Goal: Task Accomplishment & Management: Manage account settings

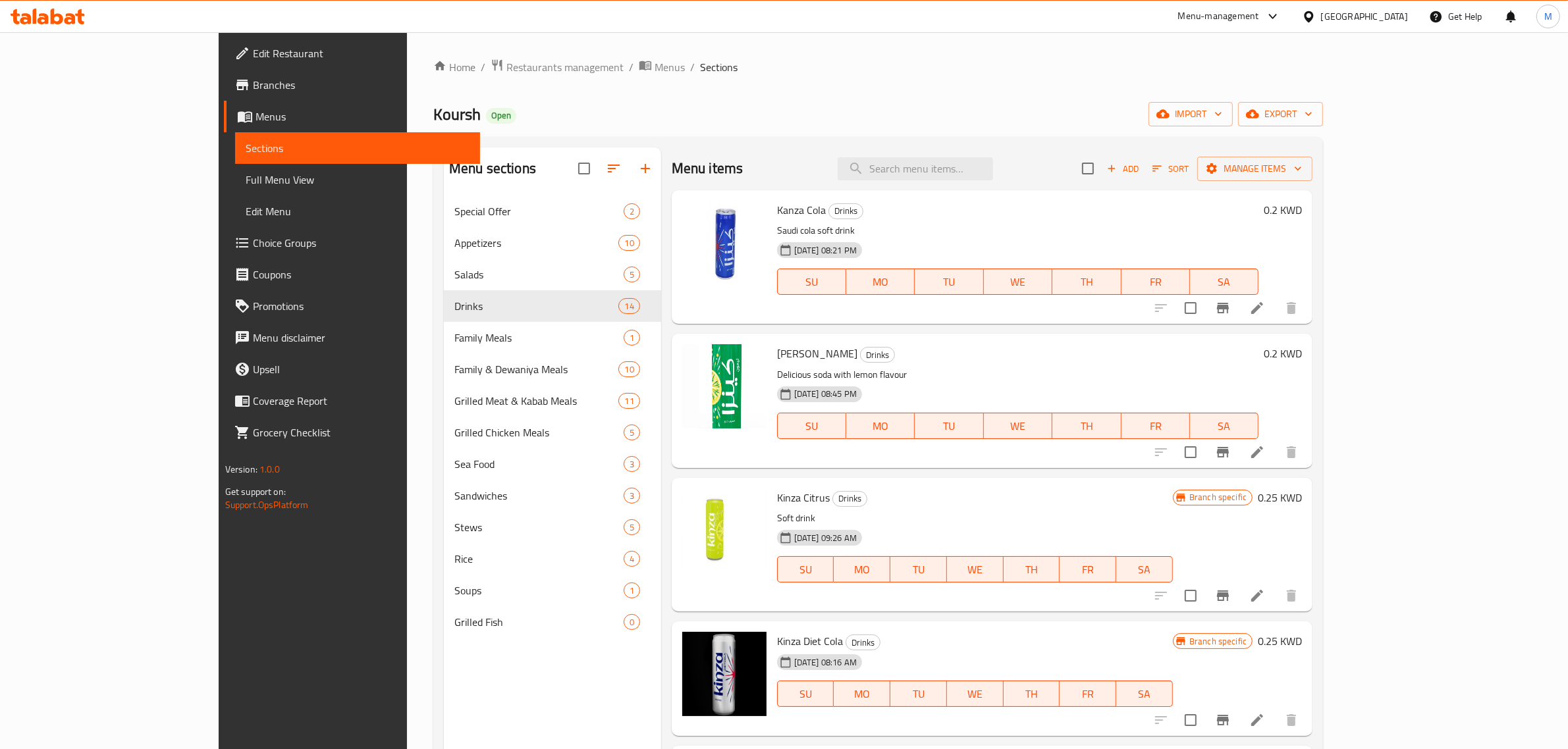
click at [935, 527] on div "09-08-2024 09:26 AM SU MO TU WE TH FR SA" at bounding box center [975, 559] width 406 height 71
click at [1302, 499] on h6 "0.25 KWD" at bounding box center [1280, 498] width 44 height 18
click at [1221, 503] on input "0.25" at bounding box center [1158, 503] width 127 height 27
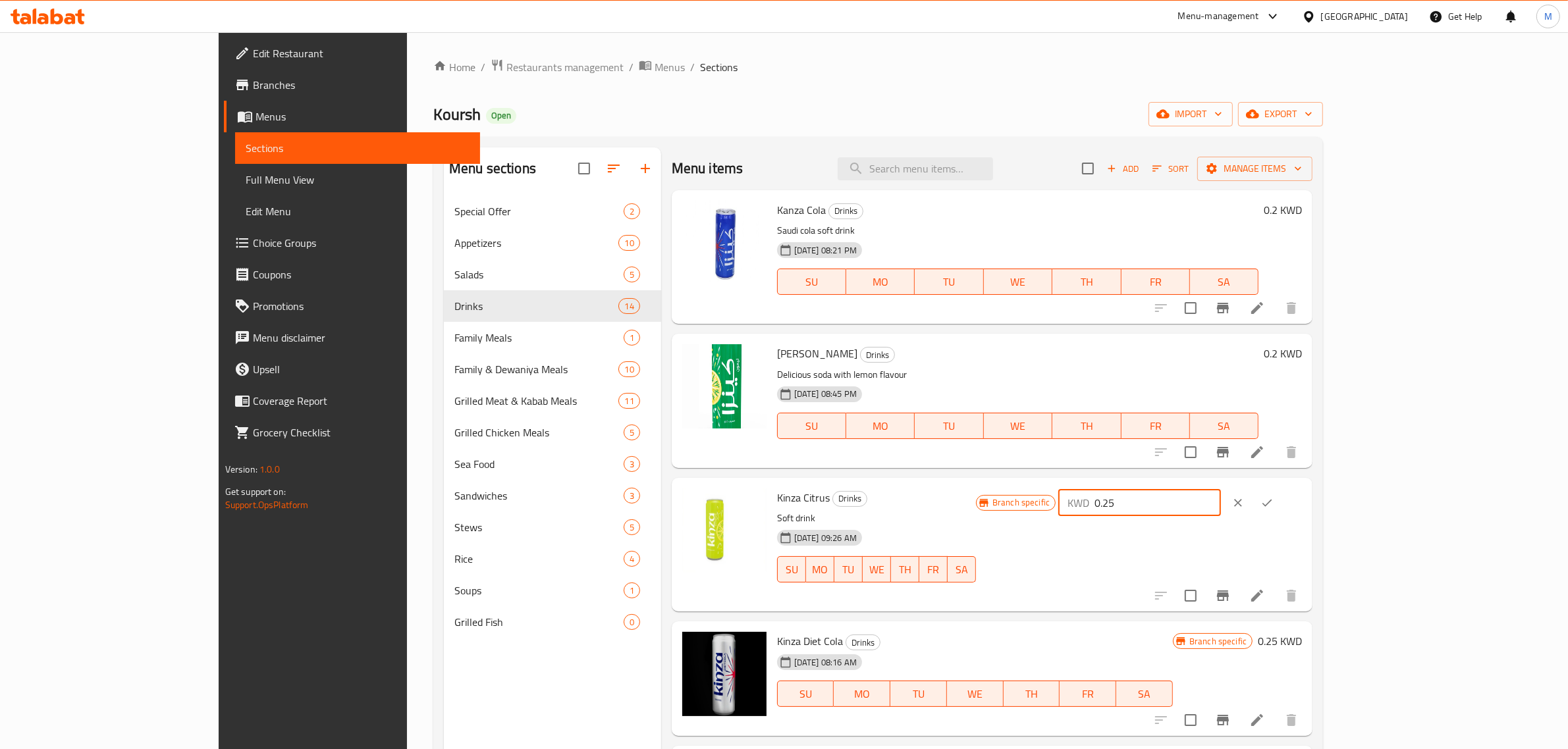
paste input "00"
type input "0.200"
click at [1282, 501] on button "ok" at bounding box center [1267, 503] width 29 height 29
click at [1229, 593] on icon "Branch-specific-item" at bounding box center [1223, 595] width 12 height 11
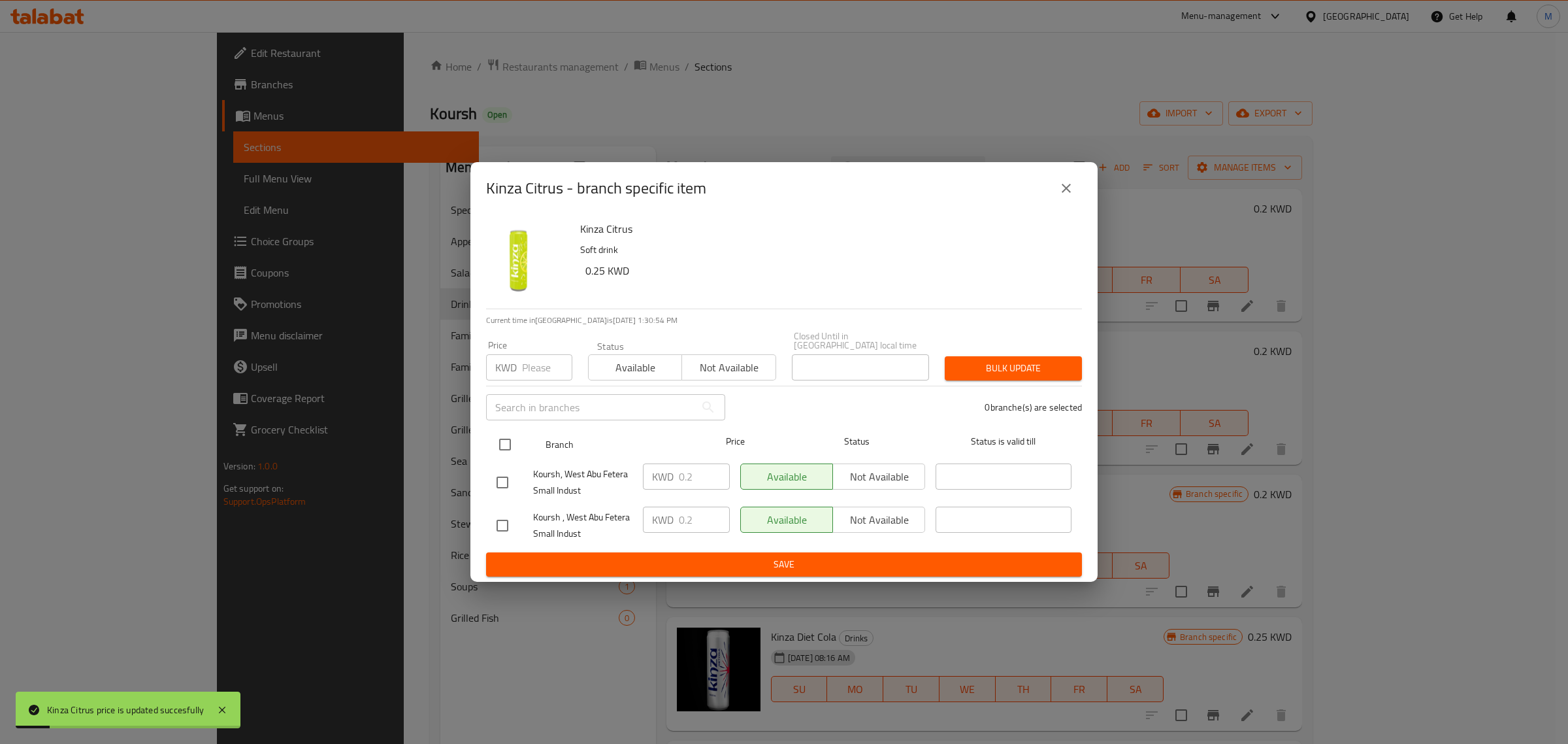
click at [506, 440] on input "checkbox" at bounding box center [505, 444] width 27 height 27
checkbox input "true"
click at [539, 365] on input "number" at bounding box center [547, 368] width 50 height 26
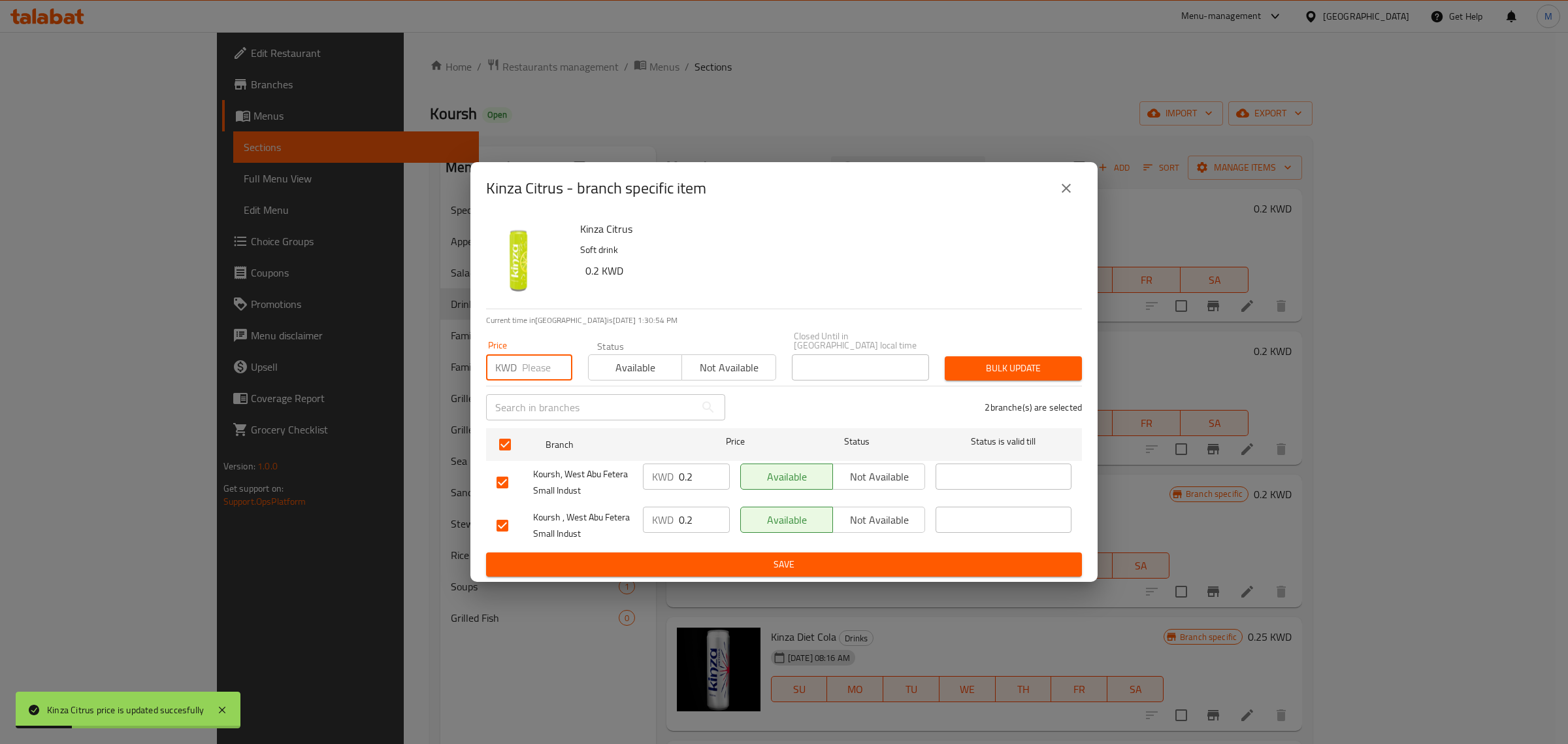
paste input "0.200"
type input "0.200"
click at [1008, 370] on span "Bulk update" at bounding box center [1013, 369] width 116 height 17
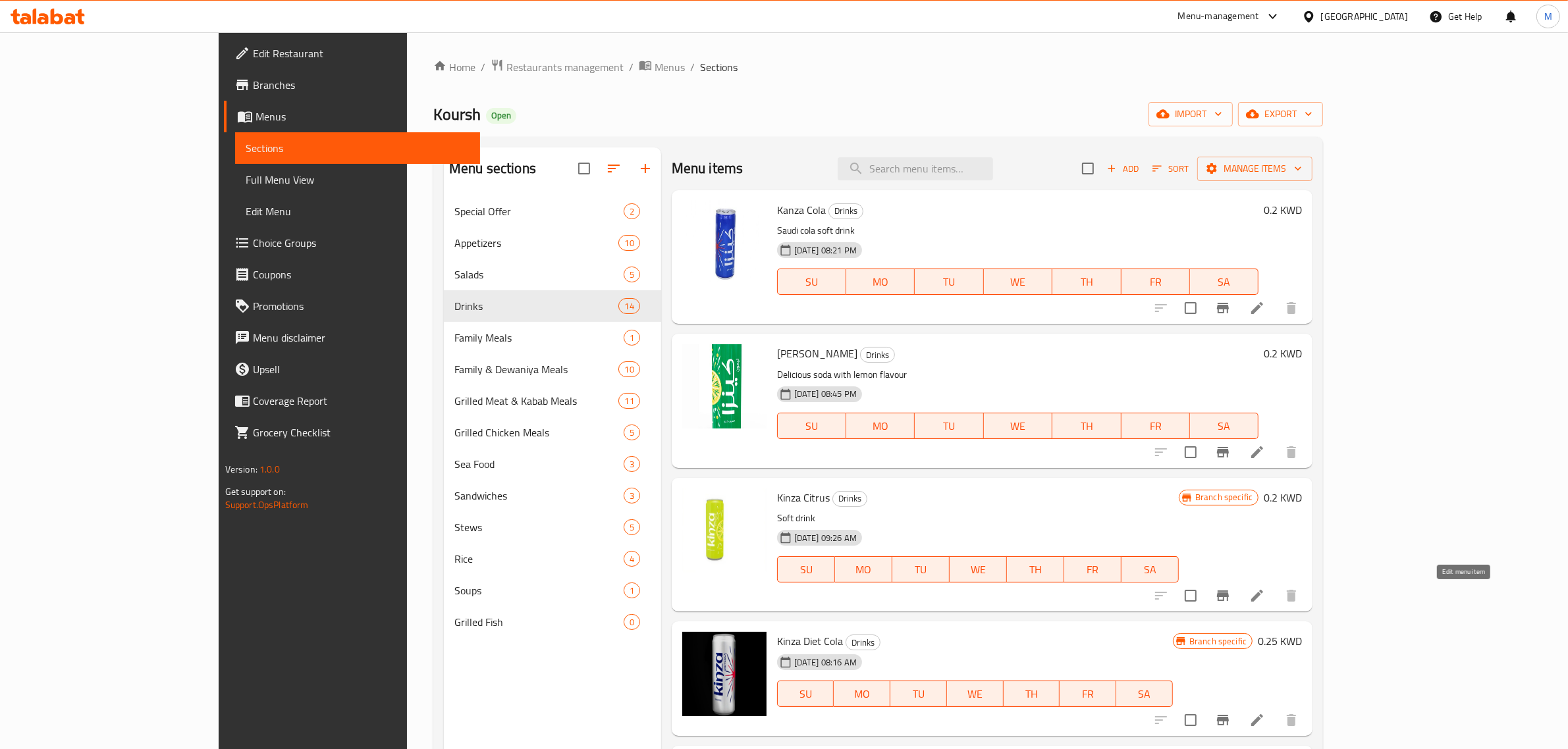
click at [1265, 593] on icon at bounding box center [1257, 595] width 16 height 16
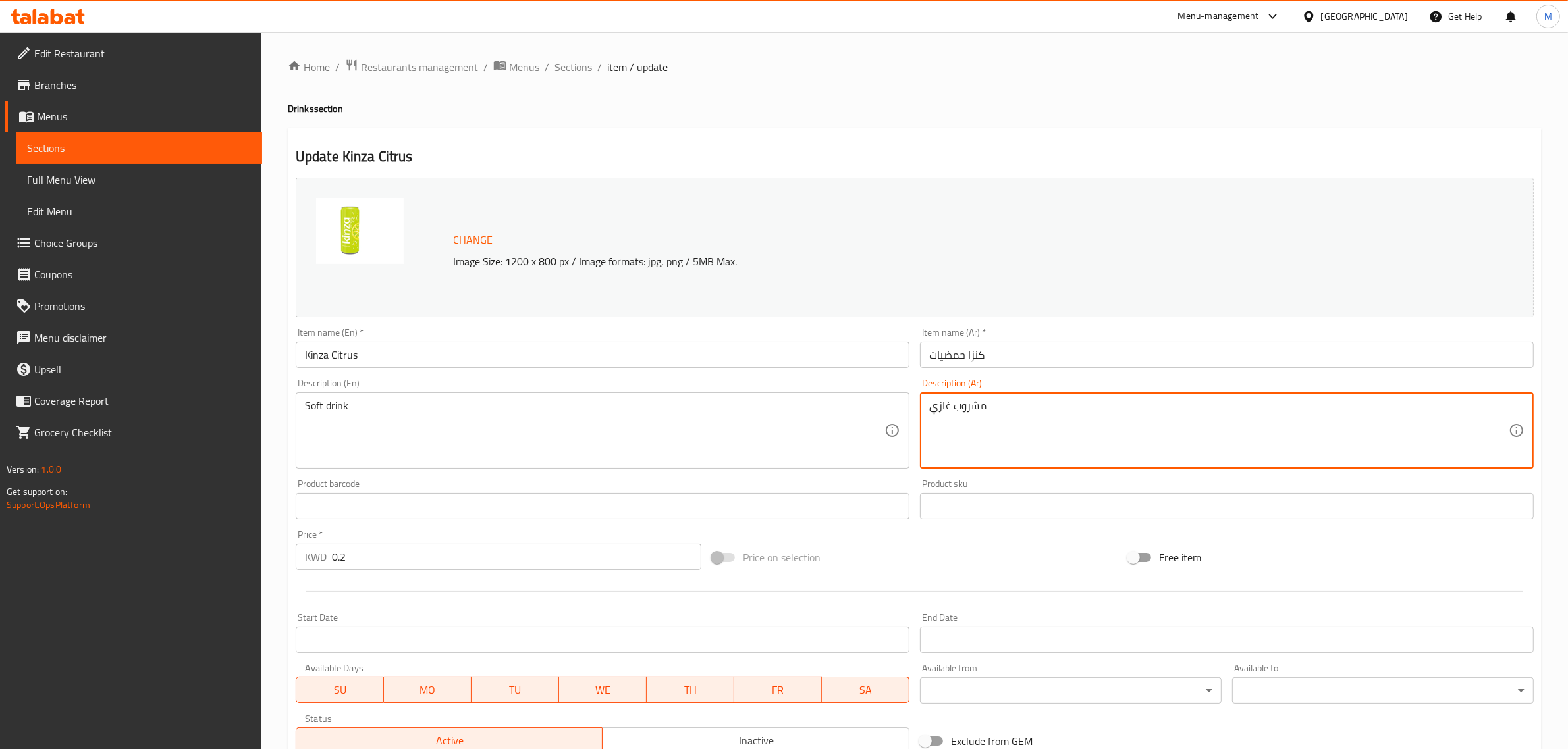
paste textarea "بنكهة الحمضيات"
type textarea "مشروب غازي بنكهة الحمضيات"
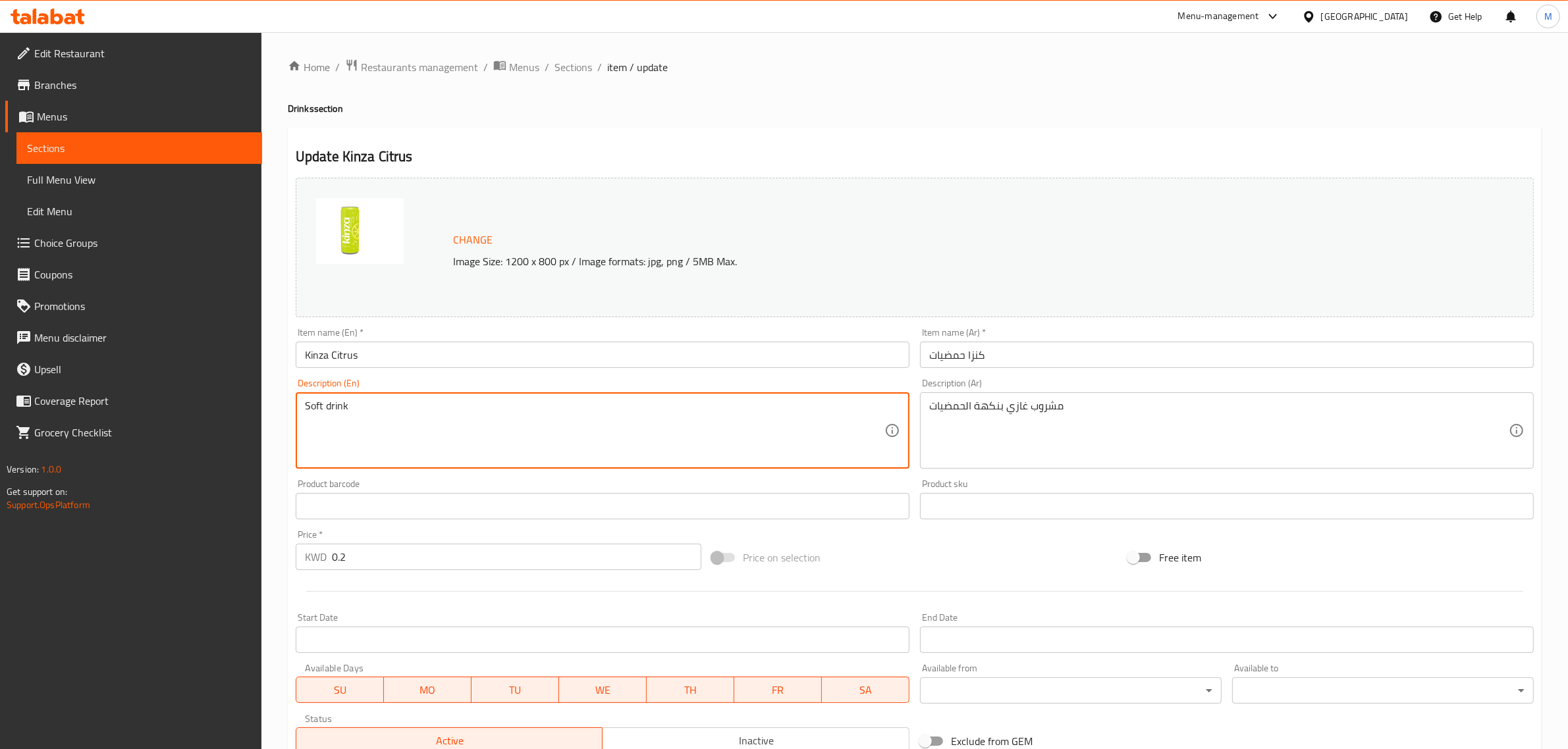
paste textarea "citrus-flavored s"
type textarea "citrus-flavored soft drink"
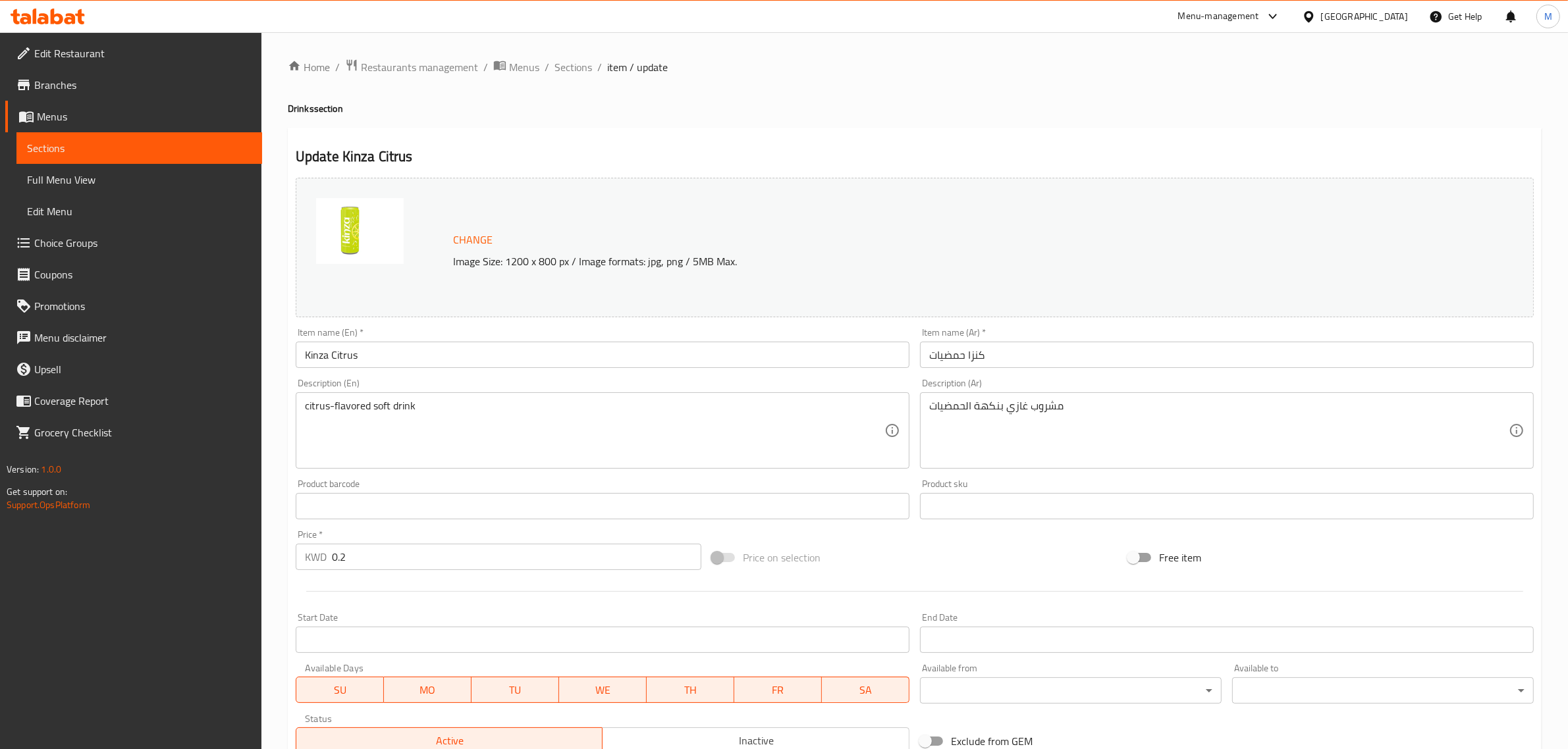
click at [876, 553] on div "Price on selection" at bounding box center [915, 558] width 416 height 36
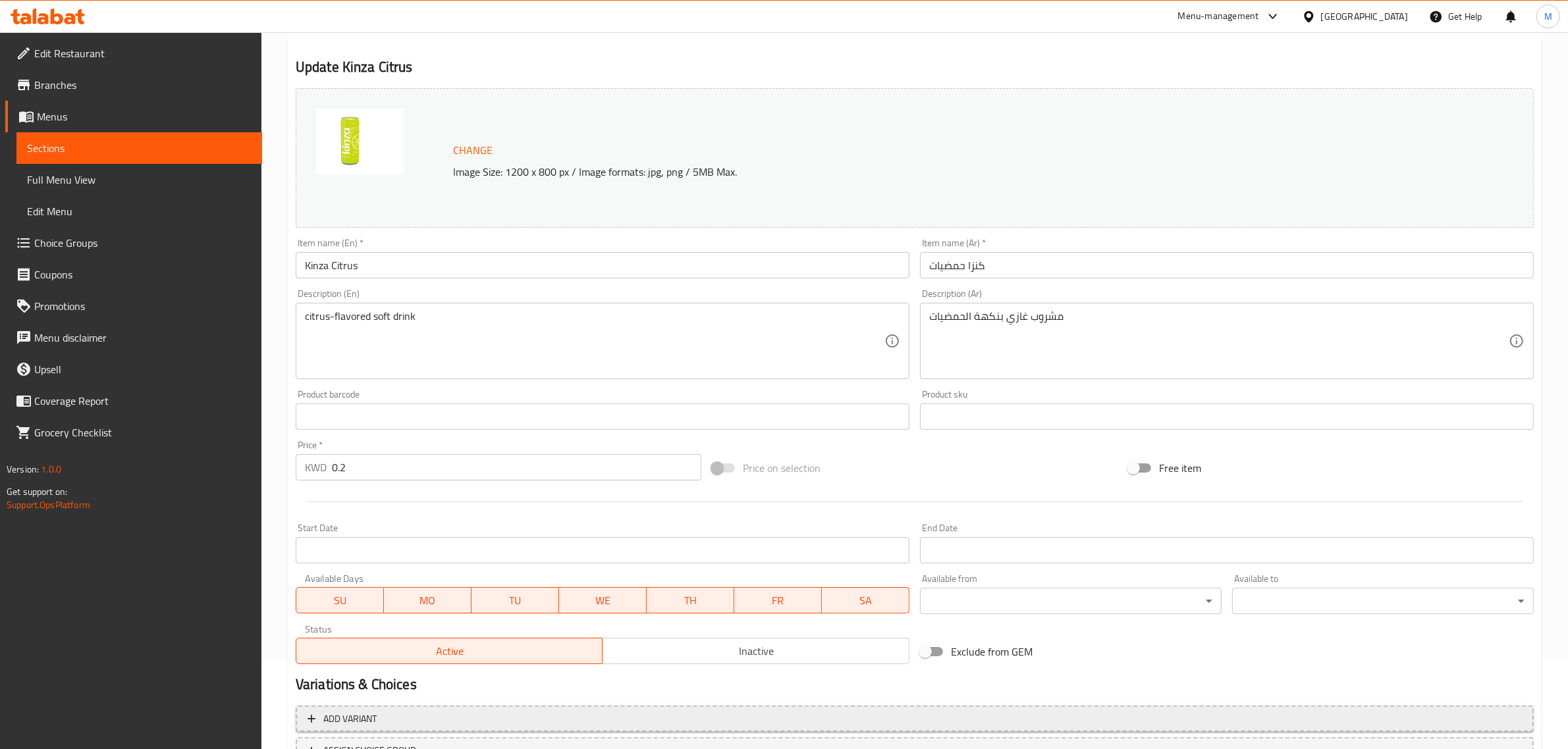
scroll to position [198, 0]
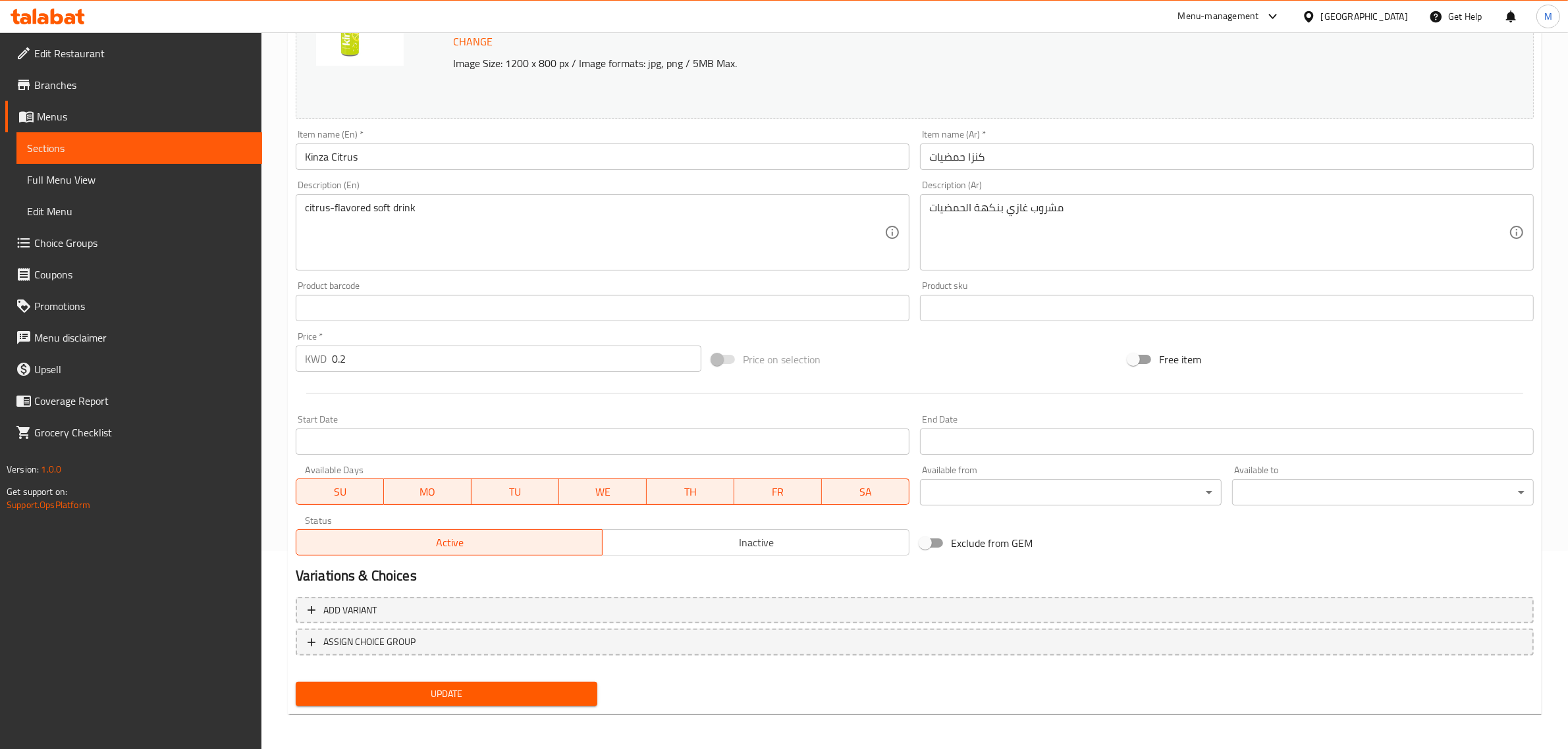
click at [478, 694] on span "Update" at bounding box center [446, 694] width 281 height 17
click at [565, 694] on span "Update" at bounding box center [446, 694] width 281 height 17
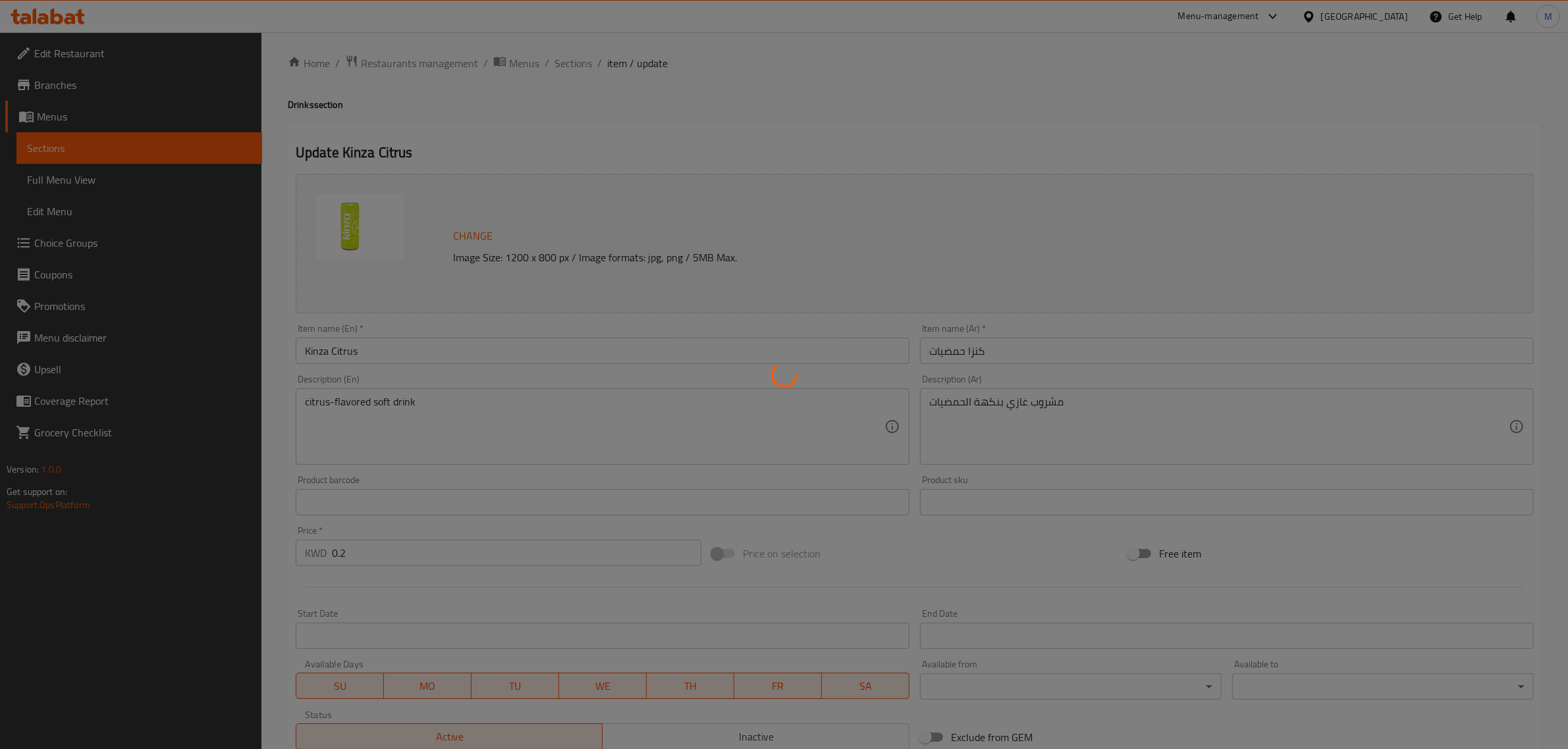
scroll to position [0, 0]
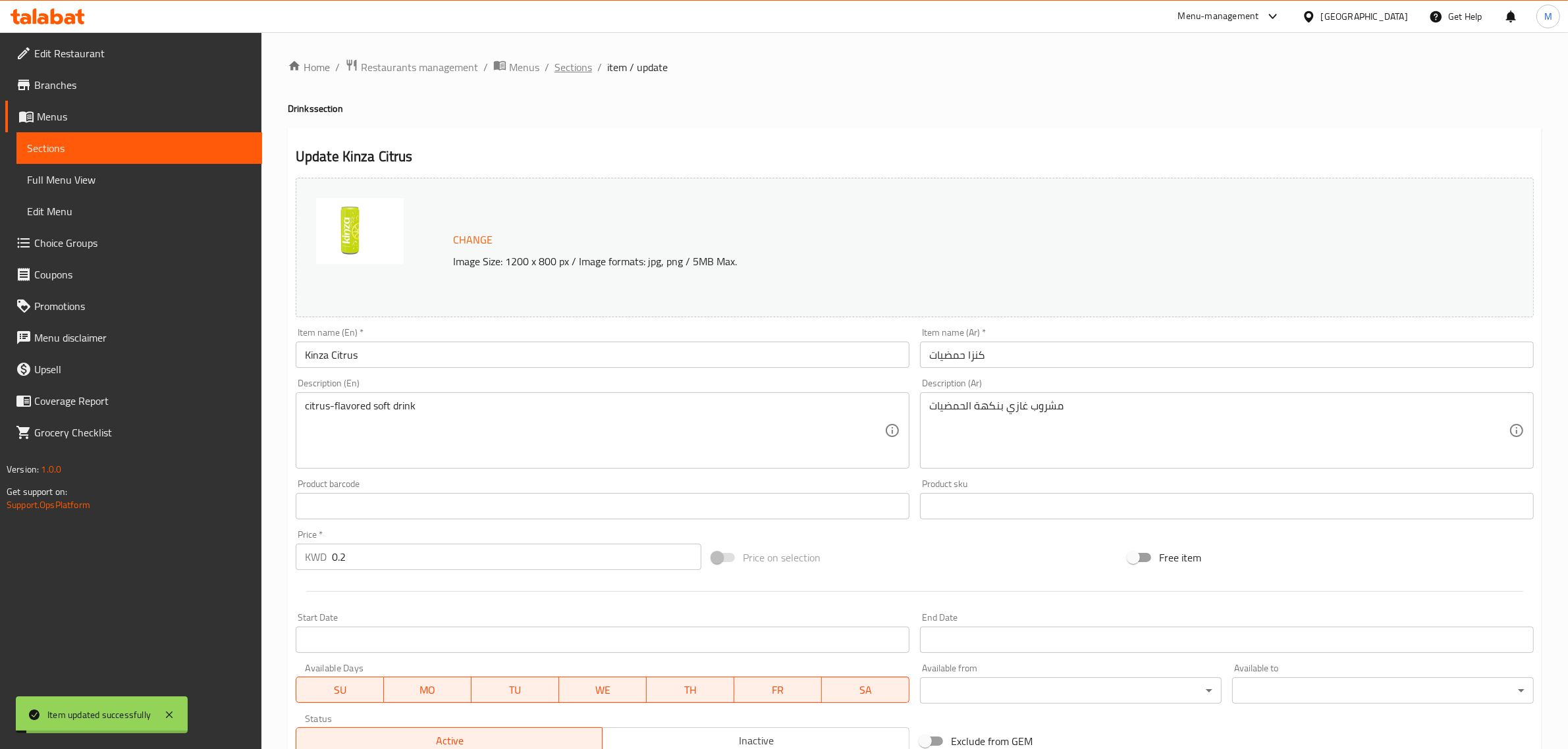
click at [575, 66] on span "Sections" at bounding box center [573, 67] width 37 height 16
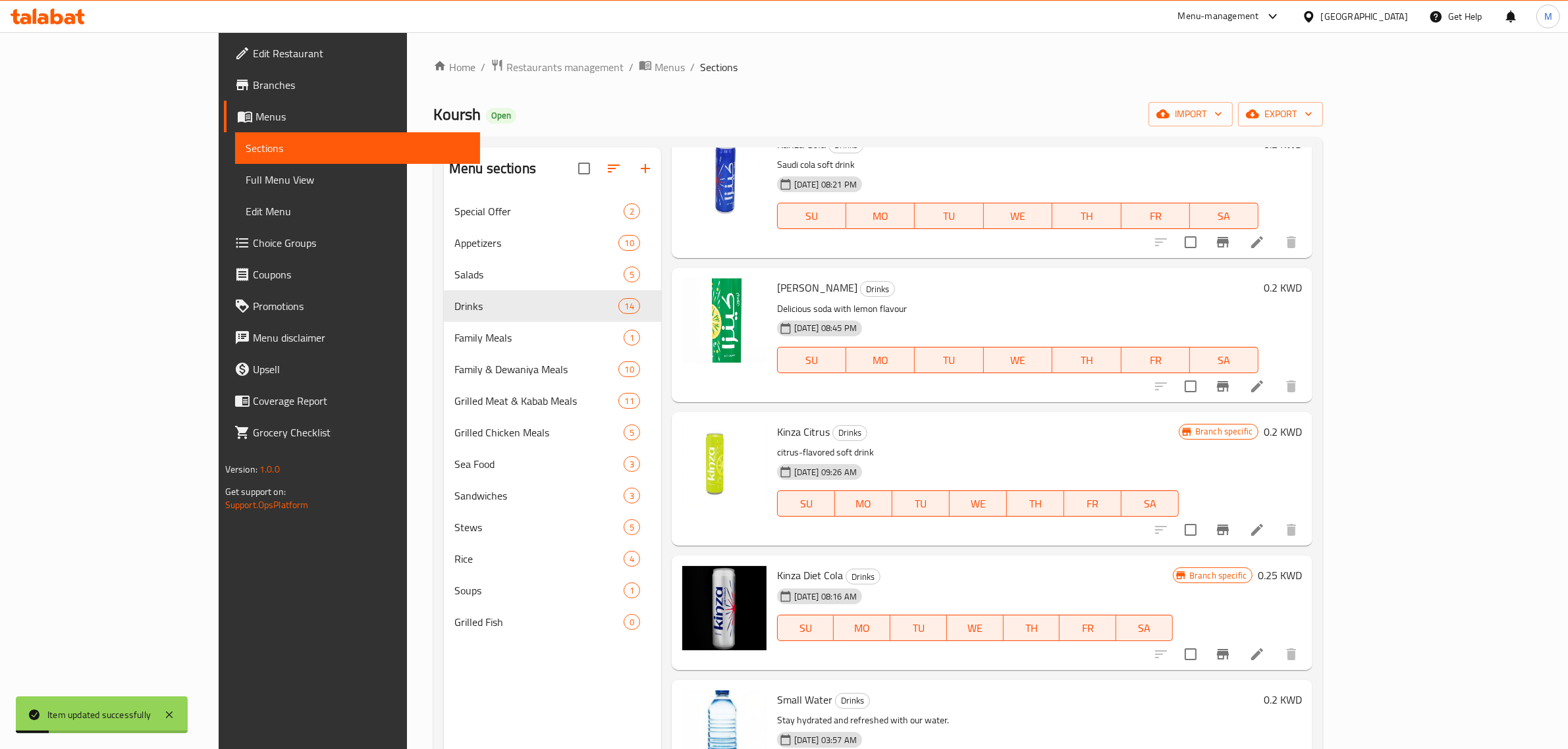
scroll to position [82, 0]
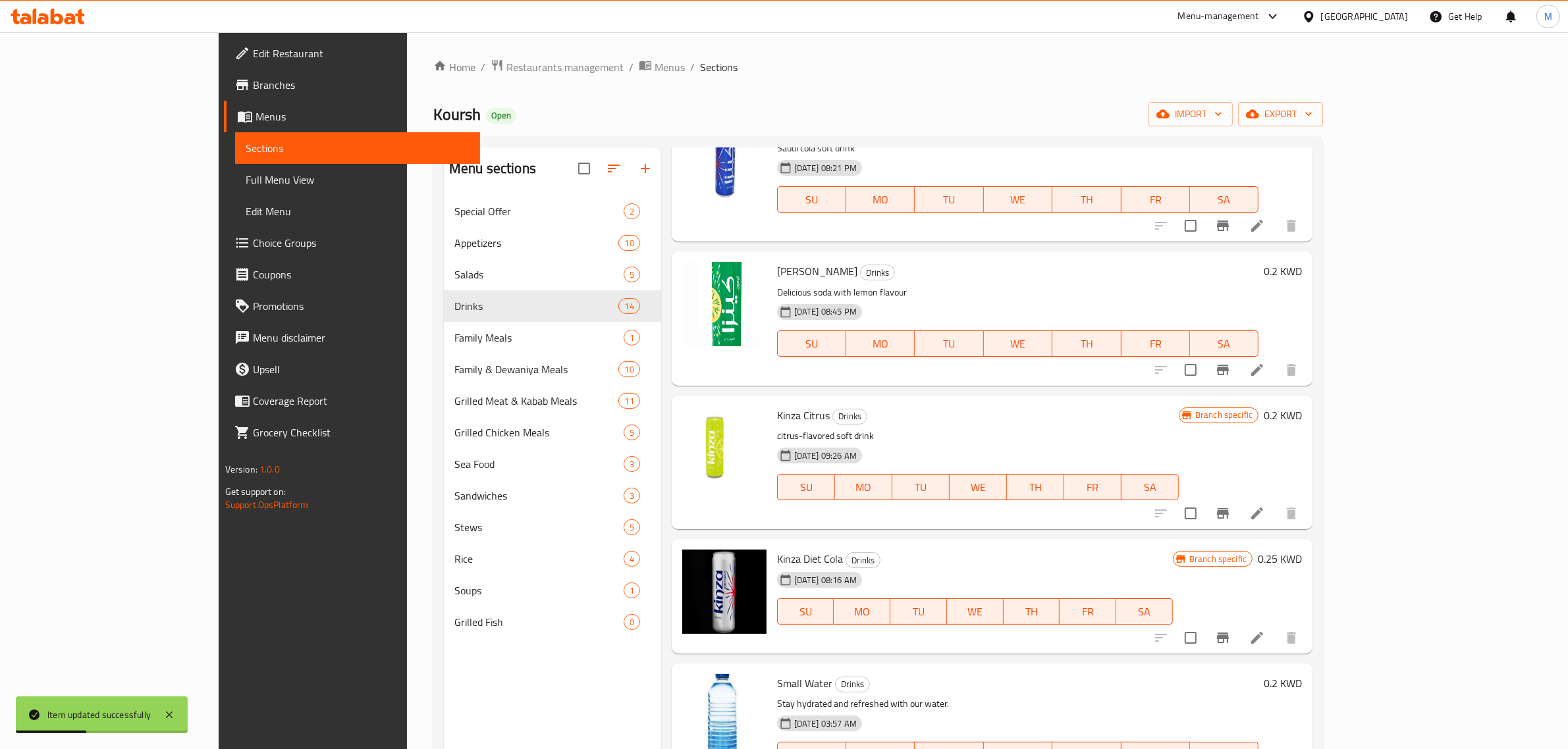
click at [1091, 551] on h6 "Kinza Diet Cola Drinks" at bounding box center [974, 558] width 396 height 18
click at [1302, 556] on h6 "0.25 KWD" at bounding box center [1280, 558] width 44 height 18
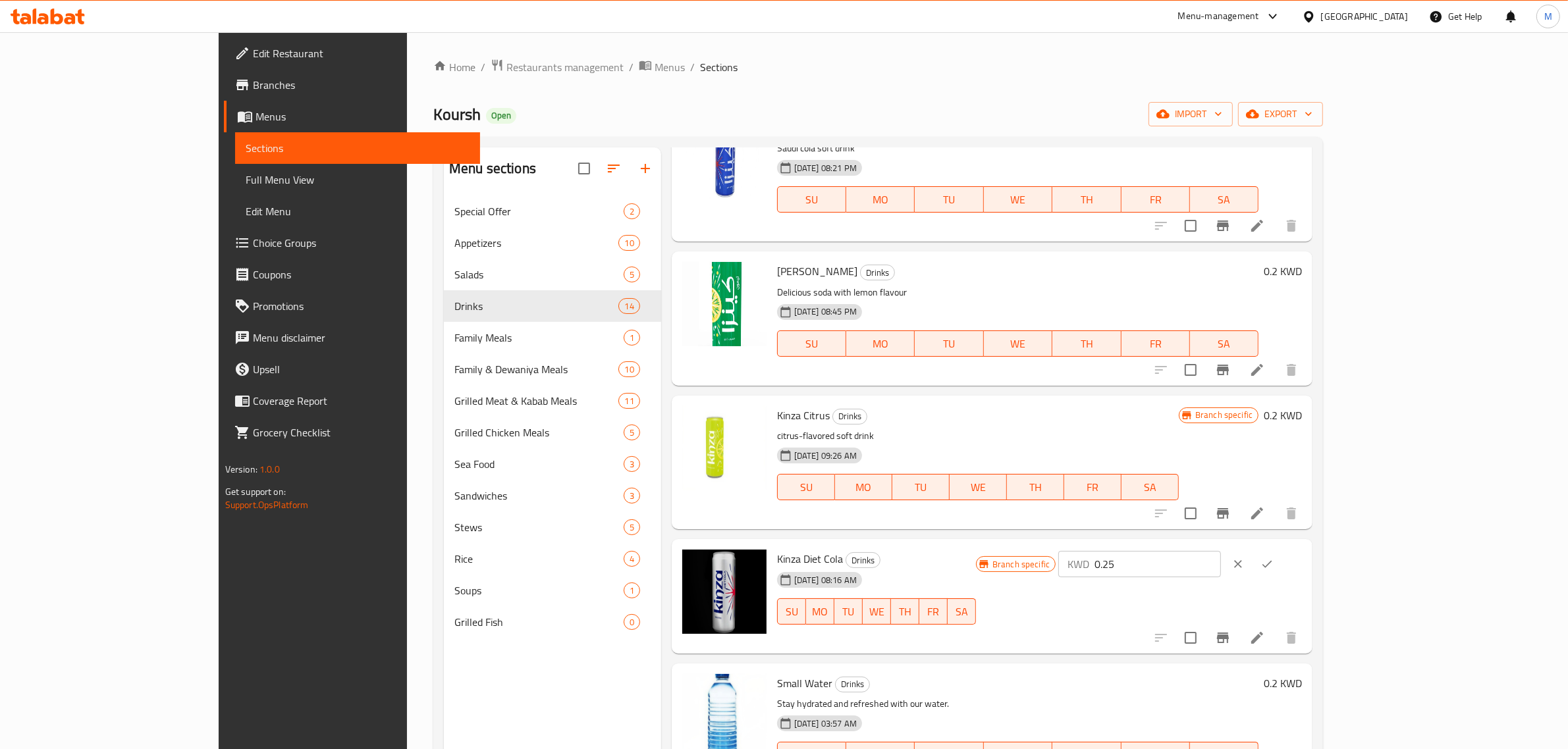
click at [1221, 568] on input "0.25" at bounding box center [1158, 564] width 127 height 27
paste input "00"
type input "0.200"
click at [1274, 564] on icon "ok" at bounding box center [1267, 564] width 13 height 13
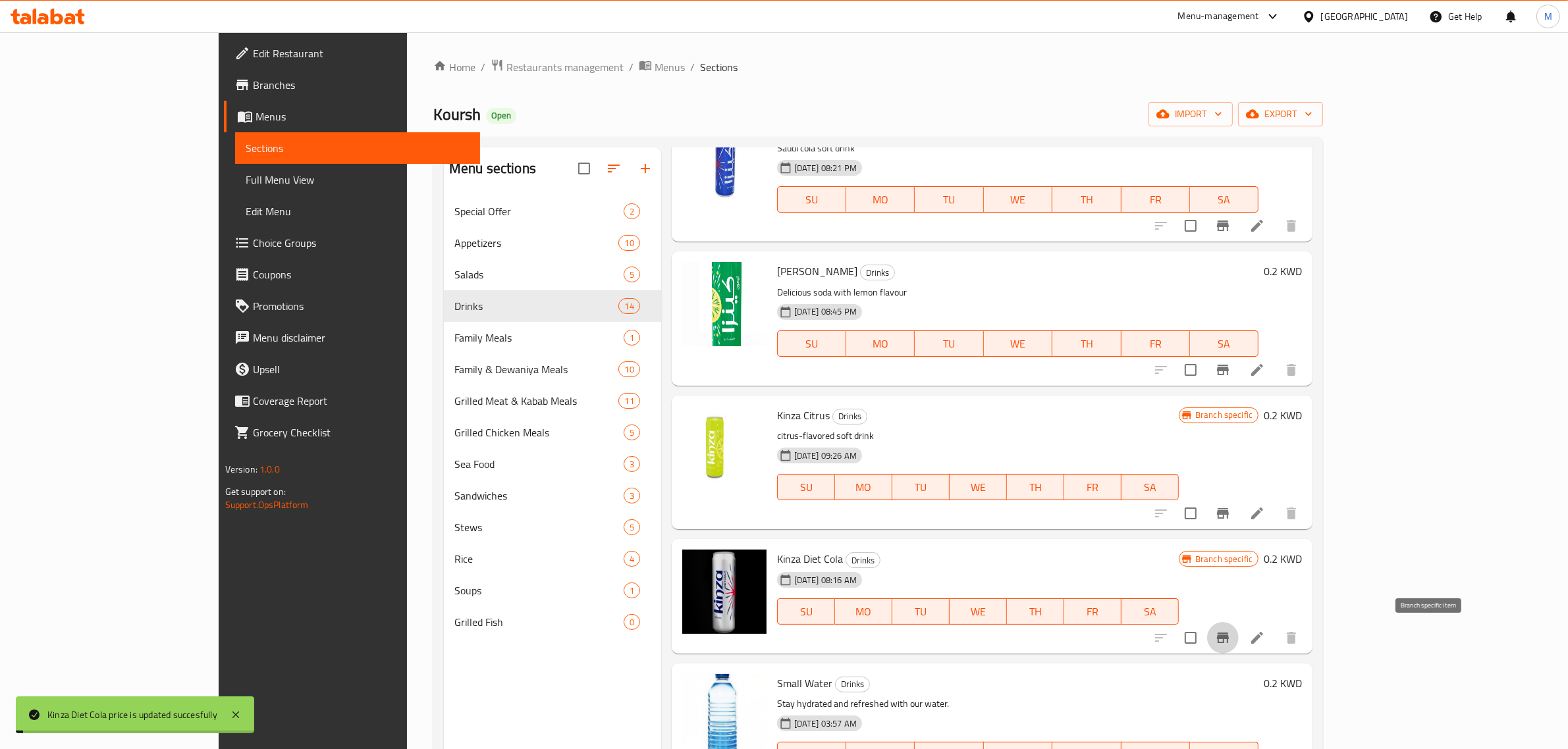
click at [1231, 643] on icon "Branch-specific-item" at bounding box center [1222, 637] width 16 height 16
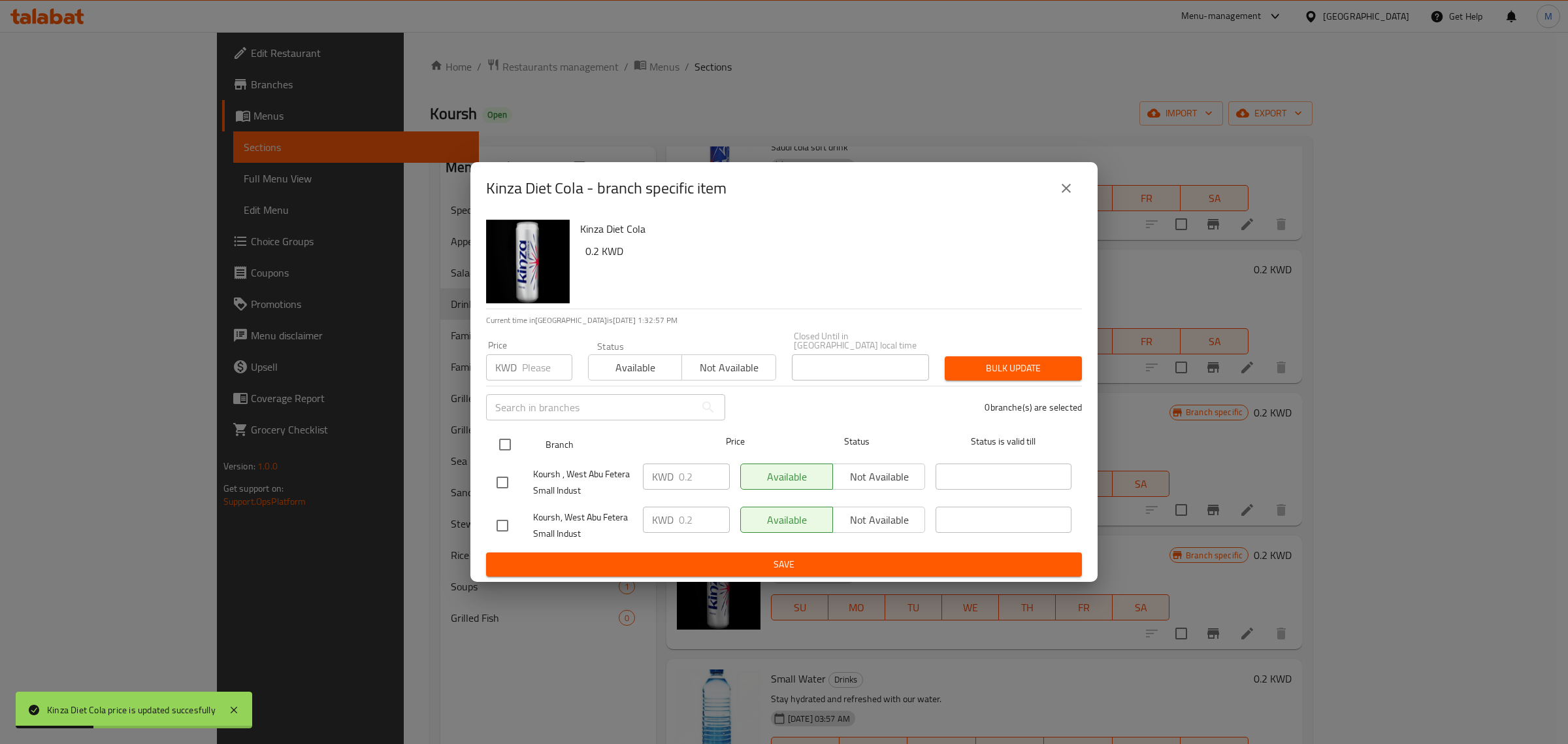
click at [501, 440] on input "checkbox" at bounding box center [505, 444] width 27 height 27
checkbox input "true"
drag, startPoint x: 513, startPoint y: 348, endPoint x: 520, endPoint y: 355, distance: 9.9
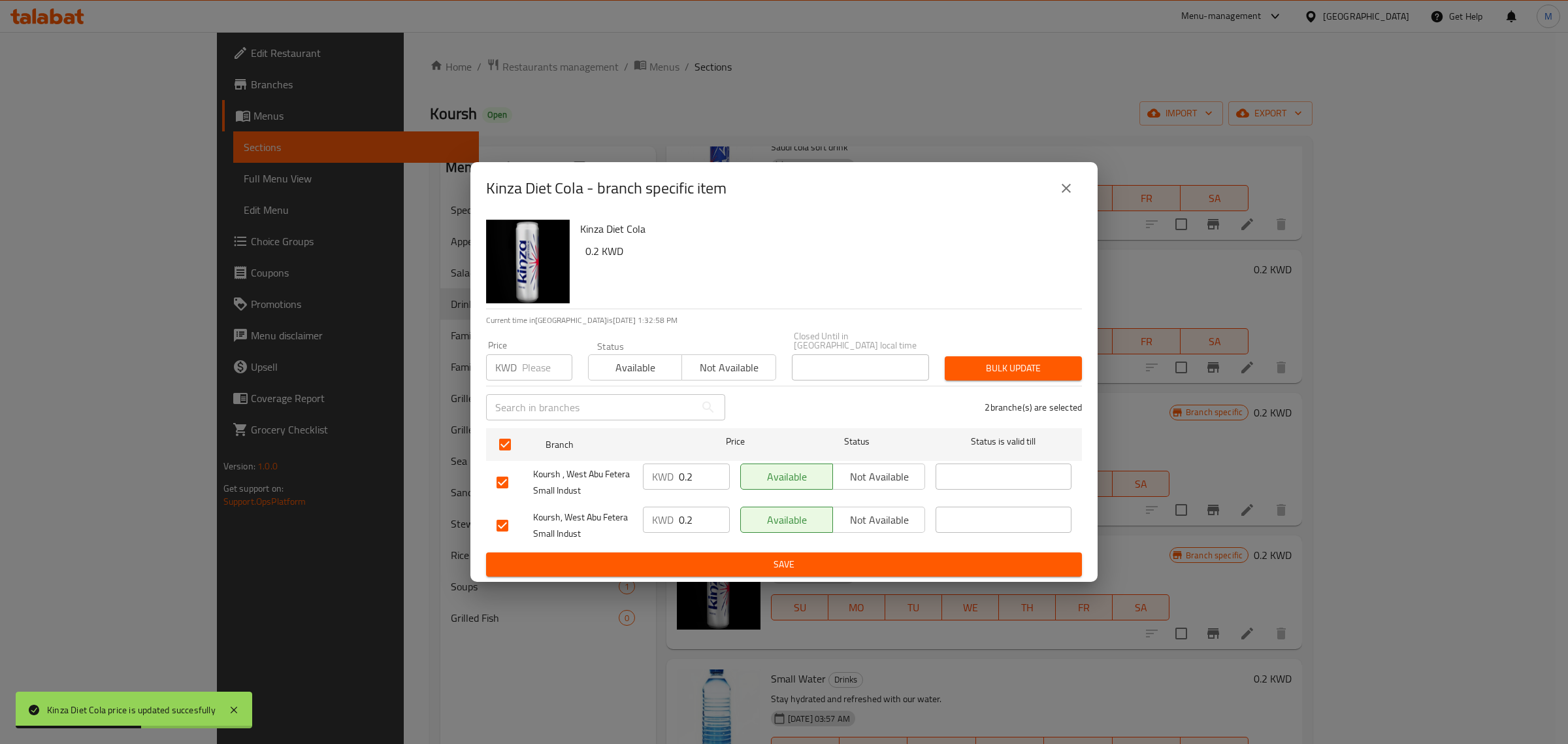
click at [514, 348] on div "Price KWD Price" at bounding box center [529, 360] width 86 height 40
drag, startPoint x: 525, startPoint y: 364, endPoint x: 558, endPoint y: 370, distance: 33.5
click at [527, 364] on input "number" at bounding box center [547, 368] width 50 height 26
paste input "0.200"
type input "0.200"
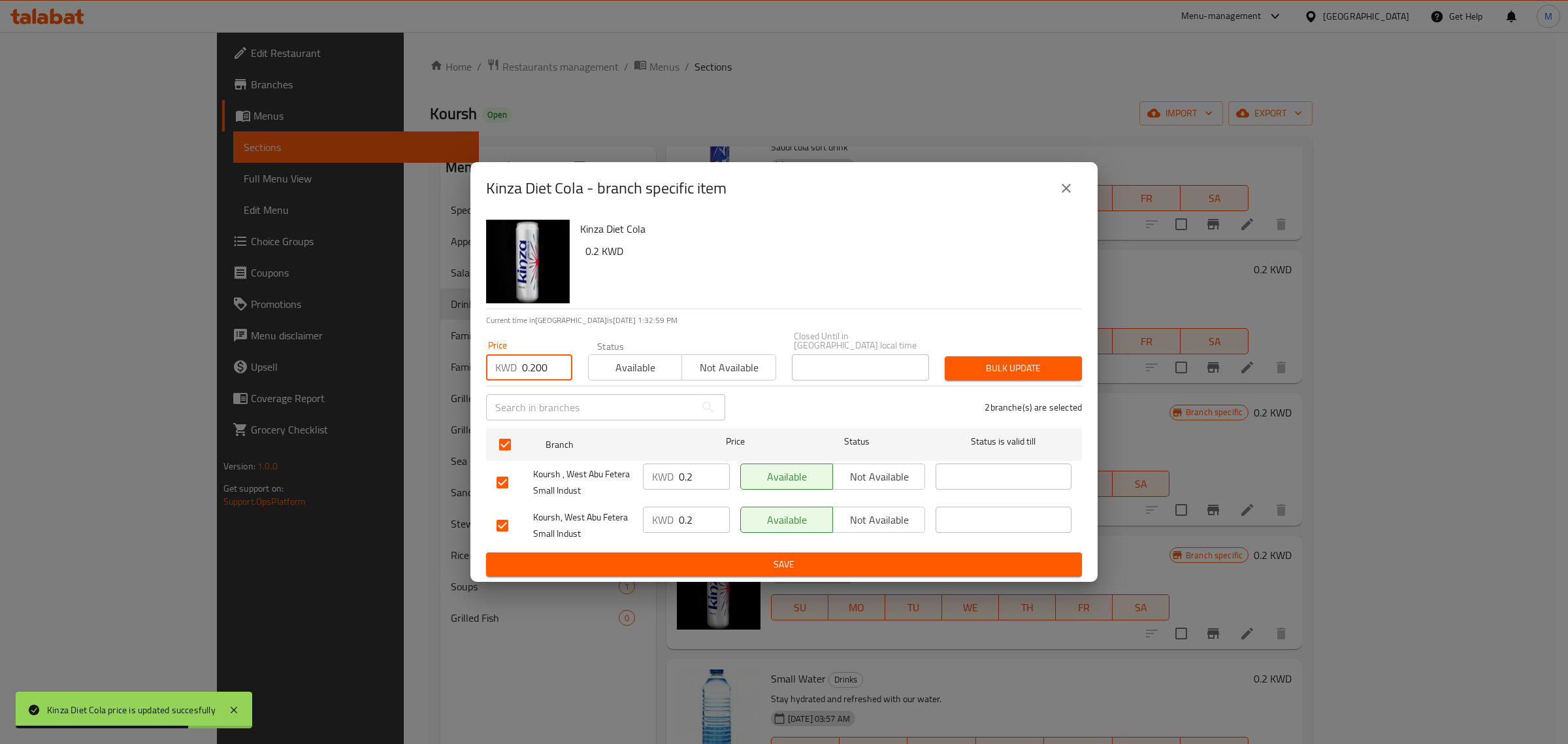
click at [1007, 365] on span "Bulk update" at bounding box center [1013, 369] width 116 height 17
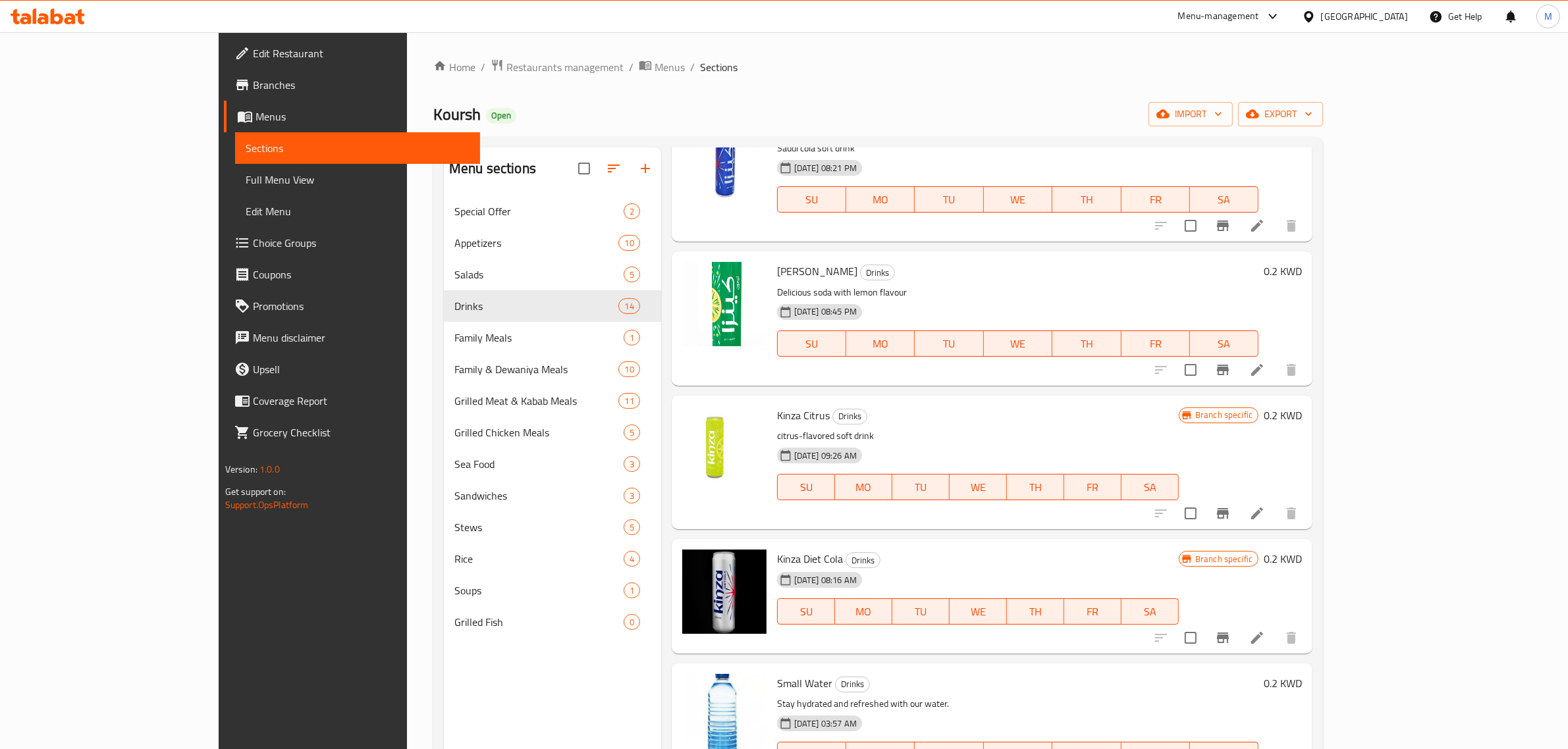
drag, startPoint x: 1212, startPoint y: 617, endPoint x: 1360, endPoint y: 627, distance: 148.3
click at [1122, 623] on button "FR" at bounding box center [1093, 612] width 57 height 27
click at [1265, 635] on icon at bounding box center [1257, 637] width 16 height 16
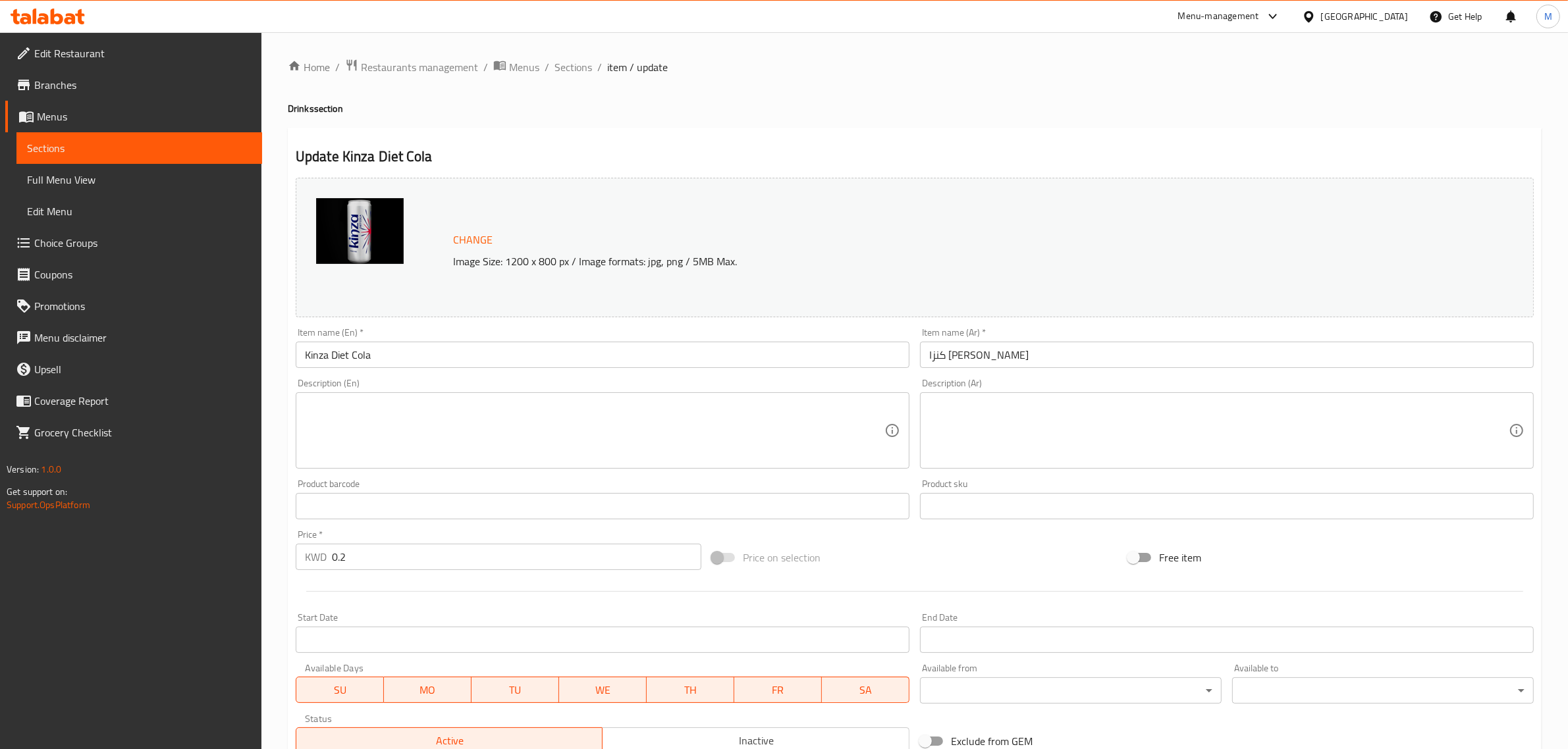
click at [1369, 436] on textarea at bounding box center [1219, 430] width 580 height 62
paste textarea "مشروب غازي بالكولا سعودي"
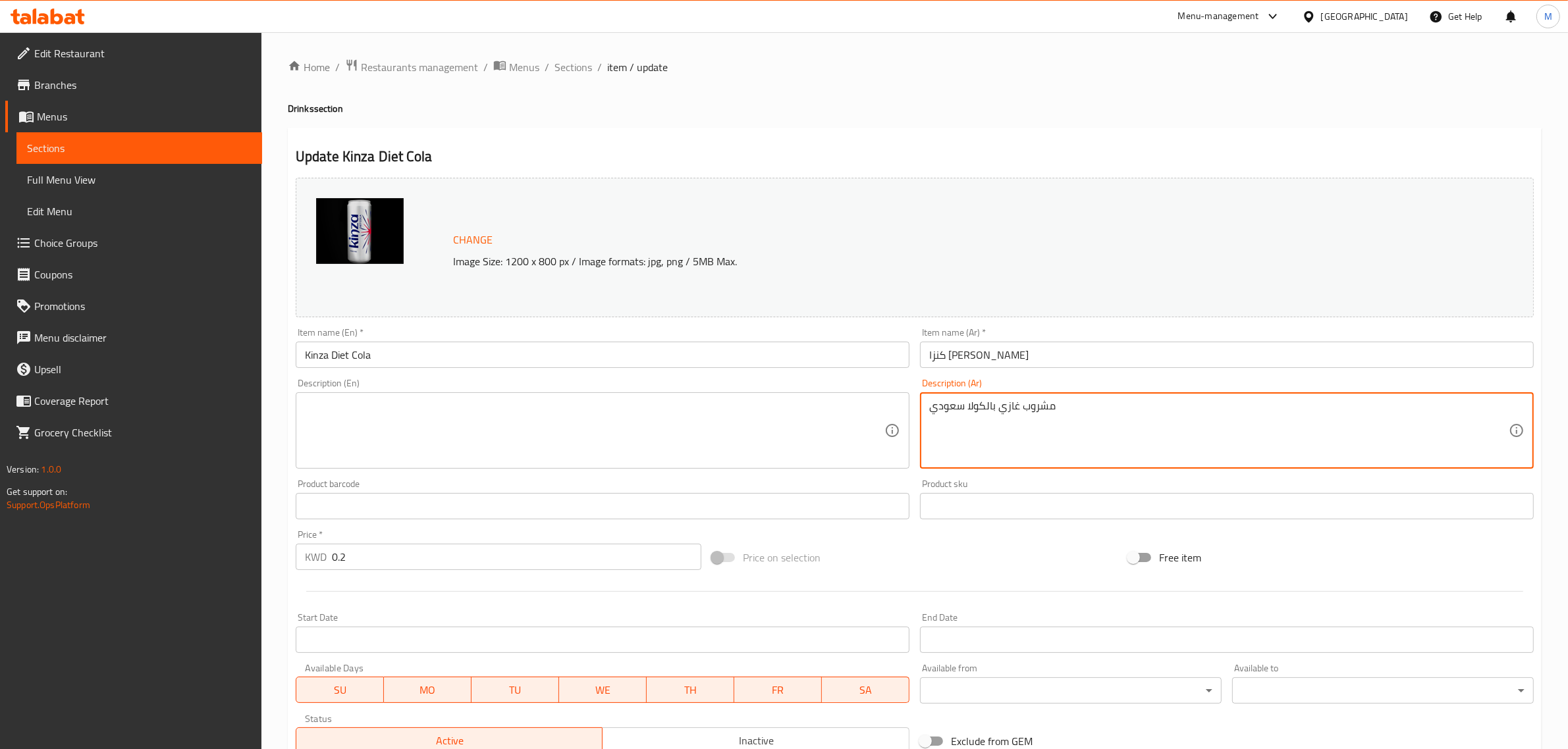
type textarea "مشروب غازي بالكولا سعودي"
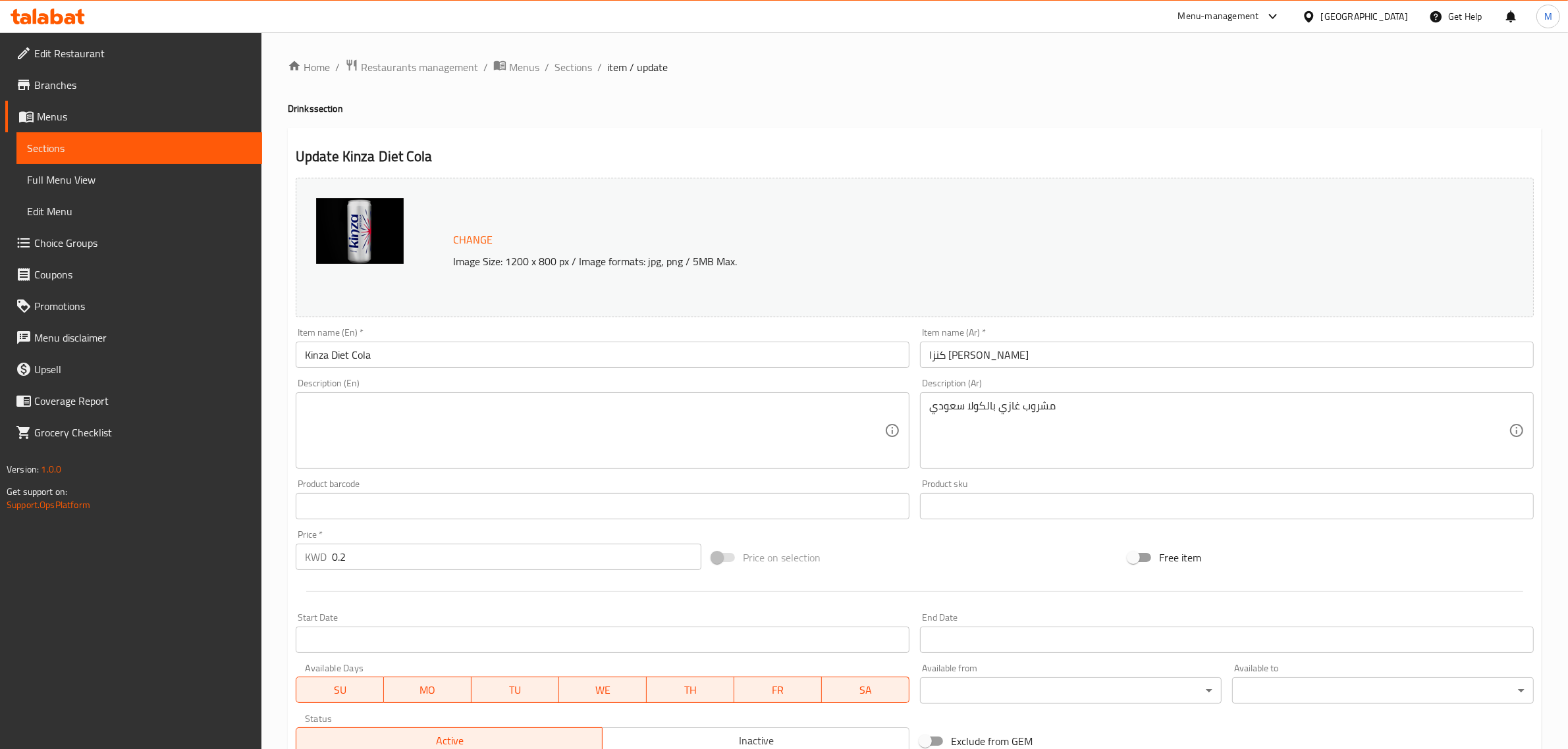
click at [830, 451] on textarea at bounding box center [595, 430] width 580 height 62
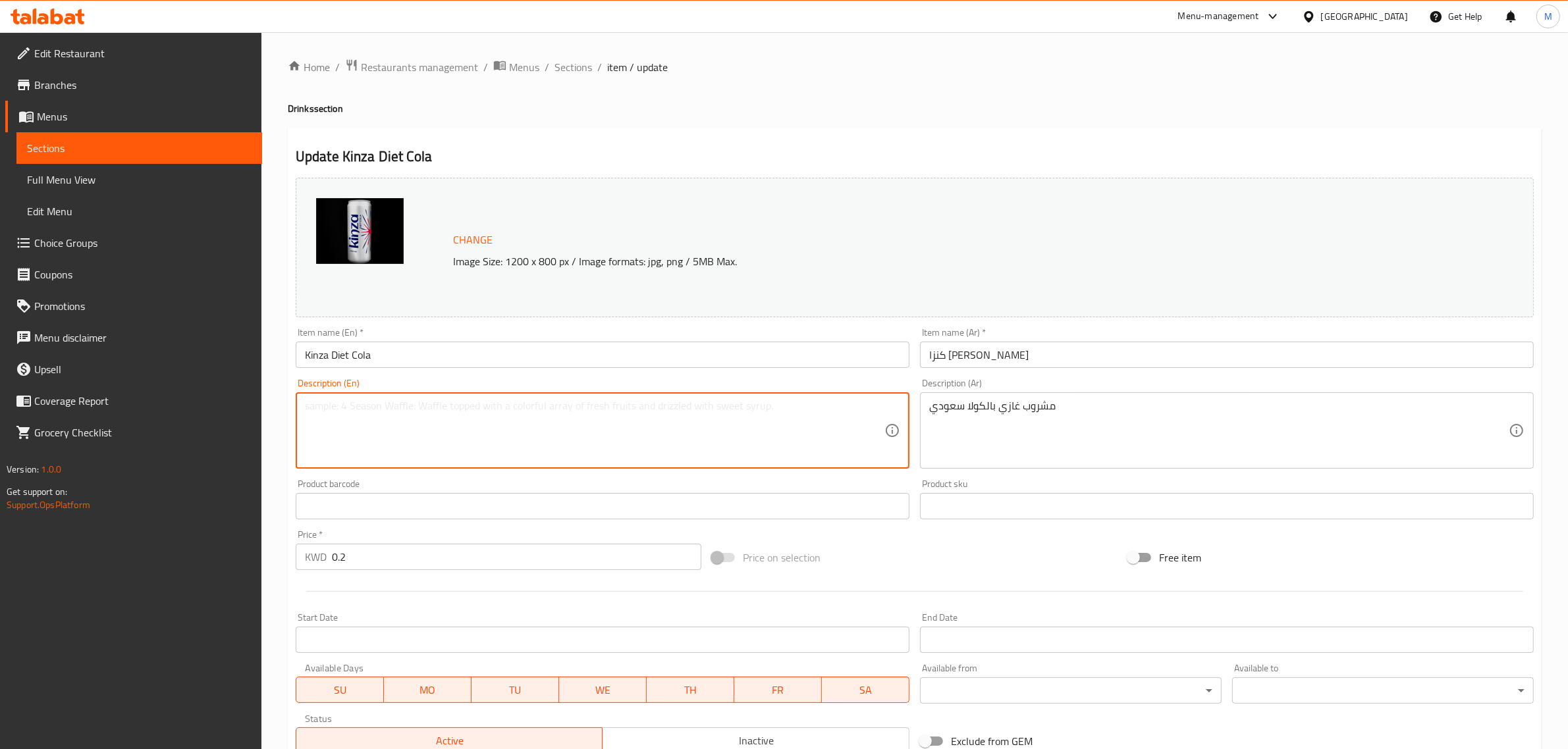
paste textarea "Saudi cola soft drink"
type textarea "Saudi cola soft drink"
click at [1010, 553] on div "Price on selection" at bounding box center [915, 558] width 416 height 36
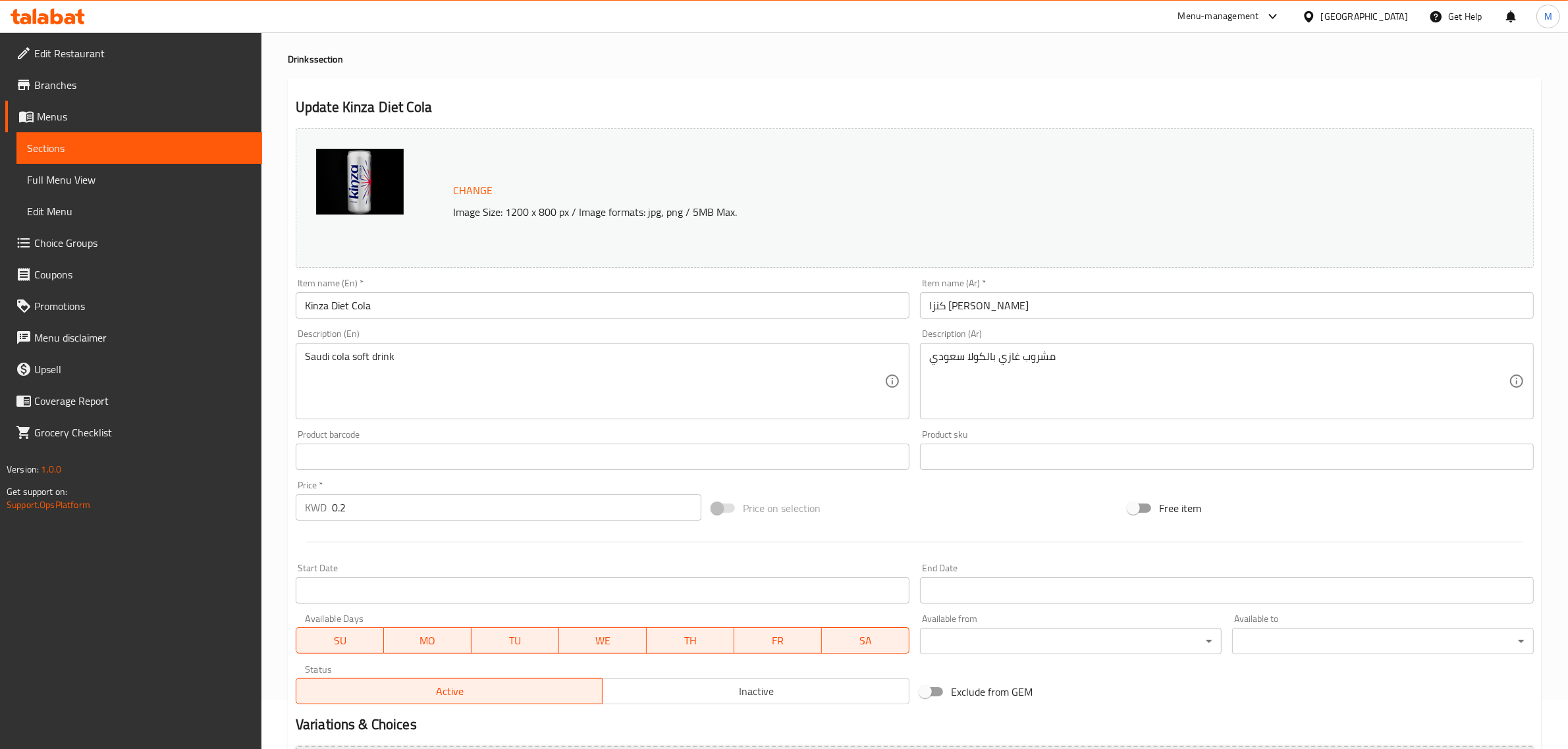
scroll to position [198, 0]
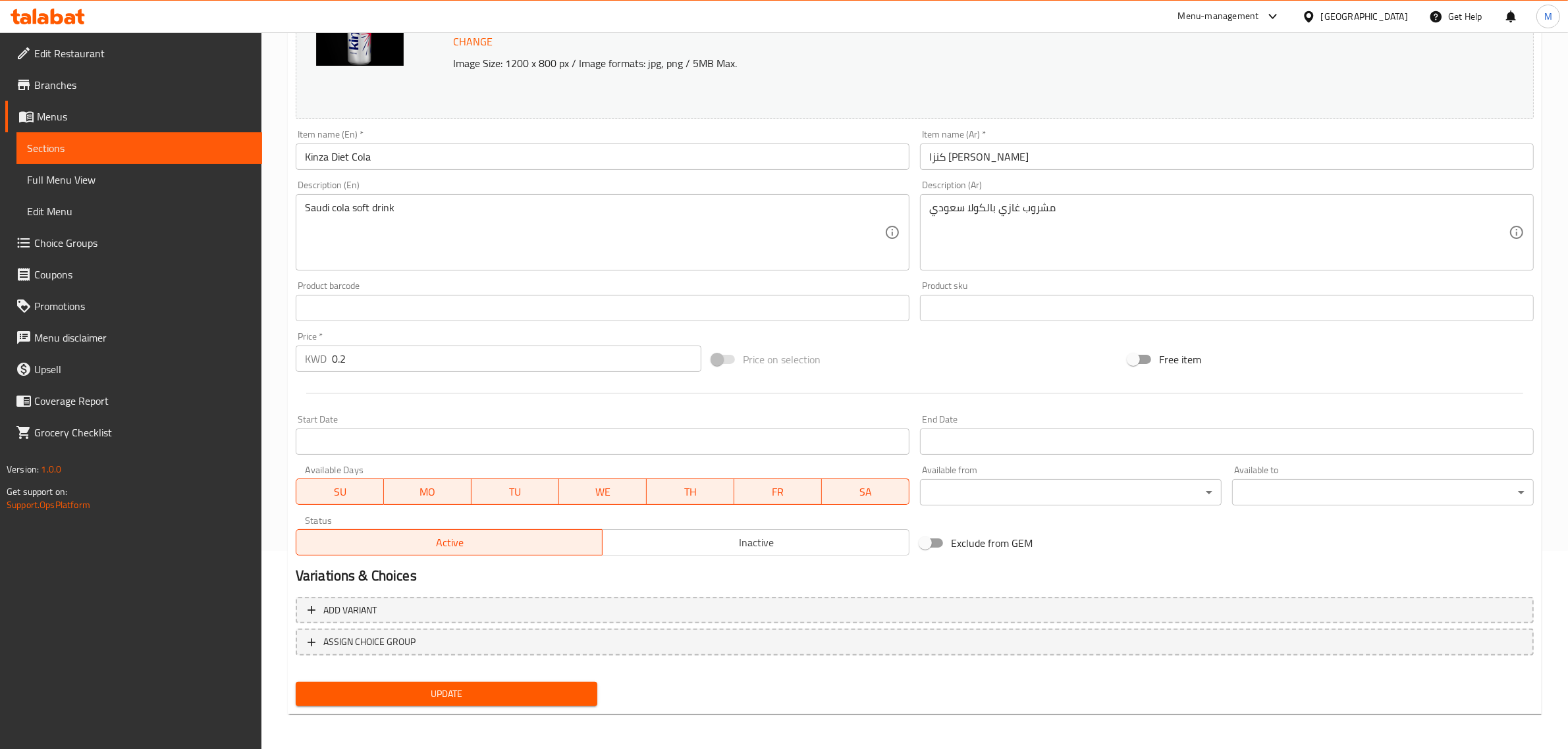
click at [535, 688] on span "Update" at bounding box center [446, 694] width 281 height 17
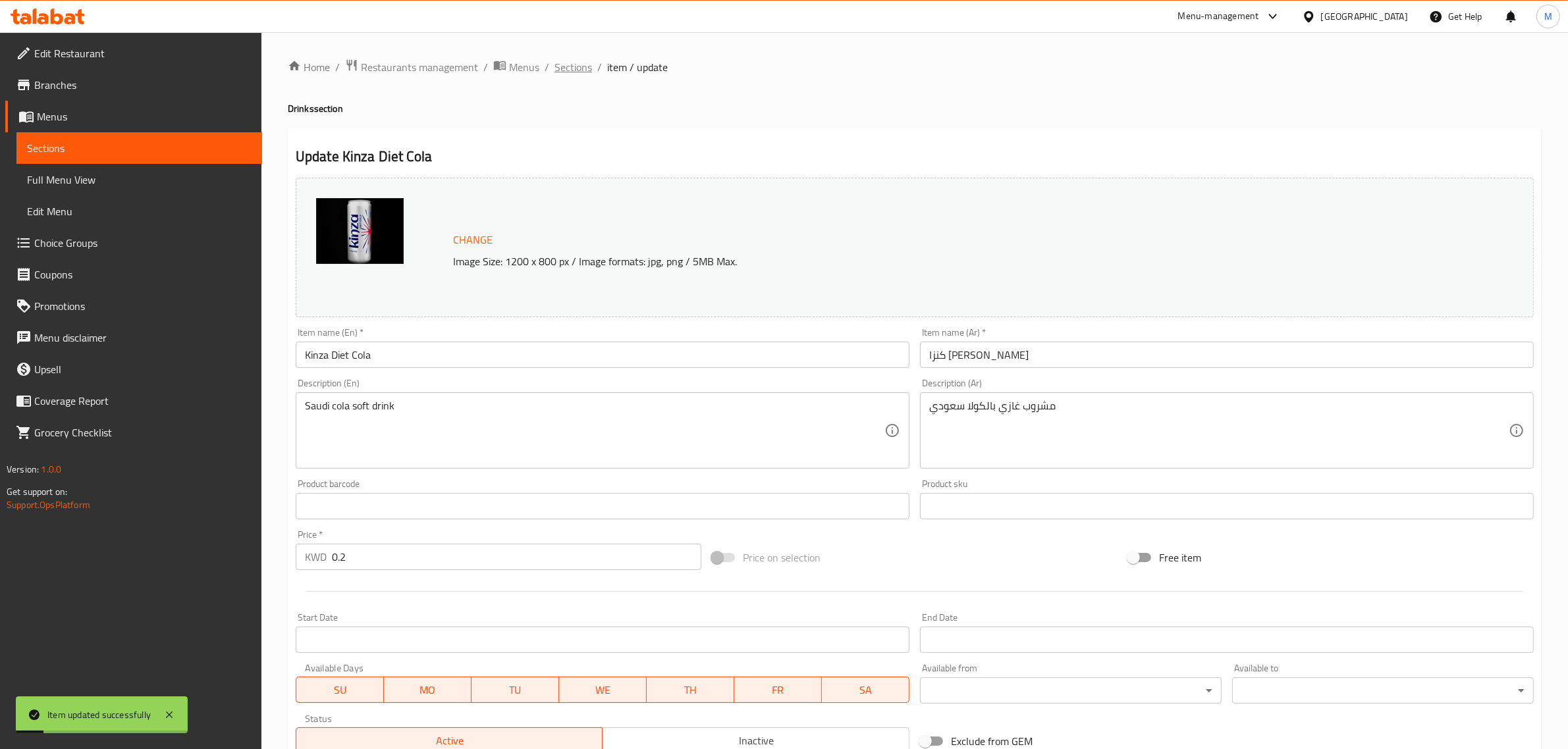
click at [578, 61] on span "Sections" at bounding box center [573, 67] width 37 height 16
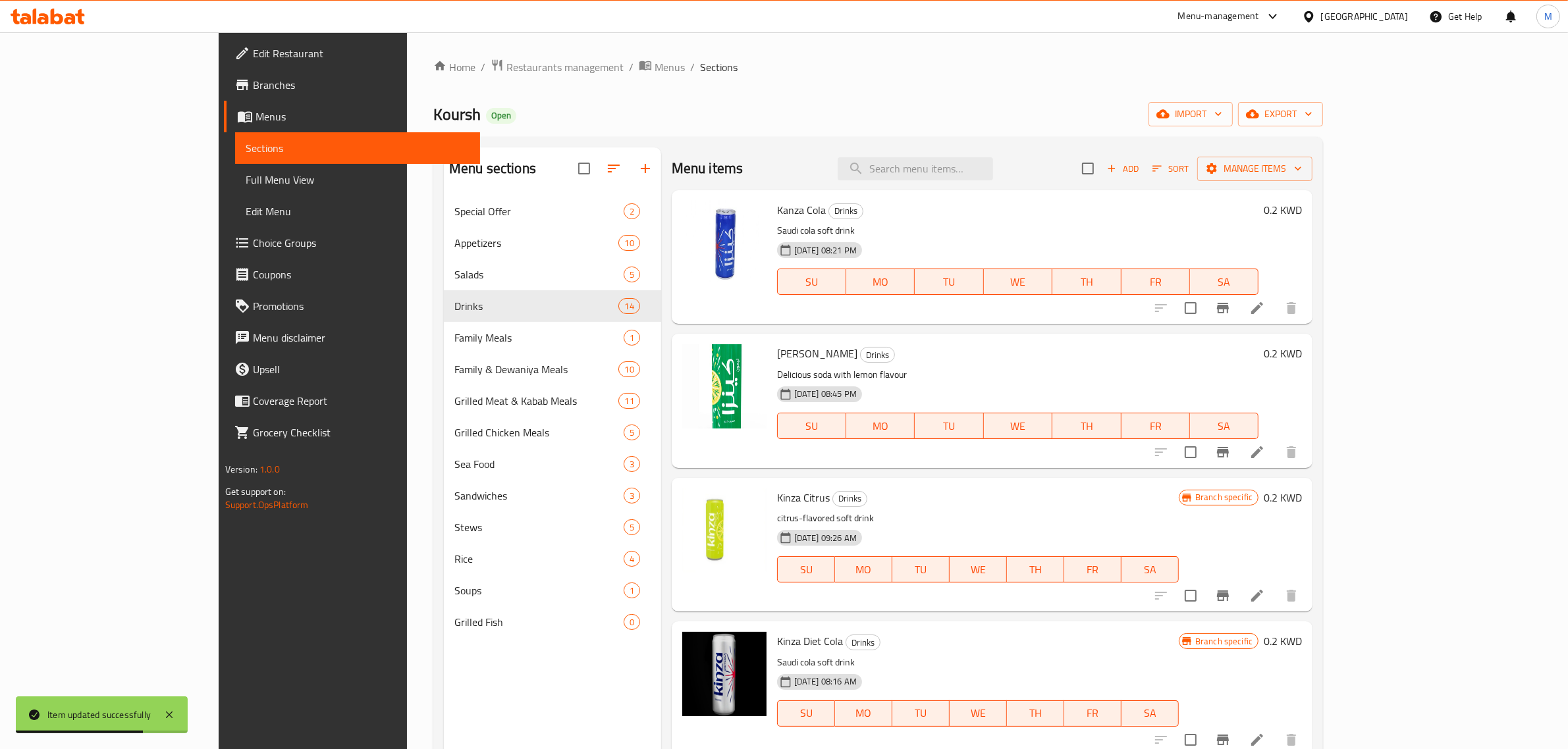
click at [1042, 489] on h6 "Kinza Citrus Drinks" at bounding box center [978, 498] width 401 height 18
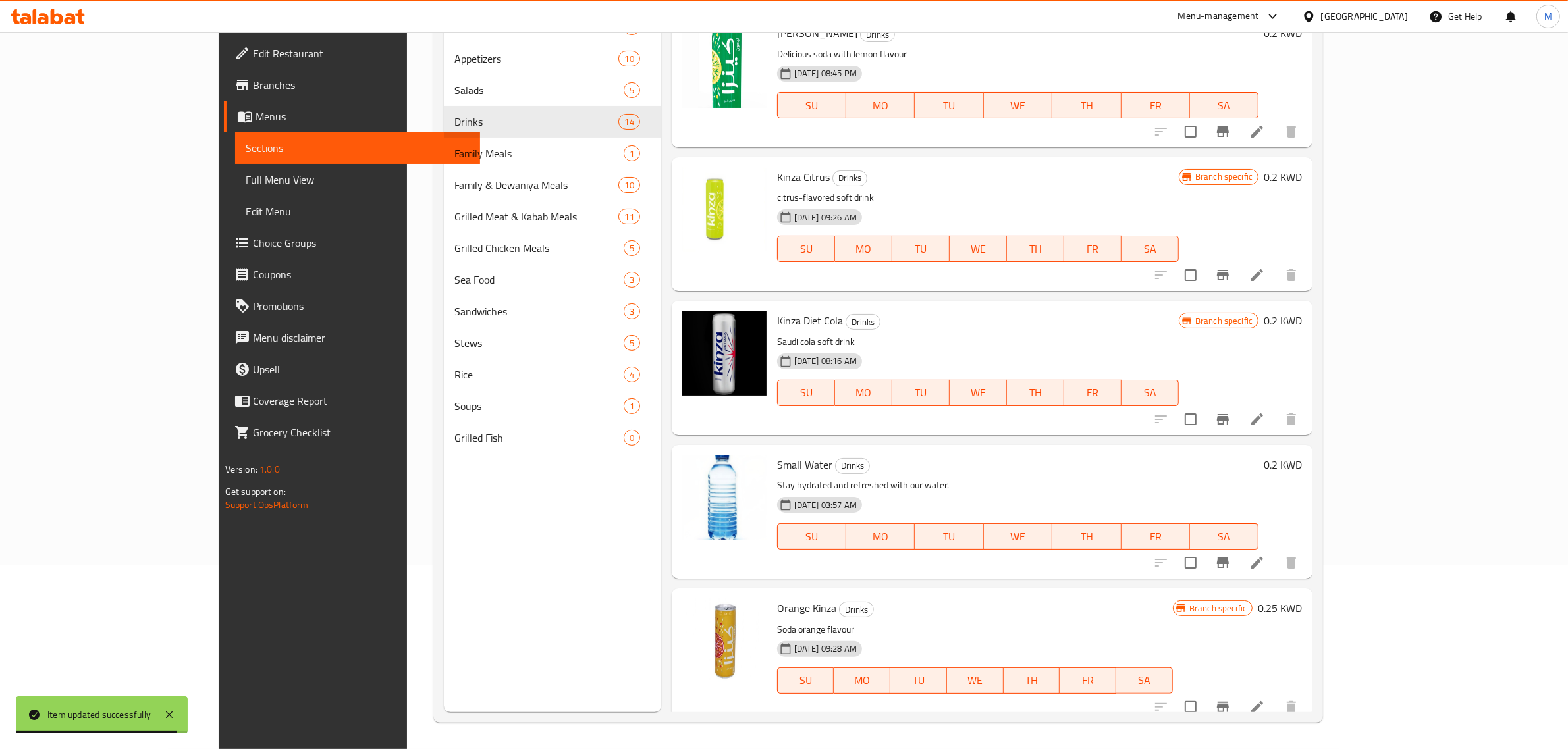
scroll to position [165, 0]
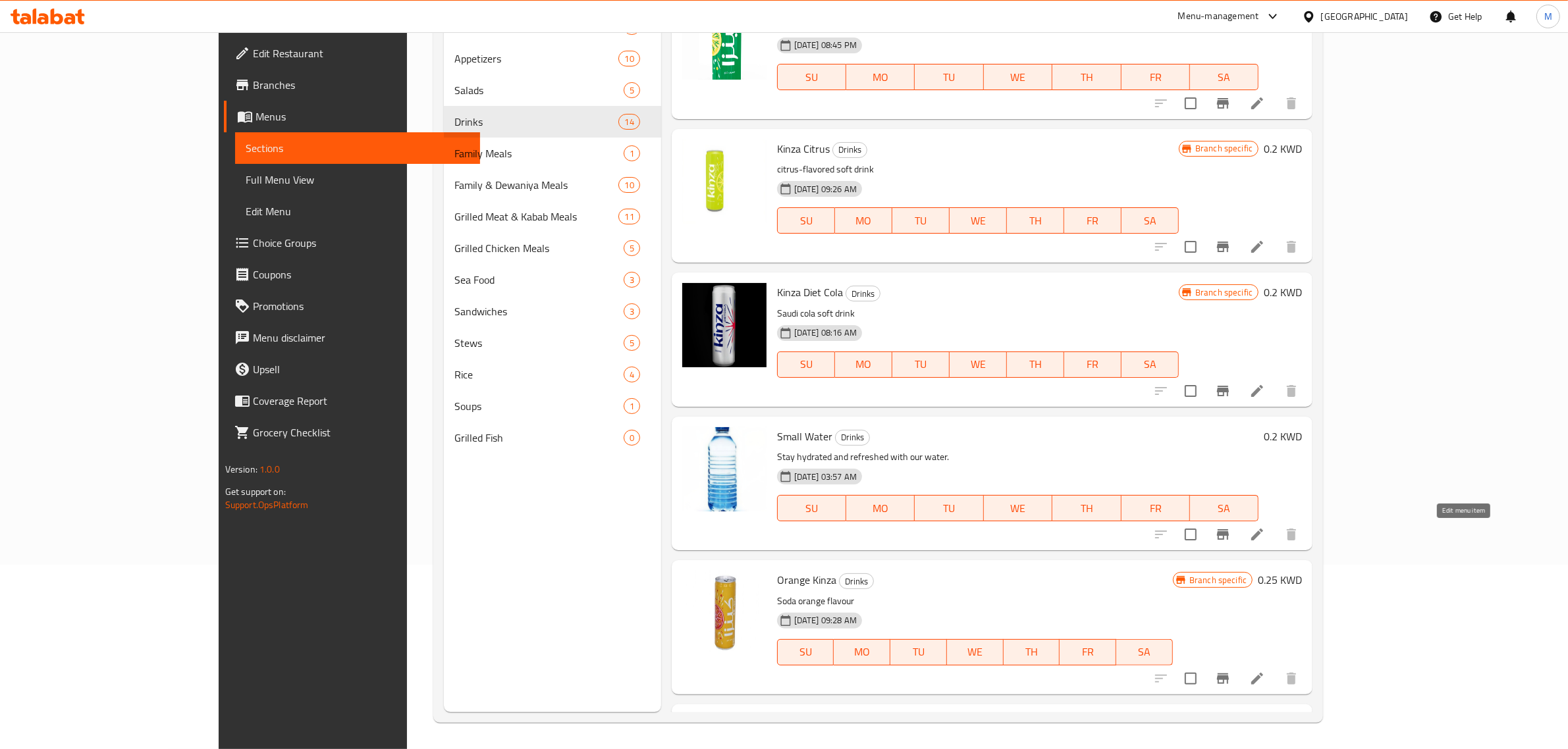
click at [1263, 528] on icon at bounding box center [1257, 534] width 12 height 12
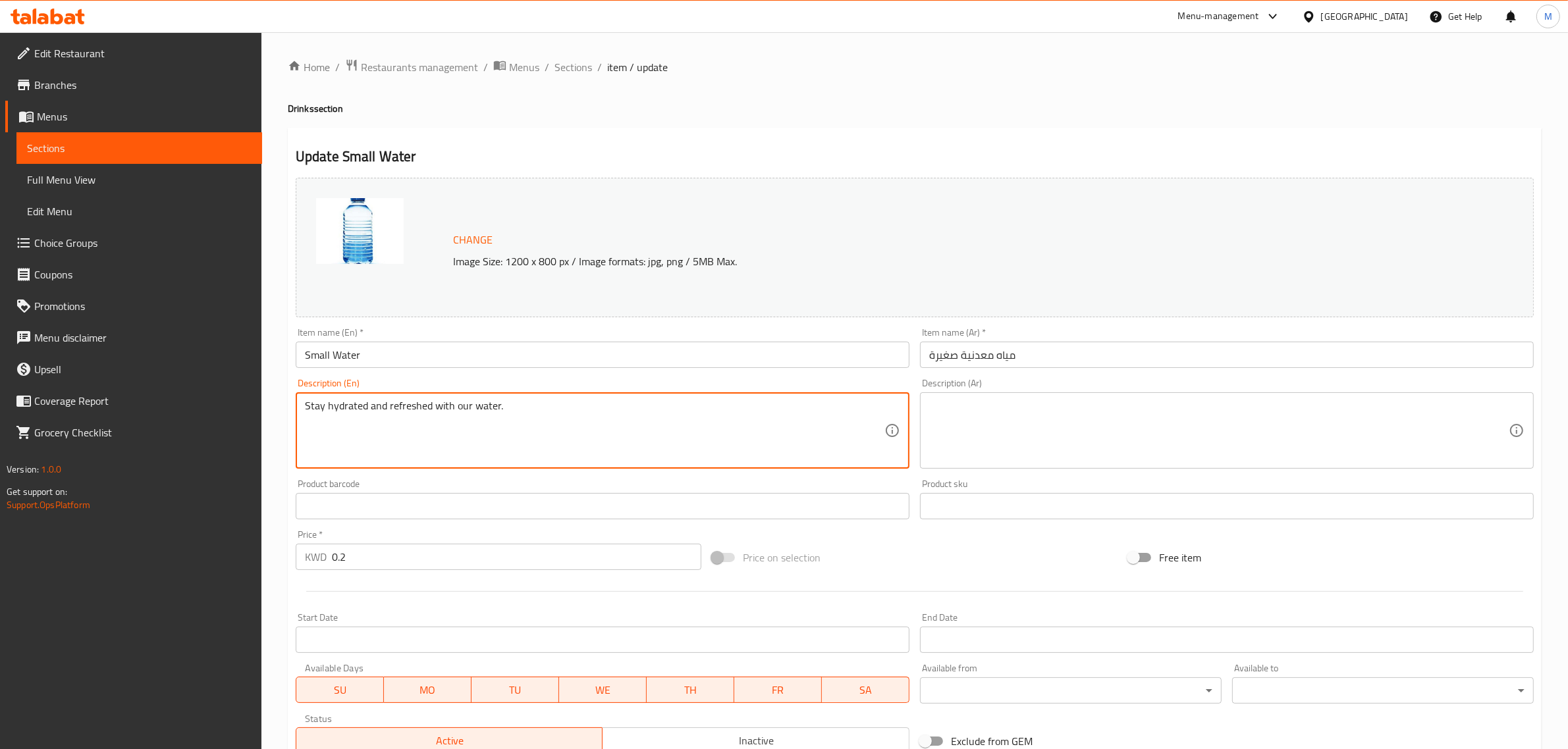
paste textarea "Healthy water"
type textarea "Healthy water"
click at [1098, 400] on textarea at bounding box center [1219, 430] width 580 height 62
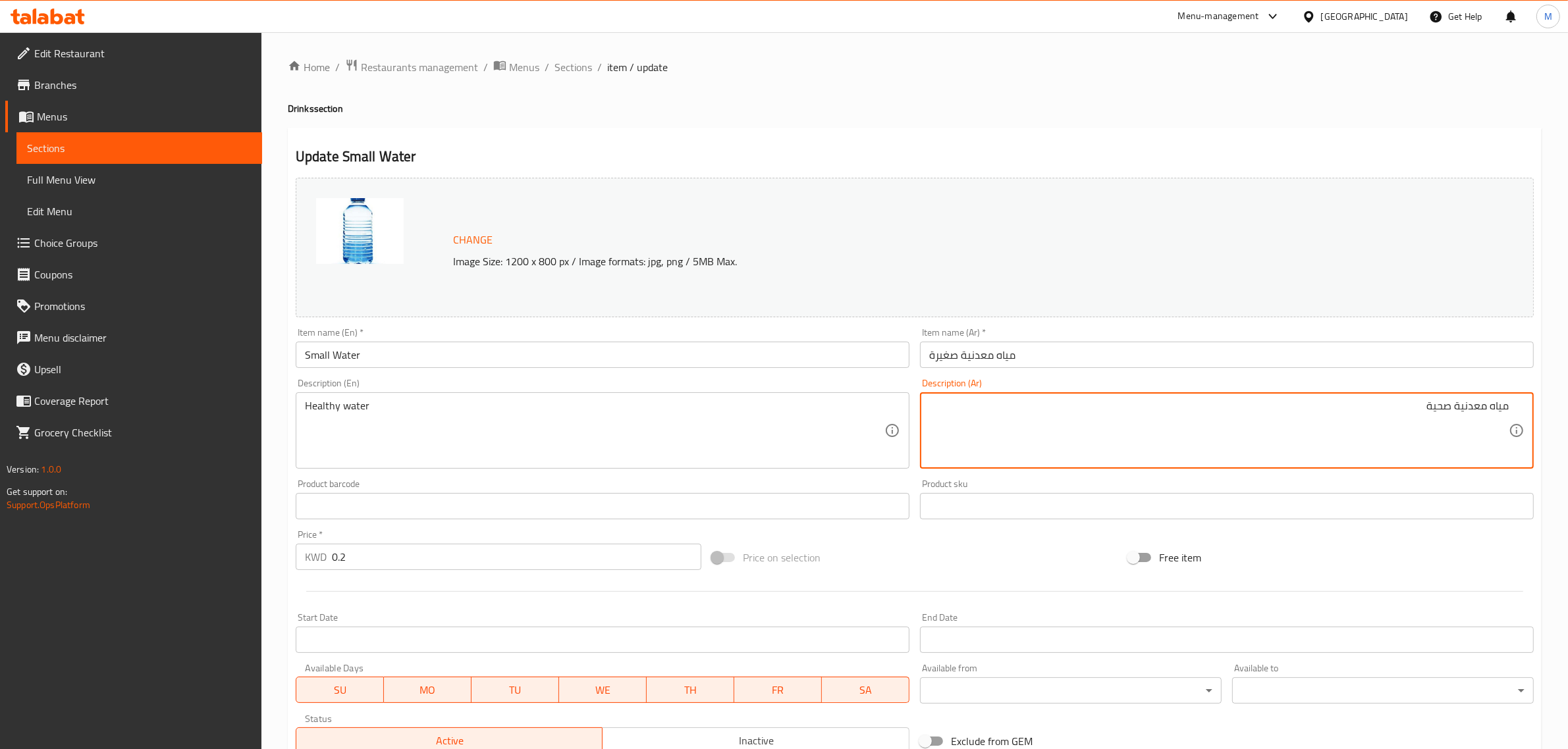
type textarea "مياه معدنية صحية"
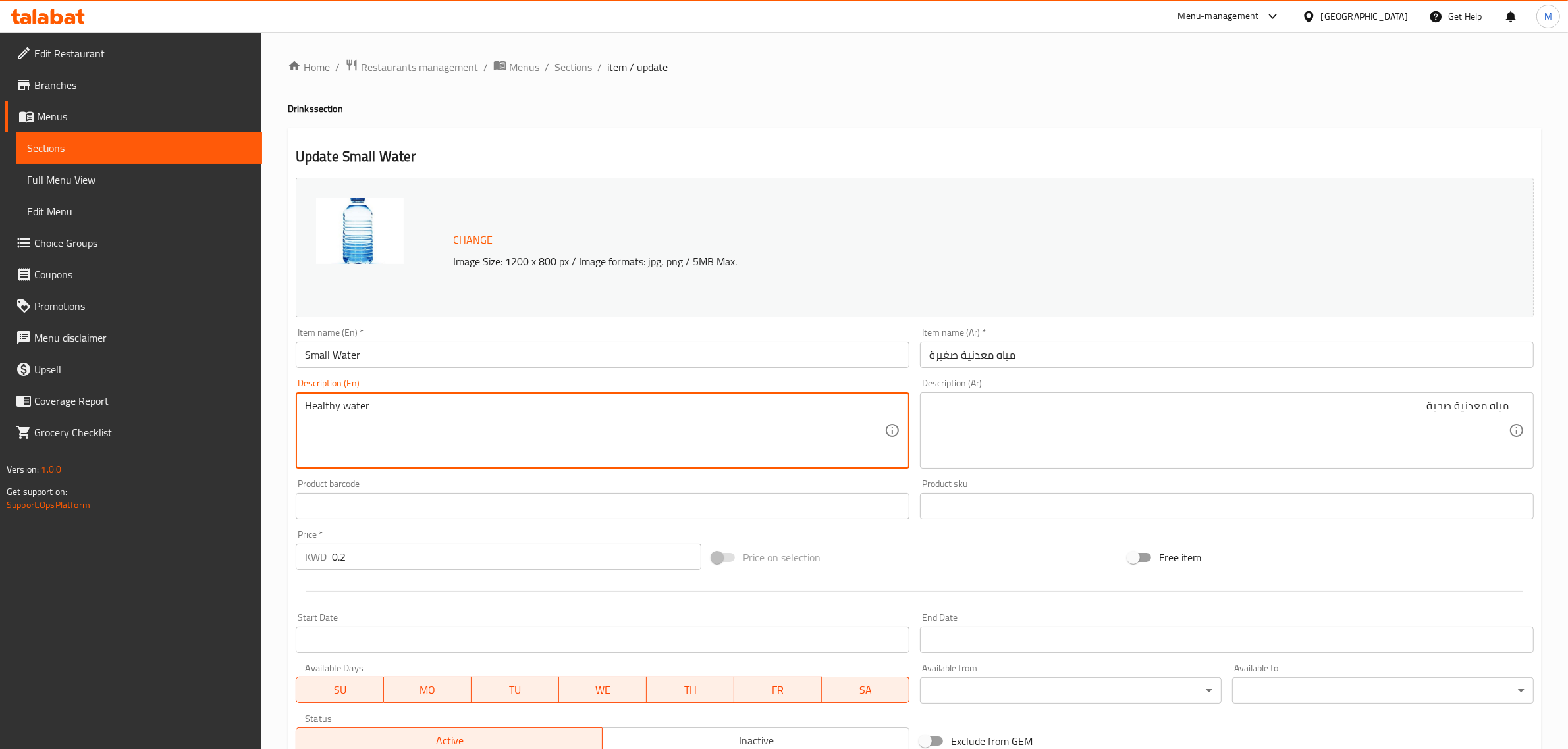
paste textarea "healthy mineral"
click at [704, 443] on textarea "Healthy mineral water" at bounding box center [595, 430] width 580 height 62
type textarea "Healthy mineral water."
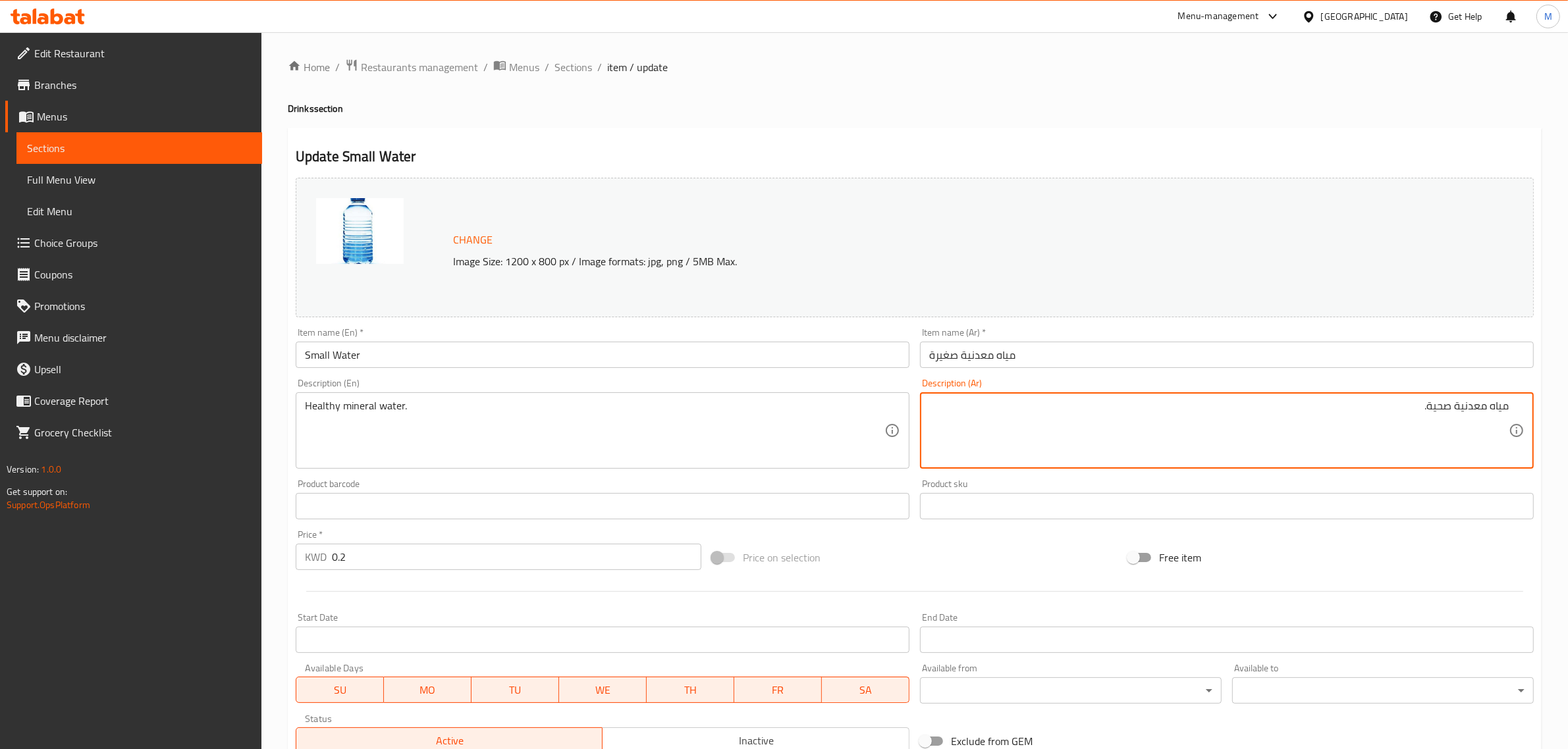
type textarea "مياه معدنية صحية."
click at [859, 552] on div "Price on selection" at bounding box center [915, 558] width 416 height 36
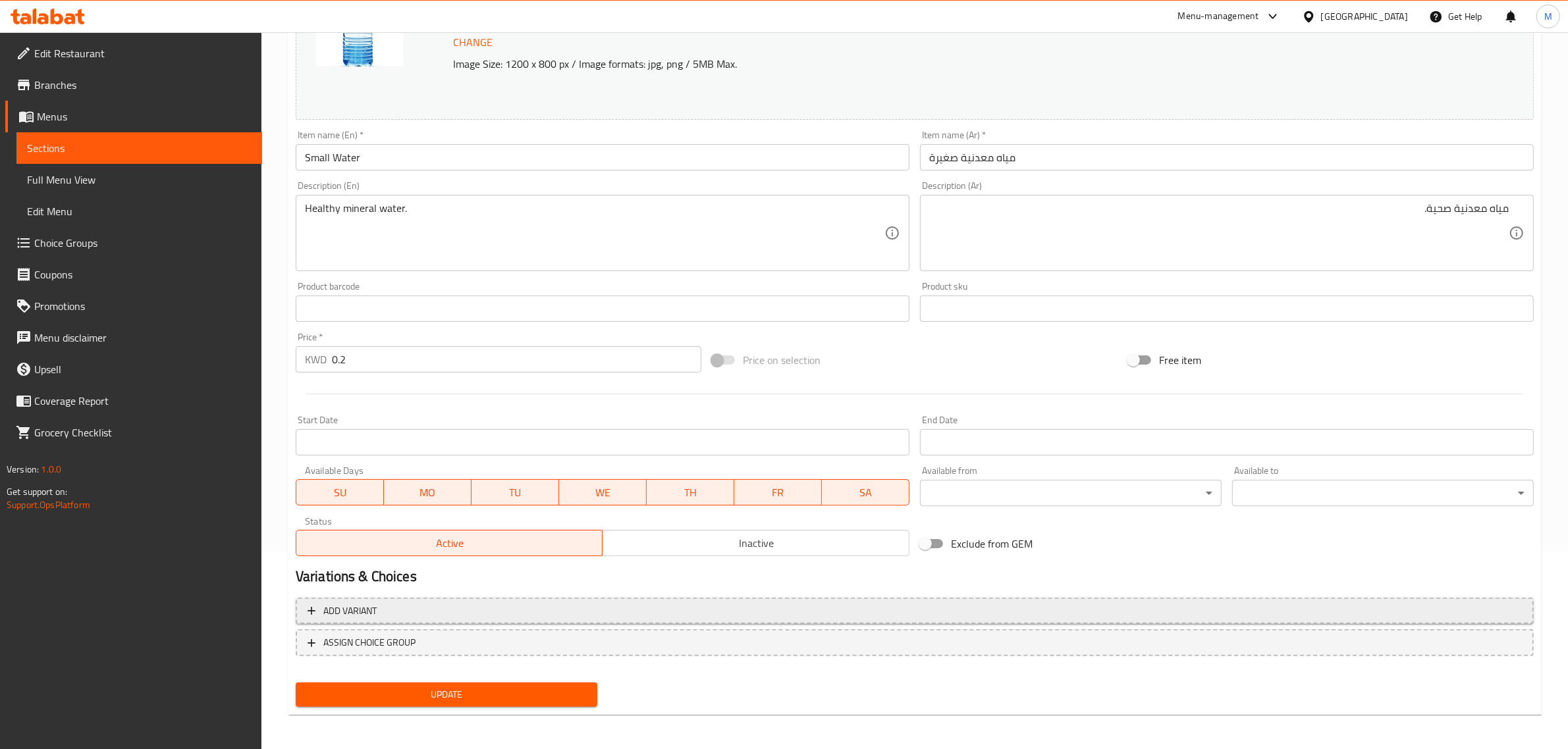
scroll to position [198, 0]
click at [504, 699] on span "Update" at bounding box center [446, 694] width 281 height 17
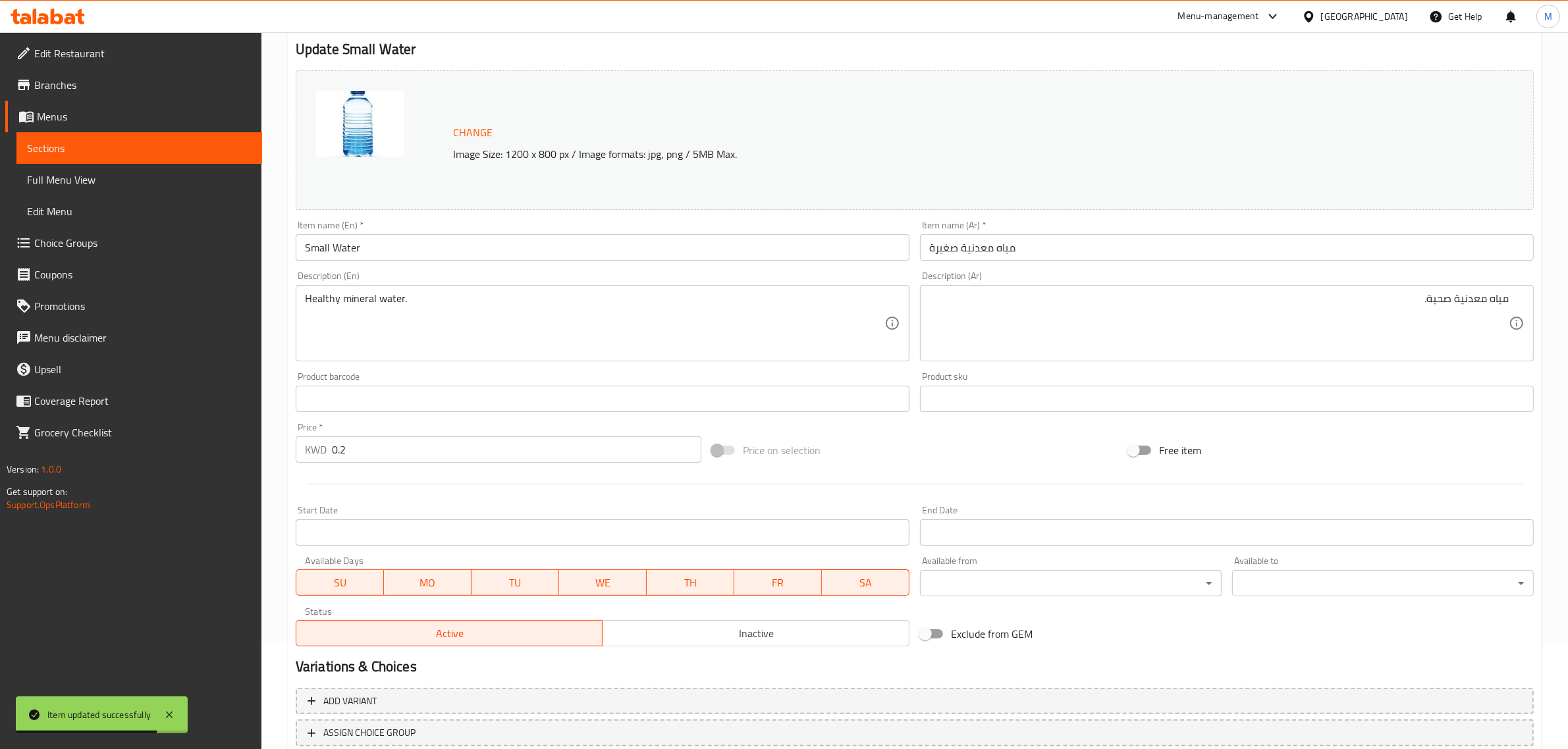
scroll to position [0, 0]
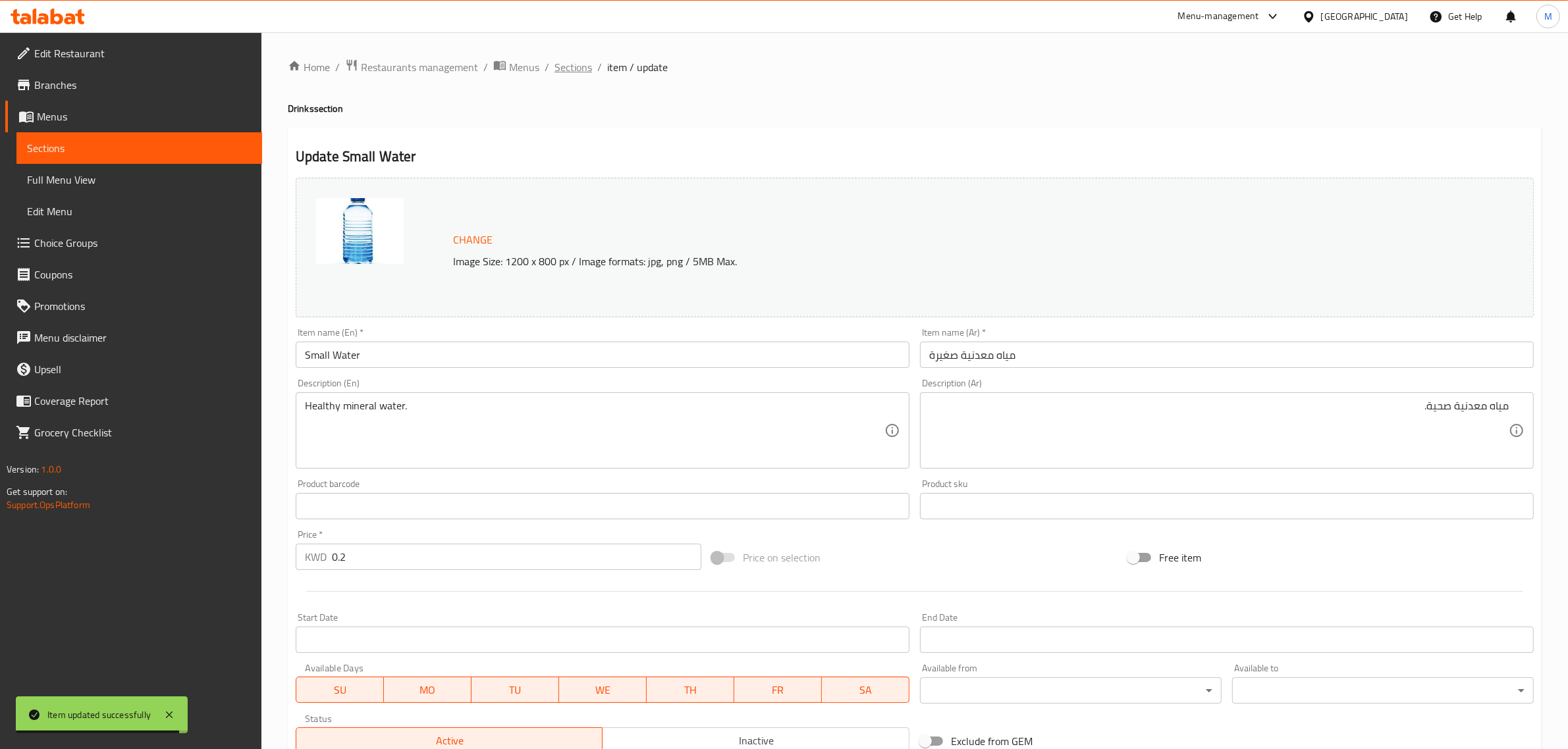
click at [590, 71] on span "Sections" at bounding box center [573, 67] width 37 height 16
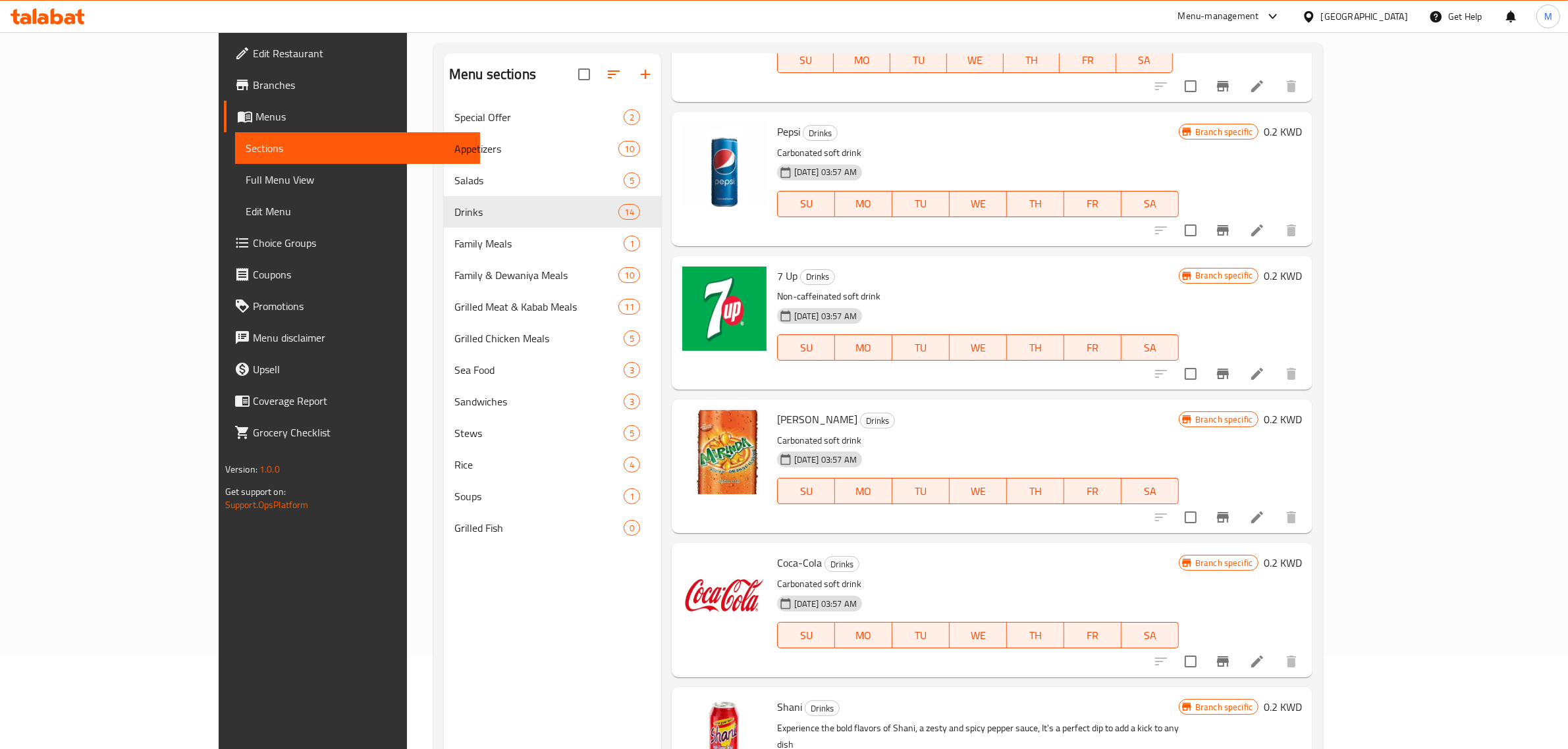
scroll to position [185, 0]
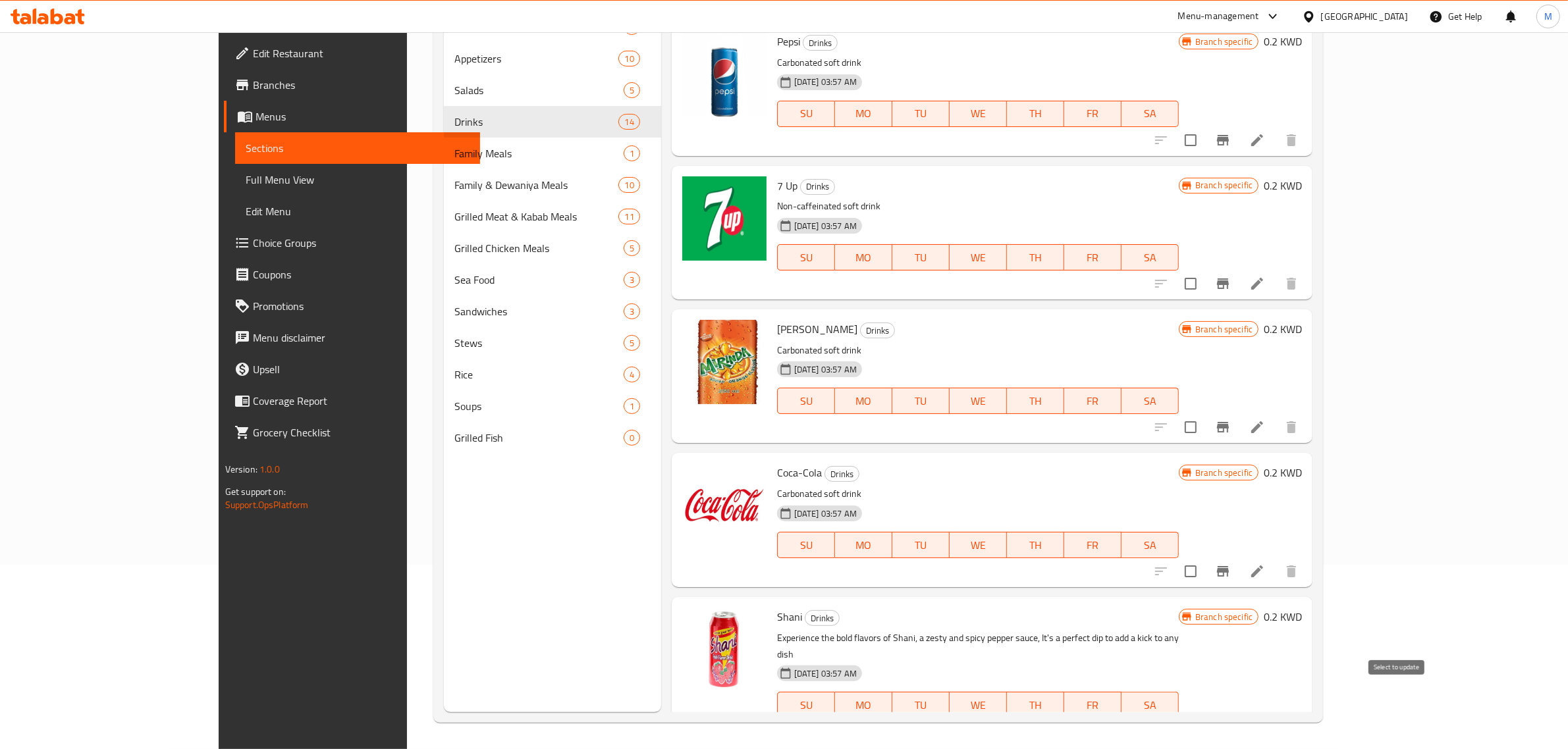
drag, startPoint x: 1397, startPoint y: 701, endPoint x: 1415, endPoint y: 621, distance: 82.0
click at [1205, 717] on input "checkbox" at bounding box center [1190, 731] width 27 height 27
checkbox input "true"
click at [1205, 558] on input "checkbox" at bounding box center [1190, 571] width 27 height 27
checkbox input "true"
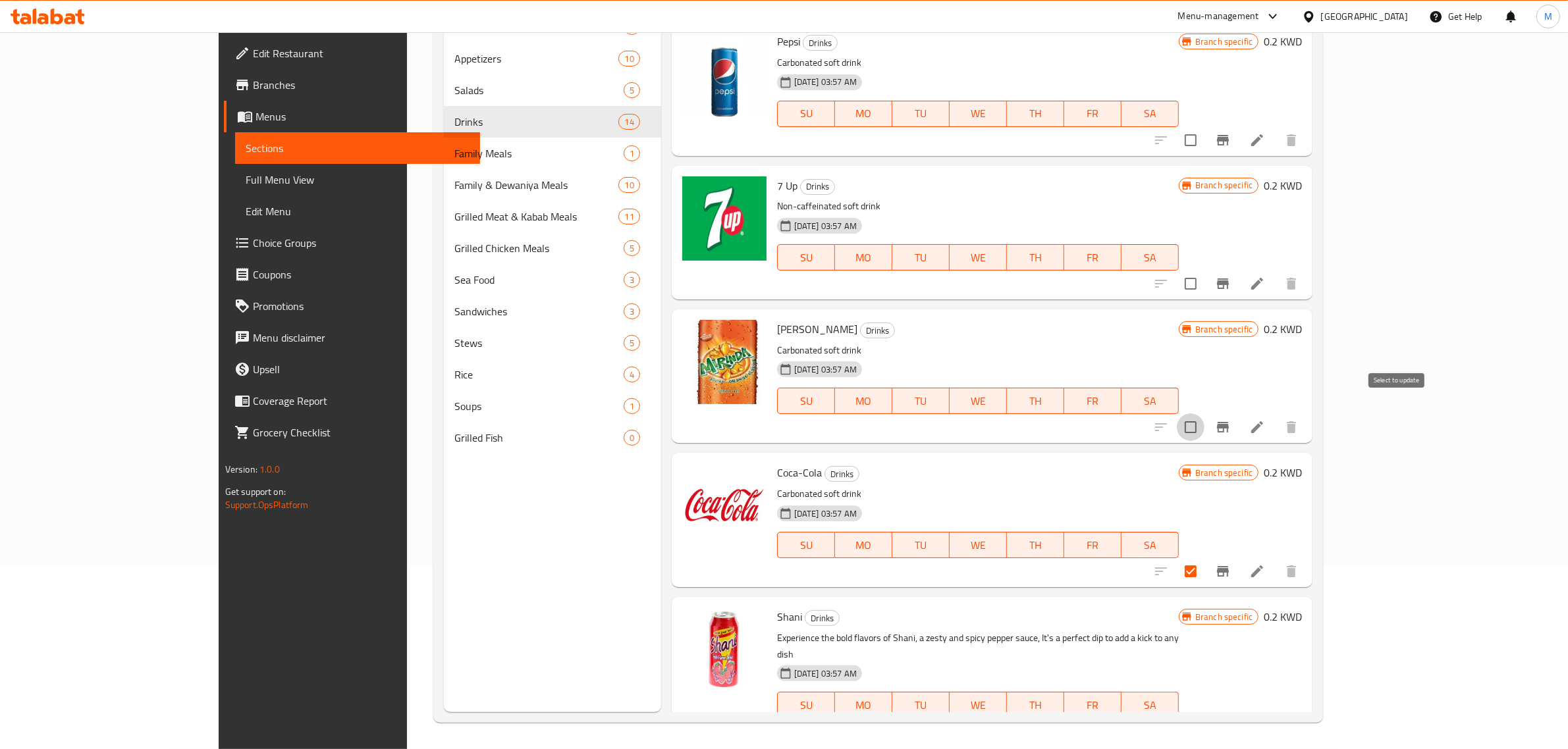
click at [1205, 414] on input "checkbox" at bounding box center [1190, 427] width 27 height 27
checkbox input "true"
click at [1205, 270] on input "checkbox" at bounding box center [1190, 283] width 27 height 27
checkbox input "true"
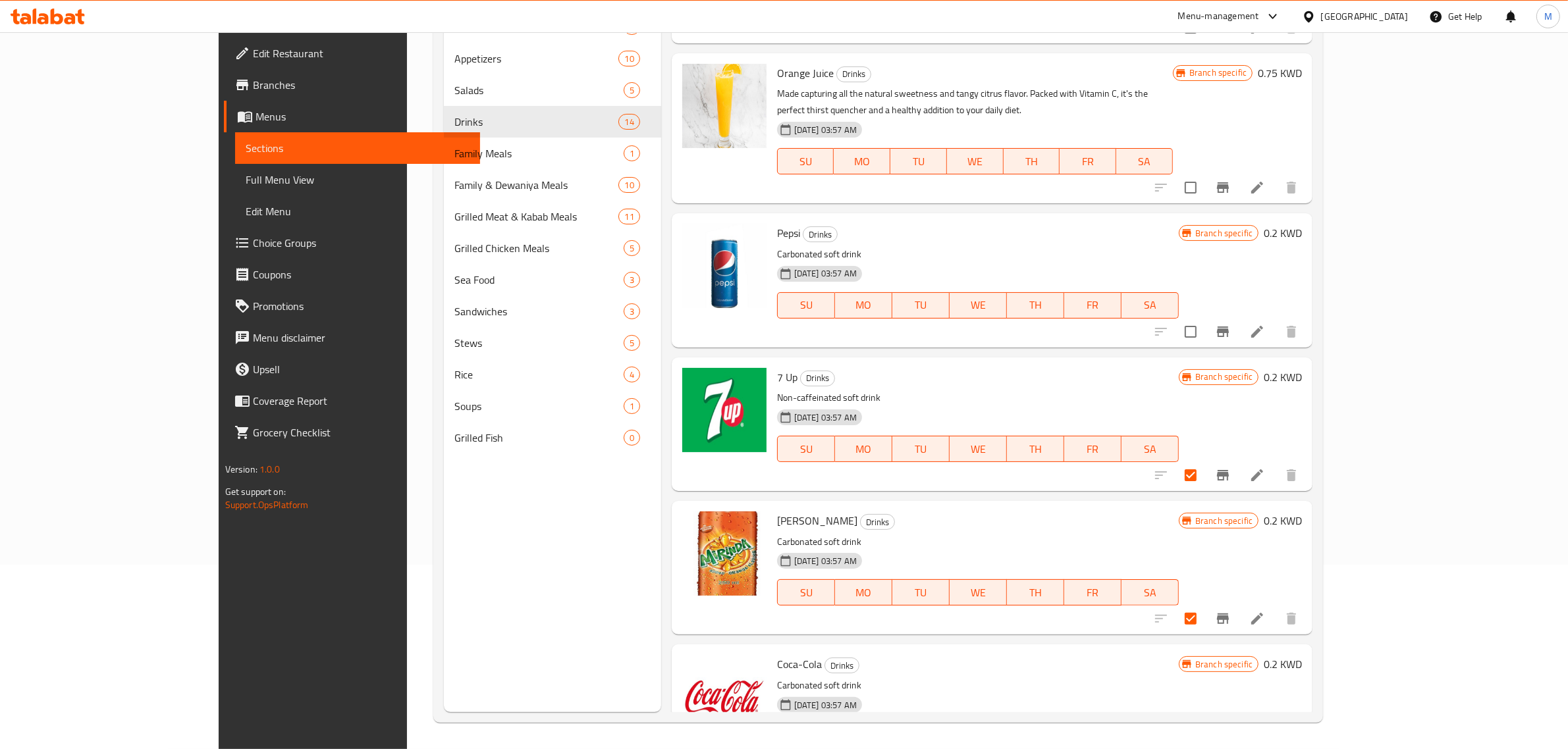
scroll to position [1048, 0]
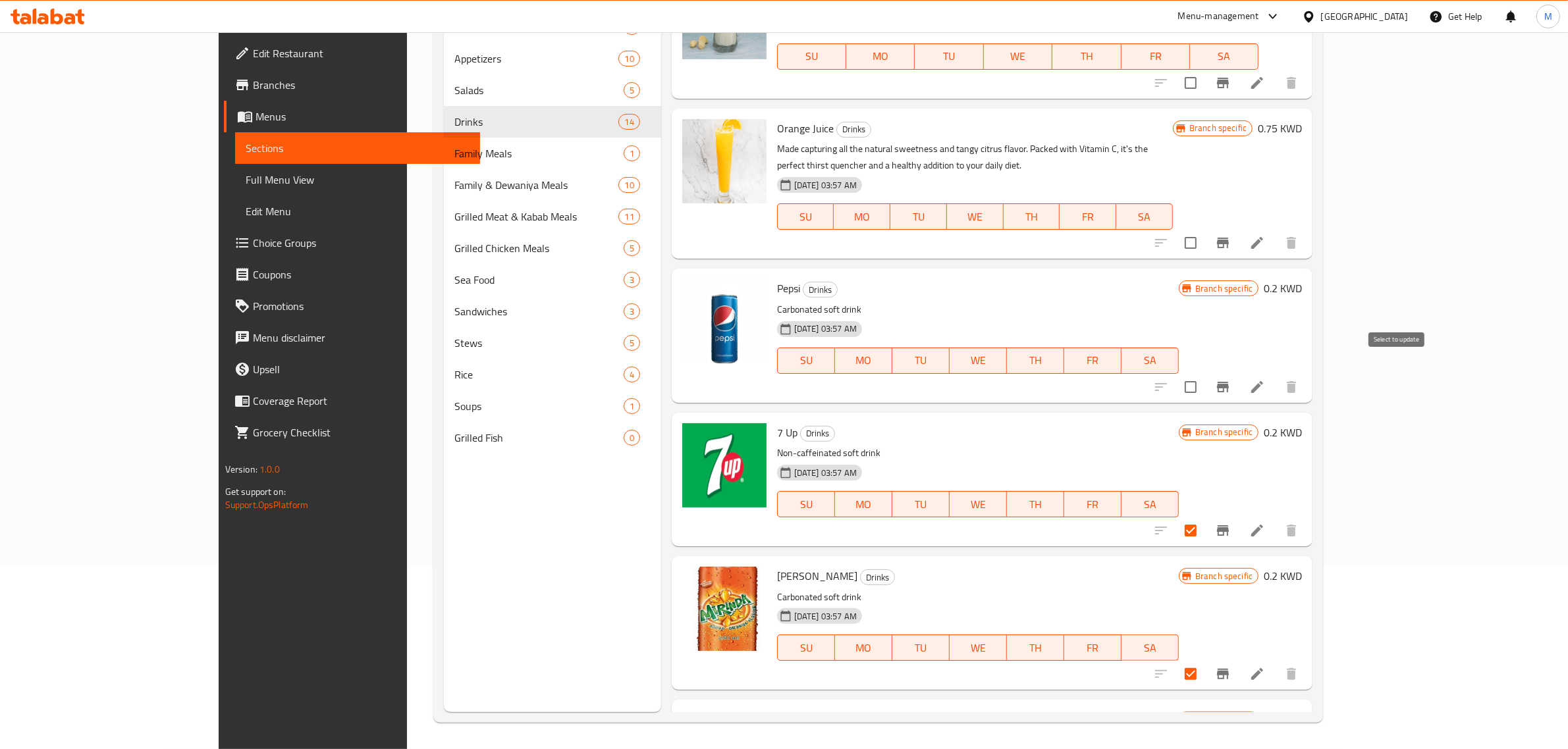
click at [1205, 379] on input "checkbox" at bounding box center [1190, 386] width 27 height 27
checkbox input "true"
click at [1205, 234] on input "checkbox" at bounding box center [1190, 242] width 27 height 27
checkbox input "true"
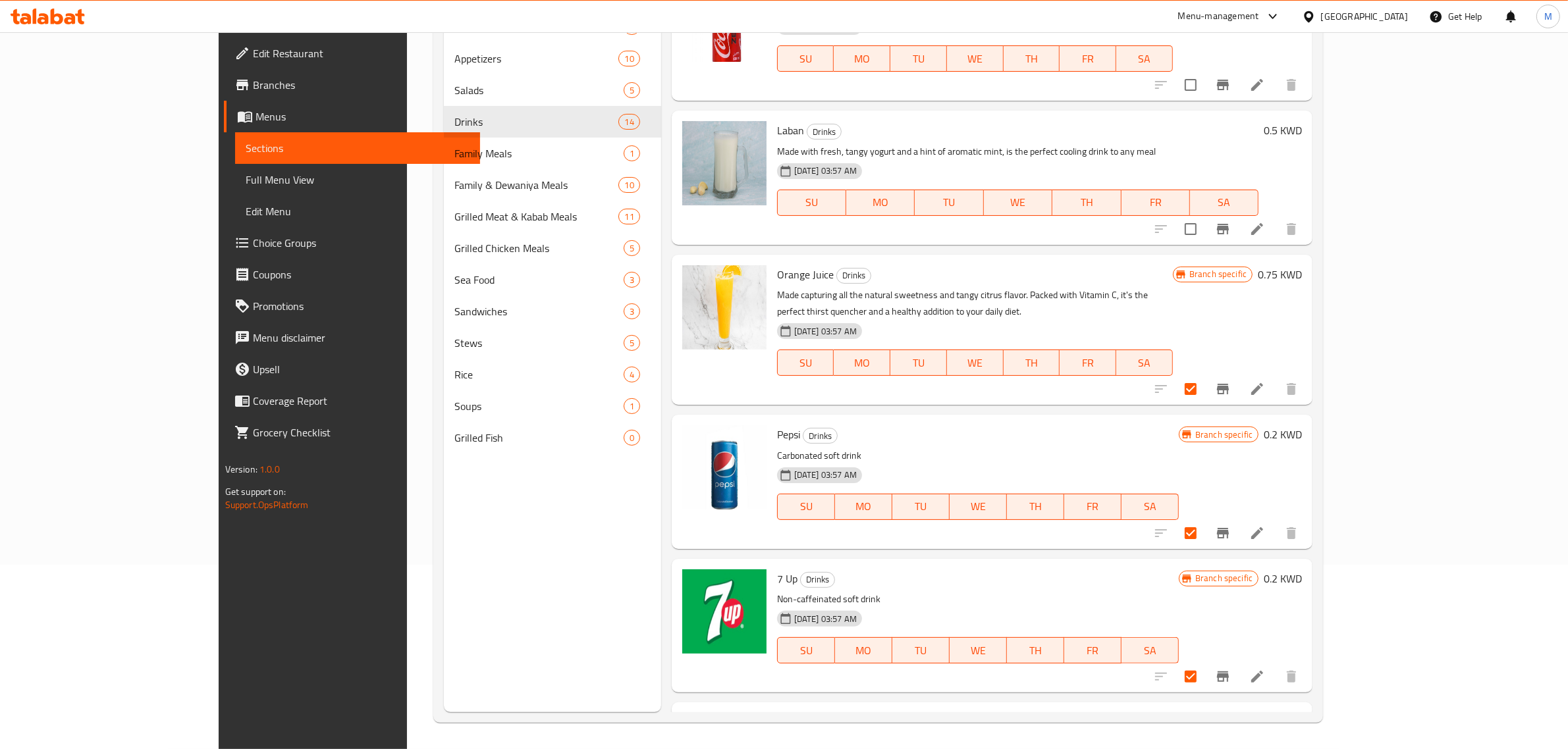
scroll to position [883, 0]
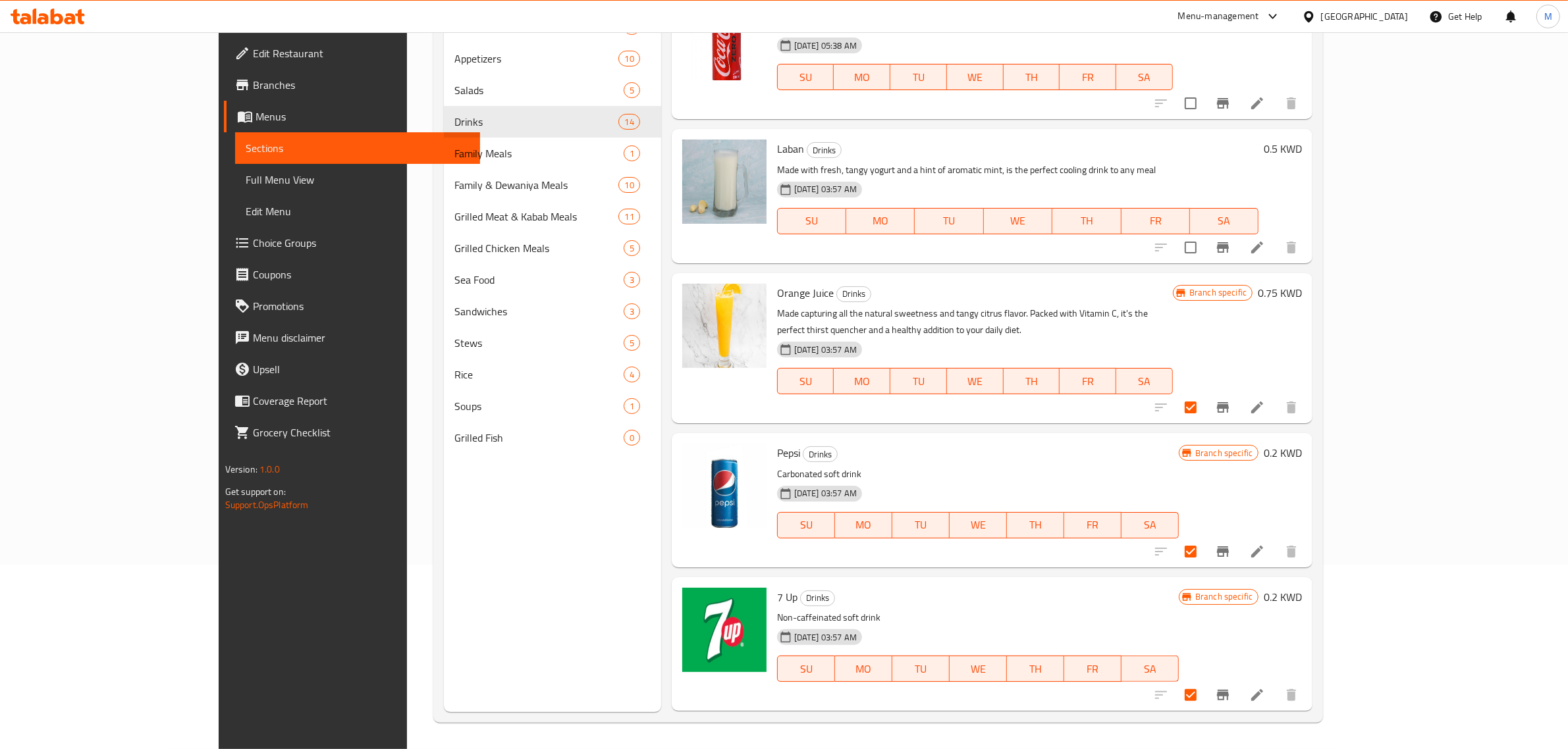
click at [1205, 249] on input "checkbox" at bounding box center [1190, 247] width 27 height 27
checkbox input "true"
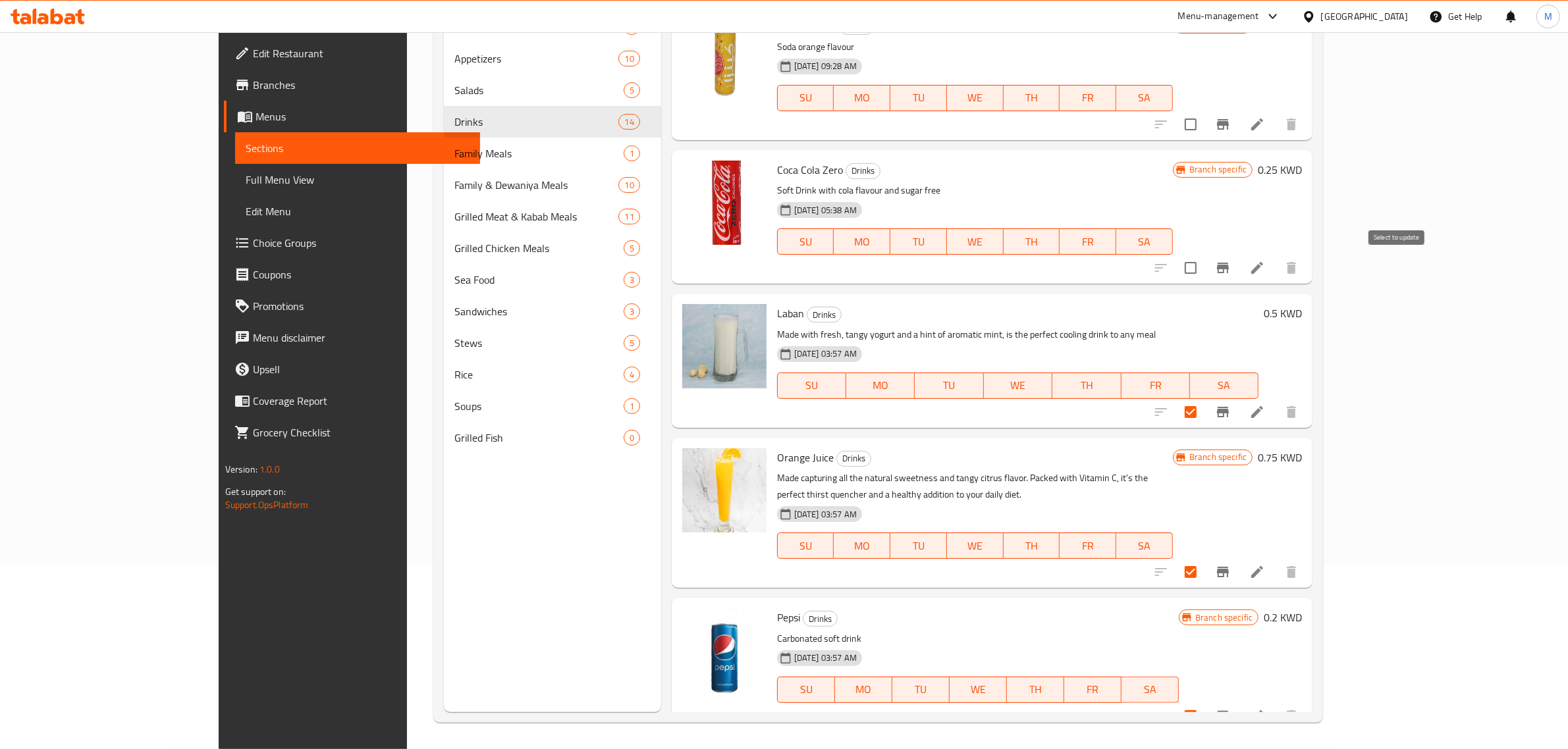
click at [1205, 260] on input "checkbox" at bounding box center [1190, 267] width 27 height 27
checkbox input "true"
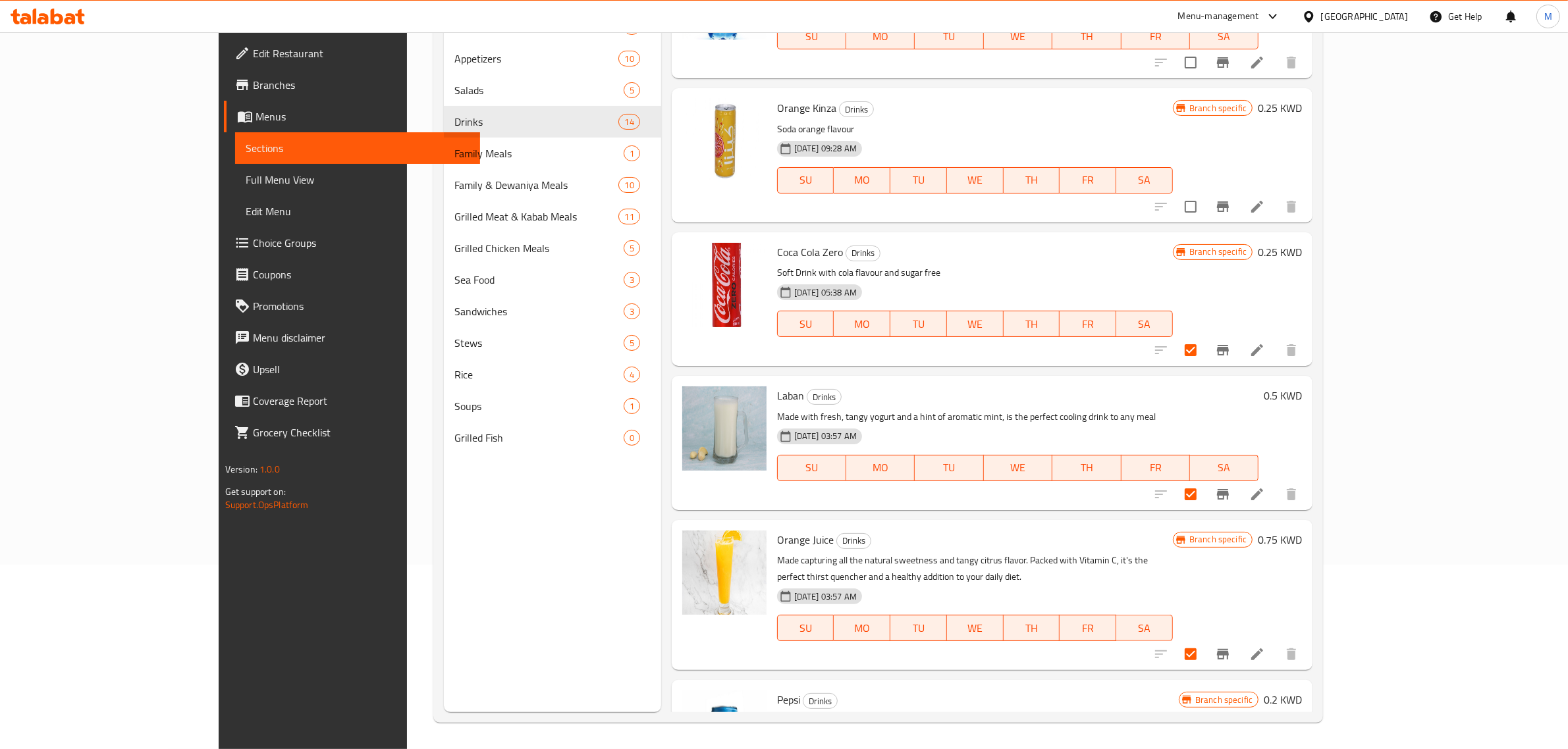
scroll to position [554, 0]
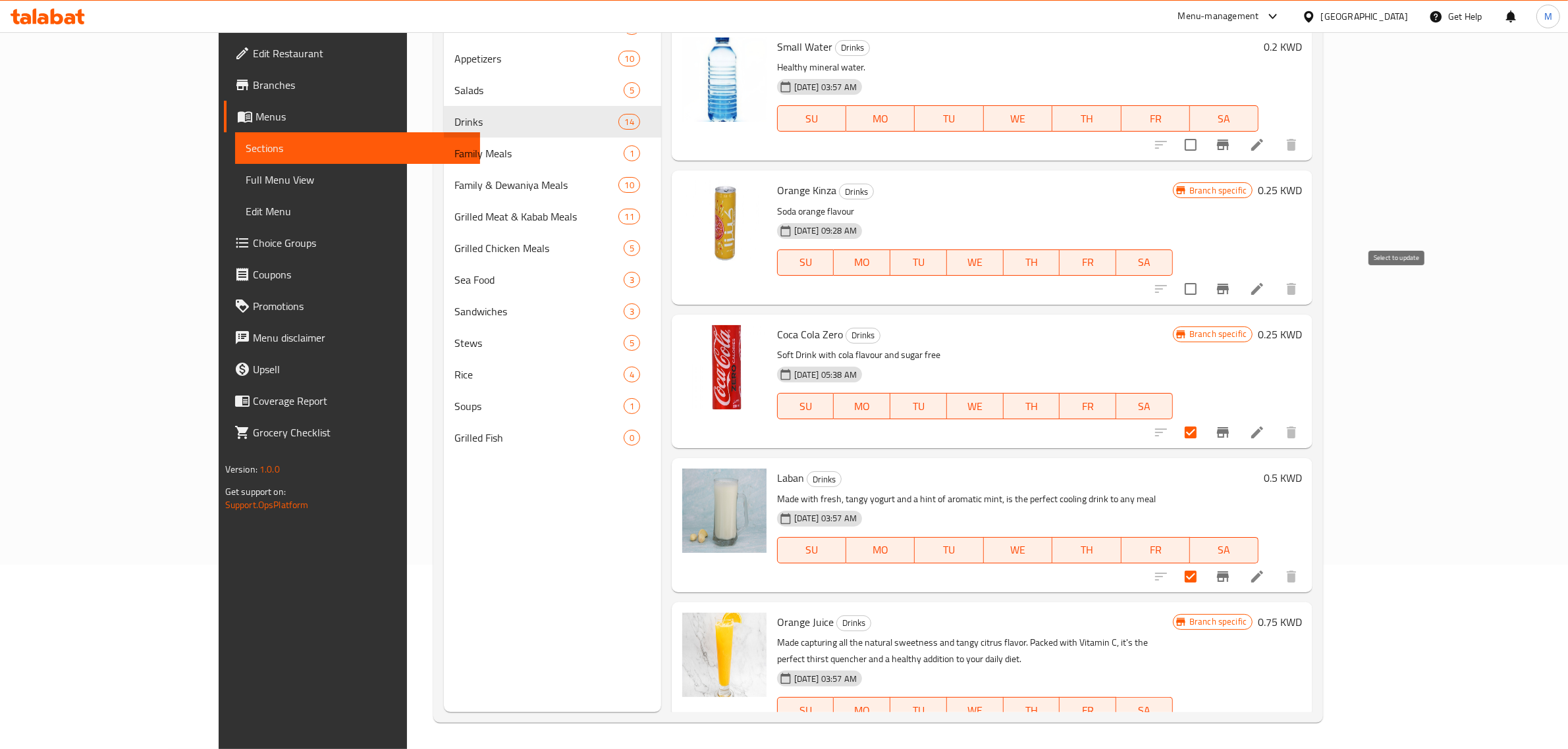
click at [1205, 290] on input "checkbox" at bounding box center [1190, 289] width 27 height 27
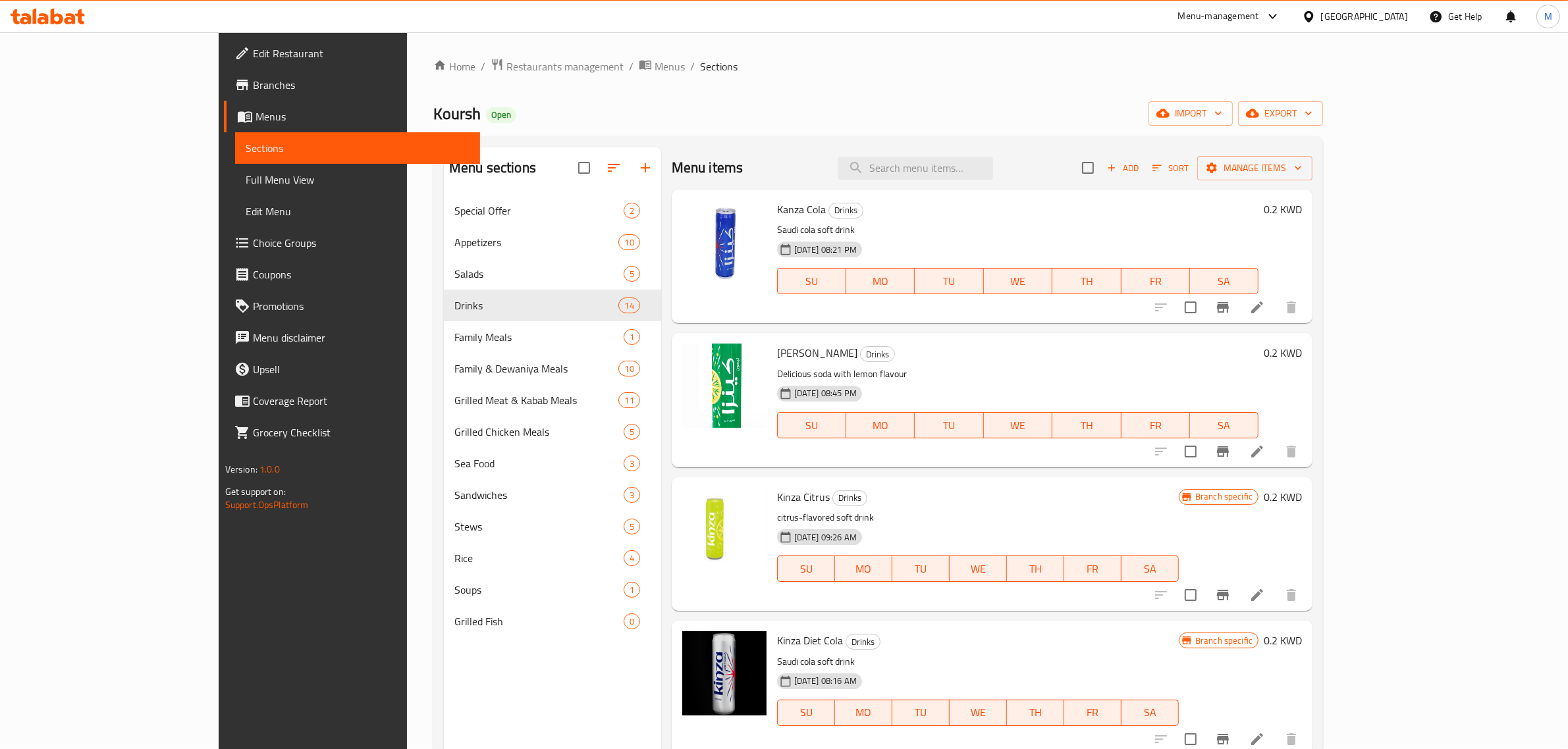
scroll to position [0, 0]
click at [1302, 161] on span "Manage items" at bounding box center [1255, 169] width 94 height 17
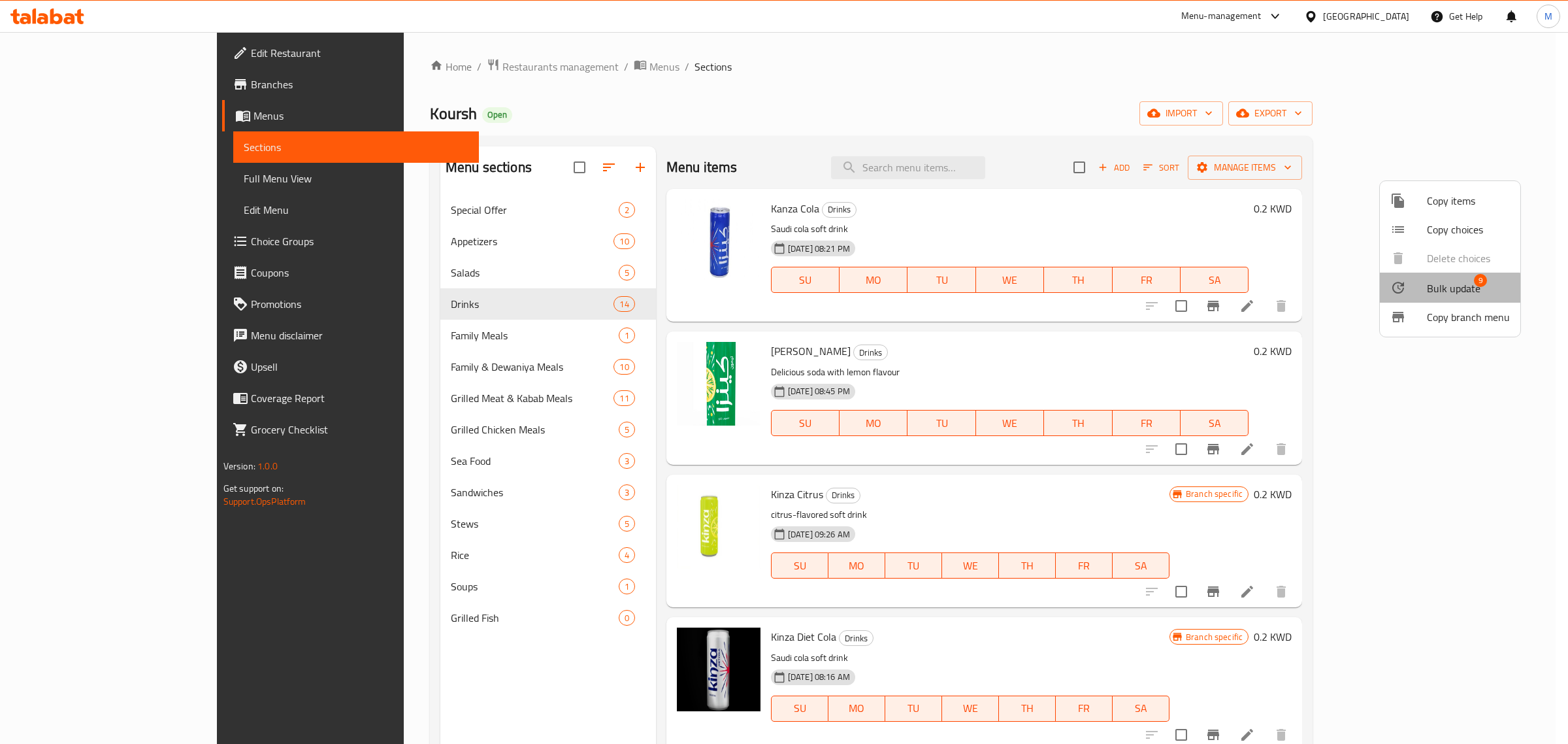
click at [1446, 298] on li "Bulk update 9" at bounding box center [1451, 288] width 140 height 30
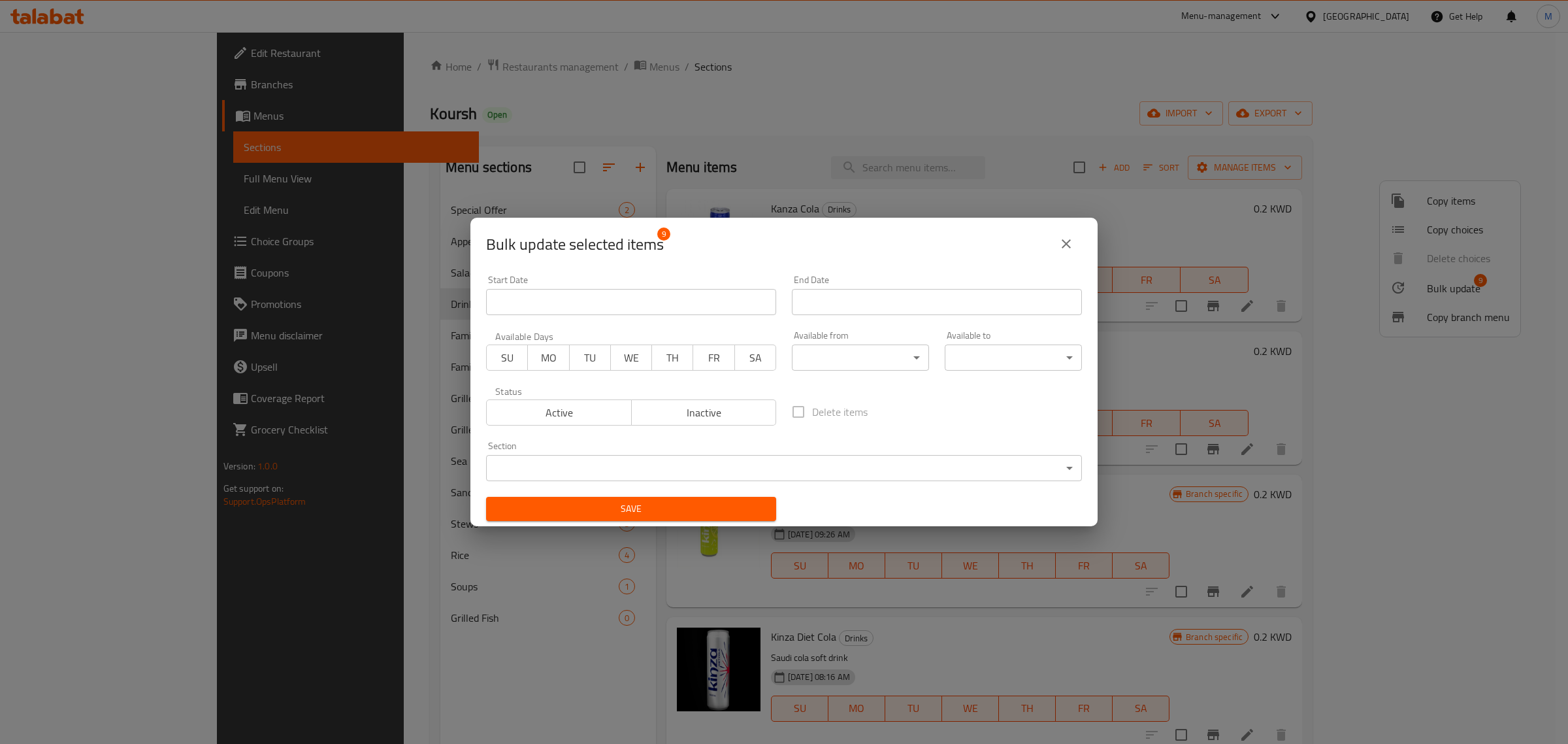
click at [747, 413] on span "Inactive" at bounding box center [704, 413] width 135 height 19
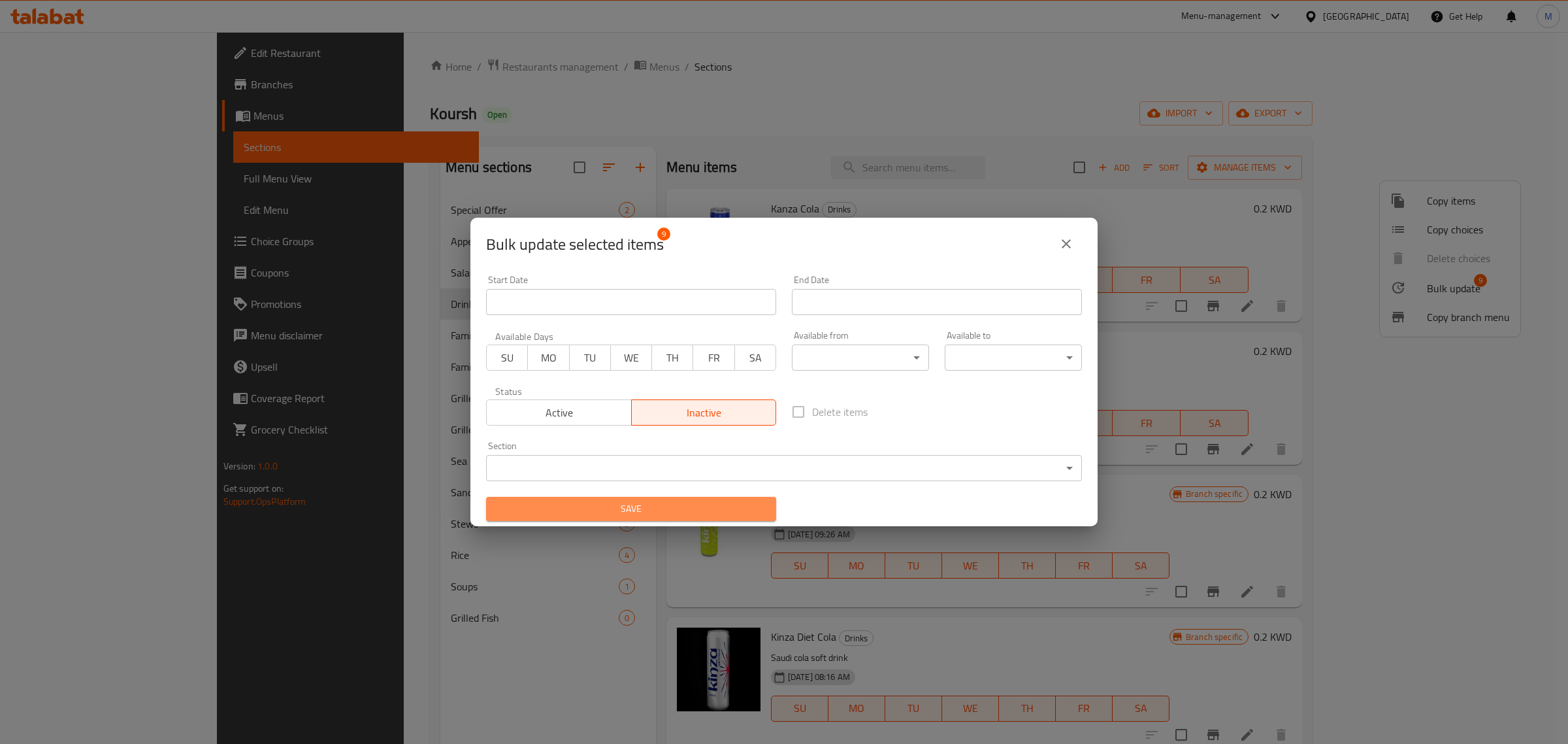
click at [734, 514] on span "Save" at bounding box center [631, 509] width 269 height 17
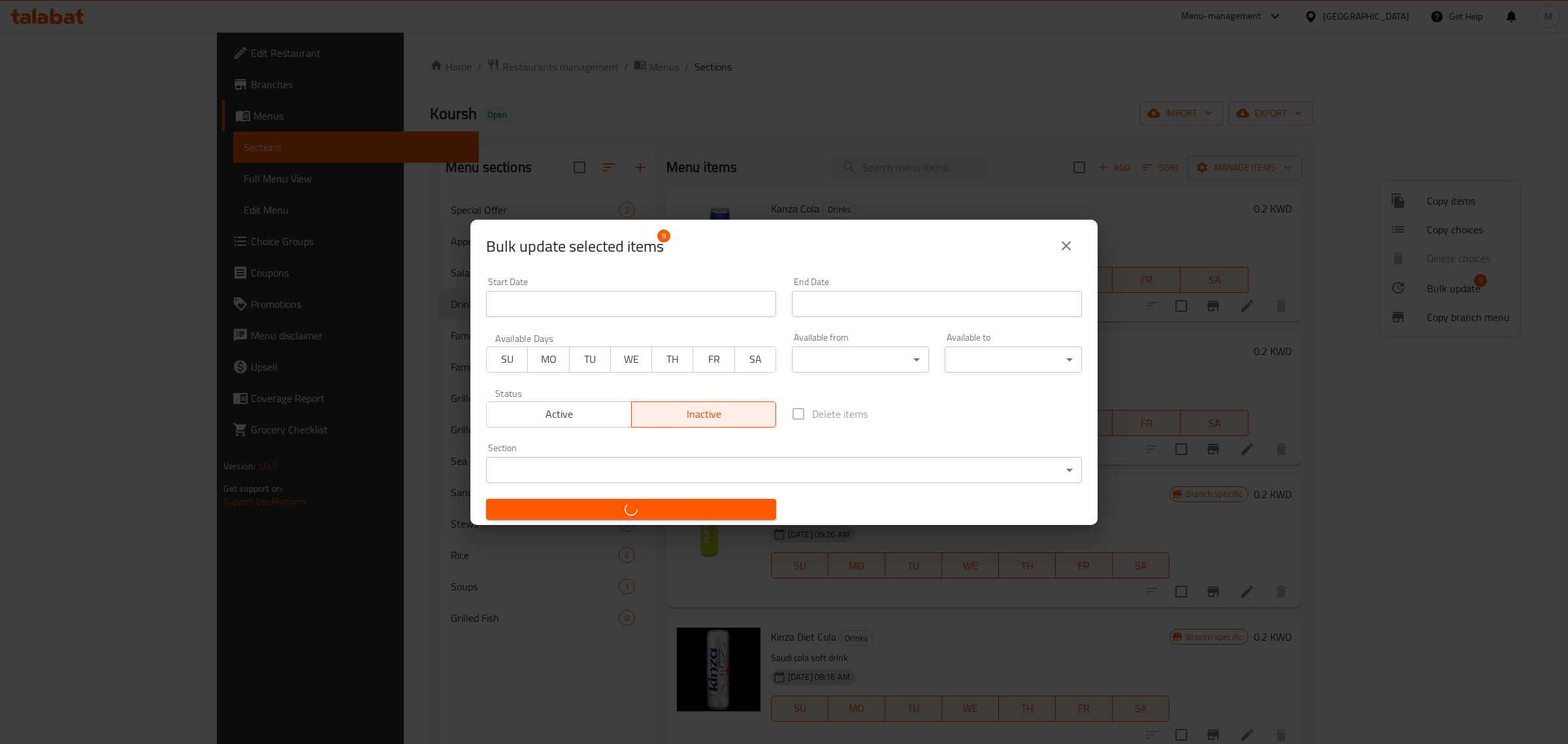
checkbox input "false"
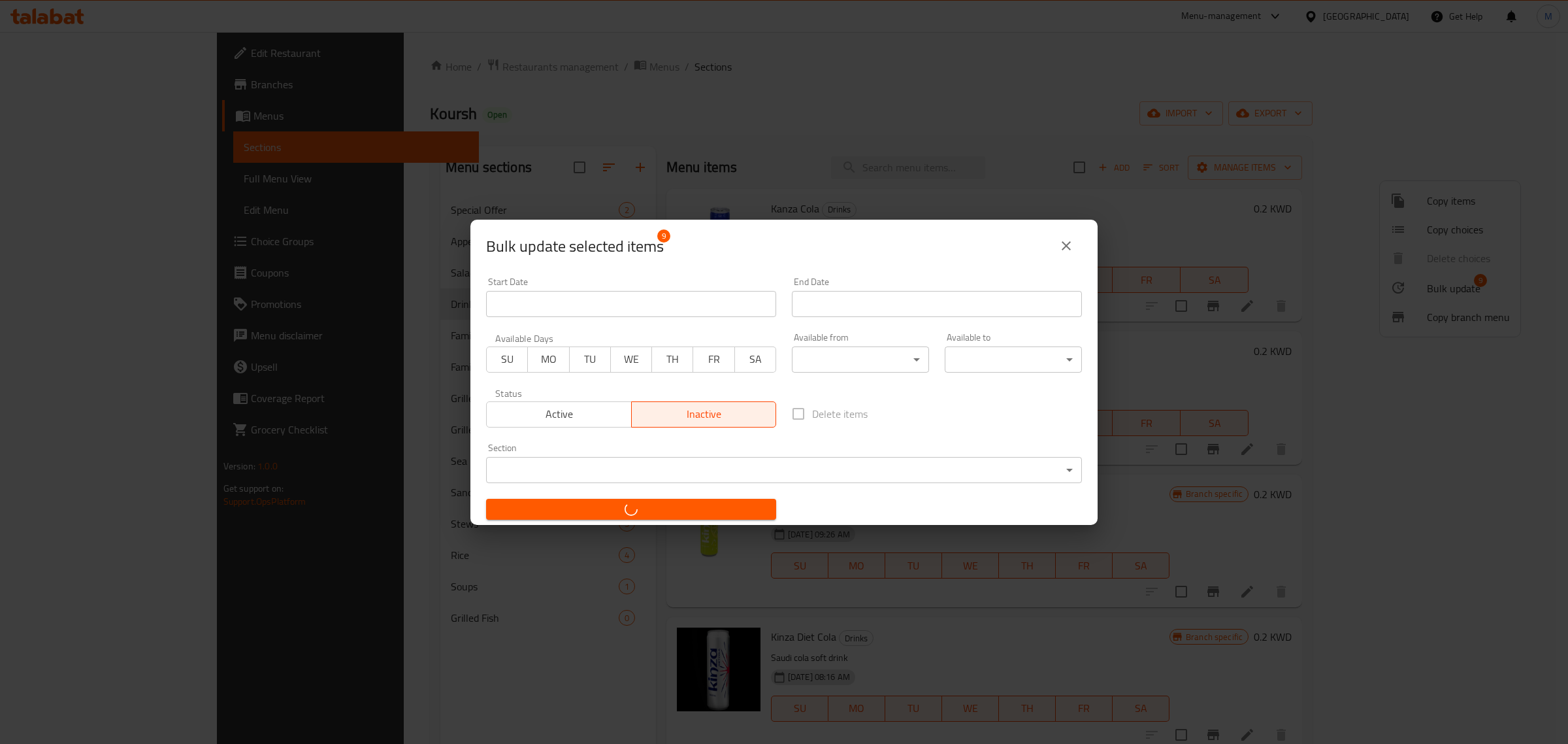
checkbox input "false"
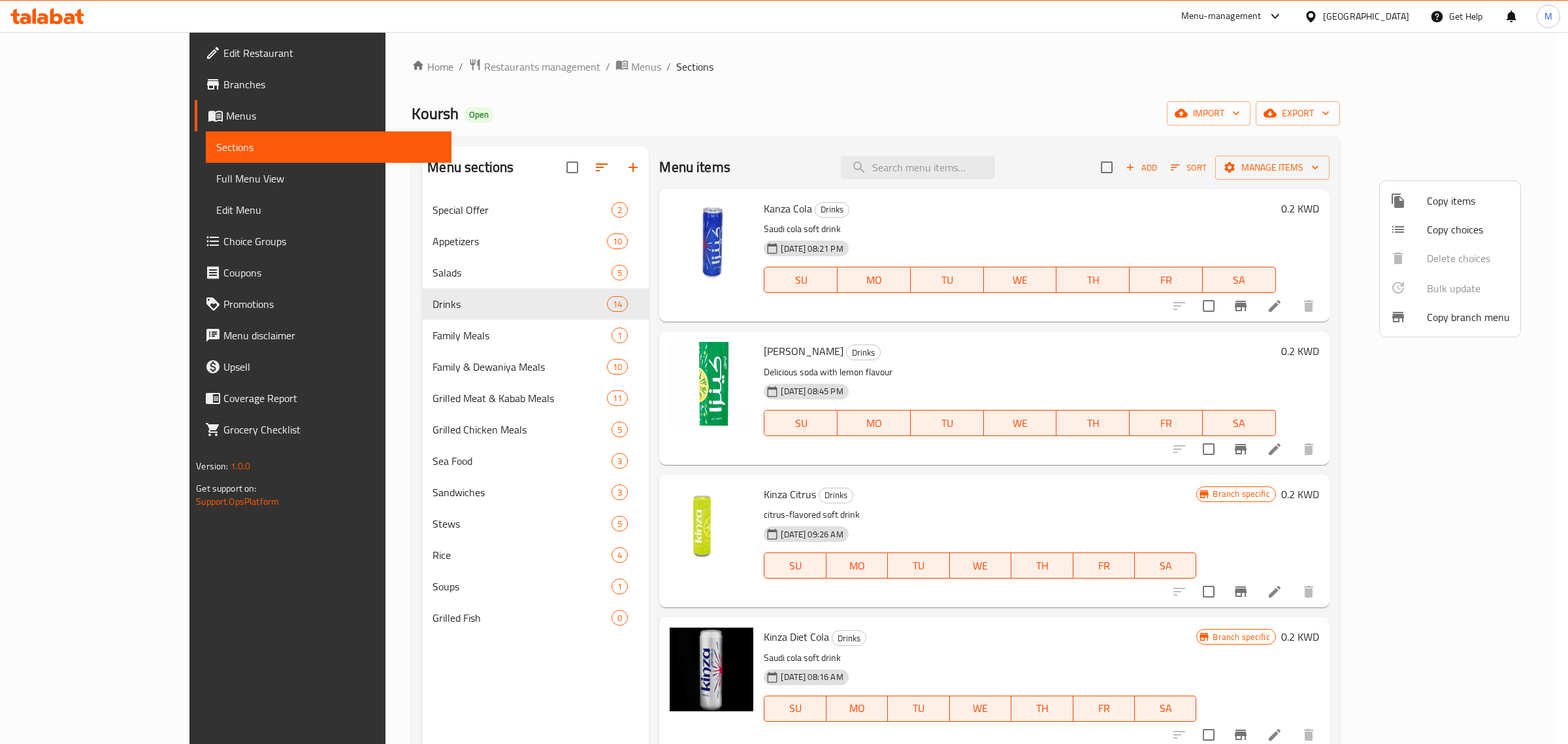
click at [466, 336] on div at bounding box center [784, 372] width 1568 height 744
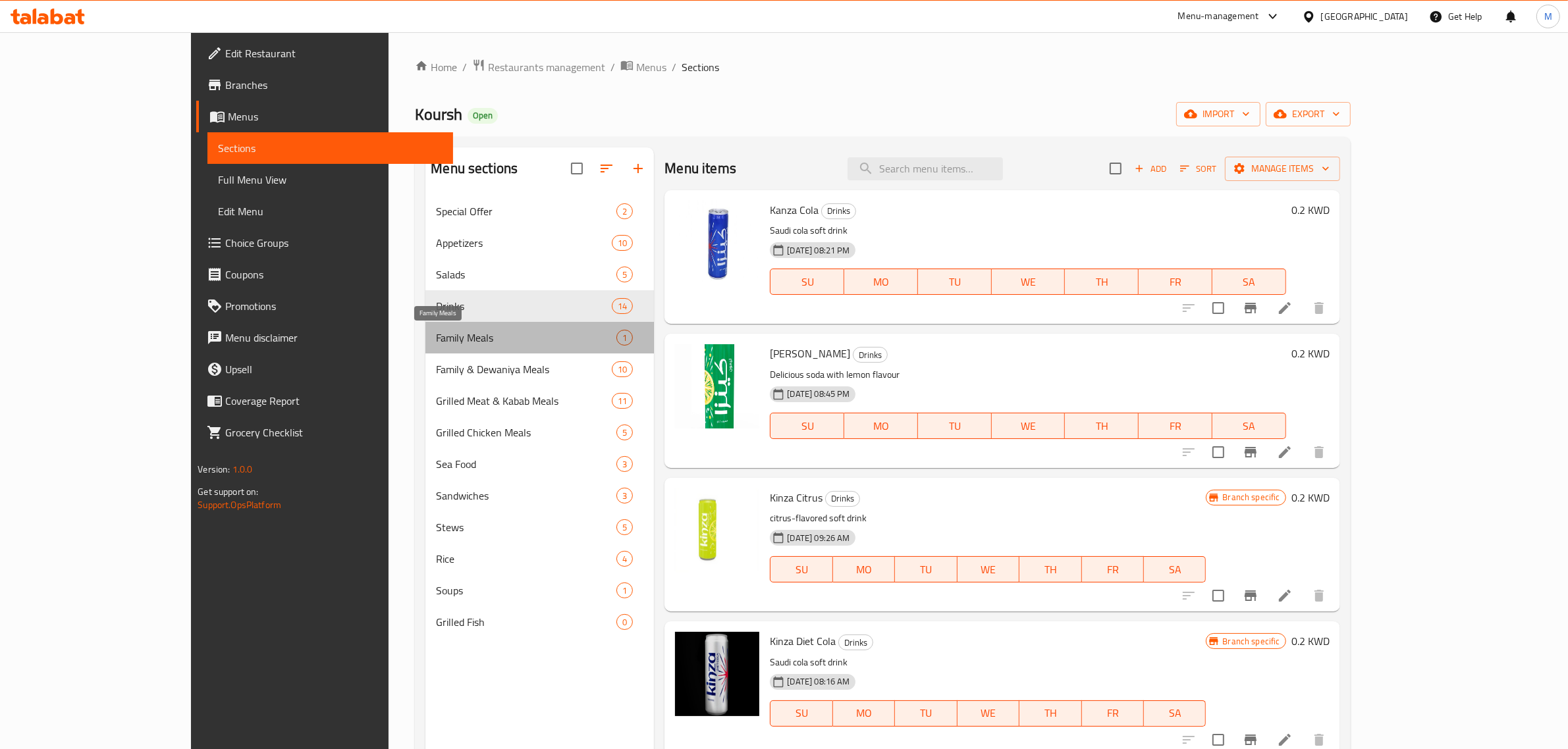
click at [475, 340] on span "Family Meals" at bounding box center [526, 337] width 181 height 16
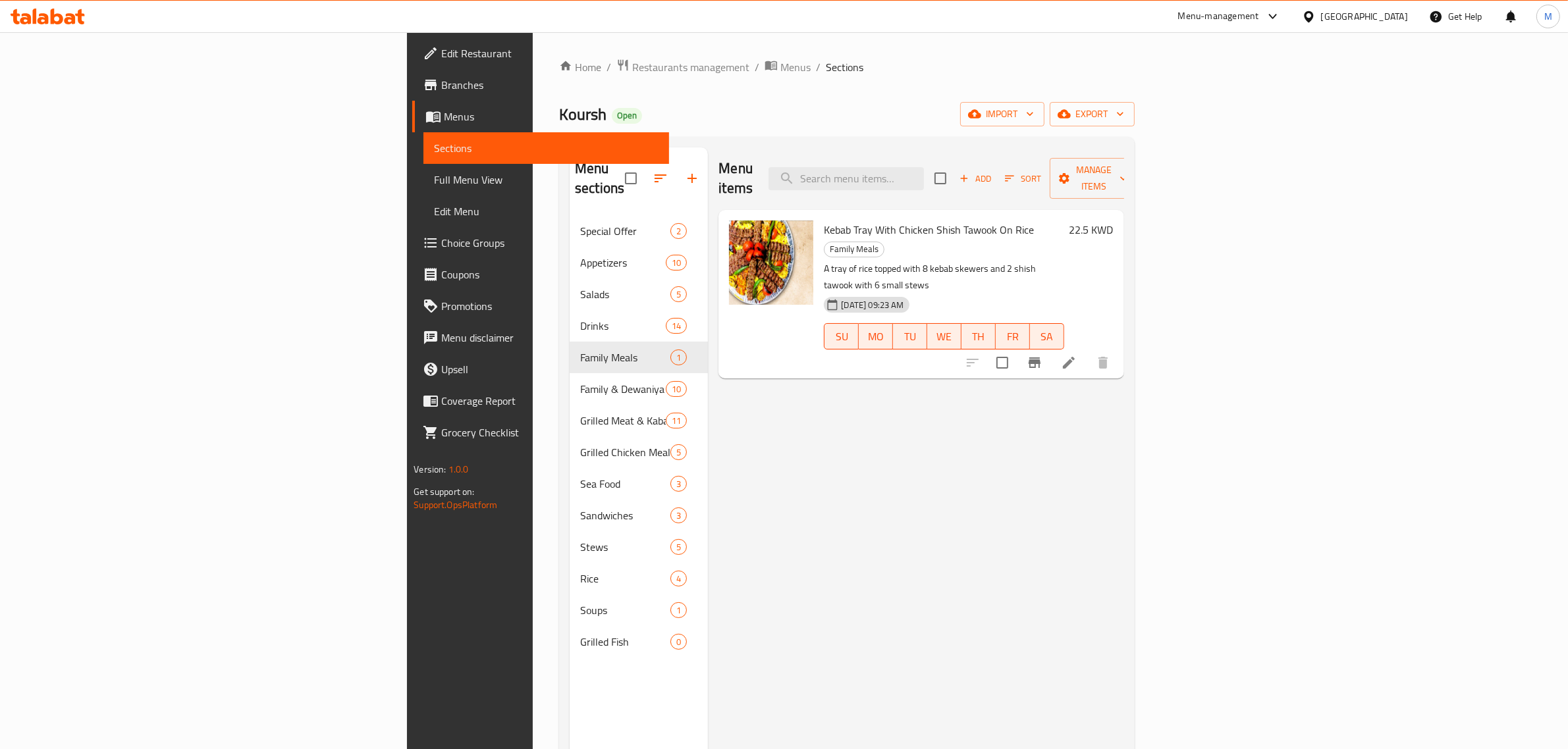
click at [901, 220] on span "Kebab Tray With Chicken Shish Tawook On Rice" at bounding box center [928, 230] width 210 height 20
copy h6 "Kebab Tray With Chicken Shish Tawook On Rice"
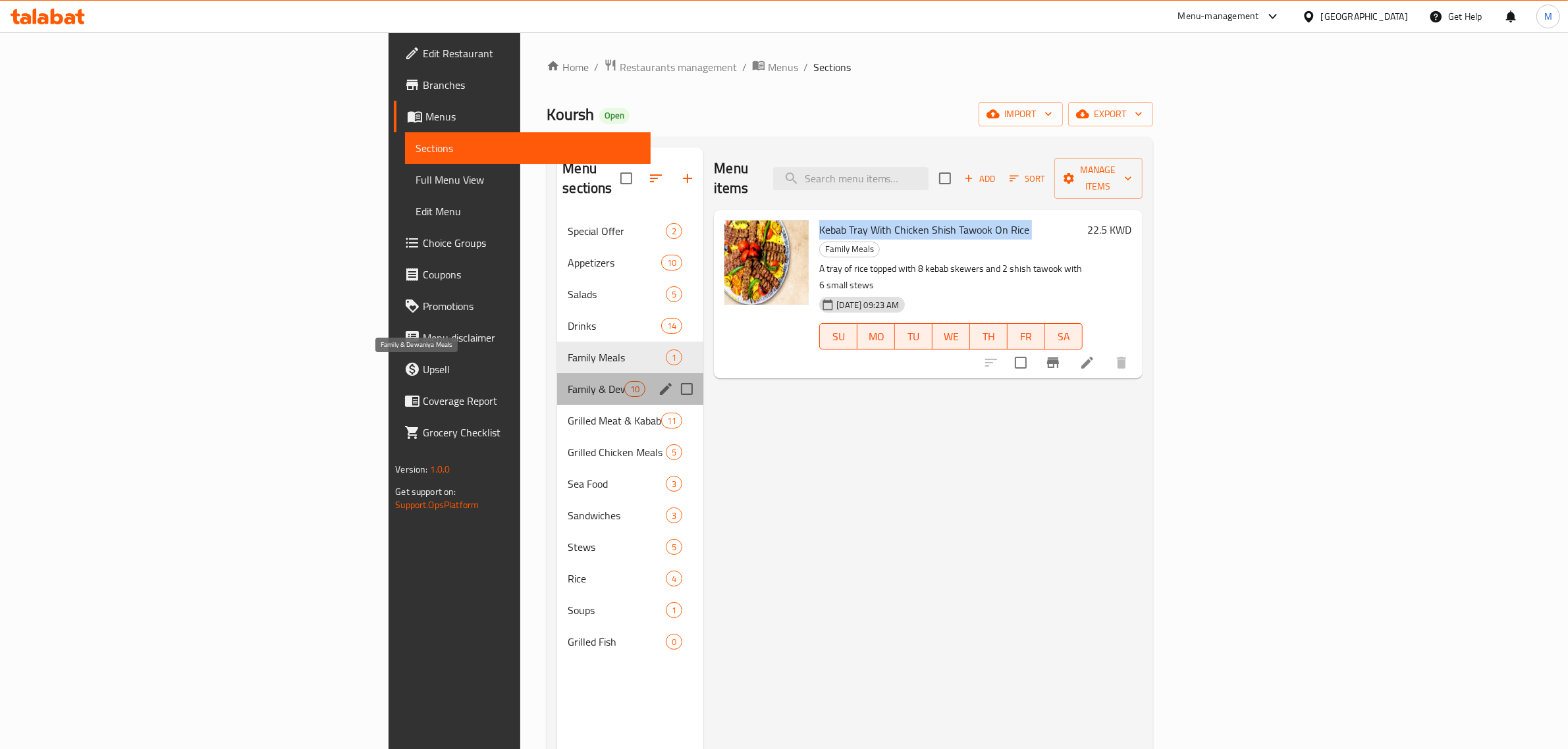
click at [568, 381] on span "Family & Dewaniya Meals" at bounding box center [596, 389] width 57 height 16
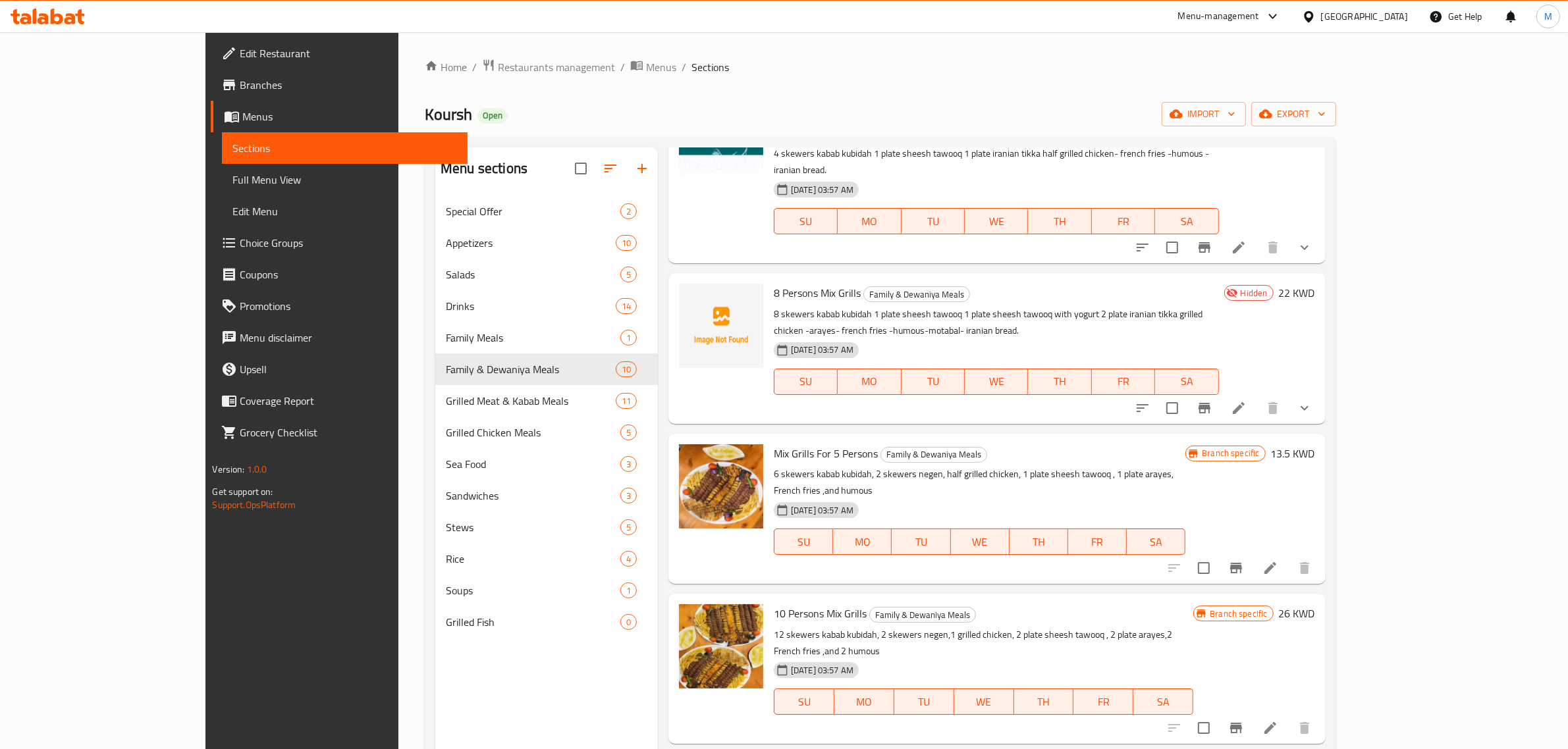
scroll to position [721, 0]
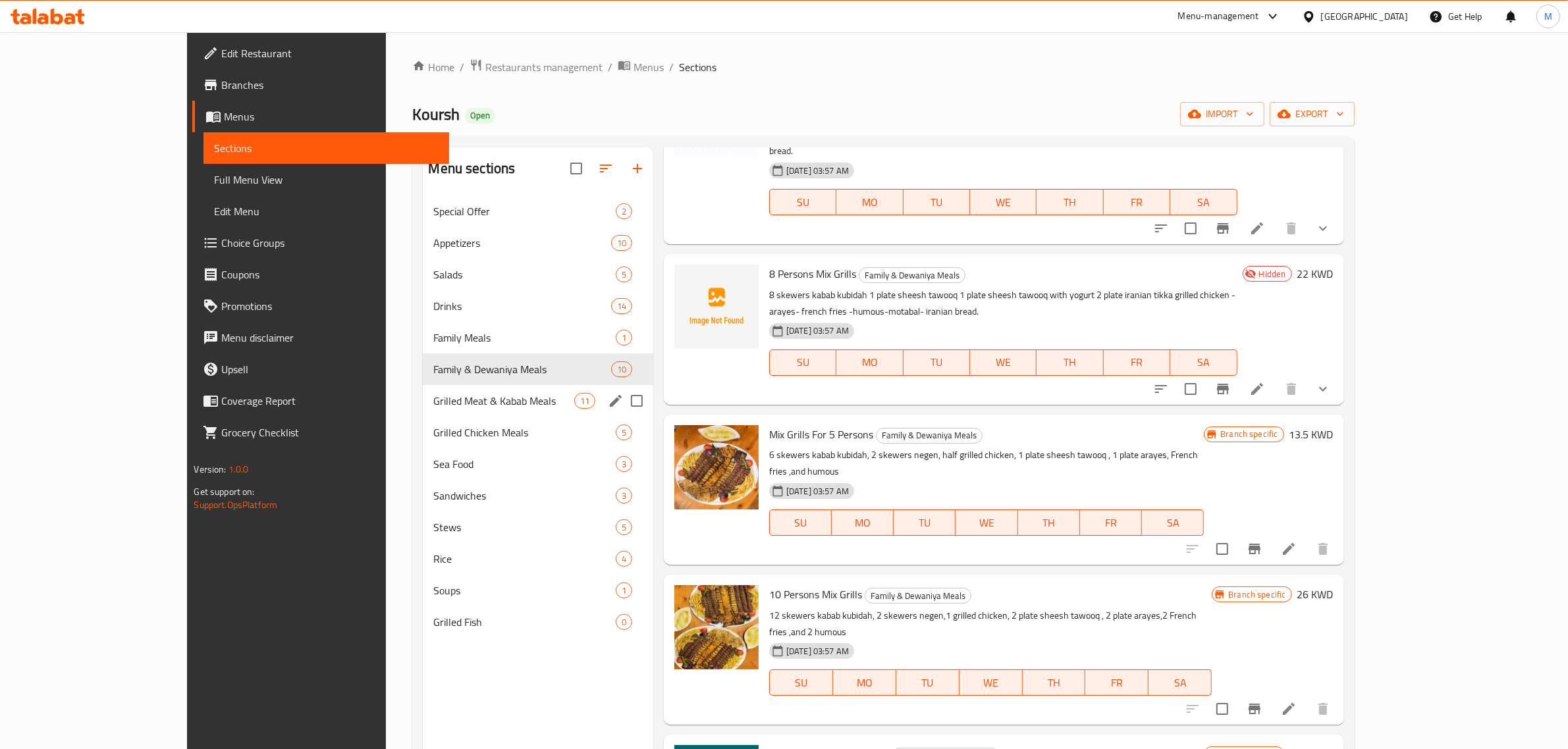
click at [462, 410] on div "Grilled Meat & Kabab Meals 11" at bounding box center [538, 401] width 231 height 32
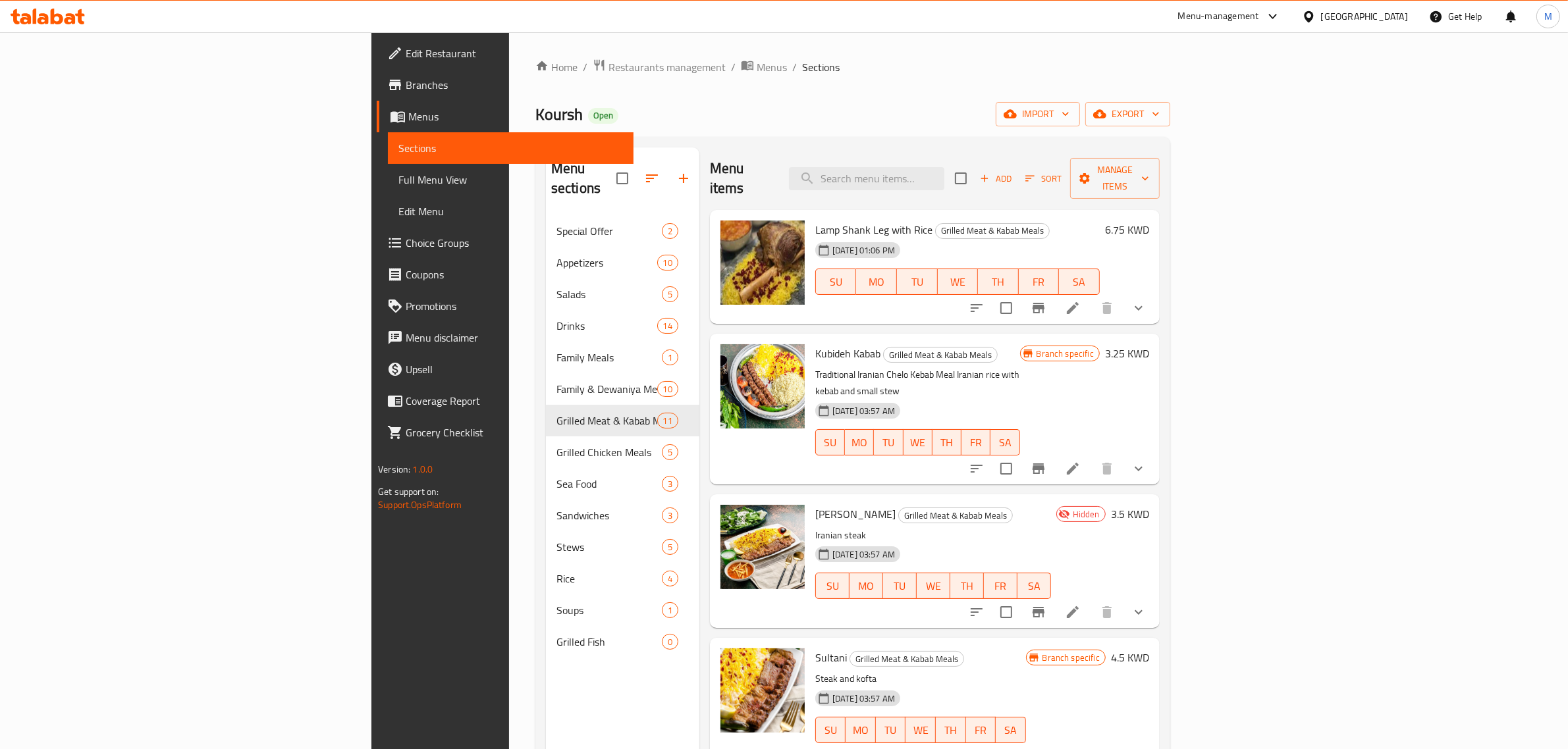
click at [1020, 345] on h6 "Kubideh Kabab Grilled Meat & Kabab Meals" at bounding box center [918, 354] width 205 height 18
click at [1062, 171] on span "Sort" at bounding box center [1044, 179] width 37 height 15
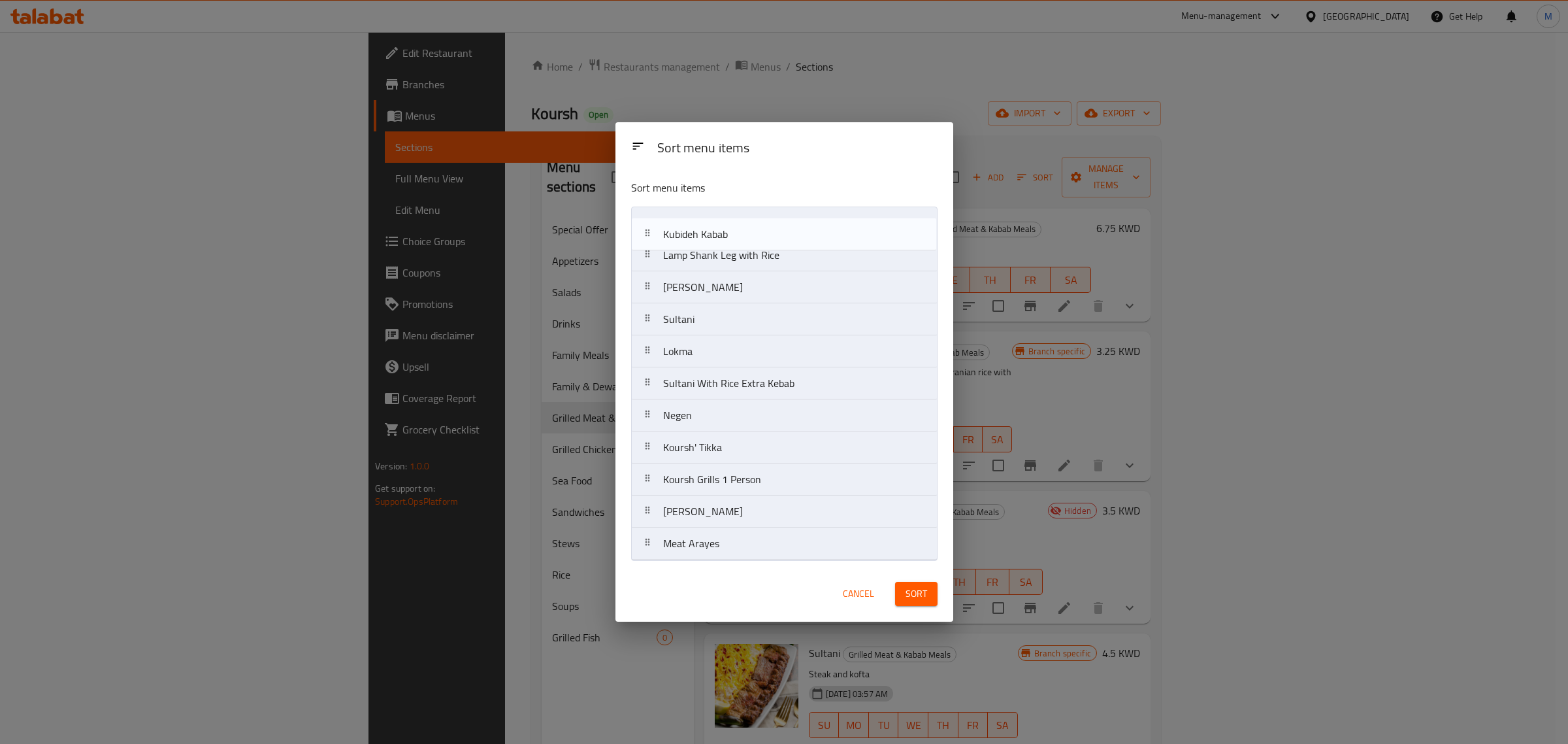
drag, startPoint x: 814, startPoint y: 263, endPoint x: 815, endPoint y: 236, distance: 27.0
click at [815, 236] on nav "Lamp Shank Leg with Rice Kubideh Kabab Barg Sultani Lokma Sultani With Rice Ext…" at bounding box center [784, 384] width 306 height 354
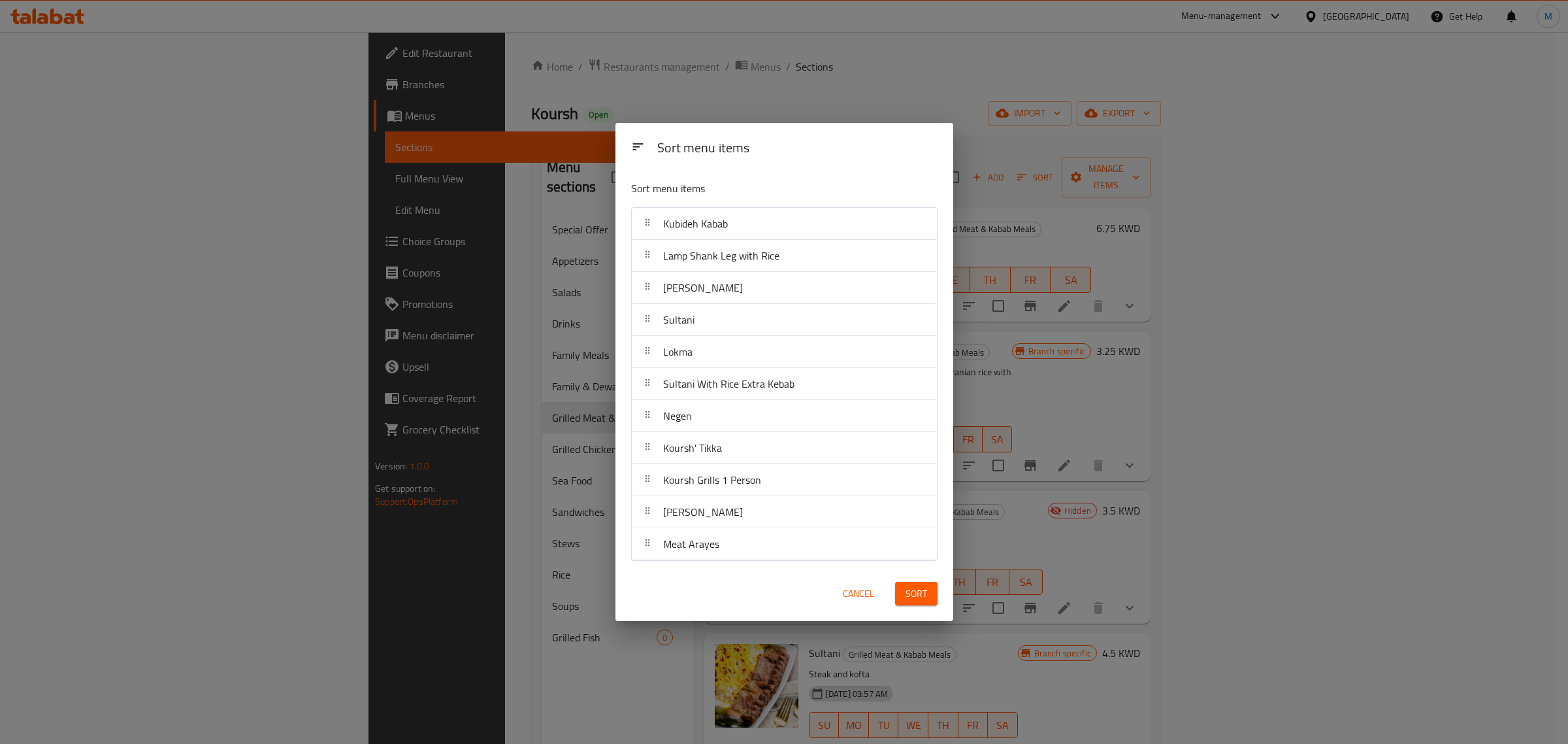
click at [802, 196] on div "Sort menu items" at bounding box center [753, 188] width 254 height 26
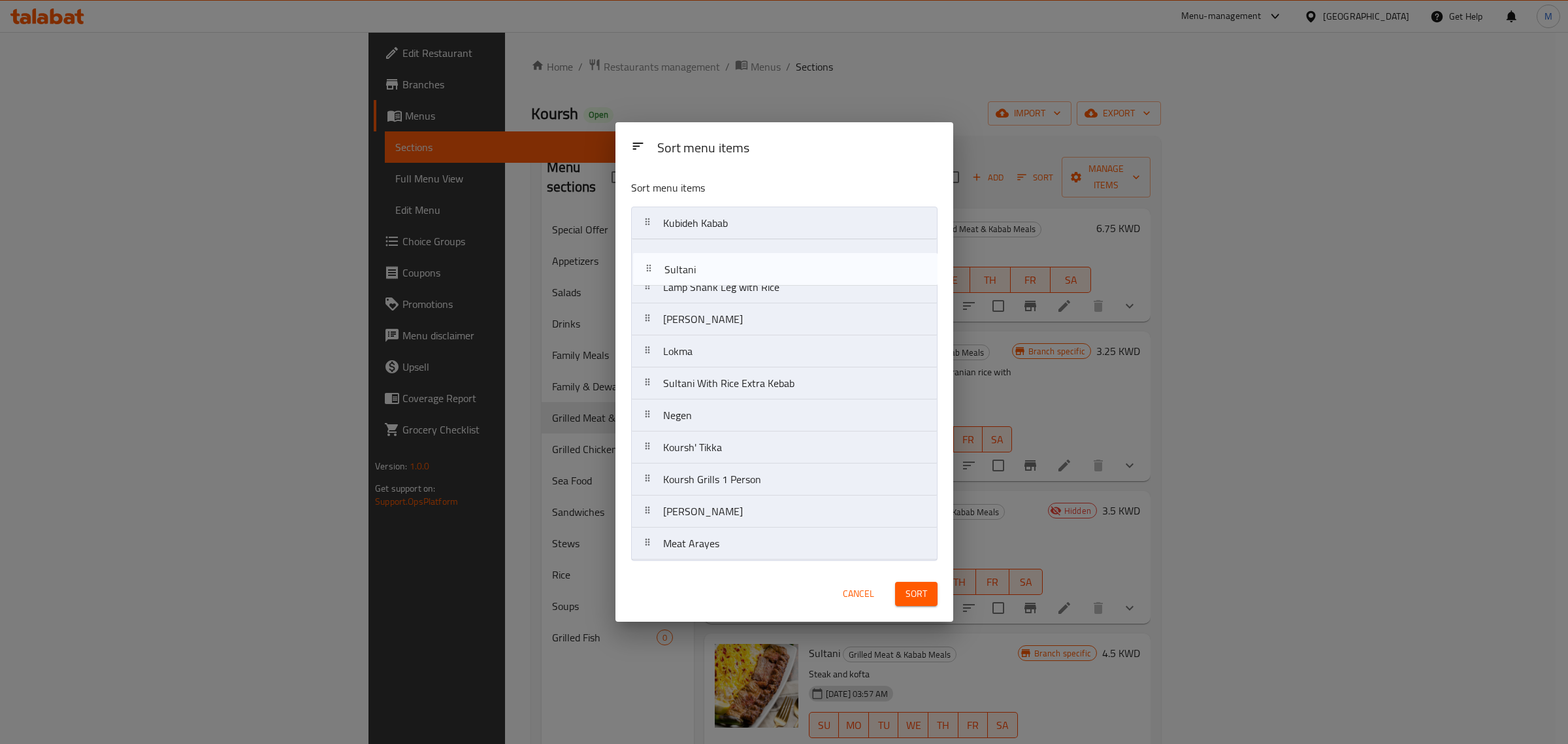
drag, startPoint x: 732, startPoint y: 324, endPoint x: 733, endPoint y: 270, distance: 54.0
click at [733, 270] on nav "Kubideh Kabab Lamp Shank Leg with Rice Barg Sultani Lokma Sultani With Rice Ext…" at bounding box center [784, 384] width 306 height 354
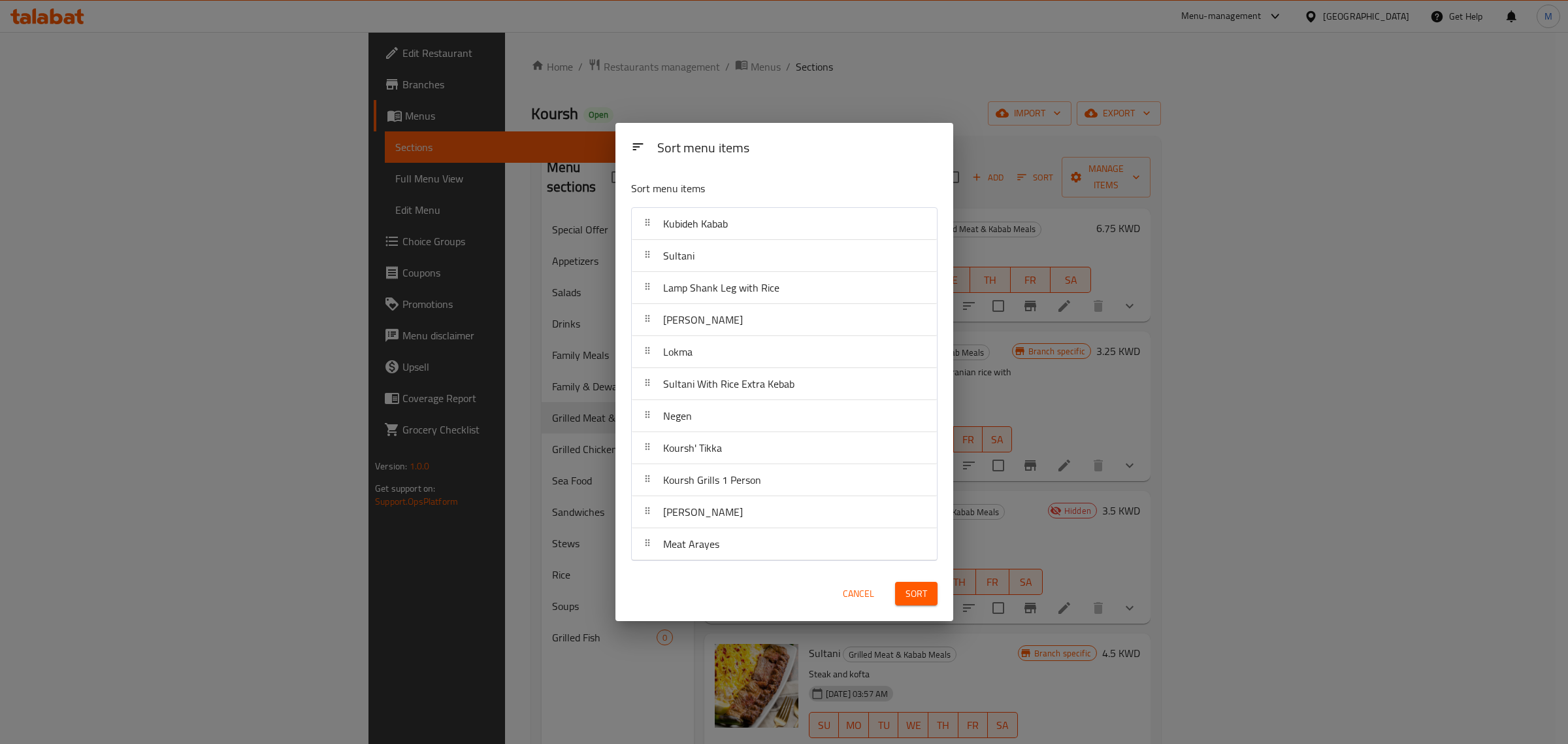
click at [785, 593] on div "Cancel Sort" at bounding box center [785, 594] width 322 height 40
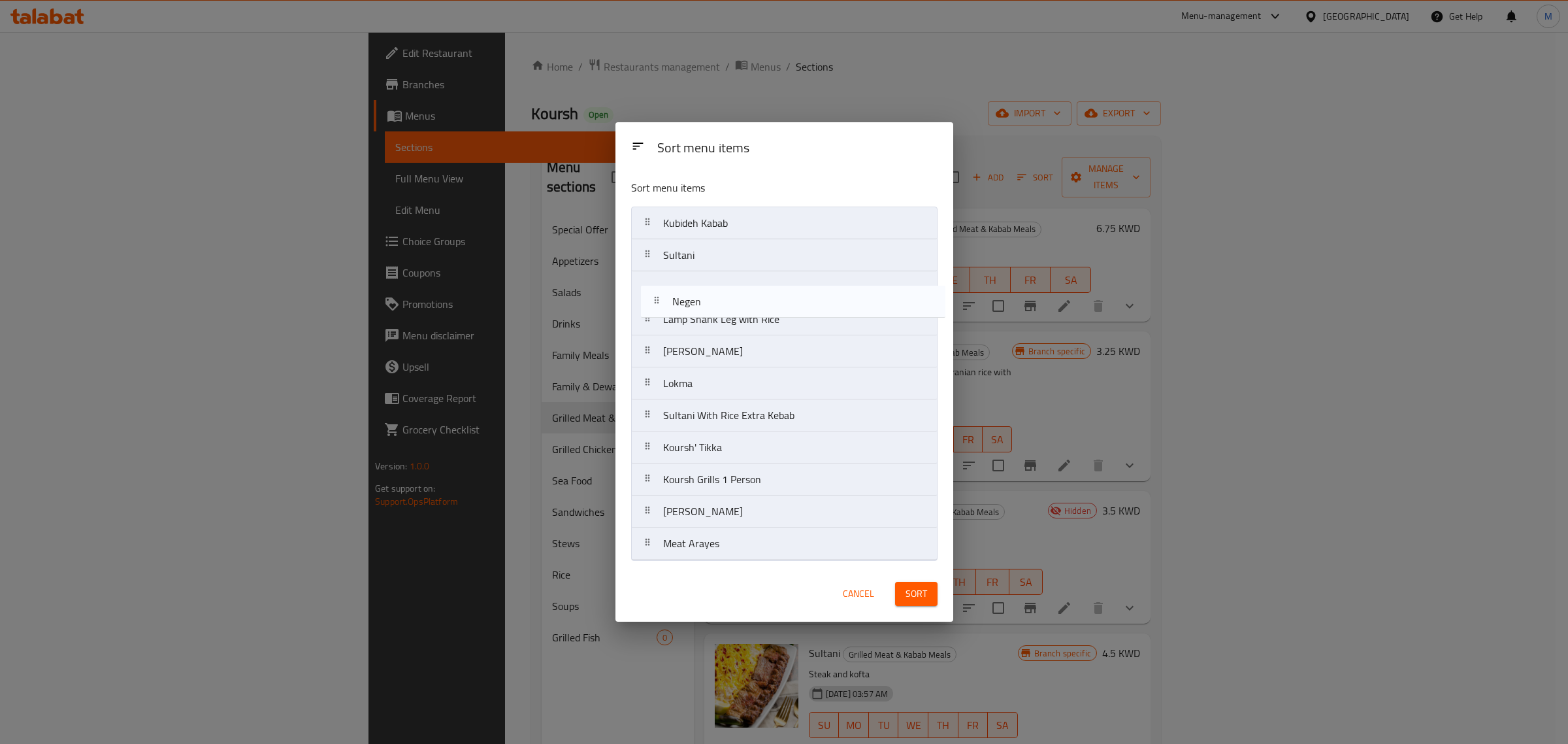
drag, startPoint x: 759, startPoint y: 428, endPoint x: 768, endPoint y: 309, distance: 119.3
click at [768, 309] on nav "Kubideh Kabab Sultani Lamp Shank Leg with Rice Barg Lokma Sultani With Rice Ext…" at bounding box center [784, 384] width 306 height 354
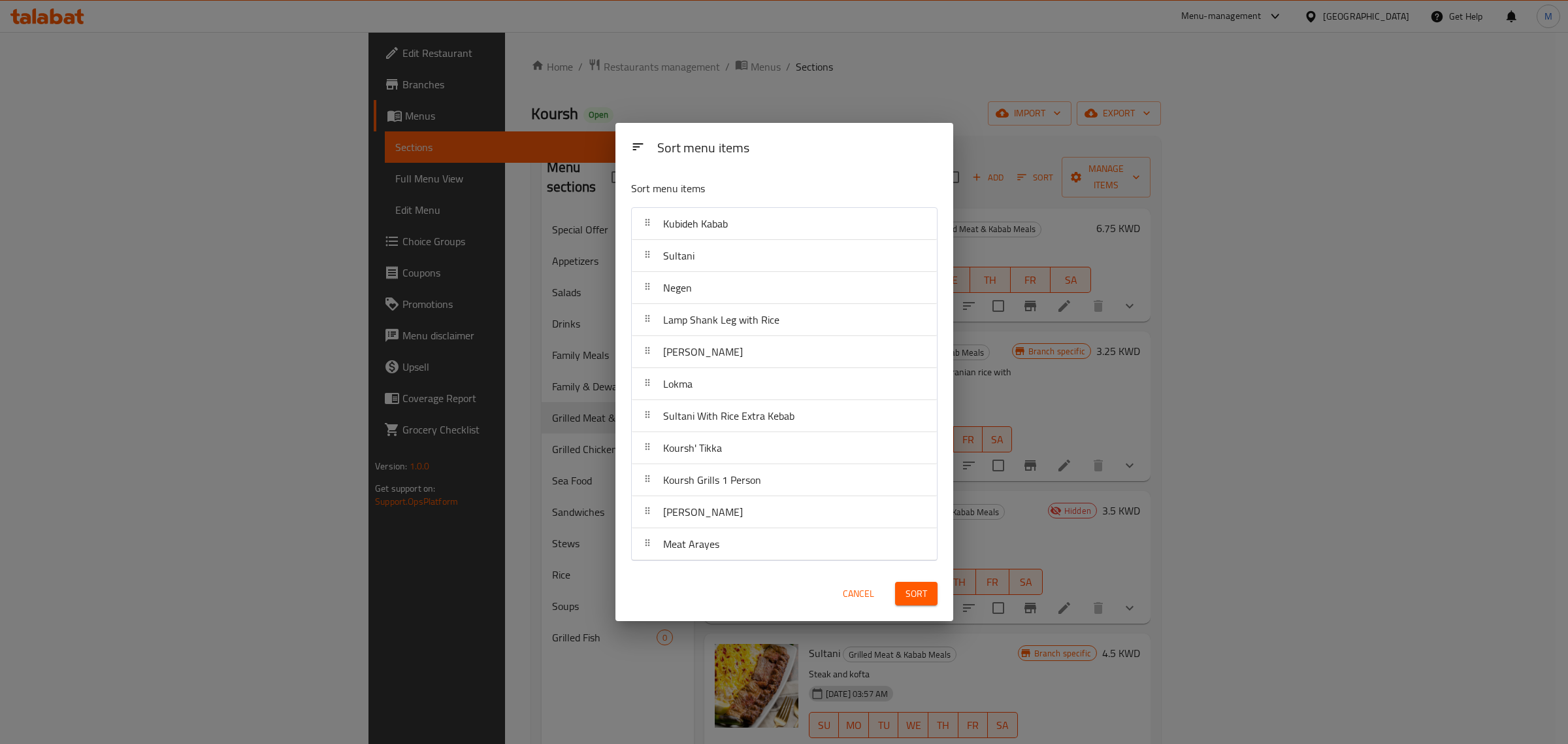
click at [753, 589] on div "Cancel Sort" at bounding box center [785, 594] width 322 height 40
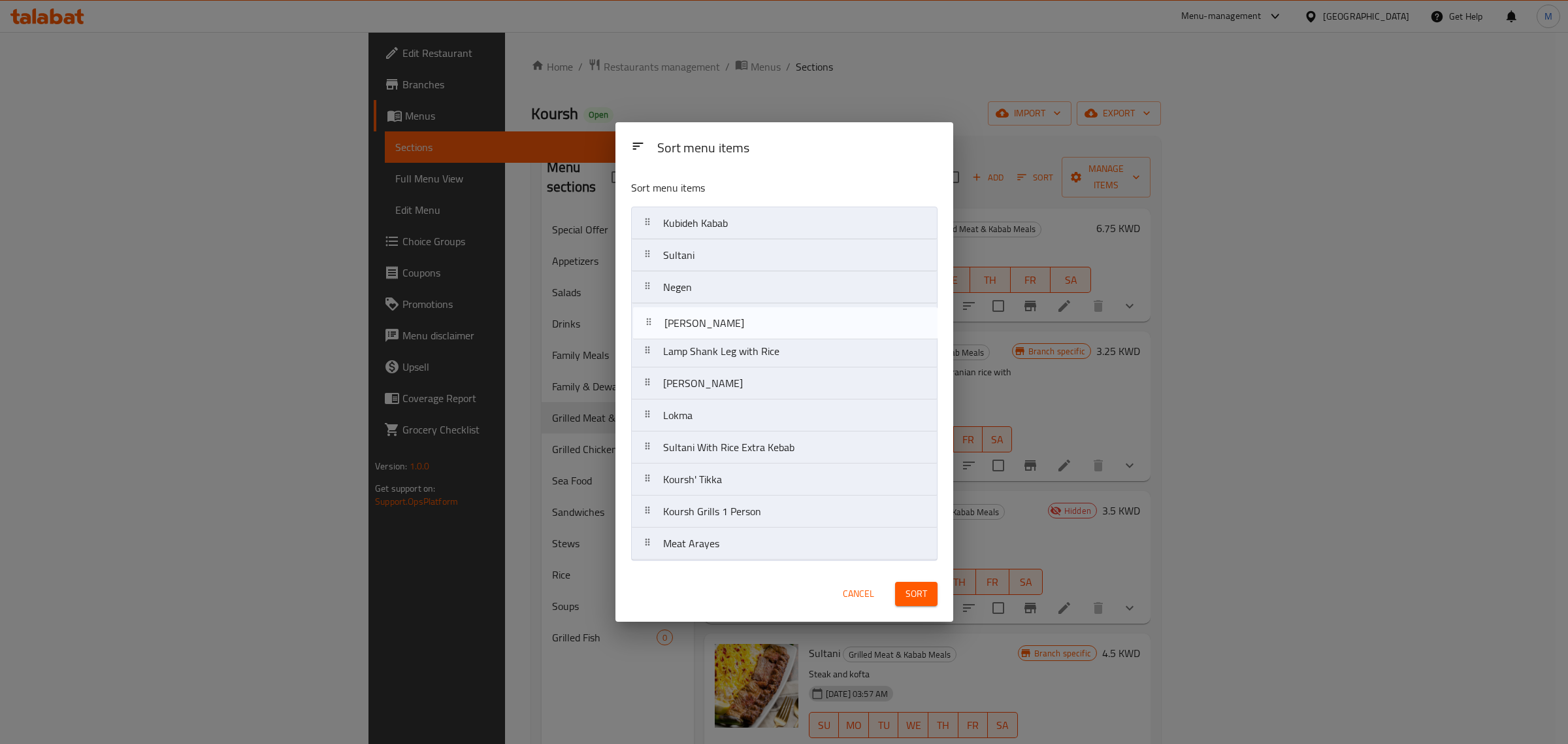
drag, startPoint x: 763, startPoint y: 514, endPoint x: 766, endPoint y: 322, distance: 192.0
click at [766, 322] on nav "Kubideh Kabab Sultani Negen Lamp Shank Leg with Rice Barg Lokma Sultani With Ri…" at bounding box center [784, 384] width 306 height 354
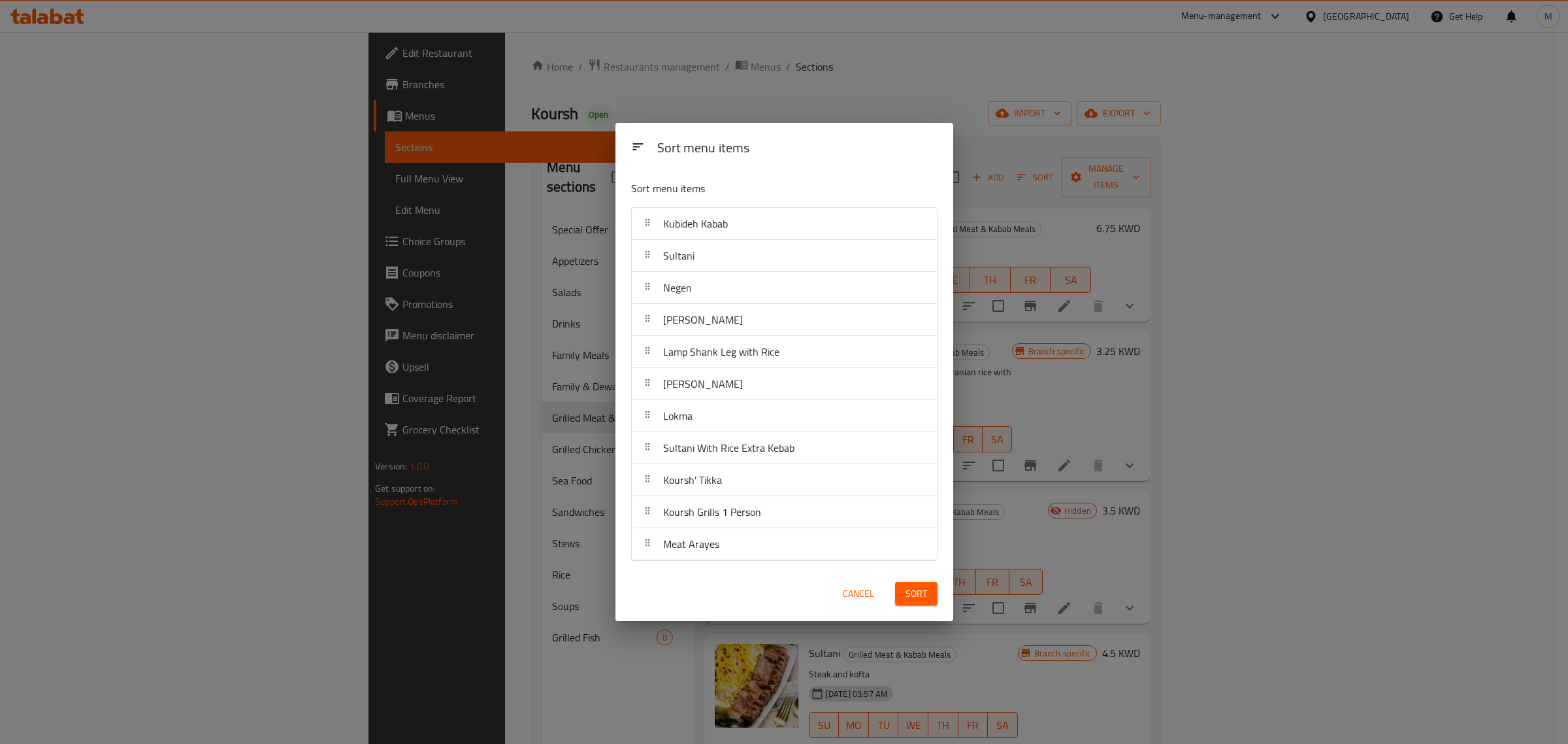
click at [748, 590] on div "Cancel Sort" at bounding box center [785, 594] width 322 height 40
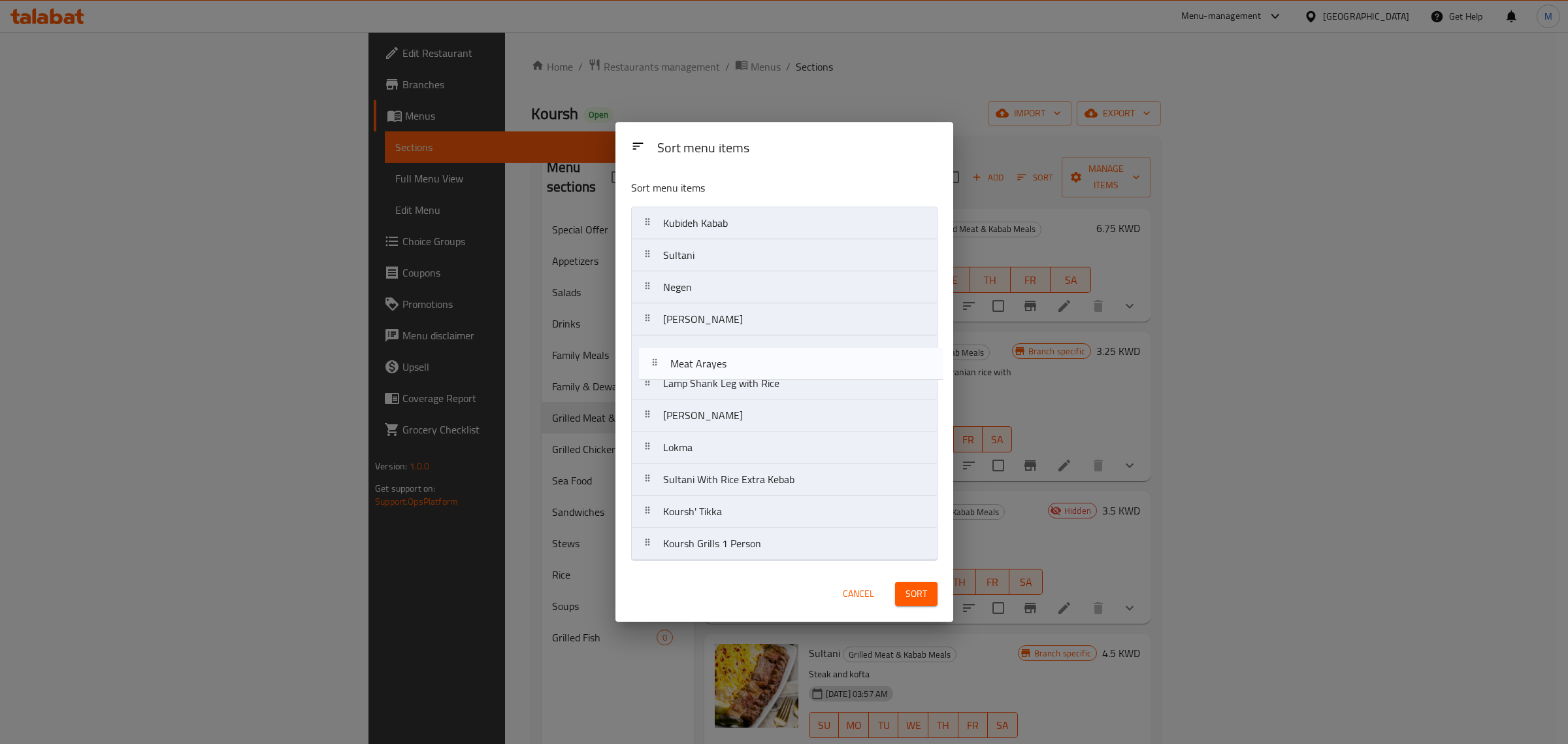
drag, startPoint x: 724, startPoint y: 545, endPoint x: 733, endPoint y: 360, distance: 185.2
click at [733, 360] on nav "Kubideh Kabab Sultani Negen Kubideh Khashkhash Lamp Shank Leg with Rice Barg Lo…" at bounding box center [784, 384] width 306 height 354
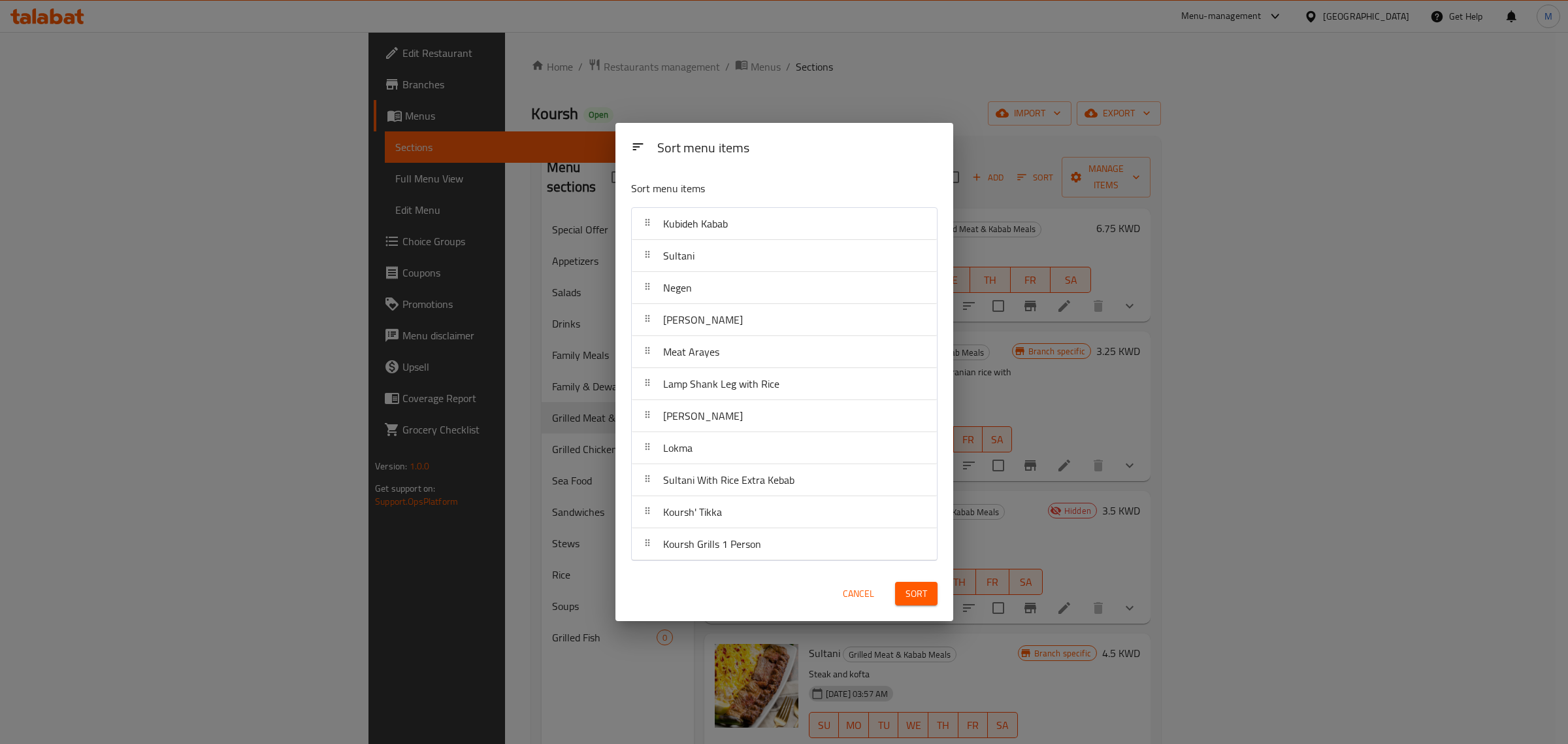
click at [733, 577] on div "Cancel Sort" at bounding box center [785, 594] width 322 height 40
click at [745, 586] on div "Cancel Sort" at bounding box center [785, 594] width 322 height 40
click at [747, 564] on div "Sort menu items Kubideh Kabab Sultani Negen Kubideh Khashkhash Meat Arayes Lamp…" at bounding box center [784, 368] width 338 height 396
click at [719, 580] on div "Cancel Sort" at bounding box center [785, 594] width 322 height 40
click at [782, 569] on div "Cancel Sort" at bounding box center [784, 594] width 338 height 55
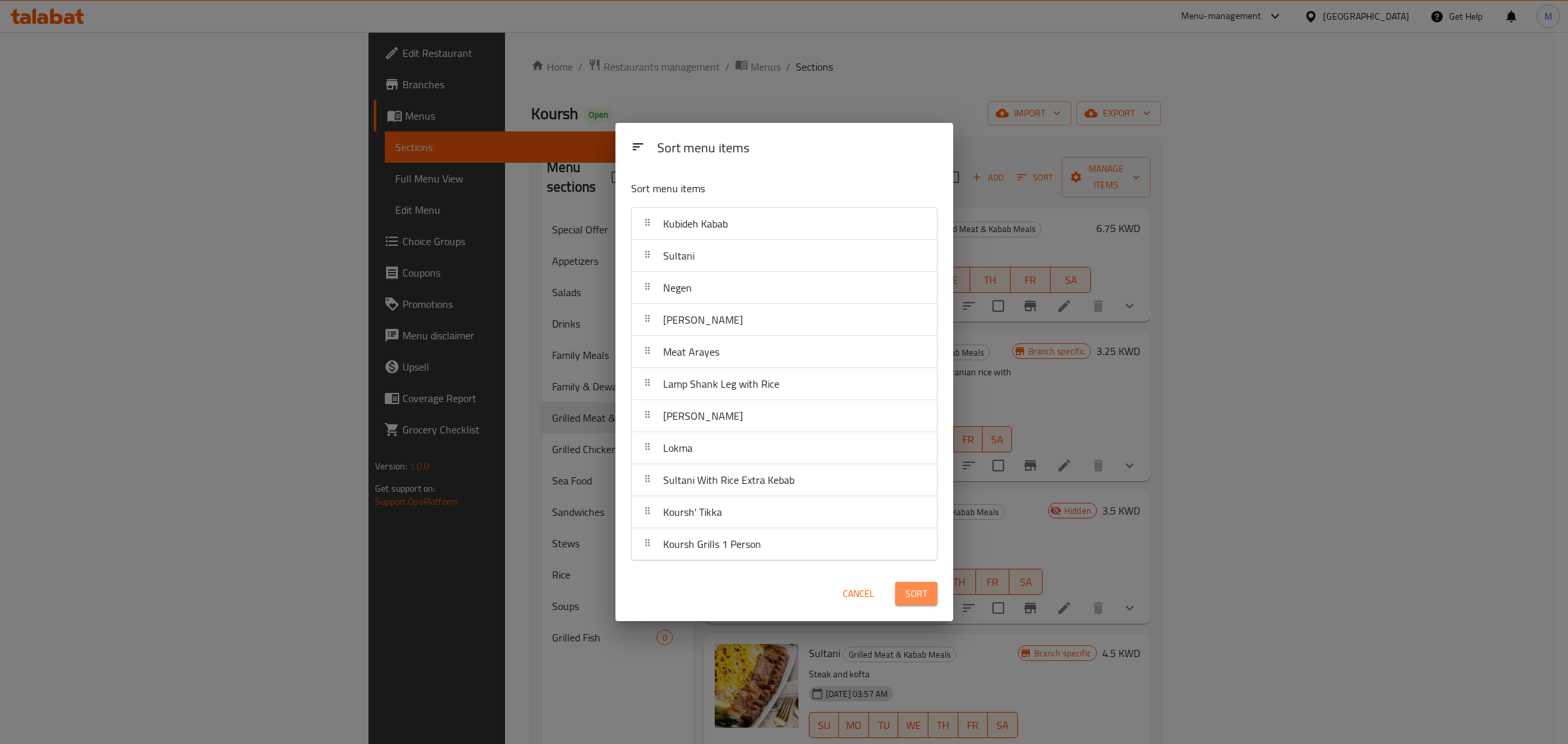
click at [928, 589] on button "Sort" at bounding box center [916, 594] width 42 height 24
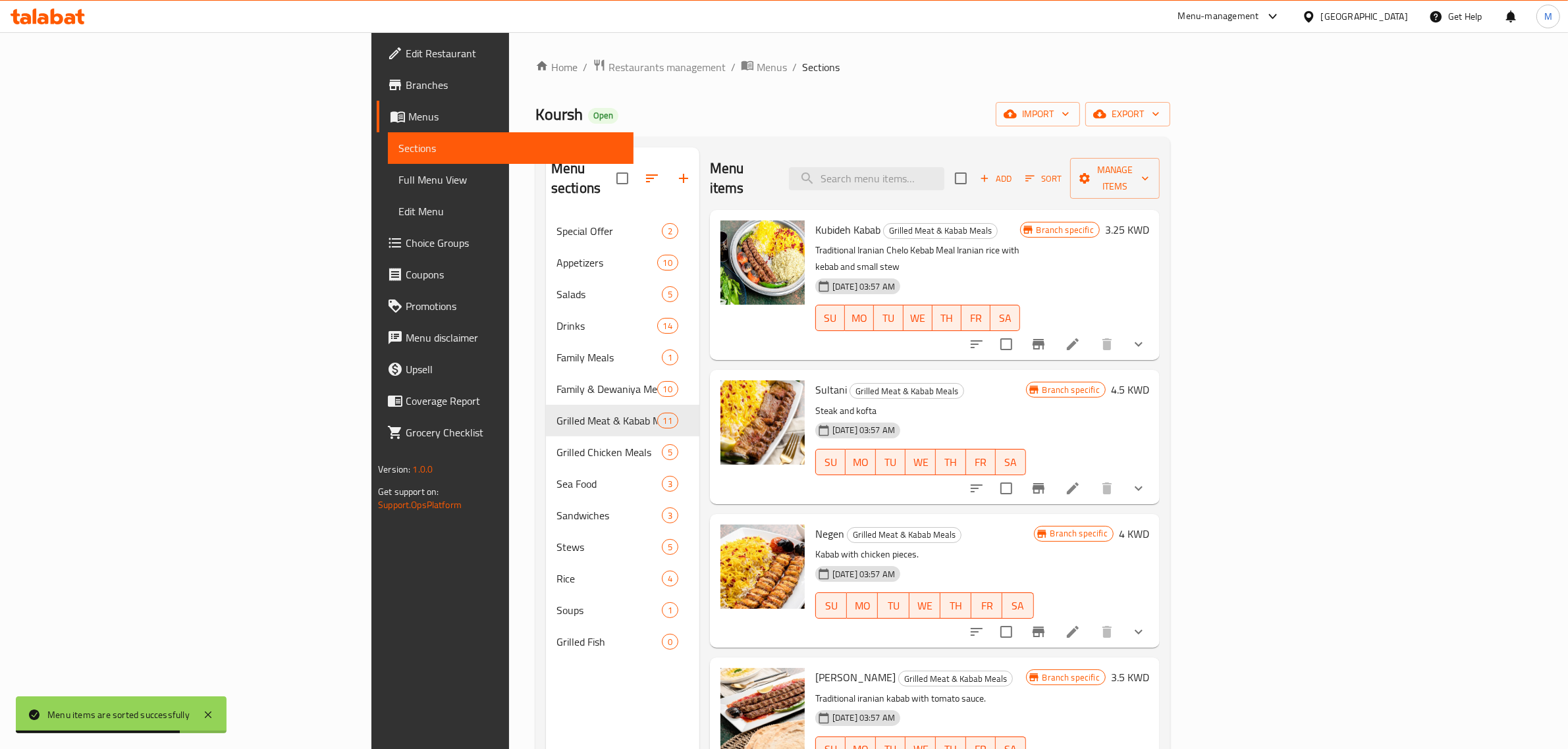
click at [1026, 380] on h6 "Sultani Grilled Meat & Kabab Meals" at bounding box center [920, 389] width 211 height 18
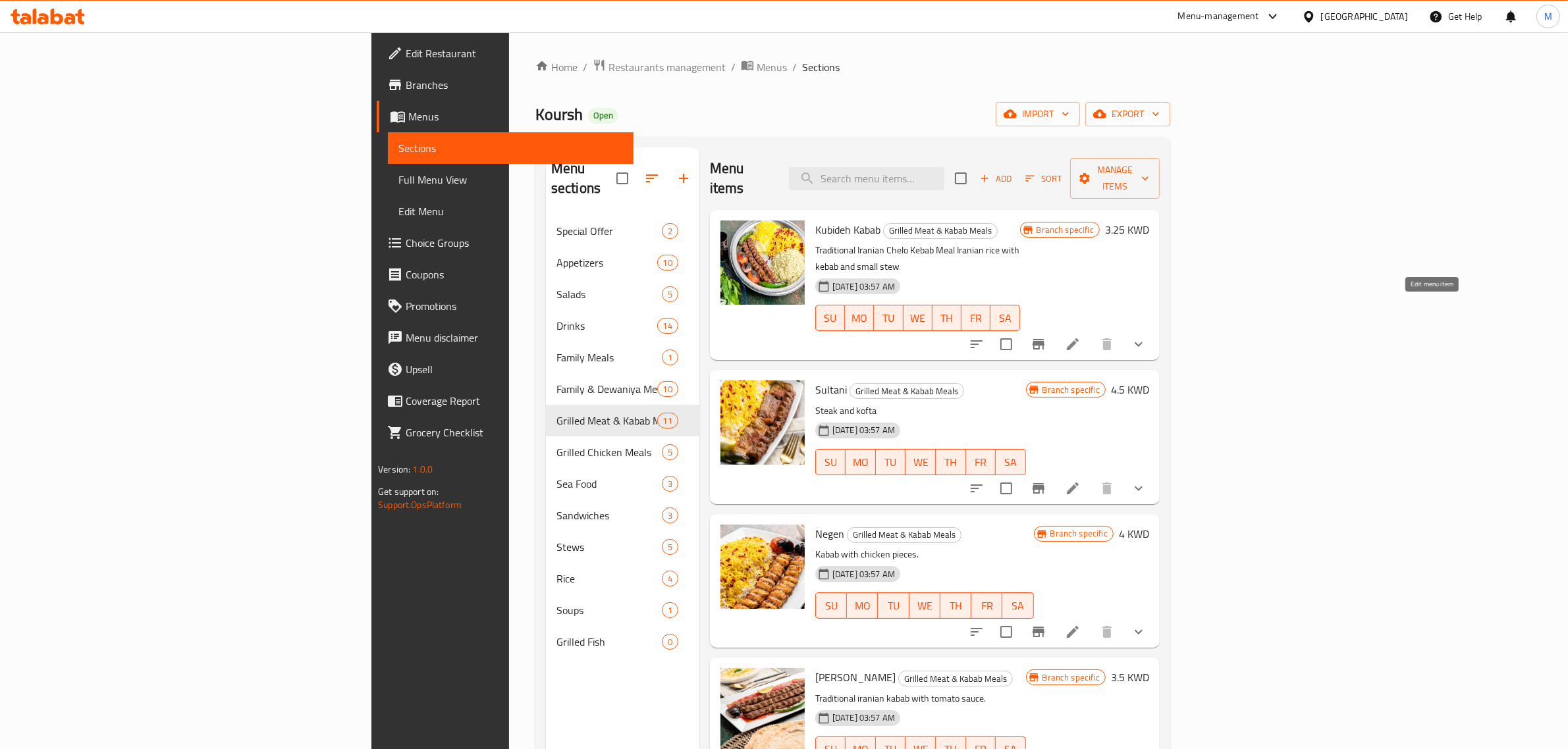
click at [1081, 336] on icon at bounding box center [1073, 344] width 16 height 16
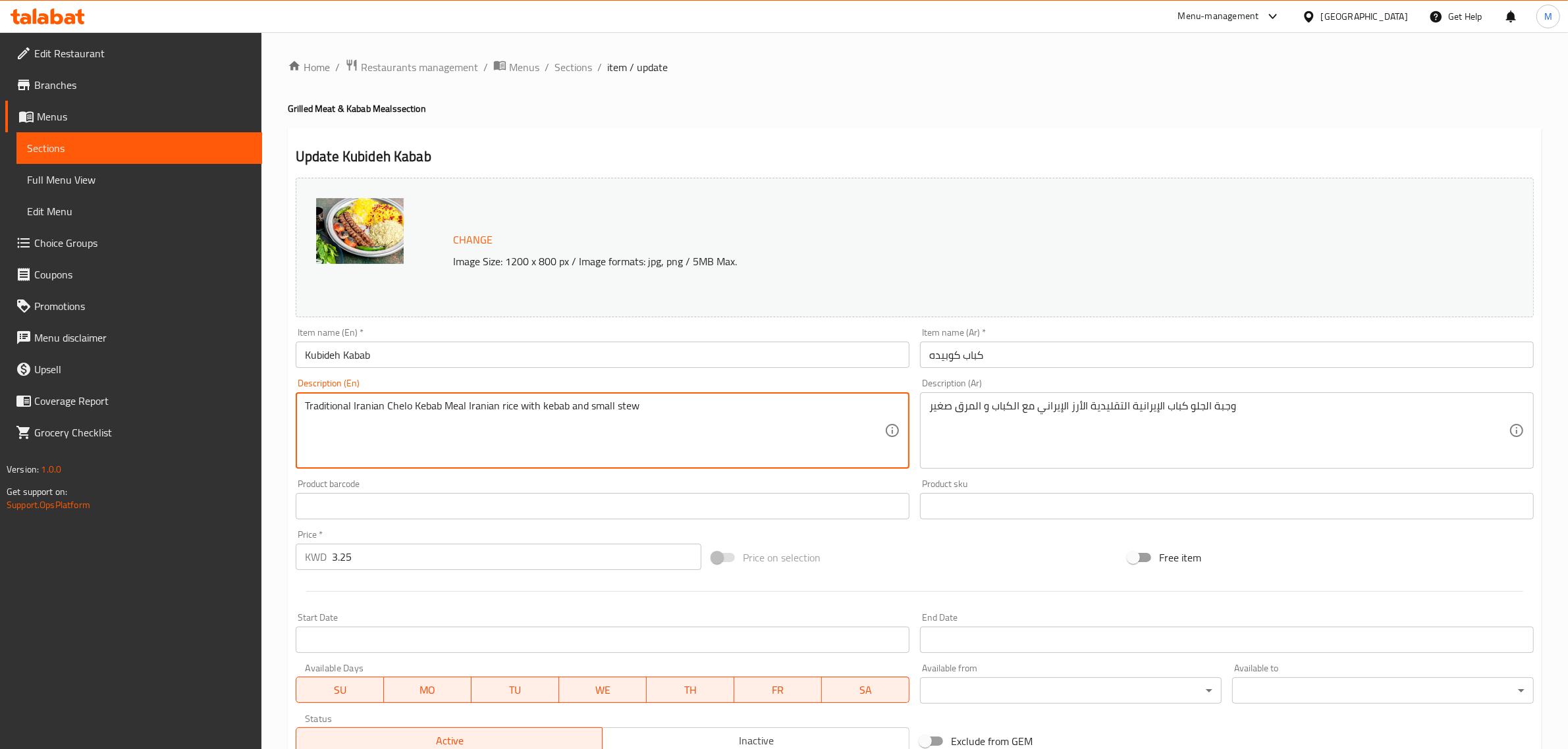
paste textarea "(Chello Kebab) meal: two kebab skewers with Iranian rice and broth, in addition…"
type textarea "Traditional Iranian (Chello Kebab) meal: two kebab skewers with Iranian rice an…"
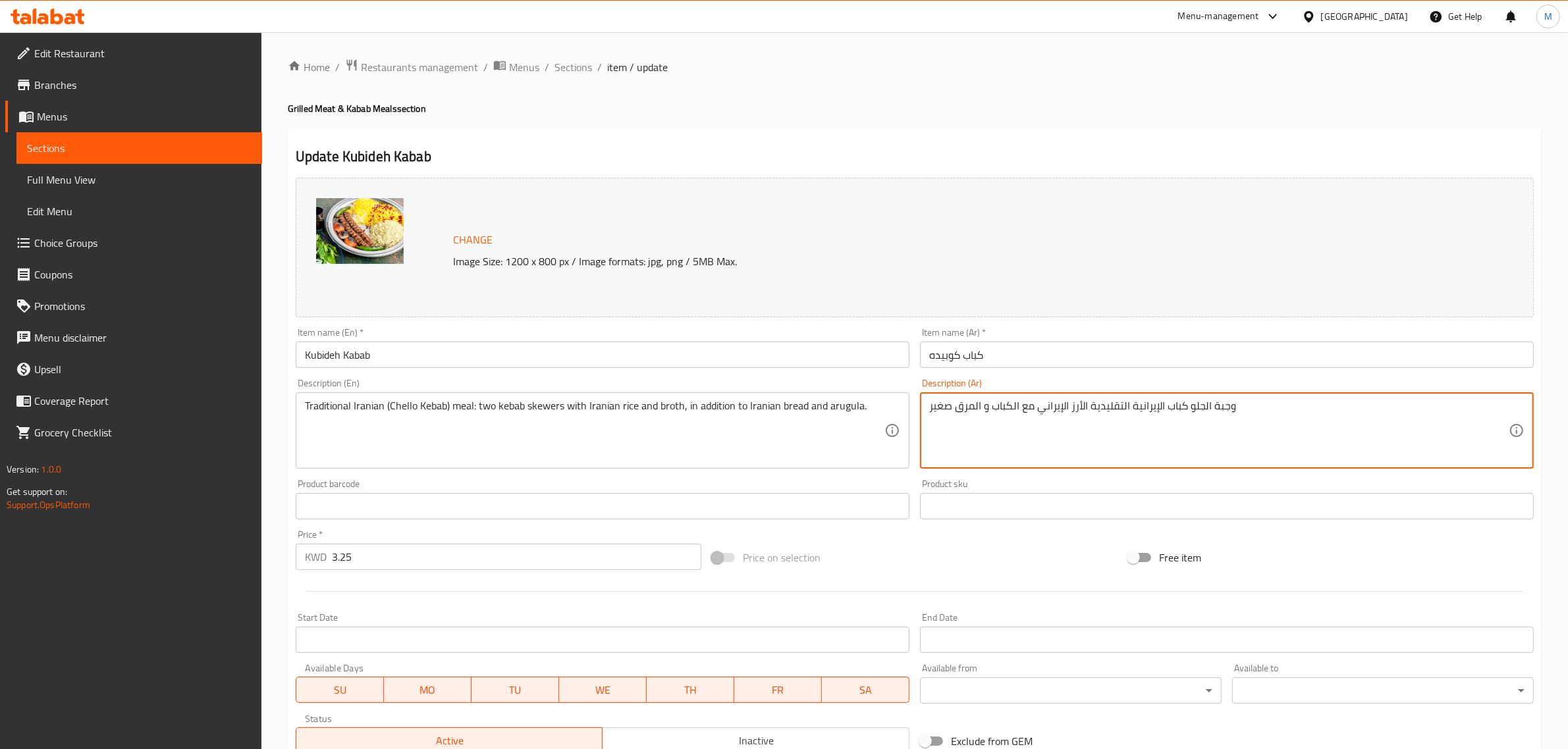
paste textarea "( الجلو كباب ) الإيرانية التقليدية عدد اثنين سيخ كباب مع الأرز الإيراني و المرق…"
drag, startPoint x: 1232, startPoint y: 407, endPoint x: 1249, endPoint y: 409, distance: 17.1
click at [1249, 409] on textarea "وجبة ( الجلو كباب ) الإيرانية التقليدية عدد اثنين سيخ كباب مع الأرز الإيراني و …" at bounding box center [1219, 430] width 580 height 62
click at [1006, 427] on textarea "وجبة ( الجلو كباب ) الإيرانية التقليدية عدد 2 سيخ كباب مع الأرز الإيراني و المر…" at bounding box center [1219, 430] width 580 height 62
type textarea "وجبة ( الجلو كباب ) الإيرانية التقليدية عدد 2 سيخ كباب مع الأرز الإيراني و المر…"
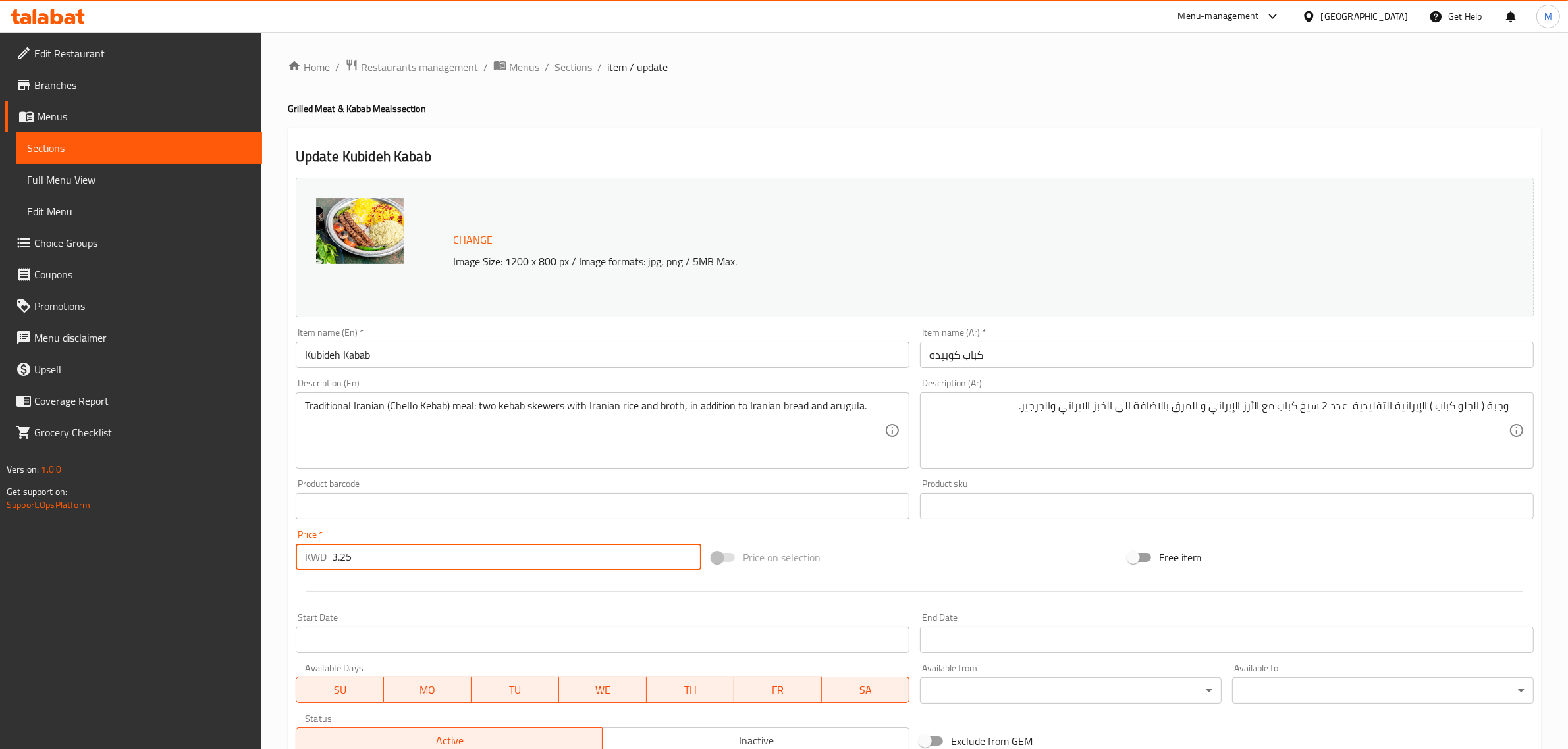
click at [397, 568] on input "3.25" at bounding box center [517, 557] width 370 height 27
paste input "3450"
paste input "number"
type input "3.450"
click at [897, 533] on div "Change Image Size: 1200 x 800 px / Image formats: jpg, png / 5MB Max. Item name…" at bounding box center [915, 465] width 1249 height 587
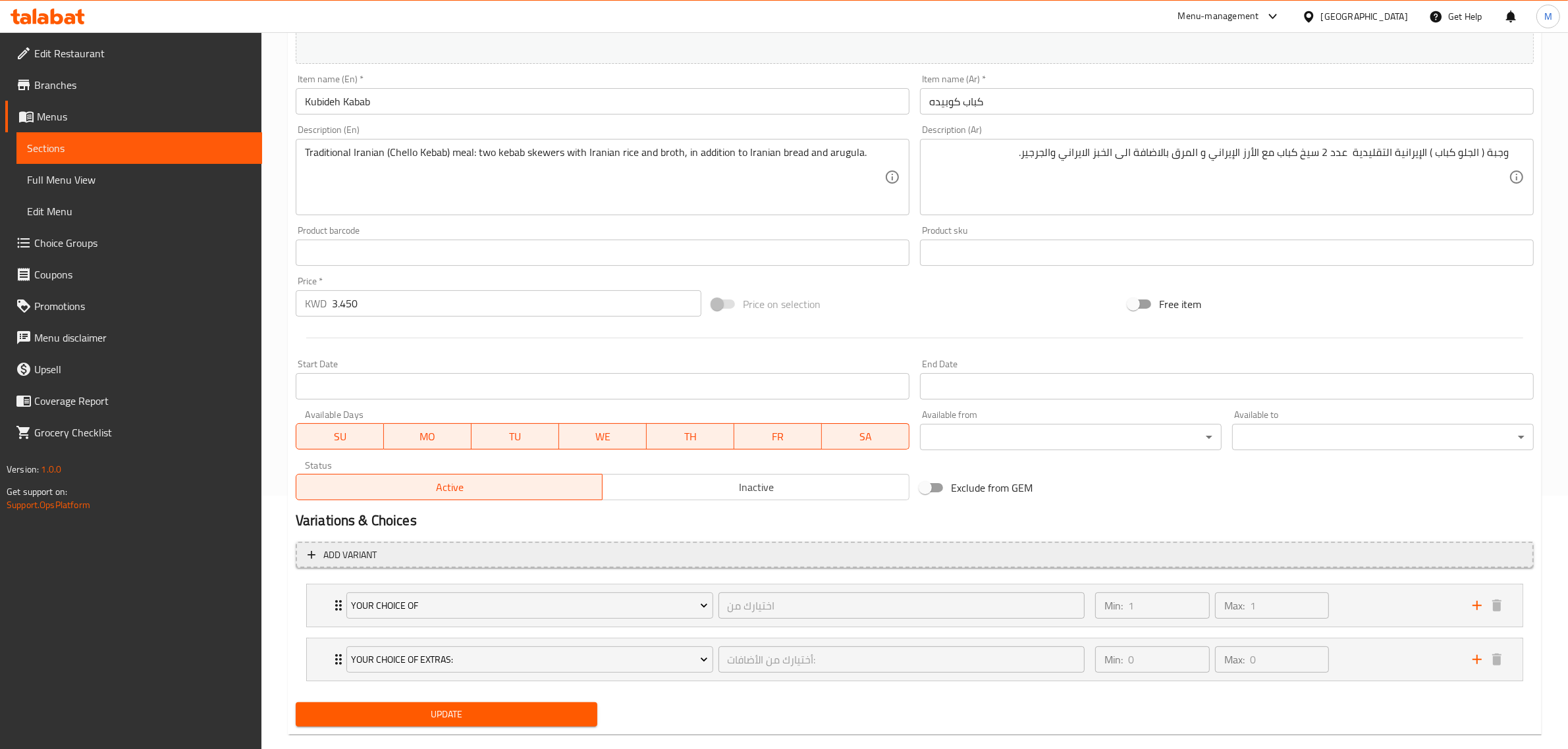
scroll to position [275, 0]
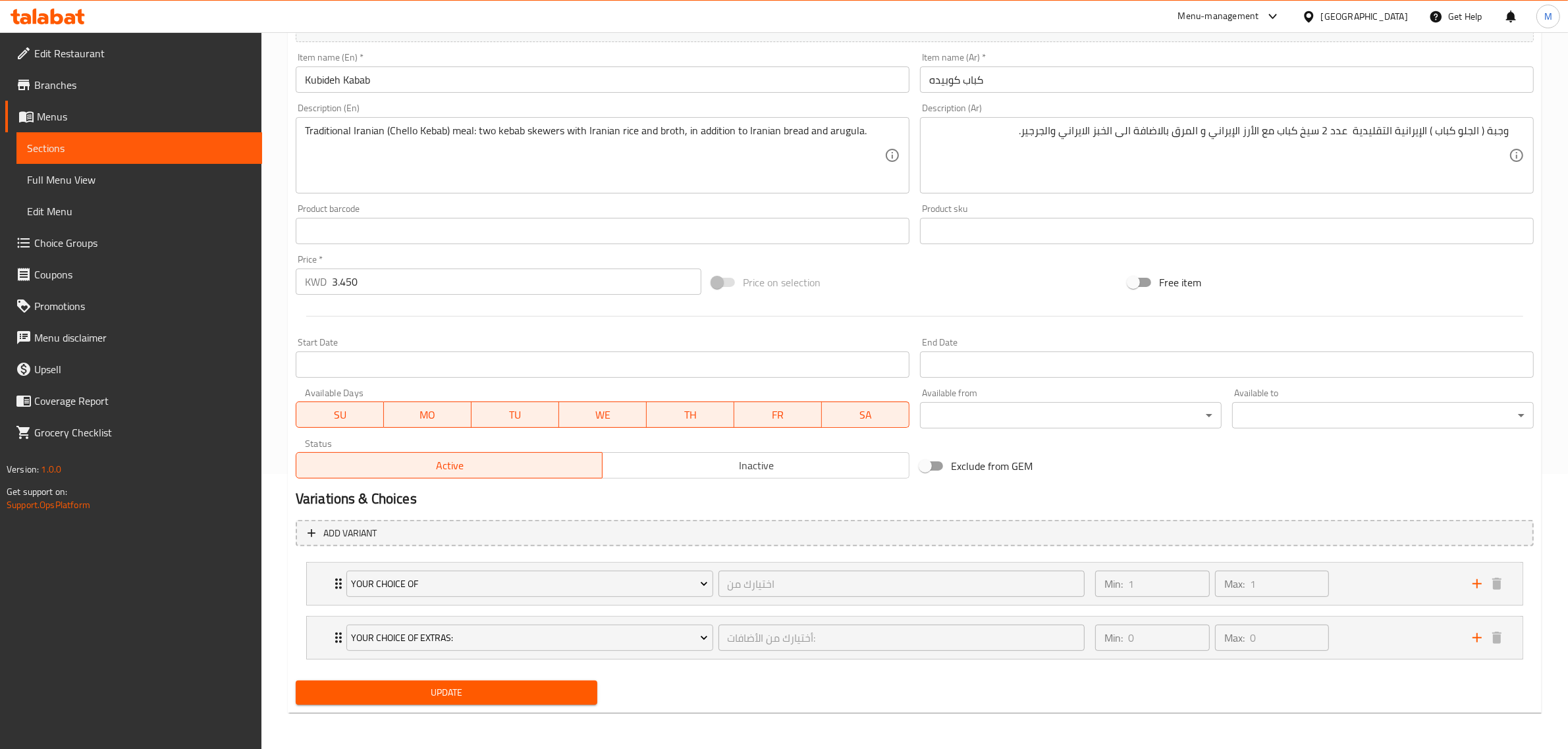
click at [459, 694] on span "Update" at bounding box center [446, 693] width 281 height 17
drag, startPoint x: 461, startPoint y: 700, endPoint x: 466, endPoint y: 682, distance: 18.7
click at [461, 693] on span "Update" at bounding box center [446, 693] width 281 height 17
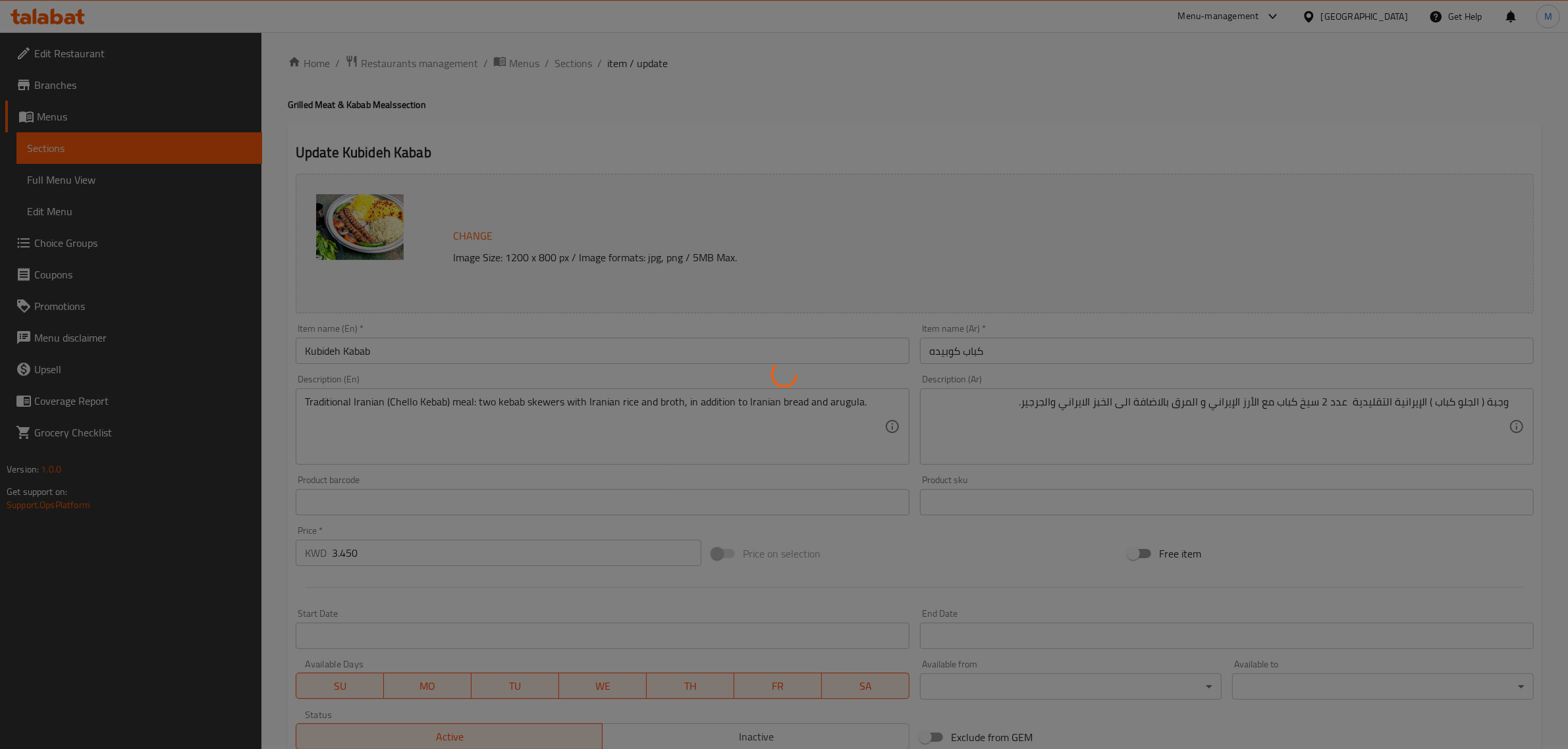
scroll to position [0, 0]
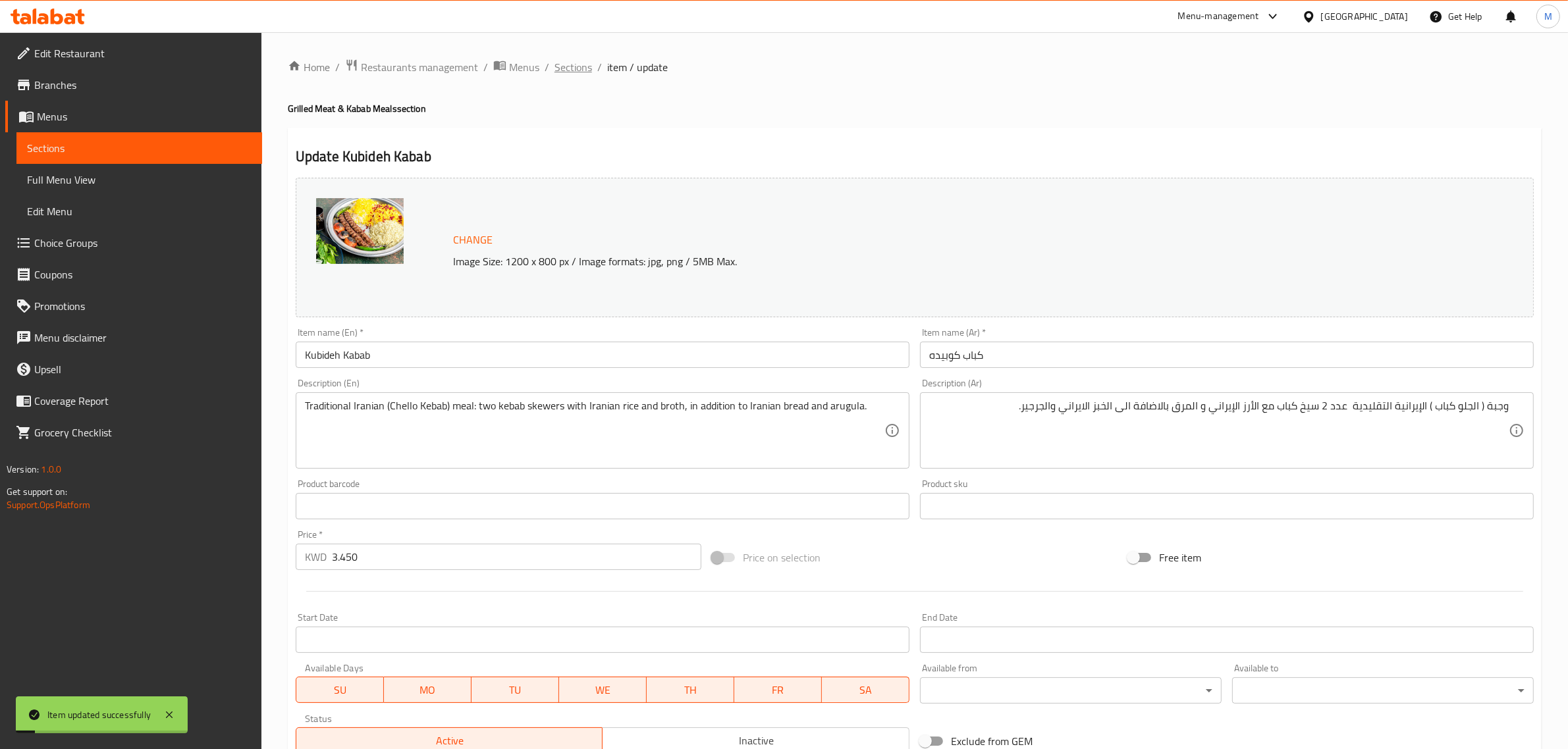
click at [570, 59] on span "Sections" at bounding box center [573, 67] width 37 height 16
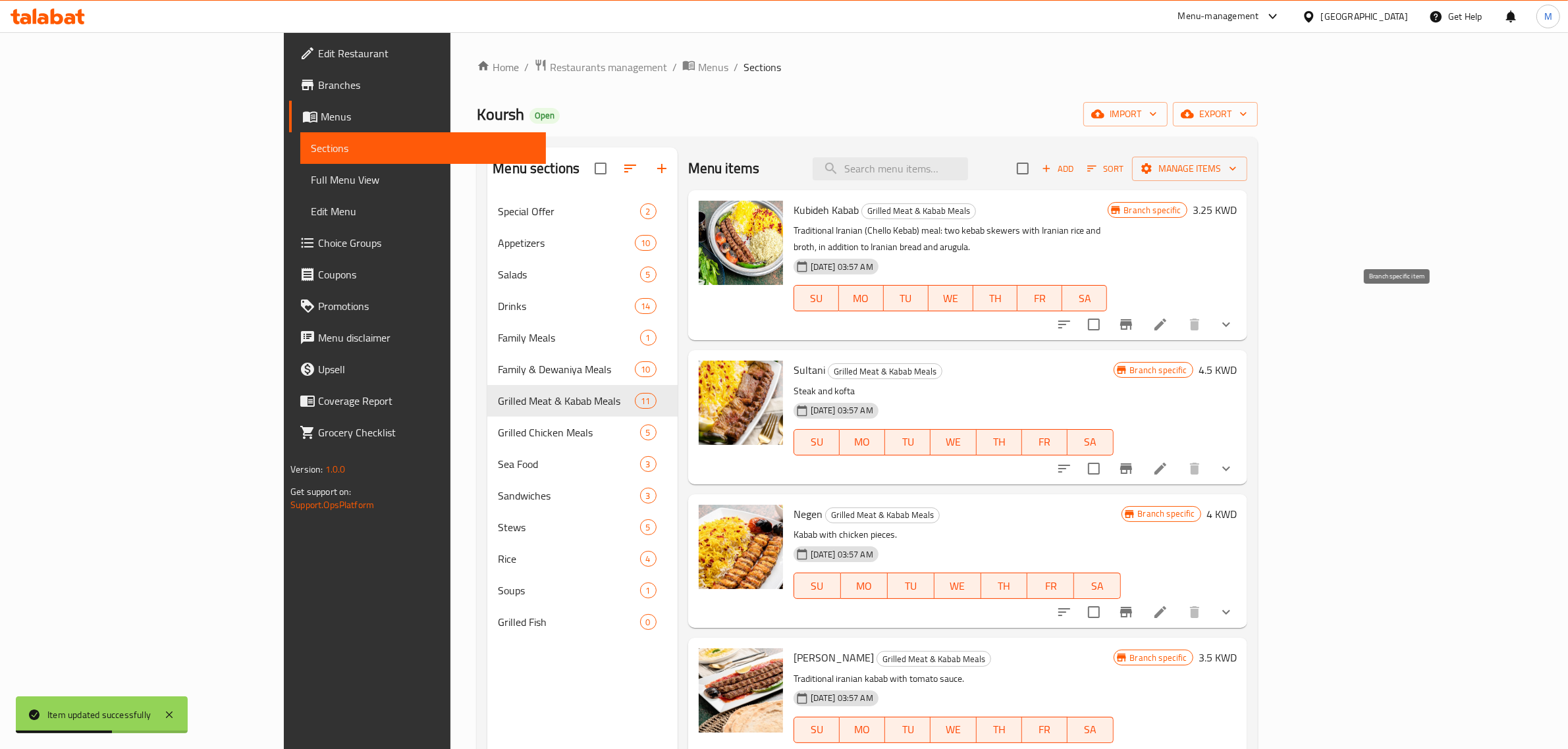
click at [1132, 320] on icon "Branch-specific-item" at bounding box center [1126, 325] width 12 height 11
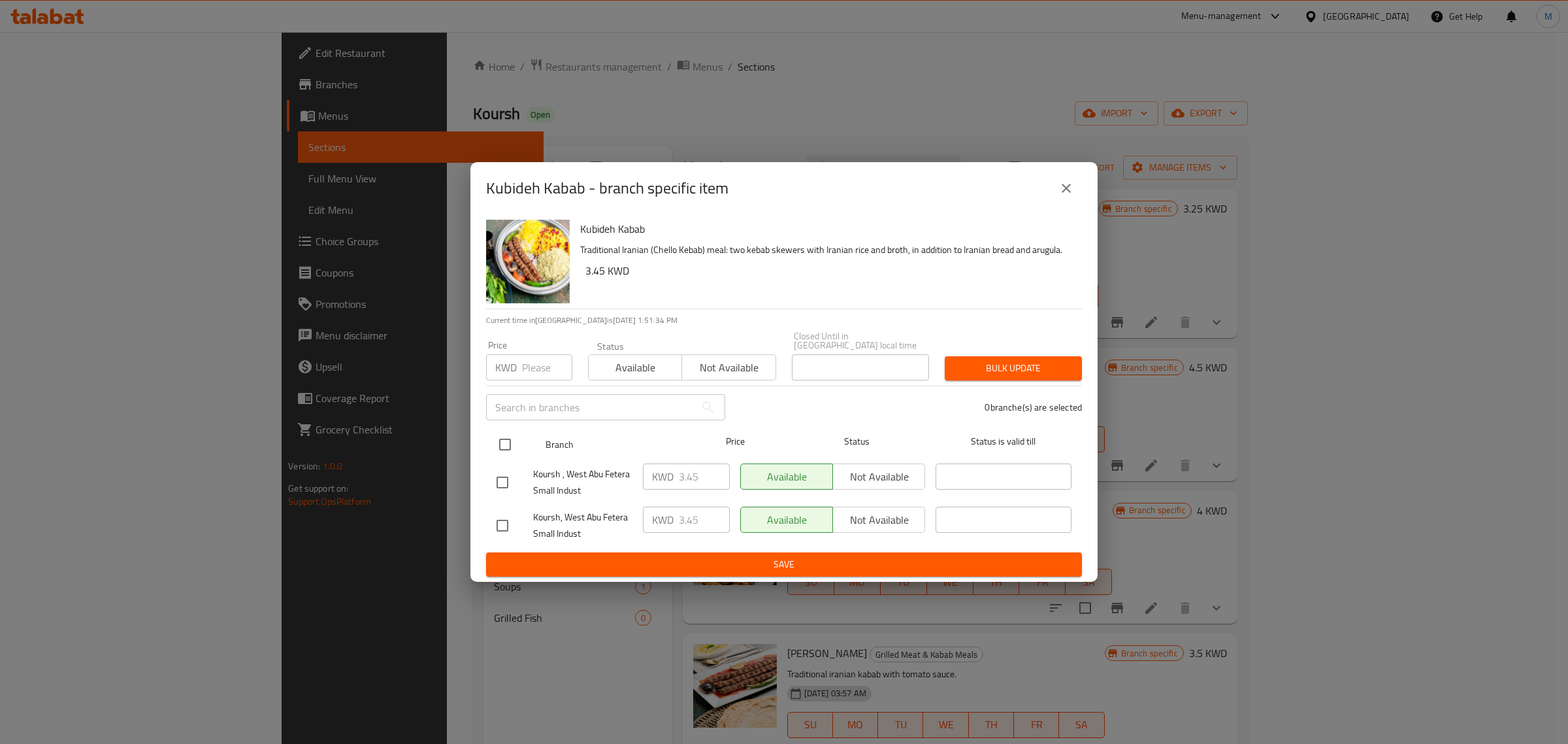
click at [501, 439] on input "checkbox" at bounding box center [505, 444] width 27 height 27
checkbox input "true"
click at [518, 361] on div "KWD Price" at bounding box center [529, 368] width 86 height 26
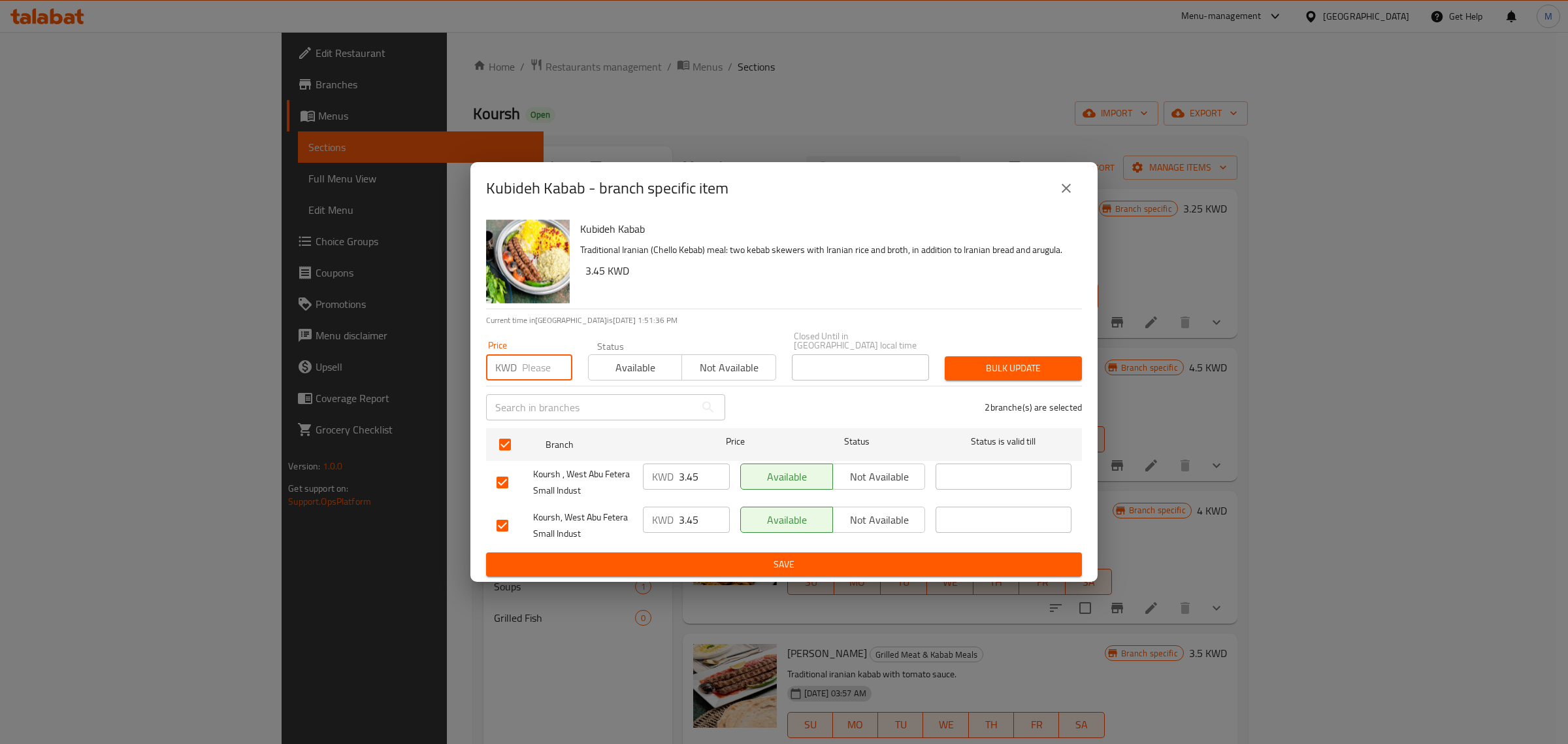
paste input "3.450"
type input "3.450"
click at [995, 363] on span "Bulk update" at bounding box center [1013, 369] width 116 height 17
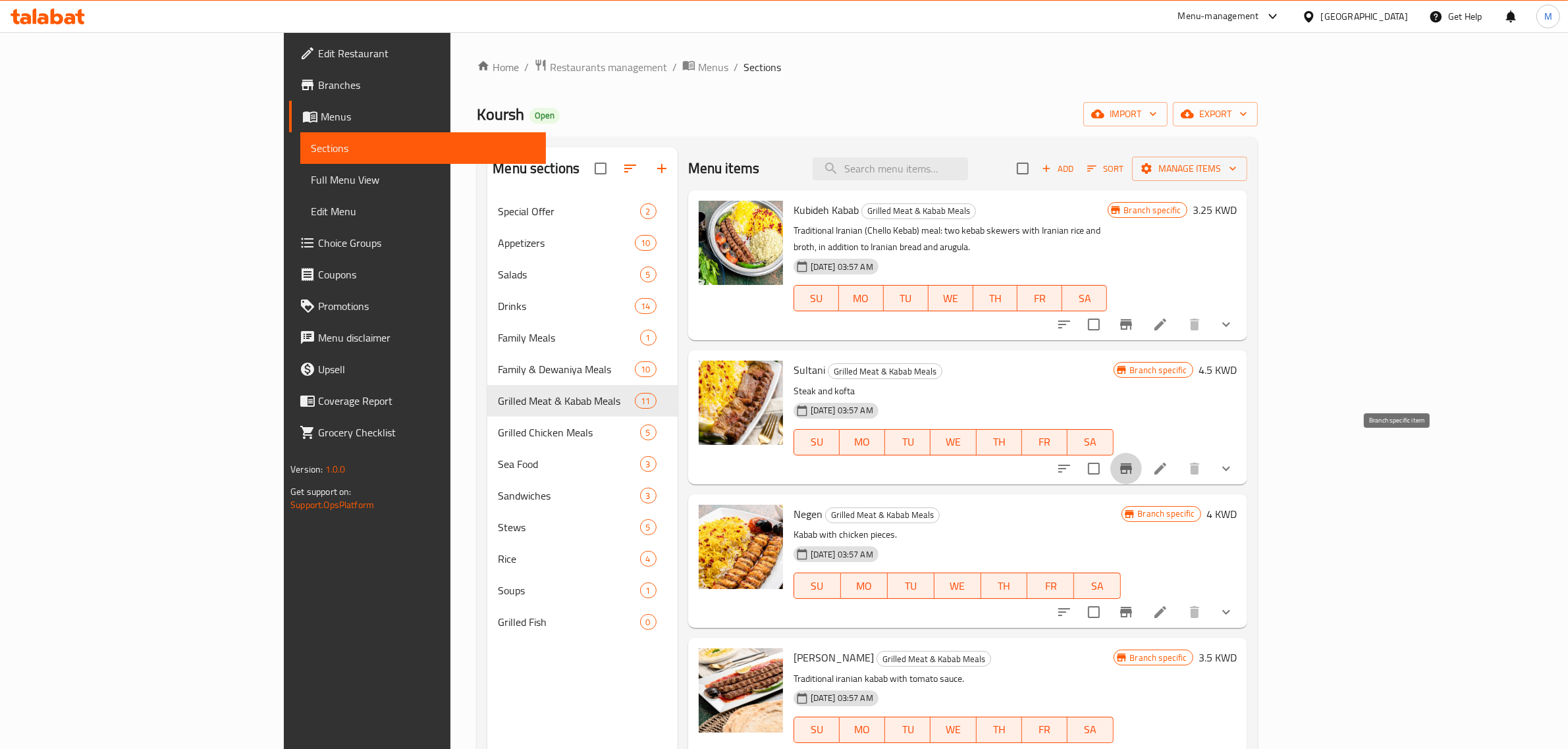
click at [1132, 464] on icon "Branch-specific-item" at bounding box center [1126, 469] width 12 height 11
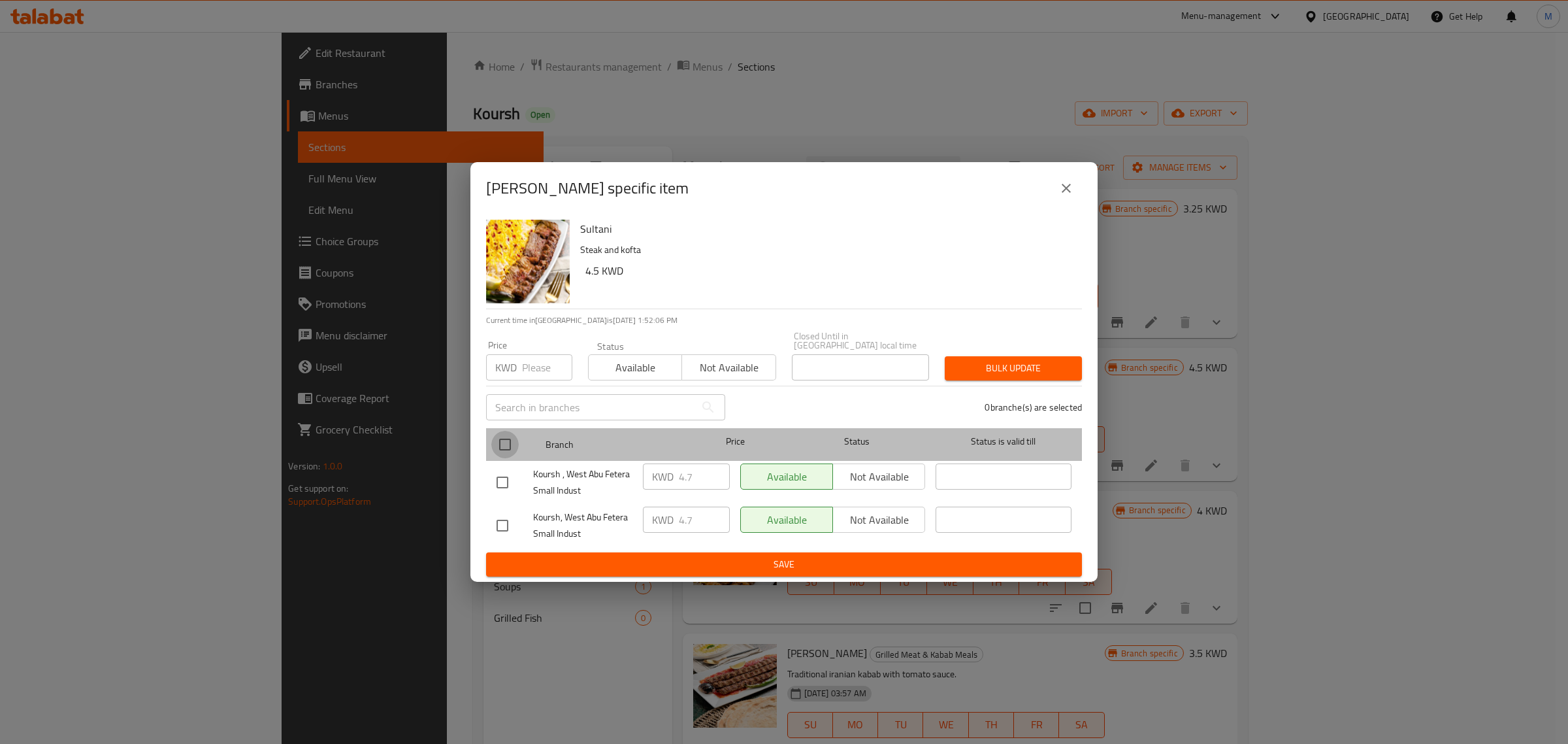
click at [511, 440] on input "checkbox" at bounding box center [505, 444] width 27 height 27
checkbox input "true"
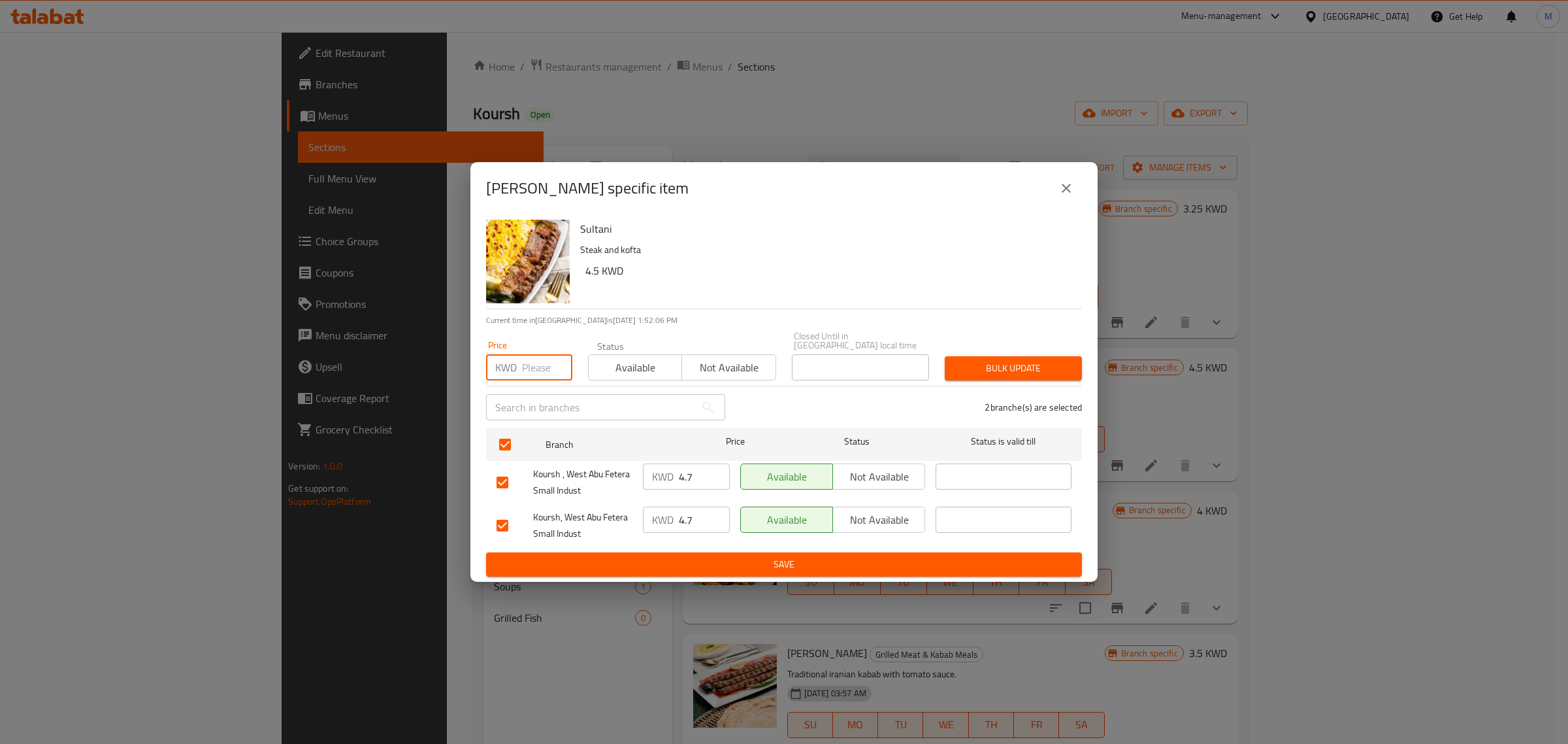
click at [538, 371] on input "number" at bounding box center [547, 368] width 50 height 26
paste input "4.700"
type input "4.700"
click at [985, 360] on span "Bulk update" at bounding box center [1013, 369] width 116 height 17
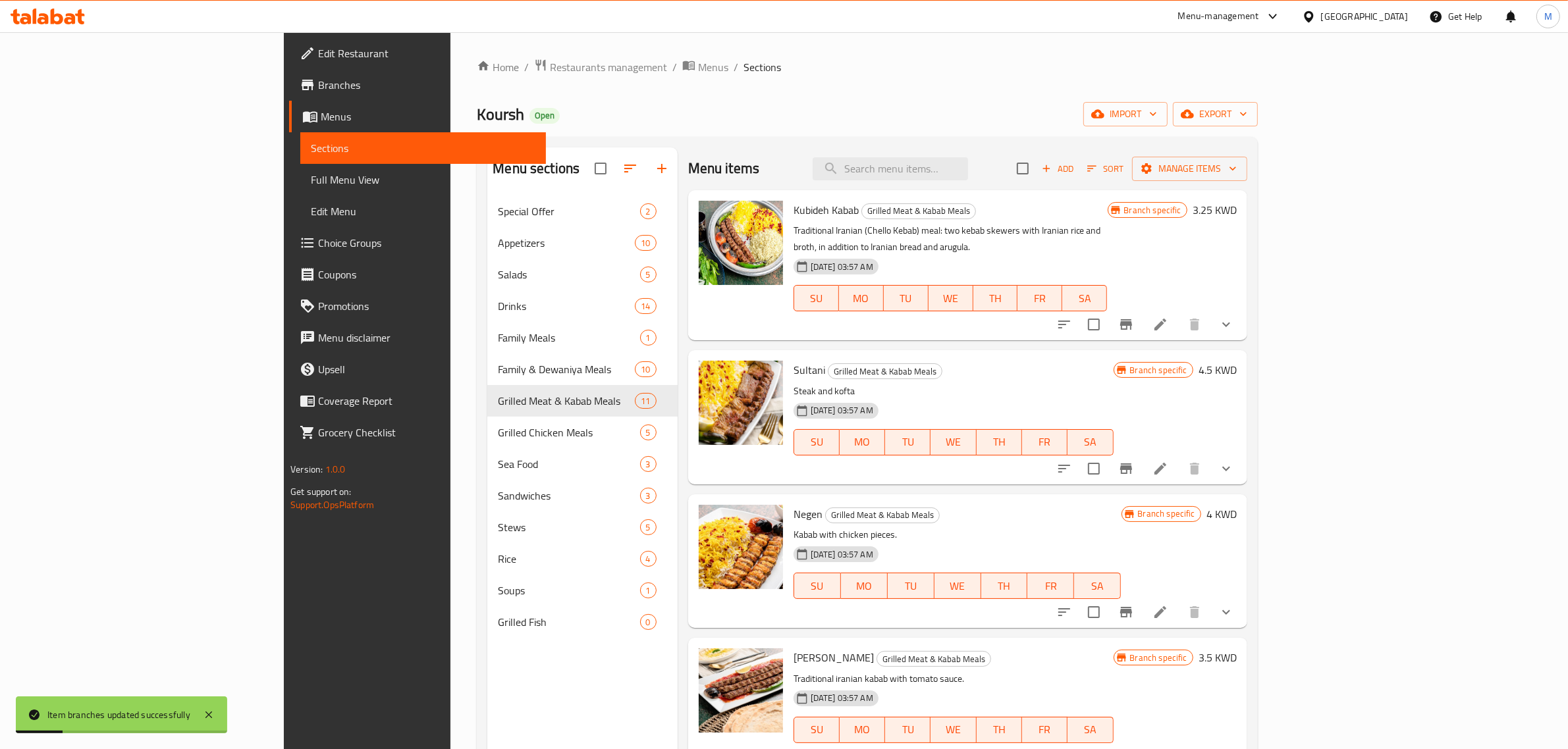
click at [990, 366] on div "Sultani Grilled Meat & Kabab Meals Steak and kofta 07-09-2023 03:57 AM SU MO TU…" at bounding box center [953, 417] width 331 height 123
click at [1066, 363] on h6 "Sultani Grilled Meat & Kabab Meals" at bounding box center [953, 370] width 320 height 18
click at [1134, 461] on icon "Branch-specific-item" at bounding box center [1126, 469] width 16 height 16
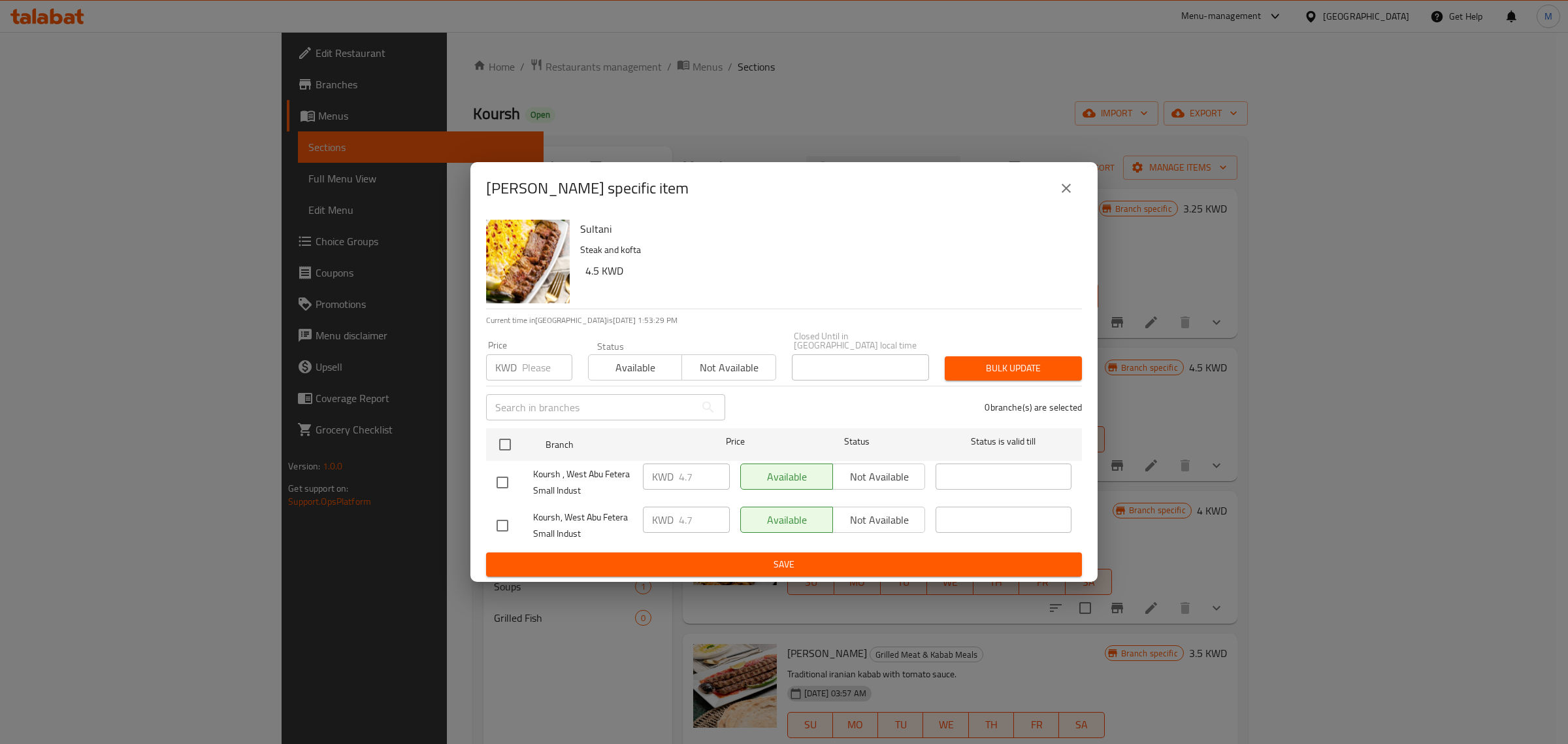
click at [1036, 665] on div "Sultani - branch specific item Sultani Steak and kofta 4.5 KWD Current time in …" at bounding box center [784, 372] width 1568 height 744
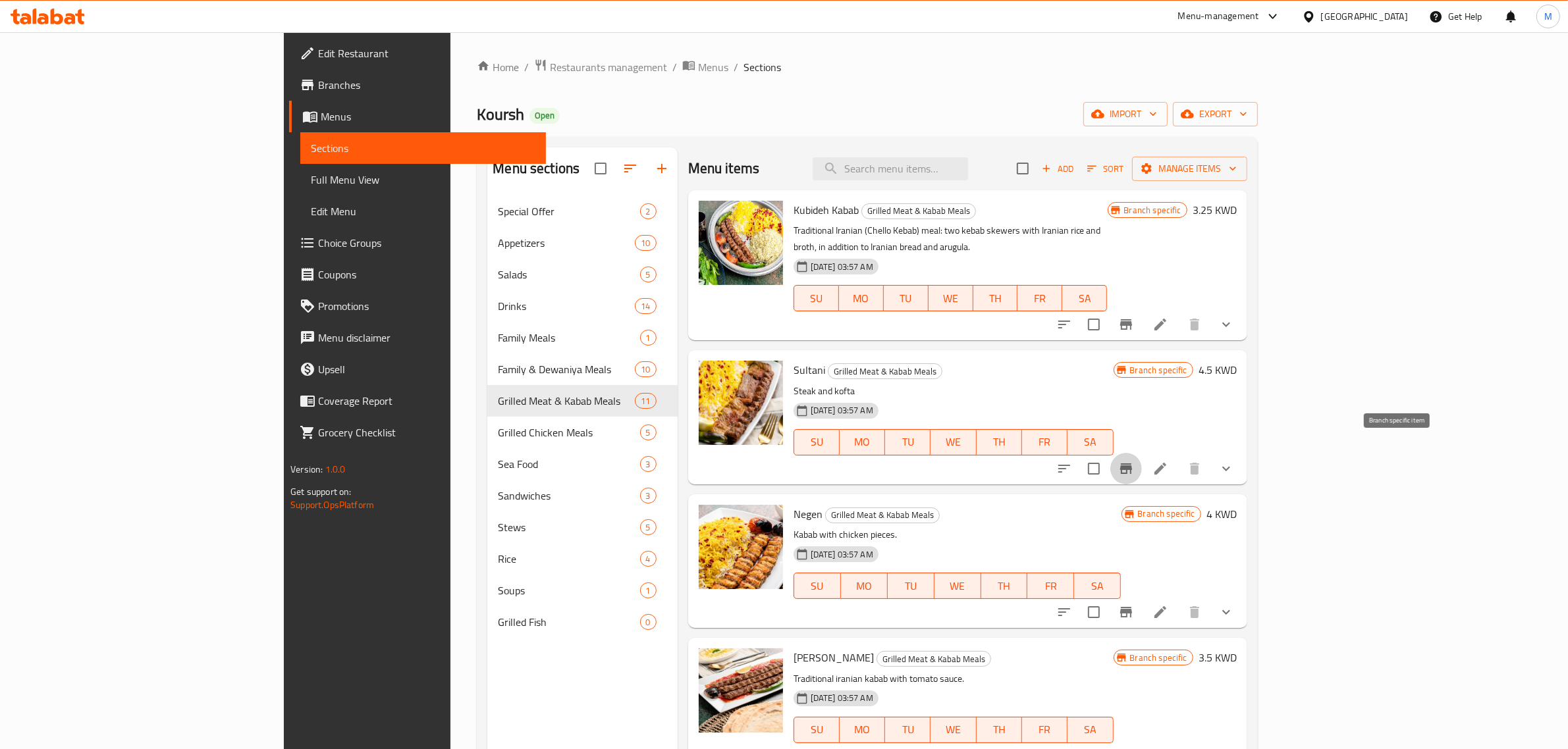
click at [1237, 360] on h6 "4.5 KWD" at bounding box center [1218, 370] width 38 height 18
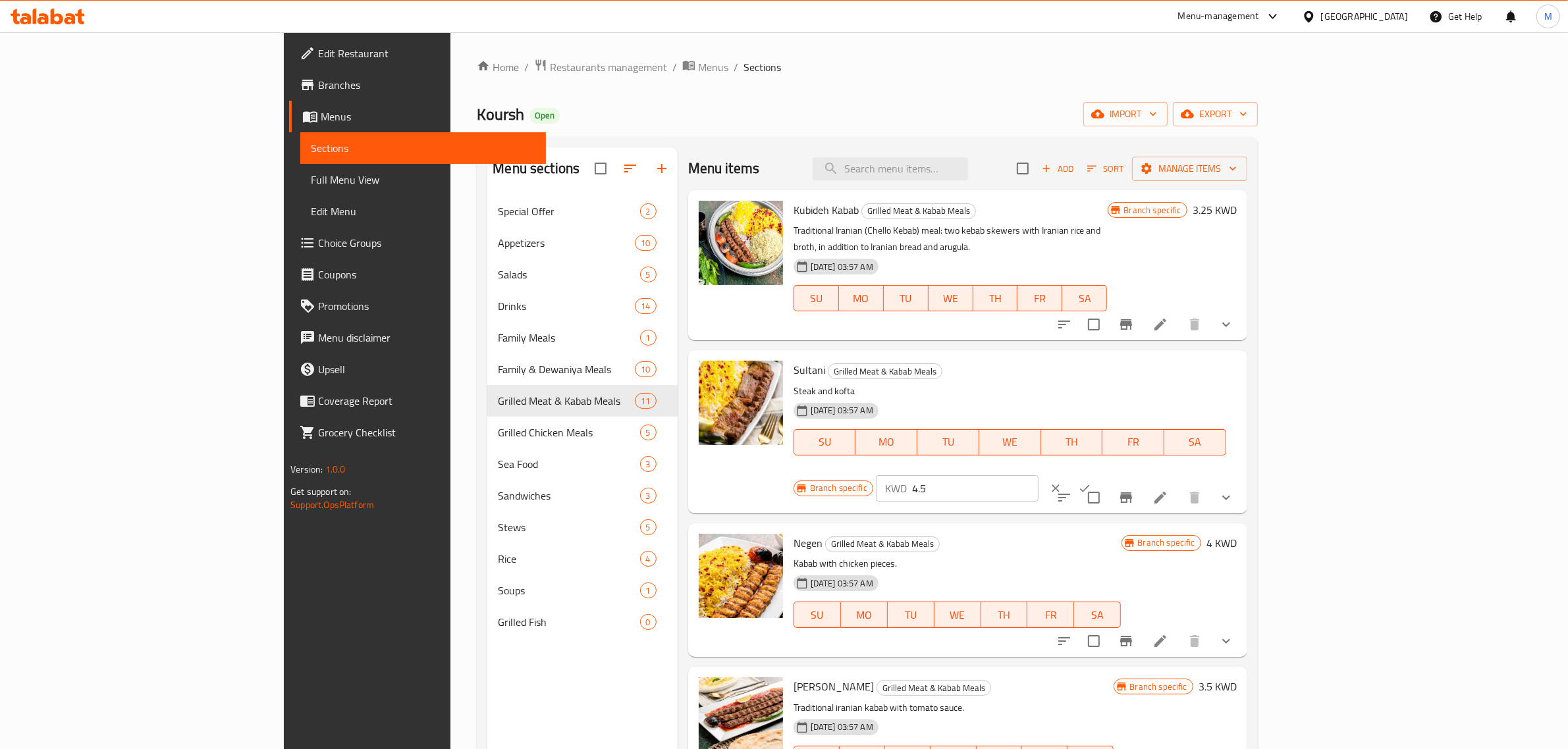
click at [1038, 475] on input "4.5" at bounding box center [975, 489] width 127 height 27
type input "4.7"
click at [1120, 474] on div "KWD 4.7 ​" at bounding box center [998, 488] width 244 height 29
click at [1099, 474] on button "ok" at bounding box center [1084, 488] width 29 height 29
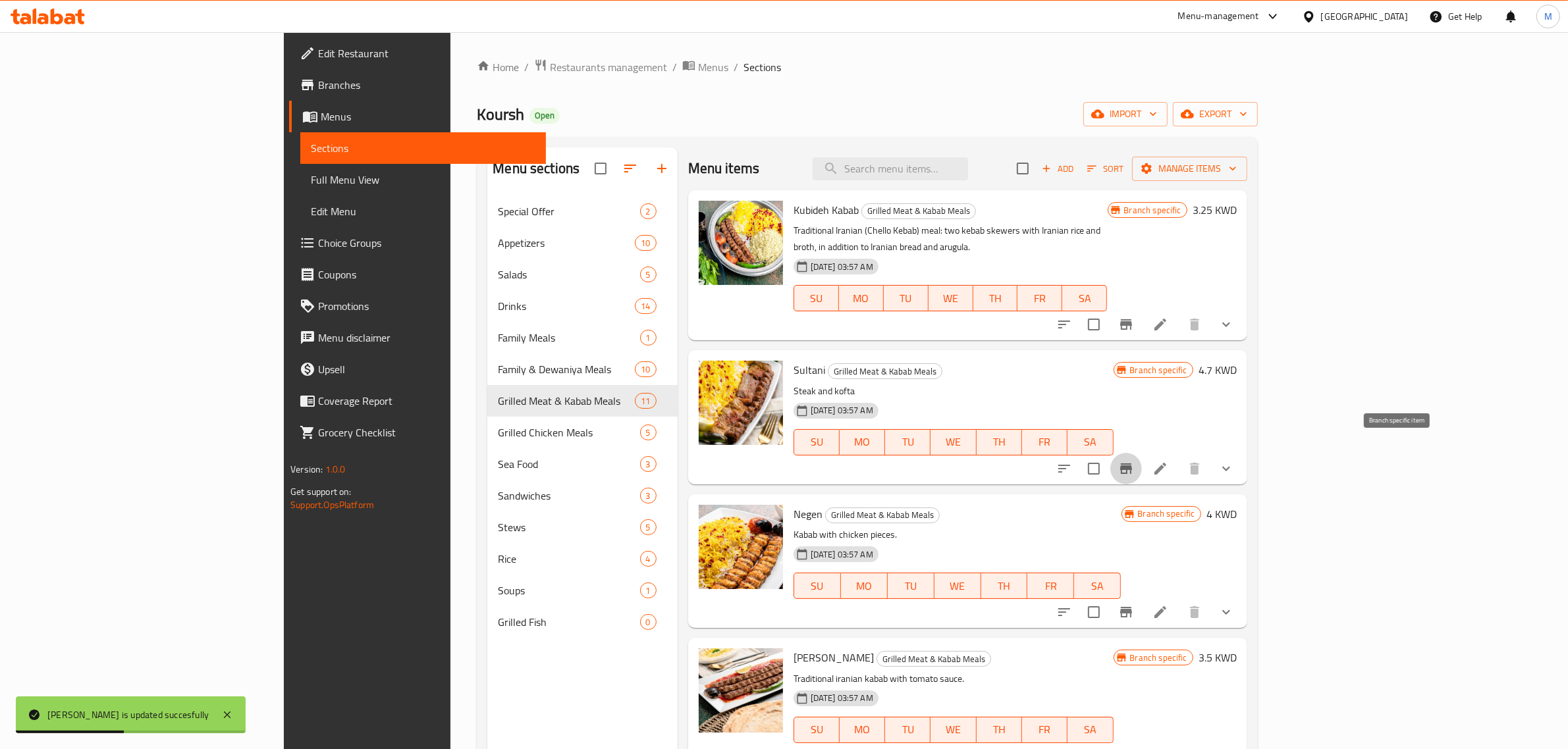
click at [1132, 464] on icon "Branch-specific-item" at bounding box center [1126, 469] width 12 height 11
click at [1168, 461] on icon at bounding box center [1160, 469] width 16 height 16
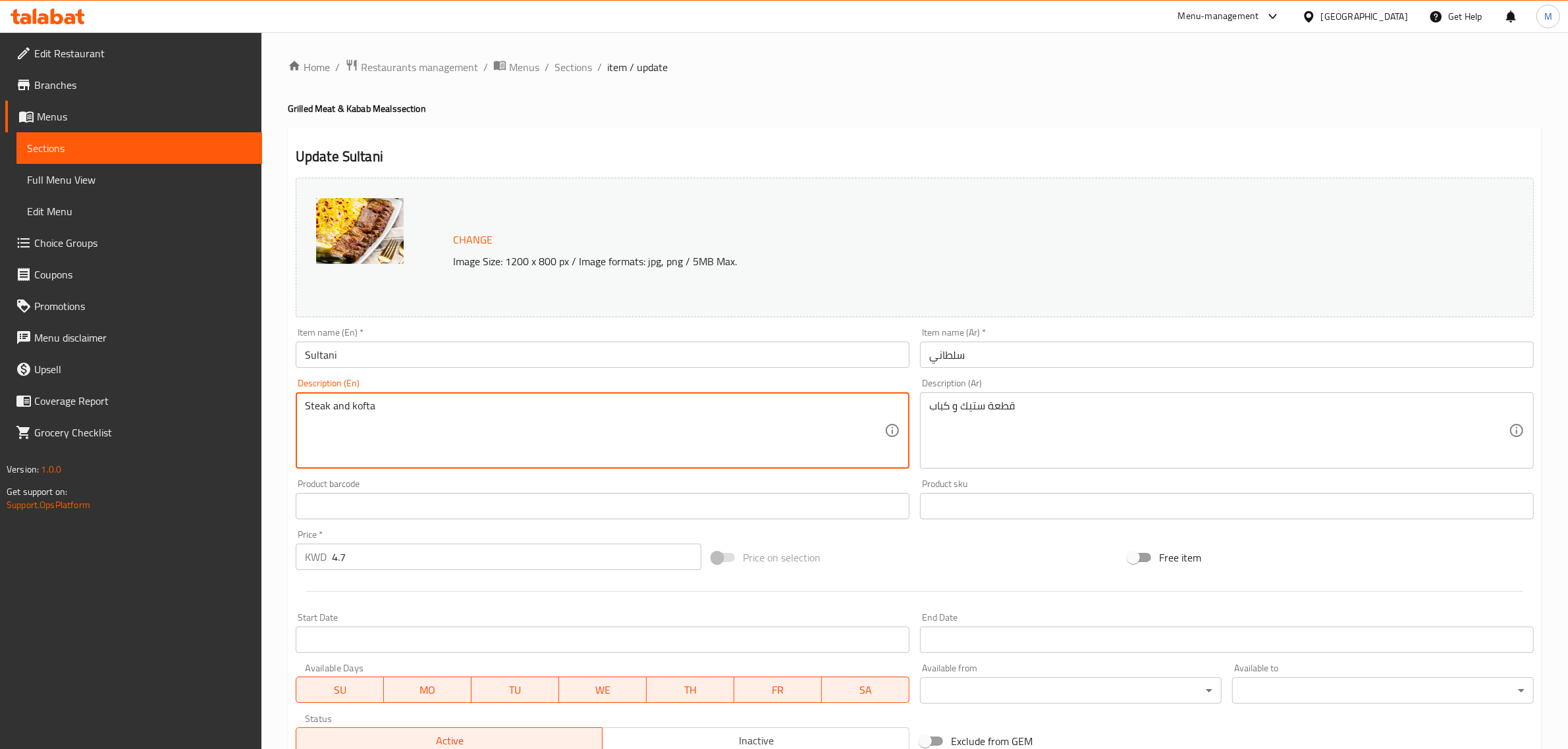
paste textarea "skewer + kebab skewer in addition to Iranian rice + medium broth + Iranian brea…"
click at [371, 414] on textarea "Steak skewer + kebab skewer in addition to Iranian rice + medium broth + Irania…" at bounding box center [595, 430] width 580 height 62
click at [749, 424] on textarea "Steak skewer, kebab skewer in addition to Iranian rice, medium broth, Iranian b…" at bounding box center [595, 430] width 580 height 62
type textarea "Steak skewer, kebab skewer in addition to Iranian rice, medium broth, Iranian b…"
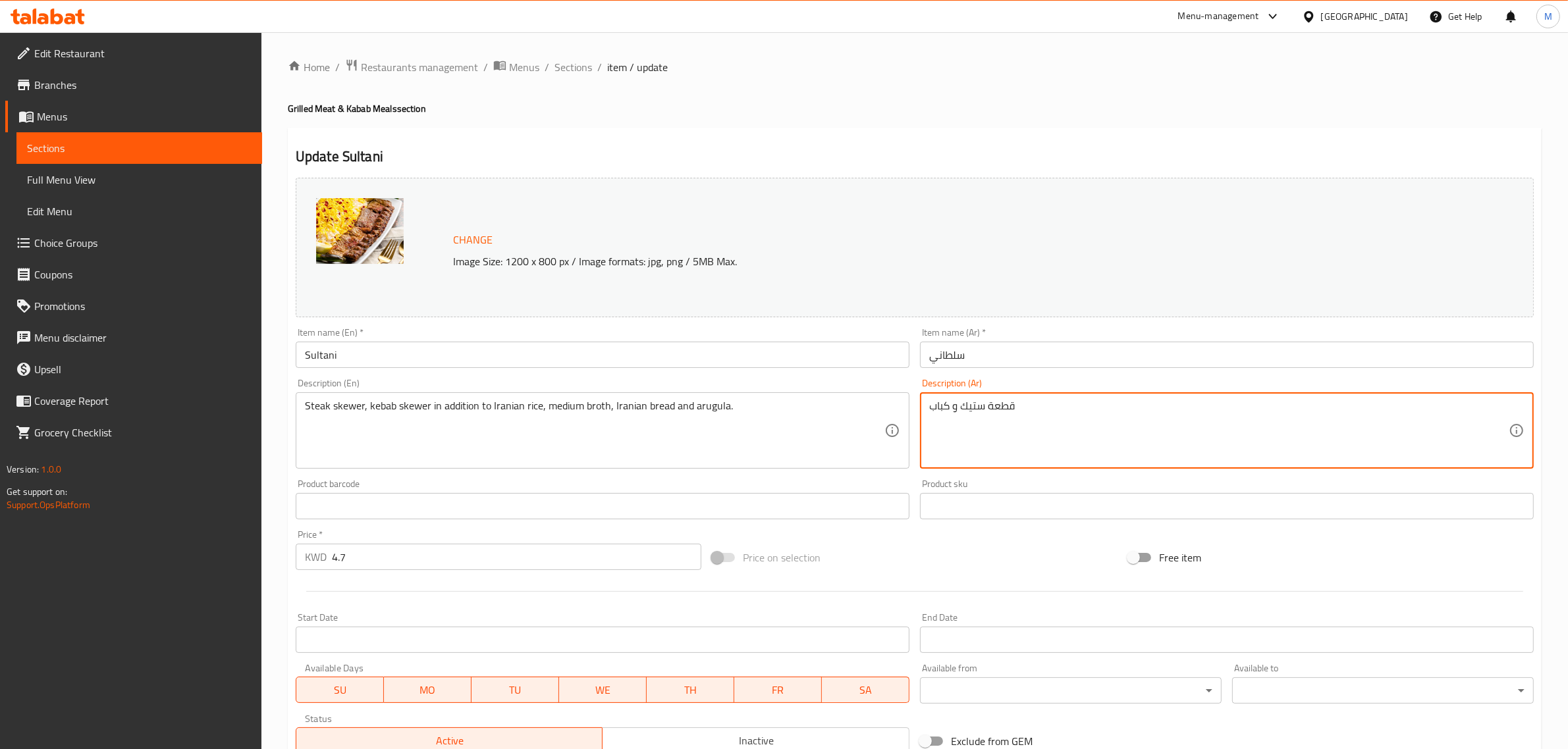
paste textarea "سيخ ستيك برك + سيخ كباب بالاضافة للارز الايراني + مرق وسط + خبز ايراني وجرجير"
click at [1437, 409] on textarea "سيخ ستيك برك + سيخ كباب بالاضافة للارز الايراني + مرق وسط + خبز ايراني وجرجير." at bounding box center [1219, 430] width 580 height 62
type textarea "سيخ ستيك برك، سيخ كباب بالاضافة للارز الايراني، مرق وسط، خبز ايراني و[GEOGRAPHI…"
click at [983, 560] on div "Price on selection" at bounding box center [915, 558] width 416 height 36
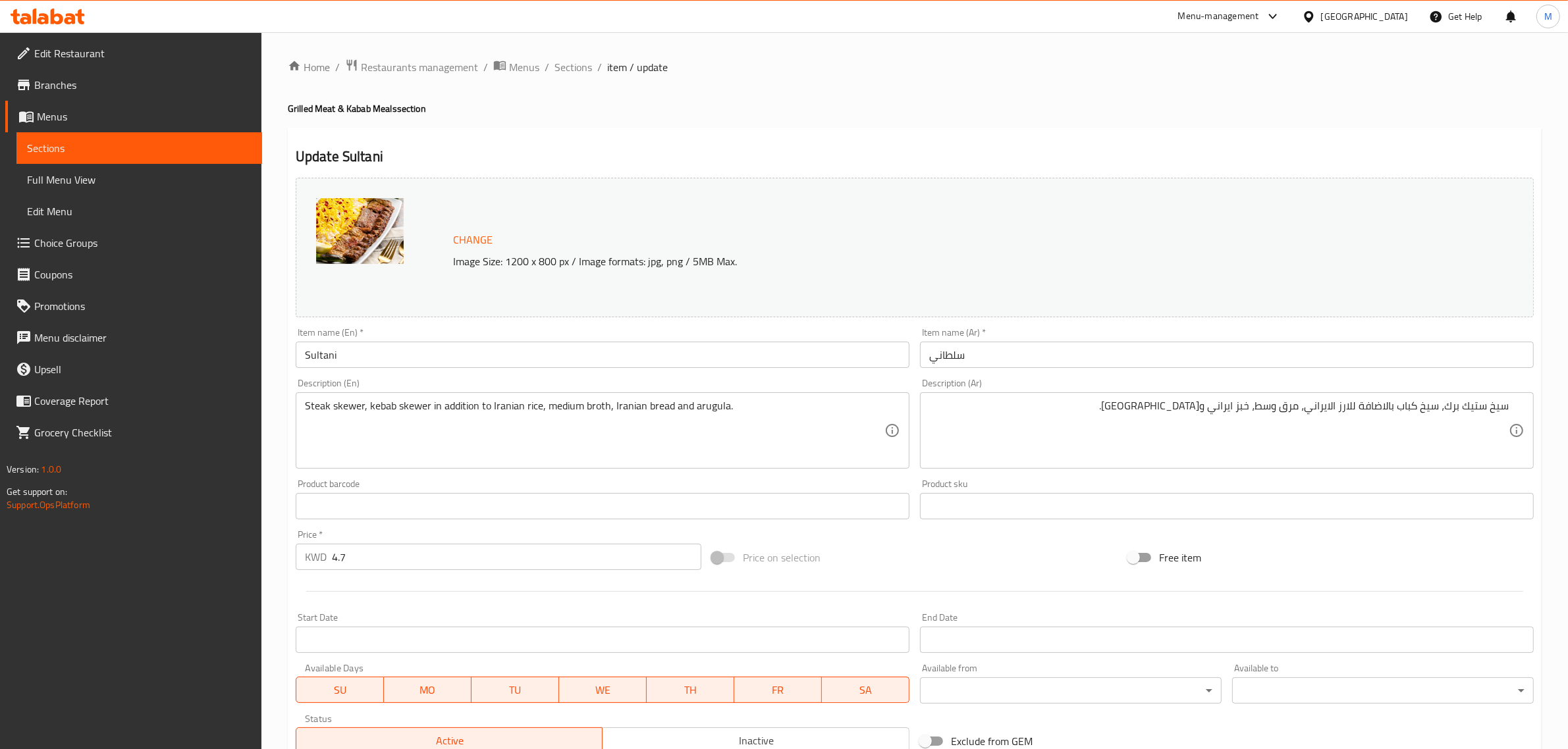
click at [1374, 558] on div "Free item" at bounding box center [1332, 558] width 416 height 36
click at [990, 567] on div "Price on selection" at bounding box center [915, 558] width 416 height 36
click at [995, 552] on div "Price on selection" at bounding box center [915, 558] width 416 height 36
click at [994, 541] on div "Price on selection" at bounding box center [915, 558] width 416 height 36
click at [995, 540] on div "Price on selection" at bounding box center [915, 558] width 416 height 36
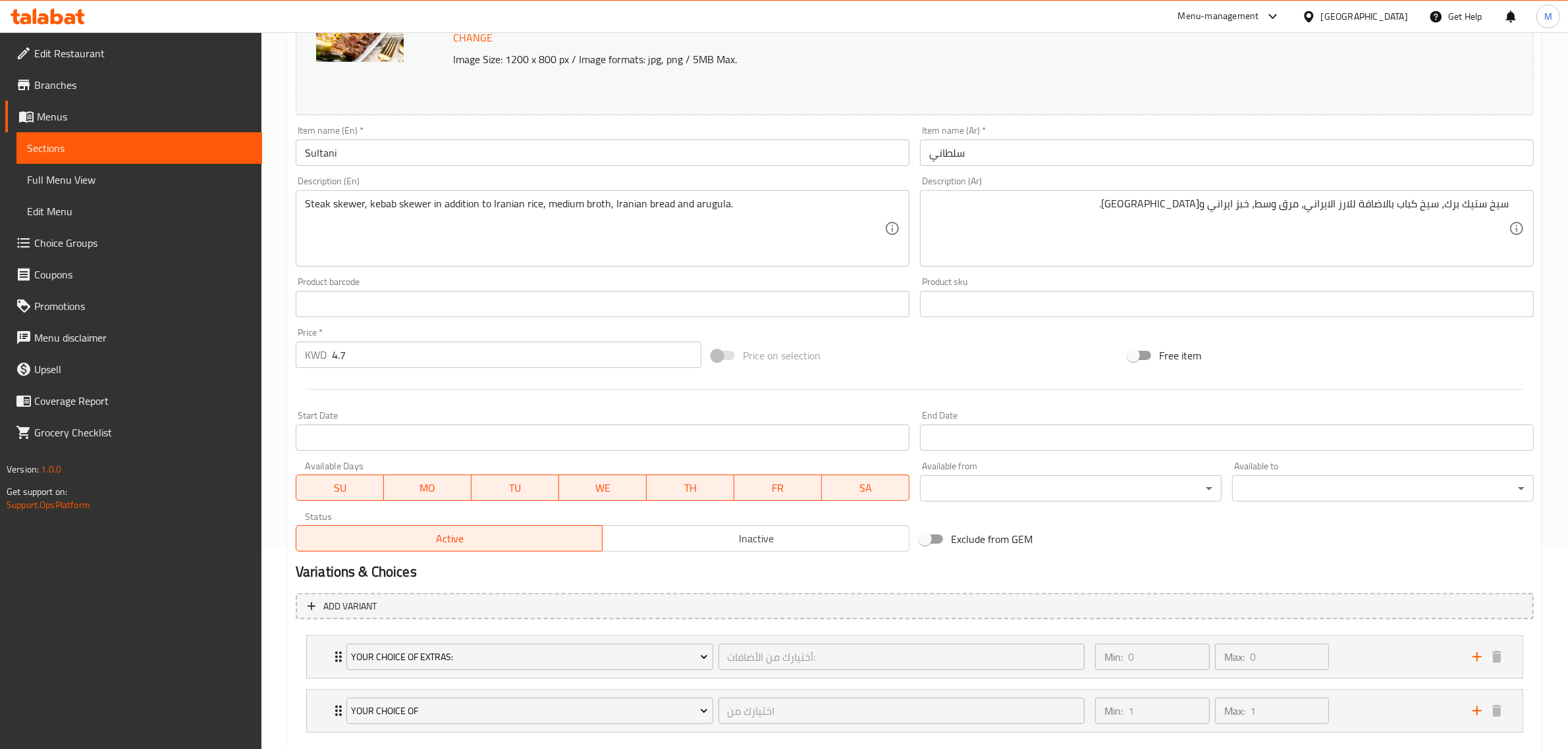
scroll to position [247, 0]
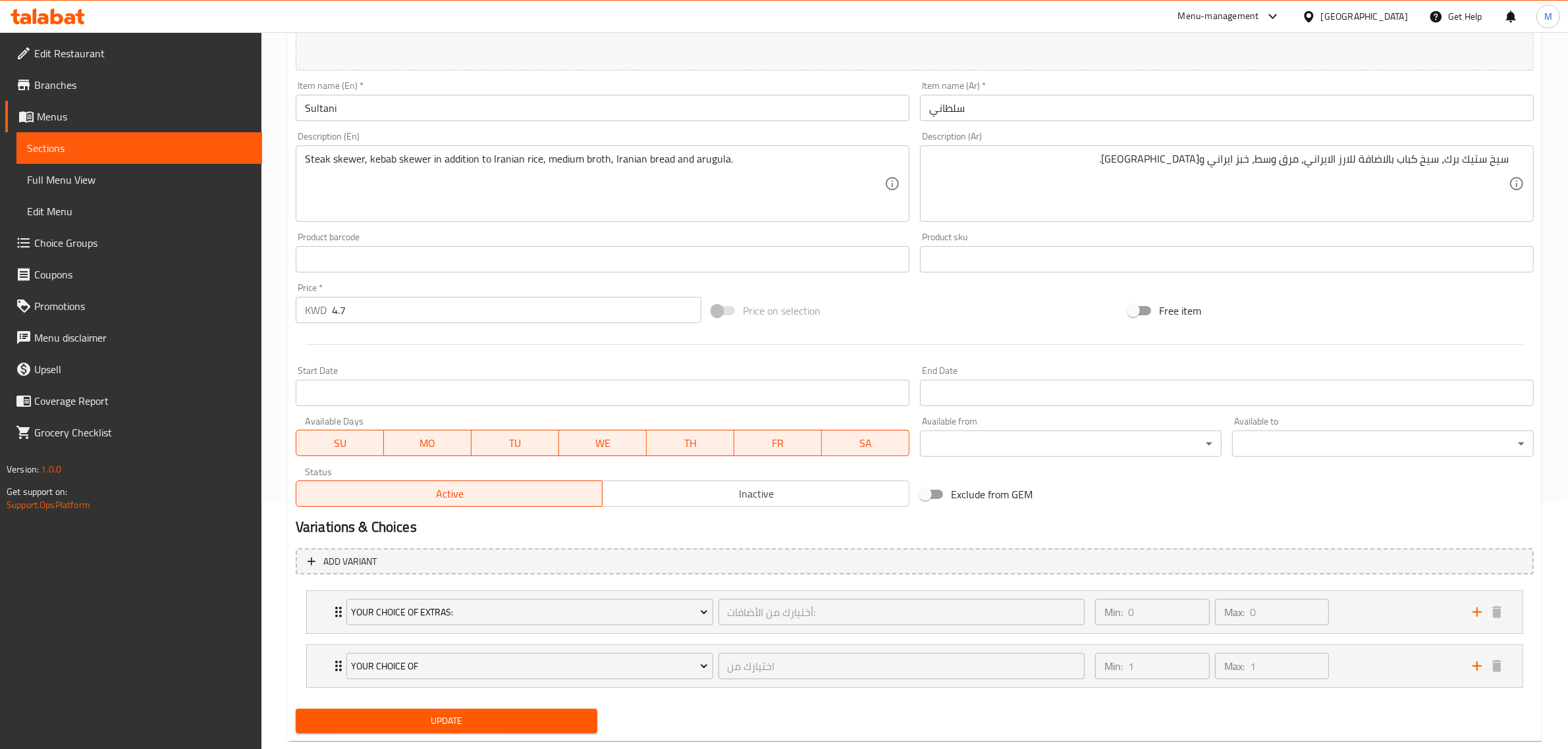
click at [519, 715] on span "Update" at bounding box center [446, 722] width 281 height 17
click at [863, 313] on div "Price on selection" at bounding box center [915, 310] width 416 height 36
click at [499, 710] on button "Update" at bounding box center [446, 721] width 301 height 24
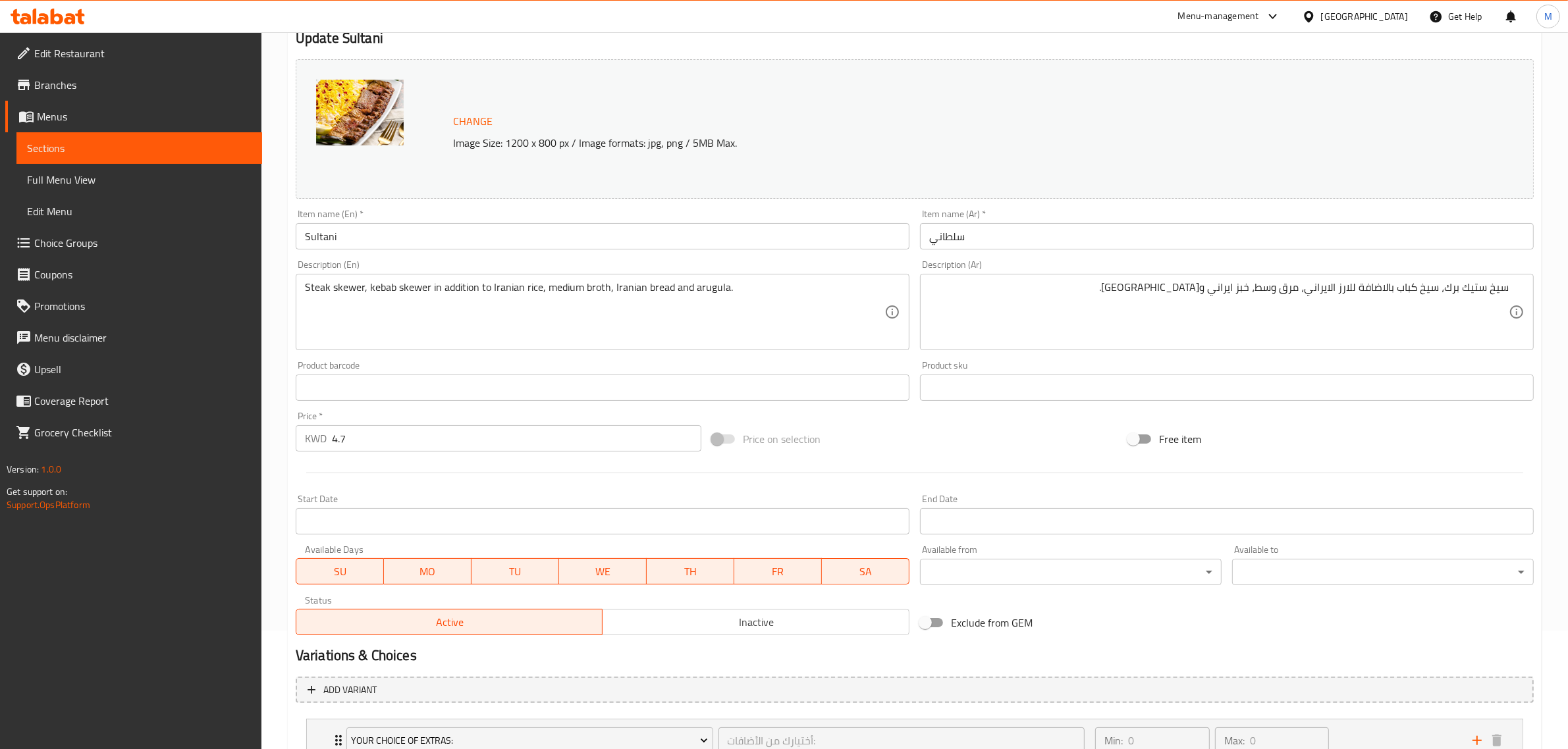
scroll to position [0, 0]
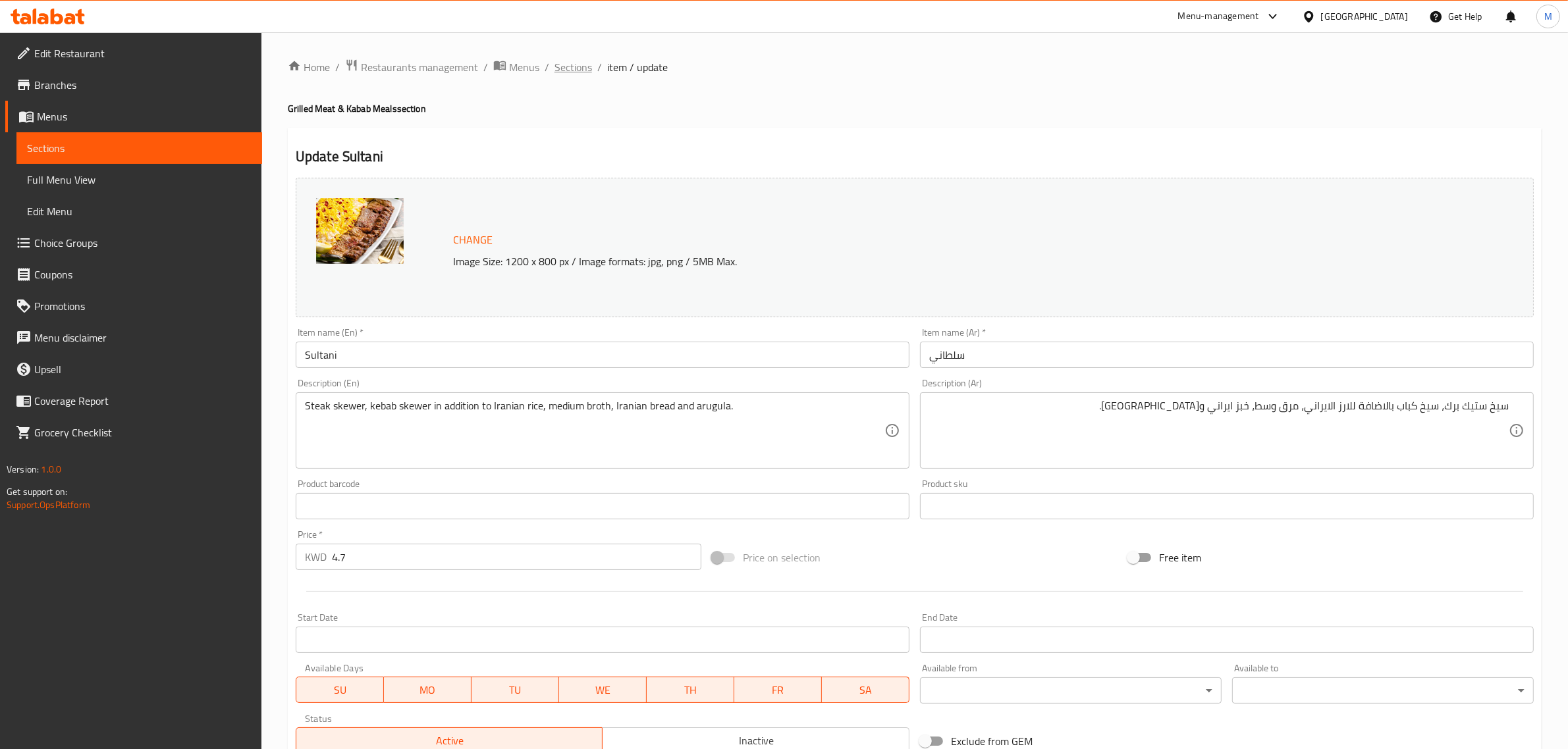
click at [575, 69] on span "Sections" at bounding box center [573, 67] width 37 height 16
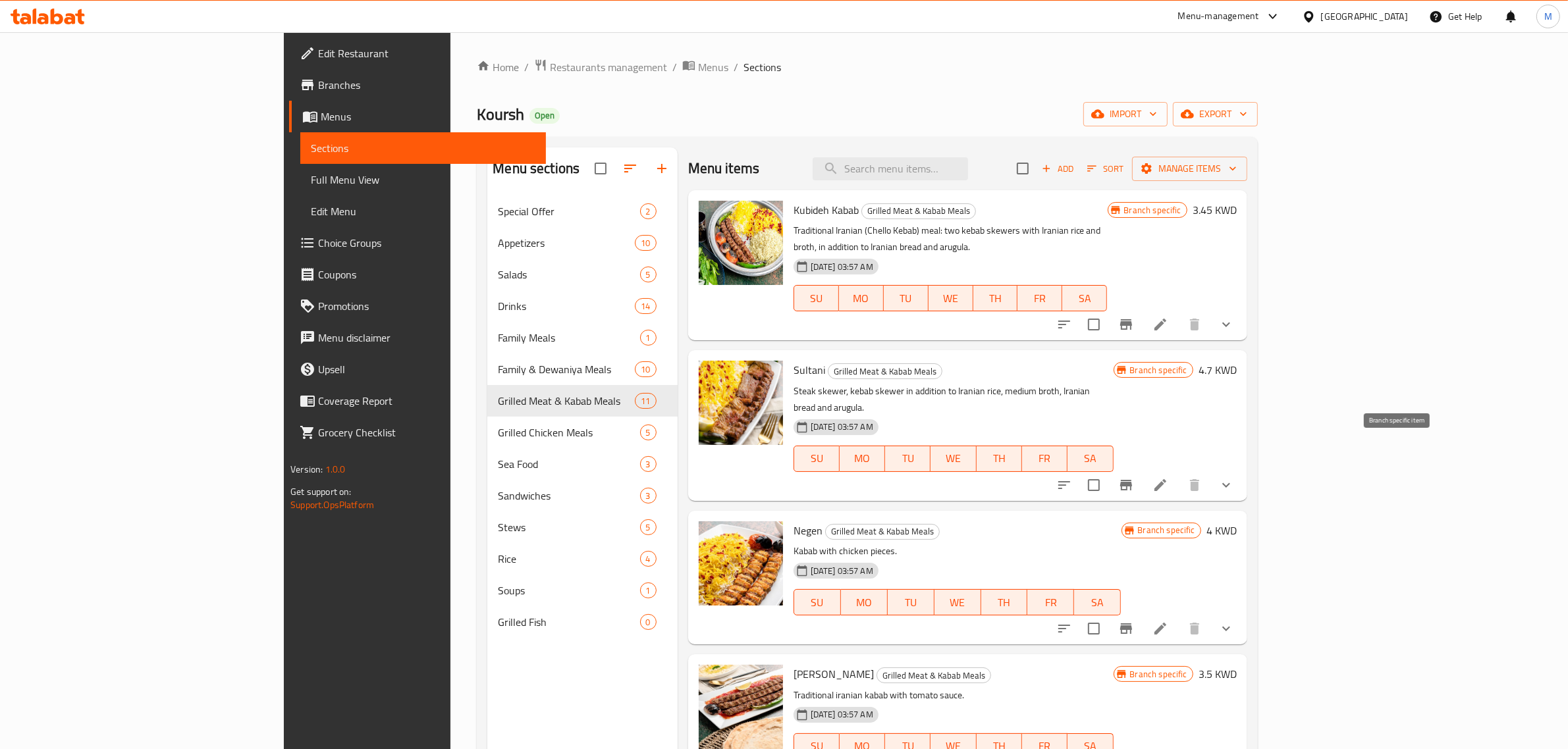
click at [1134, 477] on icon "Branch-specific-item" at bounding box center [1126, 484] width 16 height 16
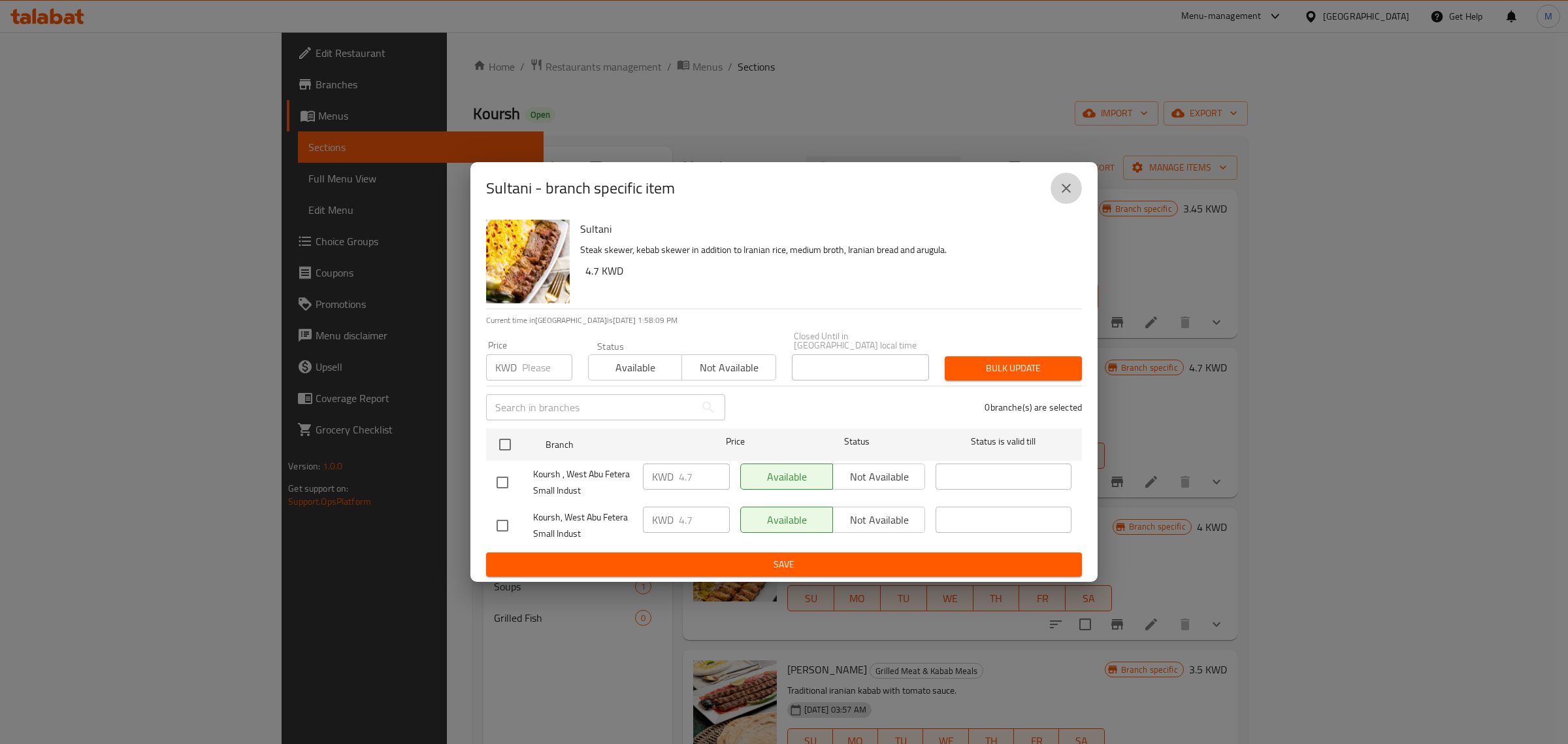
click at [1072, 196] on icon "close" at bounding box center [1066, 188] width 16 height 16
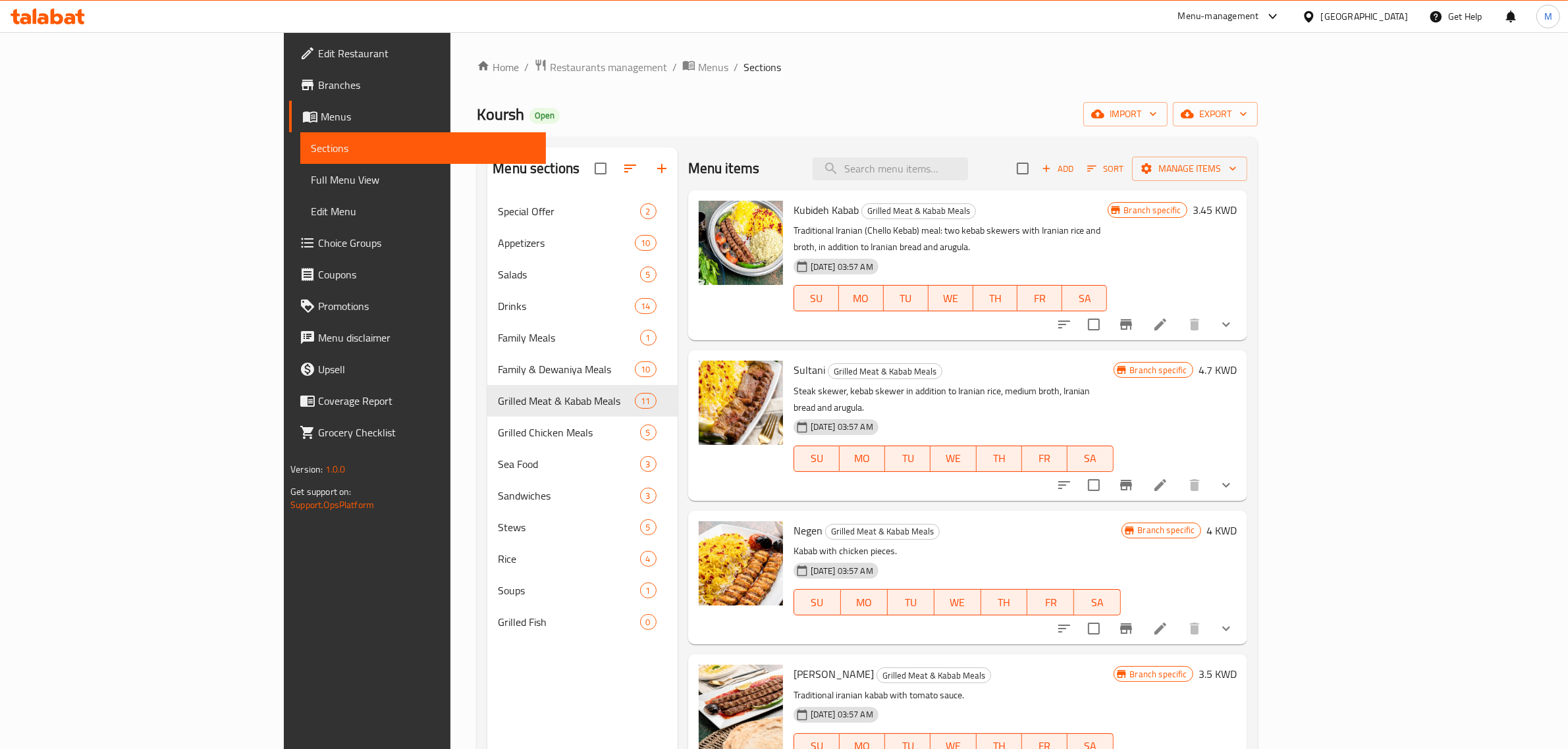
click at [1066, 543] on p "Kabab with chicken pieces." at bounding box center [958, 552] width 328 height 17
click at [1134, 621] on icon "Branch-specific-item" at bounding box center [1126, 628] width 16 height 16
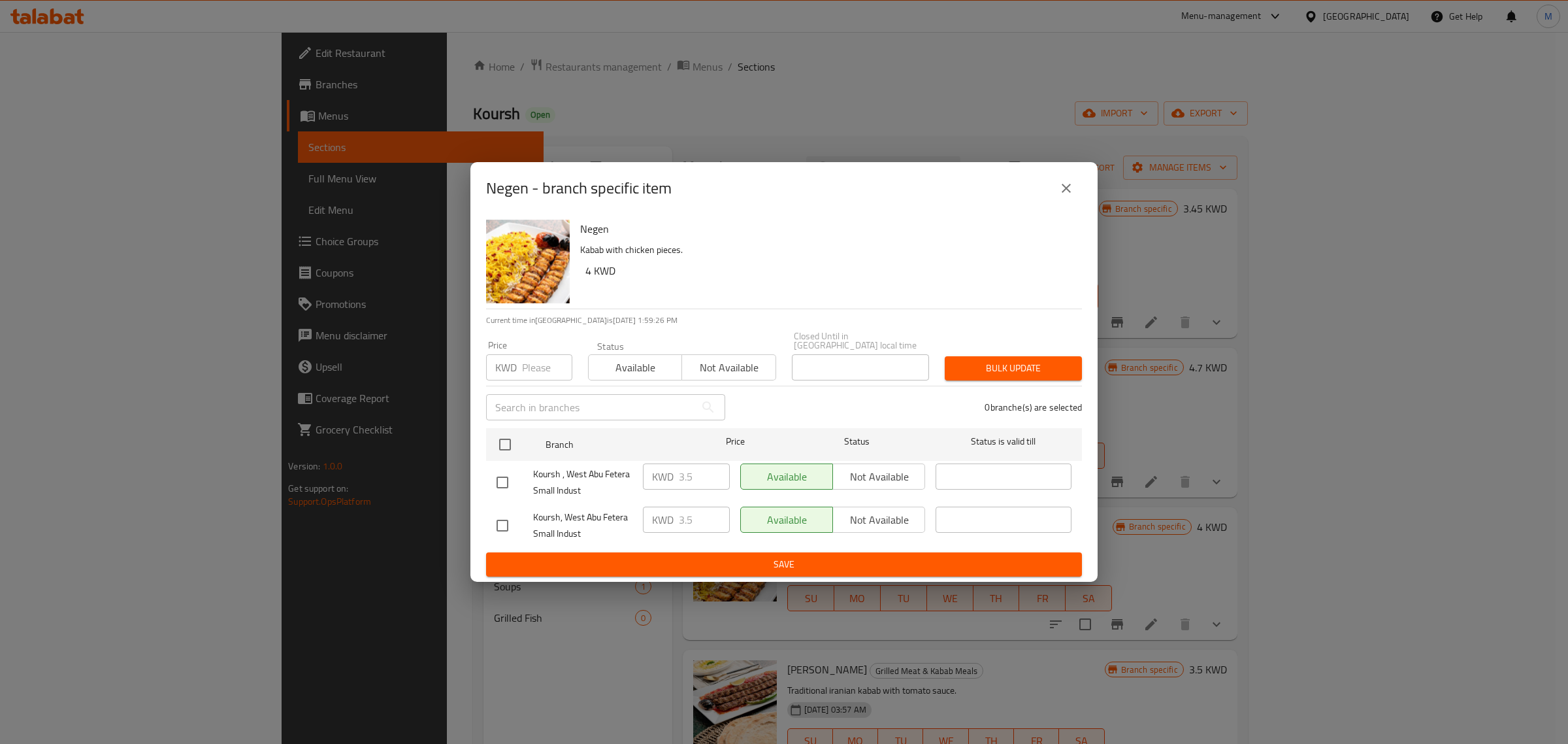
click at [1068, 193] on icon "close" at bounding box center [1066, 188] width 16 height 16
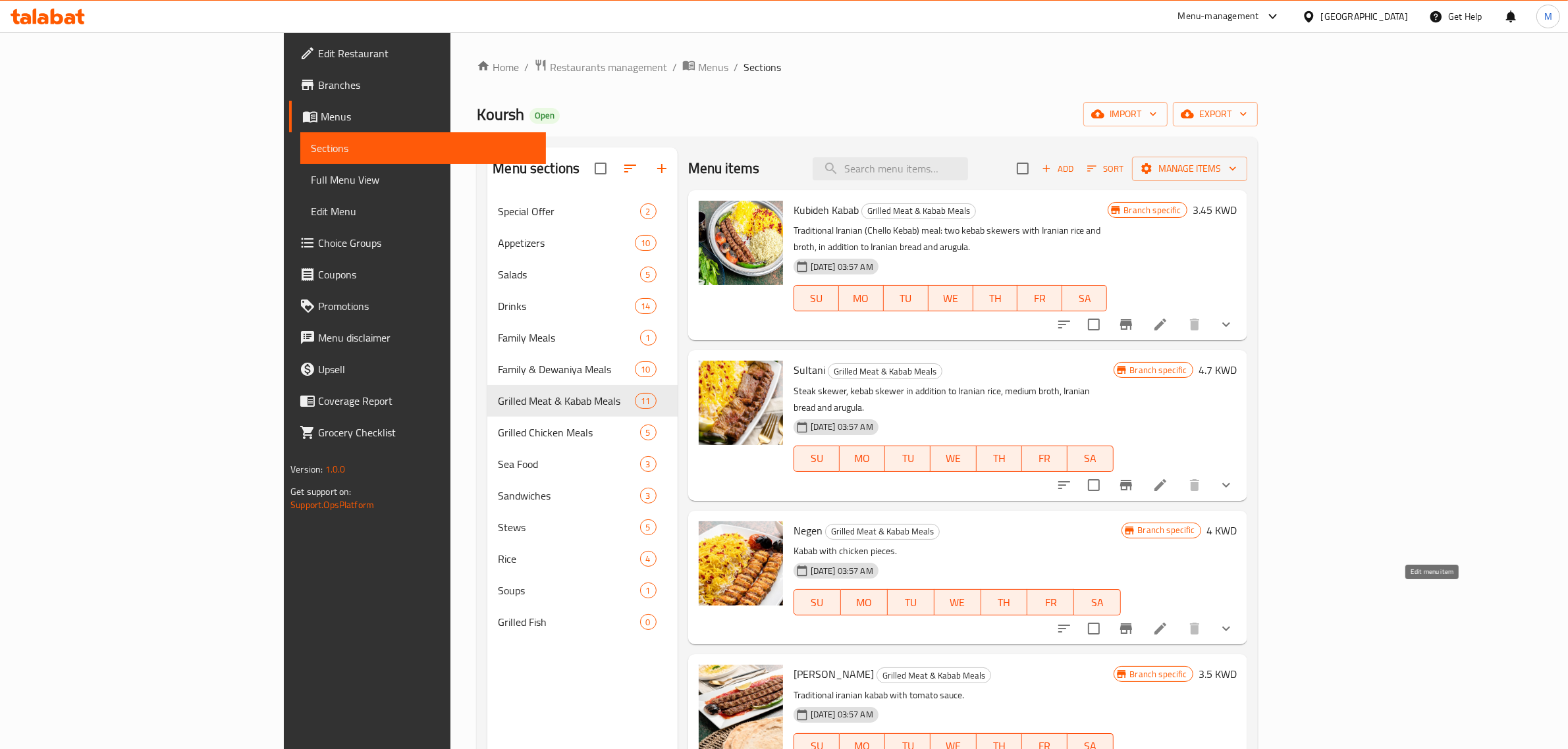
click at [1168, 621] on icon at bounding box center [1160, 628] width 16 height 16
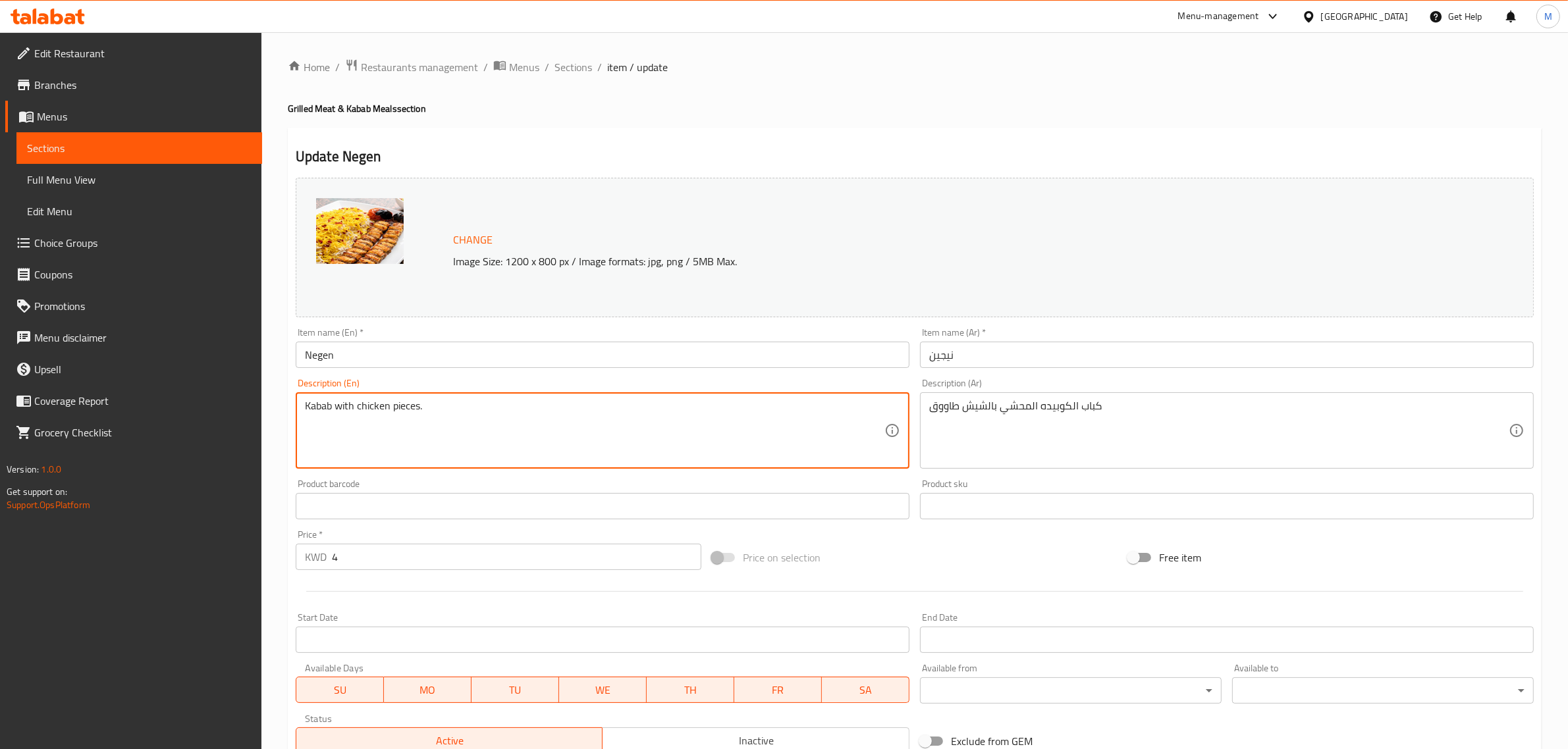
paste textarea "2 skewers of stuffed Koobideh kebab with shish tawook + bread + broth + Iranian…"
click at [557, 406] on textarea "2 skewers of stuffed Koobideh kebab with shish tawook + bread + broth + Iranian…" at bounding box center [595, 430] width 580 height 62
type textarea "2 skewers of stuffed Koobideh kebab with shish tawook, bread, broth, Iranian br…"
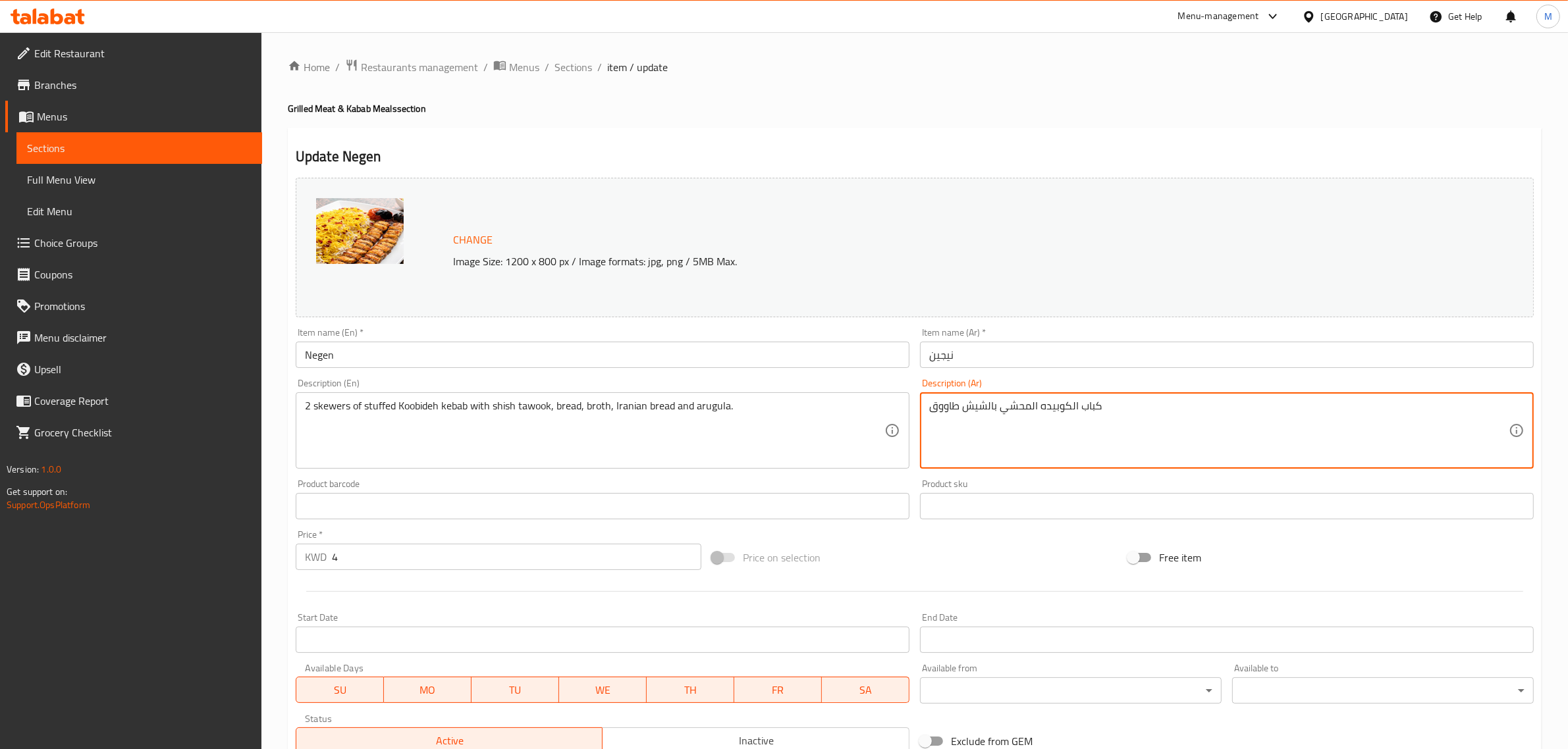
paste textarea "عدد 2 سيخ نجين كباب الكوبيده المحشي بالشيش طاووق + عيش + مرق+ خبز ايراني + جرجير"
click at [1266, 417] on textarea "عدد 2 سيخ نجين كباب الكوبيده المحشي بالشيش طاووق + عيش + مرق+ خبز ايراني + جرجير" at bounding box center [1219, 430] width 580 height 62
click at [1237, 402] on textarea "عدد 2 سيخ نجين كباب الكوبيده المحشي بالشيش طاووق، عيش + مرق+ خبز ايراني + جرجير" at bounding box center [1219, 430] width 580 height 62
drag, startPoint x: 1243, startPoint y: 409, endPoint x: 1263, endPoint y: 409, distance: 20.0
click at [1263, 409] on textarea "عدد 2 سيخ نجين كباب الكوبيده المحشي بالشيش طاووق، عيش، مرق+ خبز ايراني + جرجير" at bounding box center [1219, 430] width 580 height 62
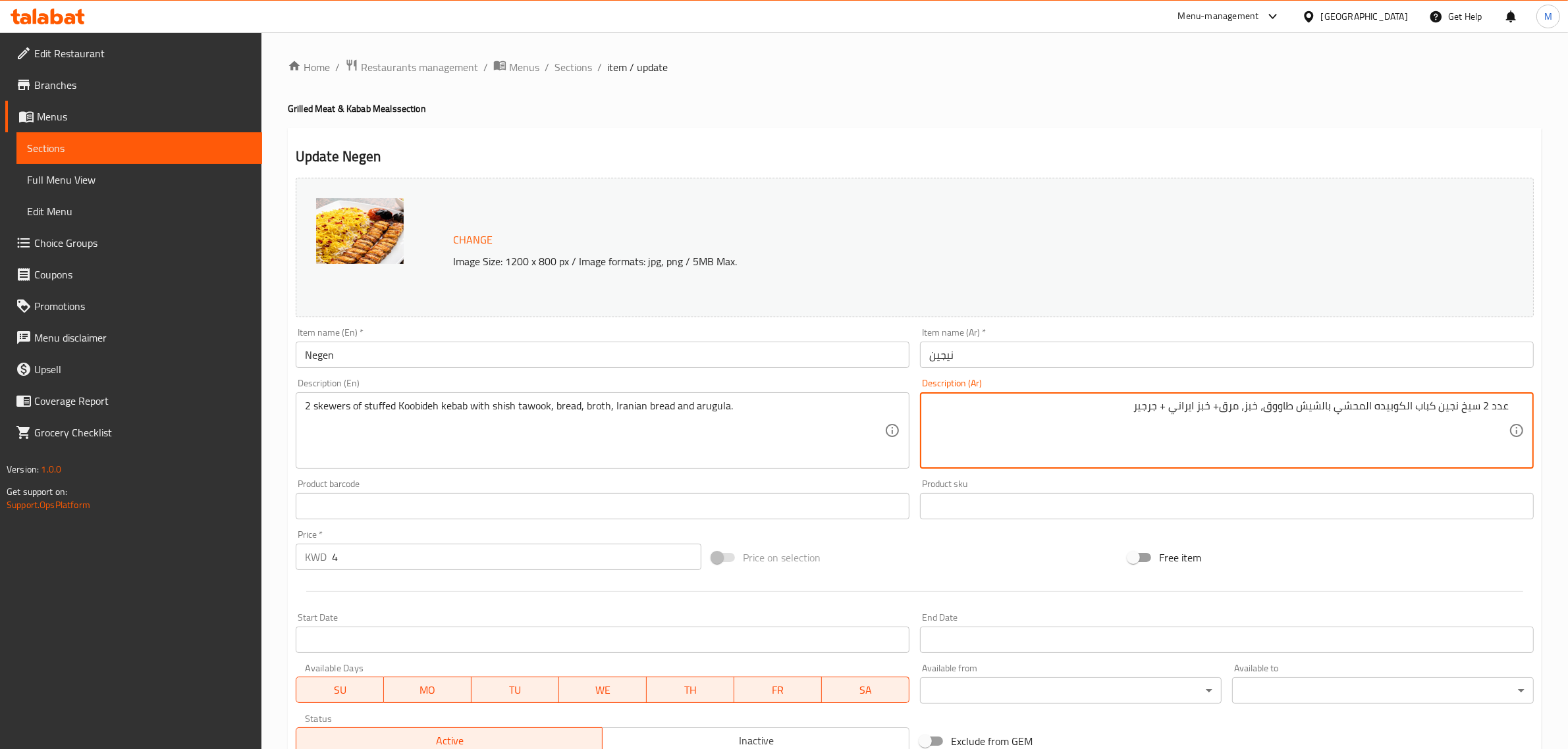
click at [1220, 409] on textarea "عدد 2 سيخ نجين كباب الكوبيده المحشي بالشيش طاووق، خبز، مرق+ خبز ايراني + جرجير" at bounding box center [1219, 430] width 580 height 62
type textarea "عدد 2 سيخ نجين كباب الكوبيده المحشي بالشيش طاووق، خبز، مرق، خبز ايراني و[GEOGRA…"
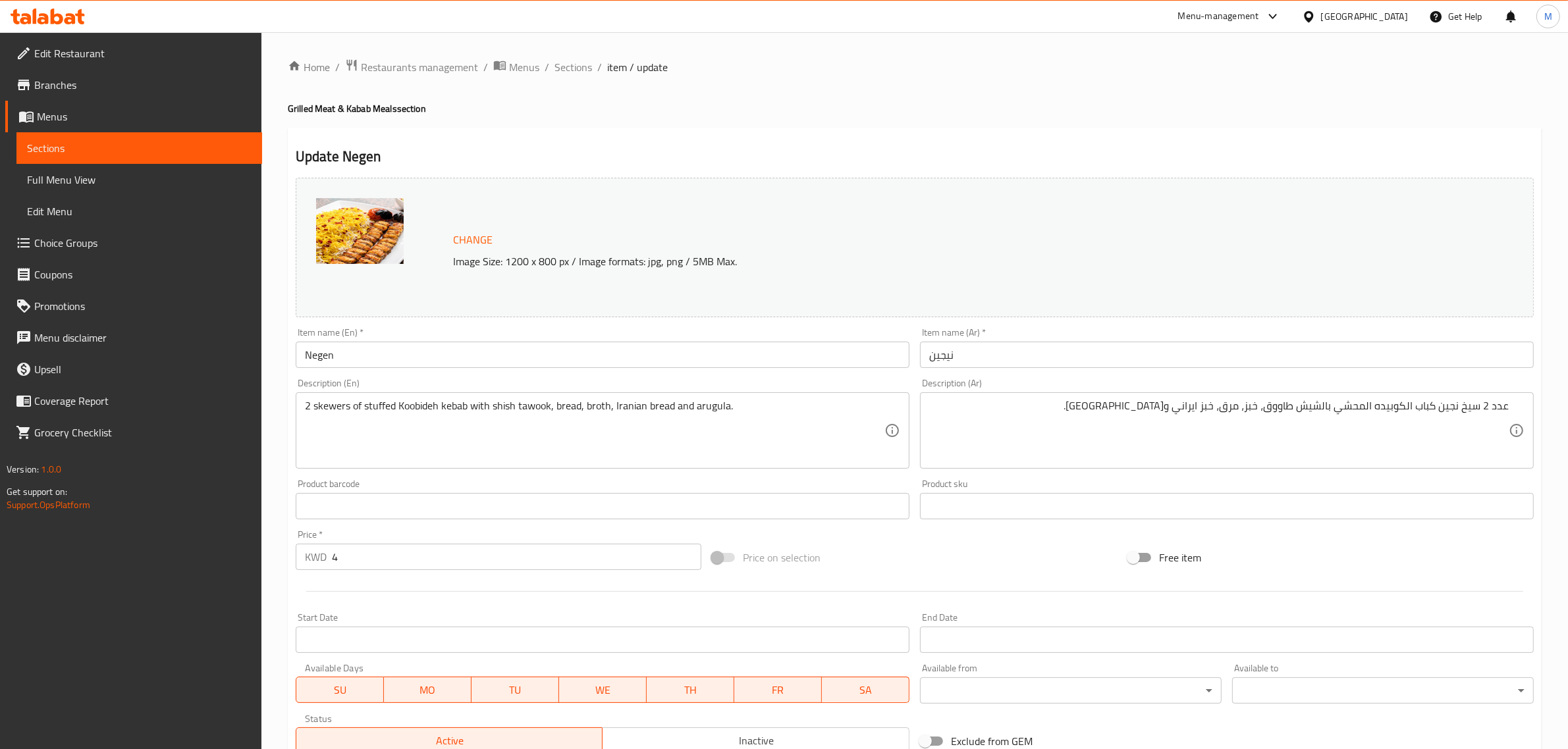
click at [1069, 538] on div "Change Image Size: 1200 x 800 px / Image formats: jpg, png / 5MB Max. Item name…" at bounding box center [915, 465] width 1249 height 587
click at [600, 561] on input "4" at bounding box center [517, 557] width 370 height 27
paste input "3.500"
type input "3.500"
click at [909, 567] on div "Price on selection" at bounding box center [915, 558] width 416 height 36
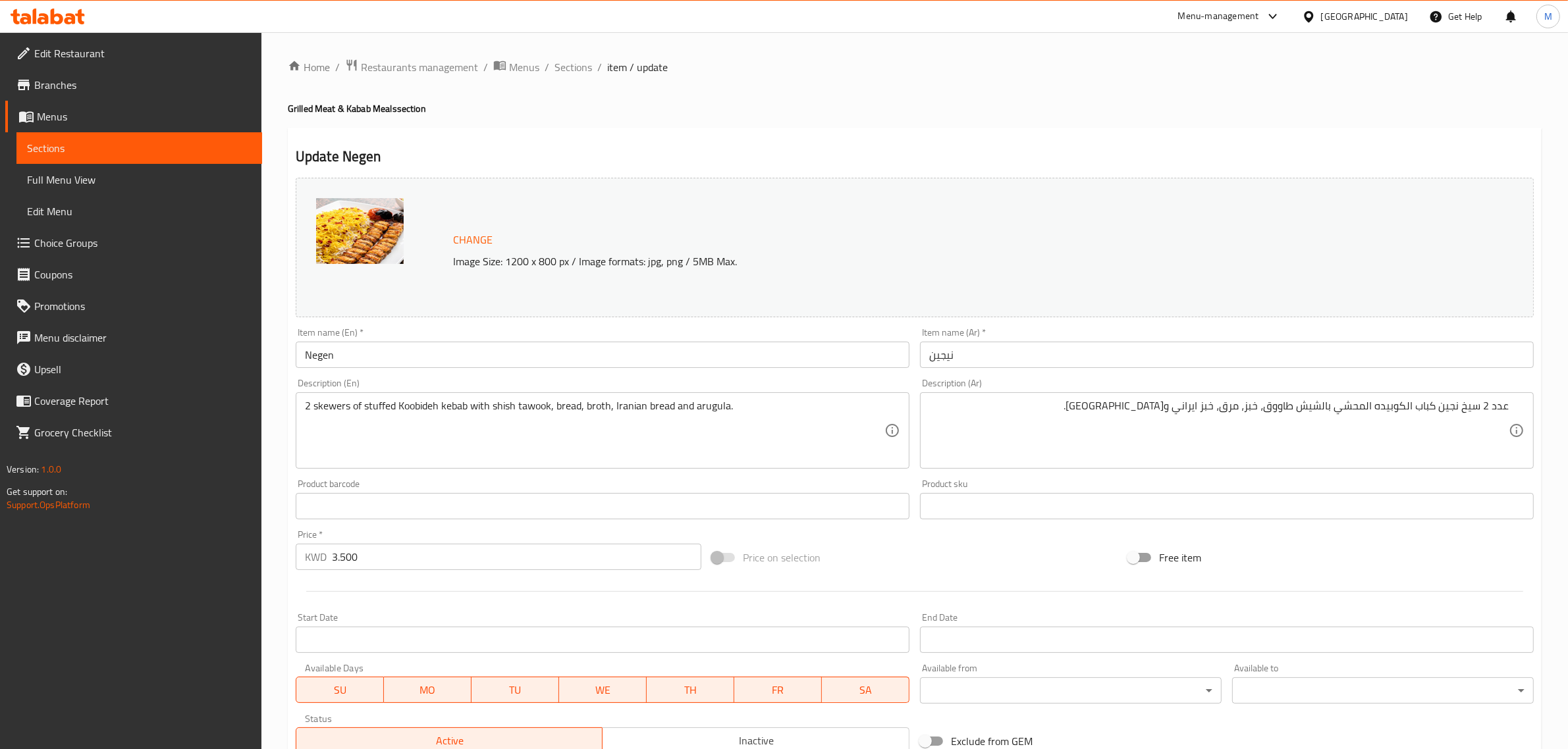
click at [866, 566] on div "Price on selection" at bounding box center [915, 558] width 416 height 36
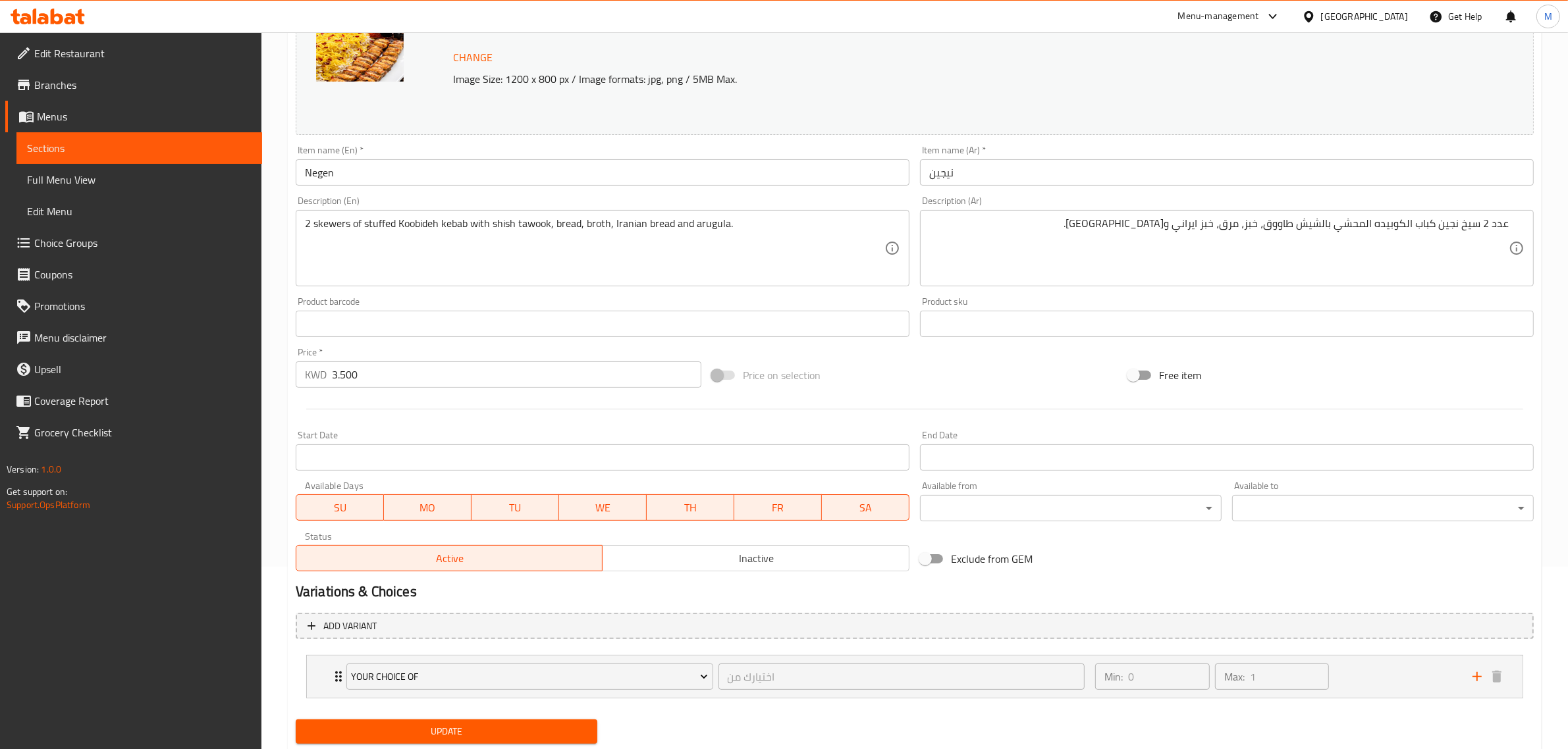
scroll to position [221, 0]
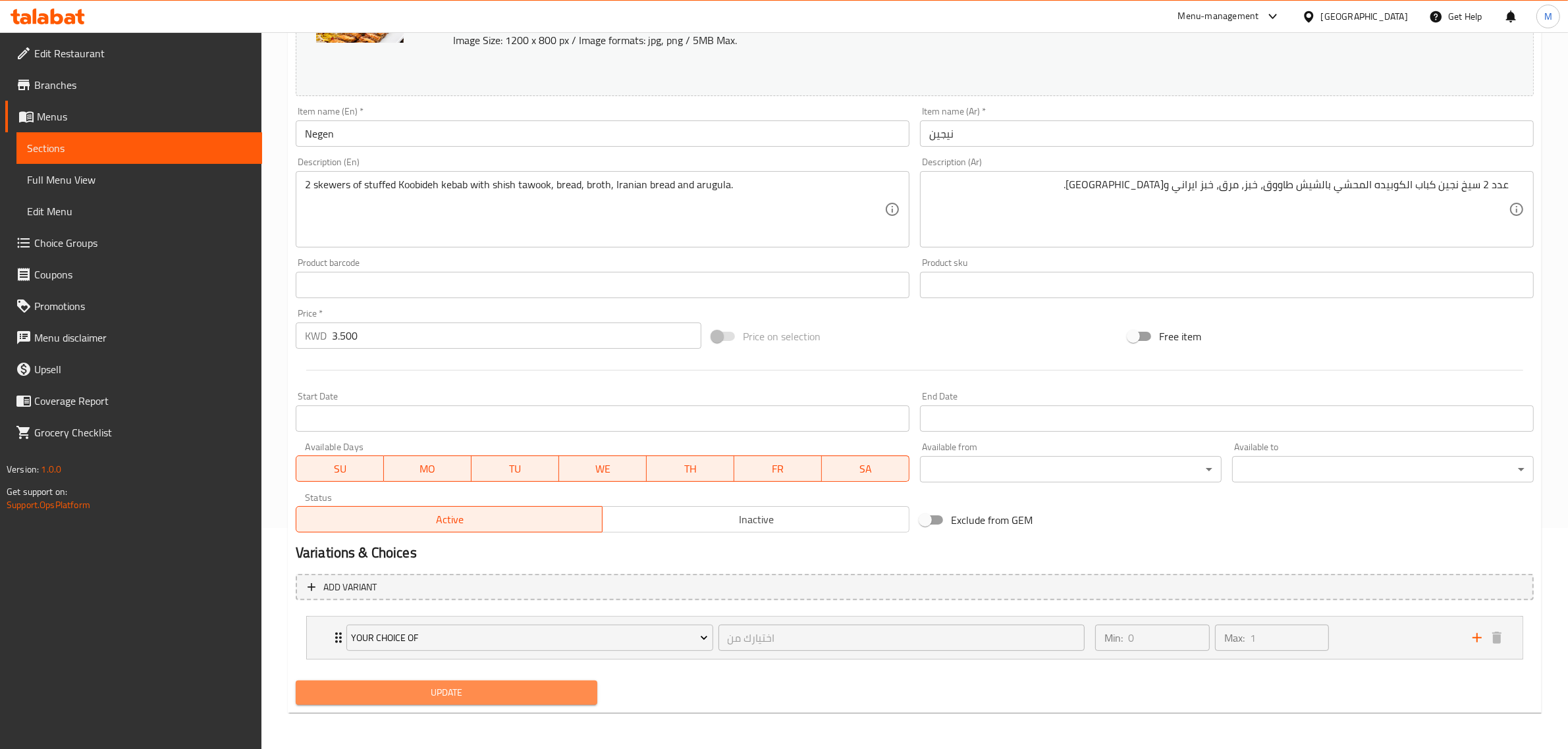
click at [509, 702] on button "Update" at bounding box center [446, 692] width 301 height 24
click at [517, 704] on button "Update" at bounding box center [446, 692] width 301 height 24
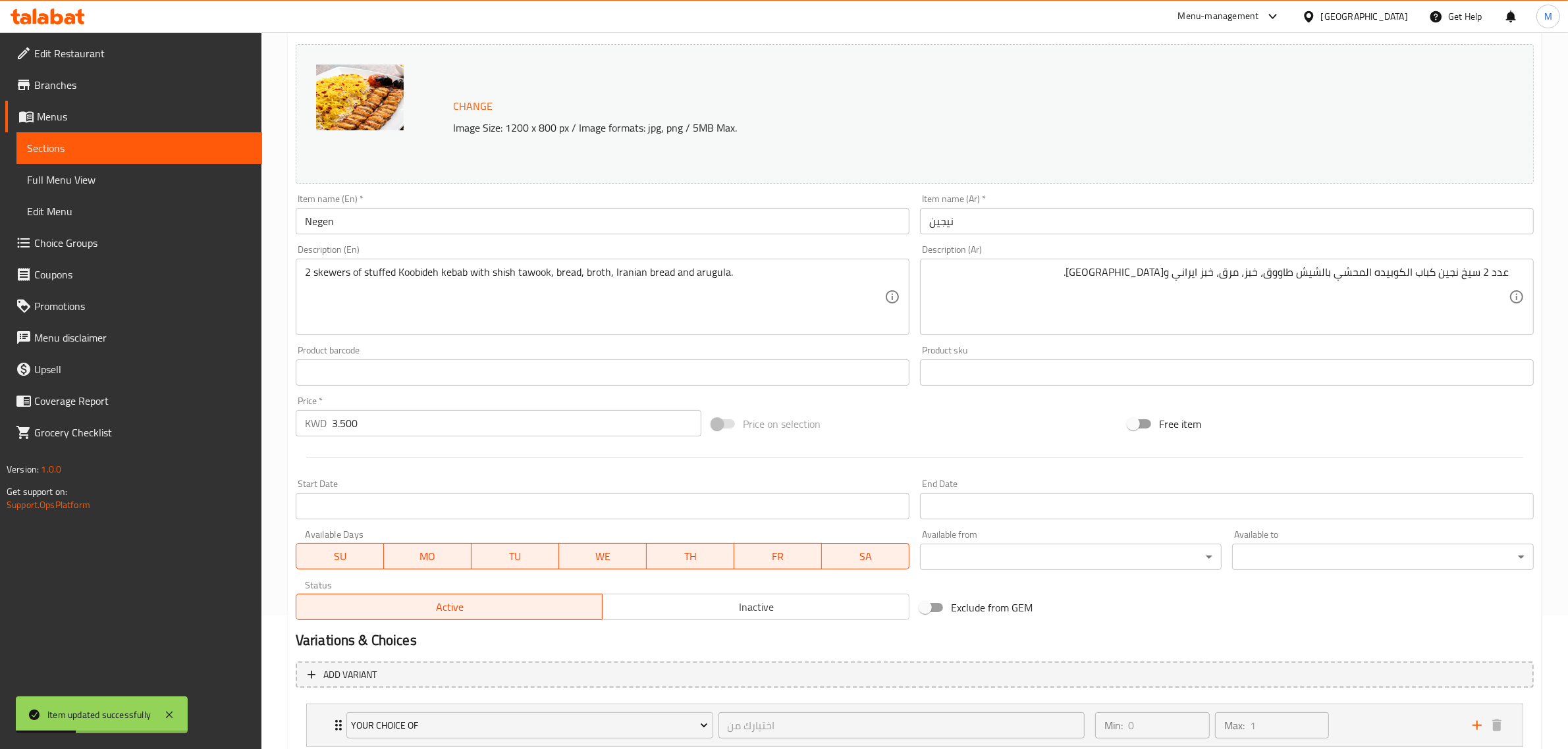
scroll to position [0, 0]
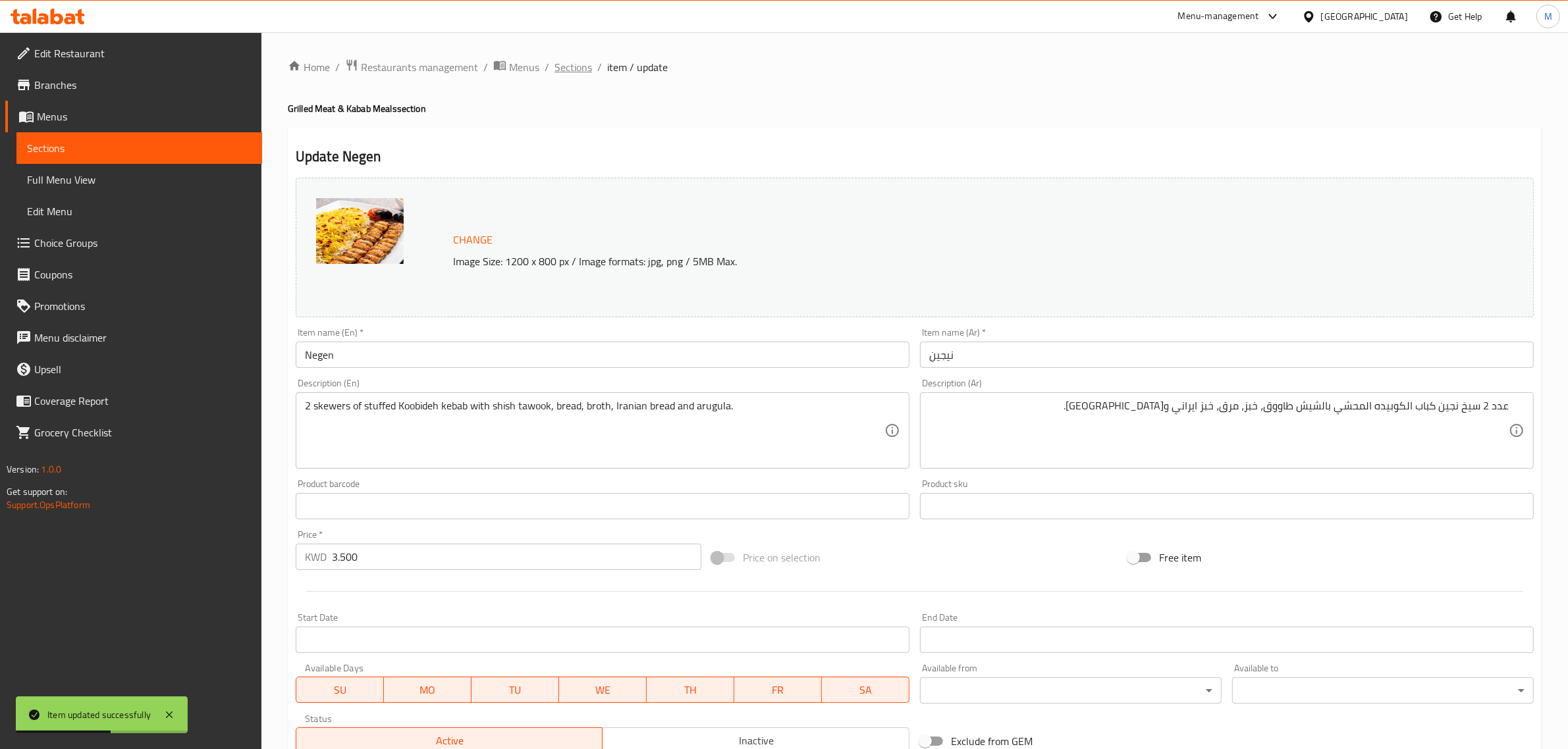
click at [567, 67] on span "Sections" at bounding box center [573, 67] width 37 height 16
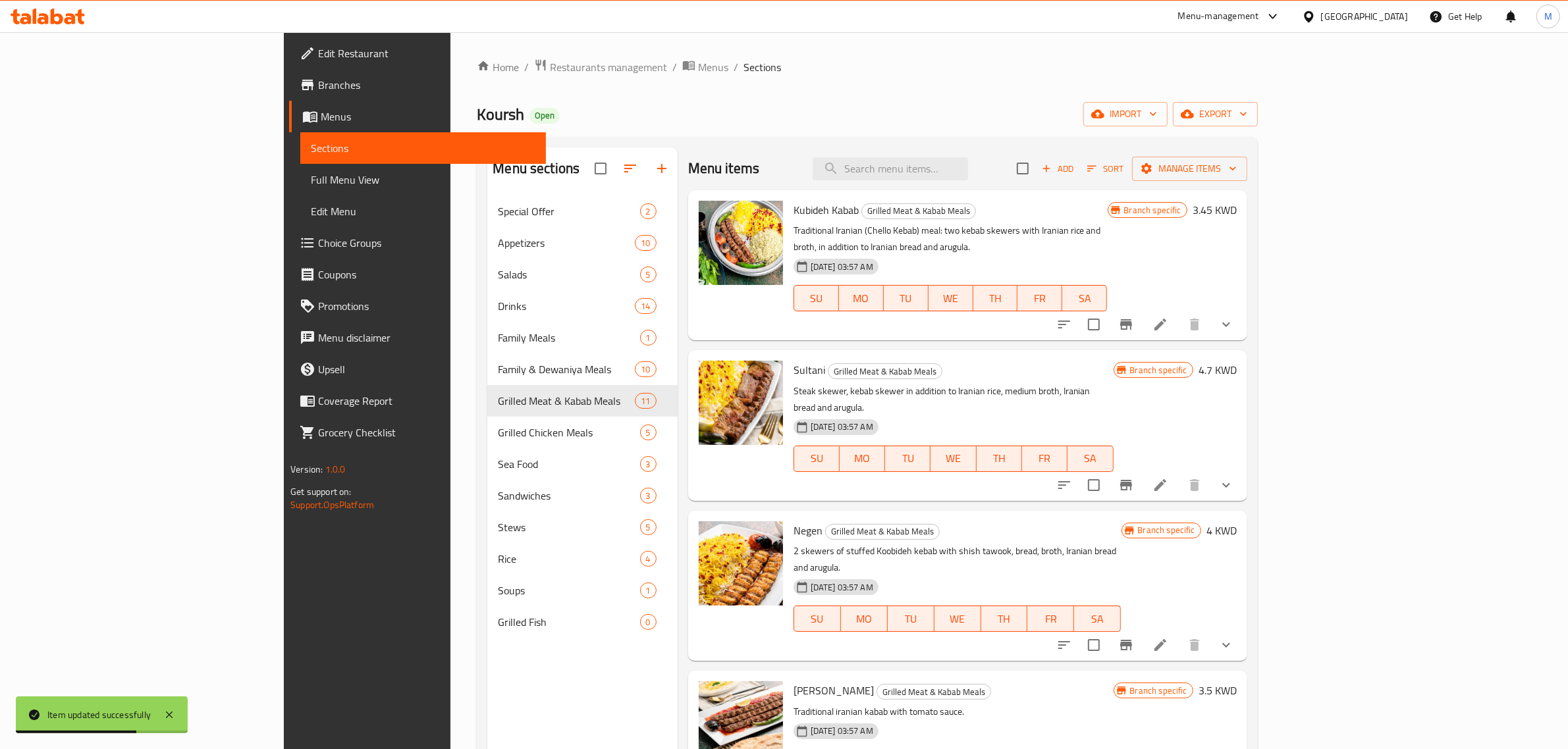
click at [922, 521] on h6 "Negen Grilled Meat & Kabab Meals" at bounding box center [958, 530] width 328 height 18
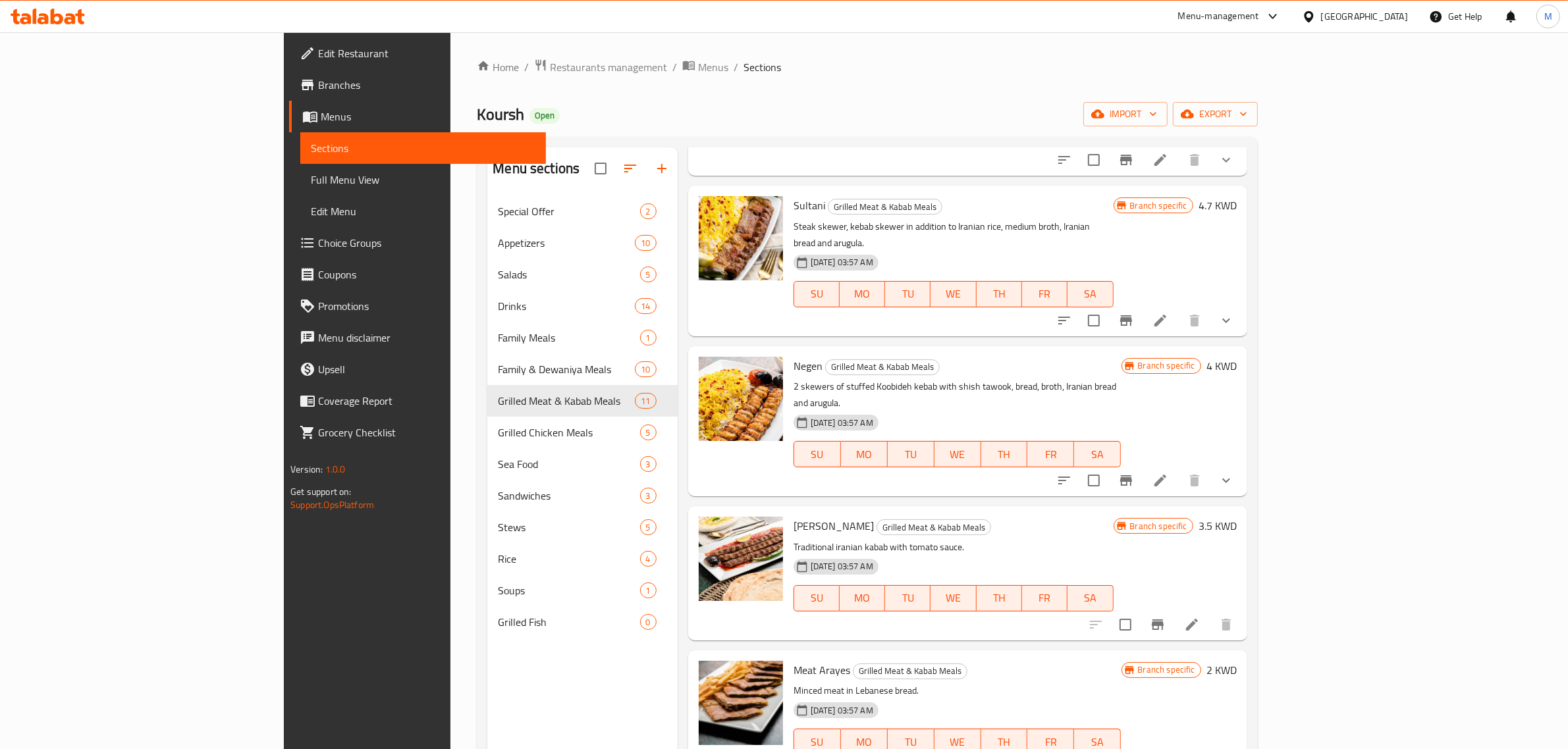
scroll to position [247, 0]
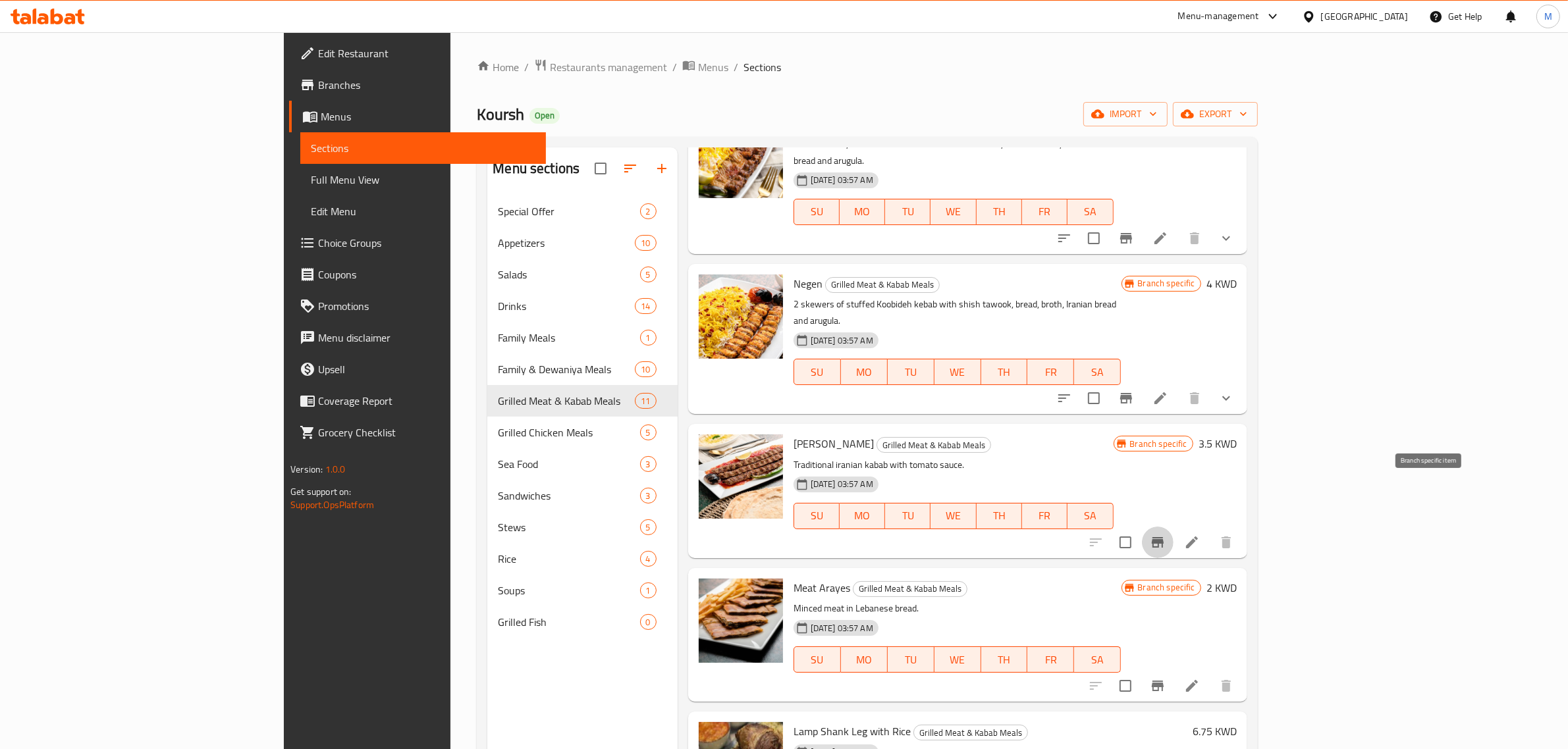
click at [1164, 537] on icon "Branch-specific-item" at bounding box center [1157, 542] width 12 height 11
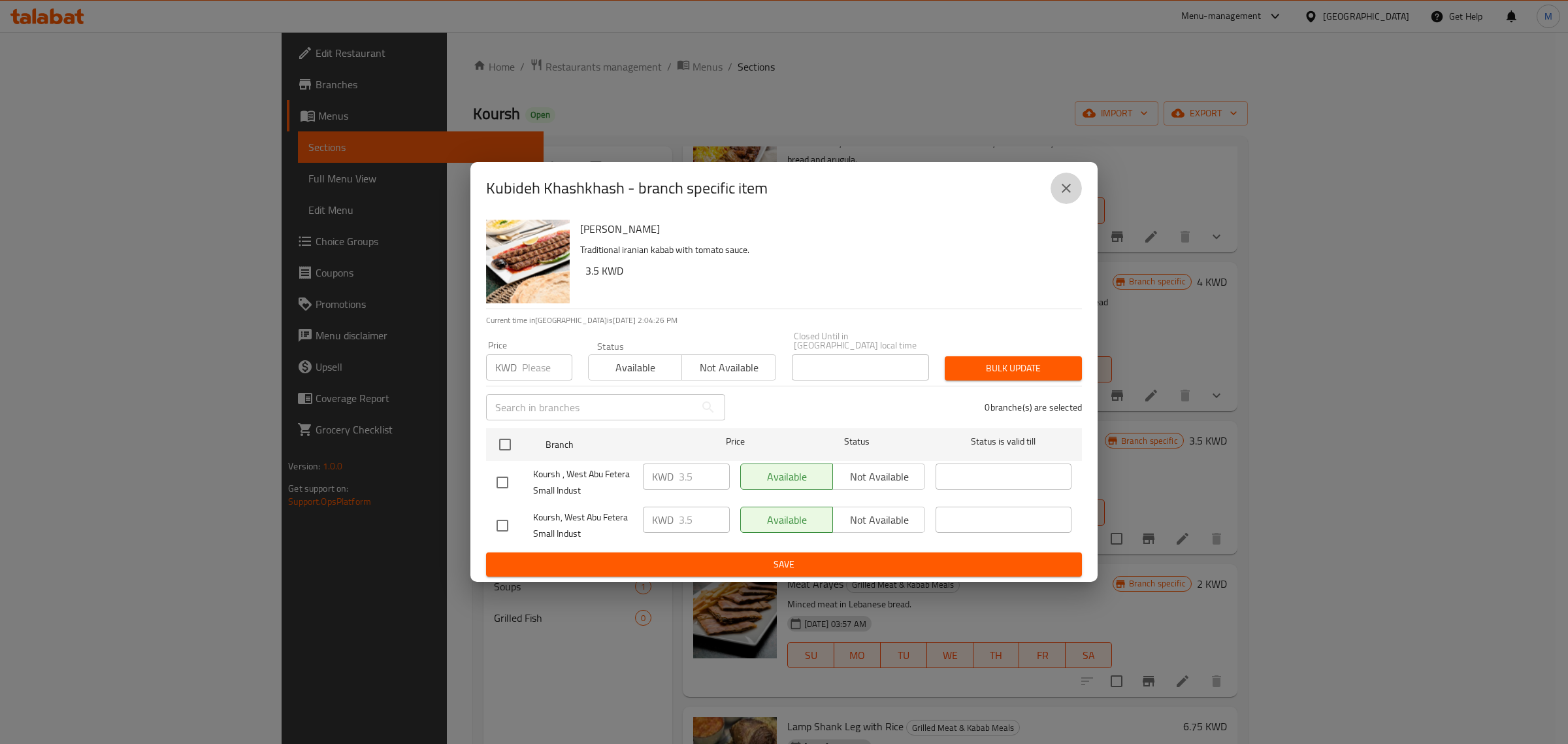
click at [1062, 193] on icon "close" at bounding box center [1066, 188] width 16 height 16
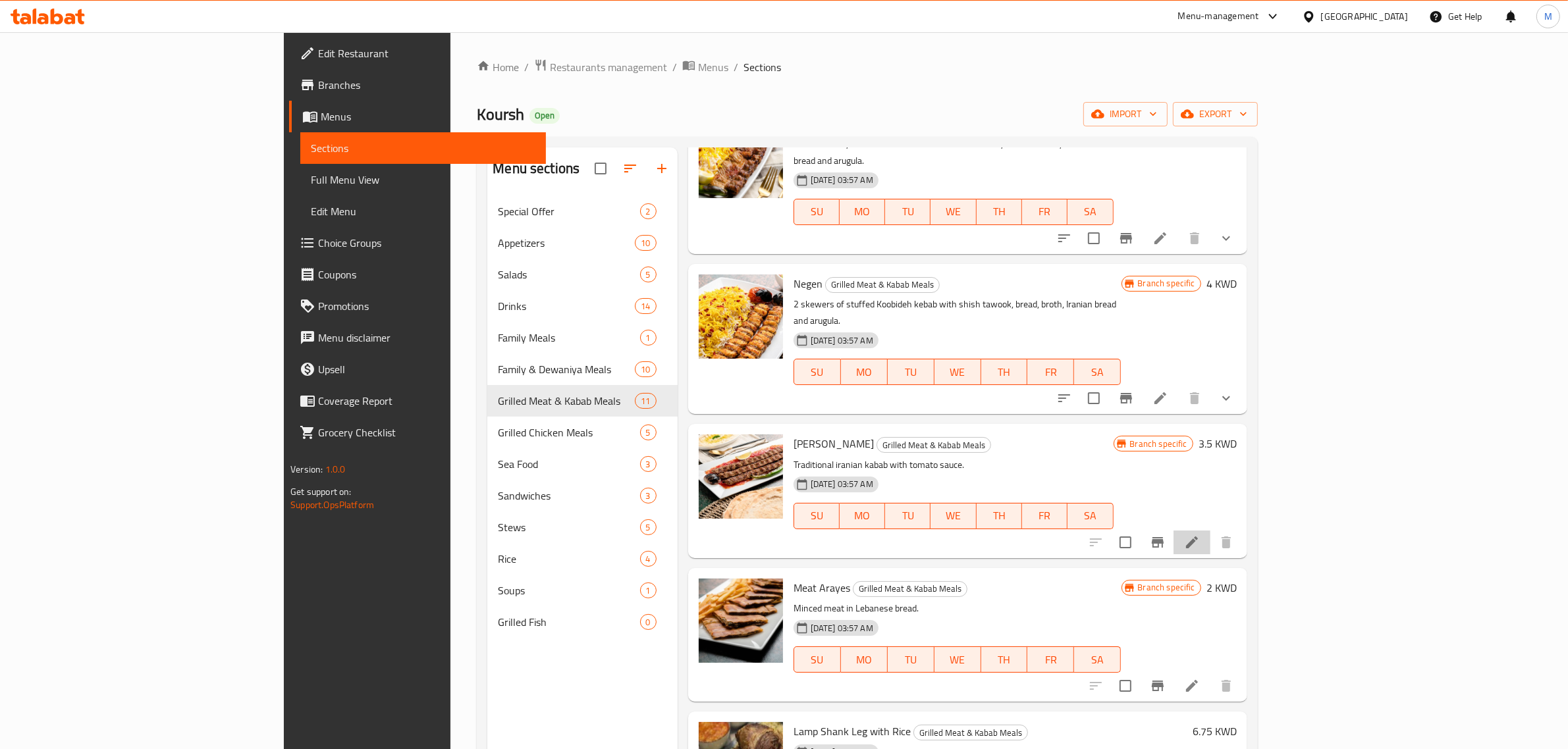
click at [1211, 531] on li at bounding box center [1192, 543] width 37 height 23
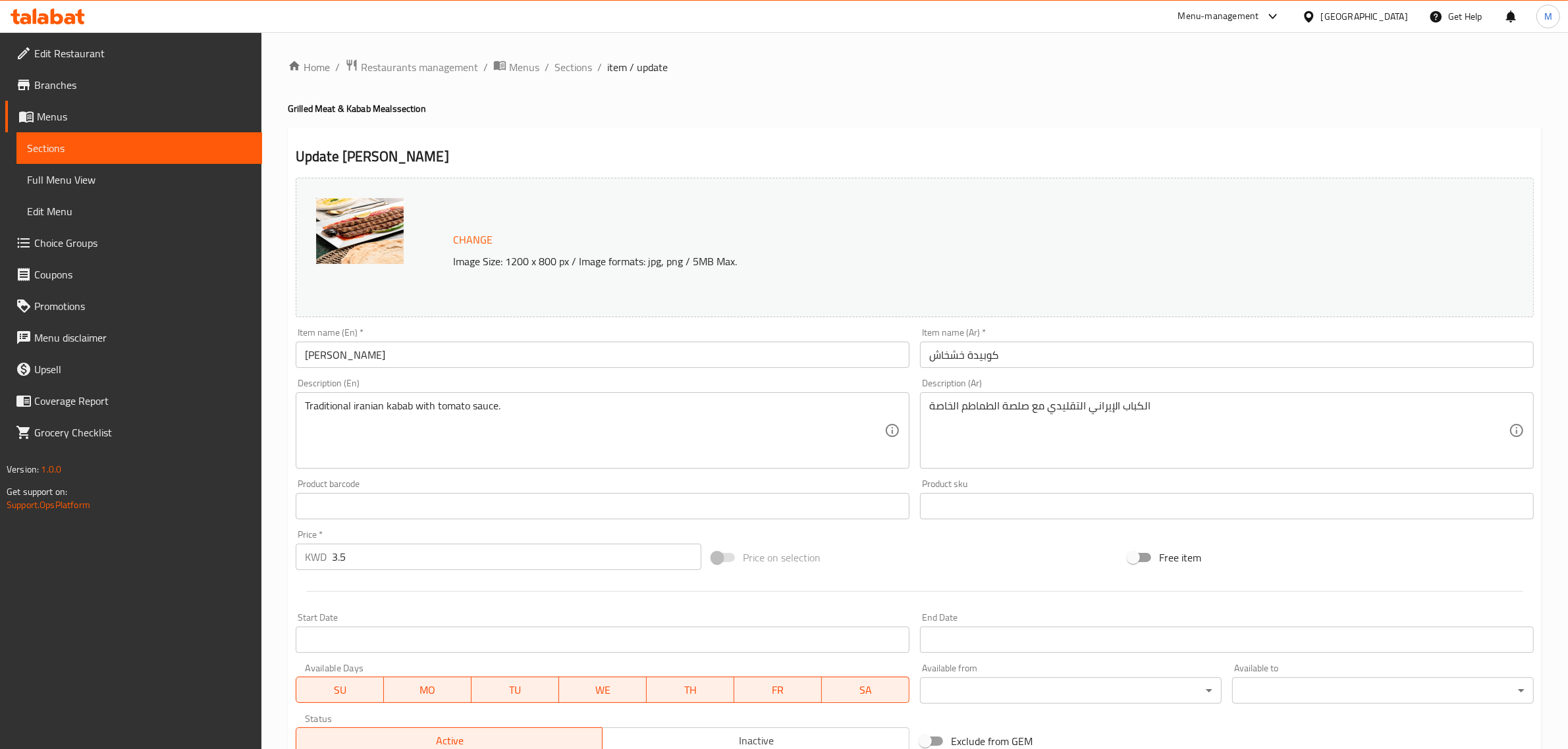
click at [1326, 575] on div "Change Image Size: 1200 x 800 px / Image formats: jpg, png / 5MB Max. Item name…" at bounding box center [915, 465] width 1249 height 587
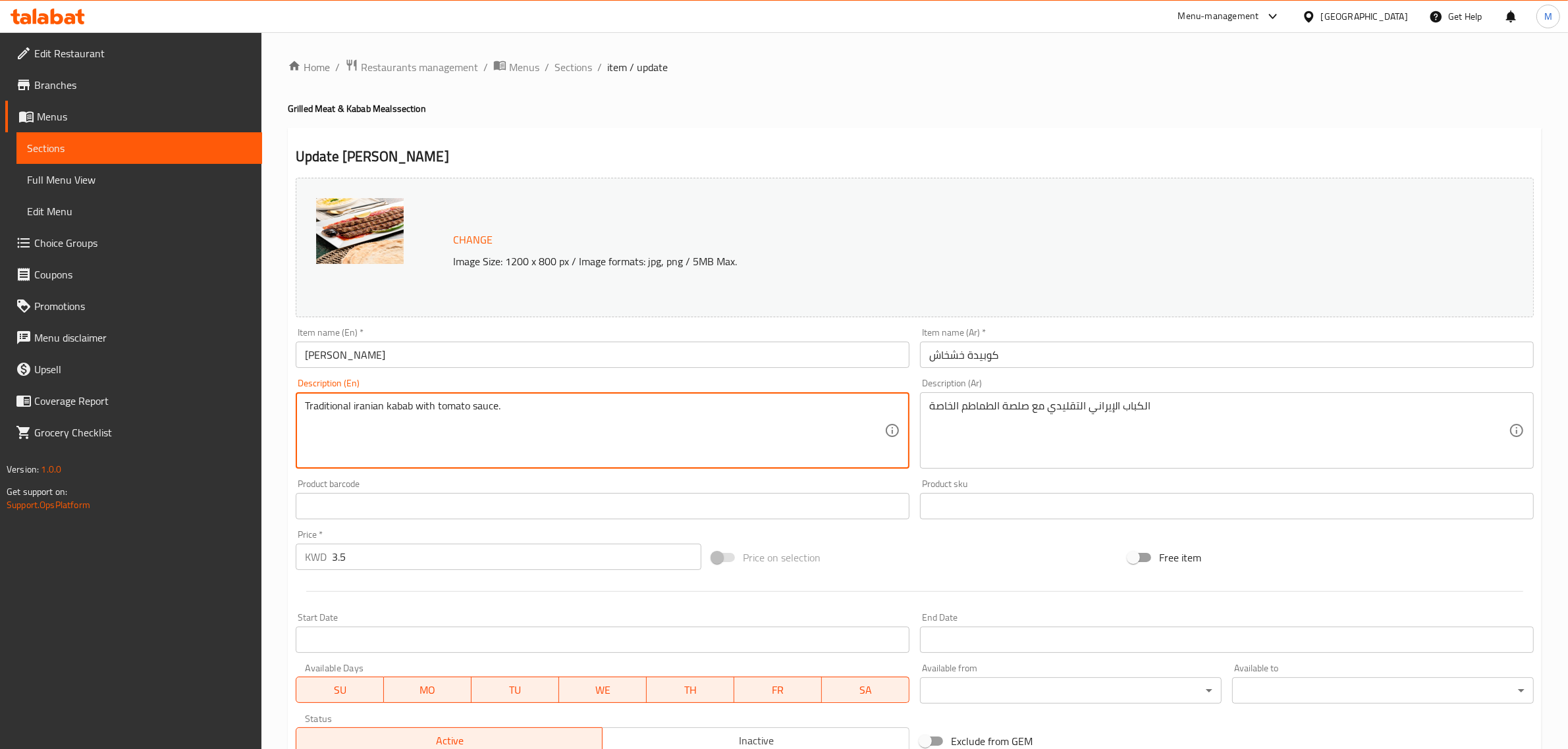
paste textarea "3 traditional Iranian kebab skewers with special tomato sauce + 2 Iranian bread…"
click at [583, 409] on textarea "3 traditional Iranian kebab skewers with special tomato sauce + 2 Iranian bread…" at bounding box center [595, 430] width 580 height 62
click at [739, 409] on textarea "3 traditional Iranian kebab skewers with special tomato sauce, 2 Iranian bread …" at bounding box center [595, 430] width 580 height 62
type textarea "3 traditional Iranian kebab skewers with special tomato sauce, 2 Iranian bread …"
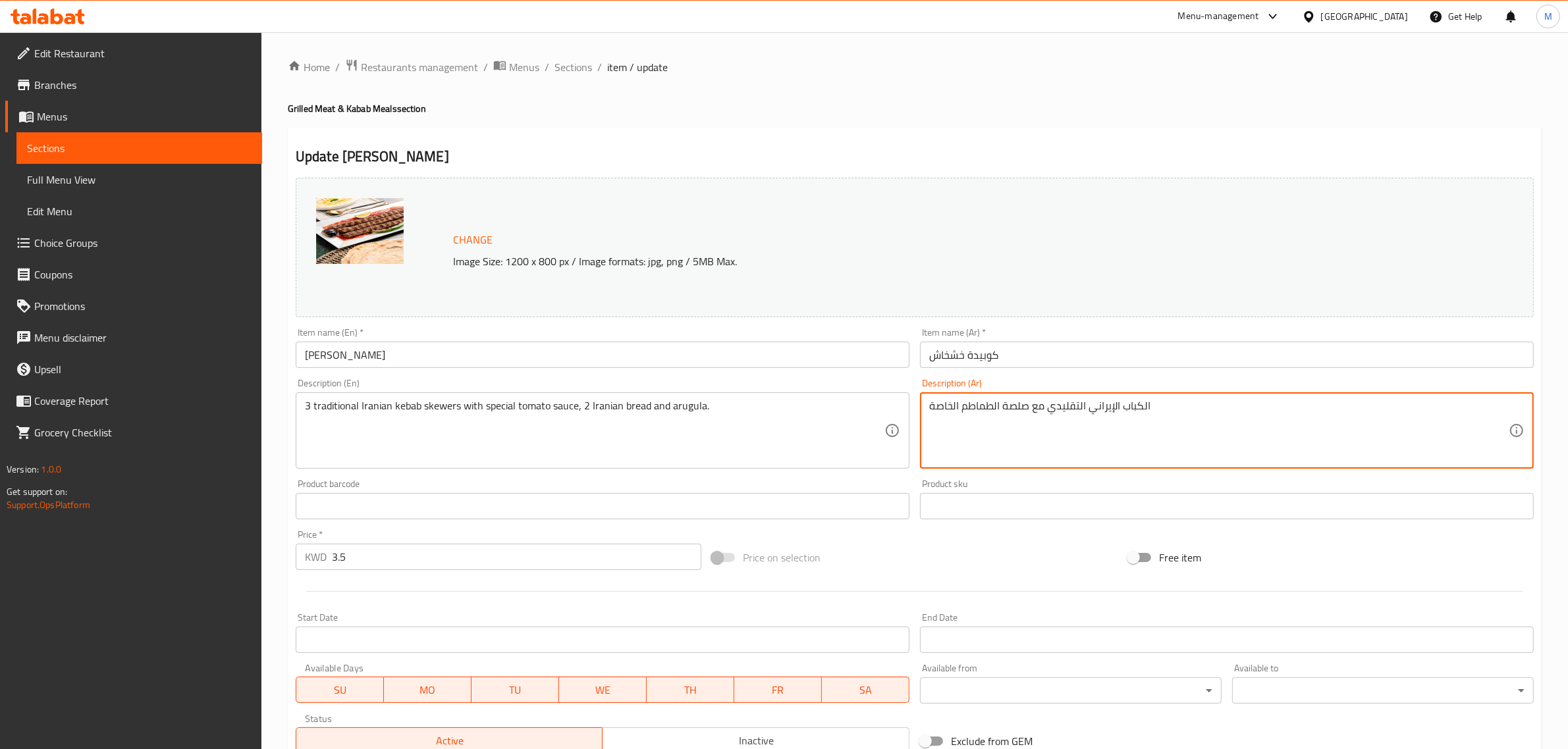
paste textarea "دد 3 سيخ الكباب الإيراني التقليدي مع صلصة الطماطم الخاصة، 2 خبز ايراني وجرجير."
type textarea "عدد 3 سيخ الكباب الإيراني التقليدي مع صلصة الطماطم الخاصة، 2 خبز ايراني وجرجير."
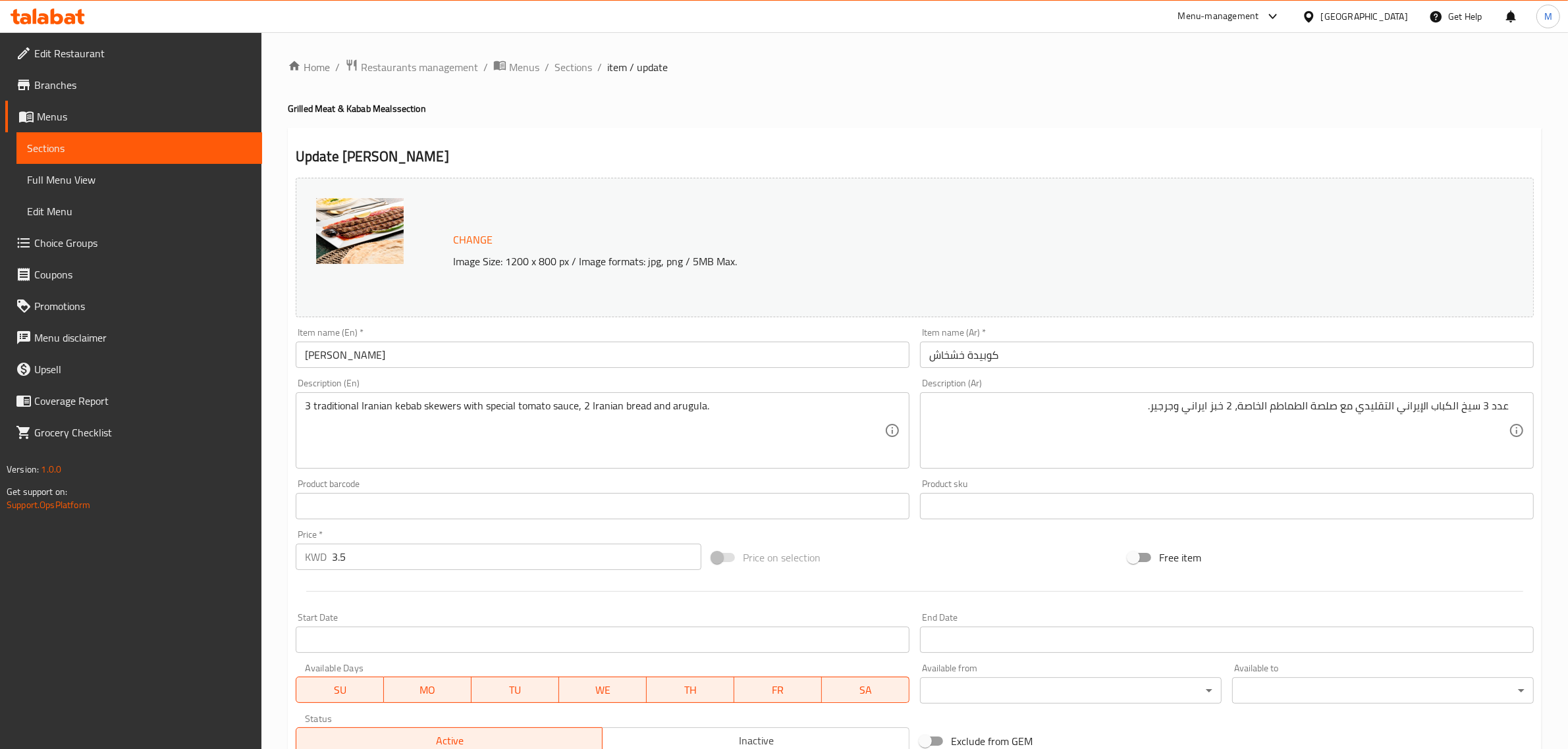
click at [1035, 563] on div "Price on selection" at bounding box center [915, 558] width 416 height 36
click at [972, 547] on div "Price on selection" at bounding box center [915, 558] width 416 height 36
drag, startPoint x: 932, startPoint y: 544, endPoint x: 918, endPoint y: 547, distance: 14.3
click at [918, 547] on div "Price on selection" at bounding box center [915, 558] width 416 height 36
click at [399, 569] on input "3.5" at bounding box center [517, 557] width 370 height 27
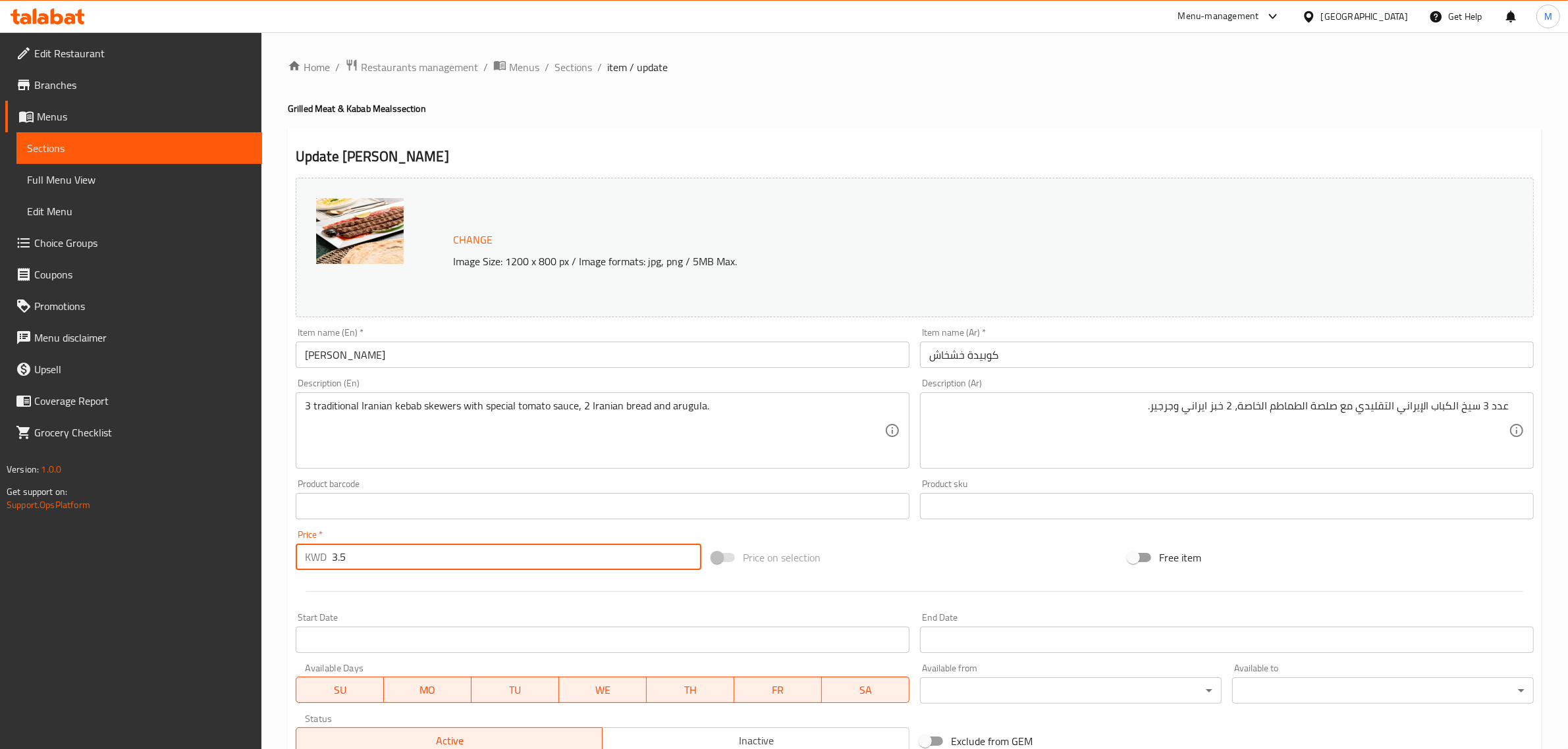
paste input "00"
type input "3.500"
click at [913, 575] on div "Price on selection" at bounding box center [915, 558] width 416 height 36
click at [931, 543] on div "Price on selection" at bounding box center [915, 558] width 416 height 36
click at [943, 540] on div "Price on selection" at bounding box center [915, 558] width 416 height 36
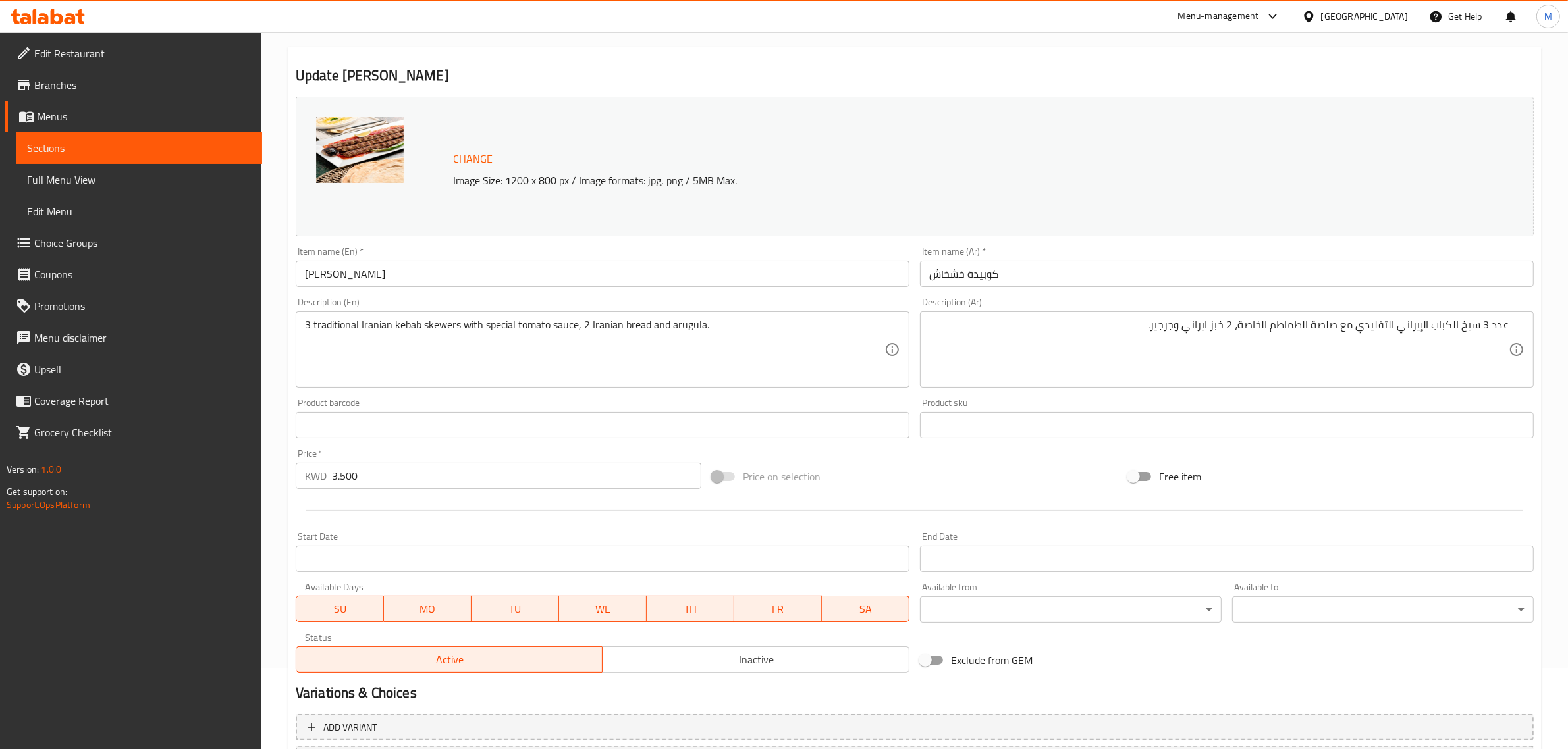
scroll to position [198, 0]
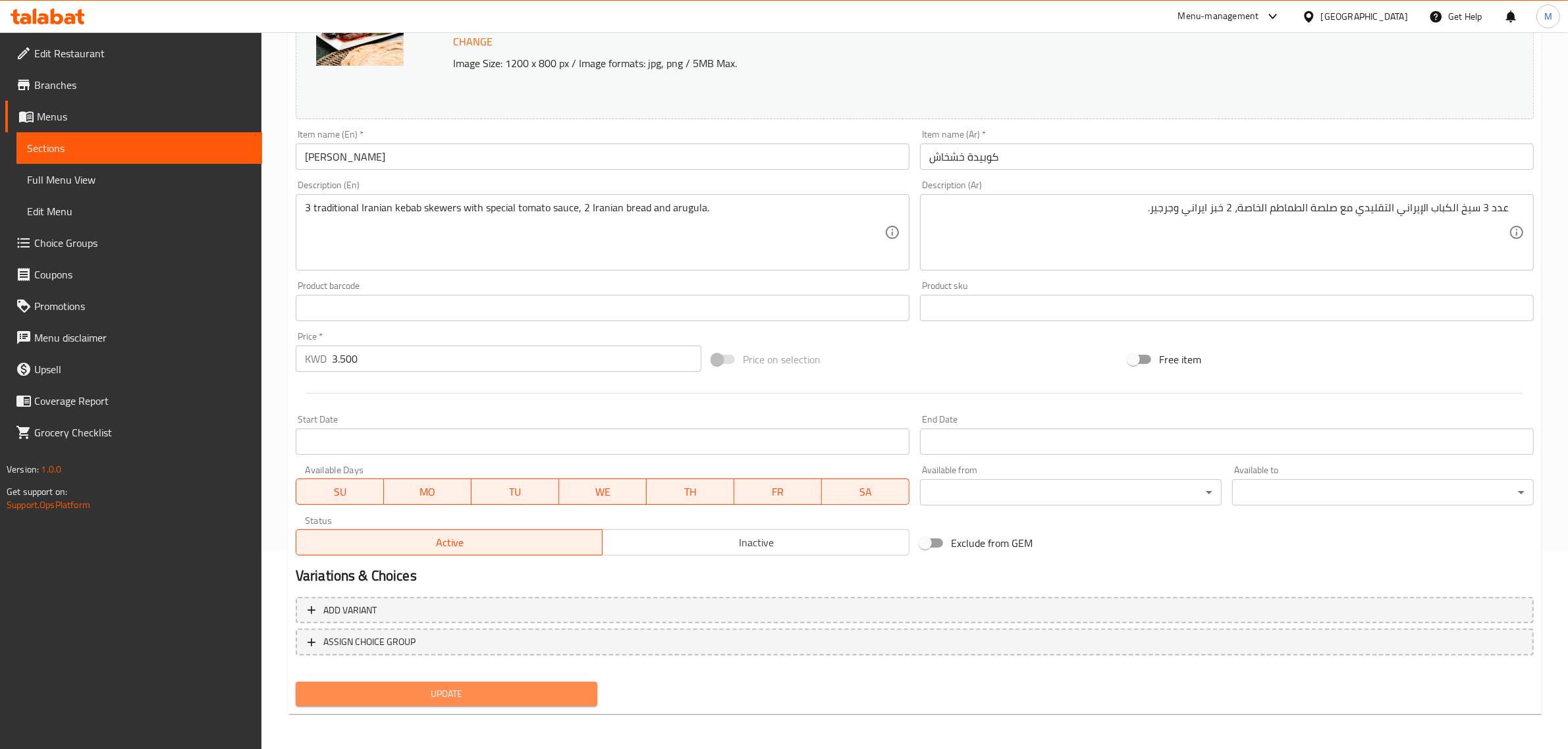
click at [509, 697] on span "Update" at bounding box center [446, 694] width 281 height 17
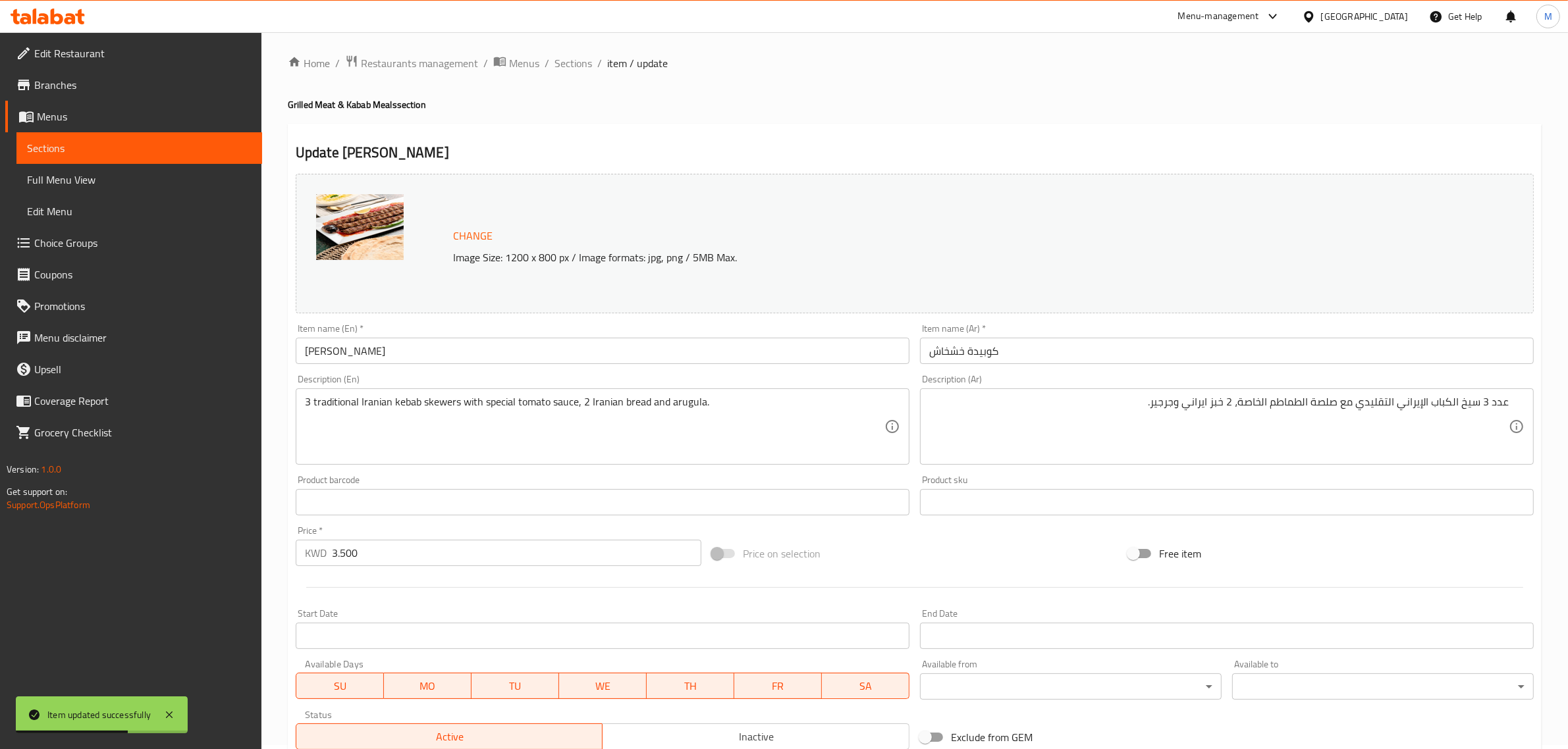
scroll to position [0, 0]
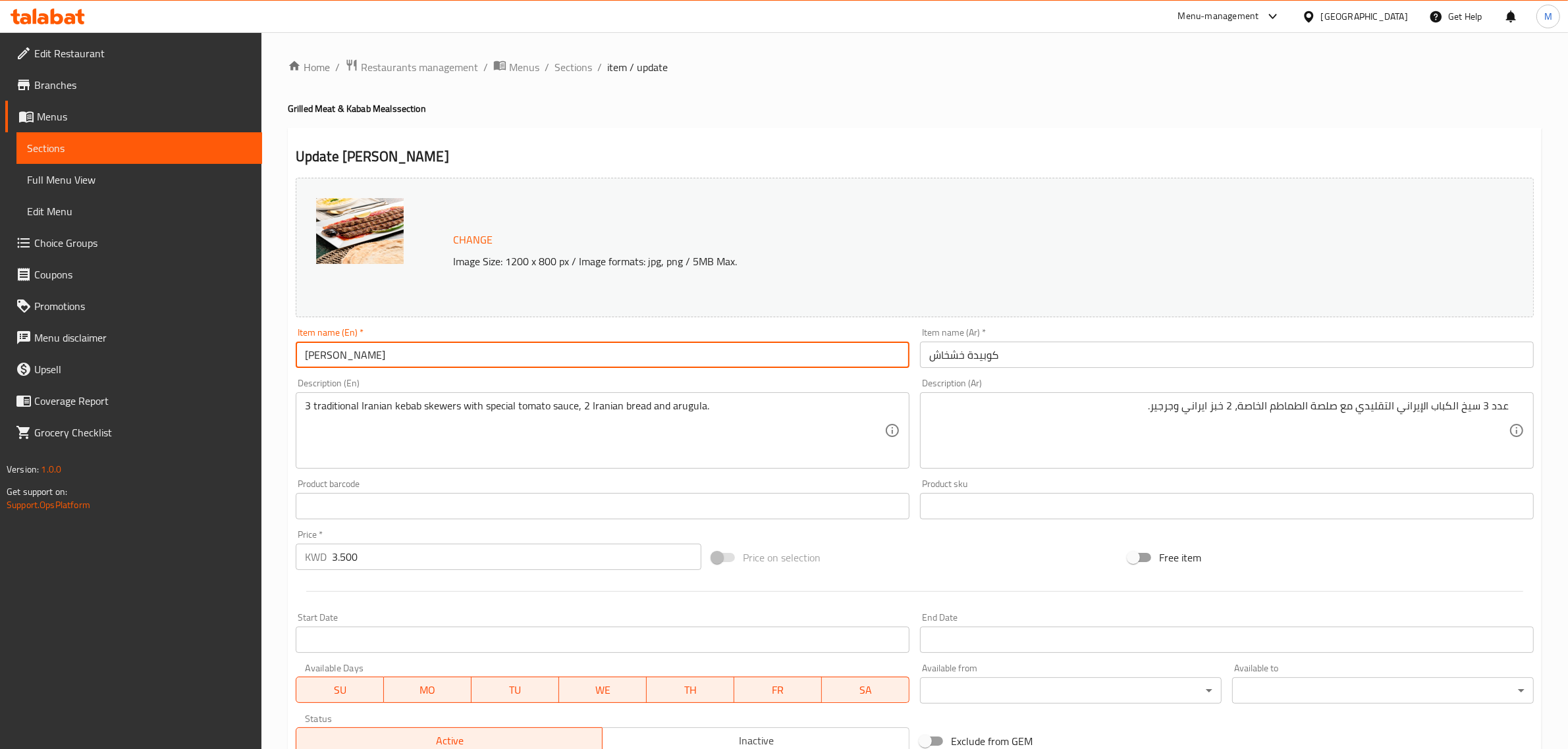
click at [600, 350] on input "[PERSON_NAME]" at bounding box center [602, 355] width 614 height 27
click at [648, 149] on h2 "Update Kubideh Khashkhash" at bounding box center [914, 156] width 1238 height 20
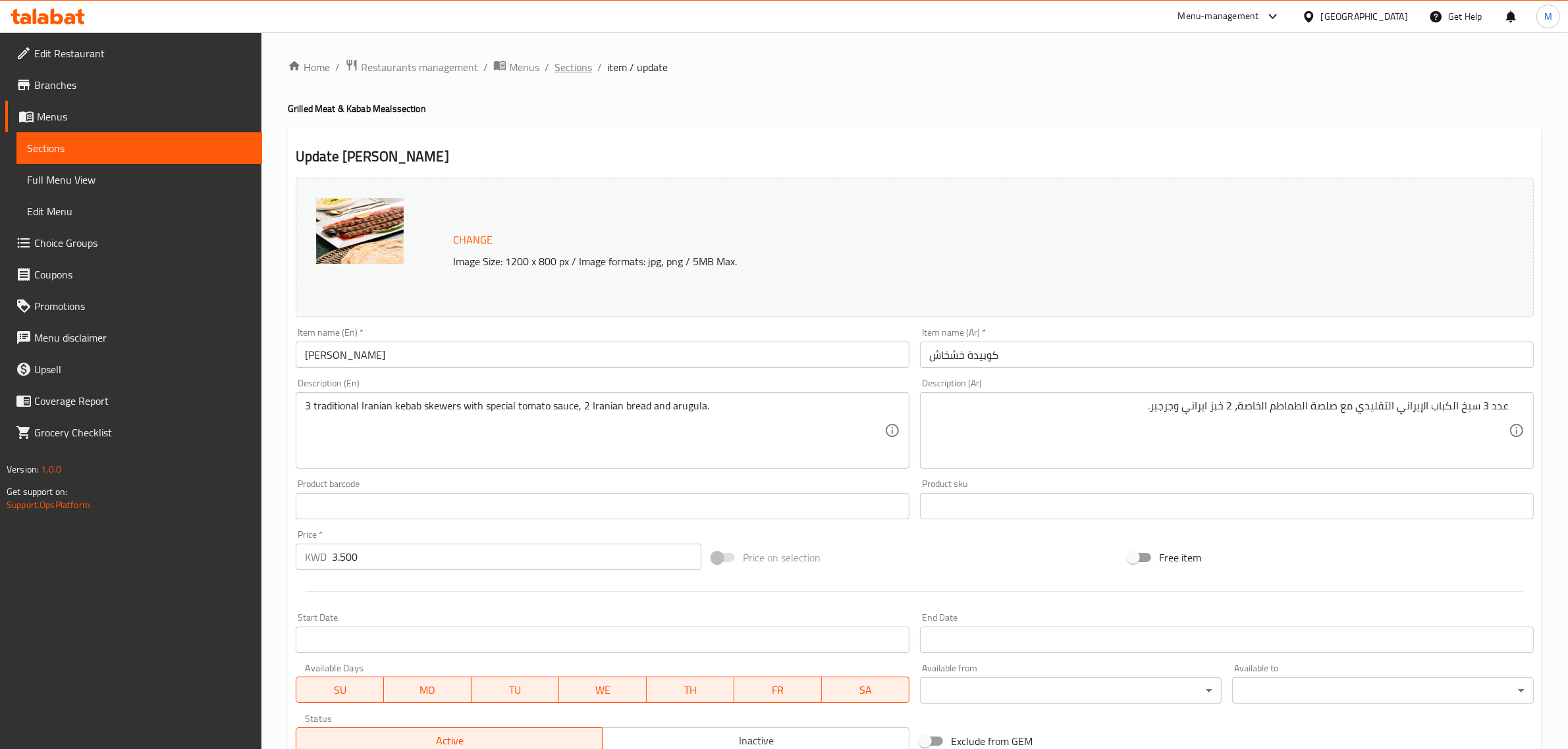
click at [576, 72] on span "Sections" at bounding box center [573, 67] width 37 height 16
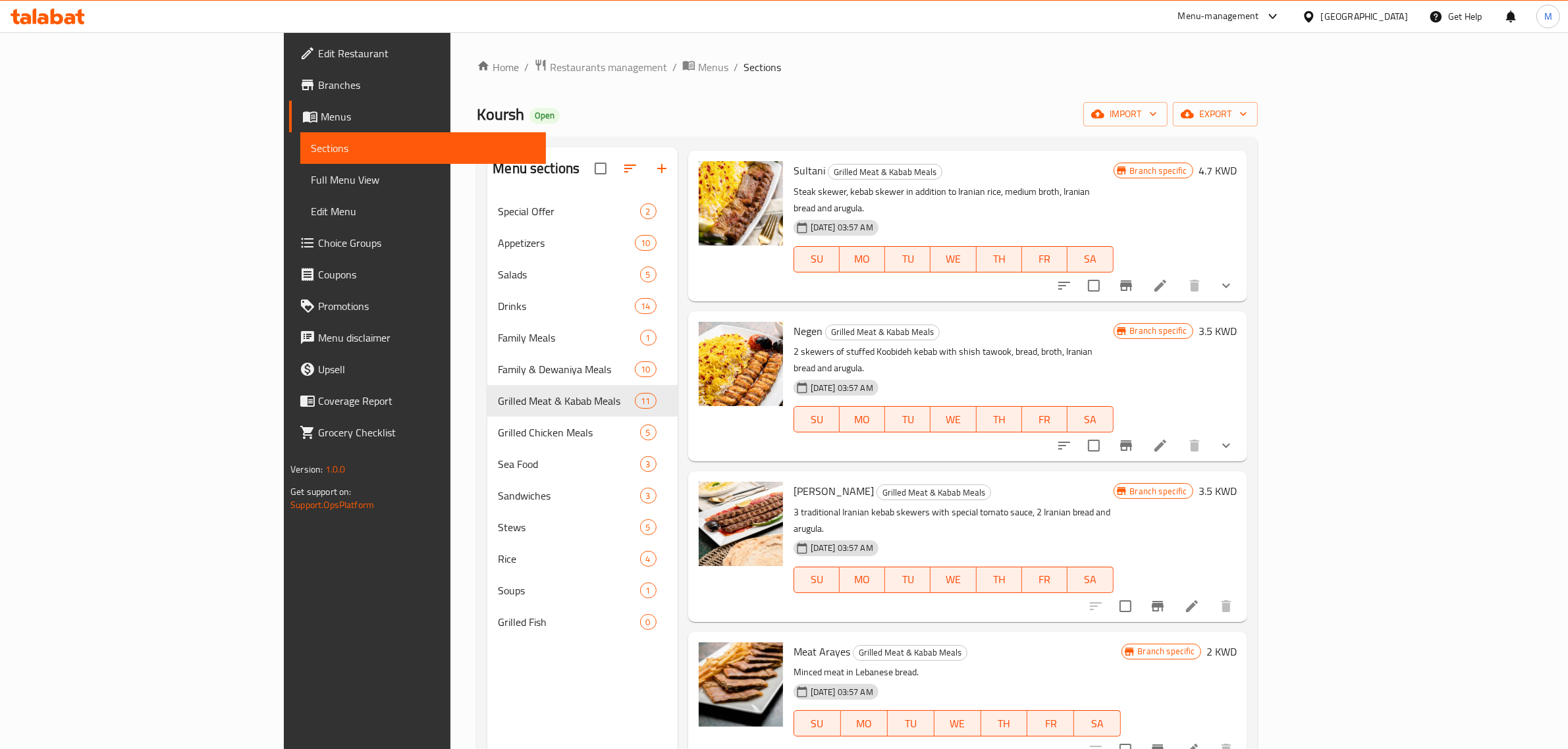
scroll to position [247, 0]
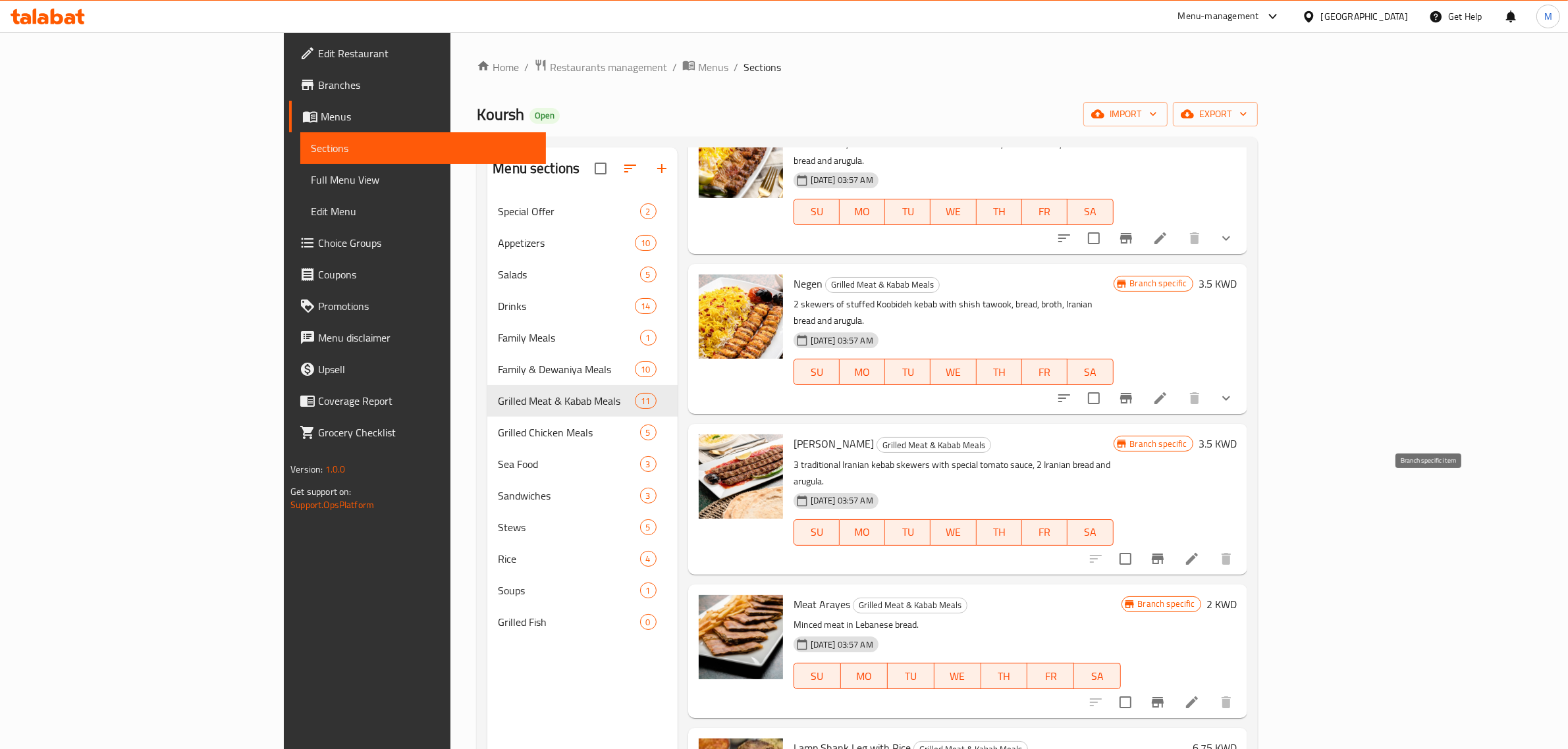
click at [1164, 553] on icon "Branch-specific-item" at bounding box center [1157, 558] width 12 height 11
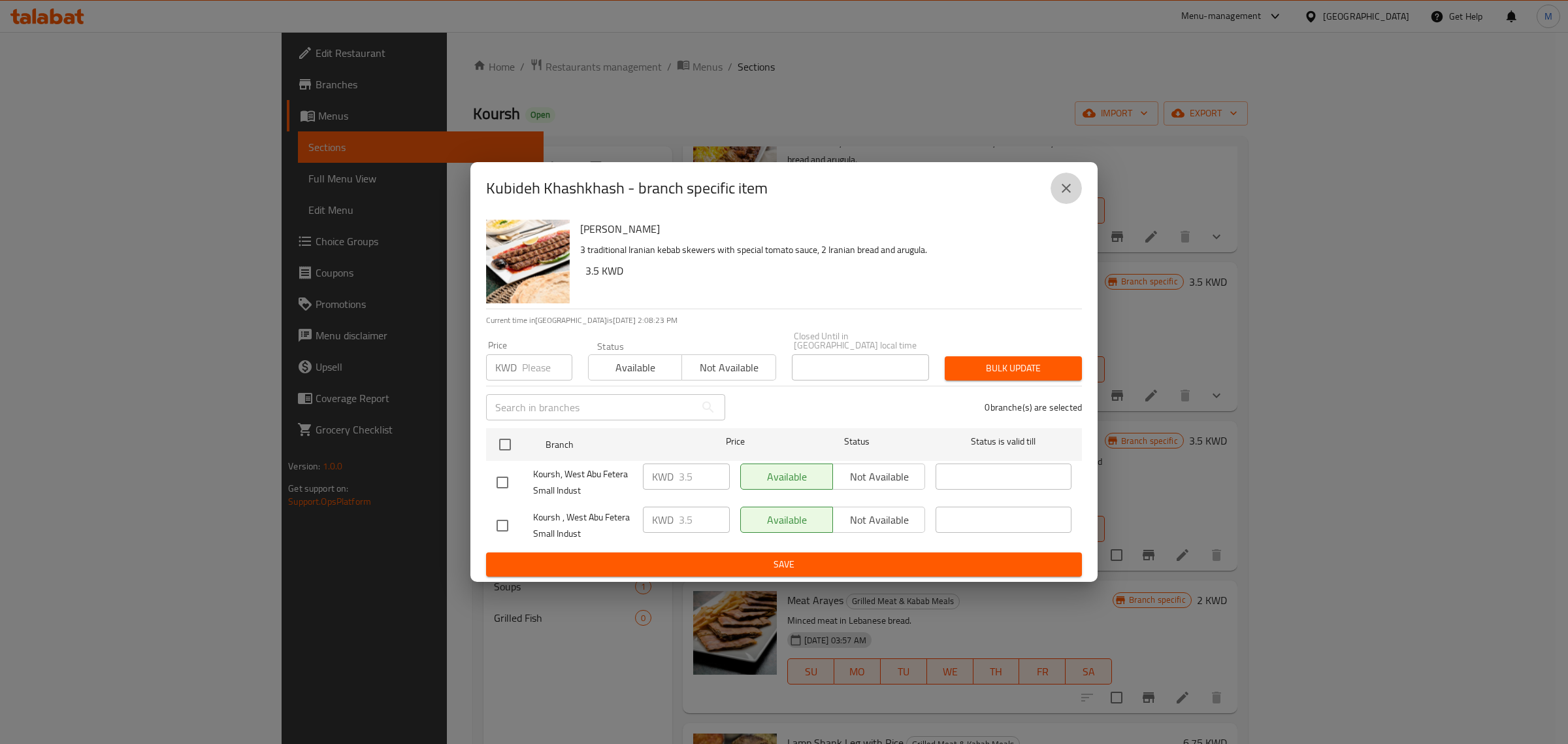
click at [1071, 190] on icon "close" at bounding box center [1066, 188] width 16 height 16
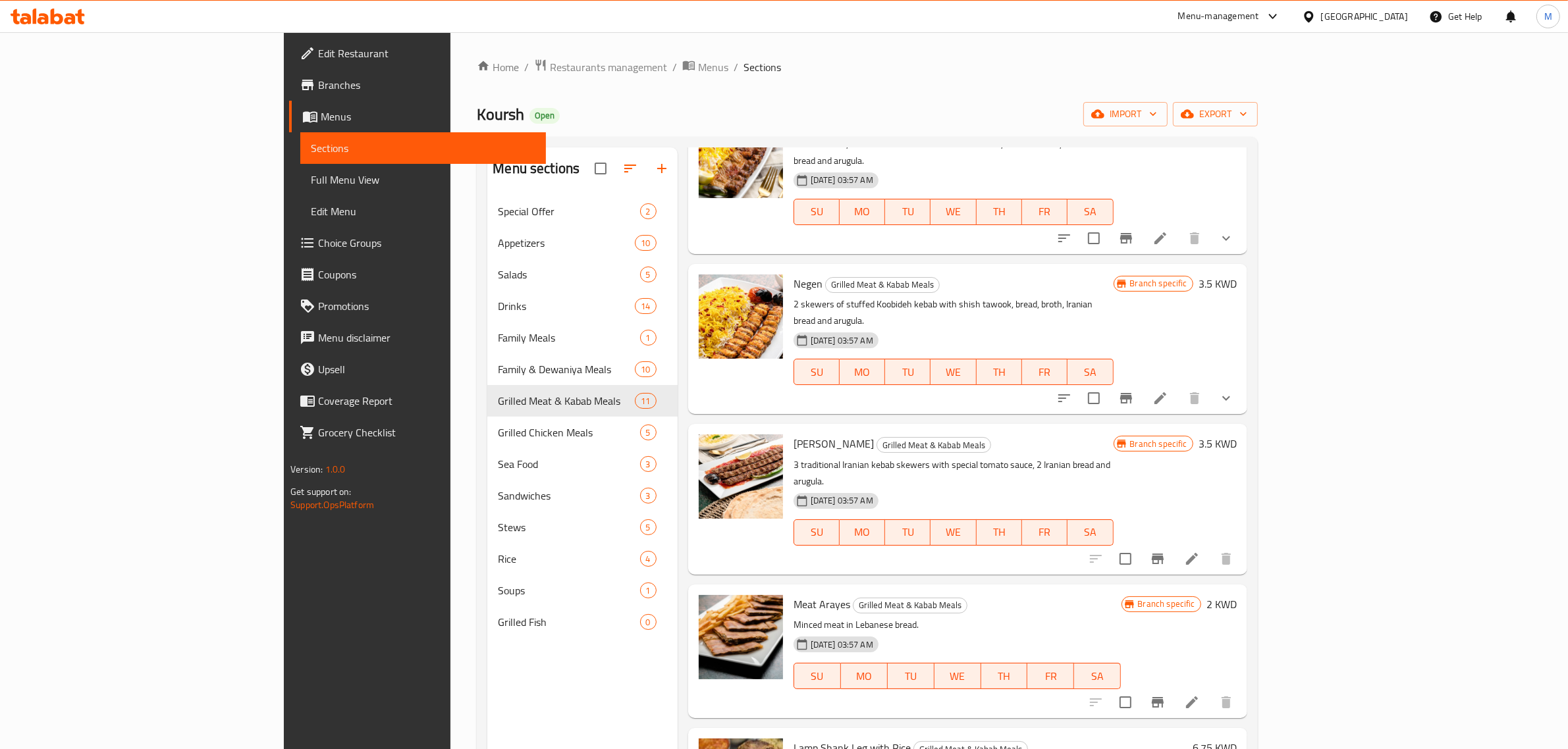
click at [972, 632] on div "07-09-2023 03:57 AM SU MO TU WE TH FR SA" at bounding box center [958, 667] width 339 height 71
click at [1242, 621] on div "Meat Arayes Grilled Meat & Kabab Meals Minced meat in Lebanese bread. 07-09-202…" at bounding box center [1015, 652] width 454 height 123
click at [1166, 694] on icon "Branch-specific-item" at bounding box center [1157, 702] width 16 height 16
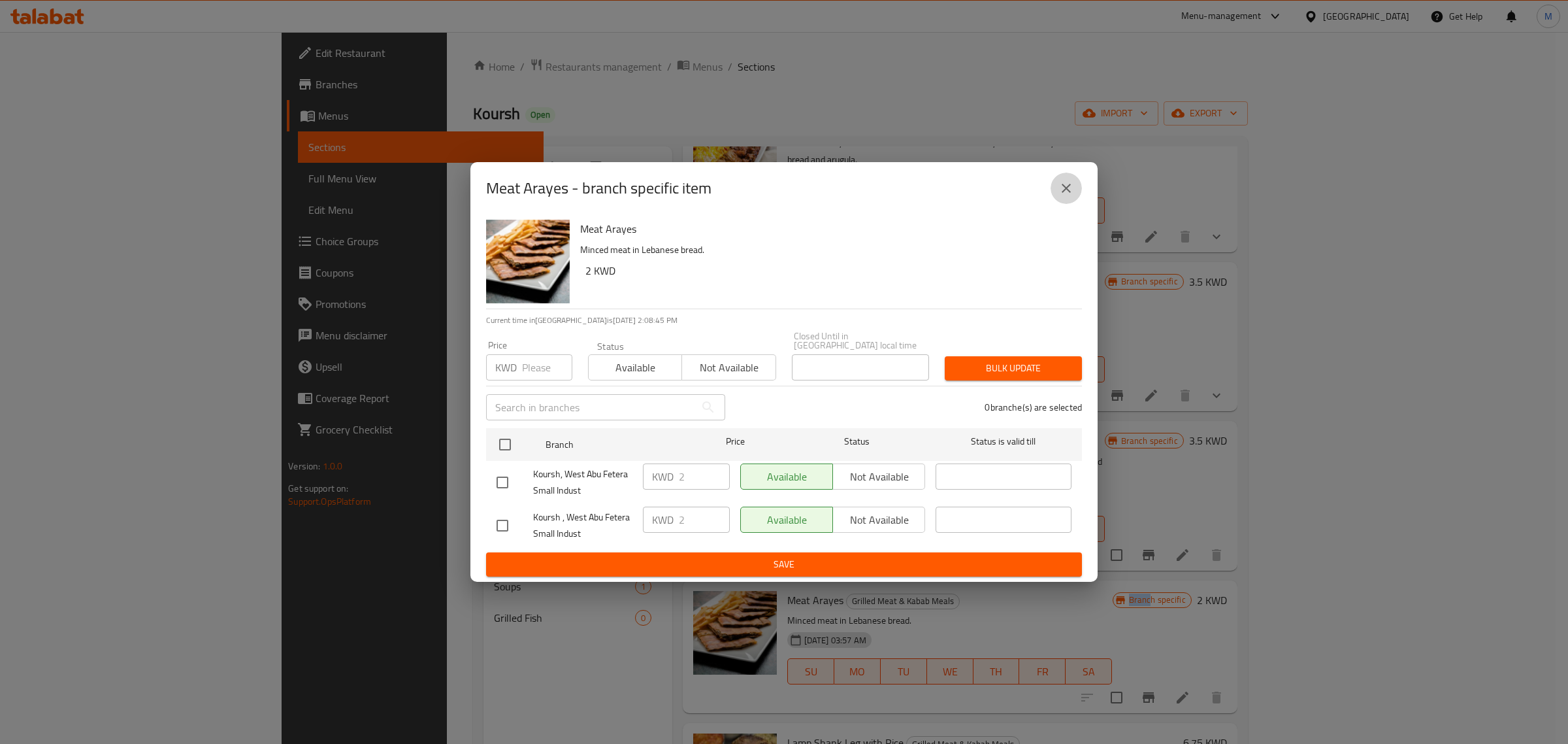
click at [1073, 203] on button "close" at bounding box center [1067, 188] width 31 height 31
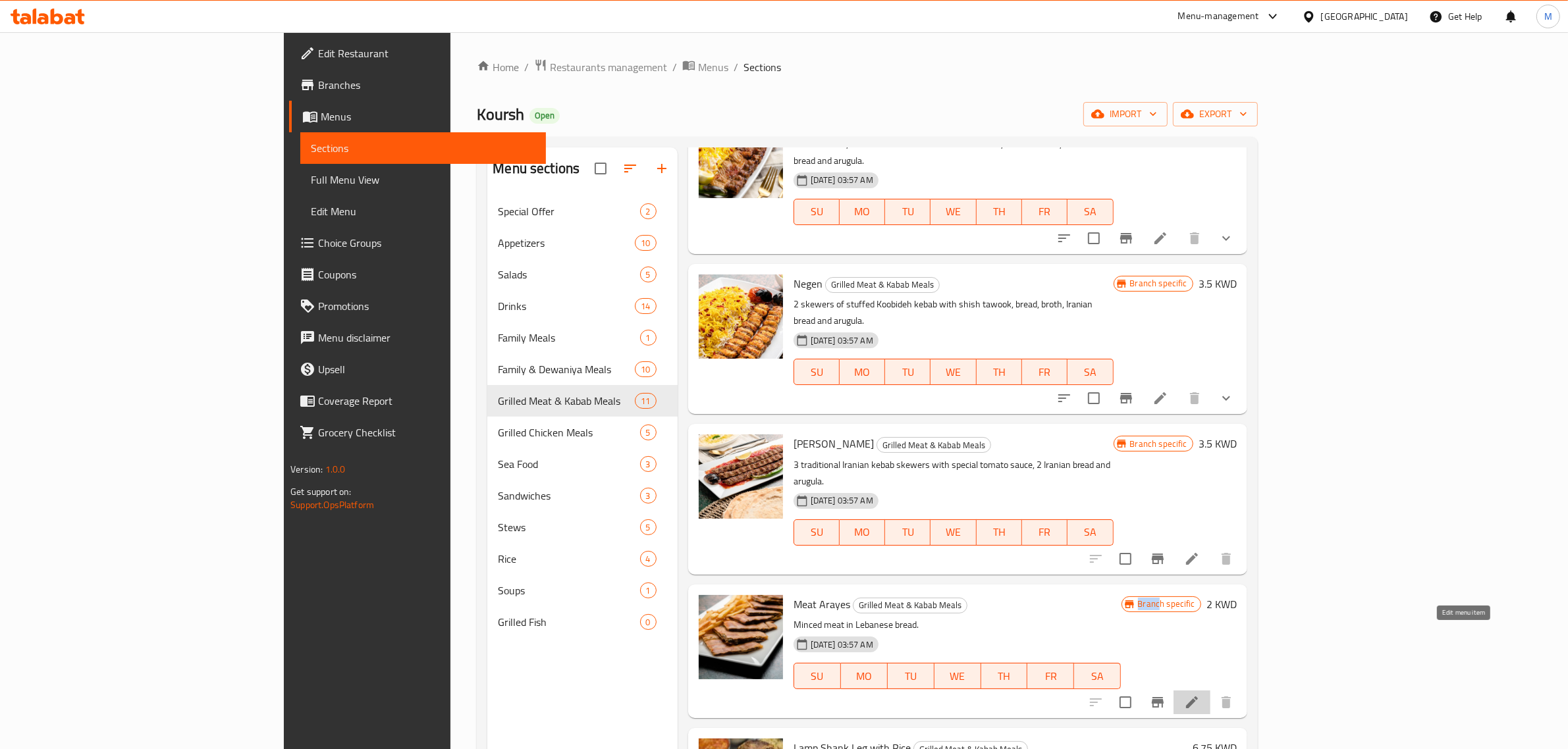
click at [1198, 697] on icon at bounding box center [1192, 702] width 12 height 12
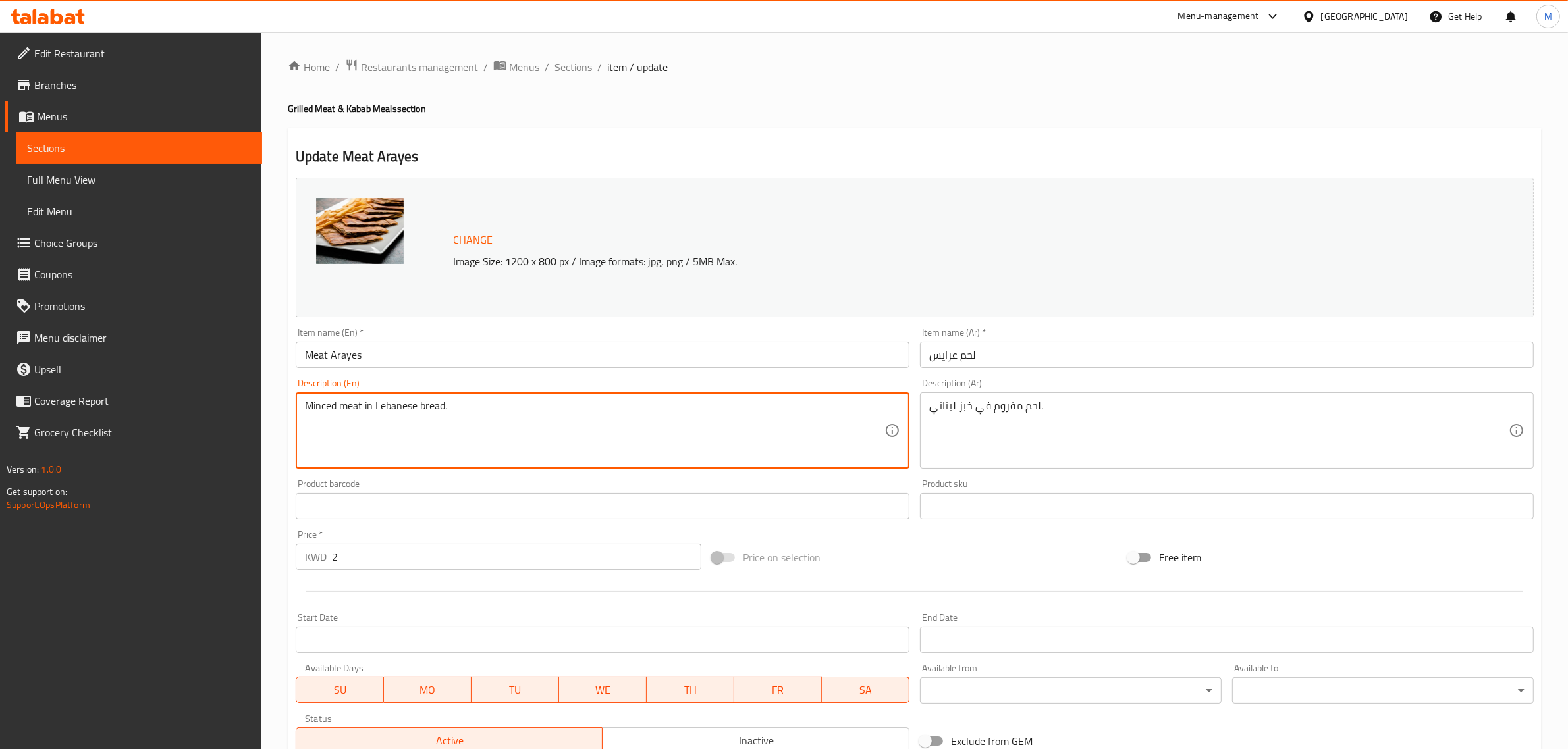
paste textarea "with a special mixture in Lebanese bread + French fries"
click at [551, 410] on textarea "Minced meat with a special mixture in Lebanese bread + French fries." at bounding box center [595, 430] width 580 height 62
type textarea "Minced meat with a special mixture in Lebanese bread and French fries."
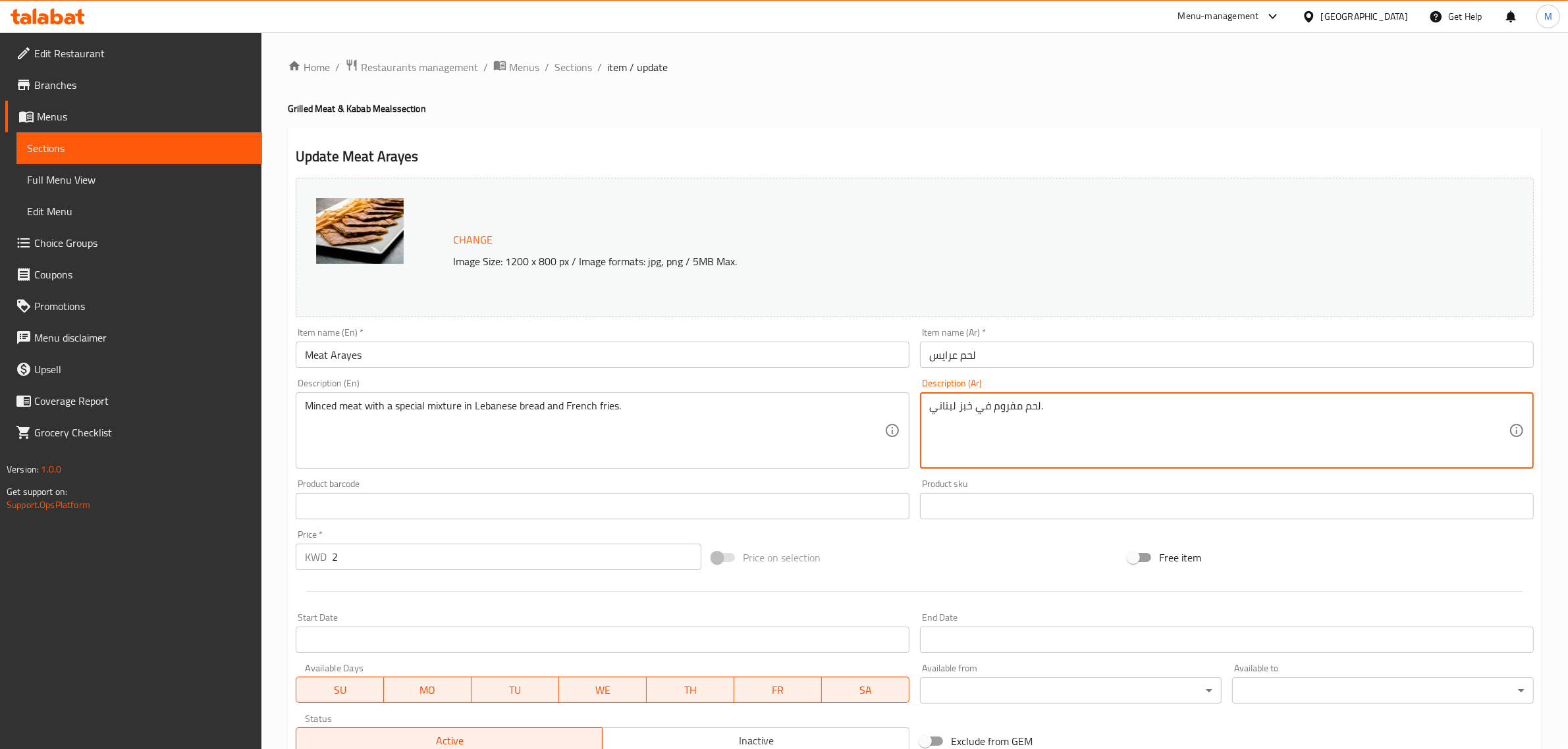
paste textarea "بالخلطة الخاصة في خبز لبناني + بطاط مقلي"
click at [1328, 413] on textarea "لحم مفروم بالخلطة الخاصة في خبز لبناني + بطاط مقلي ." at bounding box center [1219, 430] width 580 height 62
click at [1275, 414] on textarea "لحم مفروم بالخلطة الخاصة في خبز لبناني وبطاط مقلي ." at bounding box center [1219, 430] width 580 height 62
click at [1302, 408] on textarea "لحم مفروم بالخلطة الخاصة في خبز لبناني وبطاط مقلي." at bounding box center [1219, 430] width 580 height 62
click at [1273, 414] on textarea "لحم مفروم بالخلطة الخاصة في خبز لبناني وبطاطا مقلي." at bounding box center [1219, 430] width 580 height 62
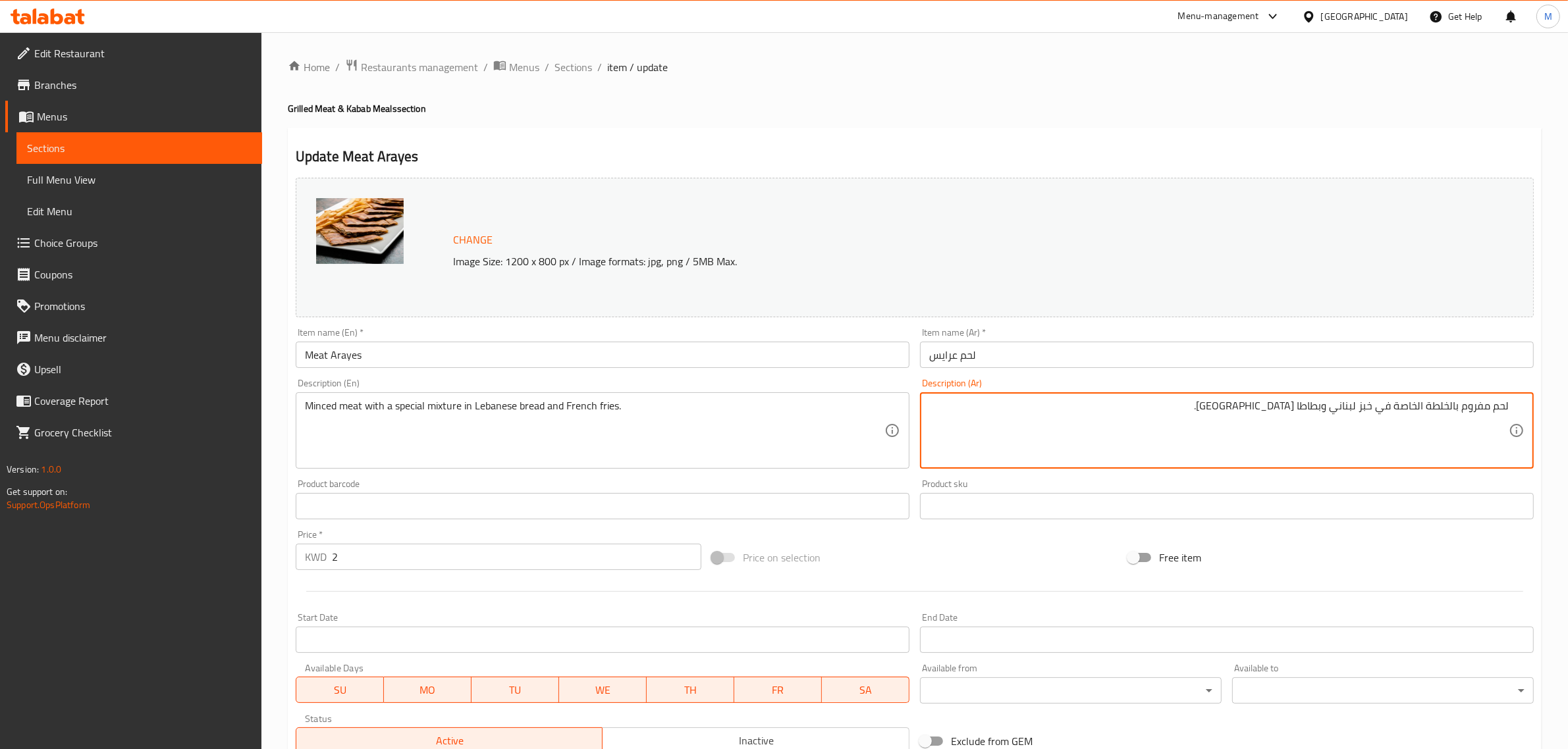
type textarea "لحم مفروم بالخلطة الخاصة في خبز لبناني وبطاطا [GEOGRAPHIC_DATA]."
click at [998, 559] on div "Price on selection" at bounding box center [915, 558] width 416 height 36
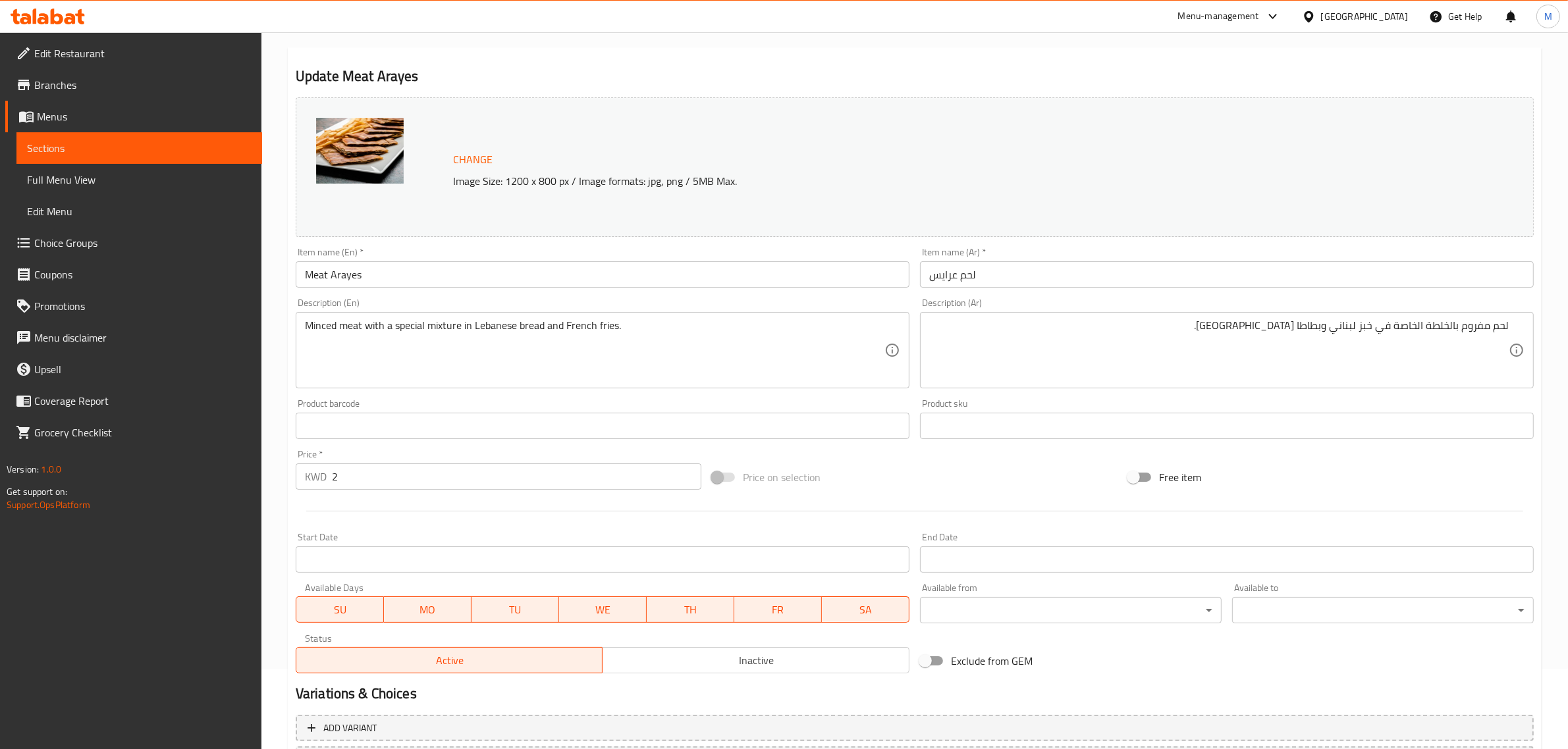
scroll to position [198, 0]
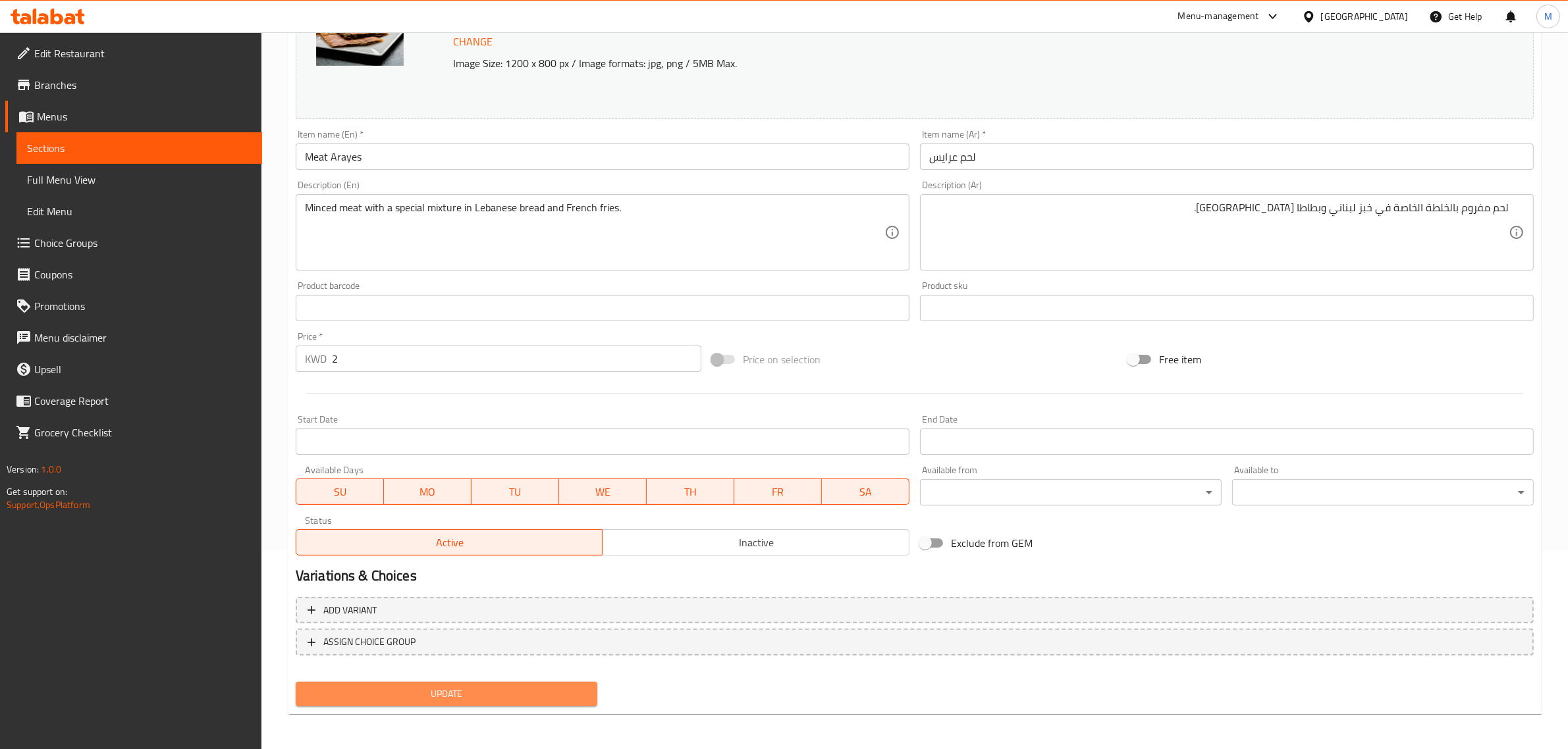
click at [550, 704] on button "Update" at bounding box center [446, 693] width 301 height 24
click at [498, 689] on span "Update" at bounding box center [446, 694] width 281 height 17
click at [552, 692] on span "Update" at bounding box center [446, 694] width 281 height 17
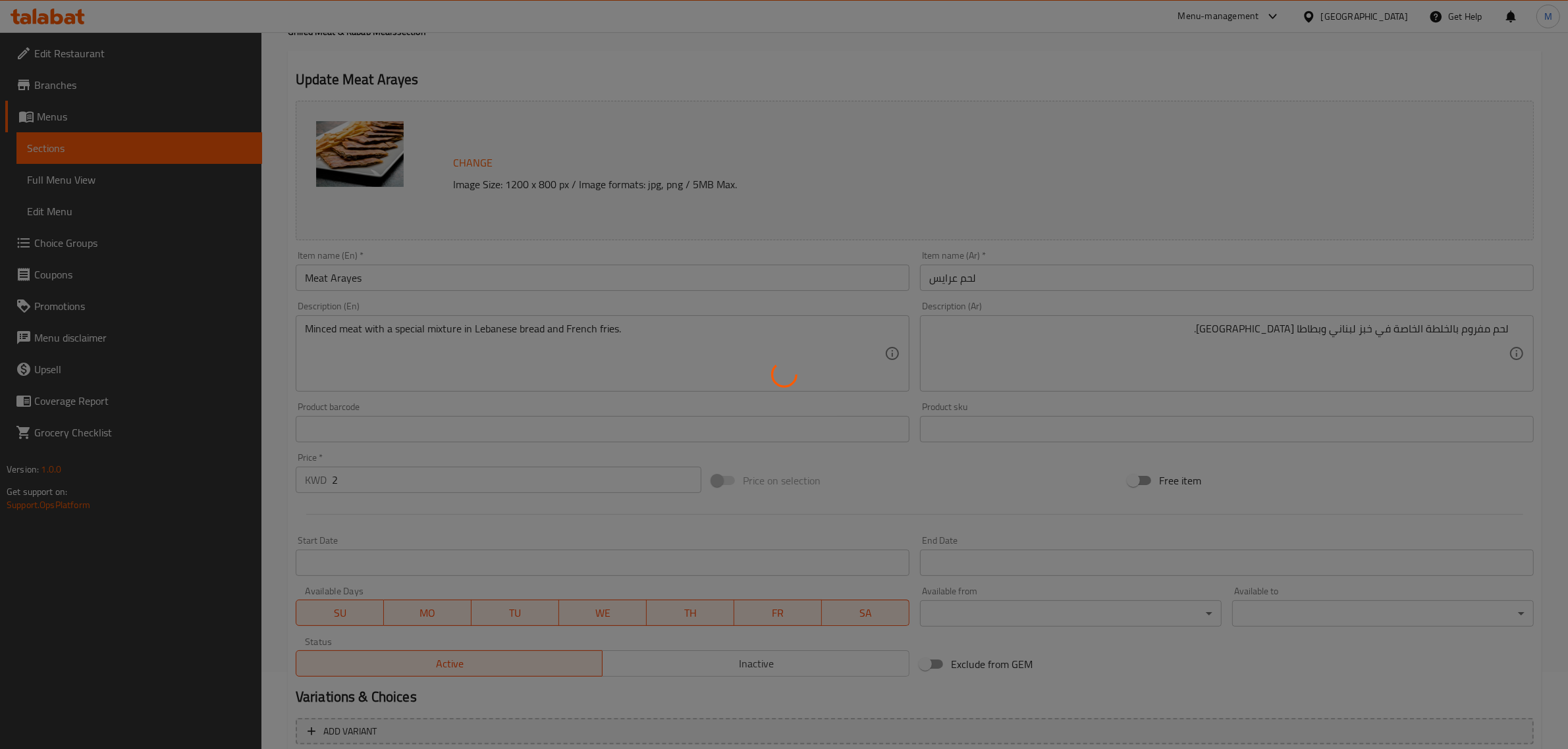
scroll to position [0, 0]
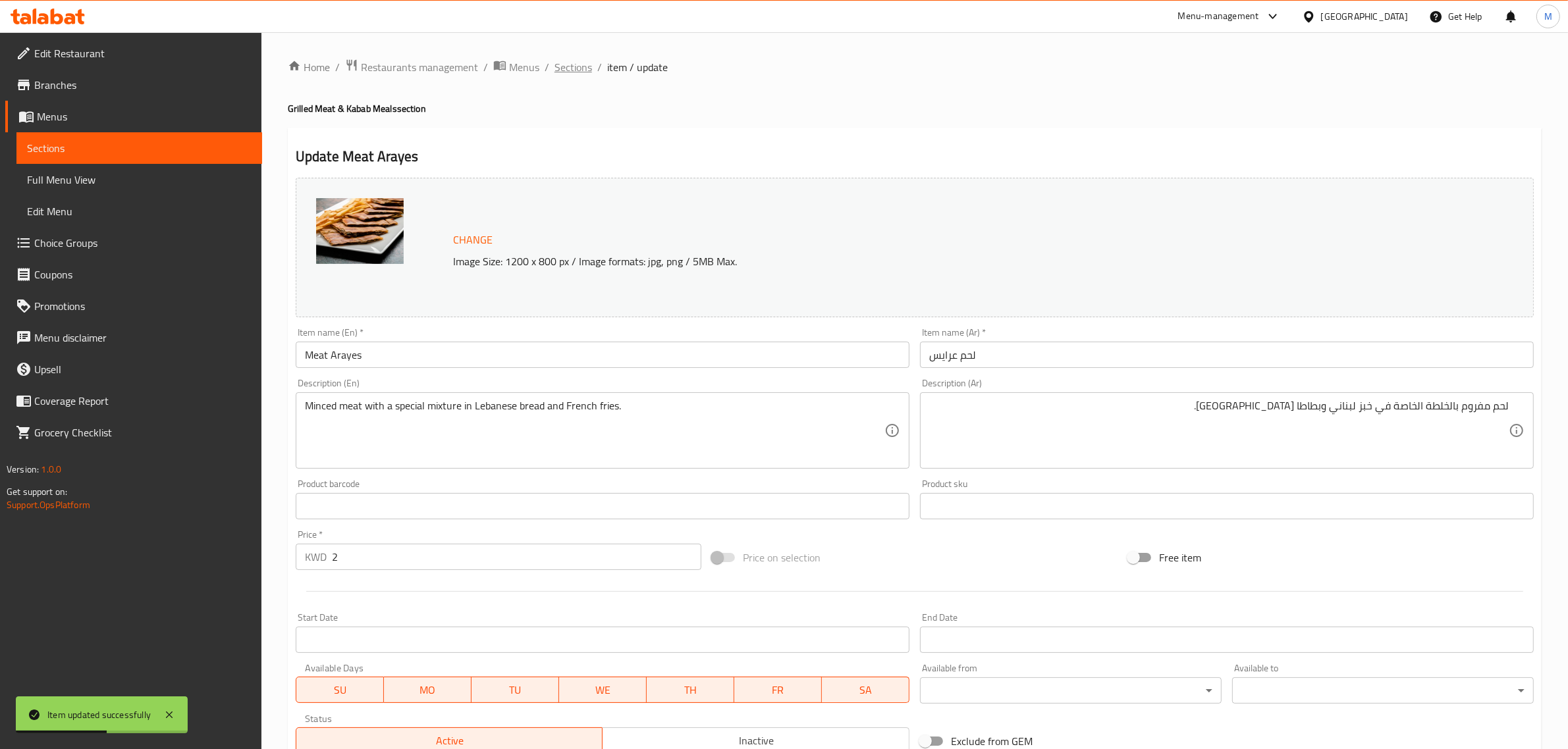
click at [577, 67] on span "Sections" at bounding box center [573, 67] width 37 height 16
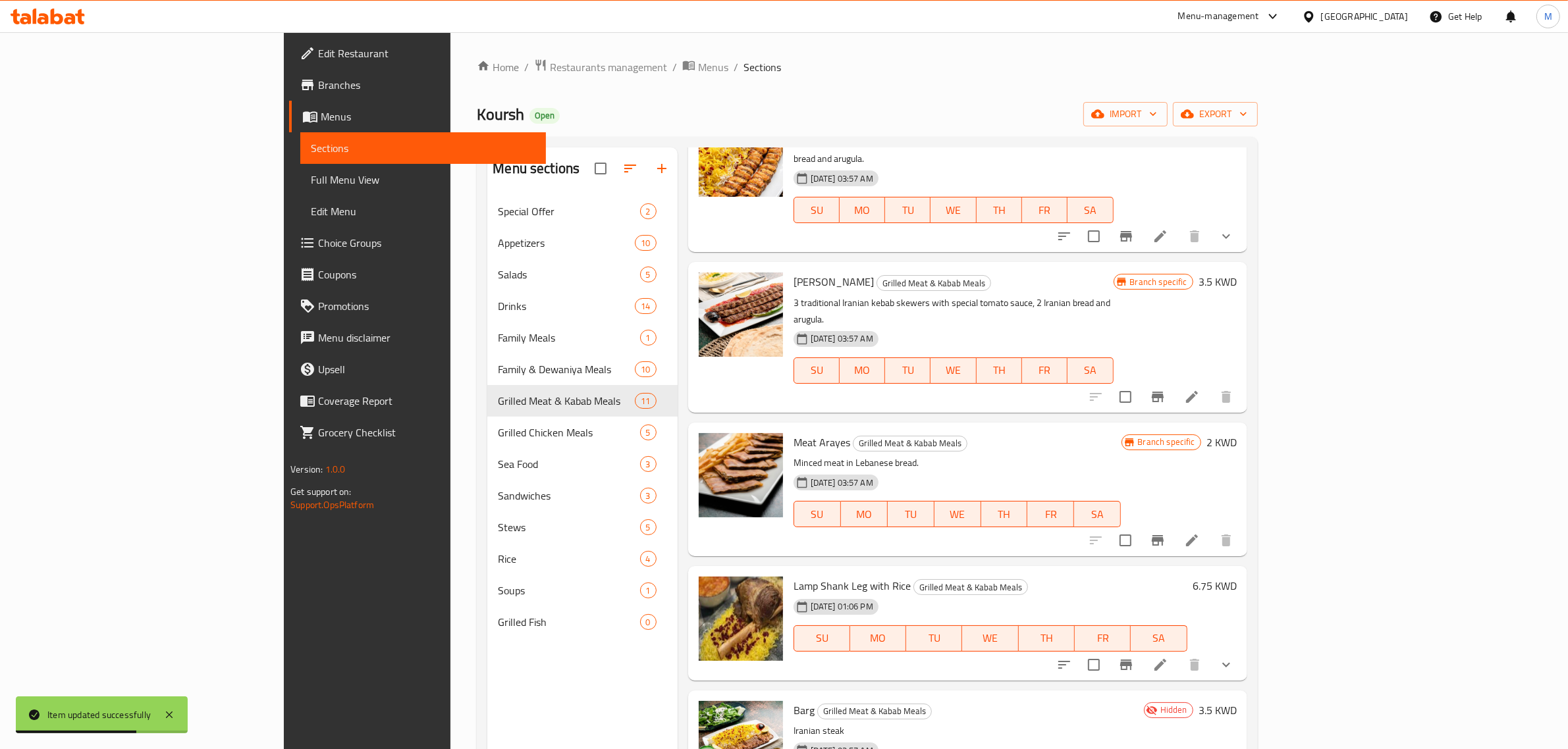
scroll to position [411, 0]
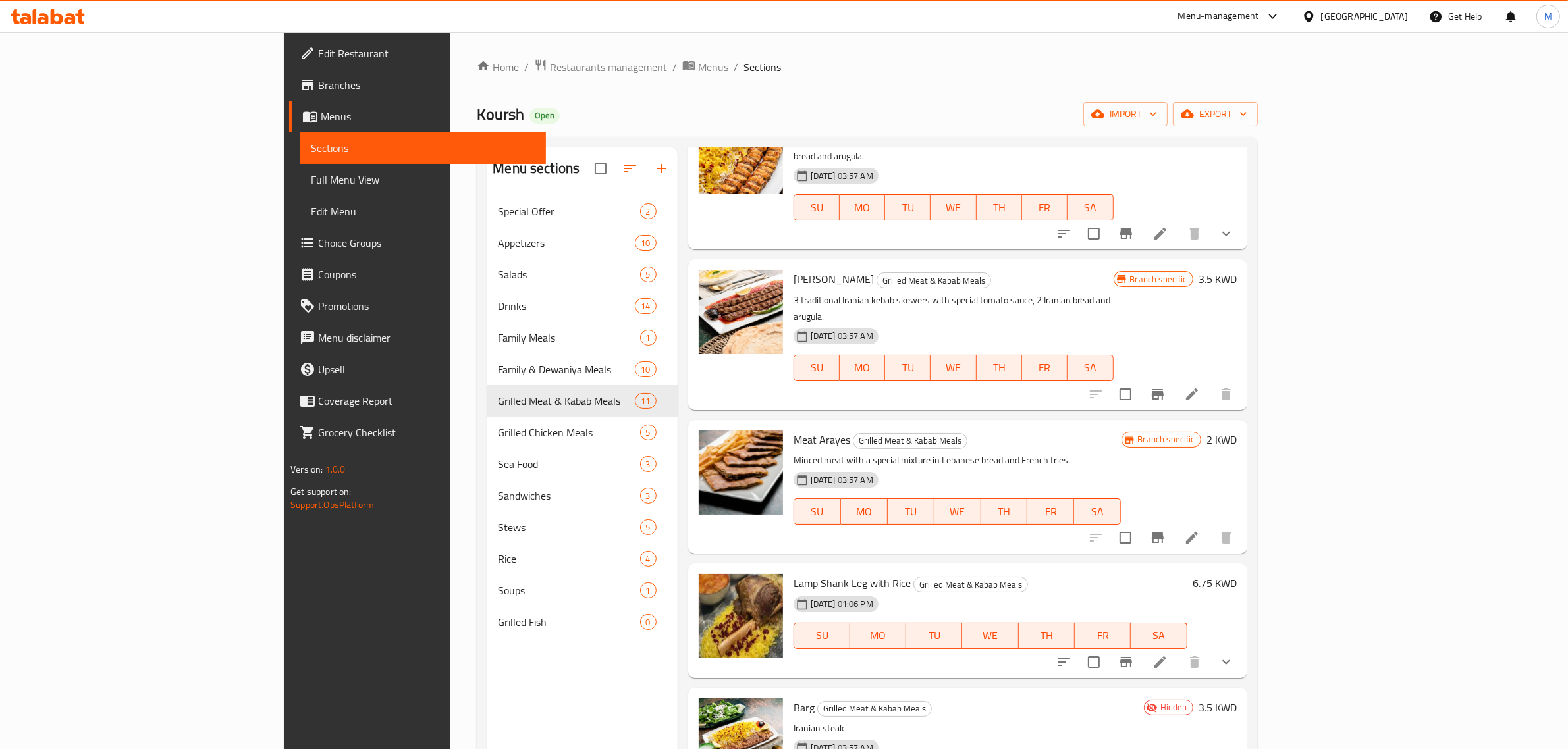
click at [794, 573] on span "Lamp Shank Leg with Rice" at bounding box center [852, 583] width 117 height 20
copy h6 "Lamp Shank Leg with Rice"
click at [1192, 591] on div "15-10-2024 01:06 PM SU MO TU WE TH FR SA" at bounding box center [991, 626] width 405 height 71
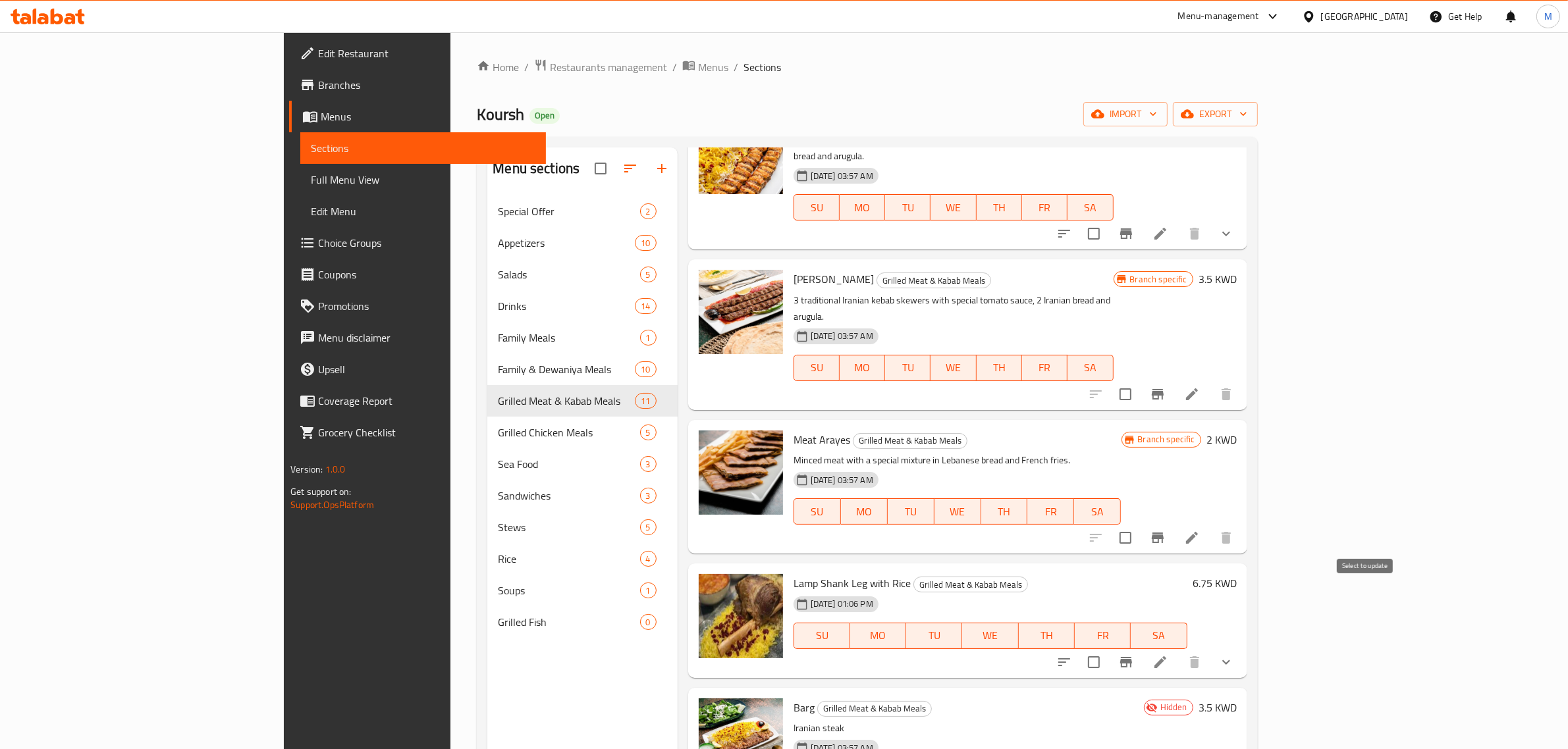
click at [1108, 648] on input "checkbox" at bounding box center [1093, 662] width 27 height 27
checkbox input "true"
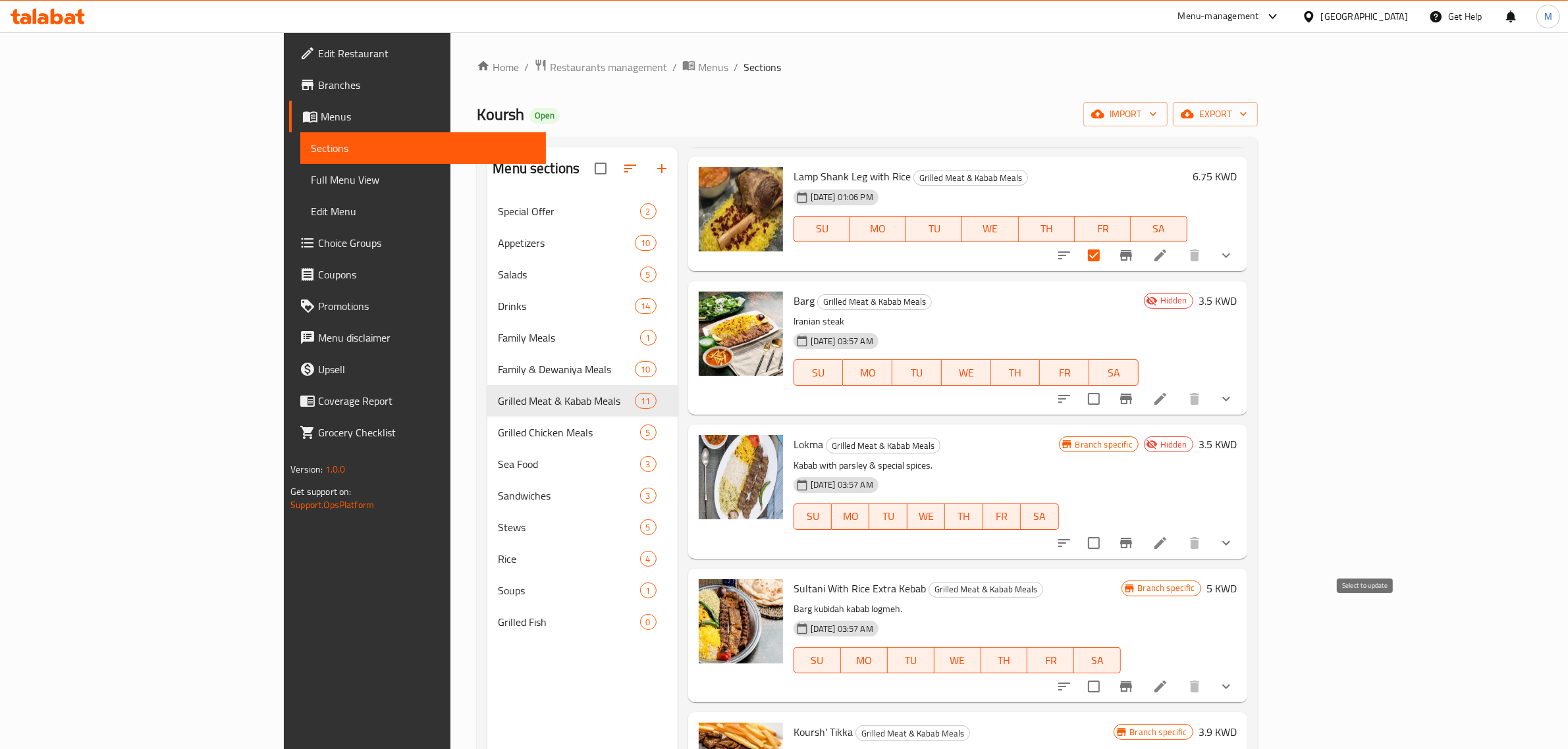
scroll to position [823, 0]
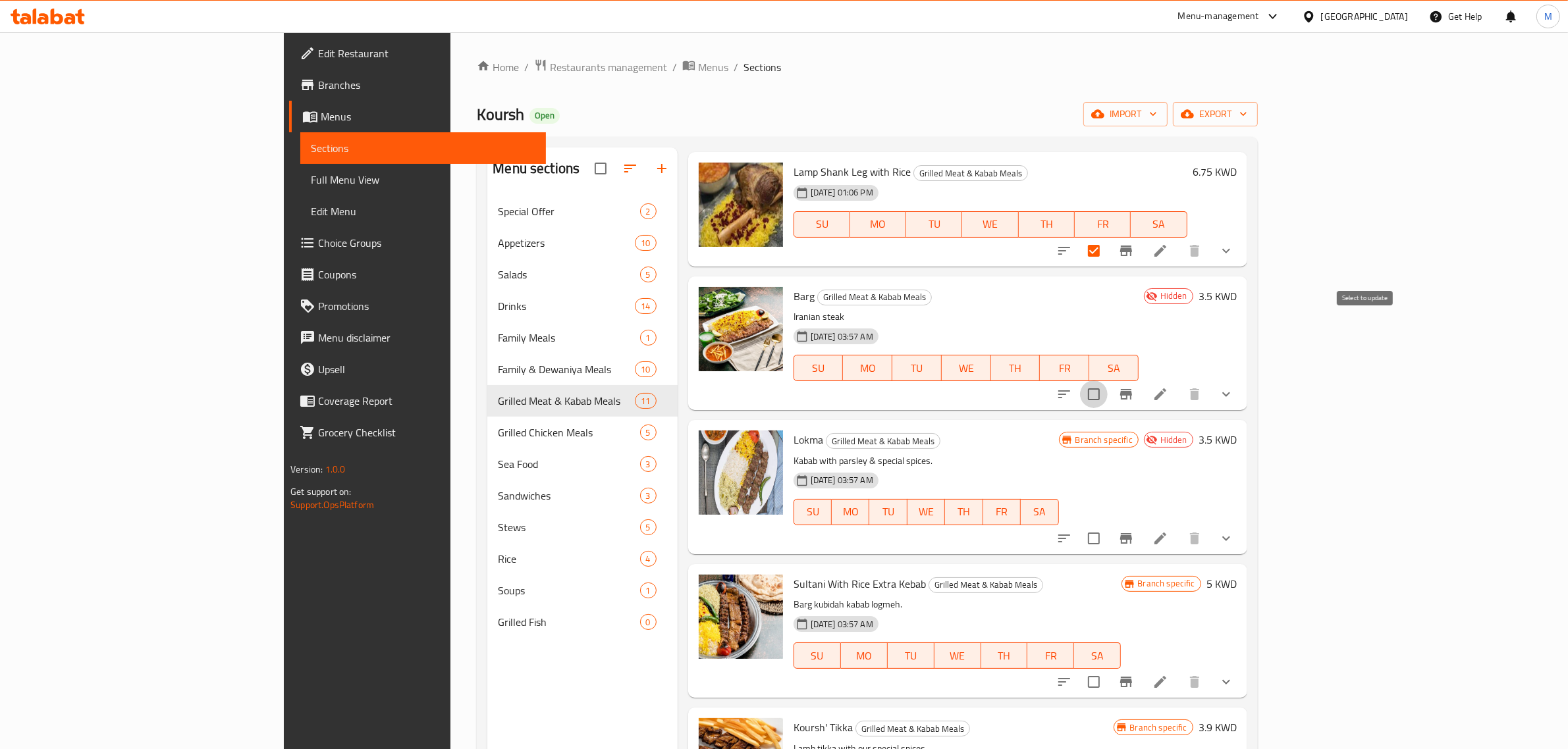
drag, startPoint x: 1366, startPoint y: 326, endPoint x: 1371, endPoint y: 336, distance: 11.2
click at [1108, 380] on input "checkbox" at bounding box center [1093, 394] width 27 height 27
checkbox input "true"
click at [1108, 524] on input "checkbox" at bounding box center [1093, 538] width 27 height 27
checkbox input "true"
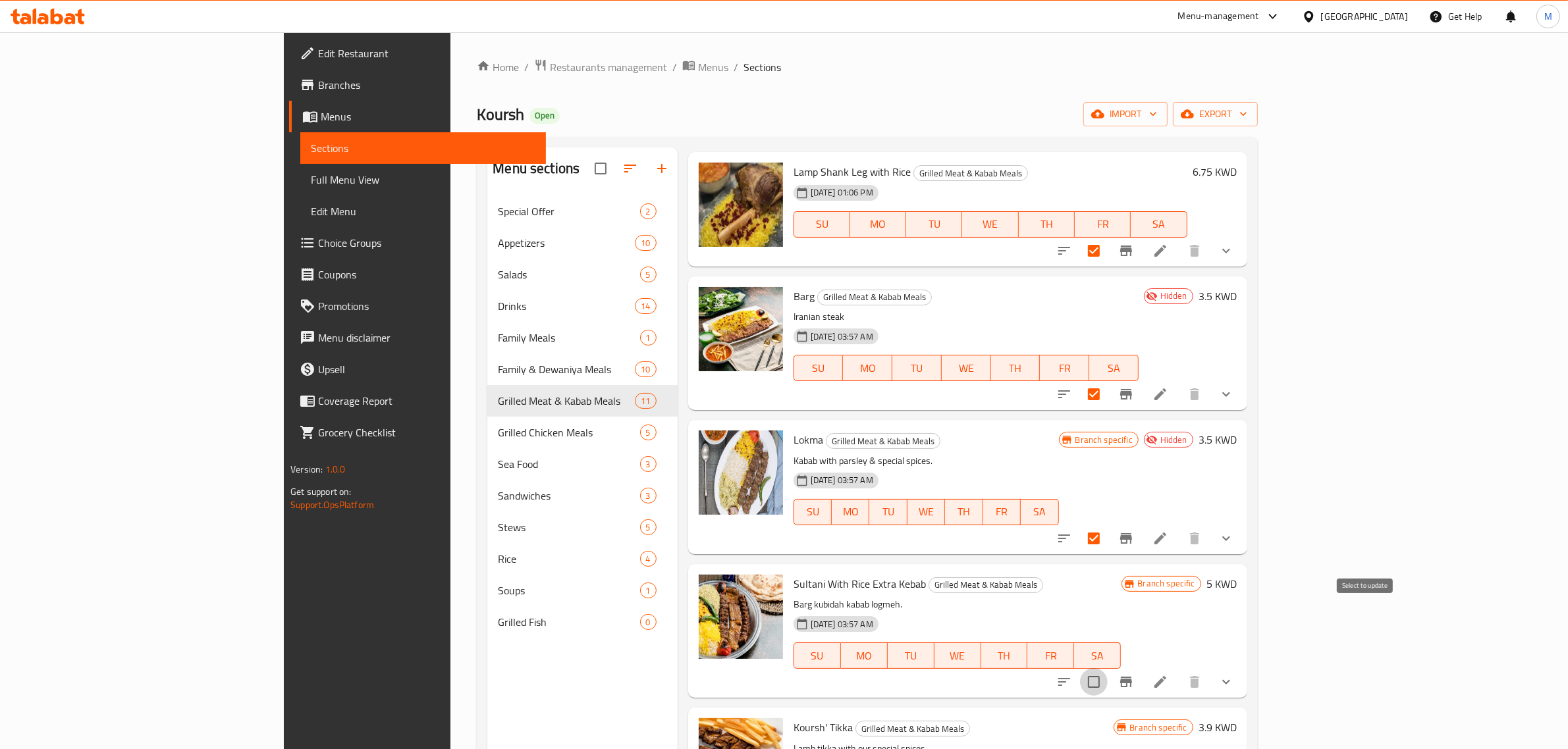
click at [1108, 668] on input "checkbox" at bounding box center [1093, 682] width 27 height 27
checkbox input "true"
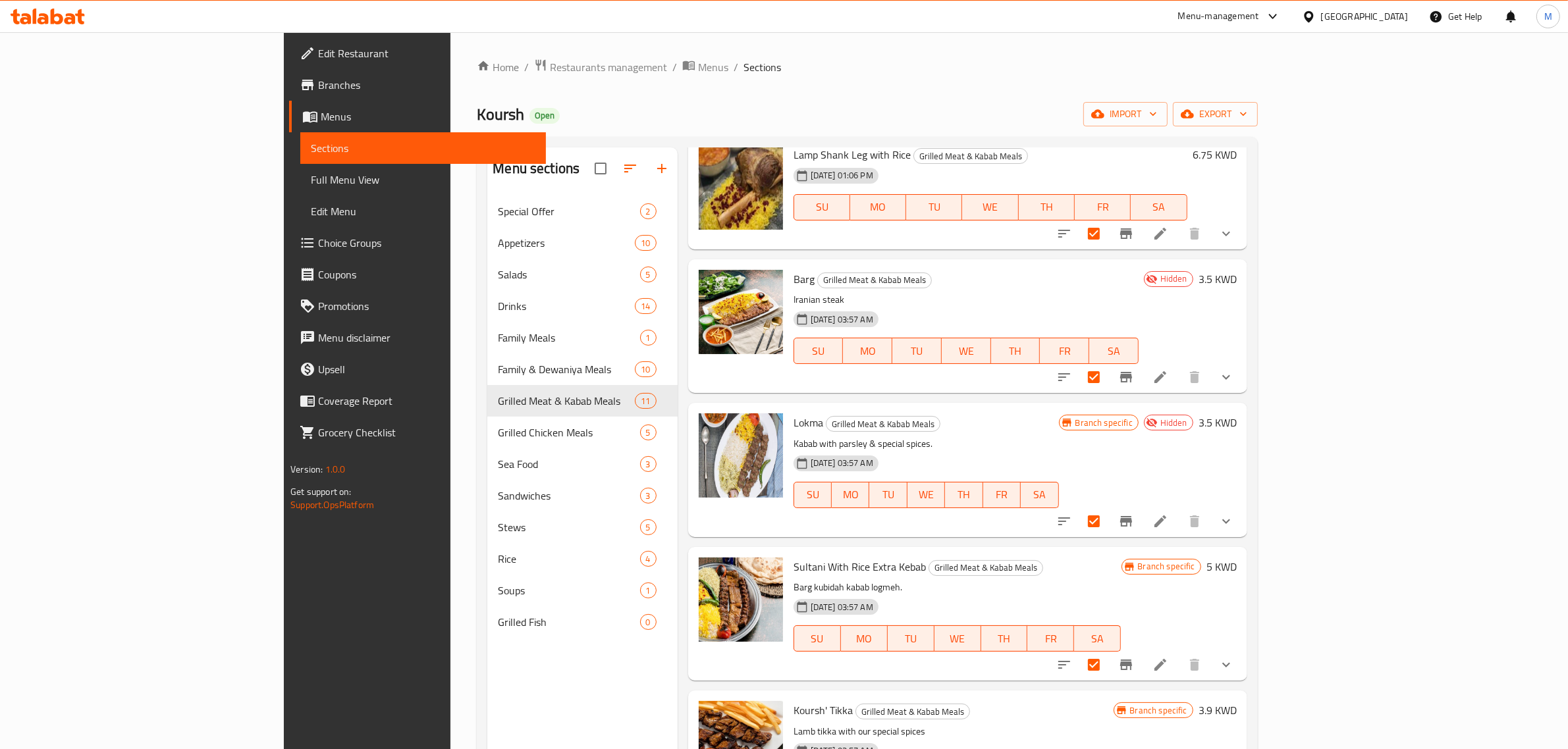
scroll to position [845, 0]
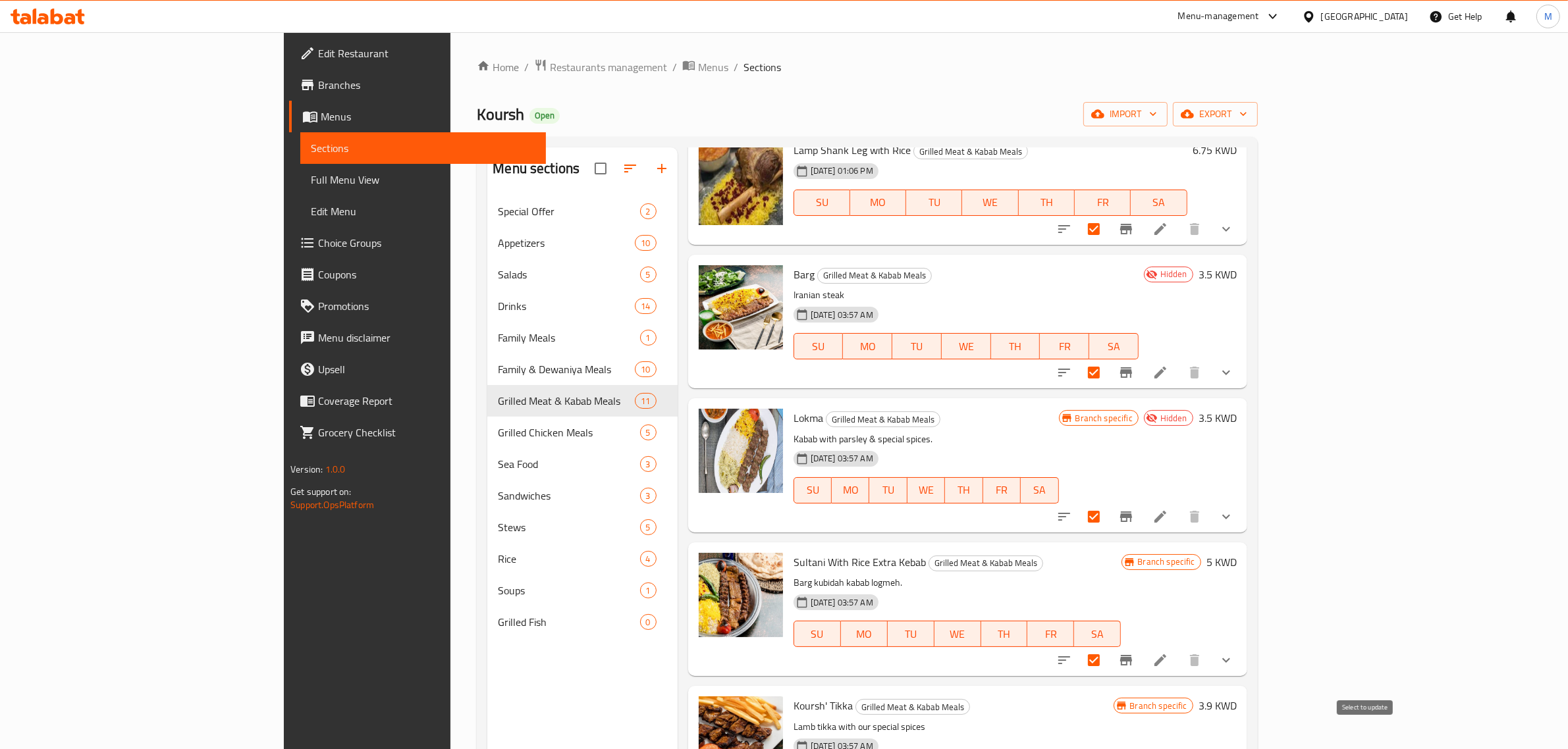
checkbox input "true"
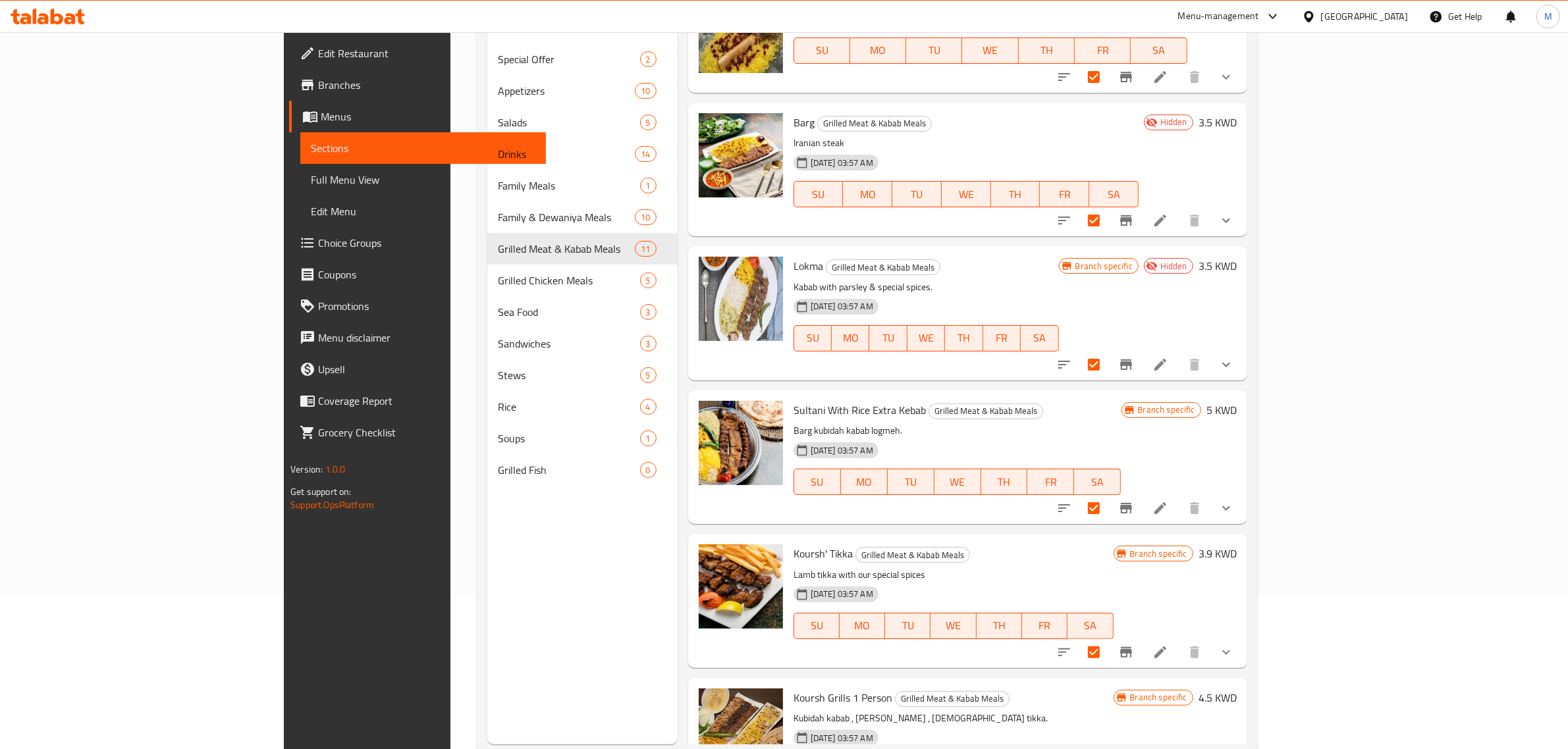
scroll to position [185, 0]
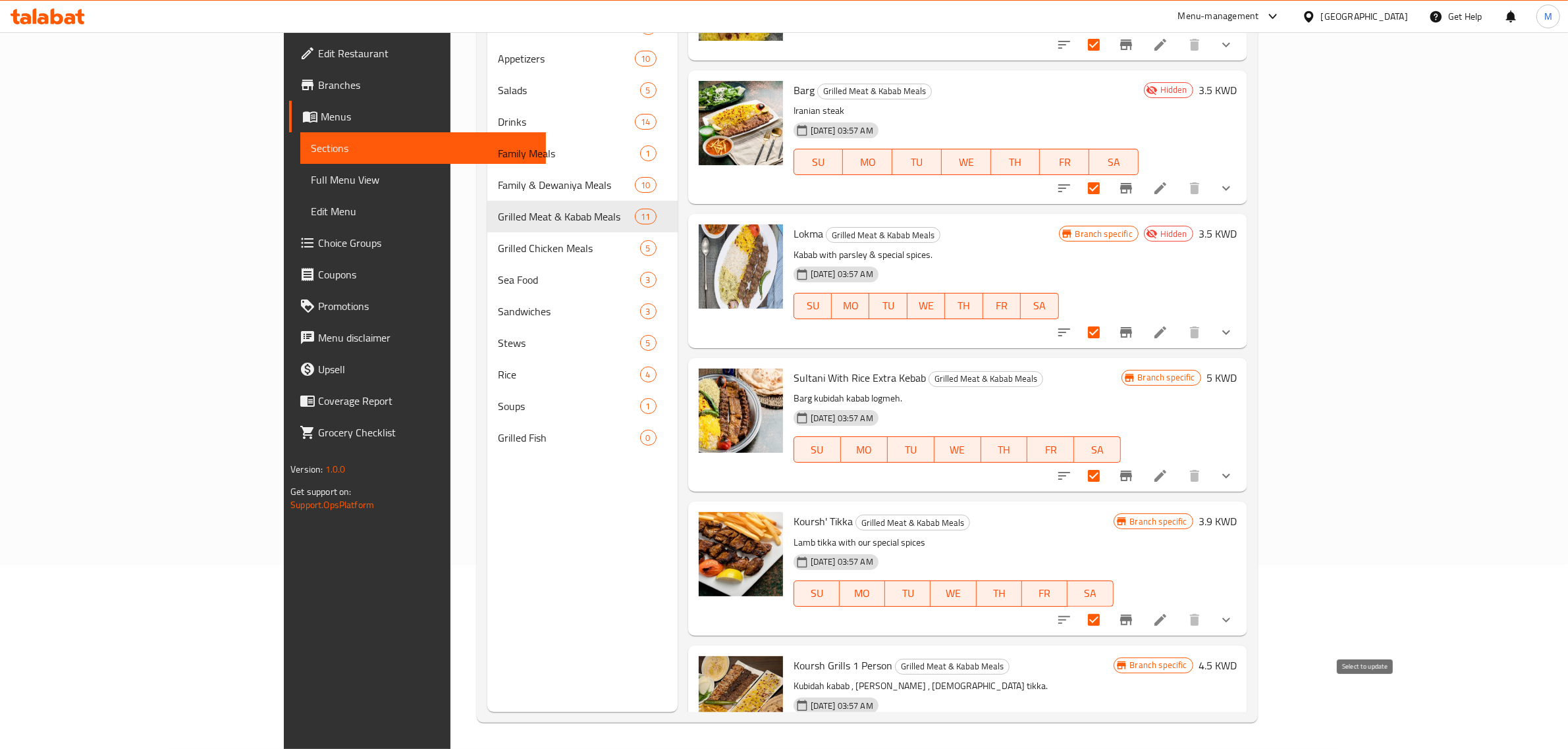
click at [1108, 748] on input "checkbox" at bounding box center [1093, 763] width 27 height 27
checkbox input "true"
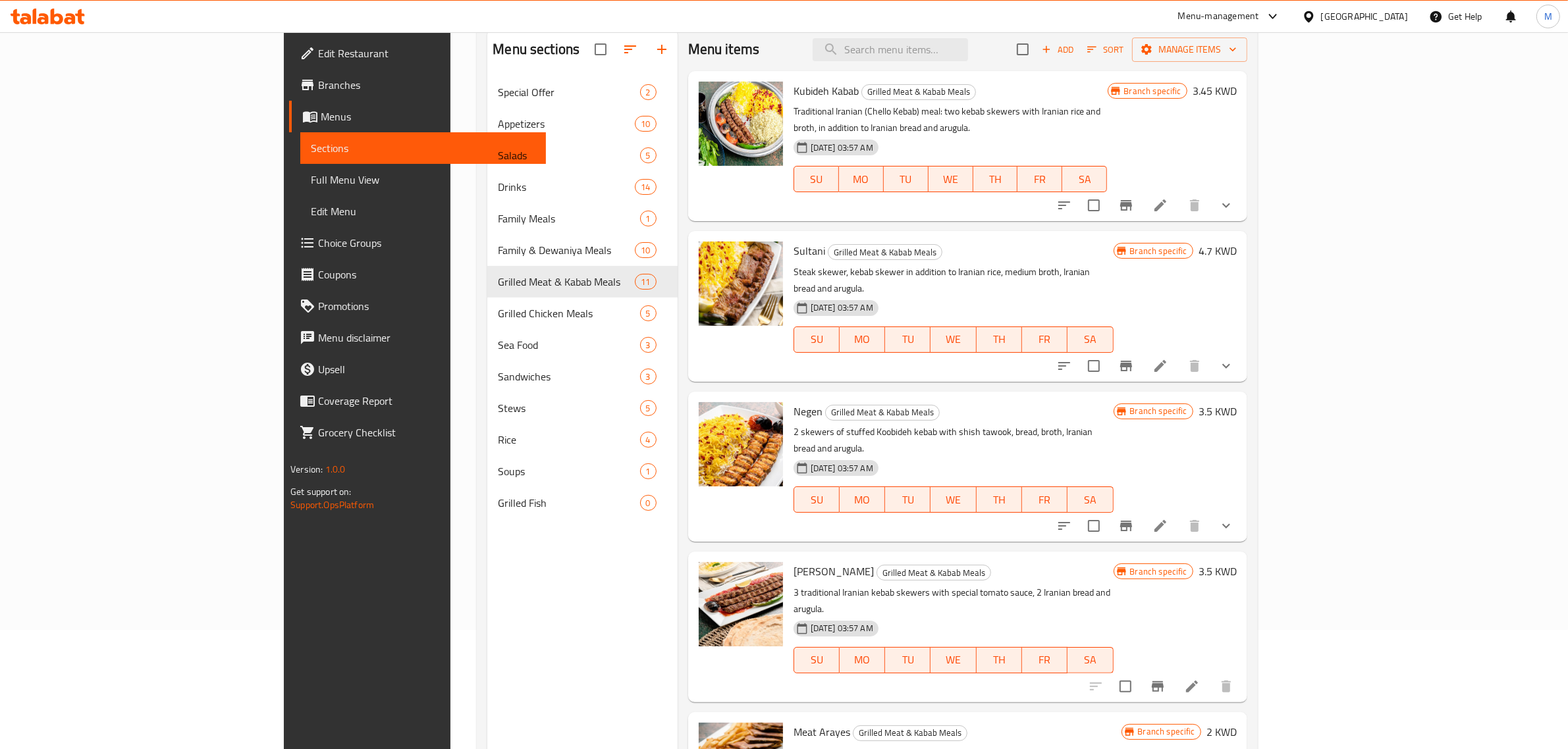
scroll to position [0, 0]
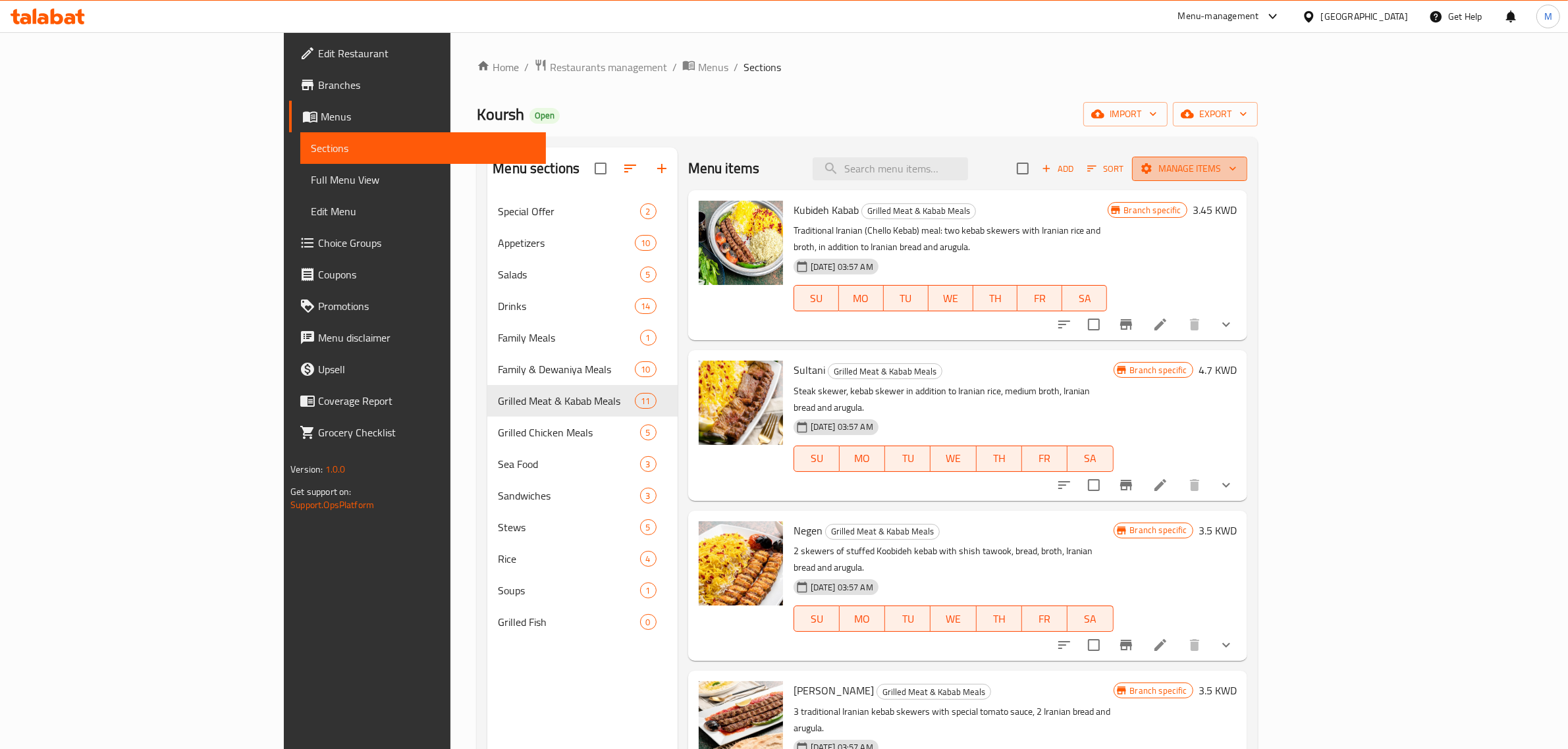
click at [1237, 163] on span "Manage items" at bounding box center [1189, 169] width 94 height 17
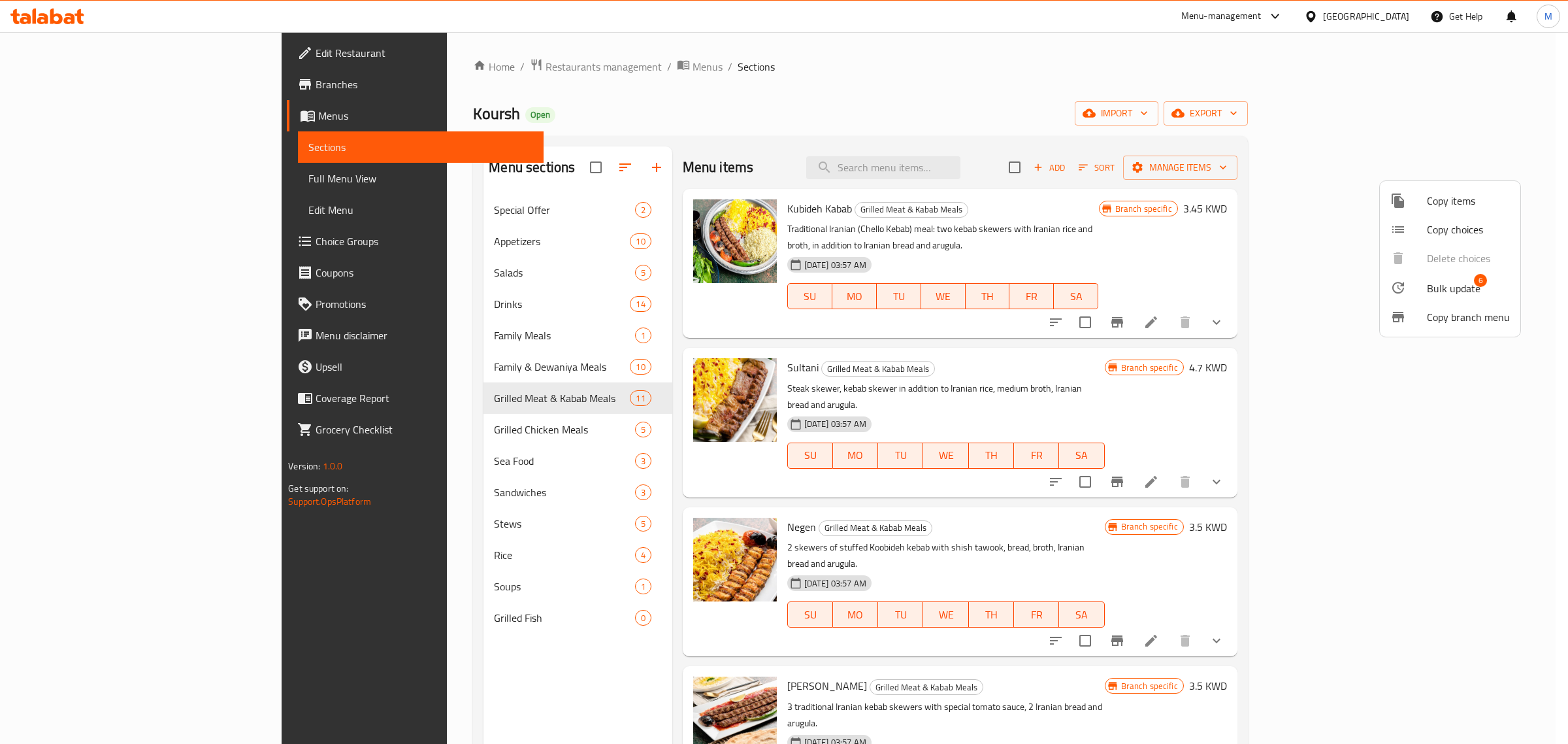
click at [1438, 286] on span "Bulk update" at bounding box center [1453, 288] width 54 height 16
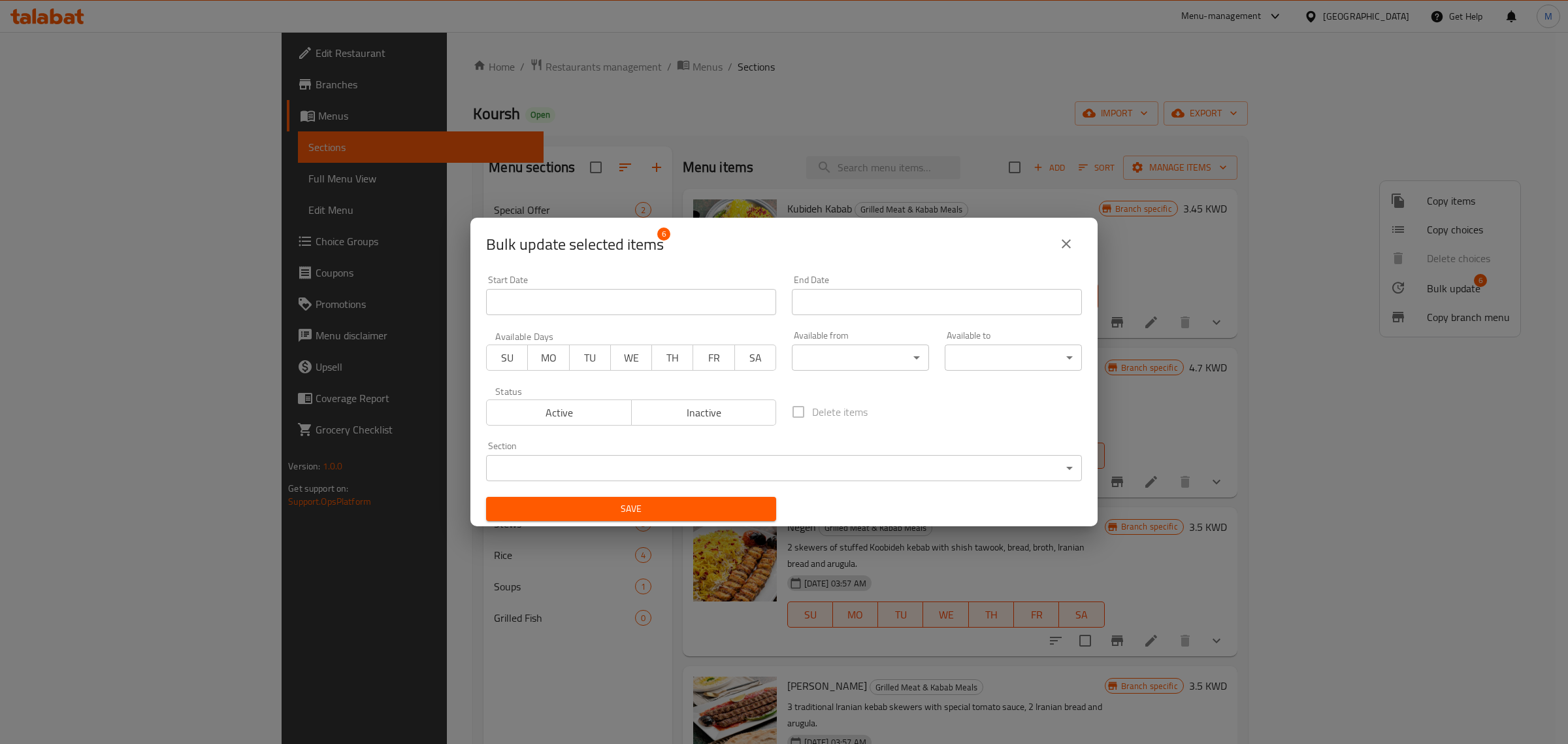
click at [708, 420] on span "Inactive" at bounding box center [704, 413] width 135 height 19
click at [699, 512] on span "Save" at bounding box center [631, 509] width 269 height 17
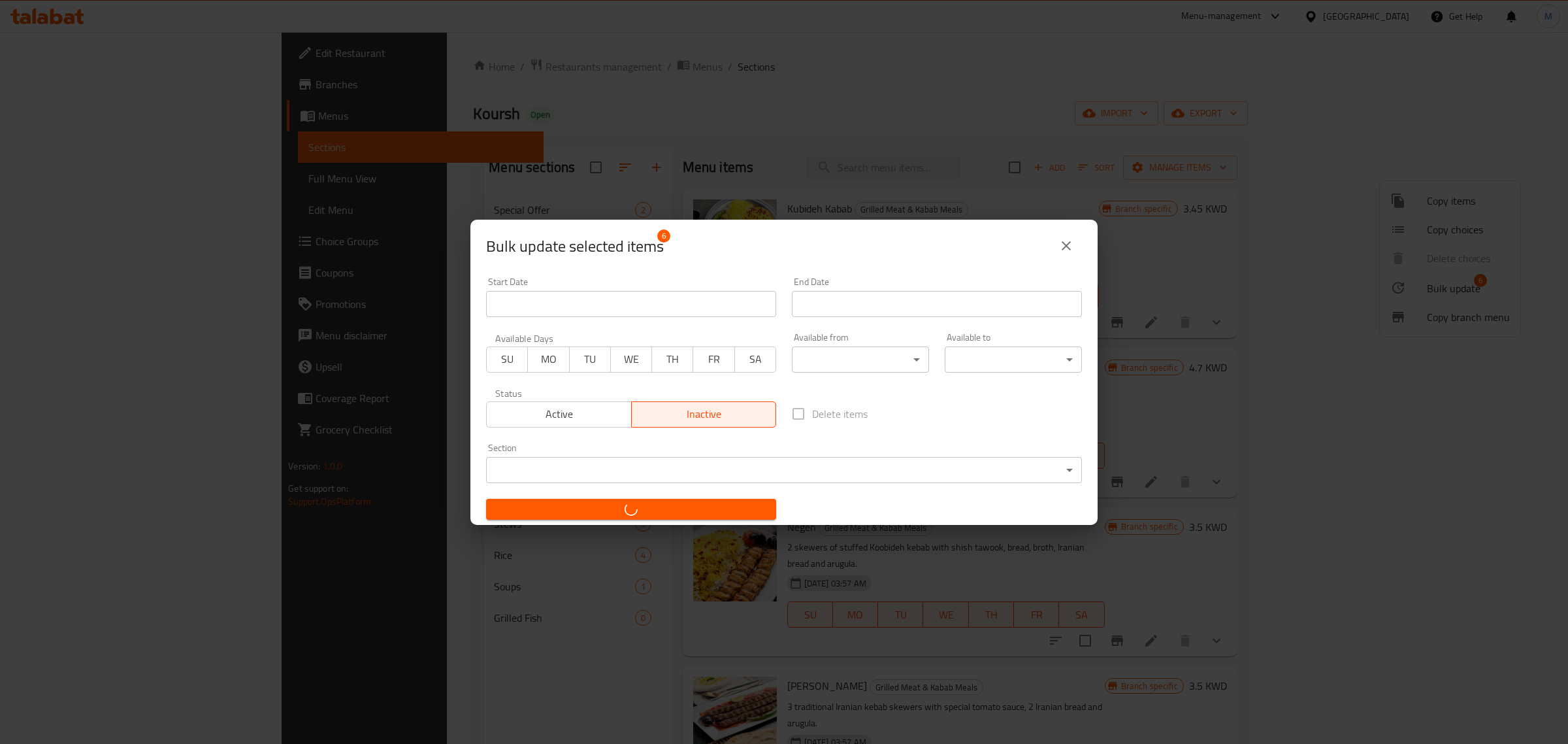
checkbox input "false"
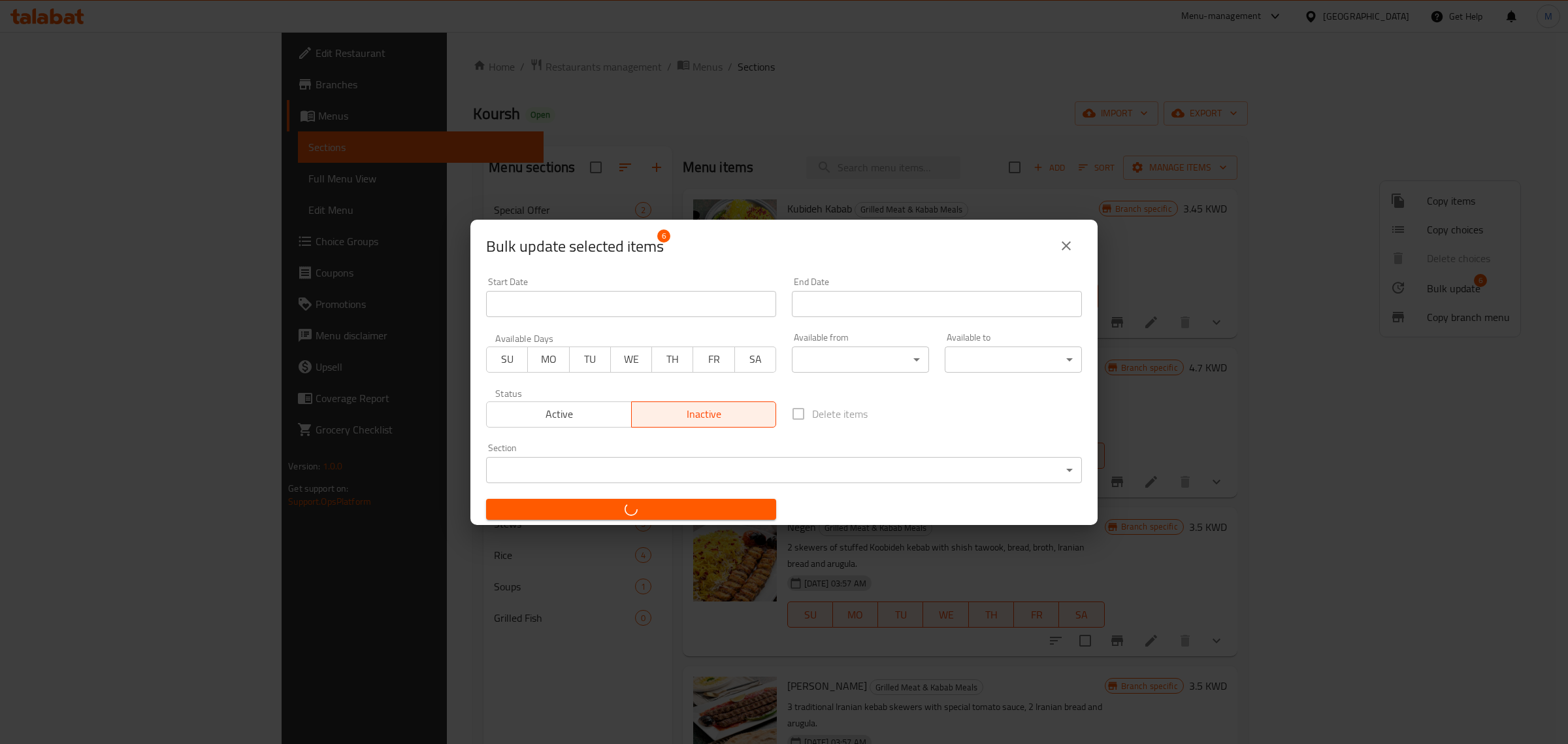
checkbox input "false"
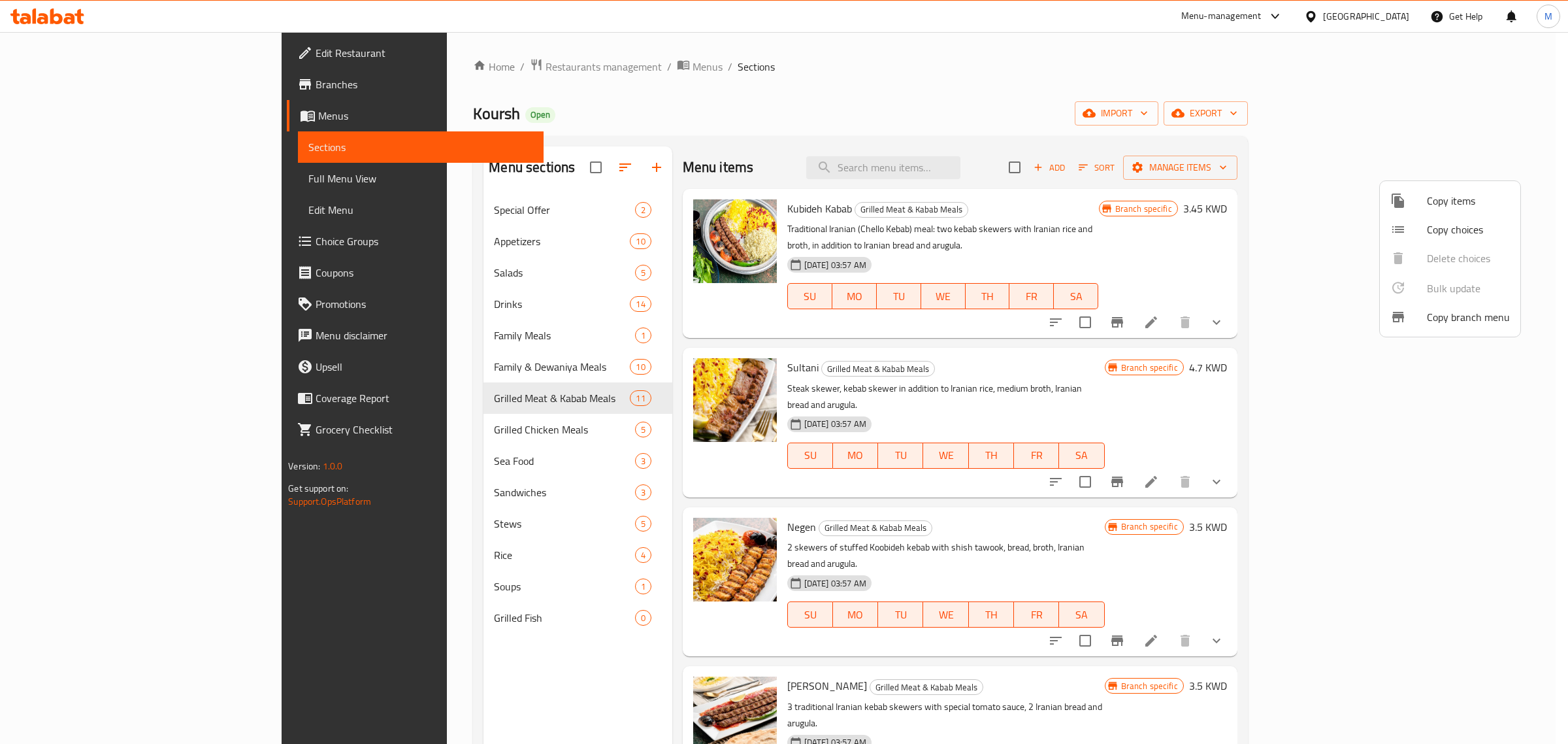
click at [493, 332] on div at bounding box center [784, 372] width 1568 height 744
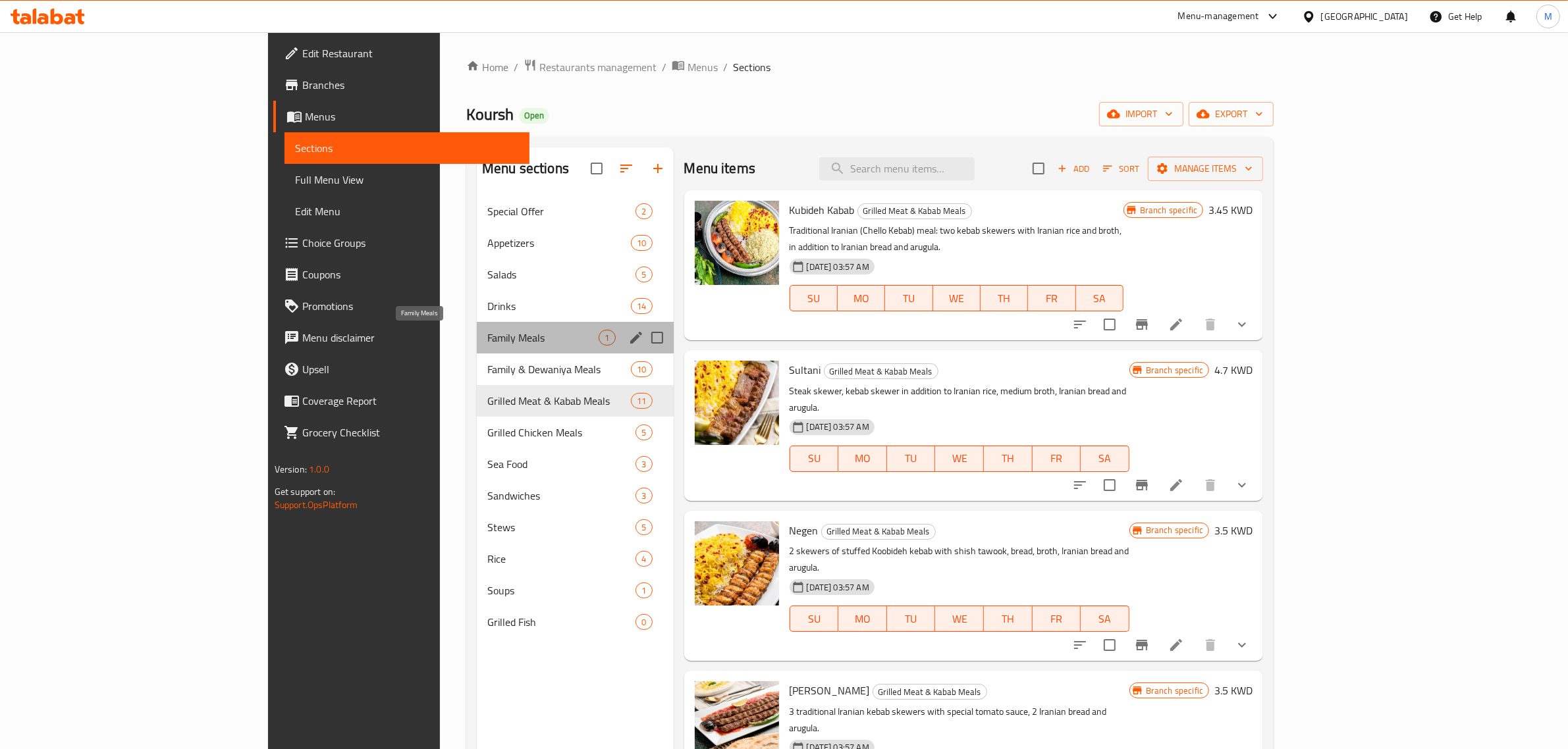
click at [487, 336] on span "Family Meals" at bounding box center [543, 337] width 112 height 16
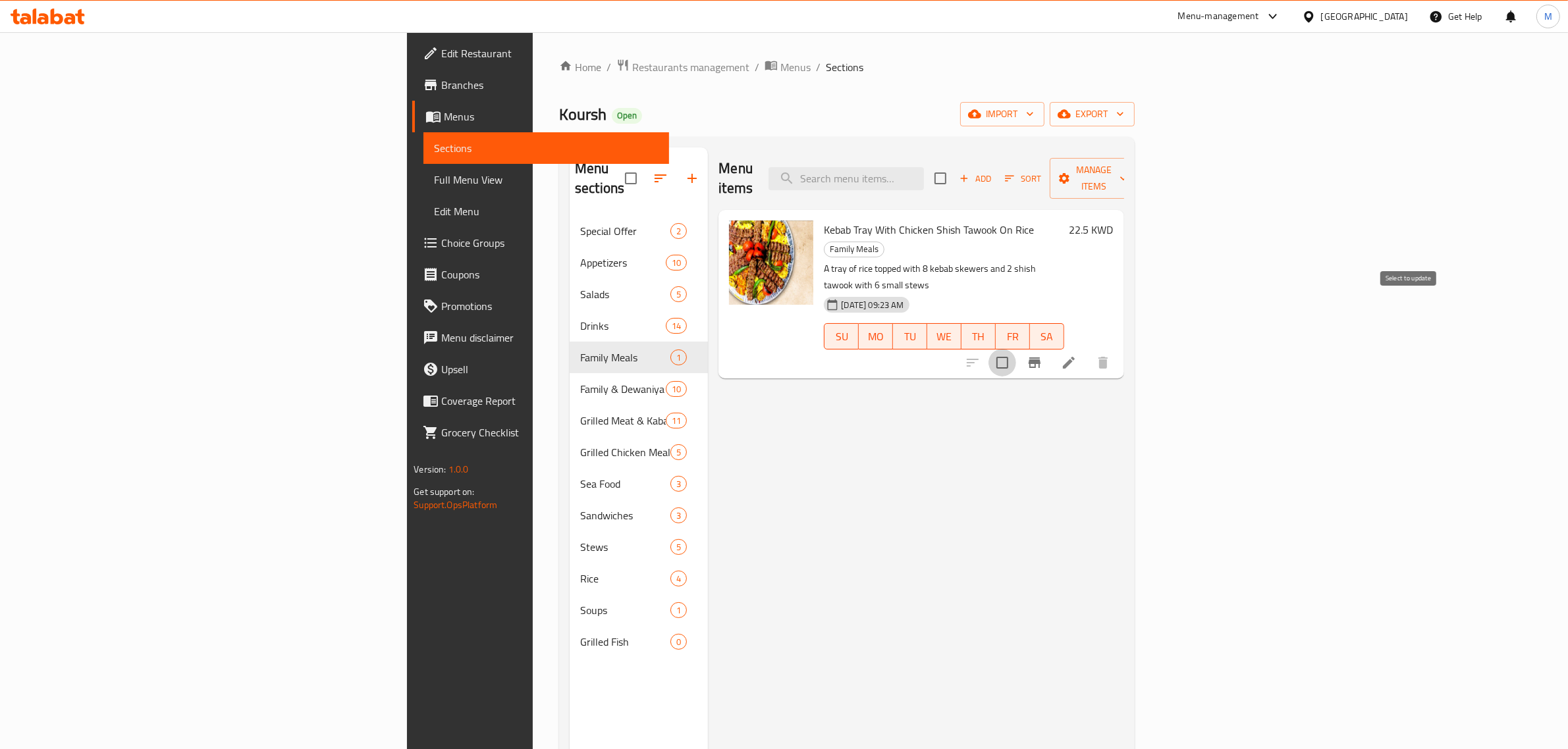
click at [1016, 349] on input "checkbox" at bounding box center [1002, 362] width 27 height 27
checkbox input "true"
click at [1127, 171] on span "Manage items" at bounding box center [1093, 179] width 67 height 33
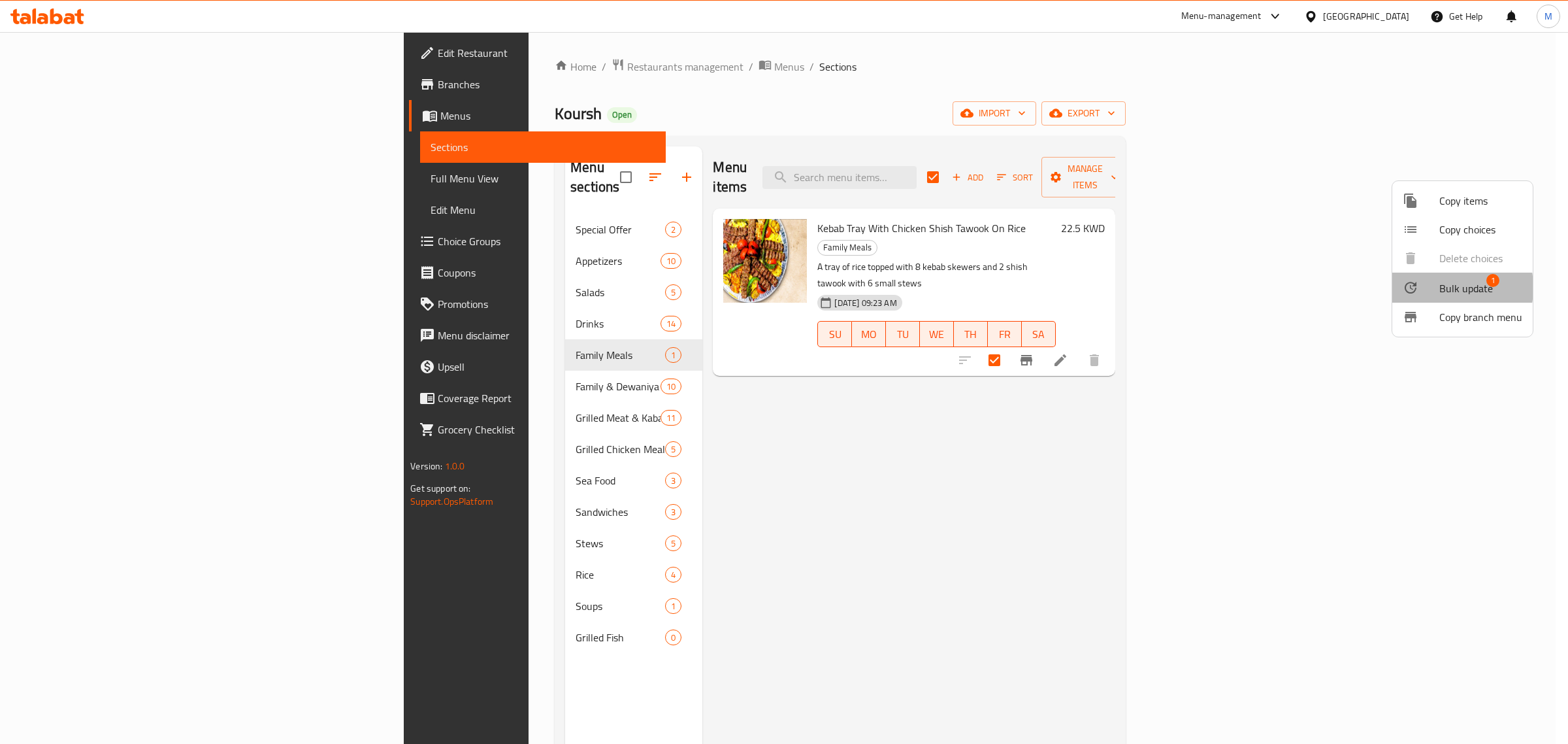
click at [1435, 288] on div at bounding box center [1421, 288] width 36 height 16
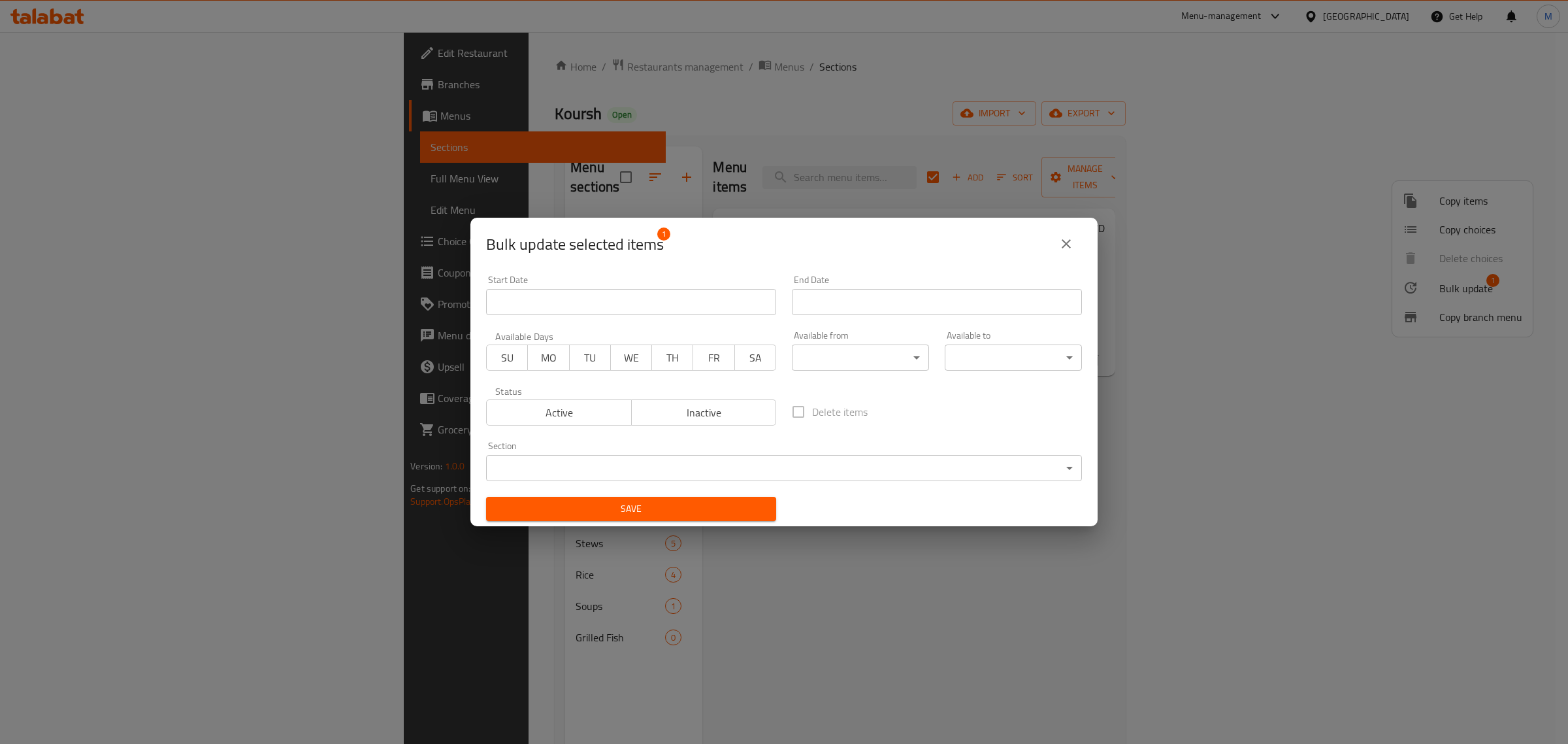
click at [705, 409] on span "Inactive" at bounding box center [704, 413] width 135 height 19
click at [658, 525] on div "Save" at bounding box center [631, 509] width 306 height 40
click at [665, 508] on span "Save" at bounding box center [631, 509] width 269 height 17
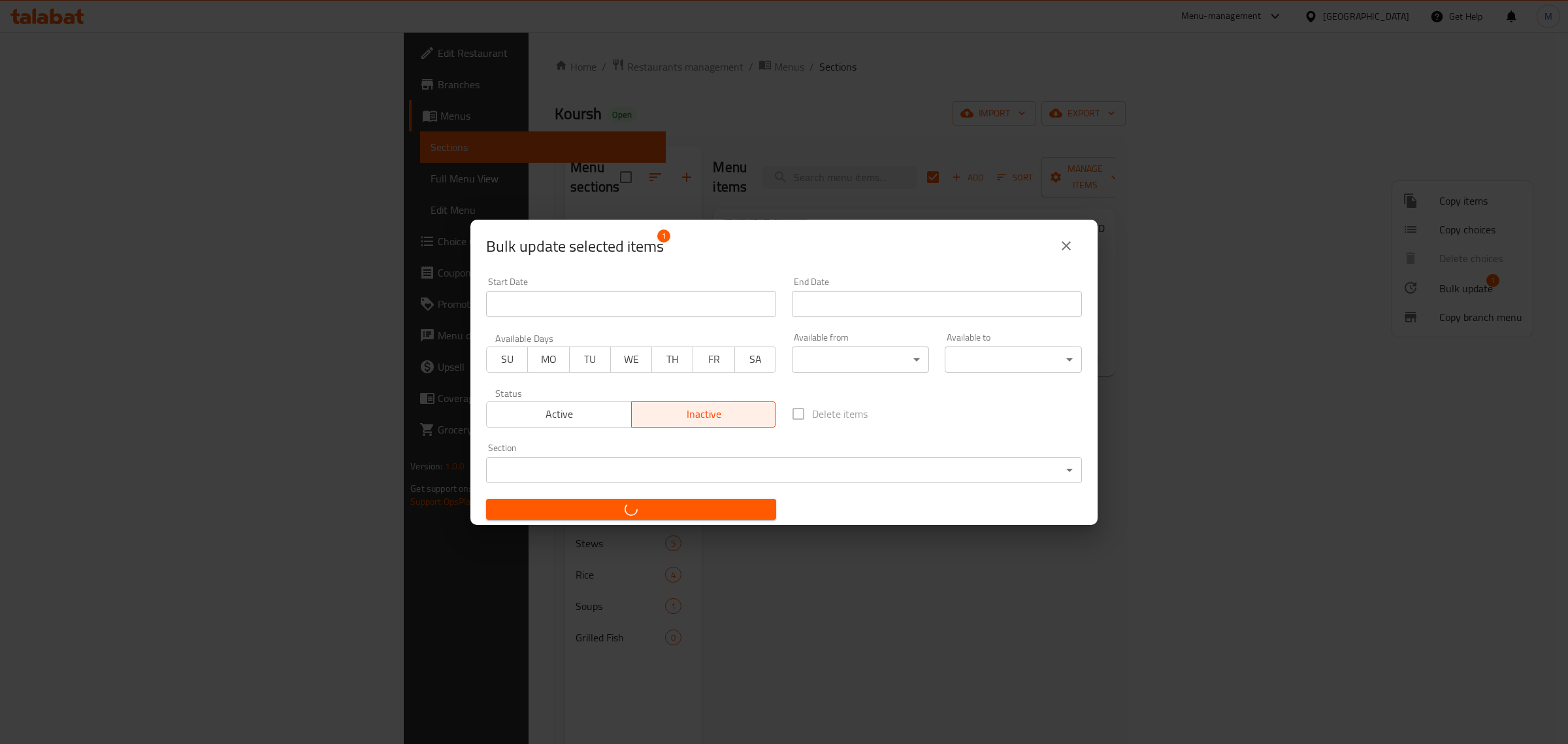
checkbox input "false"
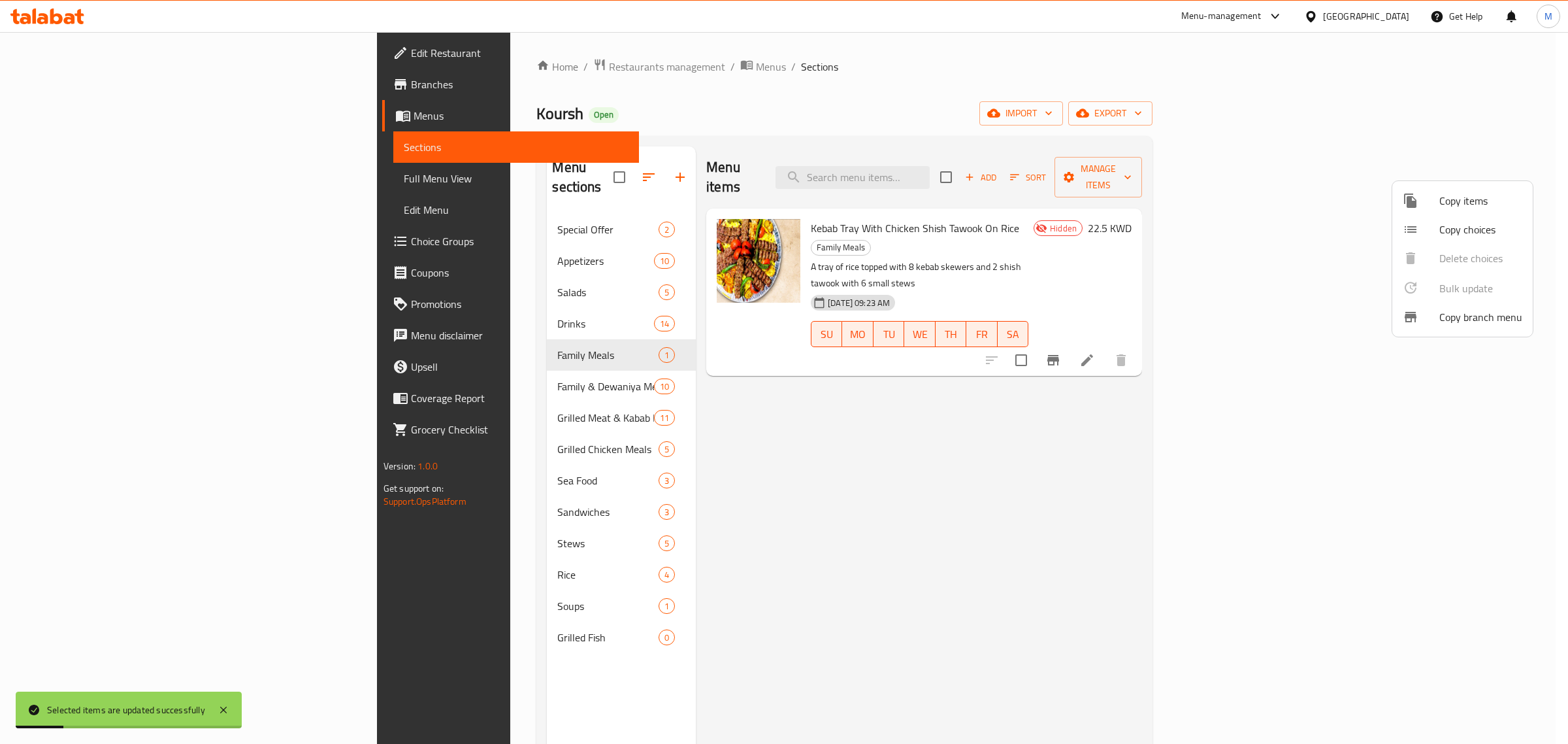
click at [667, 508] on div at bounding box center [784, 372] width 1568 height 744
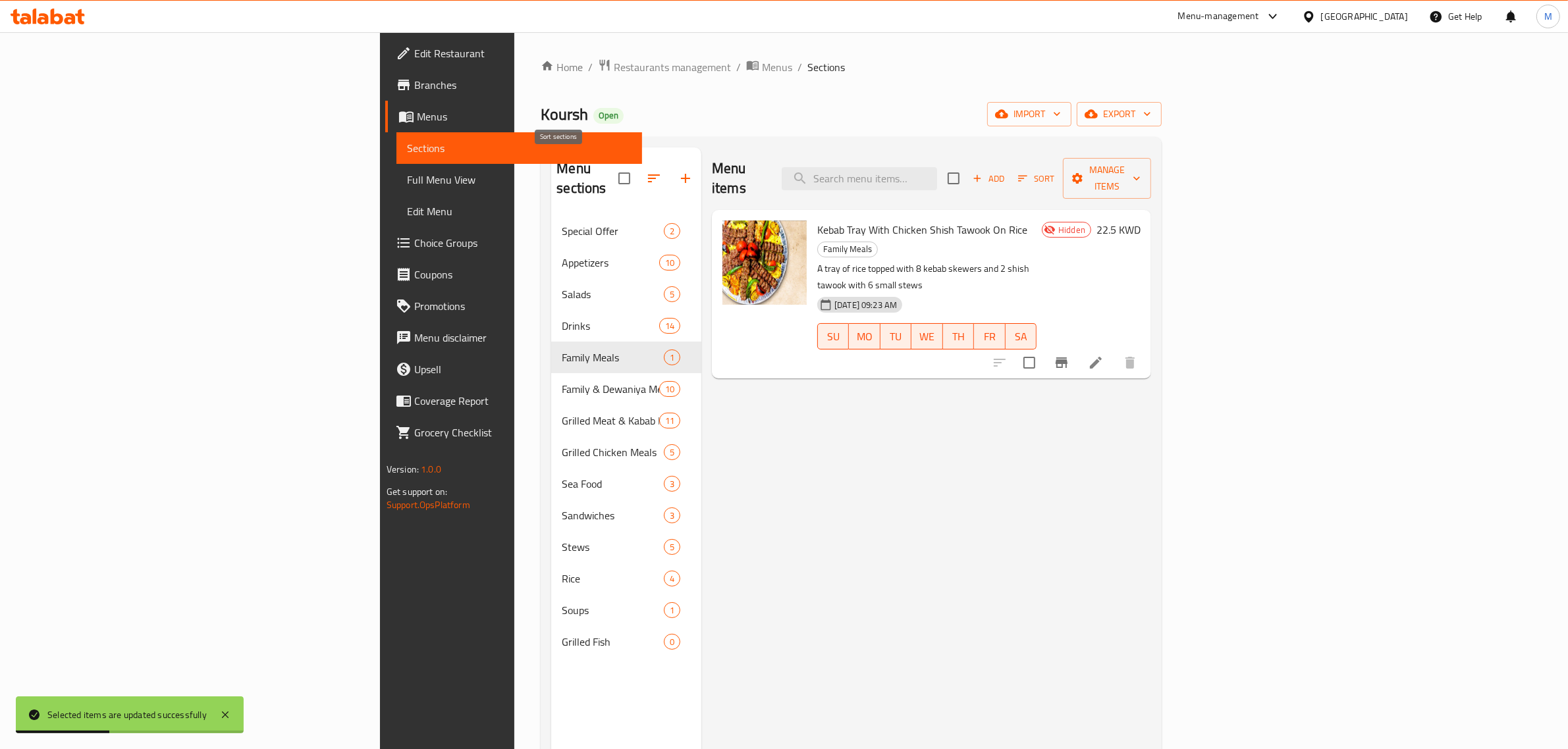
click at [646, 176] on icon "button" at bounding box center [654, 178] width 16 height 16
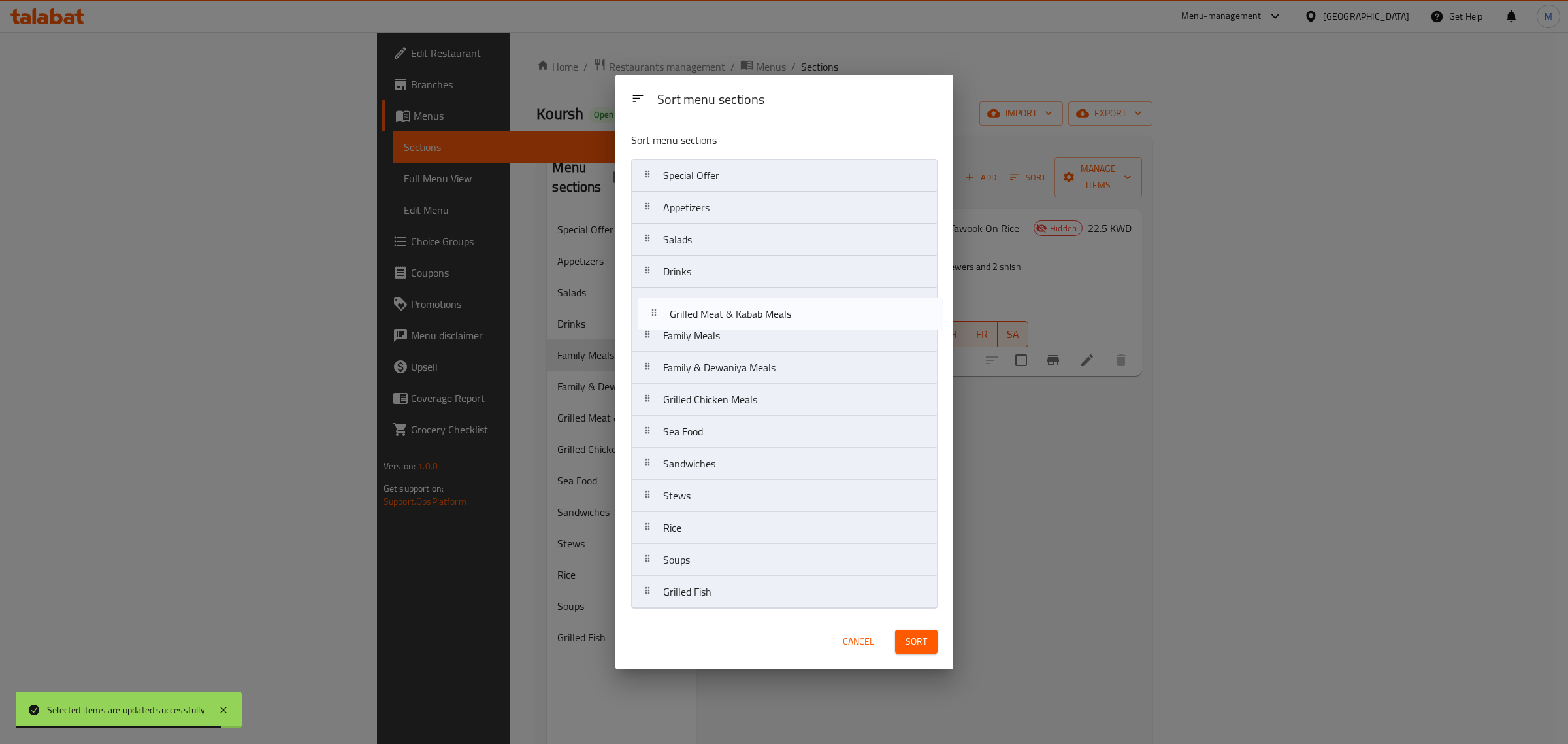
drag, startPoint x: 658, startPoint y: 368, endPoint x: 667, endPoint y: 309, distance: 59.7
click at [667, 309] on nav "Special Offer Appetizers Salads Drinks Family Meals Family & Dewaniya Meals Gri…" at bounding box center [784, 384] width 306 height 450
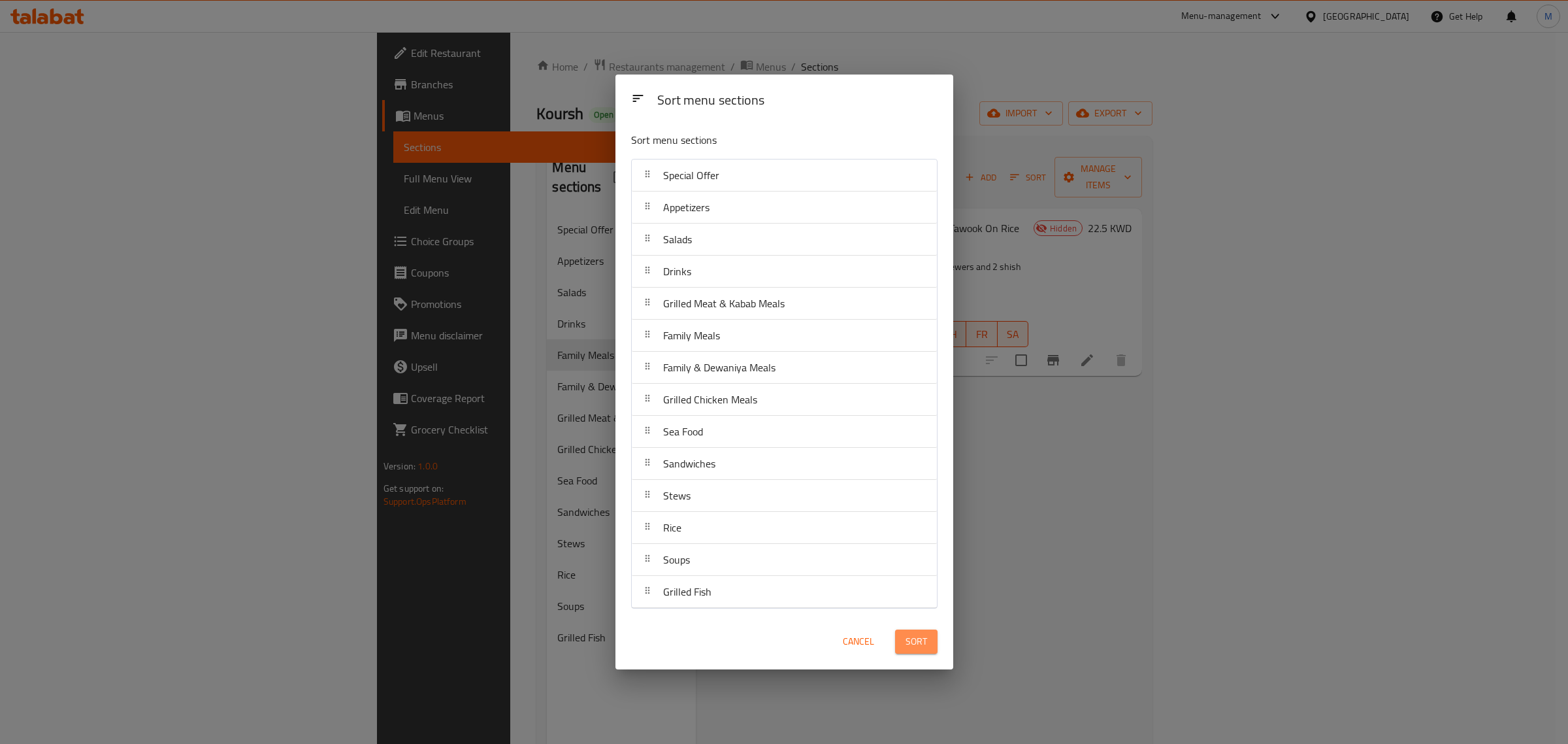
click at [910, 637] on span "Sort" at bounding box center [916, 641] width 21 height 17
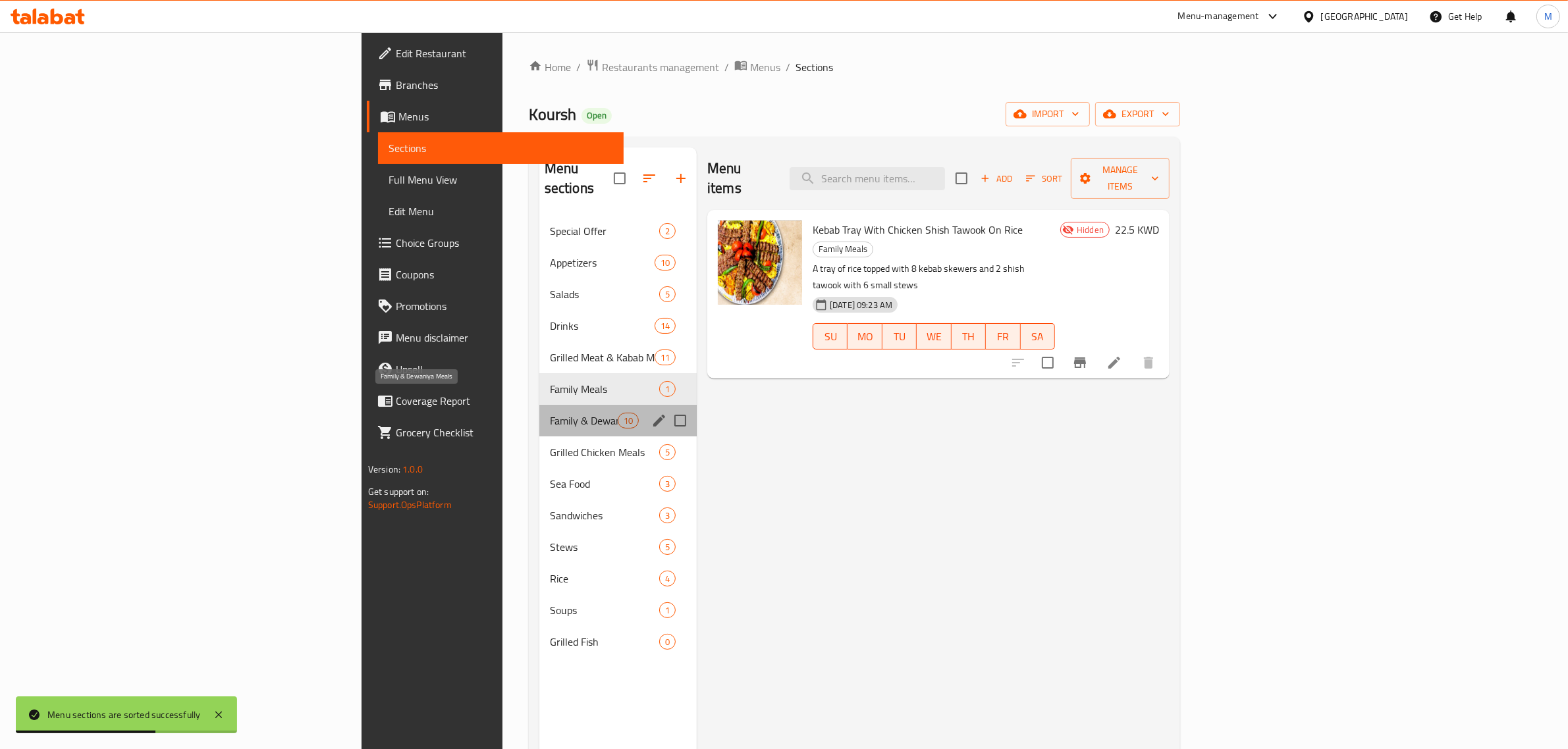
click at [550, 413] on span "Family & Dewaniya Meals" at bounding box center [583, 420] width 67 height 16
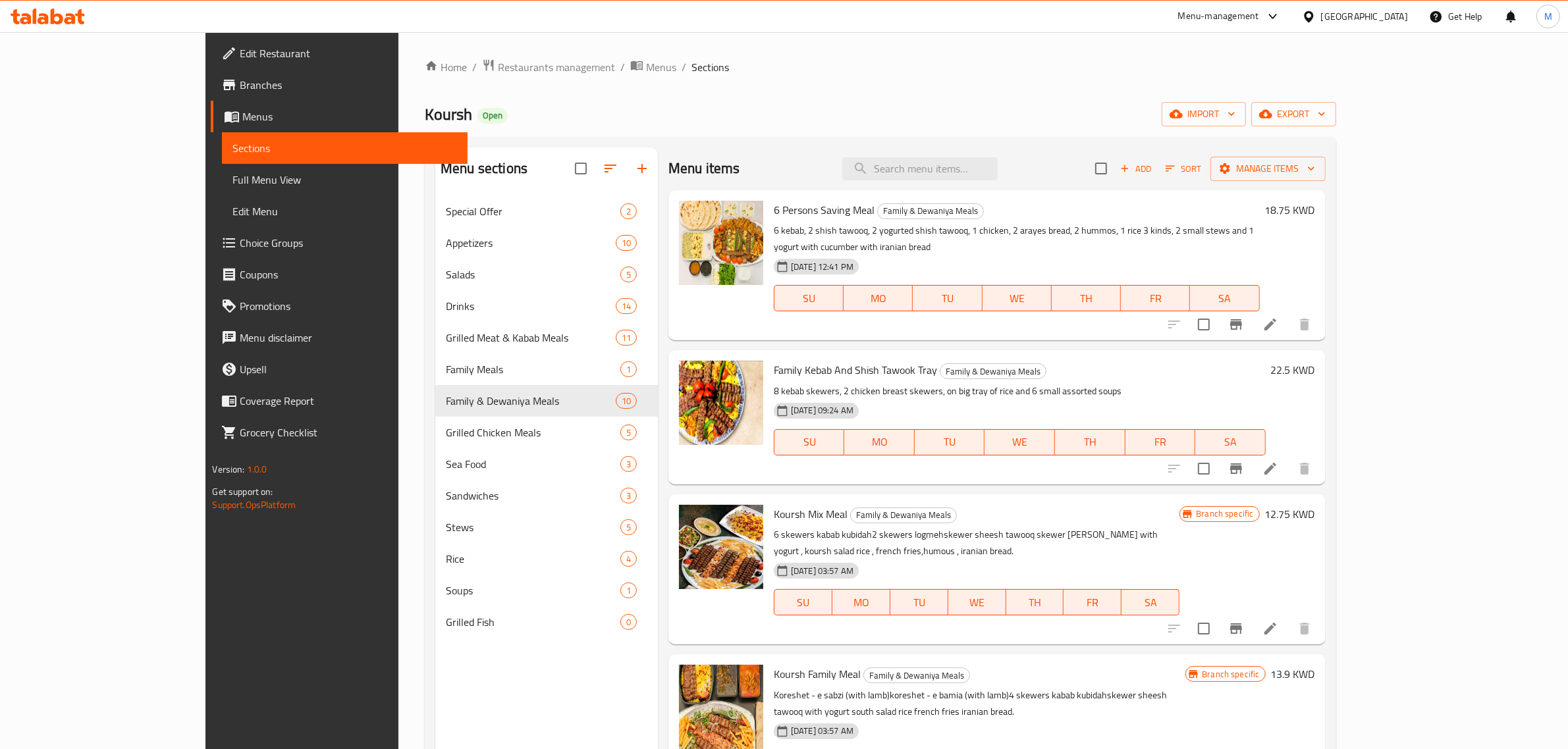
click at [1083, 383] on p "8 kebab skewers, 2 chicken breast skewers, on big tray of rice and 6 small asso…" at bounding box center [1019, 391] width 492 height 17
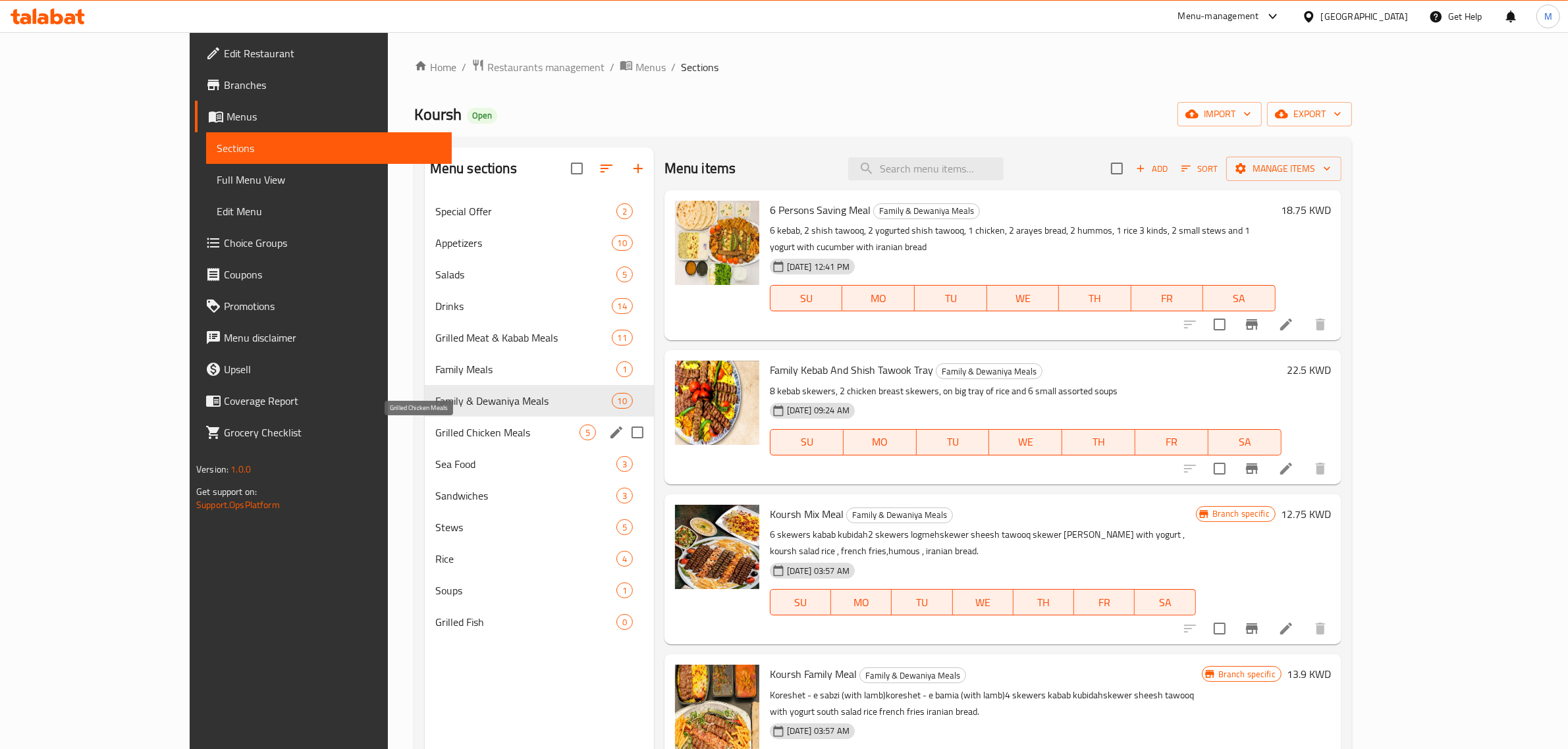
click at [495, 438] on span "Grilled Chicken Meals" at bounding box center [507, 432] width 144 height 16
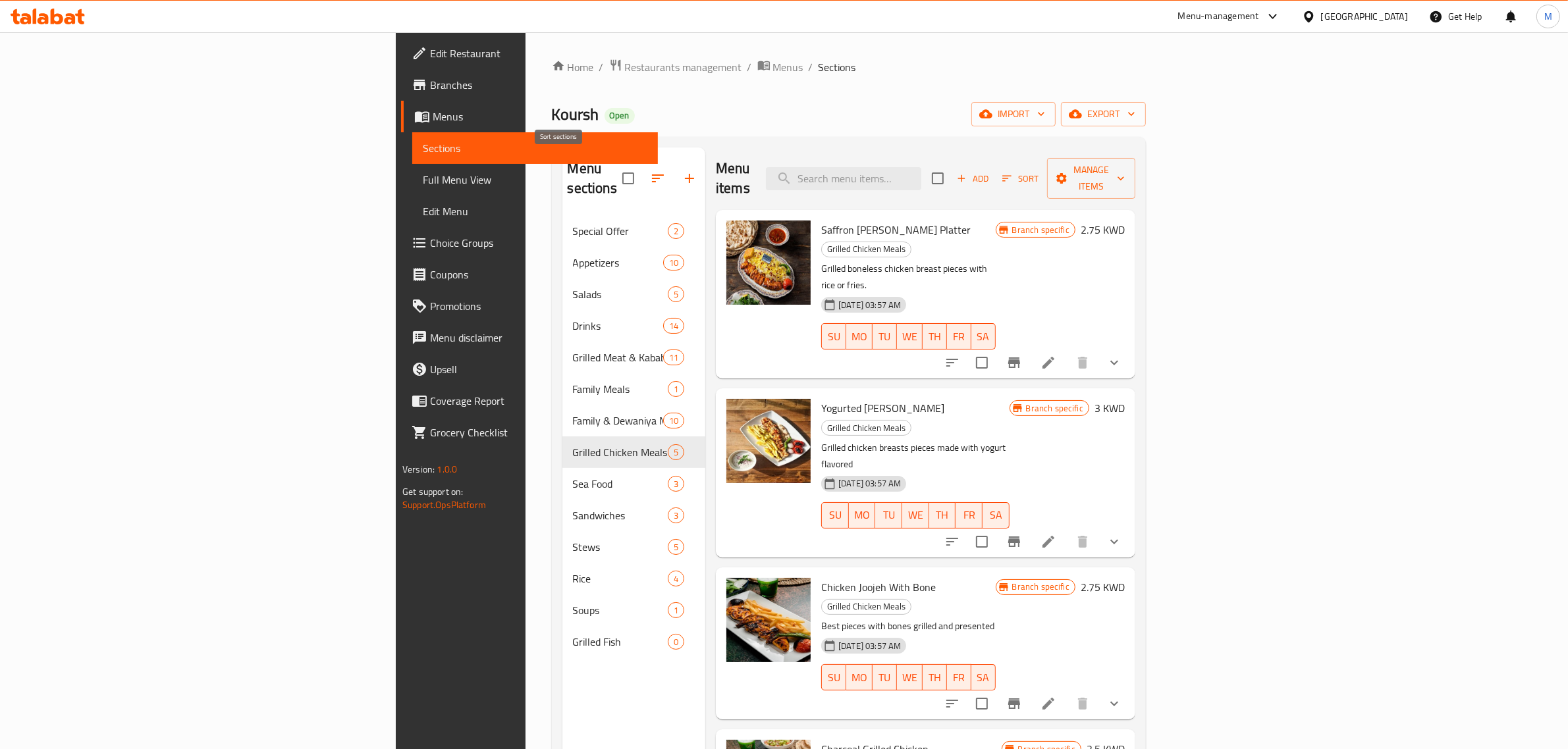
click at [650, 171] on icon "button" at bounding box center [658, 178] width 16 height 16
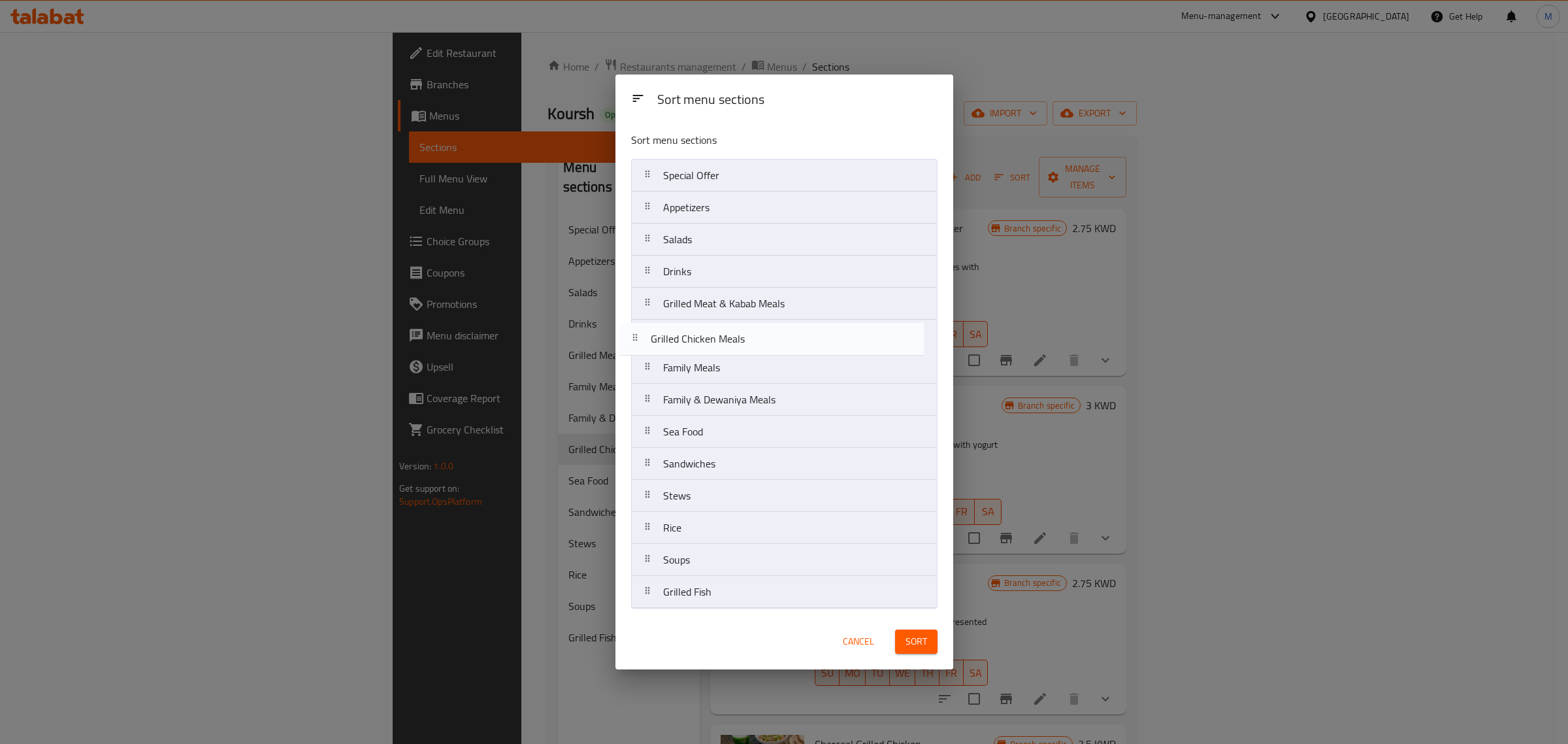
drag, startPoint x: 733, startPoint y: 406, endPoint x: 720, endPoint y: 342, distance: 65.3
click at [720, 342] on nav "Special Offer Appetizers Salads Drinks Grilled Meat & Kabab Meals Family Meals …" at bounding box center [784, 384] width 306 height 450
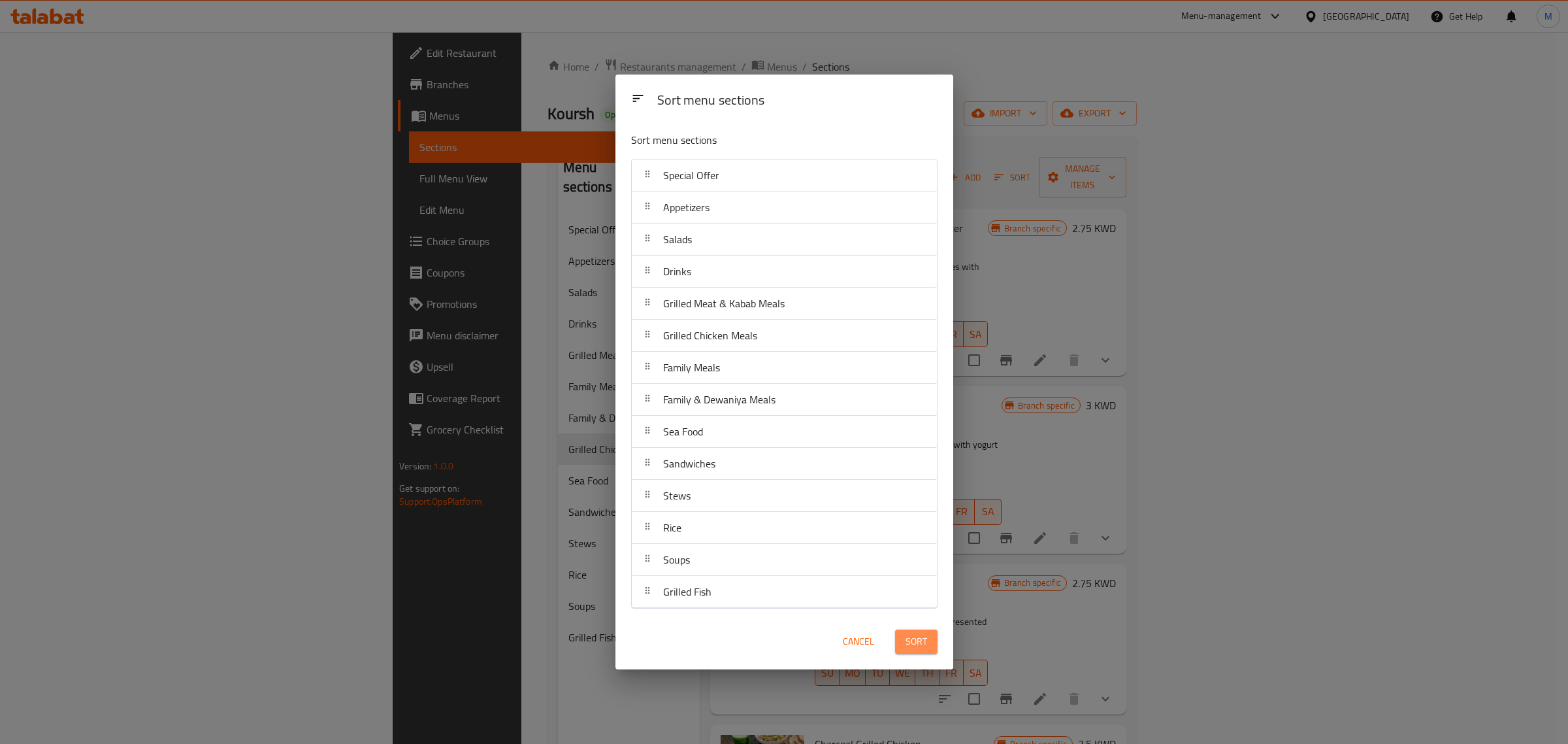
click at [910, 648] on span "Sort" at bounding box center [916, 641] width 21 height 17
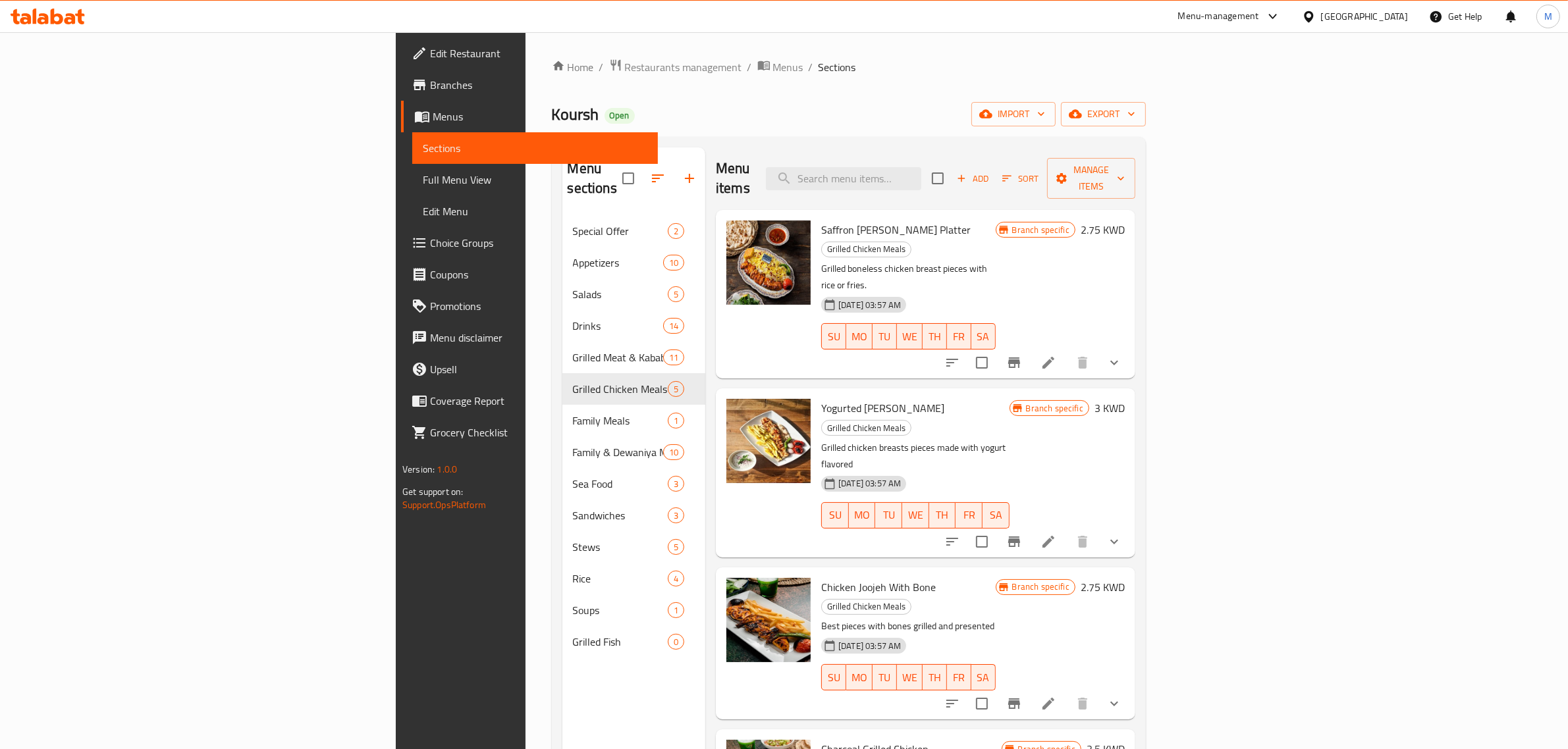
click at [1067, 351] on li at bounding box center [1048, 363] width 37 height 23
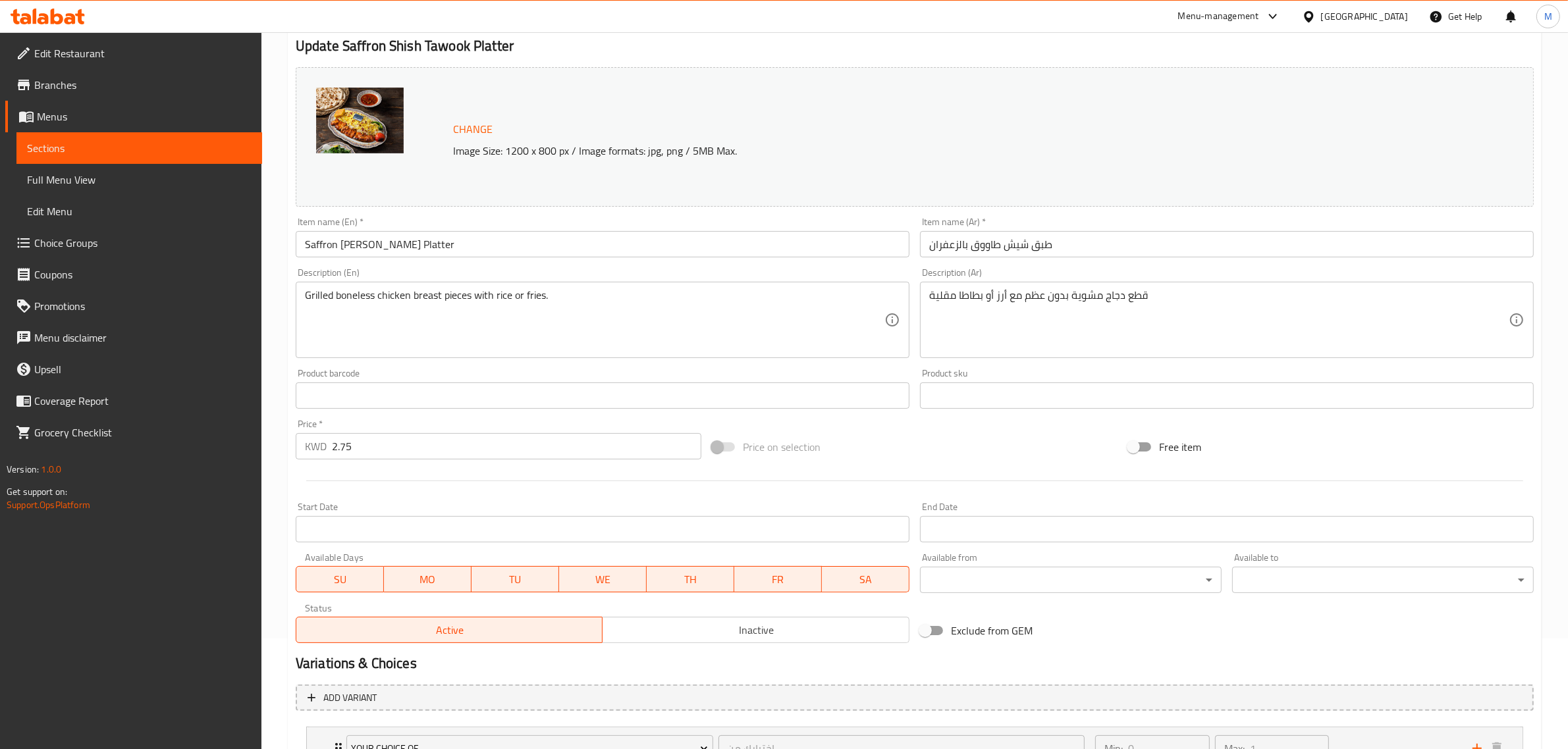
scroll to position [221, 0]
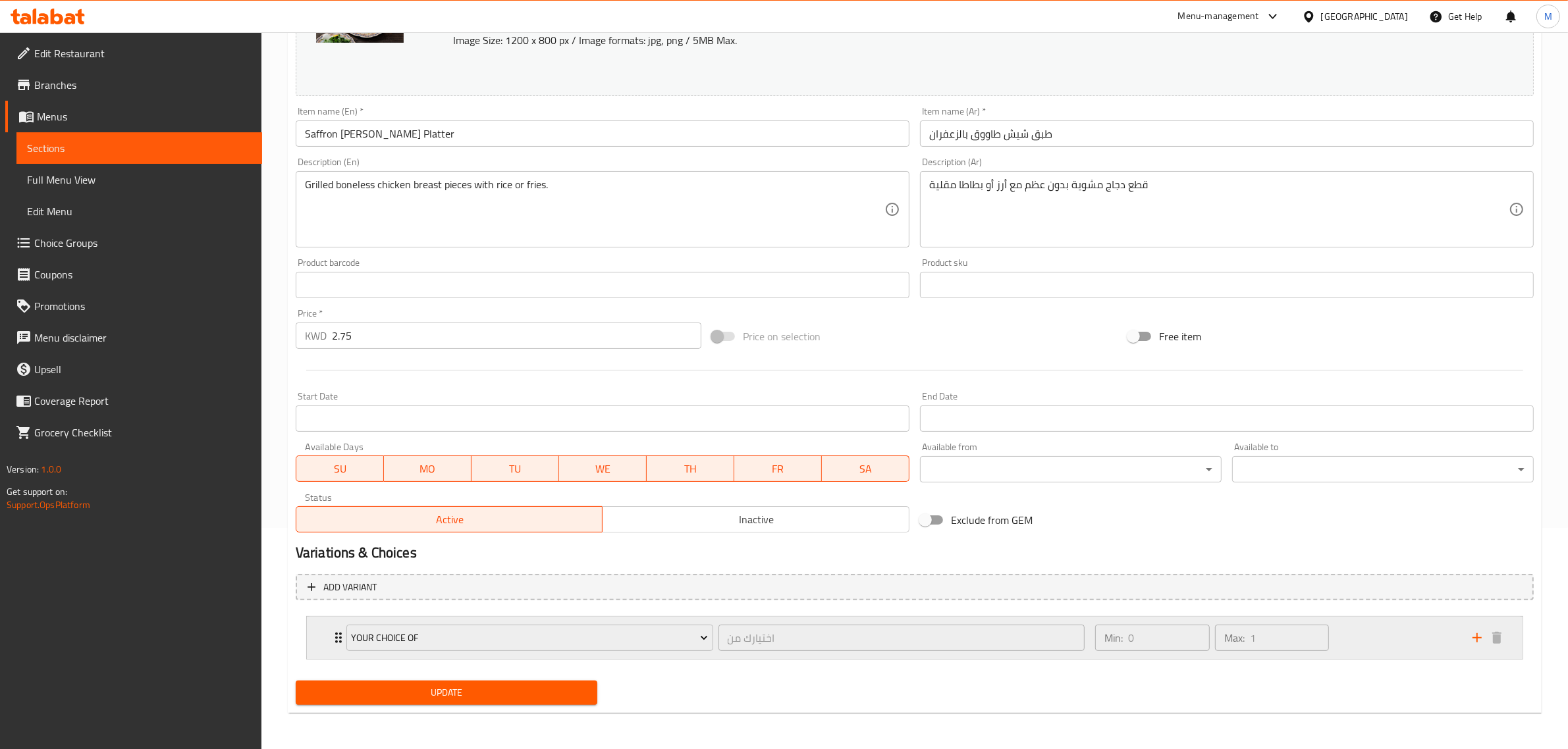
click at [1366, 635] on div "Min: 0 ​ Max: 1 ​" at bounding box center [1276, 637] width 377 height 42
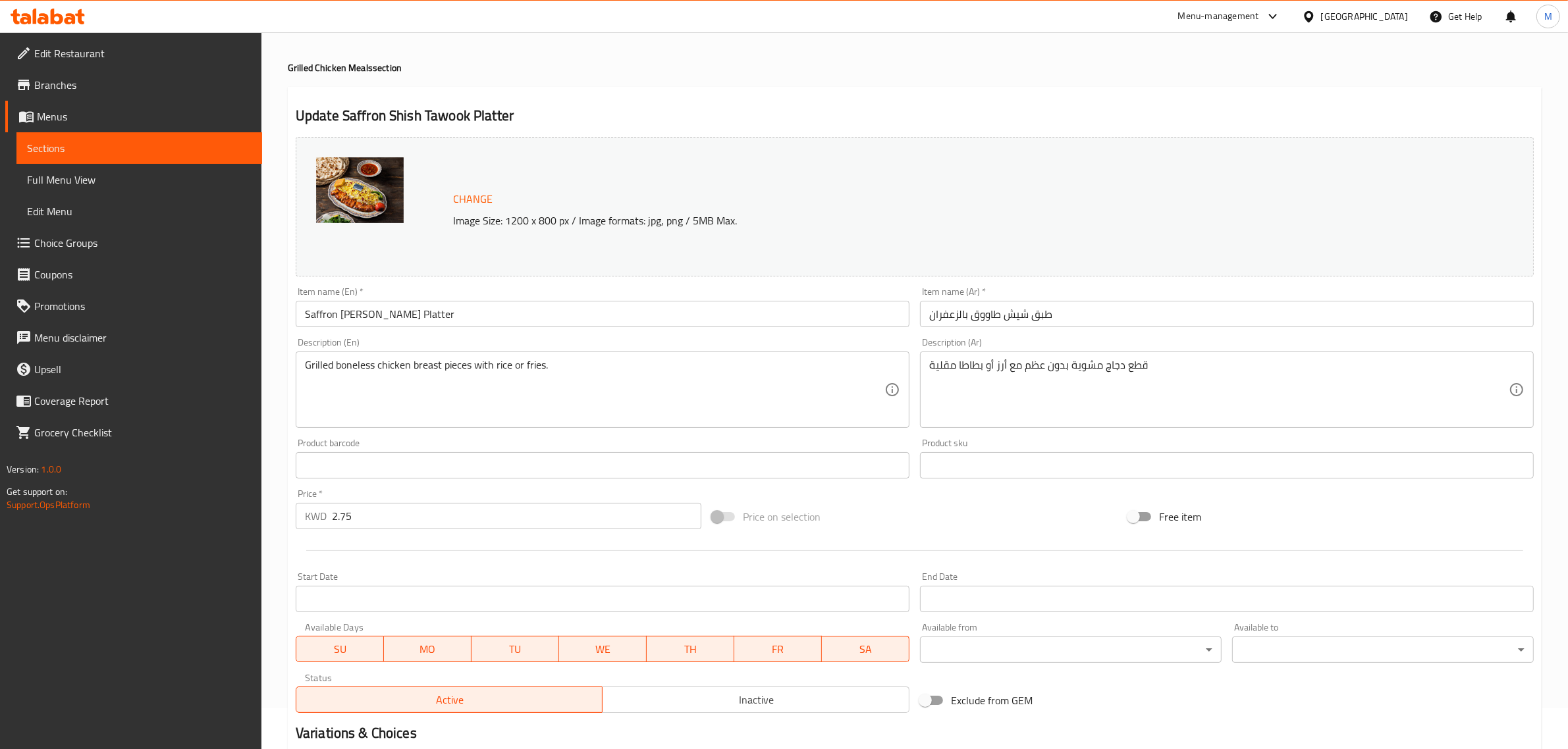
scroll to position [0, 0]
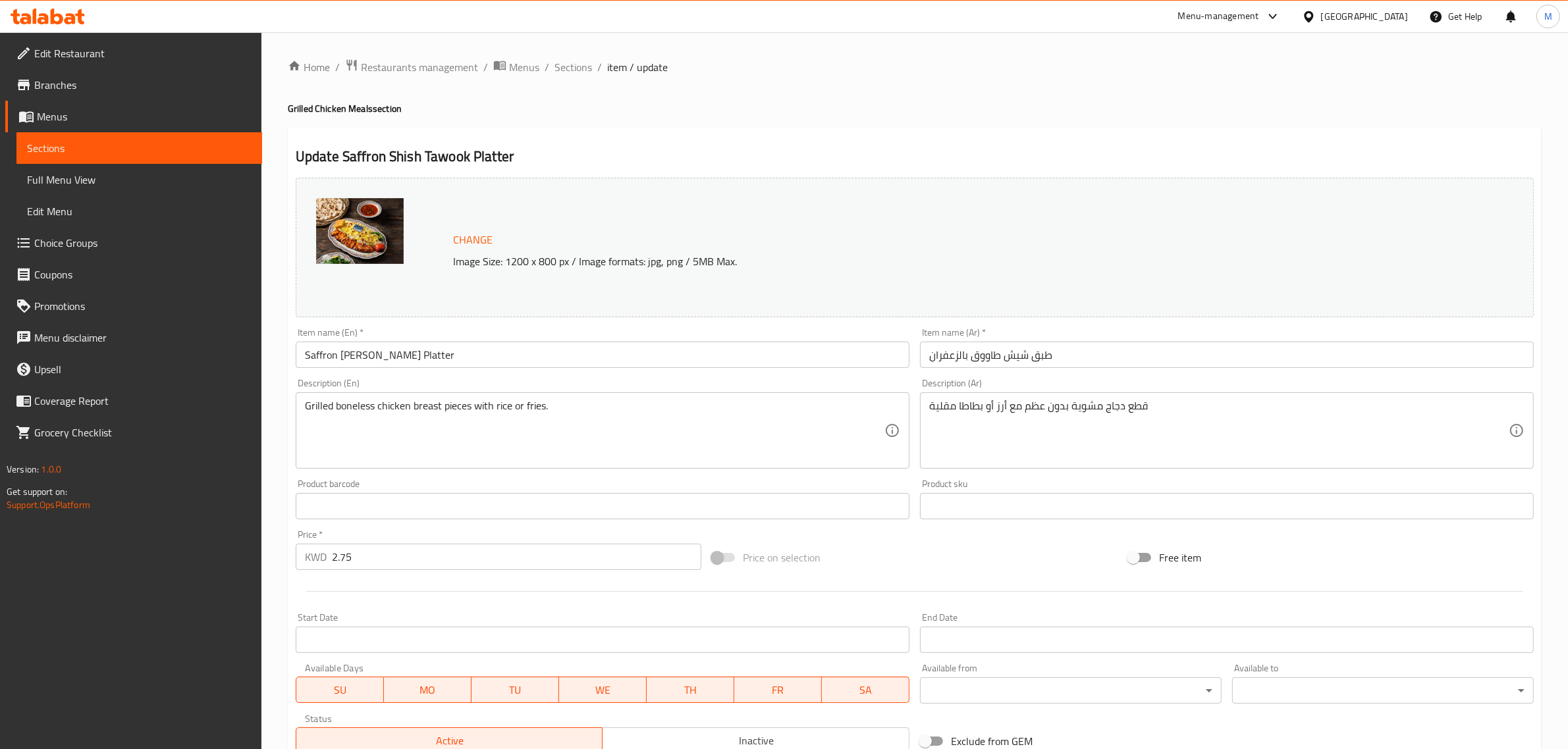
click at [725, 362] on input "Saffron Shish Tawook Platter" at bounding box center [602, 355] width 614 height 27
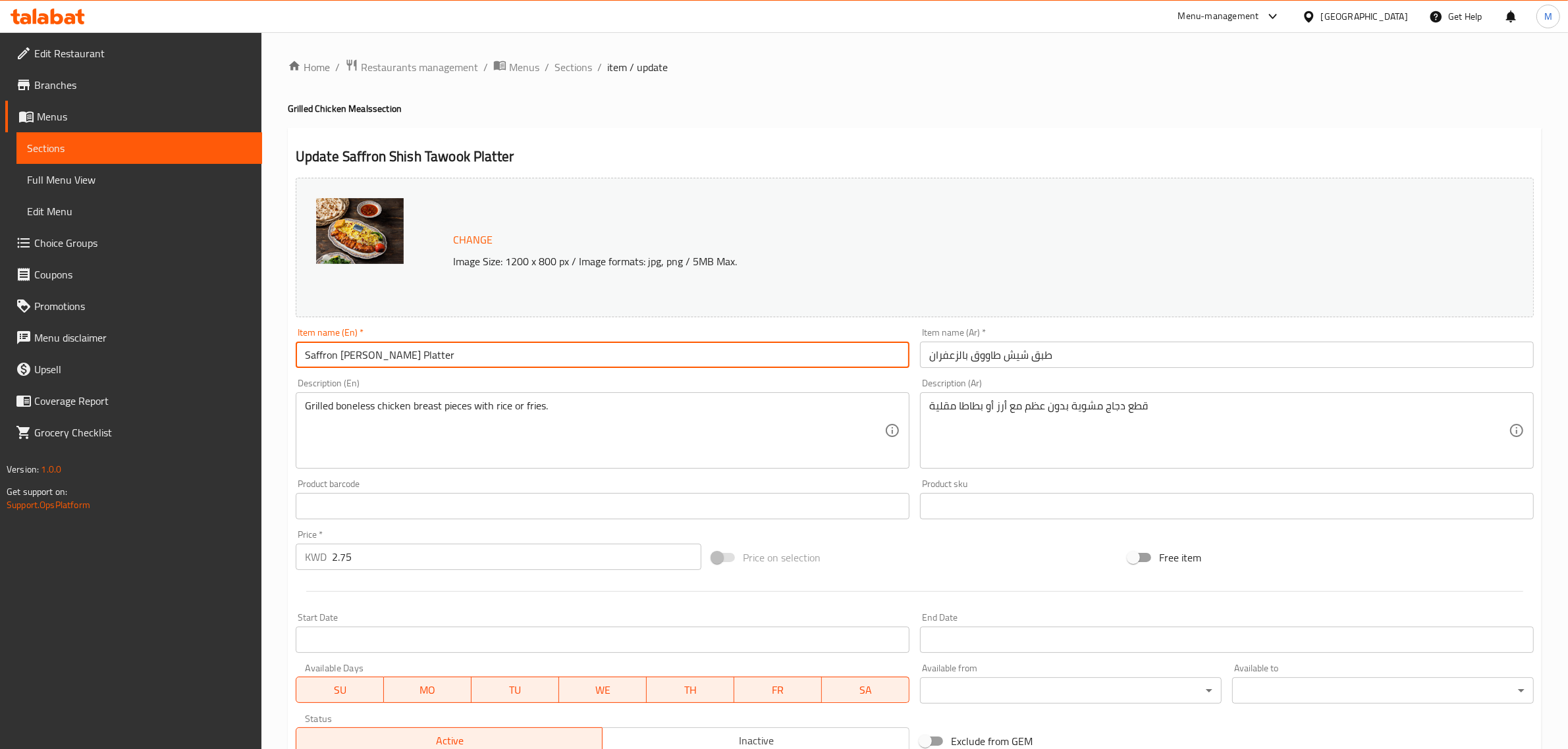
paste input "chicken shish tawook with rice"
type input "Saffron Chicken Shish Tawook with Rice"
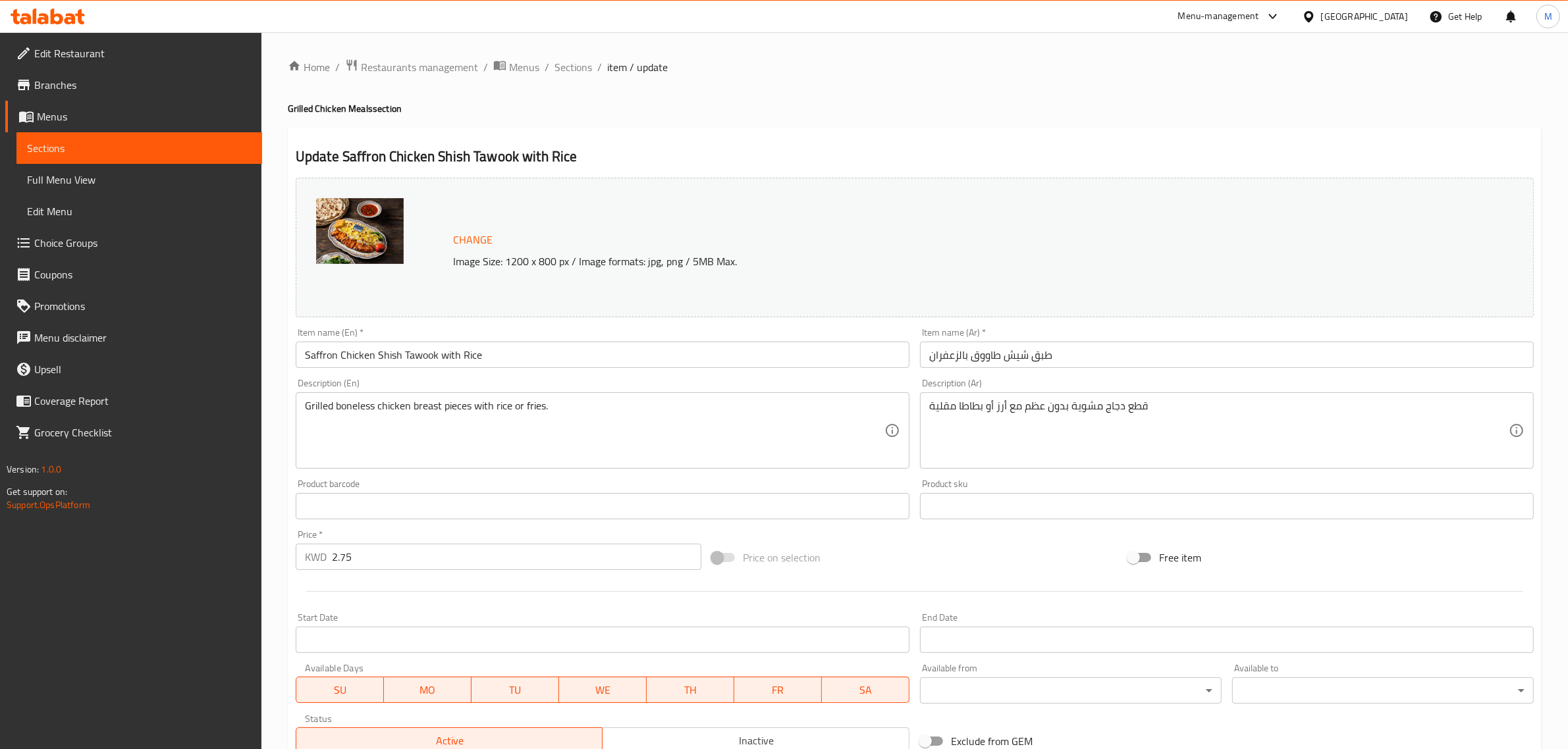
click at [921, 555] on div "Price on selection" at bounding box center [915, 558] width 416 height 36
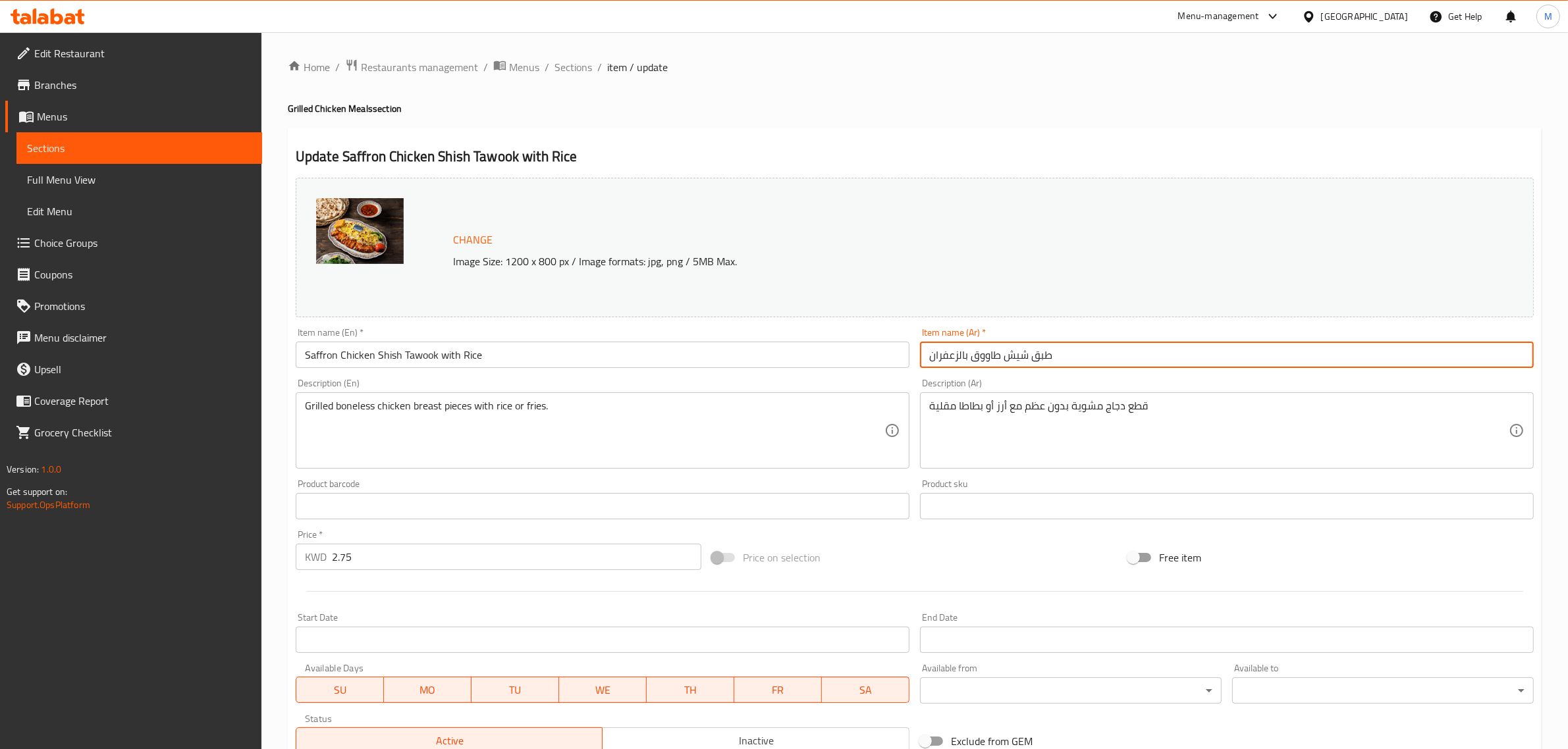
click at [1171, 359] on input "طبق شيش طاووق بالزعفران" at bounding box center [1227, 355] width 614 height 27
paste input "شيش طاووق بالزعفران مع عيش"
type input "شيش طاووق بالزعفران مع عيش"
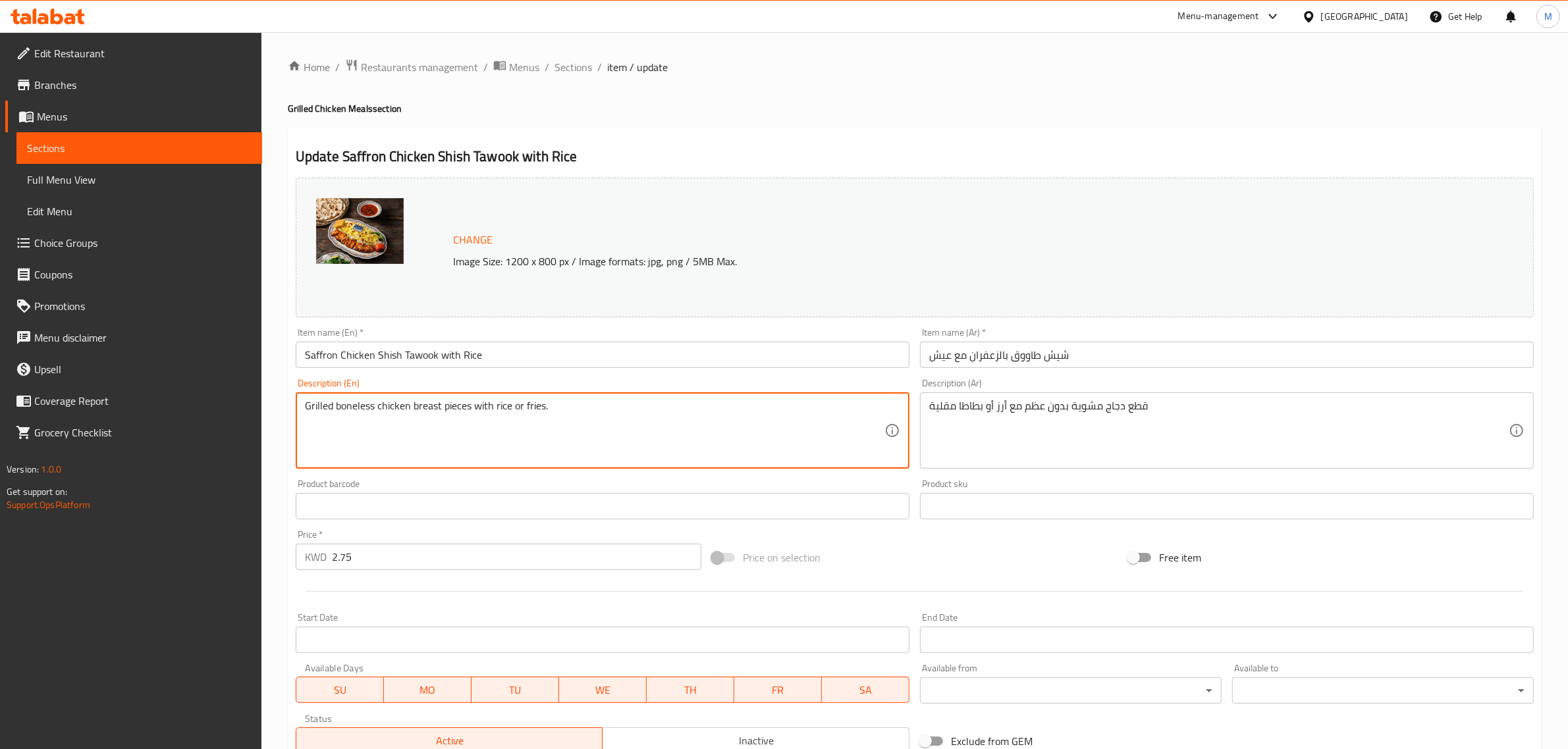
paste textarea "Boneless grilled chicken pieces with rice, broth, butter, Iranian bread and aru…"
type textarea "Boneless grilled chicken pieces with rice, broth, butter, Iranian bread and aru…"
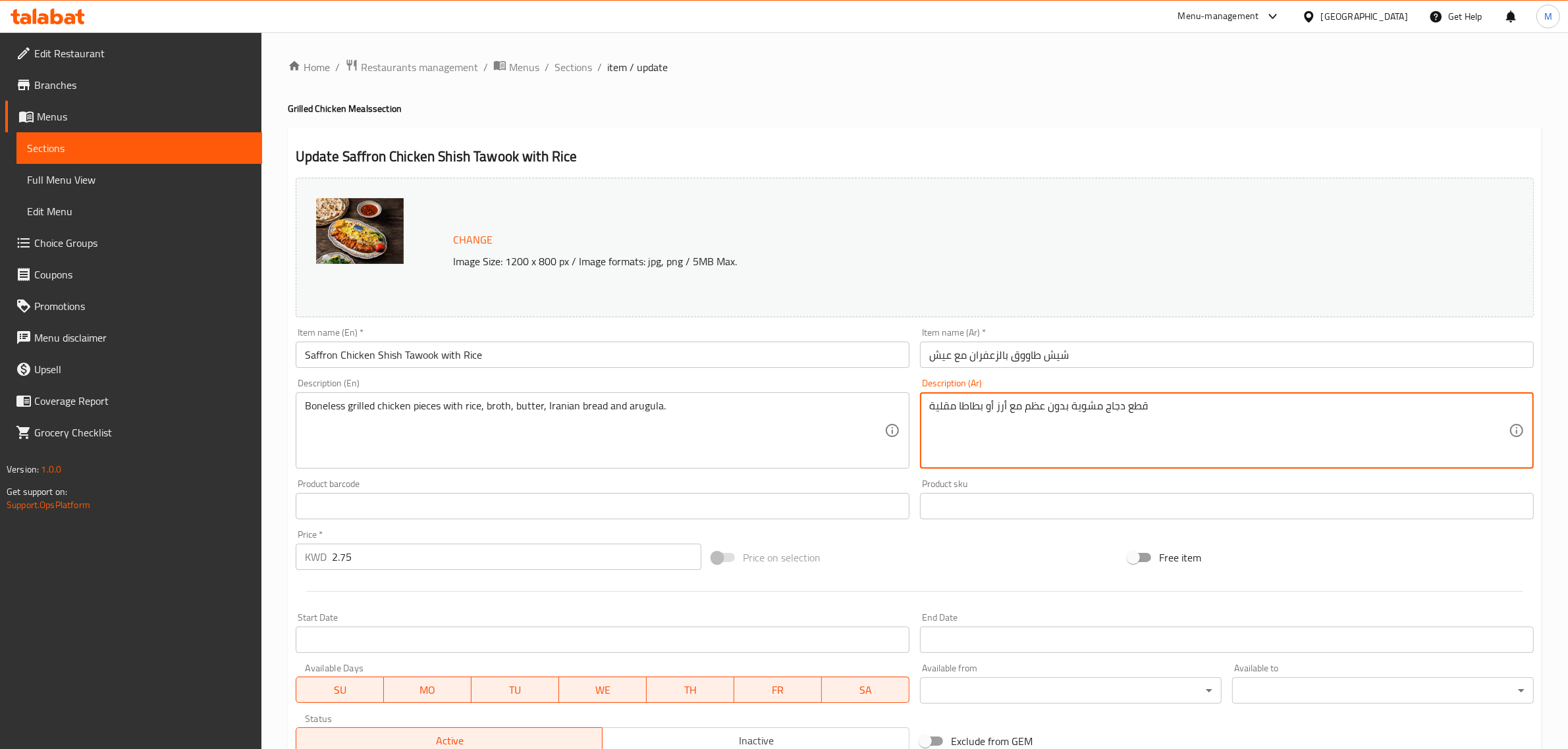
paste textarea "الاضافة الى مرق وزبدة وخبز ايراني وجرجير."
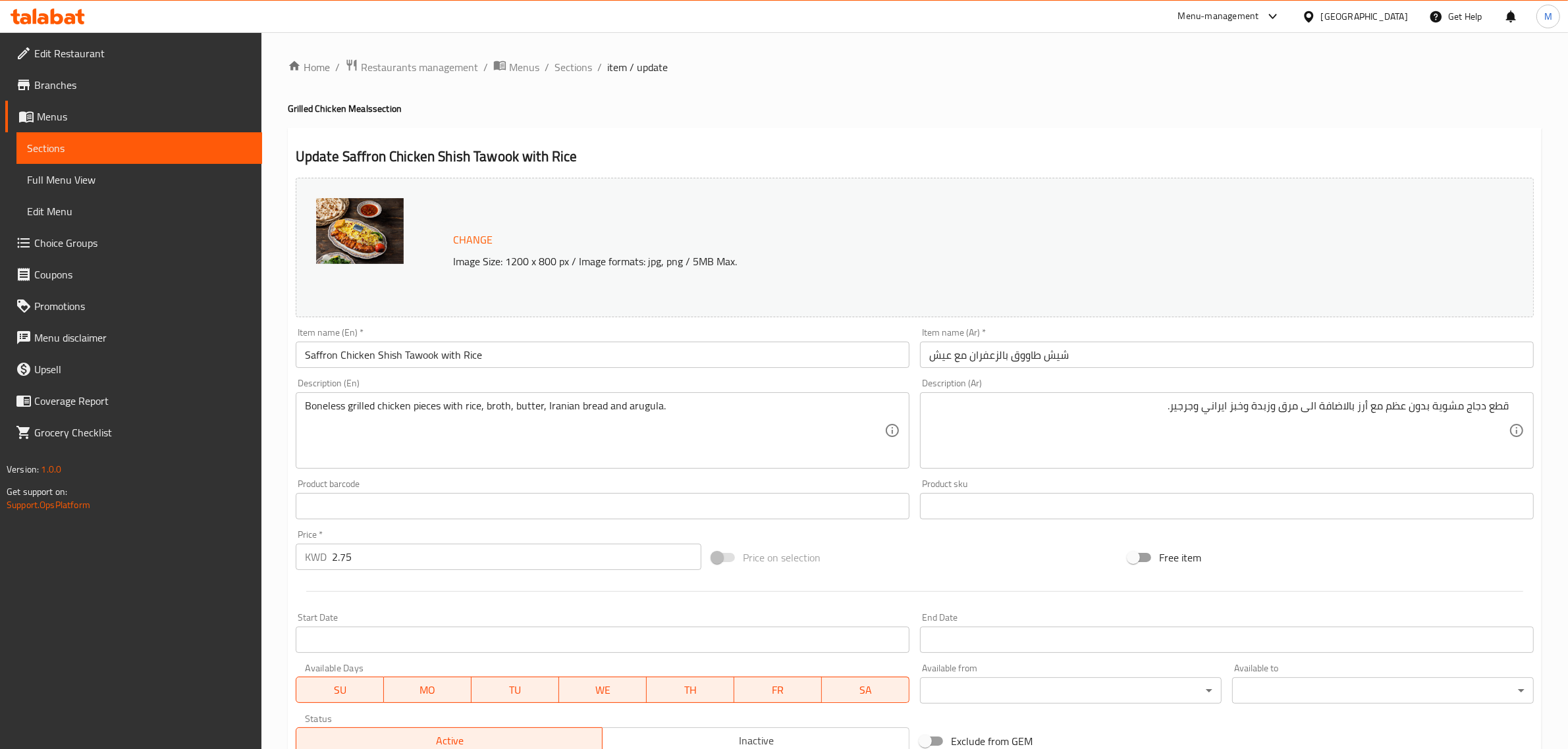
click at [1161, 420] on textarea "قطع دجاج مشوية بدون عظم مع أرز بالاضافة الى مرق وزبدة وخبز ايراني وجرجير." at bounding box center [1219, 430] width 580 height 62
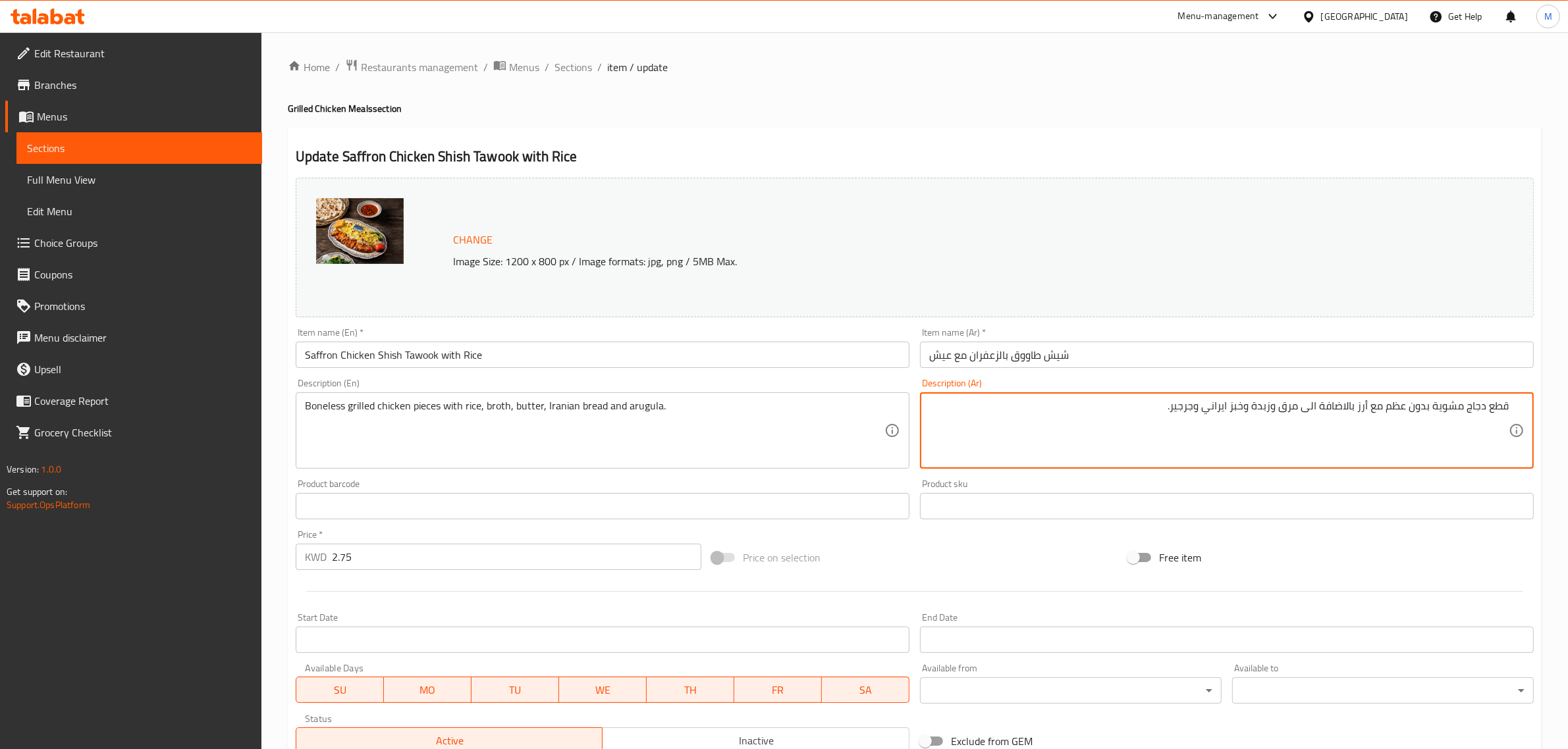
paste textarea "قطع دجاج مشوية بدون عظم مع أرز بالاضافة الى مرق وزبدة وخبز ايراني وجرجير."
click at [1300, 423] on textarea "قطع دجاج مشوية بدون عظم مع أرز بالاضافة الى مرق وزبدة وخبز ايراني وجرجير. قطع د…" at bounding box center [1219, 430] width 580 height 62
type textarea "قطع دجاج مشوية بدون عظم مع أرز بالاضافة الى مرق وزبدة وخبز ايراني وجرجير."
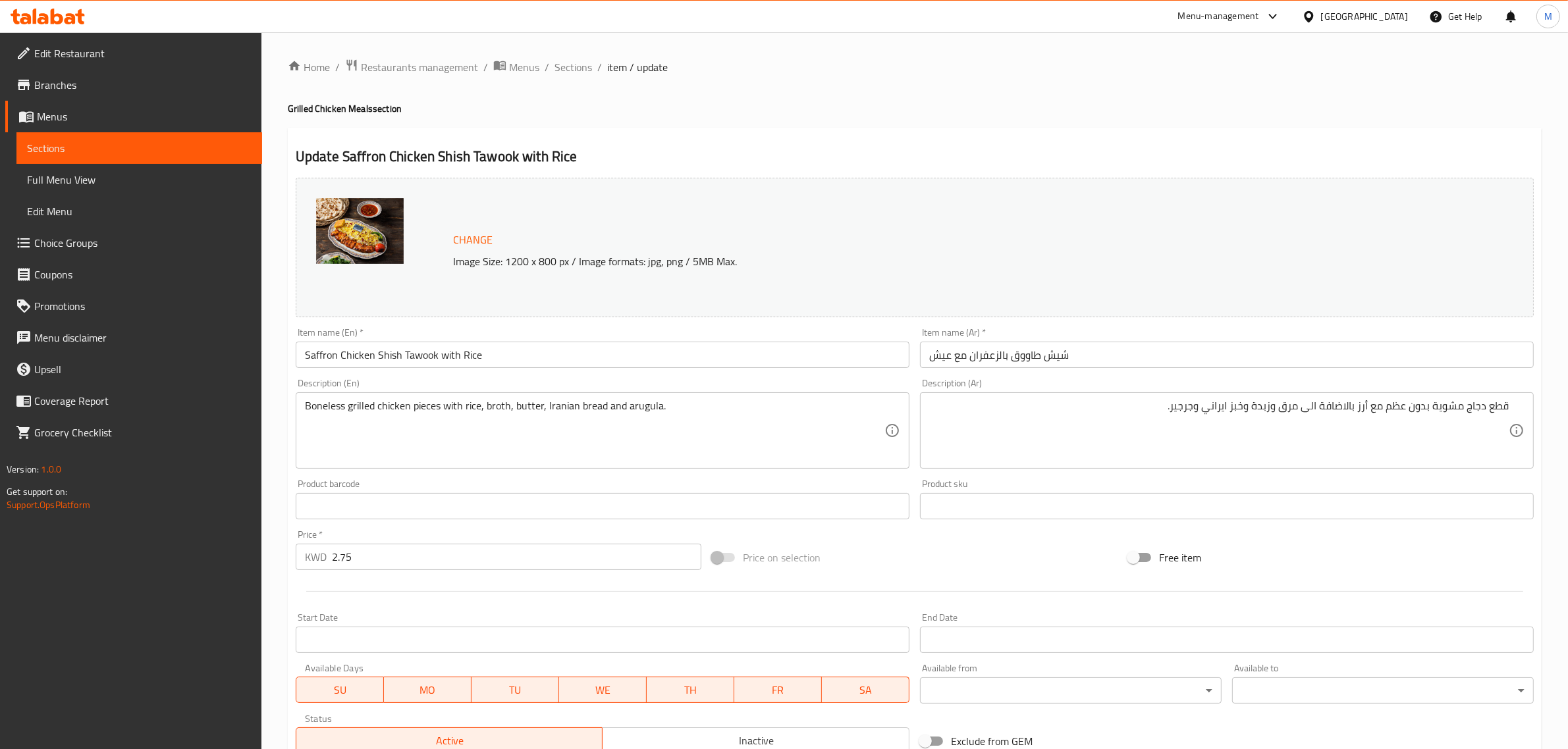
click at [696, 153] on h2 "Update Saffron Chicken Shish Tawook with Rice" at bounding box center [914, 156] width 1238 height 20
click at [560, 551] on input "2.75" at bounding box center [517, 557] width 370 height 27
paste input "0"
type input "2.750"
click at [989, 558] on div "Price on selection" at bounding box center [915, 558] width 416 height 36
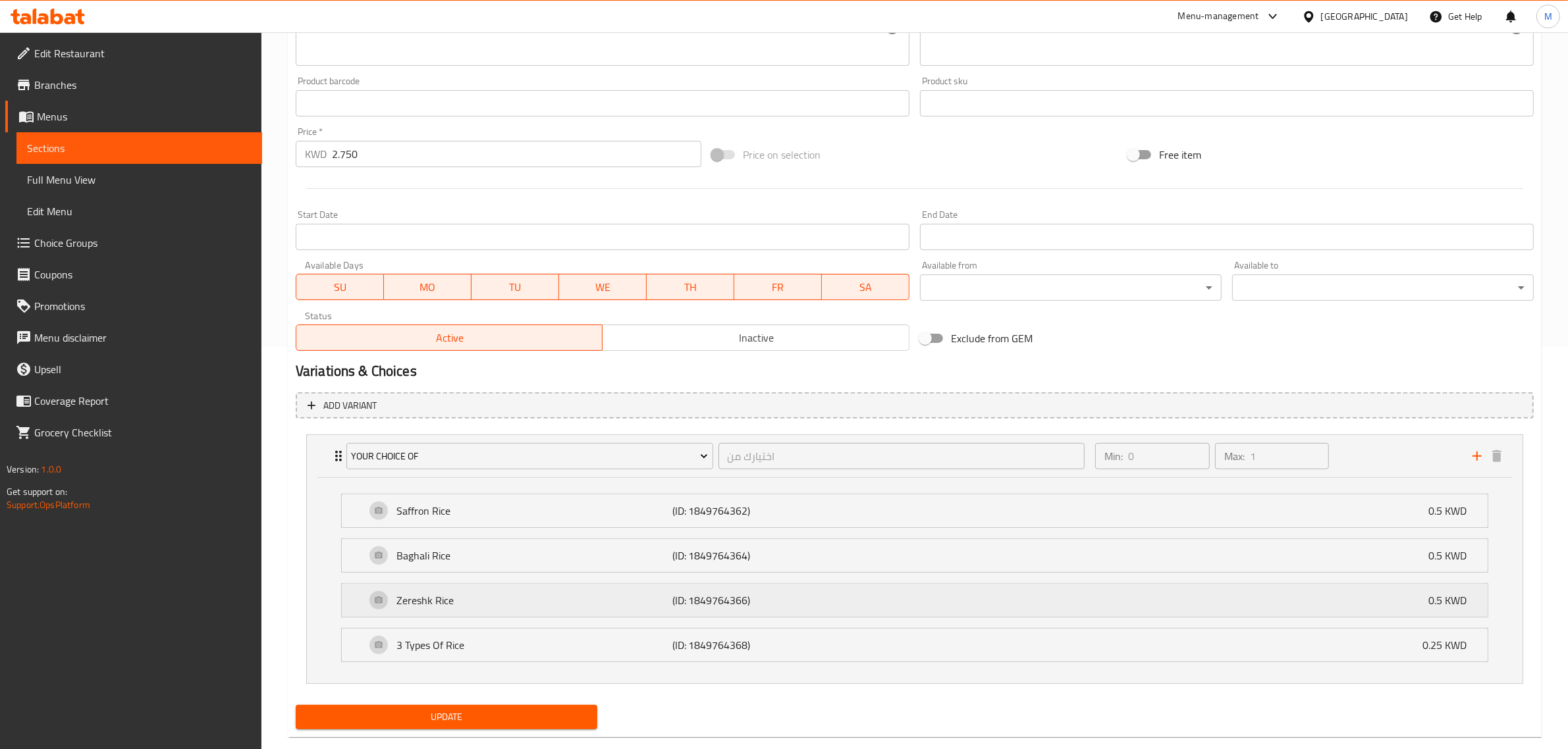
scroll to position [429, 0]
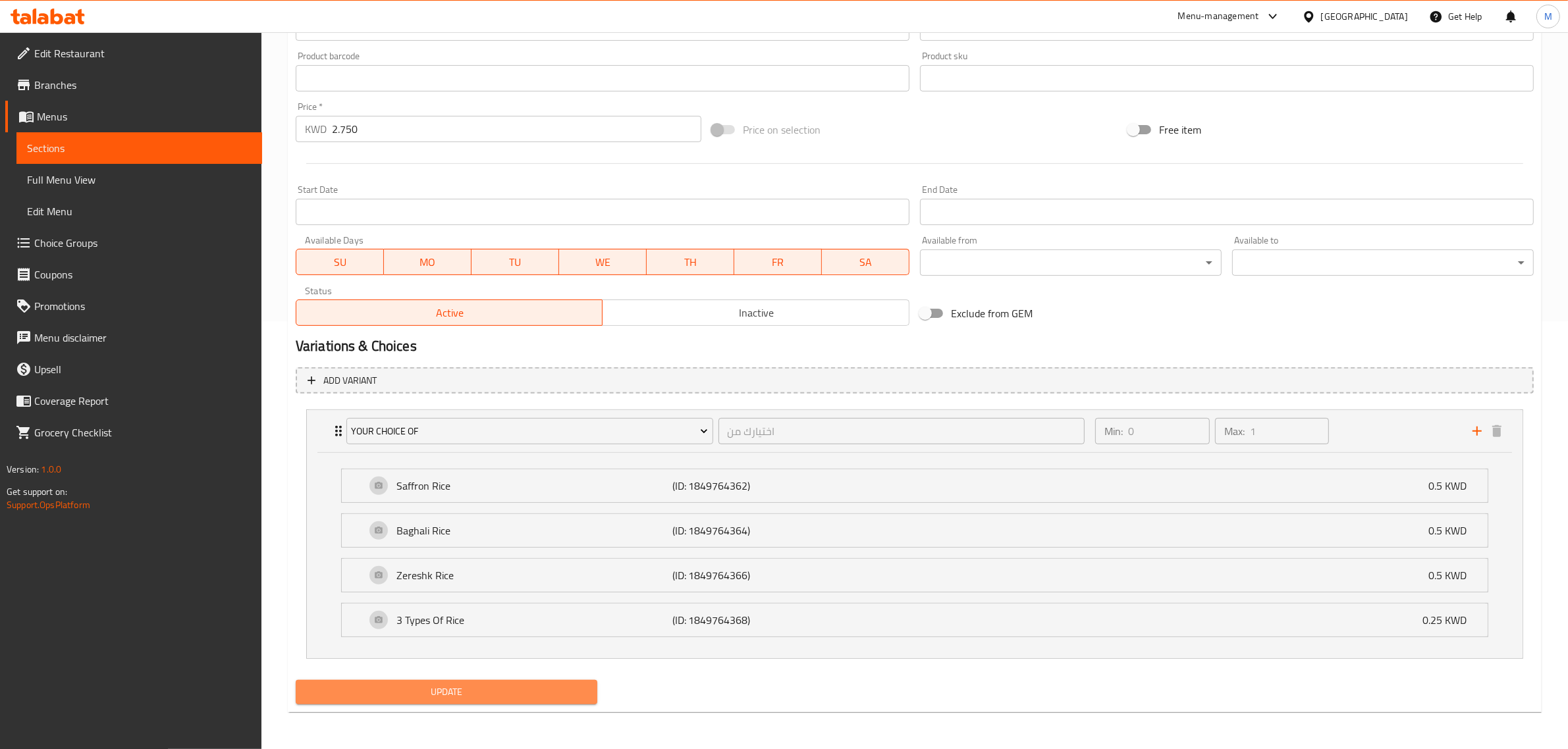
click at [494, 688] on span "Update" at bounding box center [446, 692] width 281 height 17
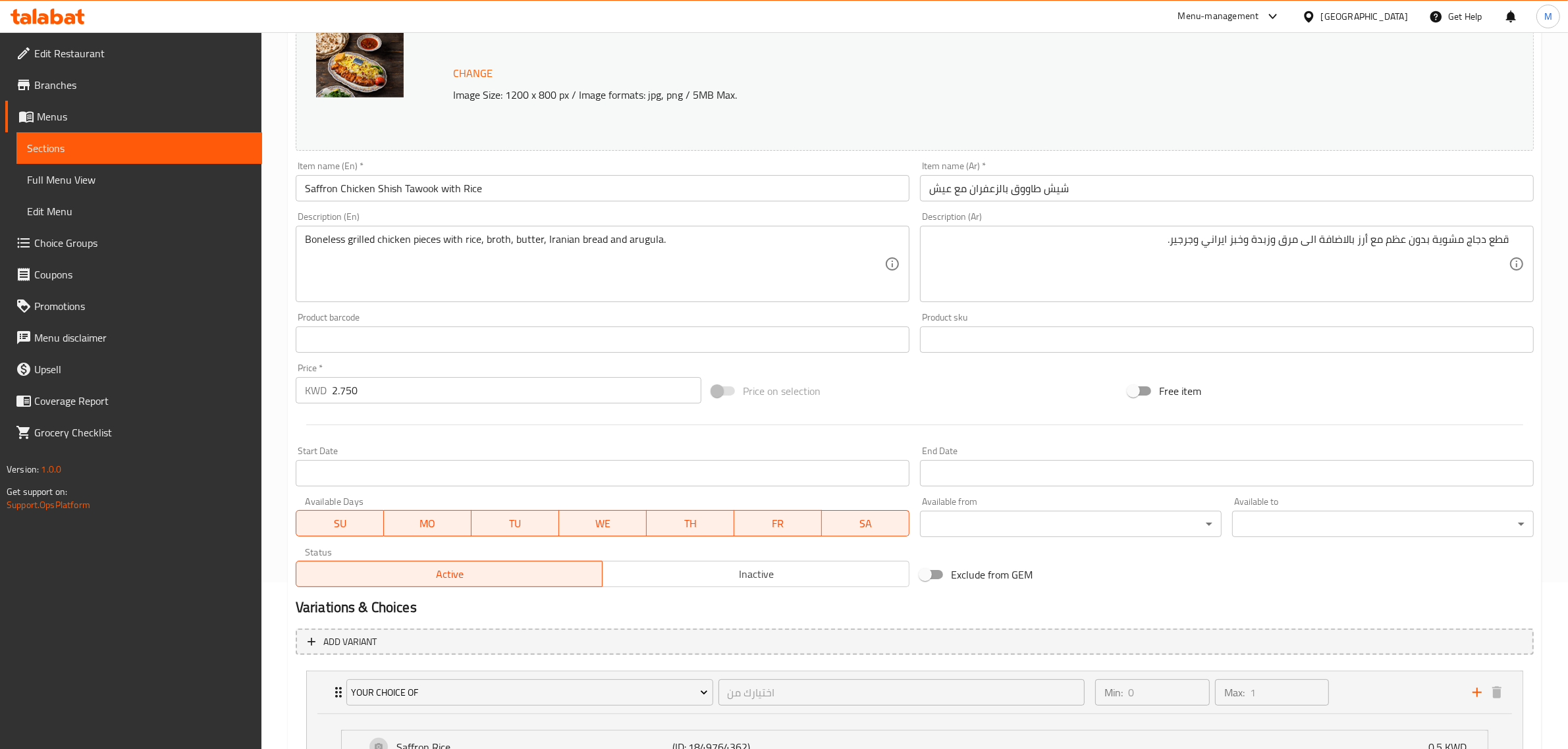
scroll to position [0, 0]
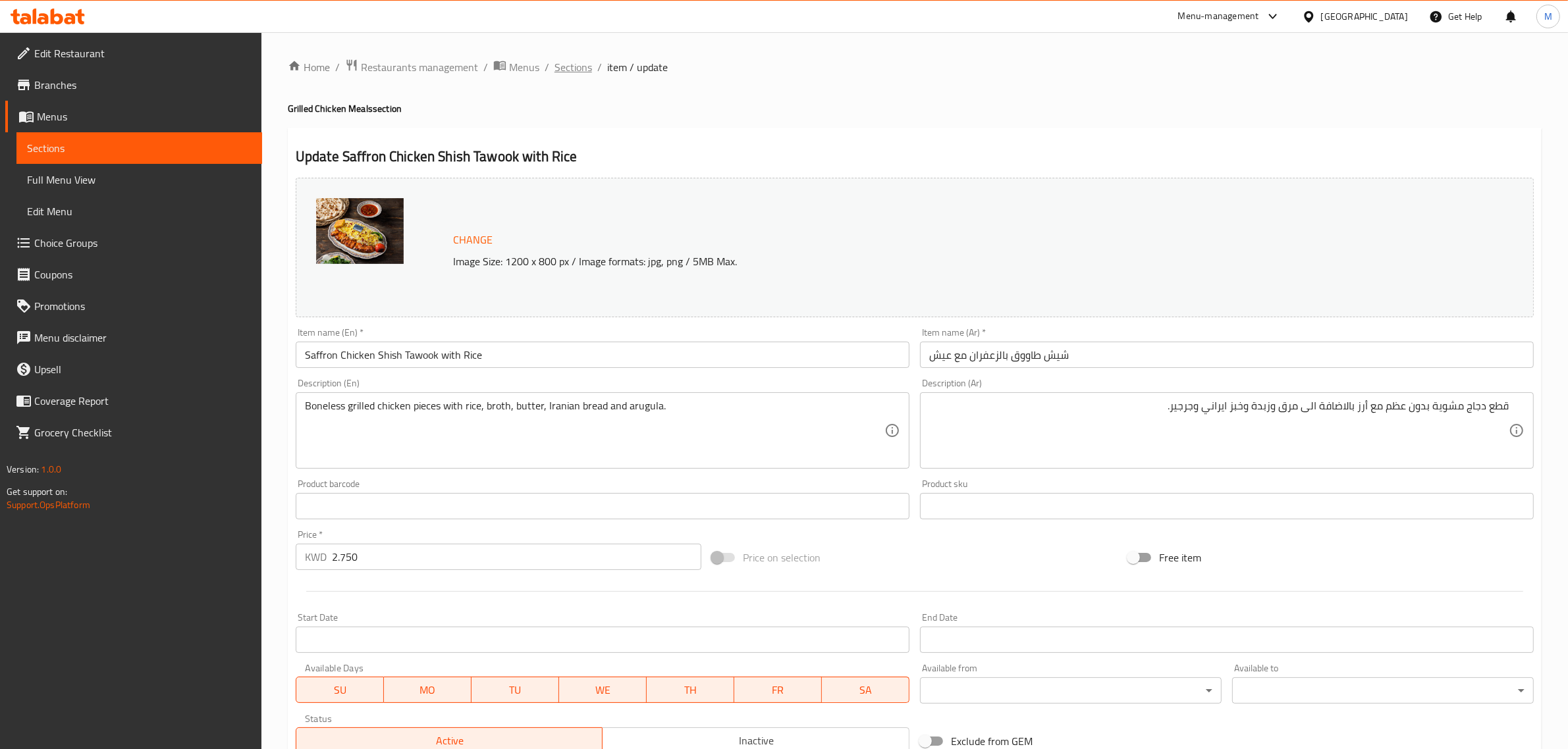
click at [571, 62] on span "Sections" at bounding box center [573, 67] width 37 height 16
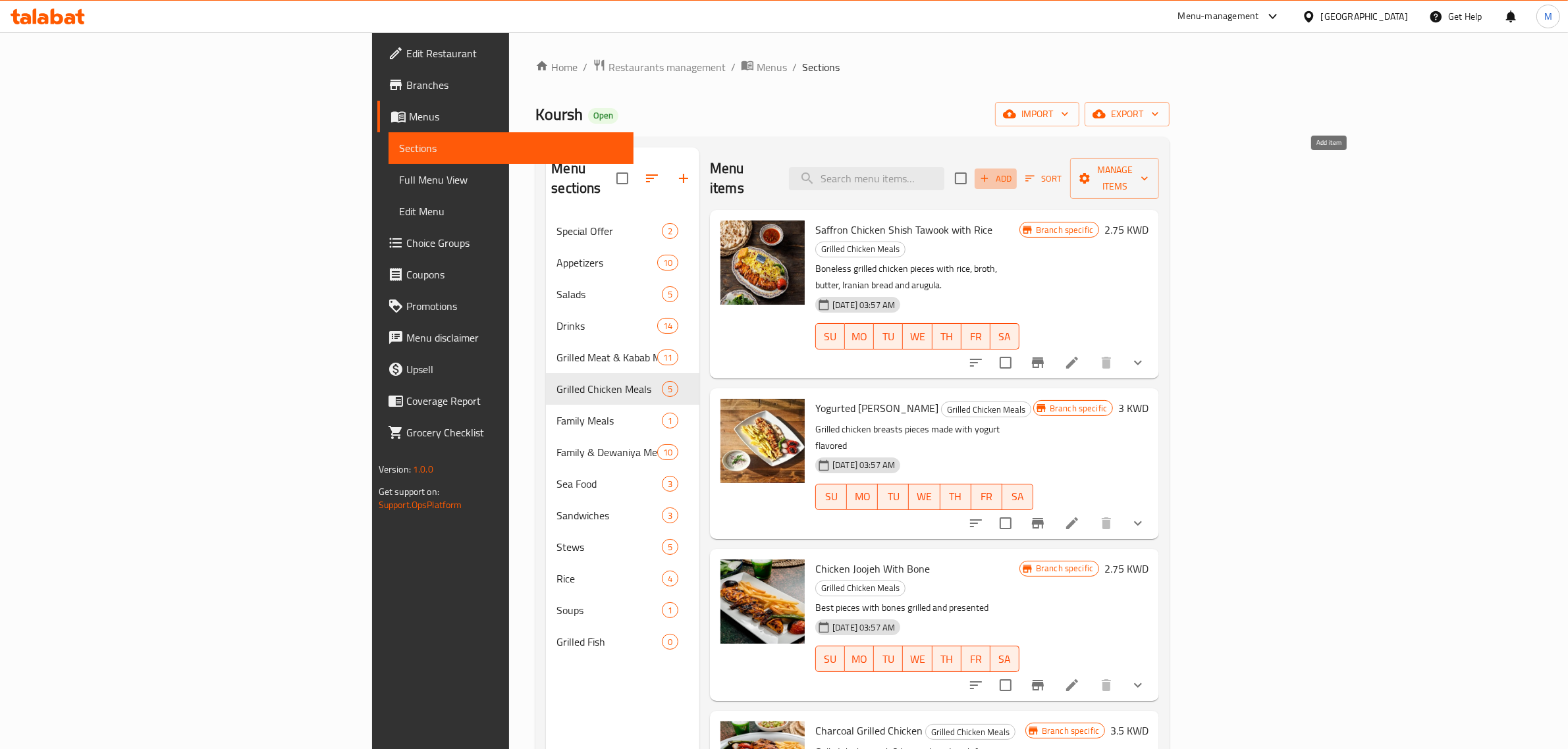
click at [1013, 171] on span "Add" at bounding box center [996, 179] width 36 height 15
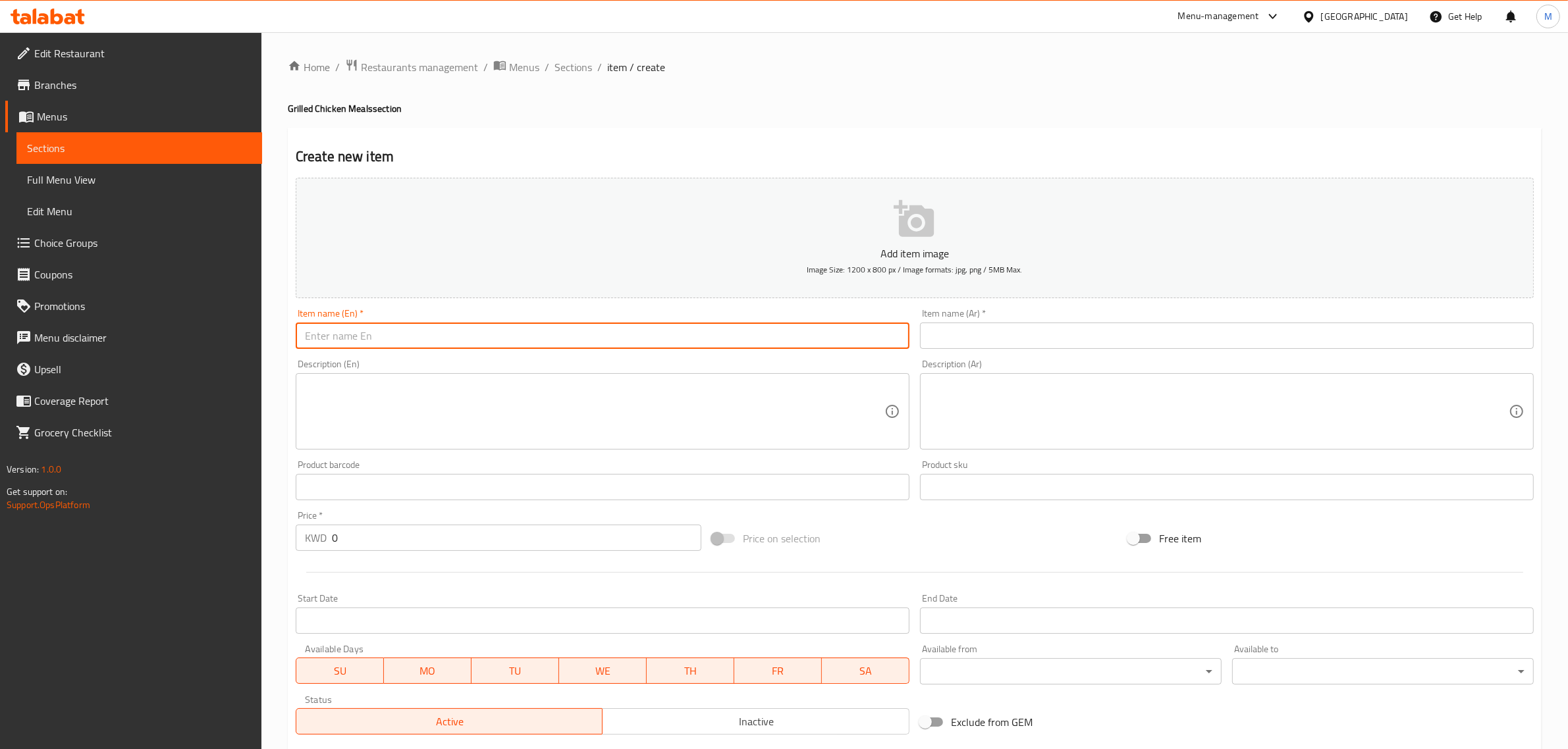
click at [766, 330] on input "text" at bounding box center [602, 336] width 614 height 27
paste input "Saffron Chicken Shish with Potatoes"
type input "Saffron Chicken Shish with Potatoes"
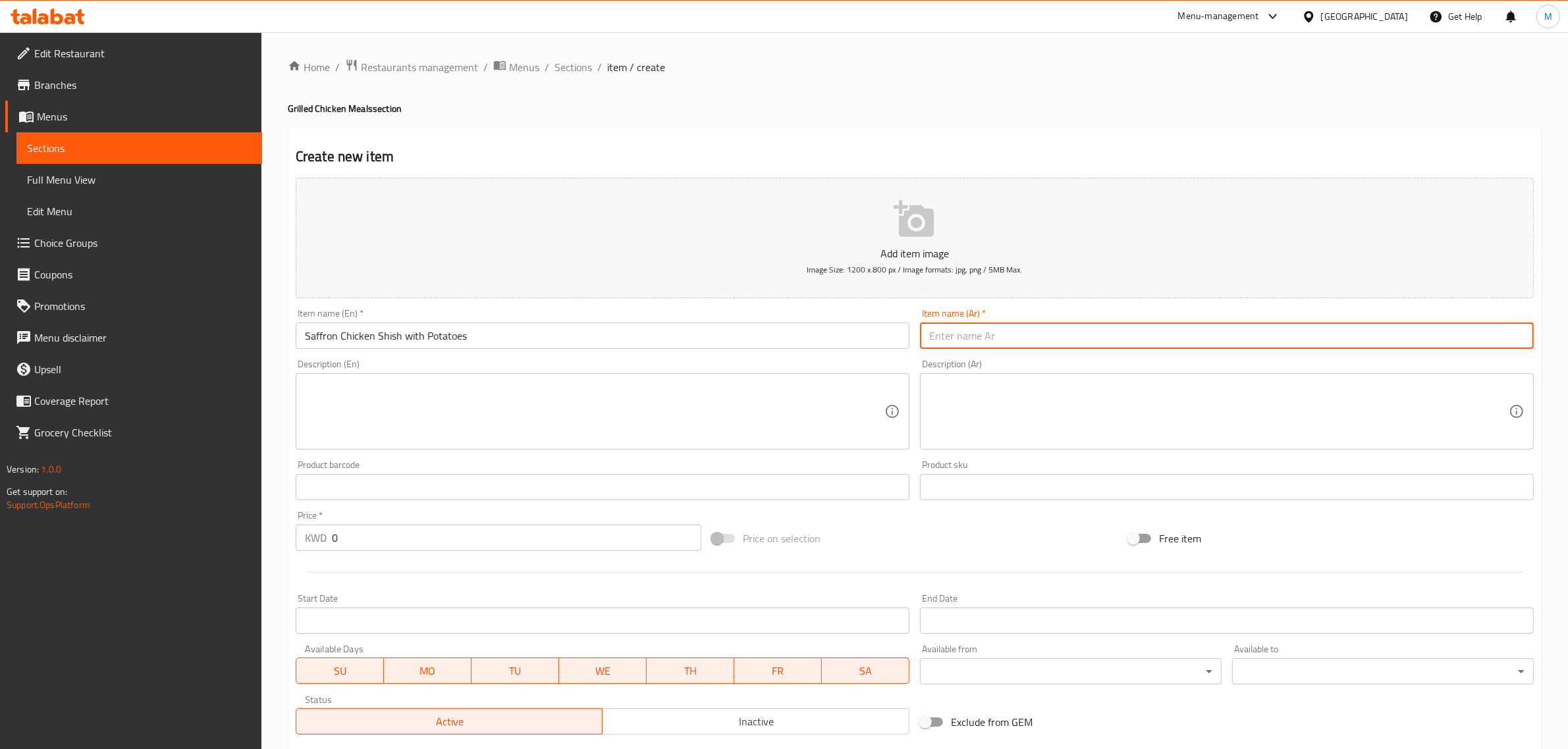
click at [1366, 342] on input "text" at bounding box center [1227, 336] width 614 height 27
paste input "شيش طاووق بالزعفران مع بطاط"
type input "شيش طاووق بالزعفران مع بطاط"
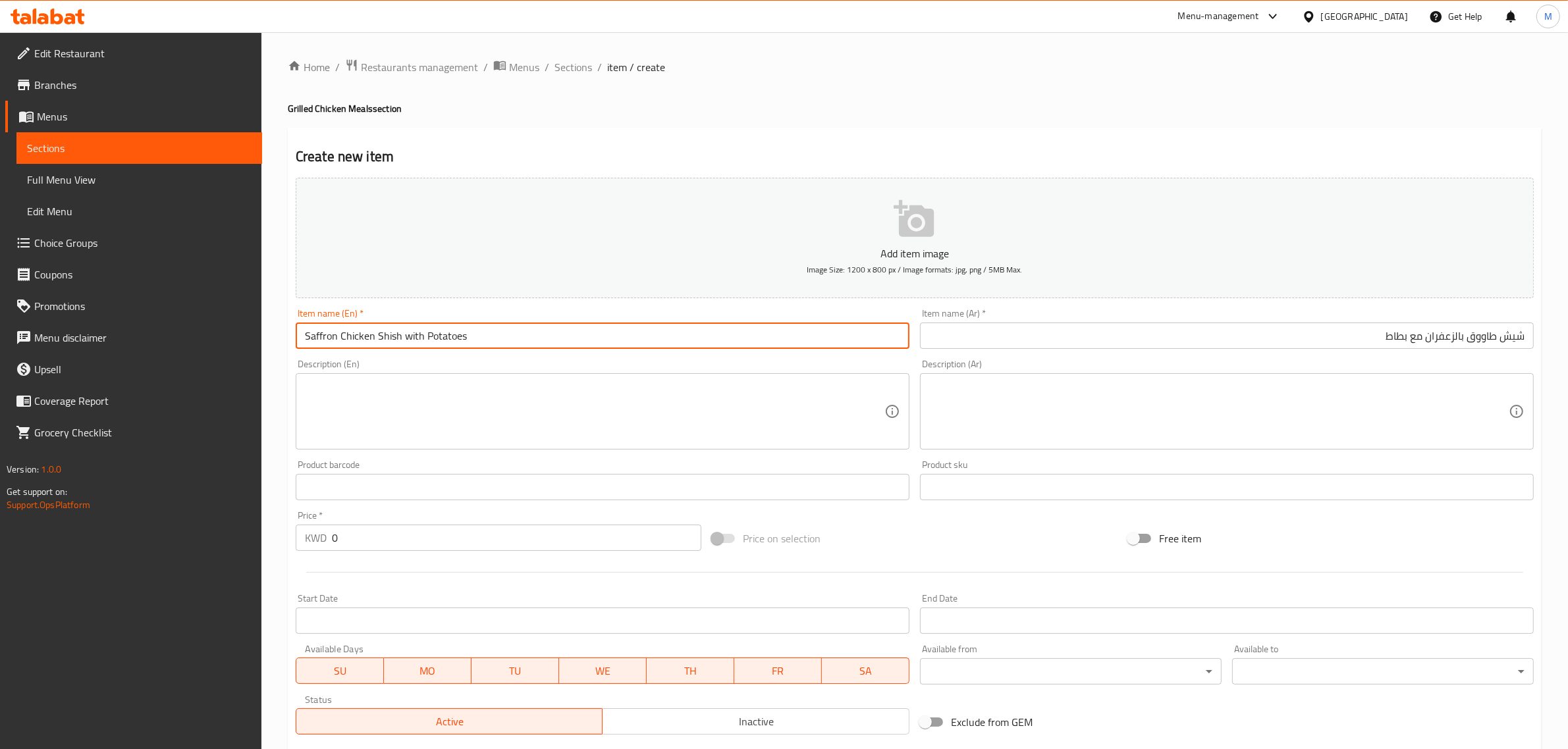
click at [403, 341] on input "Saffron Chicken Shish with Potatoes" at bounding box center [602, 336] width 614 height 27
type input "Saffron Chicken Shish Tawook with Potatoes"
click at [1464, 343] on input "شيش طاووق بالزعفران مع بطاط" at bounding box center [1227, 336] width 614 height 27
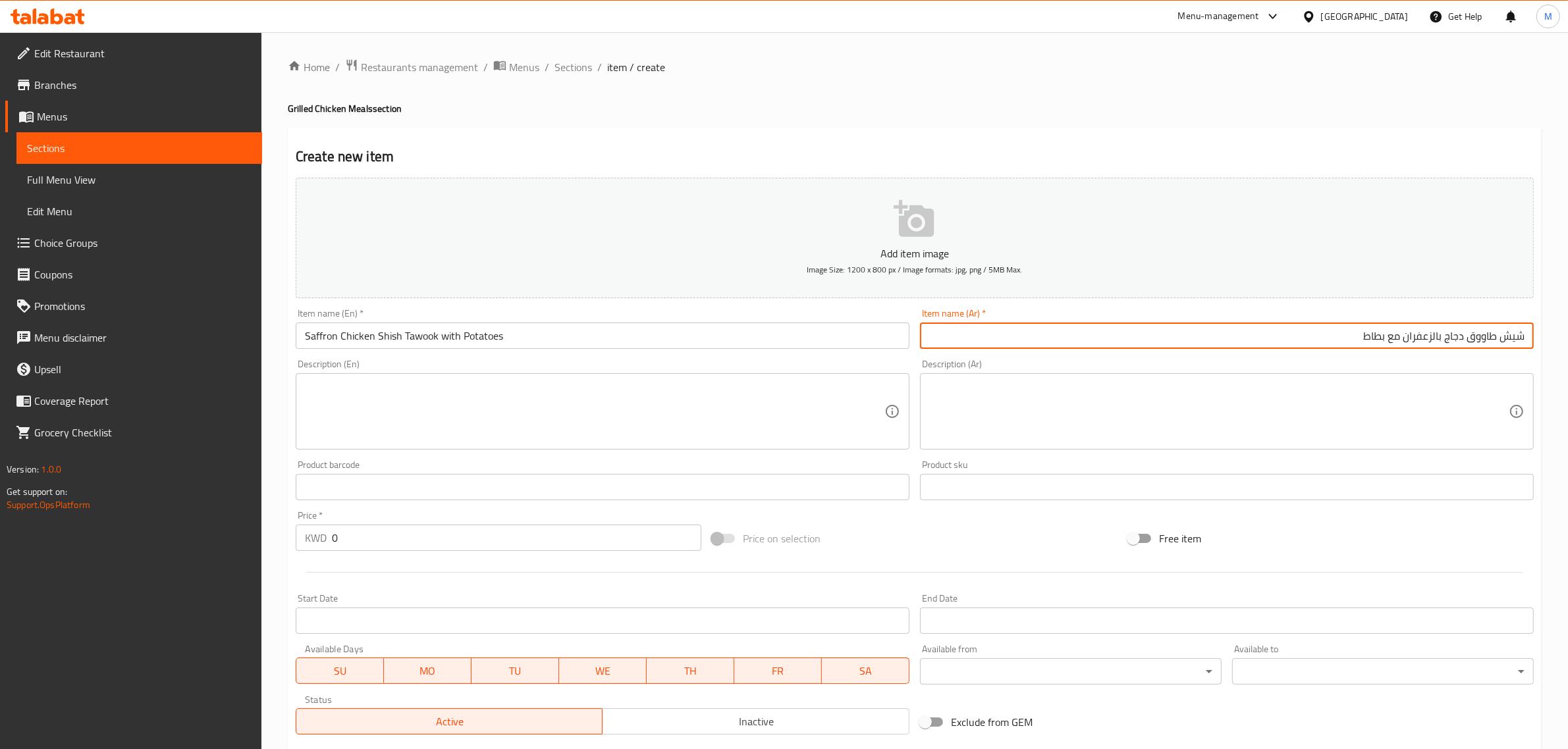
type input "شيش طاووق دجاج بالزعفران مع بطاط"
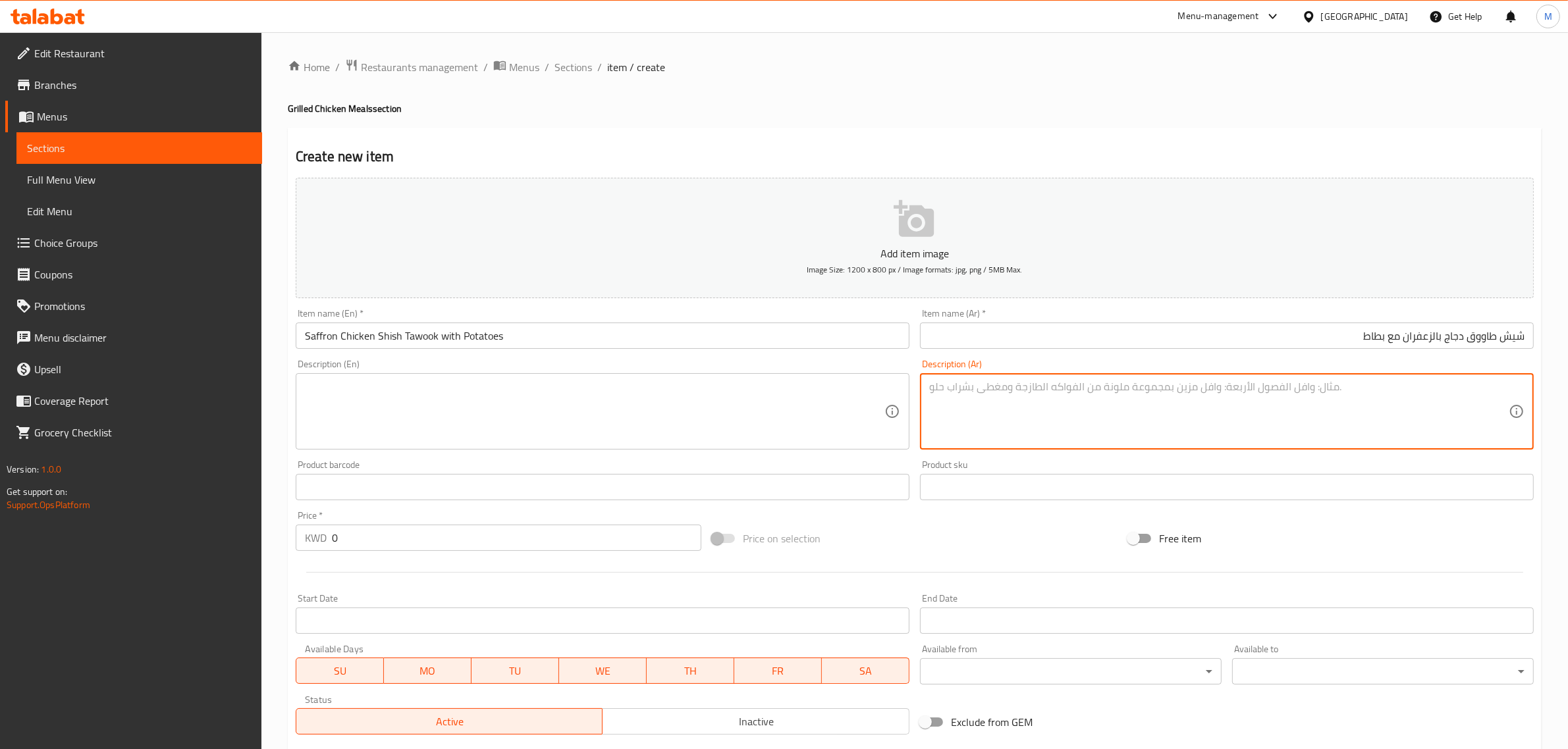
click at [1411, 404] on textarea at bounding box center [1219, 411] width 580 height 62
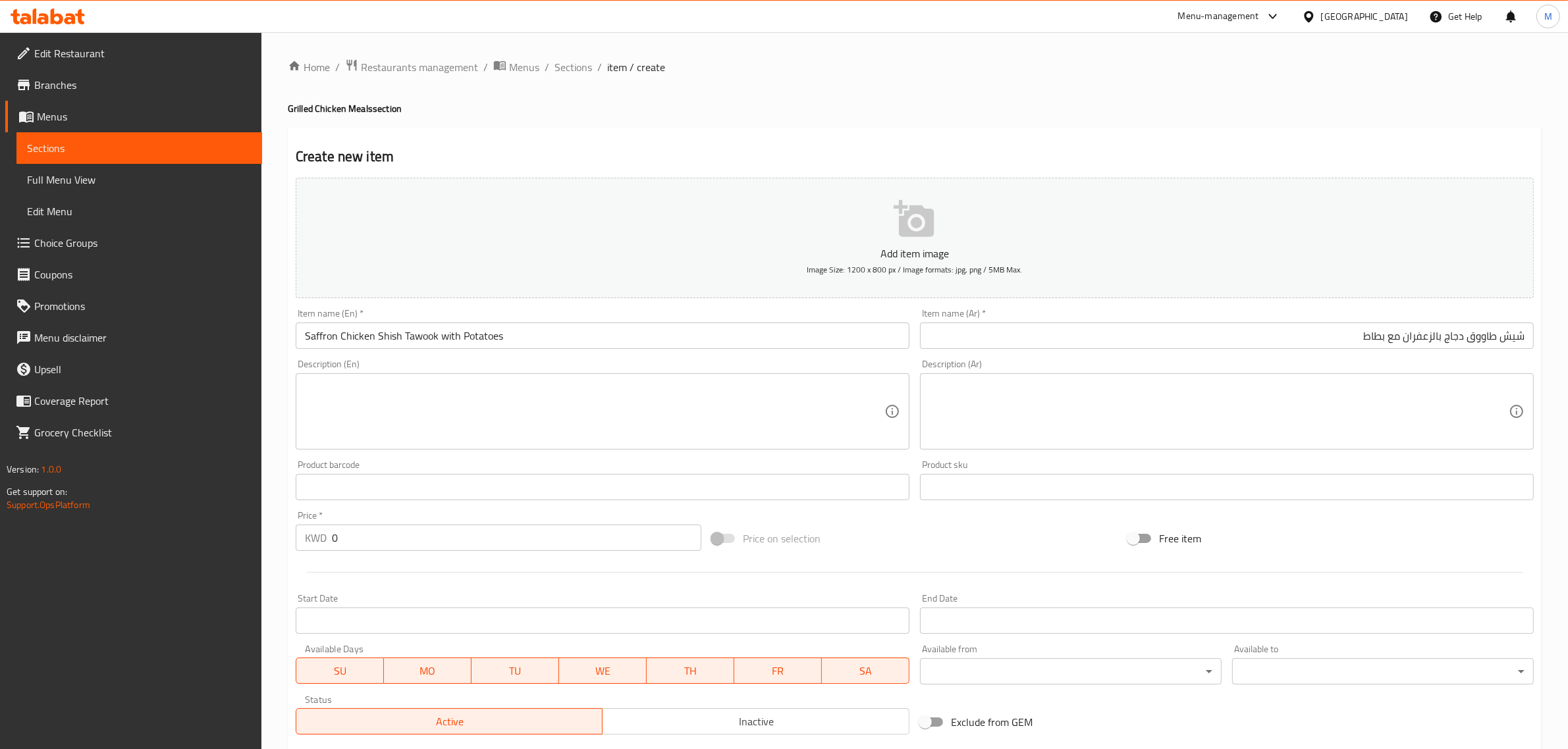
click at [580, 421] on textarea at bounding box center [595, 411] width 580 height 62
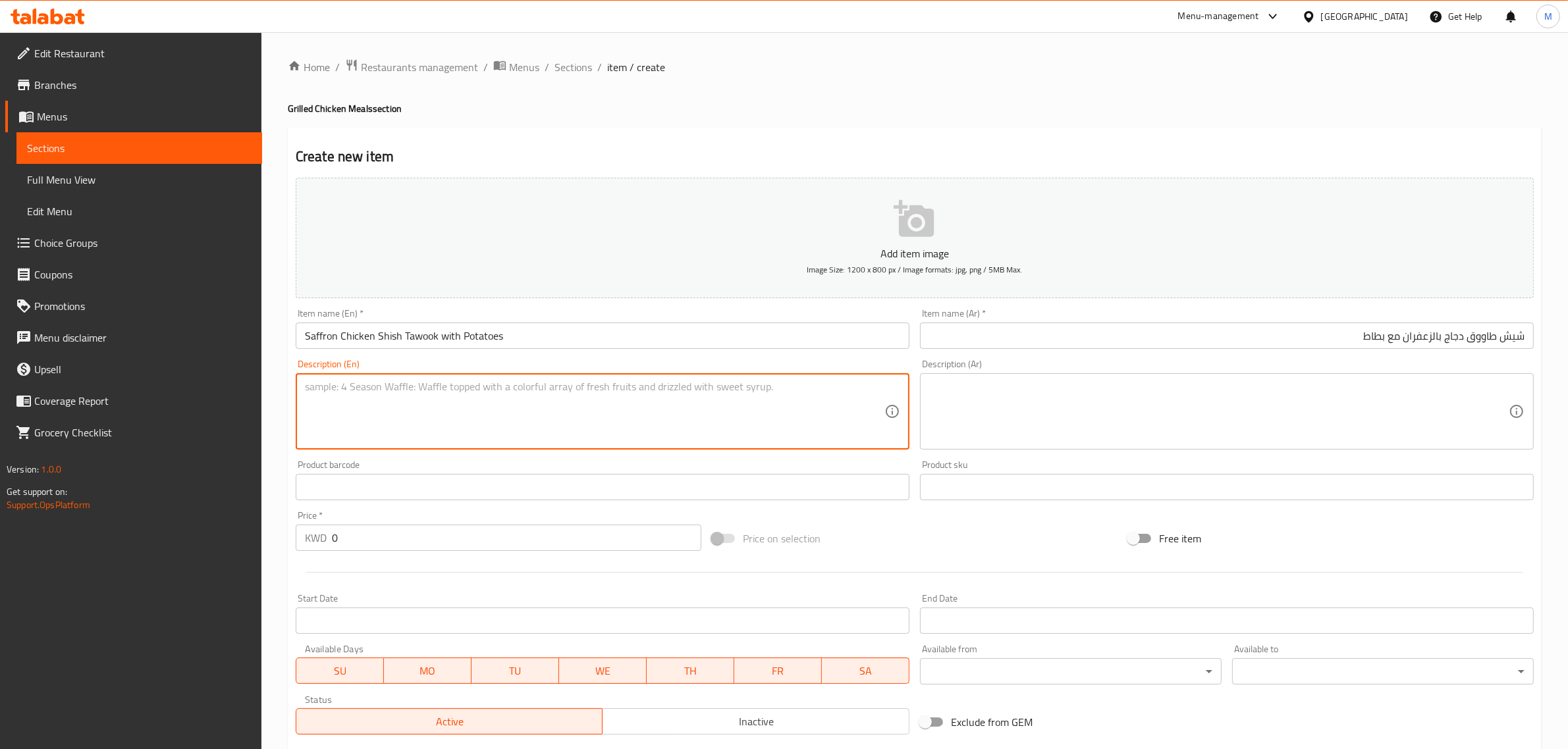
paste textarea "Boneless grilled chicken pieces with french fries, broth, butter, Iranian bread…"
click at [847, 411] on textarea "Boneless grilled chicken pieces with french fries, broth, butter, iranian bread…" at bounding box center [595, 411] width 580 height 62
type textarea "Boneless grilled chicken pieces with french fries, broth, butter, iranian bread…"
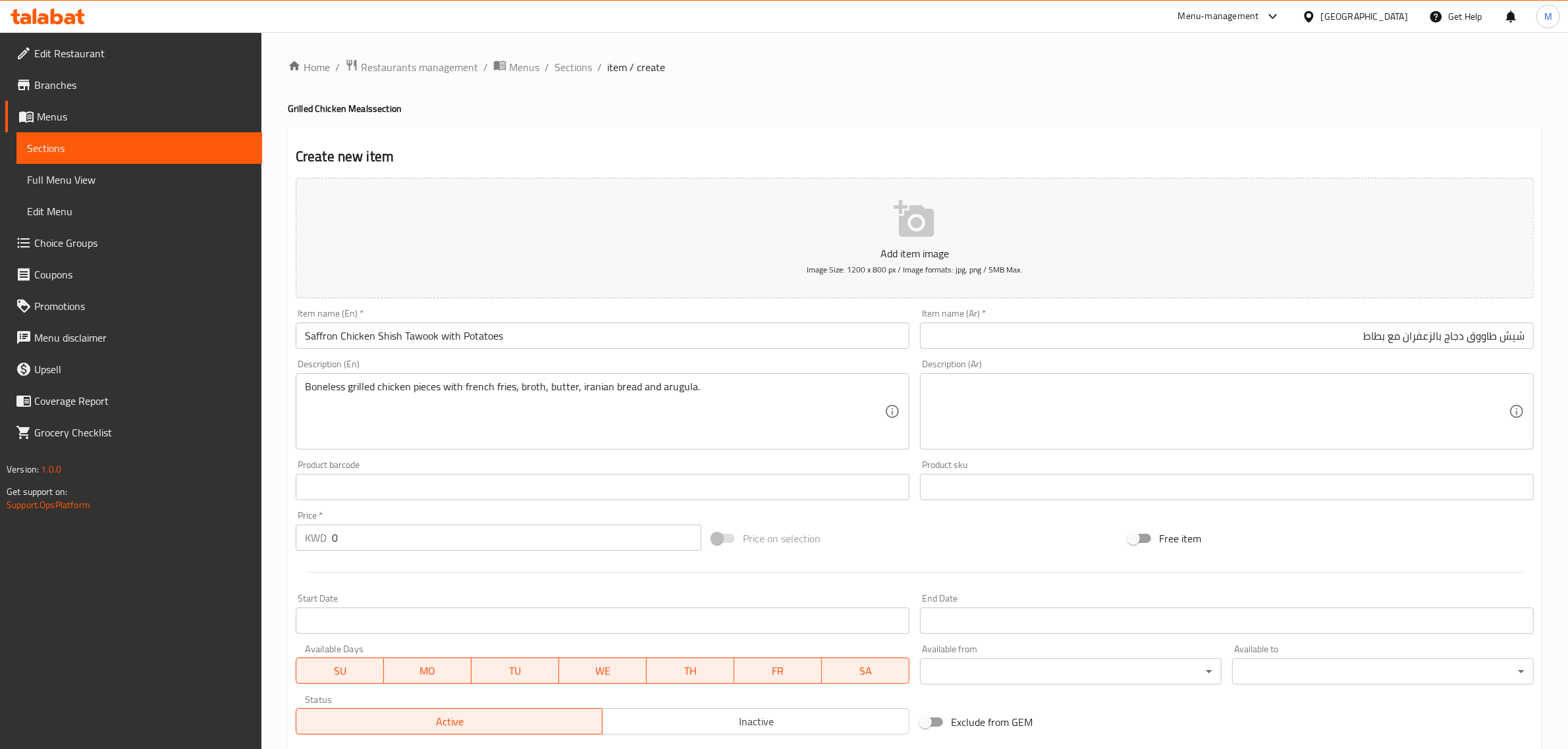
click at [1420, 399] on textarea at bounding box center [1219, 411] width 580 height 62
paste textarea "قطع دجاج مشوية منزوعة العظم مع البطاطس المقلية والمرق والزبدة والخبز الإيراني و…"
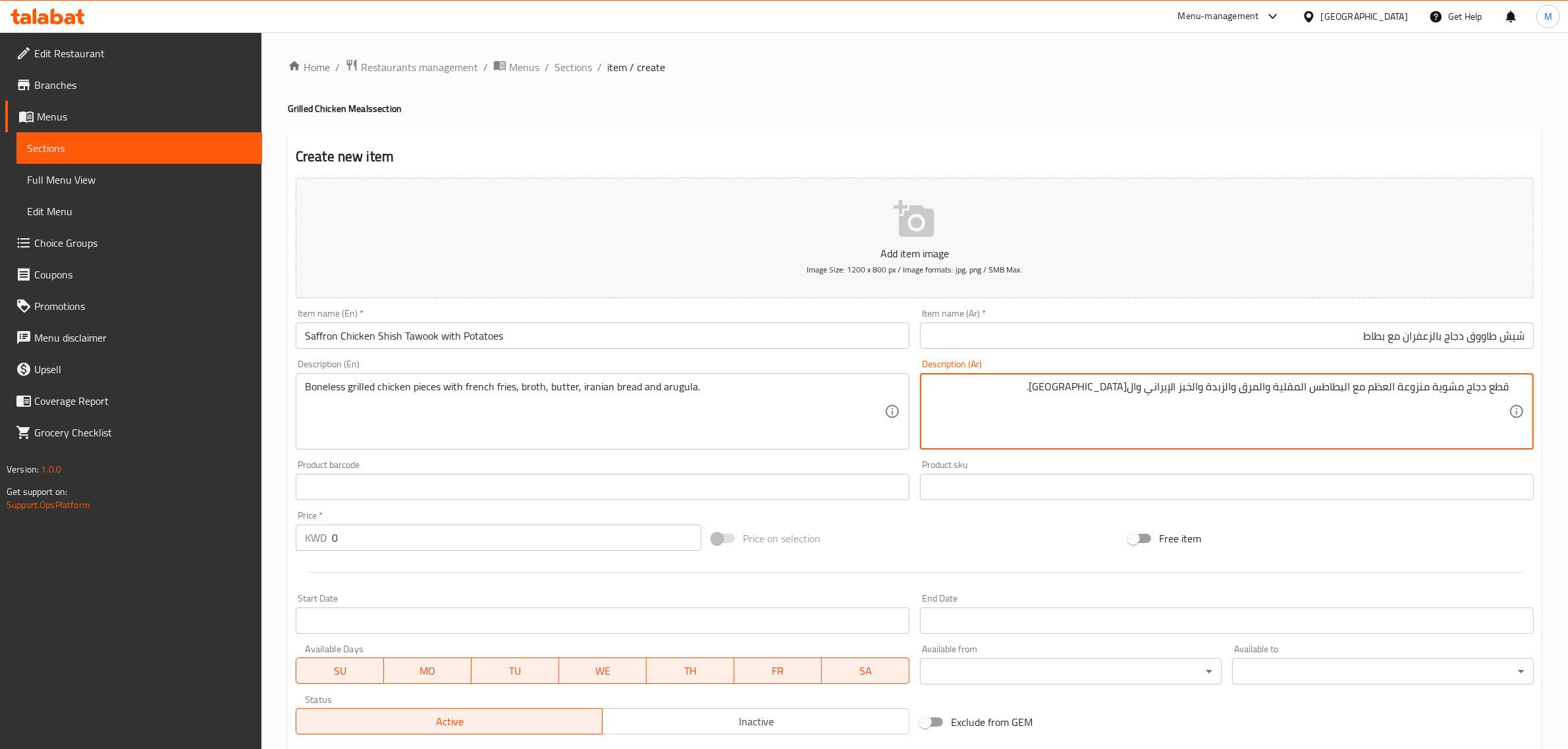
type textarea "قطع دجاج مشوية منزوعة العظم مع البطاطس المقلية والمرق والزبدة والخبز الإيراني و…"
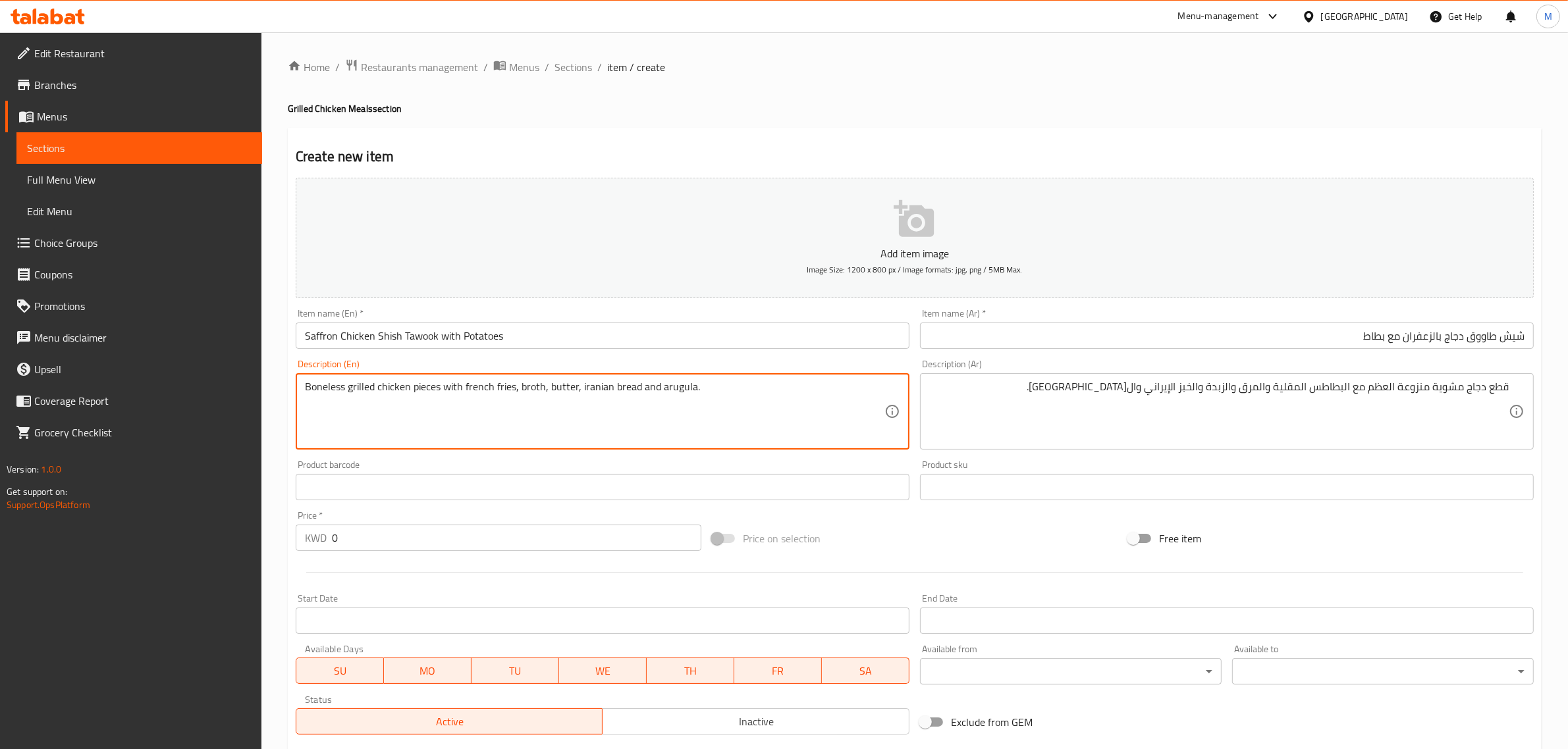
click at [525, 389] on textarea "Boneless grilled chicken pieces with french fries, broth, butter, iranian bread…" at bounding box center [595, 411] width 580 height 62
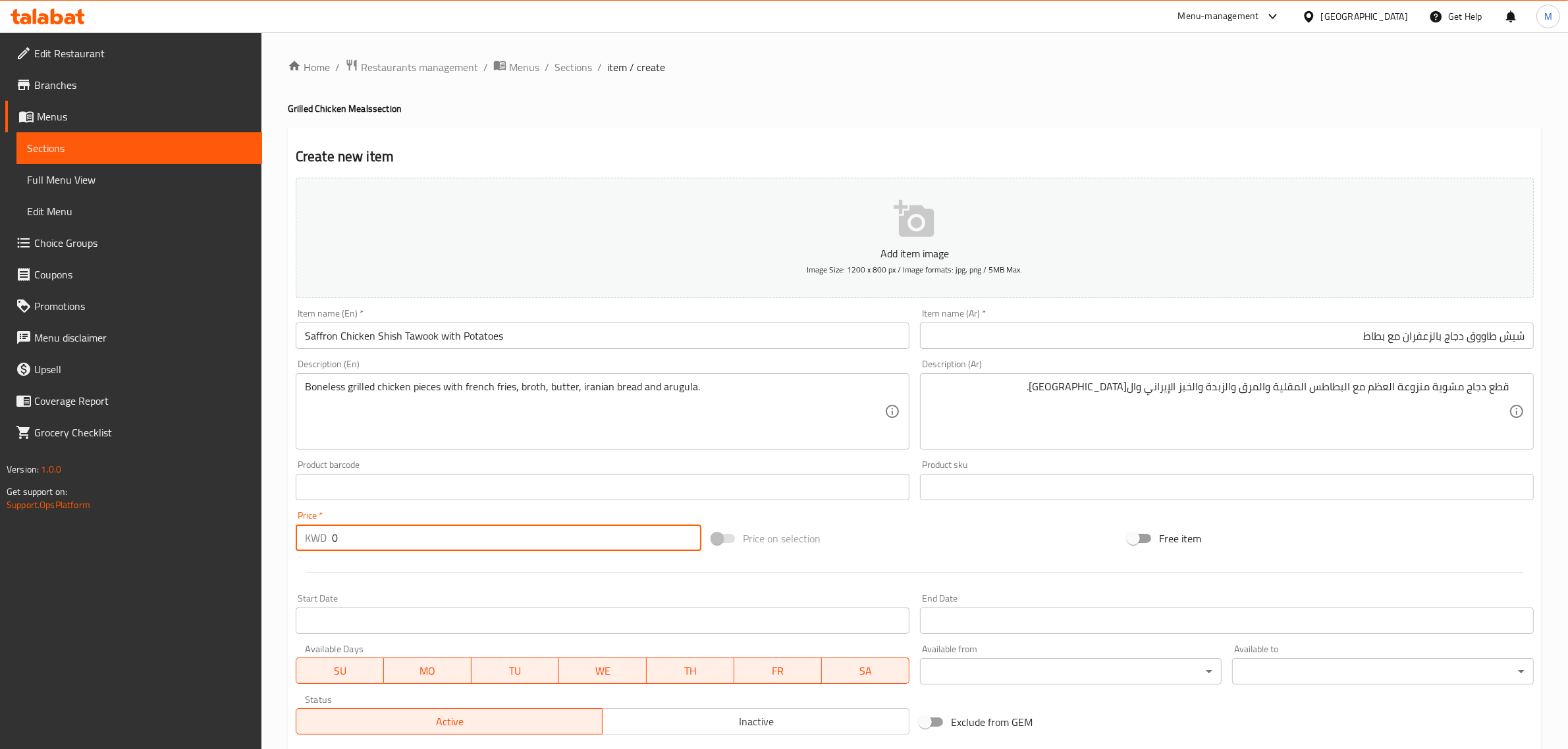
click at [616, 533] on input "0" at bounding box center [517, 538] width 370 height 27
paste input "2.25"
type input "2.250"
click at [887, 540] on div "Price on selection" at bounding box center [915, 538] width 416 height 36
drag, startPoint x: 899, startPoint y: 512, endPoint x: 884, endPoint y: 528, distance: 21.9
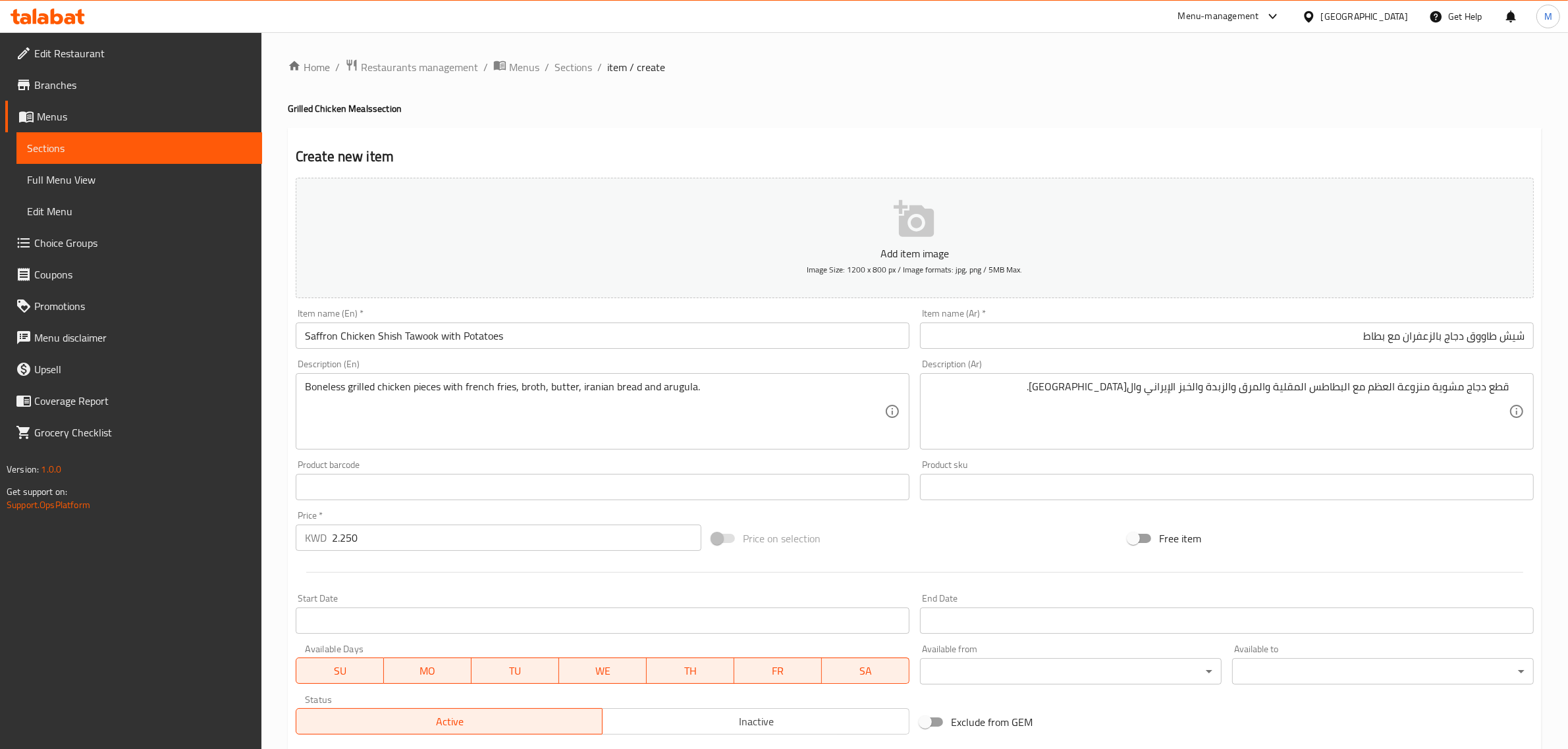
click at [884, 528] on div "Price on selection" at bounding box center [915, 538] width 416 height 36
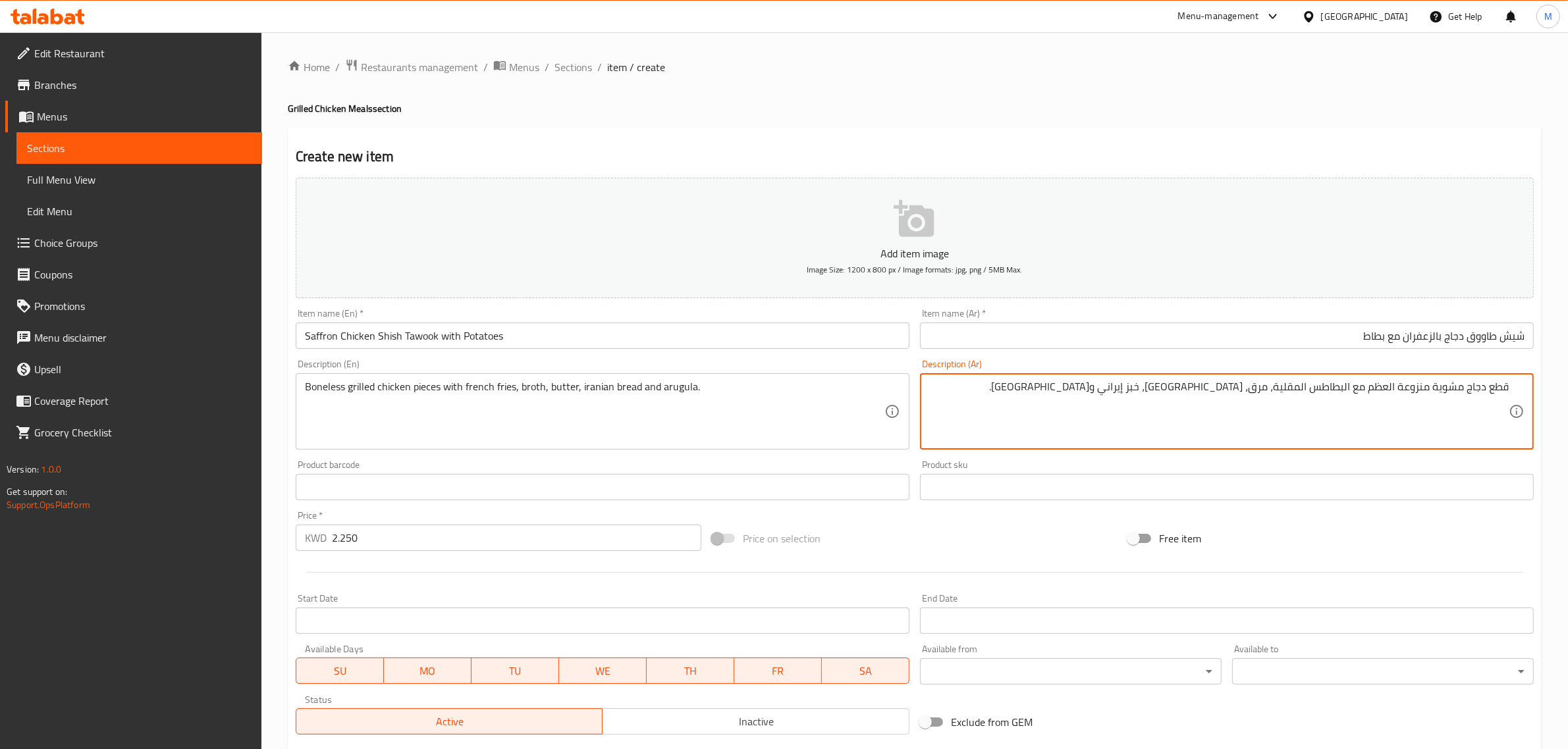
type textarea "قطع دجاج مشوية منزوعة العظم مع البطاطس المقلية، مرق، [GEOGRAPHIC_DATA]، خبز إير…"
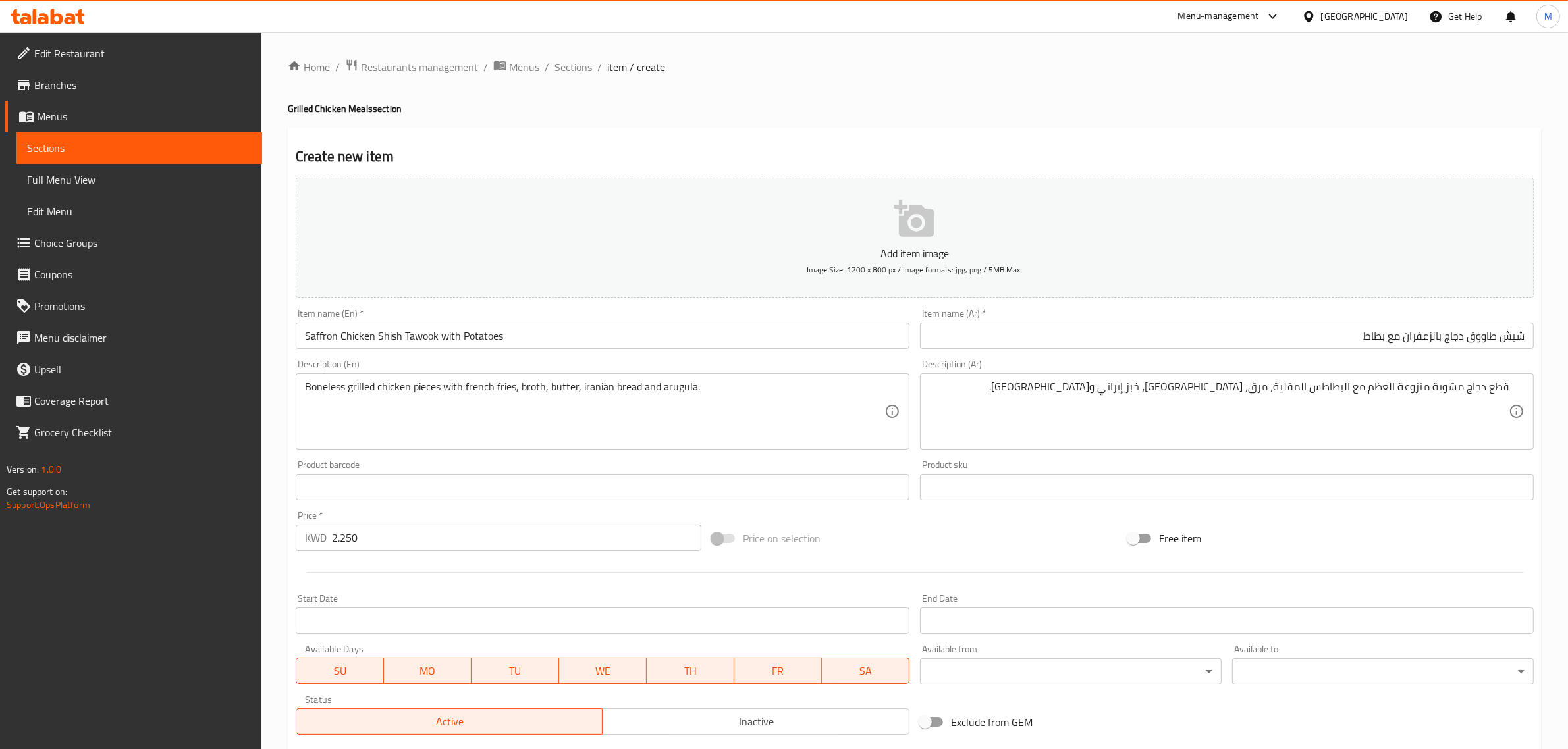
click at [903, 523] on div "Price on selection" at bounding box center [915, 538] width 416 height 36
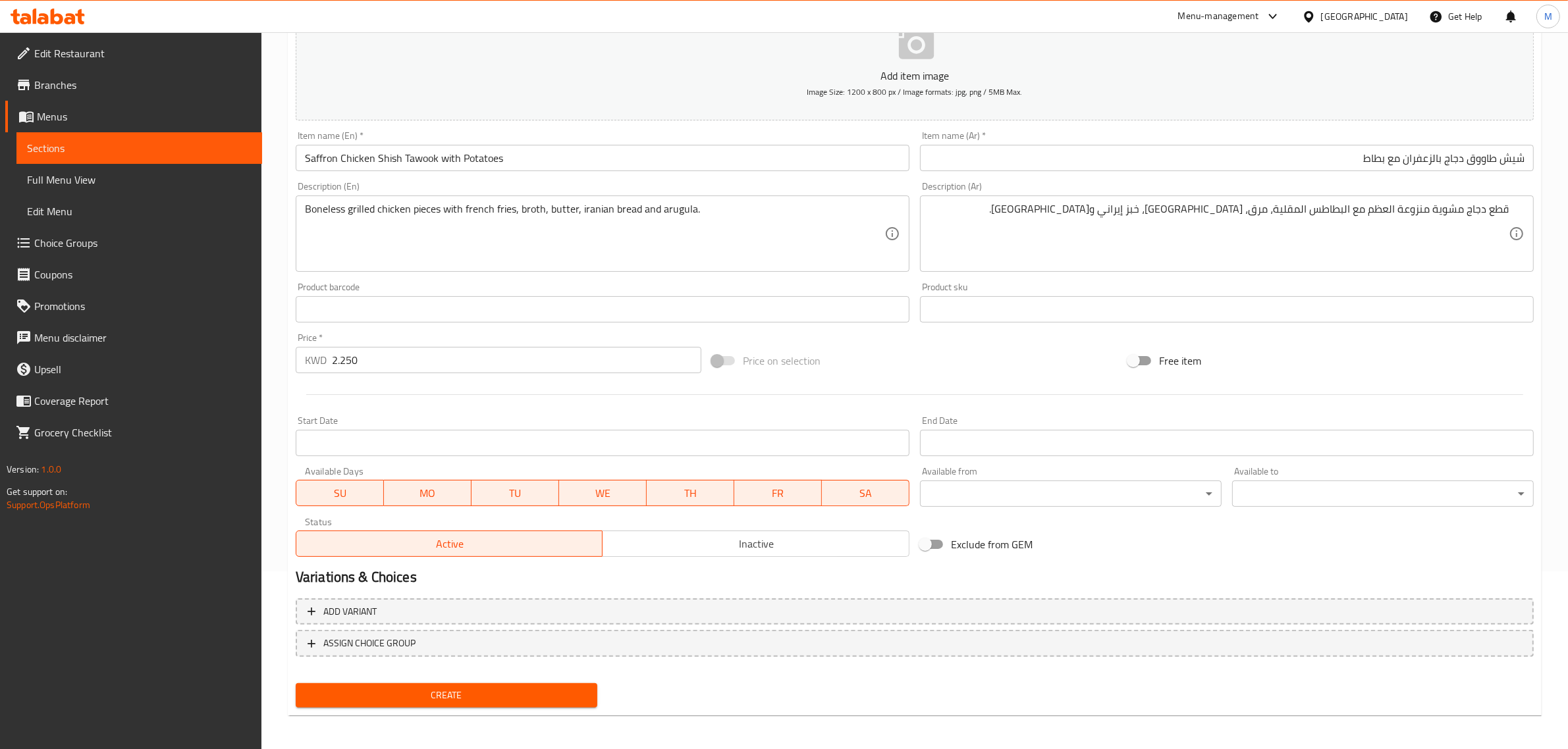
scroll to position [178, 0]
click at [517, 689] on span "Create" at bounding box center [446, 695] width 281 height 17
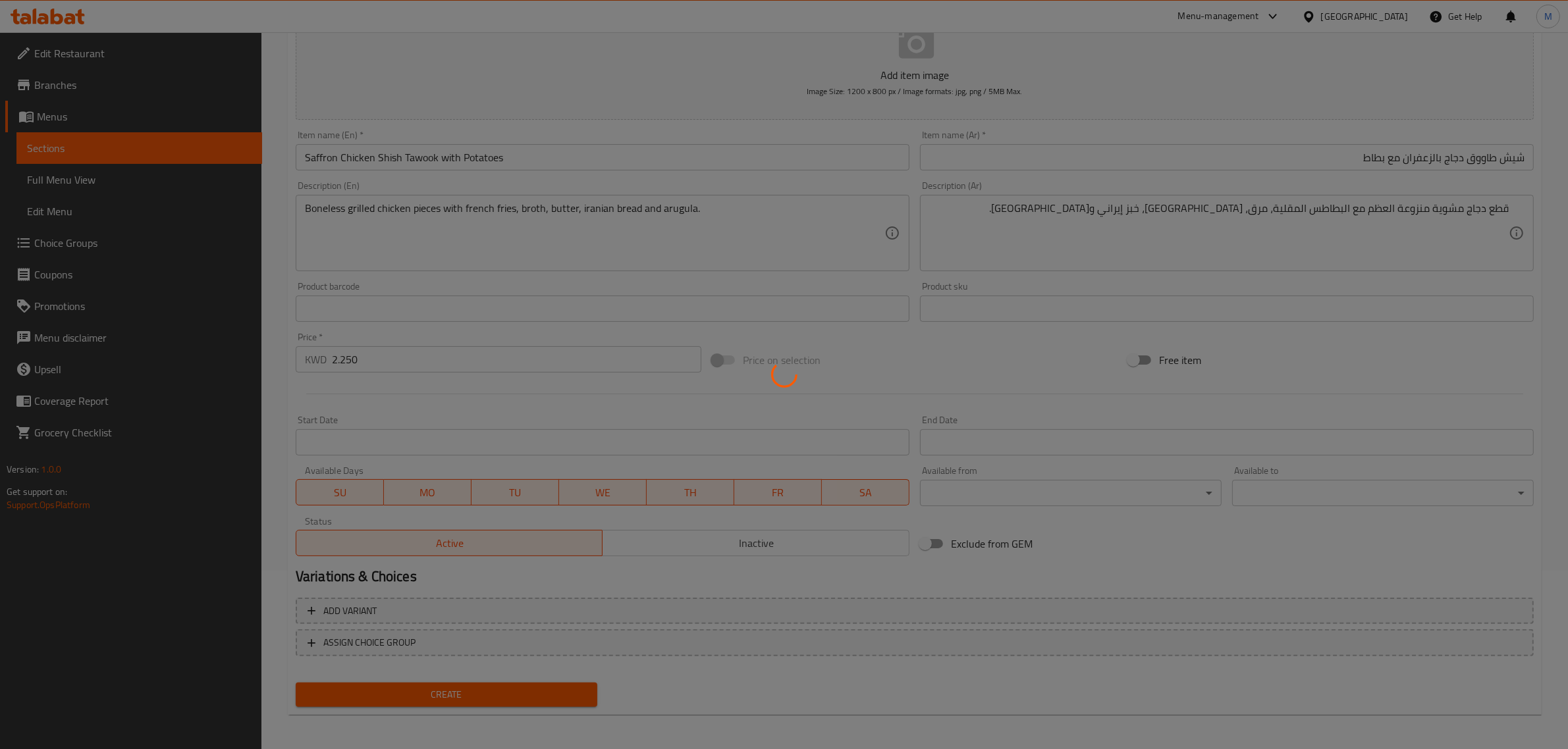
scroll to position [112, 0]
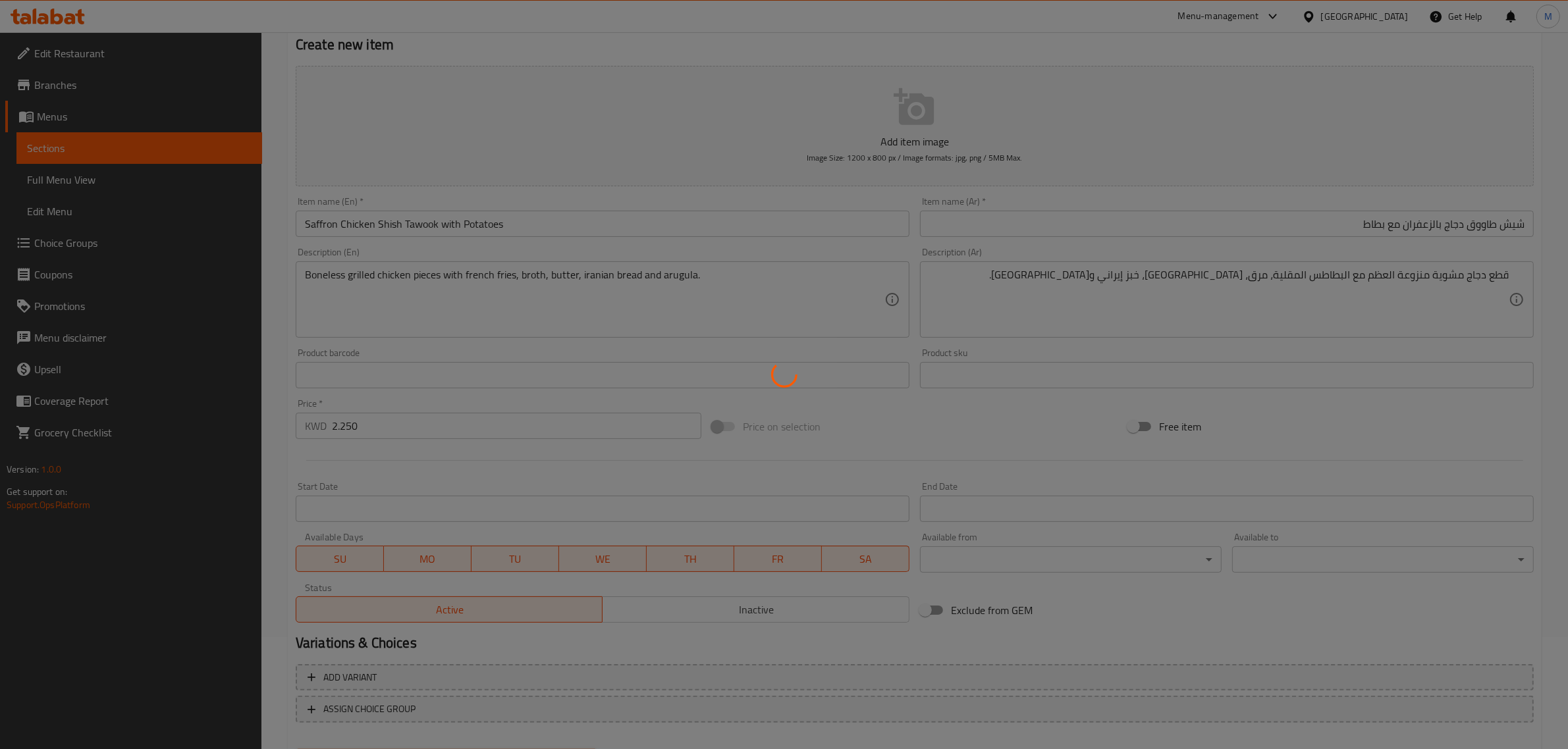
type input "0"
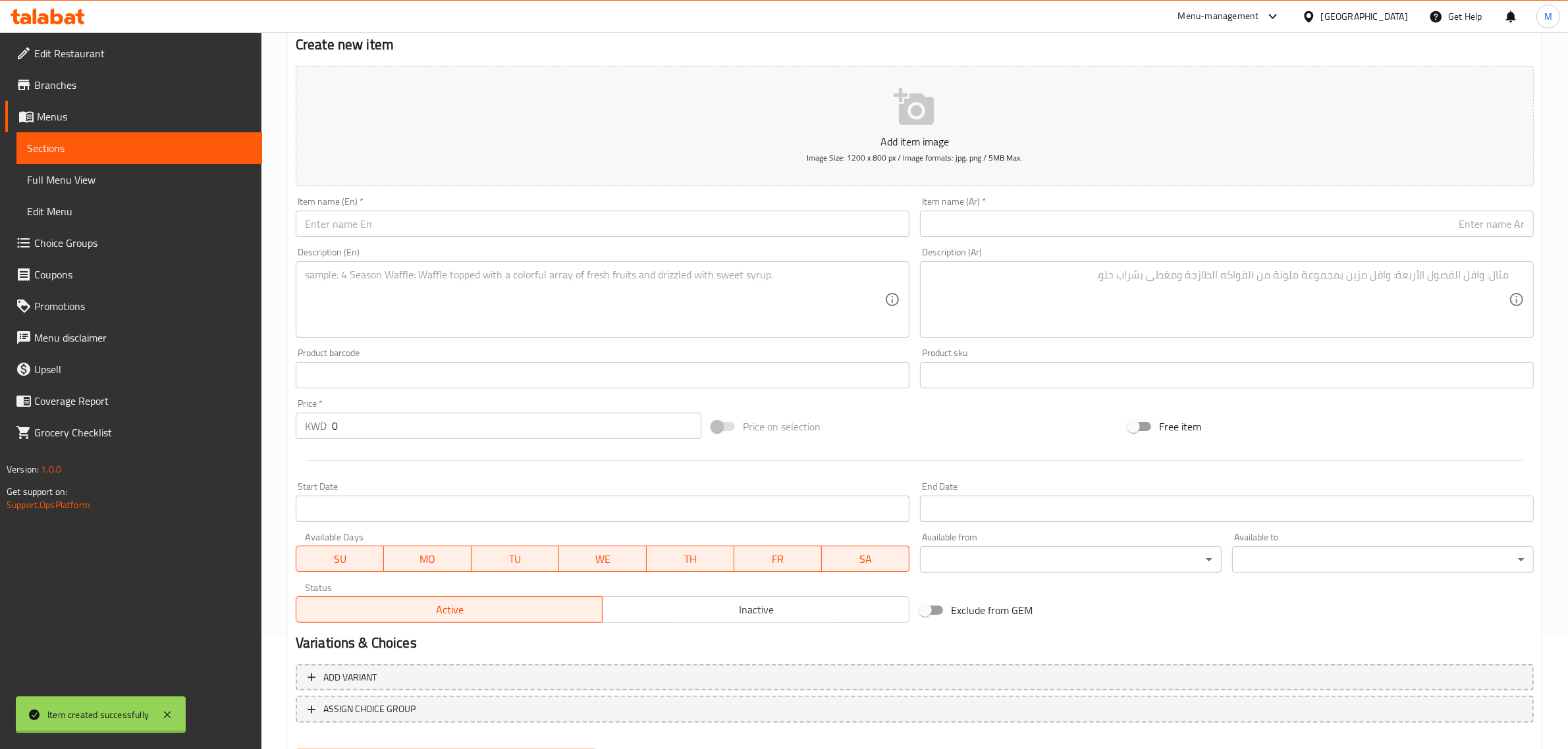
scroll to position [0, 0]
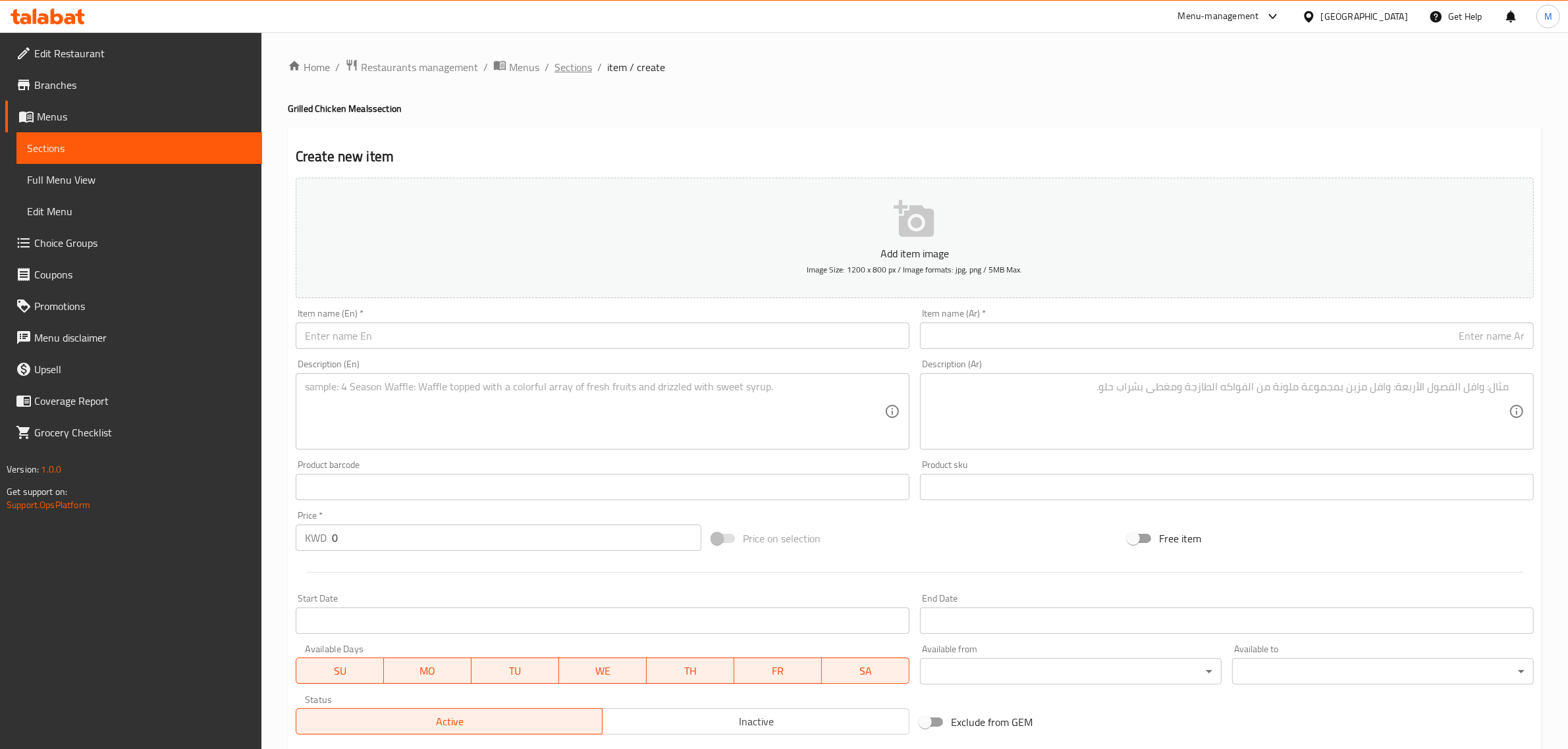
click at [580, 67] on span "Sections" at bounding box center [573, 67] width 37 height 16
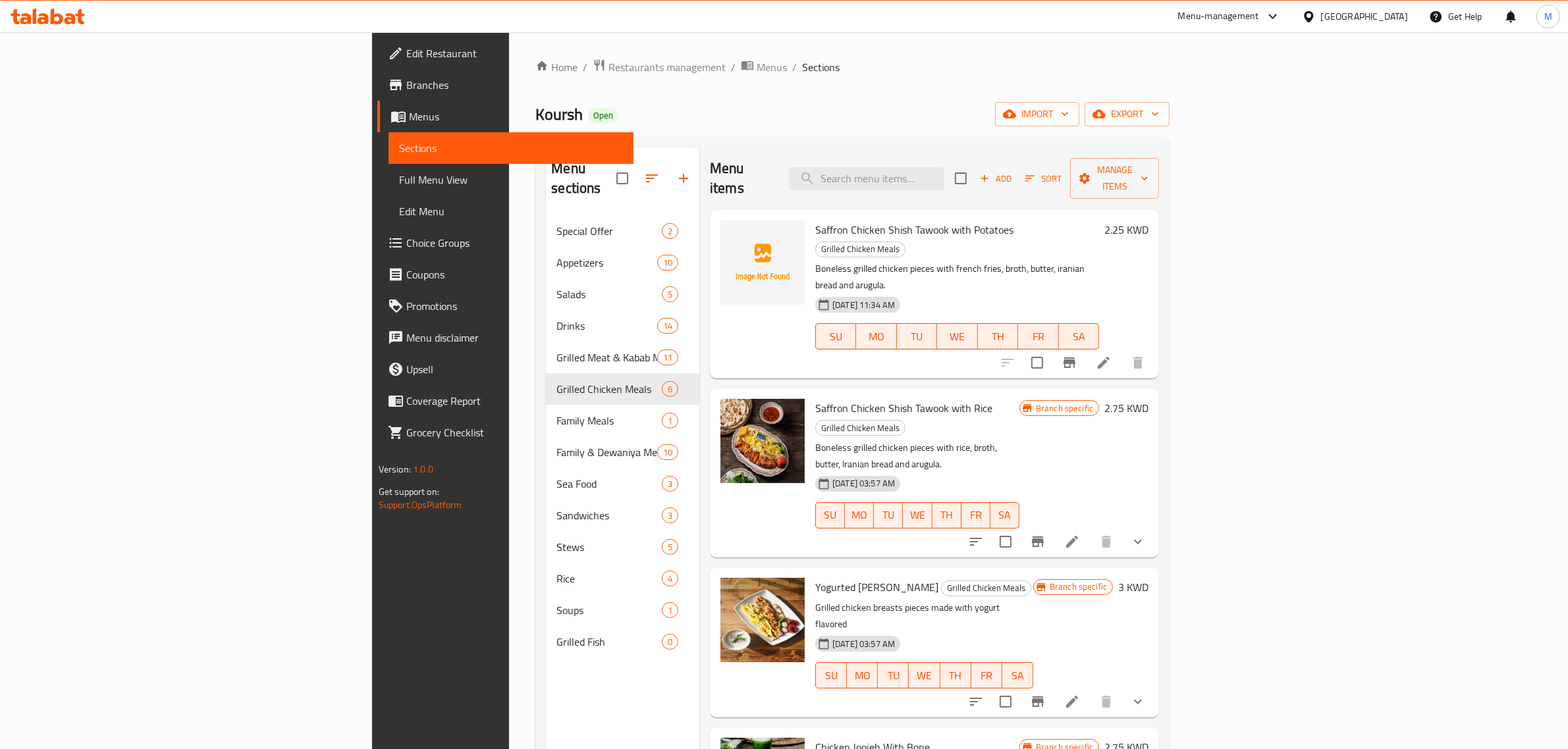
click at [1099, 260] on p "Boneless grilled chicken pieces with french fries, broth, butter, iranian bread…" at bounding box center [957, 277] width 284 height 33
click at [1046, 694] on icon "Branch-specific-item" at bounding box center [1038, 702] width 16 height 16
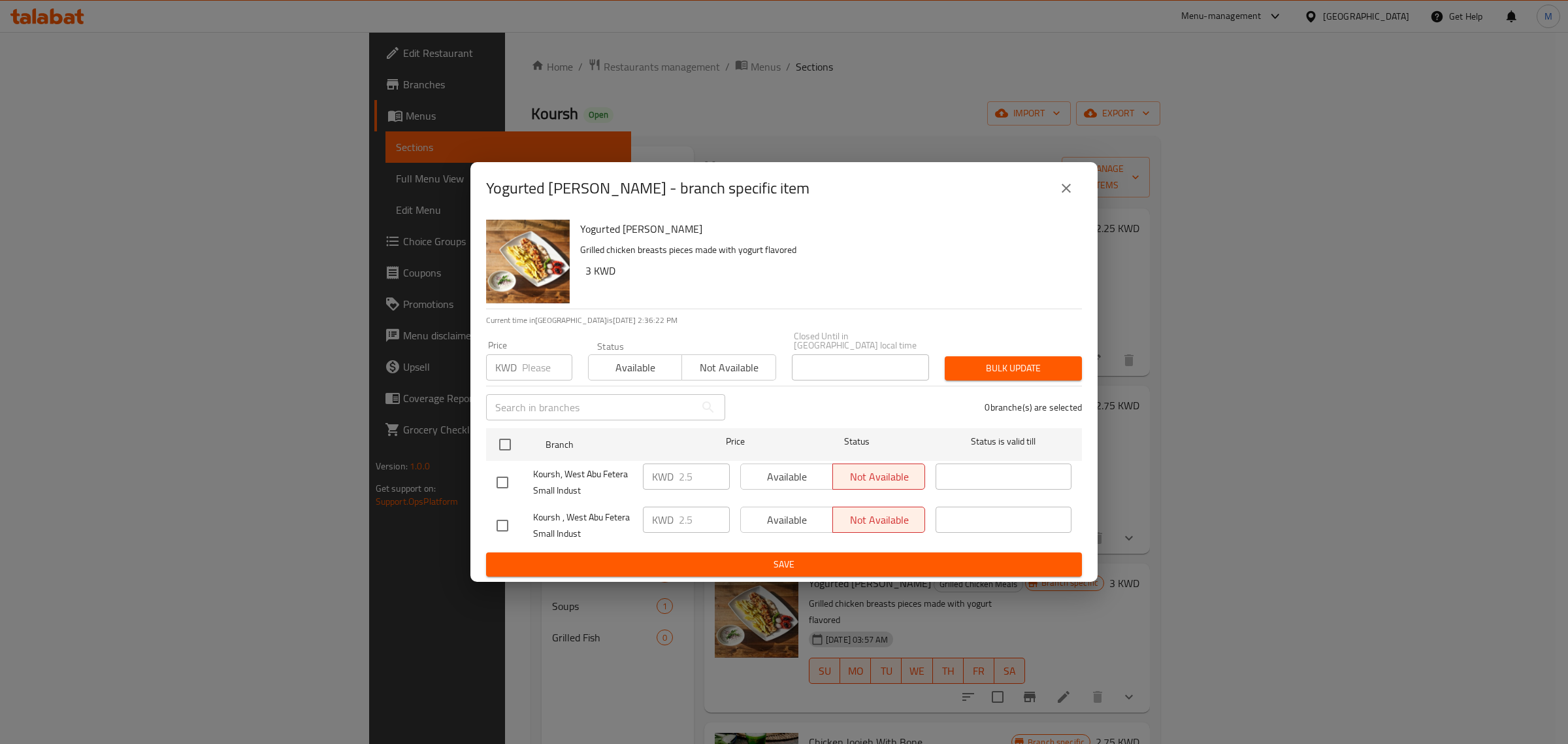
drag, startPoint x: 508, startPoint y: 436, endPoint x: 514, endPoint y: 384, distance: 52.3
click at [508, 436] on input "checkbox" at bounding box center [505, 444] width 27 height 27
checkbox input "true"
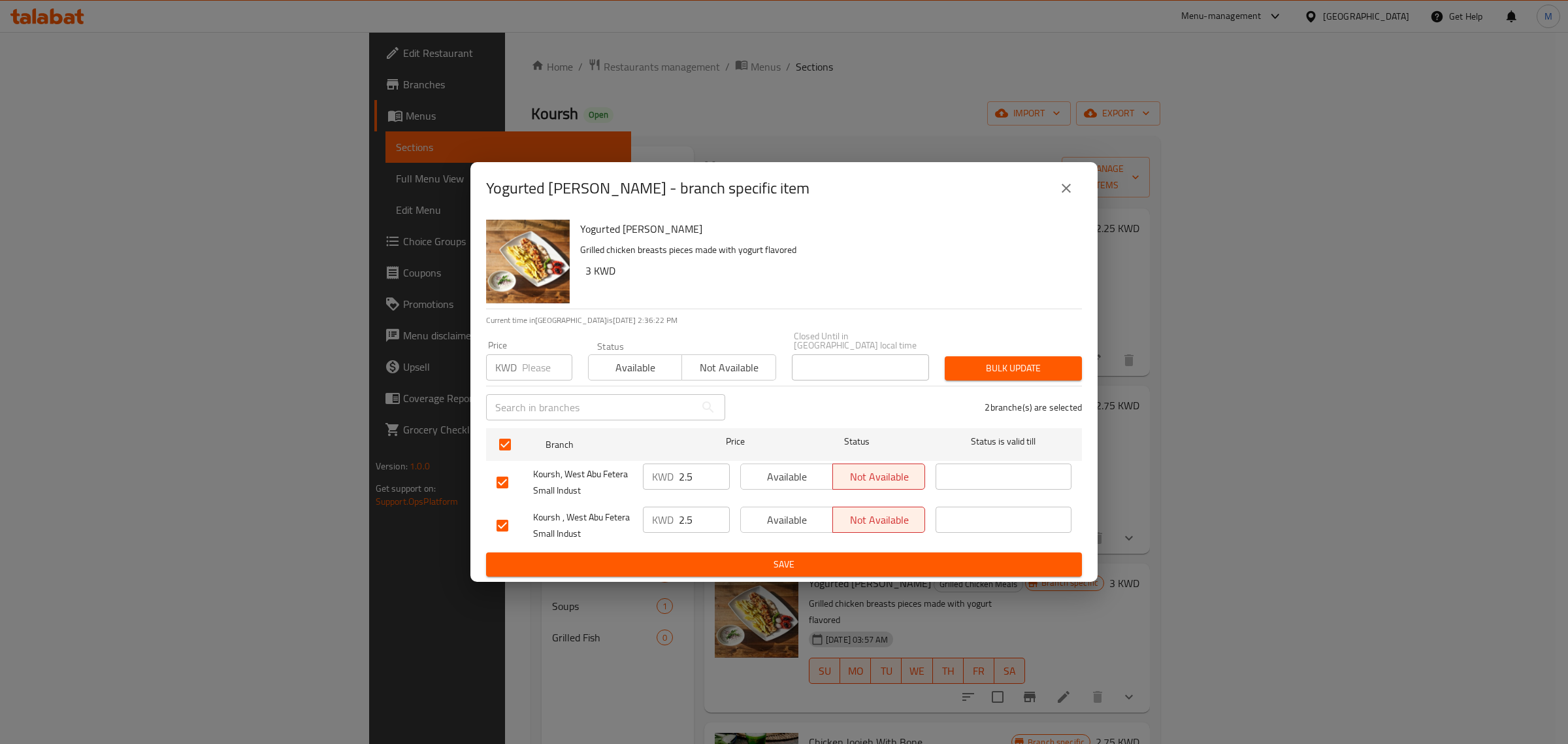
click at [528, 358] on input "number" at bounding box center [547, 368] width 50 height 26
paste input "2.750"
type input "2.750"
click at [1030, 360] on span "Bulk update" at bounding box center [1013, 369] width 116 height 17
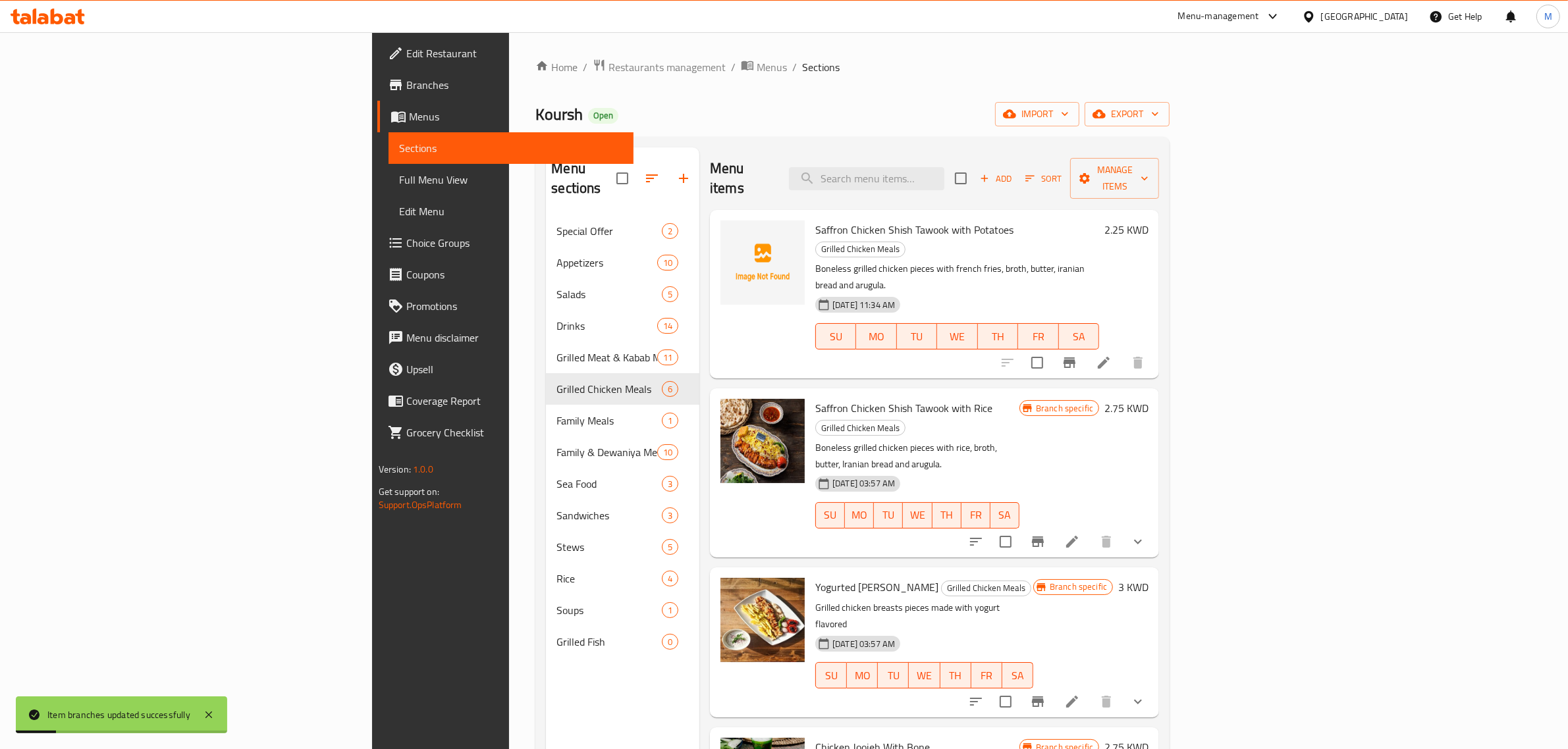
click at [1148, 578] on h6 "3 KWD" at bounding box center [1133, 587] width 30 height 18
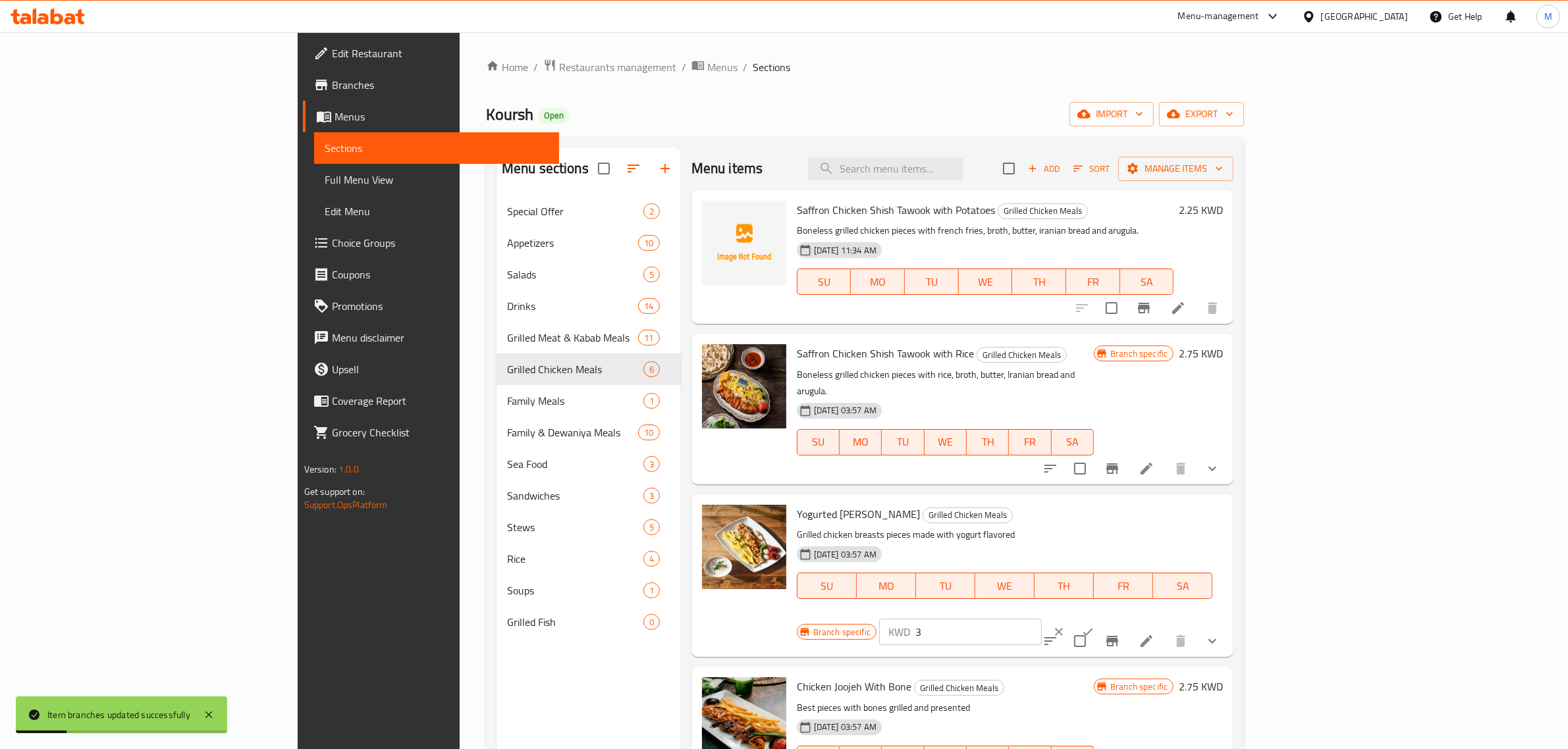
click at [1042, 619] on input "3" at bounding box center [978, 632] width 127 height 27
paste input "2.750"
type input "2.750"
click at [1095, 625] on icon "ok" at bounding box center [1088, 632] width 13 height 13
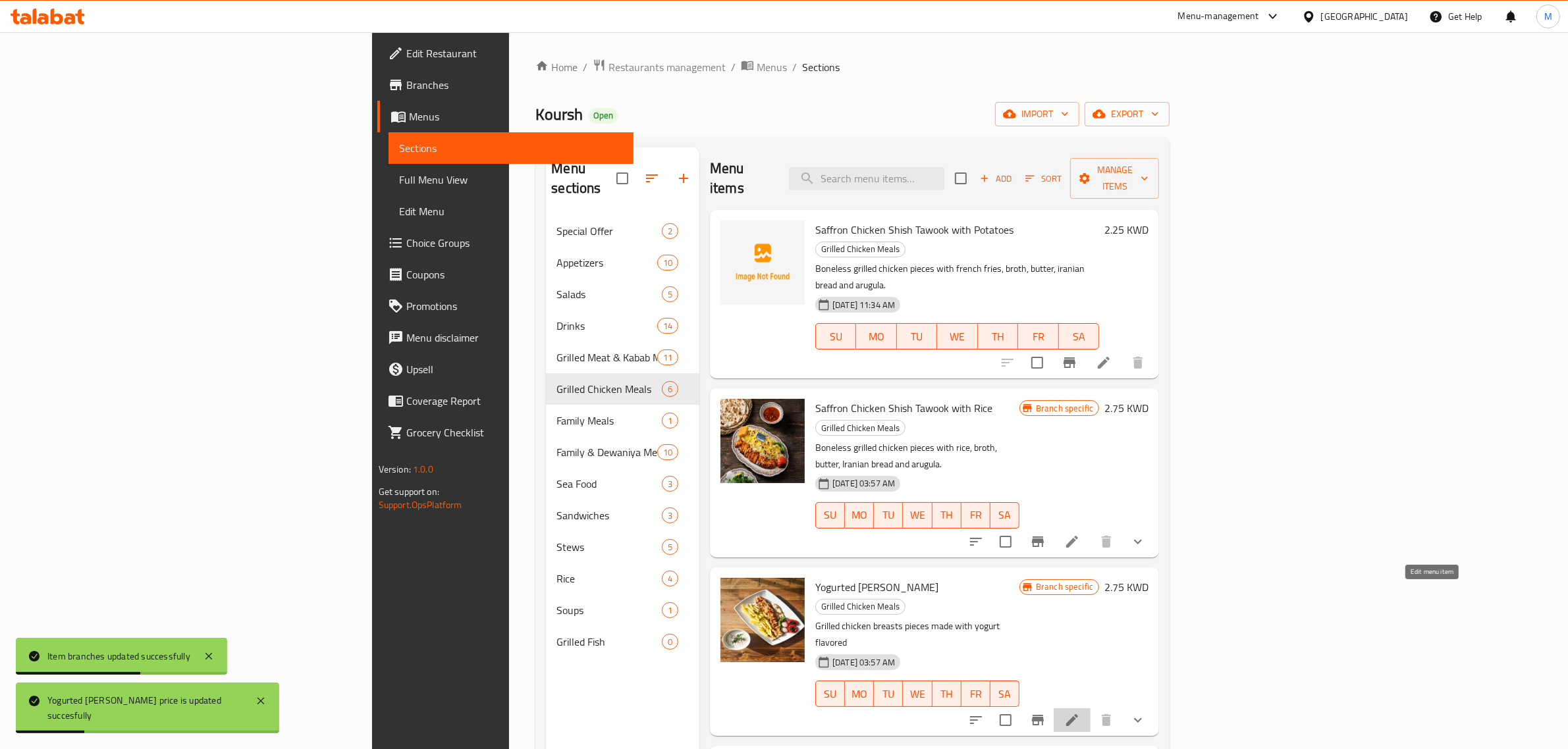
click at [1080, 712] on icon at bounding box center [1072, 720] width 16 height 16
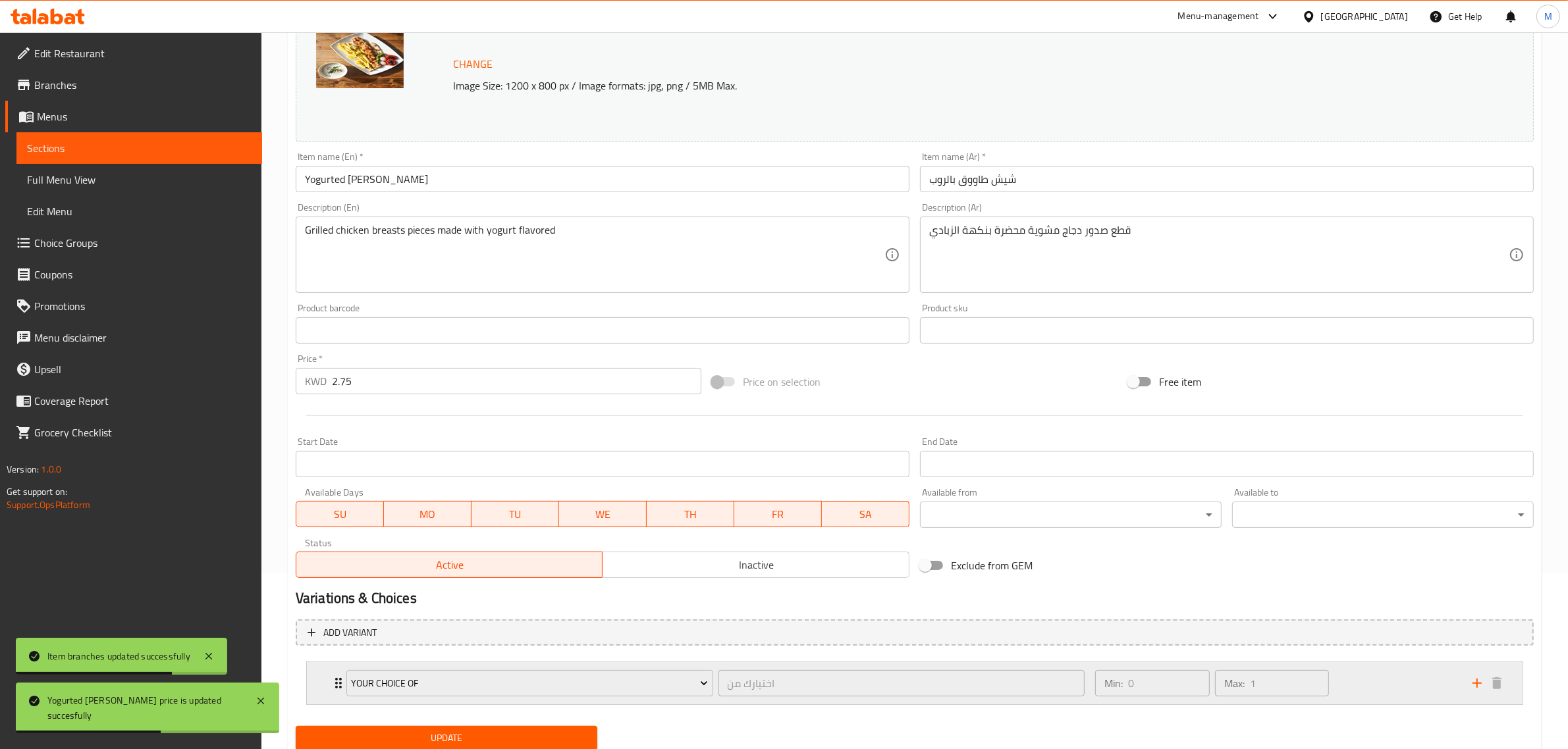
scroll to position [221, 0]
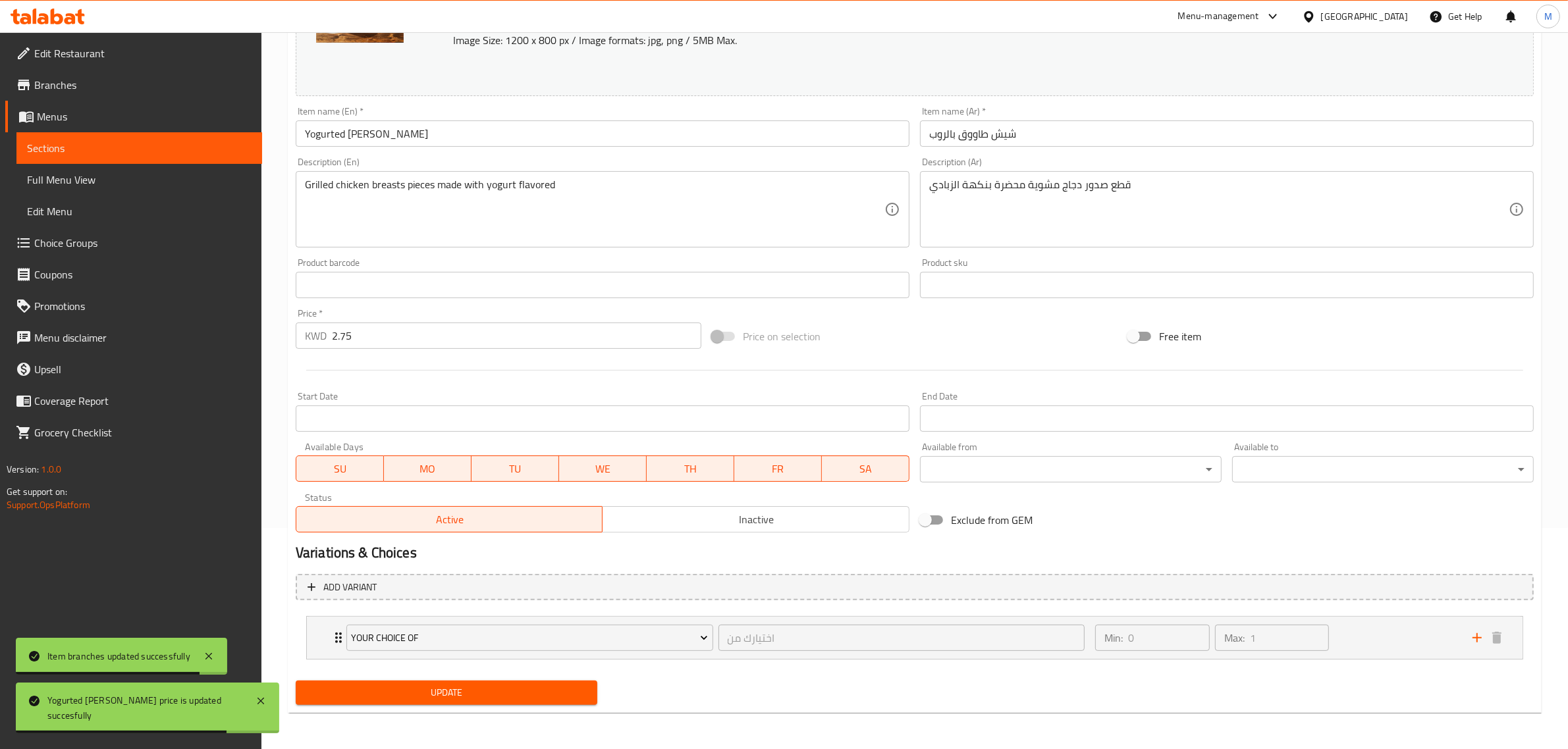
drag, startPoint x: 670, startPoint y: 530, endPoint x: 672, endPoint y: 581, distance: 51.0
click at [672, 530] on button "Inactive" at bounding box center [755, 519] width 307 height 27
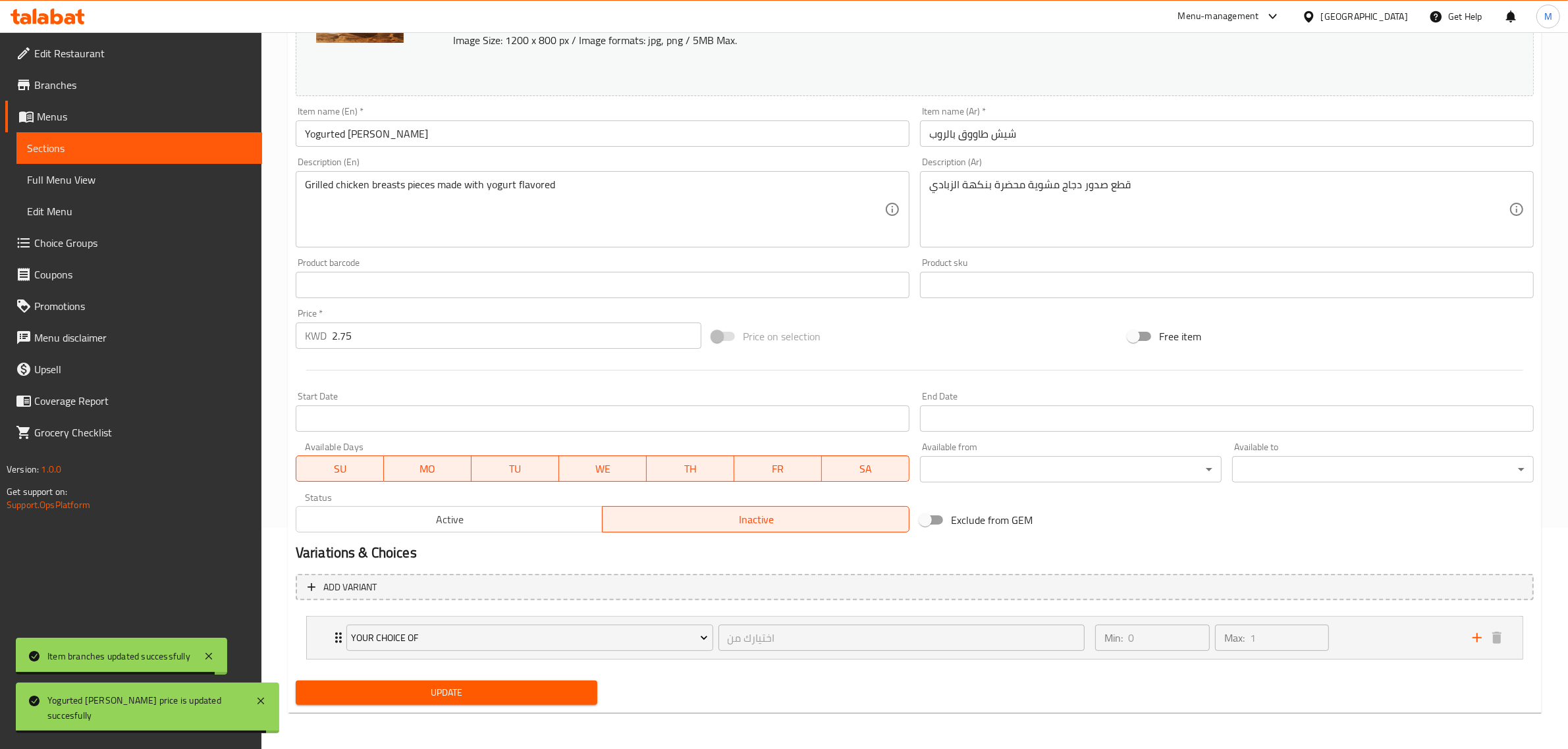
click at [581, 695] on span "Update" at bounding box center [446, 693] width 281 height 17
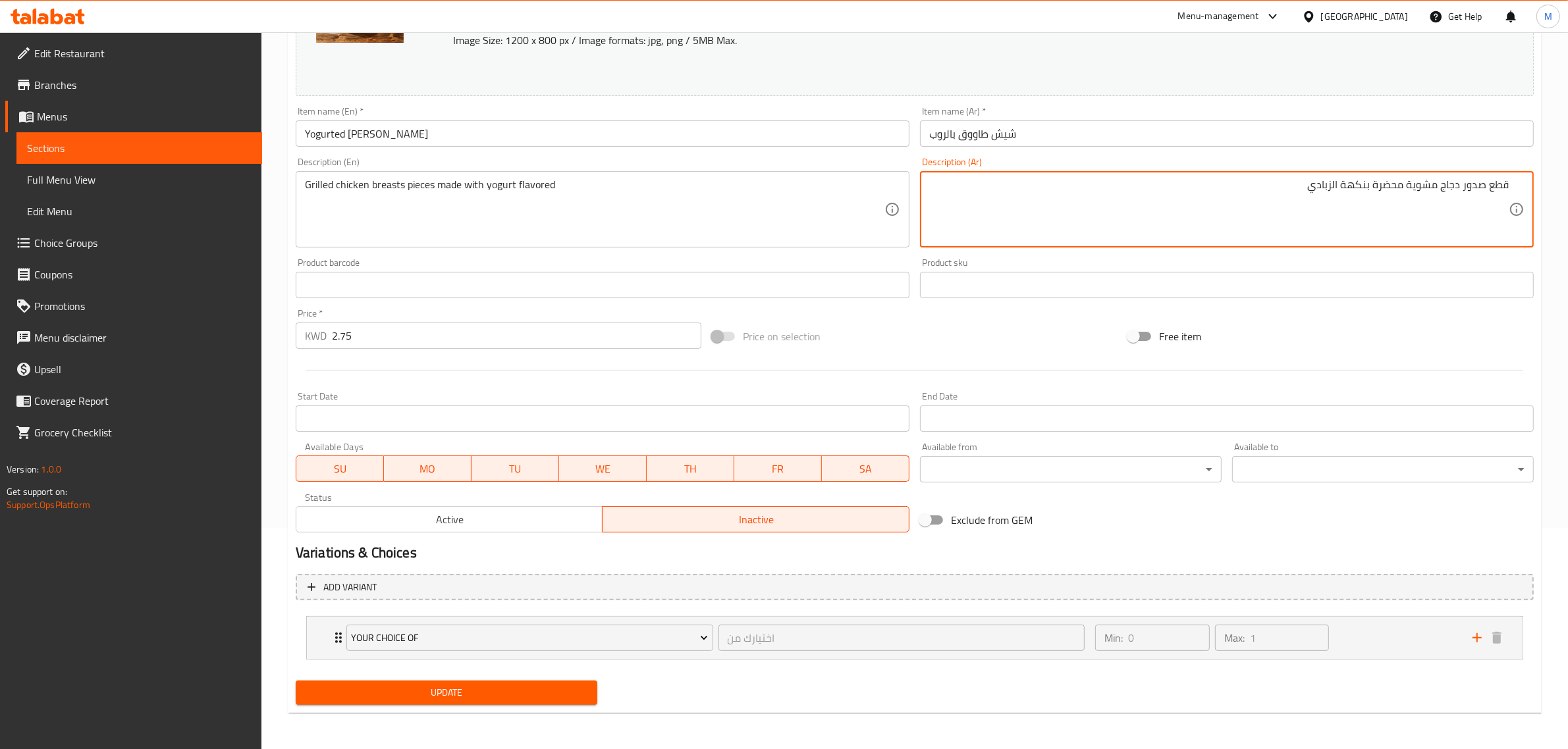
paste textarea "قطع صدور دجاج مشوية محضرة بنكهة الزبادي + ماعون عيش + ماعون مرق وسط حسب الرغبة …"
drag, startPoint x: 1304, startPoint y: 197, endPoint x: 1316, endPoint y: 248, distance: 52.4
click at [1304, 200] on textarea "قطع صدور دجاج مشوية محضرة بنكهة الزبادي قطع صدور دجاج مشوية محضرة بنكهة الزبادي…" at bounding box center [1219, 209] width 580 height 62
click at [1390, 186] on textarea "قطع صدور دجاج مشوية محضرة بنكهة الزبادي قطع صدور دجاج مشوية محضرة بنكهة الزبادي…" at bounding box center [1219, 209] width 580 height 62
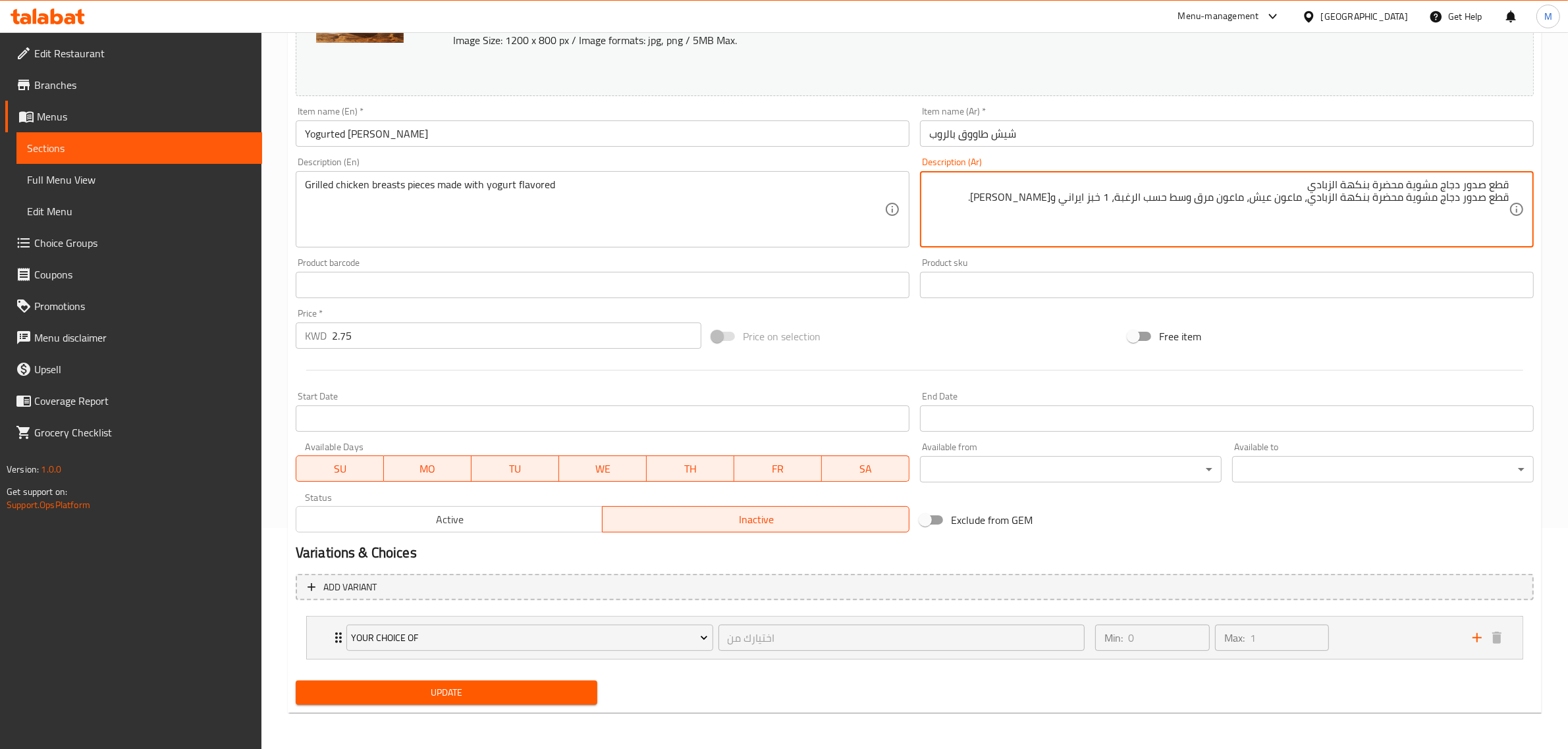
click at [1390, 186] on textarea "قطع صدور دجاج مشوية محضرة بنكهة الزبادي قطع صدور دجاج مشوية محضرة بنكهة الزبادي…" at bounding box center [1219, 209] width 580 height 62
click at [1391, 185] on textarea "قطع صدور دجاج مشوية محضرة بنكهة الزبادي قطع صدور دجاج مشوية محضرة بنكهة الزبادي…" at bounding box center [1219, 209] width 580 height 62
type textarea "قطع صدور دجاج مشوية محضرة بنكهة الزبادي، ماعون عيش، ماعون مرق وسط حسب الرغبة، 1…"
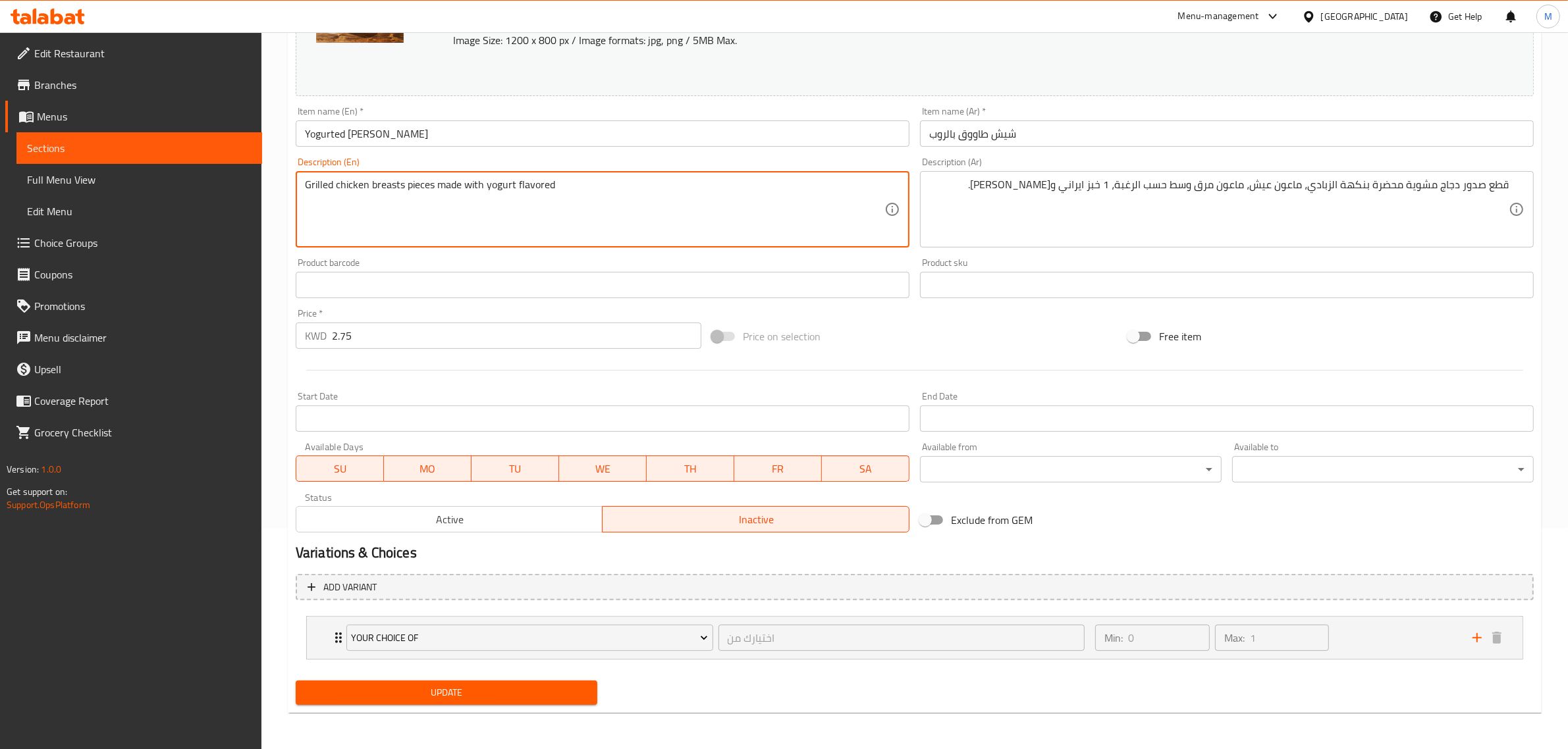
paste textarea "pieces prepared with yogurt flavor + a bread bowl + a medium broth bowl as desi…"
click at [560, 191] on textarea "Grilled chicken breast pieces prepared with yogurt flavor + a bread bowl + a me…" at bounding box center [595, 209] width 580 height 62
click at [1378, 630] on div "Min: 0 ​ Max: 1 ​" at bounding box center [1276, 637] width 377 height 42
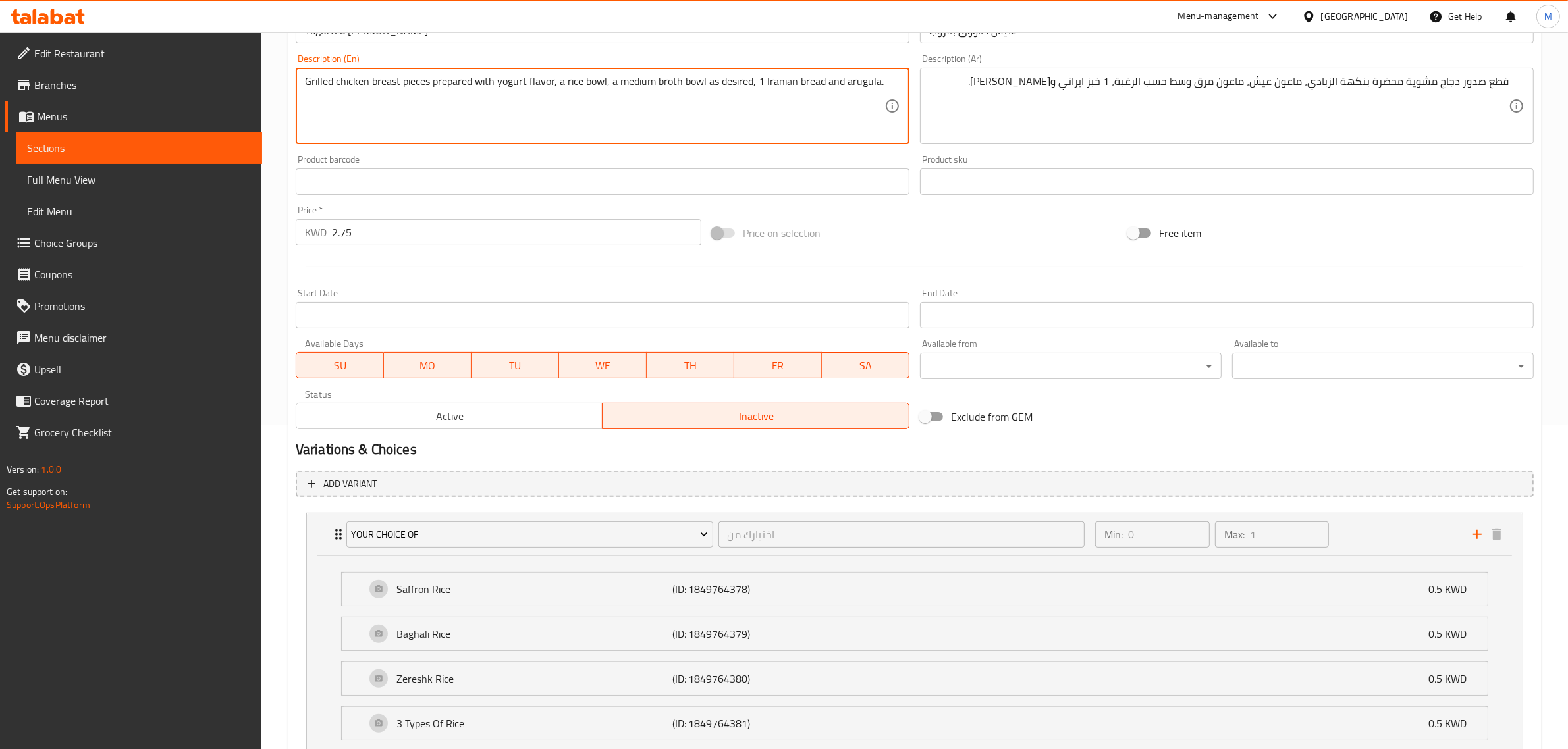
scroll to position [386, 0]
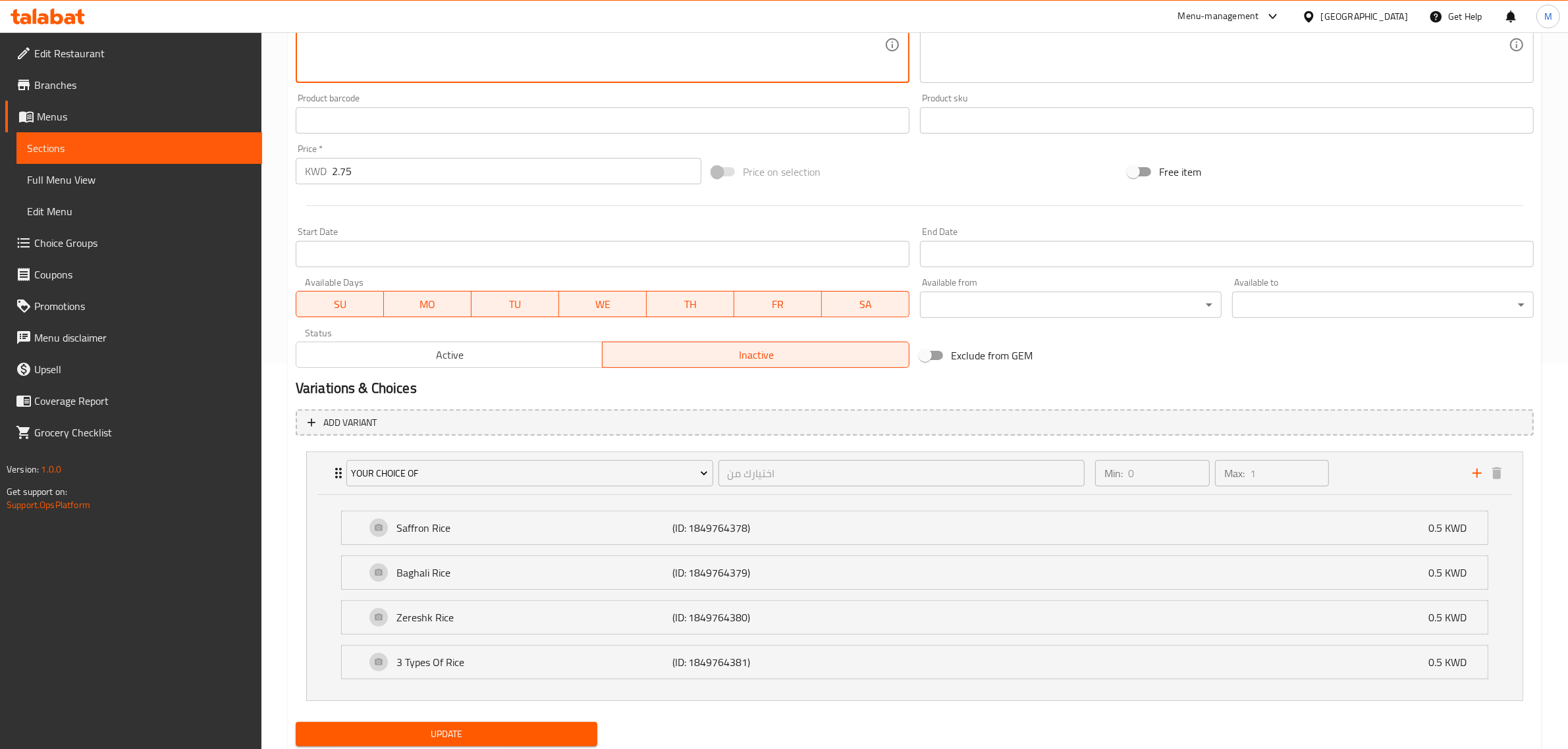
type textarea "Grilled chicken breast pieces prepared with yogurt flavor, a rice bowl, a mediu…"
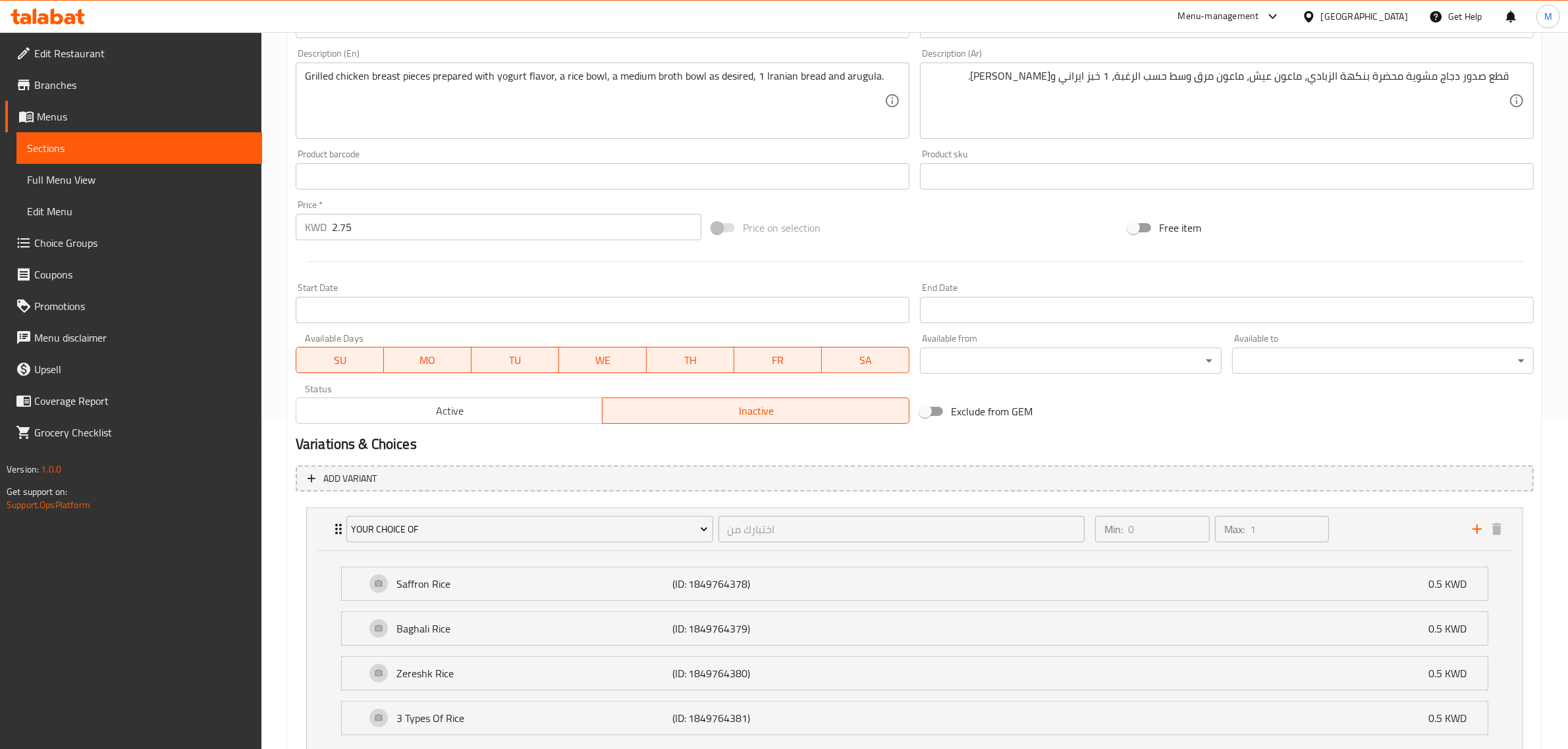
scroll to position [304, 0]
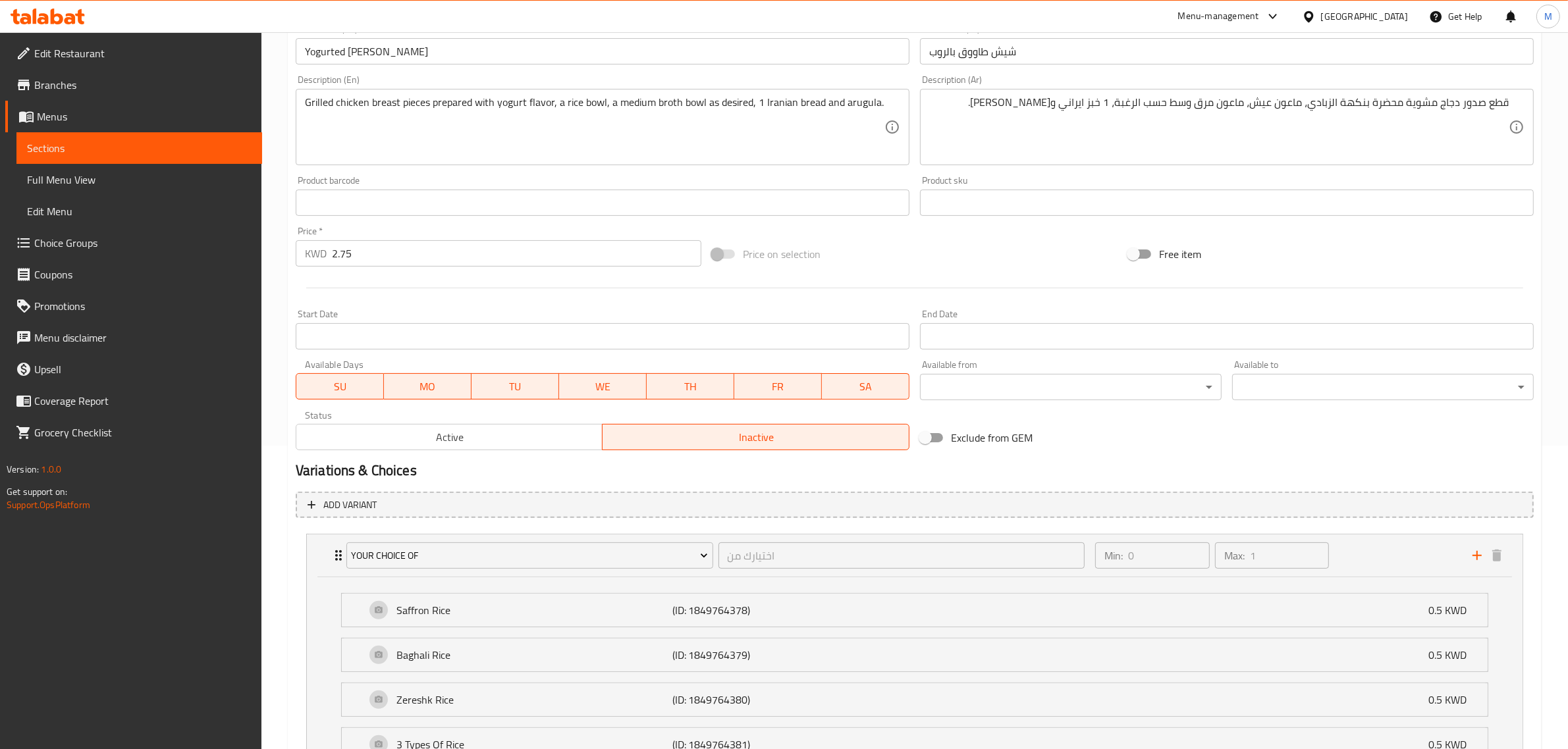
click at [844, 247] on div "Price on selection" at bounding box center [915, 254] width 416 height 36
click at [866, 267] on div "Price on selection" at bounding box center [915, 254] width 416 height 36
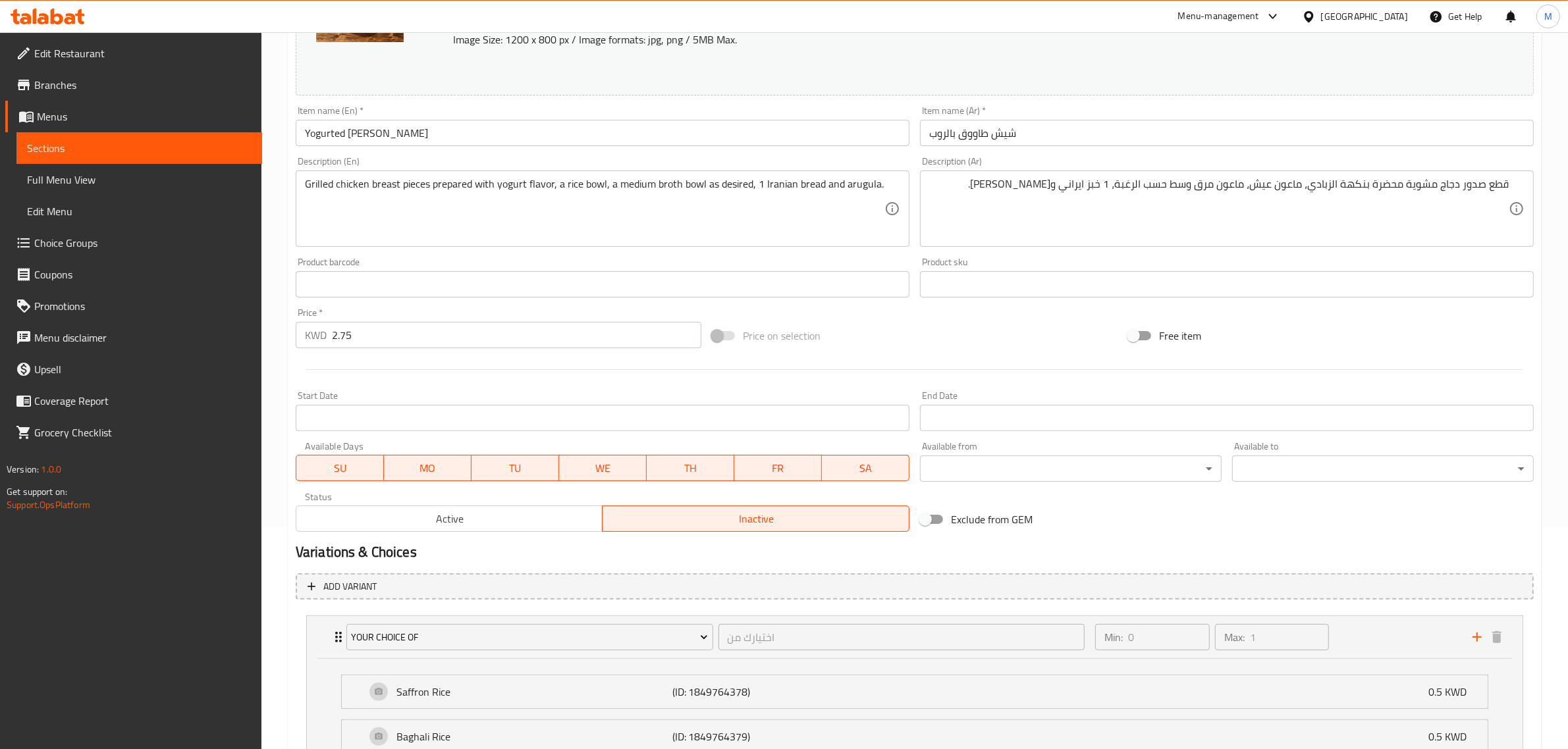
scroll to position [221, 0]
click at [953, 347] on div "Price on selection" at bounding box center [915, 336] width 416 height 36
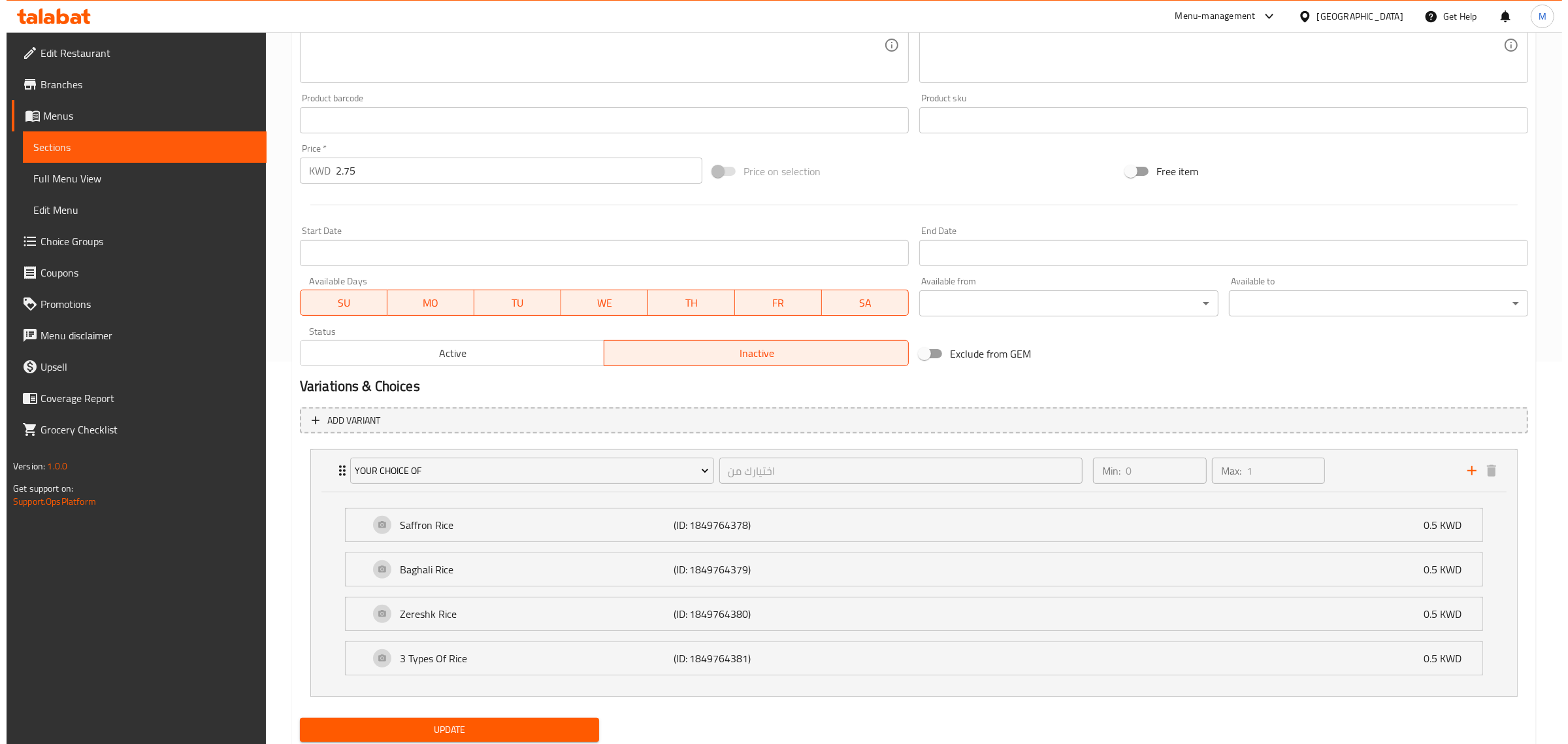
scroll to position [426, 0]
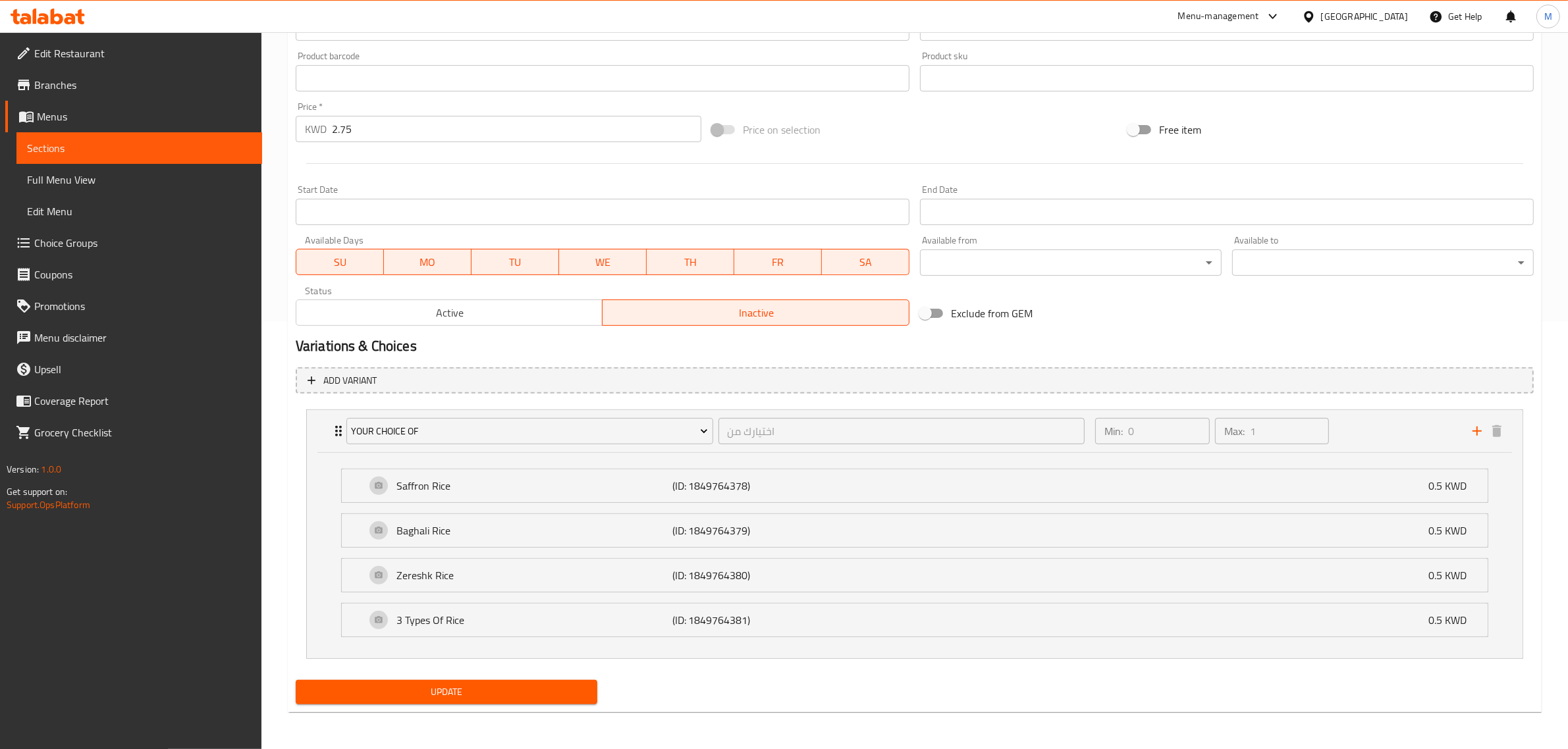
click at [422, 696] on span "Update" at bounding box center [446, 692] width 281 height 17
click at [1476, 427] on icon "add" at bounding box center [1477, 431] width 16 height 16
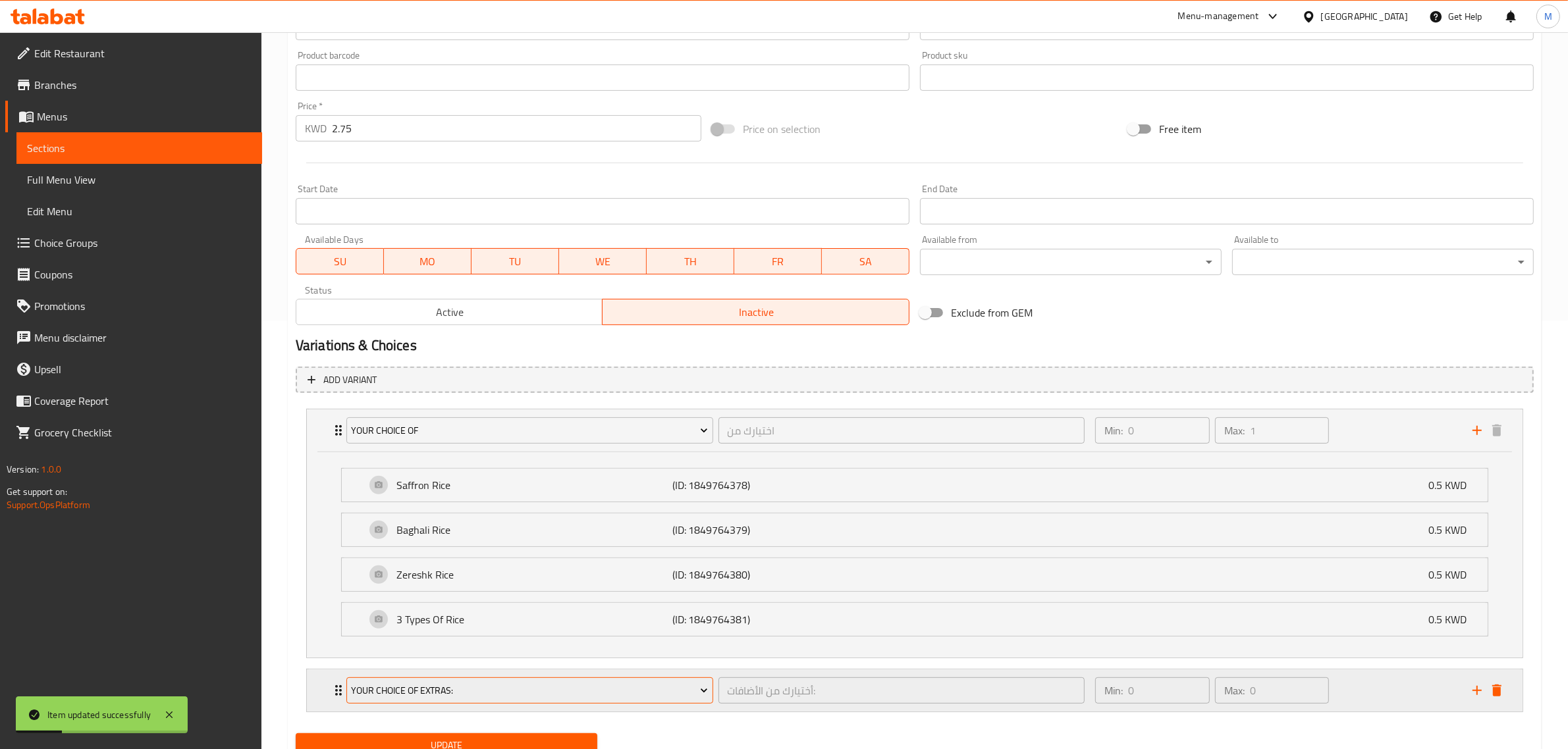
click at [596, 699] on span "Your Choice Of Extras:" at bounding box center [530, 691] width 357 height 17
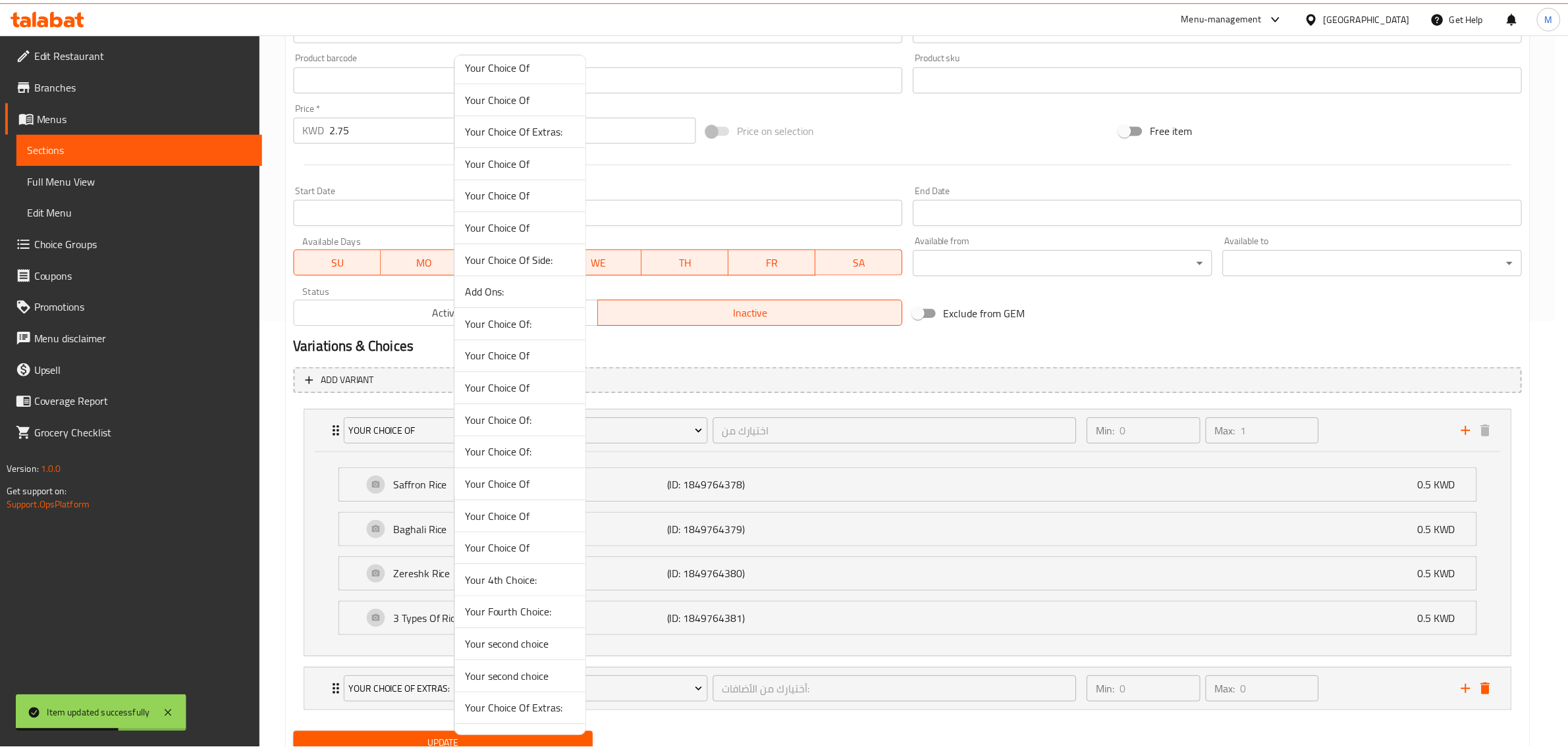
scroll to position [425, 0]
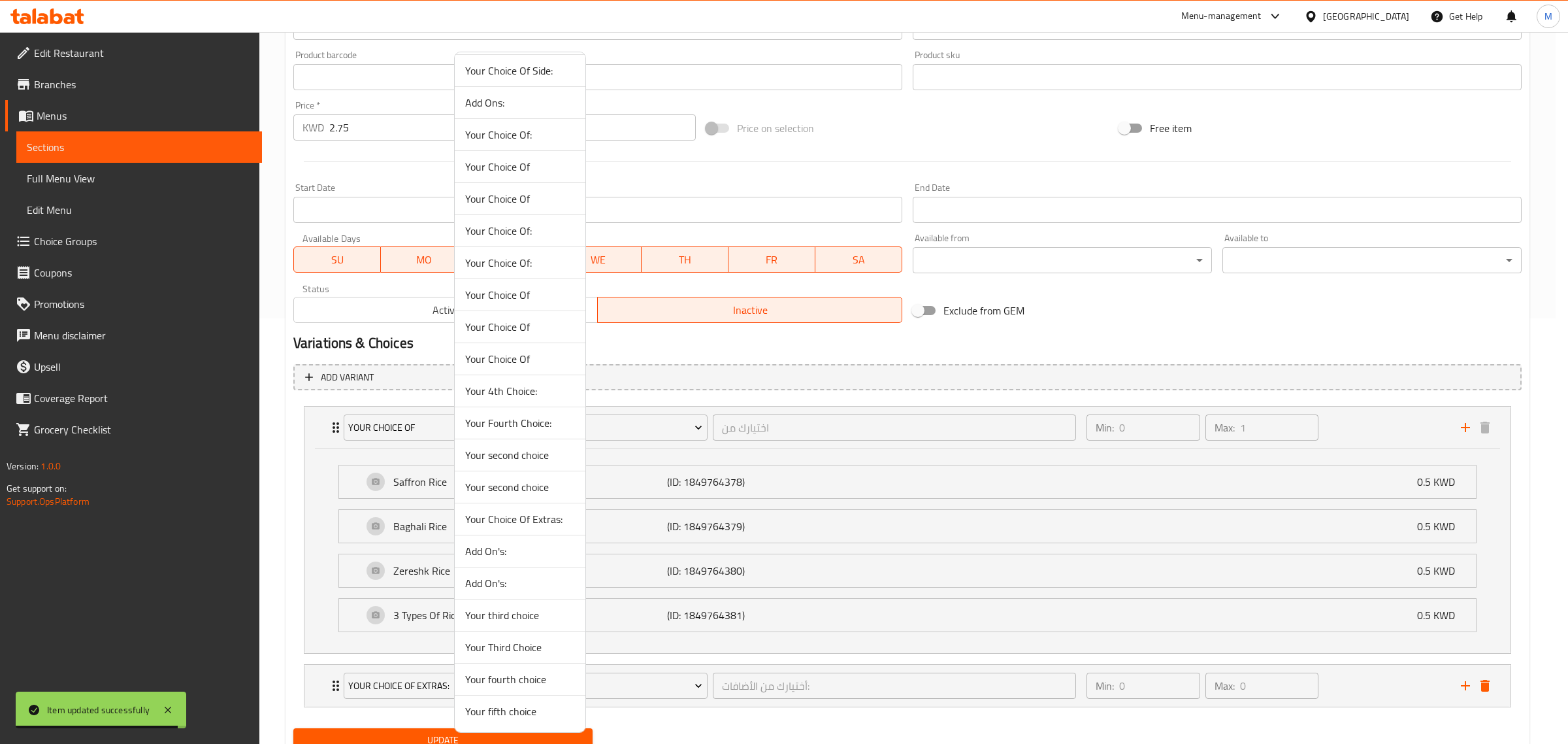
click at [1484, 684] on div at bounding box center [784, 372] width 1568 height 744
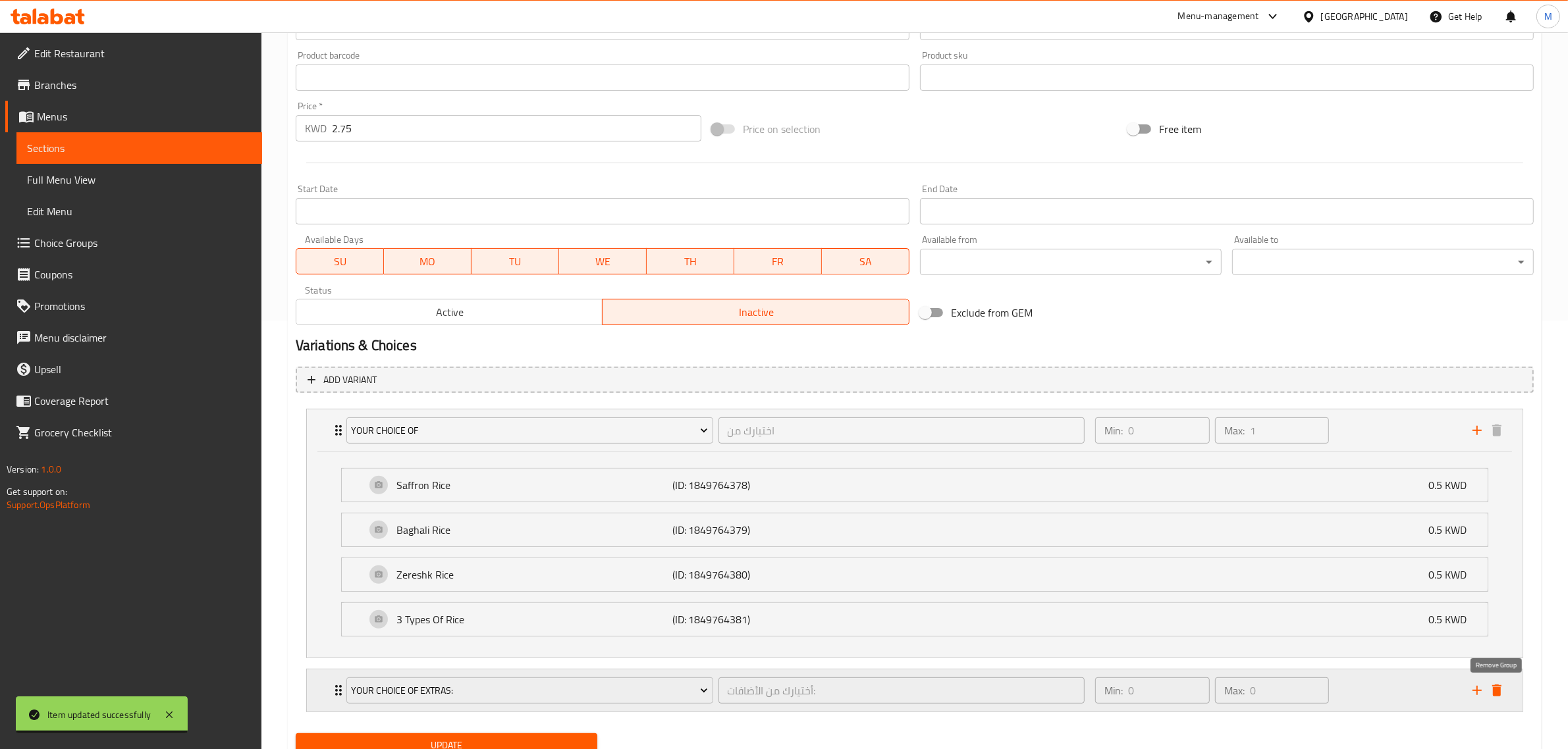
click at [1495, 689] on icon "delete" at bounding box center [1496, 691] width 9 height 12
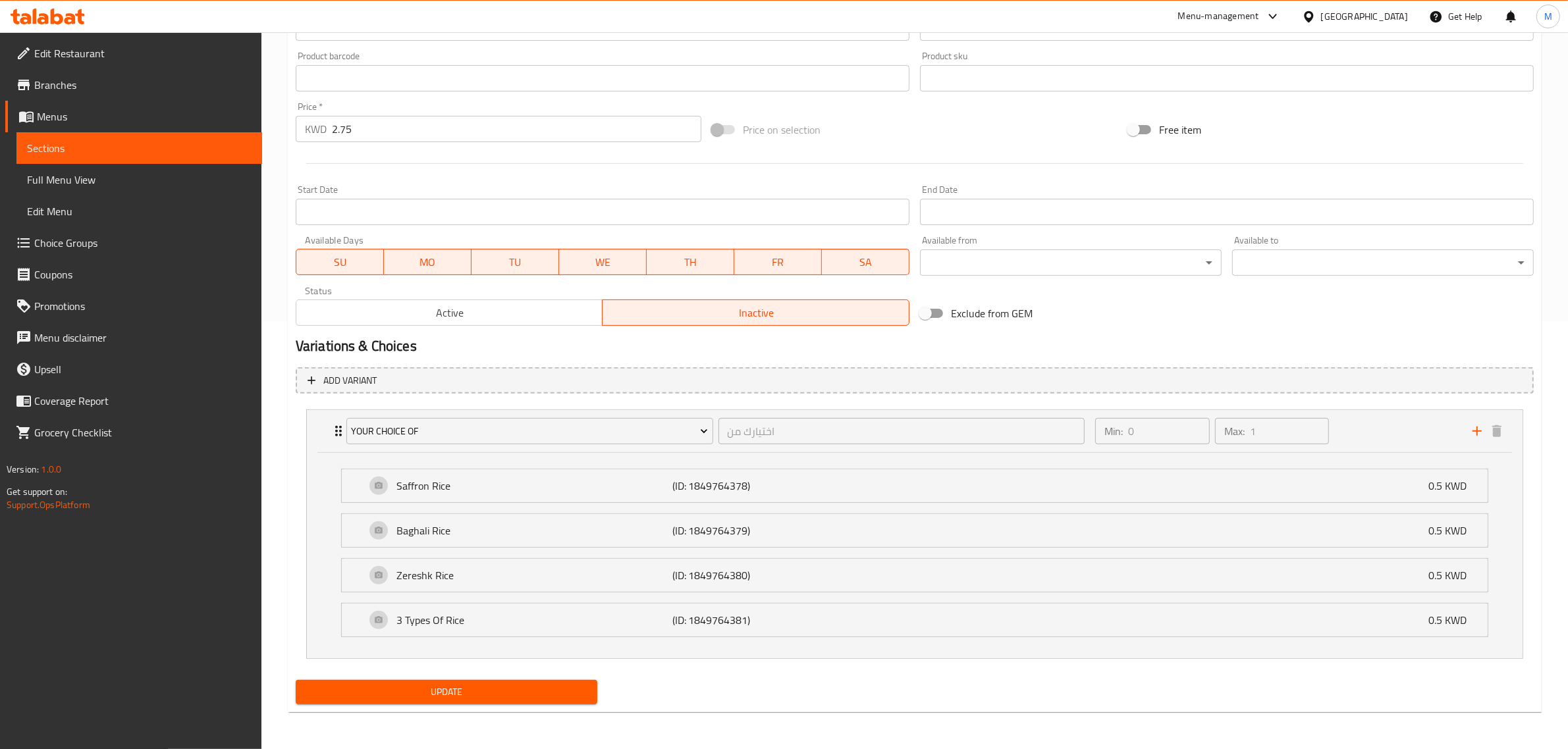
click at [1032, 707] on div "Update" at bounding box center [915, 692] width 1249 height 35
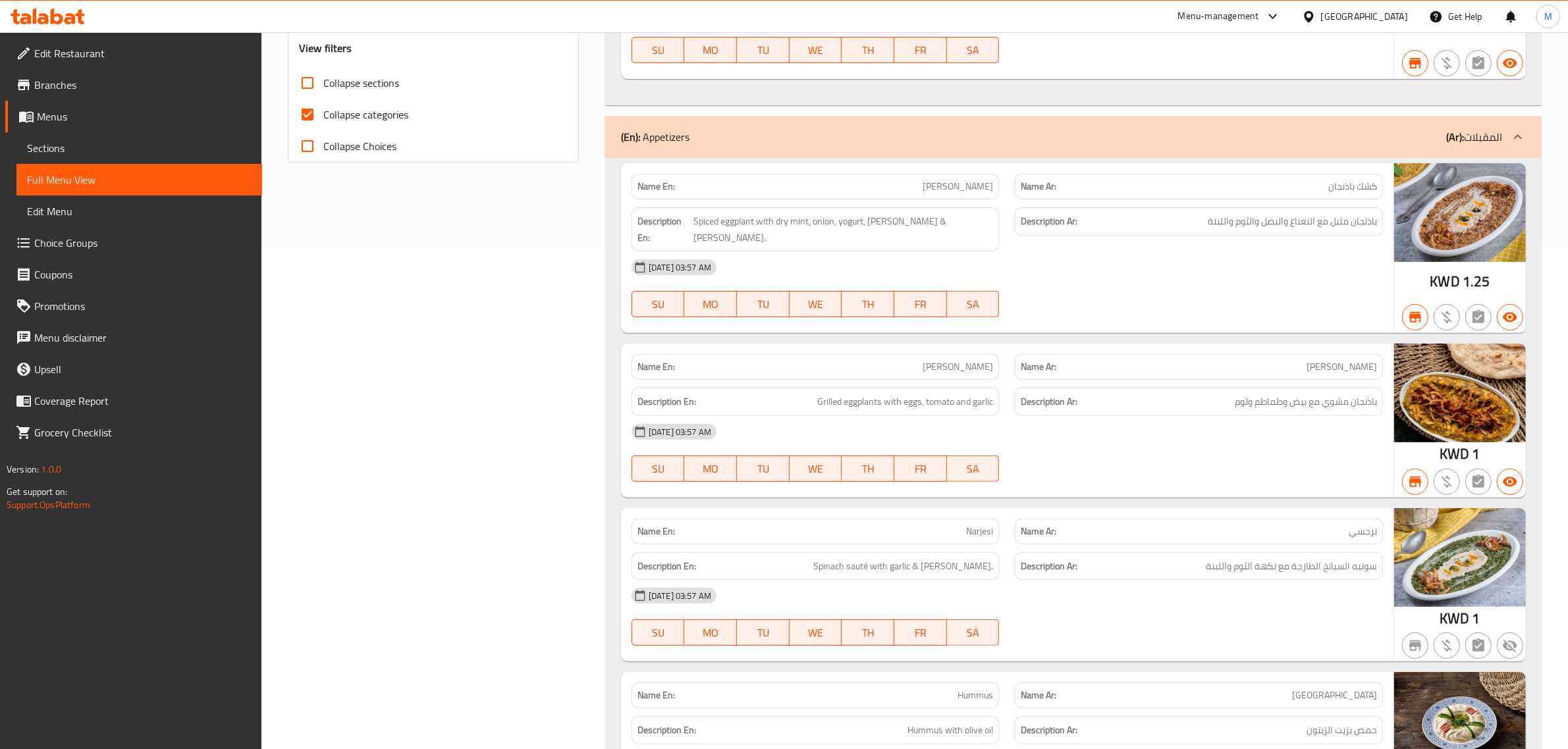
scroll to position [409, 0]
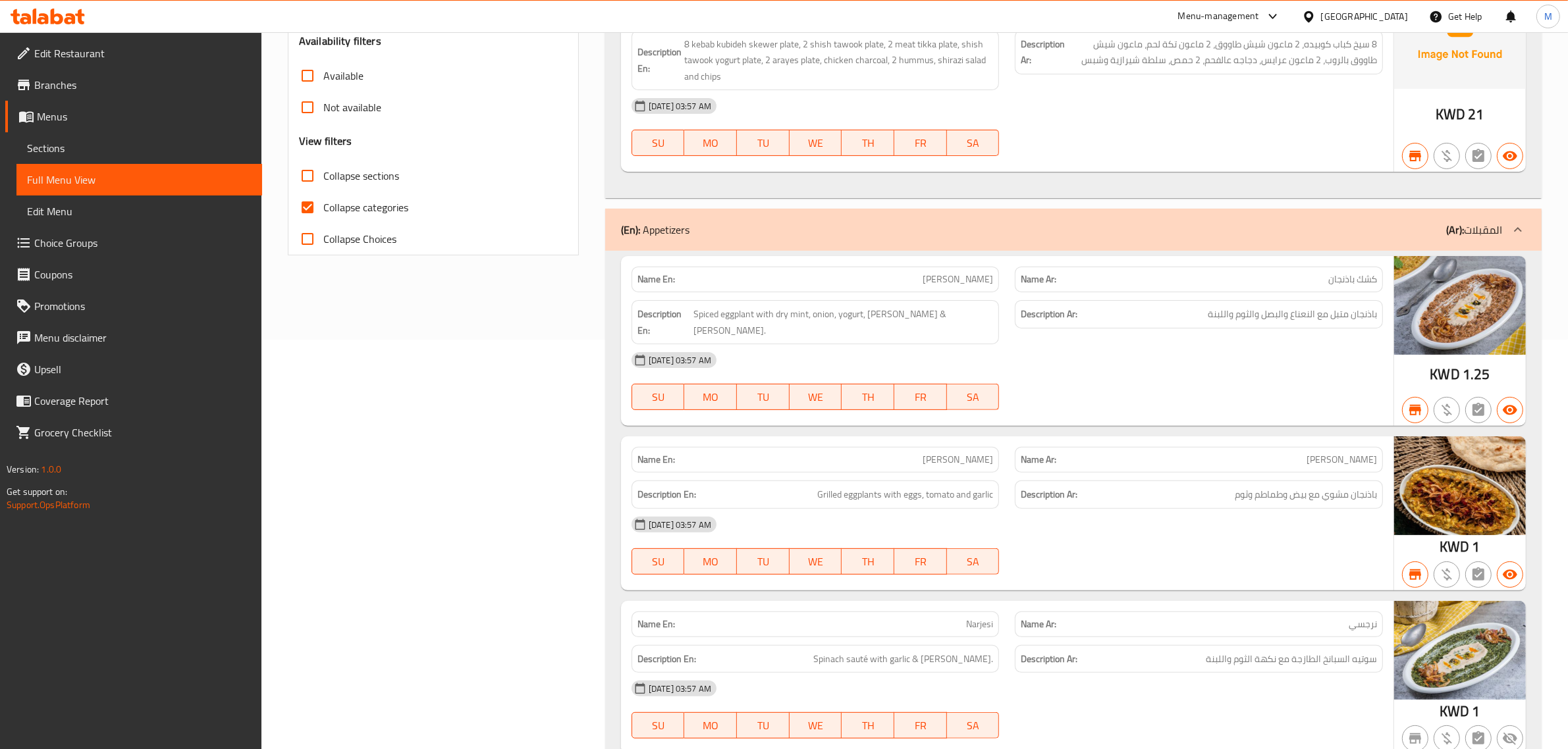
click at [1122, 225] on div "(En): Appetizers (Ar): المقبلات" at bounding box center [1062, 230] width 881 height 16
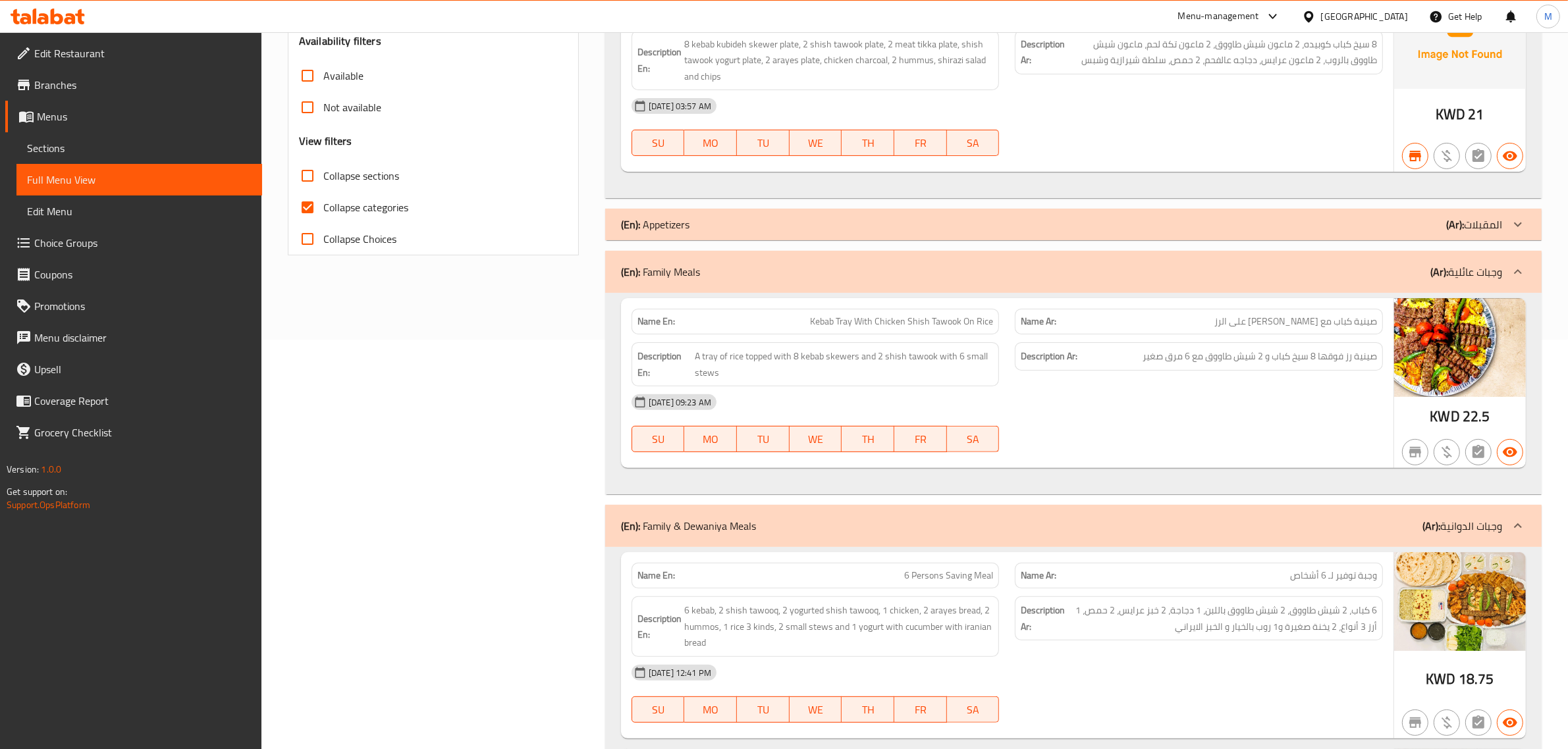
click at [1132, 271] on div "(En): Family Meals (Ar): وجبات عائلية" at bounding box center [1062, 271] width 881 height 16
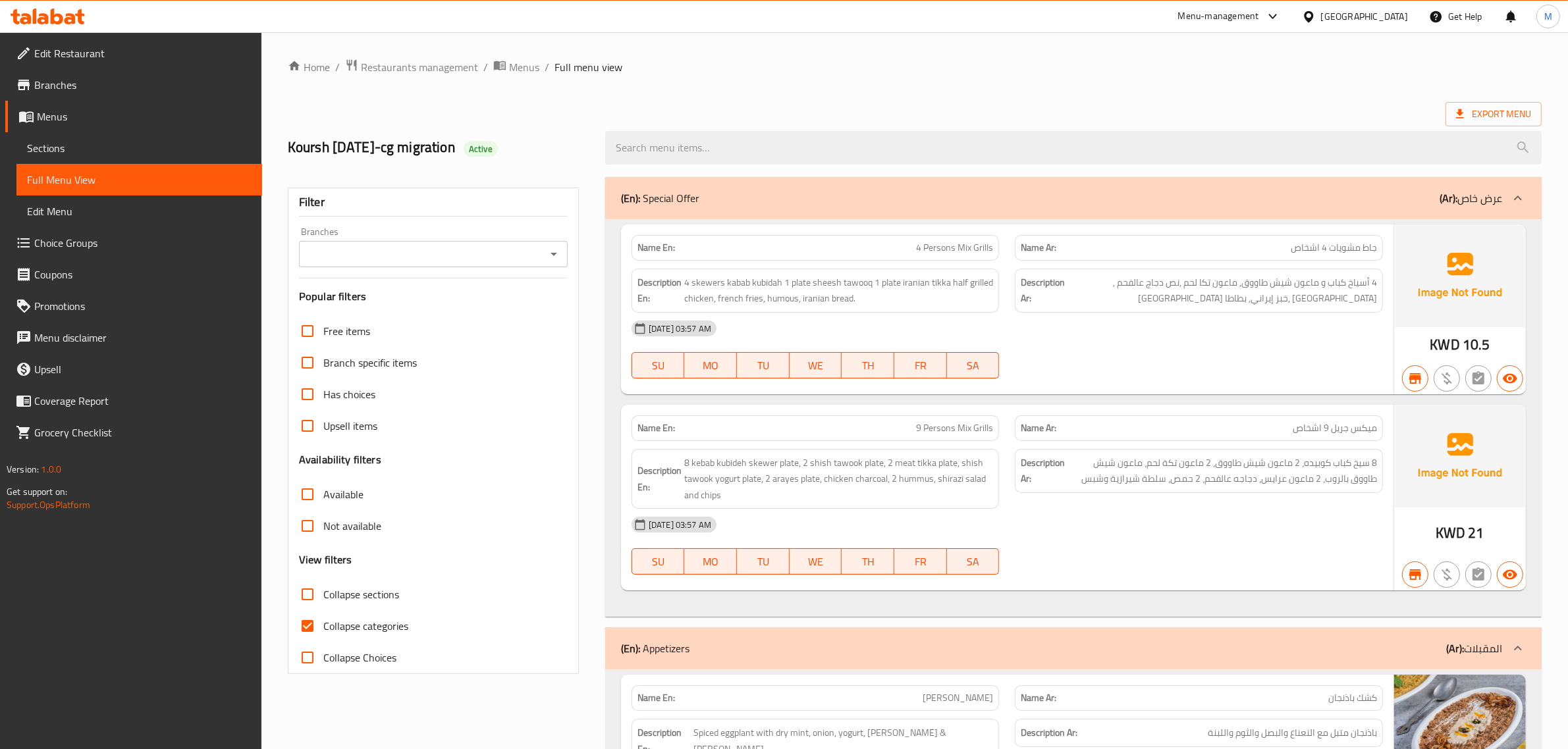
click at [304, 594] on input "Collapse sections" at bounding box center [307, 594] width 32 height 32
checkbox input "true"
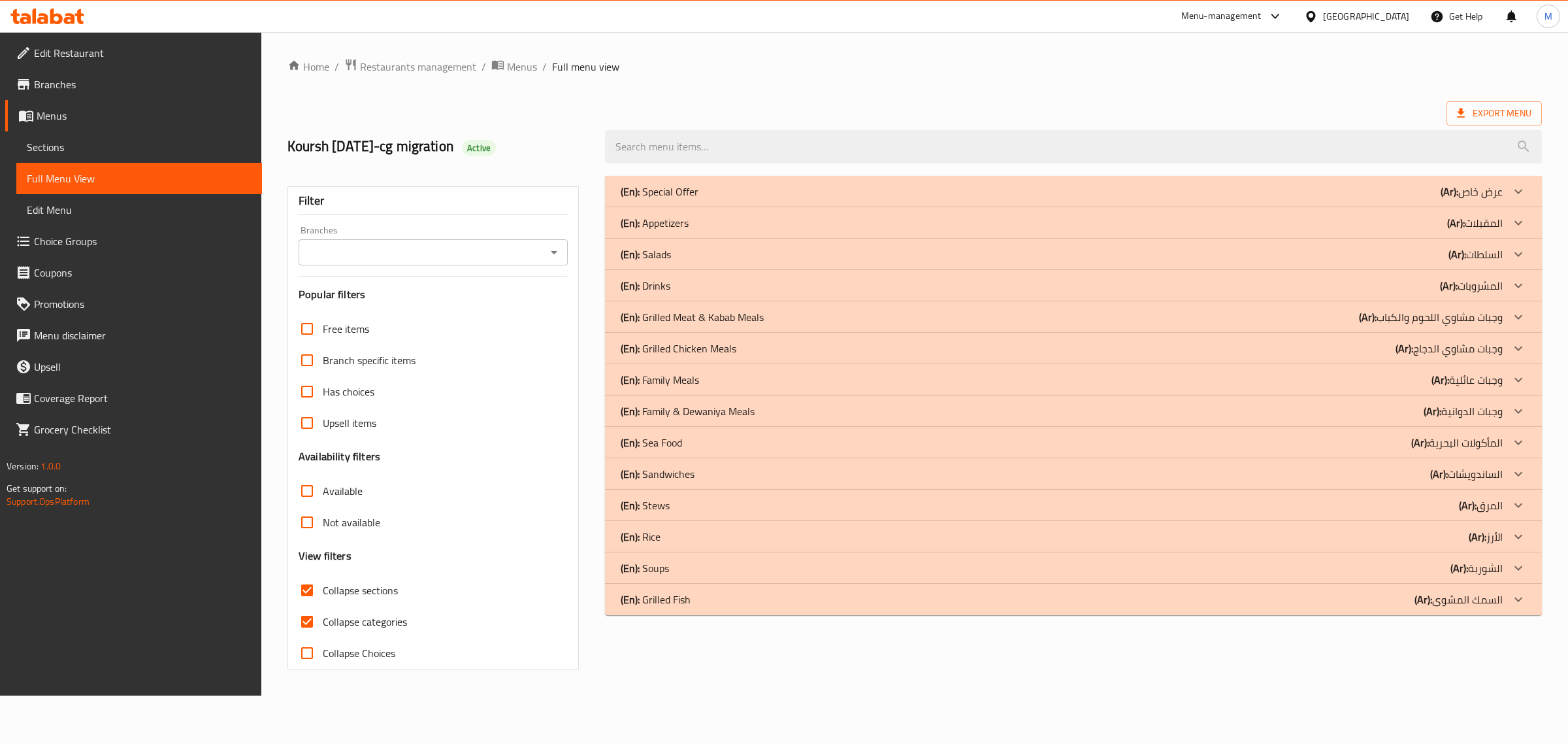
click at [830, 342] on div "(En): Grilled Chicken Meals (Ar): وجبات مشاوي الدجاج" at bounding box center [1062, 348] width 882 height 16
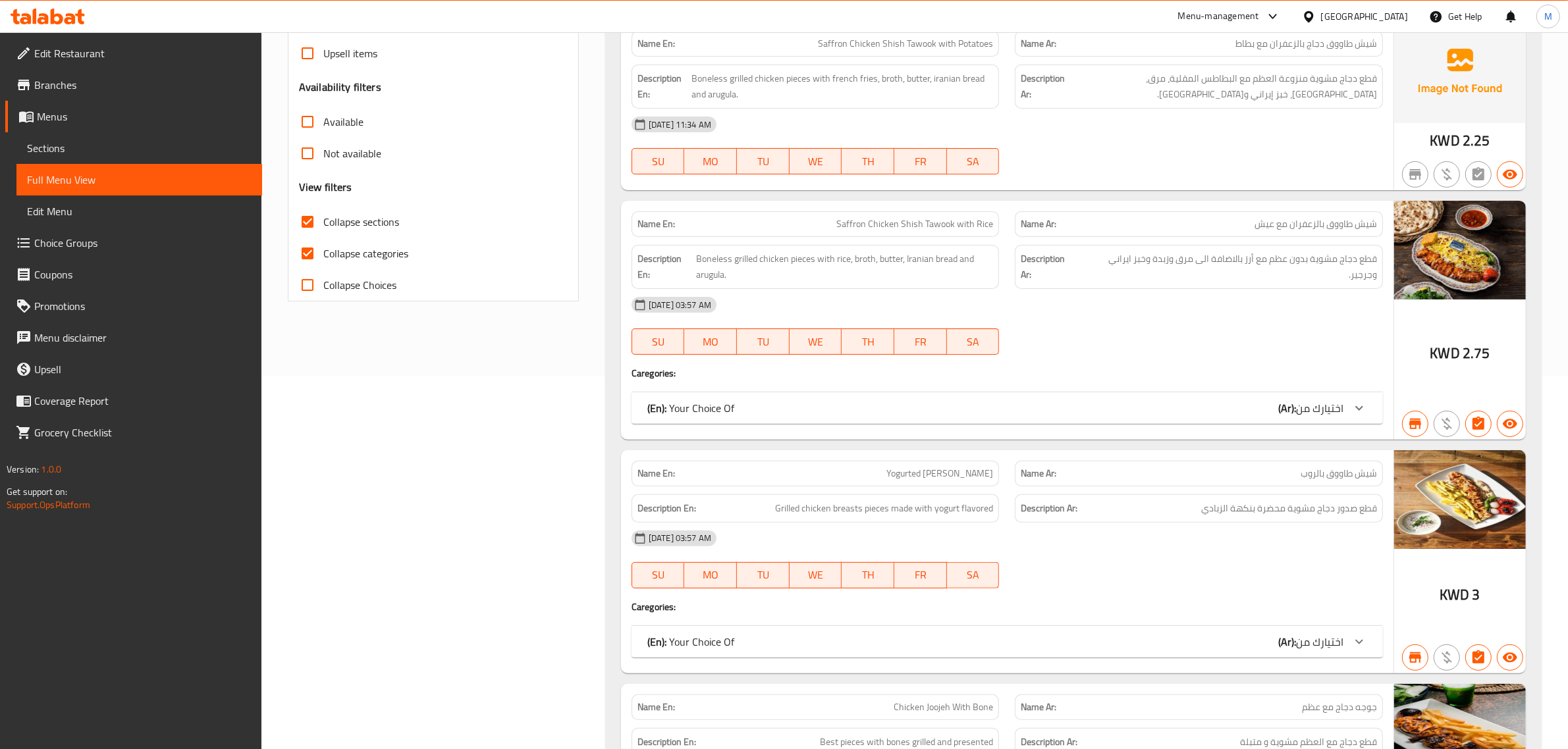
scroll to position [411, 0]
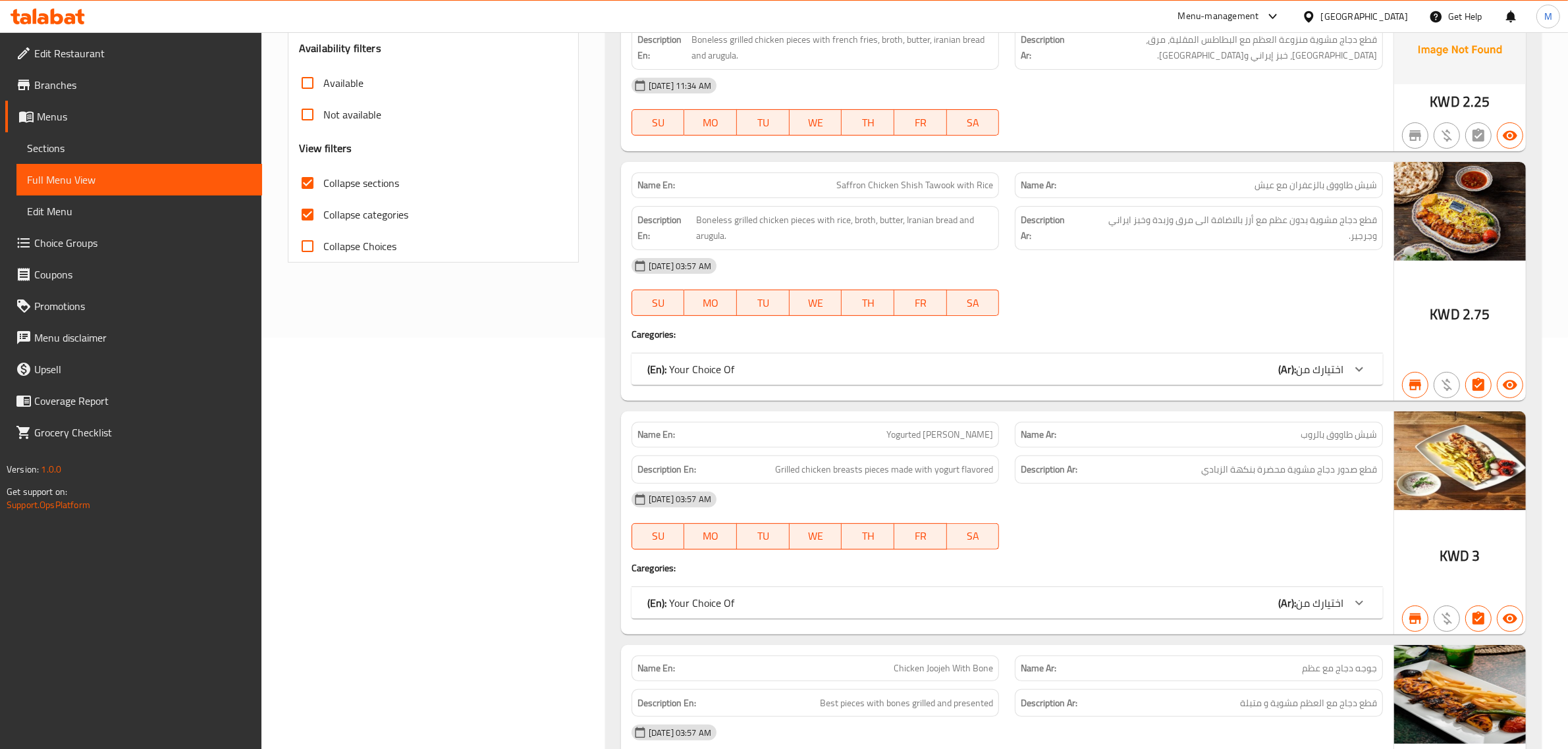
click at [1218, 596] on div "(En): Your Choice Of (Ar): اختيارك من" at bounding box center [1008, 603] width 751 height 32
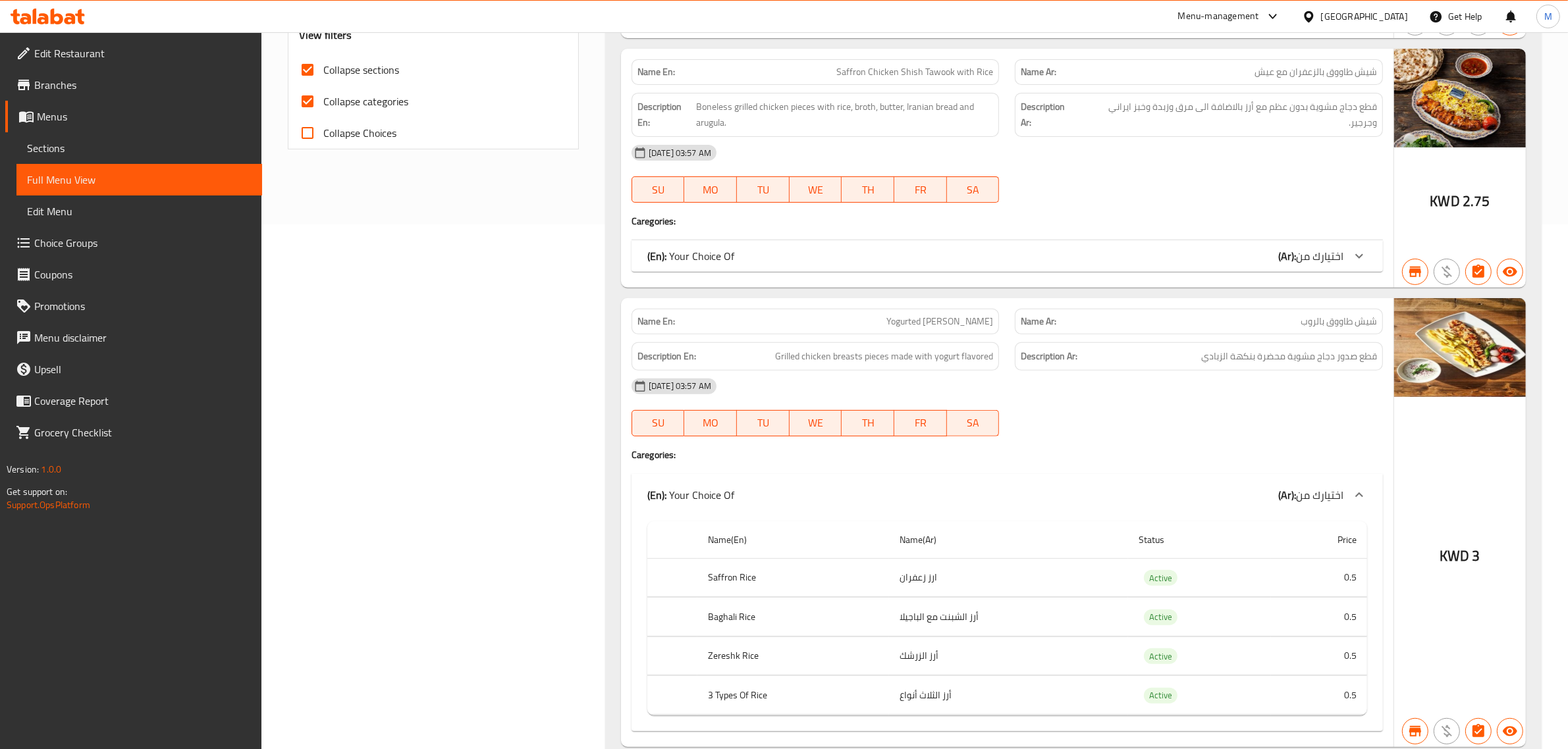
scroll to position [576, 0]
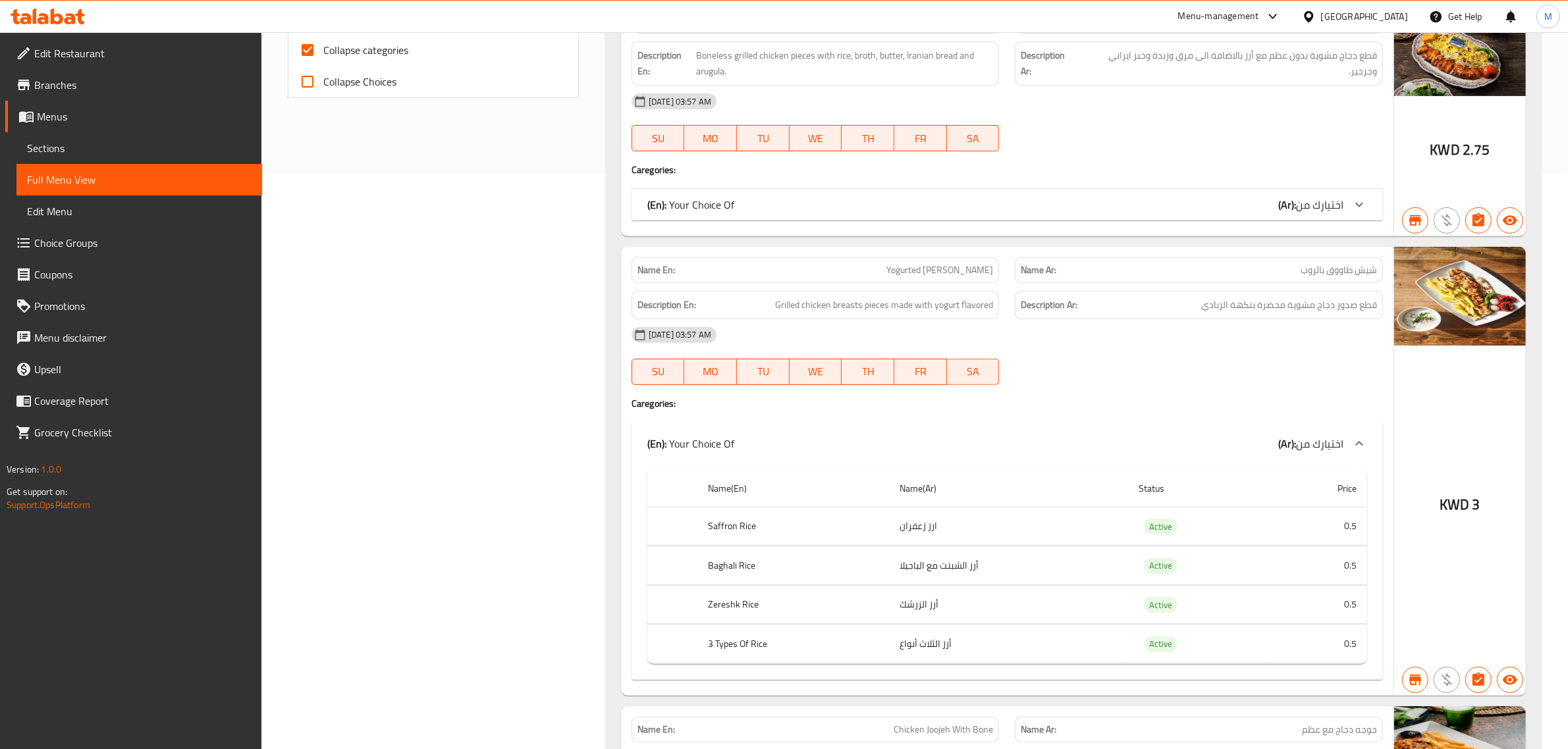
click at [933, 266] on span "Yogurted [PERSON_NAME]" at bounding box center [940, 270] width 107 height 14
copy span "Yogurted [PERSON_NAME]"
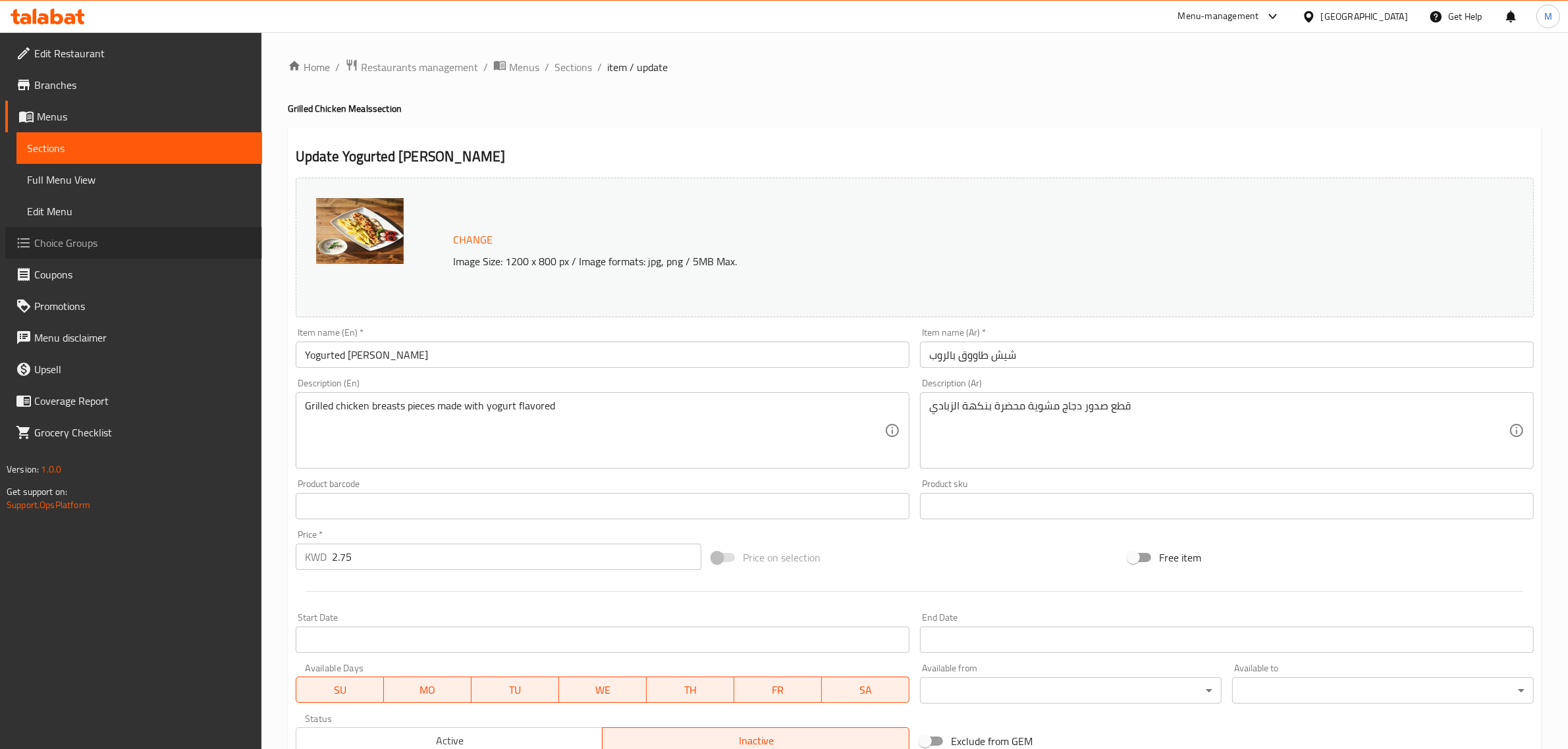
click at [101, 235] on span "Choice Groups" at bounding box center [142, 242] width 217 height 16
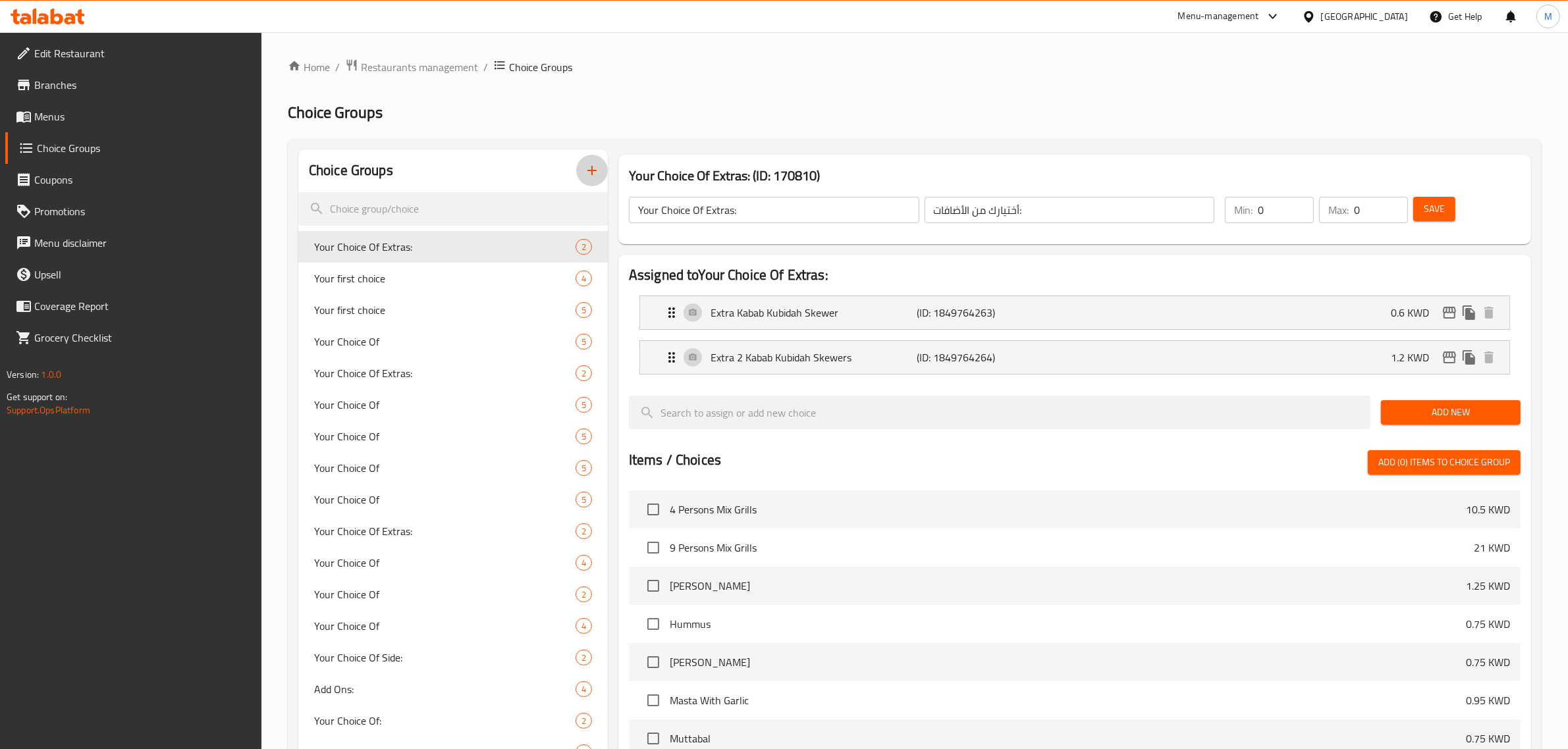
click at [593, 171] on icon "button" at bounding box center [592, 170] width 16 height 16
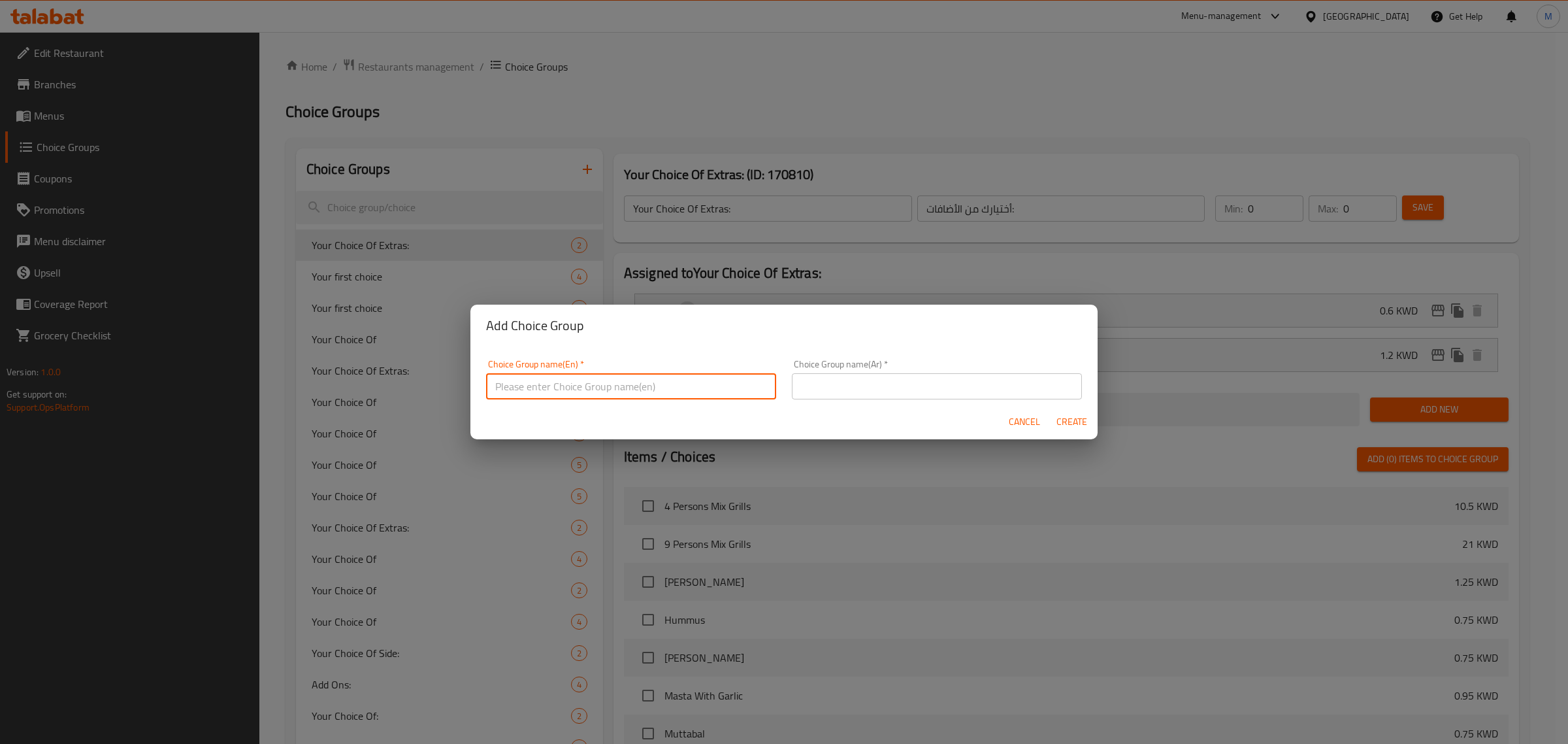
click at [655, 380] on input "text" at bounding box center [630, 387] width 290 height 26
type input "Your Choice Of Medium Broth:"
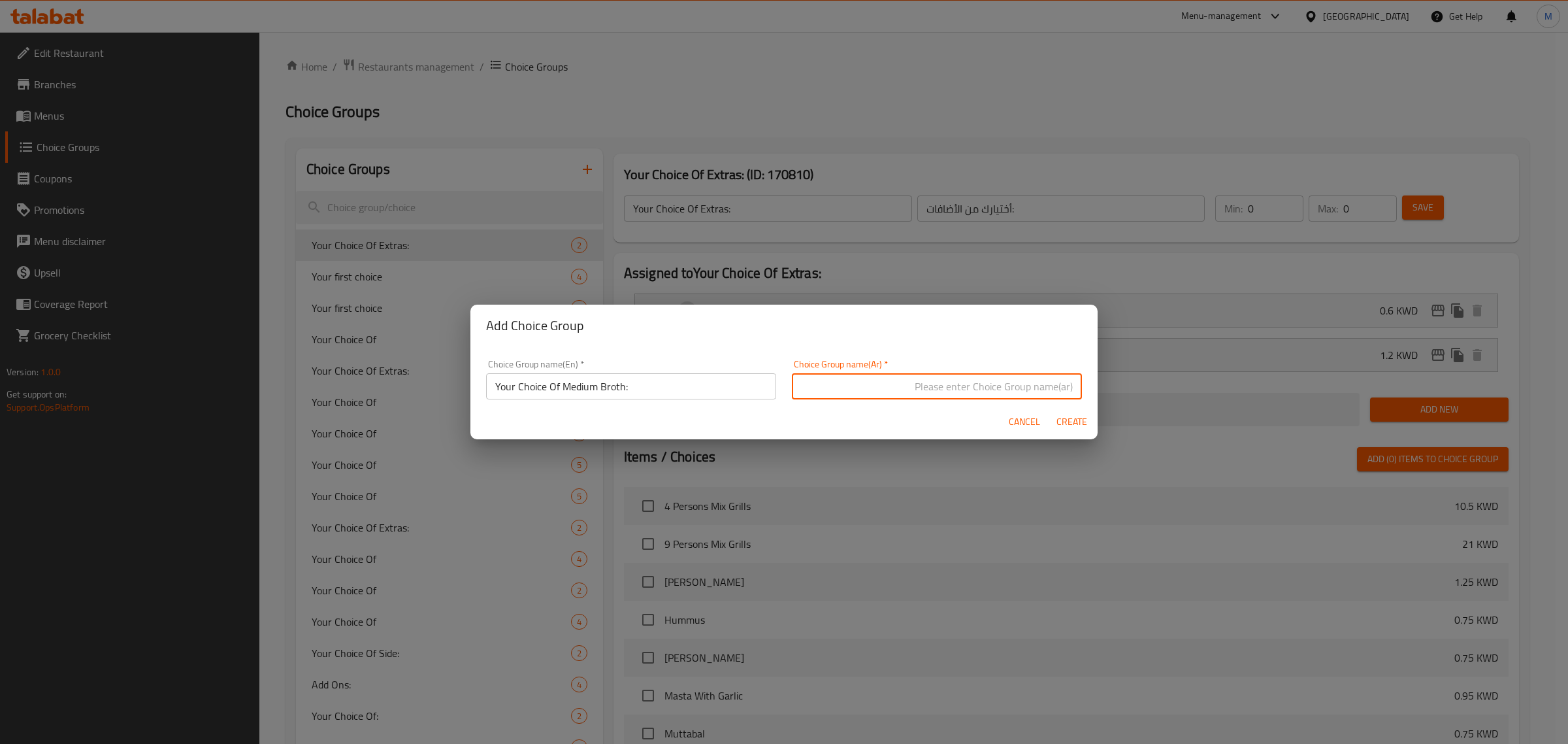
click at [644, 390] on input "Your Choice Of Medium Broth:" at bounding box center [630, 387] width 290 height 26
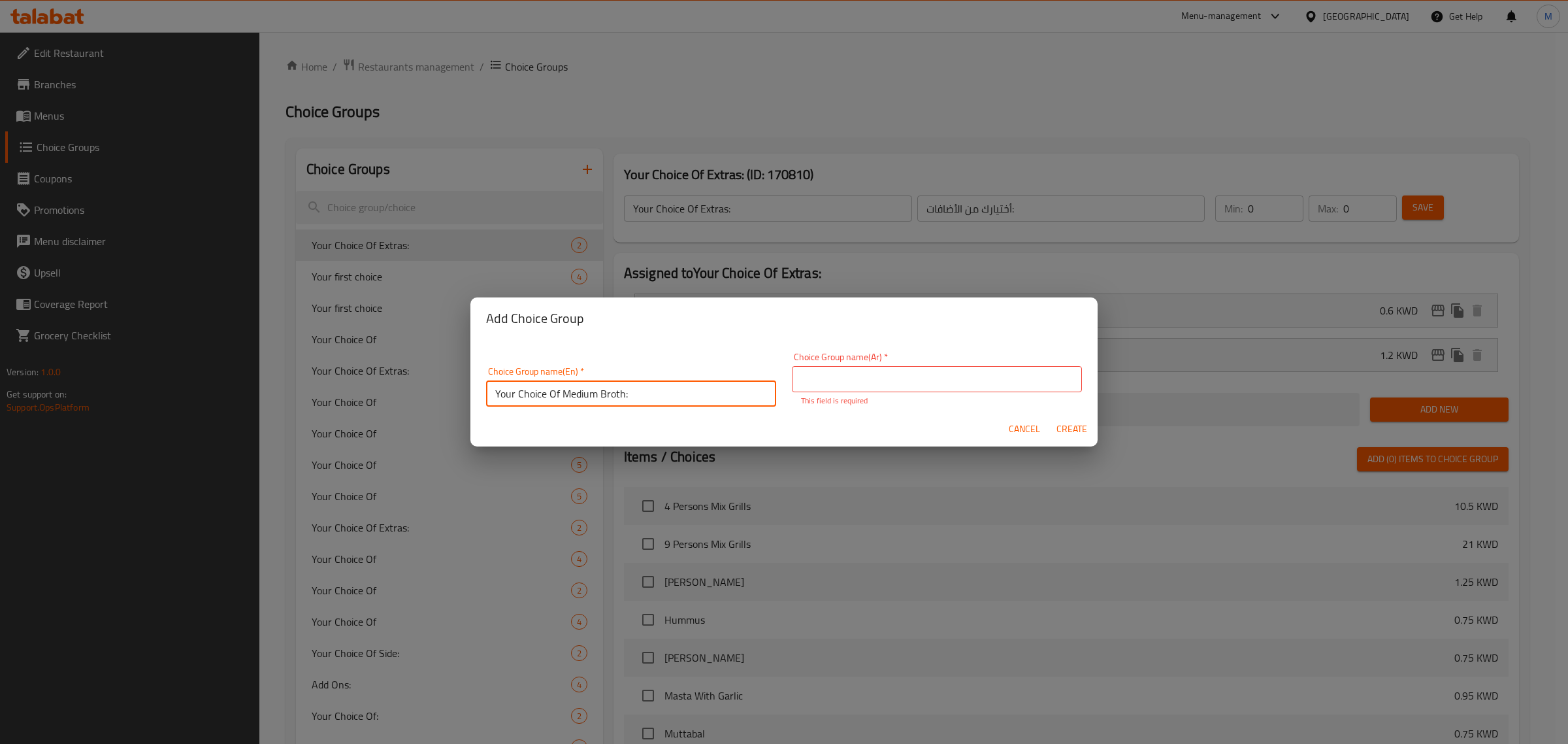
click at [644, 390] on input "Your Choice Of Medium Broth:" at bounding box center [630, 393] width 290 height 26
click at [871, 379] on input "text" at bounding box center [937, 379] width 290 height 26
click at [908, 378] on input "text" at bounding box center [937, 379] width 290 height 26
paste input "اختيارك من المرق المتوسط:"
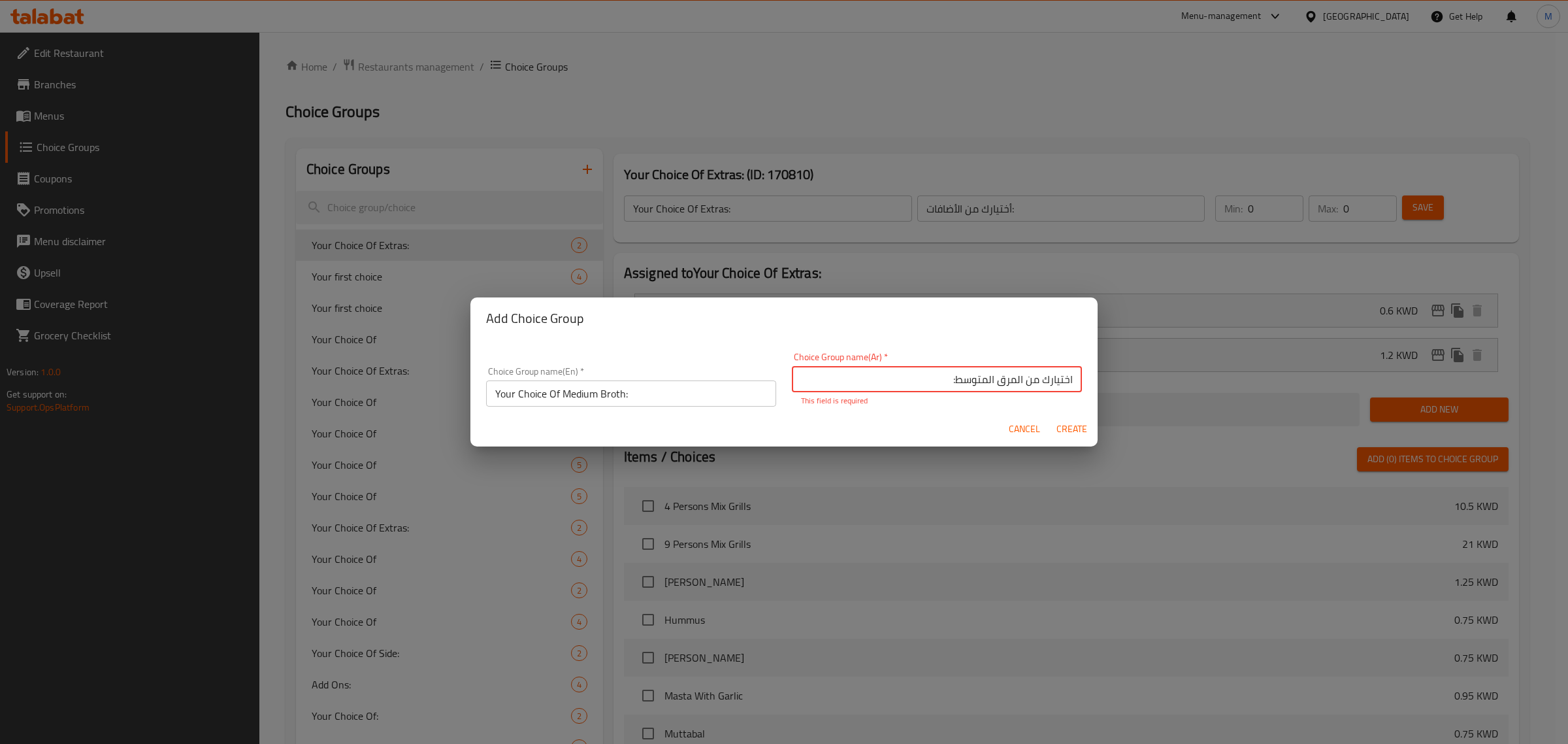
type input "اختيارك من المرق المتوسط:"
click at [1076, 429] on span "Create" at bounding box center [1071, 429] width 31 height 17
type input "Your Choice Of Medium Broth:"
type input "اختيارك من المرق المتوسط:"
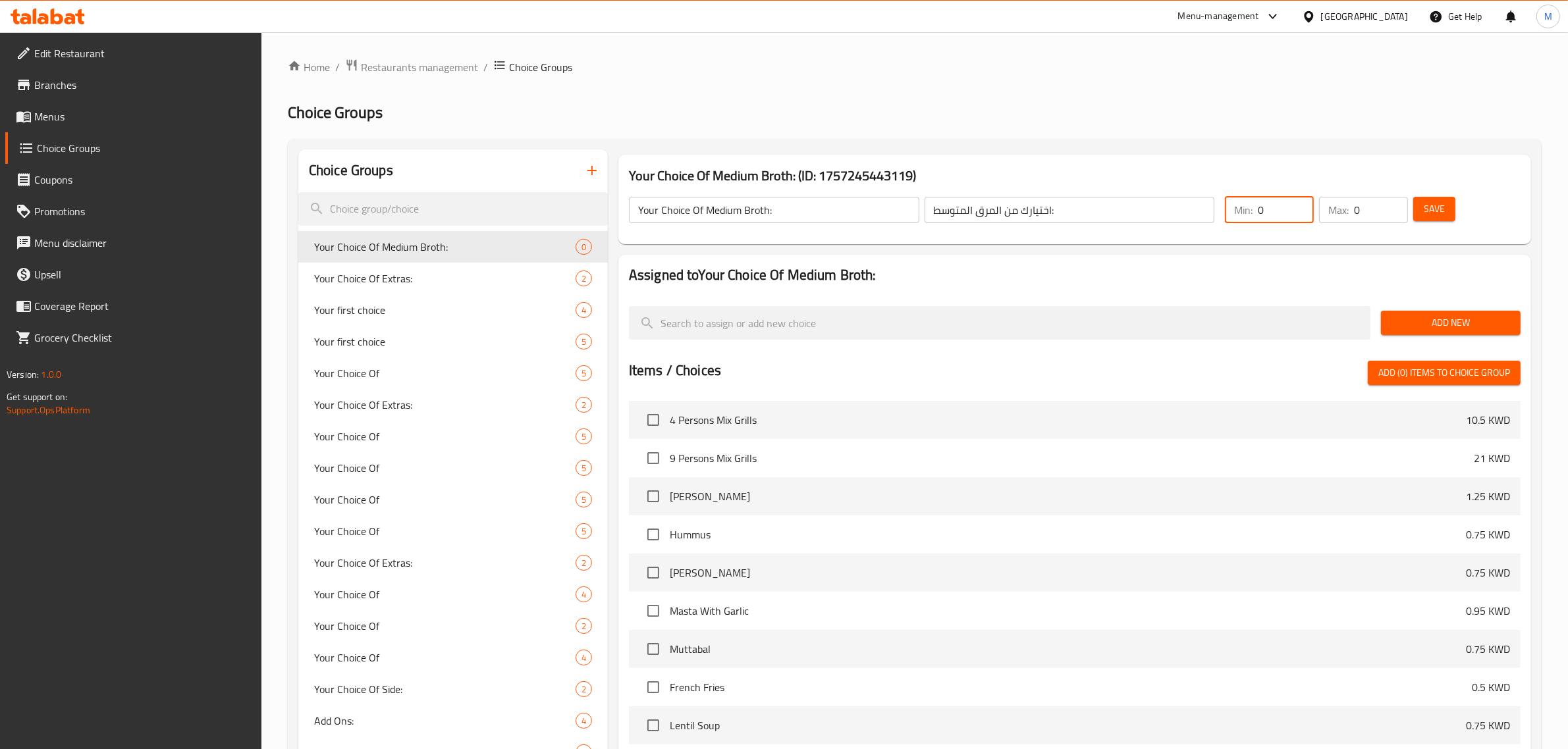
drag, startPoint x: 1280, startPoint y: 206, endPoint x: 1248, endPoint y: 211, distance: 32.4
click at [1248, 211] on div "Min: 0 ​" at bounding box center [1269, 210] width 89 height 27
type input "1"
click at [1262, 266] on h2 "Assigned to Your Choice Of Medium Broth:" at bounding box center [1074, 275] width 892 height 20
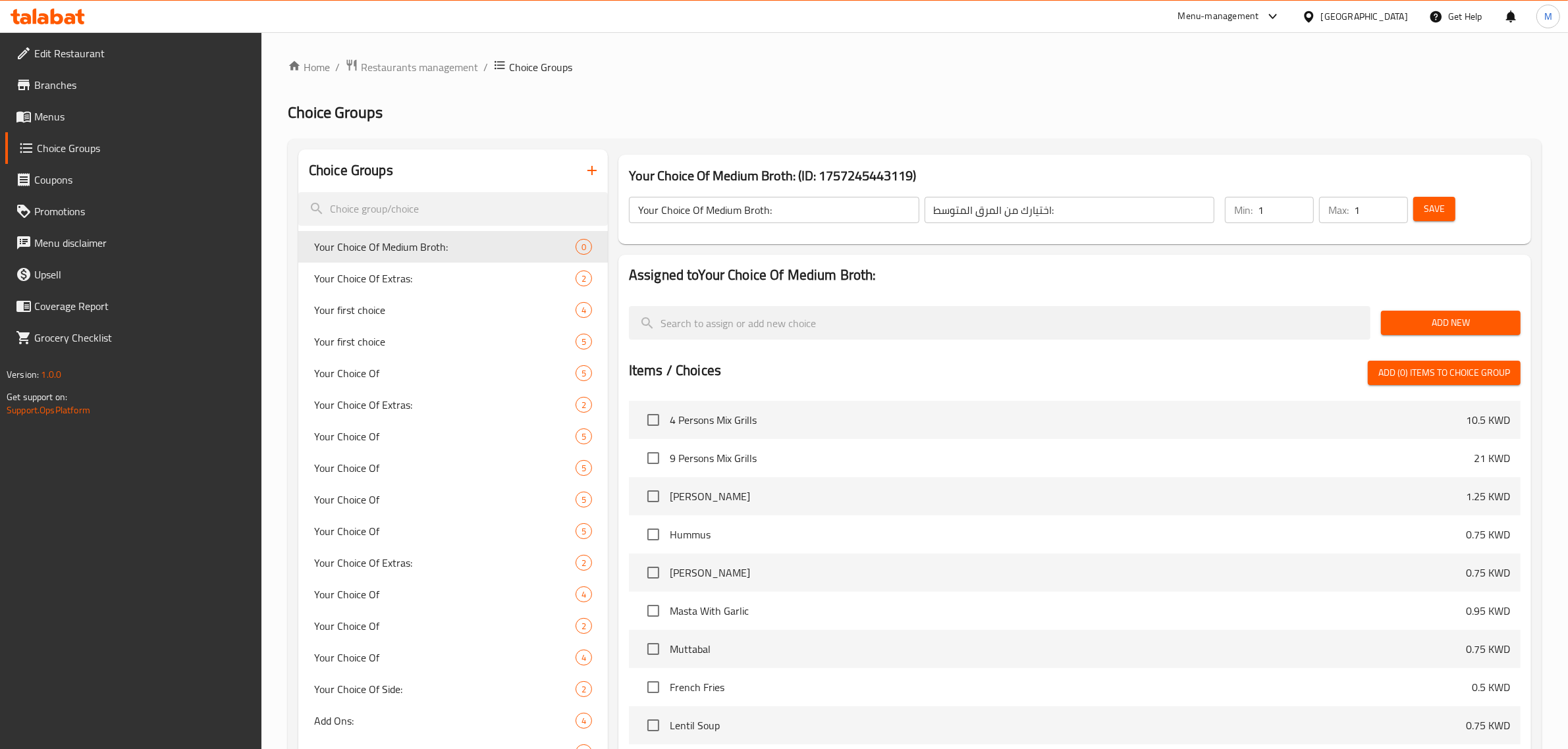
click at [1421, 317] on span "Add New" at bounding box center [1451, 323] width 118 height 17
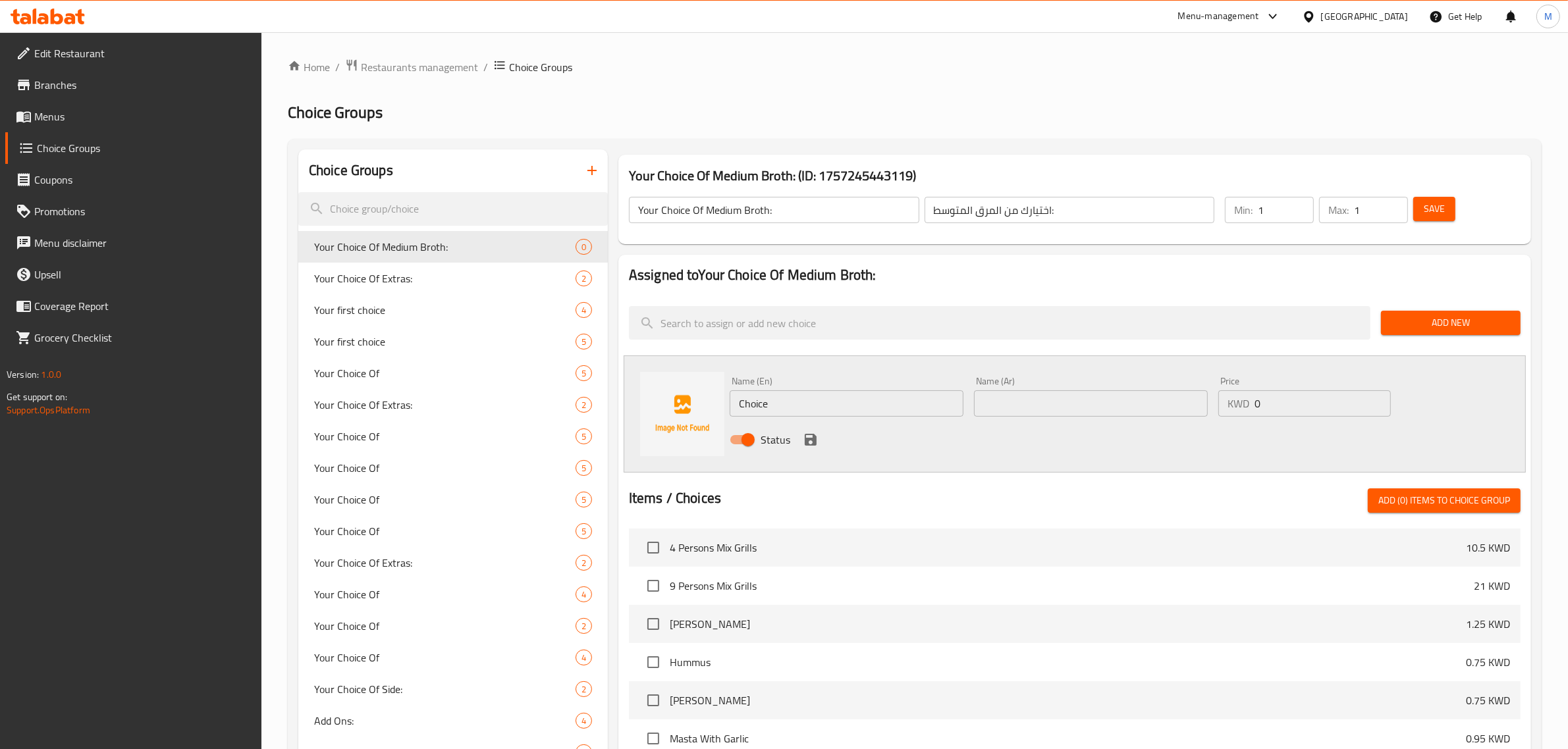
click at [844, 392] on input "Choice" at bounding box center [846, 404] width 234 height 27
type input "Add Medium Broth"
type input "إضافة مرق وسط"
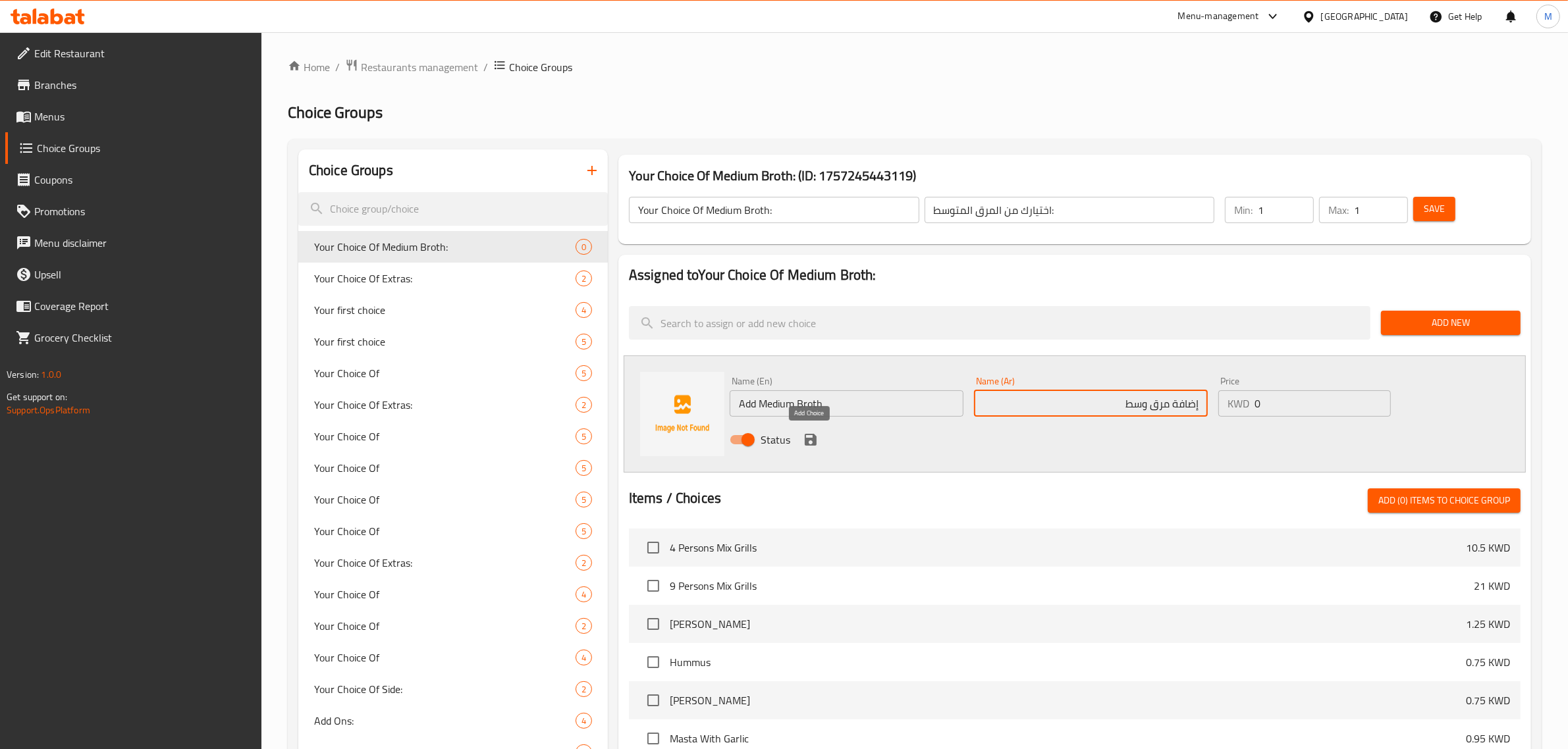
click at [807, 433] on icon "save" at bounding box center [810, 439] width 16 height 16
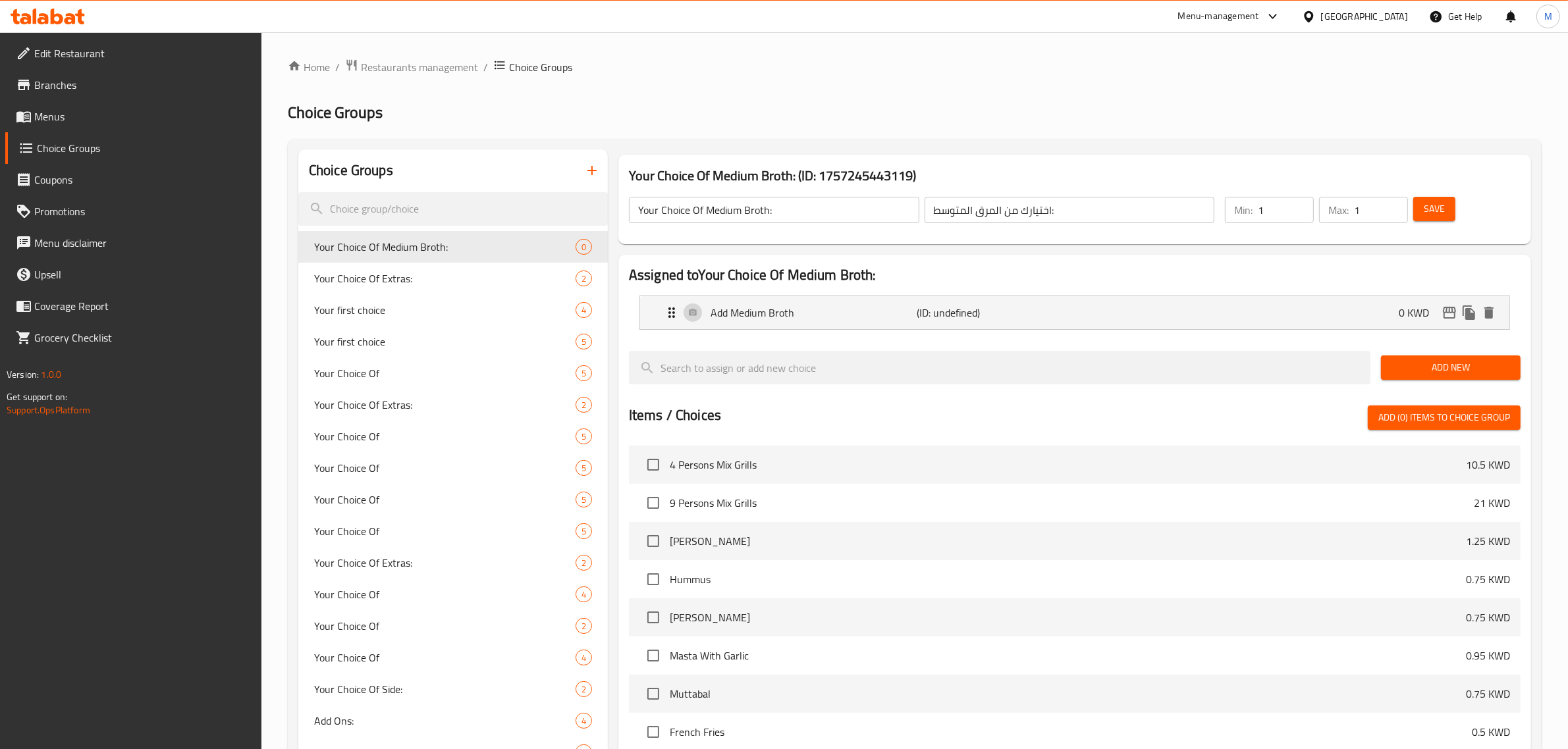
click at [1482, 366] on span "Add New" at bounding box center [1451, 368] width 118 height 17
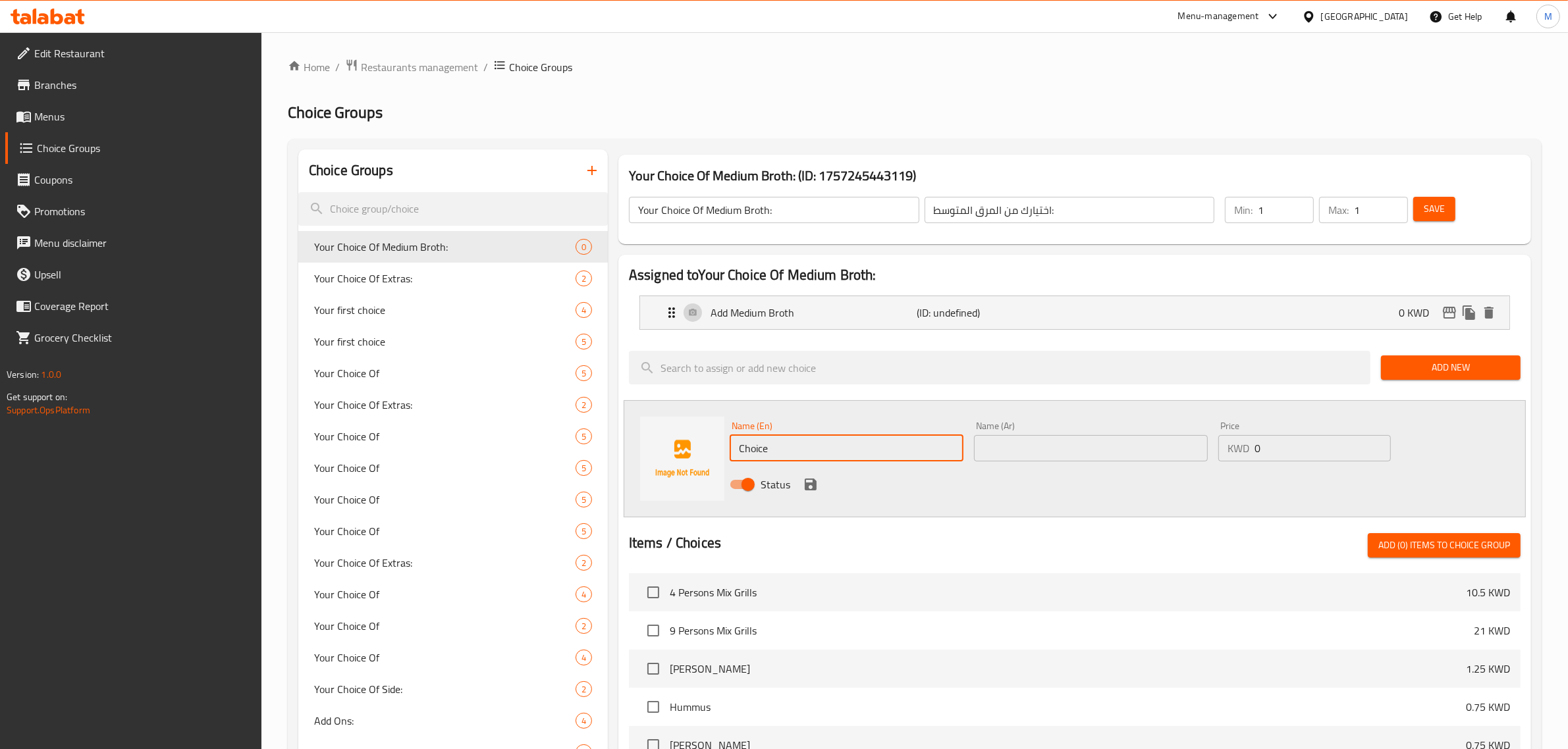
drag, startPoint x: 838, startPoint y: 448, endPoint x: 729, endPoint y: 459, distance: 109.6
click at [729, 459] on input "Choice" at bounding box center [846, 449] width 234 height 27
type input "Remove The Medium Broth Bowl"
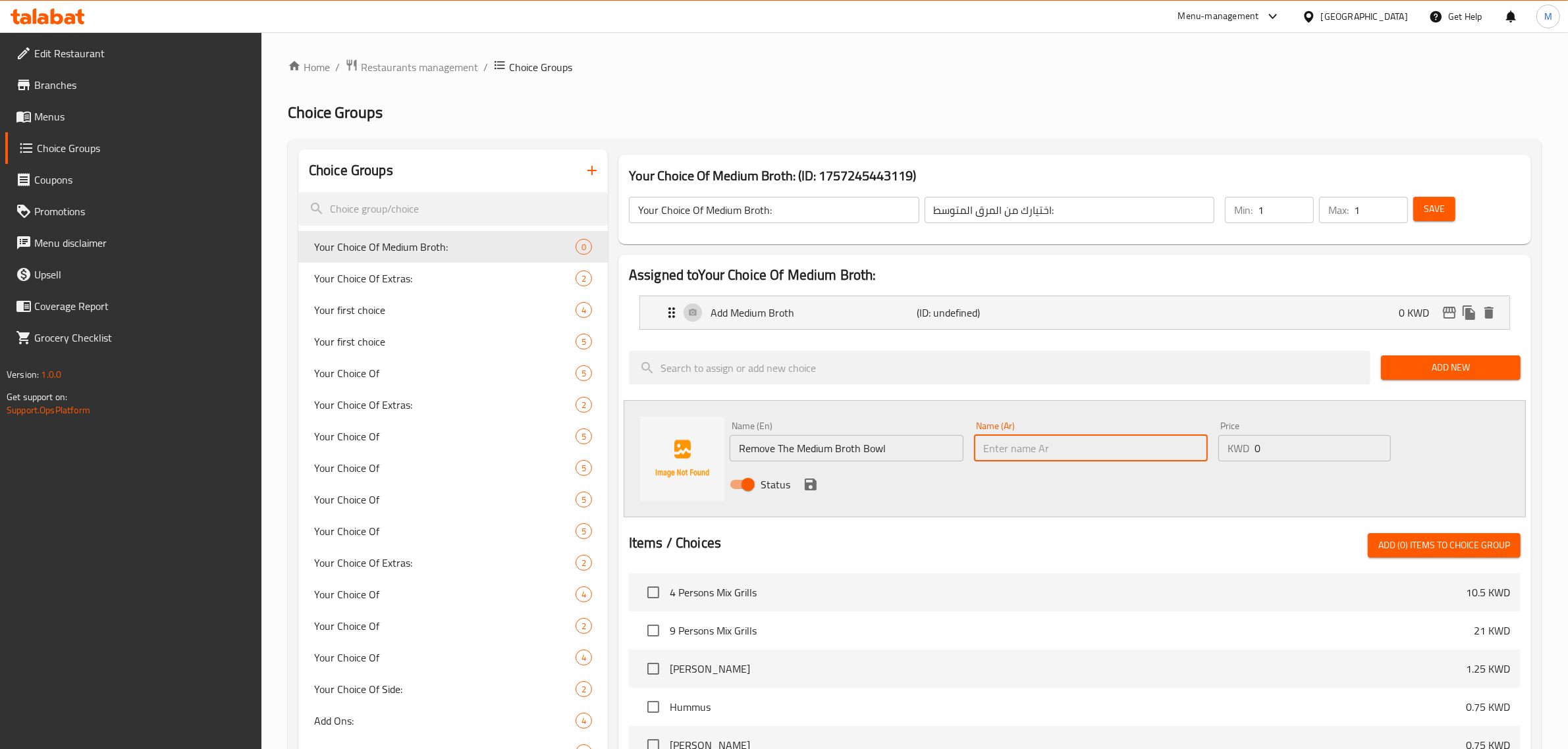
click at [933, 443] on input "Remove The Medium Broth Bowl" at bounding box center [846, 449] width 234 height 27
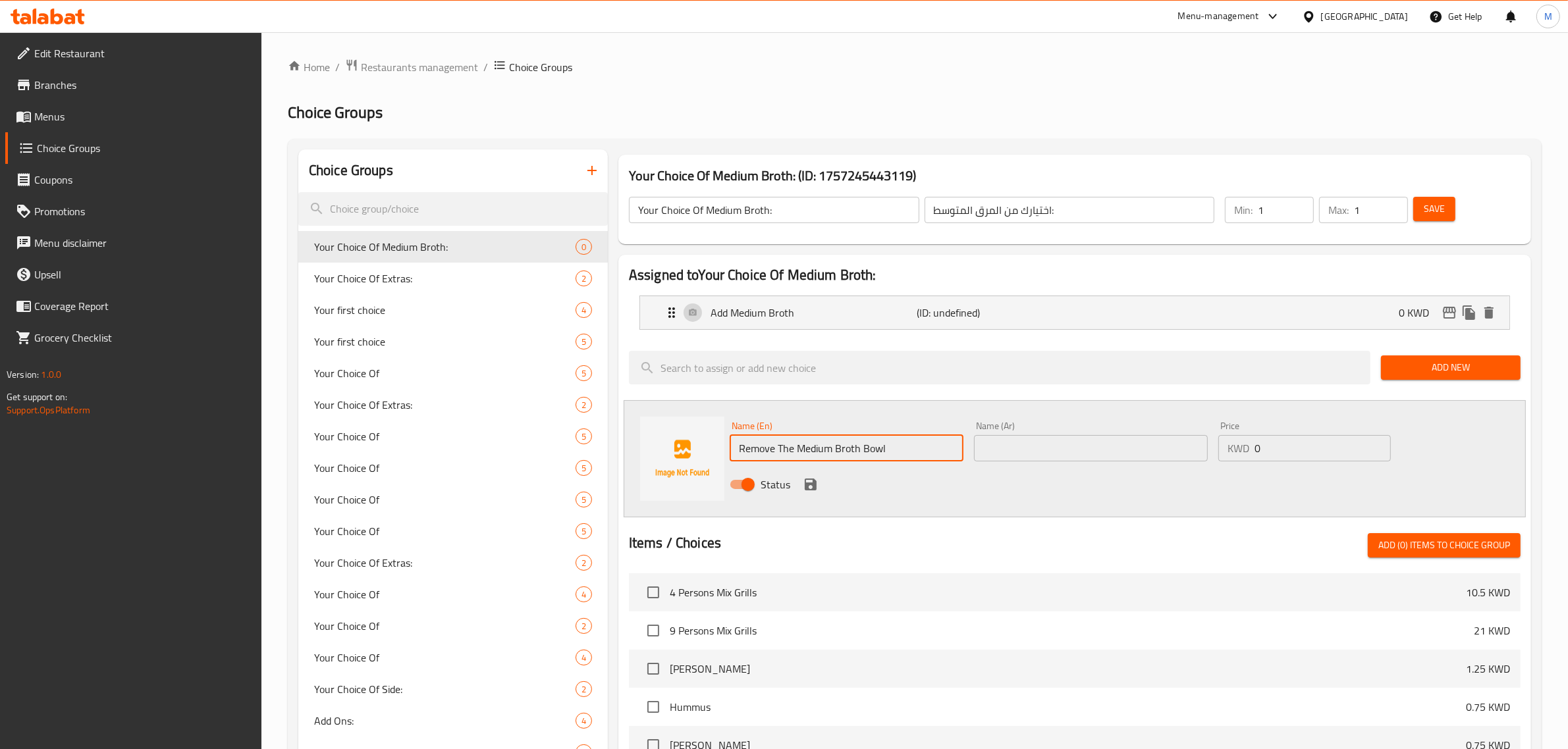
click at [933, 443] on input "Remove The Medium Broth Bowl" at bounding box center [846, 449] width 234 height 27
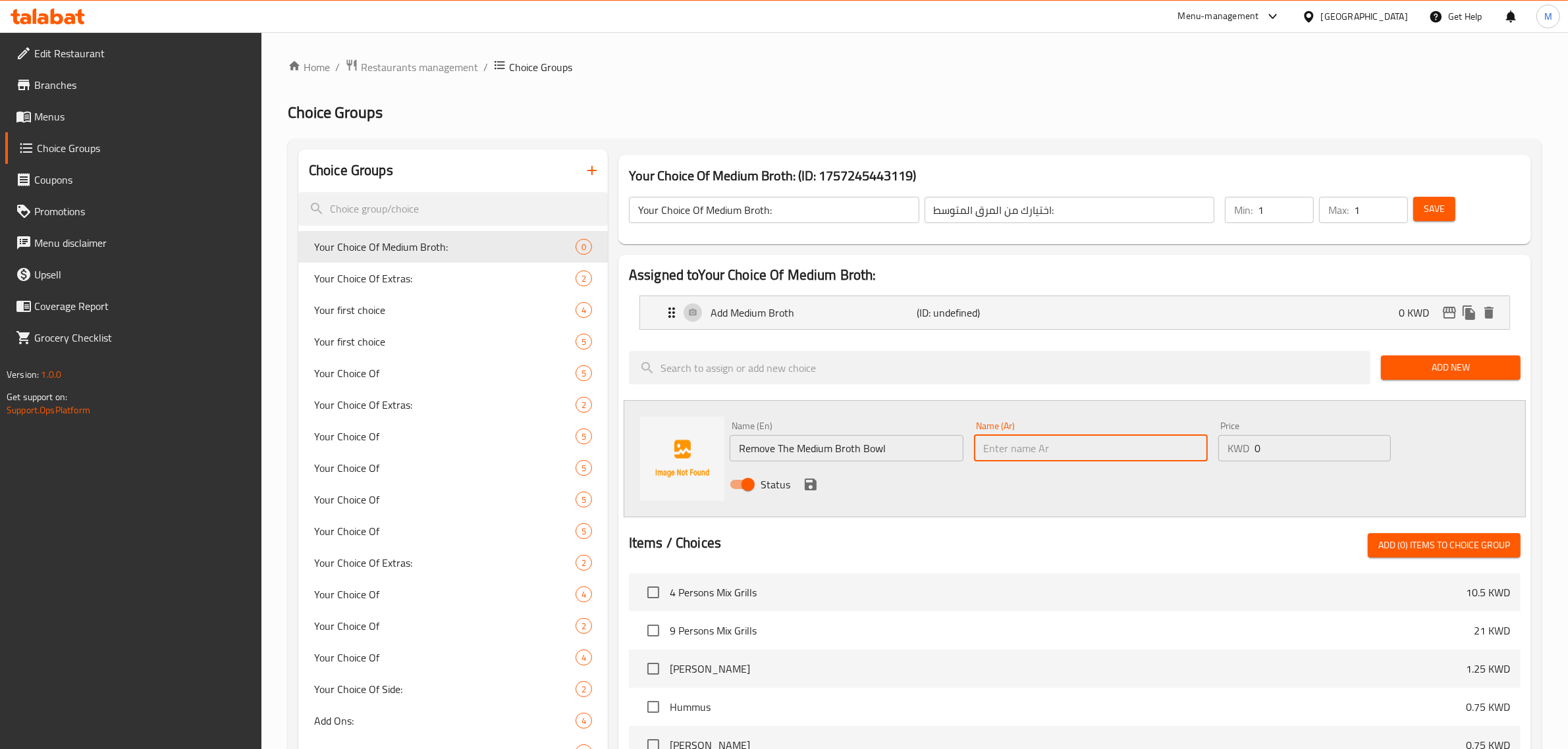
click at [1167, 454] on input "text" at bounding box center [1091, 449] width 234 height 27
paste input "وعاء المرق متوسط"
click at [1127, 448] on input "إزالة وعاء المرق متوسط" at bounding box center [1091, 449] width 234 height 27
type input "إزالة وعاء المرق الوسط"
click at [805, 484] on icon "save" at bounding box center [811, 484] width 12 height 12
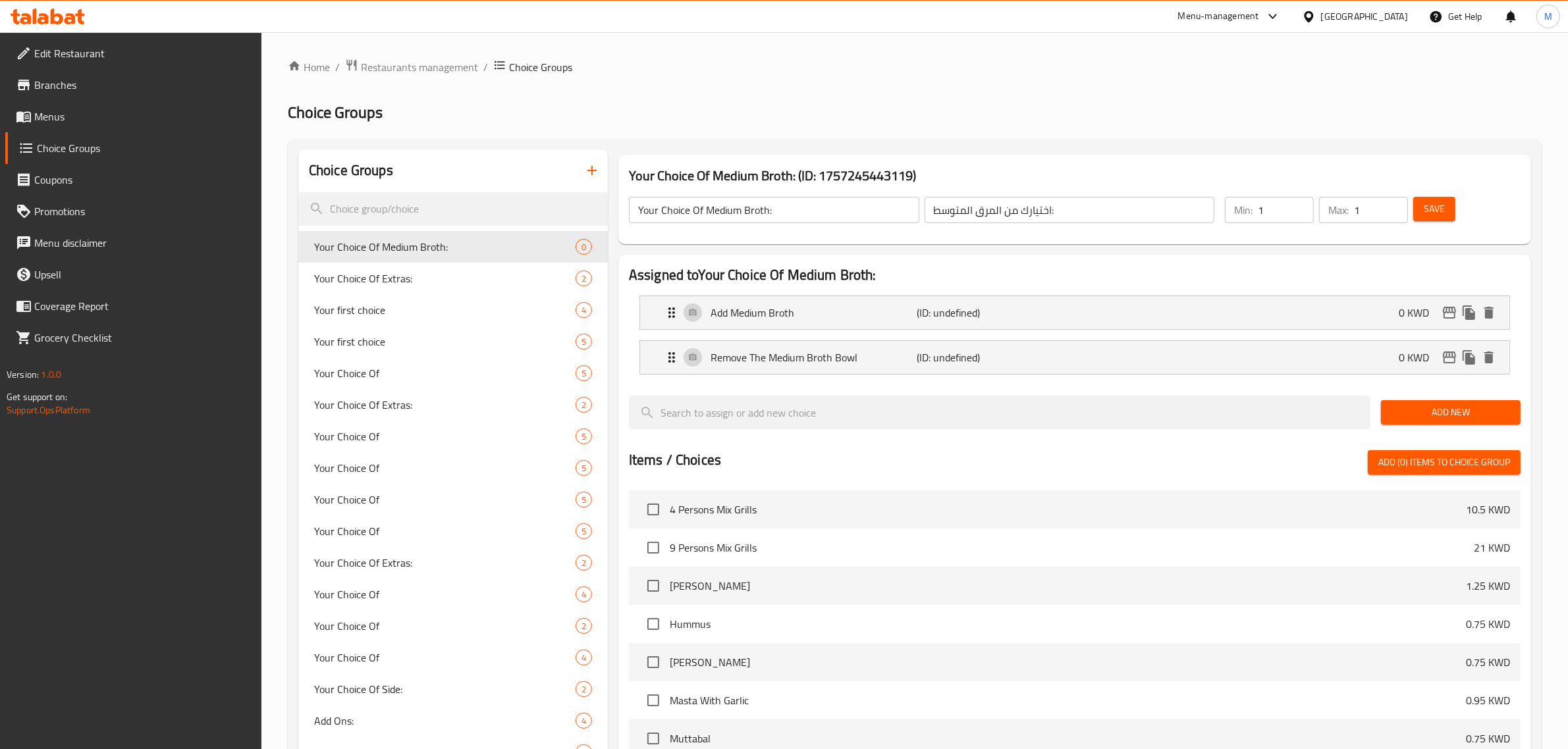
click at [1441, 212] on span "Save" at bounding box center [1434, 209] width 21 height 17
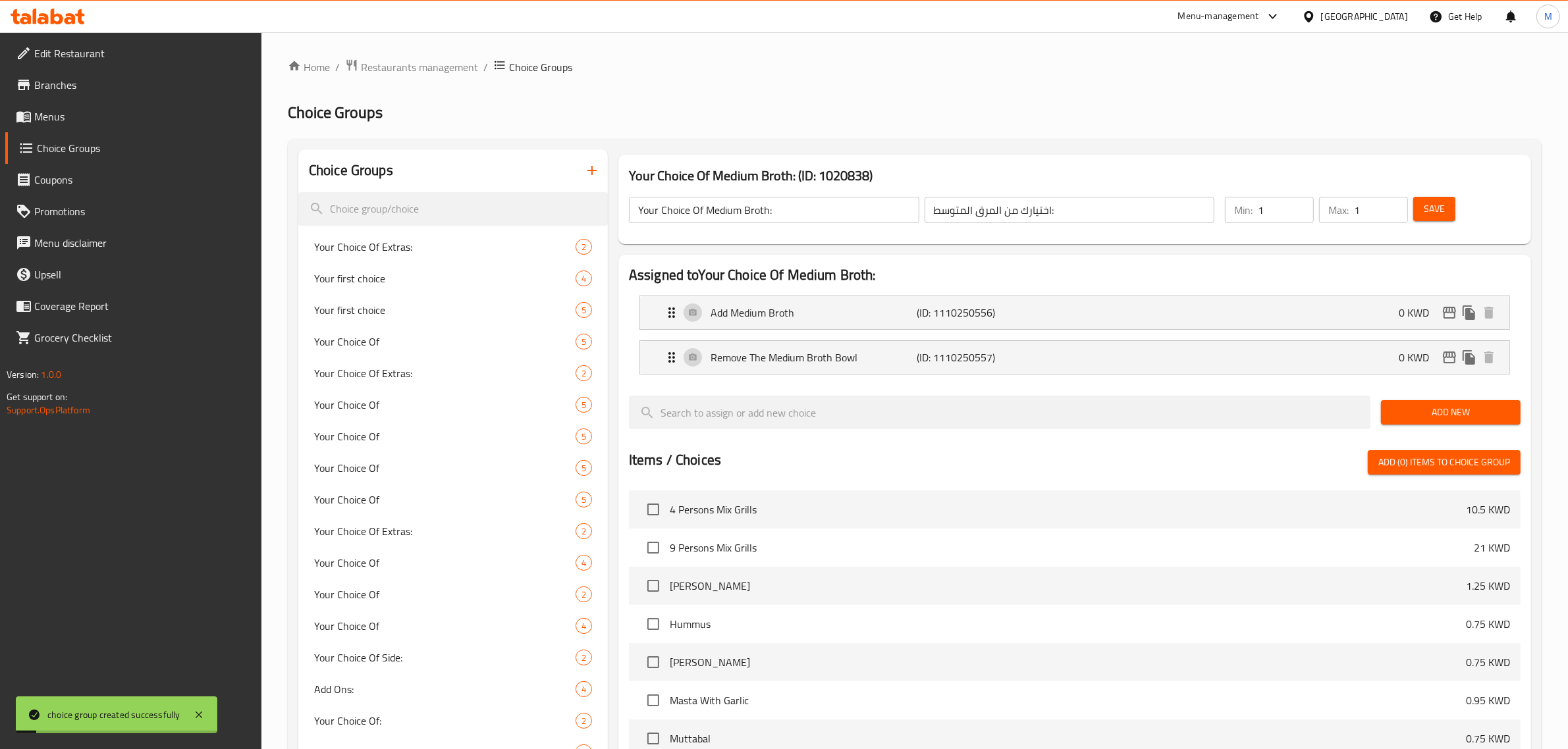
click at [874, 214] on input "Your Choice Of Medium Broth:" at bounding box center [774, 210] width 291 height 27
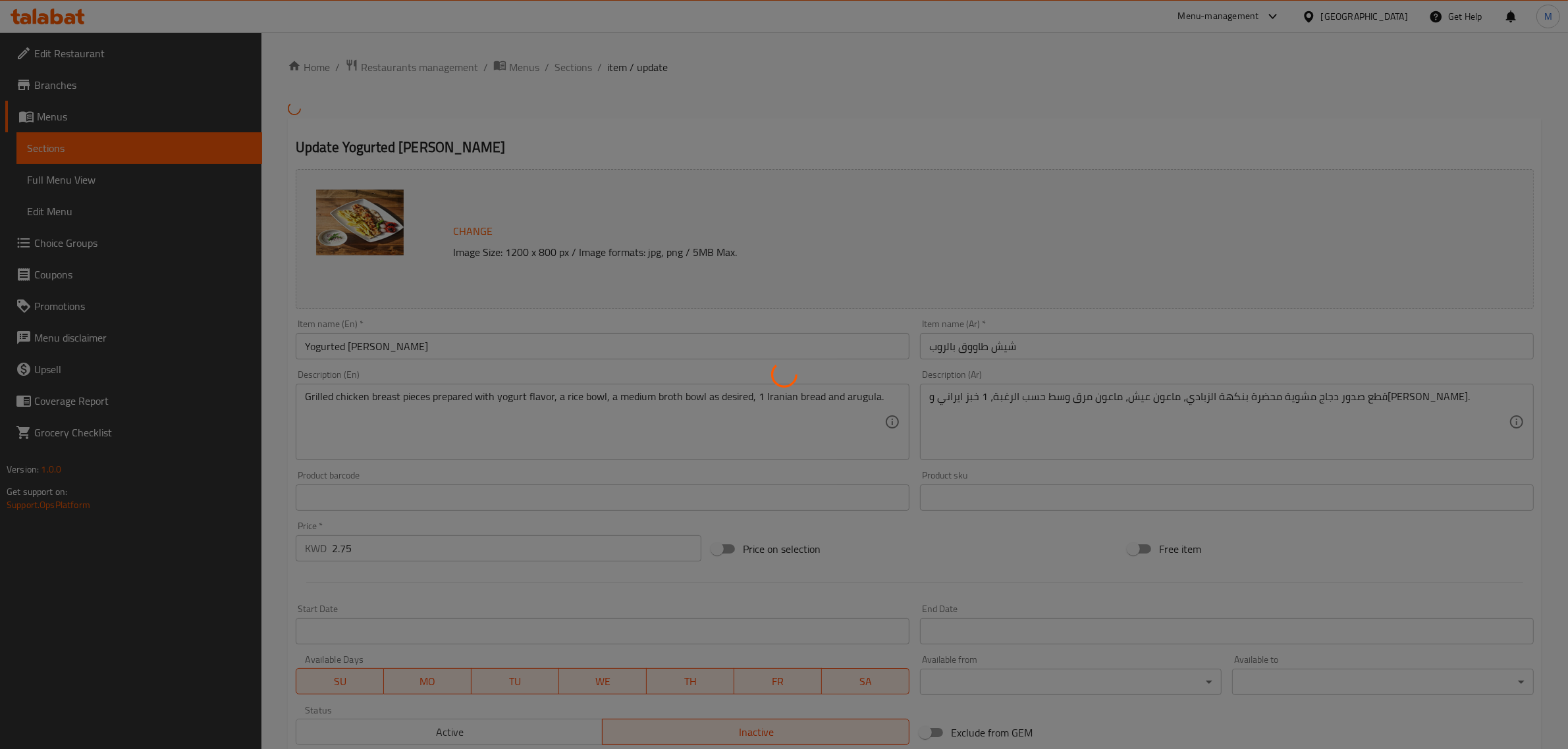
type input "اختيارك من"
type input "0"
type input "1"
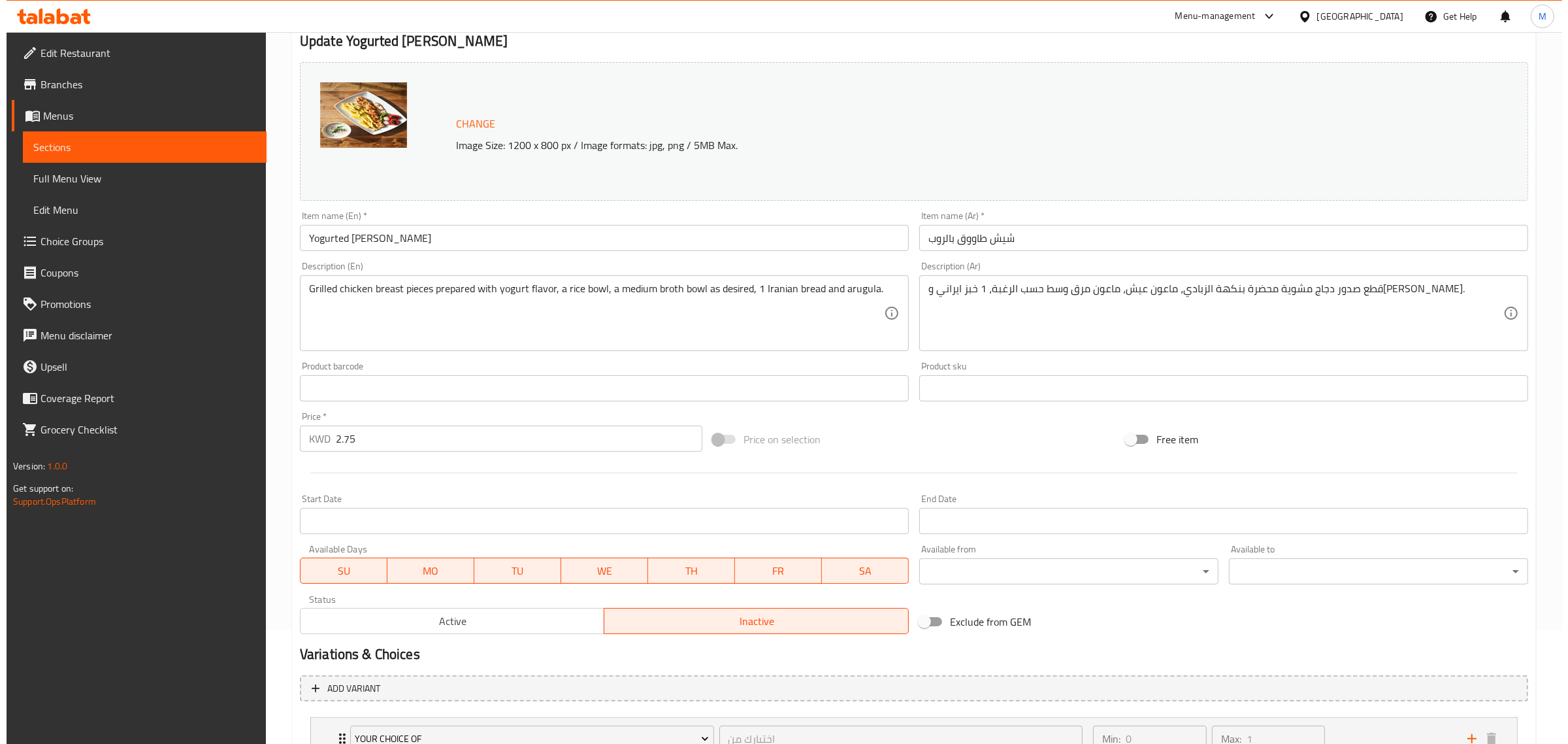
scroll to position [220, 0]
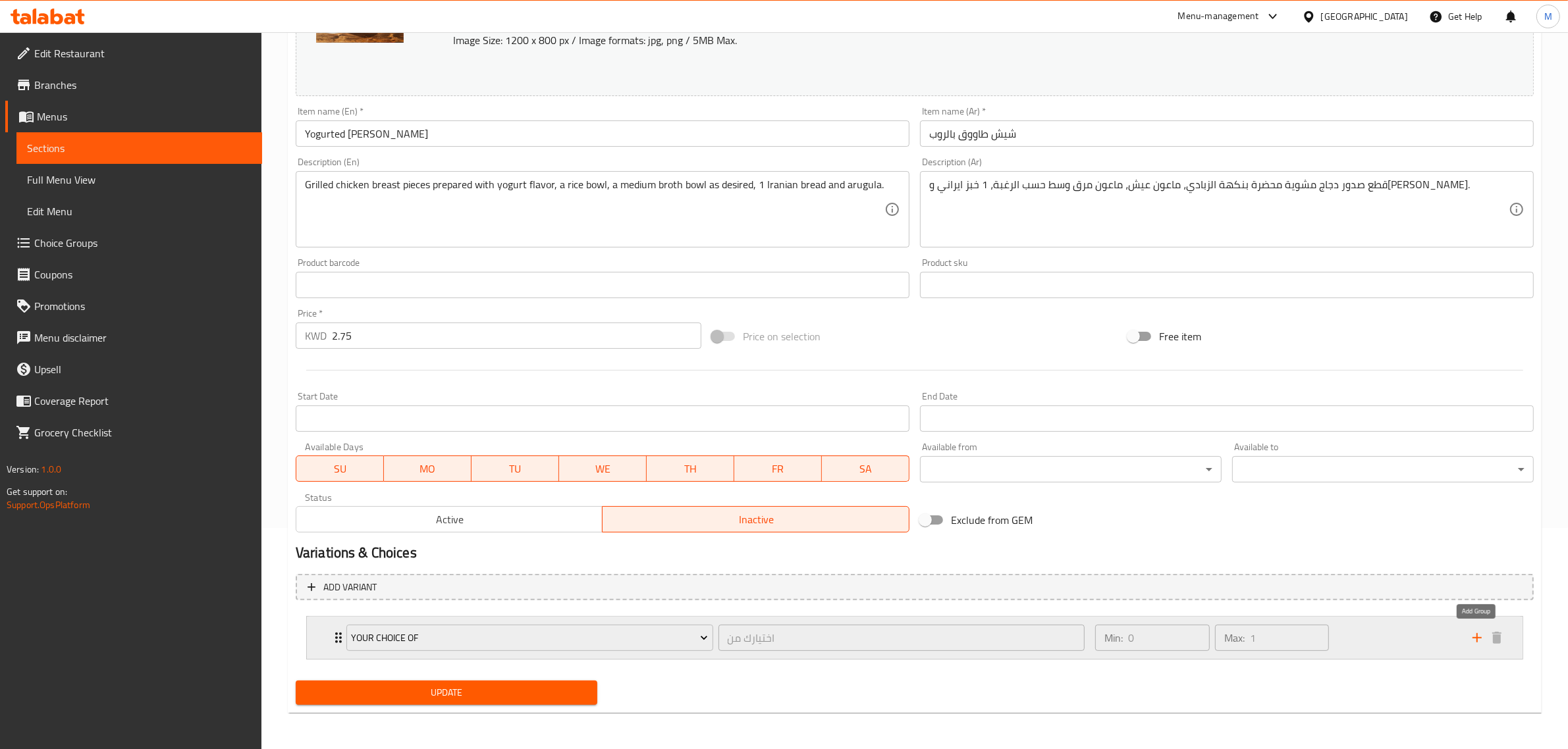
click at [1476, 634] on icon "add" at bounding box center [1477, 637] width 9 height 9
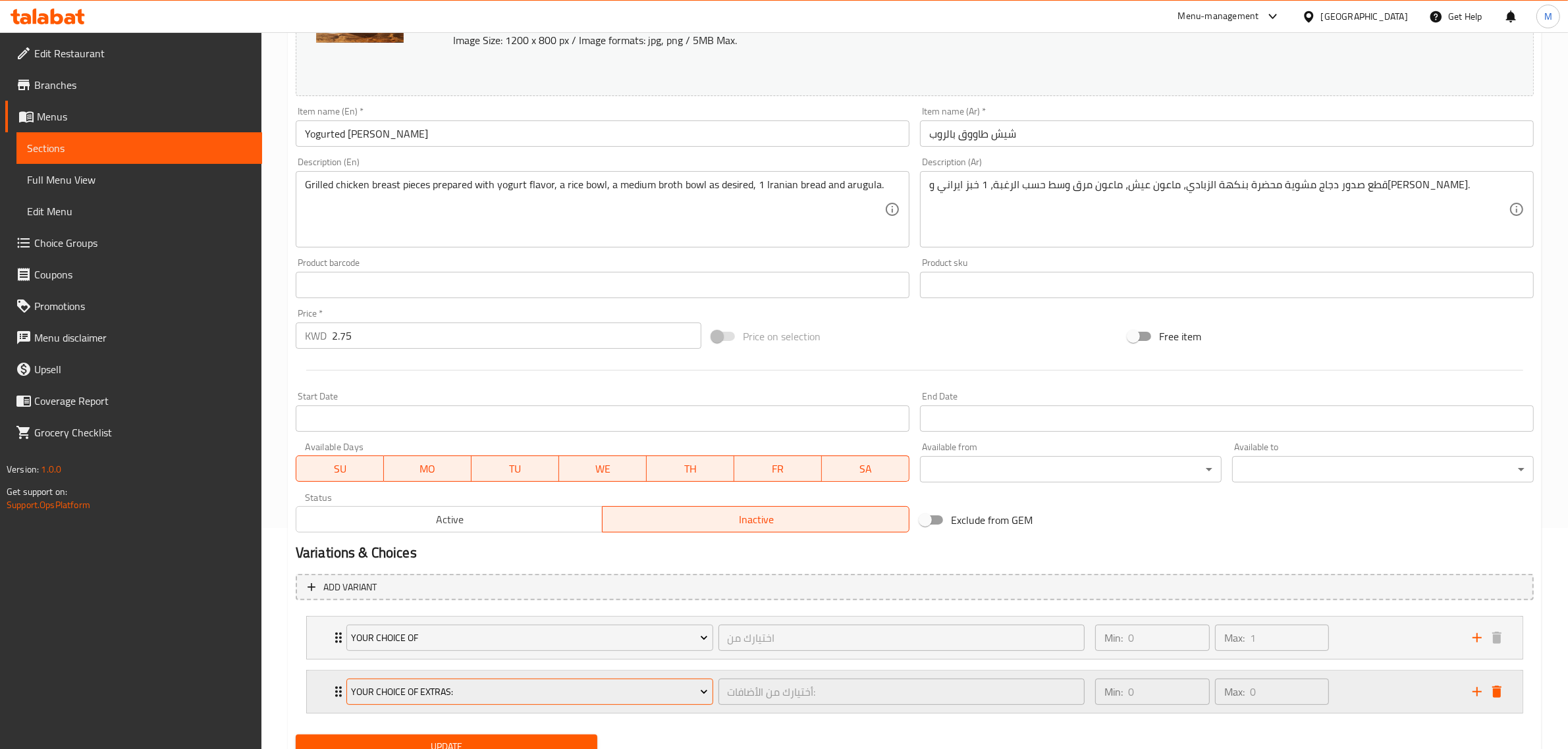
click at [700, 678] on button "Your Choice Of Extras:" at bounding box center [530, 692] width 367 height 27
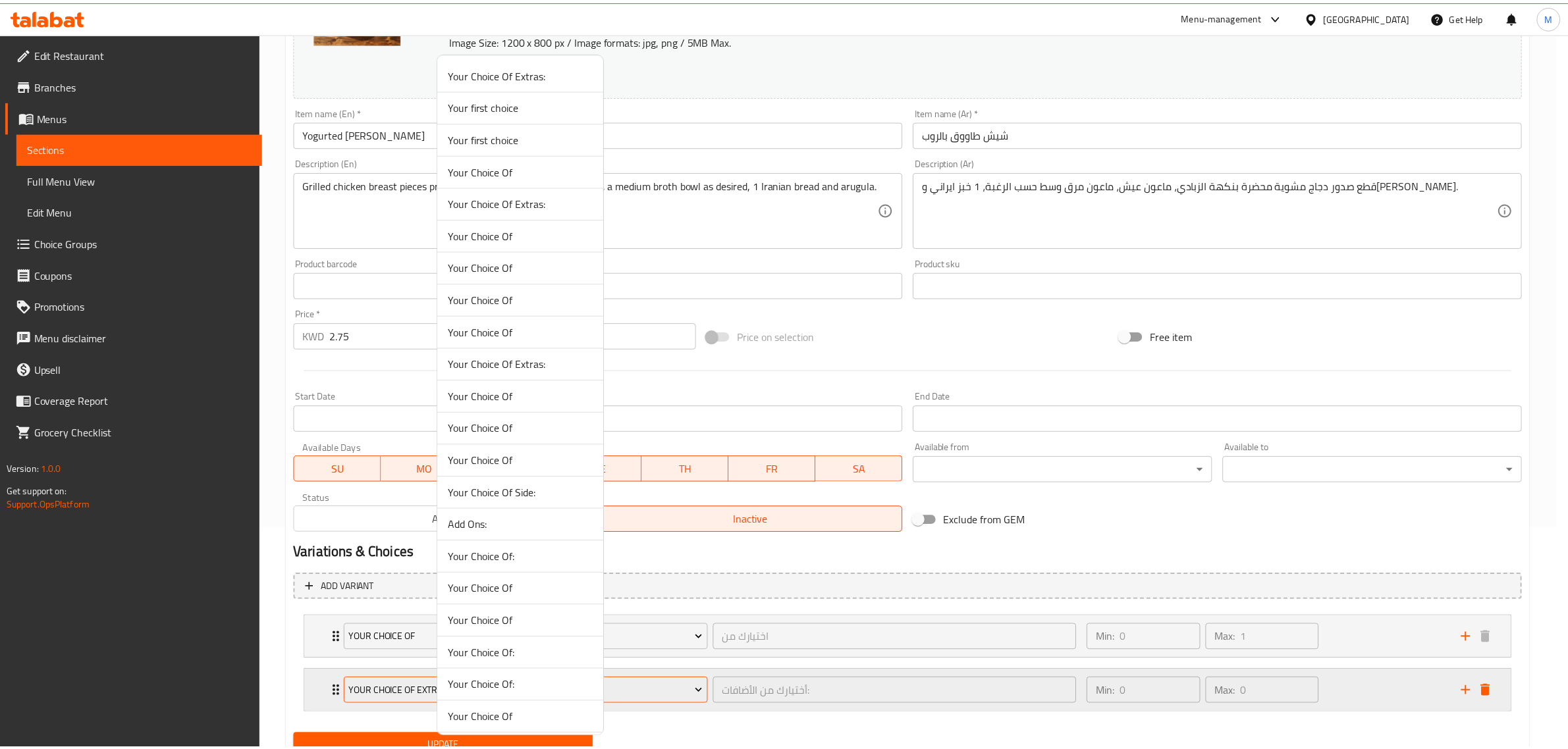
scroll to position [459, 0]
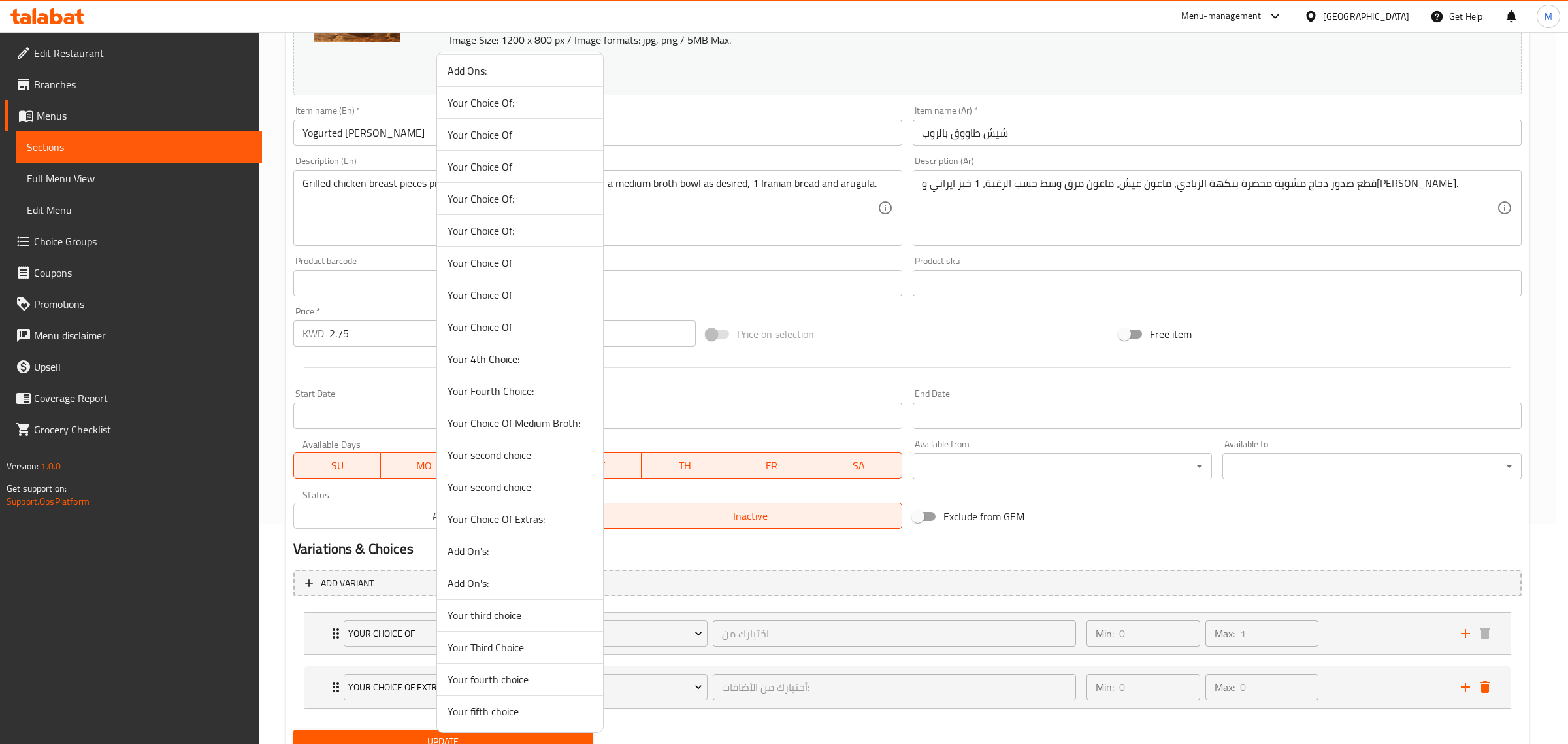
click at [558, 424] on span "Your Choice Of Medium Broth:" at bounding box center [520, 422] width 145 height 16
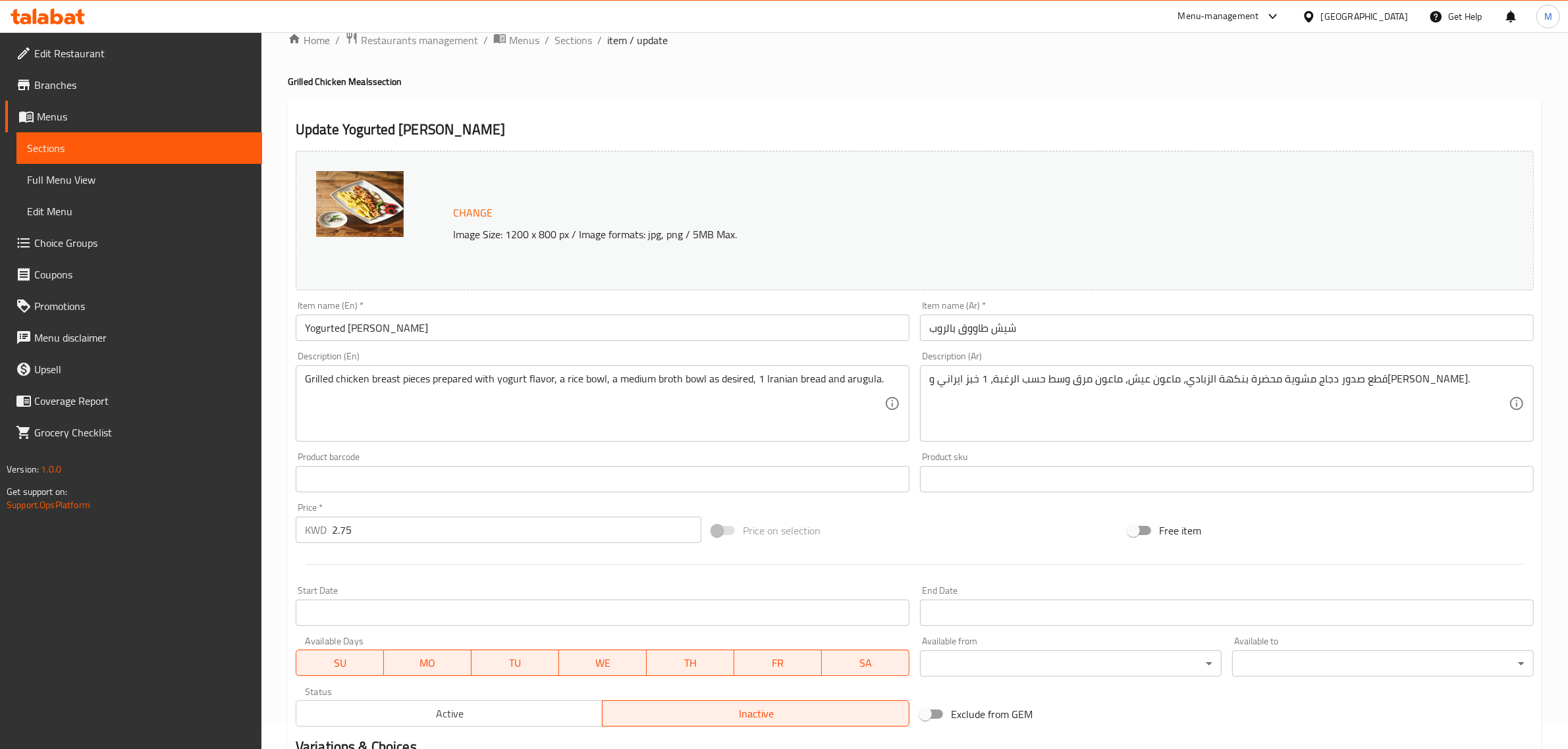
scroll to position [0, 0]
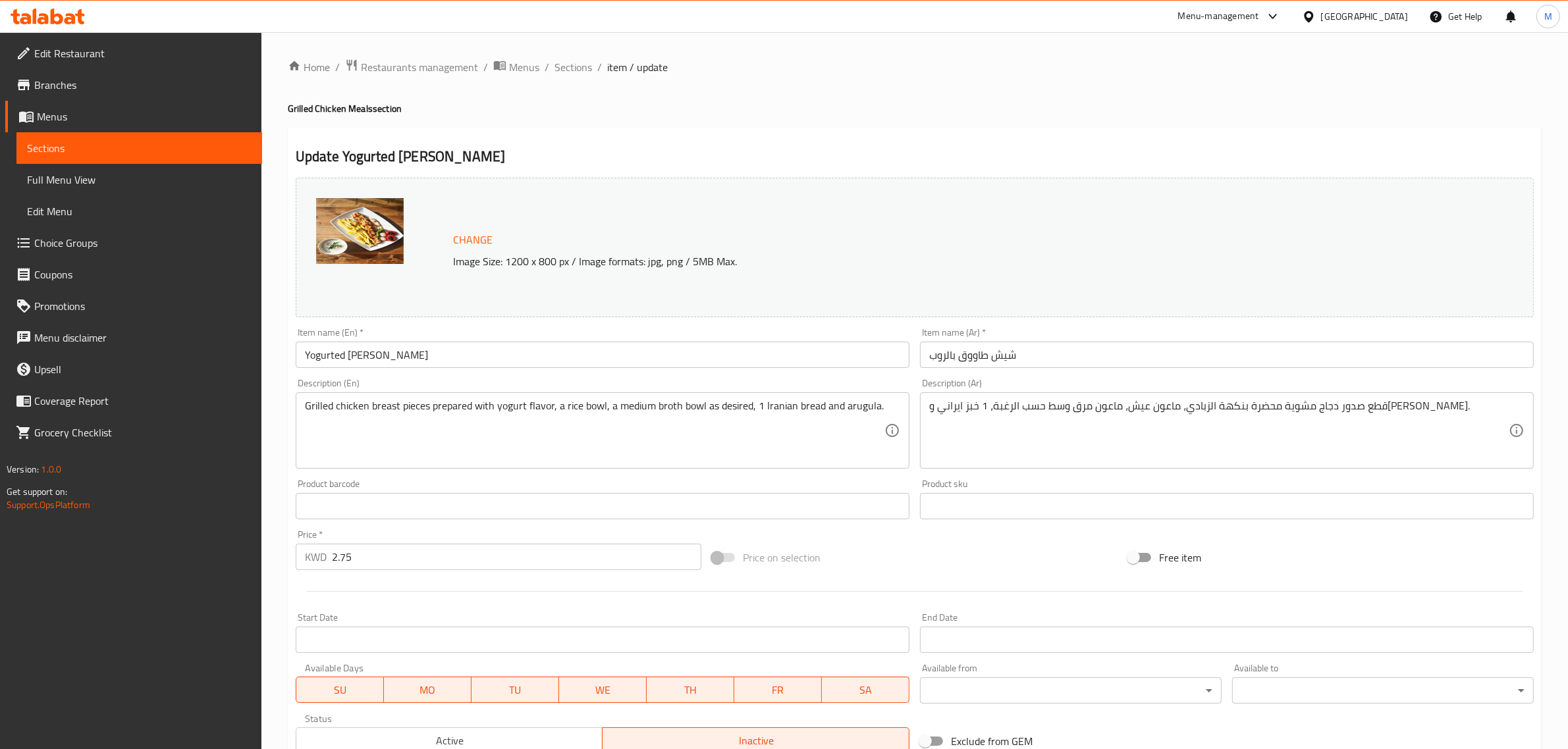
click at [754, 366] on input "Yogurted [PERSON_NAME]" at bounding box center [602, 355] width 614 height 27
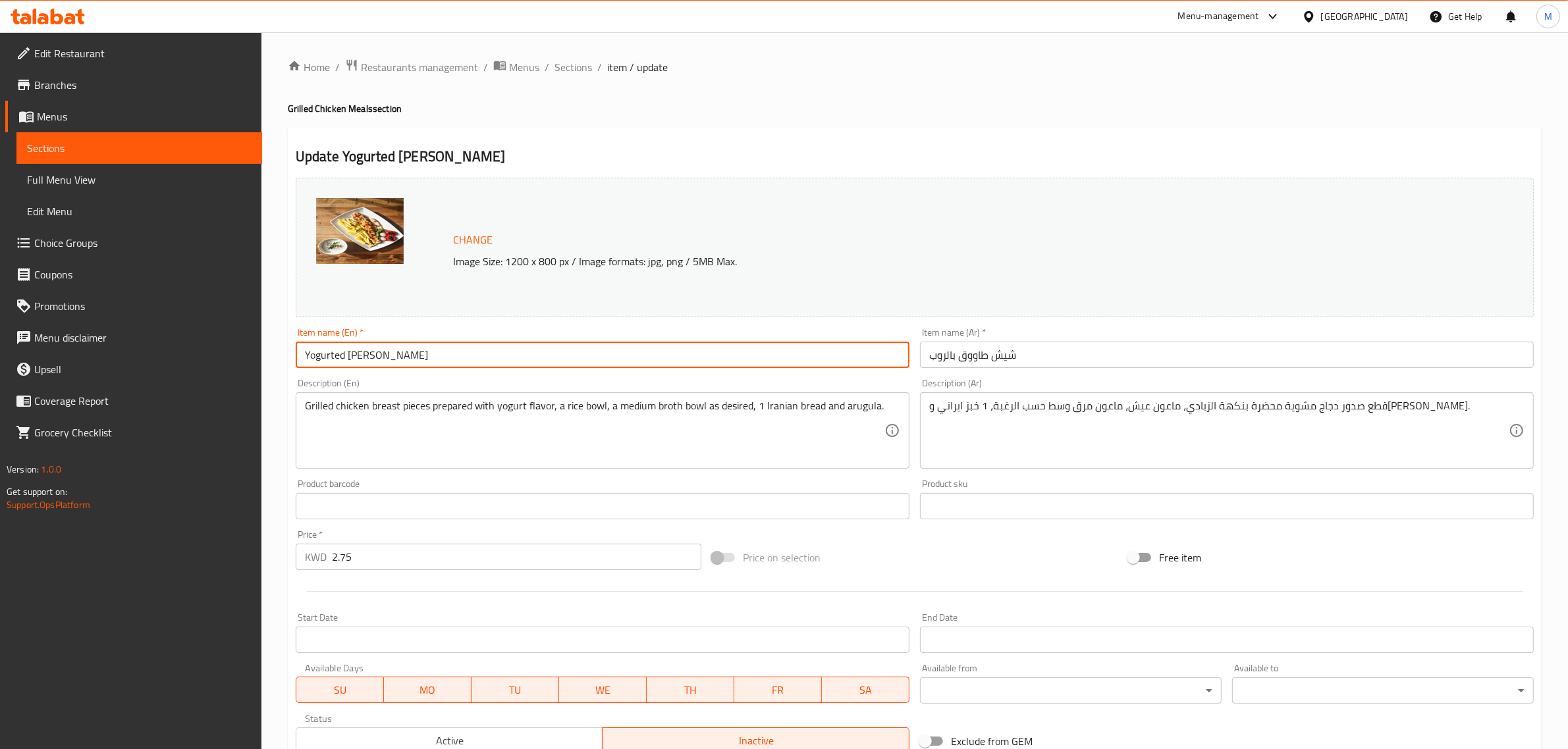
paste input "Chicken shish with yogurt and rice"
type input "Chicken Shish with Yogurt and Rice"
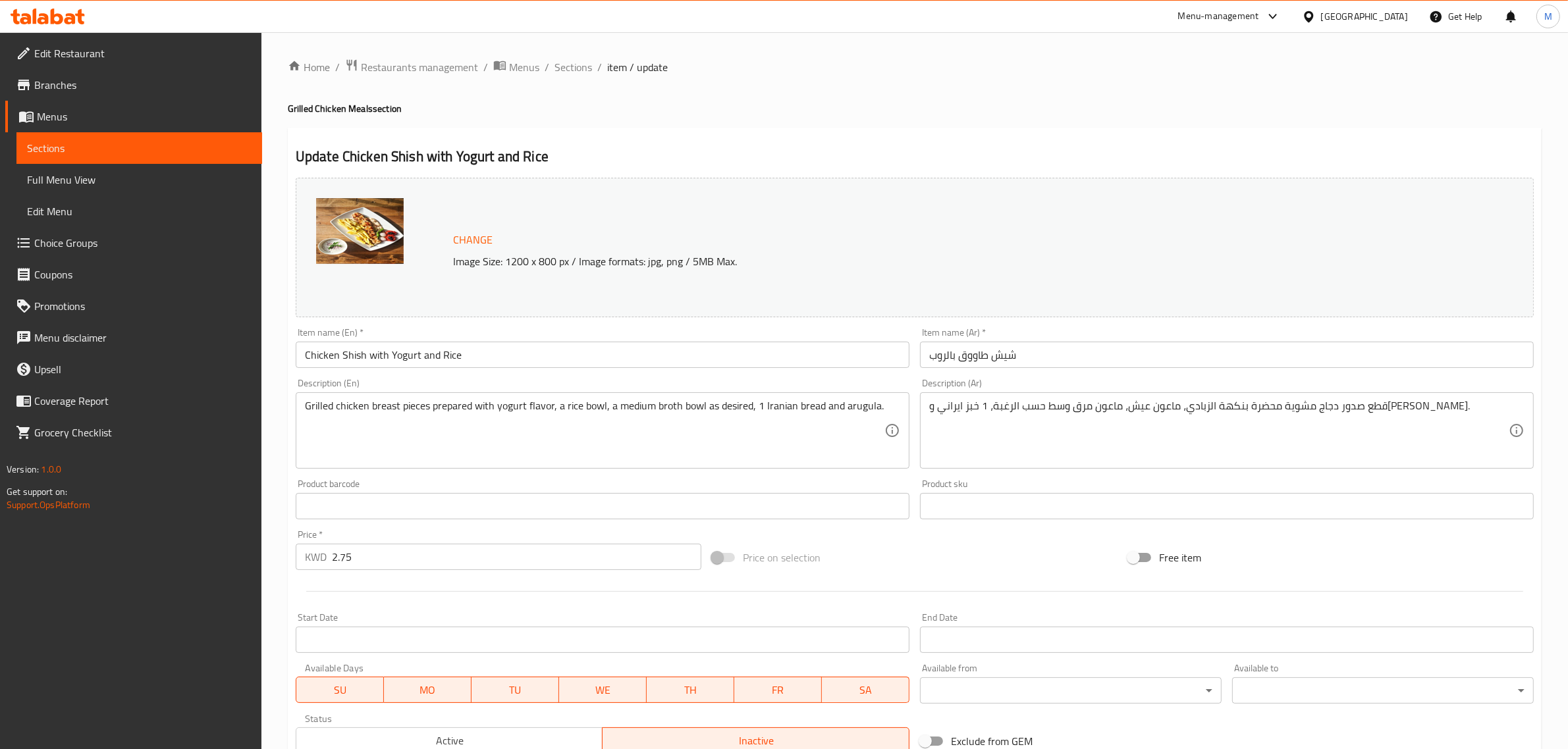
click at [1127, 357] on input "شيش طاووق بالروب" at bounding box center [1227, 355] width 614 height 27
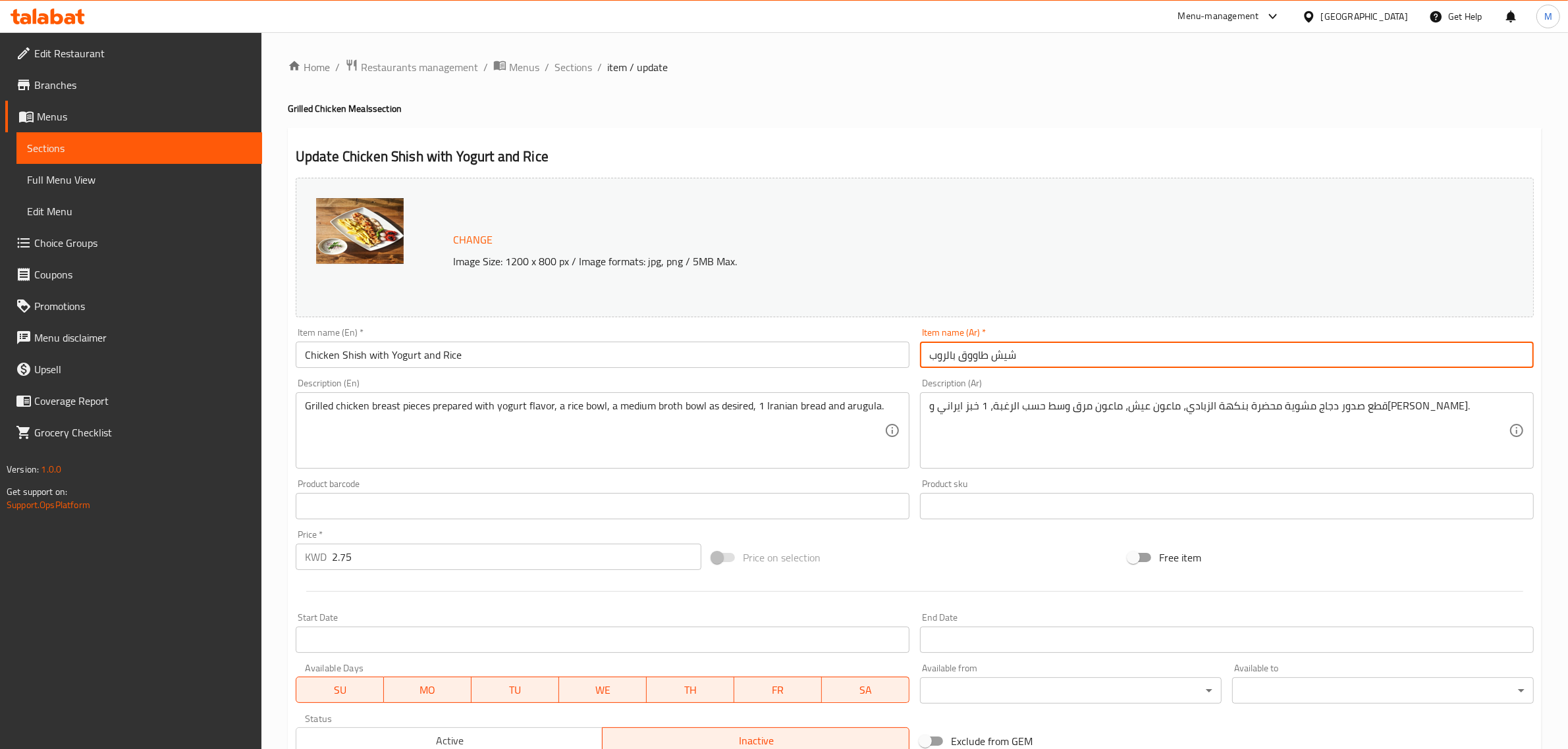
paste input "مع عيش"
click at [1466, 359] on input "شيش طاووق بالروب مع عيش" at bounding box center [1227, 355] width 614 height 27
type input "شيش طاووق دجاج بالروب مع عيش"
click at [364, 362] on input "Chicken Shish with Yogurt and Rice" at bounding box center [602, 355] width 614 height 27
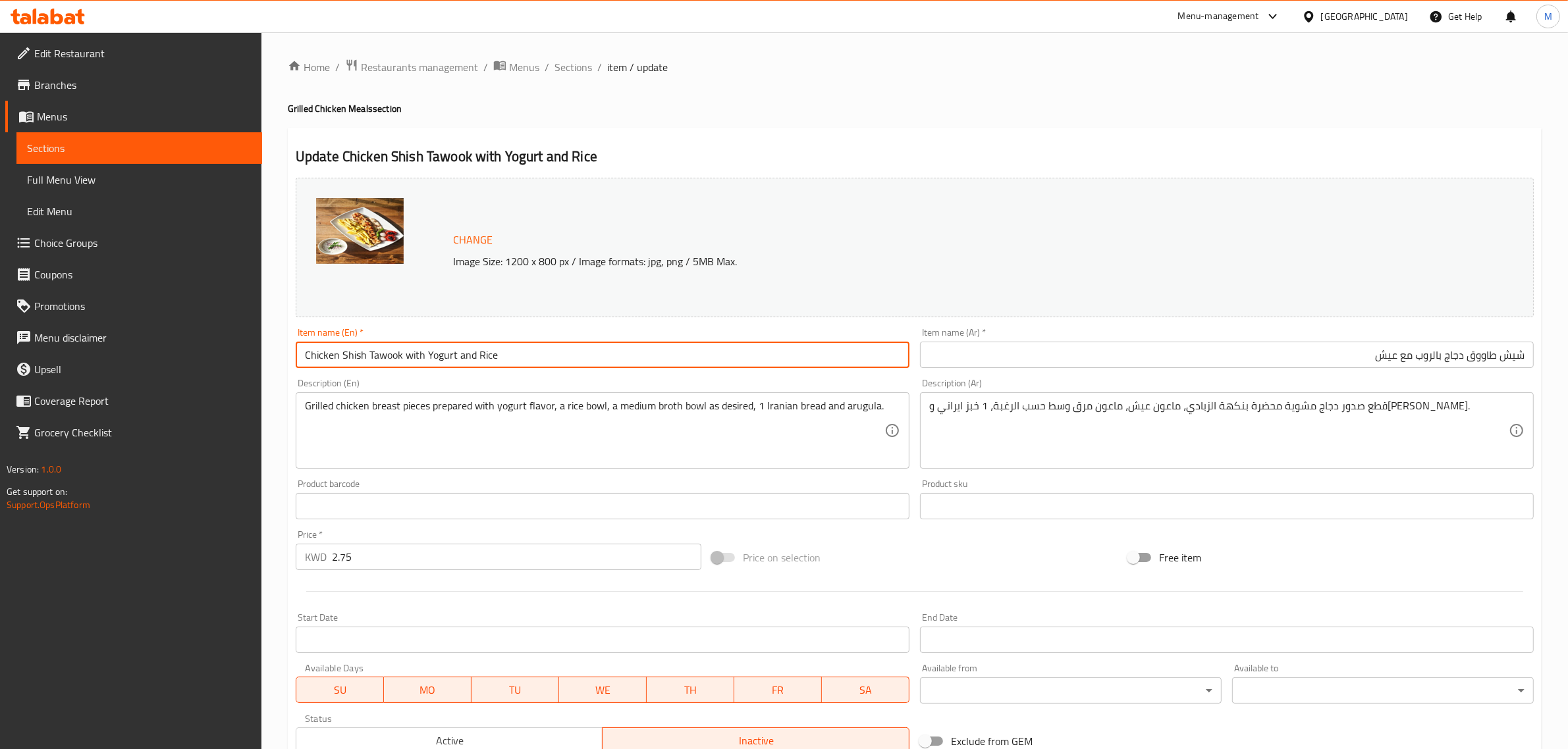
type input "Chicken Shish Tawook with Yogurt and Rice"
click at [908, 547] on div "Price on selection" at bounding box center [915, 558] width 416 height 36
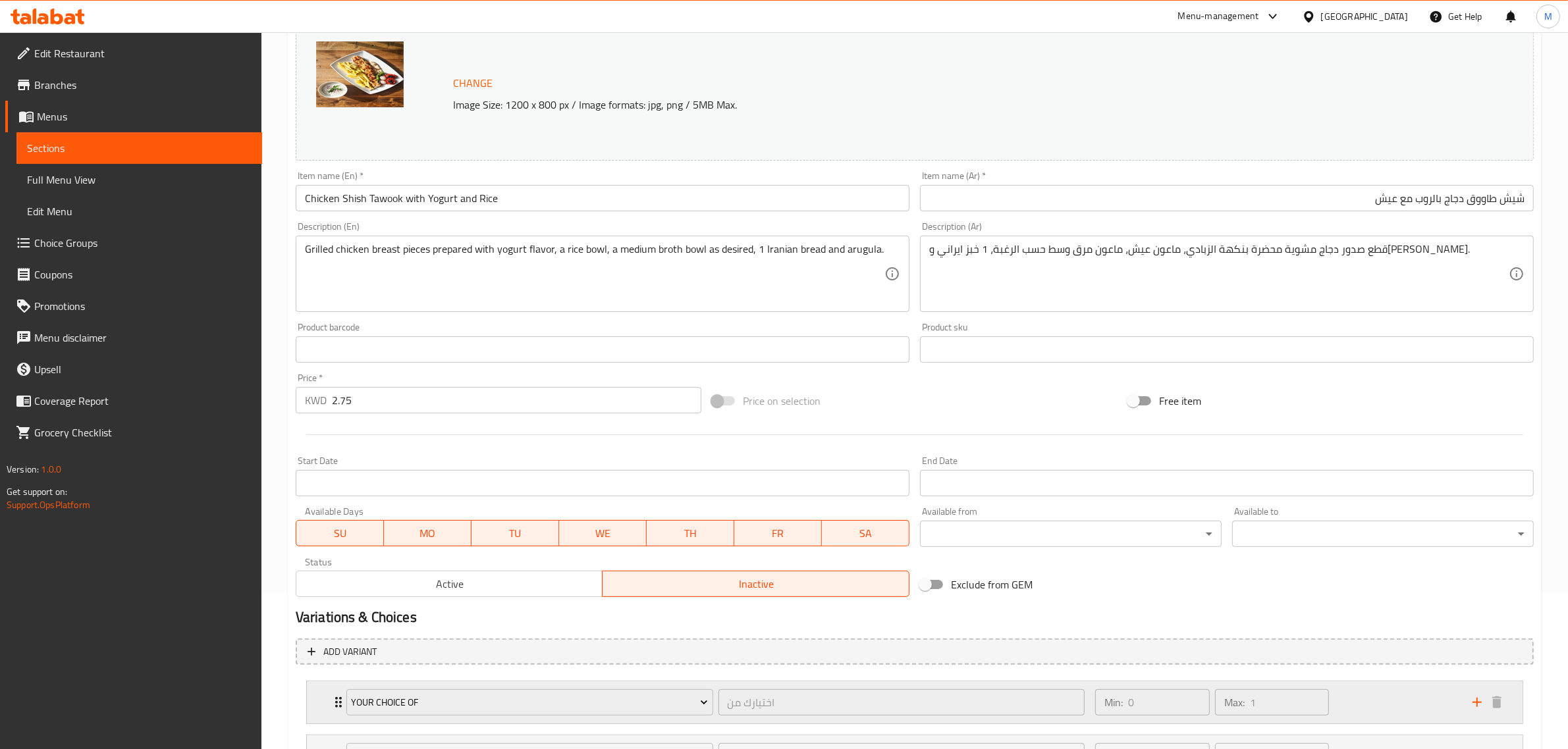
scroll to position [275, 0]
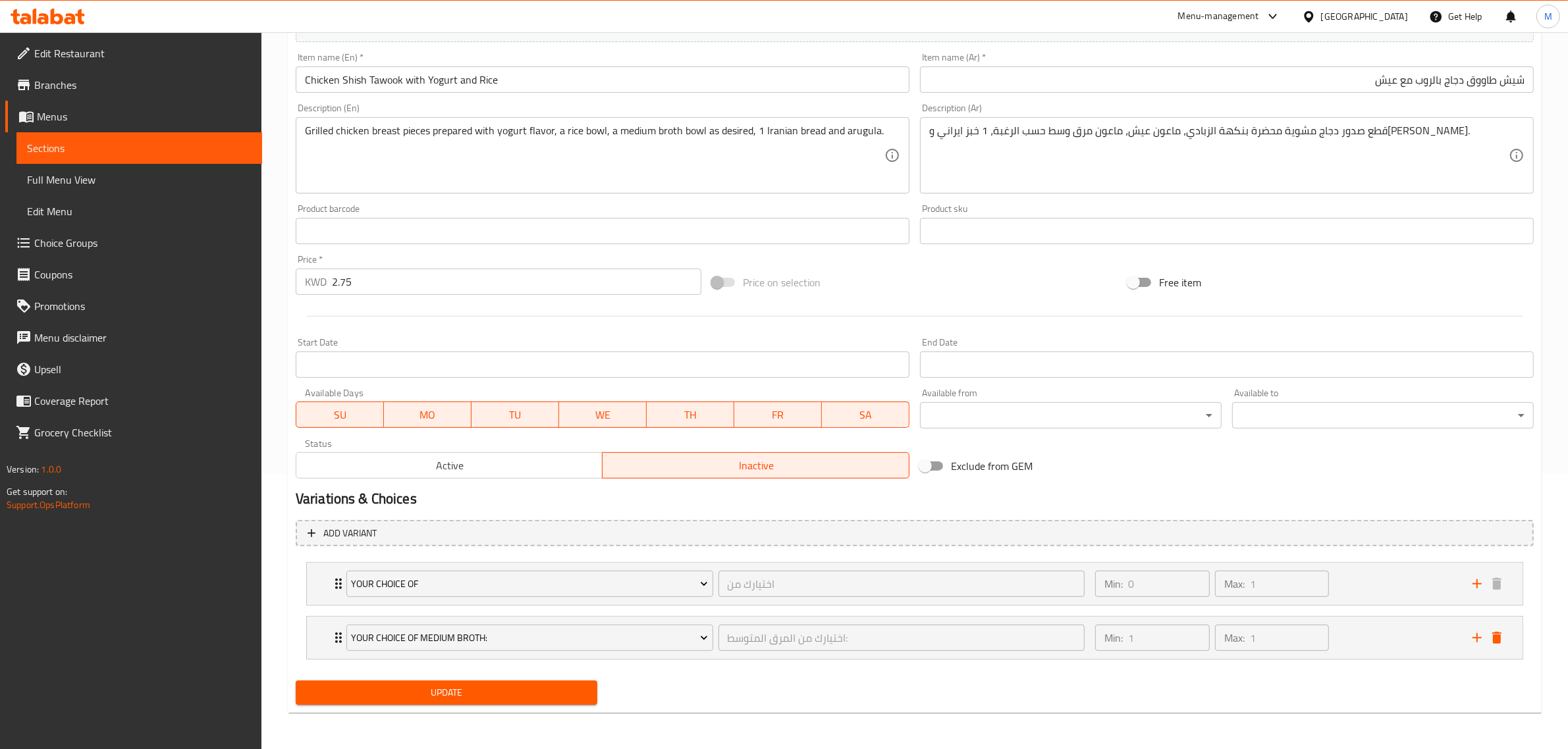
click at [542, 461] on span "Active" at bounding box center [450, 465] width 296 height 19
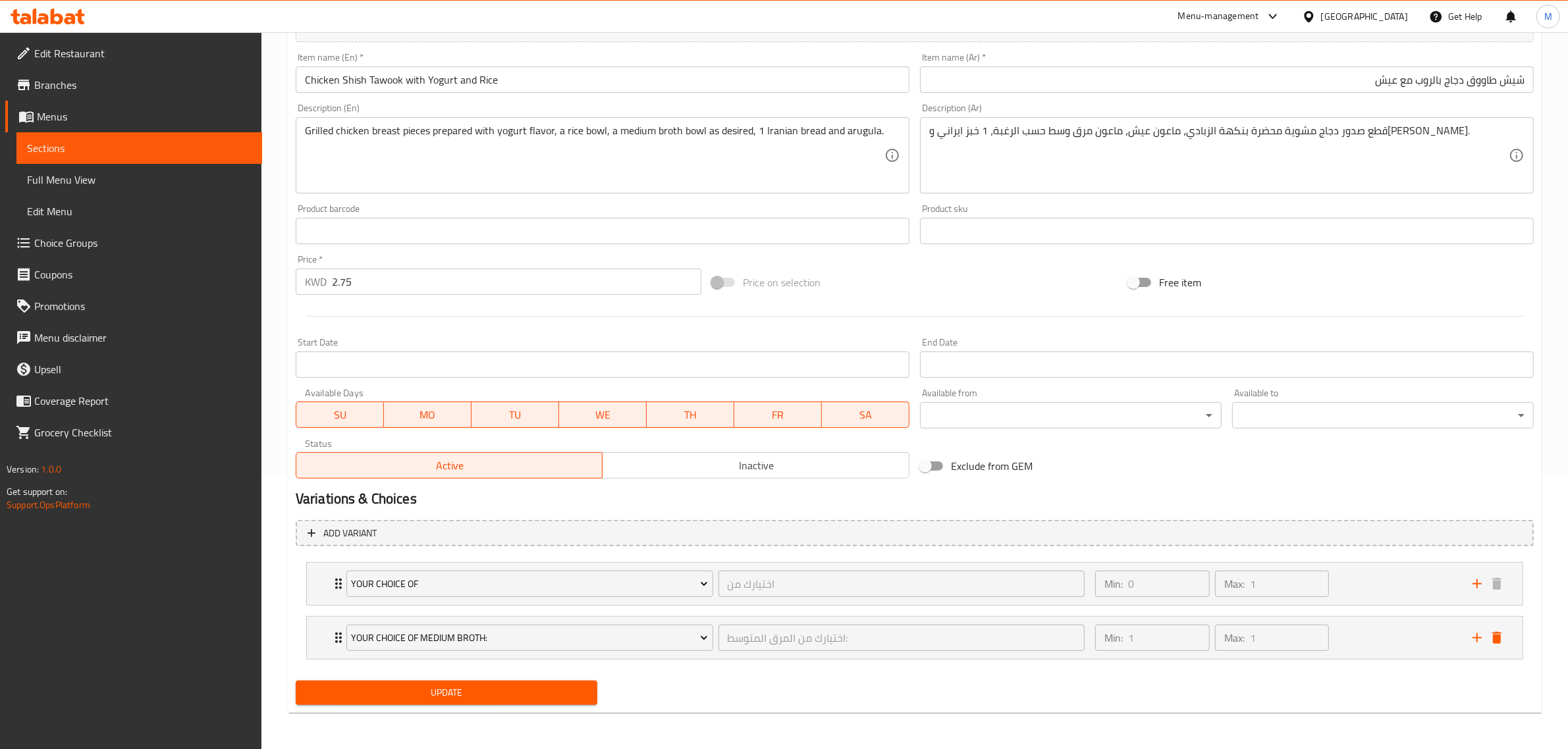
click at [532, 688] on span "Update" at bounding box center [446, 693] width 281 height 17
click at [500, 702] on button "Update" at bounding box center [446, 692] width 301 height 24
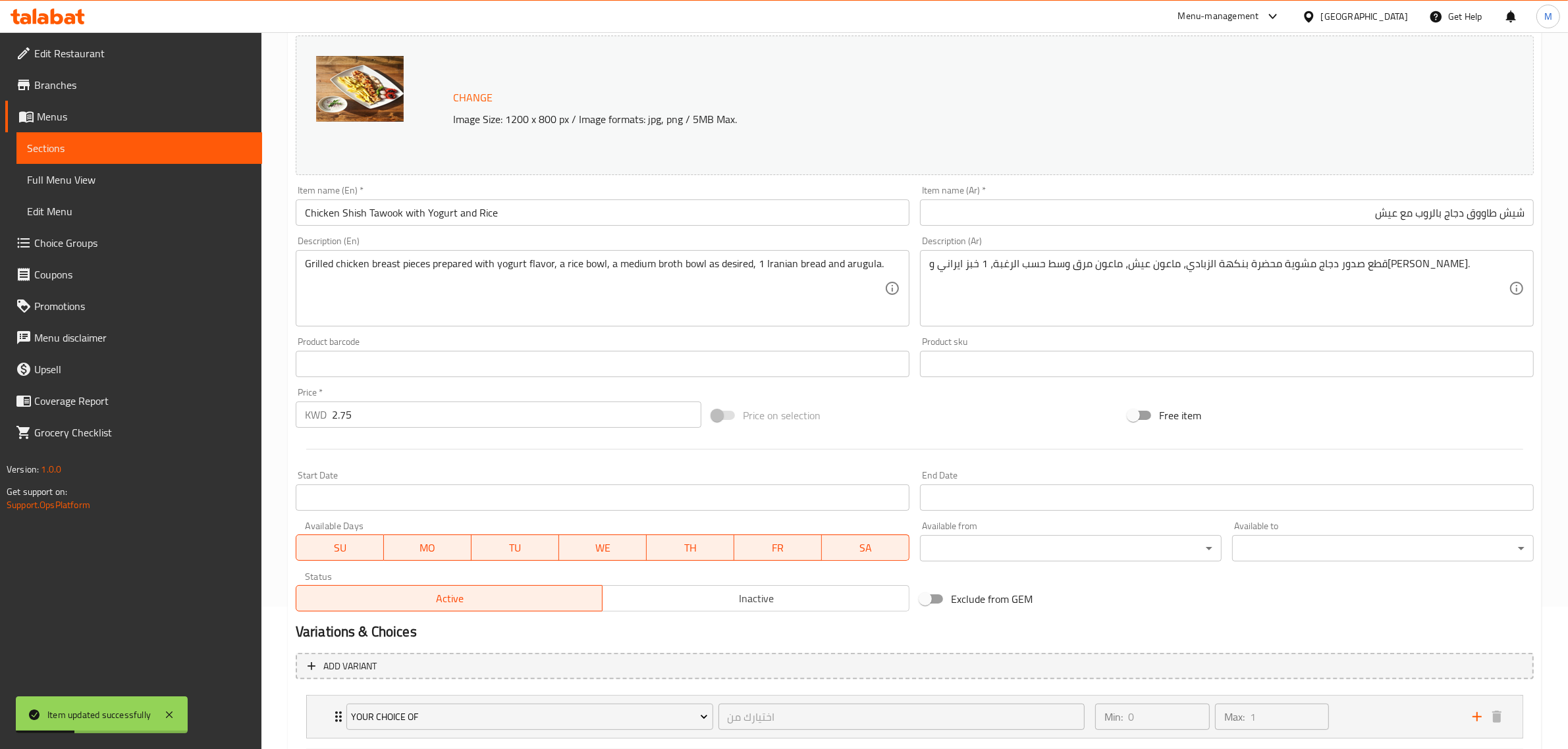
scroll to position [0, 0]
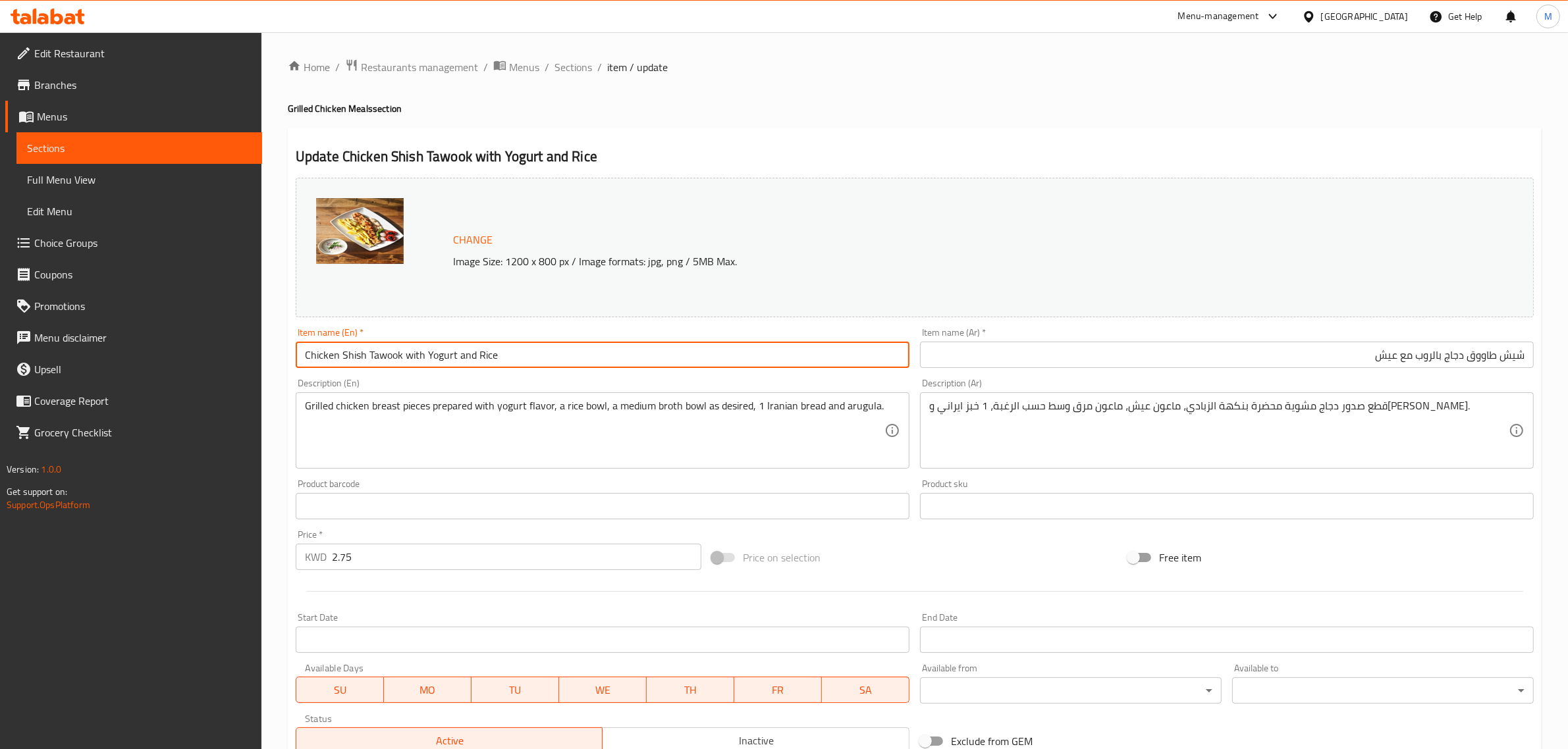
click at [540, 357] on input "Chicken Shish Tawook with Yogurt and Rice" at bounding box center [602, 355] width 614 height 27
click at [613, 124] on div "Home / Restaurants management / Menus / Sections / item / update Grilled Chicke…" at bounding box center [915, 528] width 1254 height 940
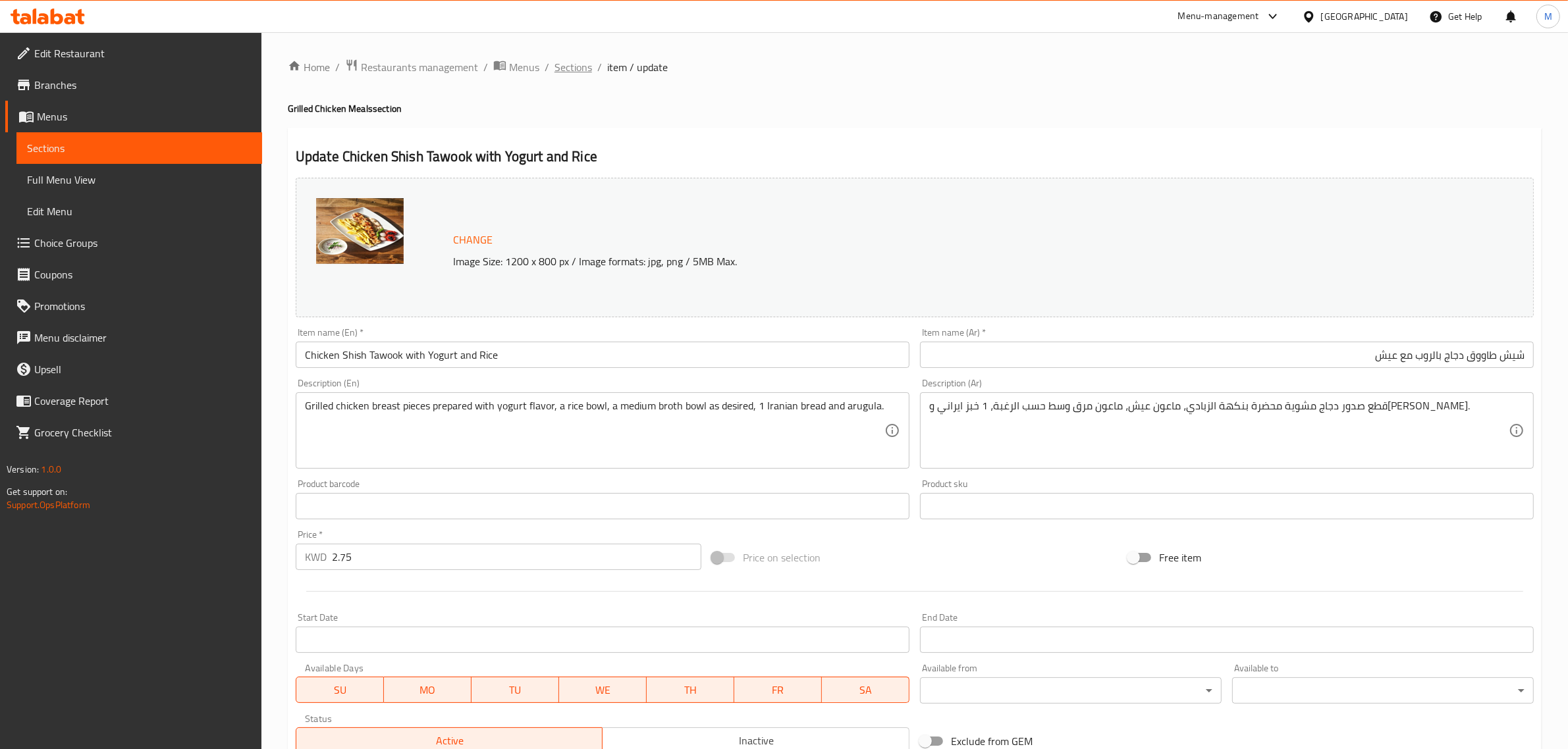
click at [576, 67] on span "Sections" at bounding box center [573, 67] width 37 height 16
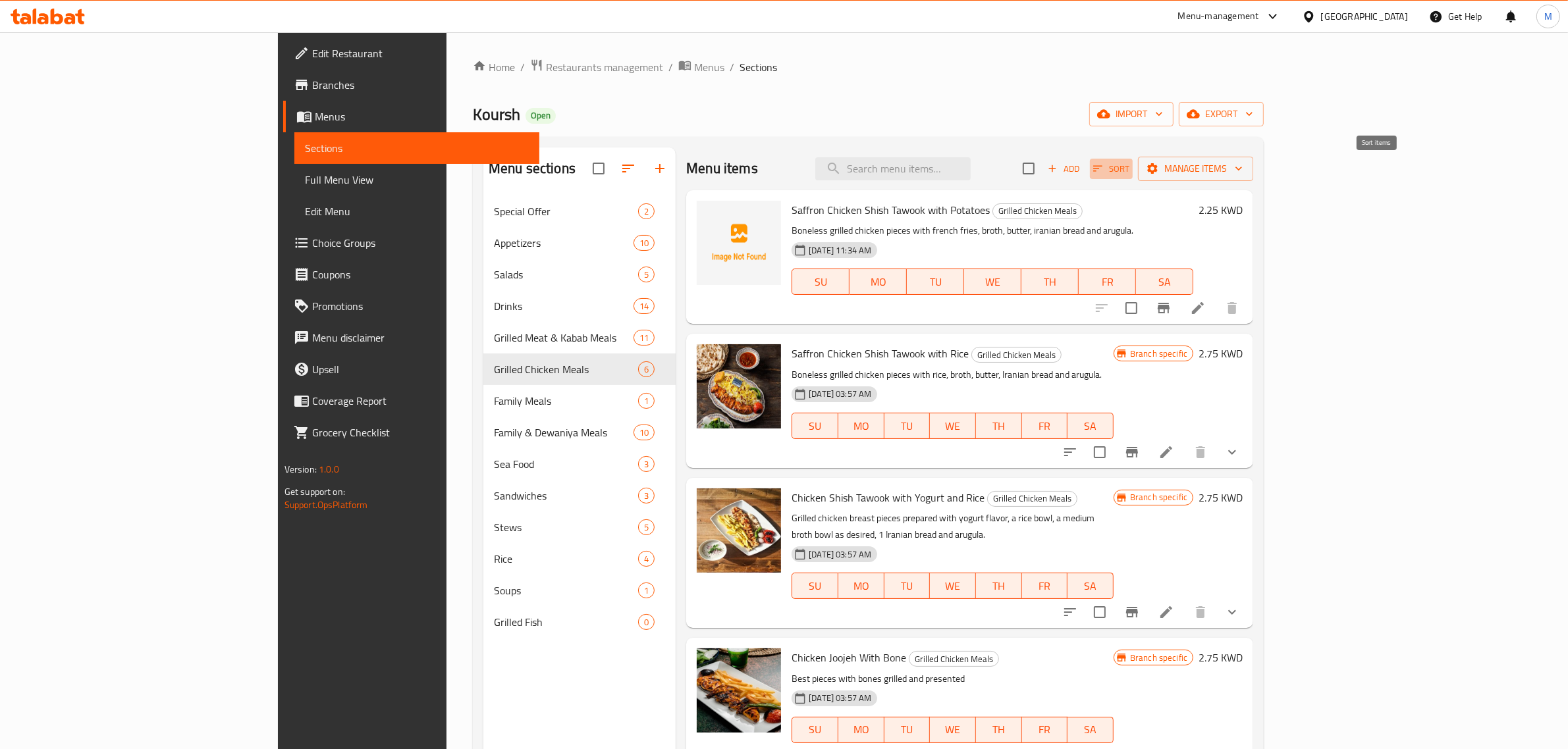
click at [1130, 176] on span "Sort" at bounding box center [1112, 169] width 37 height 15
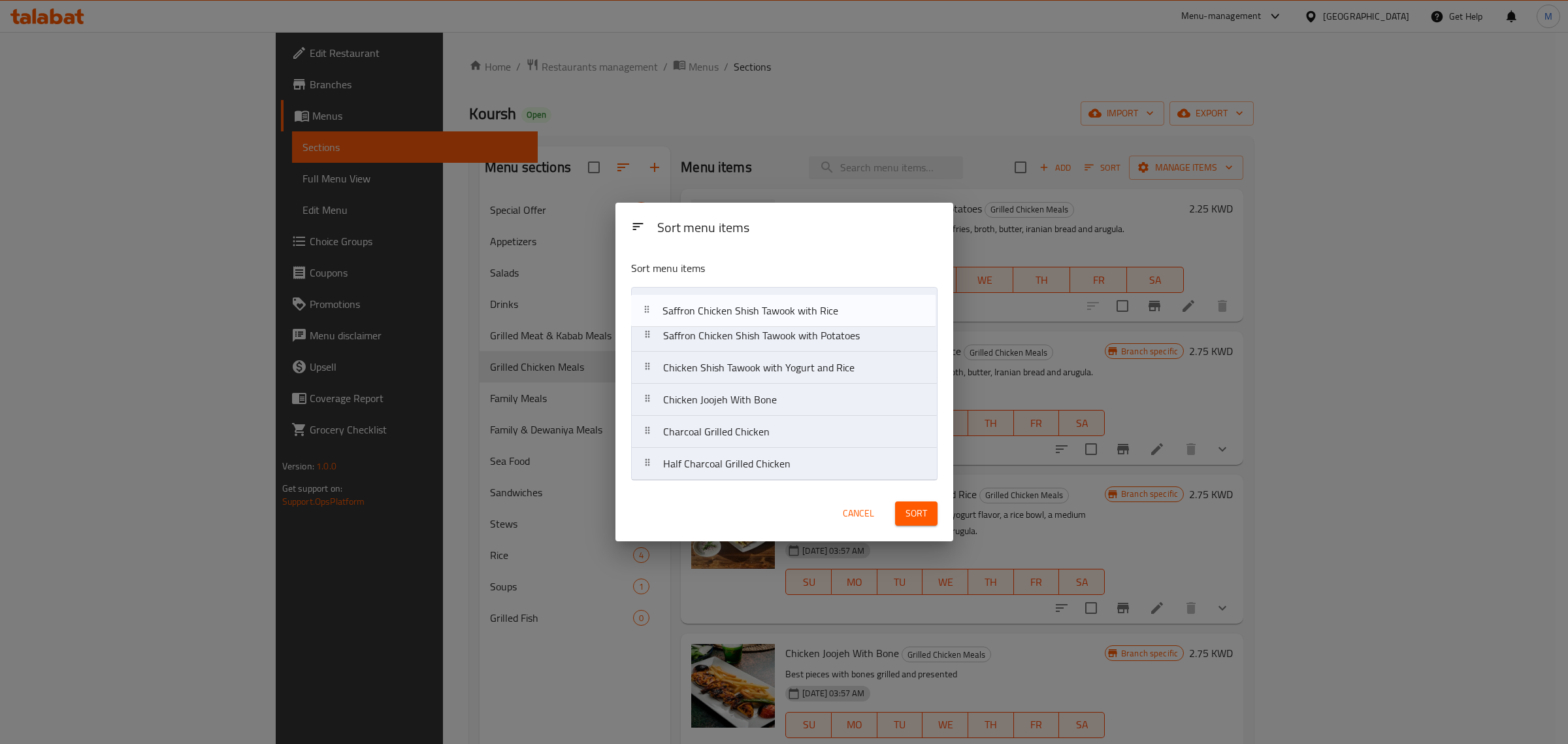
drag, startPoint x: 748, startPoint y: 338, endPoint x: 746, endPoint y: 305, distance: 33.1
click at [746, 305] on nav "Saffron Chicken Shish Tawook with Potatoes Saffron Chicken Shish Tawook with Ri…" at bounding box center [784, 384] width 306 height 193
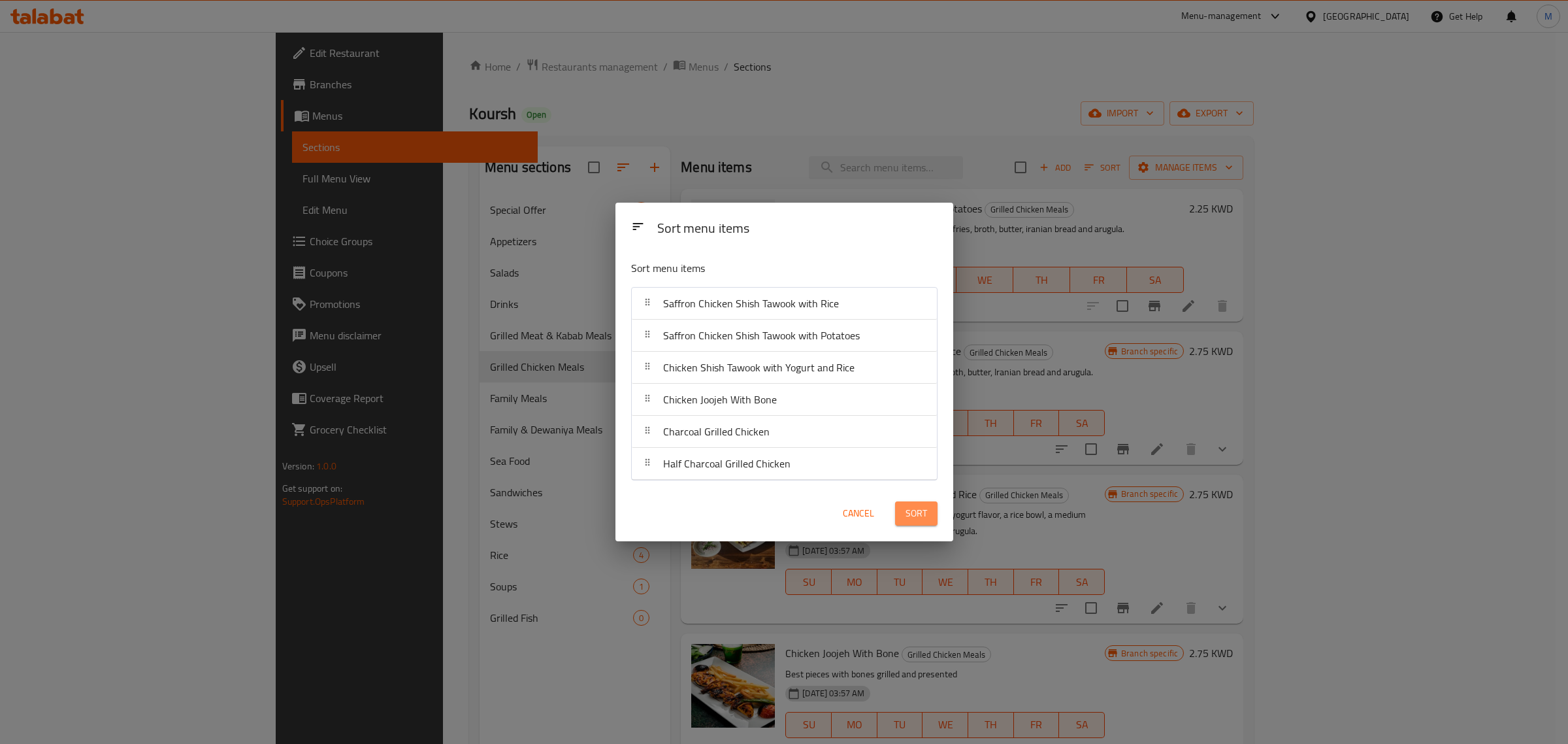
click at [902, 512] on button "Sort" at bounding box center [916, 513] width 42 height 24
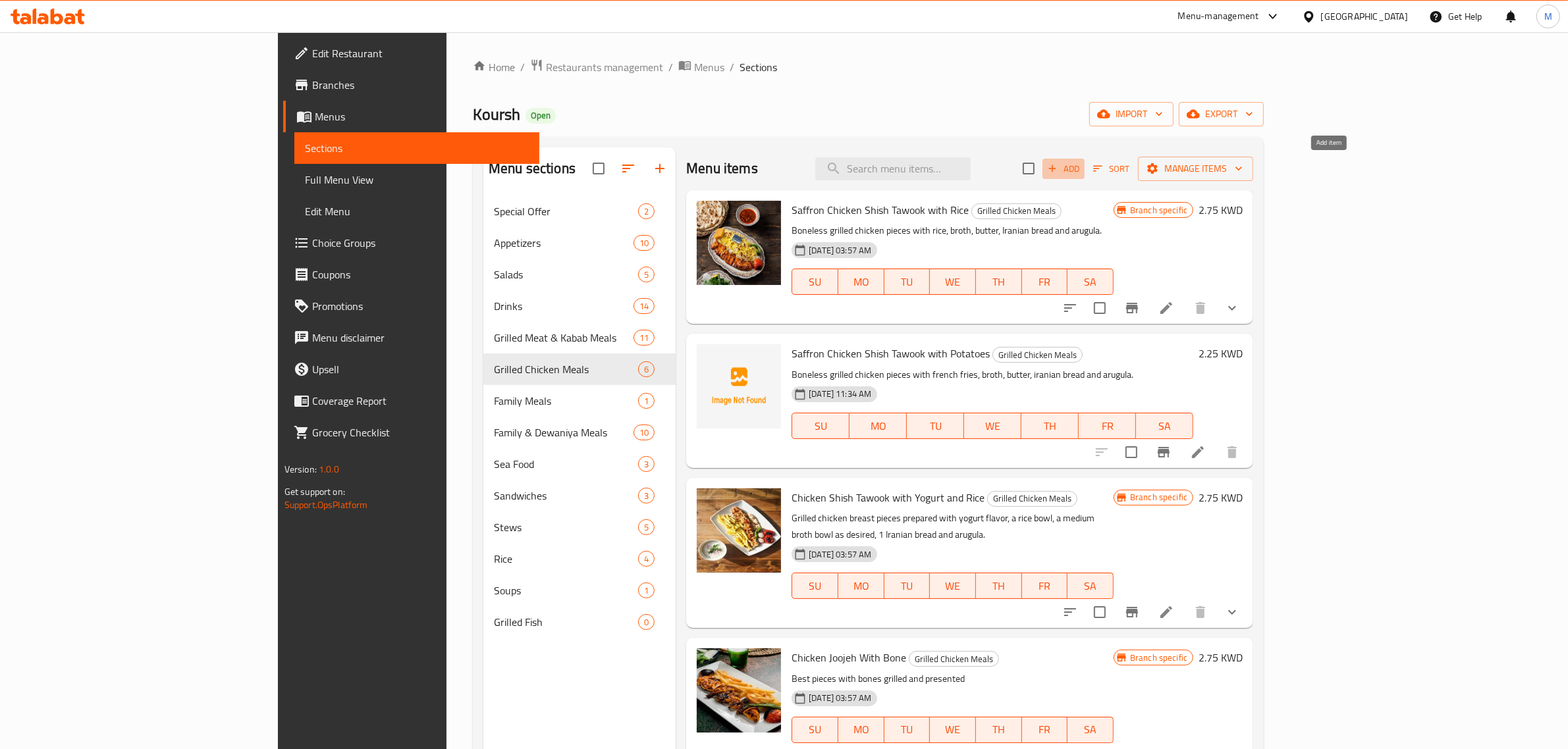
click at [1082, 166] on span "Add" at bounding box center [1063, 169] width 36 height 15
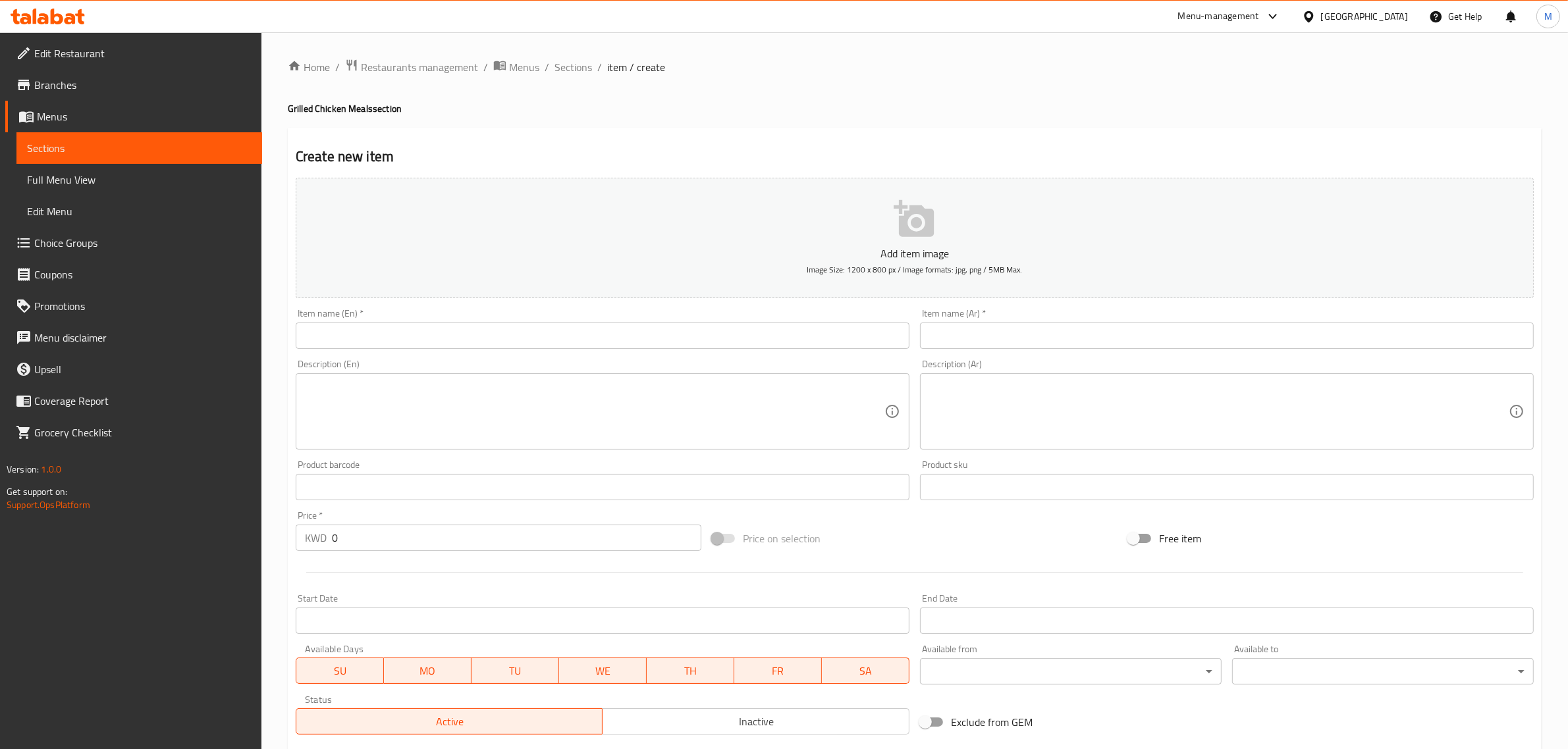
click at [840, 340] on input "text" at bounding box center [602, 336] width 614 height 27
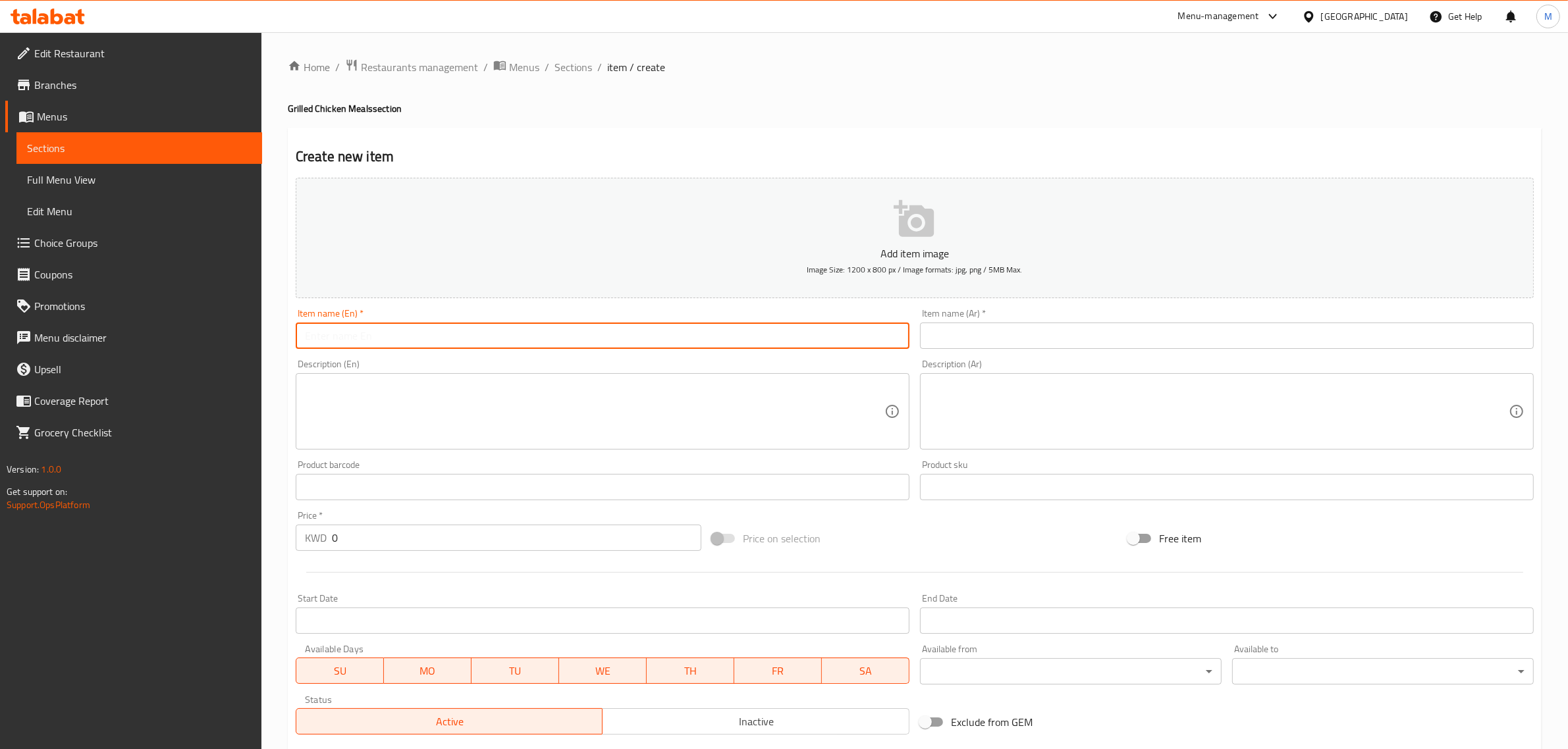
paste input "Chicken shish with yogurt and Potatoes"
click at [700, 338] on input "Chicken shish with yogurt and Potatoes" at bounding box center [602, 336] width 614 height 27
type input "Chicken Shish with Yogurt and Potatoes"
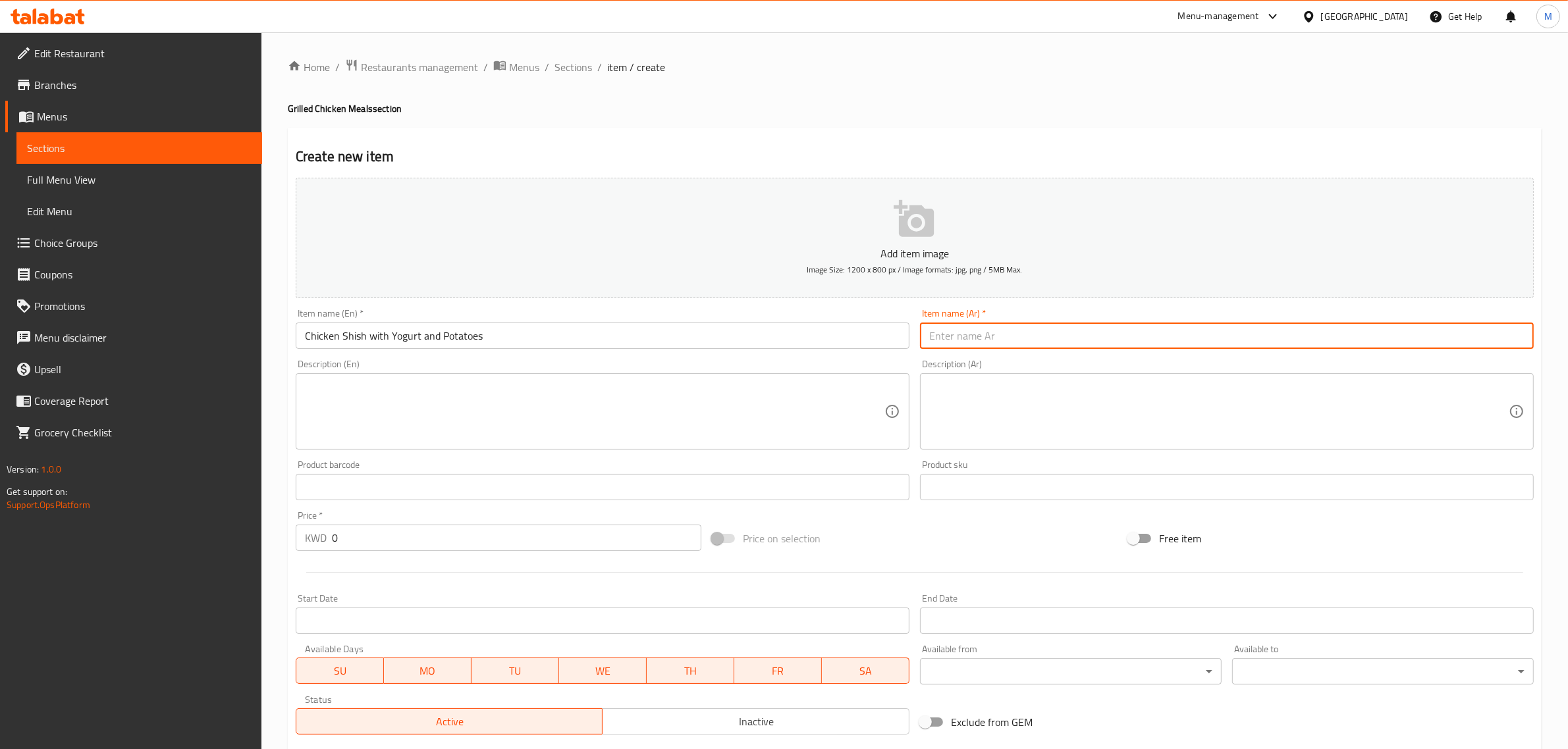
click at [1420, 349] on input "text" at bounding box center [1227, 336] width 614 height 27
paste input "شيش طاووق بالروب مع بطاط مقلي"
type input "شيش طاووق بالروب مع بطاط مقلي"
click at [367, 339] on input "Chicken Shish with Yogurt and Potatoes" at bounding box center [602, 336] width 614 height 27
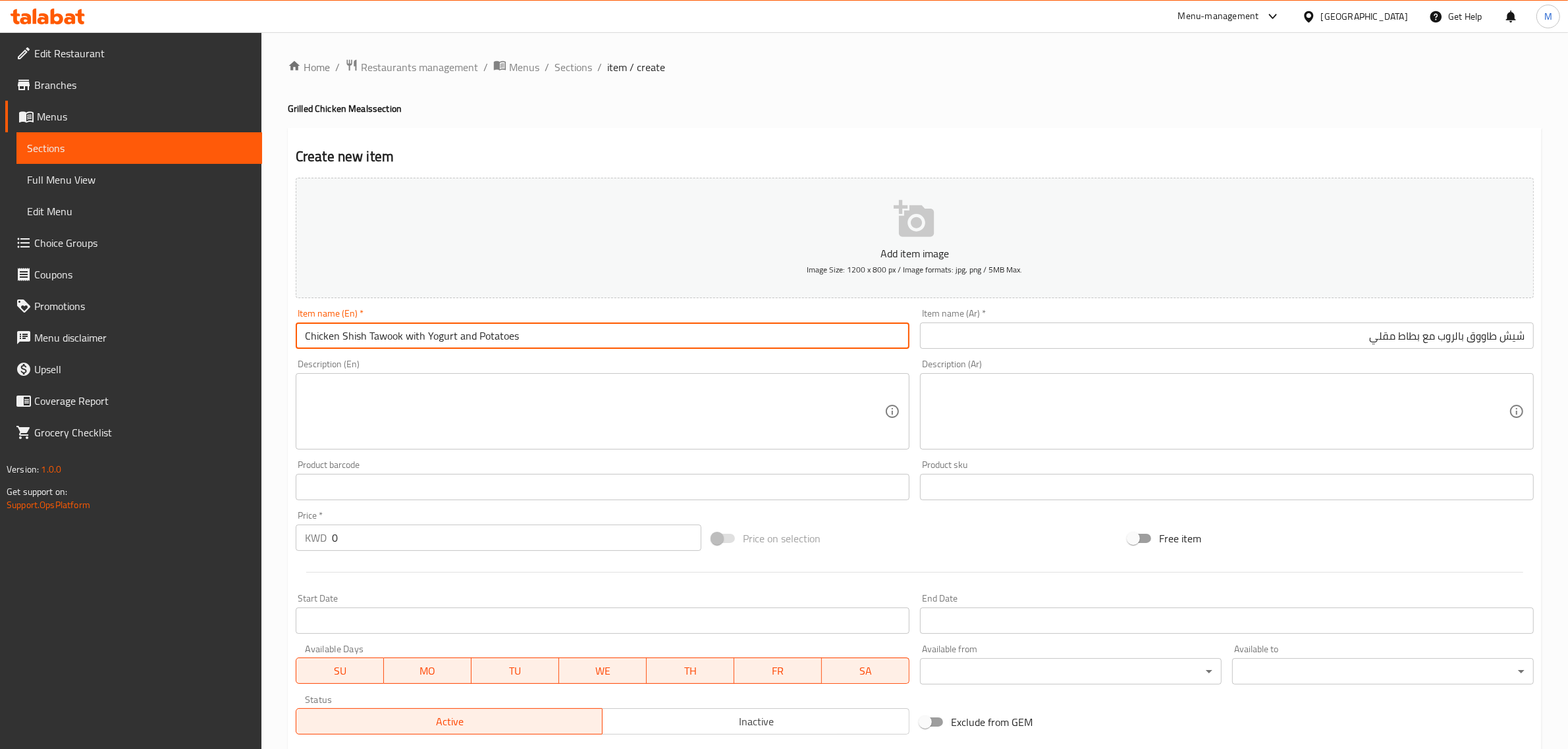
type input "Chicken Shish Tawook with Yogurt and Potatoes"
click at [1467, 336] on input "شيش طاووق بالروب مع بطاط مقلي" at bounding box center [1227, 336] width 614 height 27
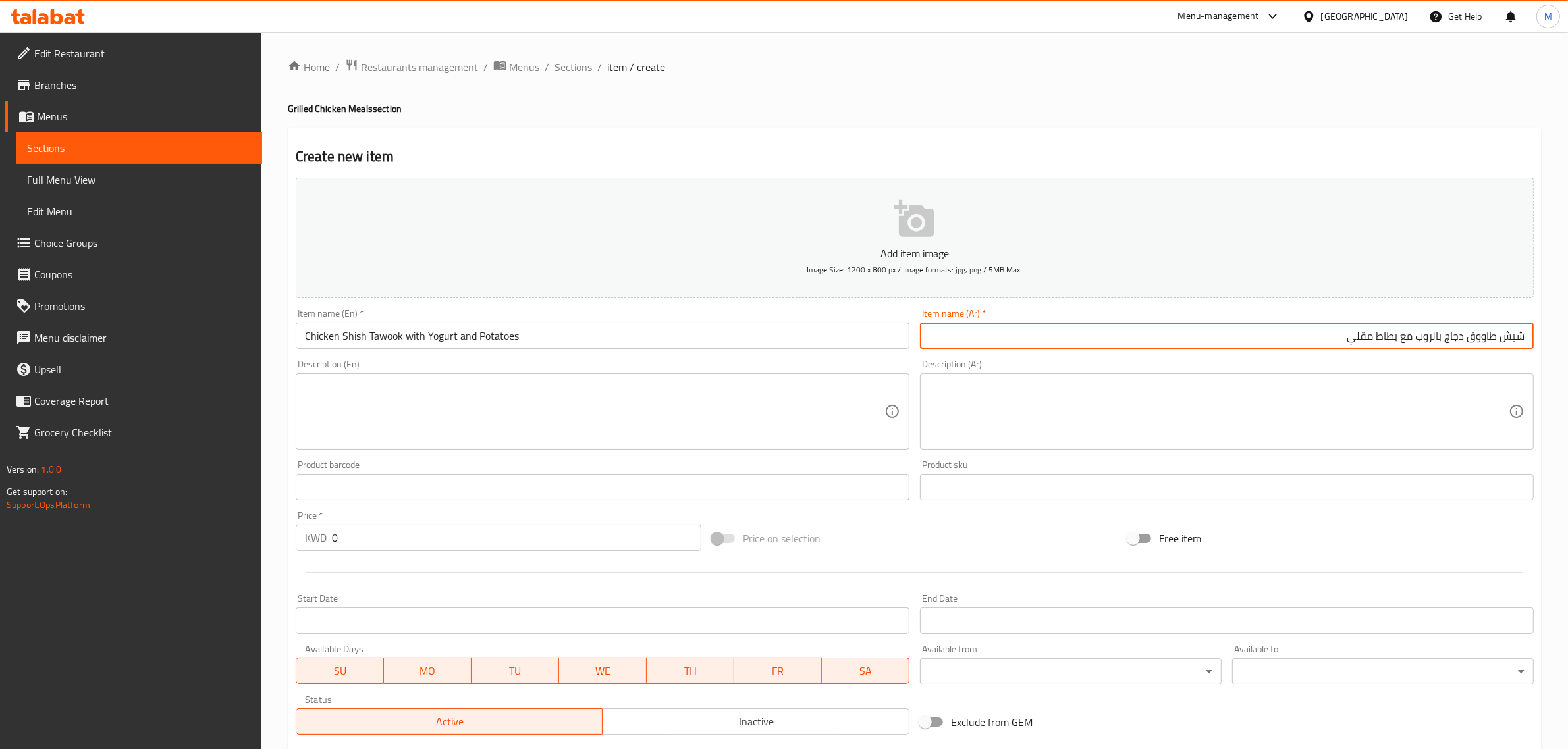
type input "شيش طاووق دجاج بالروب مع بطاط مقلي"
click at [478, 334] on input "Chicken Shish Tawook with Yogurt and Potatoes" at bounding box center [602, 336] width 614 height 27
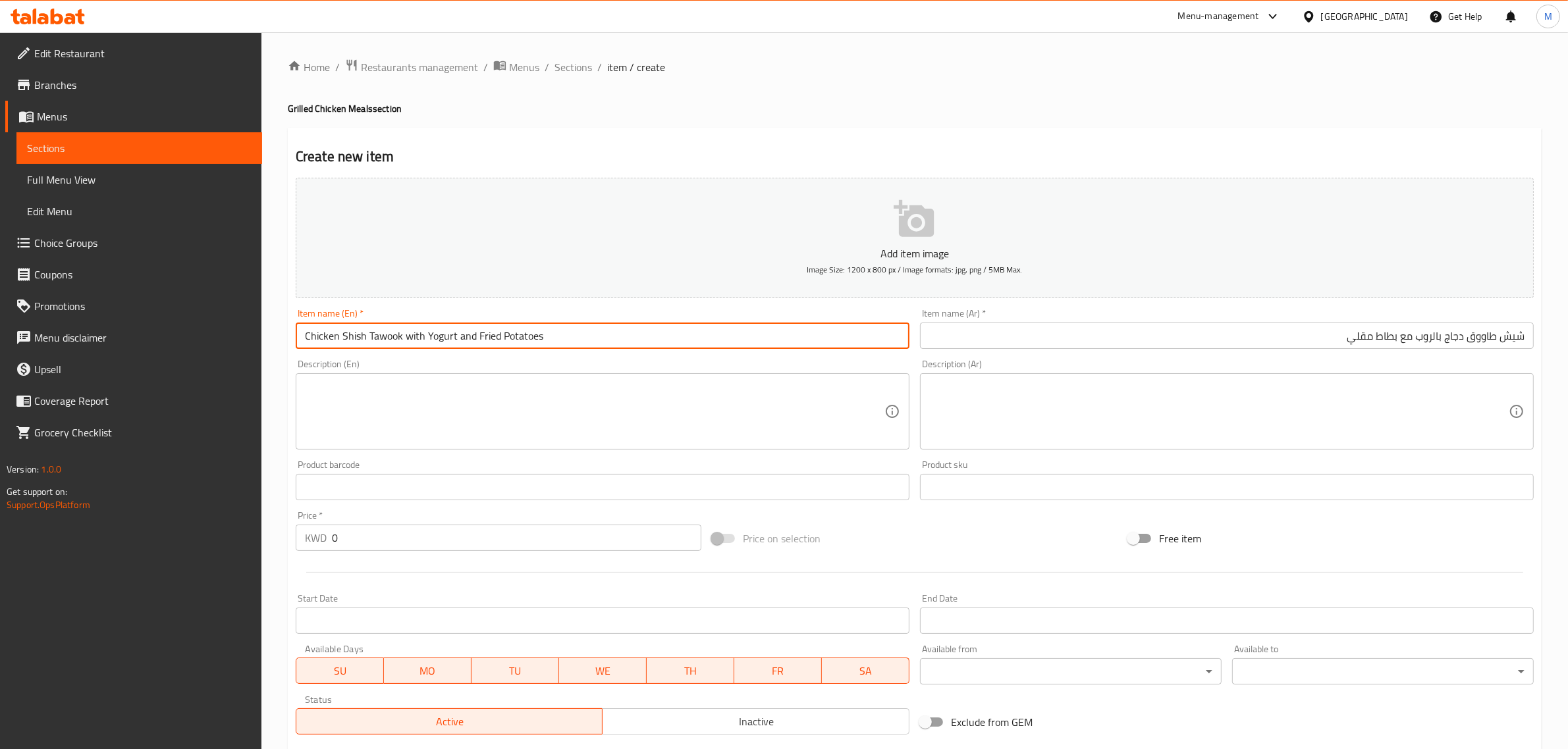
click at [492, 335] on input "Chicken Shish Tawook with Yogurt and Fried Potatoes" at bounding box center [602, 336] width 614 height 27
type input "Chicken Shish Tawook with Yogurt and Fried Potatoes"
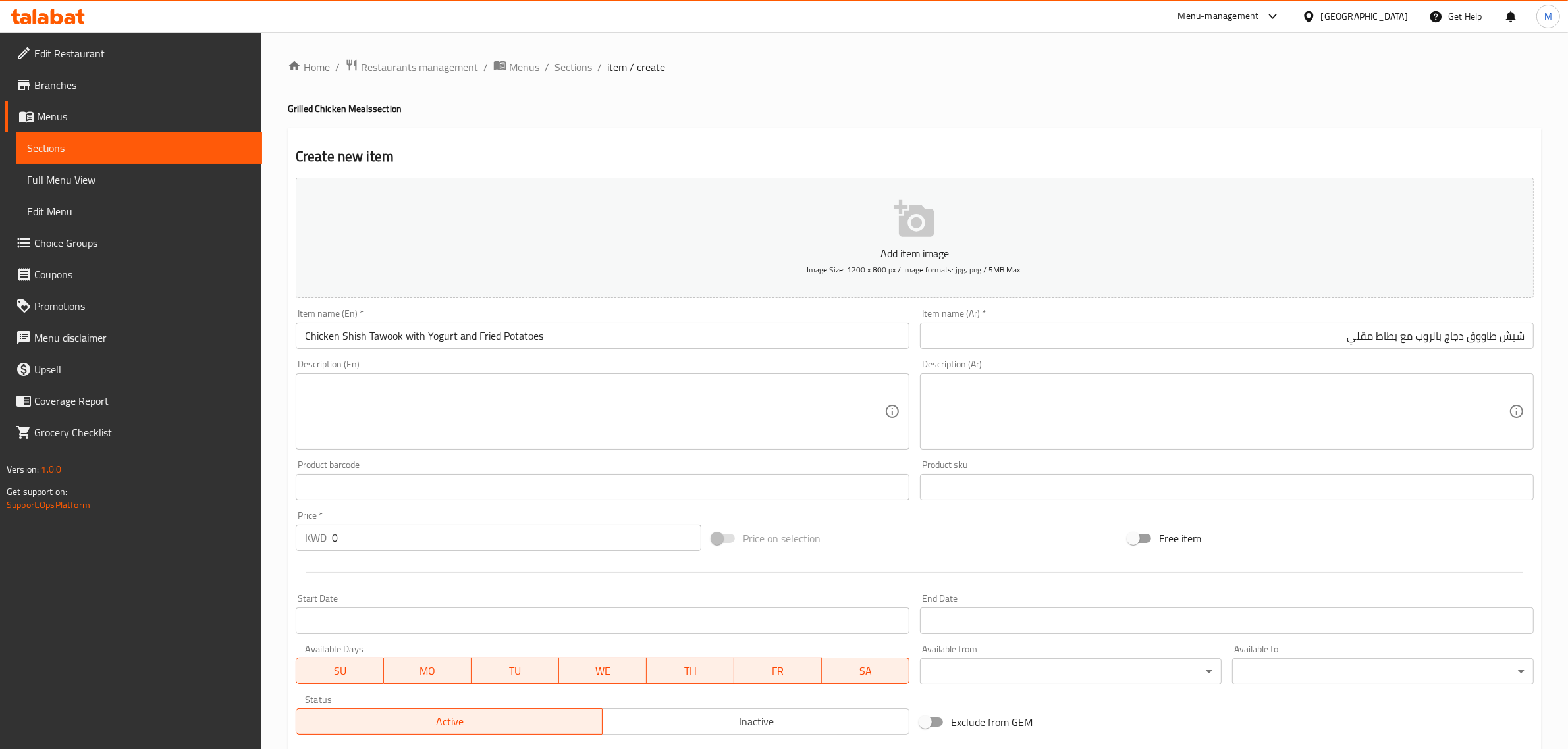
click at [844, 424] on textarea at bounding box center [595, 411] width 580 height 62
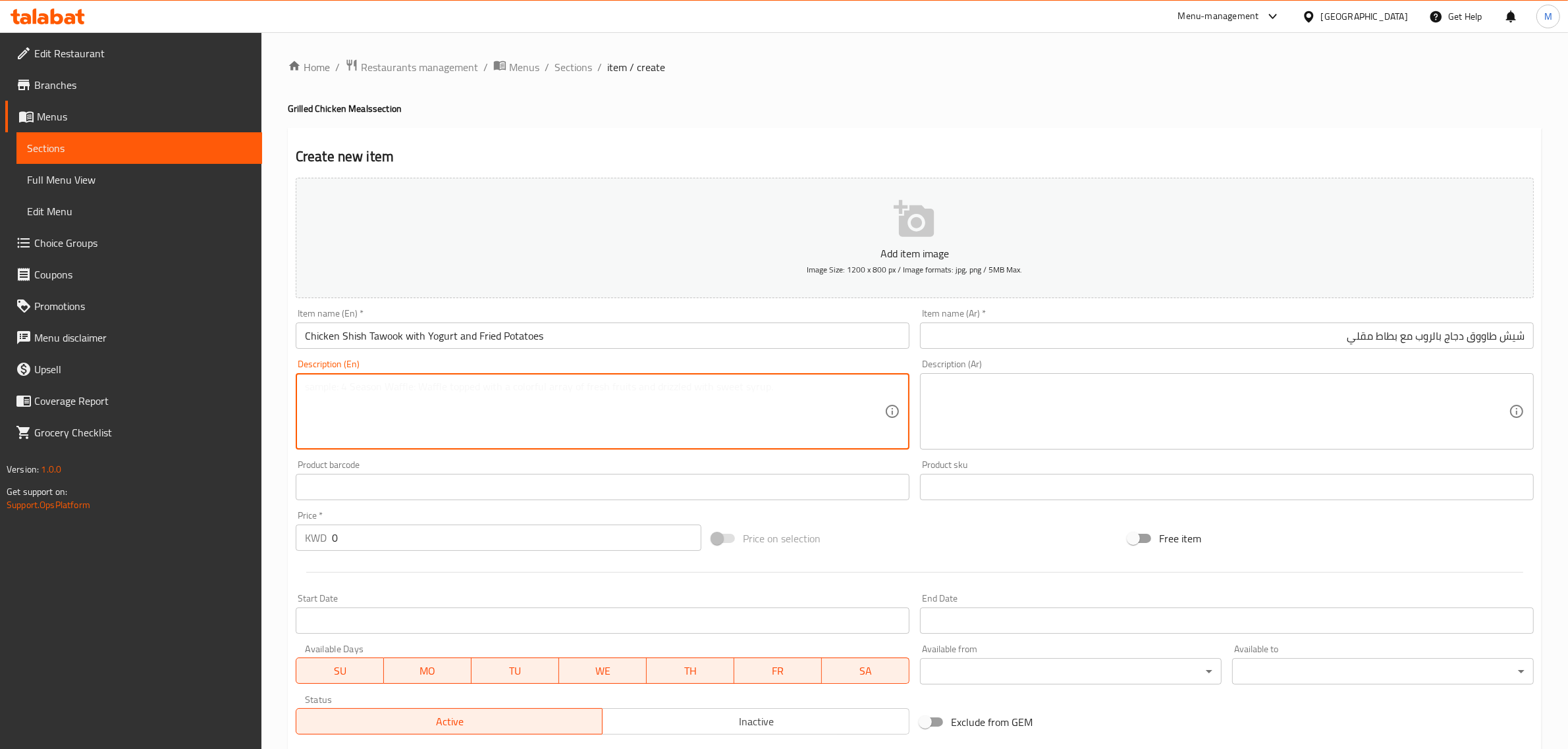
paste textarea "Boneless grilled chicken pieces with yogurt, french fries, gravy, butter, Irani…"
type textarea "Boneless grilled chicken pieces with yogurt, french fries, gravy, butter, Irani…"
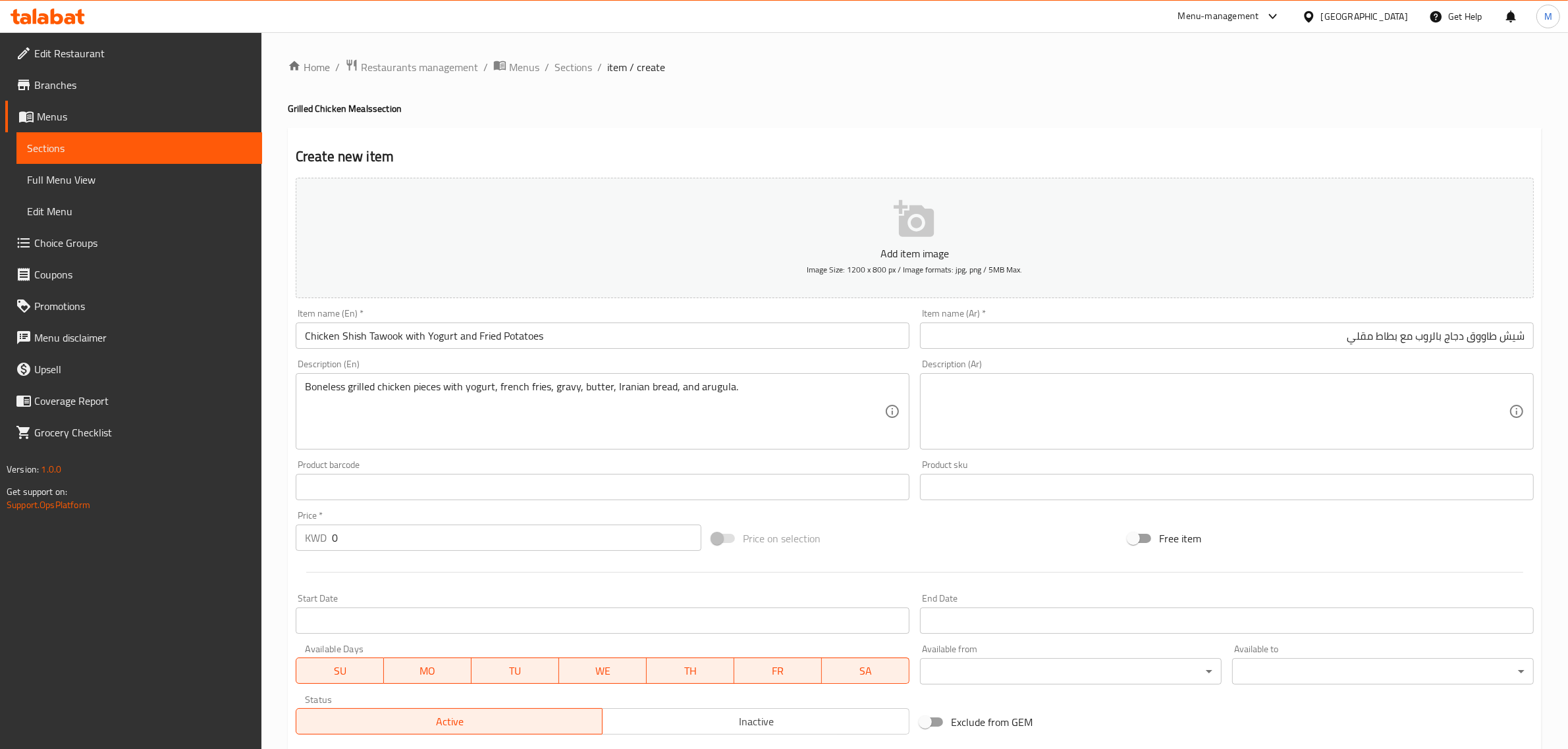
click at [839, 540] on div "Price on selection" at bounding box center [915, 538] width 416 height 36
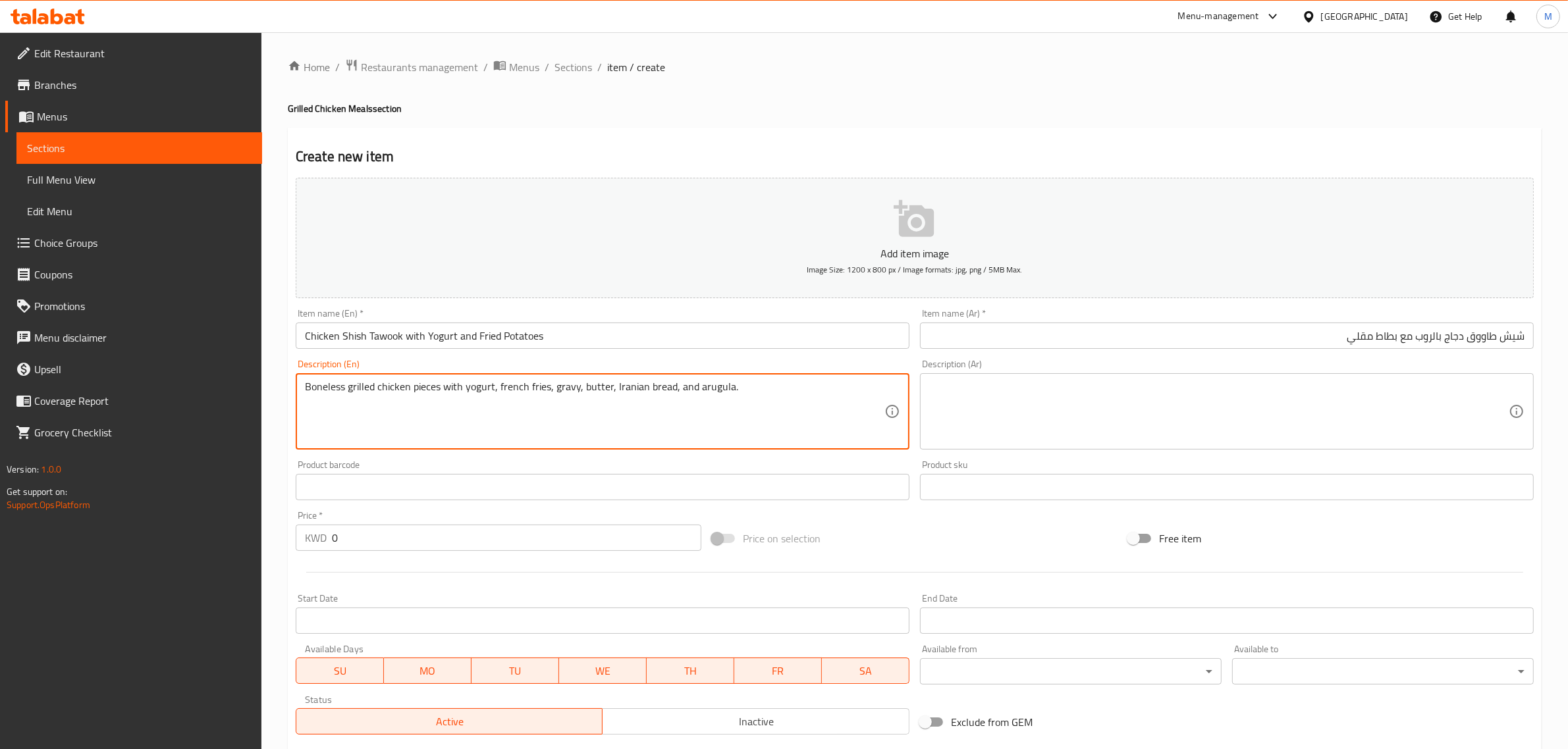
click at [810, 422] on textarea "Boneless grilled chicken pieces with yogurt, french fries, gravy, butter, Irani…" at bounding box center [595, 411] width 580 height 62
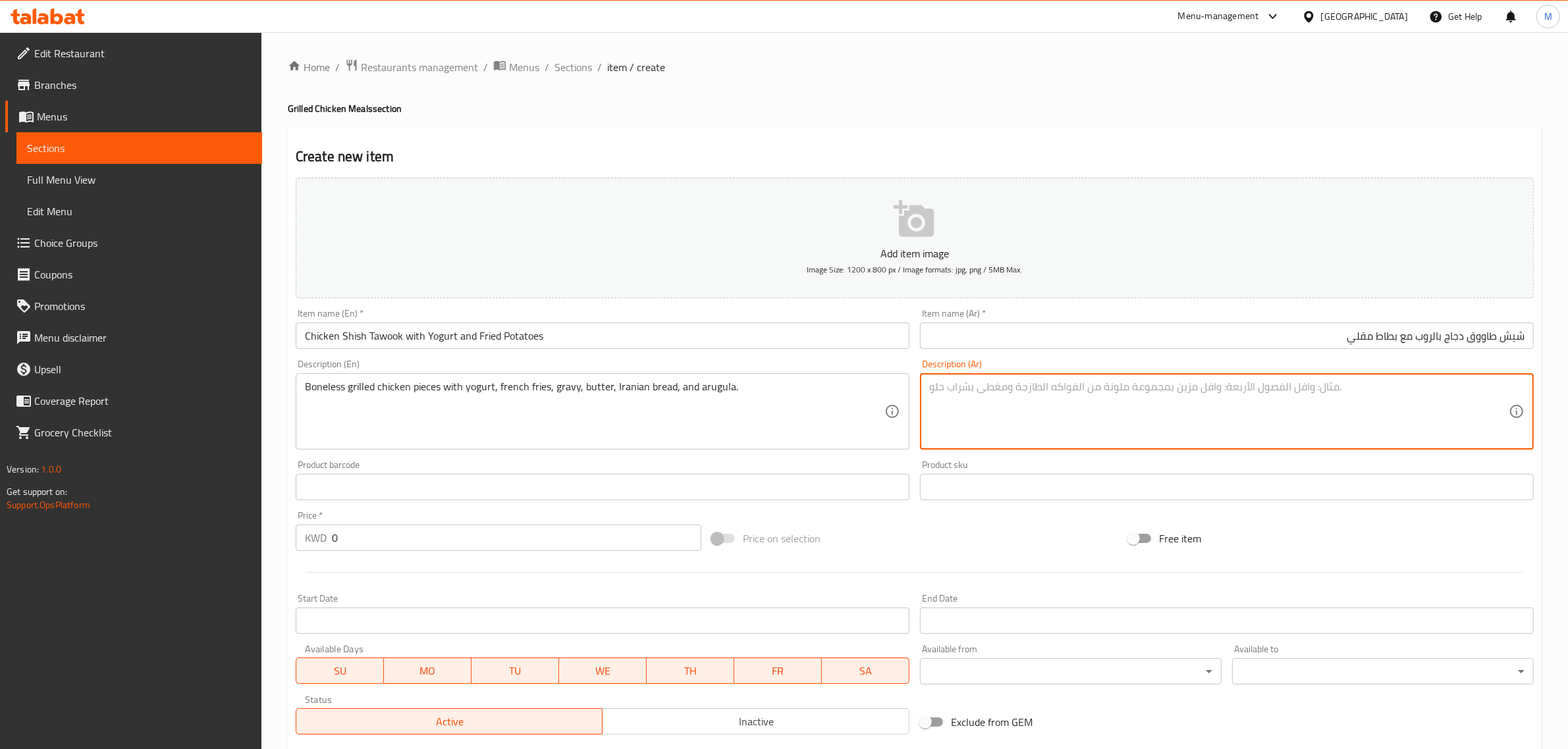
click at [1332, 422] on textarea at bounding box center [1219, 411] width 580 height 62
paste textarea "قطع دجاج مشوية منزوعة العظم مع الزبادي والبطاطس المقلية والمرق والزبدة والخبز ا…"
click at [1317, 389] on textarea "قطع دجاج مشوية منزوعة العظم مع الزبادي والبطاطس المقلية والمرق والزبدة والخبز ا…" at bounding box center [1219, 411] width 580 height 62
type textarea "قطع دجاج مشوية منزوعة العظم مع الزبادي، البطاطس المقلية، جريفي، زبدة، خبز إيران…"
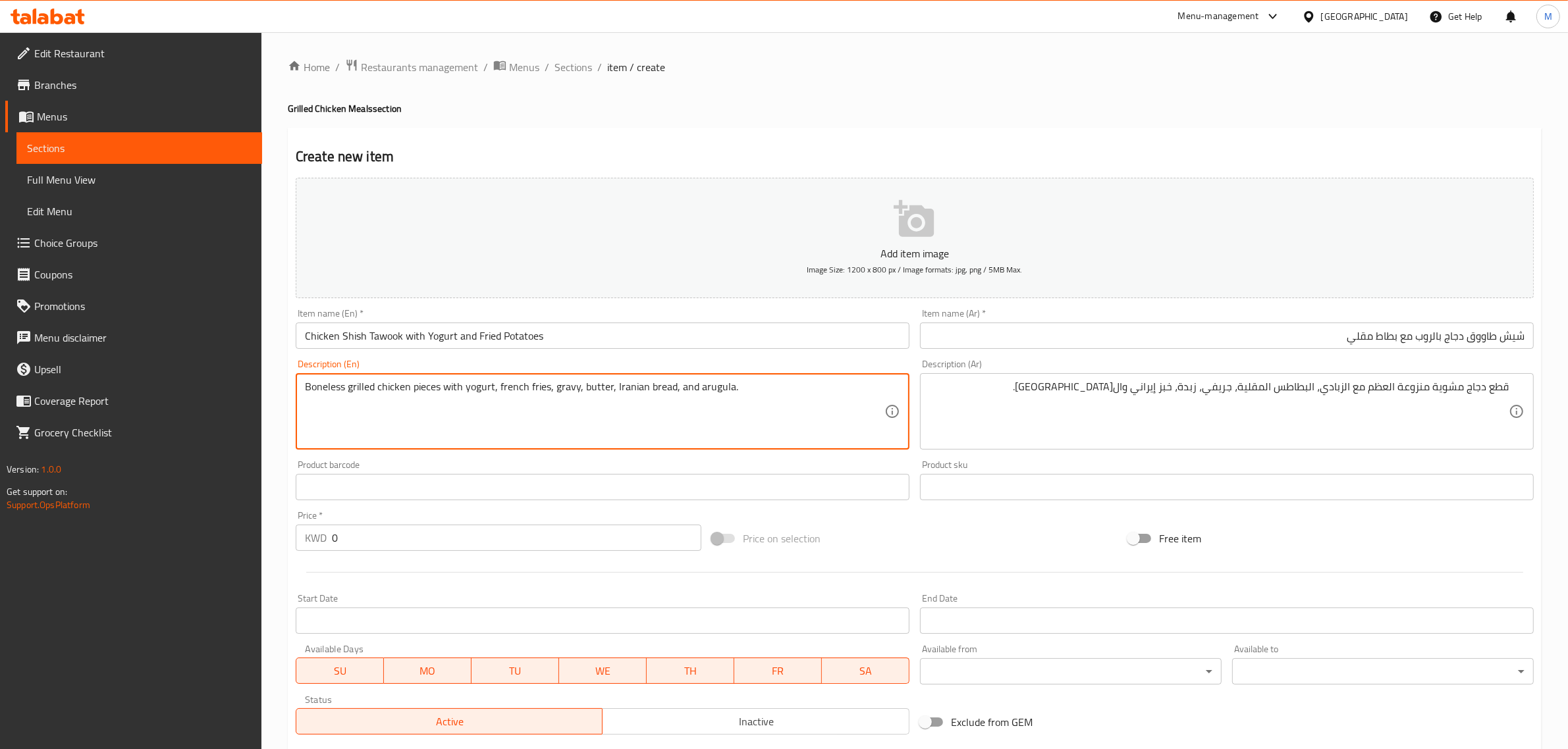
drag, startPoint x: 670, startPoint y: 390, endPoint x: 673, endPoint y: 399, distance: 9.5
click at [752, 419] on textarea "Boneless grilled chicken pieces with yogurt, french fries, gravy, butter, Irani…" at bounding box center [595, 411] width 580 height 62
type textarea "Boneless grilled chicken pieces with yogurt, french fries, gravy, butter, Irani…"
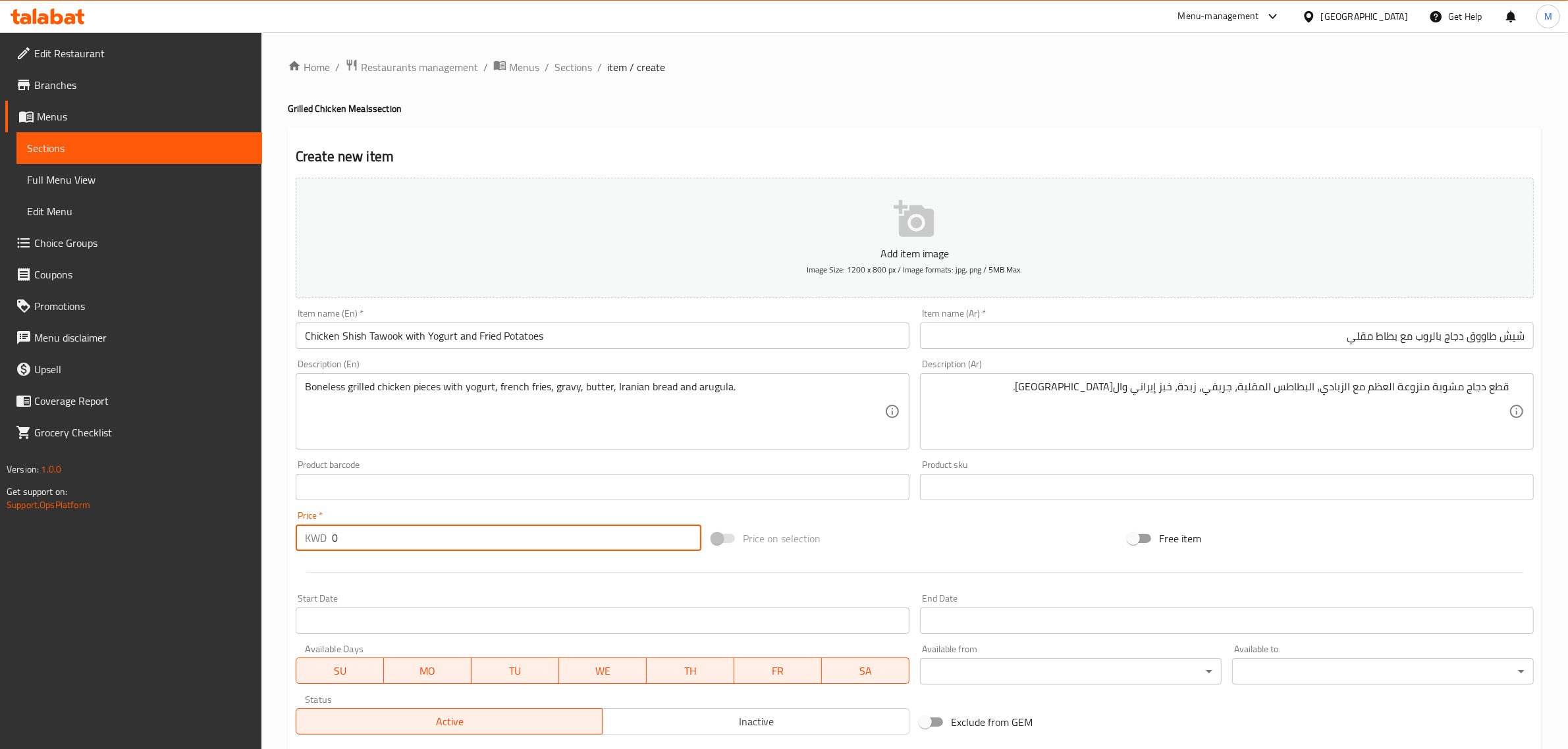
click at [538, 543] on input "0" at bounding box center [517, 538] width 370 height 27
type input "2.250"
click at [932, 530] on div "Price on selection" at bounding box center [915, 538] width 416 height 36
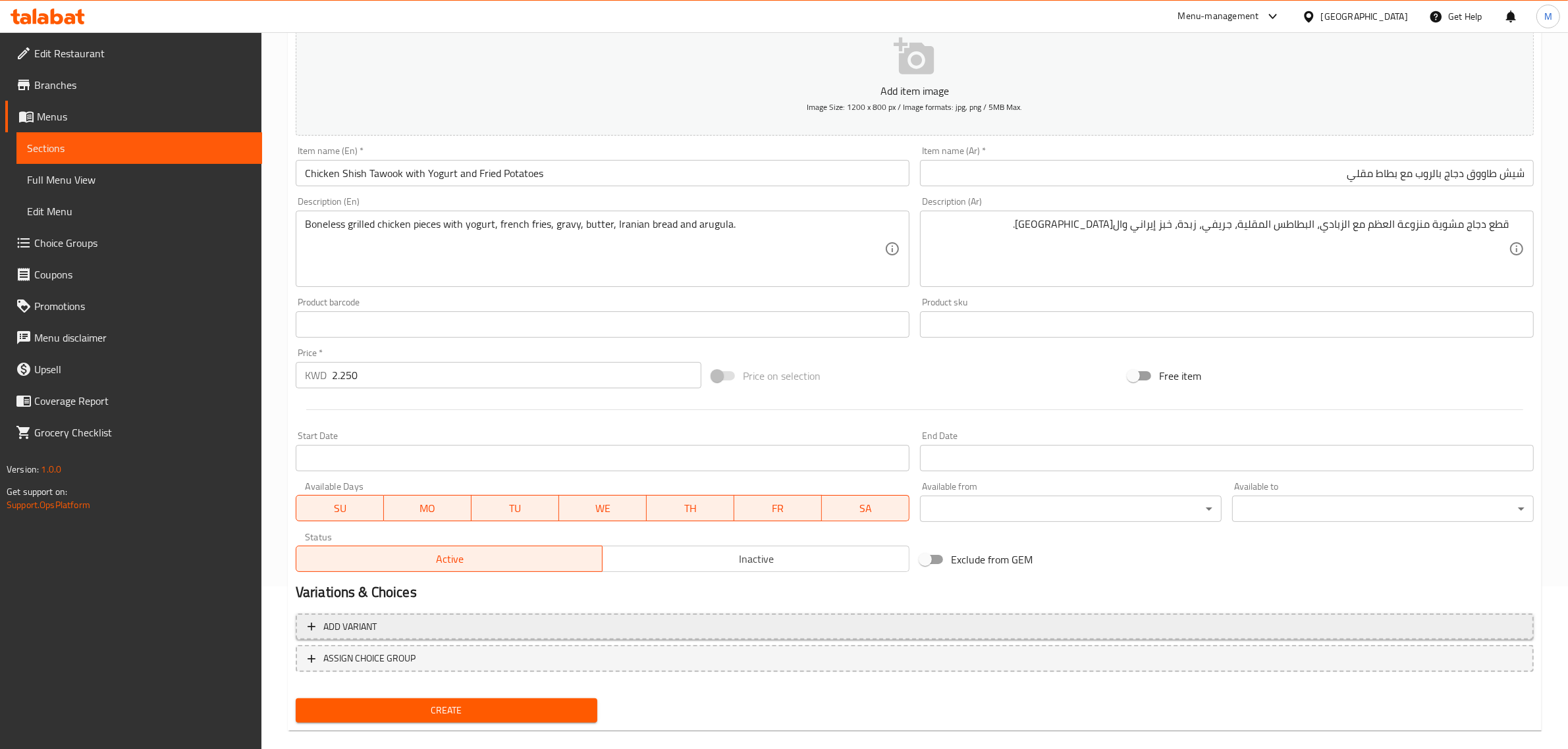
scroll to position [178, 0]
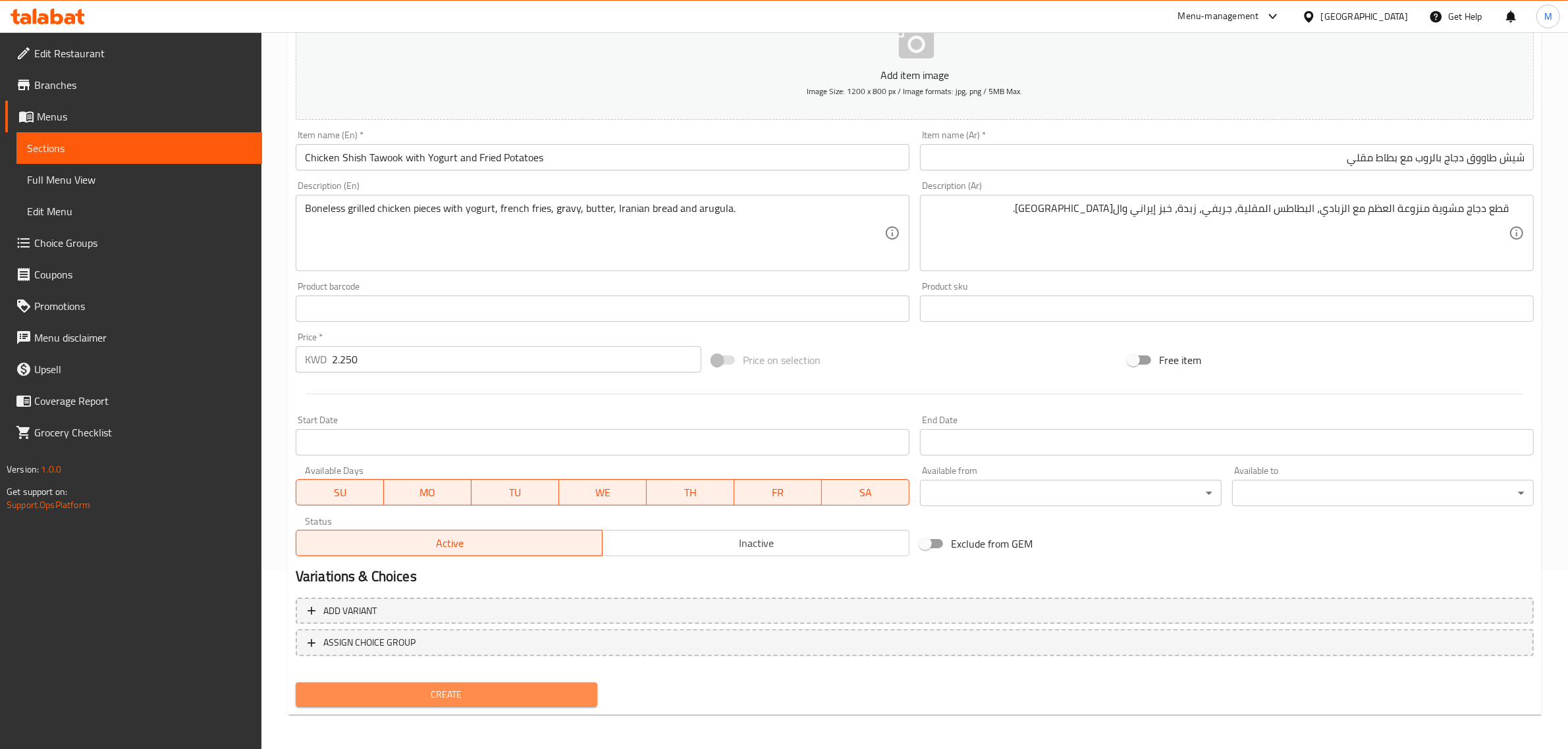
click at [522, 694] on span "Create" at bounding box center [446, 695] width 281 height 17
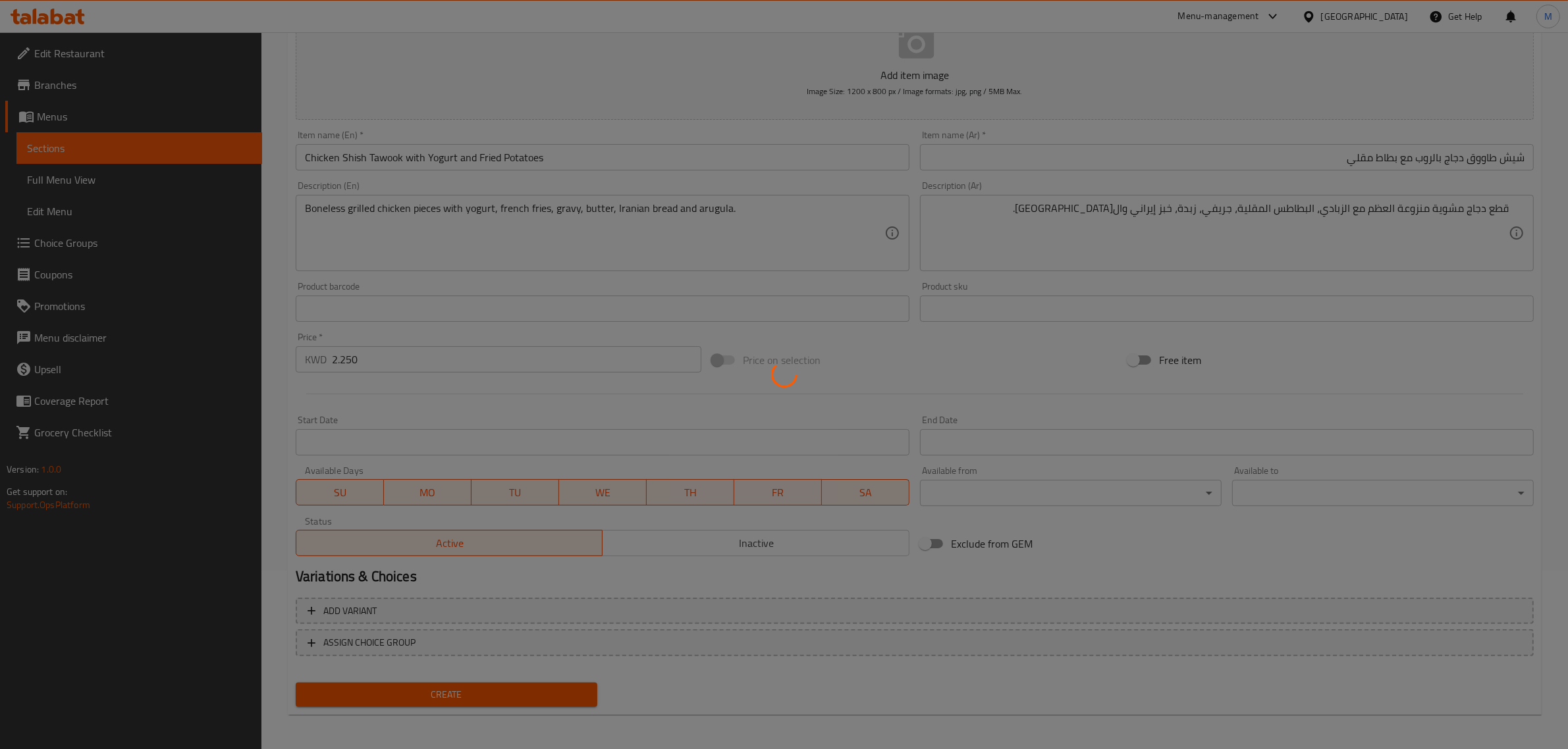
type input "0"
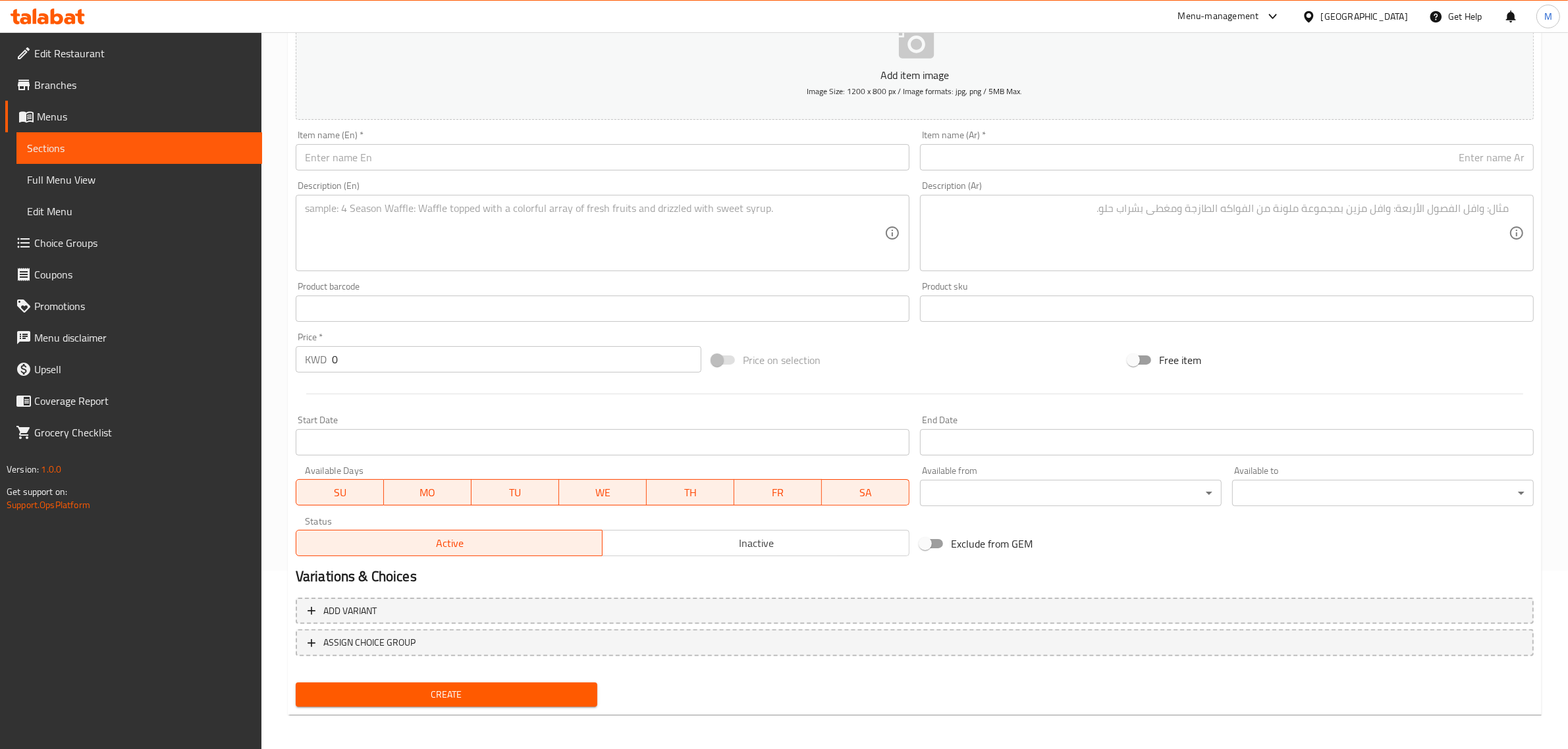
click at [710, 145] on input "text" at bounding box center [602, 157] width 614 height 27
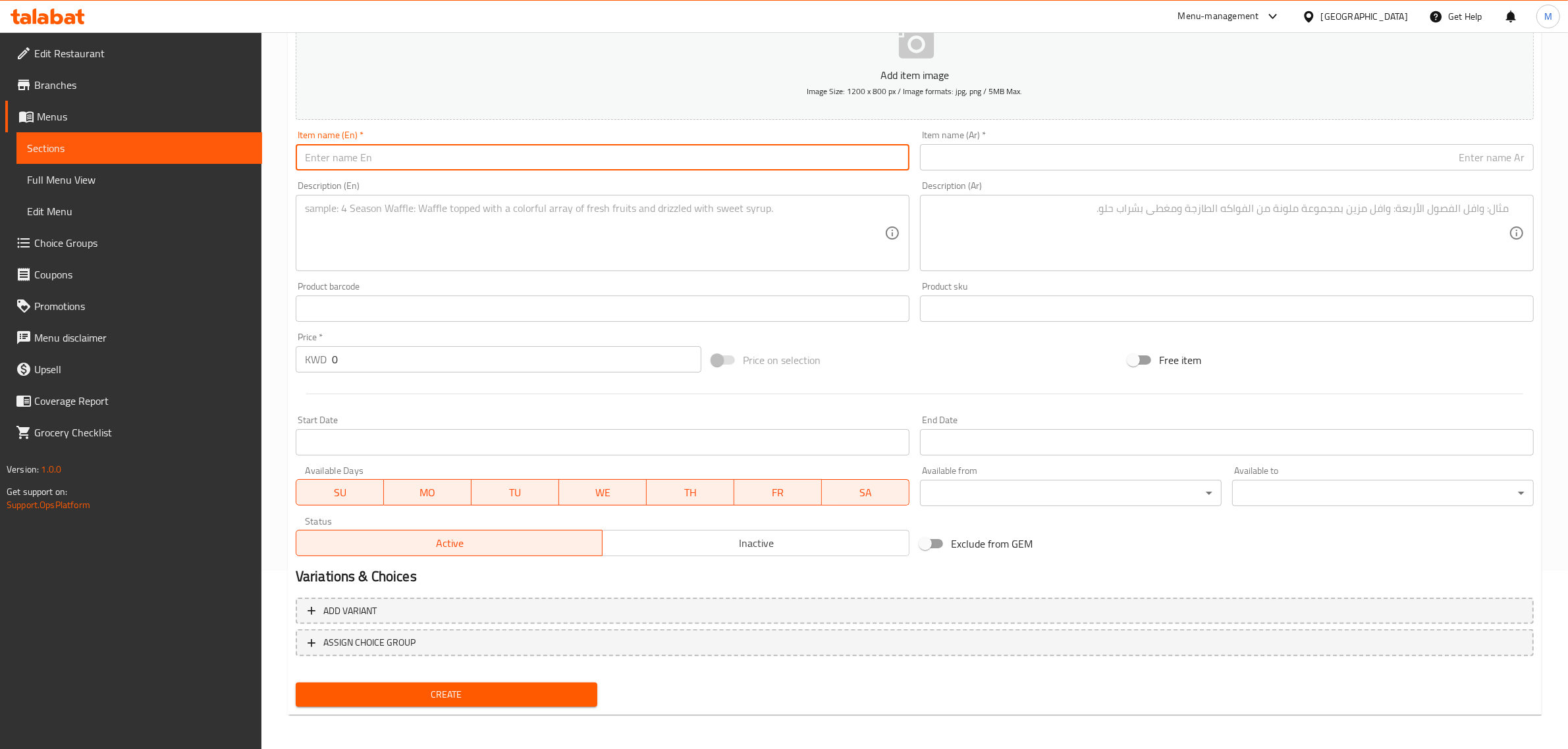
paste input "Chicken breast with bones and potatoes"
type input "Chicken Breast with Bones and Potatoes"
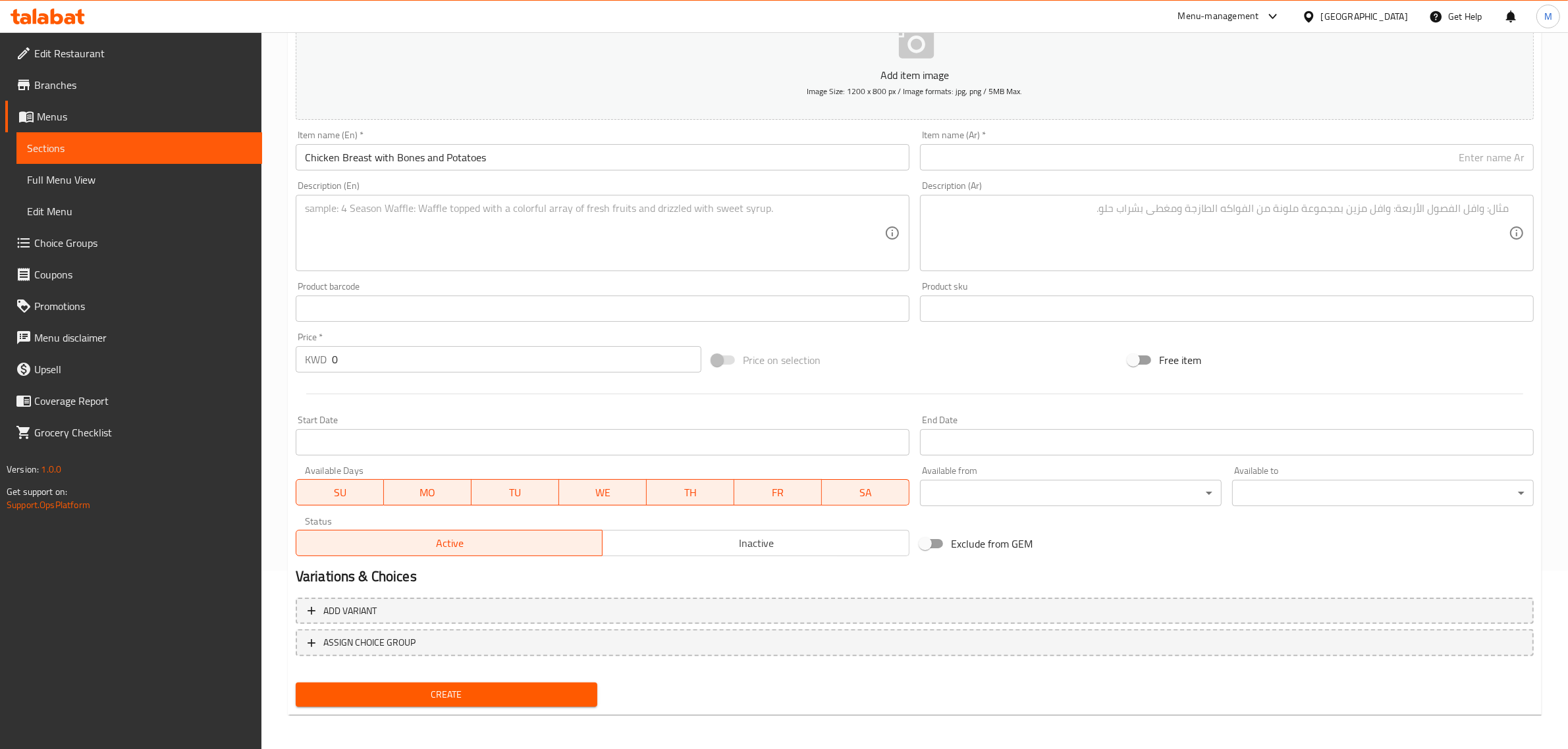
click at [685, 680] on div "Create" at bounding box center [915, 695] width 1249 height 35
click at [927, 348] on div "Price on selection" at bounding box center [915, 360] width 416 height 36
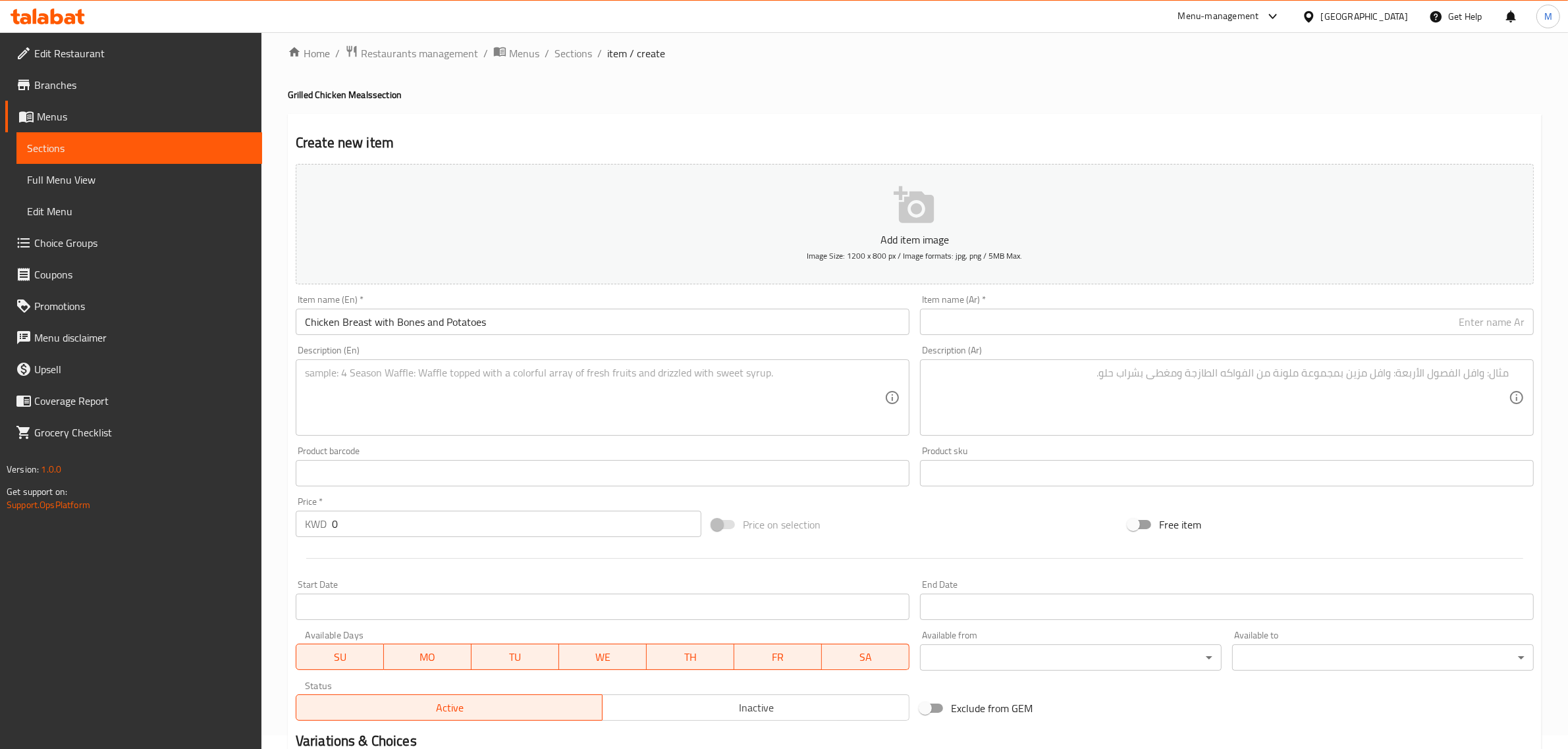
scroll to position [96, 0]
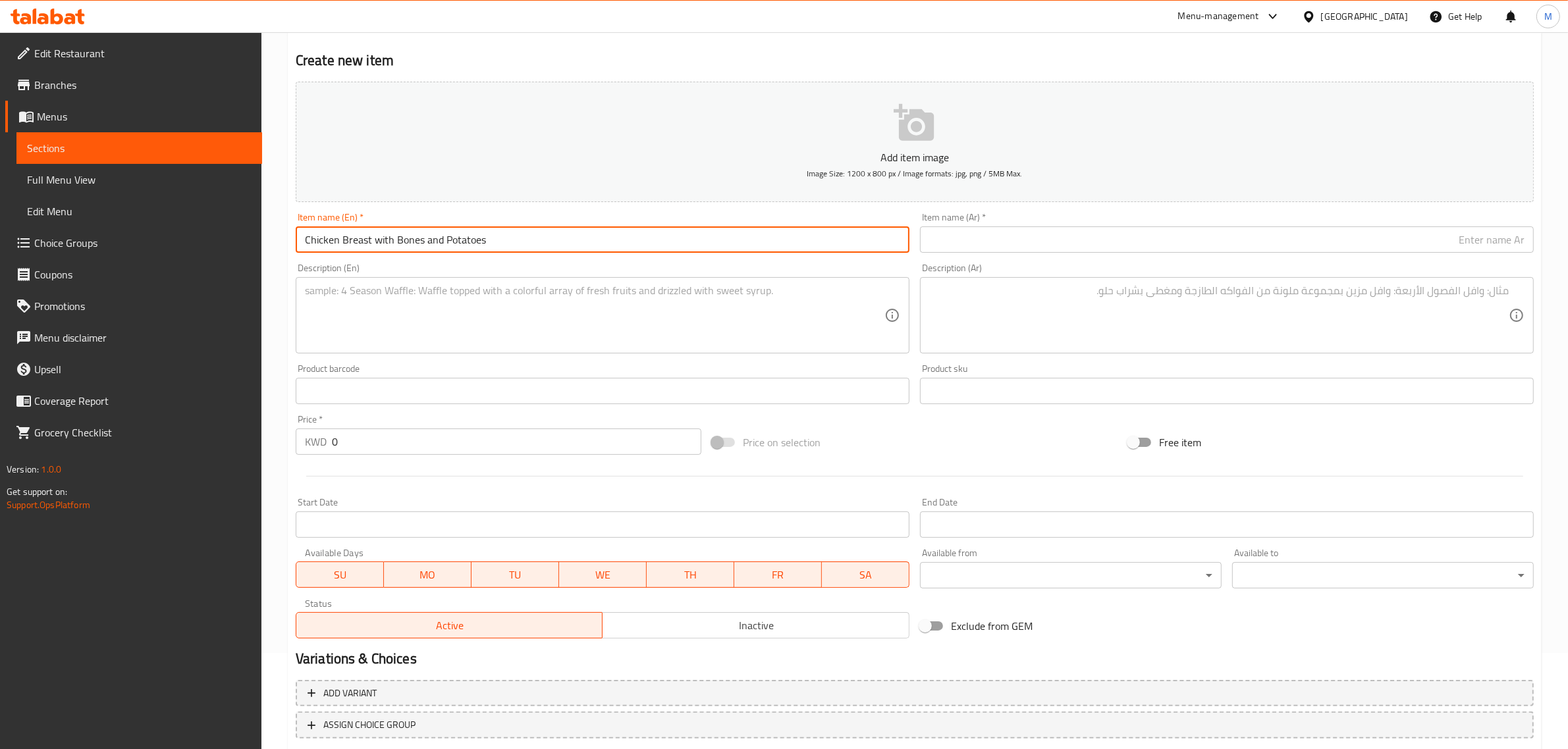
click at [723, 226] on input "Chicken Breast with Bones and Potatoes" at bounding box center [602, 240] width 614 height 27
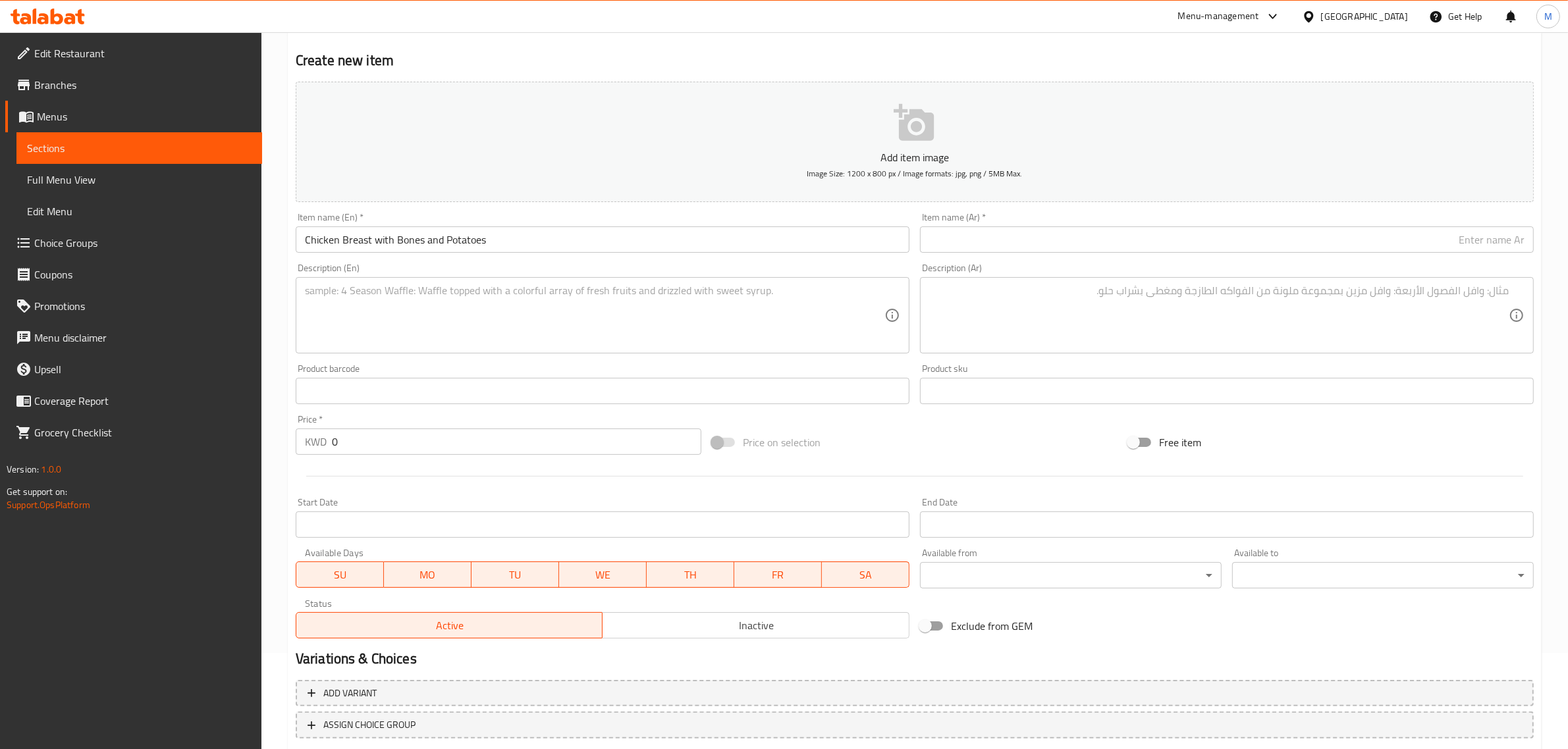
click at [1423, 254] on div "Item name (Ar)   * Item name (Ar) *" at bounding box center [1227, 232] width 625 height 51
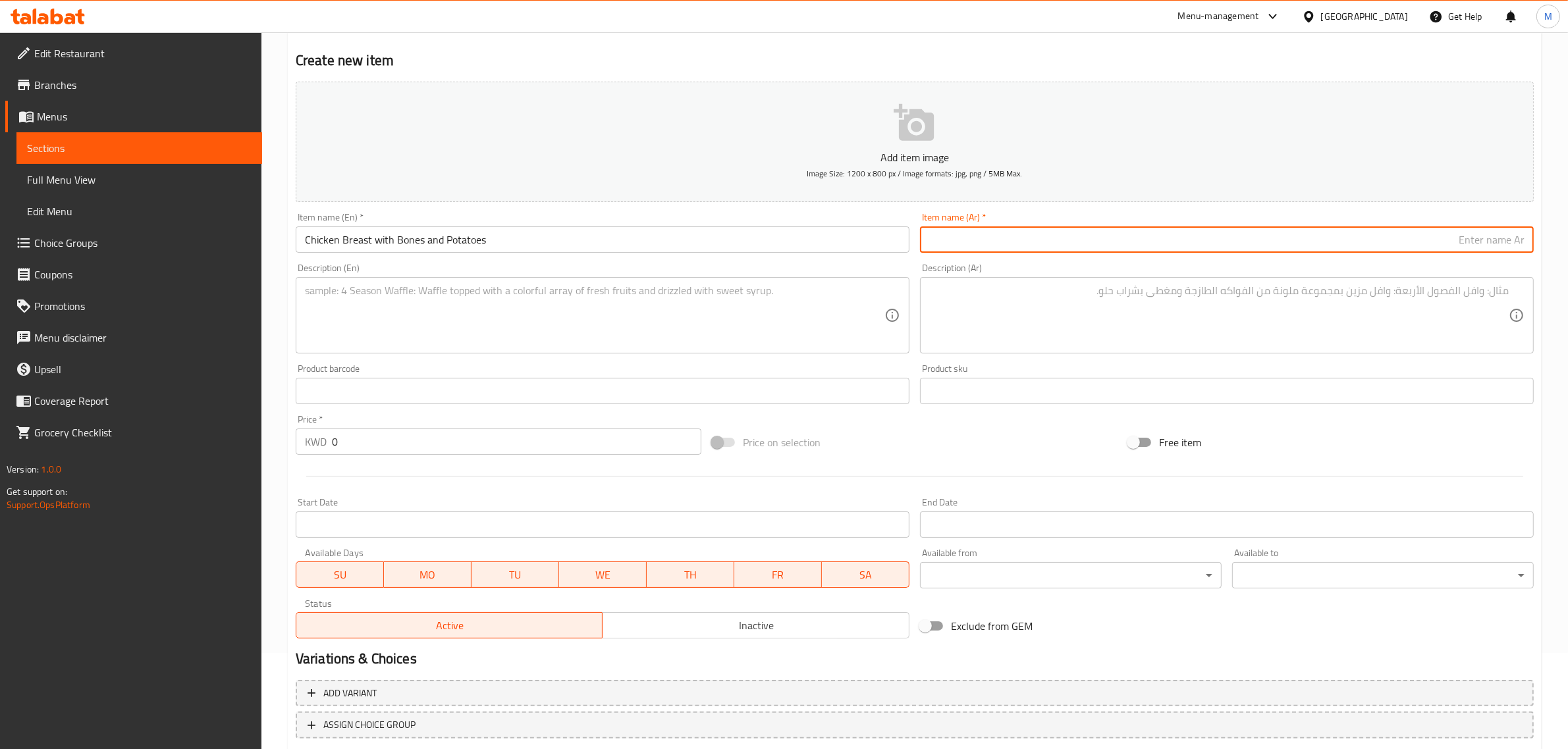
click at [1426, 247] on input "text" at bounding box center [1227, 240] width 614 height 27
paste input "جوجه دجاج مع عظم مع بطاط"
drag, startPoint x: 1503, startPoint y: 239, endPoint x: 1556, endPoint y: 239, distance: 53.0
click at [1556, 239] on div "Home / Restaurants management / Menus / Sections / item / create Grilled Chicke…" at bounding box center [914, 384] width 1307 height 898
type input "صدر دجاج مع عظم مع بطاط"
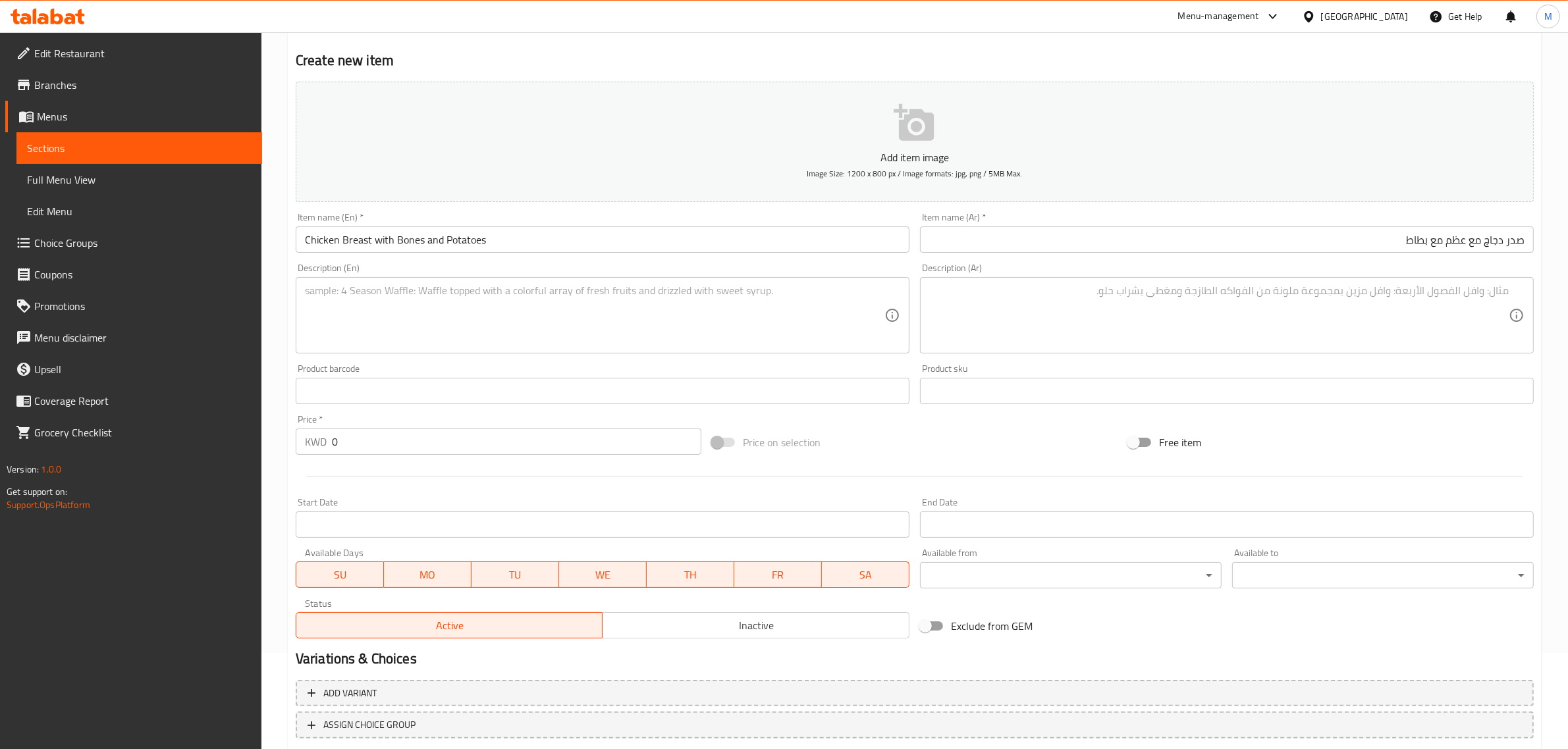
click at [618, 328] on textarea at bounding box center [595, 315] width 580 height 62
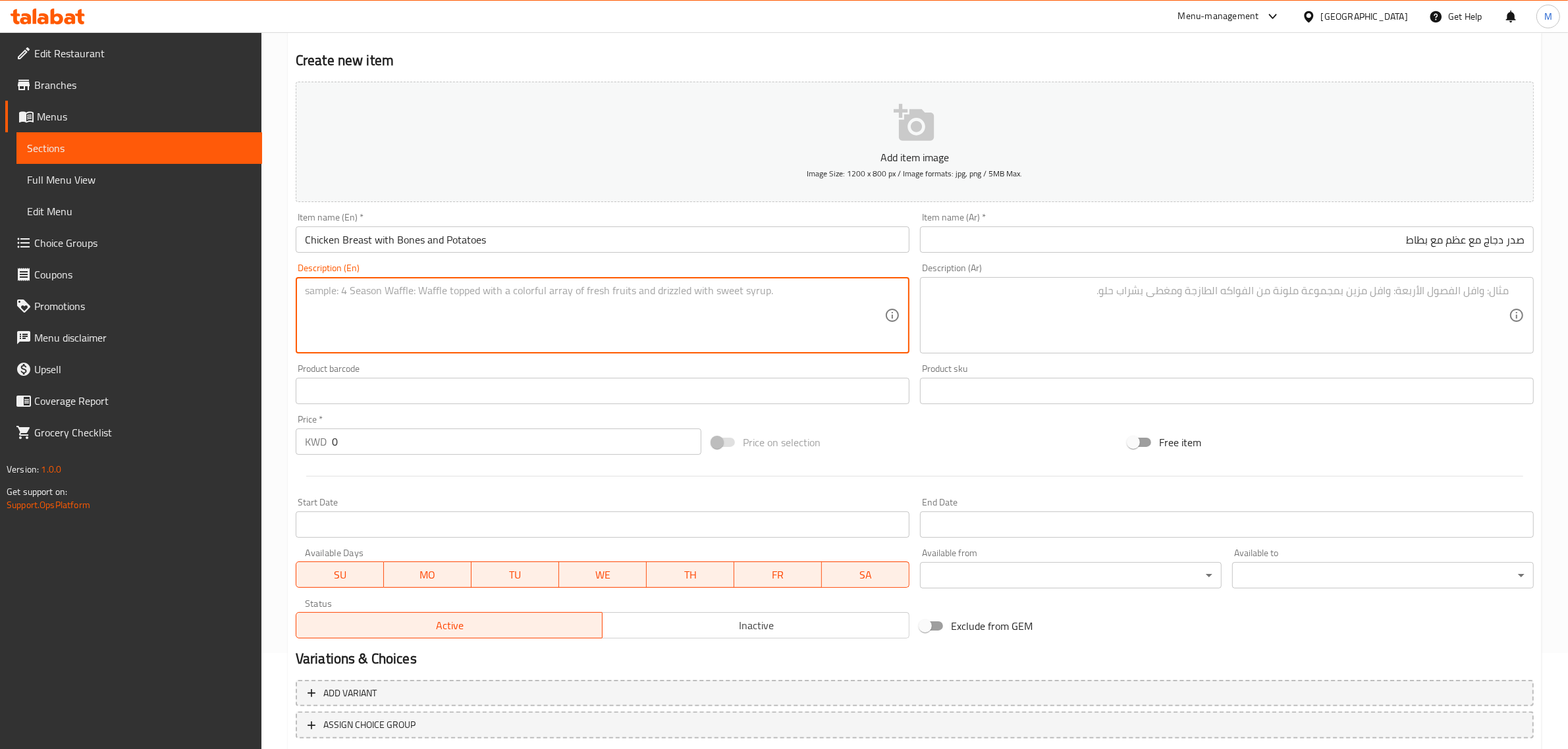
paste textarea "Grilled chicken pieces with bone, served with French fries, 2 Iranian breads, a…"
type textarea "Grilled chicken pieces with bone, served with French fries, 2 Iranian breads, a…"
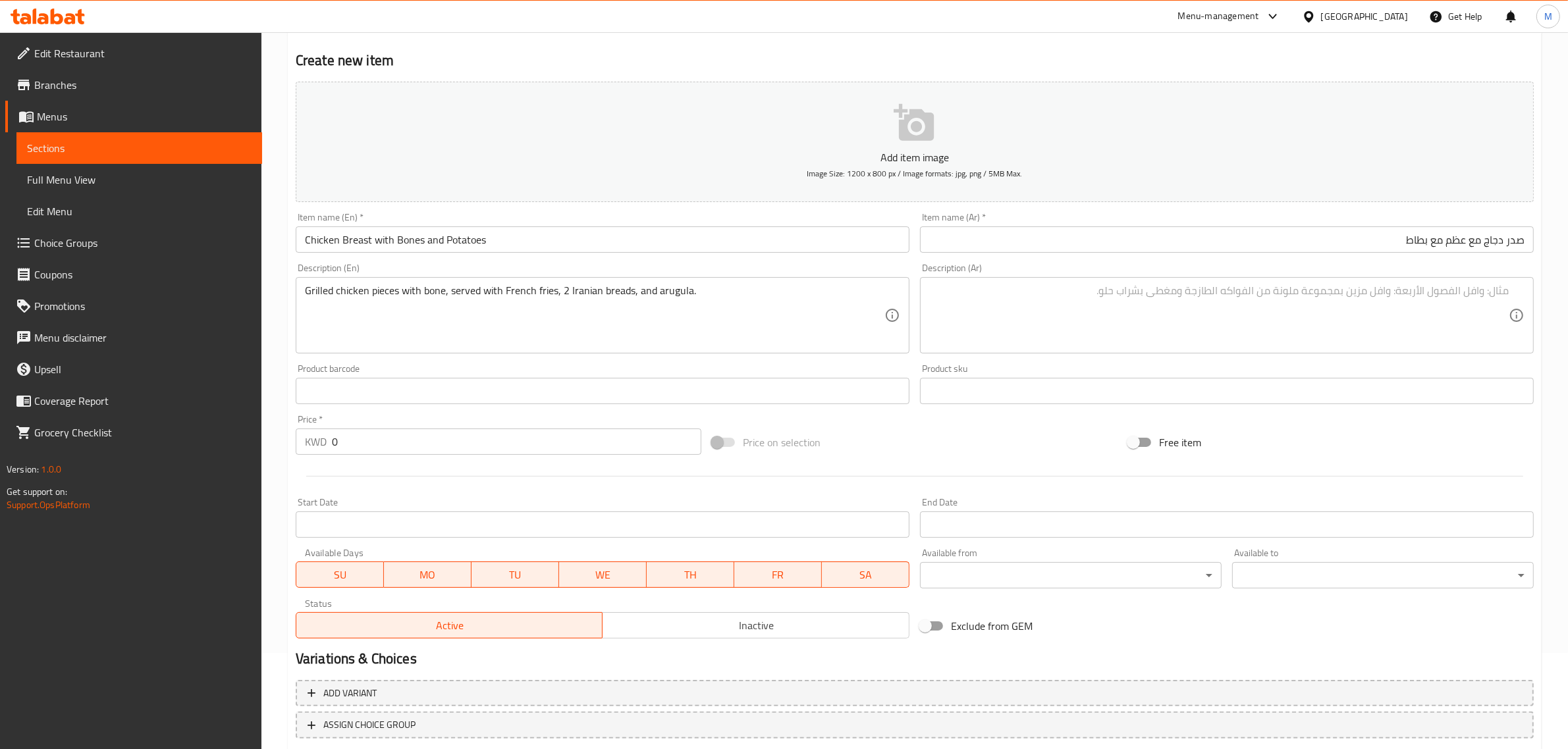
click at [1471, 326] on textarea at bounding box center [1219, 315] width 580 height 62
paste textarea "نصف دجاجة قطع مع العظم مشوية مع بطاط مقلي + 2 خبز ايراني + جرجير"
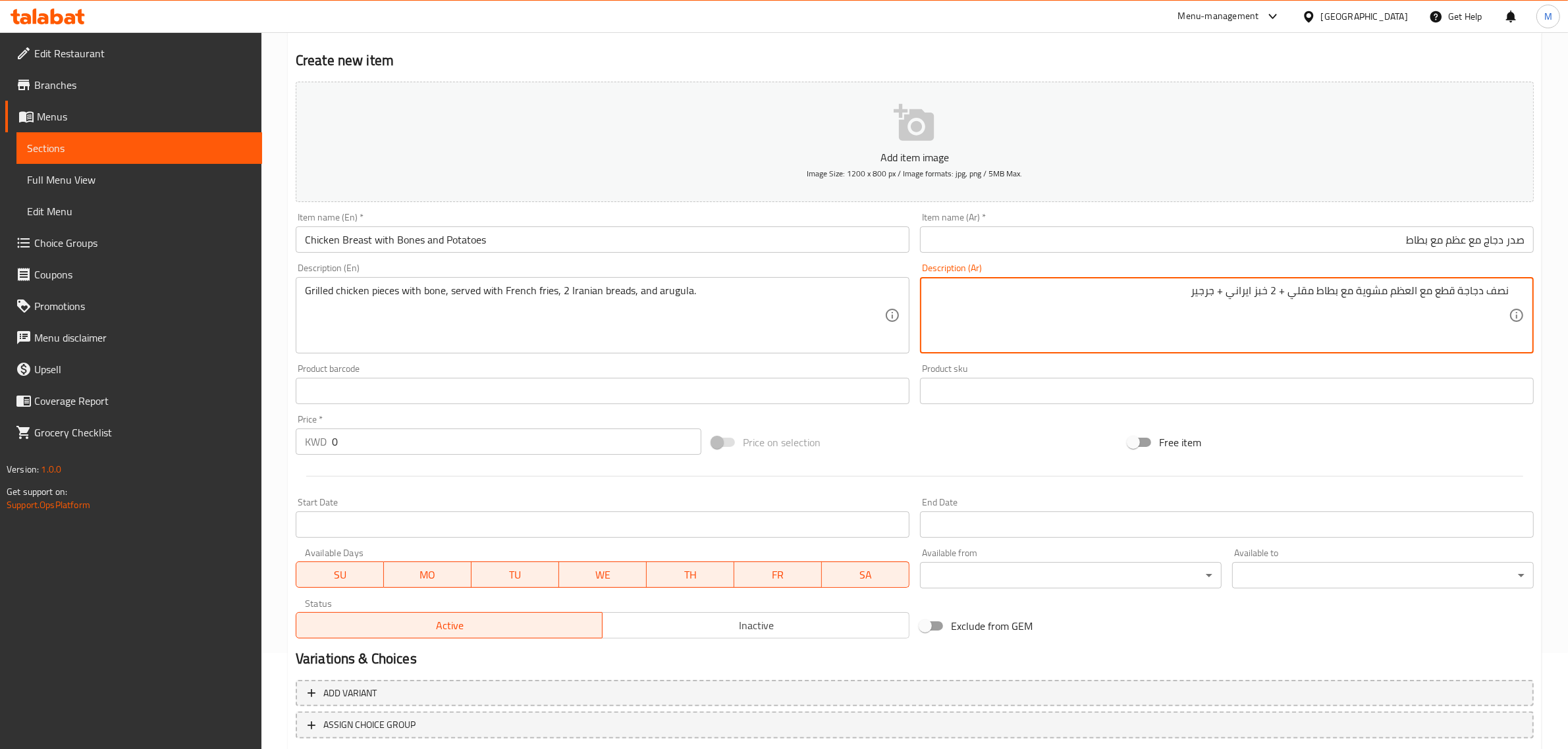
click at [1282, 295] on textarea "نصف دجاجة قطع مع العظم مشوية مع بطاط مقلي + 2 خبز ايراني + جرجير" at bounding box center [1219, 315] width 580 height 62
click at [1146, 304] on textarea "نصف دجاجة قطع مع العظم مشوية مع بطاط مقلي، 2 خبز ايراني و جرجير" at bounding box center [1219, 315] width 580 height 62
type textarea "نصف دجاجة قطع مع العظم مشوية مع بطاط مقلي، 2 خبز ايراني و [PERSON_NAME]."
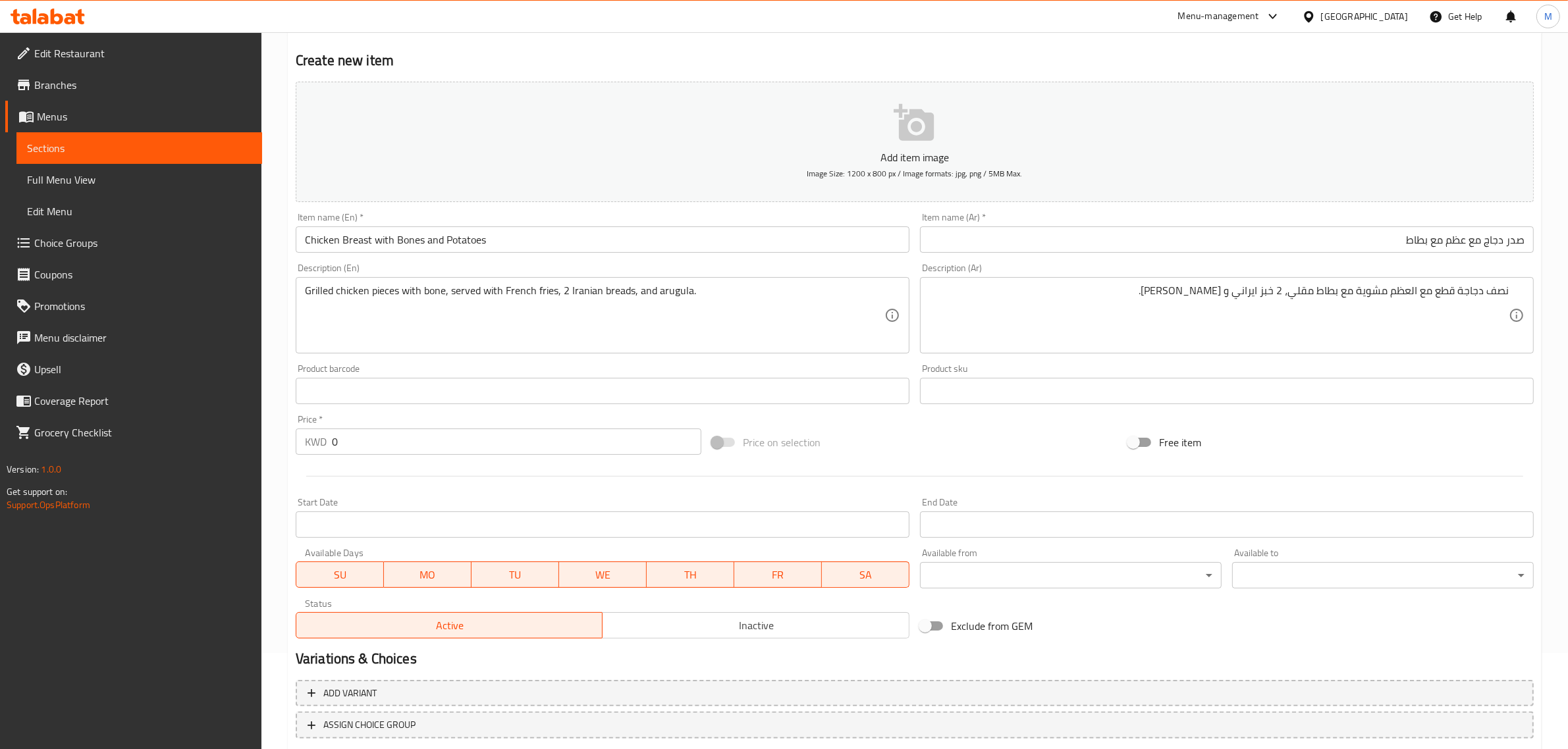
click at [431, 449] on input "0" at bounding box center [517, 442] width 370 height 27
paste input "2.75"
type input "2.750"
click at [1013, 439] on div "Price on selection" at bounding box center [915, 442] width 416 height 36
click at [968, 421] on div "Add item image Image Size: 1200 x 800 px / Image formats: jpg, png / 5MB Max. I…" at bounding box center [915, 360] width 1249 height 568
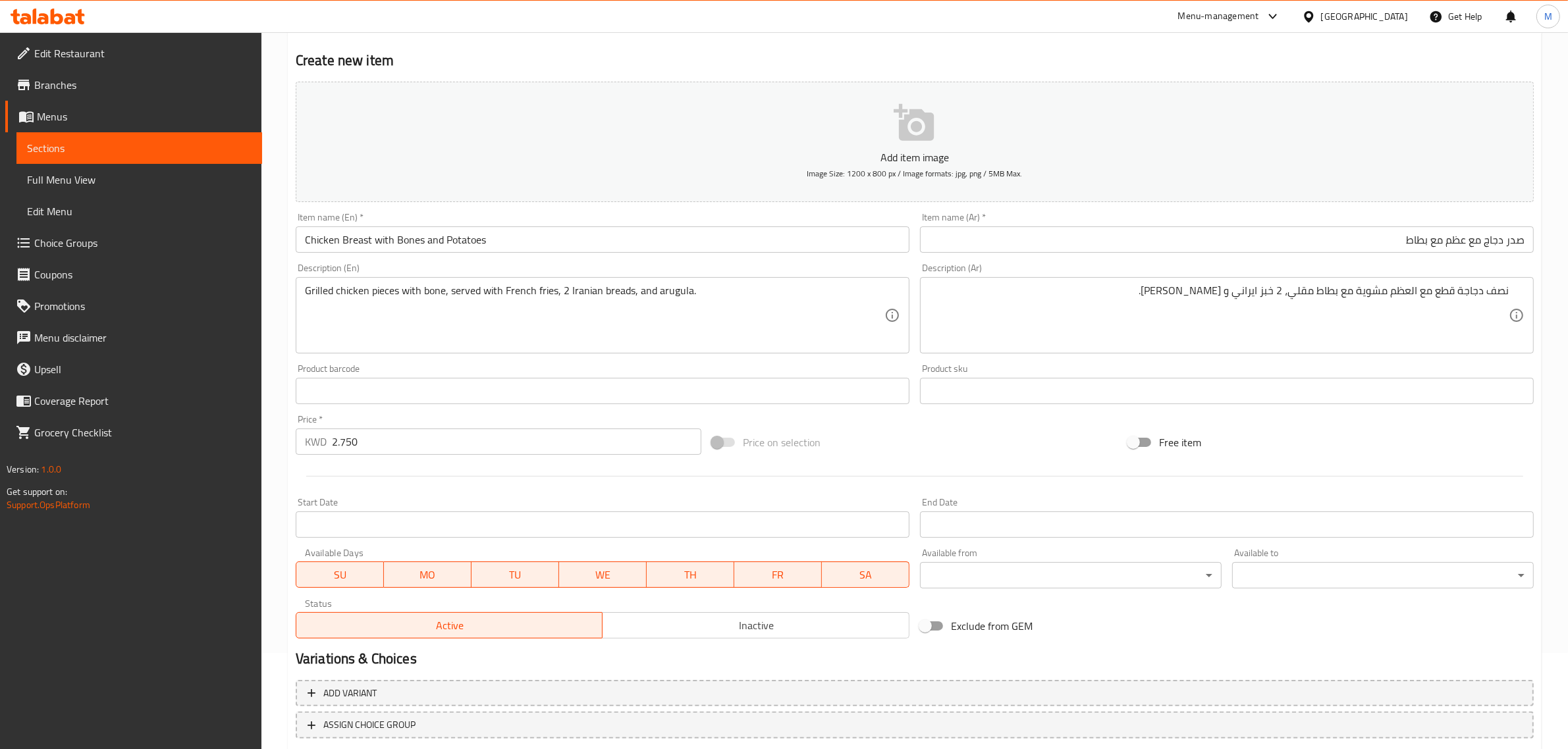
click at [1038, 439] on div "Price on selection" at bounding box center [915, 442] width 416 height 36
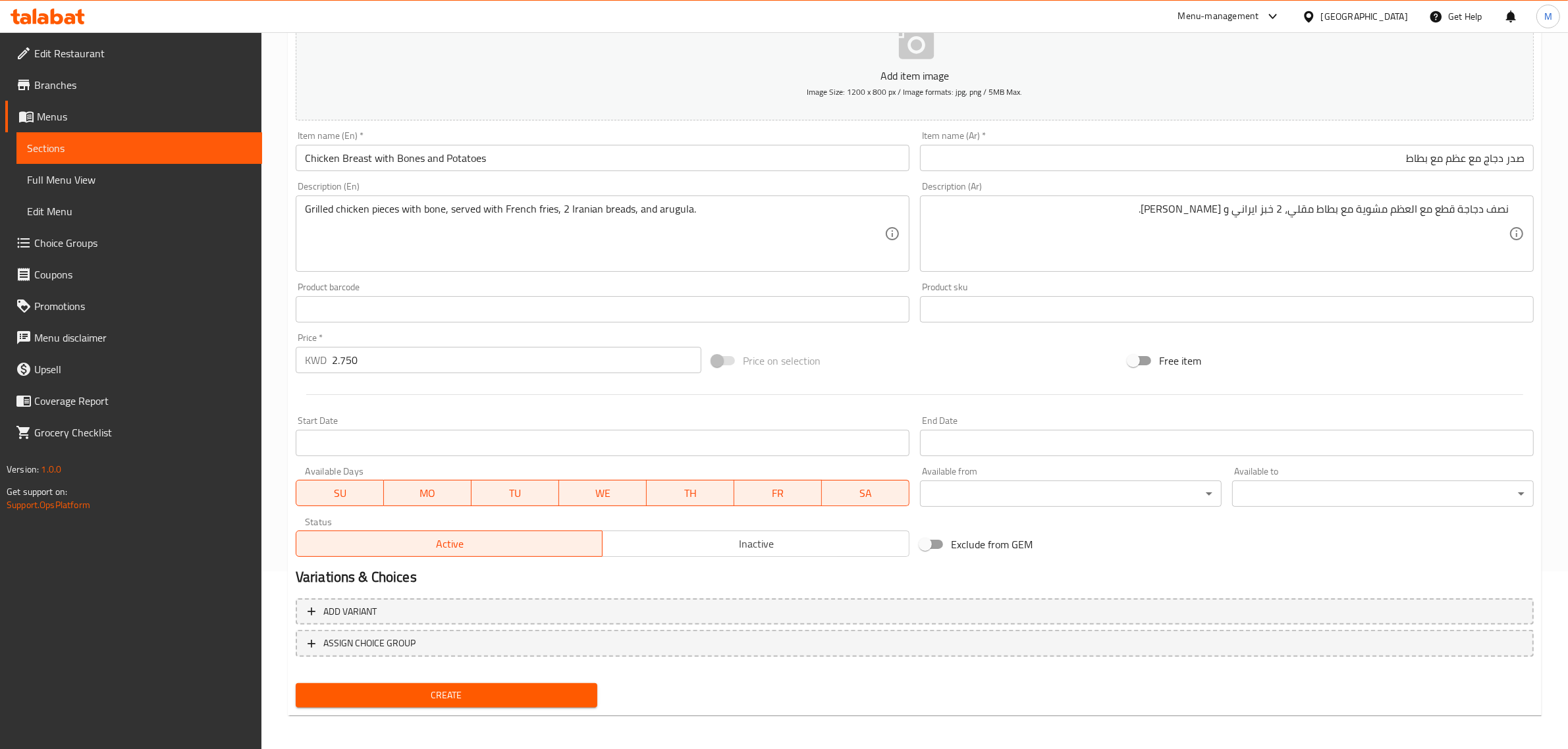
scroll to position [178, 0]
click at [459, 688] on span "Create" at bounding box center [446, 695] width 281 height 17
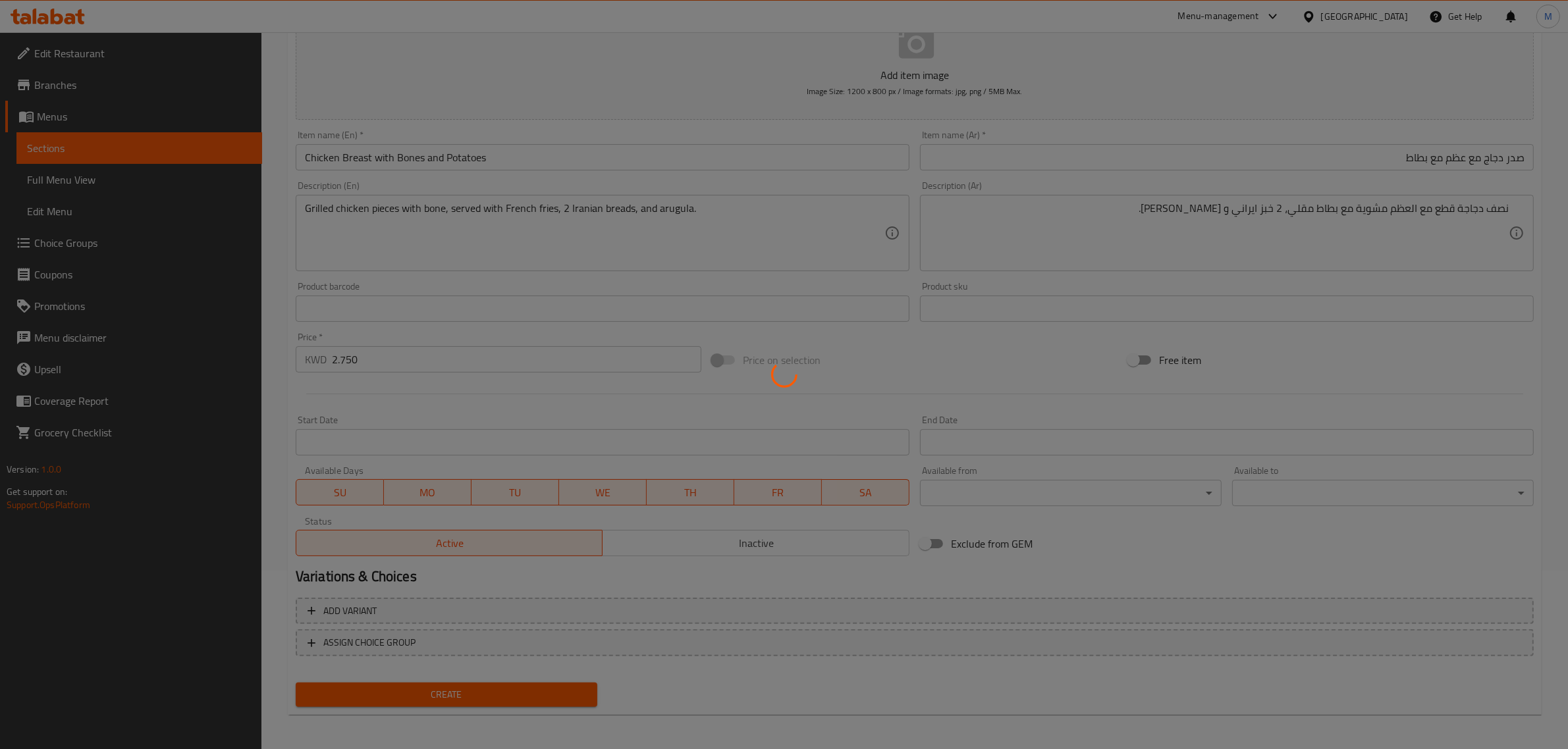
type input "0"
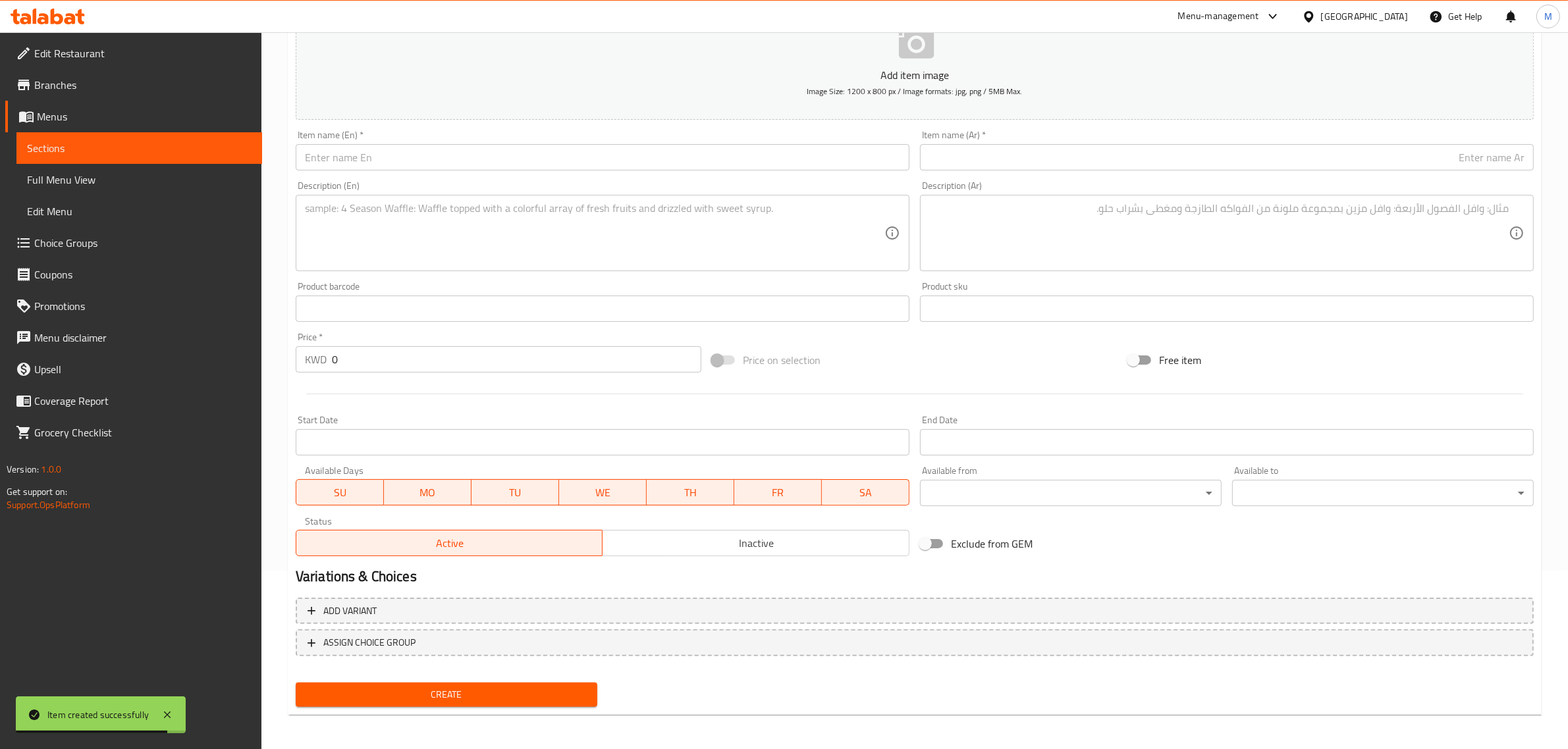
click at [897, 325] on div "Product barcode Product barcode" at bounding box center [603, 301] width 625 height 51
click at [793, 166] on input "text" at bounding box center [602, 157] width 614 height 27
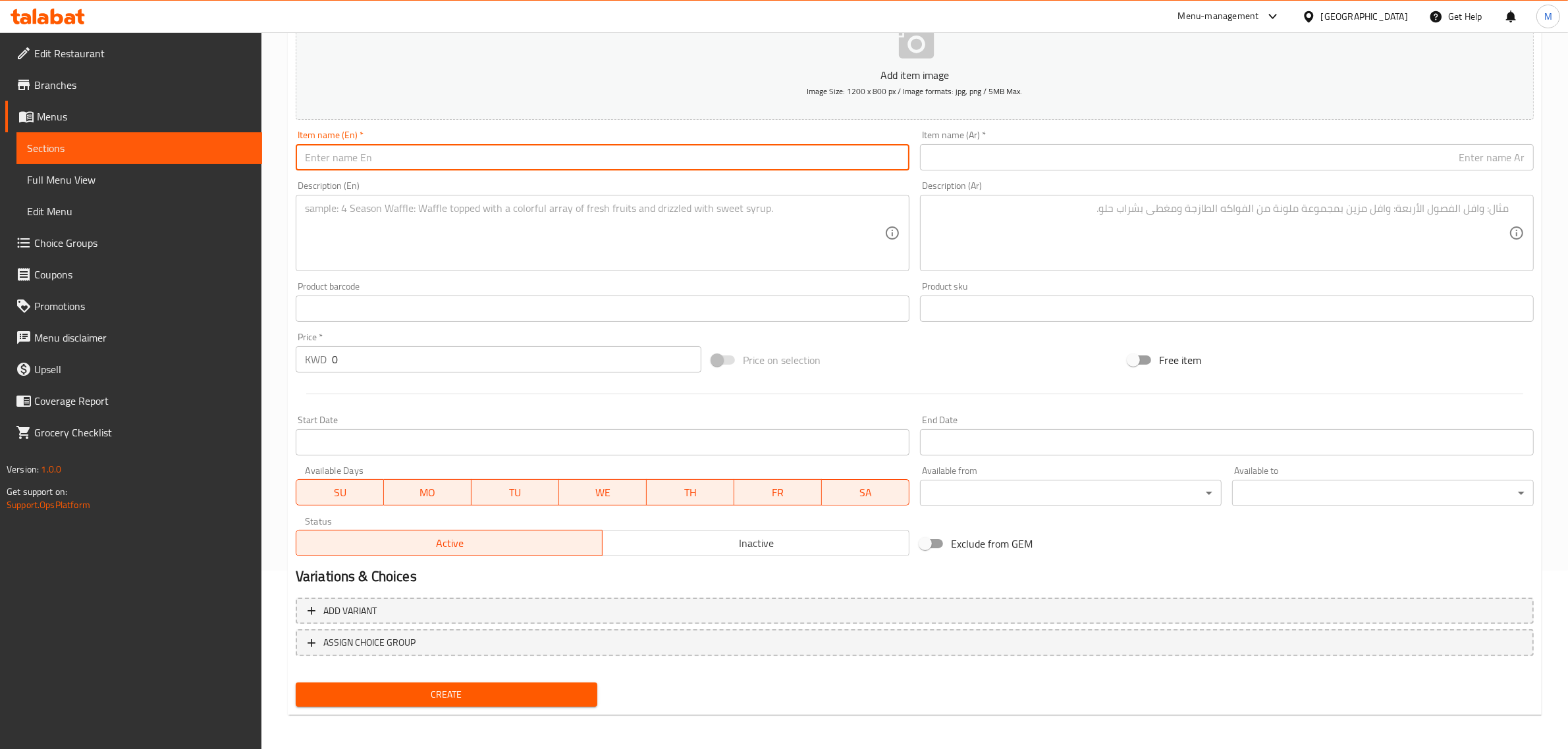
paste input "Chicken breast with bone and rice"
type input "Chicken Breast with Bone and Rice"
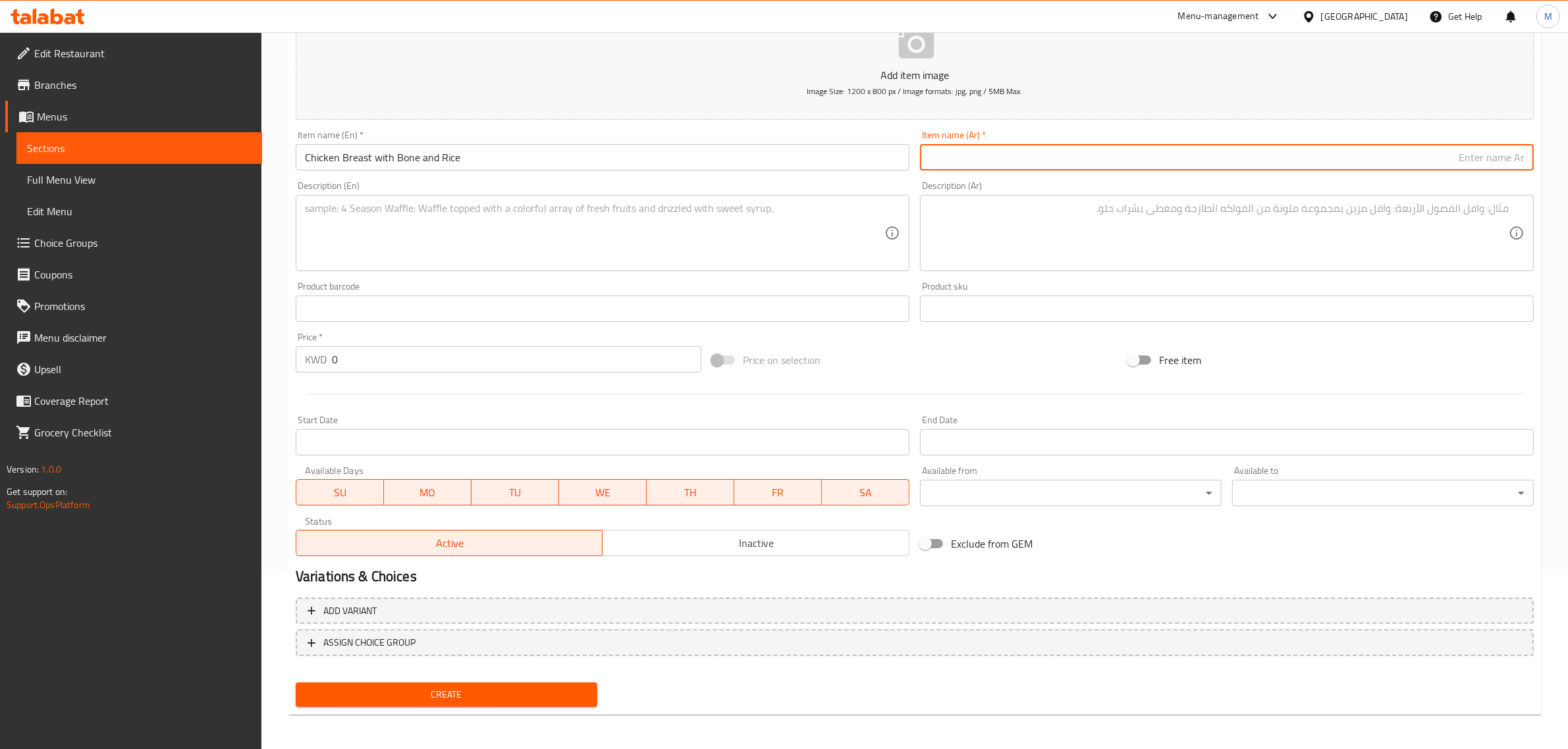
click at [1489, 148] on input "text" at bounding box center [1227, 157] width 614 height 27
paste input "جوجه دجاج مع عظم مع الارز"
drag, startPoint x: 1501, startPoint y: 159, endPoint x: 1548, endPoint y: 159, distance: 47.0
click at [1548, 159] on div "Home / Restaurants management / Menus / Sections / item / create Grilled Chicke…" at bounding box center [914, 302] width 1307 height 898
type input "صدر دجاج مع عظم مع الارز"
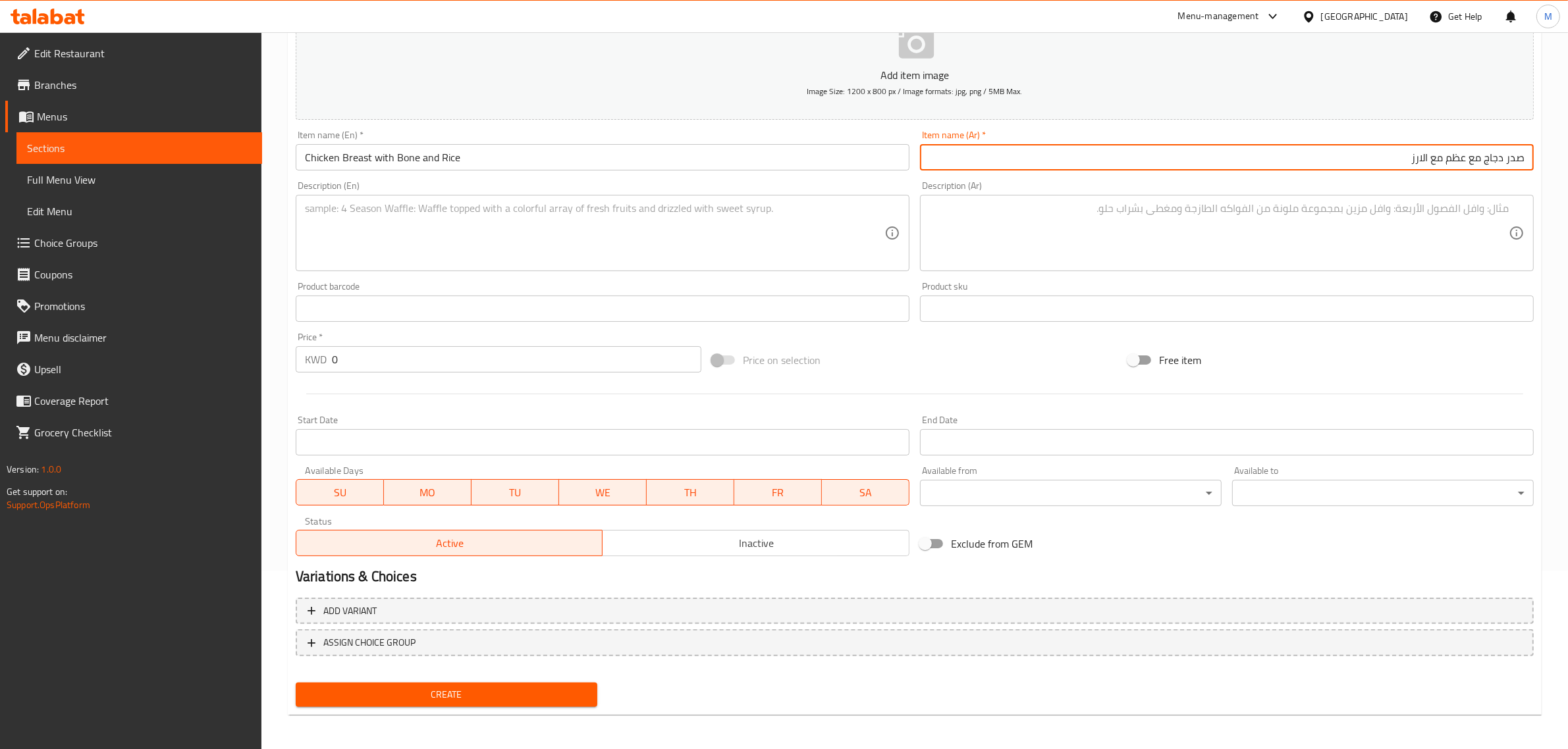
click at [1374, 348] on div "Free item" at bounding box center [1332, 360] width 416 height 36
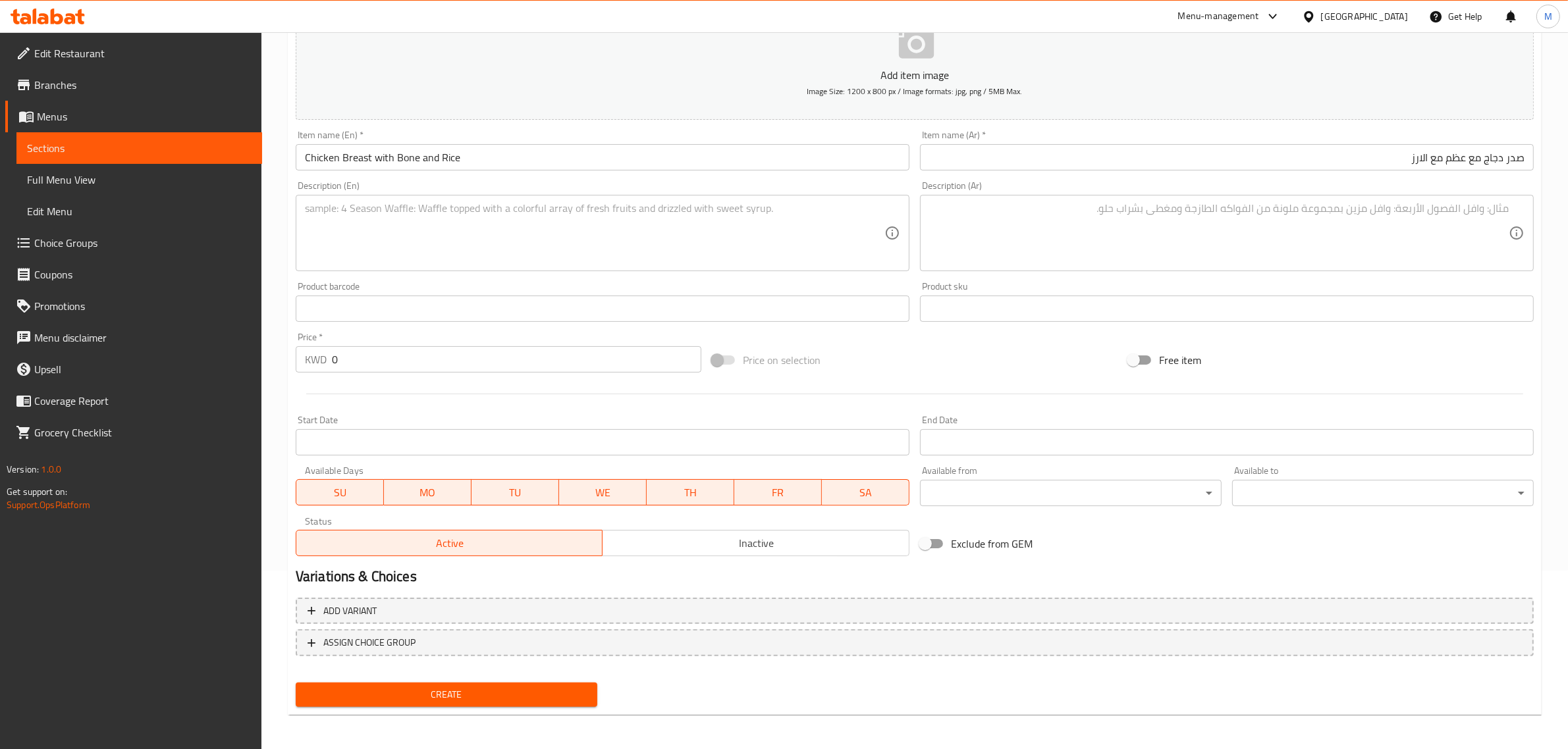
click at [622, 235] on textarea at bounding box center [595, 233] width 580 height 62
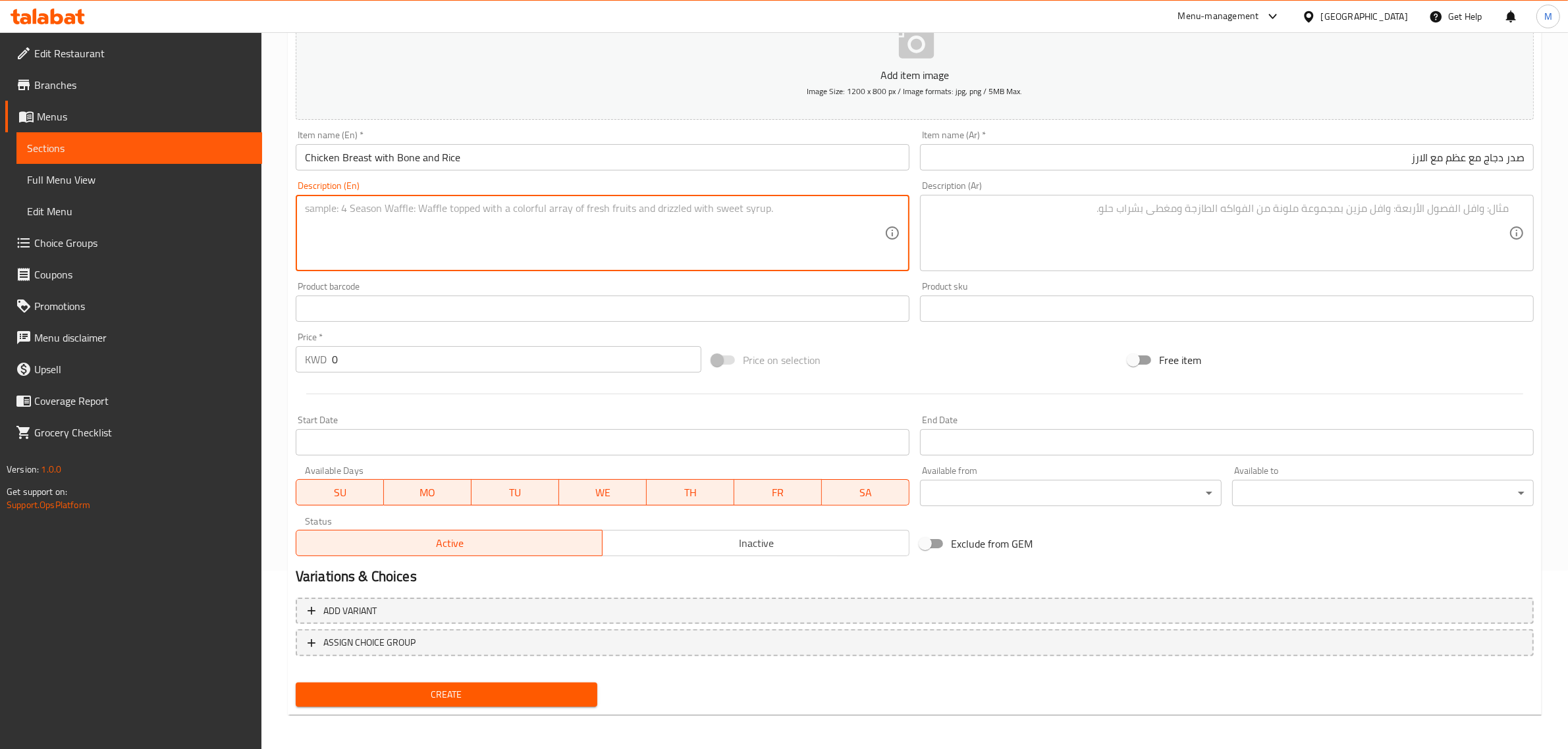
paste textarea "Half a chicken with bone, grilled on a skewer with Iranian rice + broth + 1 Ira…"
click at [626, 212] on textarea "Half a chicken with bone, grilled on a skewer with iranian rice + broth + 1 ira…" at bounding box center [595, 233] width 580 height 62
click at [676, 210] on textarea "Half a chicken with bone, grilled on a skewer with Iranian rice, broth, 1 Irani…" at bounding box center [595, 233] width 580 height 62
click at [755, 208] on textarea "Half a chicken with bone, grilled on a skewer with Iranian rice, broth, 1 Irani…" at bounding box center [595, 233] width 580 height 62
click at [377, 209] on textarea "Half a chicken with bone, grilled on a skewer with Iranian rice, broth, 1 Irani…" at bounding box center [595, 233] width 580 height 62
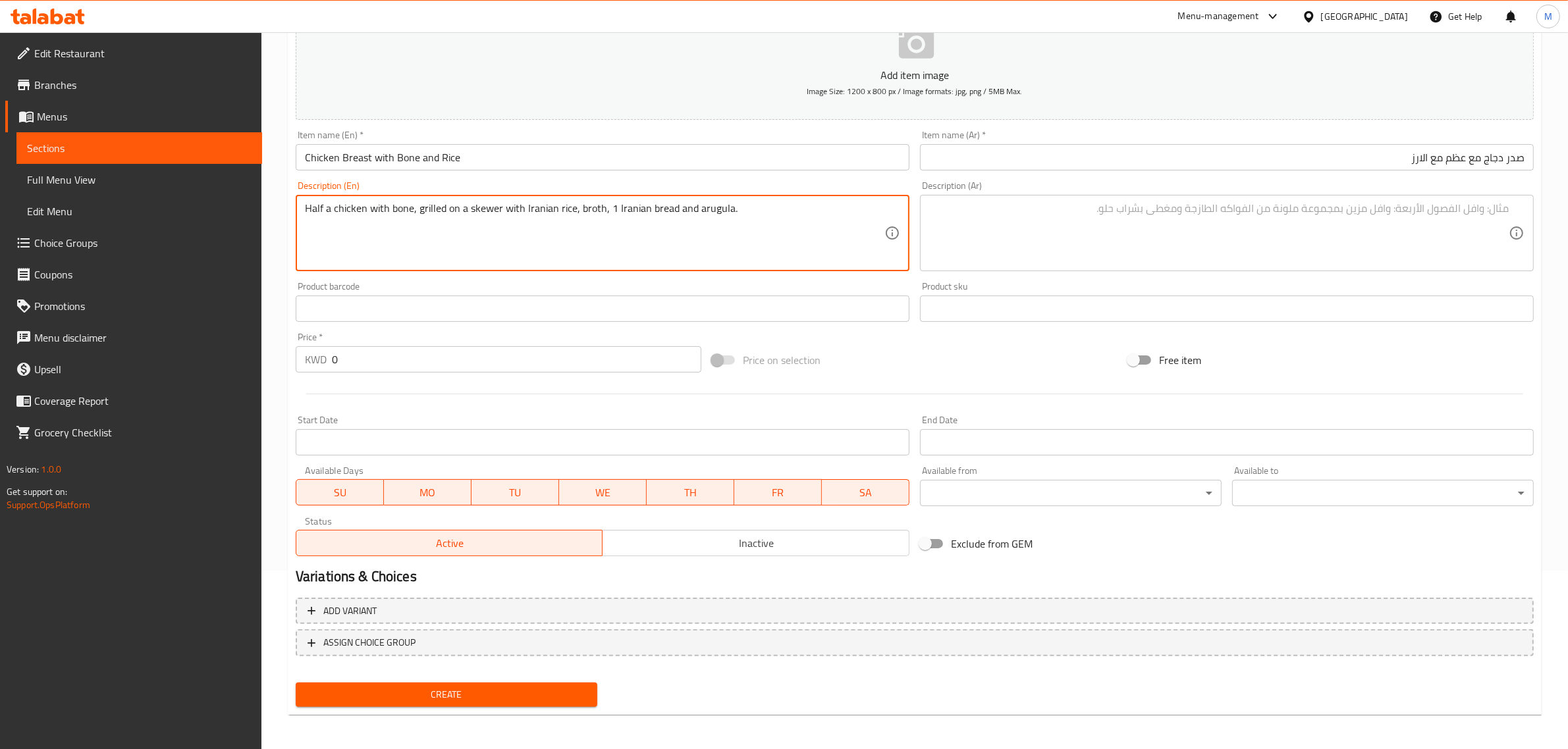
click at [377, 209] on textarea "Half a chicken with bone, grilled on a skewer with Iranian rice, broth, 1 Irani…" at bounding box center [595, 233] width 580 height 62
type textarea "Half a chicken with bone, grilled on a skewer with Iranian rice, broth, 1 Irani…"
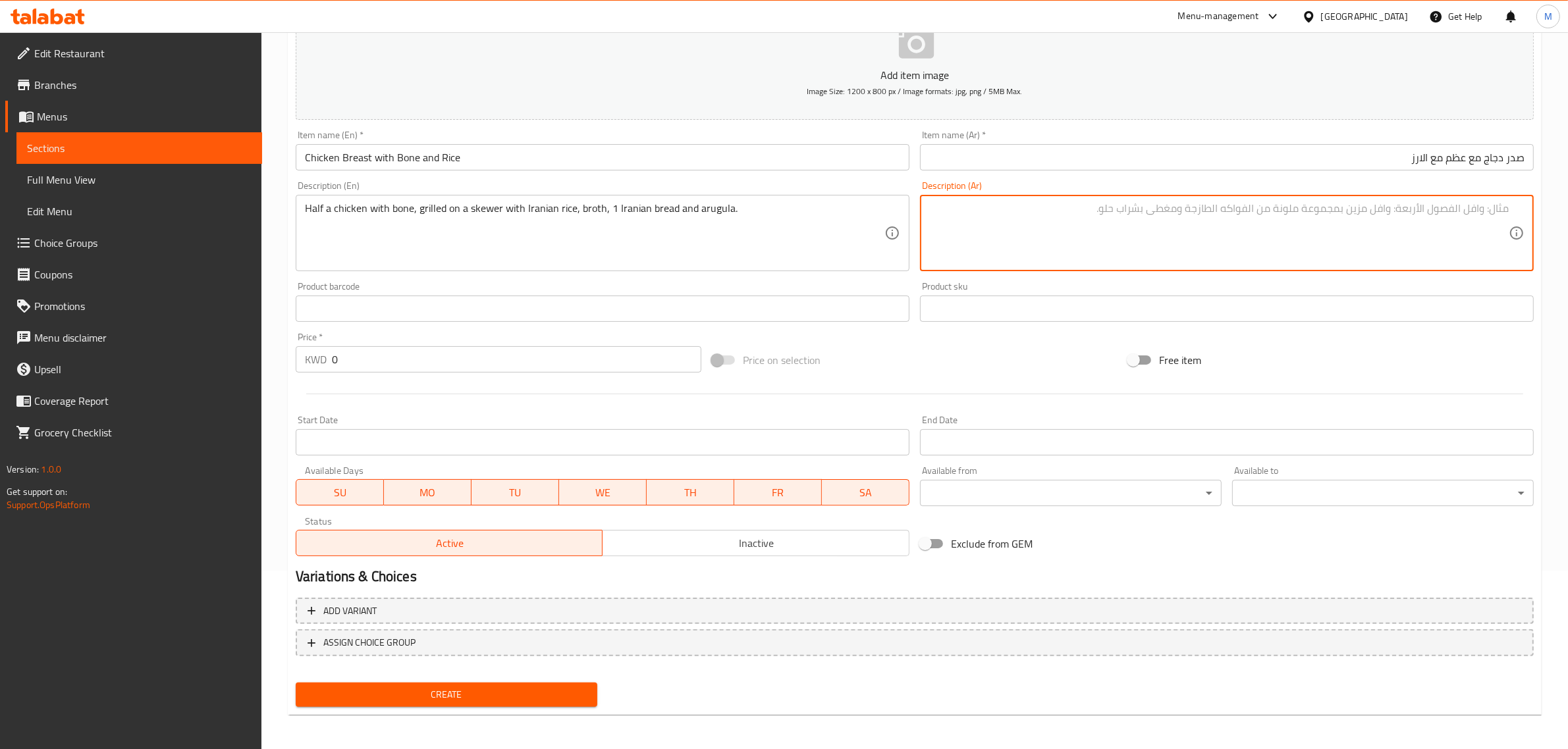
click at [1480, 216] on textarea at bounding box center [1219, 233] width 580 height 62
paste textarea "نصف دجاجة بالعظم مشوية على سيخ مع أرز إيراني ومرق وخبز إيراني واحد و[GEOGRAPHIC…"
click at [1120, 222] on textarea "نصف دجاجة بالعظم مشوية على سيخ مع أرز إيراني ومرق وخبز إيراني واحد و[GEOGRAPHIC…" at bounding box center [1219, 233] width 580 height 62
paste textarea "نصف دجاجة مع العظم مشوية على السيخ مع الارز الايراني + مرق + 1 خبز ايراني + جرج…"
type textarea "نصف دجاجة بالعظم مشوية على سيخ مع أرز إيراني ومرق وخبز إيراني واحد و[GEOGRAPHIC…"
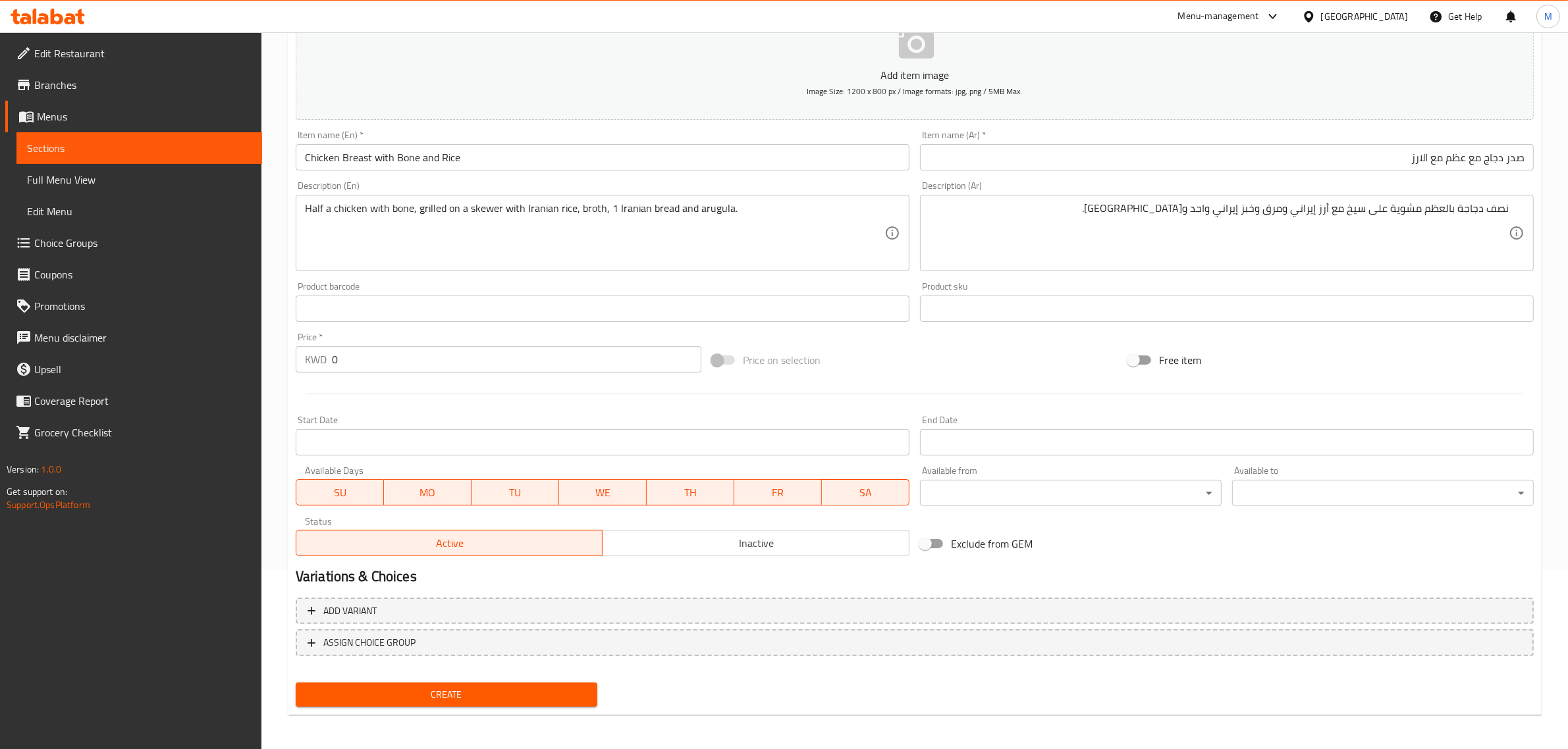
click at [459, 363] on input "0" at bounding box center [517, 360] width 370 height 27
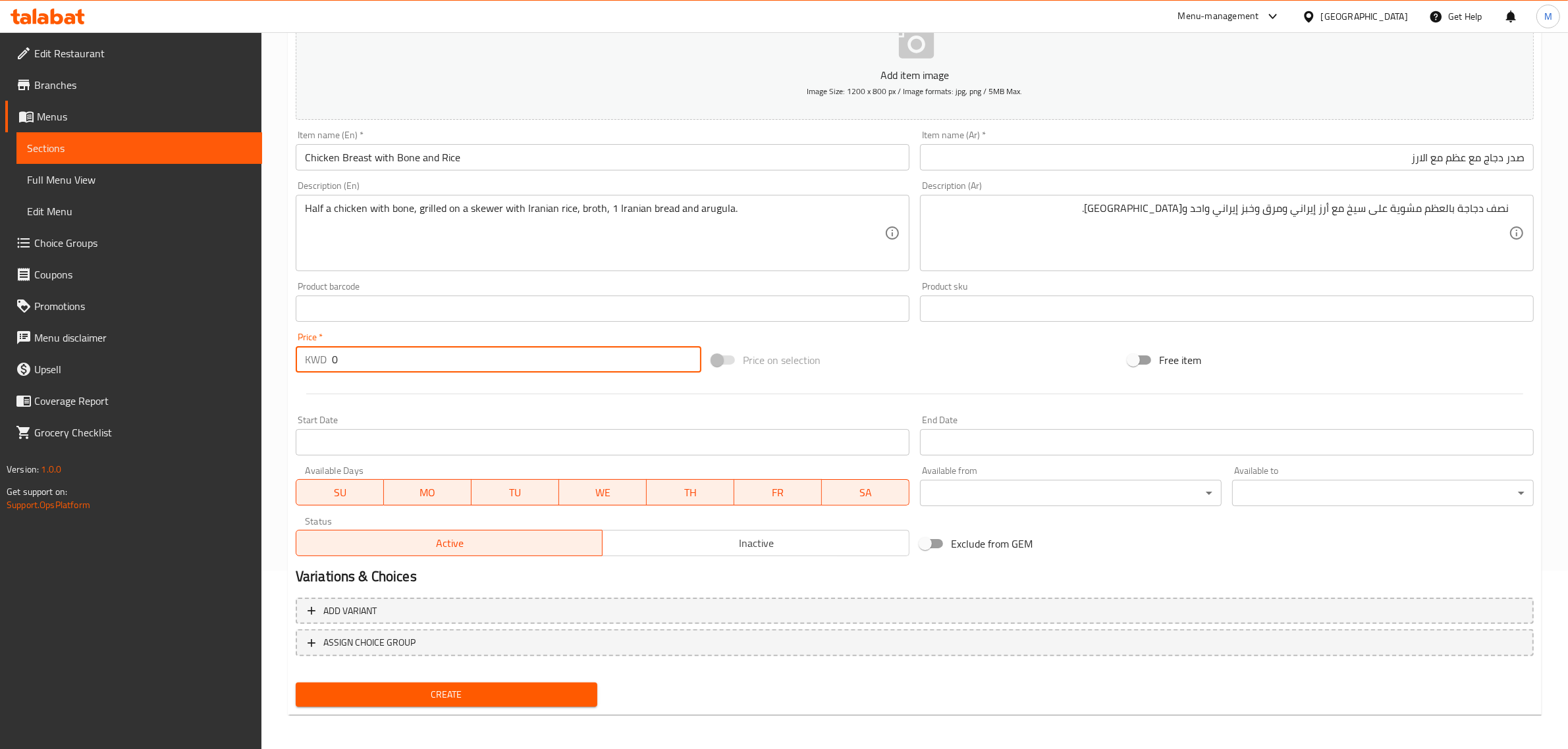
paste input "3.25"
type input "3.250"
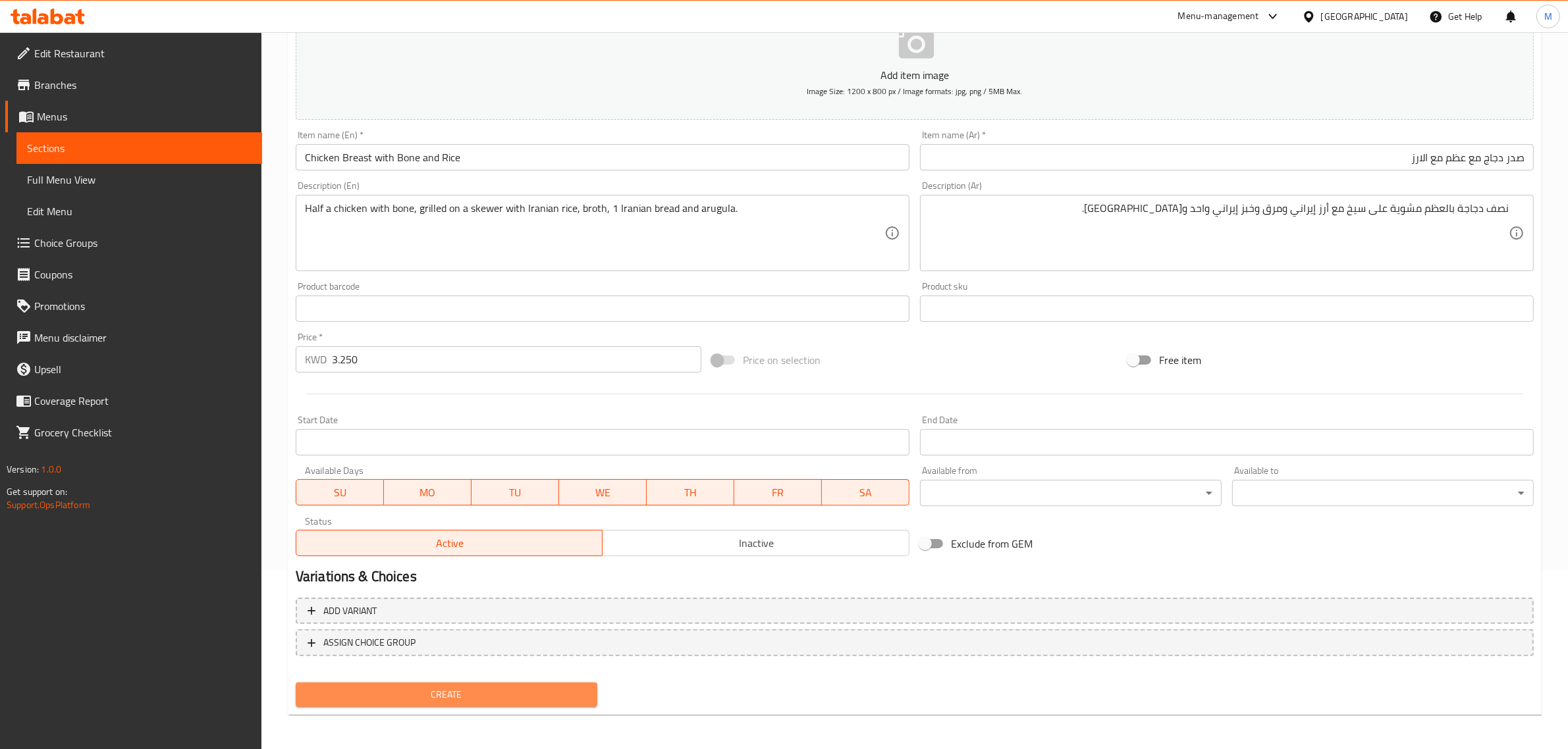
click at [515, 687] on span "Create" at bounding box center [446, 695] width 281 height 17
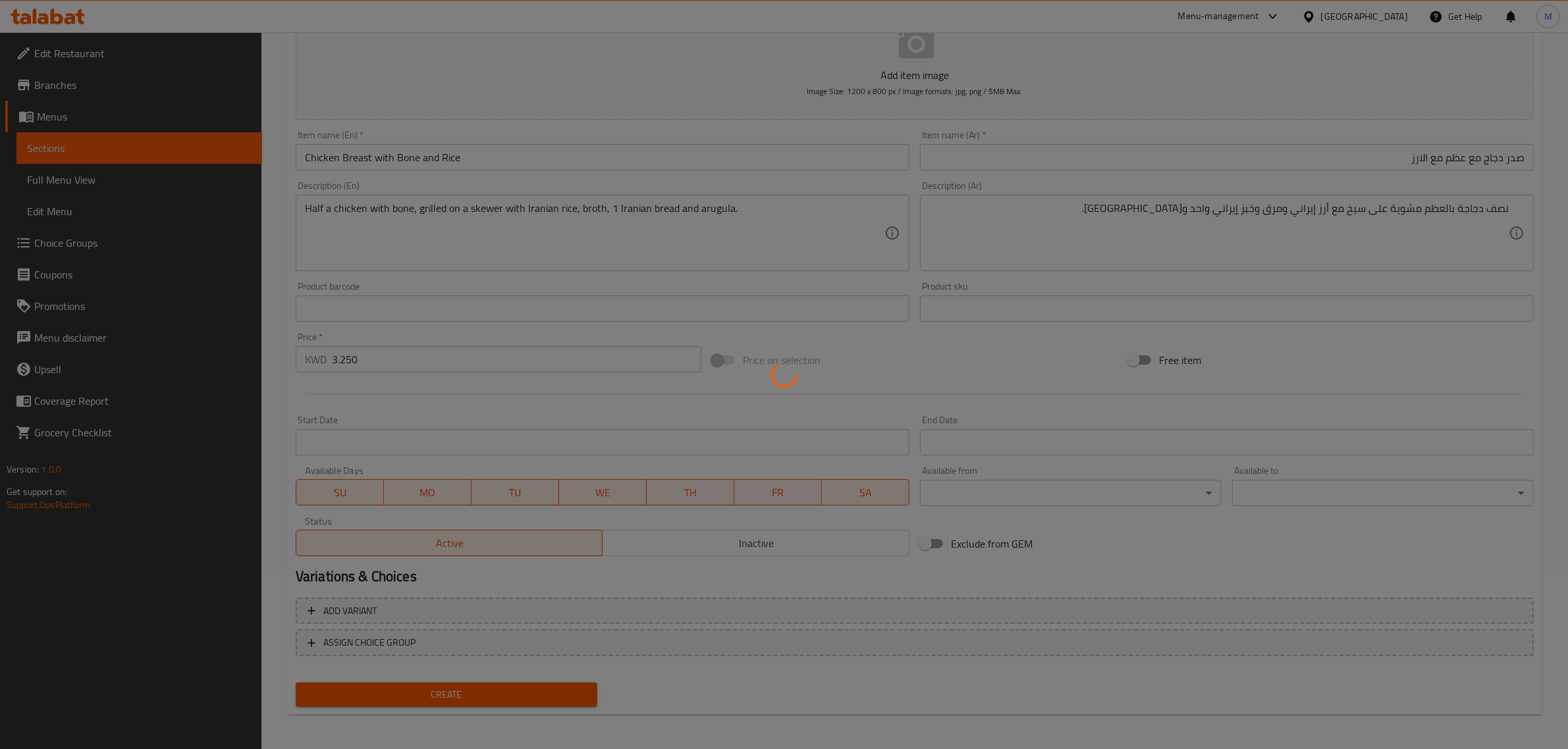
type input "0"
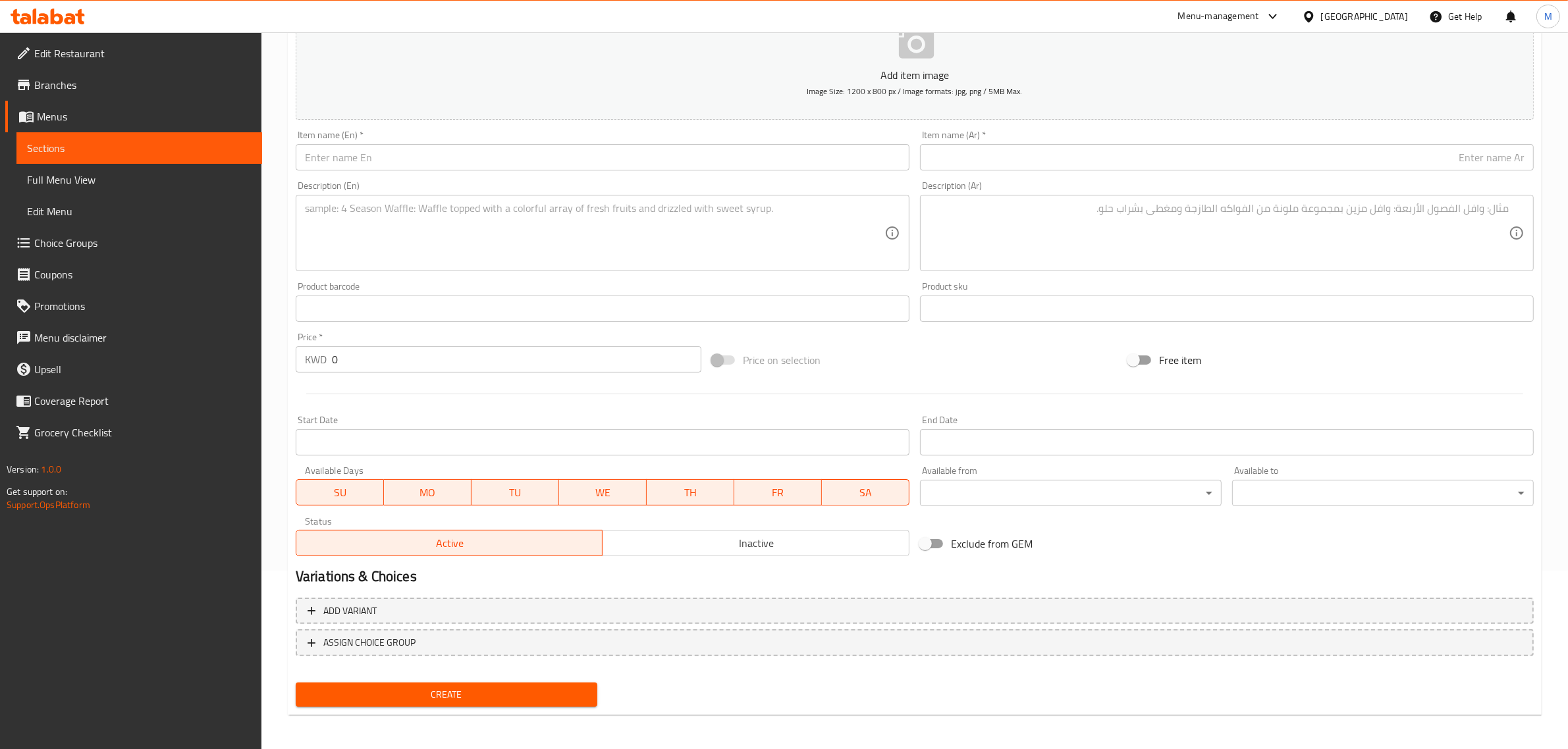
click at [942, 383] on div at bounding box center [915, 394] width 1249 height 32
drag, startPoint x: 995, startPoint y: 364, endPoint x: 995, endPoint y: 357, distance: 7.0
click at [996, 364] on div "Price on selection" at bounding box center [915, 360] width 416 height 36
click at [940, 362] on div "Price on selection" at bounding box center [915, 360] width 416 height 36
click at [1005, 355] on div "Price on selection" at bounding box center [915, 360] width 416 height 36
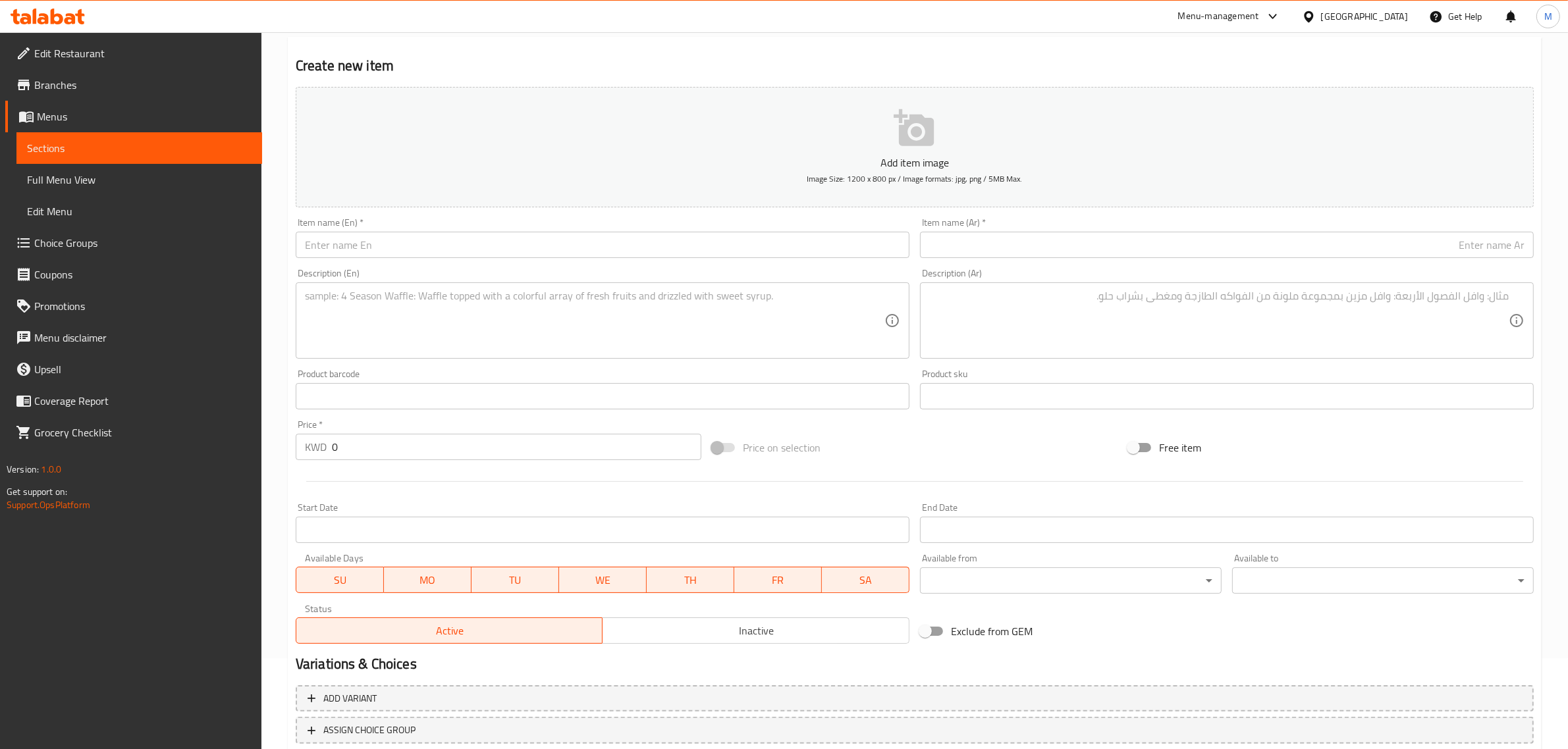
scroll to position [0, 0]
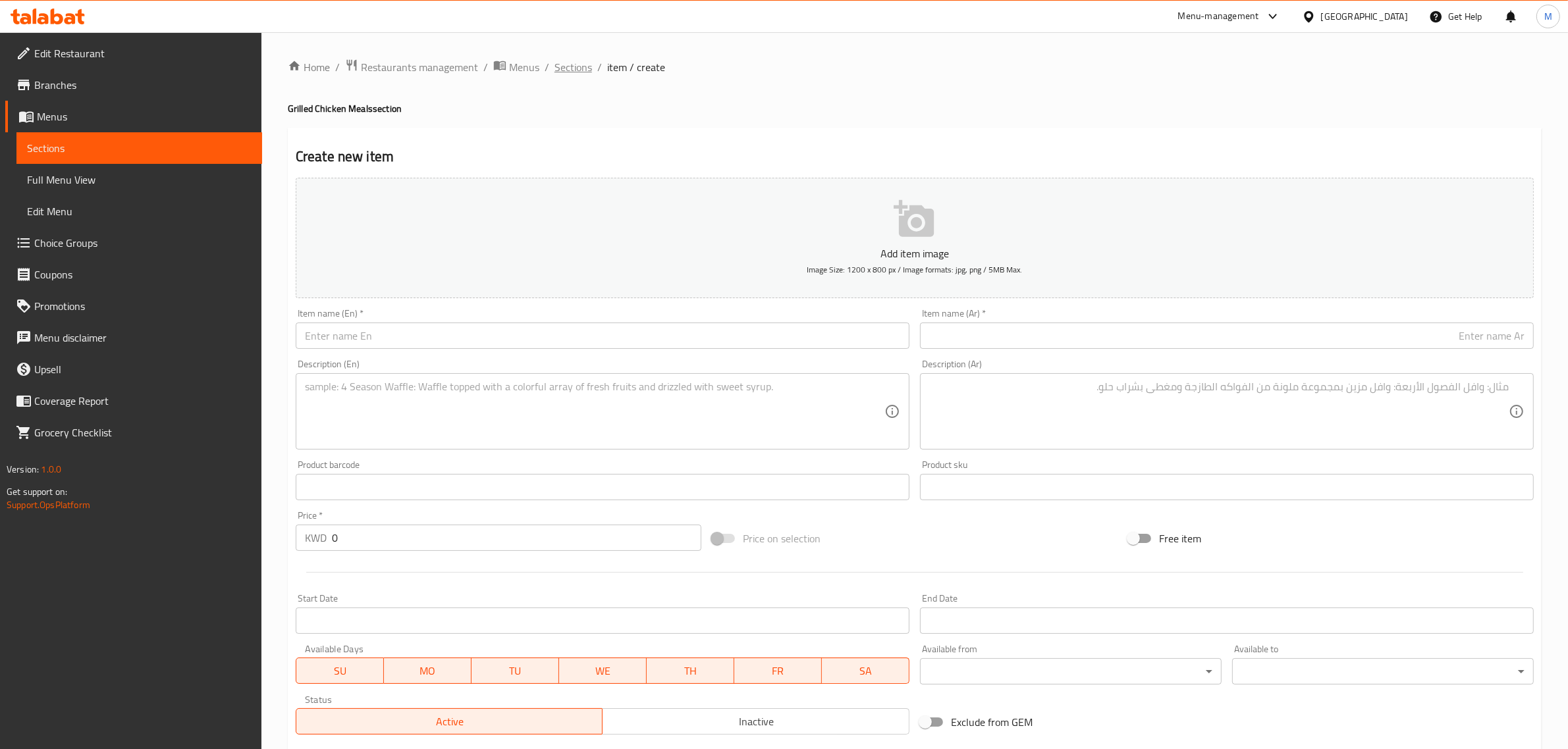
click at [580, 63] on span "Sections" at bounding box center [573, 67] width 37 height 16
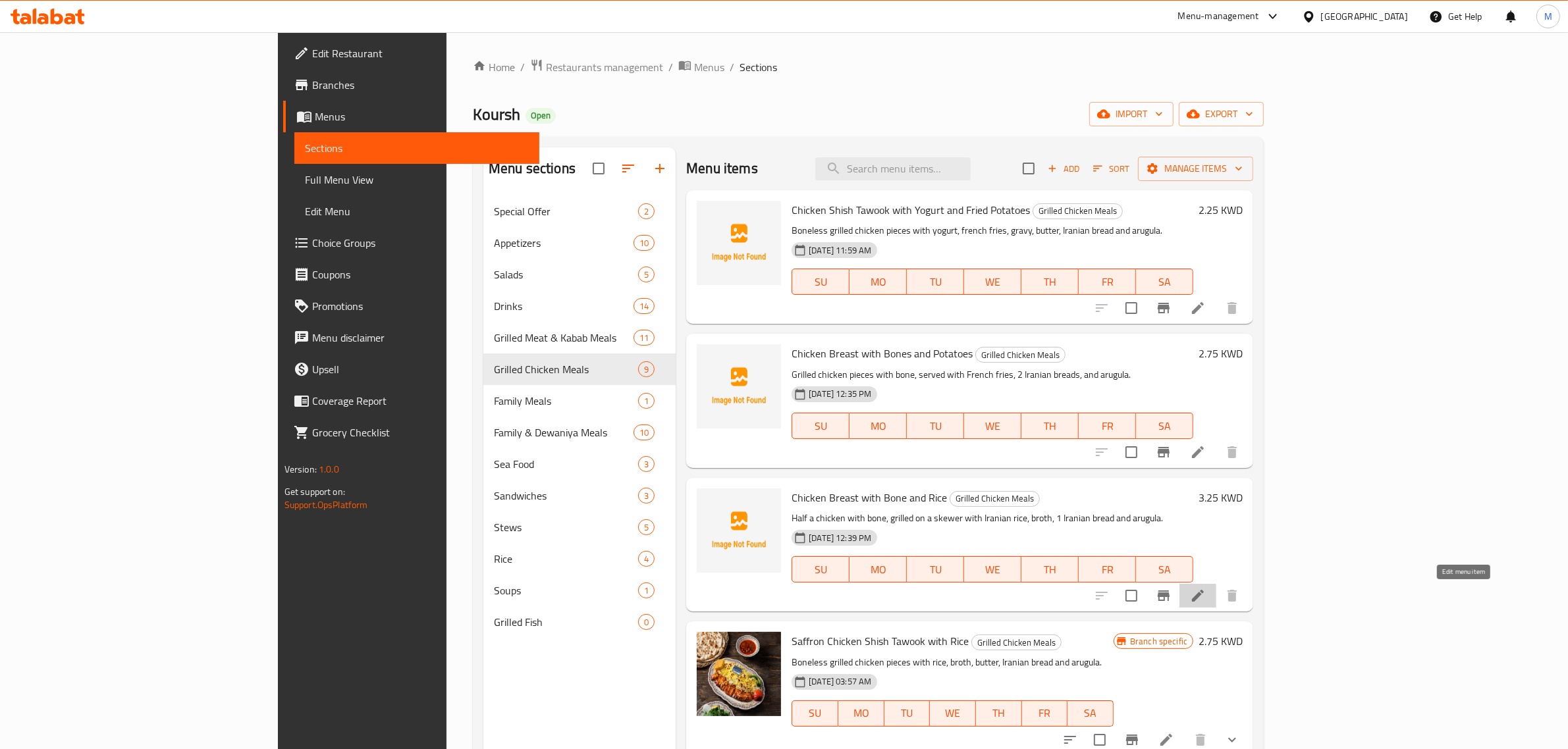
click at [1204, 599] on icon at bounding box center [1198, 596] width 12 height 12
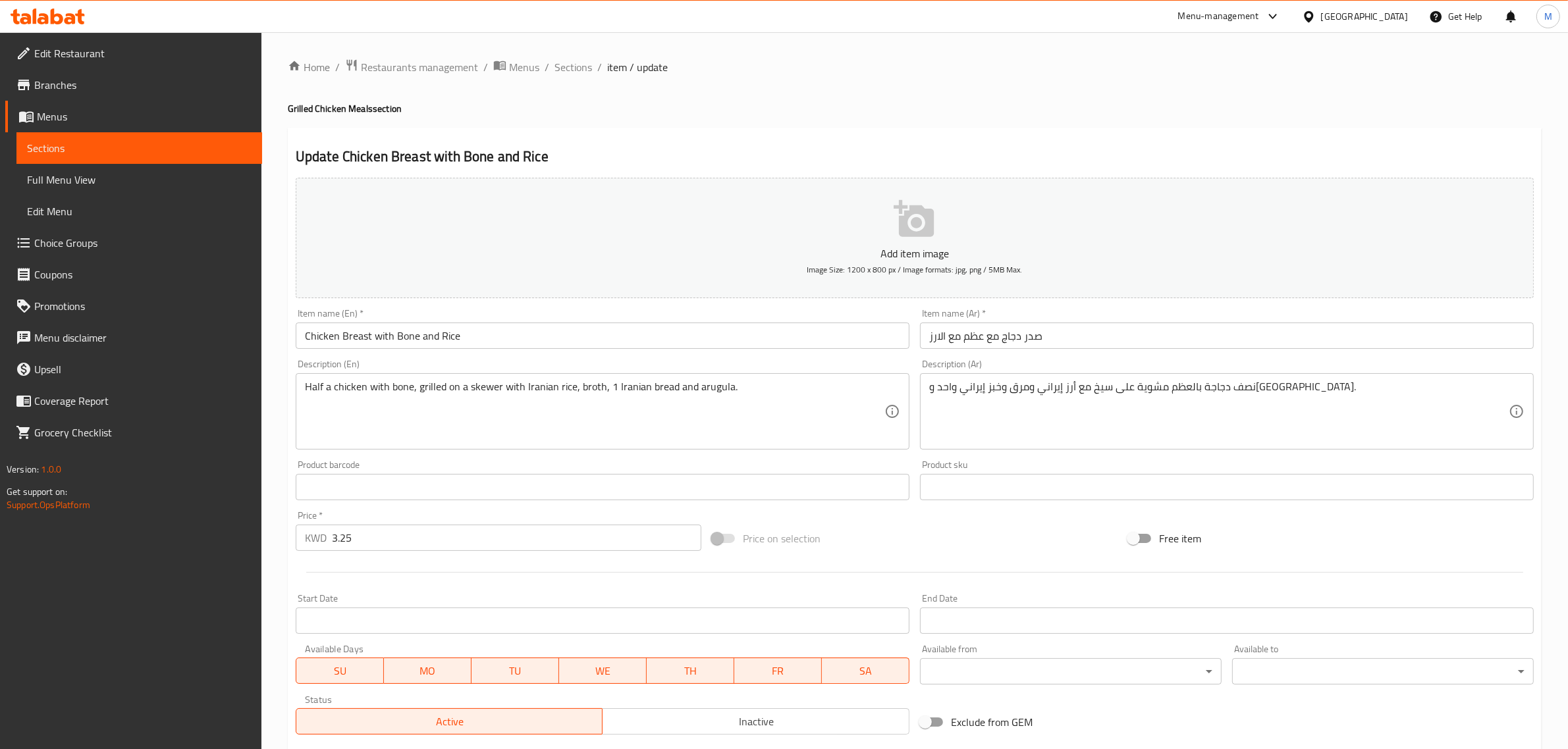
click at [667, 513] on div "Price   * KWD 3.25 Price *" at bounding box center [498, 531] width 406 height 40
click at [367, 338] on input "Chicken Breast with Bone and Rice" at bounding box center [602, 336] width 614 height 27
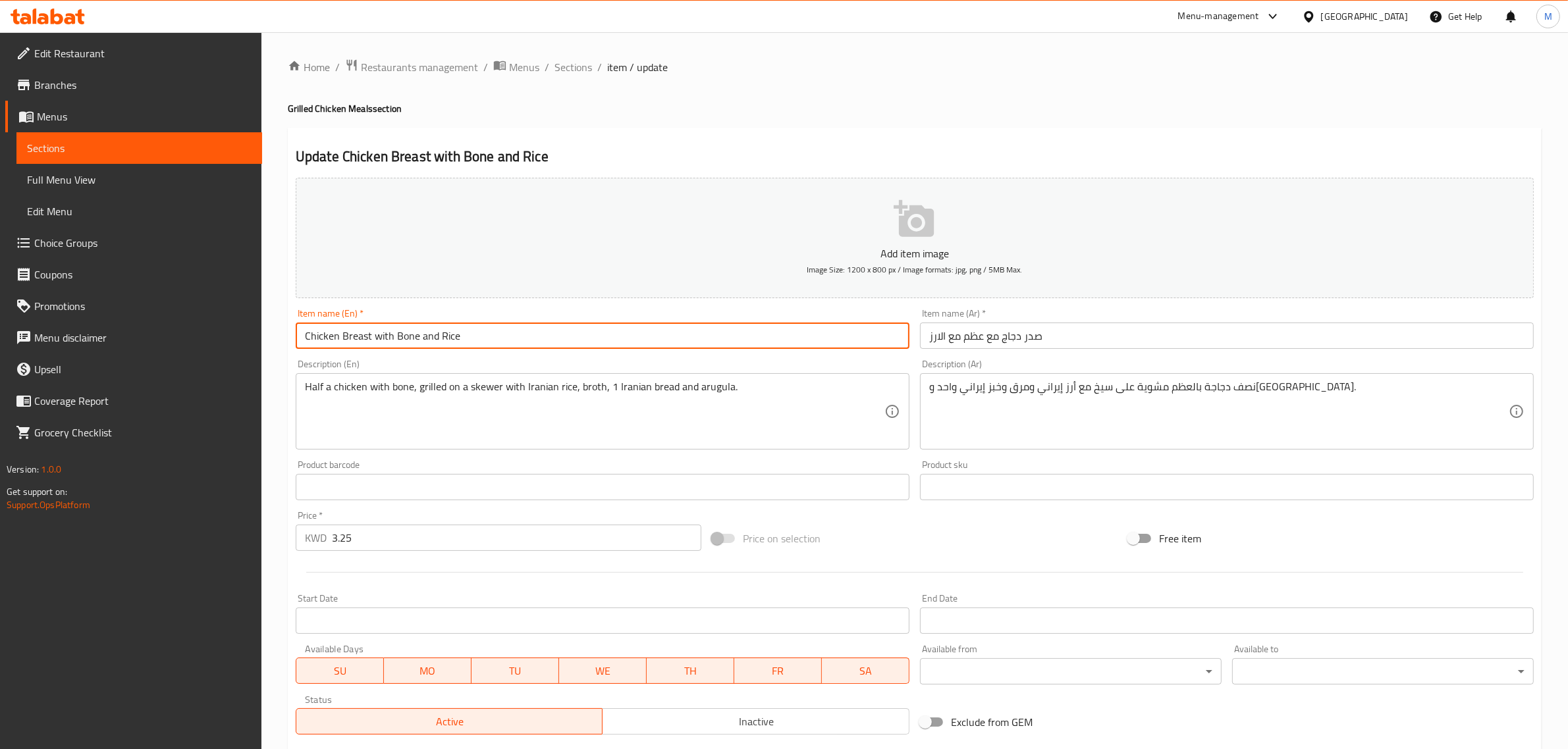
click at [367, 338] on input "Chicken Breast with Bone and Rice" at bounding box center [602, 336] width 614 height 27
click at [371, 338] on input "Chicken Breast with Bone and Rice" at bounding box center [602, 336] width 614 height 27
paste input "Joojeh"
type input "Chicken Breast Joojeh with Bone and Rice"
click at [1187, 329] on input "صدر دجاج مع عظم مع الارز" at bounding box center [1227, 336] width 614 height 27
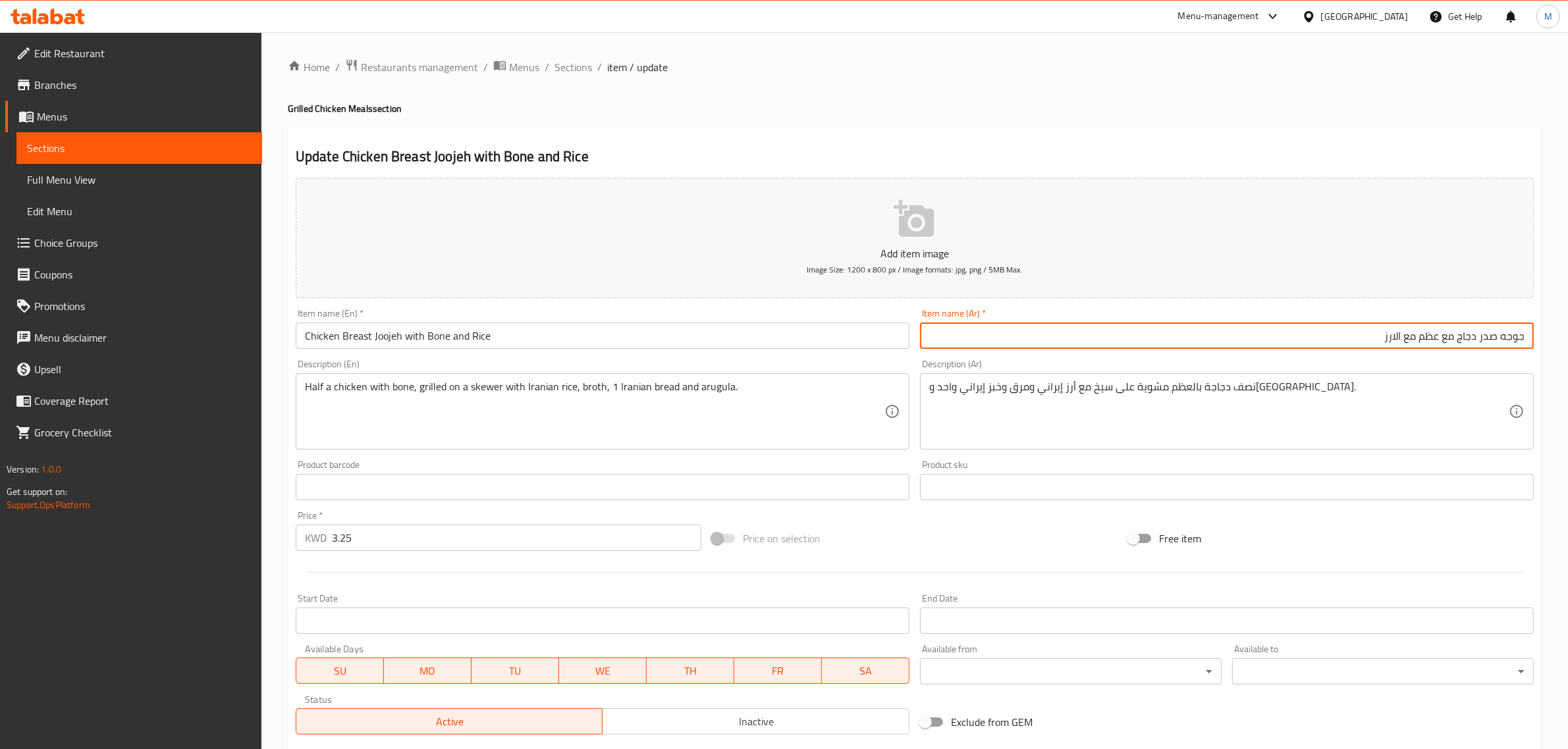
type input "جوجه صدر دجاج مع عظم مع الارز"
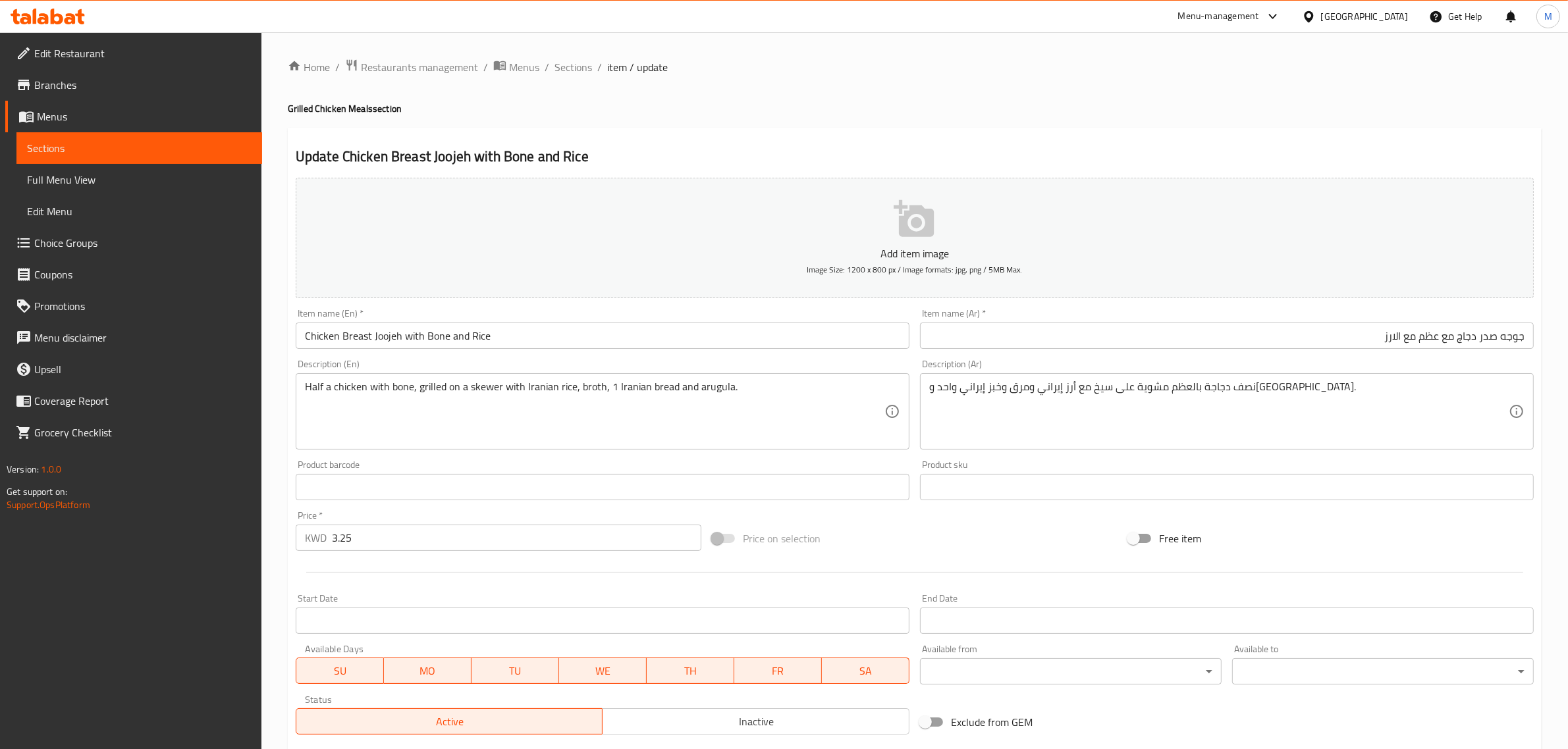
click at [862, 533] on div "Price on selection" at bounding box center [915, 538] width 416 height 36
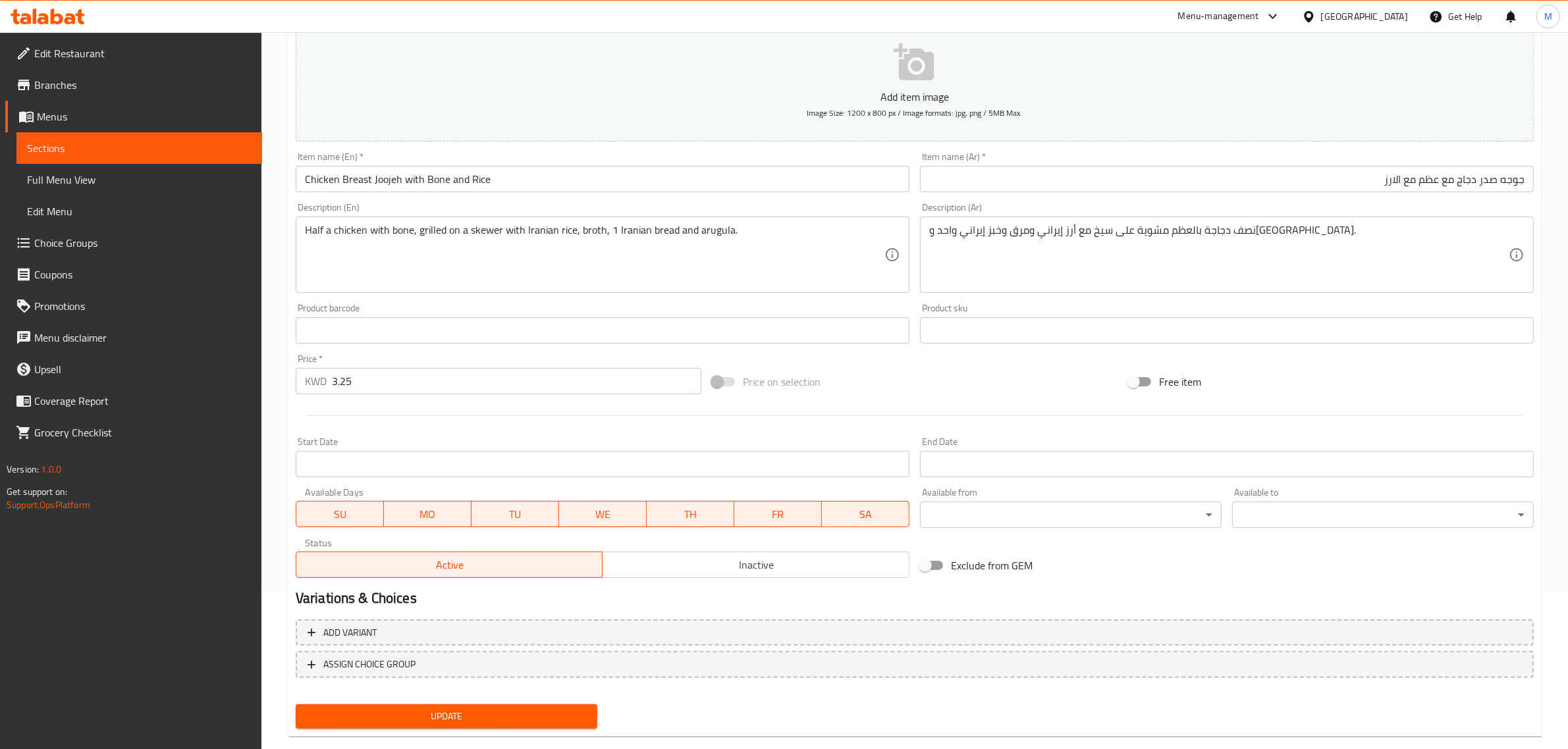
scroll to position [178, 0]
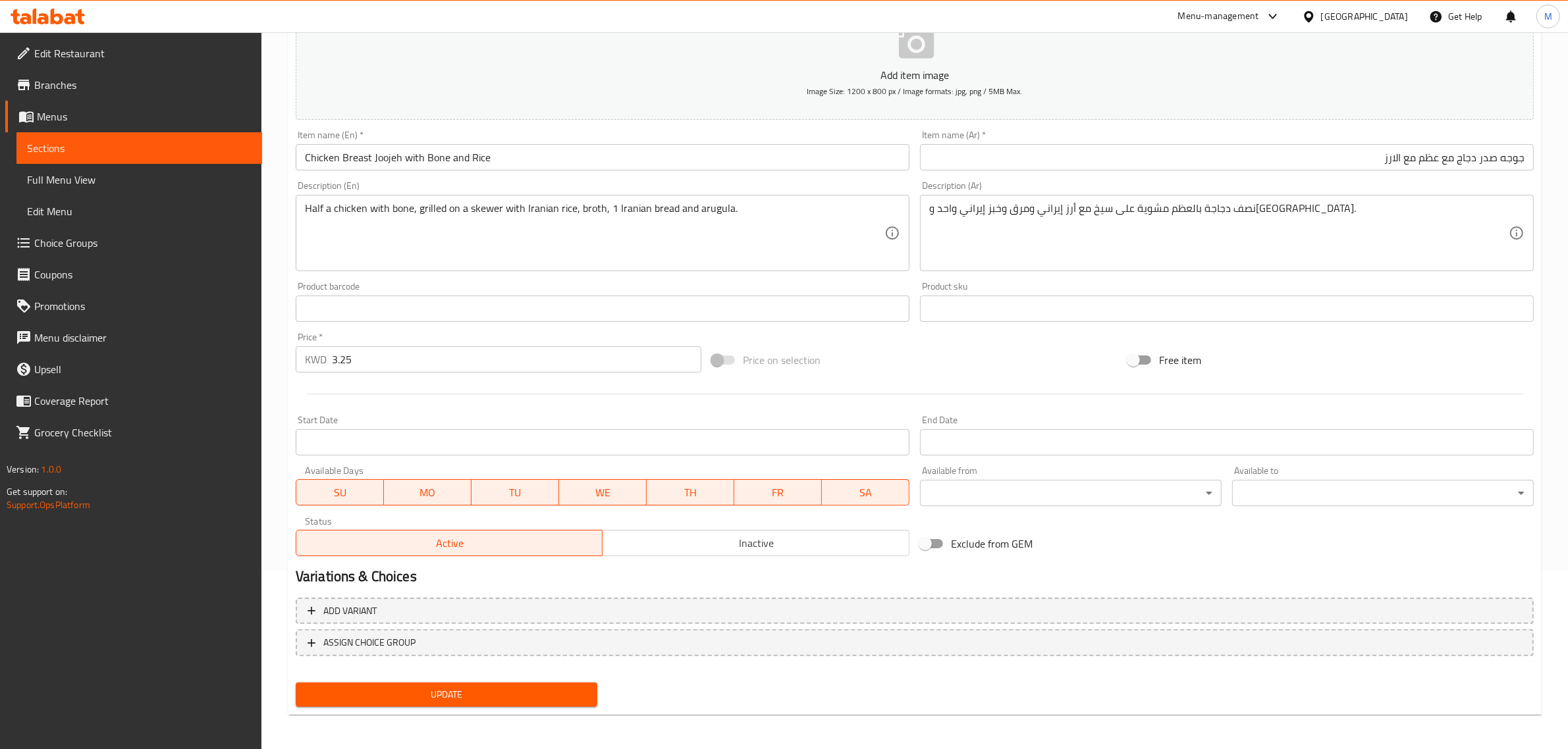
click at [428, 689] on span "Update" at bounding box center [446, 695] width 281 height 17
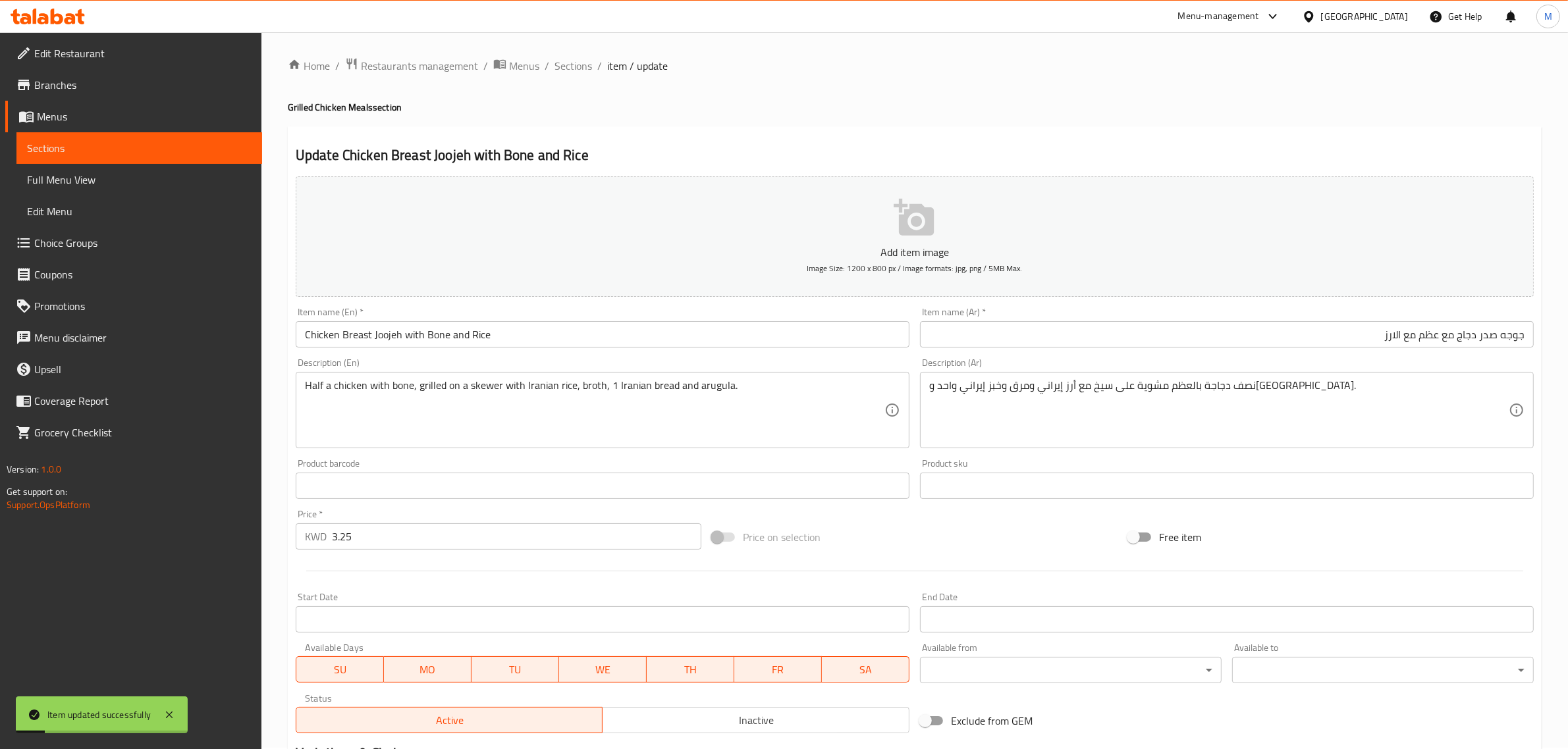
scroll to position [0, 0]
click at [617, 117] on div "Home / Restaurants management / Menus / Sections / item / update Grilled Chicke…" at bounding box center [915, 481] width 1254 height 846
click at [577, 72] on span "Sections" at bounding box center [573, 67] width 37 height 16
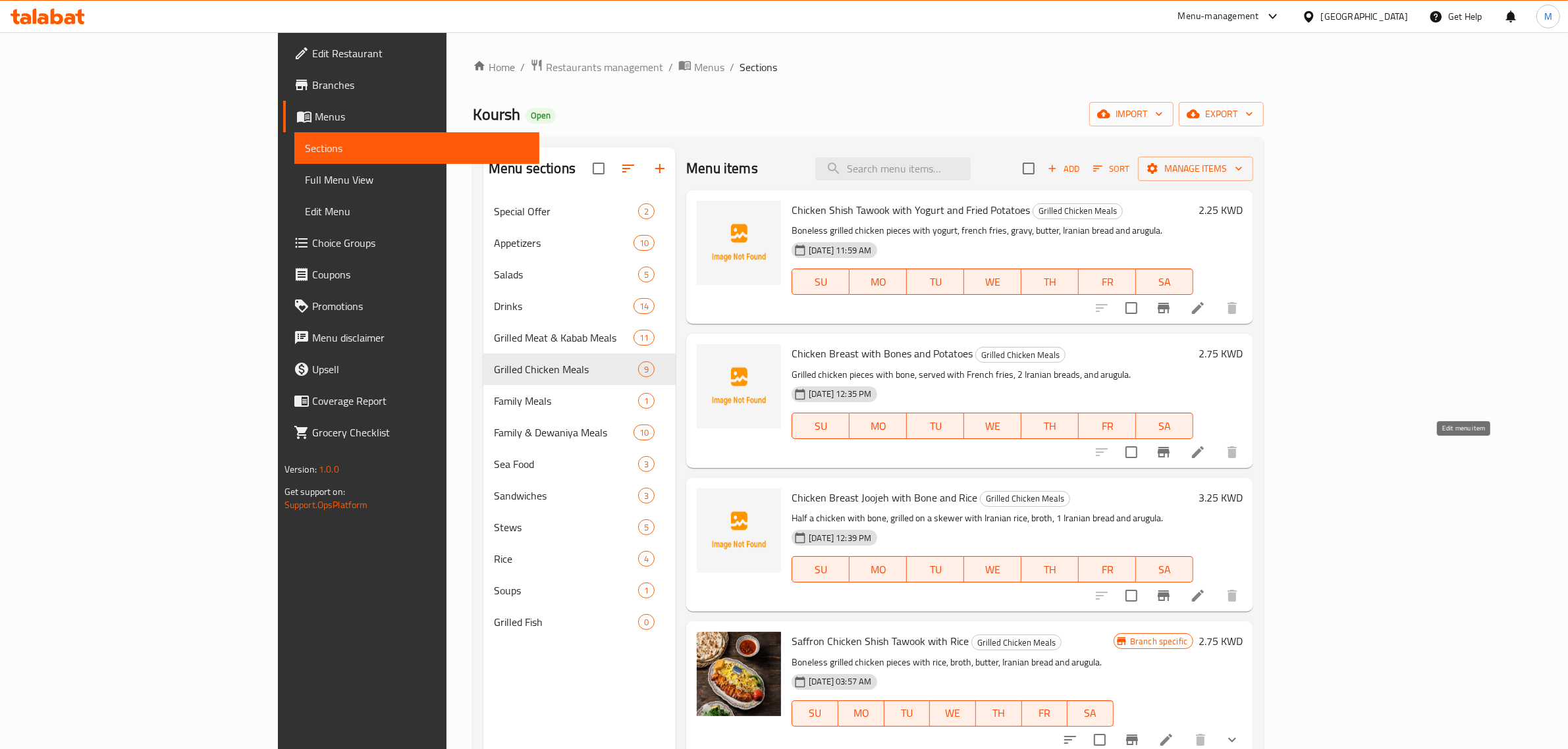
click at [1206, 452] on icon at bounding box center [1197, 452] width 16 height 16
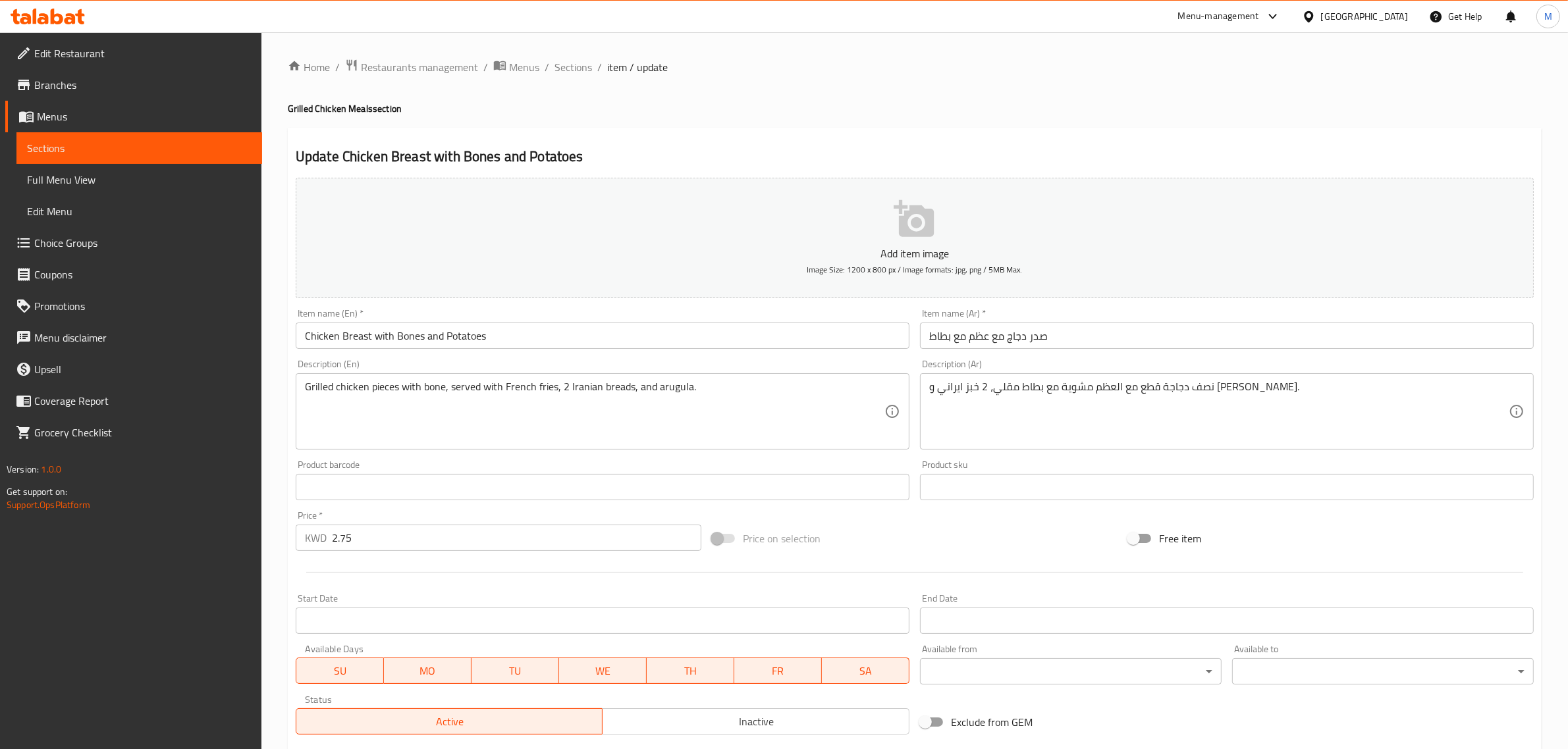
click at [1208, 325] on input "صدر دجاج مع عظم مع بطاط" at bounding box center [1227, 336] width 614 height 27
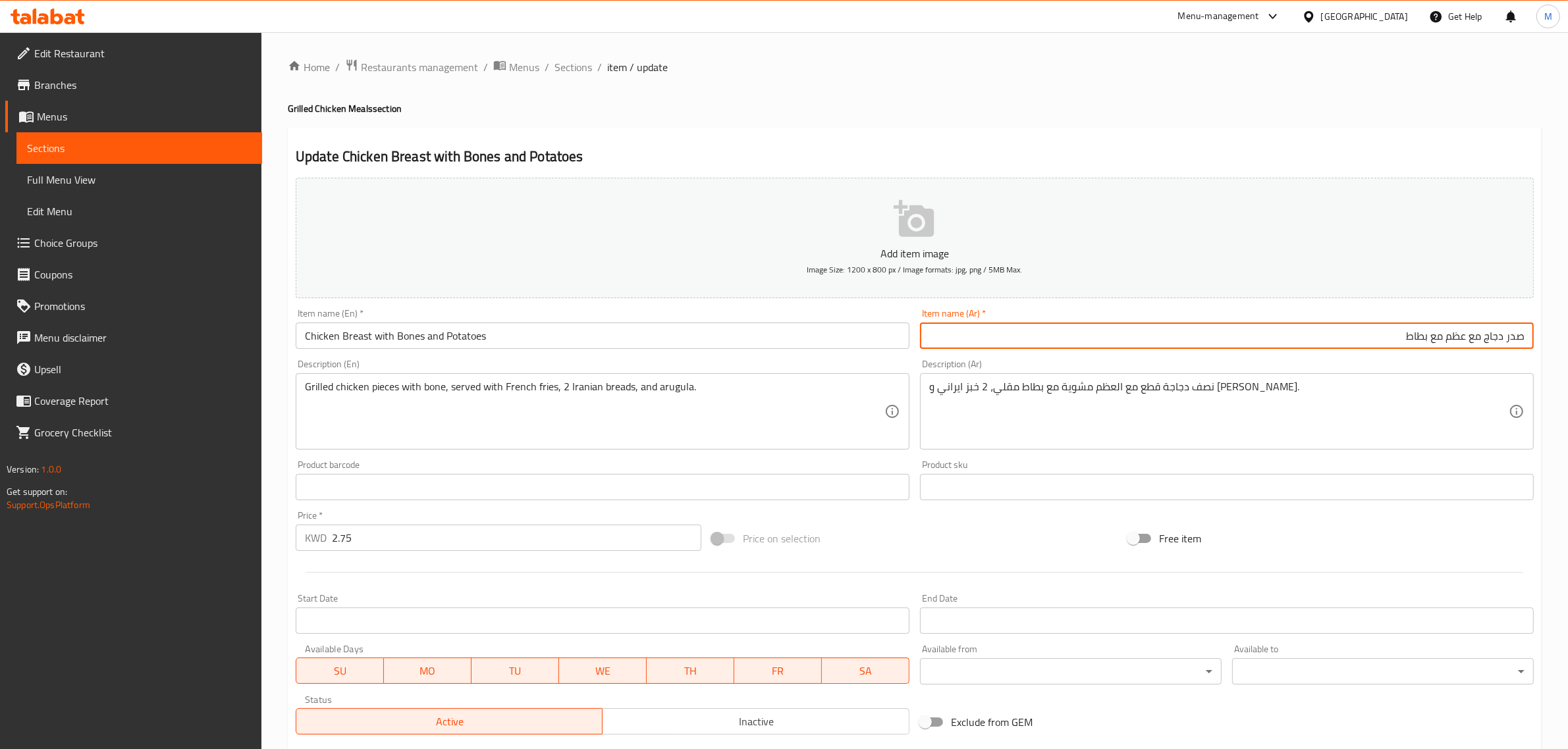
paste input "Joojeh"
type input "صدر دجاج مع عظم مع بطاط"
click at [370, 338] on input "Chicken Breast with Bones and Potatoes" at bounding box center [602, 336] width 614 height 27
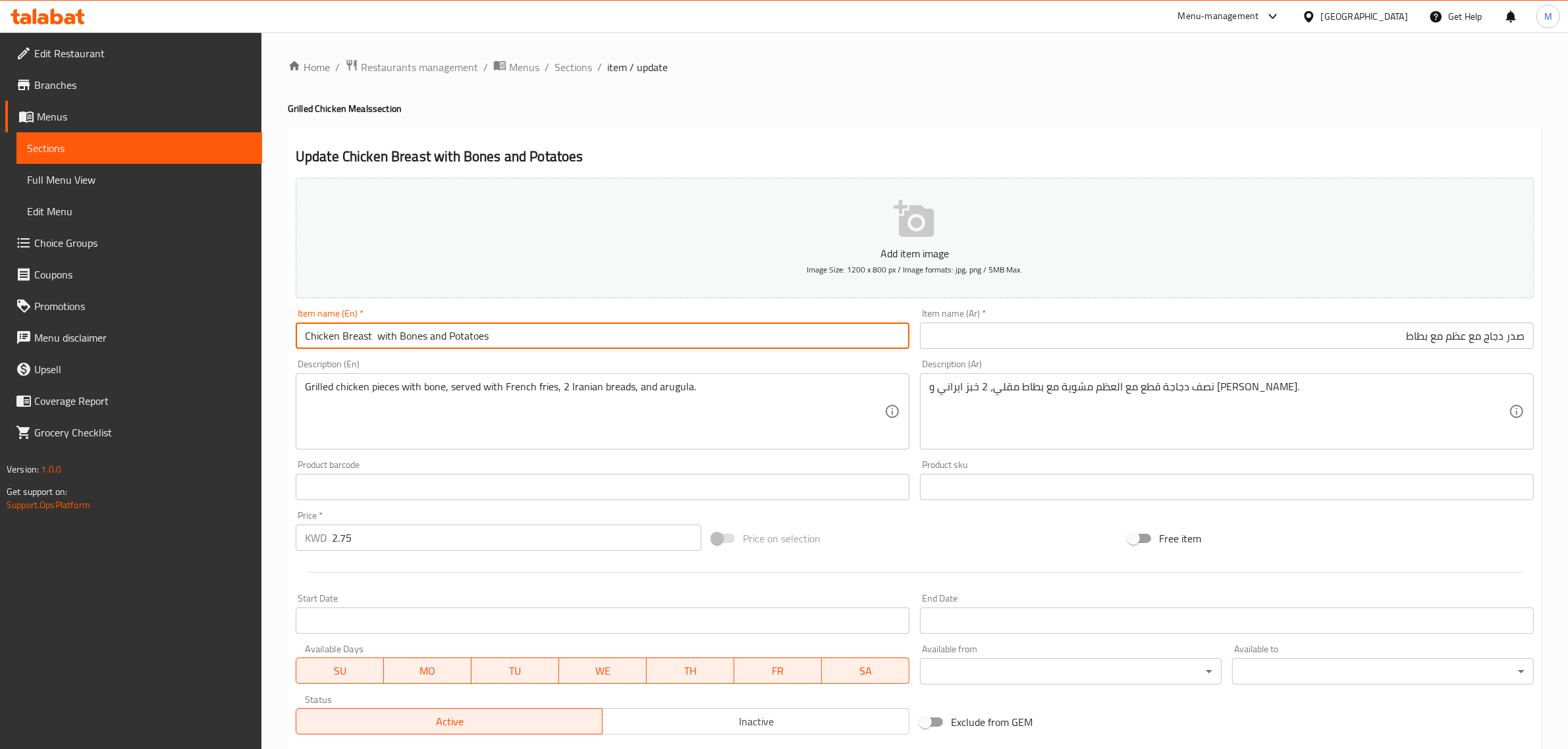
paste input "Joojeh"
type input "Chicken Breast Joojeh with Bones and Potatoes"
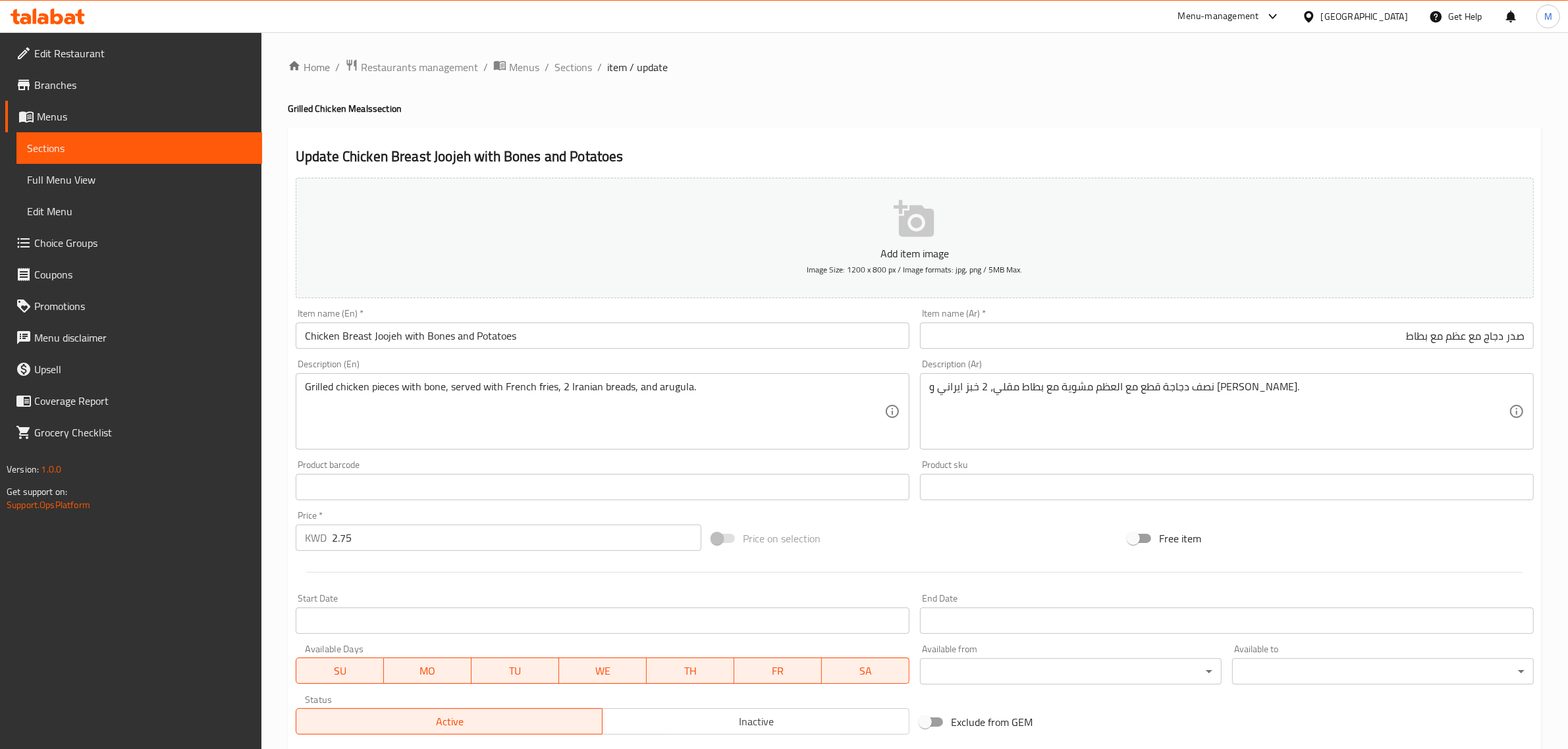
click at [1531, 341] on input "صدر دجاج مع عظم مع بطاط" at bounding box center [1227, 336] width 614 height 27
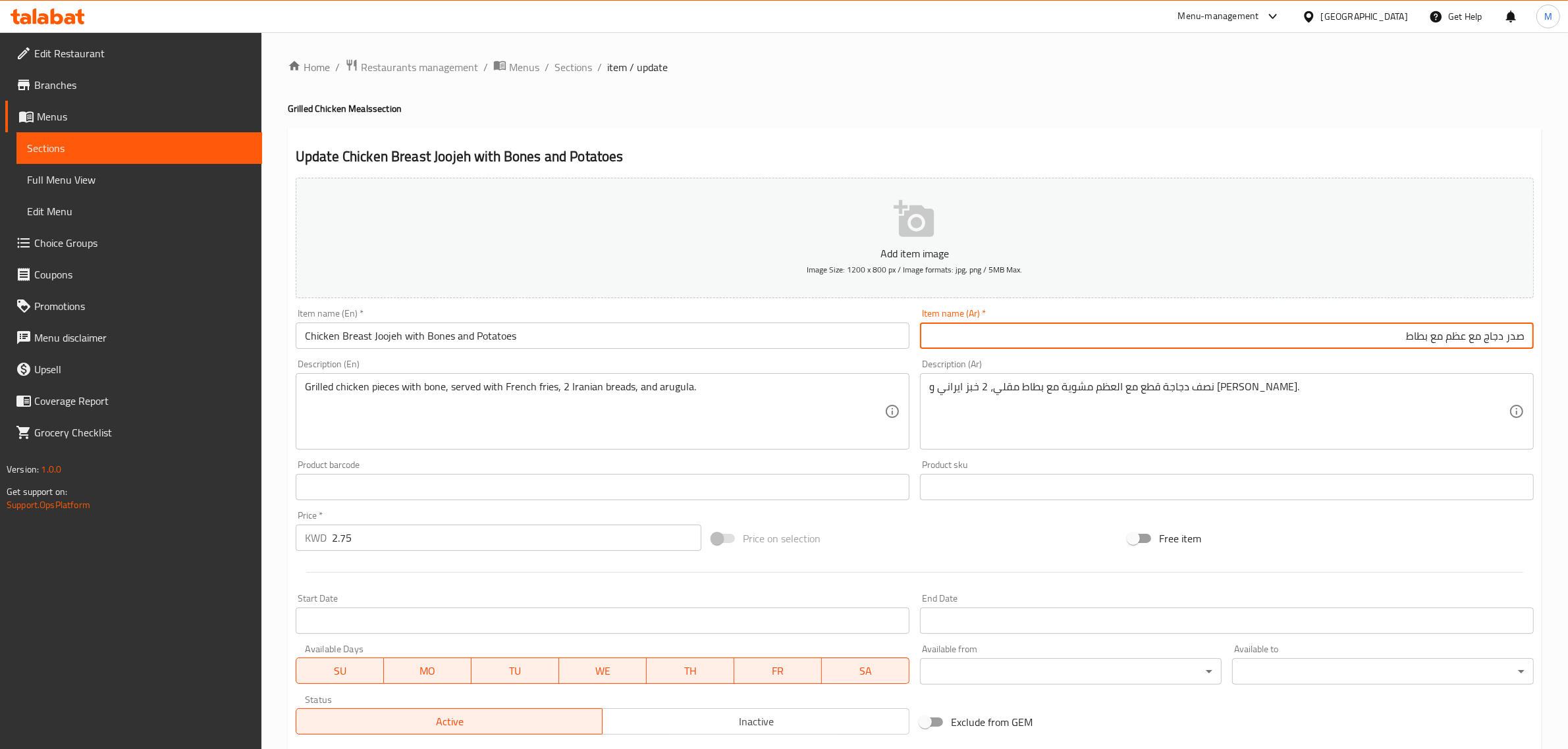
paste input "جوجيه"
click at [1506, 339] on input "جوجيه صدر دجاج مع عظم مع بطاط" at bounding box center [1227, 336] width 614 height 27
type input "جوجه صدر دجاج مع عظم مع بطاط"
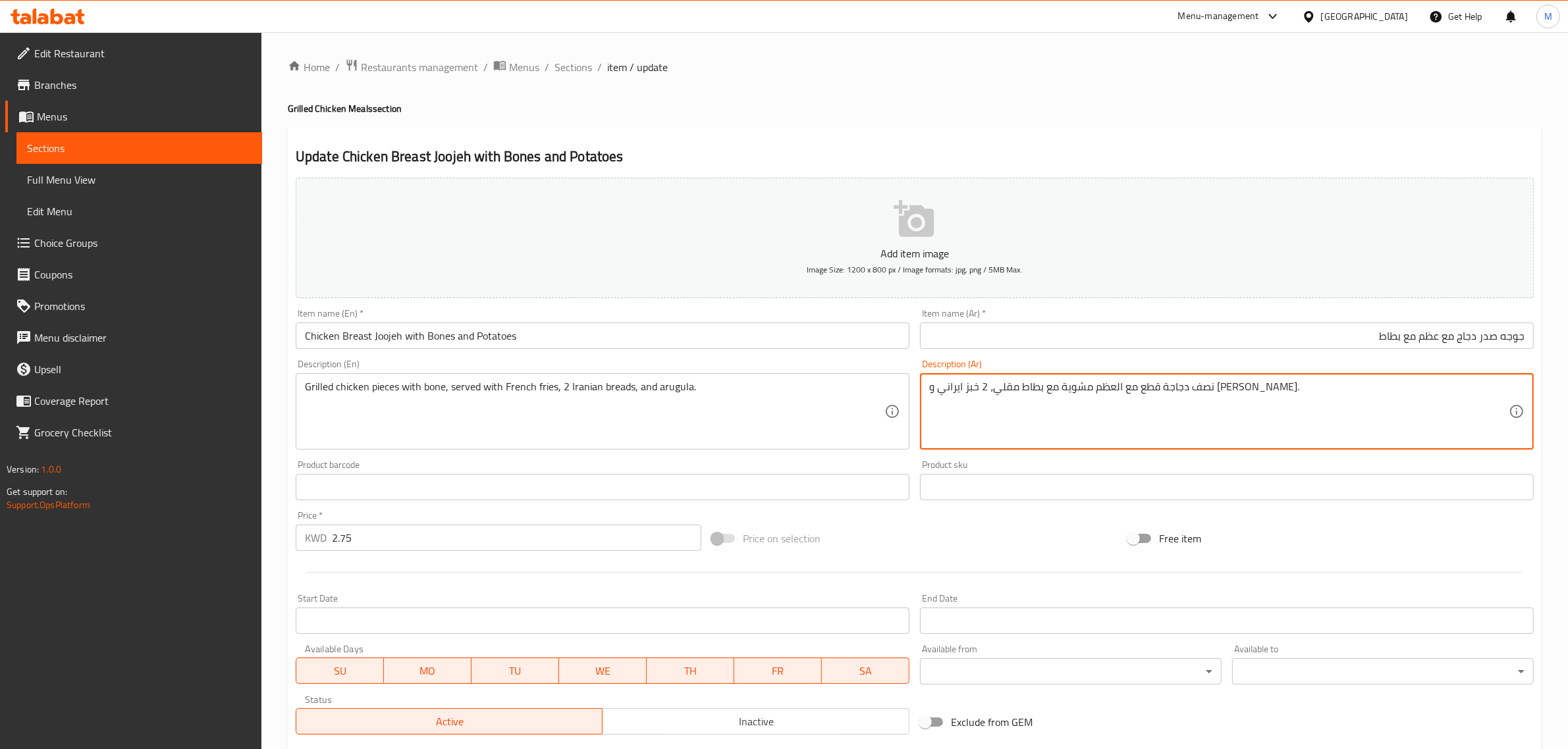
click at [884, 528] on div "Price on selection" at bounding box center [915, 538] width 416 height 36
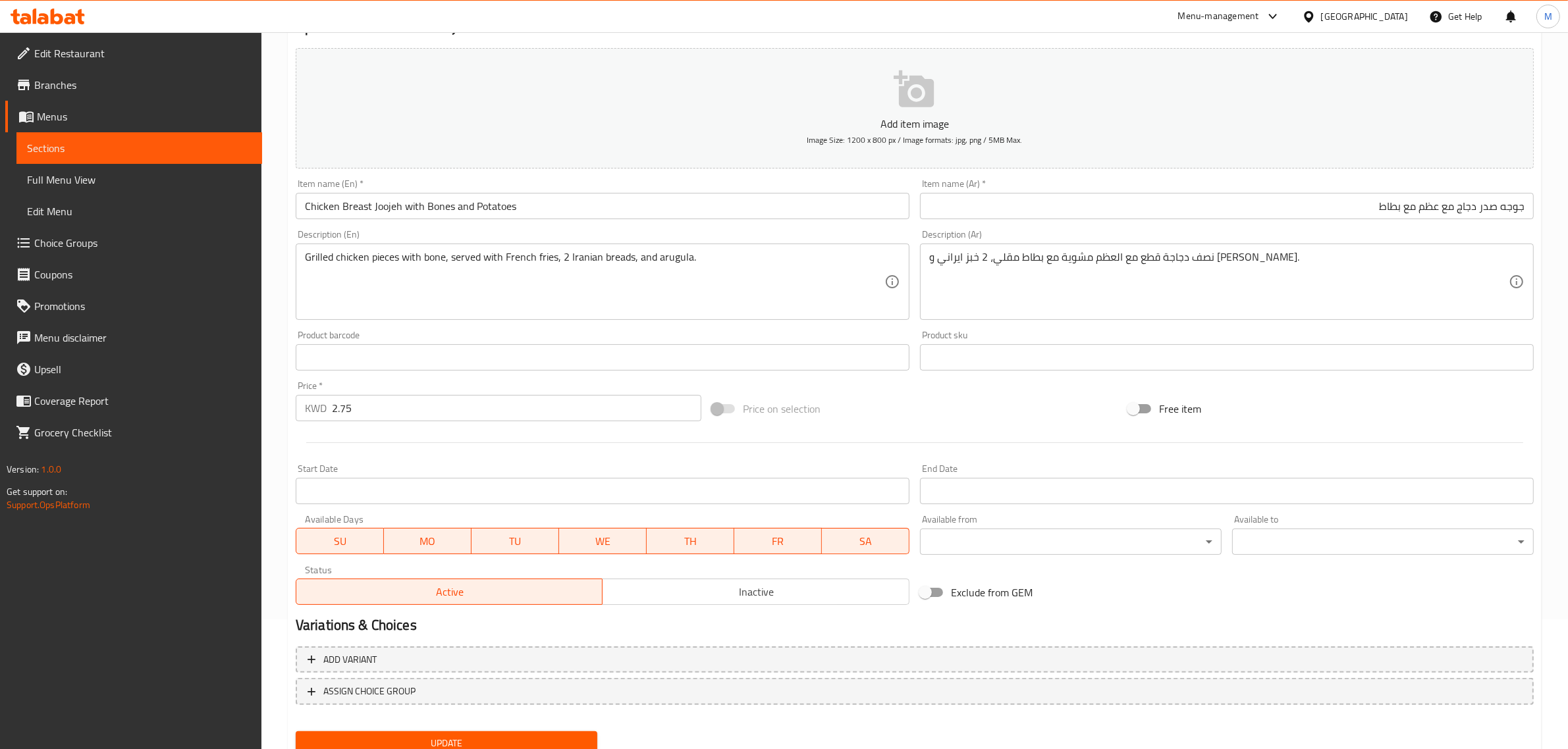
scroll to position [178, 0]
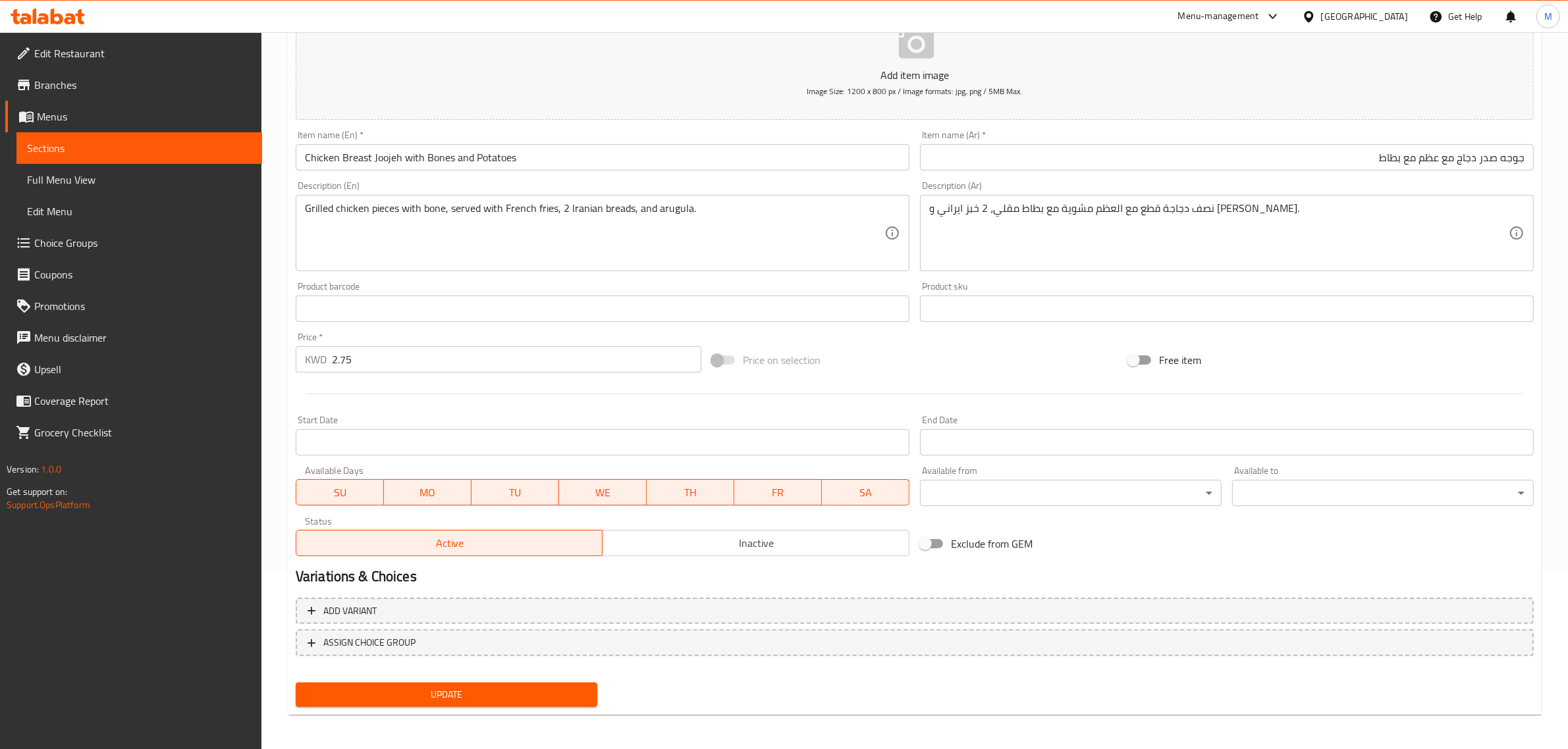
click at [446, 692] on span "Update" at bounding box center [446, 695] width 281 height 17
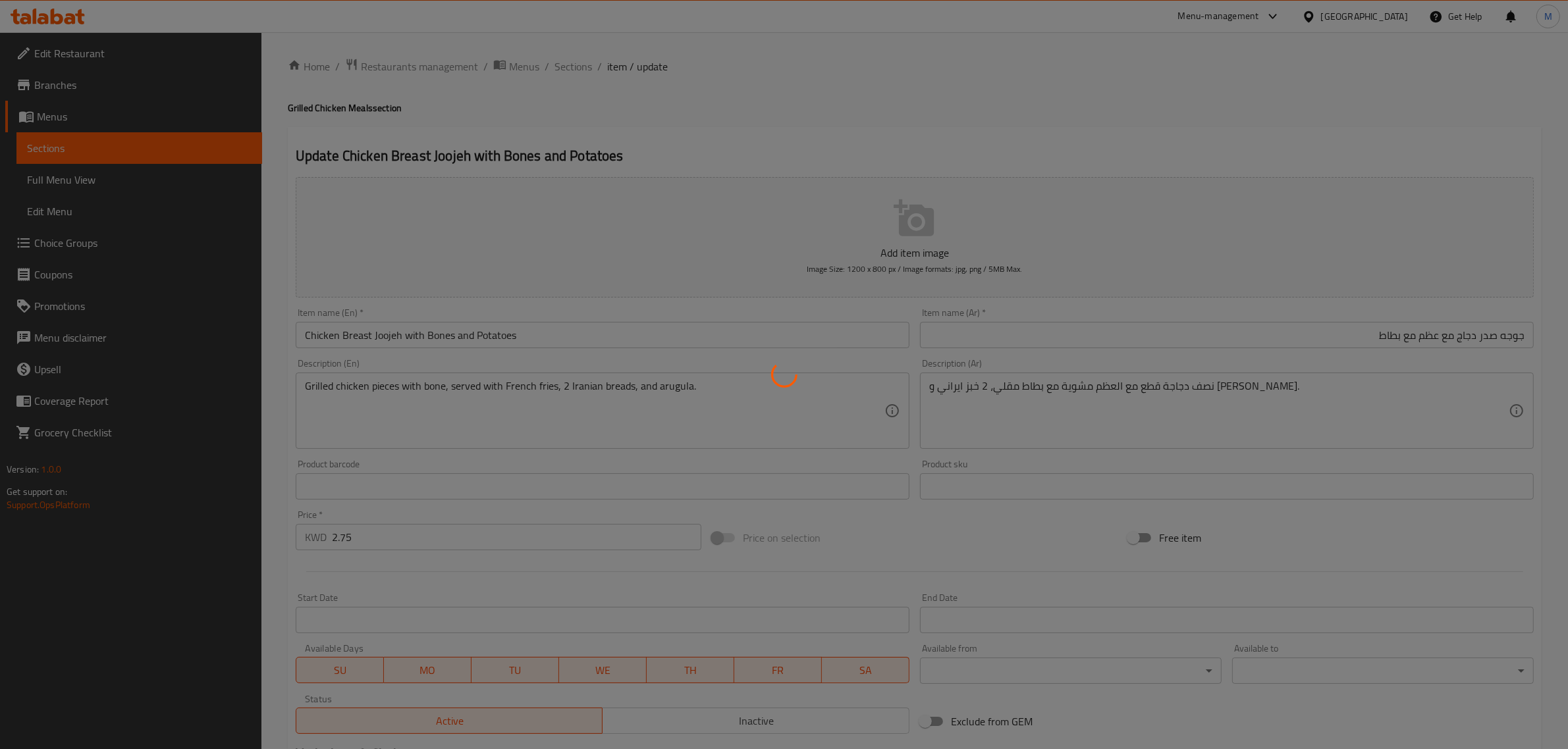
scroll to position [0, 0]
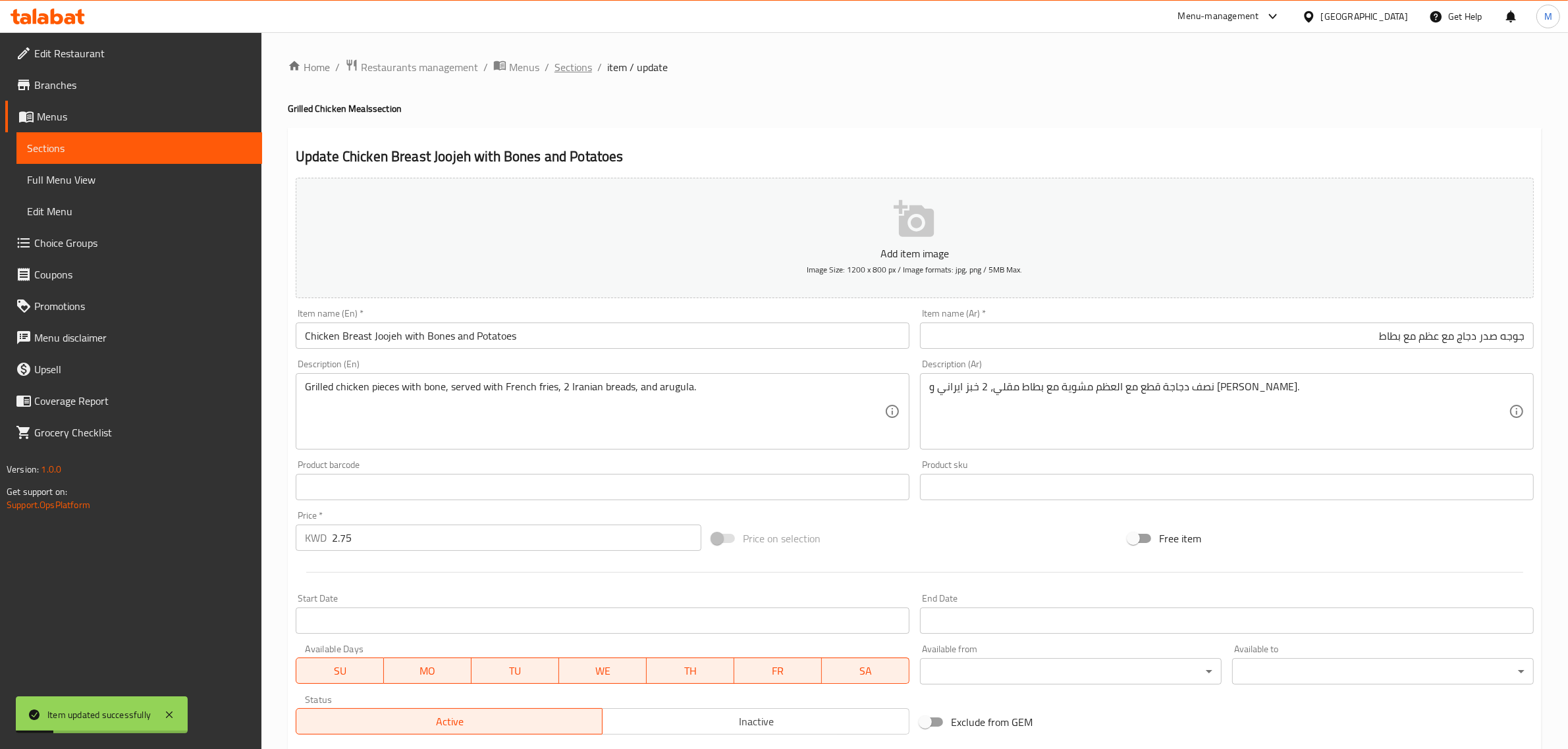
click at [578, 67] on span "Sections" at bounding box center [573, 67] width 37 height 16
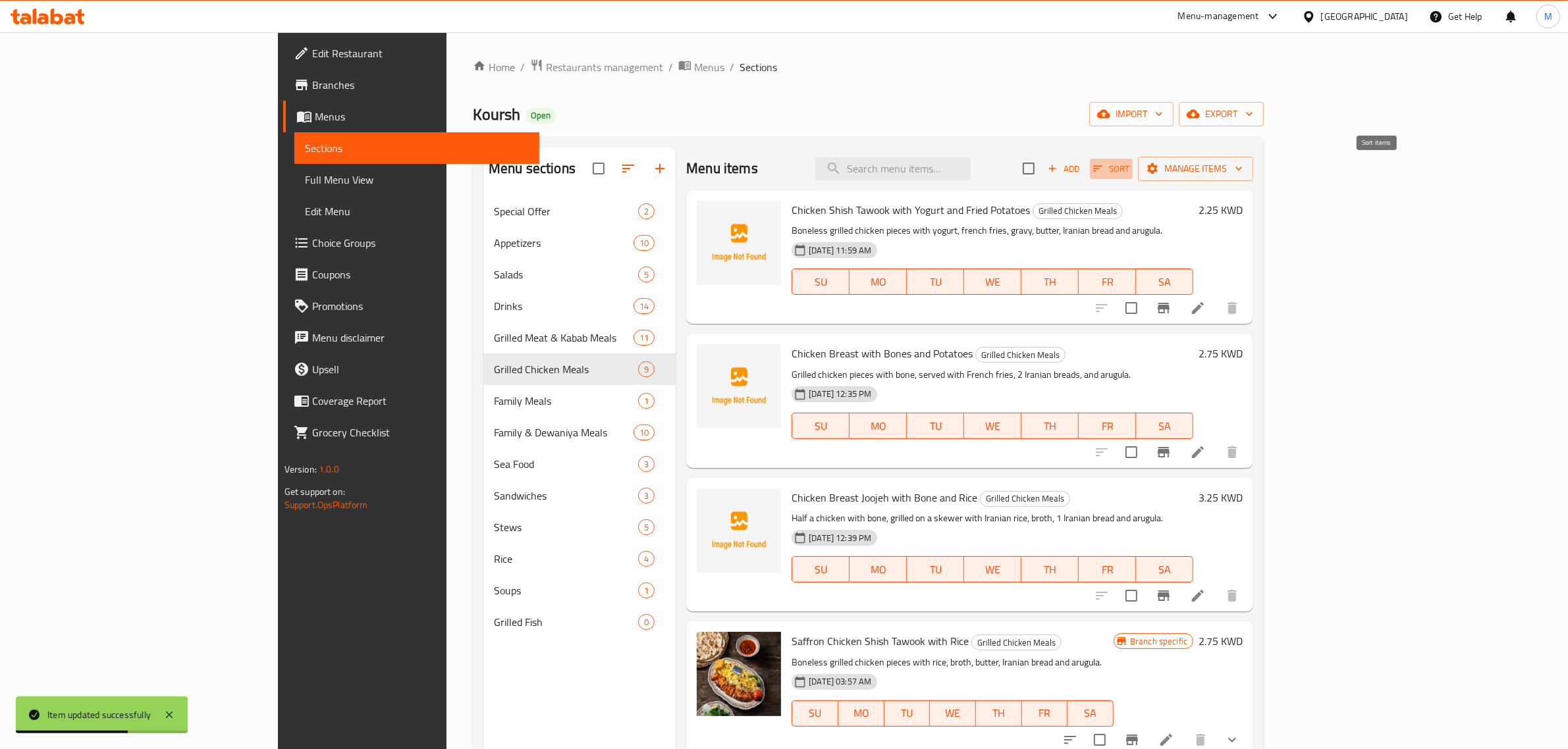
click at [1130, 162] on span "Sort" at bounding box center [1112, 169] width 37 height 15
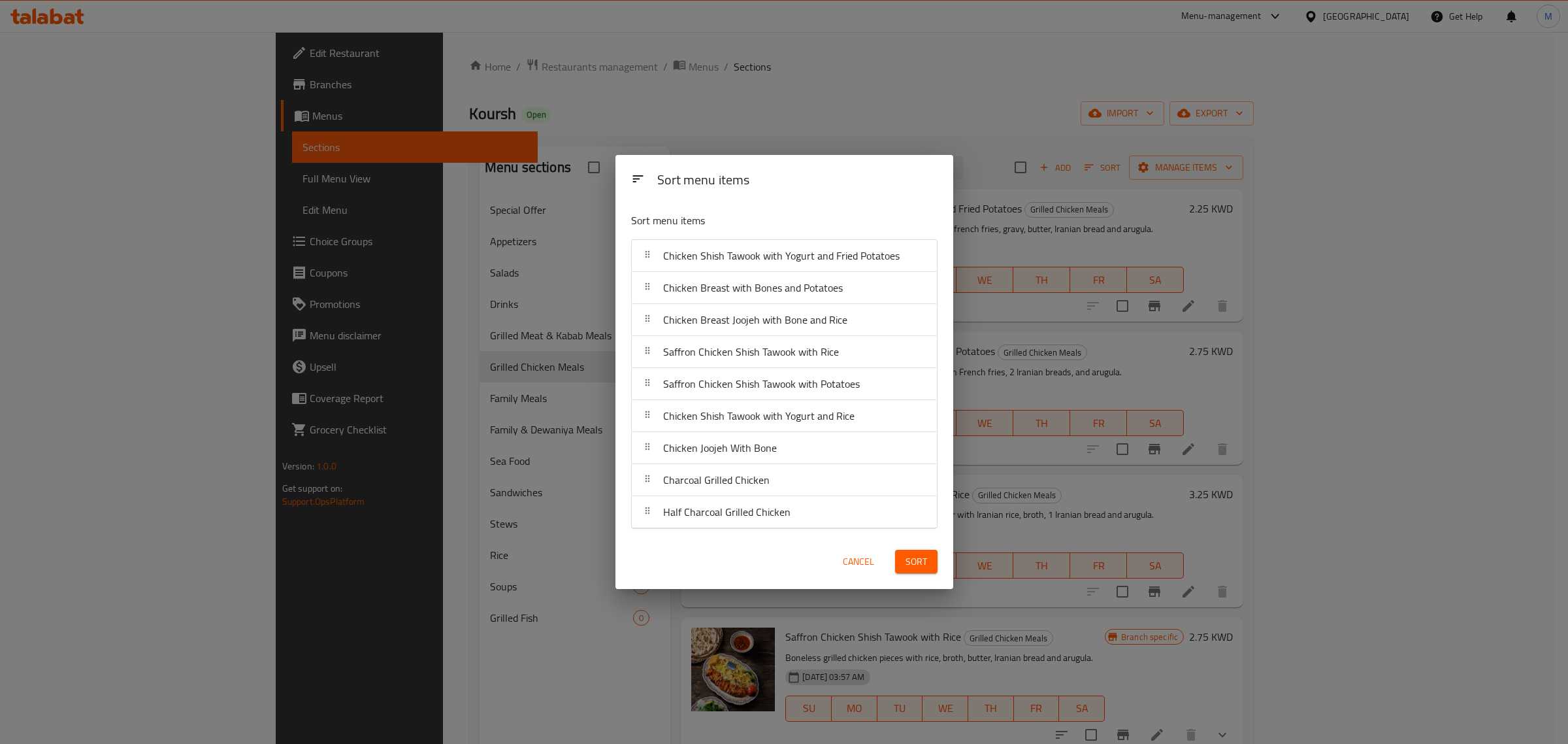
click at [876, 170] on div "Sort menu items" at bounding box center [797, 181] width 291 height 30
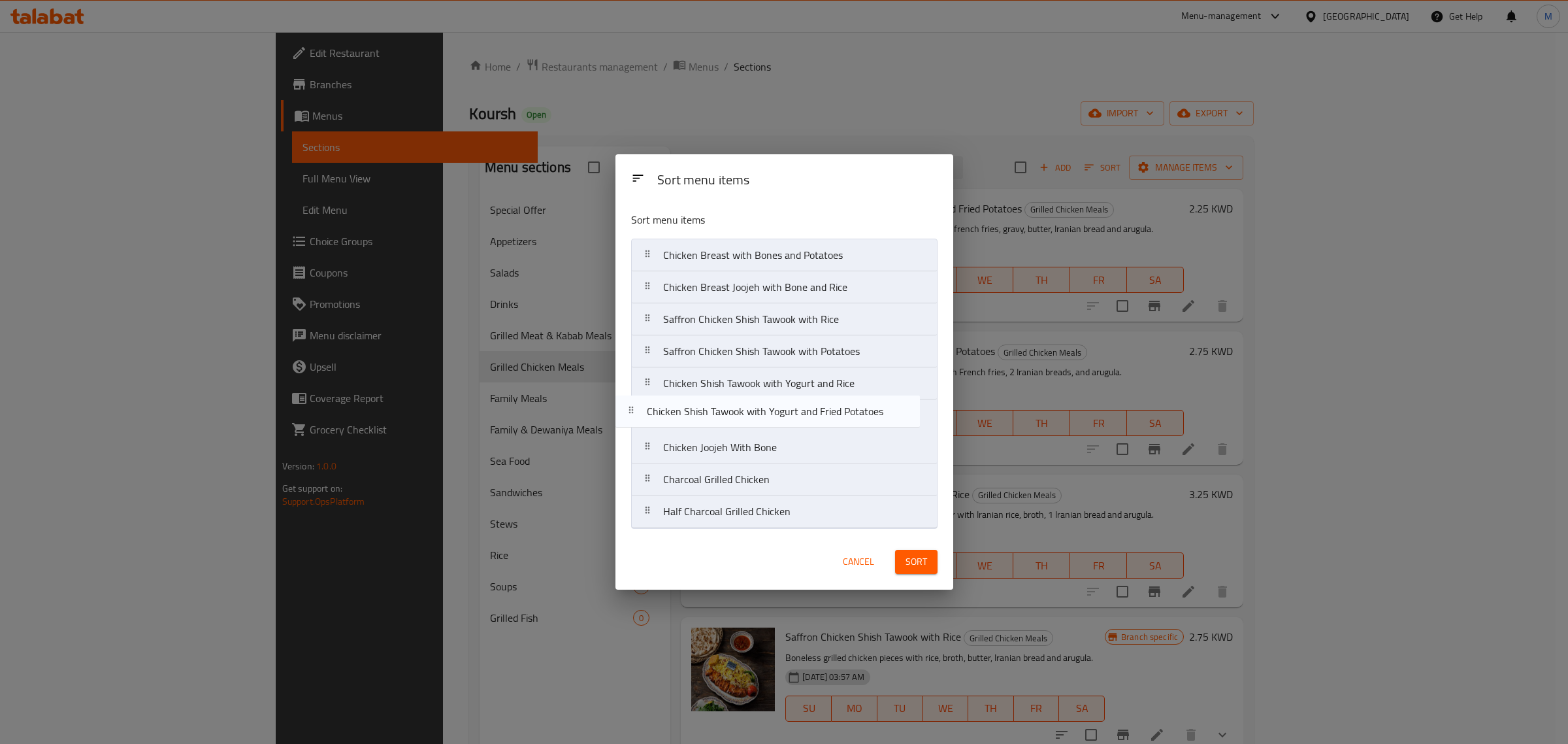
drag, startPoint x: 796, startPoint y: 262, endPoint x: 779, endPoint y: 422, distance: 160.9
click at [779, 422] on nav "Chicken Shish Tawook with Yogurt and Fried Potatoes Chicken Breast with Bones a…" at bounding box center [784, 384] width 306 height 289
drag, startPoint x: 808, startPoint y: 260, endPoint x: 815, endPoint y: 420, distance: 160.2
click at [815, 420] on nav "Chicken Breast with Bones and Potatoes Chicken Breast Joojeh with Bone and Rice…" at bounding box center [784, 384] width 306 height 289
drag, startPoint x: 825, startPoint y: 261, endPoint x: 825, endPoint y: 416, distance: 155.0
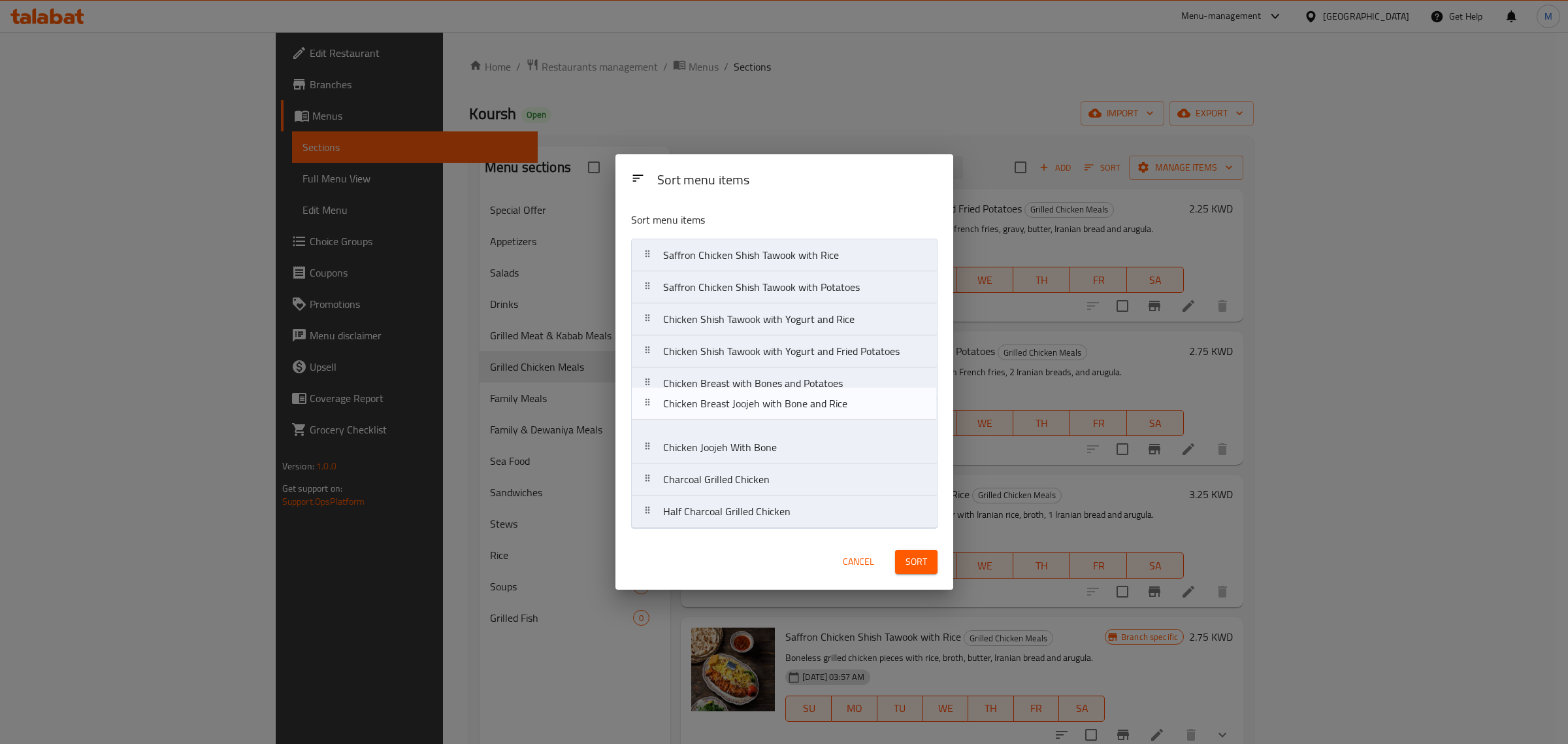
click at [825, 416] on nav "Chicken Breast Joojeh with Bone and Rice Saffron Chicken Shish Tawook with Rice…" at bounding box center [784, 384] width 306 height 289
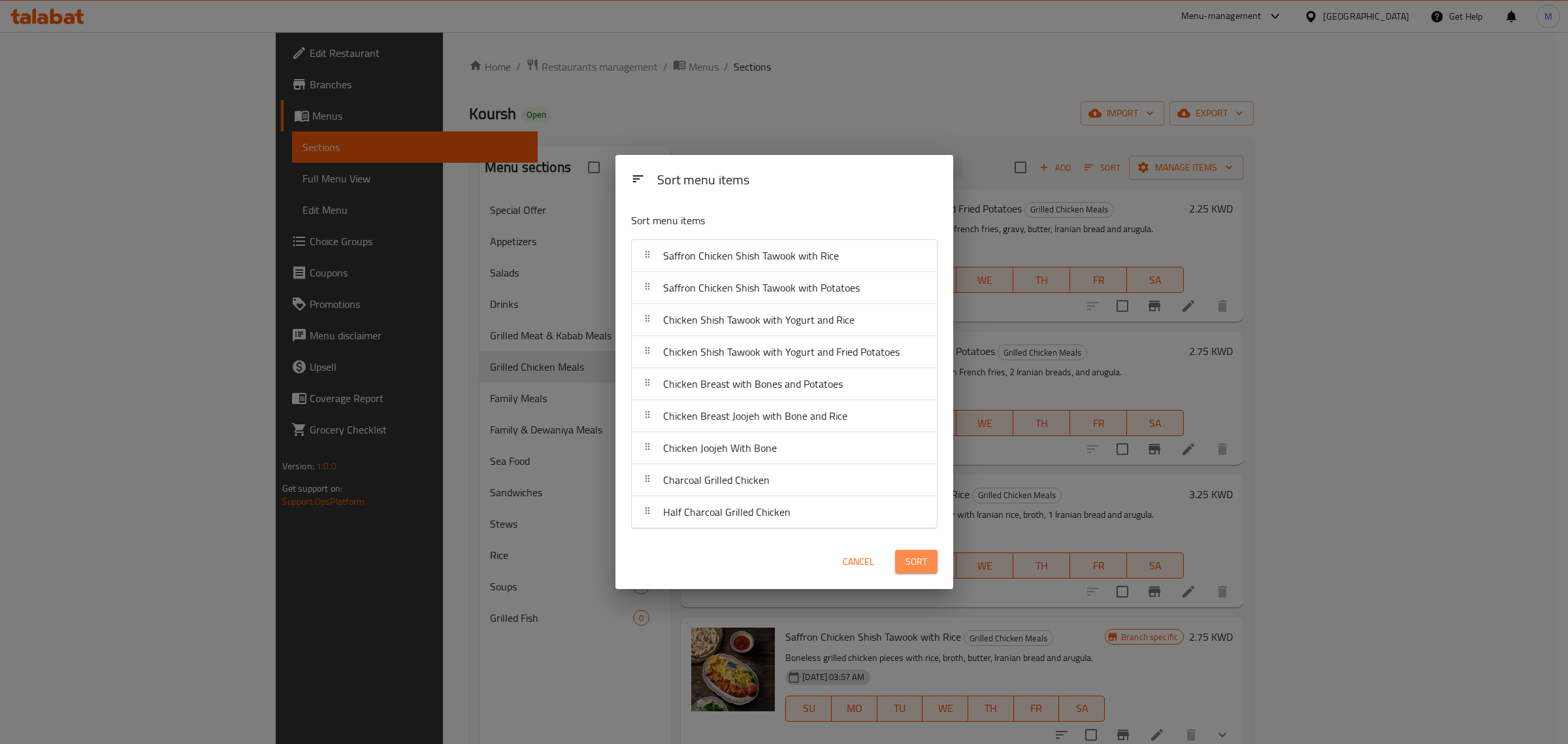
click at [928, 555] on button "Sort" at bounding box center [916, 561] width 42 height 24
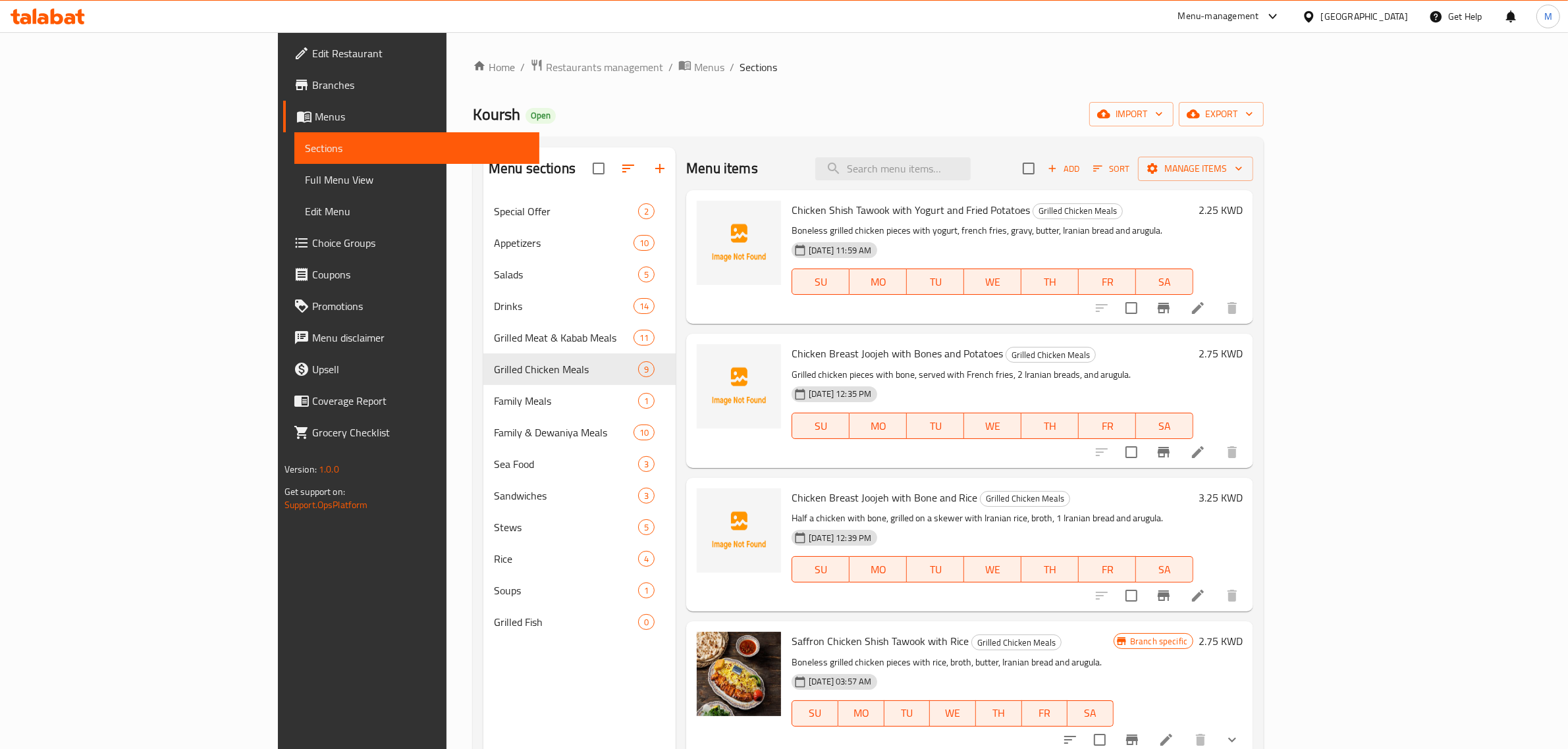
click at [1107, 484] on div "Chicken Breast Joojeh with Bone and Rice Grilled Chicken Meals Half a chicken w…" at bounding box center [992, 545] width 412 height 123
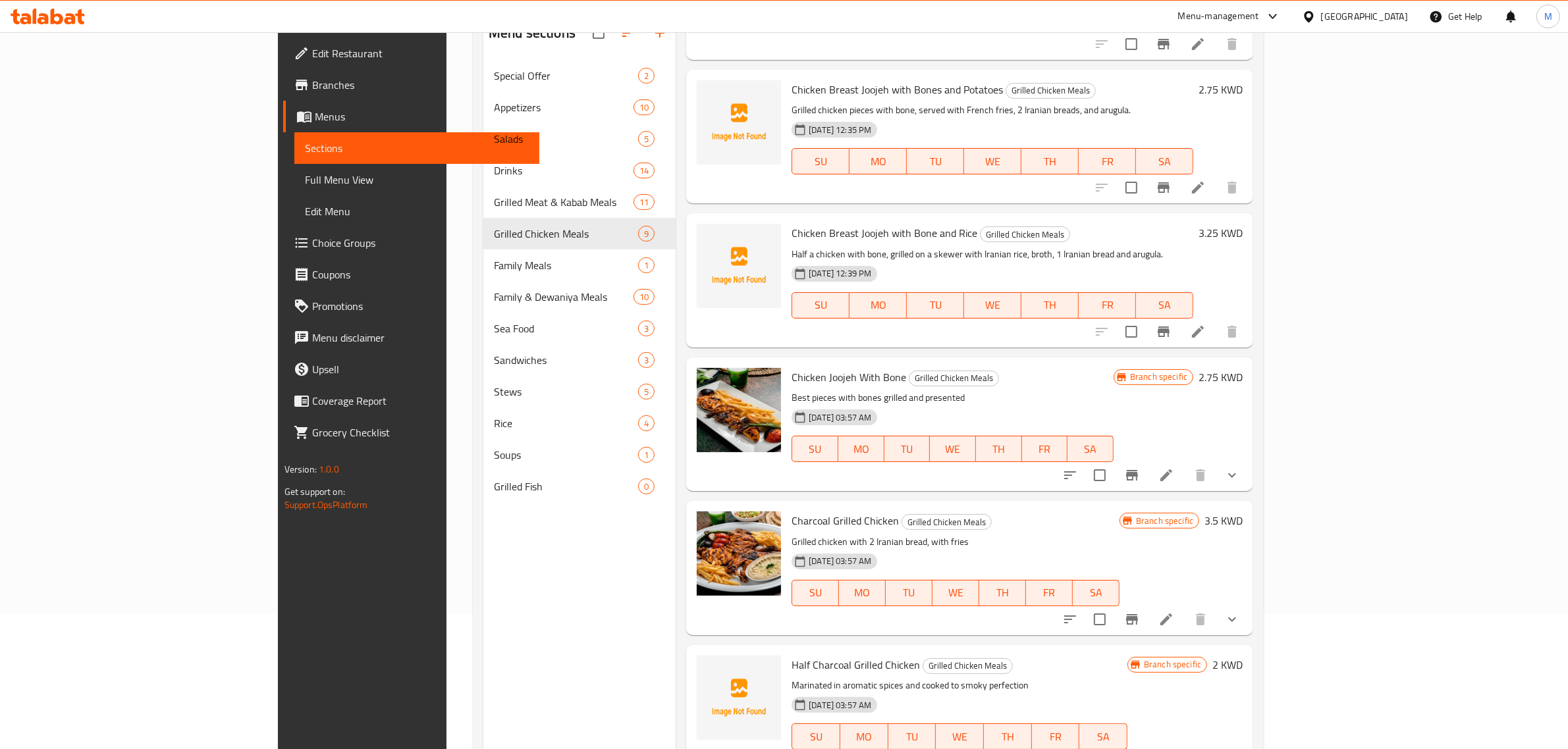
scroll to position [165, 0]
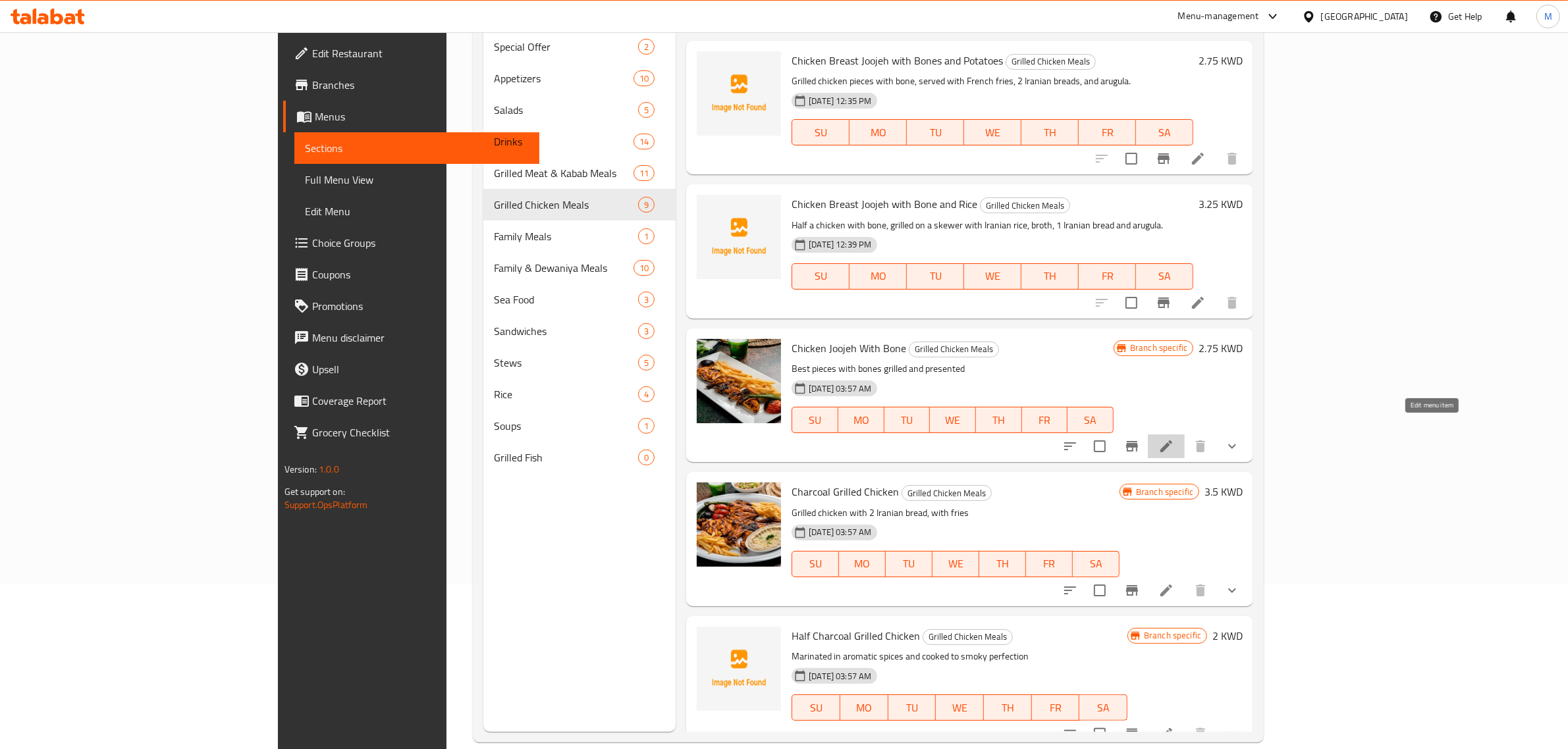
click at [1174, 439] on icon at bounding box center [1166, 446] width 16 height 16
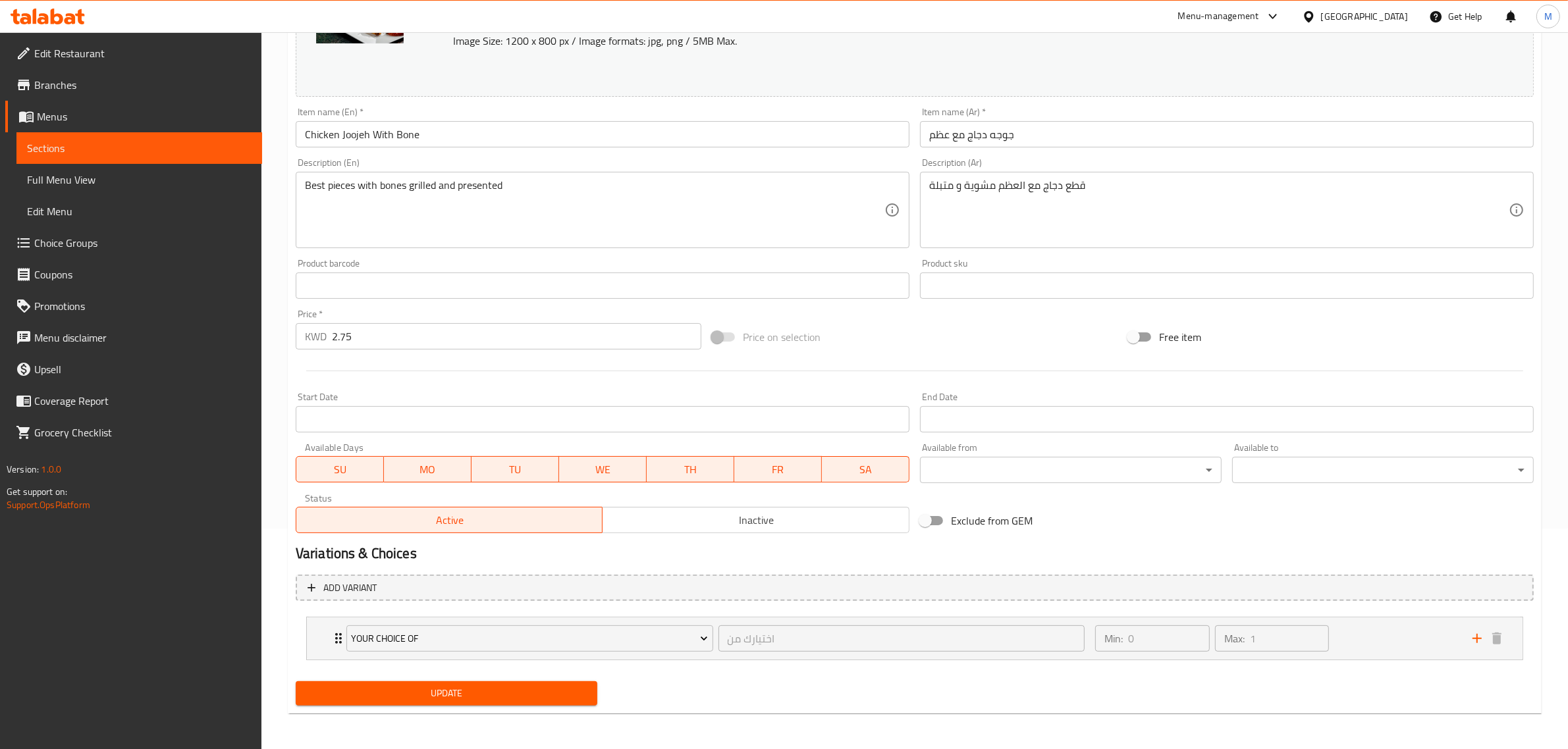
scroll to position [221, 0]
click at [1413, 647] on div "Min: 0 ​ Max: 1 ​" at bounding box center [1276, 637] width 377 height 42
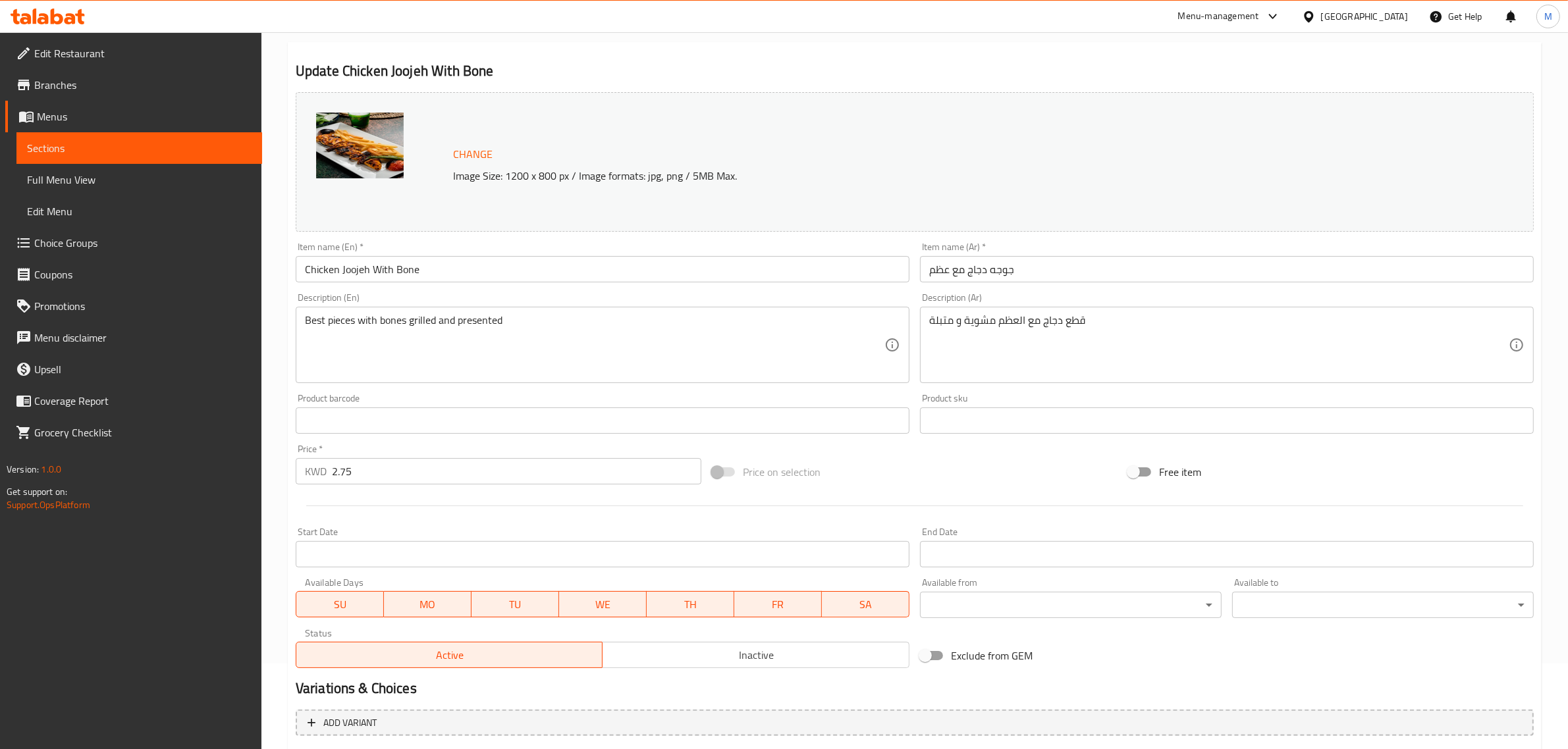
scroll to position [17, 0]
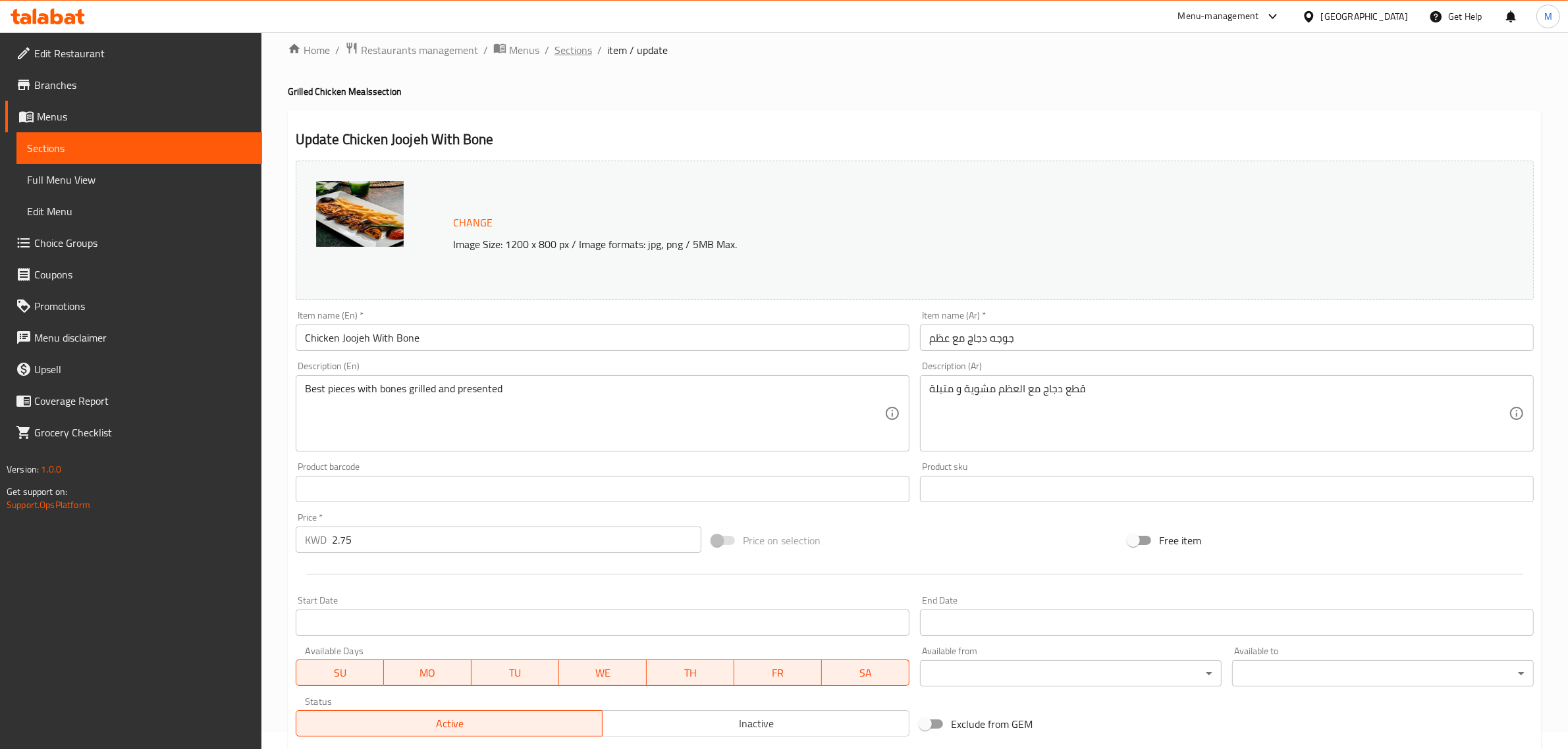
click at [577, 52] on span "Sections" at bounding box center [573, 50] width 37 height 16
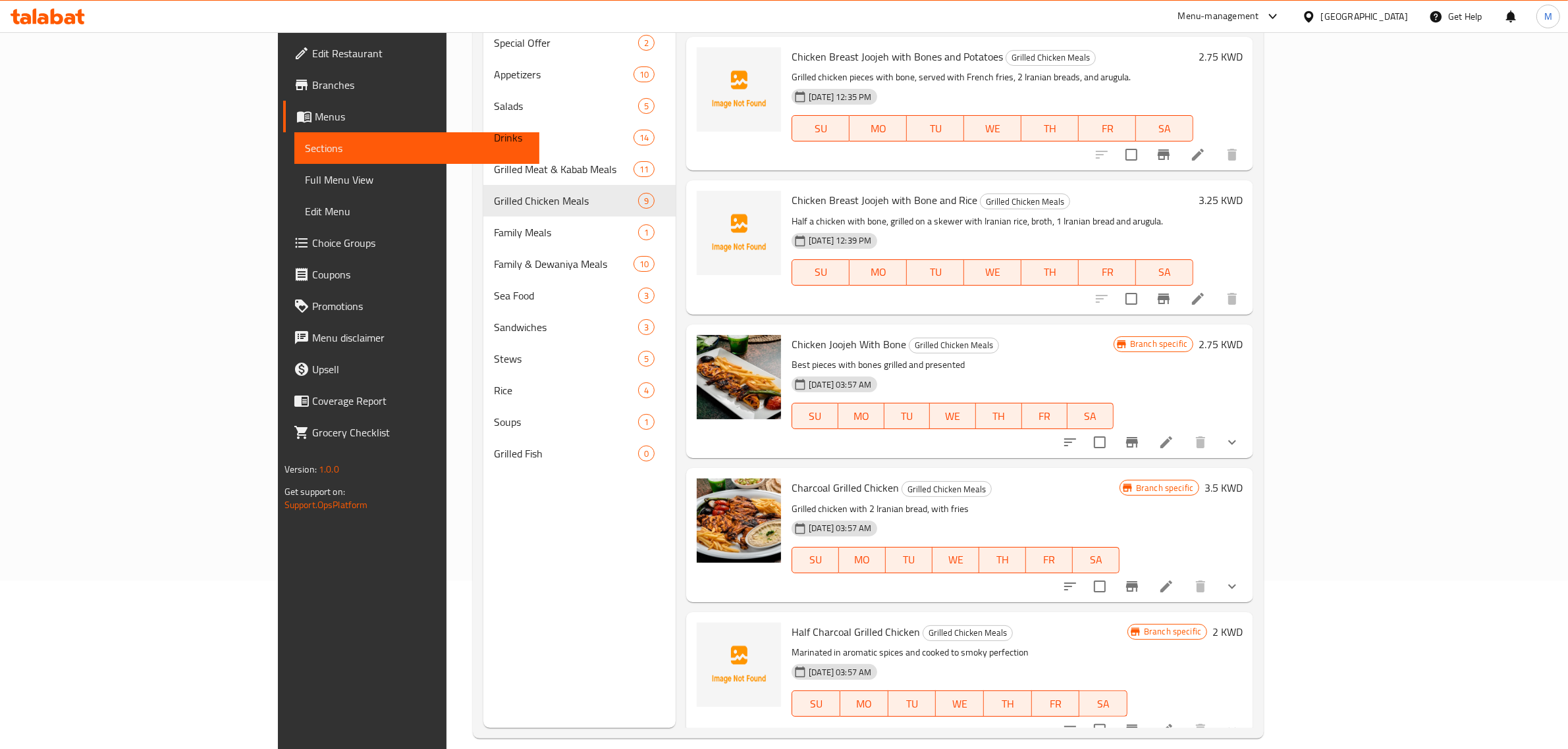
scroll to position [185, 0]
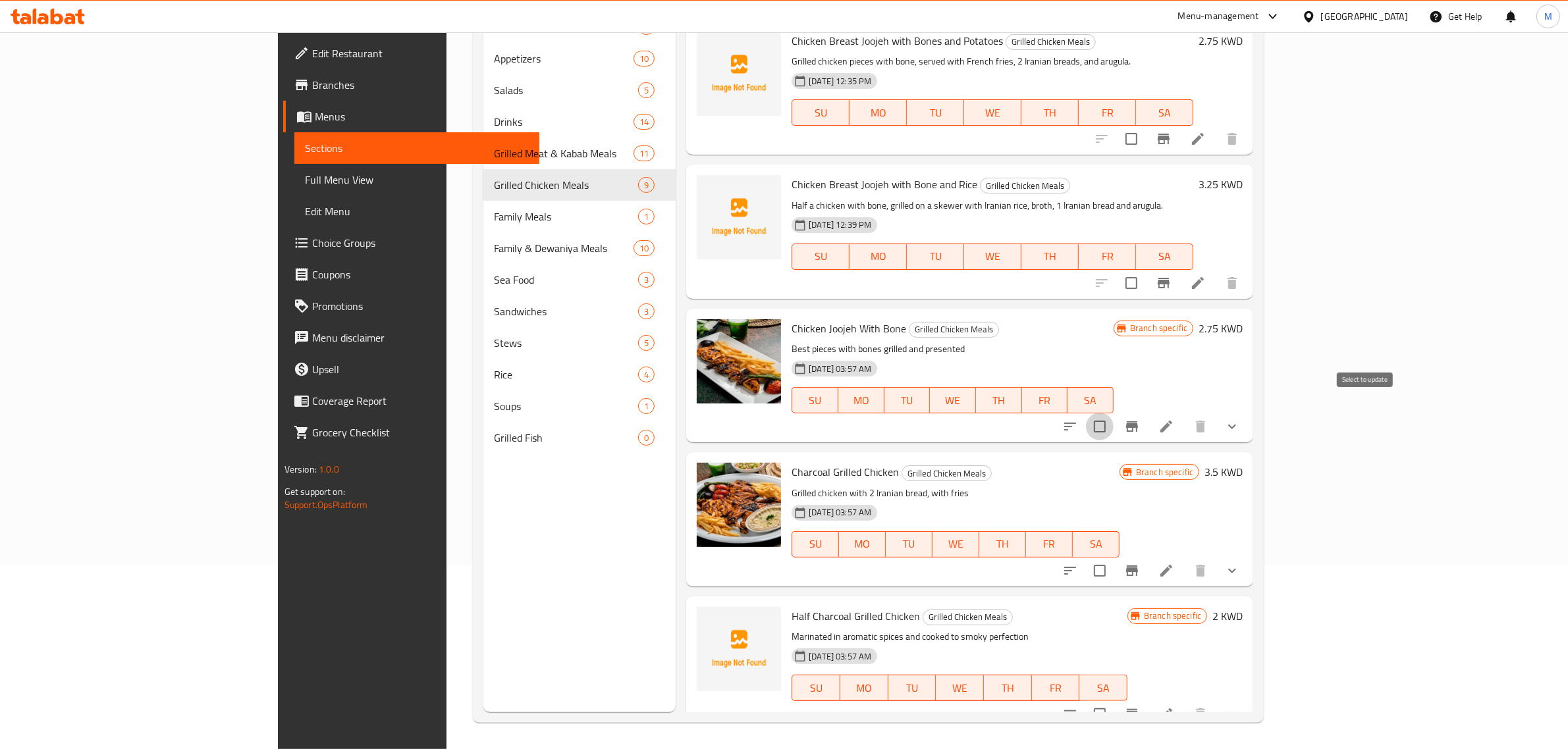
click at [1114, 413] on input "checkbox" at bounding box center [1099, 426] width 27 height 27
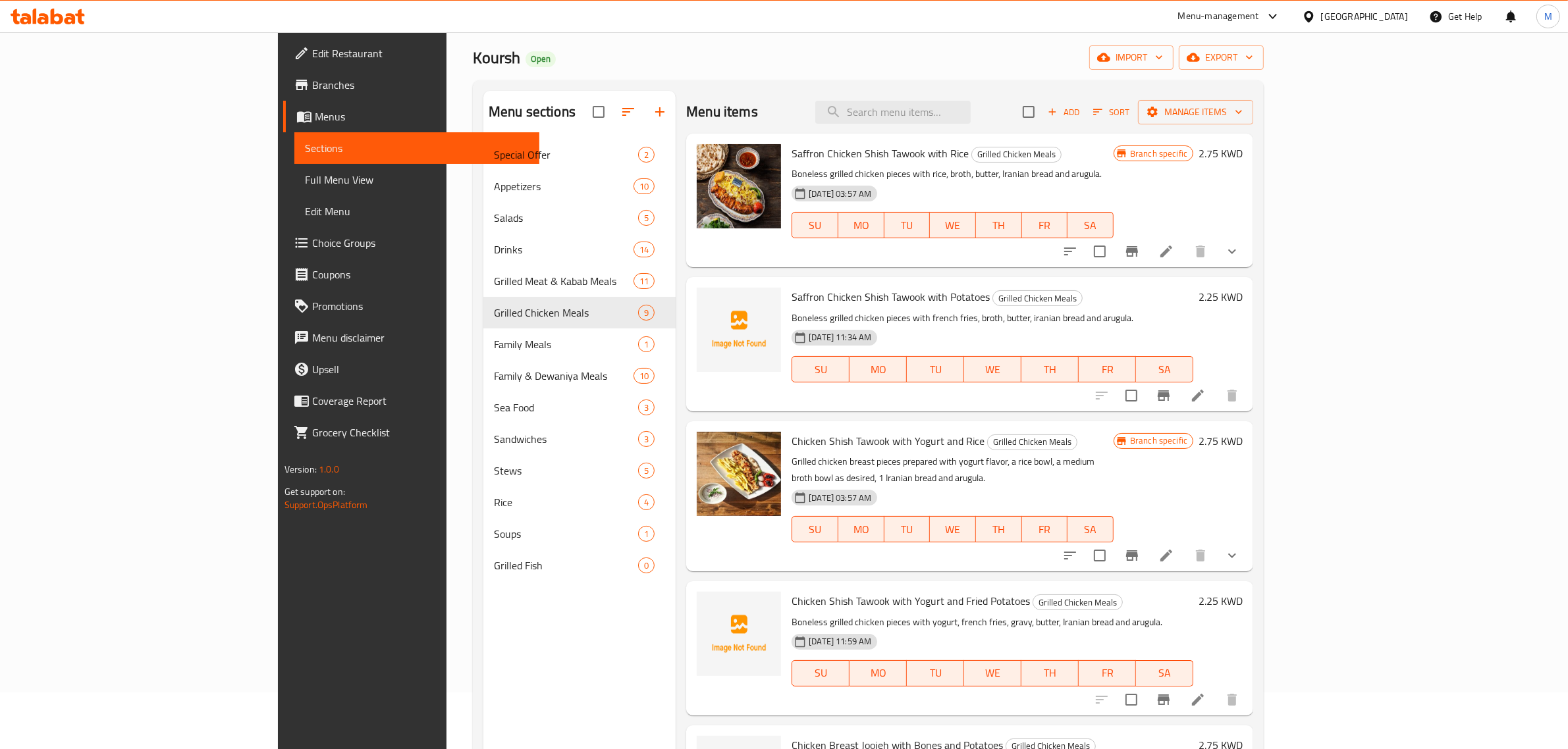
scroll to position [0, 0]
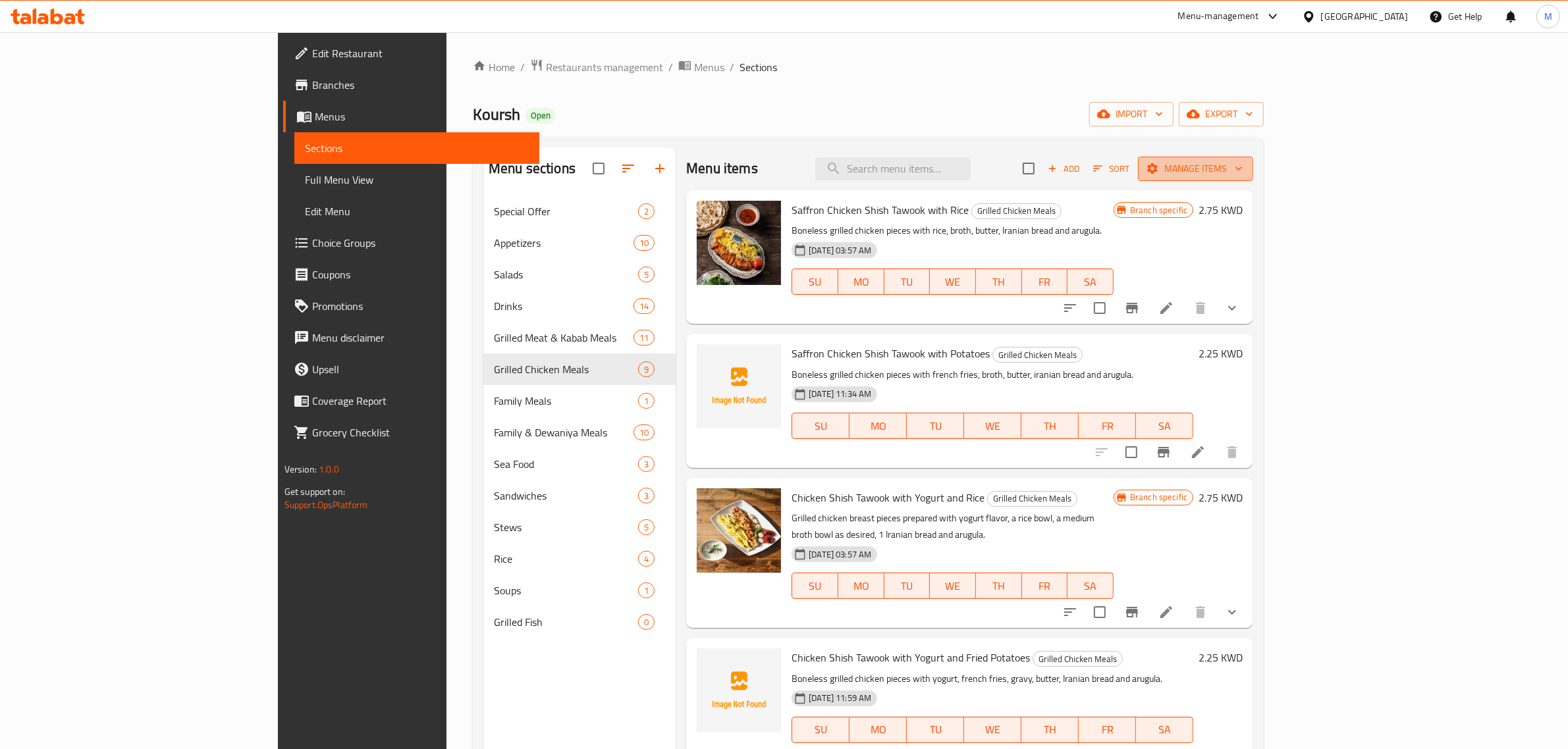
click at [1243, 170] on span "Manage items" at bounding box center [1195, 169] width 94 height 17
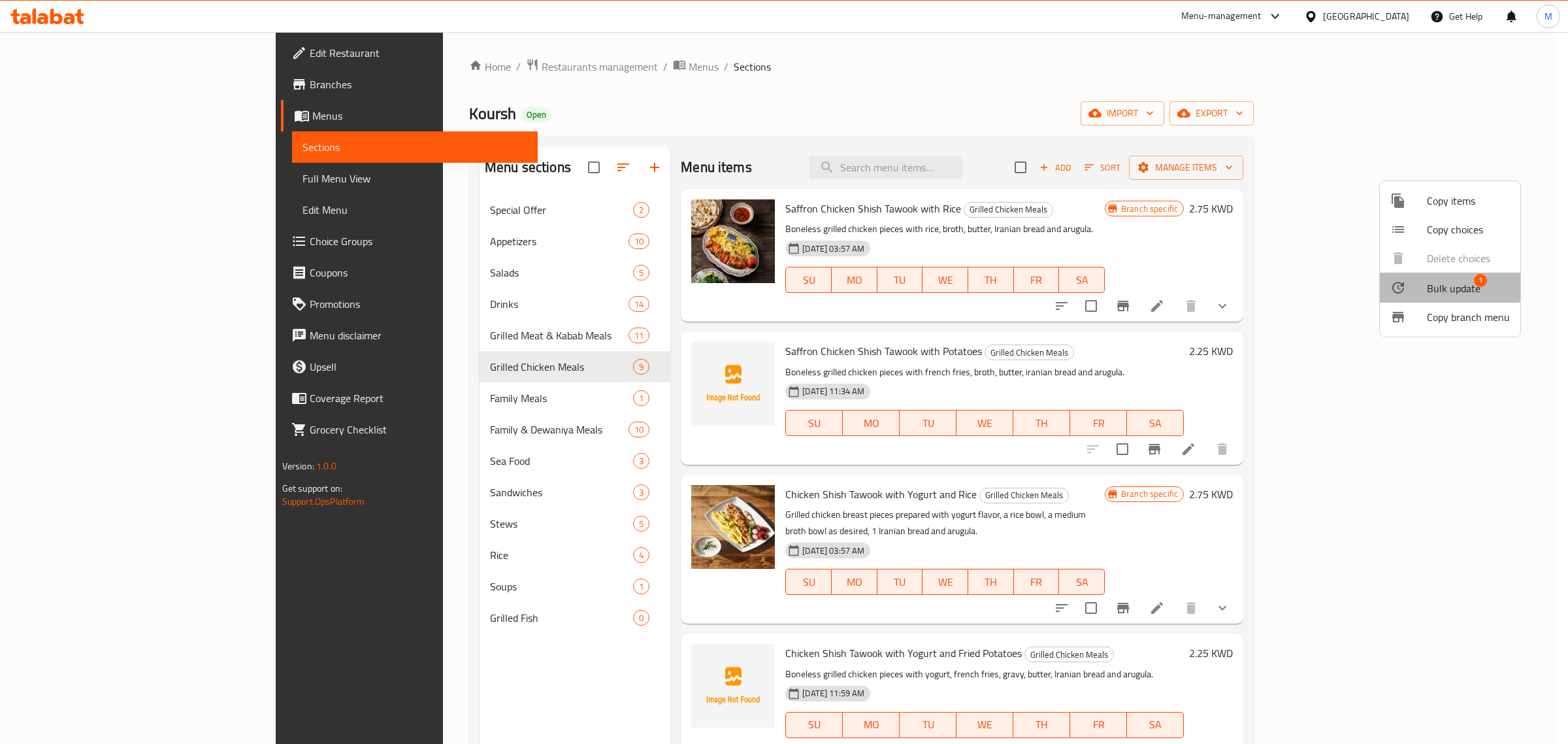
click at [1441, 280] on span "Bulk update" at bounding box center [1453, 288] width 54 height 16
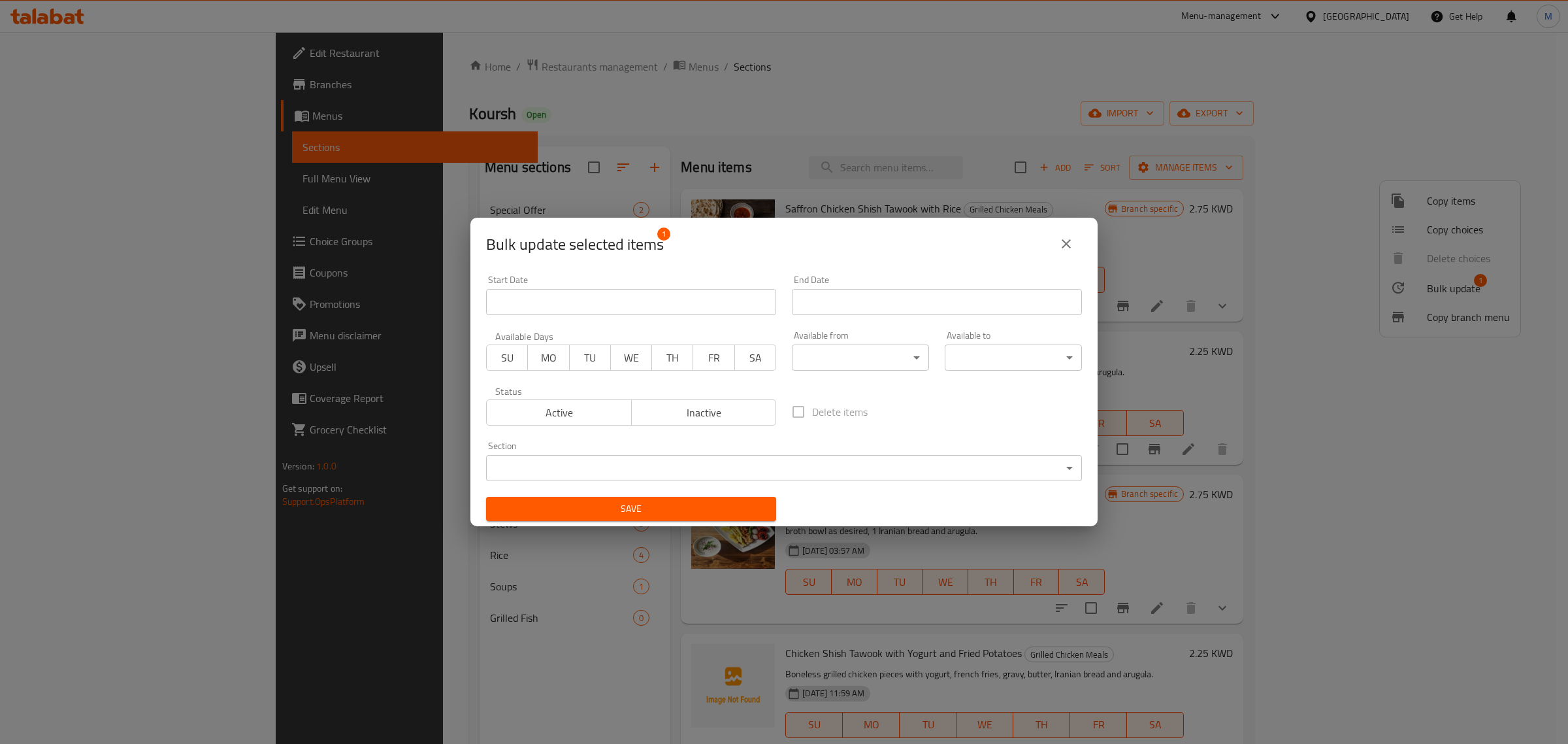
click at [710, 417] on span "Inactive" at bounding box center [704, 413] width 135 height 19
click at [683, 510] on span "Save" at bounding box center [631, 509] width 269 height 17
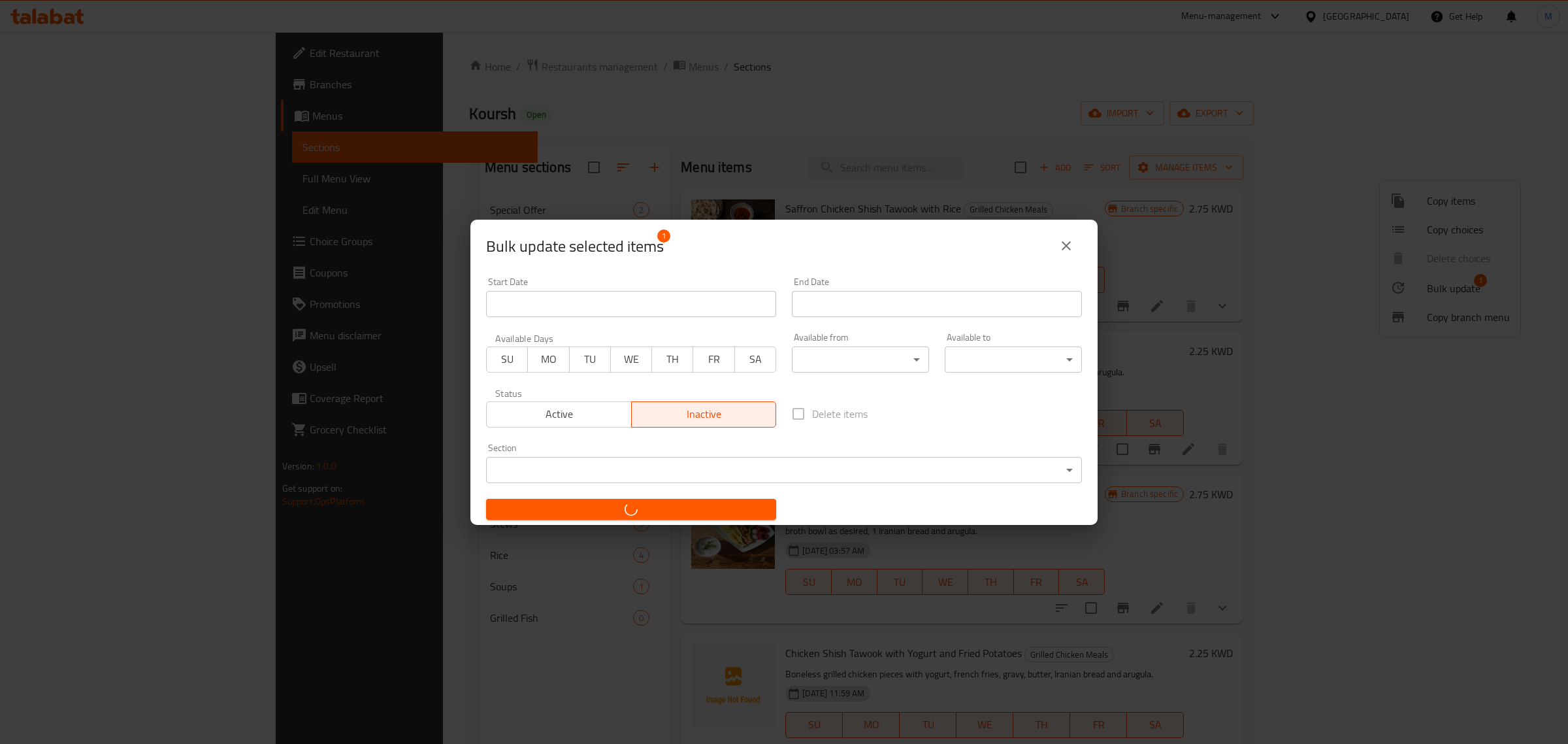
checkbox input "false"
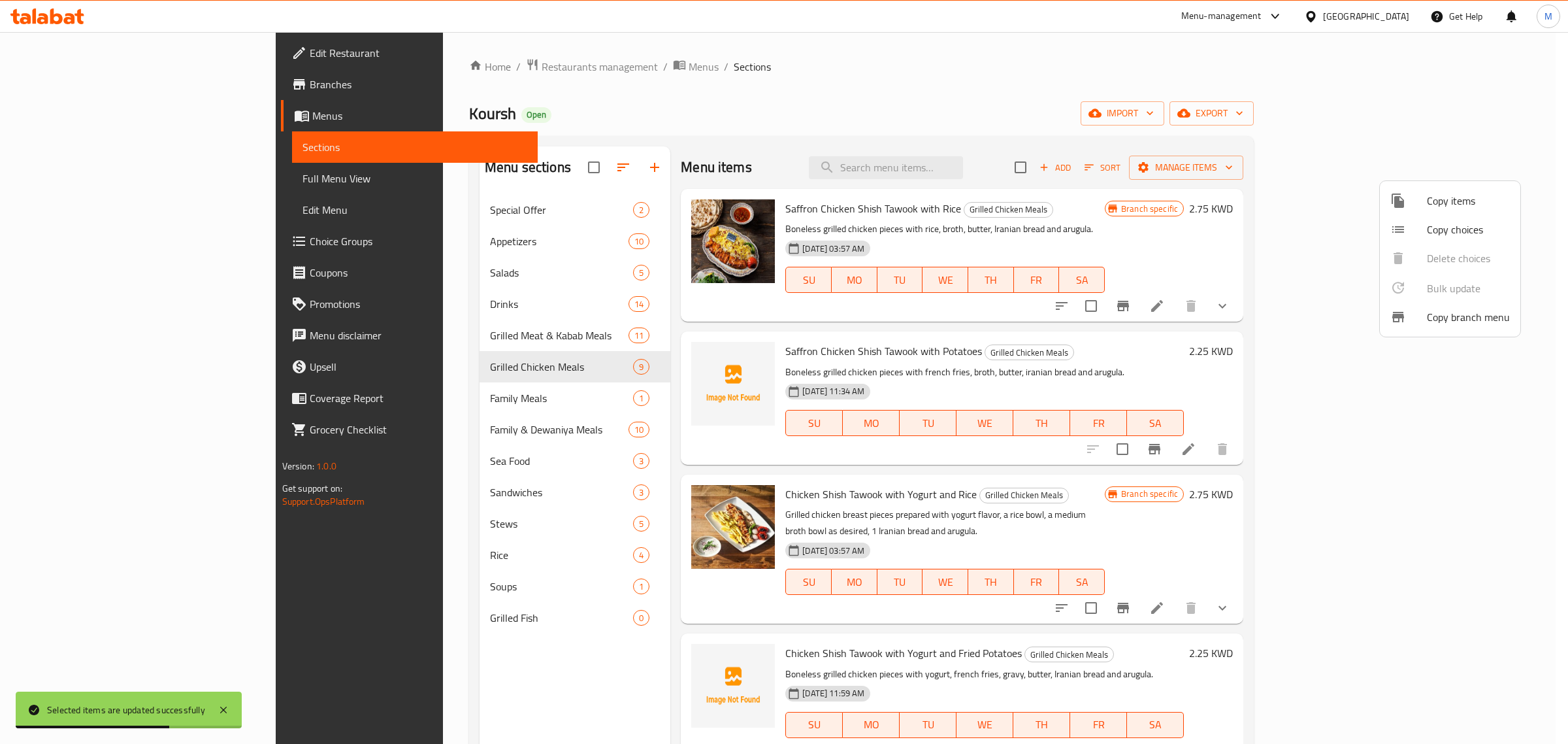
click at [1209, 358] on div at bounding box center [784, 372] width 1568 height 744
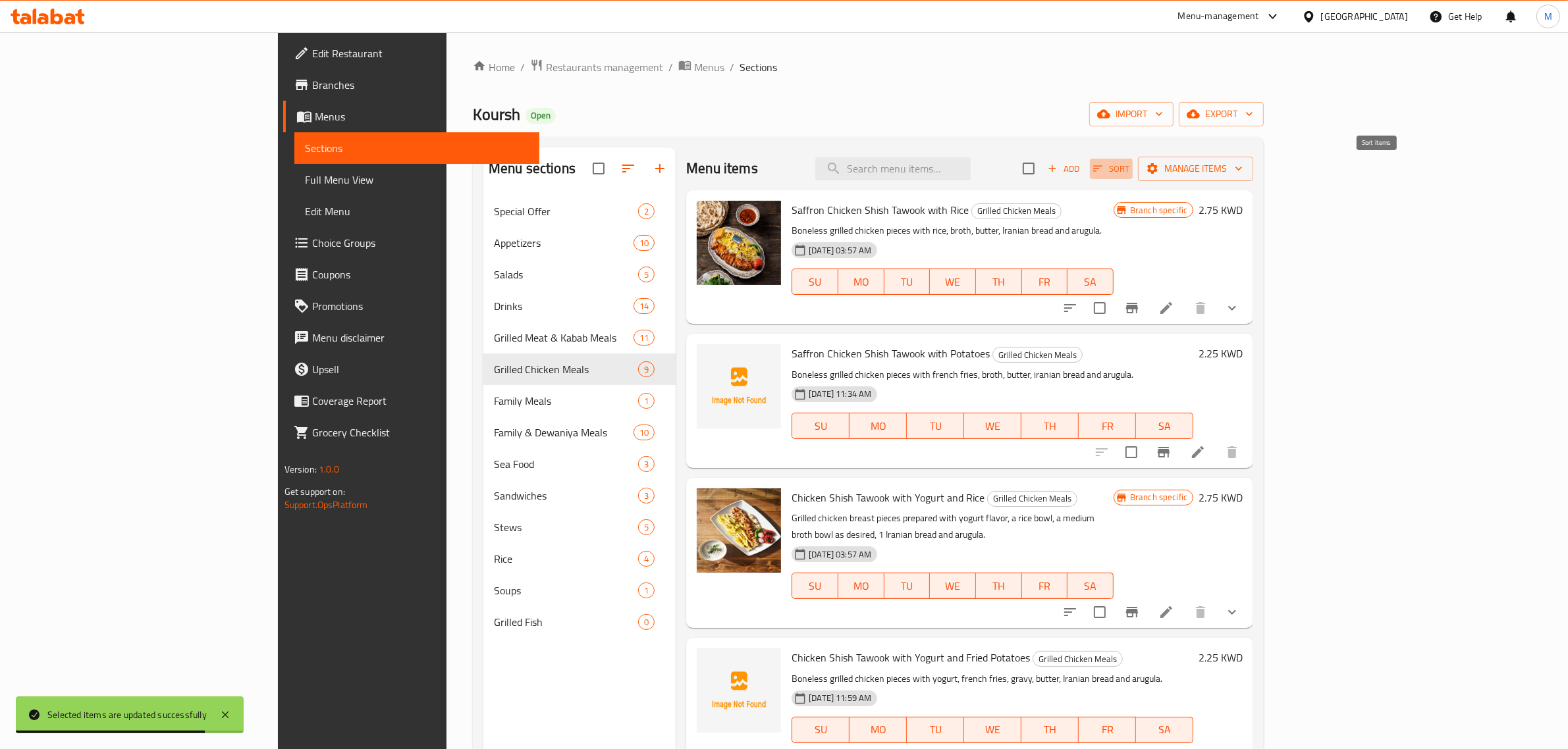
click at [1130, 171] on span "Sort" at bounding box center [1112, 169] width 37 height 15
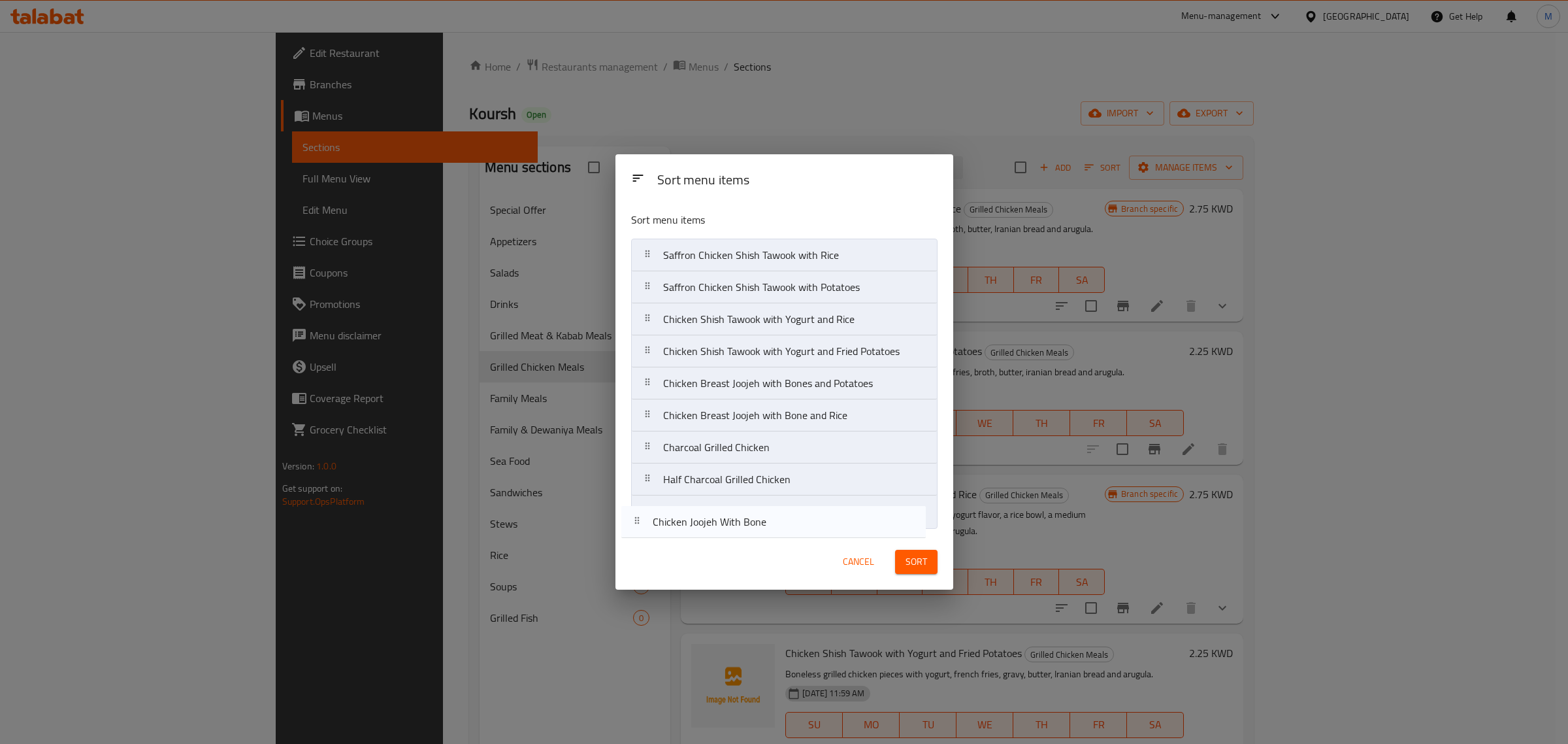
drag, startPoint x: 844, startPoint y: 451, endPoint x: 834, endPoint y: 528, distance: 77.6
click at [834, 528] on nav "Saffron Chicken Shish Tawook with Rice Saffron Chicken Shish Tawook with Potato…" at bounding box center [784, 384] width 306 height 289
drag, startPoint x: 820, startPoint y: 488, endPoint x: 817, endPoint y: 461, distance: 27.2
click at [817, 458] on nav "Saffron Chicken Shish Tawook with Rice Saffron Chicken Shish Tawook with Potato…" at bounding box center [784, 384] width 306 height 289
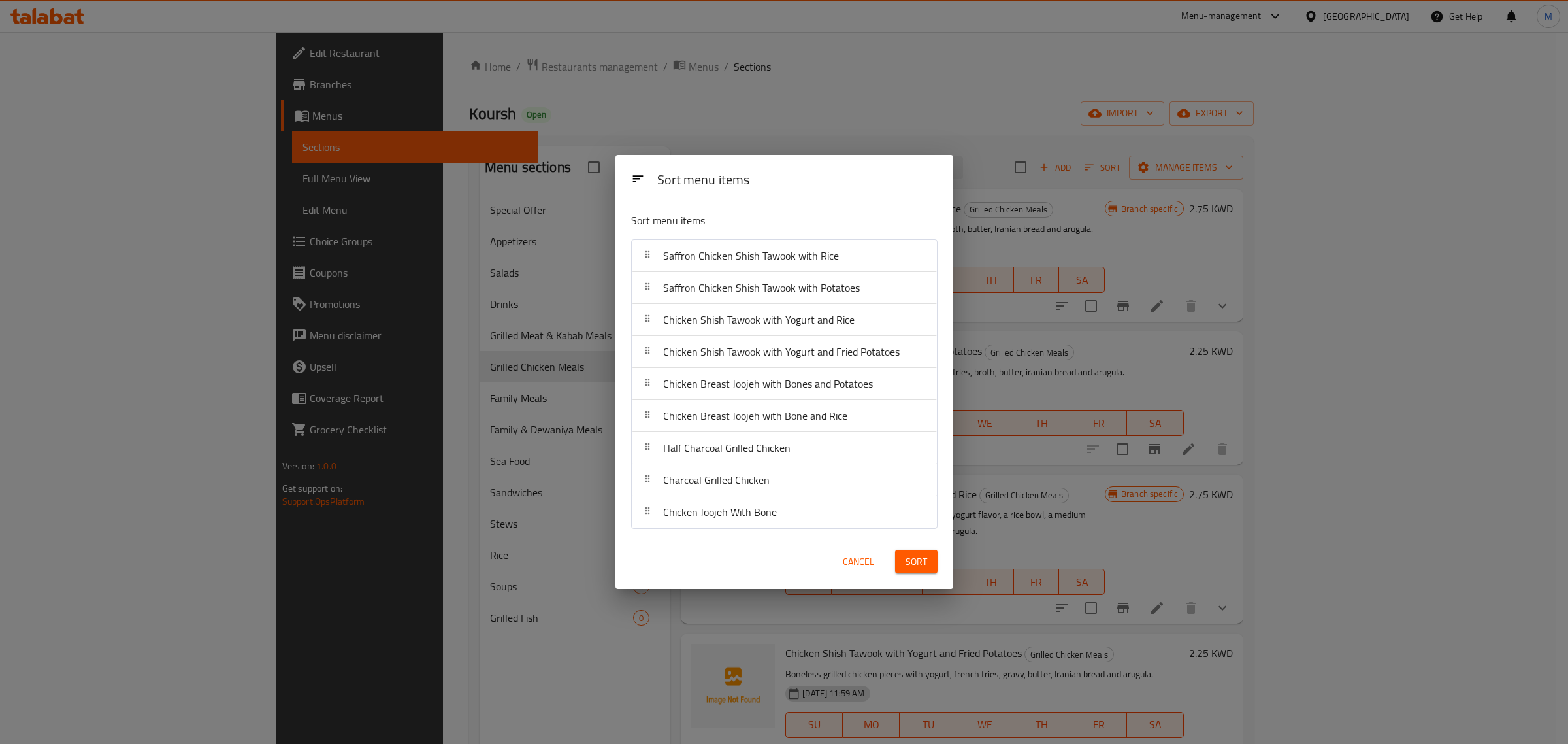
click at [913, 560] on span "Sort" at bounding box center [916, 562] width 21 height 17
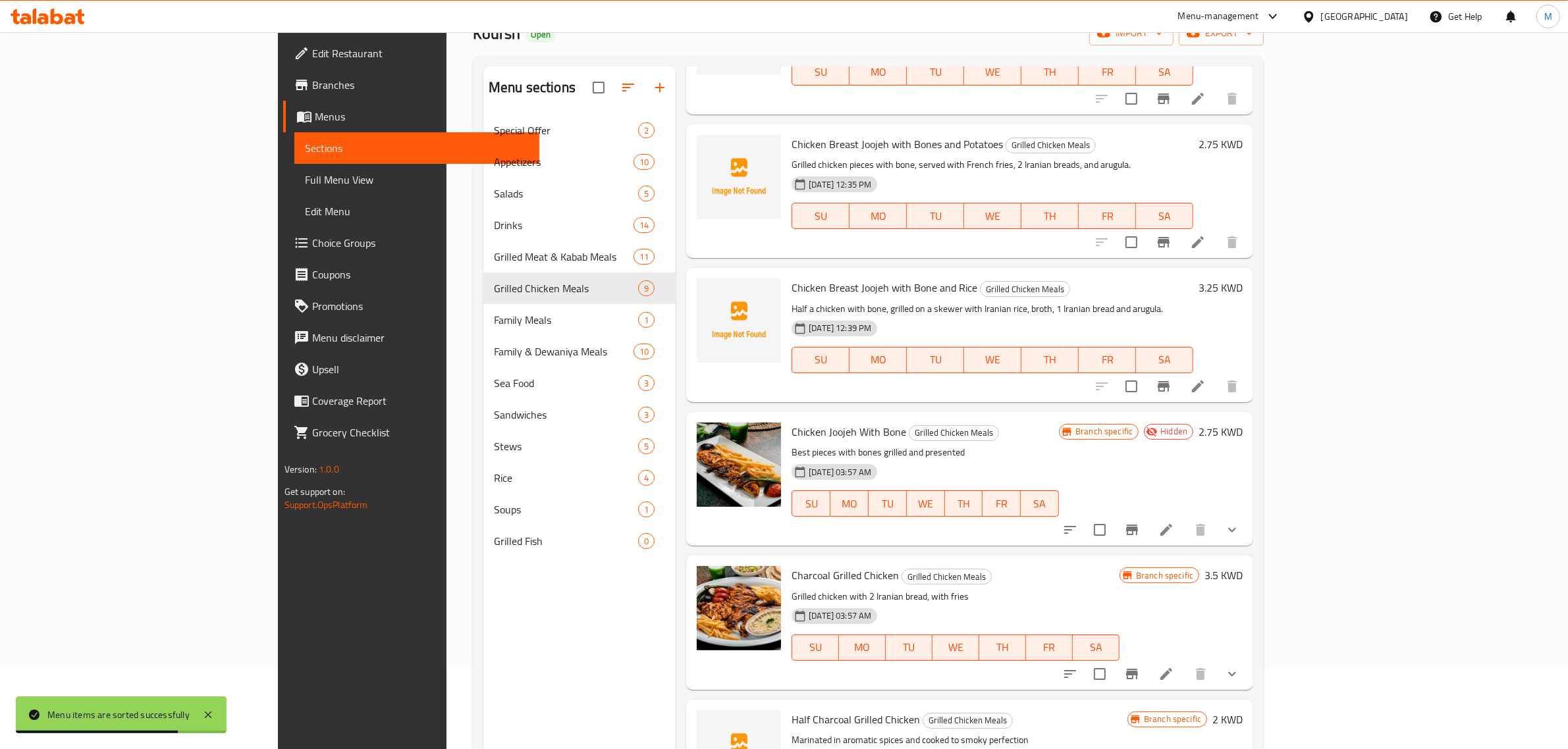
scroll to position [185, 0]
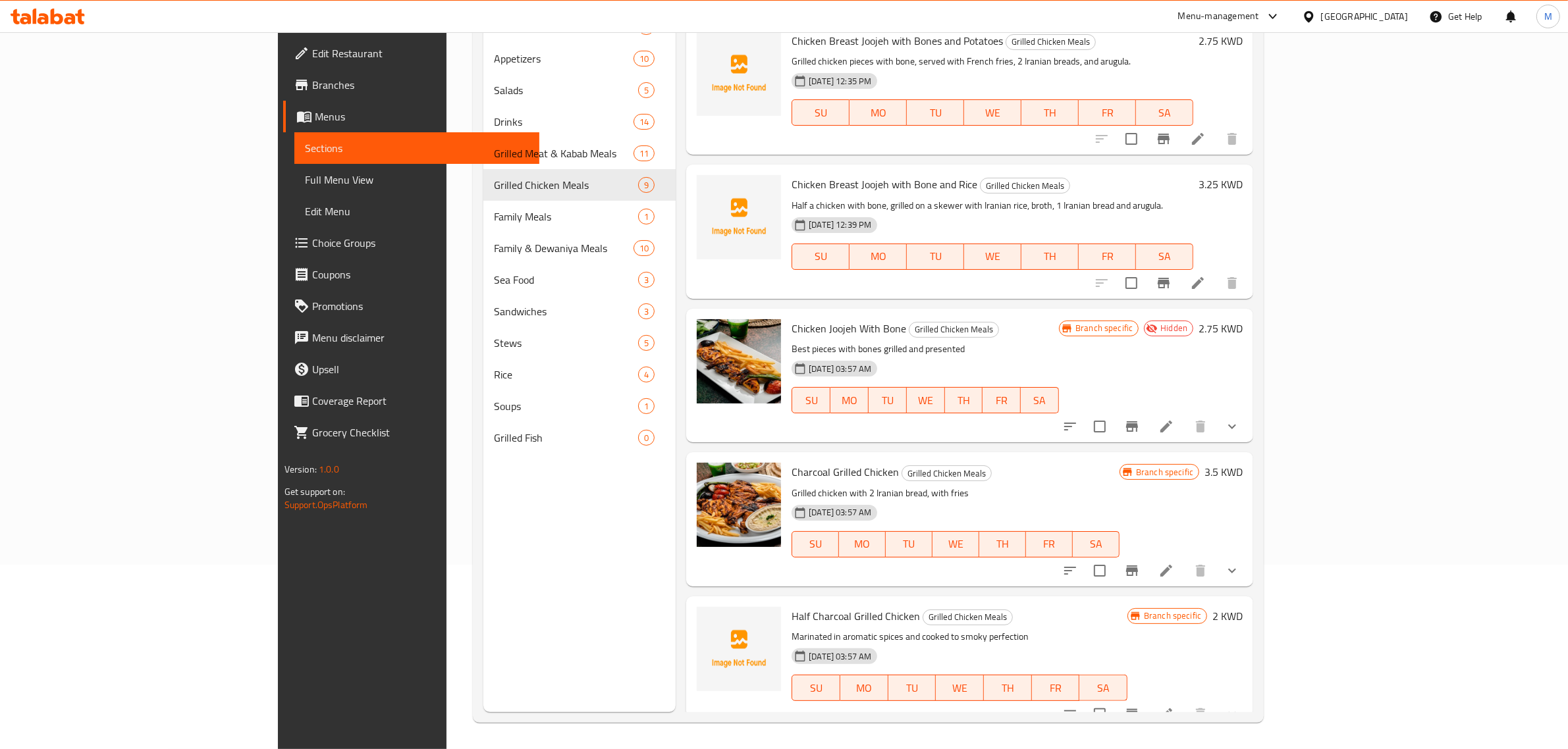
click at [991, 499] on div "07-09-2023 03:57 AM SU MO TU WE TH FR SA" at bounding box center [955, 534] width 339 height 71
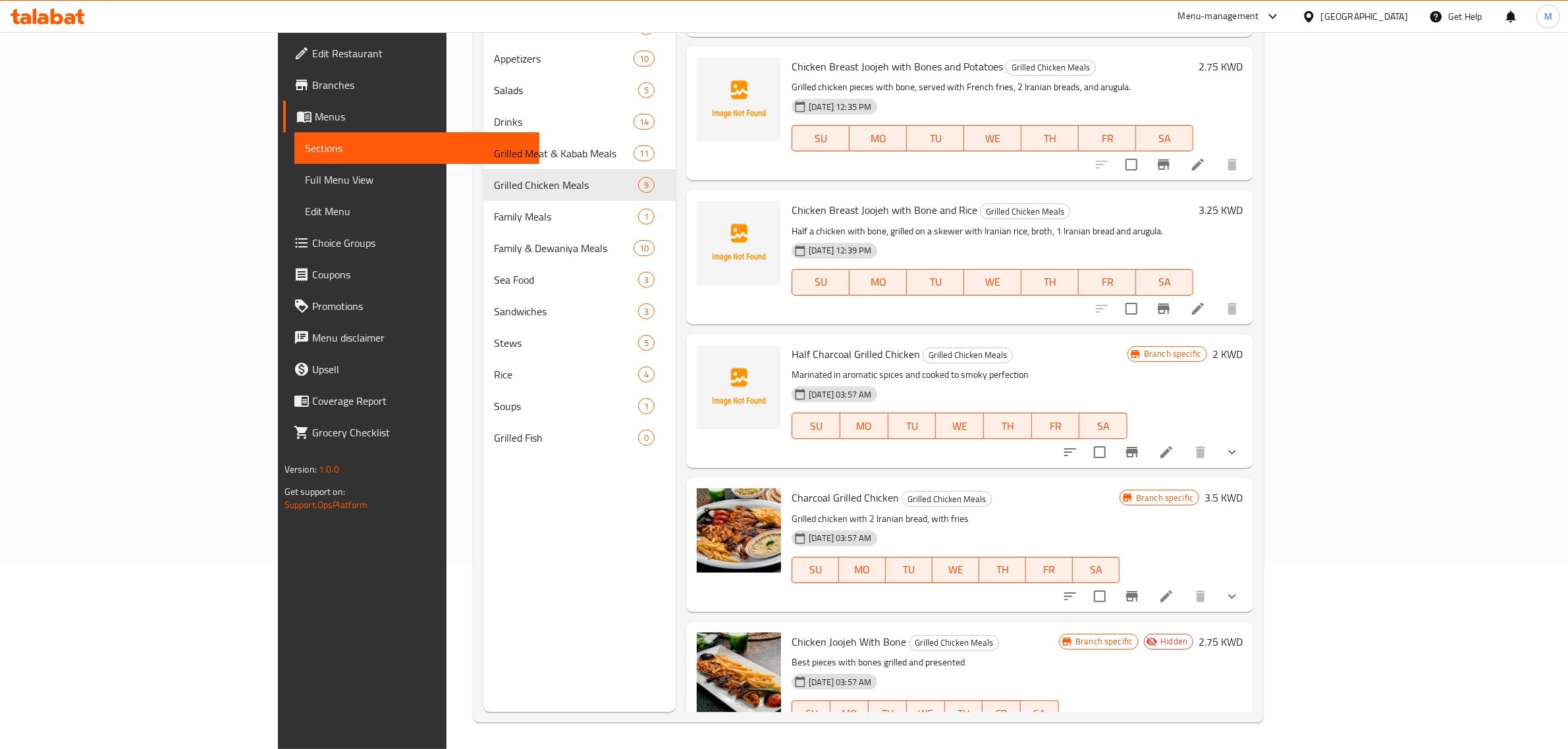
scroll to position [577, 0]
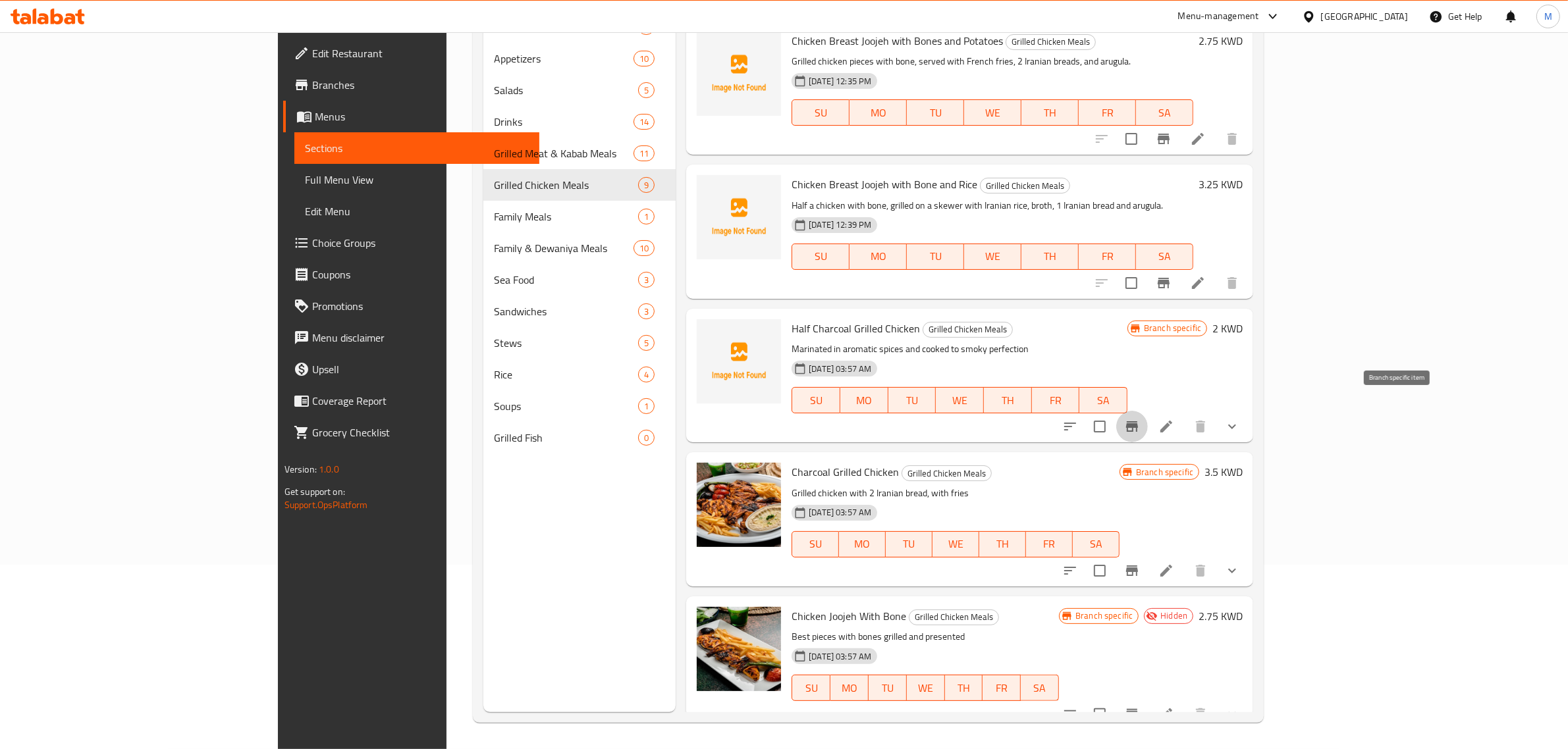
click at [1140, 419] on icon "Branch-specific-item" at bounding box center [1132, 426] width 16 height 16
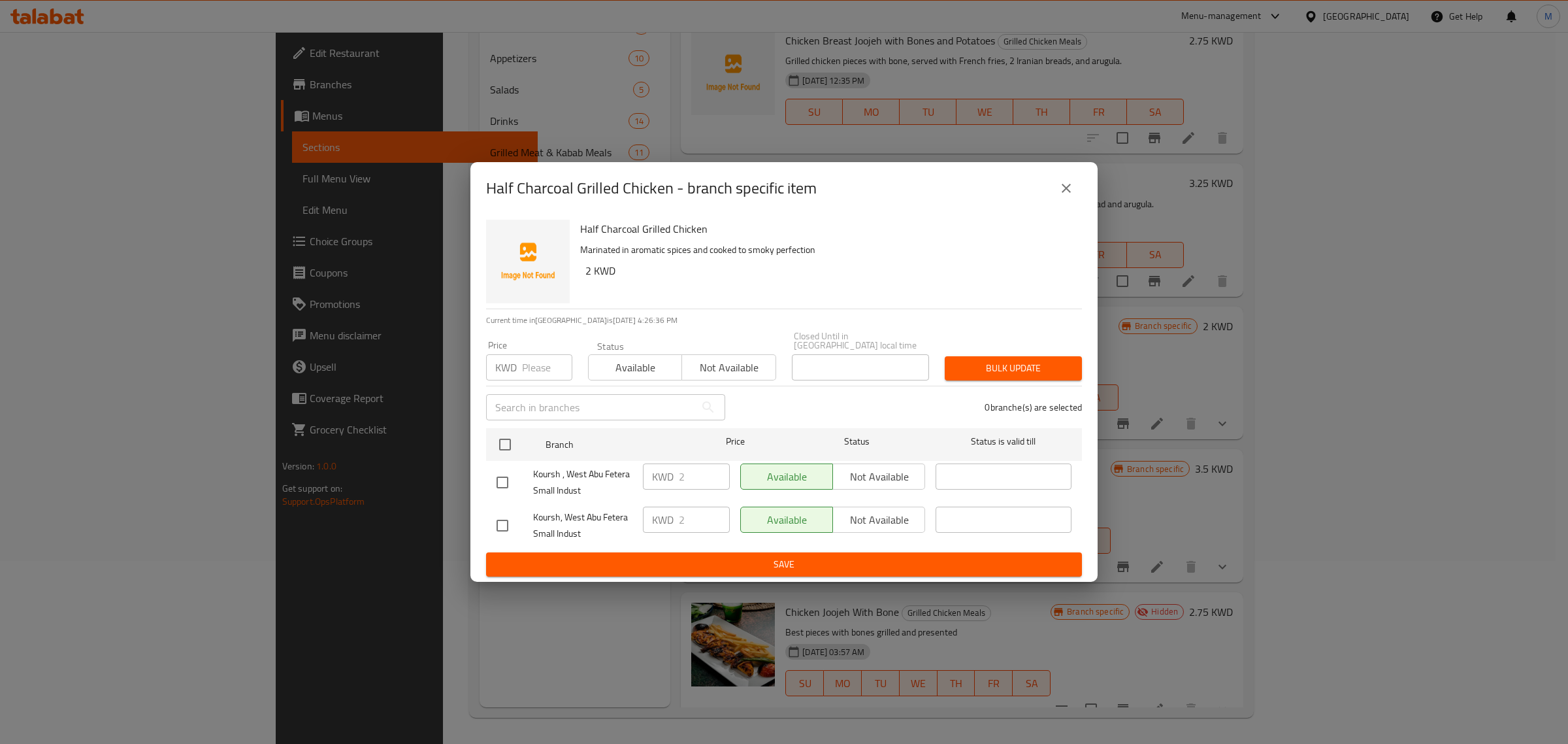
click at [1067, 191] on icon "close" at bounding box center [1066, 188] width 16 height 16
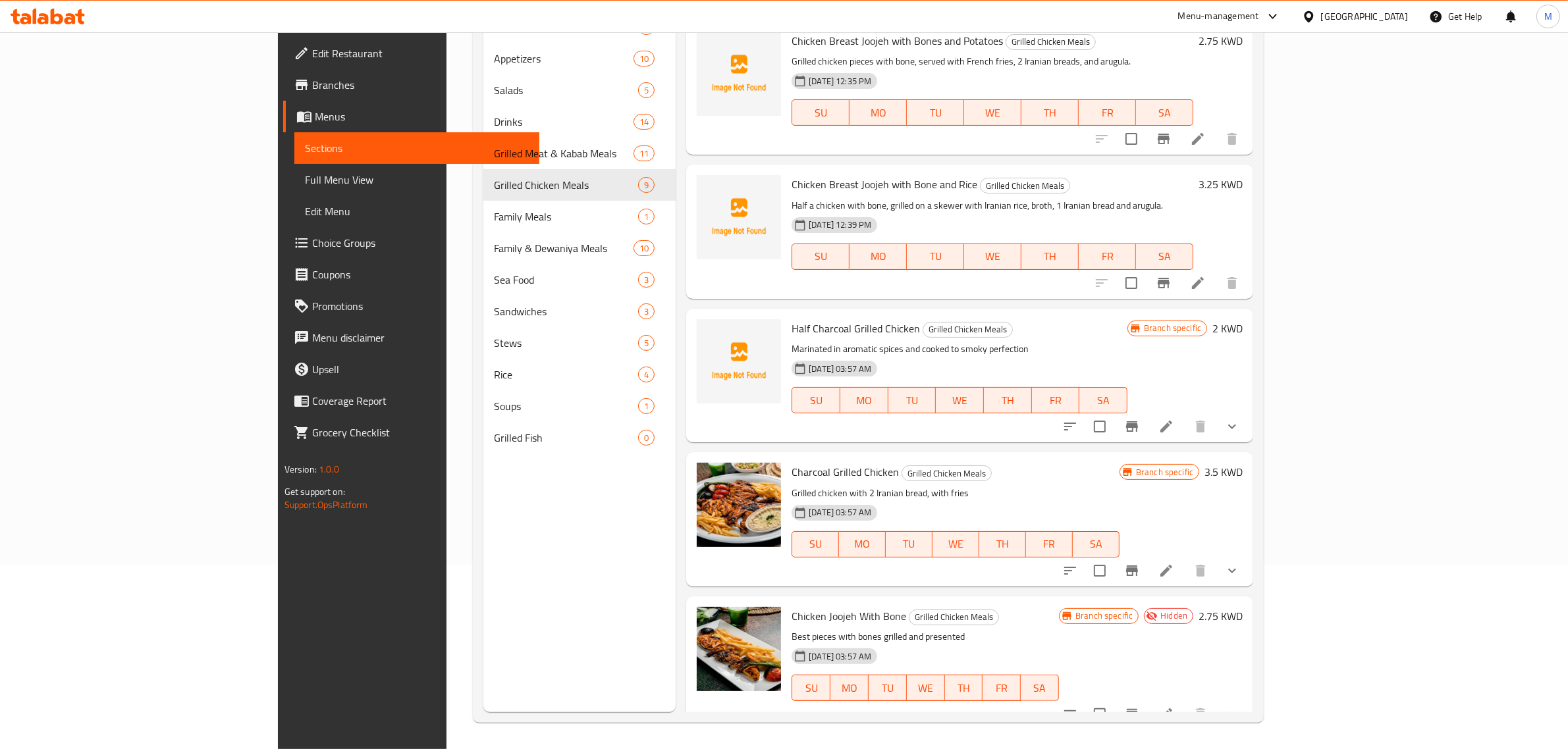
click at [1095, 458] on div "Charcoal Grilled Chicken Grilled Chicken Meals Grilled chicken with 2 Iranian b…" at bounding box center [955, 519] width 339 height 123
click at [1174, 419] on icon at bounding box center [1166, 426] width 16 height 16
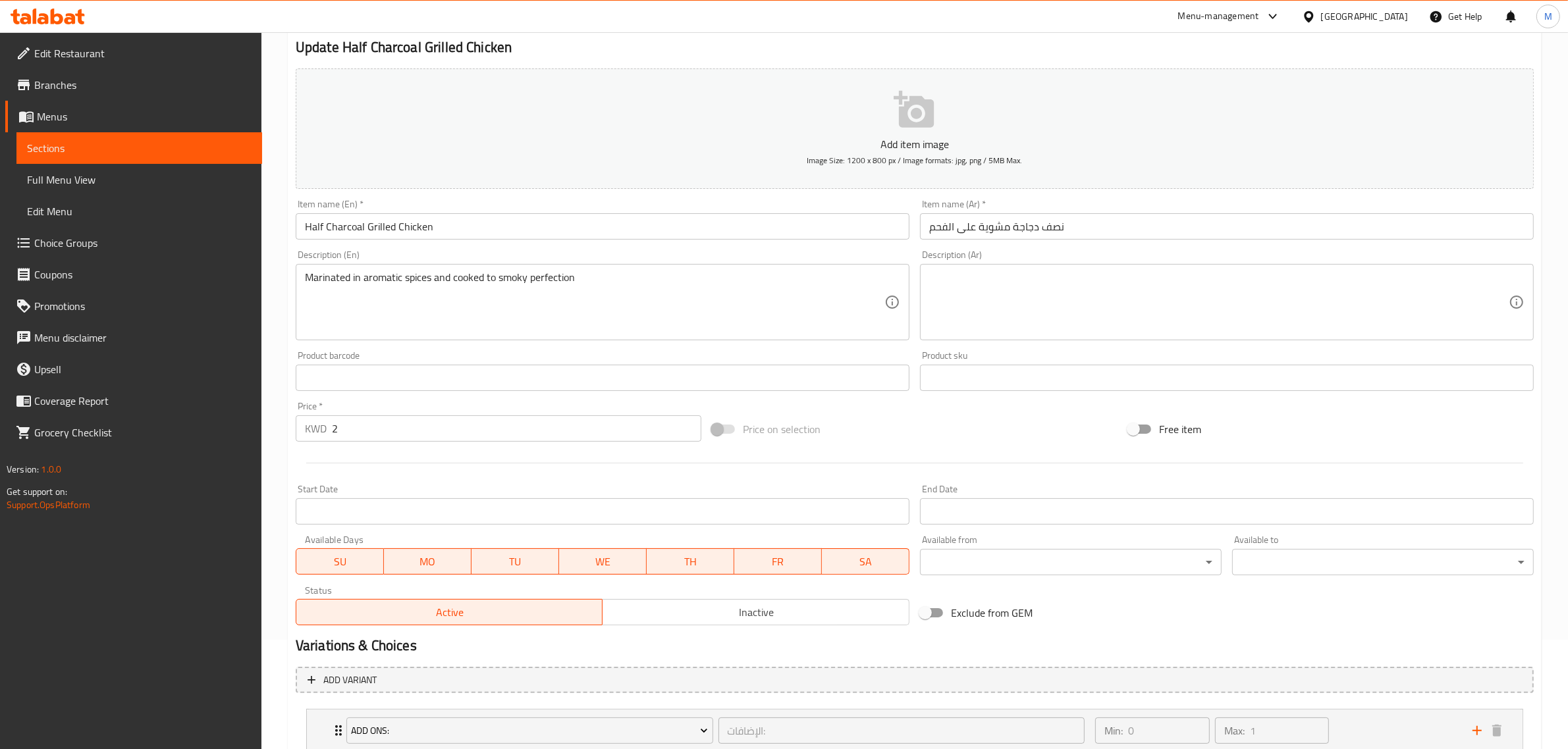
scroll to position [201, 0]
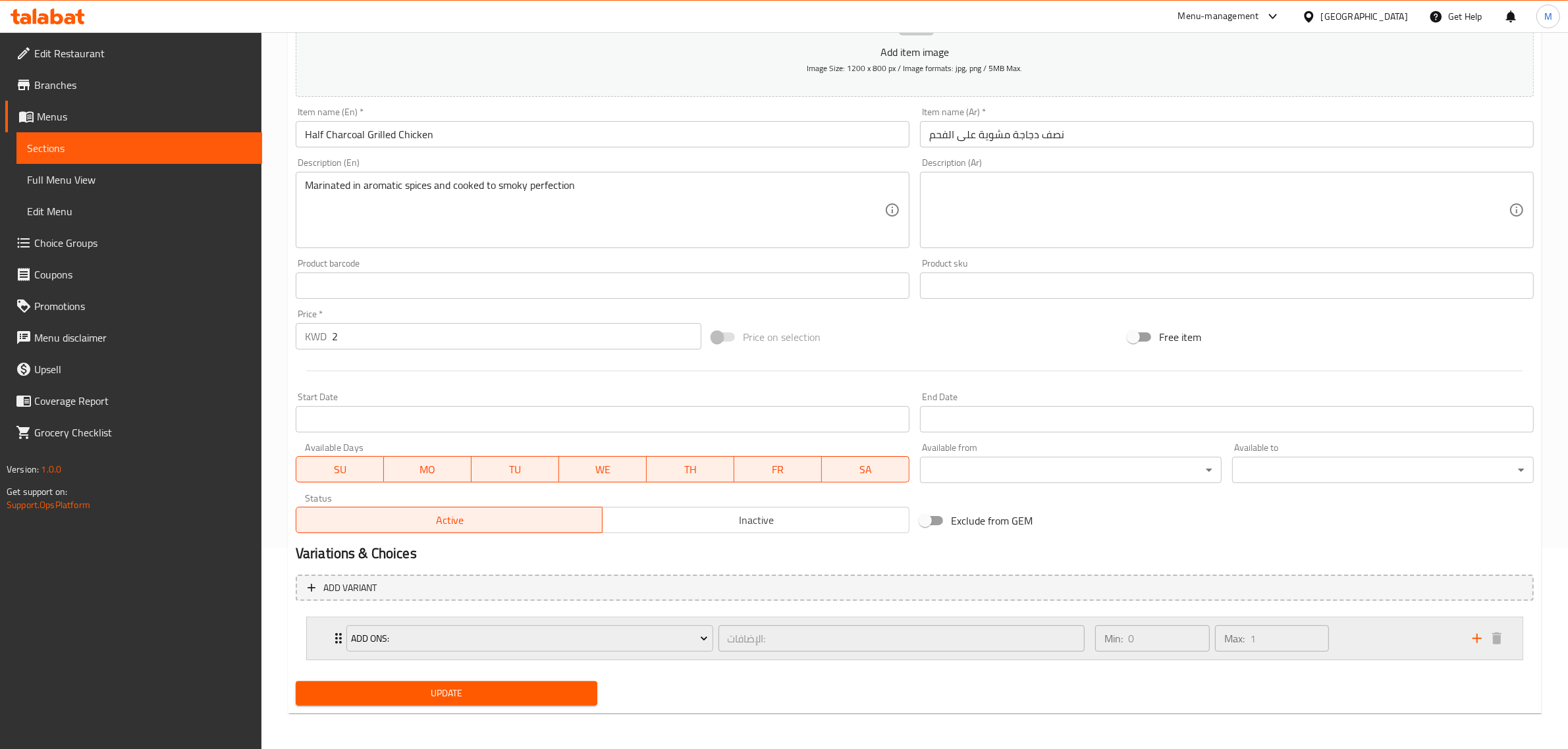
click at [1388, 629] on div "Min: 0 ​ Max: 1 ​" at bounding box center [1276, 638] width 377 height 42
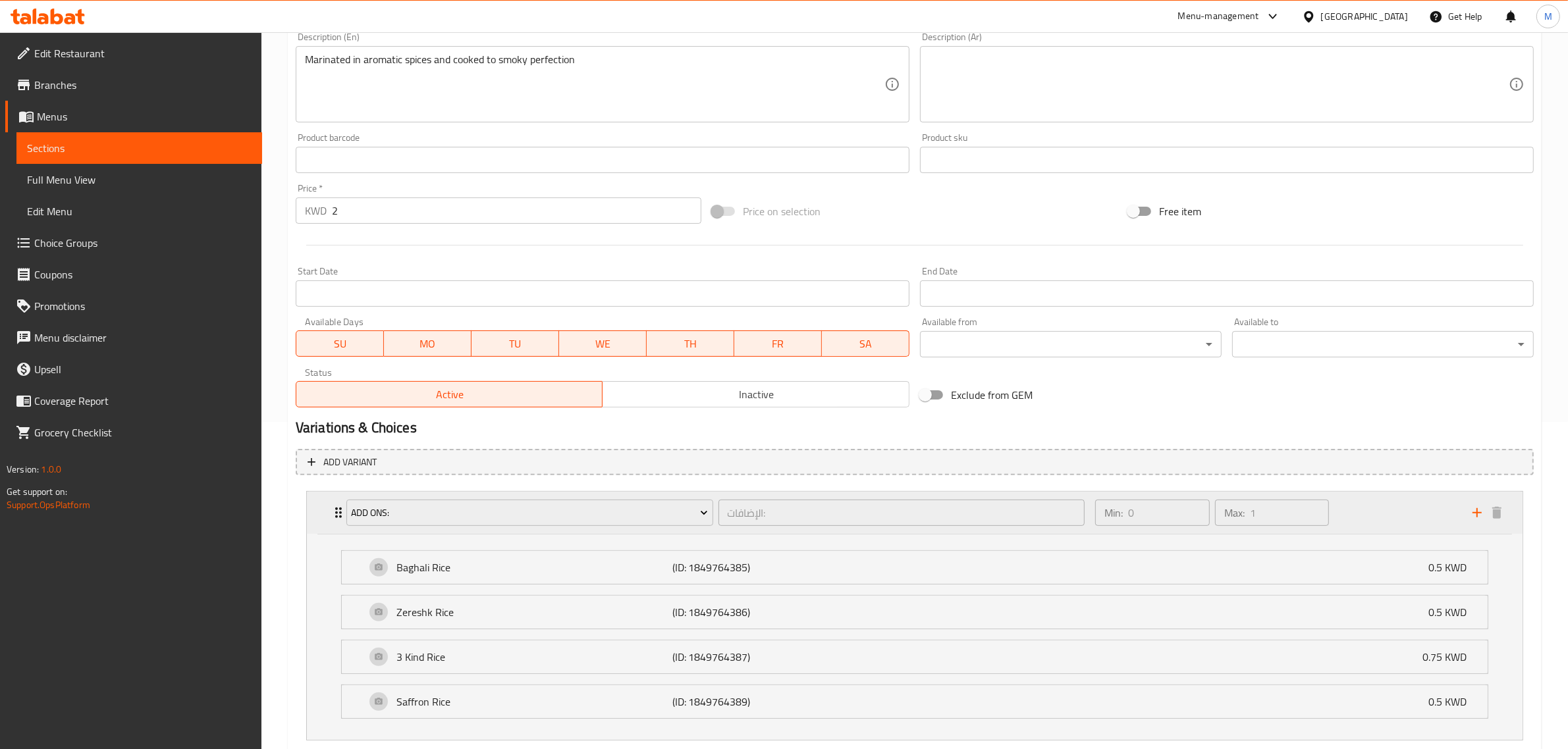
scroll to position [366, 0]
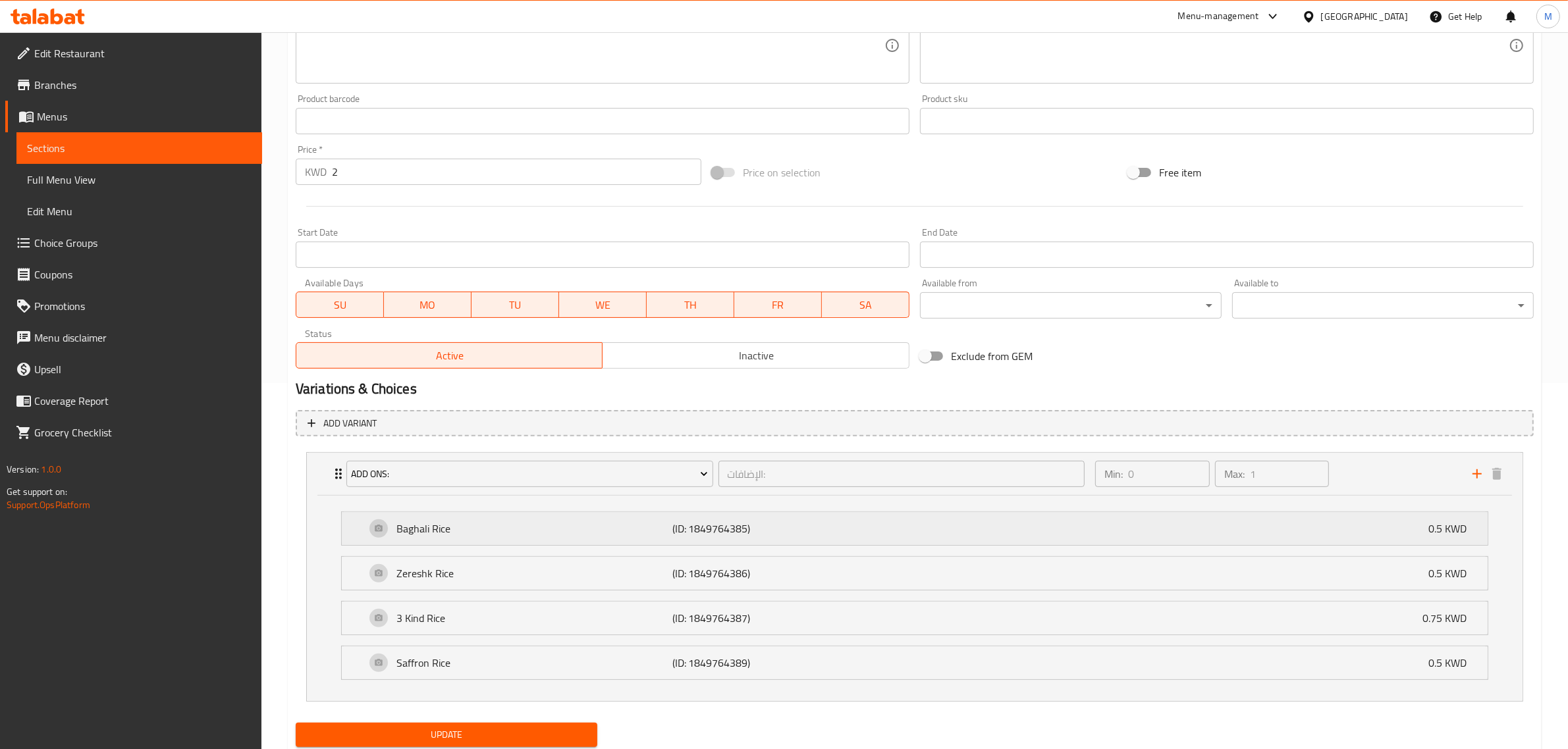
click at [859, 542] on div "Baghali Rice (ID: 1849764385) 0.5 KWD" at bounding box center [918, 528] width 1107 height 33
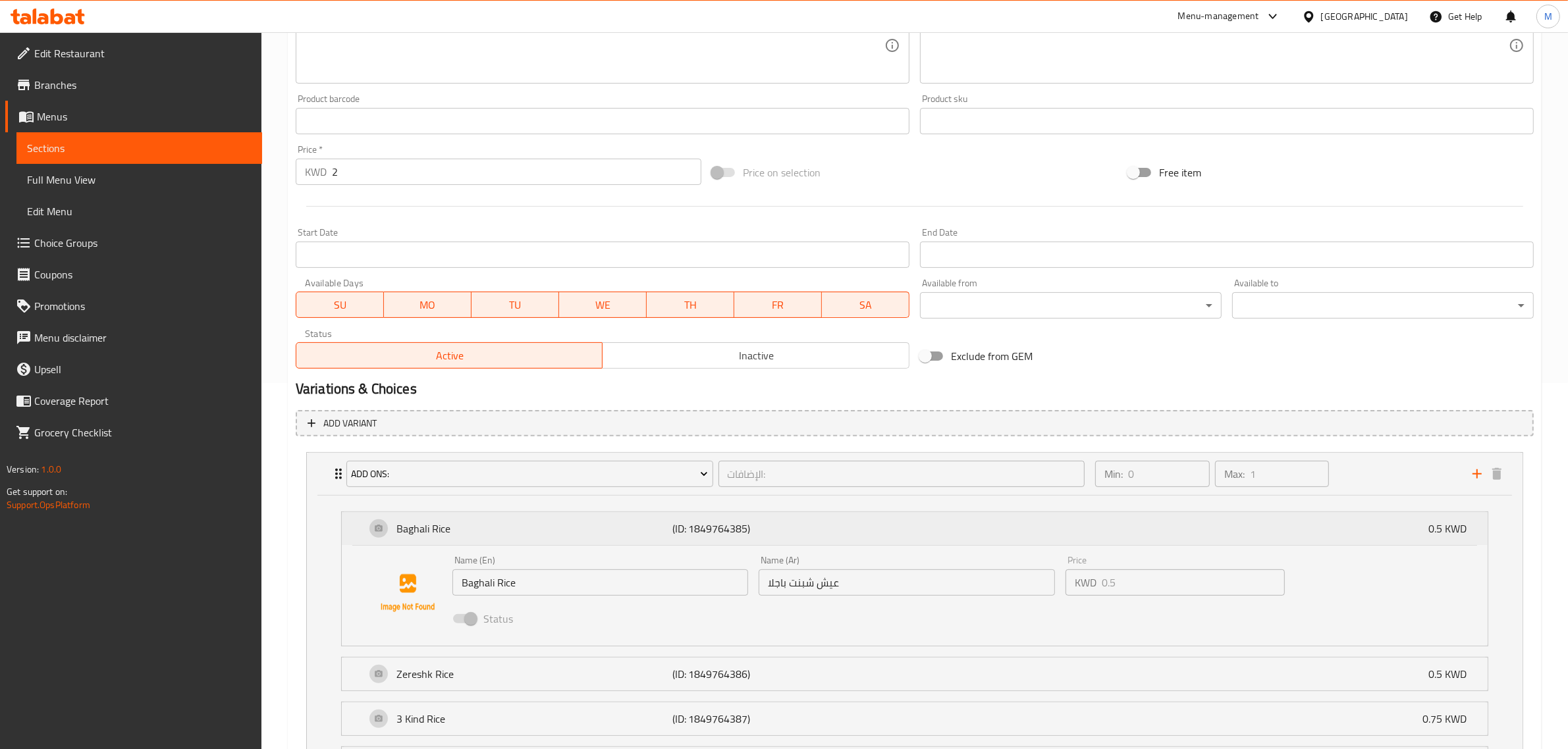
click at [857, 540] on div "Baghali Rice (ID: 1849764385) 0.5 KWD" at bounding box center [918, 528] width 1107 height 33
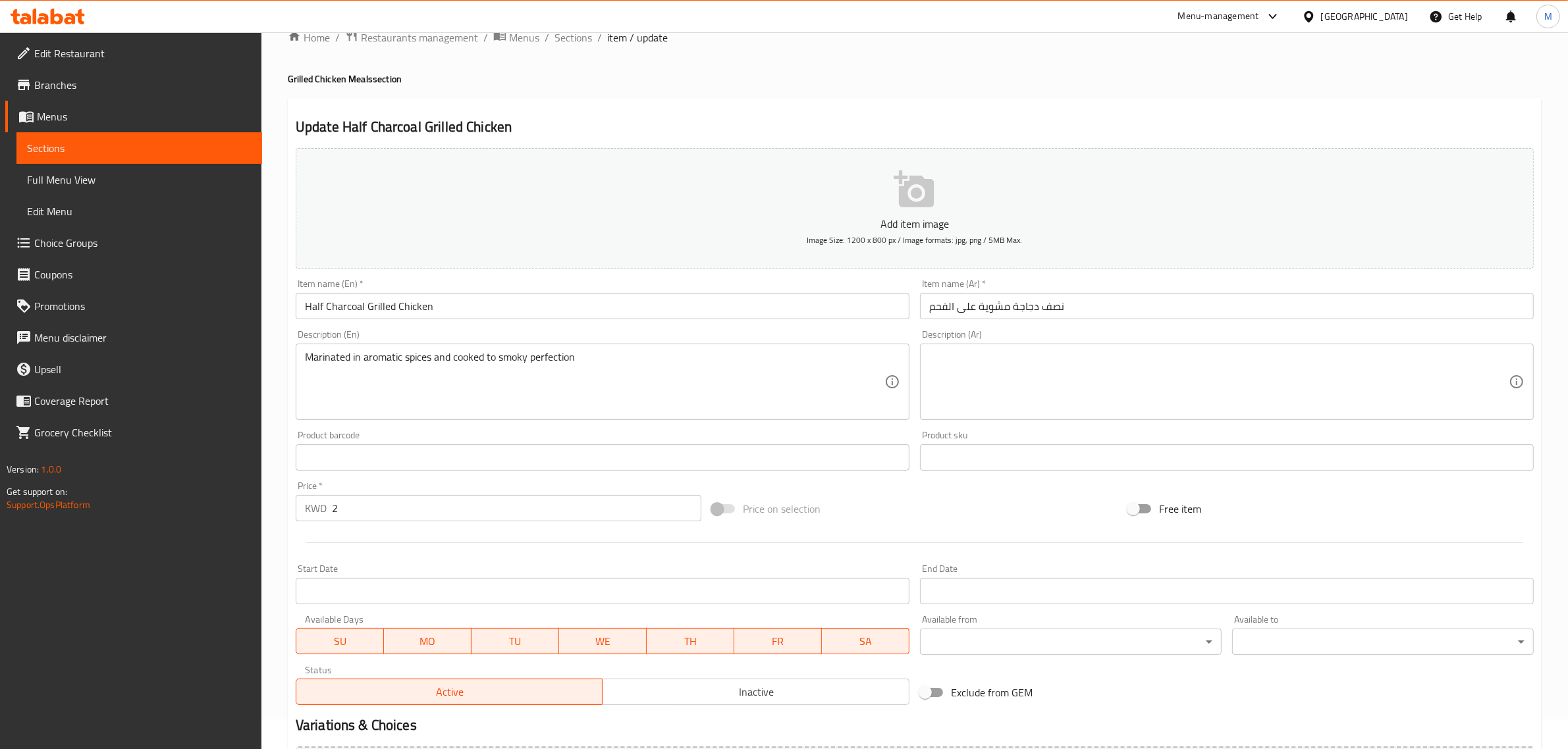
scroll to position [0, 0]
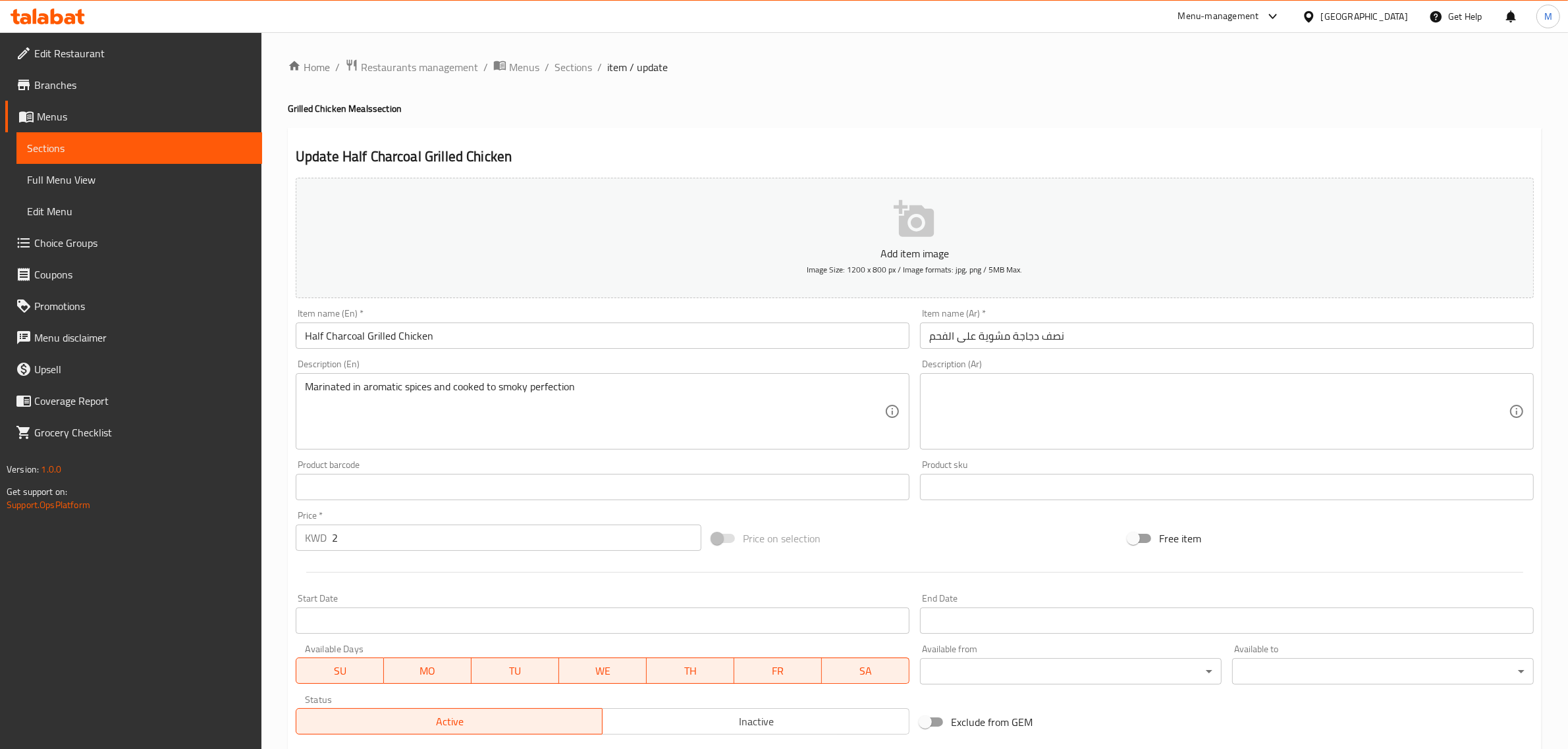
click at [1192, 328] on input "نصف دجاجة مشوية على الفحم" at bounding box center [1227, 336] width 614 height 27
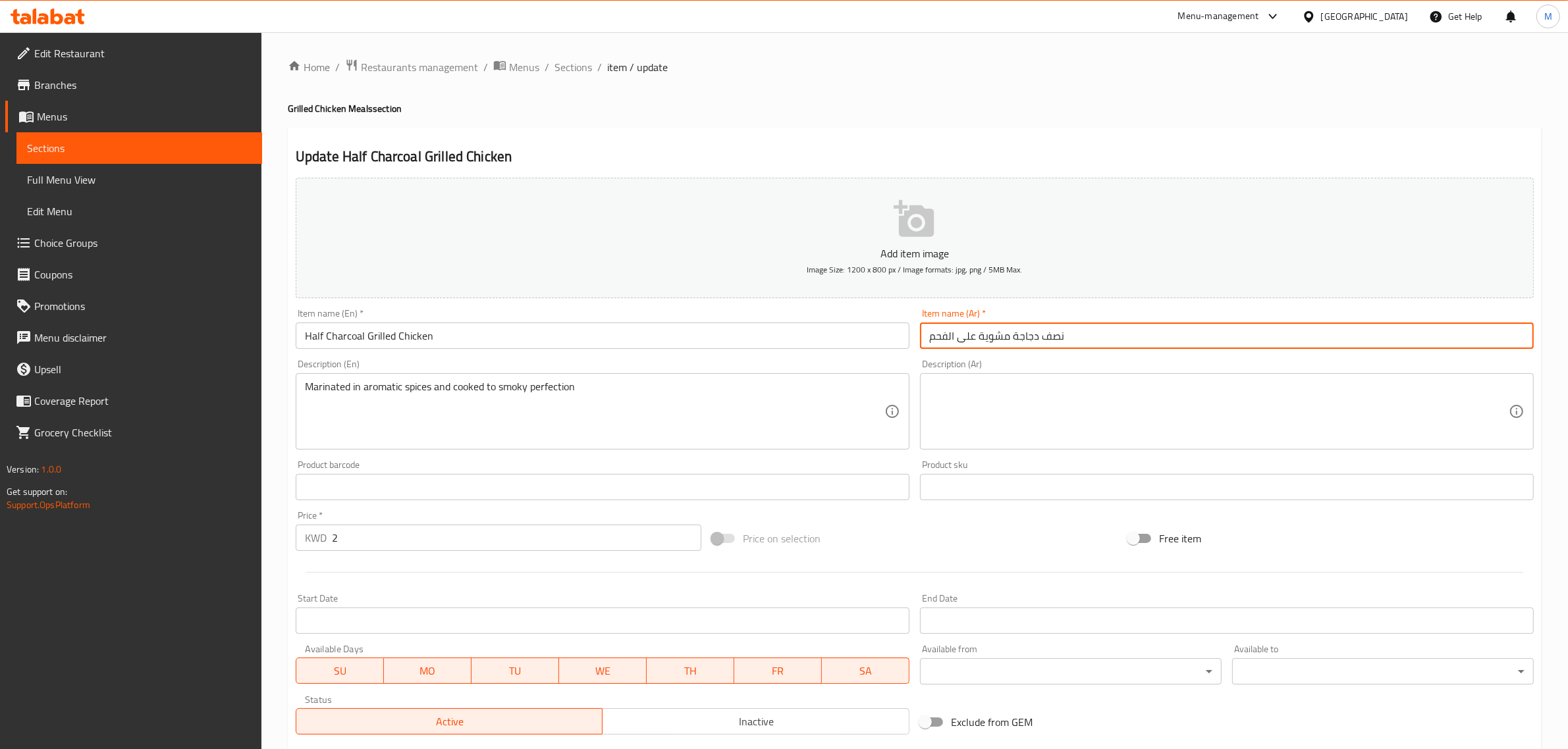
paste input "text"
type input "نصف دجاجة مشوية على الفحم"
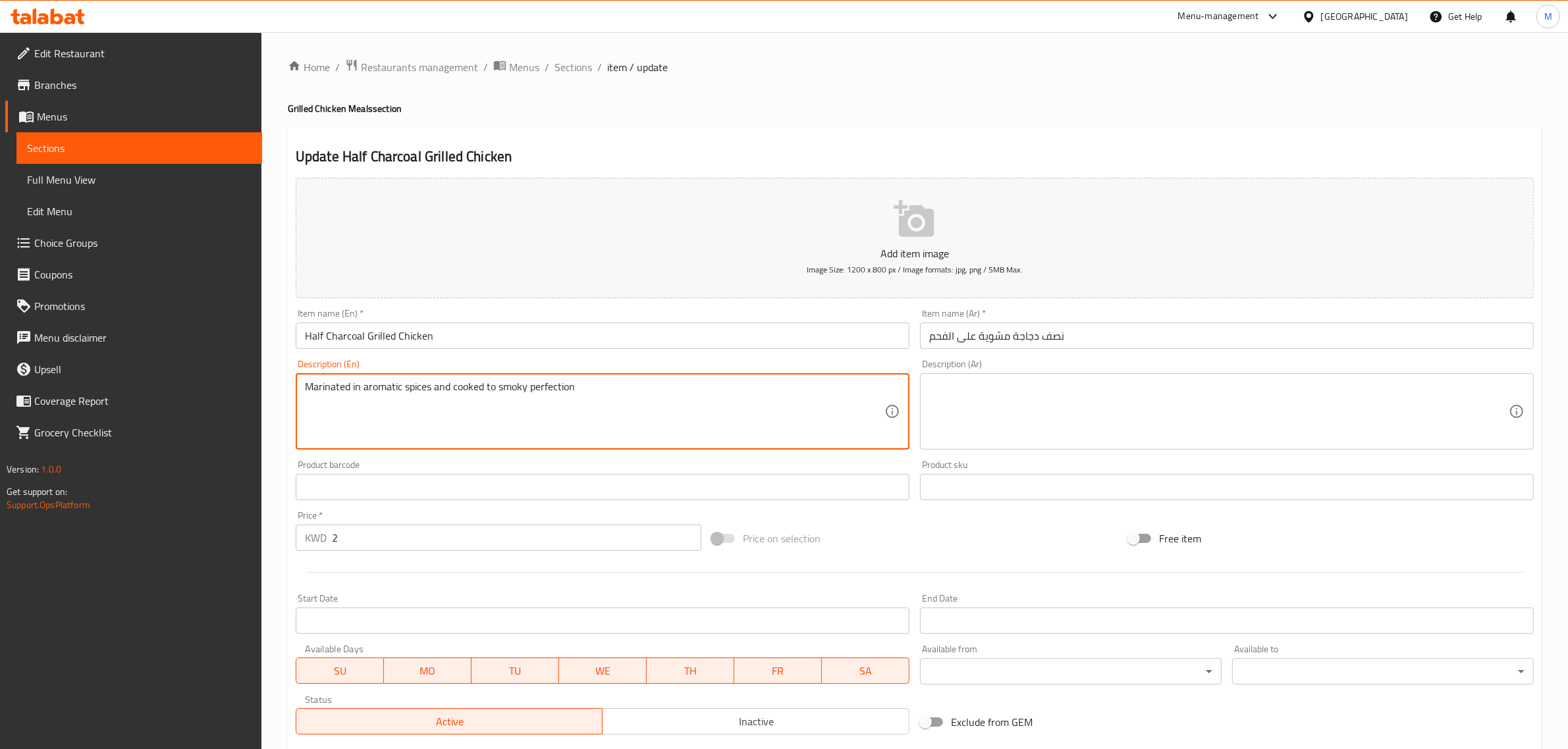
paste textarea "Half a chicken marinated with aromatic spices and cooked to smoky perfection, s…"
type textarea "Half a chicken marinated with aromatic spices and cooked to smoky perfection, s…"
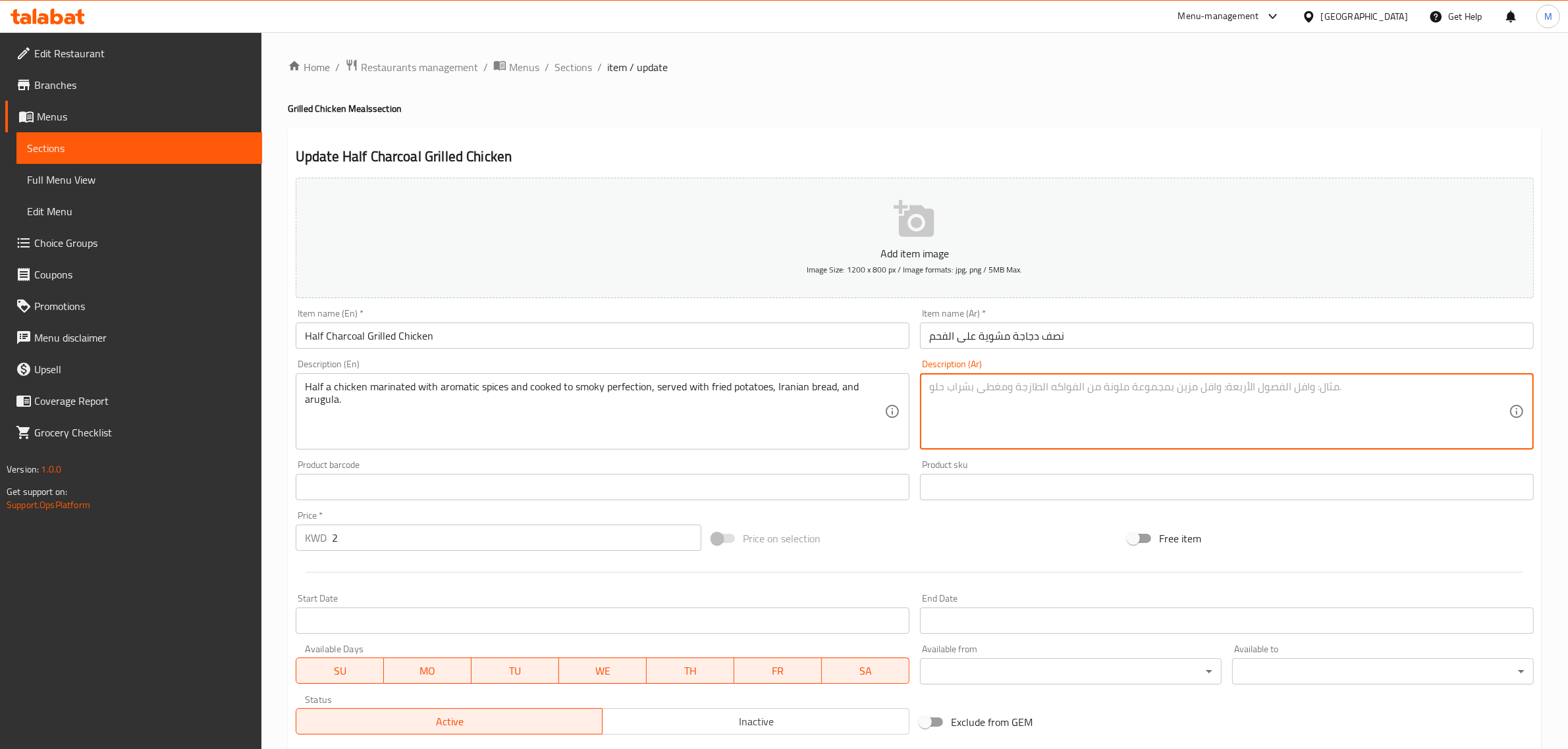
click at [1144, 416] on textarea at bounding box center [1219, 411] width 580 height 62
paste textarea "نصف دجاجة متبلة بالتوابل العطرية ومطهية حتى تصل إلى درجة الكمال المدخن بالاضافة…"
type textarea "نصف دجاجة متبلة بالتوابل العطرية ومطهية حتى تصل إلى درجة [PERSON_NAME] بالاضافة…"
click at [907, 534] on div "Price on selection" at bounding box center [915, 538] width 416 height 36
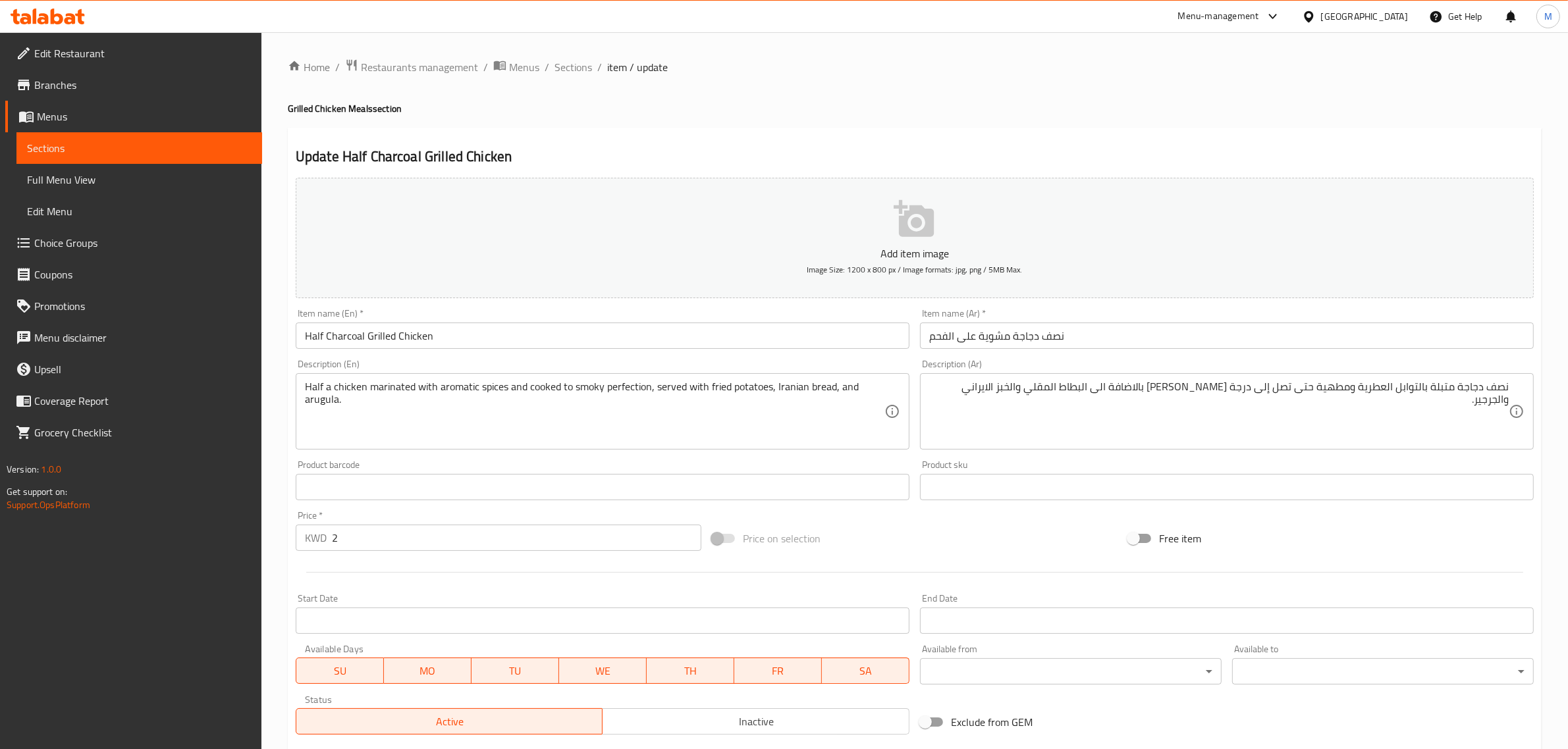
click at [853, 520] on div "Add item image Image Size: 1200 x 800 px / Image formats: jpg, png / 5MB Max. I…" at bounding box center [915, 456] width 1249 height 568
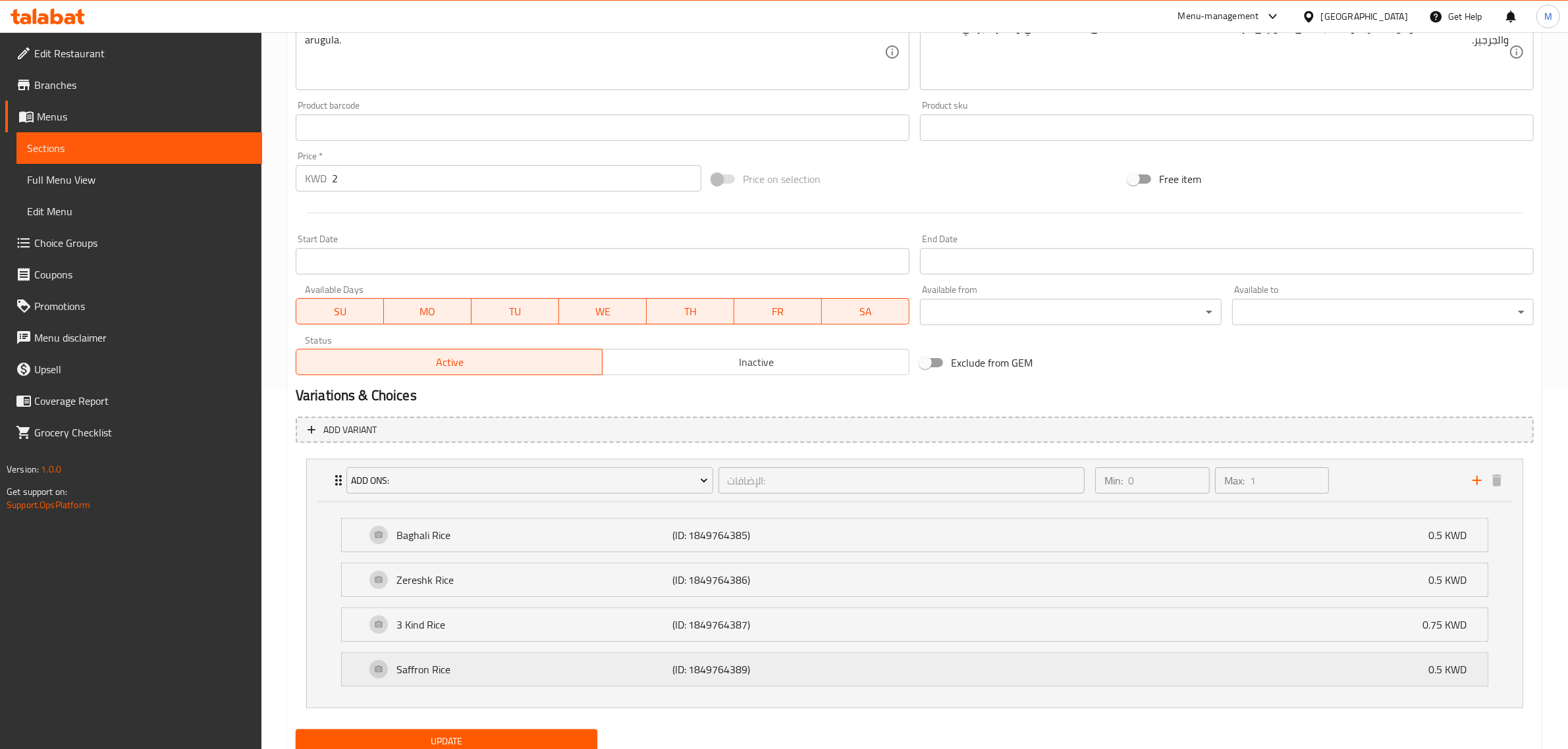
scroll to position [409, 0]
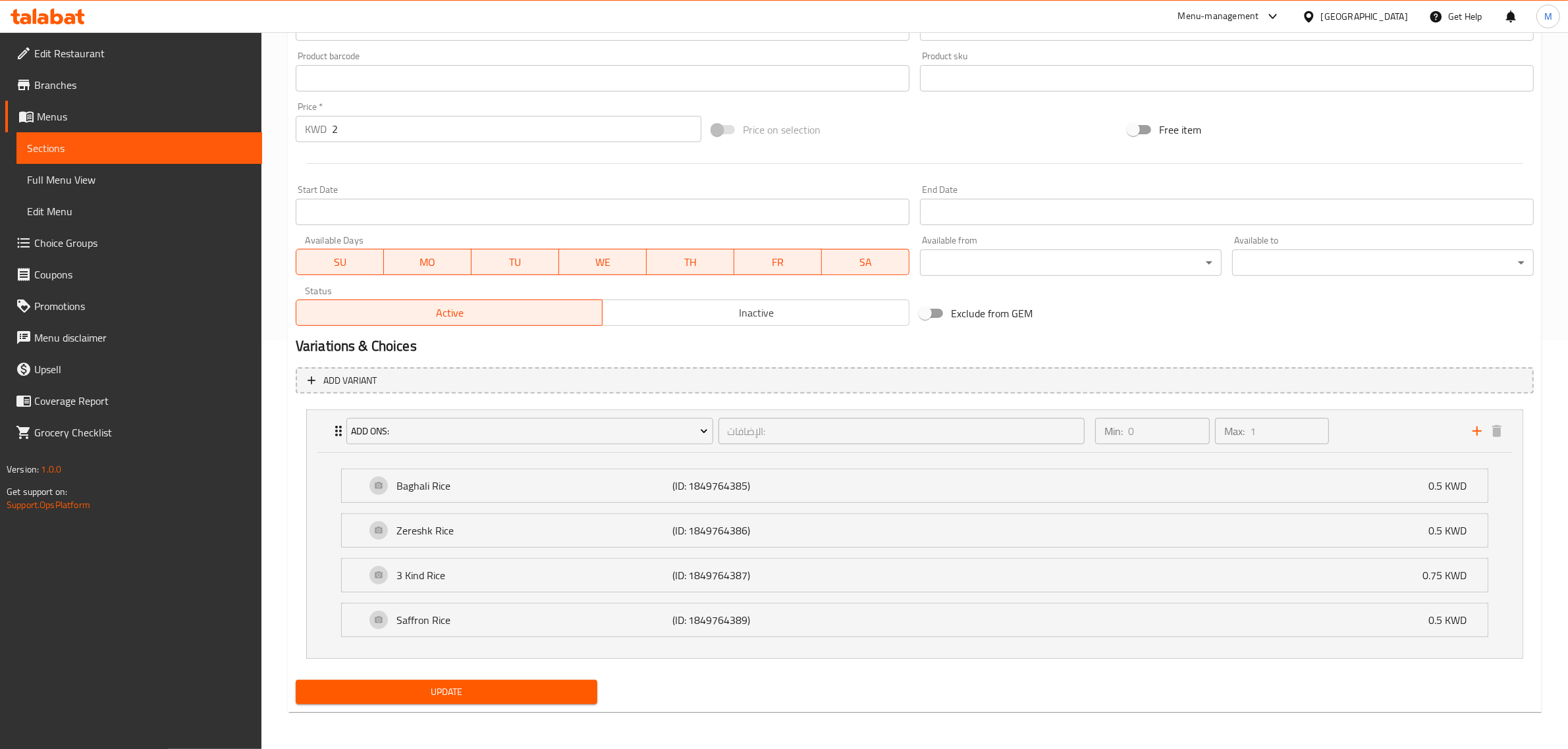
click at [484, 690] on span "Update" at bounding box center [446, 692] width 281 height 17
click at [570, 687] on span "Update" at bounding box center [446, 692] width 281 height 17
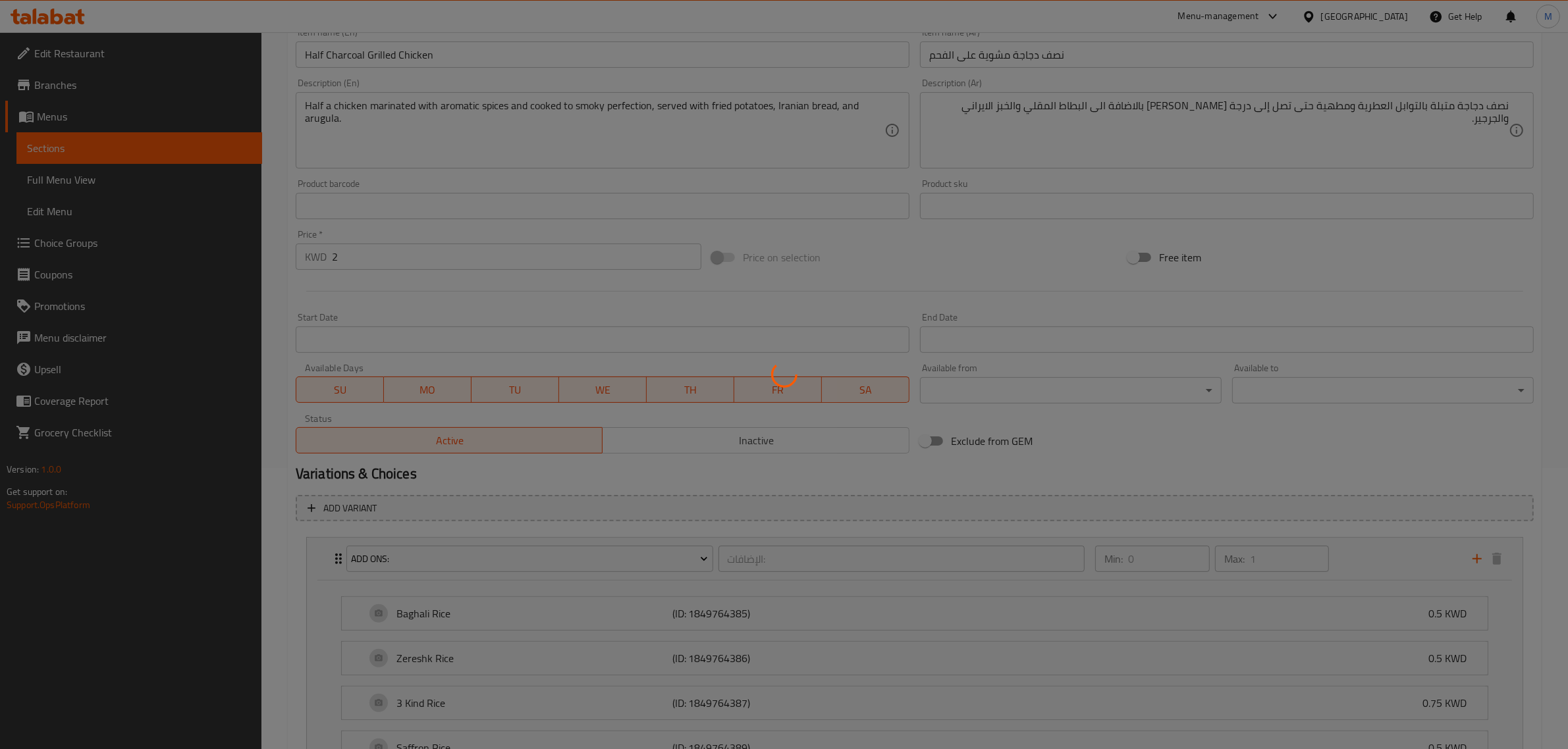
scroll to position [0, 0]
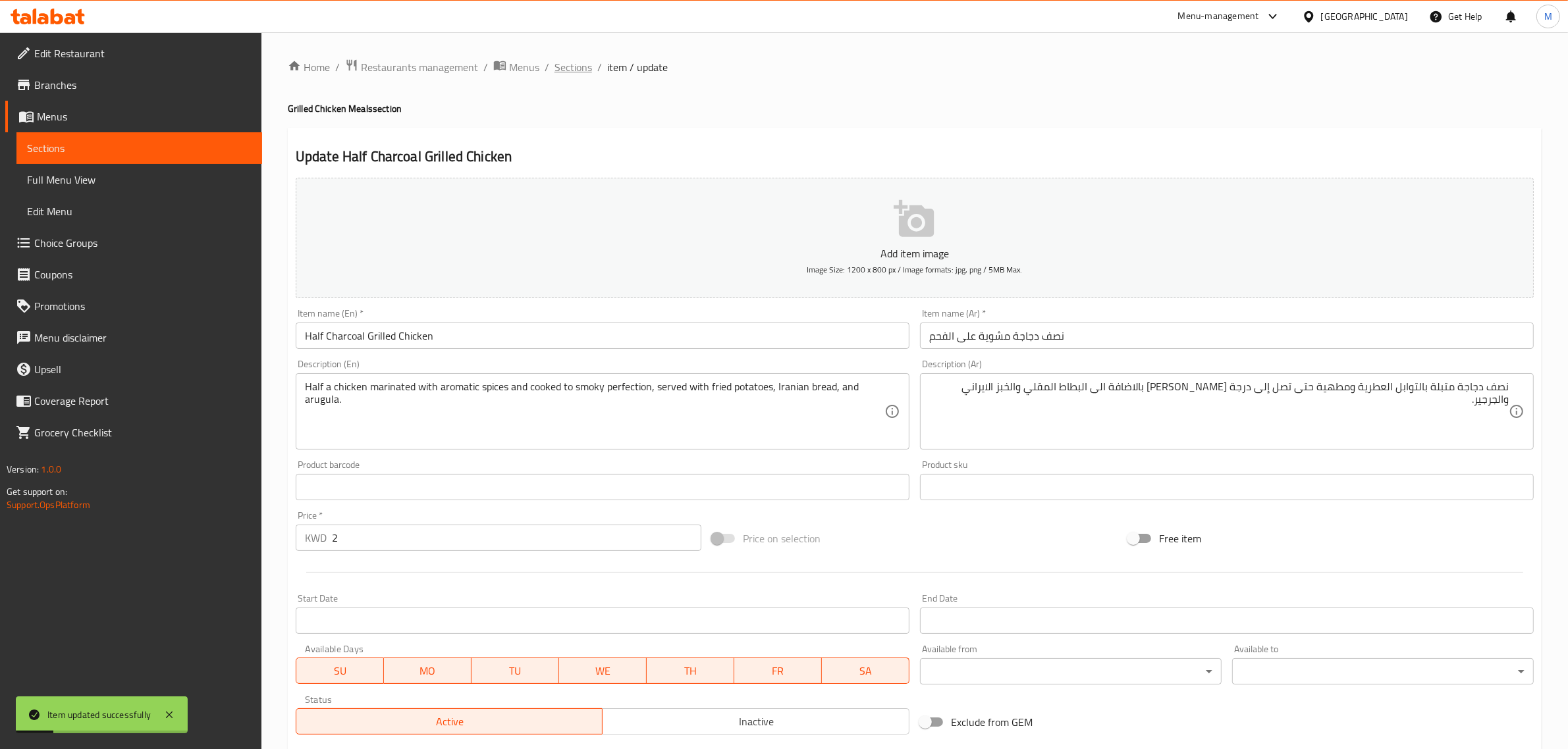
click at [588, 69] on span "Sections" at bounding box center [573, 67] width 37 height 16
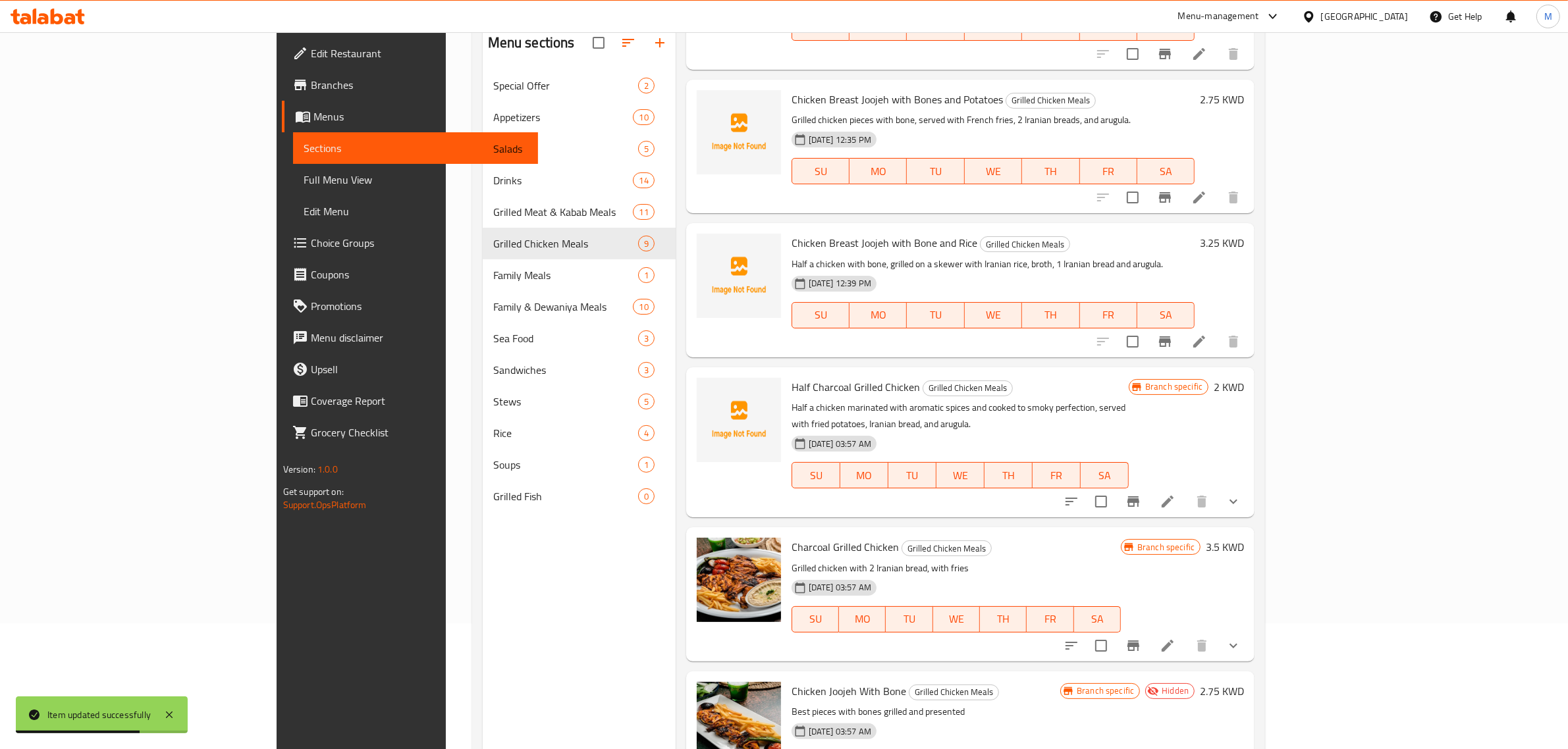
scroll to position [165, 0]
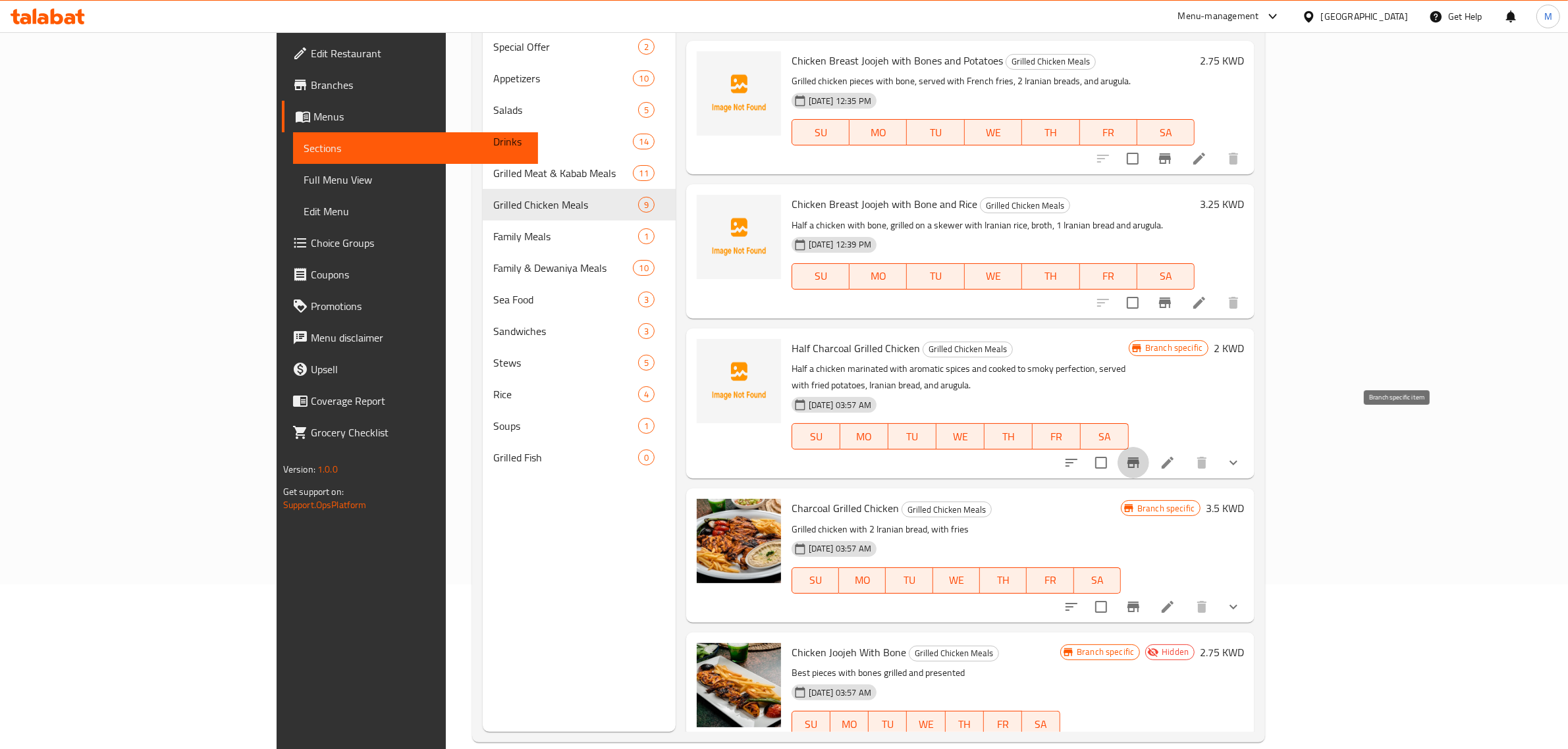
click at [1142, 455] on icon "Branch-specific-item" at bounding box center [1133, 463] width 16 height 16
click at [1244, 499] on h6 "3.5 KWD" at bounding box center [1225, 508] width 38 height 18
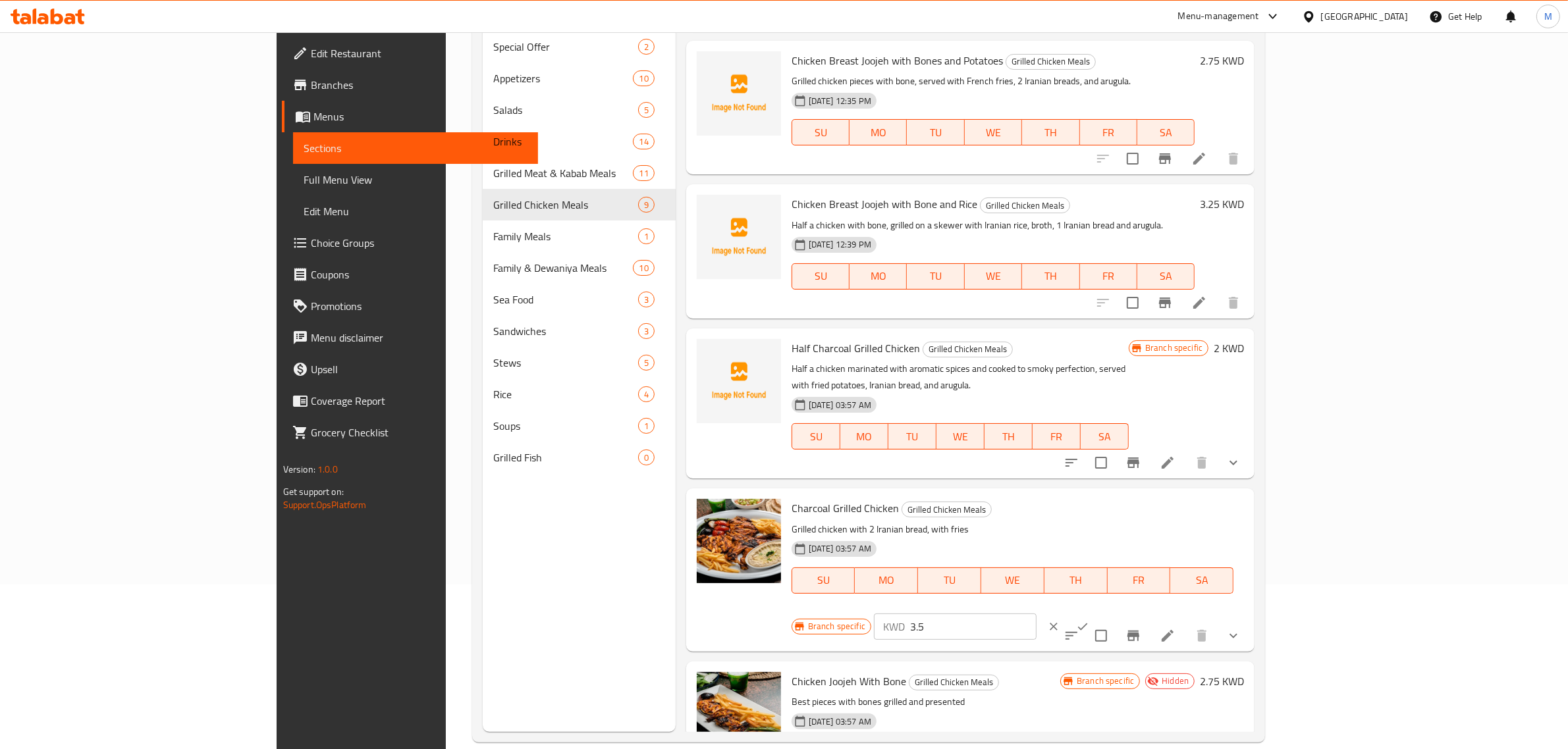
click at [1037, 613] on input "3.5" at bounding box center [973, 627] width 127 height 27
paste input "00"
type input "3.500"
click at [1089, 620] on icon "ok" at bounding box center [1083, 627] width 13 height 13
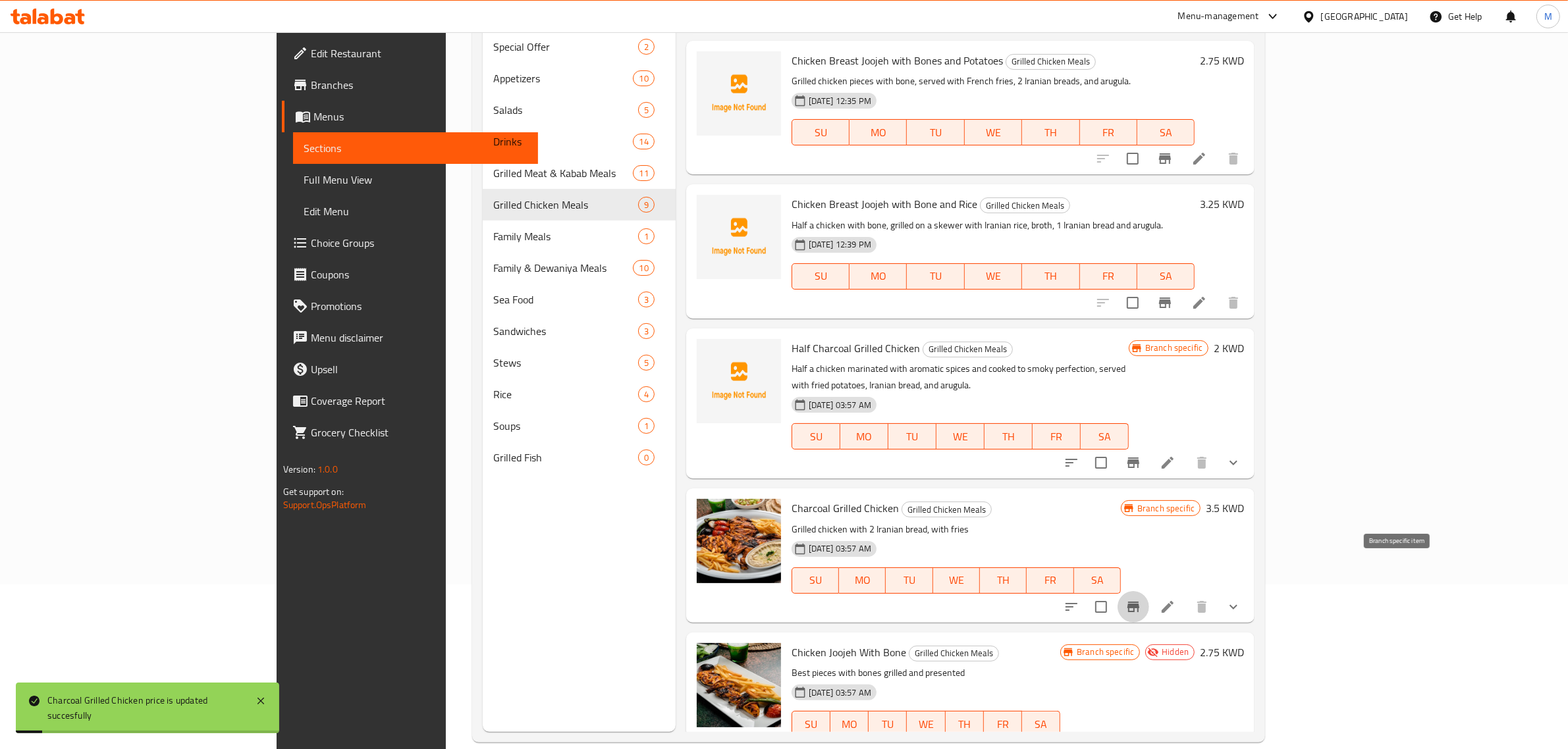
click at [1139, 602] on icon "Branch-specific-item" at bounding box center [1133, 607] width 12 height 11
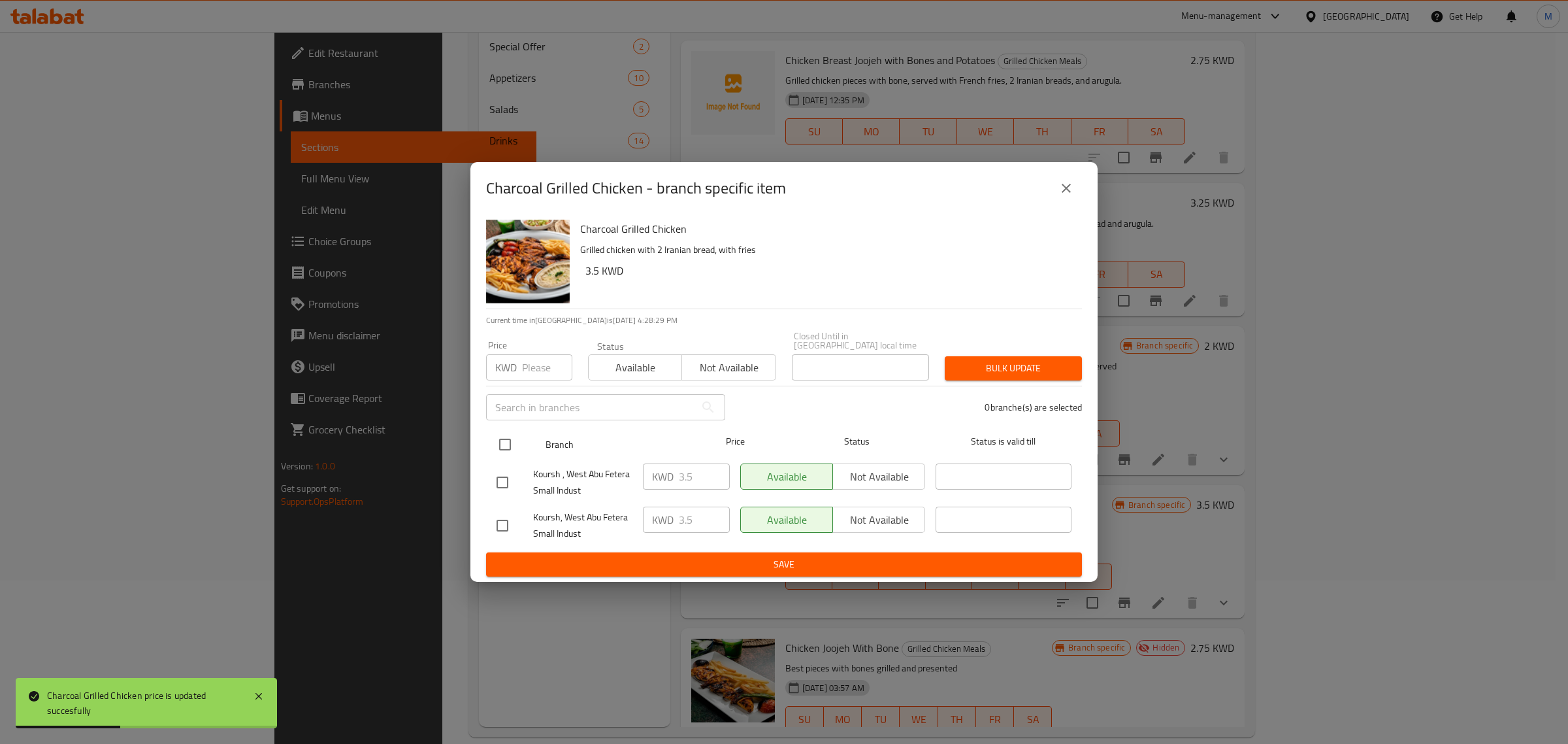
click at [501, 442] on input "checkbox" at bounding box center [505, 444] width 27 height 27
checkbox input "true"
click at [737, 556] on span "Save" at bounding box center [784, 565] width 575 height 17
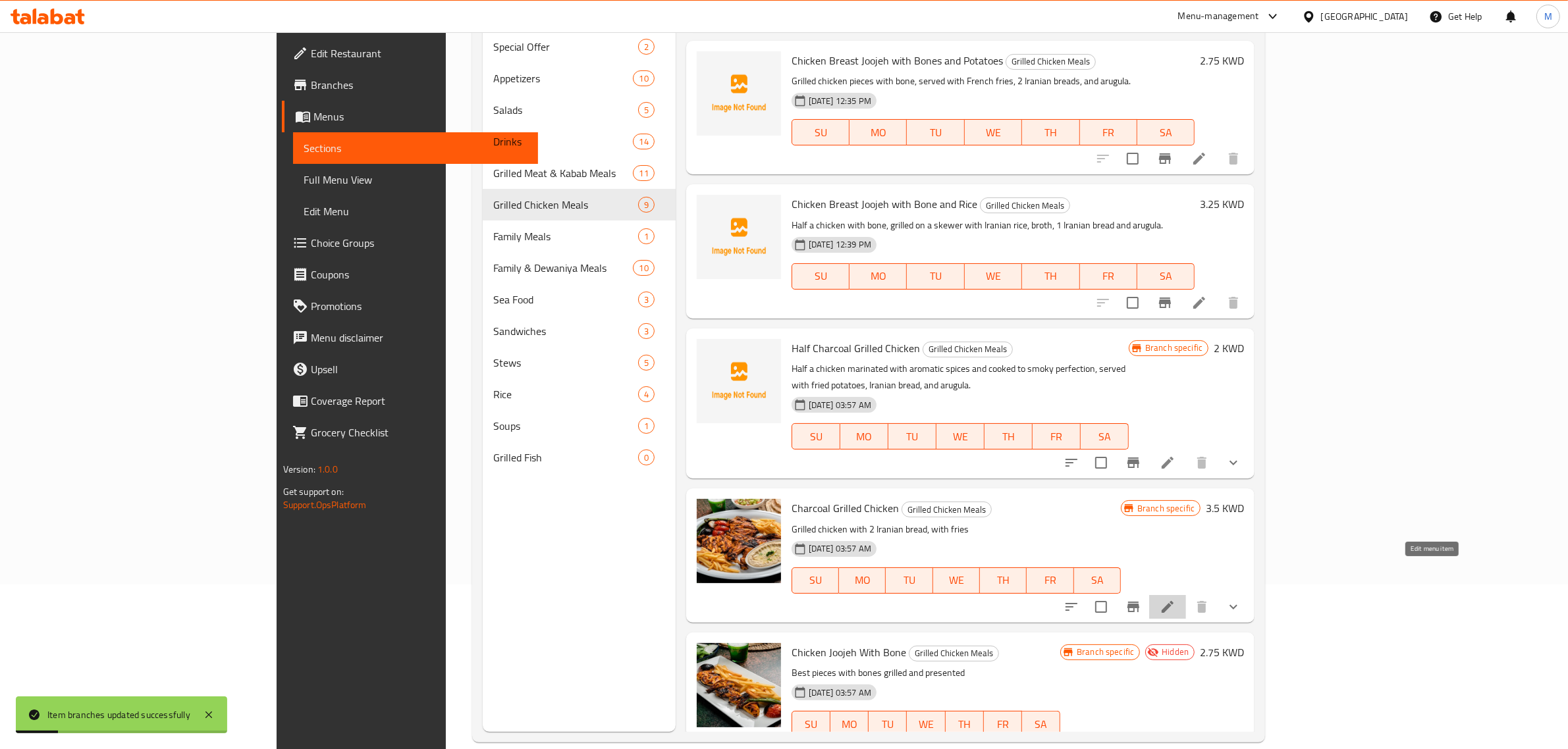
click at [1176, 599] on icon at bounding box center [1167, 607] width 16 height 16
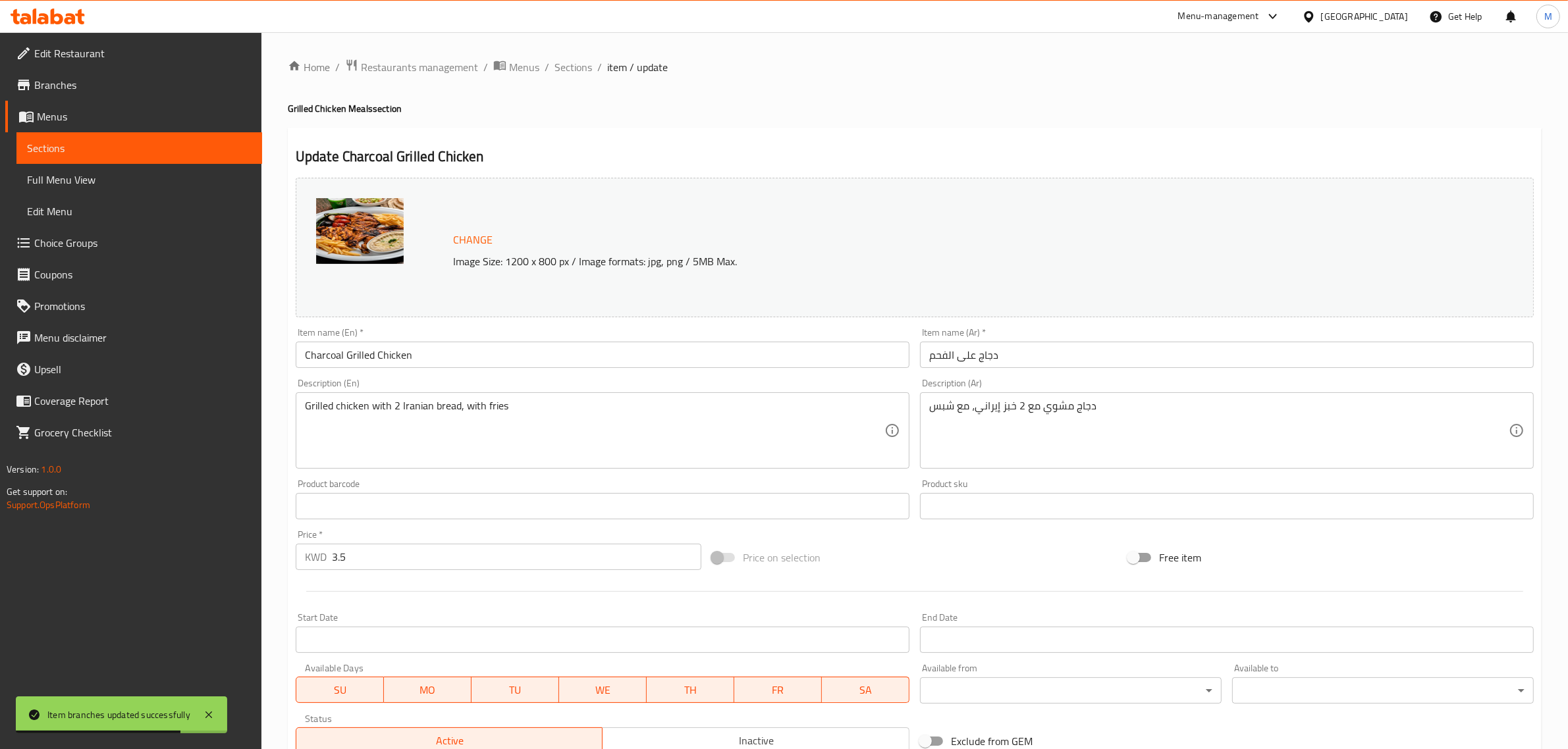
click at [1206, 362] on input "دجاج على الفحم" at bounding box center [1227, 355] width 614 height 27
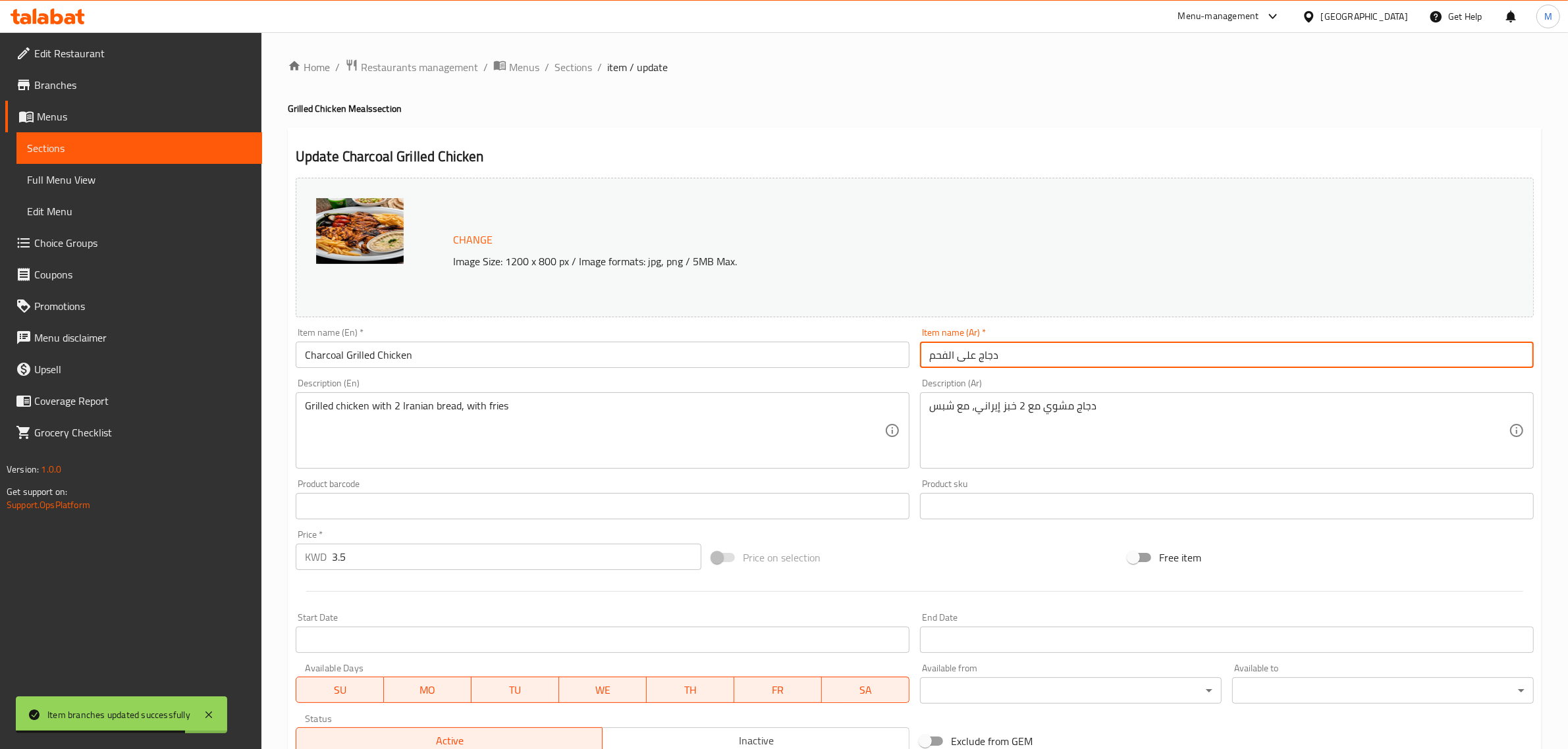
paste input "ة"
type input "دجاجة على الفحم"
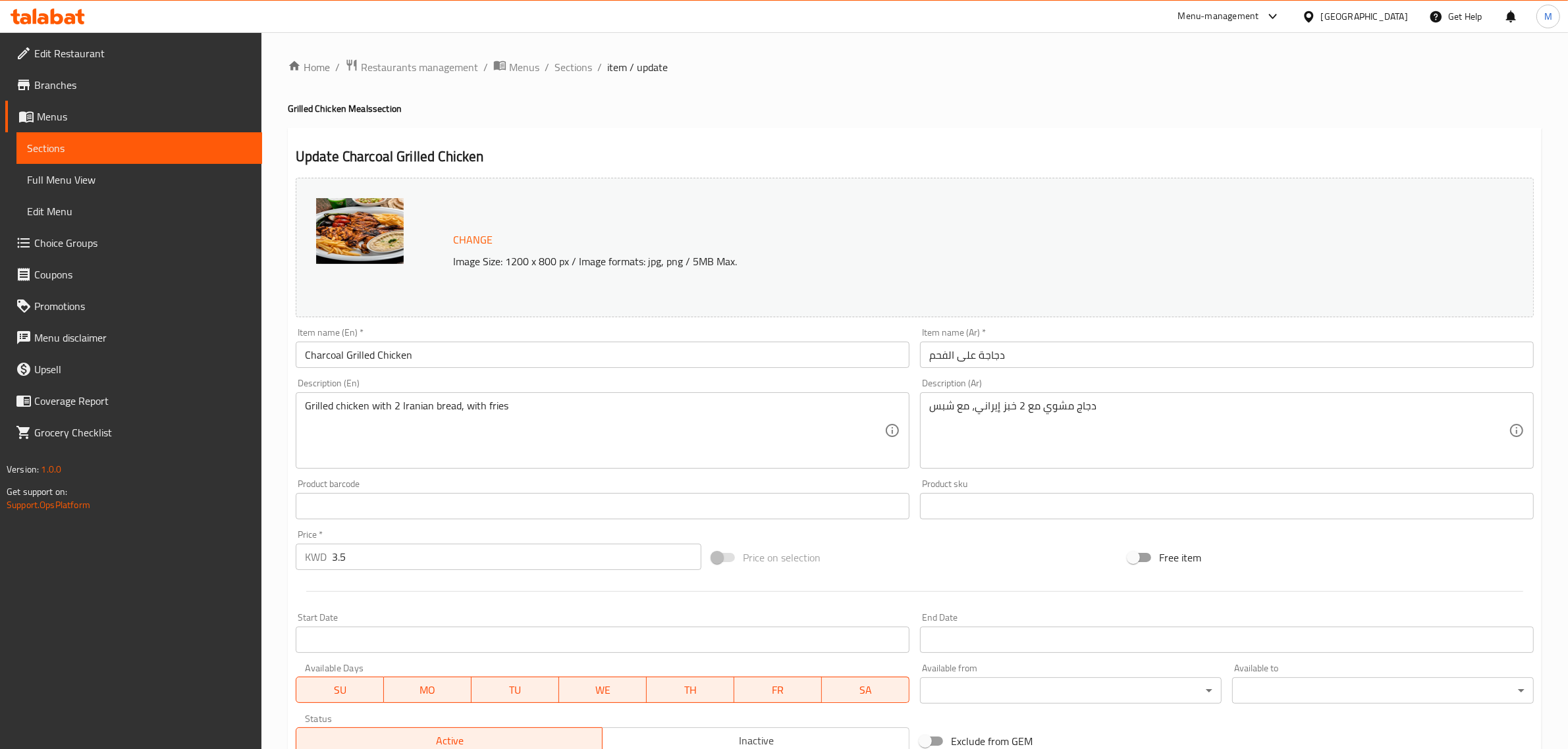
click at [575, 360] on input "Charcoal Grilled Chicken" at bounding box center [602, 355] width 614 height 27
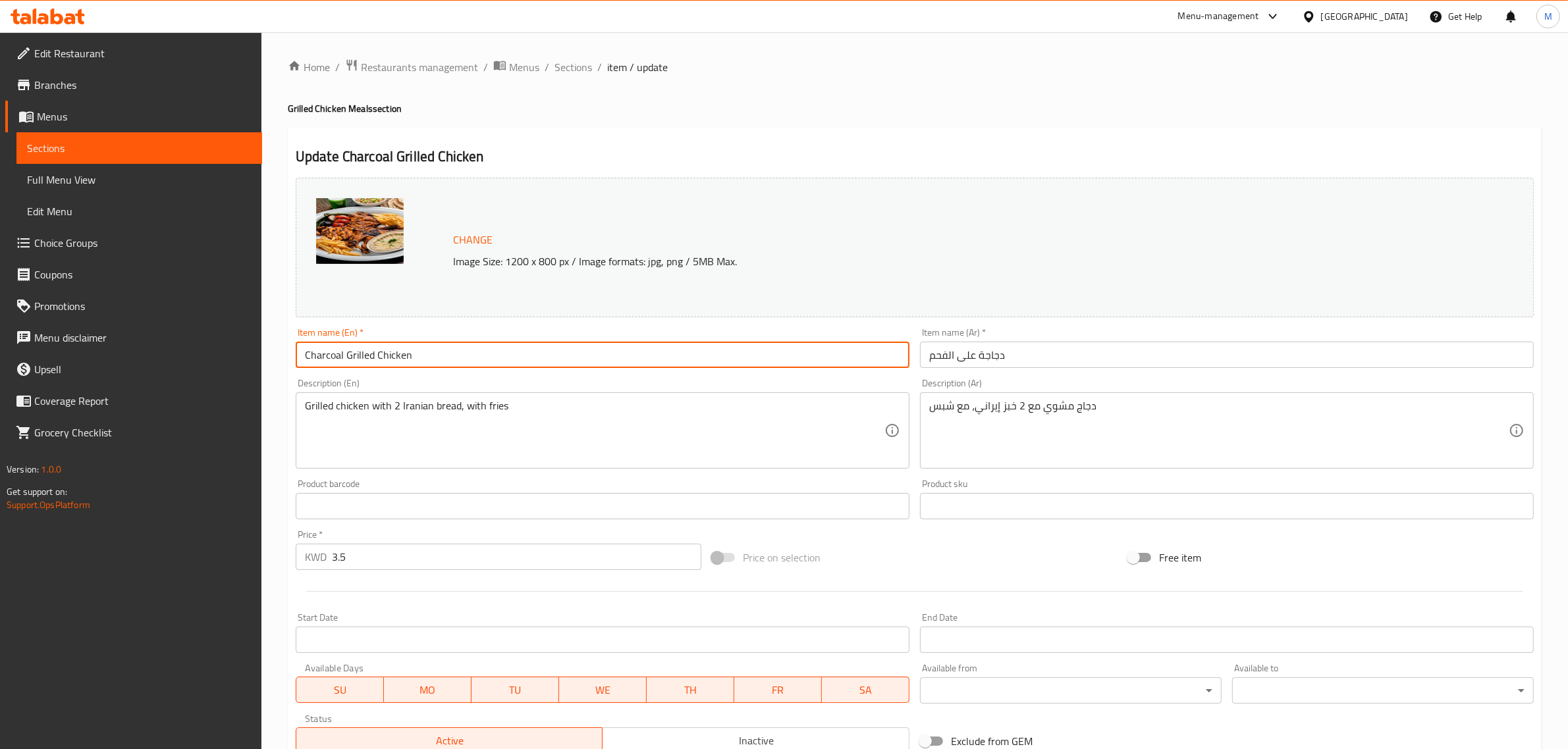
paste input "icken on charcoal"
type input "Chicken on Charcoal"
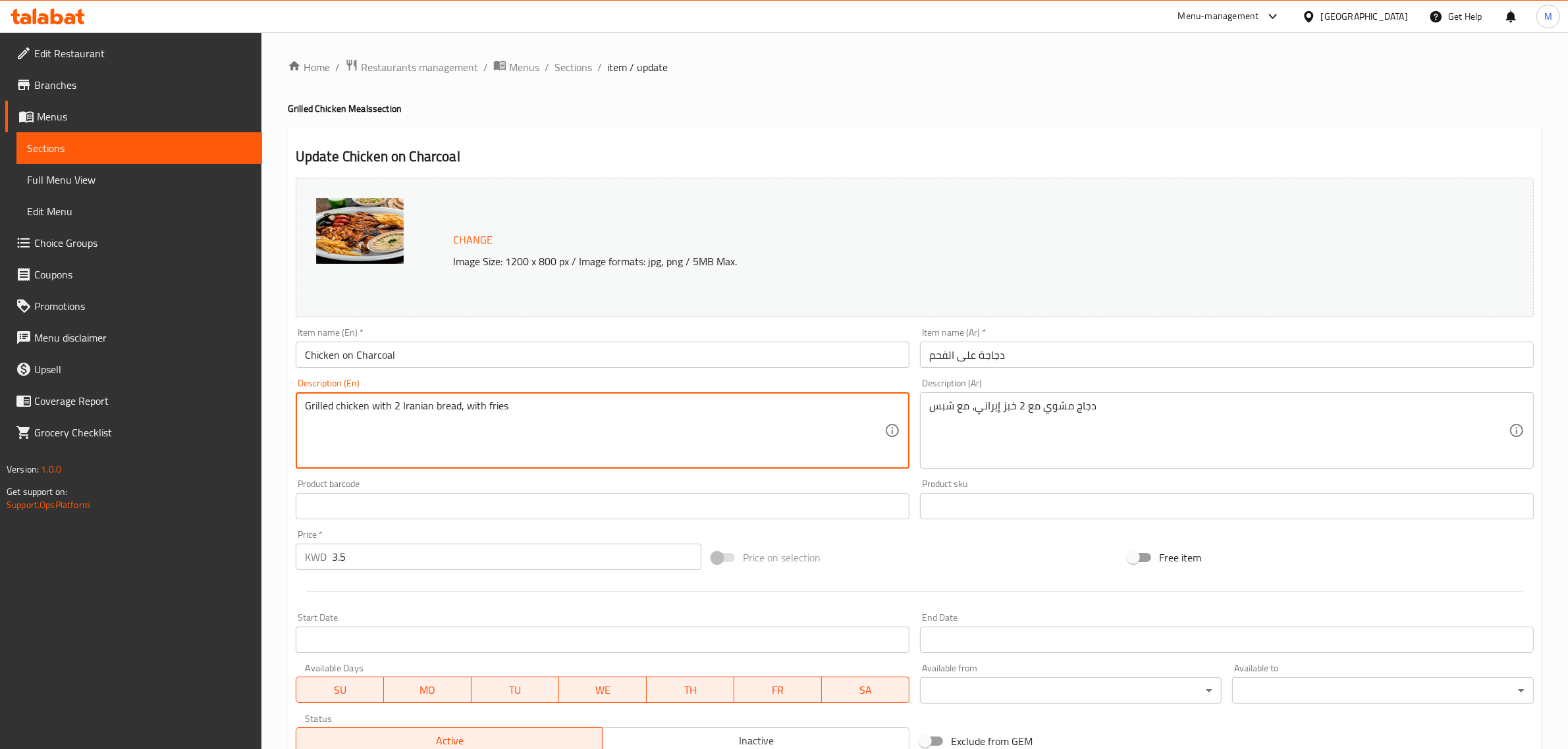
paste textarea "A whole grilled chicken on the stove, plus chips and 2 Iranian breads, with aru…"
type textarea "A whole grilled chicken on the stove, plus chips and 2 Iranian breads, with aru…"
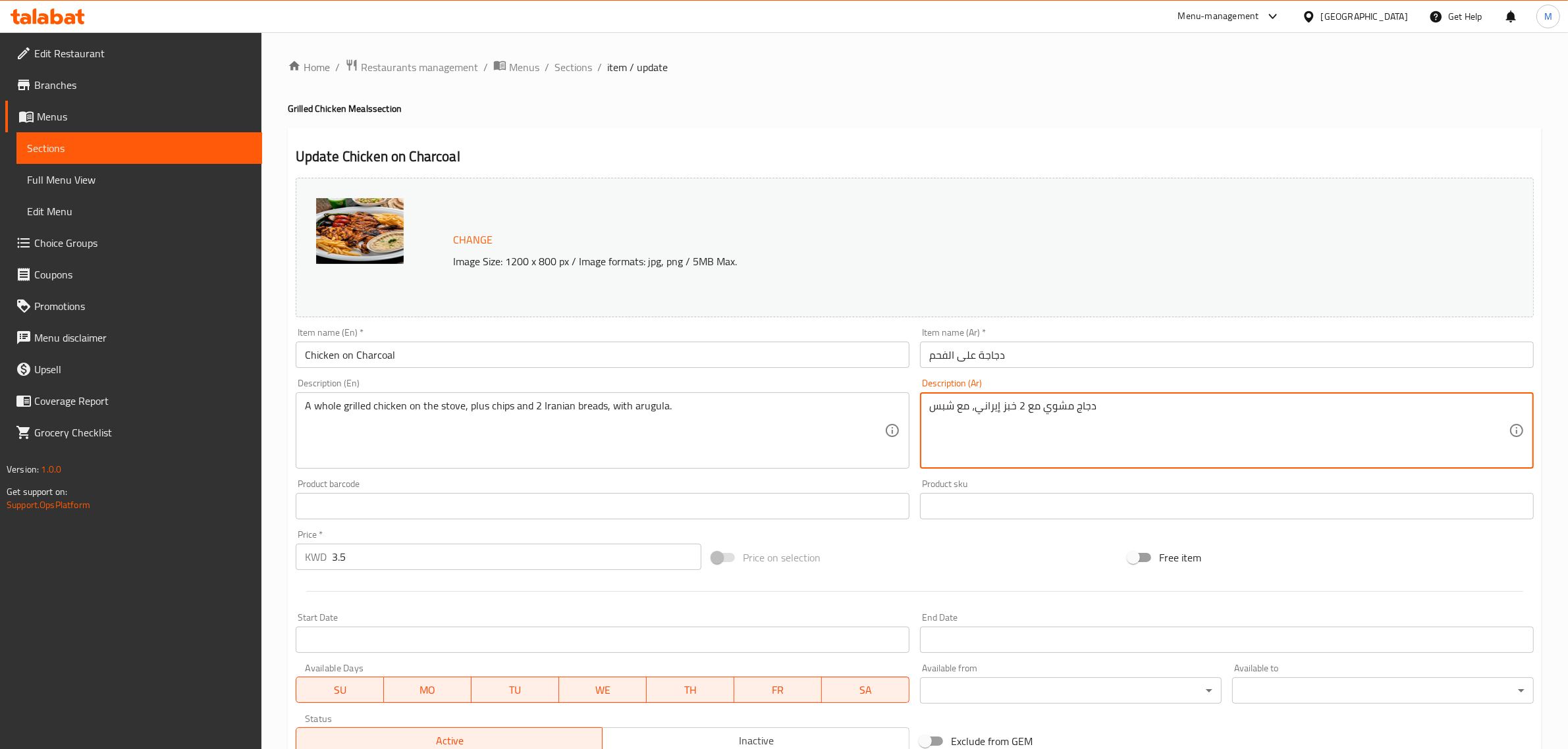
paste textarea "ة كاملة مشوية على الفخم بالاضافة الى شبس مع 2 خبز إيراني، مع جرجير"
type textarea "دجاجة كاملة مشوية على الفخم بالاضافة الى شبس مع 2 خبز إيراني، مع [PERSON_NAME]"
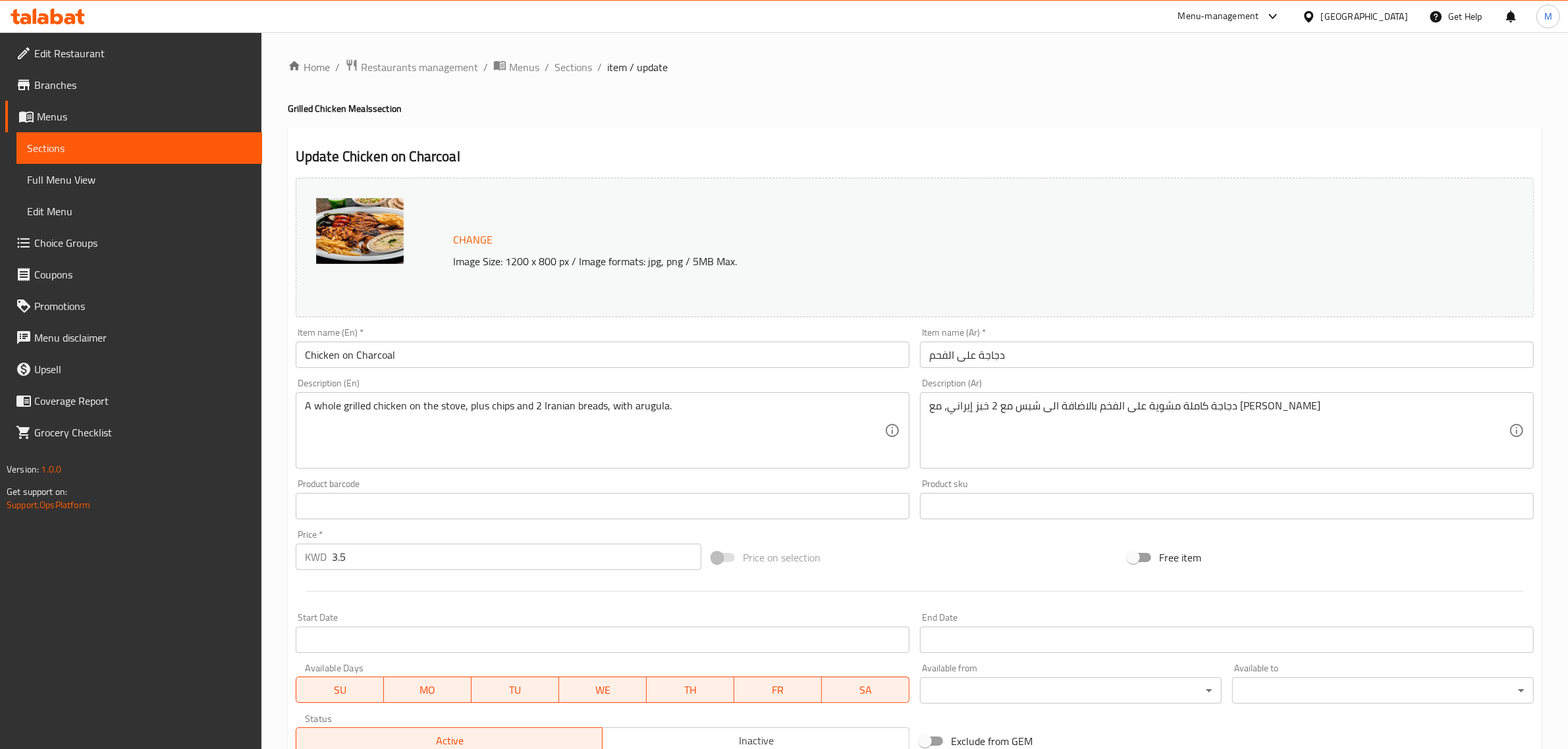
click at [1345, 407] on textarea "دجاجة كاملة مشوية على الفخم بالاضافة الى شبس مع 2 خبز إيراني، مع [PERSON_NAME]" at bounding box center [1219, 430] width 580 height 62
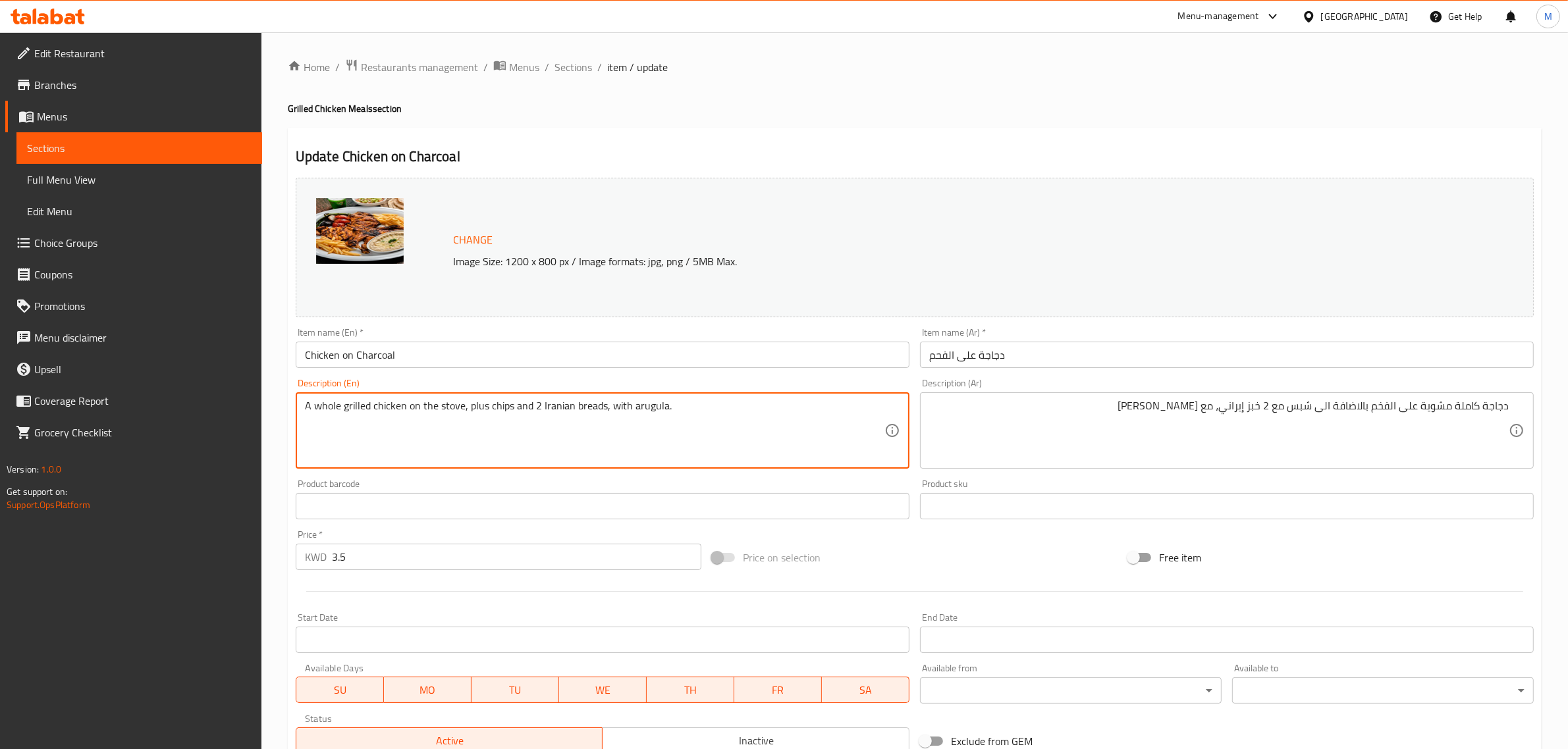
click at [839, 415] on textarea "A whole grilled chicken on the stove, plus chips and 2 Iranian breads, with aru…" at bounding box center [595, 430] width 580 height 62
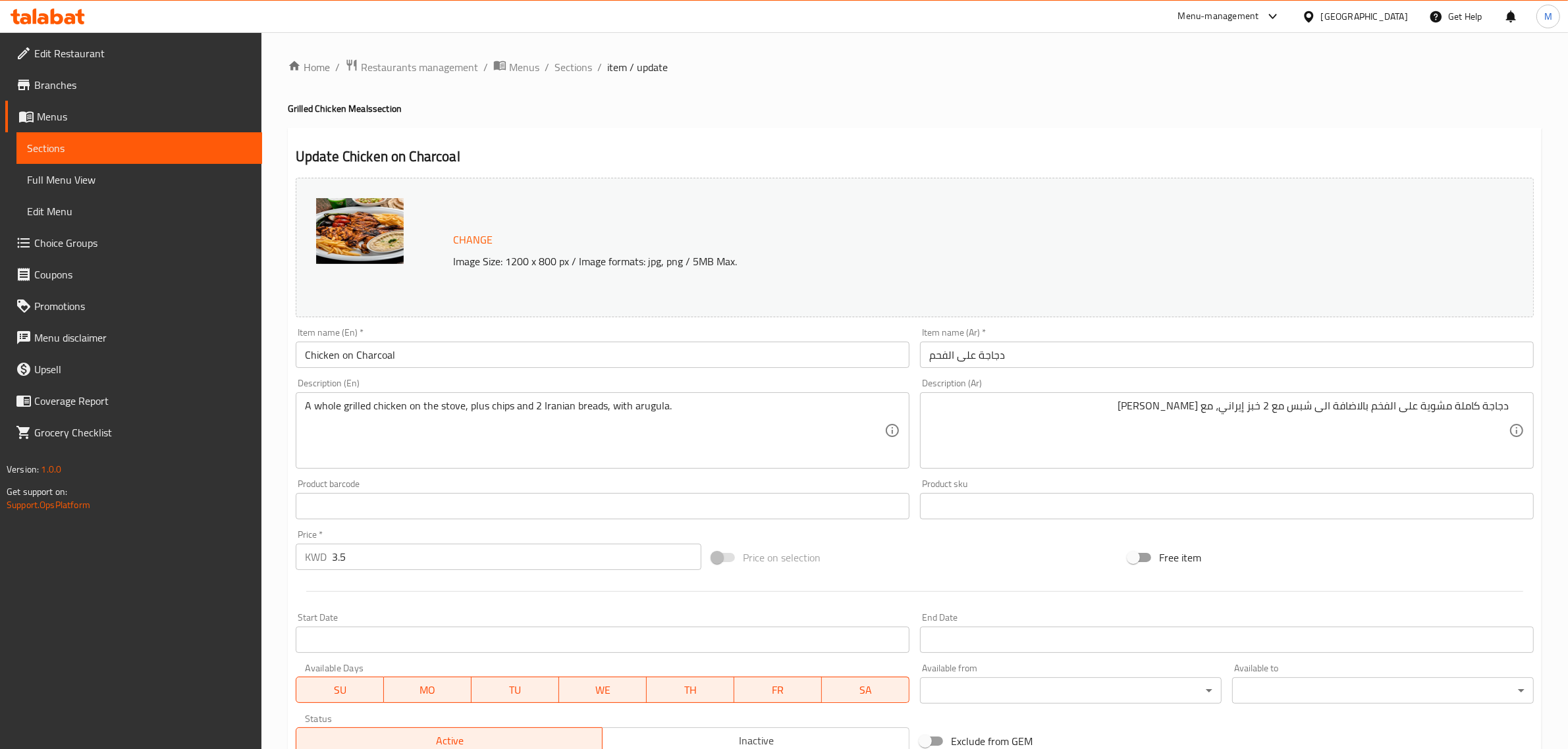
click at [874, 559] on div "Price on selection" at bounding box center [915, 558] width 416 height 36
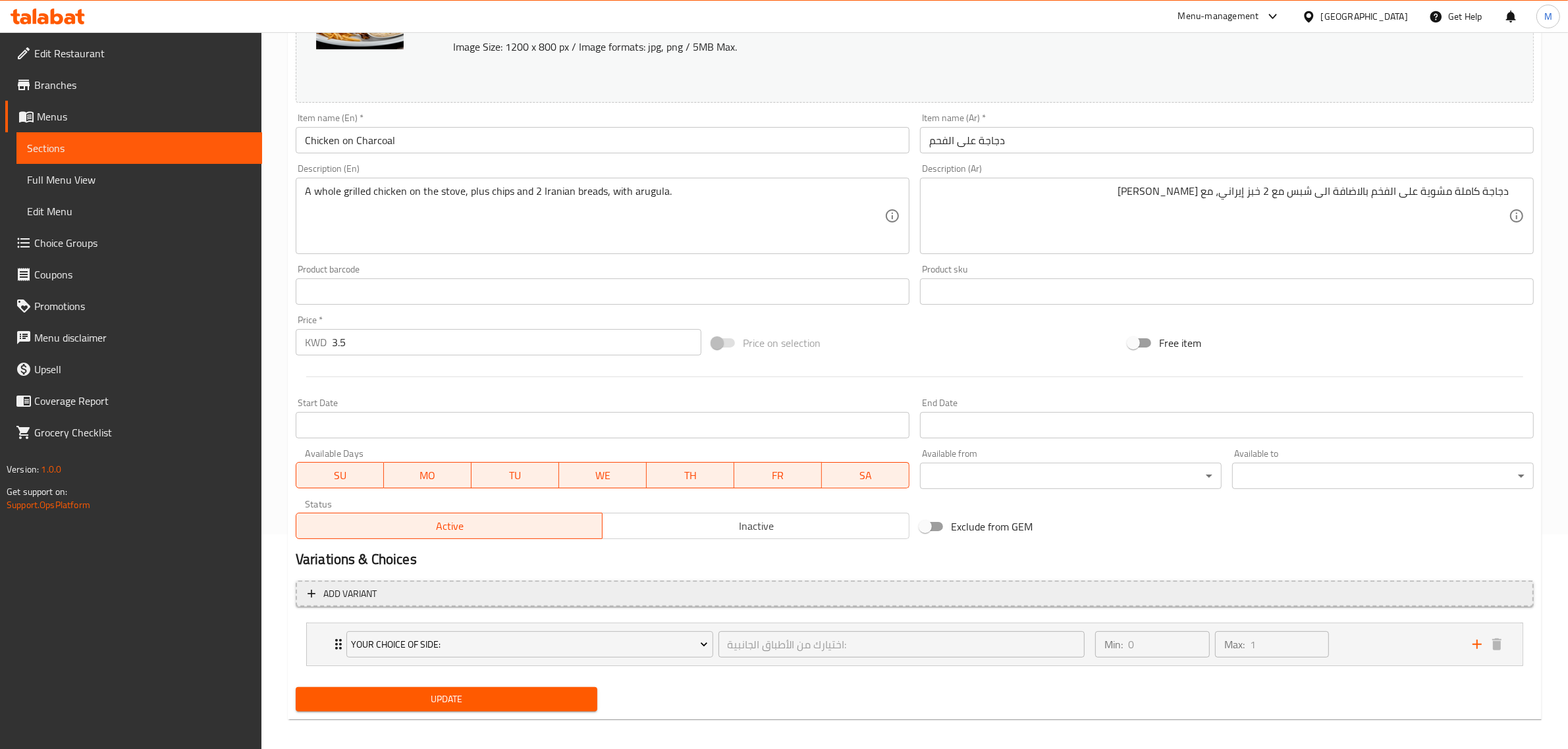
scroll to position [221, 0]
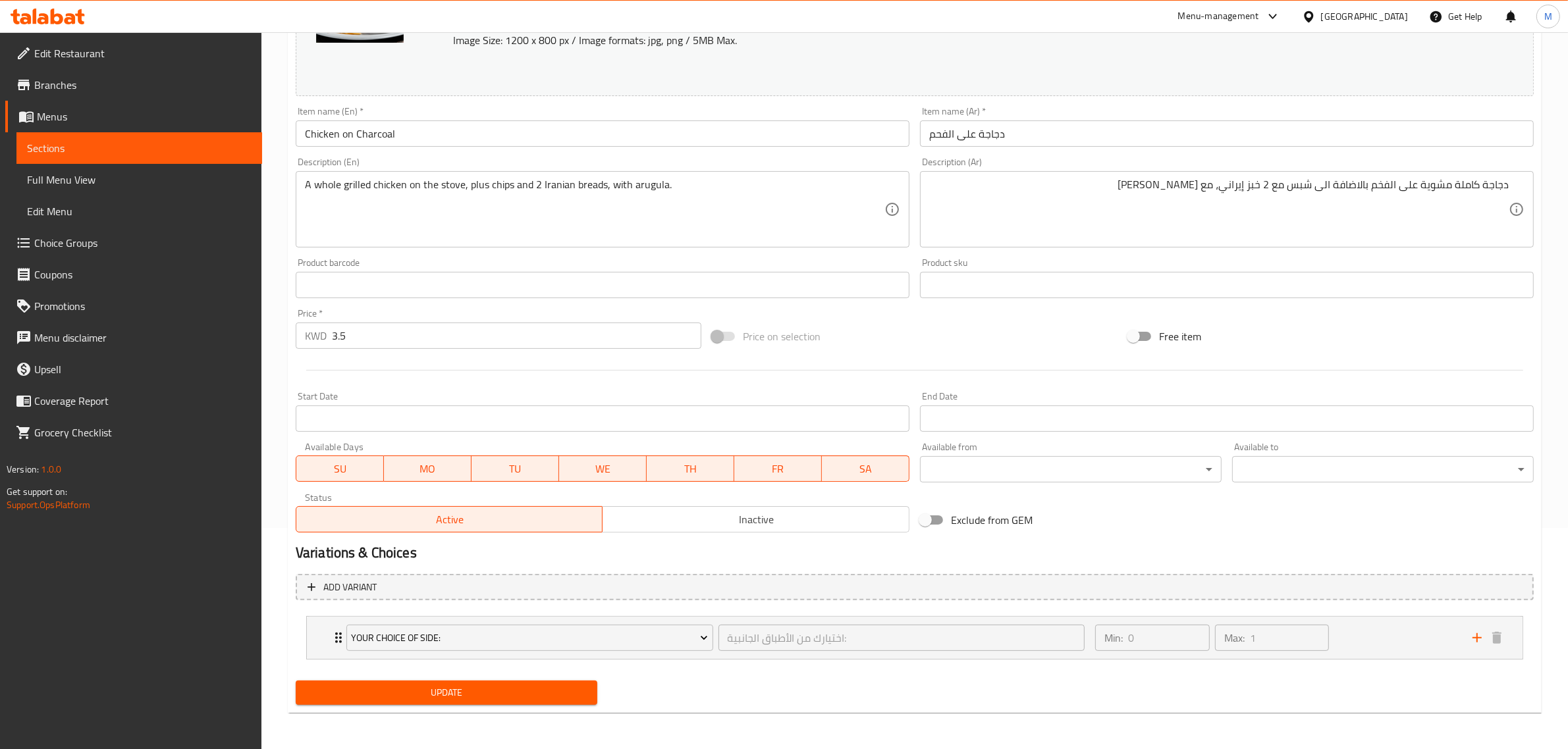
click at [709, 524] on span "Inactive" at bounding box center [756, 519] width 296 height 19
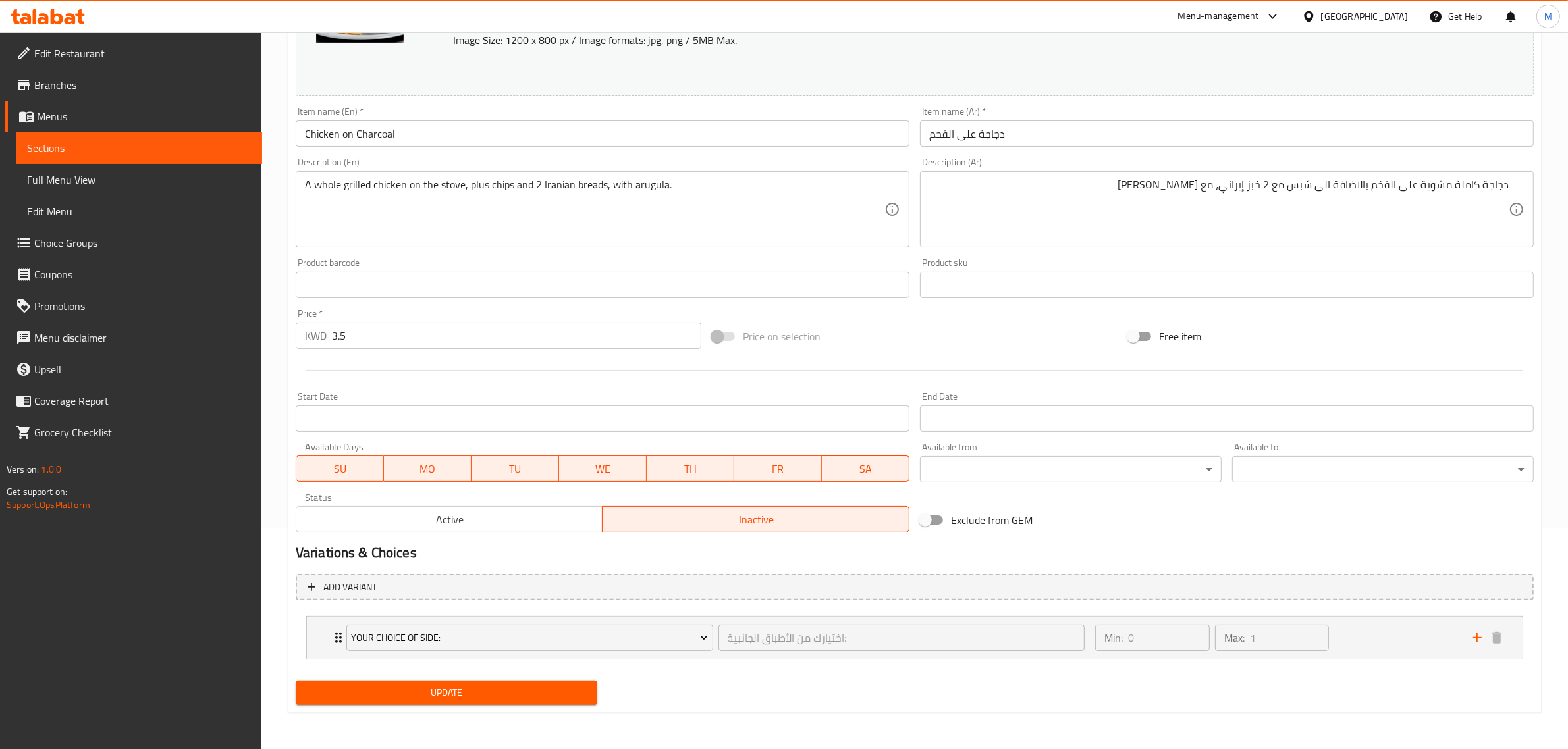
click at [490, 694] on span "Update" at bounding box center [446, 693] width 281 height 17
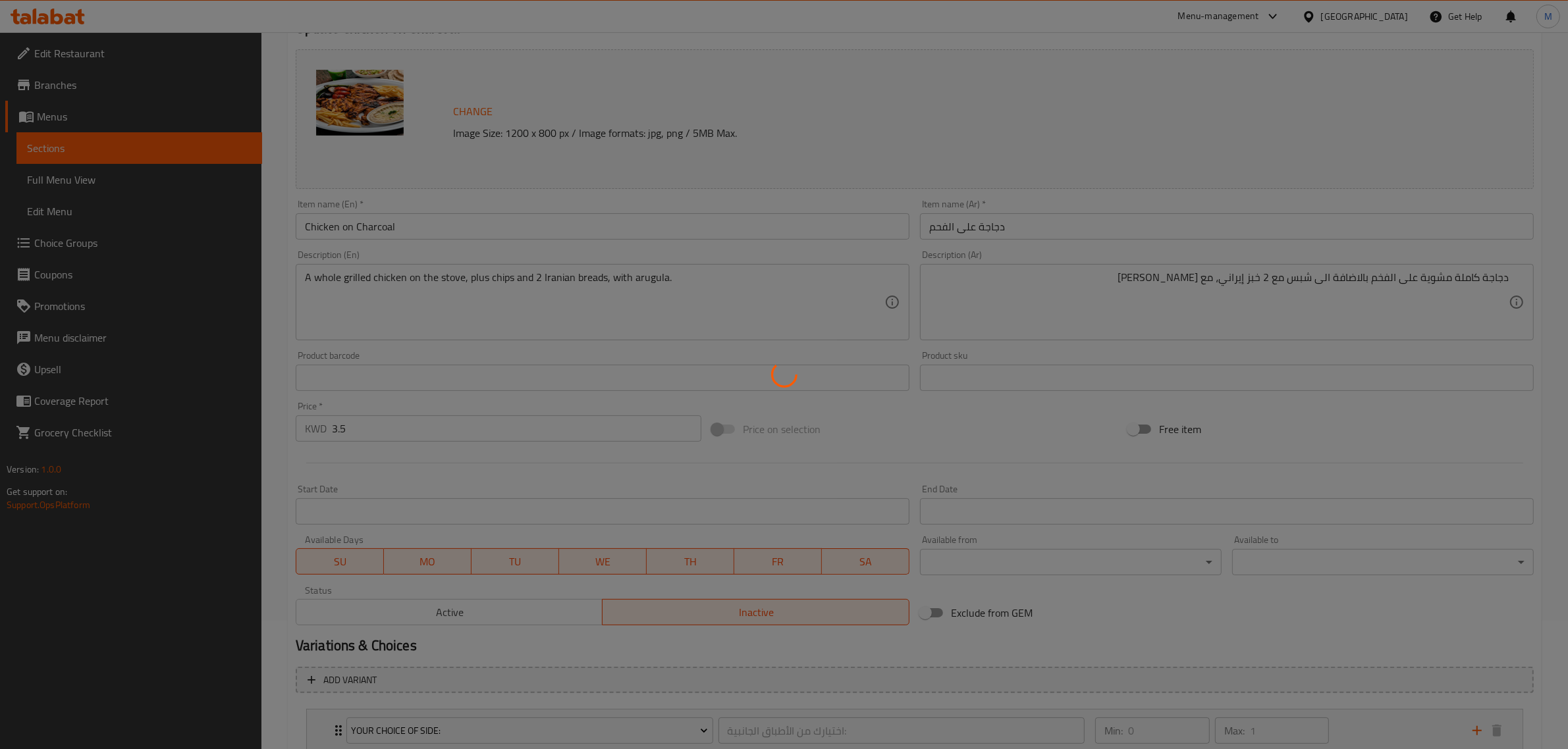
scroll to position [0, 0]
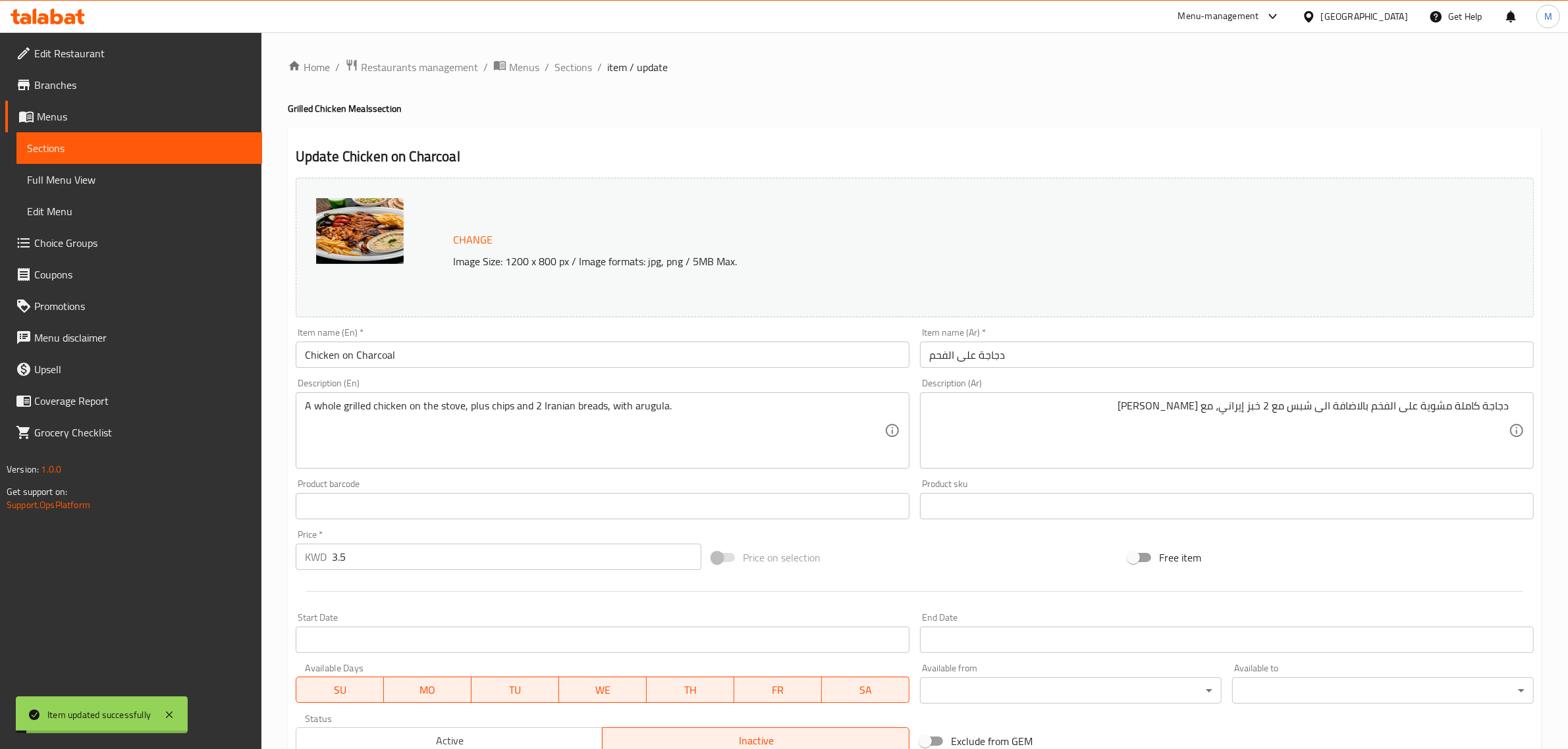
click at [501, 359] on input "Chicken on Charcoal" at bounding box center [602, 355] width 614 height 27
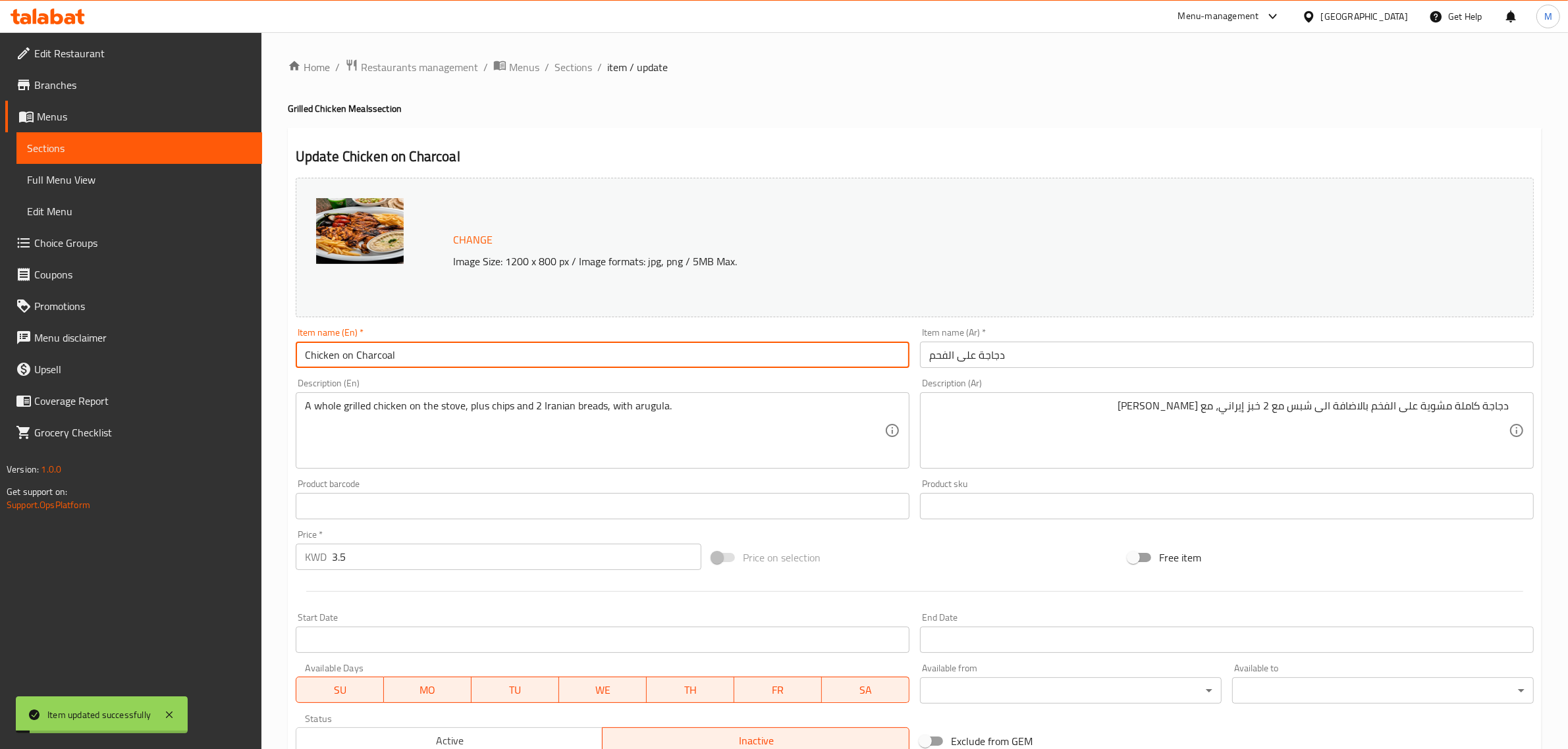
click at [501, 359] on input "Chicken on Charcoal" at bounding box center [602, 355] width 614 height 27
click at [1006, 553] on div "Price on selection" at bounding box center [915, 558] width 416 height 36
click at [347, 355] on input "Chicken on Charcoal" at bounding box center [602, 355] width 614 height 27
type input "Chicken On Charcoal"
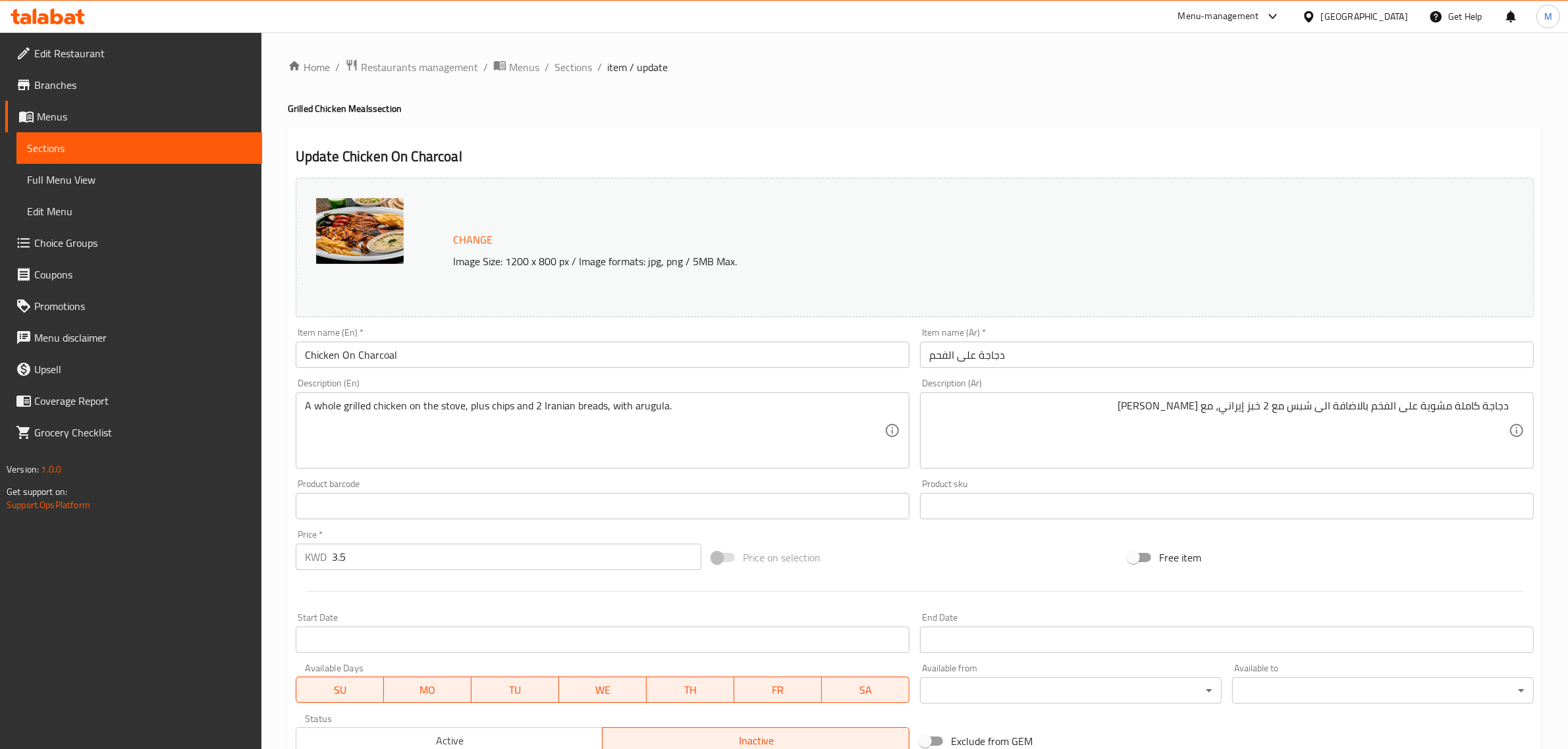
click at [918, 533] on div "Change Image Size: 1200 x 800 px / Image formats: jpg, png / 5MB Max. Item name…" at bounding box center [915, 465] width 1249 height 587
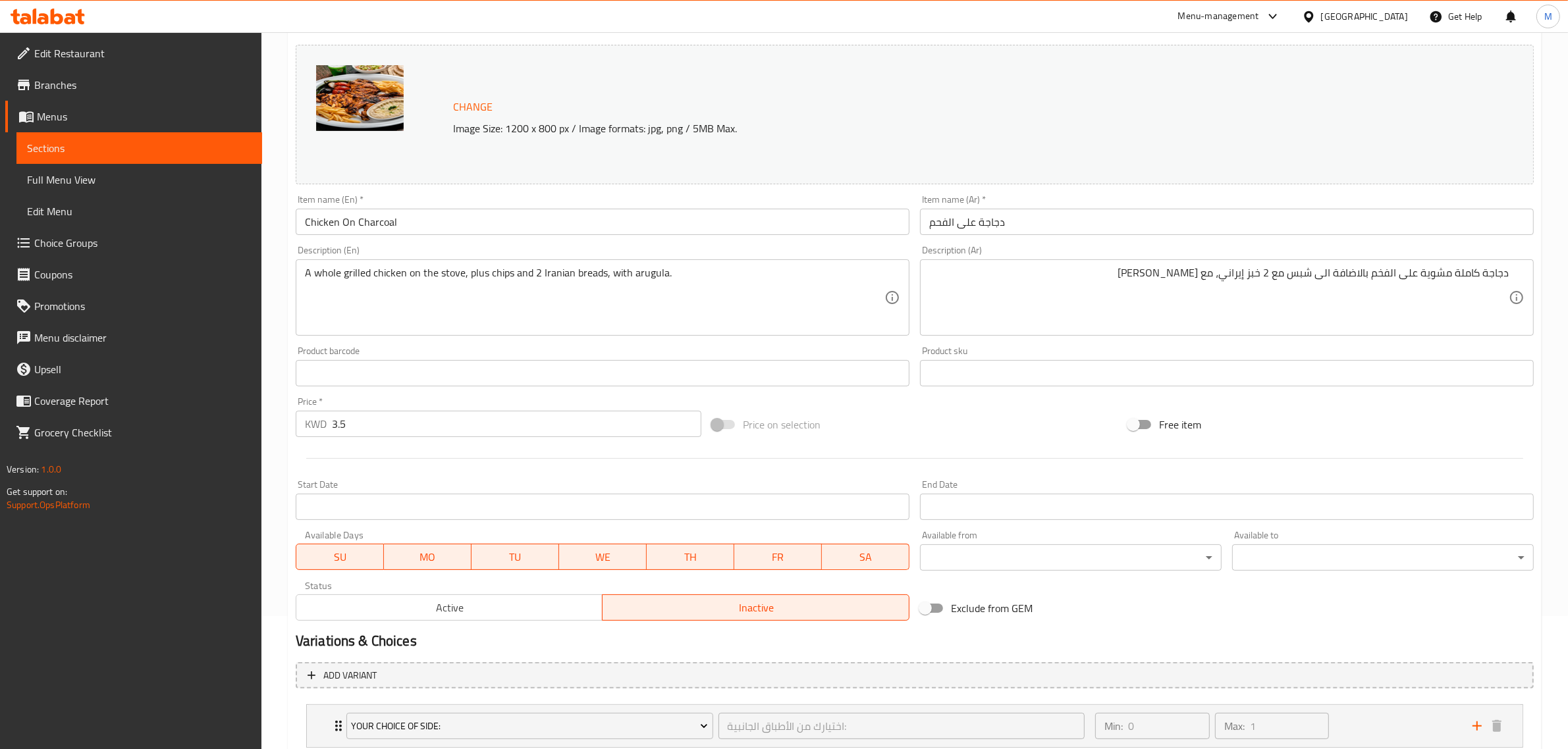
scroll to position [221, 0]
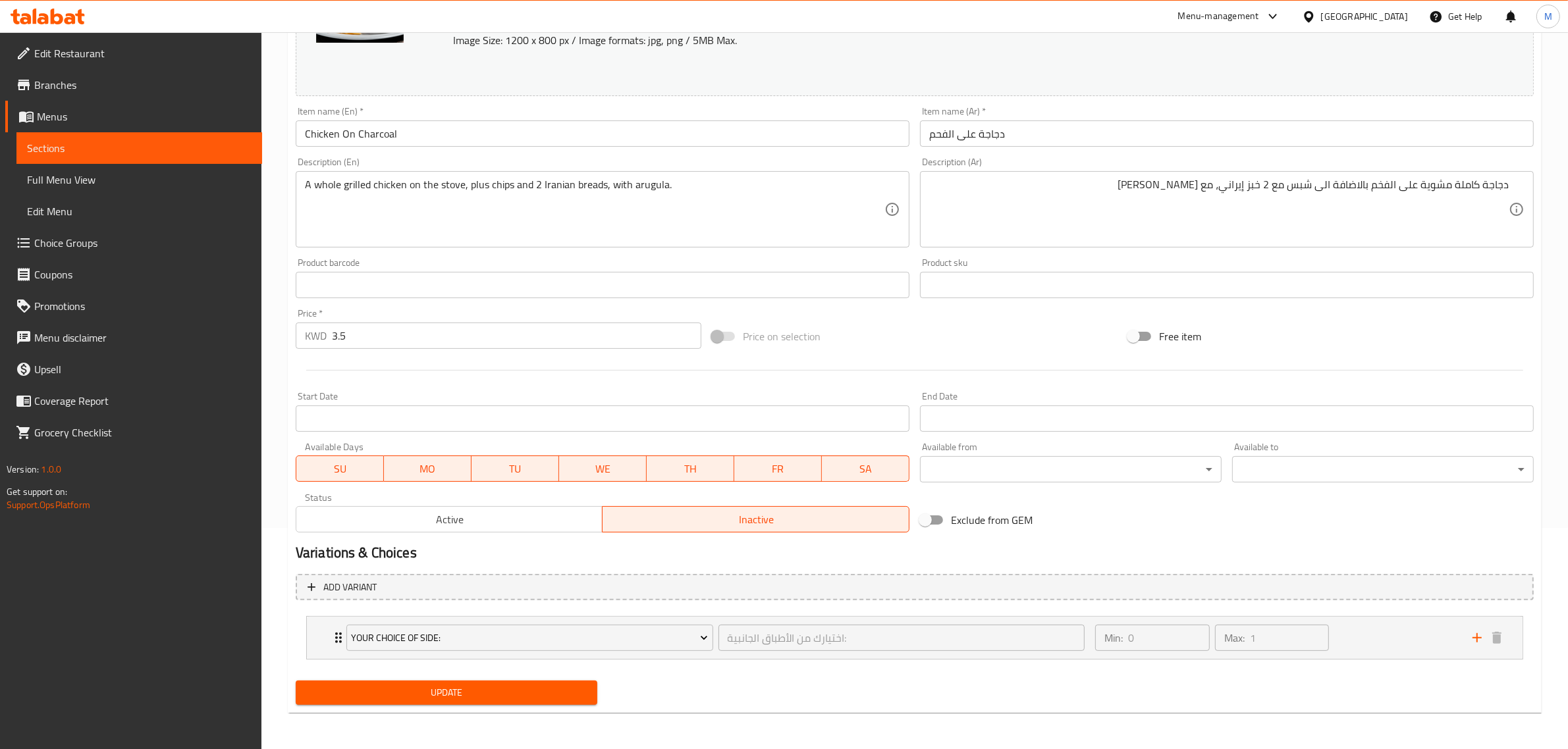
click at [488, 686] on span "Update" at bounding box center [446, 693] width 281 height 17
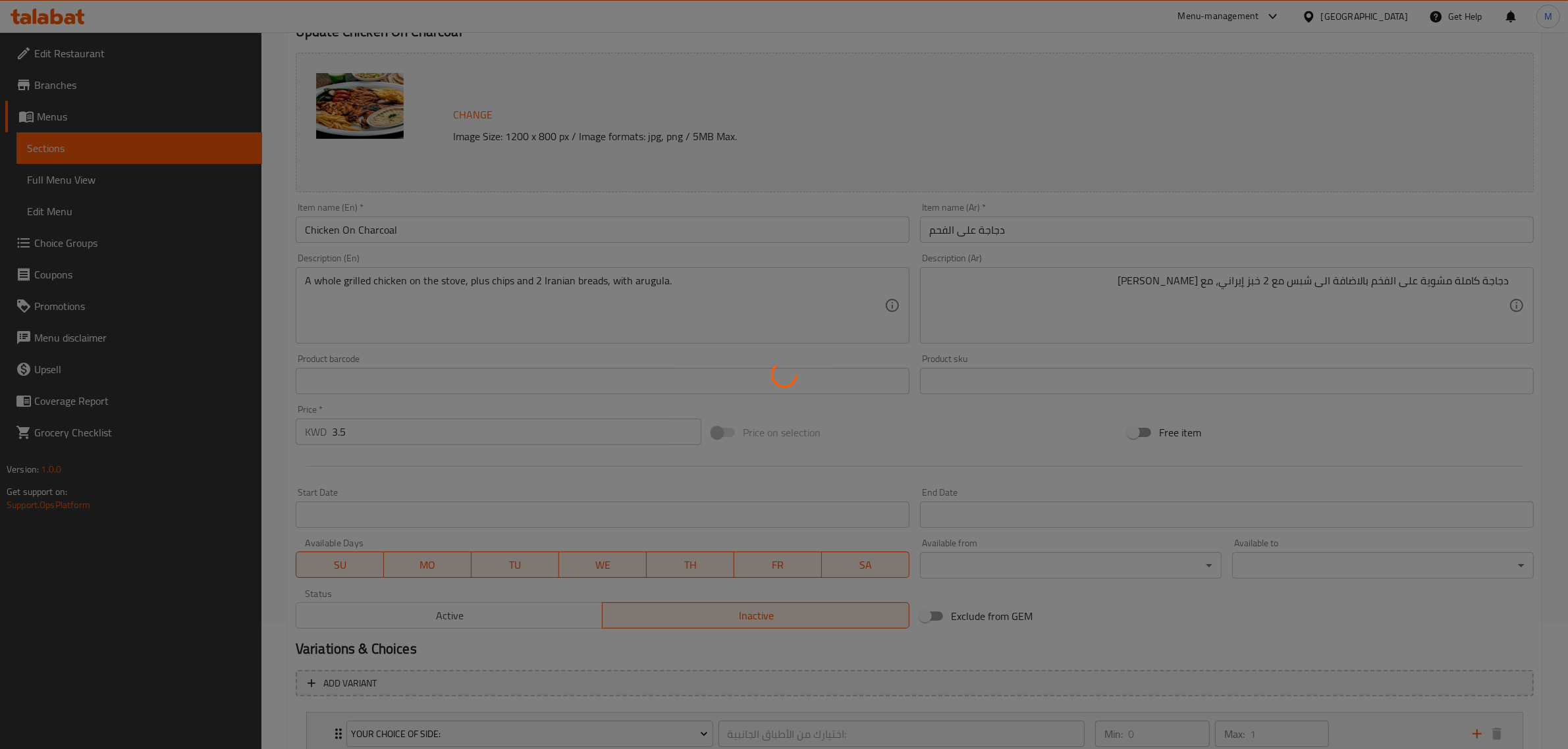
scroll to position [0, 0]
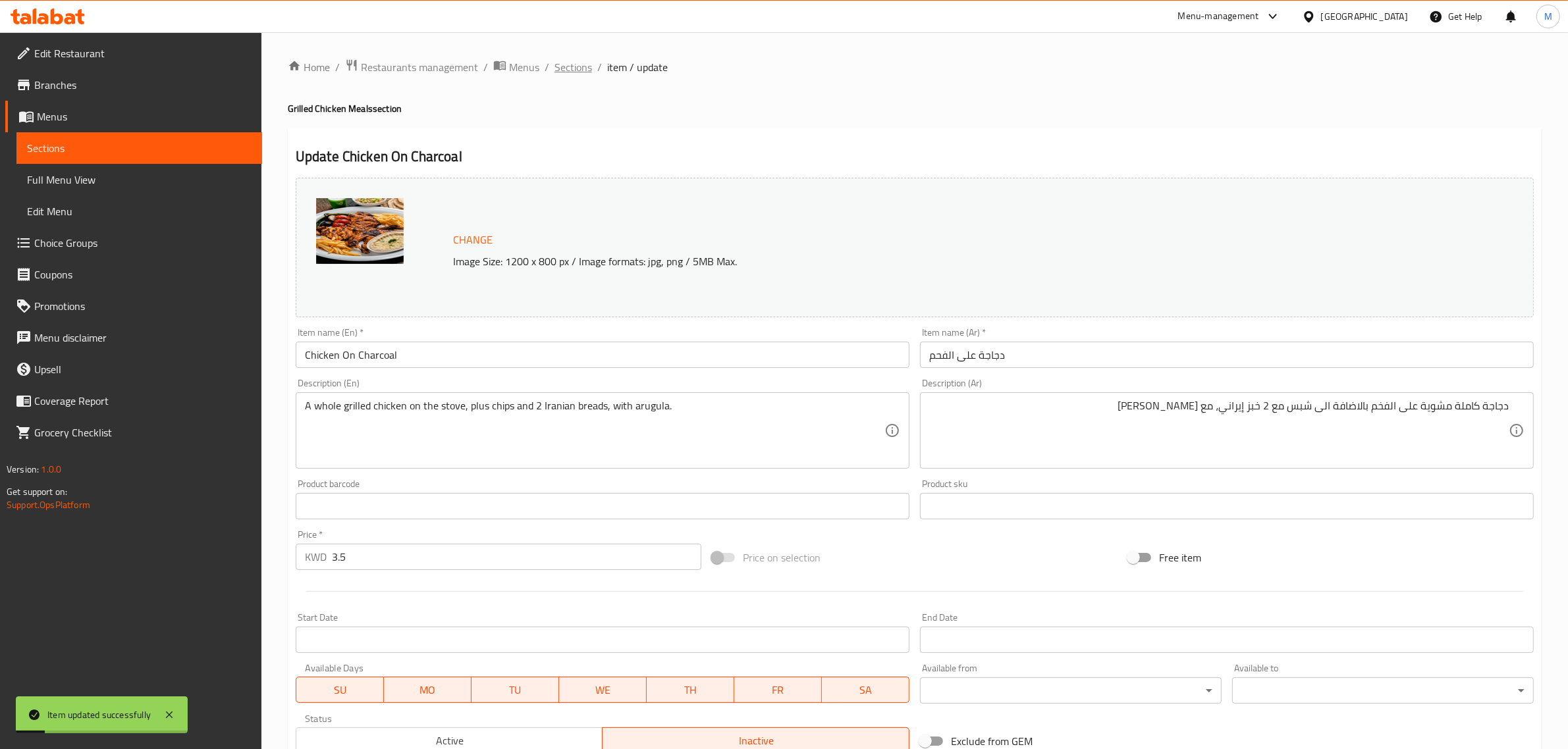
click at [576, 66] on span "Sections" at bounding box center [573, 67] width 37 height 16
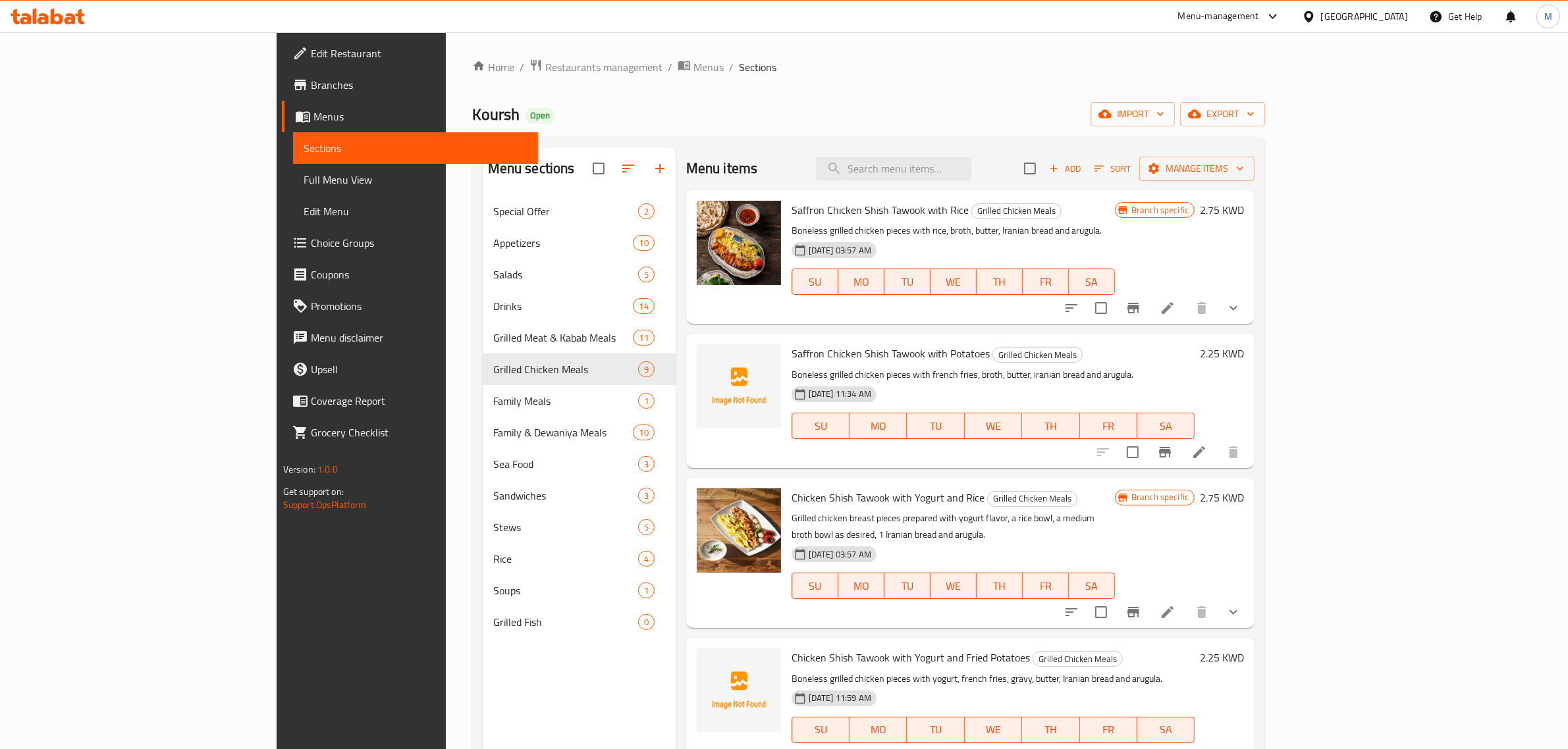
click at [1059, 140] on div "Menu sections Special Offer 2 Appetizers 10 Salads 5 Drinks 14 Grilled Meat & K…" at bounding box center [869, 522] width 794 height 770
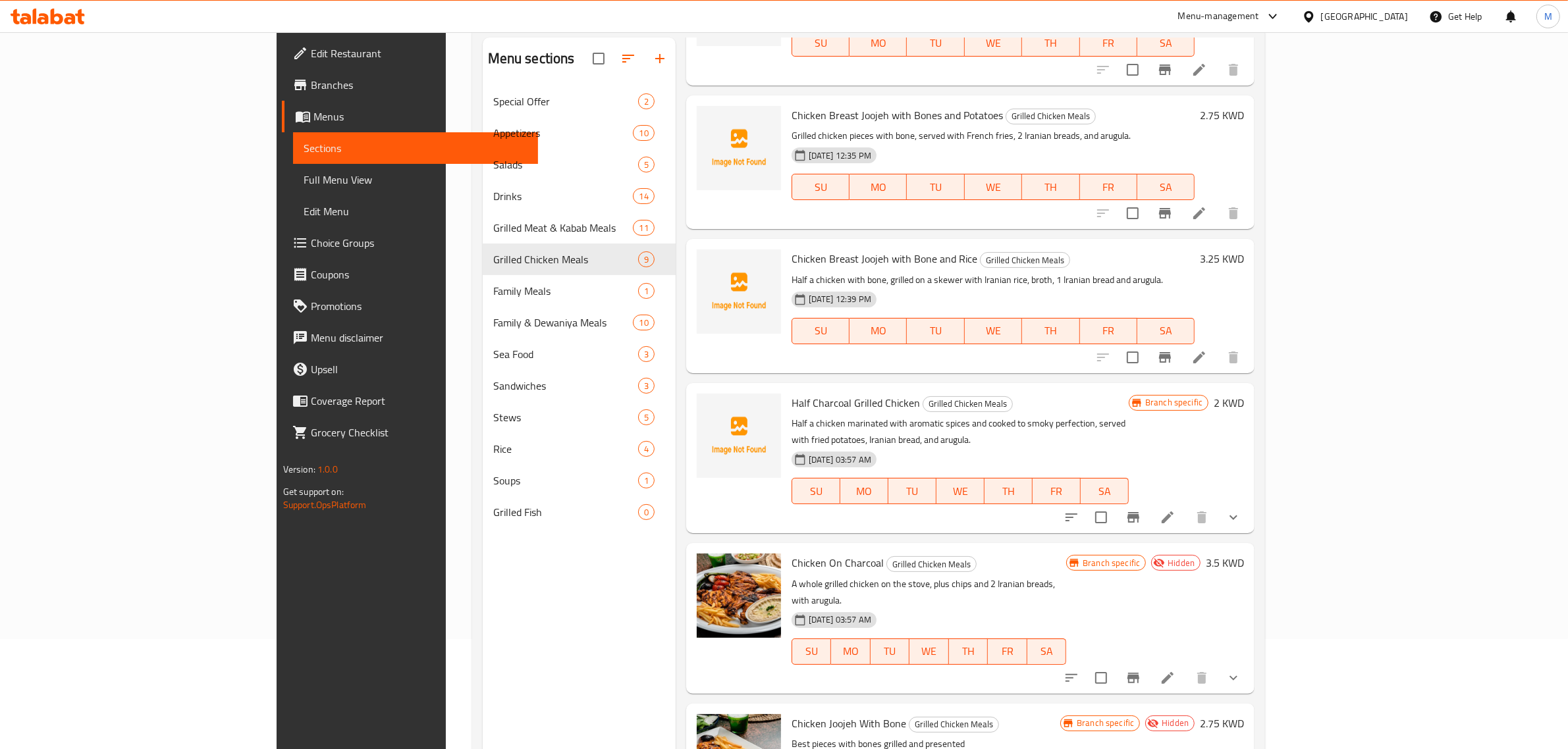
scroll to position [185, 0]
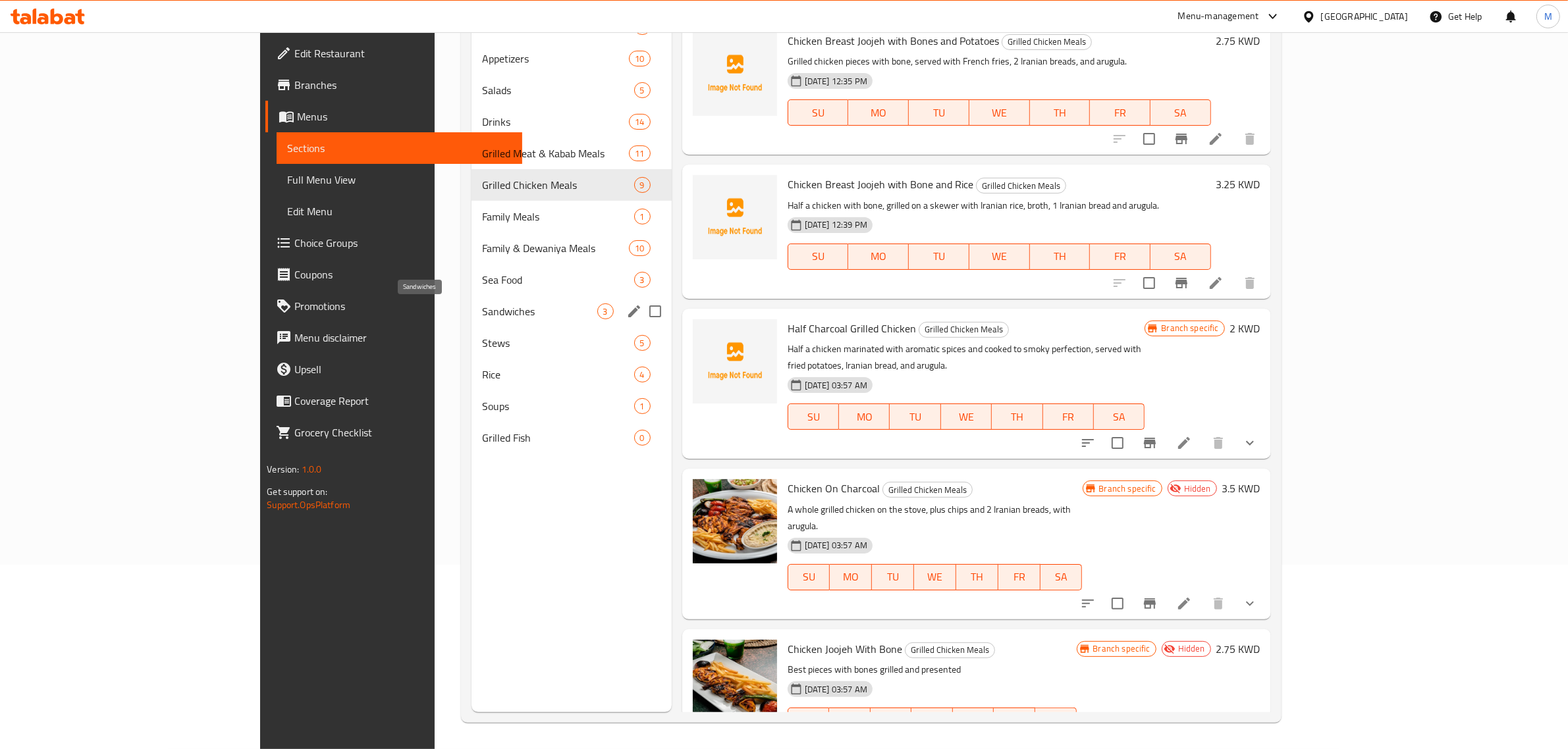
click at [482, 304] on span "Sandwiches" at bounding box center [540, 311] width 115 height 16
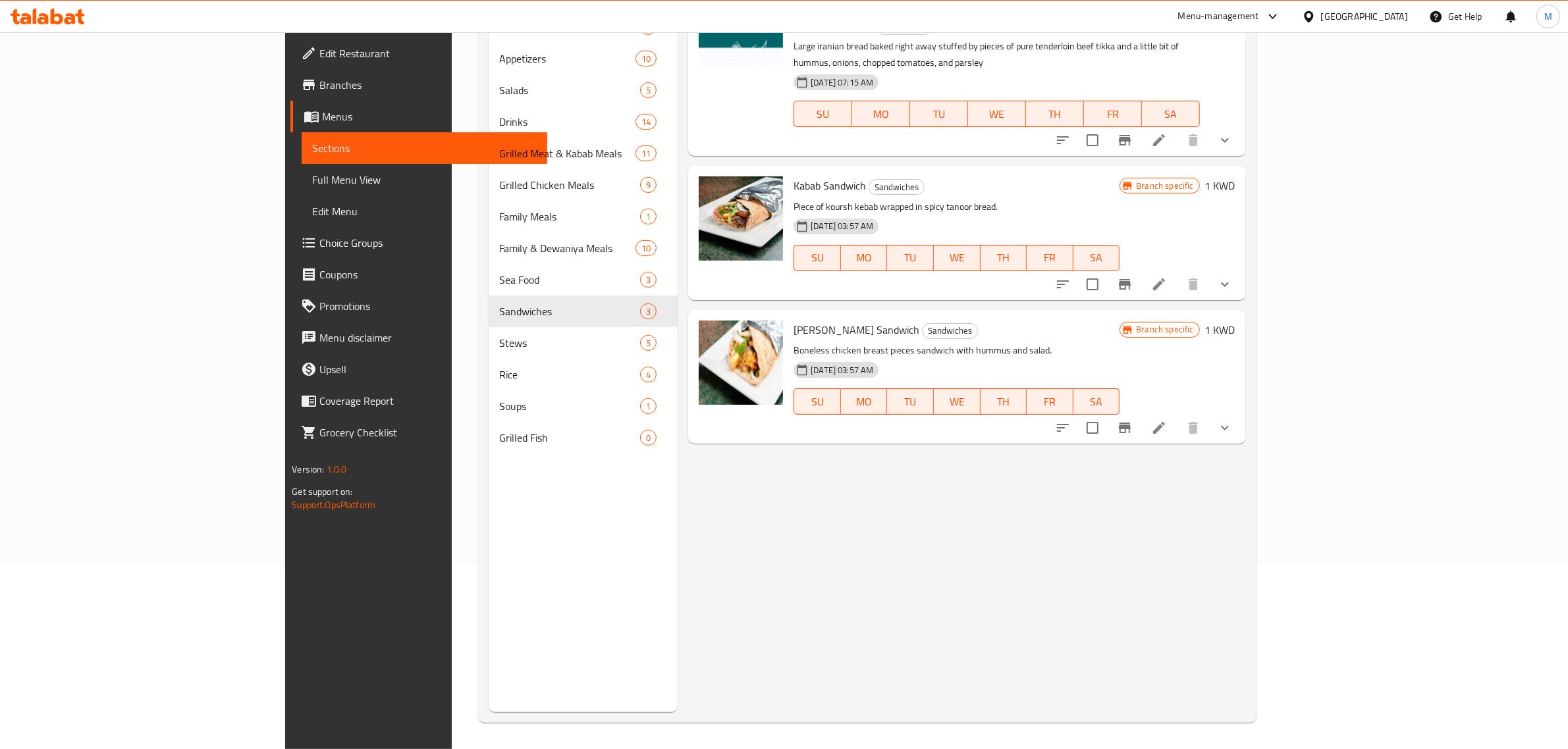
drag, startPoint x: 894, startPoint y: 317, endPoint x: 887, endPoint y: 316, distance: 7.1
click at [889, 320] on h6 "Sheesh Tawook Sandwich Sandwiches" at bounding box center [957, 330] width 326 height 18
click at [923, 323] on span "Sandwiches" at bounding box center [950, 330] width 55 height 15
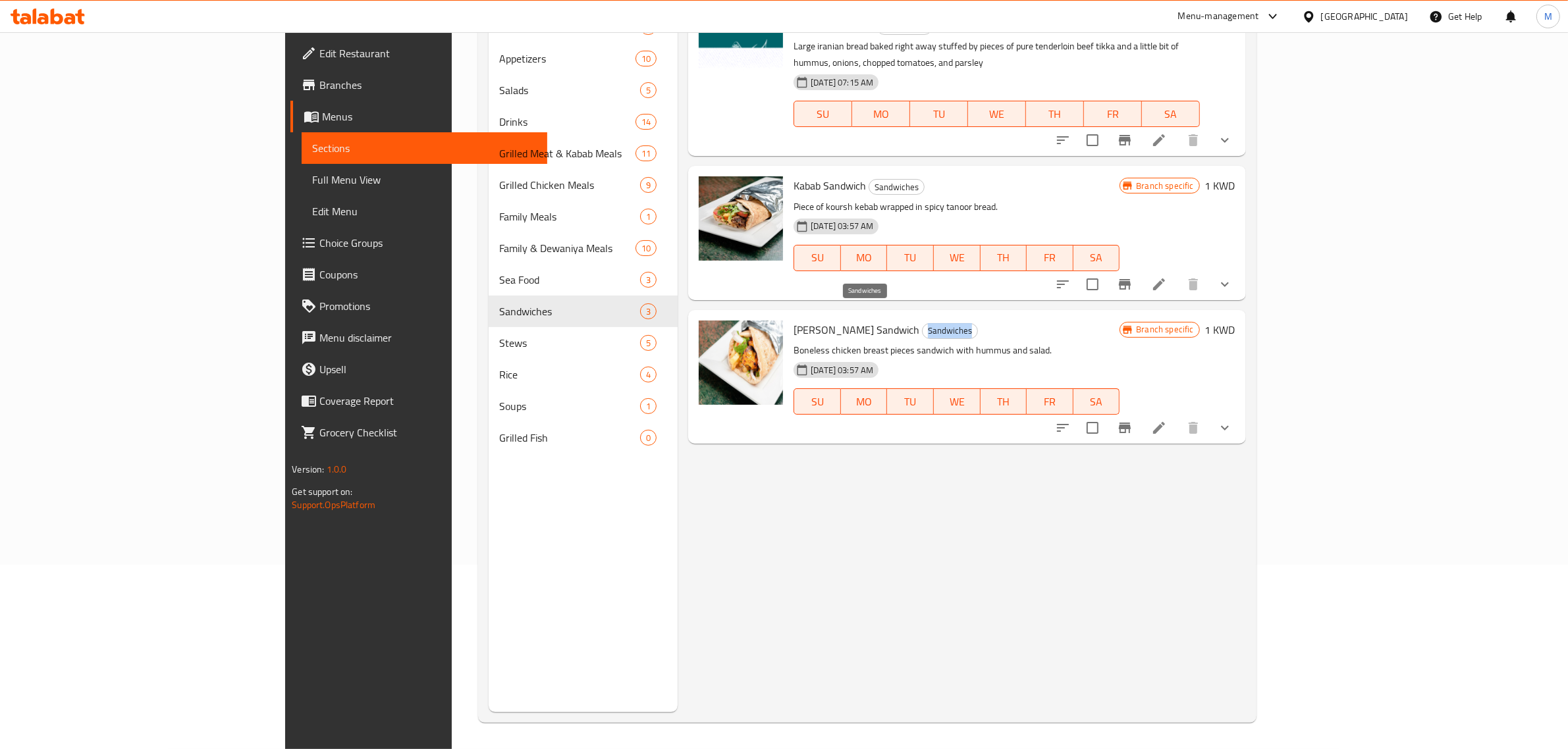
copy span "Sandwiches"
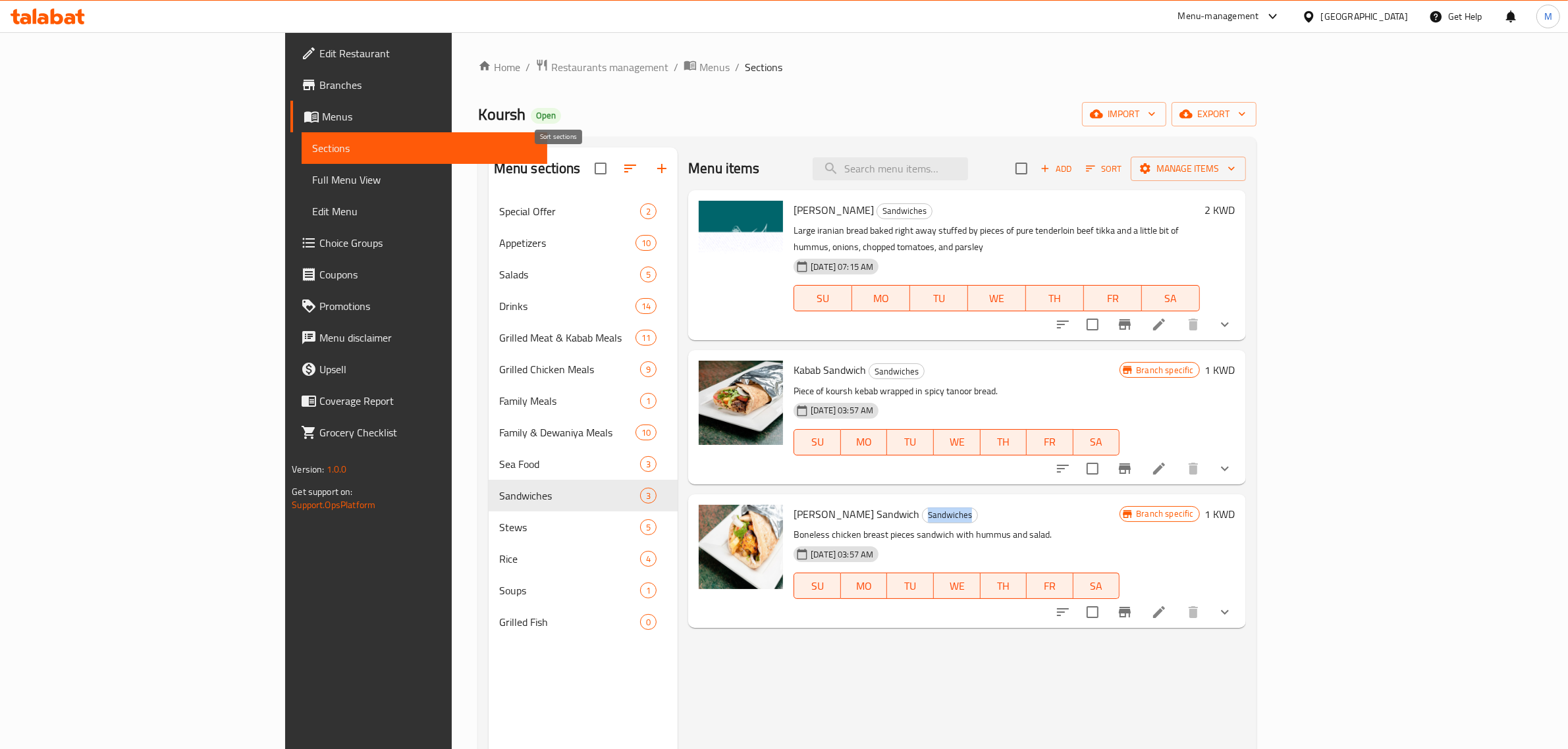
click at [622, 175] on icon "button" at bounding box center [630, 168] width 16 height 16
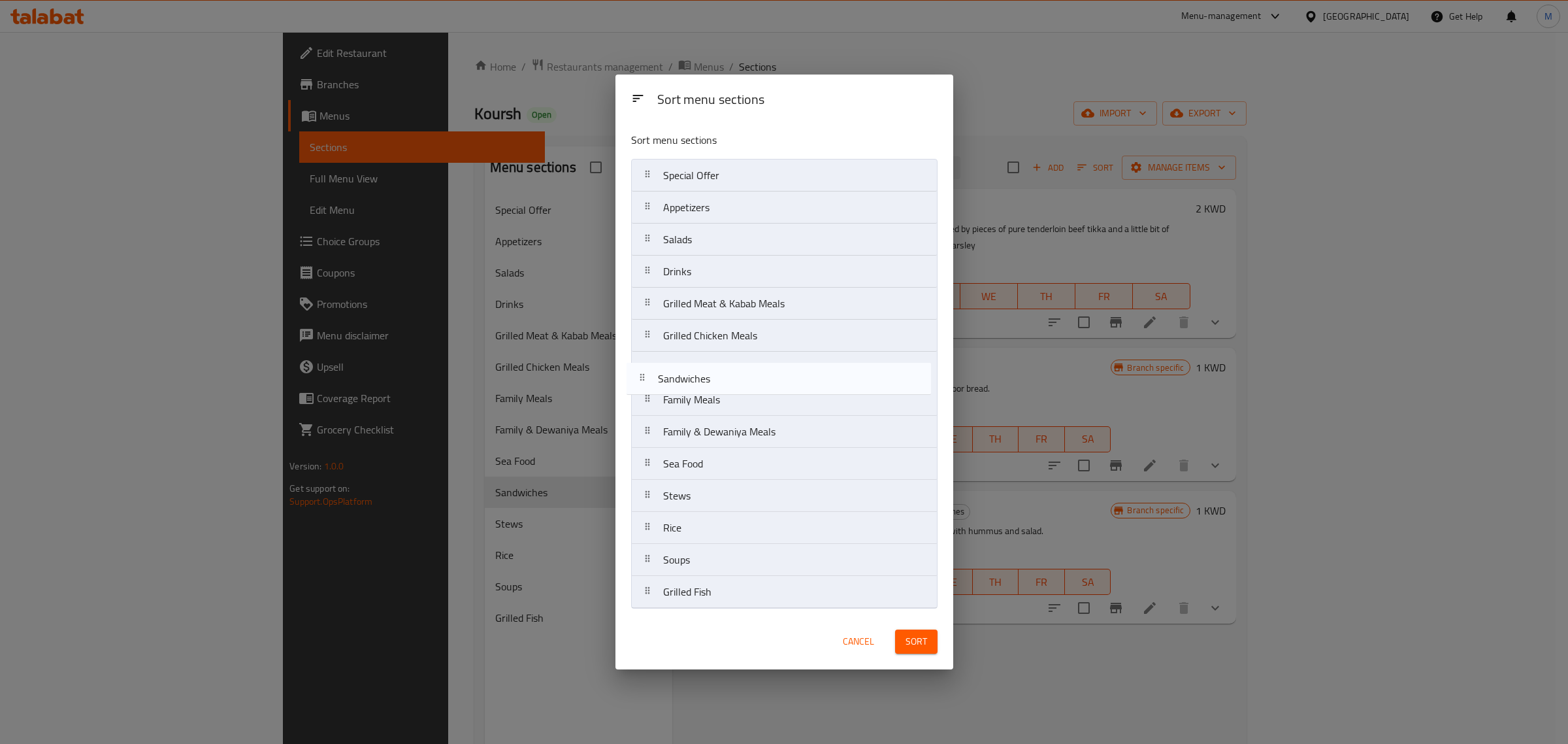
drag, startPoint x: 725, startPoint y: 473, endPoint x: 720, endPoint y: 384, distance: 89.1
click at [720, 384] on nav "Special Offer Appetizers Salads Drinks Grilled Meat & Kabab Meals Grilled Chick…" at bounding box center [784, 384] width 306 height 450
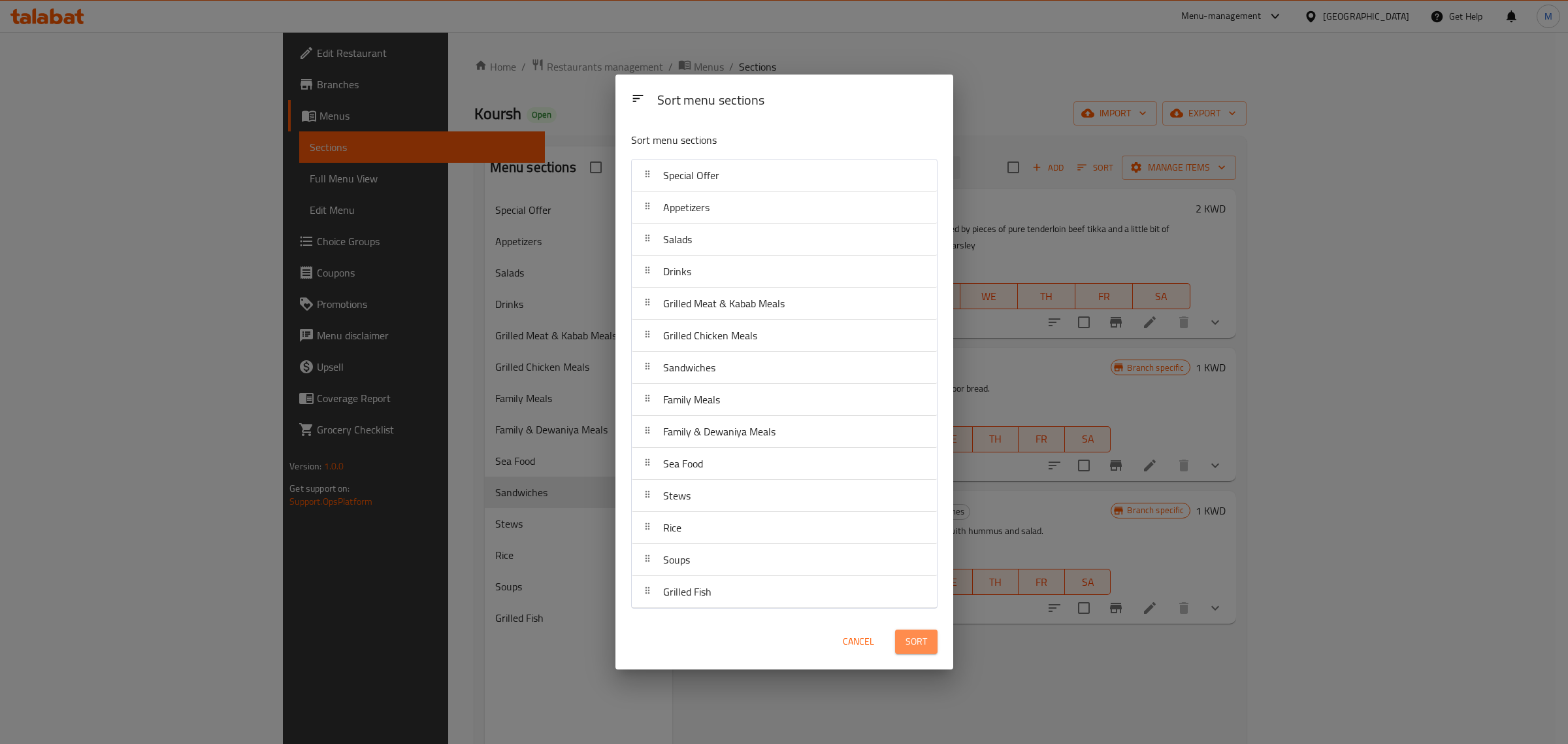
click at [928, 644] on button "Sort" at bounding box center [916, 641] width 42 height 24
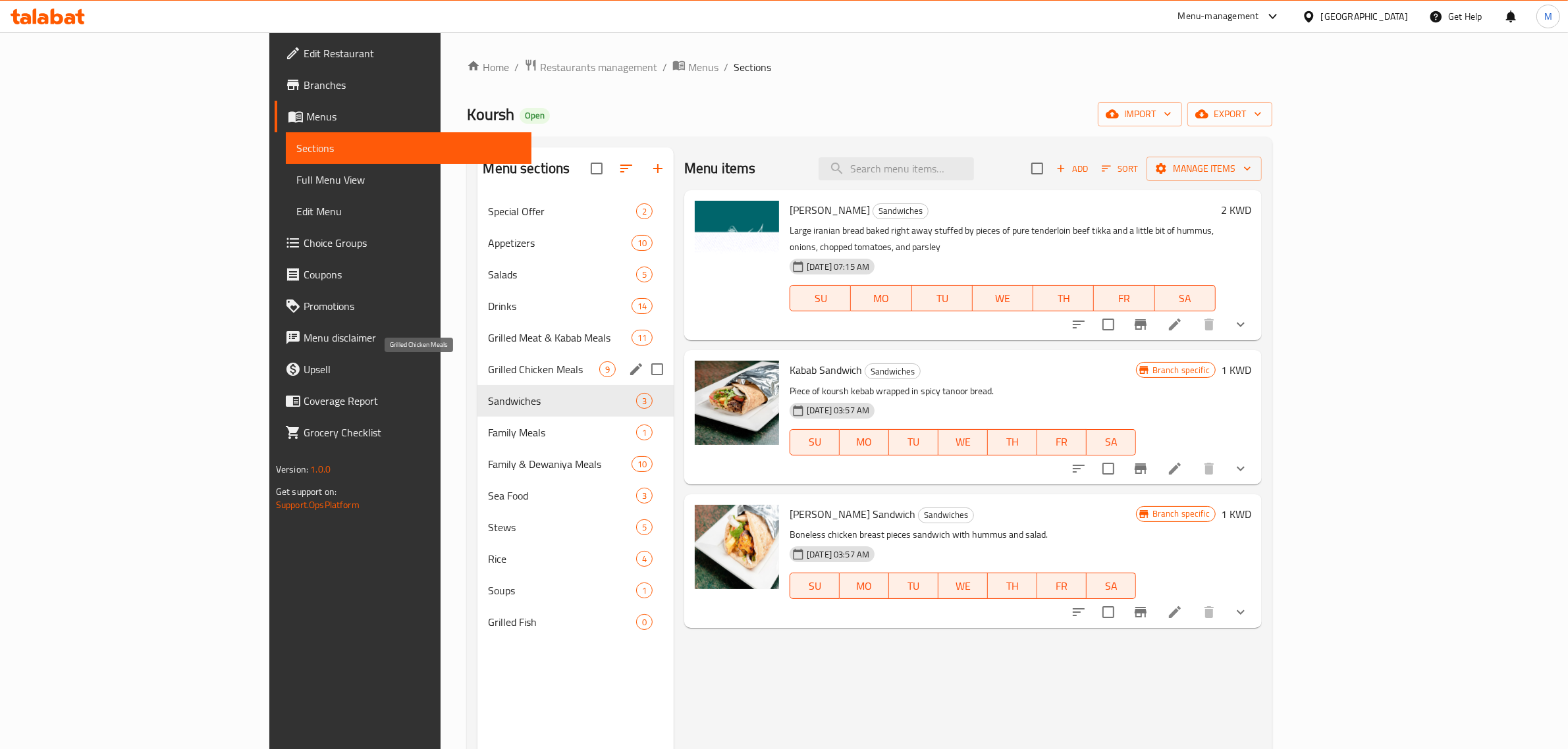
click at [507, 370] on span "Grilled Chicken Meals" at bounding box center [544, 369] width 112 height 16
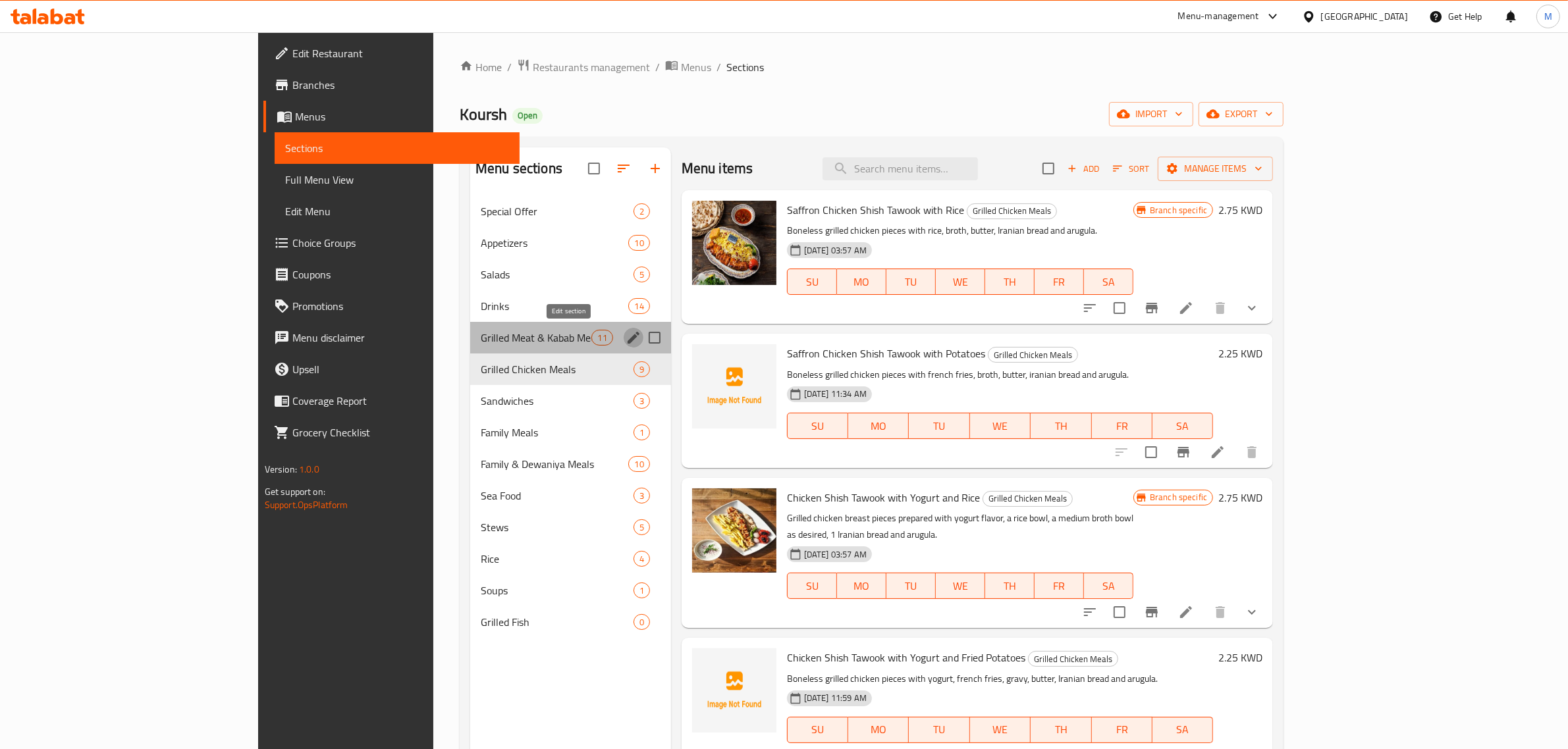
click at [628, 335] on icon "edit" at bounding box center [634, 338] width 12 height 12
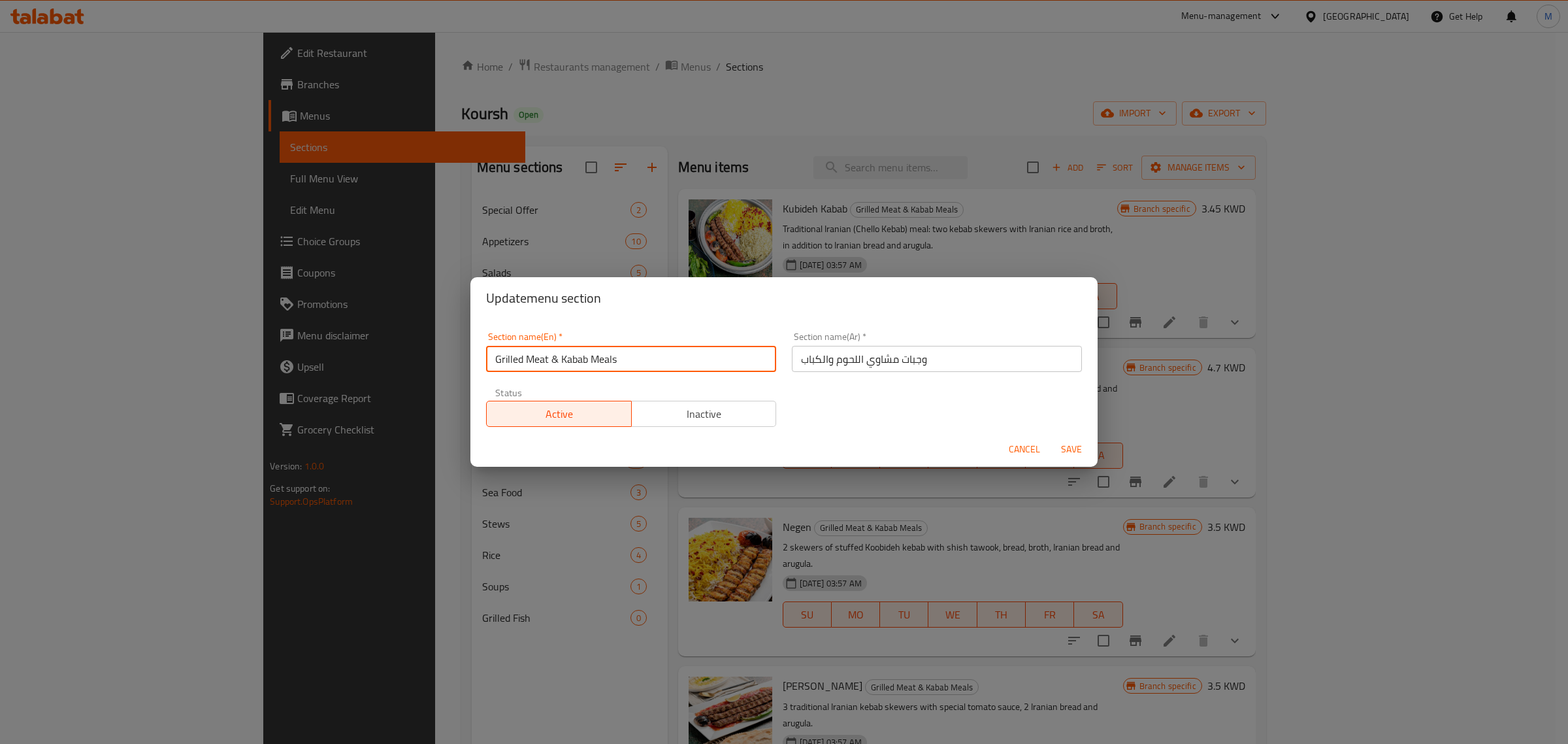
click at [589, 356] on input "Grilled Meat & Kabab Meals" at bounding box center [630, 359] width 290 height 26
drag, startPoint x: 589, startPoint y: 356, endPoint x: 490, endPoint y: 356, distance: 99.0
click at [490, 356] on input "Grilled Meat & Kabab Meals" at bounding box center [630, 359] width 290 height 26
type input "Meals"
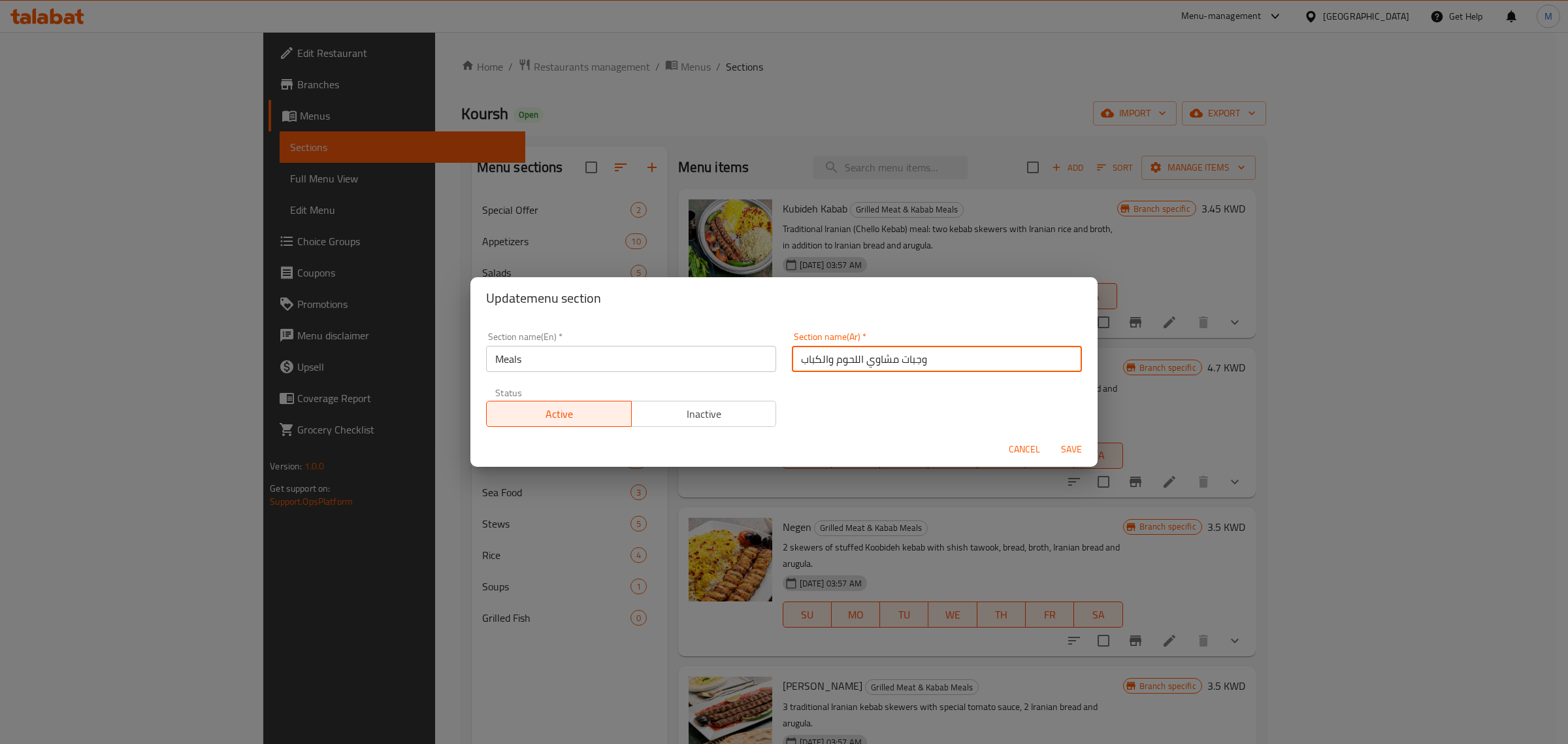
drag, startPoint x: 896, startPoint y: 361, endPoint x: 756, endPoint y: 363, distance: 140.0
click at [756, 363] on div "Section name(En)   * Meals Section name(En) * Section name(Ar)   * وجبات مشاوي …" at bounding box center [784, 379] width 611 height 111
type input "الوجبات"
click at [1067, 446] on span "Save" at bounding box center [1071, 450] width 31 height 17
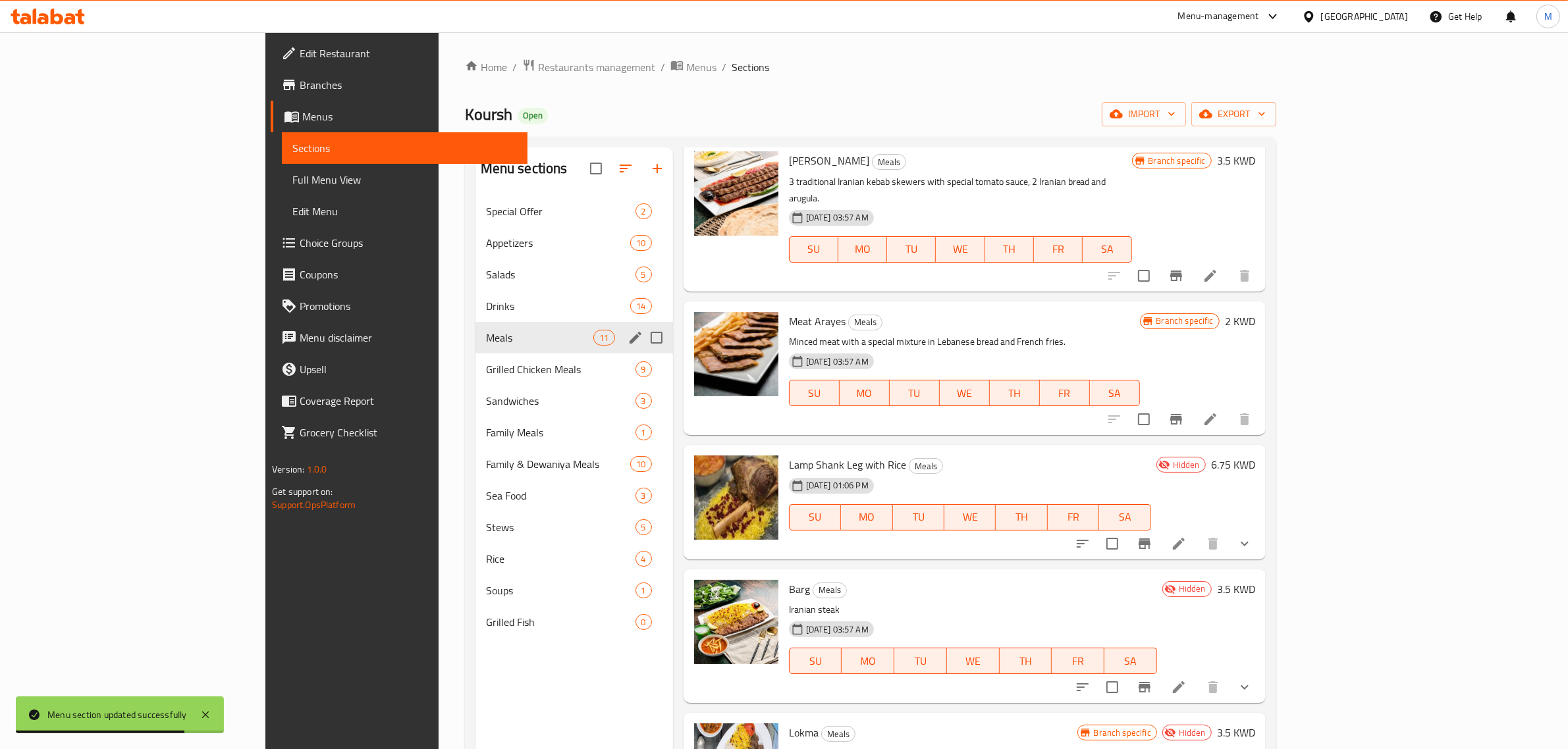
scroll to position [515, 0]
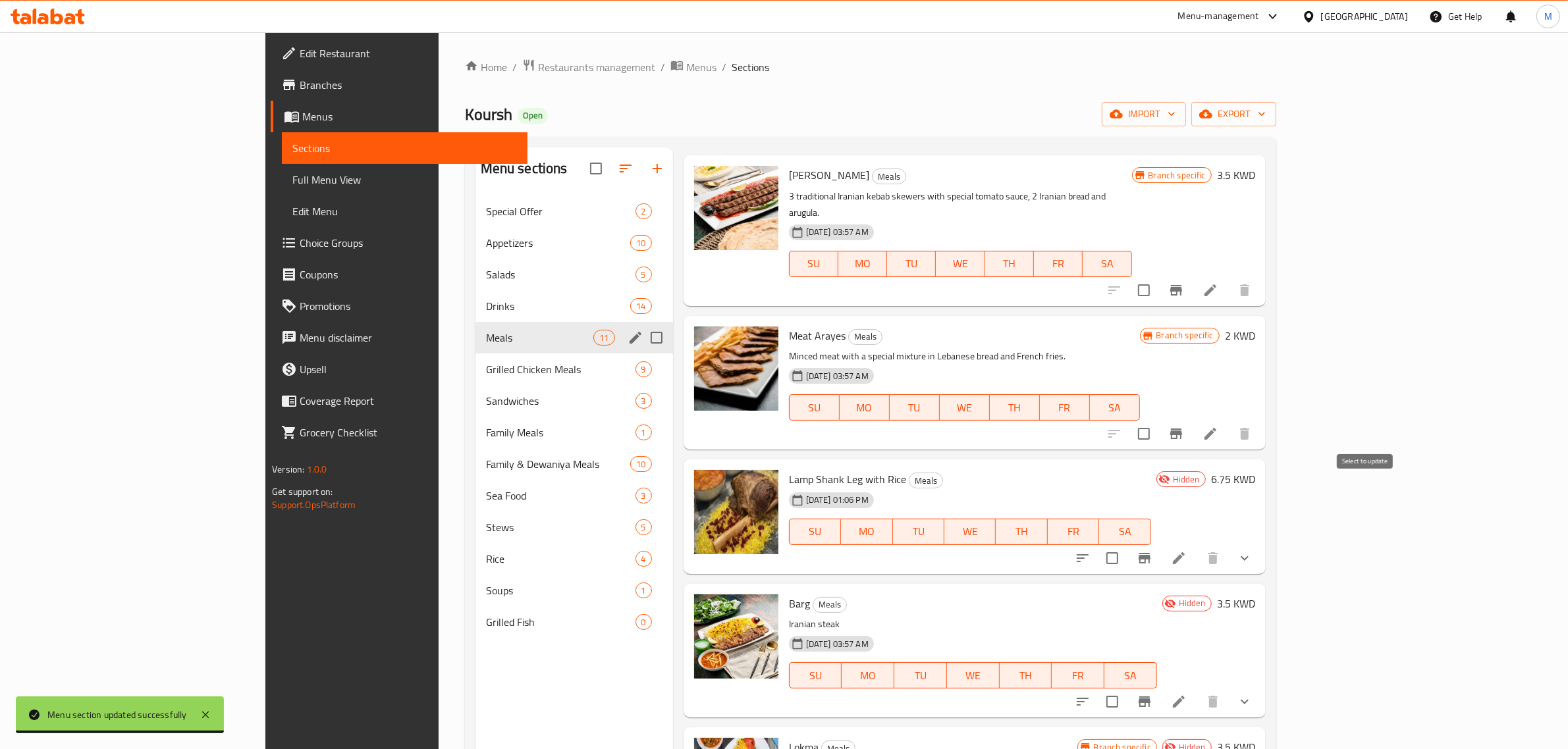
click at [1127, 544] on input "checkbox" at bounding box center [1112, 558] width 27 height 27
checkbox input "true"
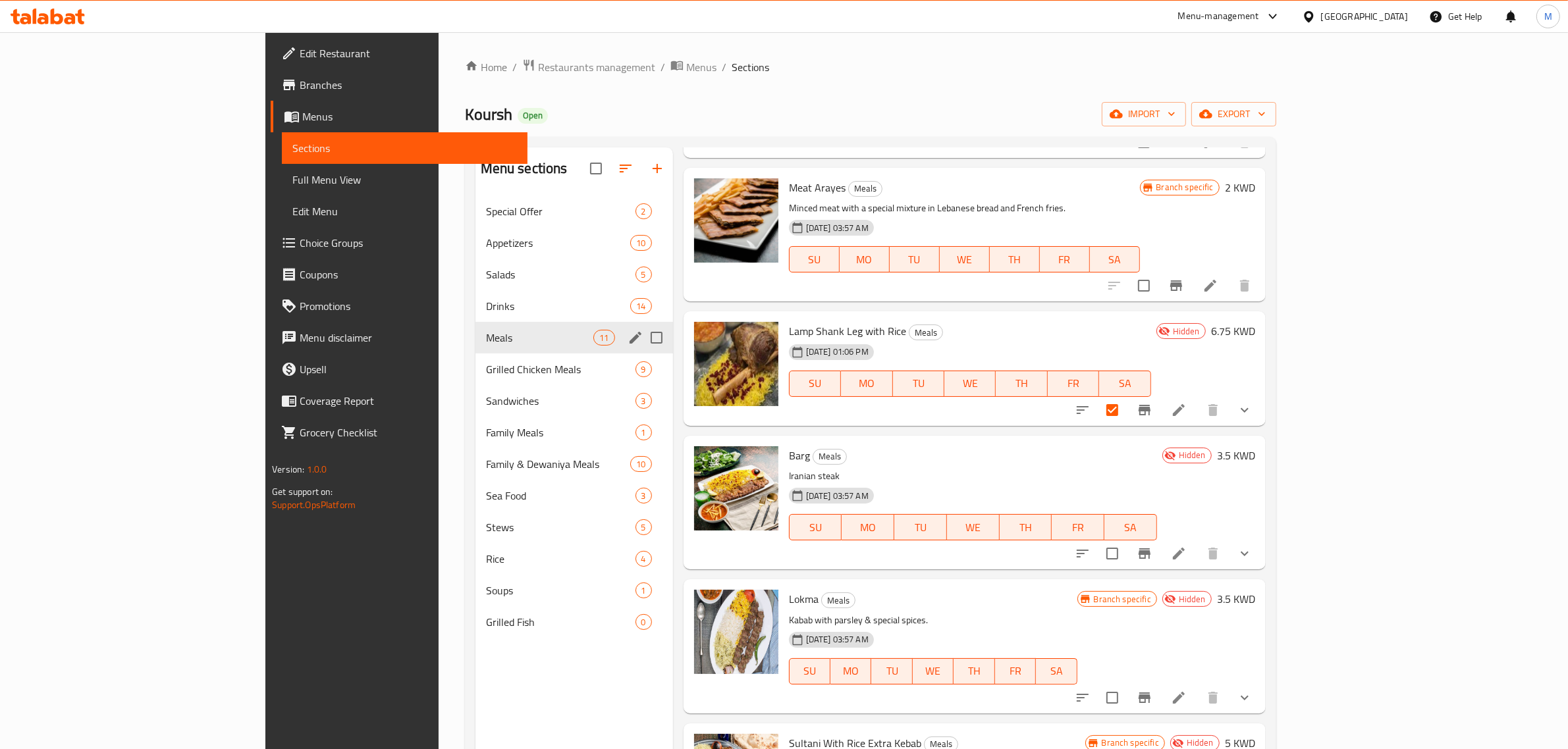
scroll to position [680, 0]
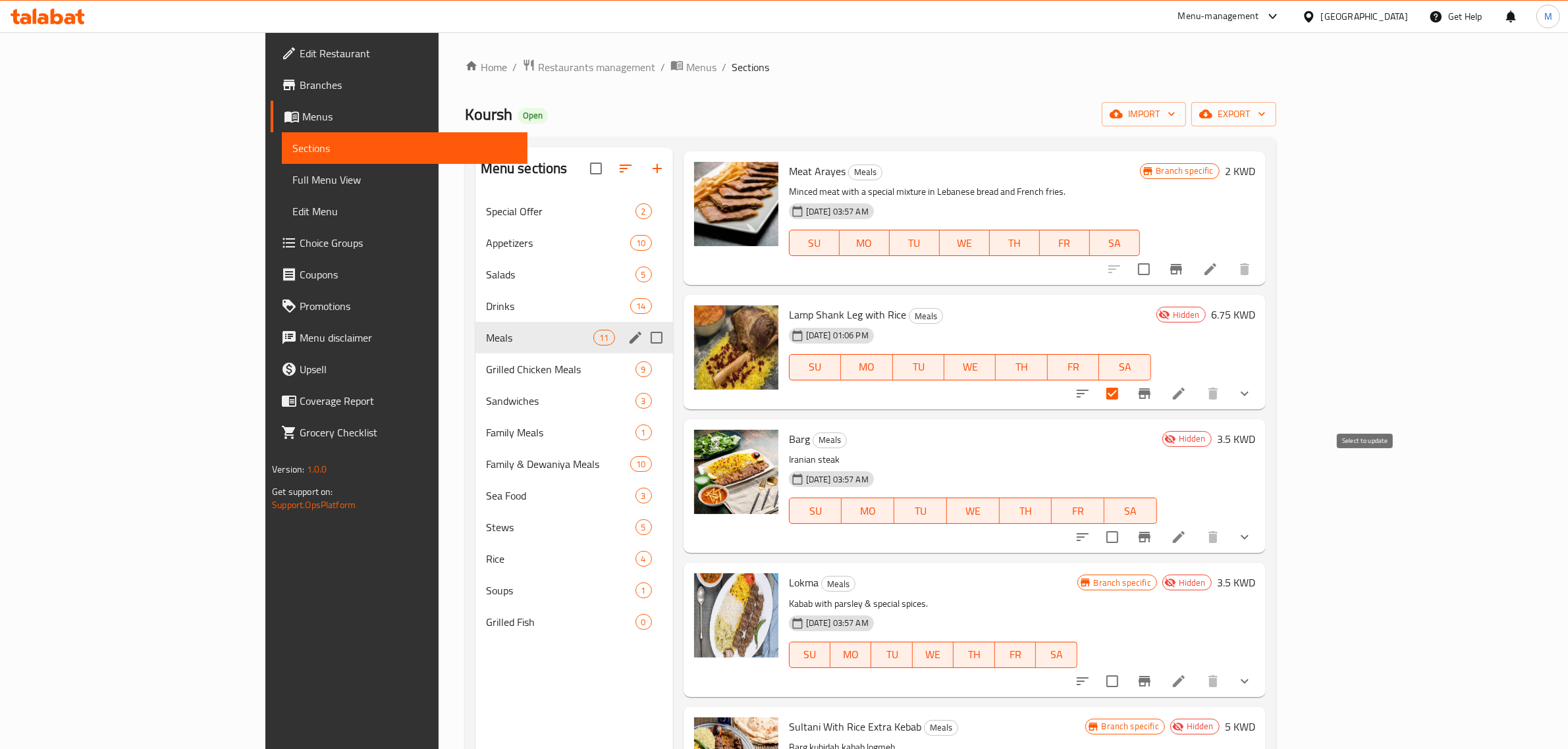
click at [1127, 523] on input "checkbox" at bounding box center [1112, 537] width 27 height 27
checkbox input "true"
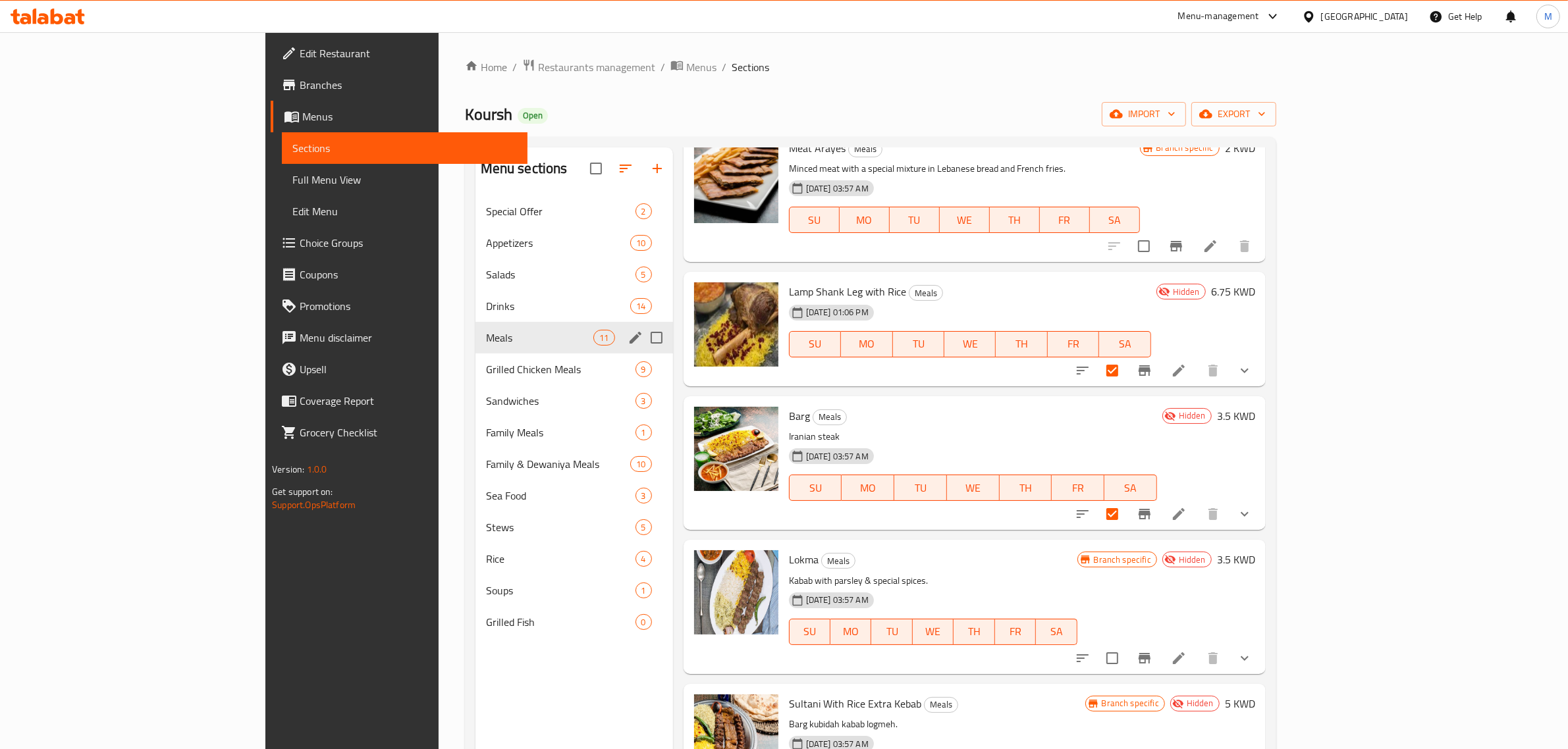
scroll to position [762, 0]
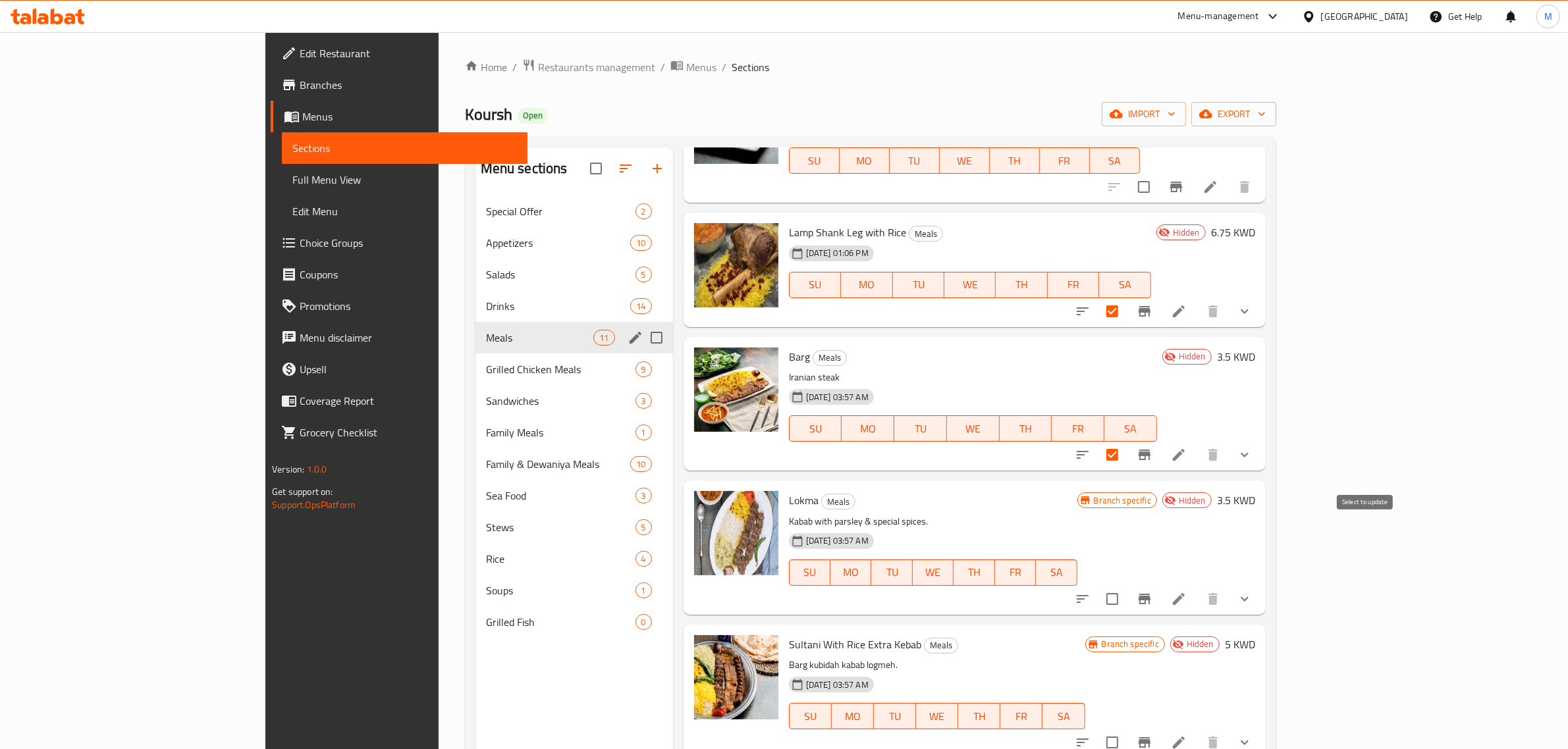
click at [1127, 585] on input "checkbox" at bounding box center [1112, 598] width 27 height 27
checkbox input "true"
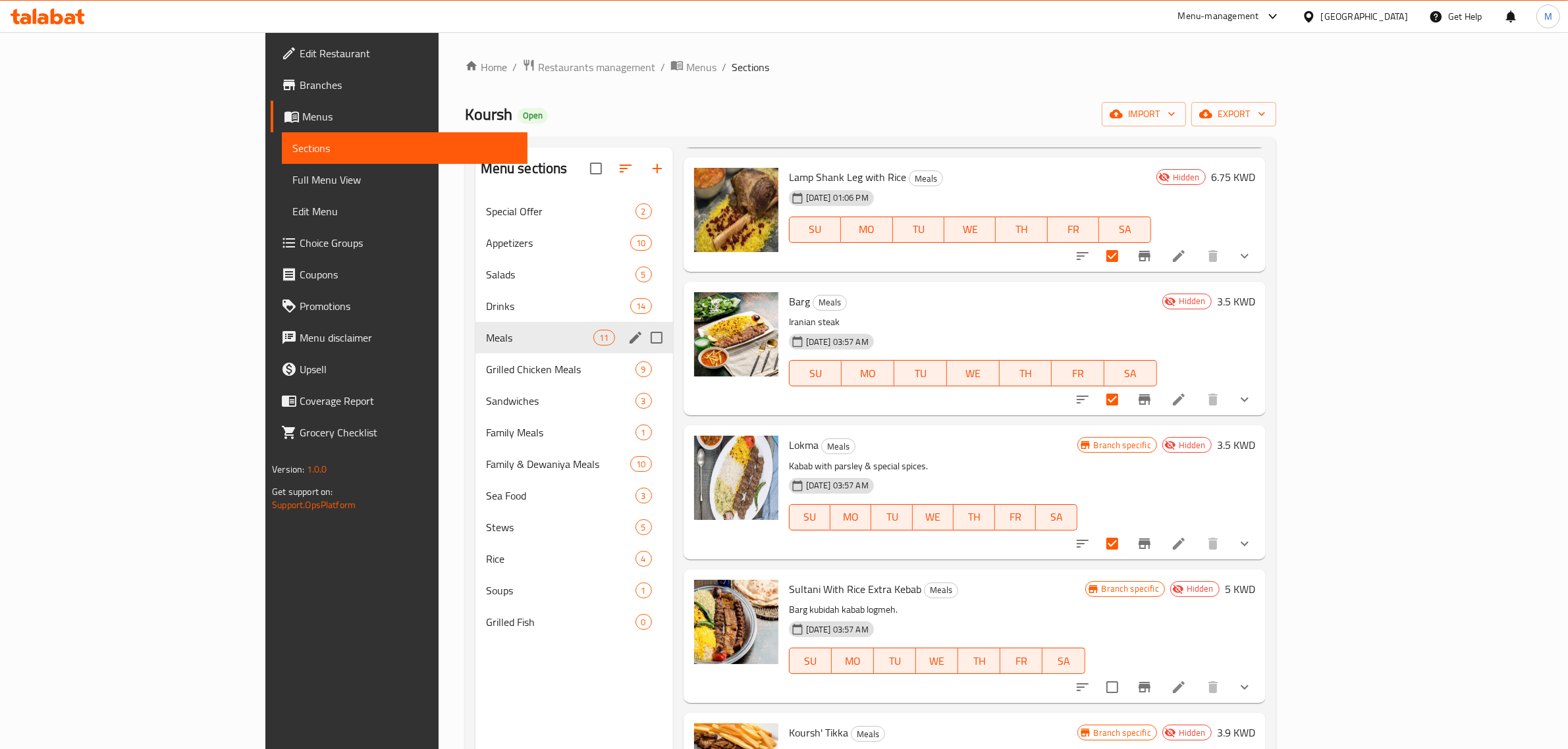
scroll to position [845, 0]
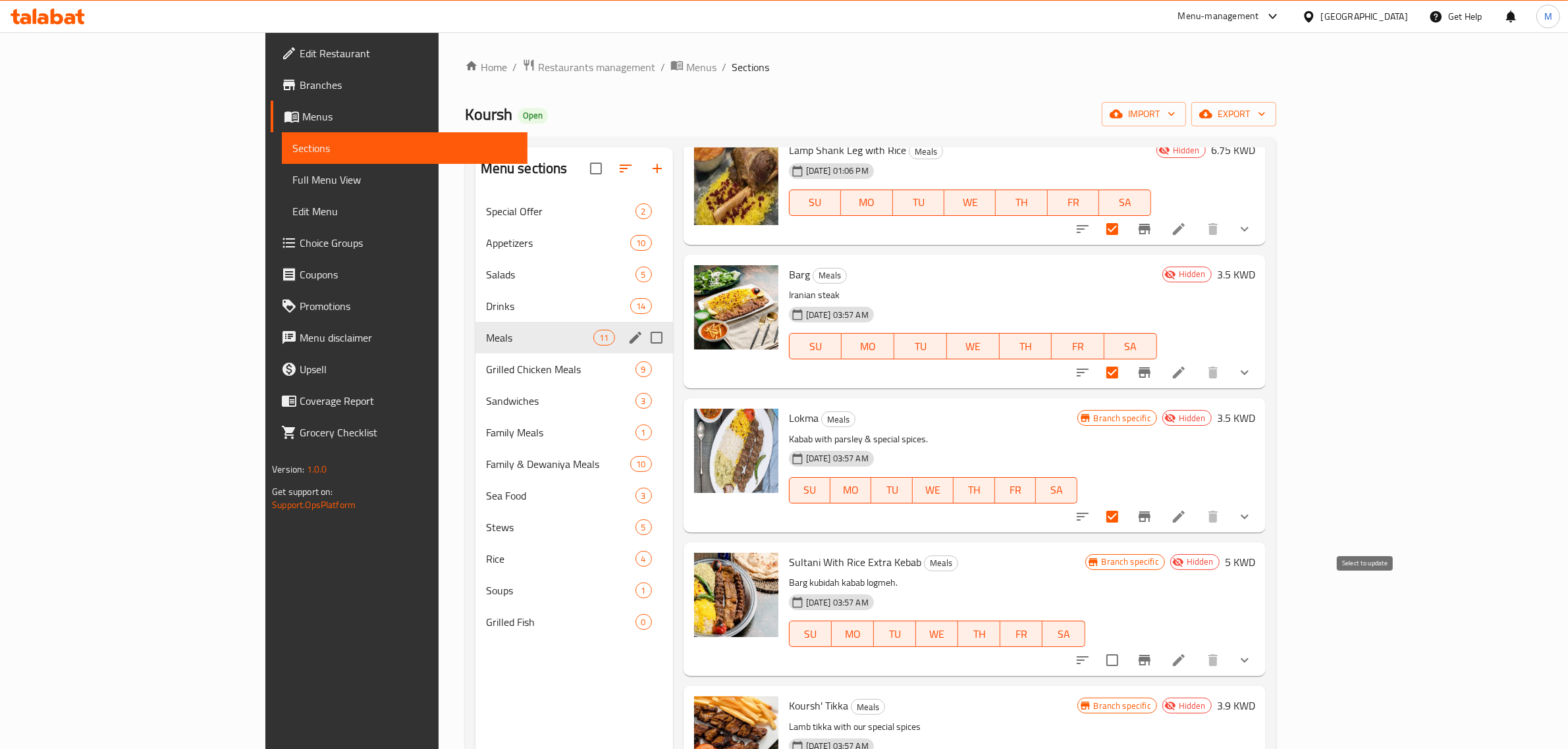
click at [1127, 647] on input "checkbox" at bounding box center [1112, 660] width 27 height 27
checkbox input "true"
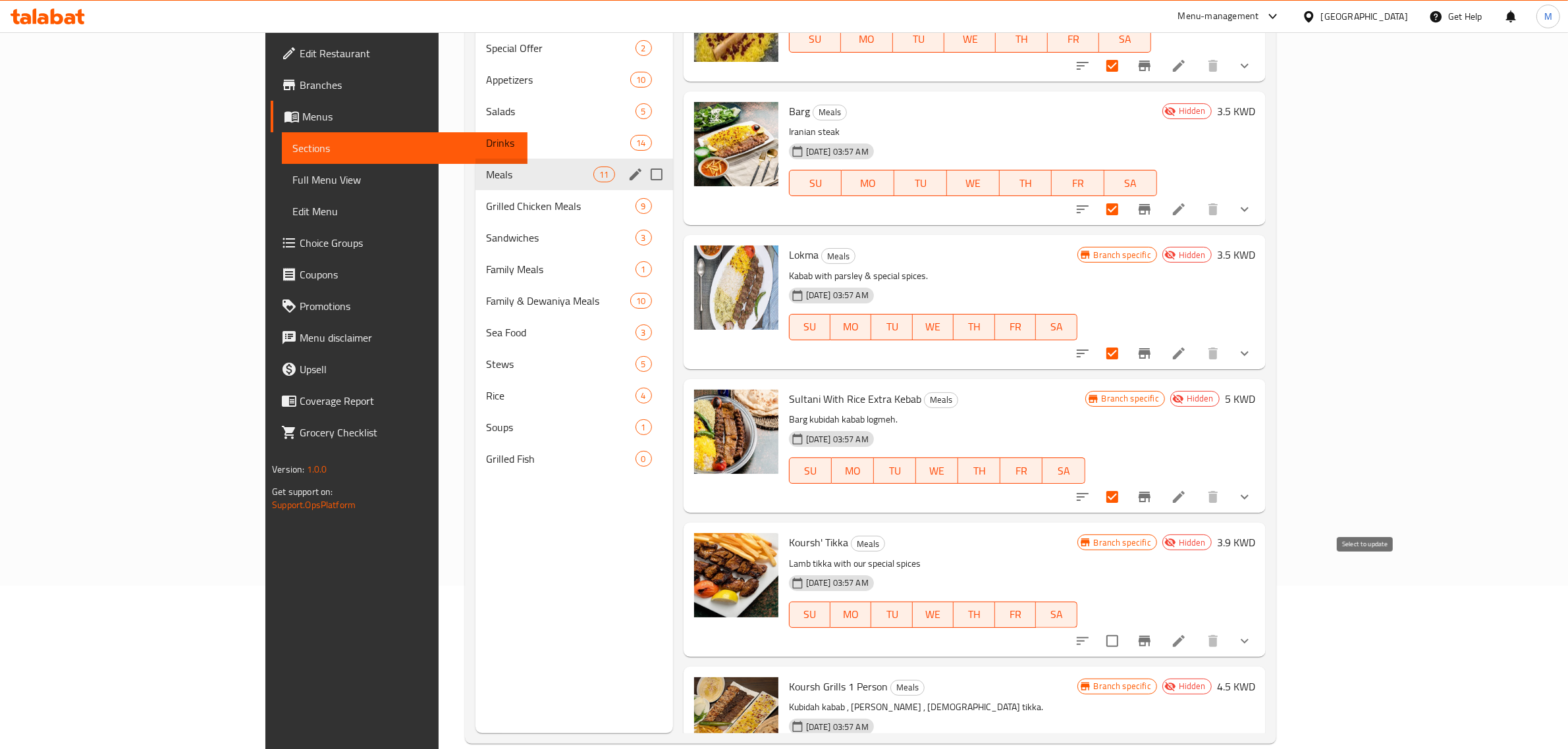
scroll to position [165, 0]
click at [1127, 626] on input "checkbox" at bounding box center [1112, 639] width 27 height 27
checkbox input "true"
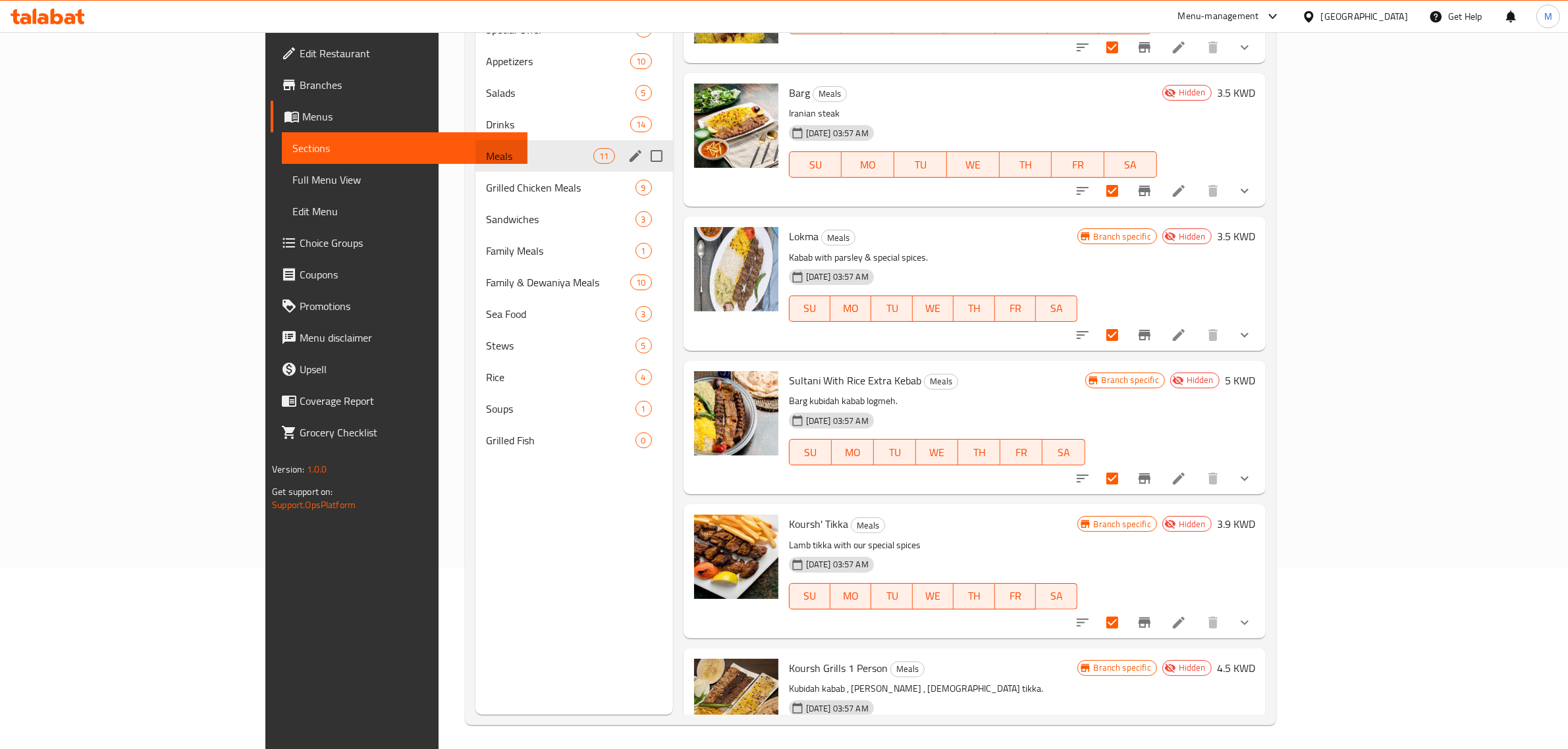
scroll to position [185, 0]
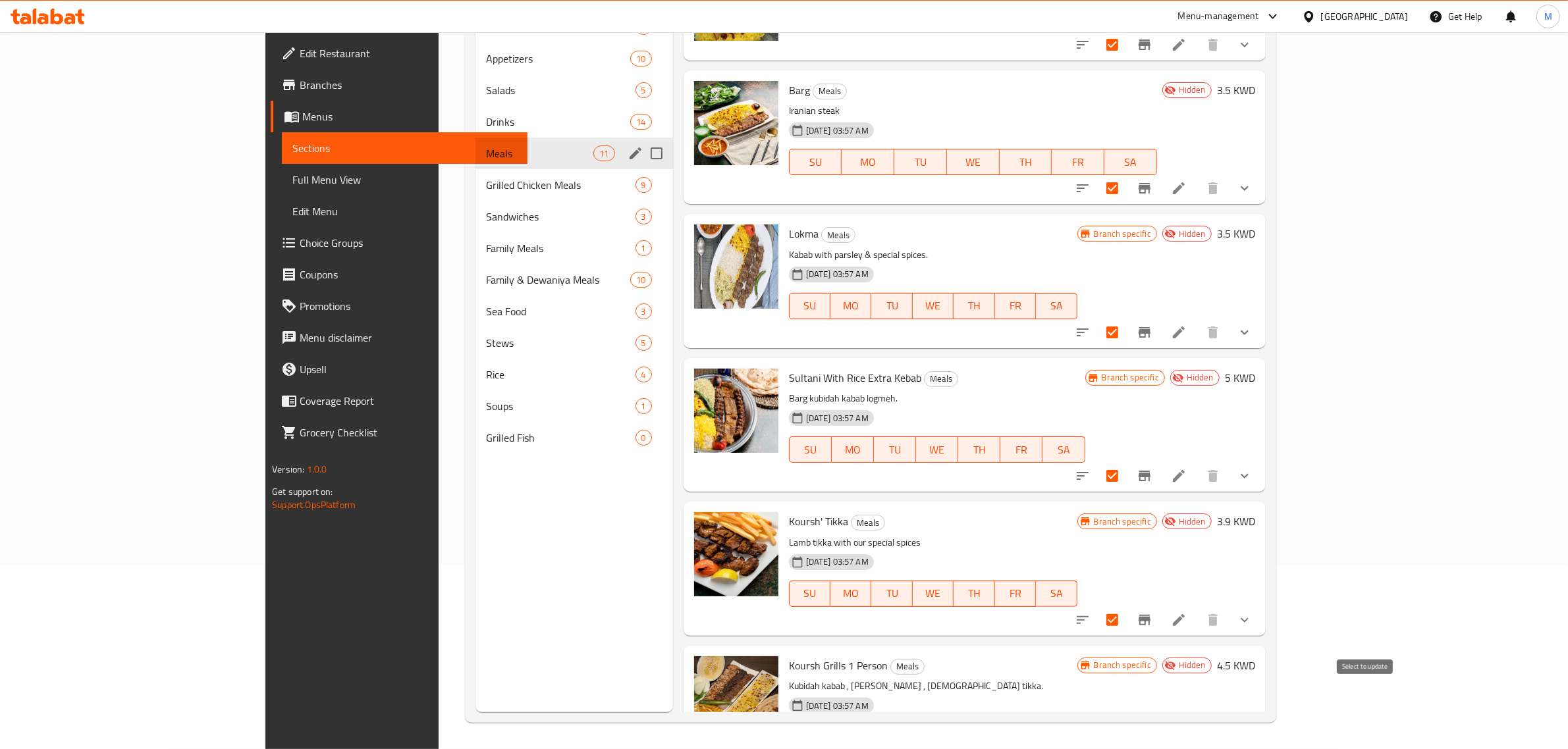
click at [1127, 748] on input "checkbox" at bounding box center [1112, 763] width 27 height 27
checkbox input "true"
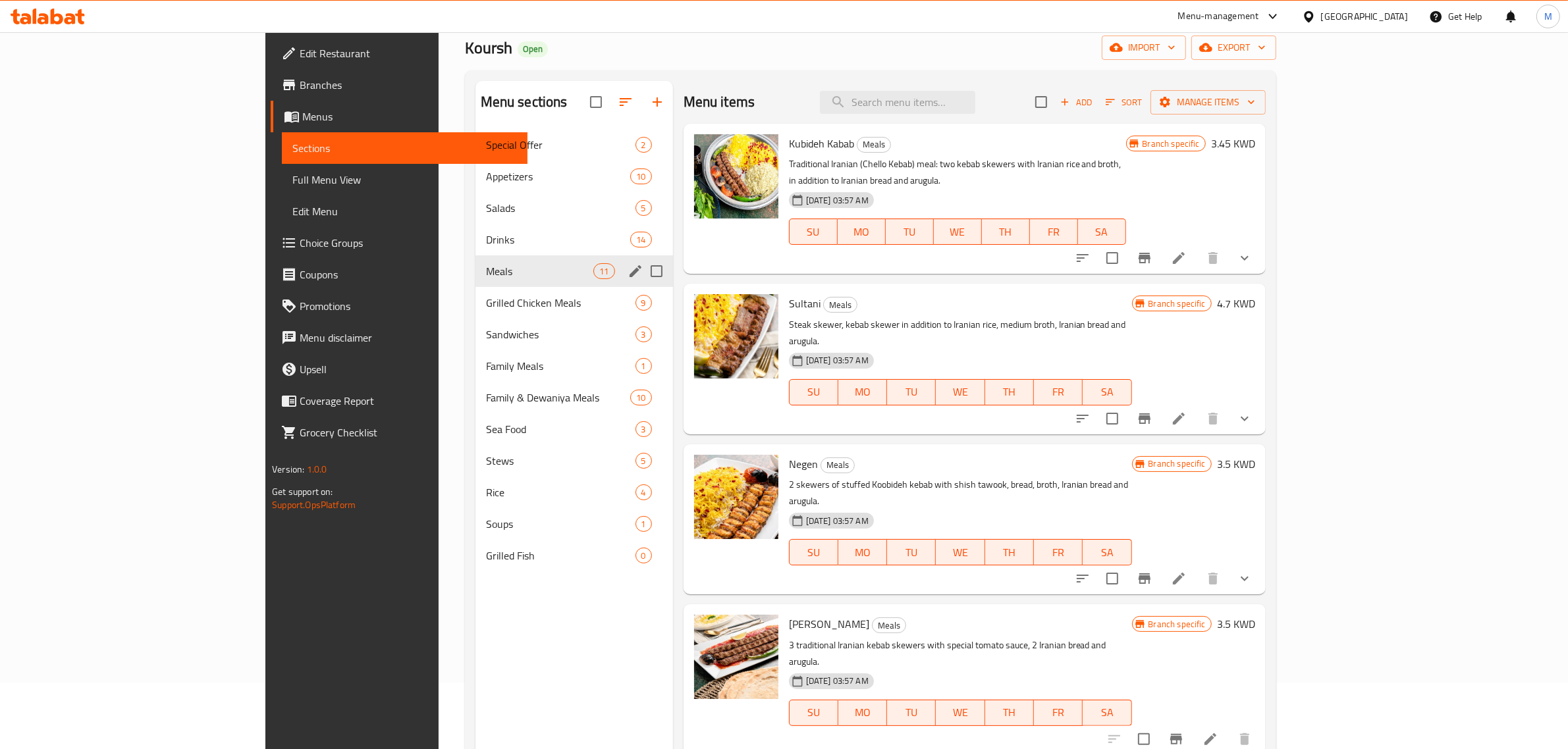
scroll to position [0, 0]
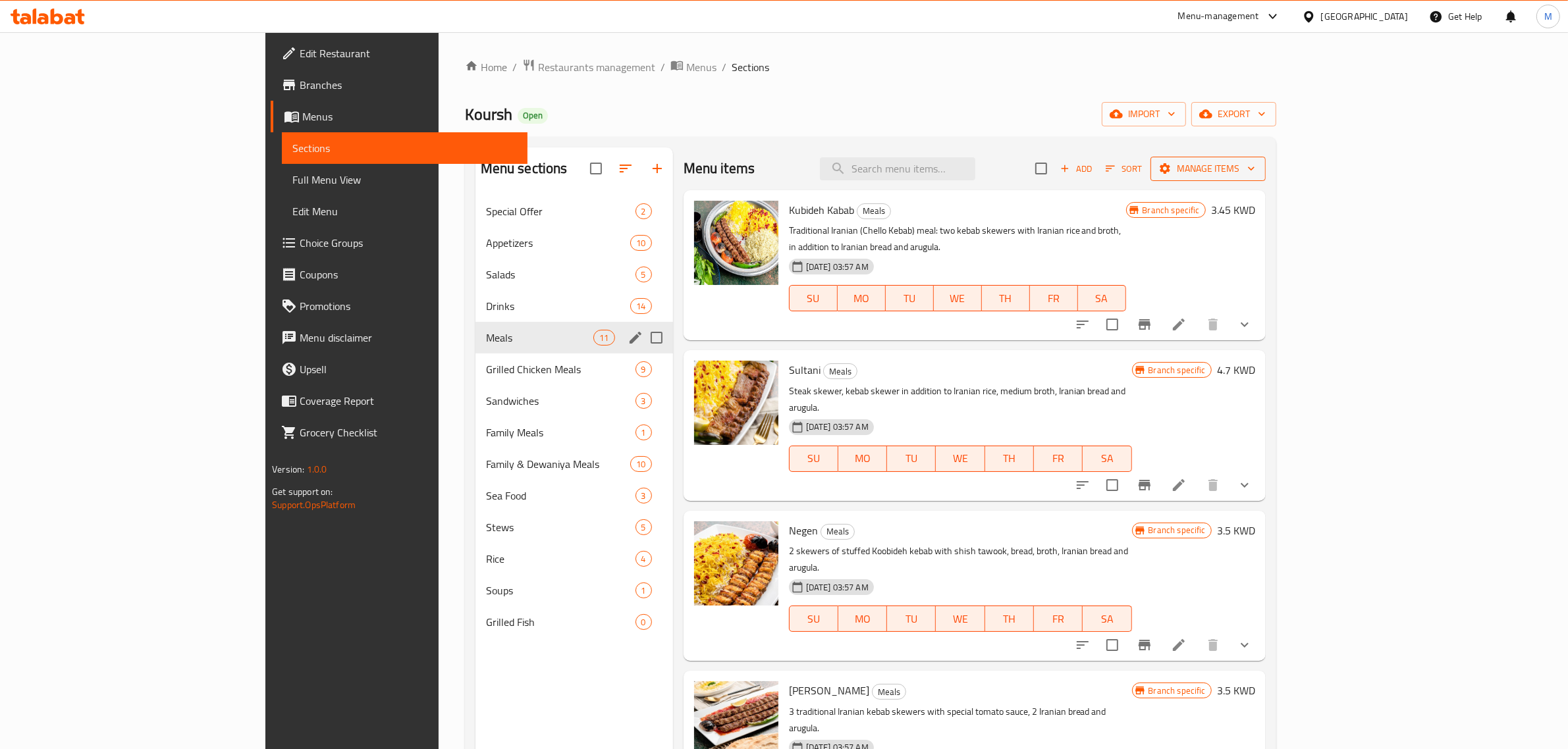
click at [1256, 168] on span "Manage items" at bounding box center [1207, 169] width 94 height 17
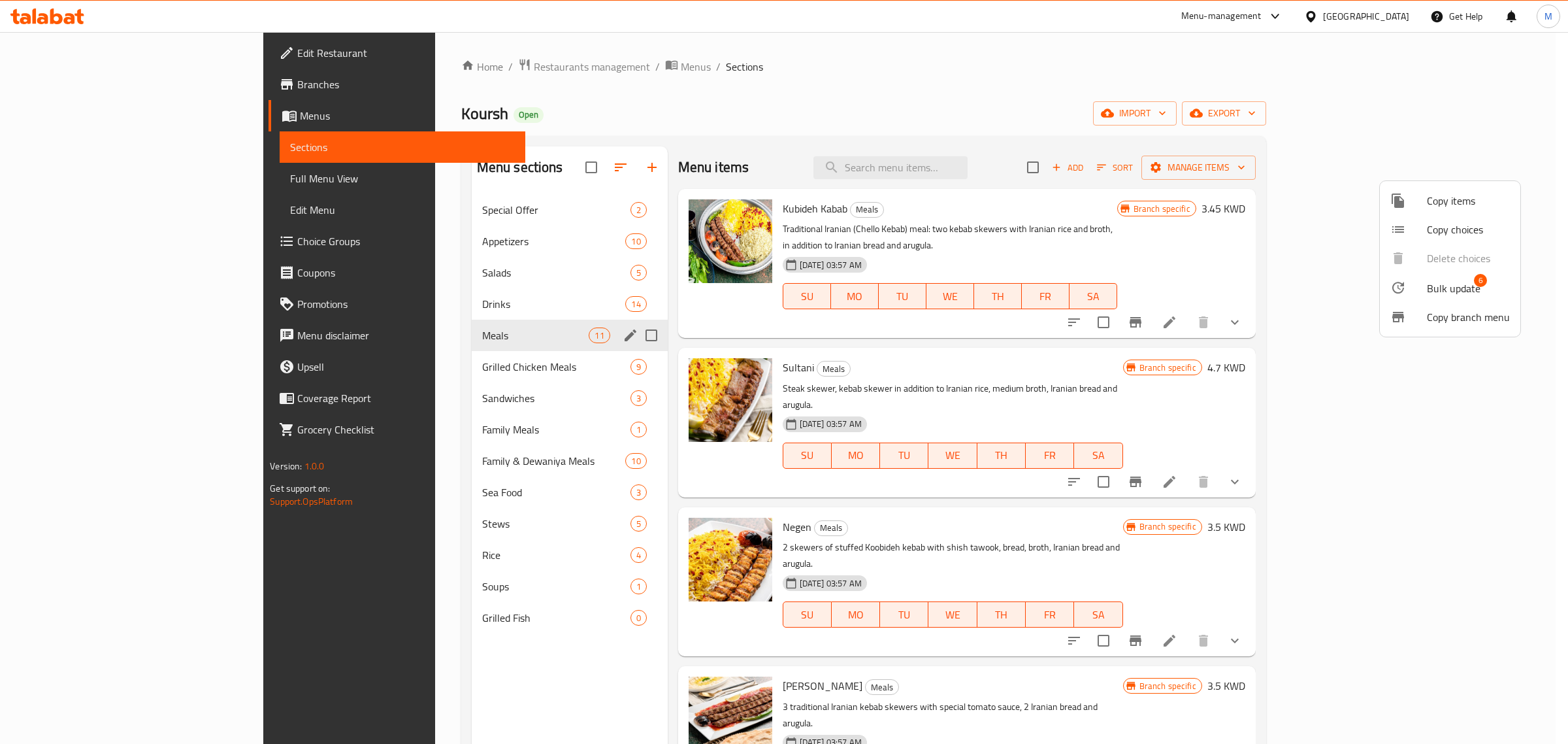
click at [1433, 289] on span "Bulk update" at bounding box center [1453, 288] width 54 height 16
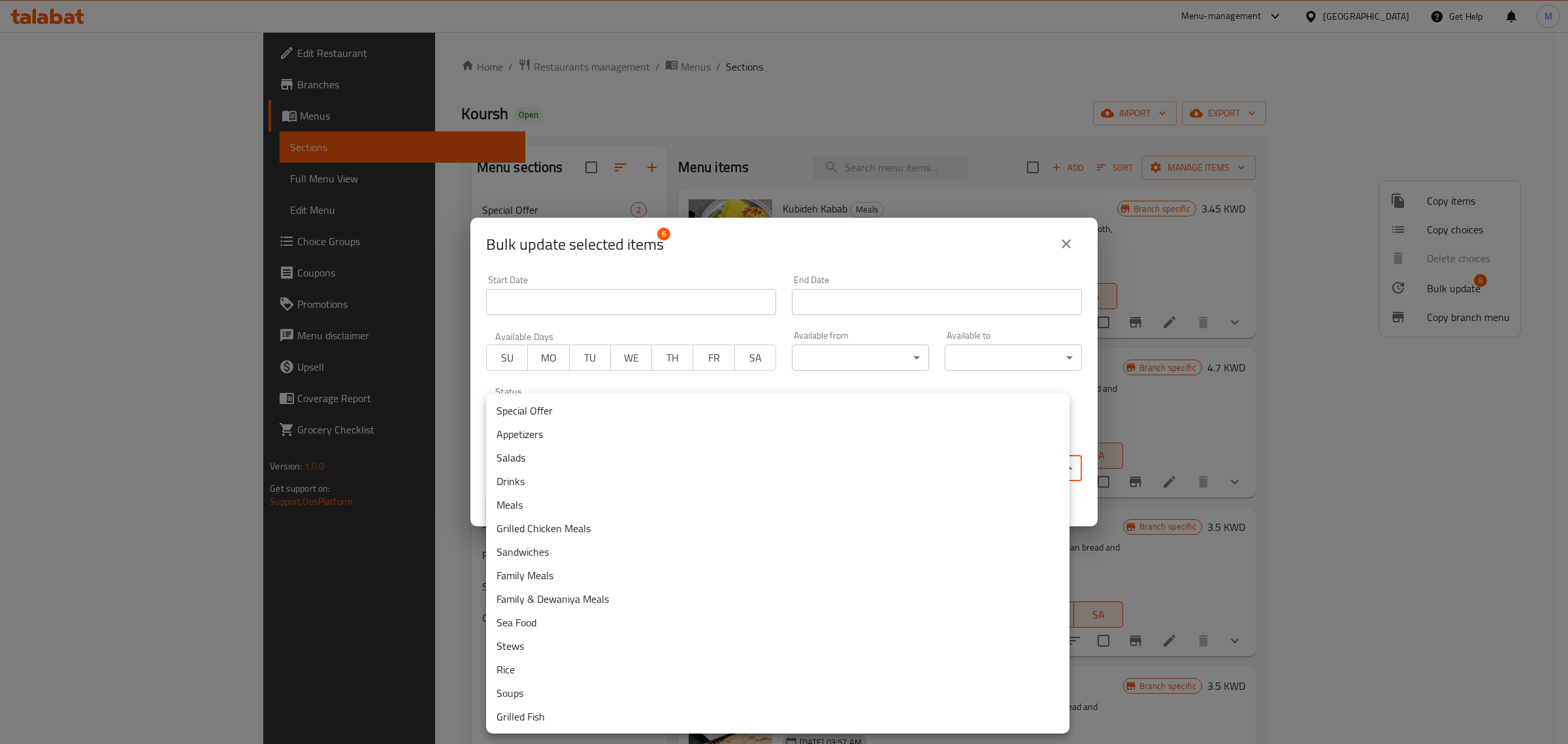
click at [824, 461] on body "​ Menu-management Kuwait Get Help M Edit Restaurant Branches Menus Sections Ful…" at bounding box center [784, 388] width 1568 height 712
click at [552, 527] on li "Grilled Chicken Meals" at bounding box center [777, 528] width 583 height 23
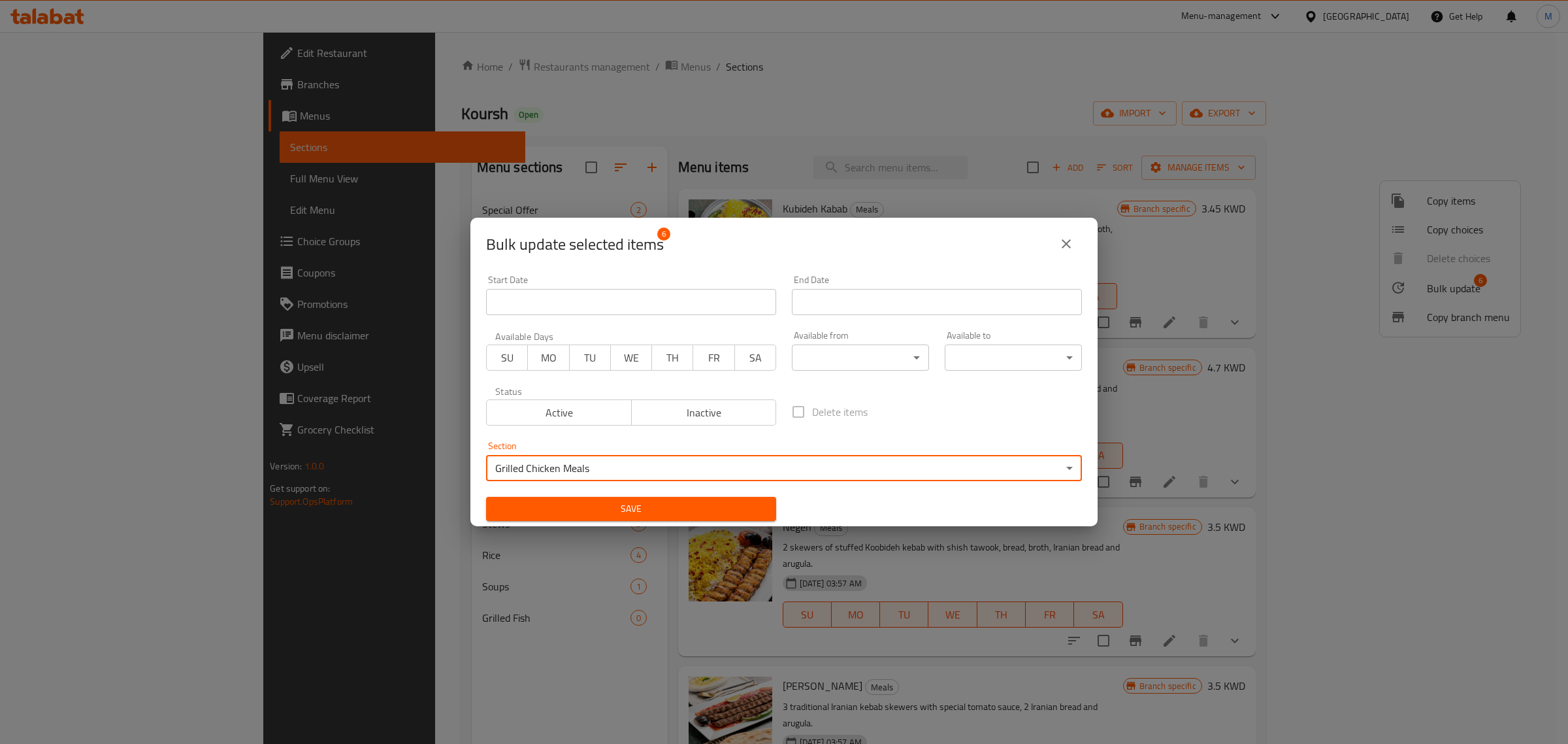
click at [687, 513] on span "Save" at bounding box center [631, 509] width 269 height 17
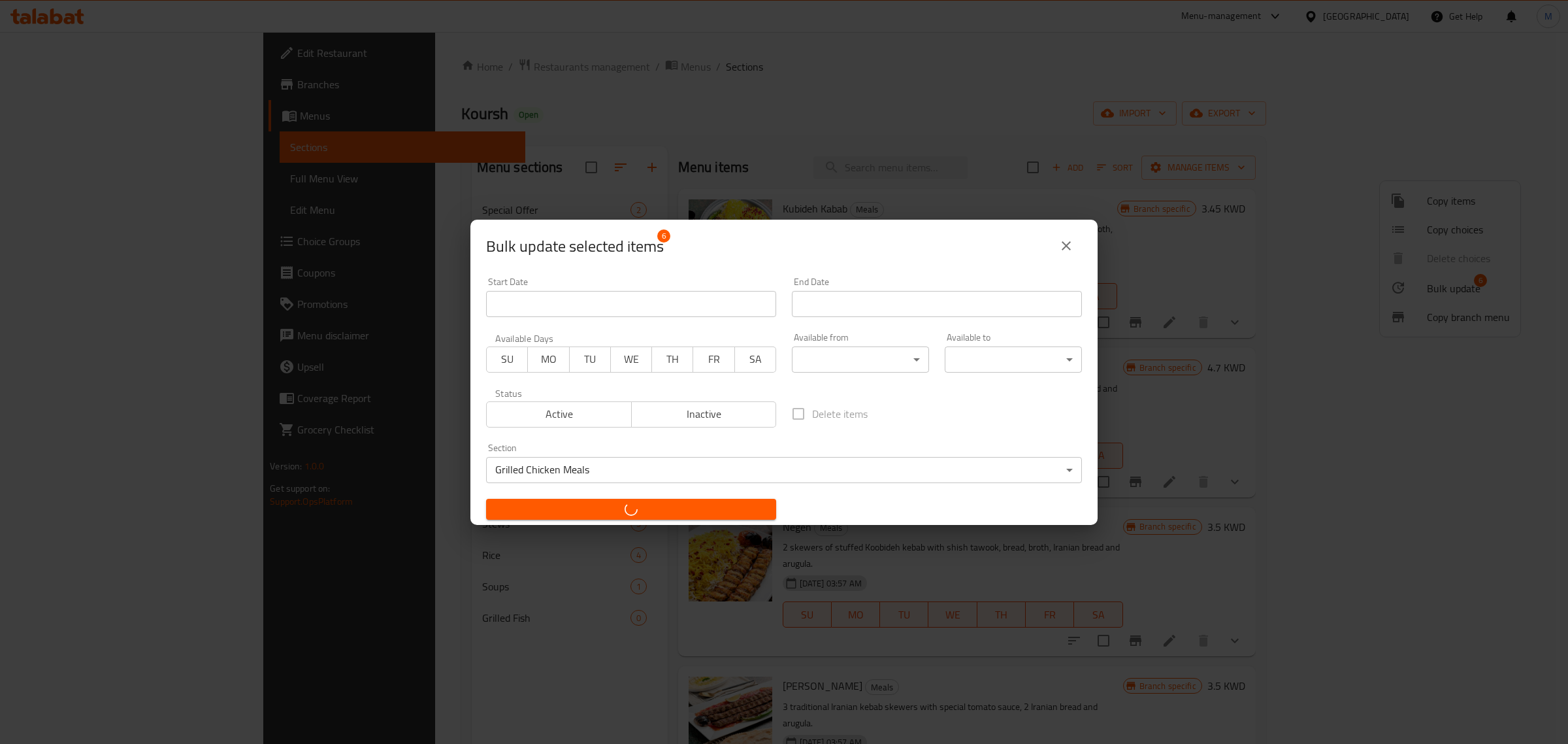
checkbox input "false"
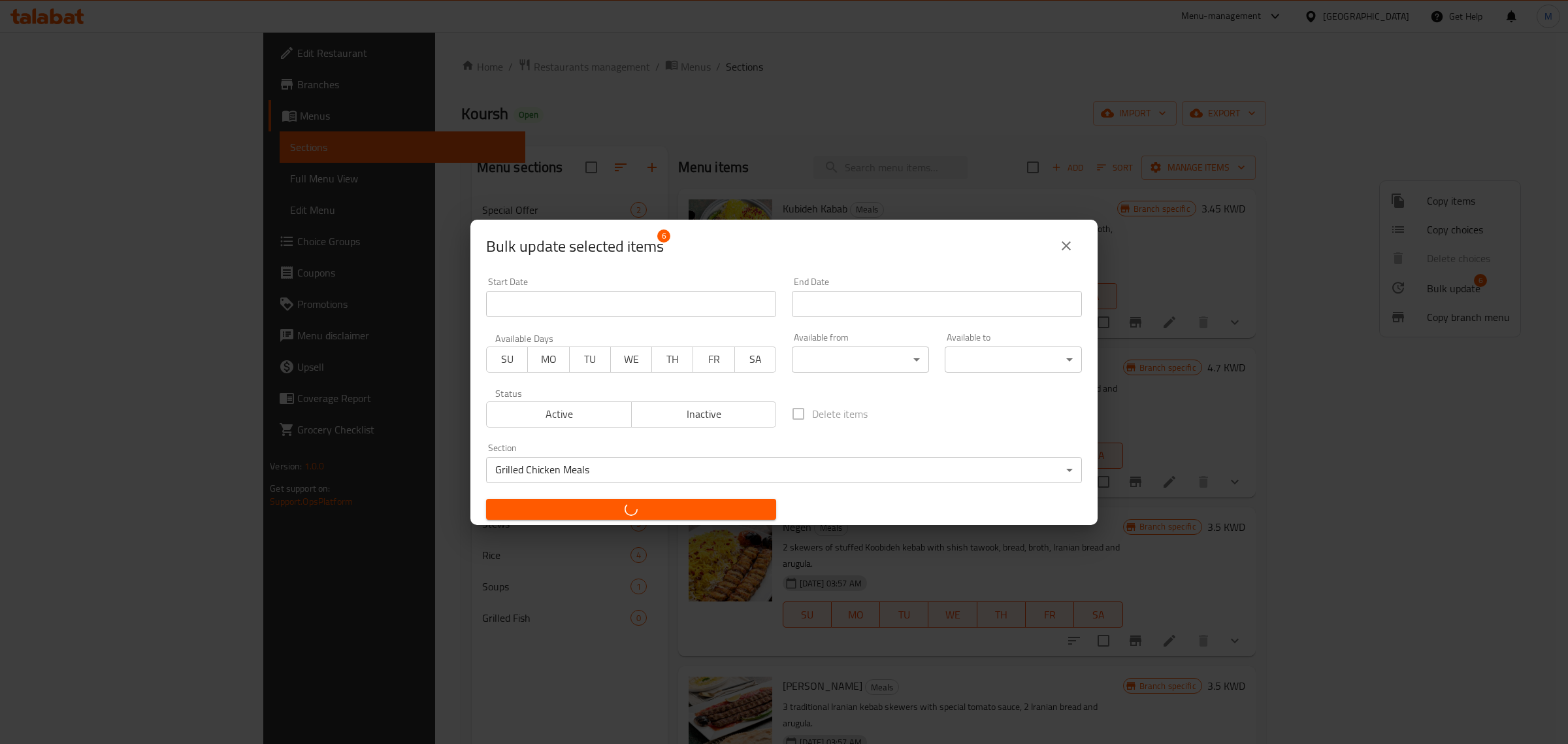
checkbox input "false"
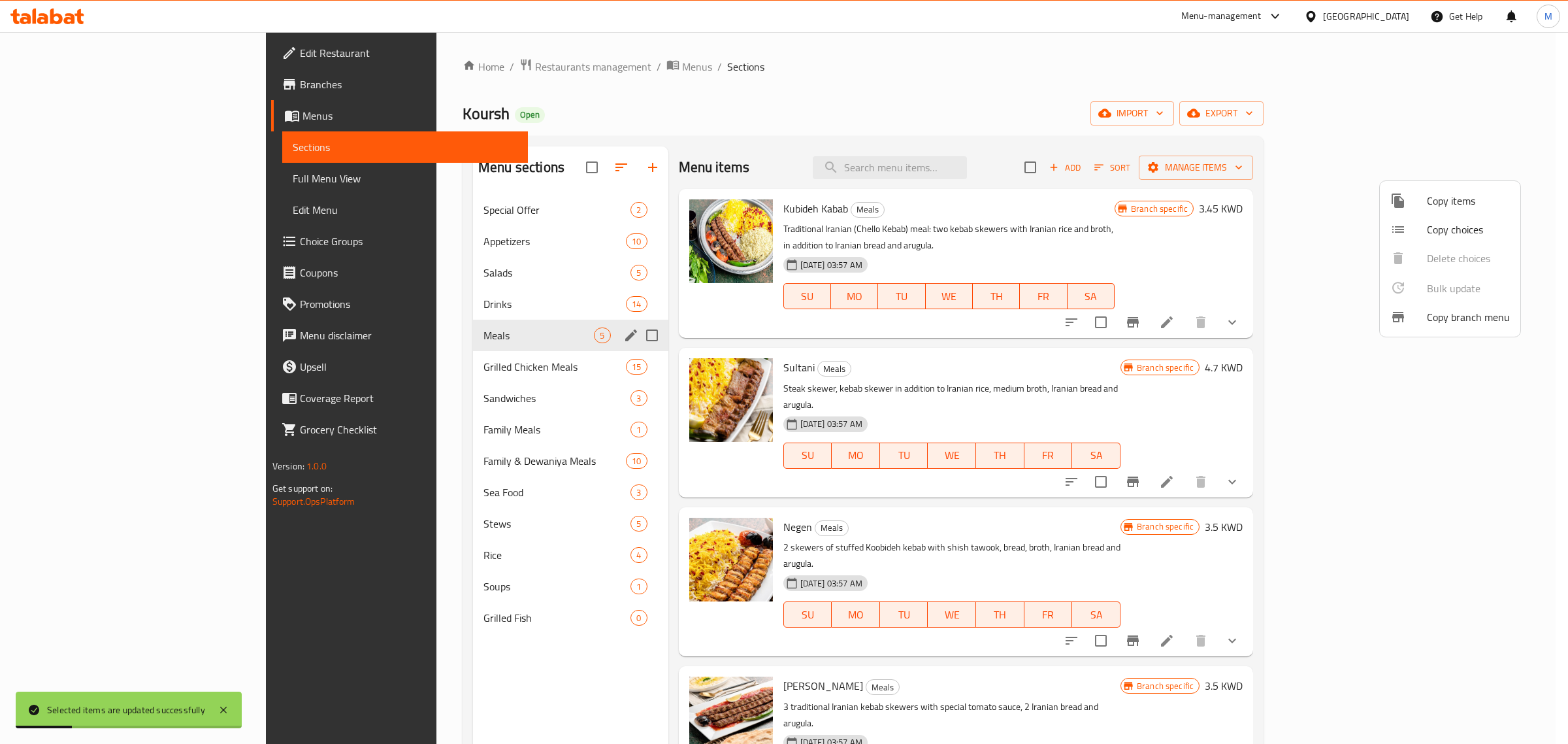
click at [500, 367] on div at bounding box center [784, 372] width 1568 height 744
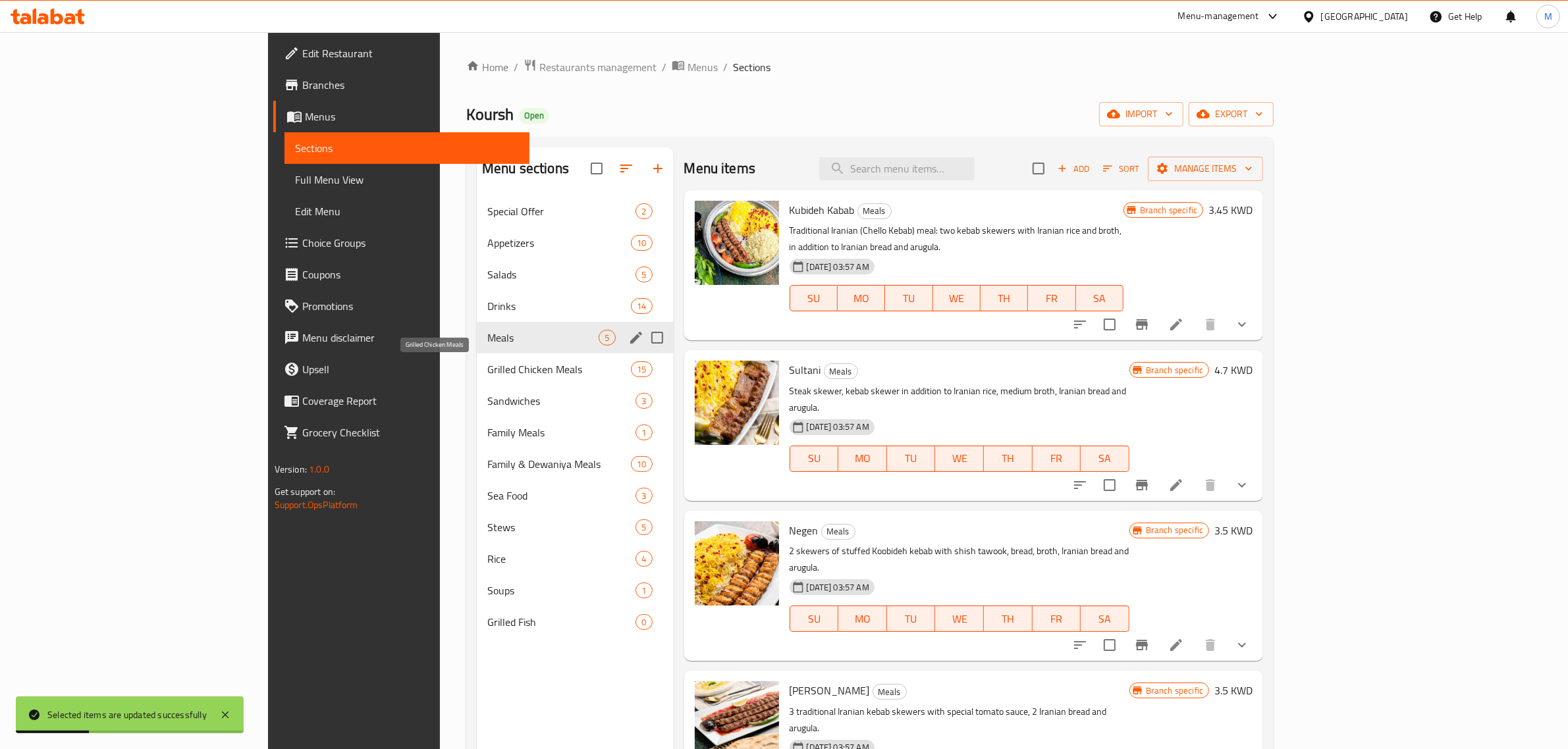
click at [504, 370] on span "Grilled Chicken Meals" at bounding box center [559, 369] width 143 height 16
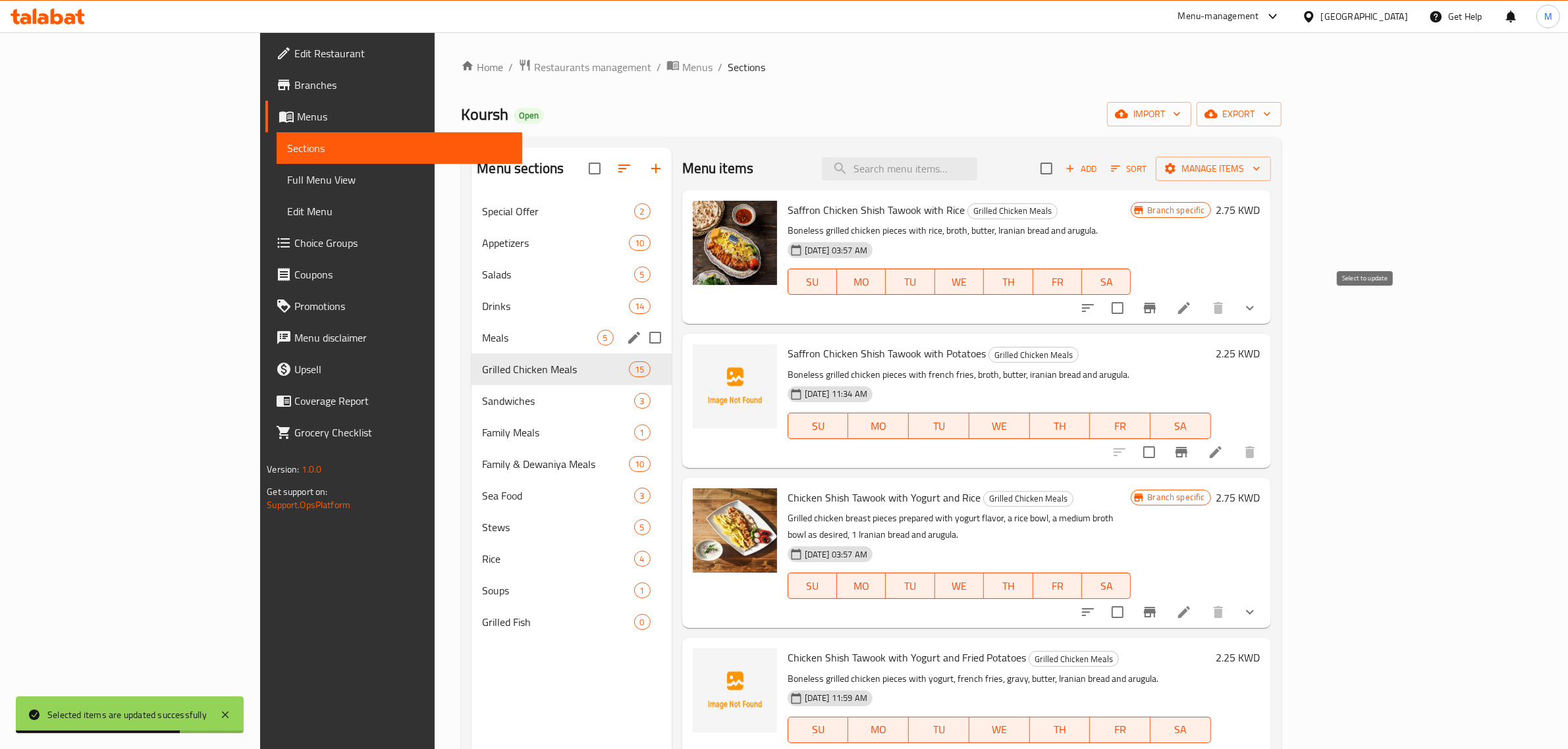
click at [1132, 305] on input "checkbox" at bounding box center [1118, 308] width 27 height 27
checkbox input "true"
click at [1163, 454] on input "checkbox" at bounding box center [1149, 452] width 27 height 27
checkbox input "true"
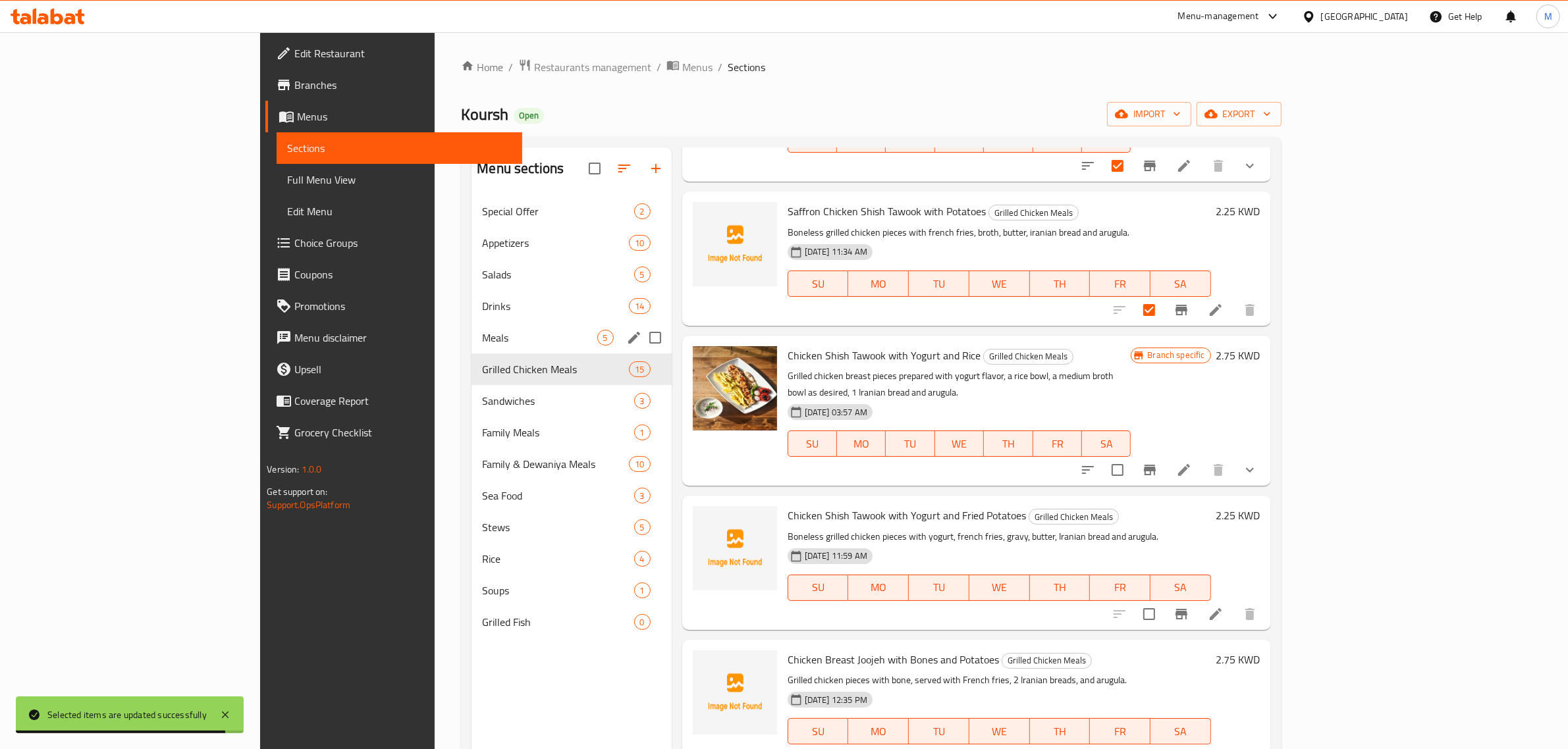
scroll to position [165, 0]
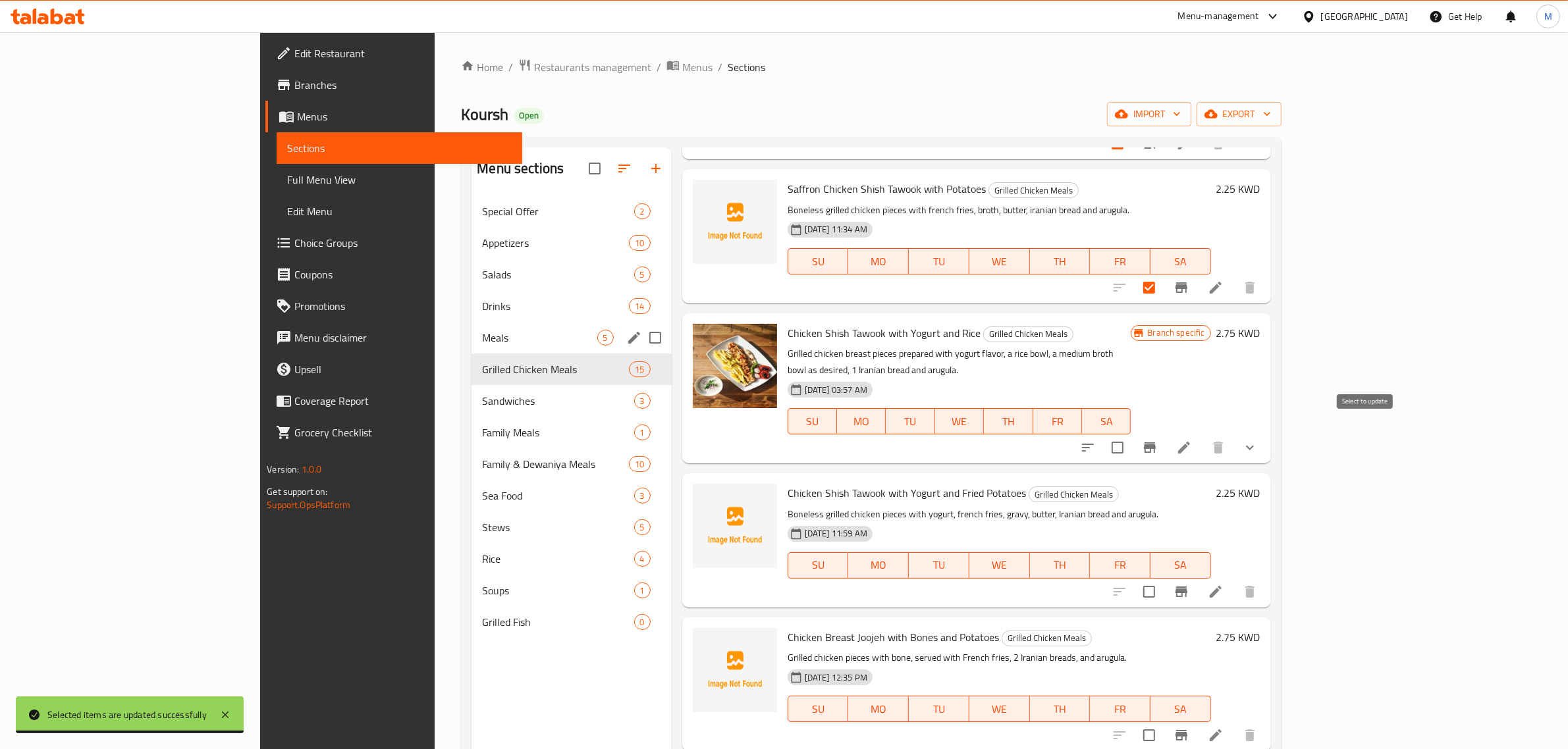
click at [1132, 434] on input "checkbox" at bounding box center [1118, 447] width 27 height 27
checkbox input "true"
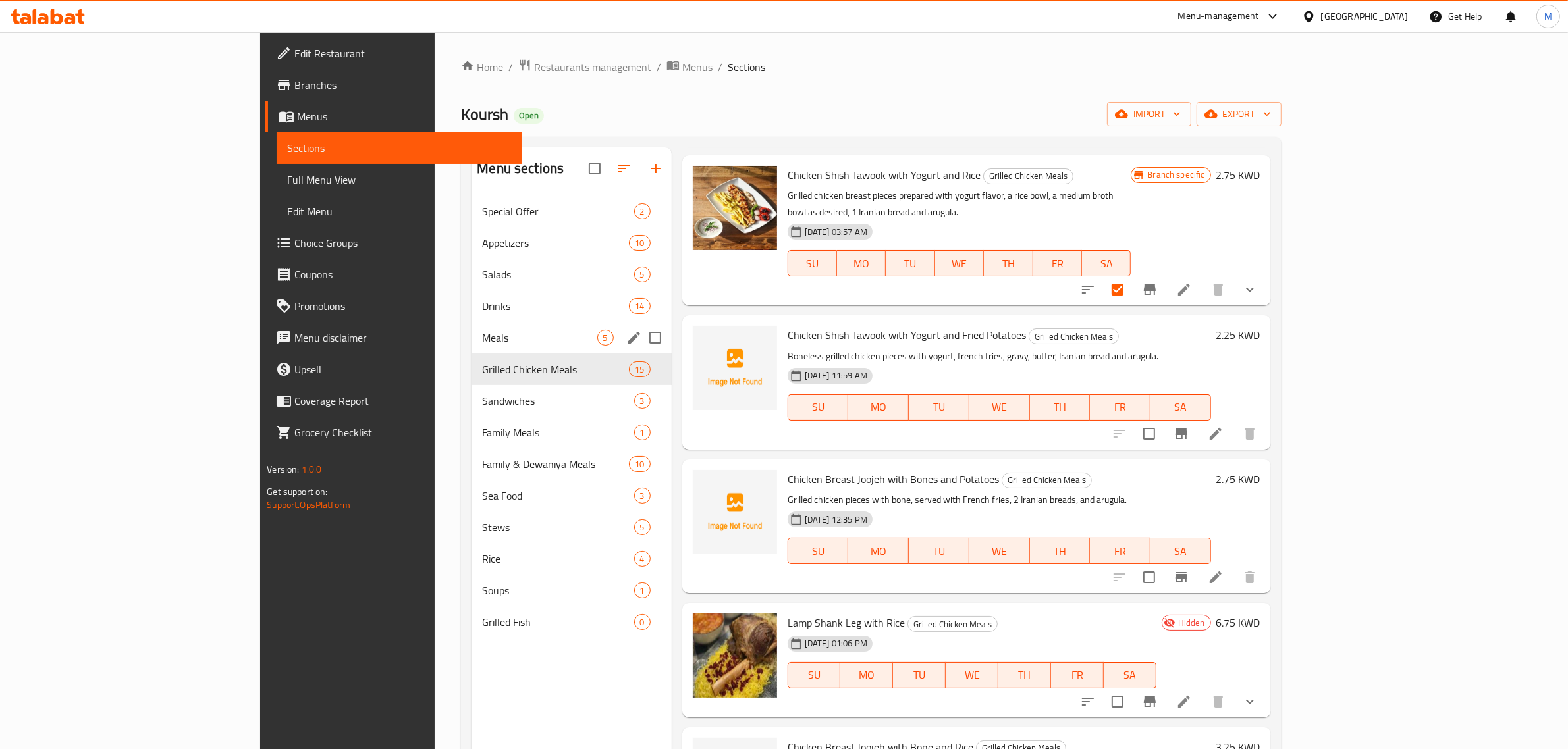
scroll to position [329, 0]
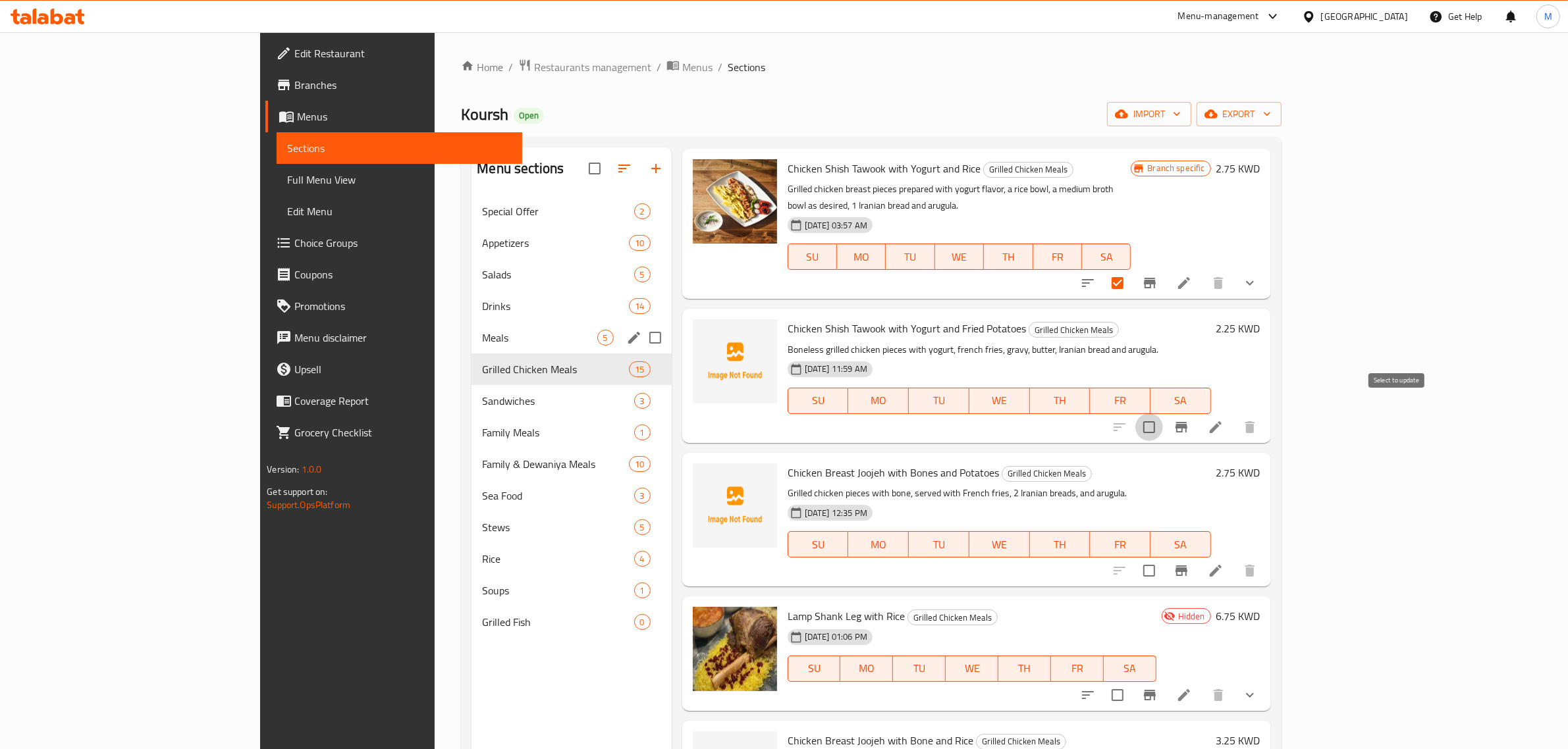
click at [1163, 414] on input "checkbox" at bounding box center [1149, 427] width 27 height 27
checkbox input "true"
click at [1163, 557] on input "checkbox" at bounding box center [1149, 570] width 27 height 27
checkbox input "true"
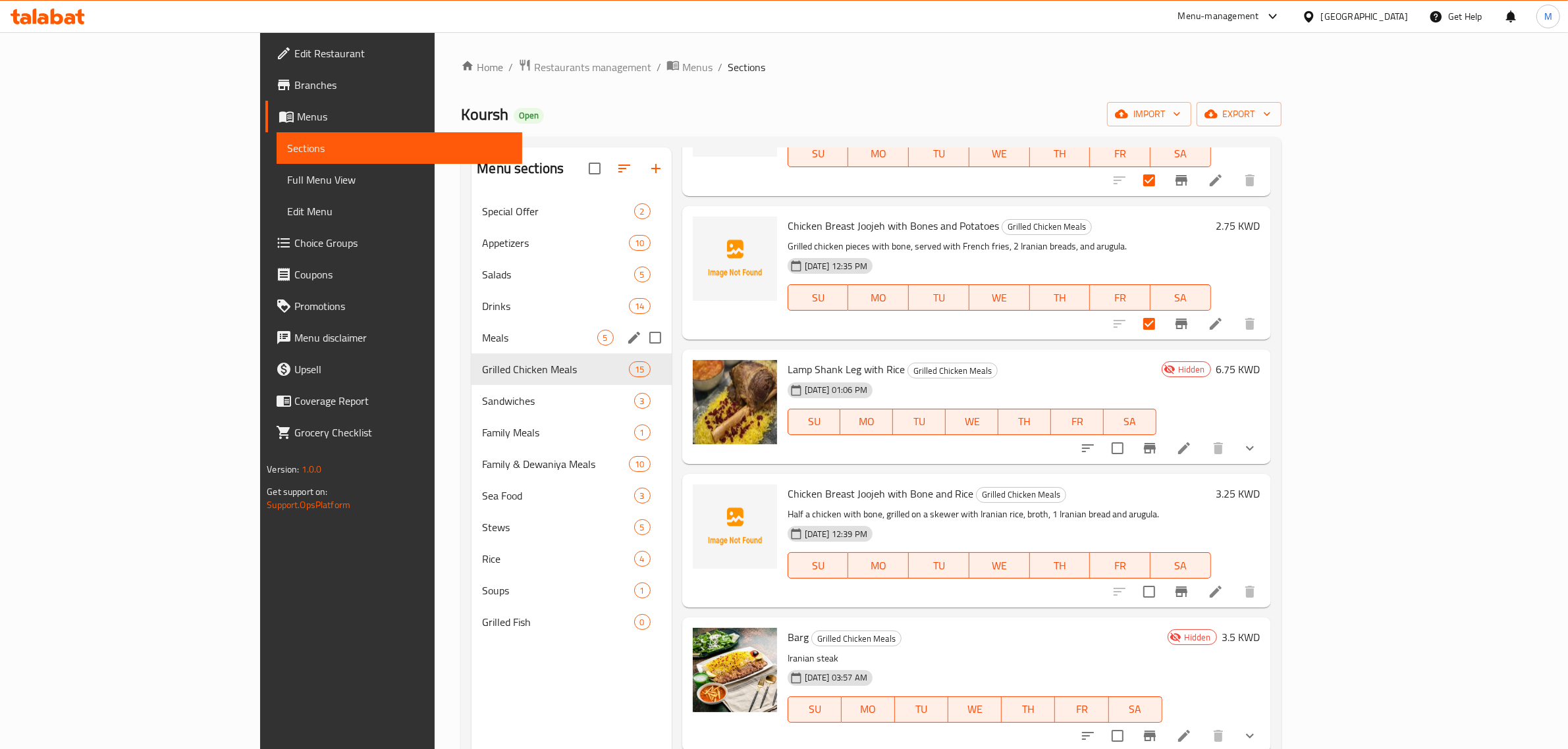
scroll to position [658, 0]
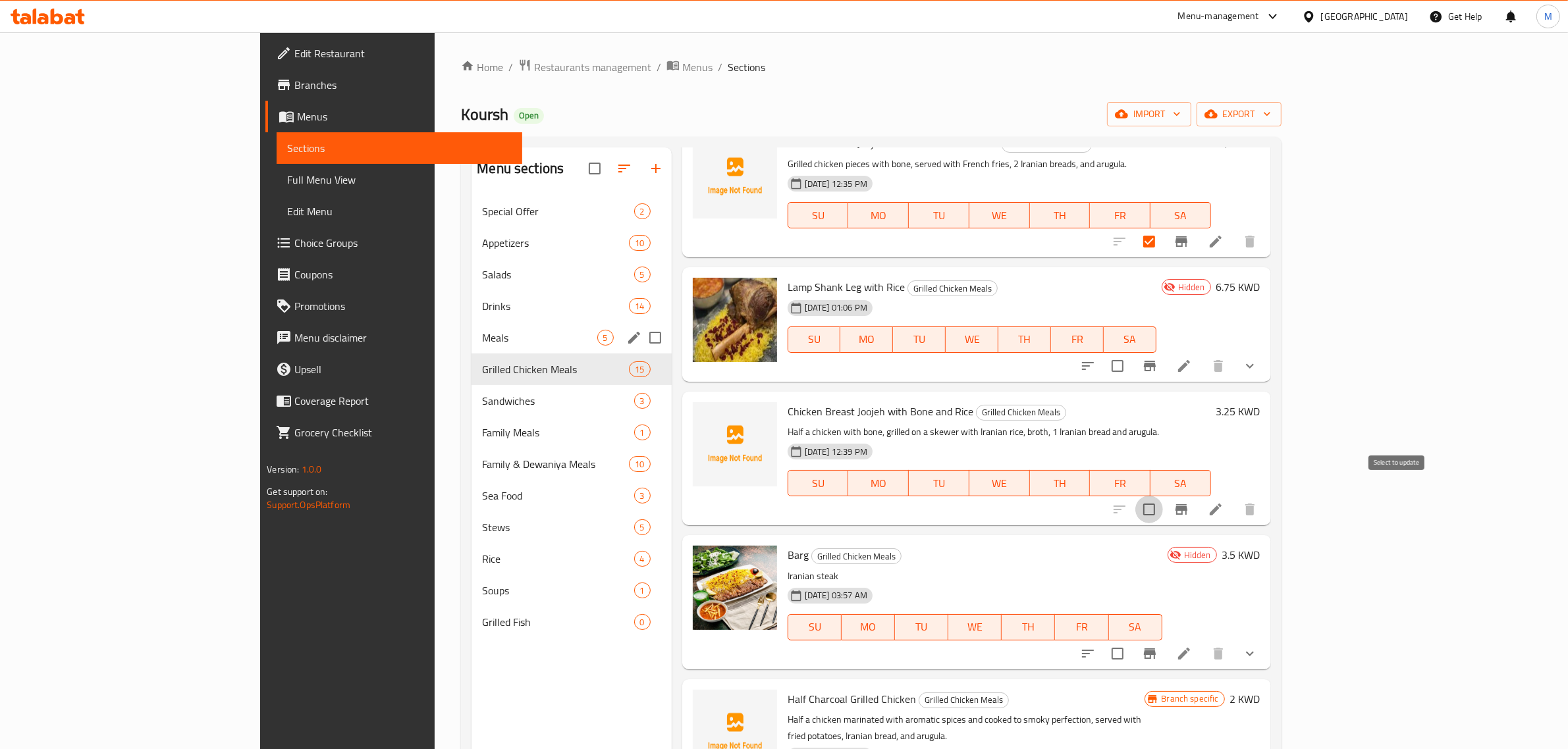
click at [1163, 496] on input "checkbox" at bounding box center [1149, 509] width 27 height 27
checkbox input "true"
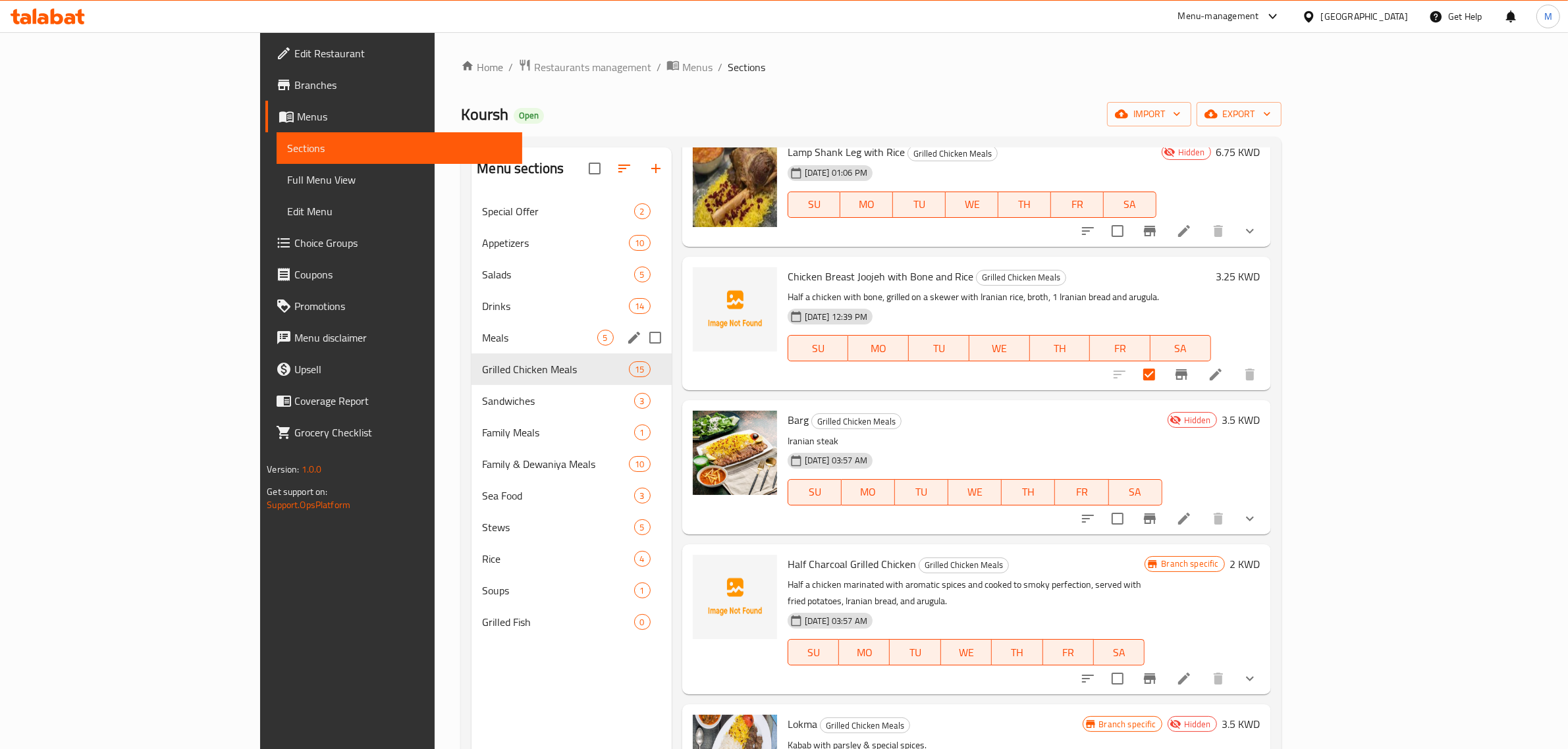
scroll to position [823, 0]
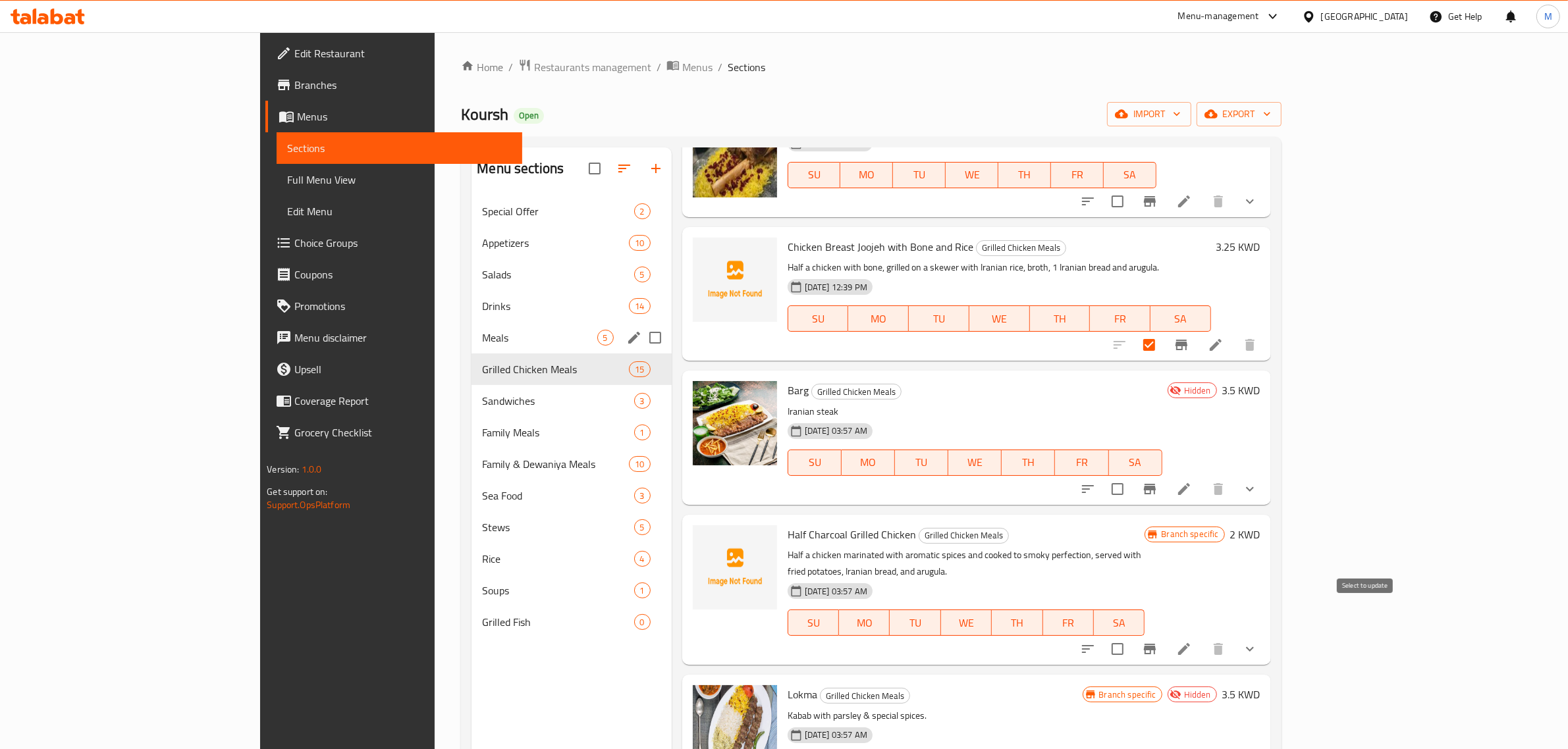
click at [1132, 635] on input "checkbox" at bounding box center [1118, 648] width 27 height 27
checkbox input "true"
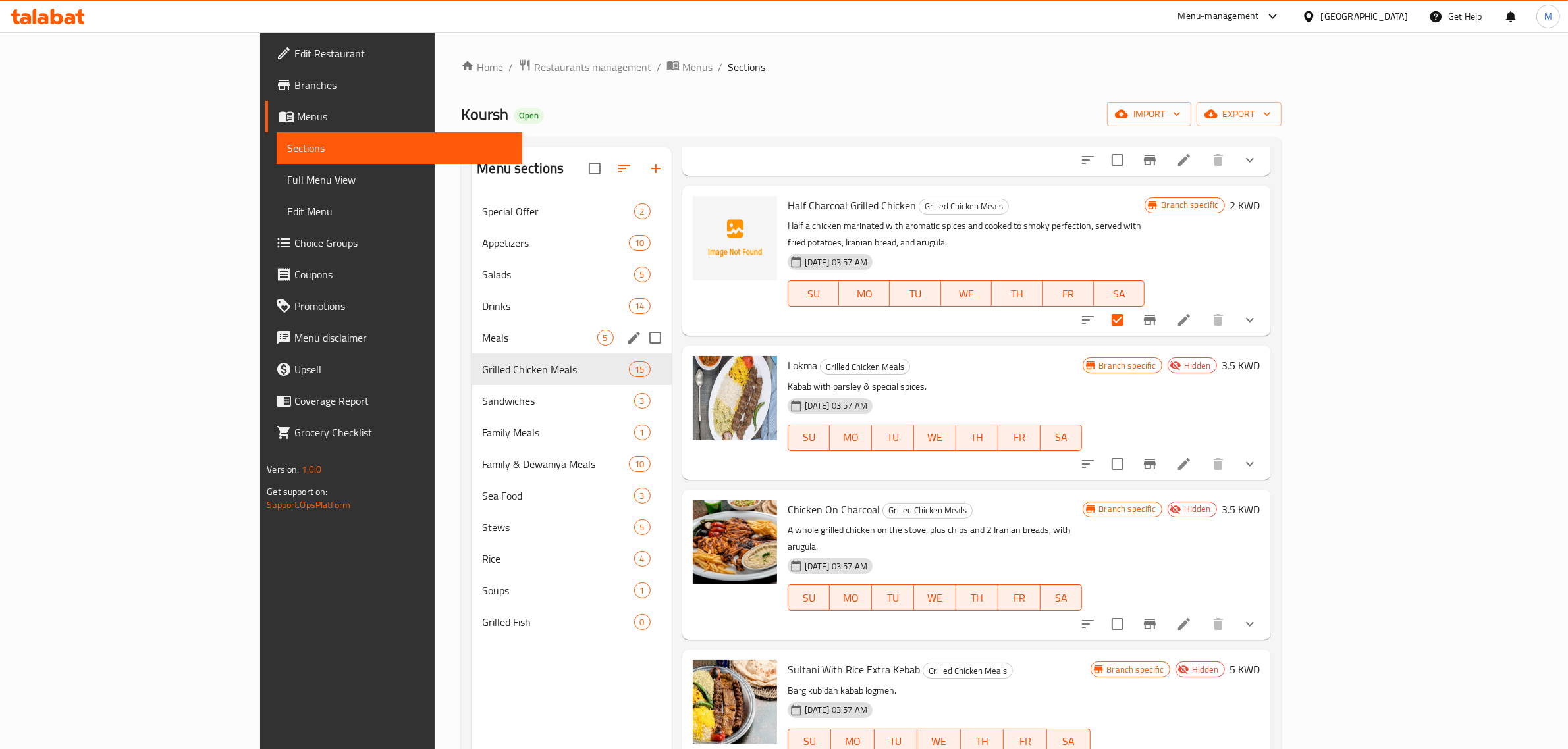
scroll to position [1234, 0]
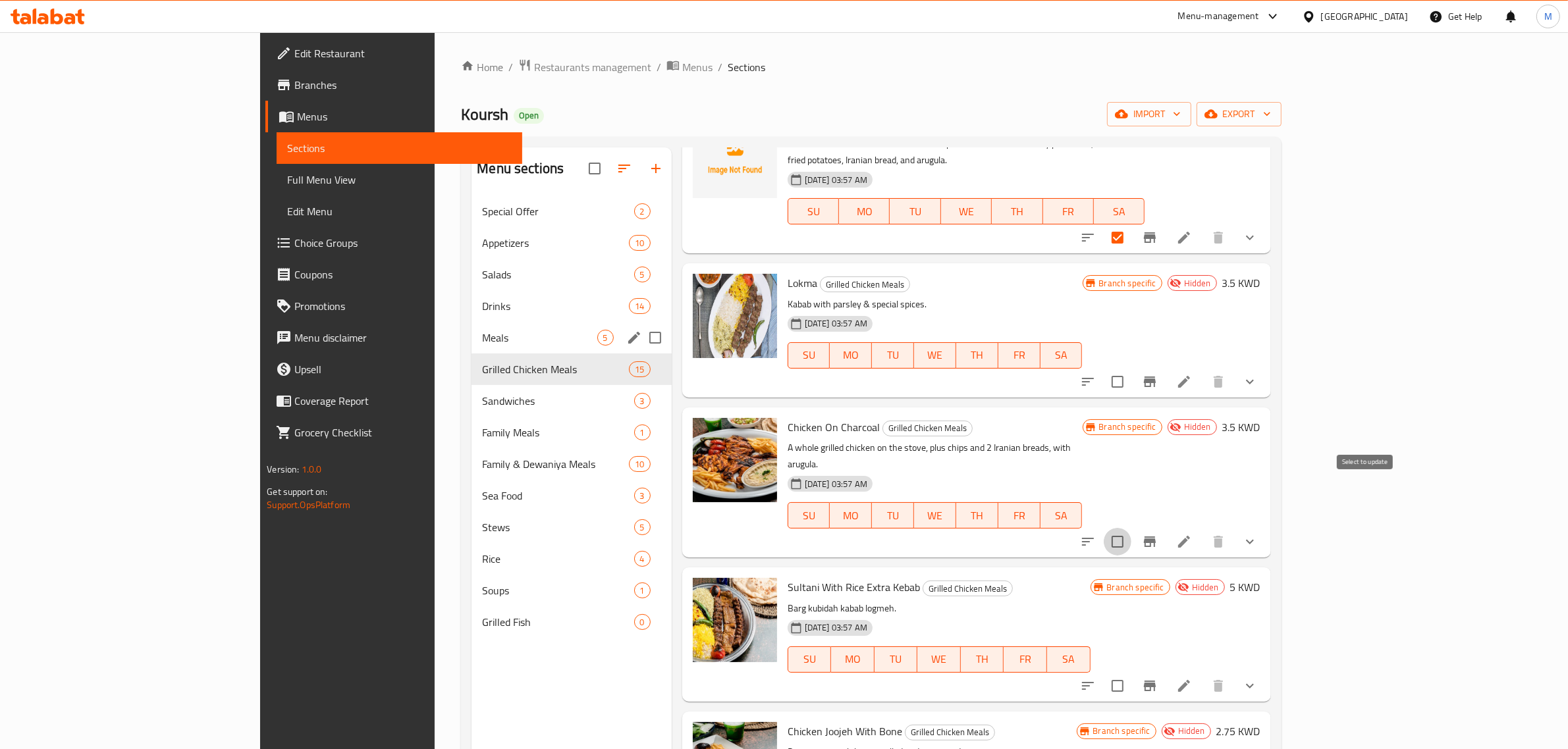
click at [1132, 528] on input "checkbox" at bounding box center [1118, 541] width 27 height 27
checkbox input "true"
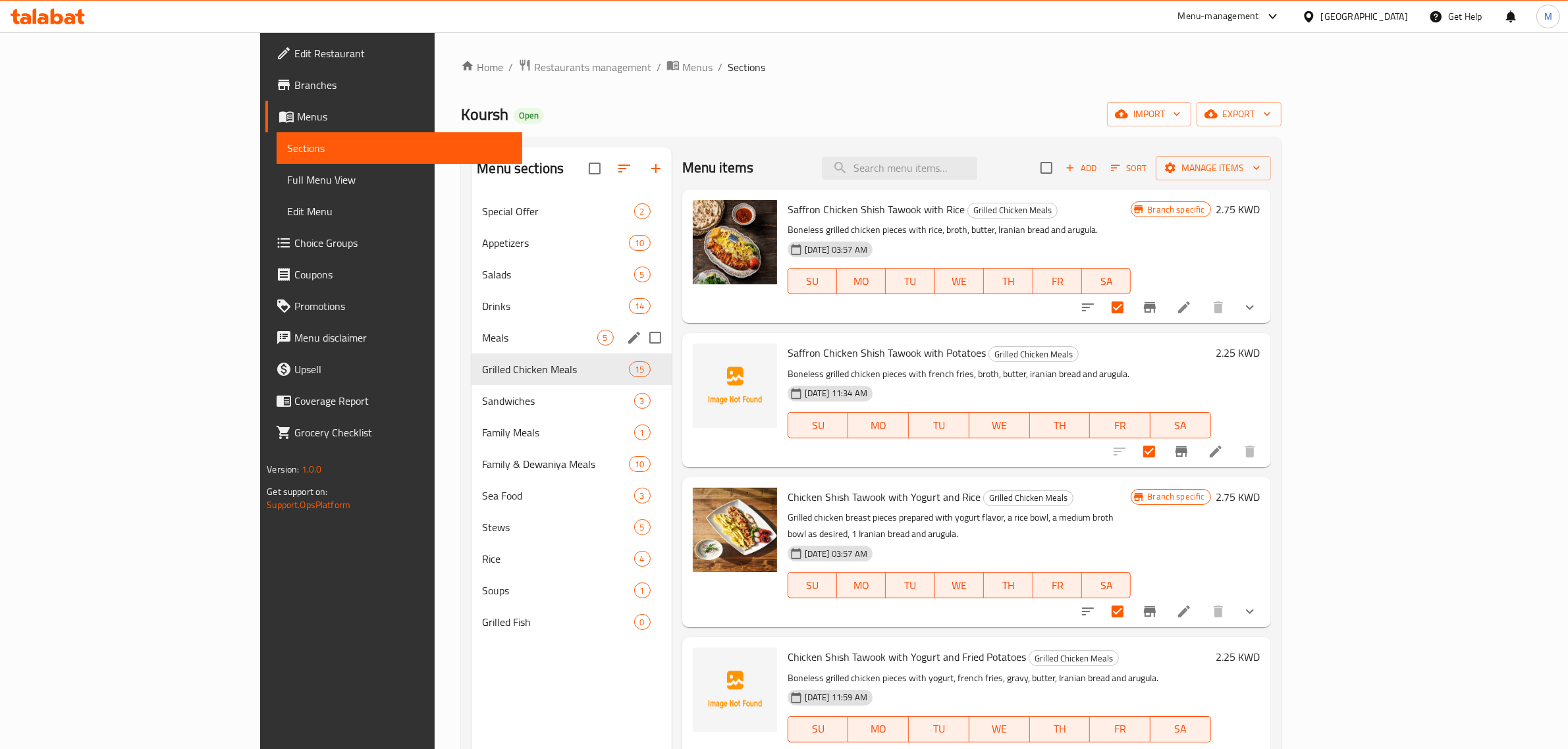
scroll to position [0, 0]
click at [1261, 168] on span "Manage items" at bounding box center [1213, 169] width 94 height 17
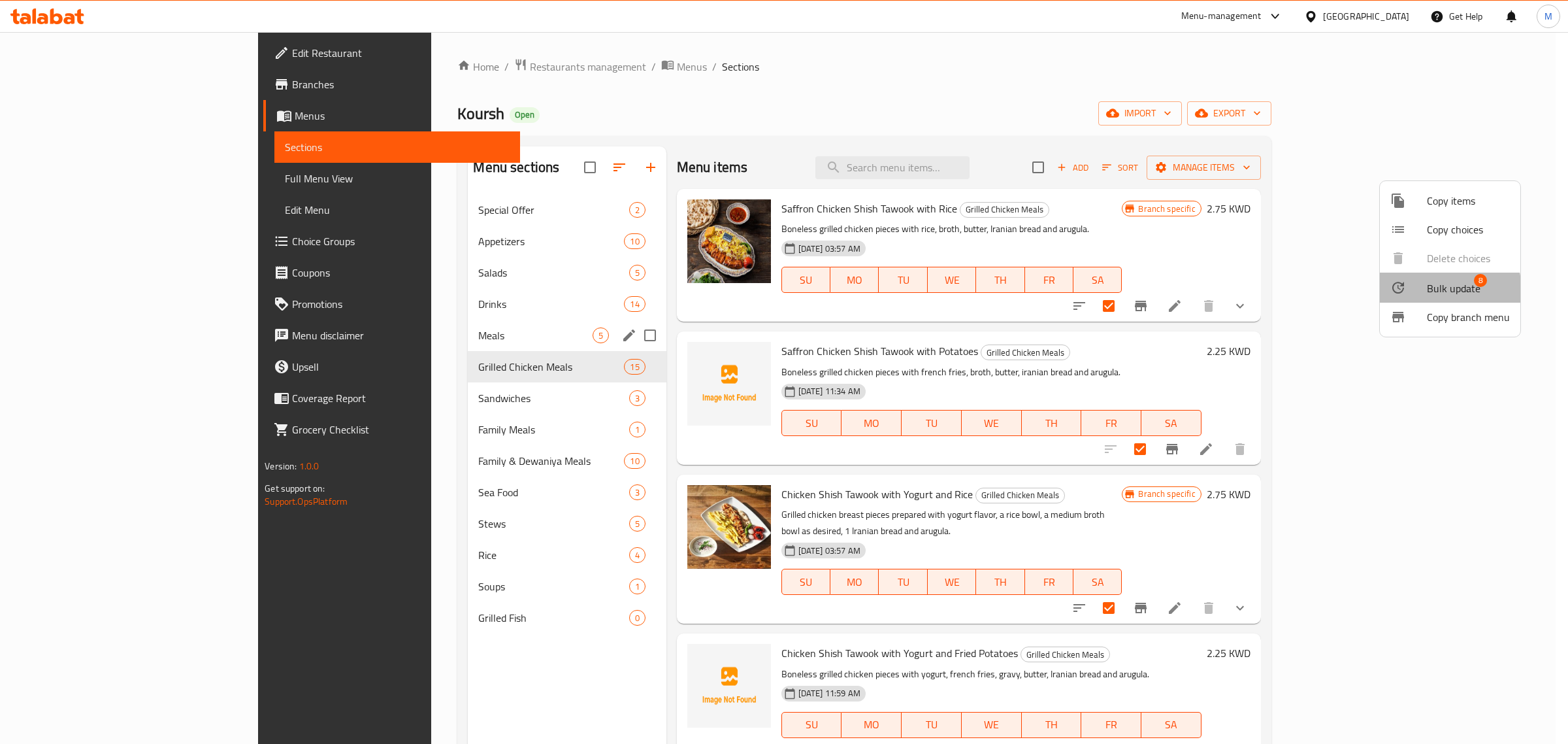
click at [1433, 291] on span "Bulk update" at bounding box center [1453, 288] width 54 height 16
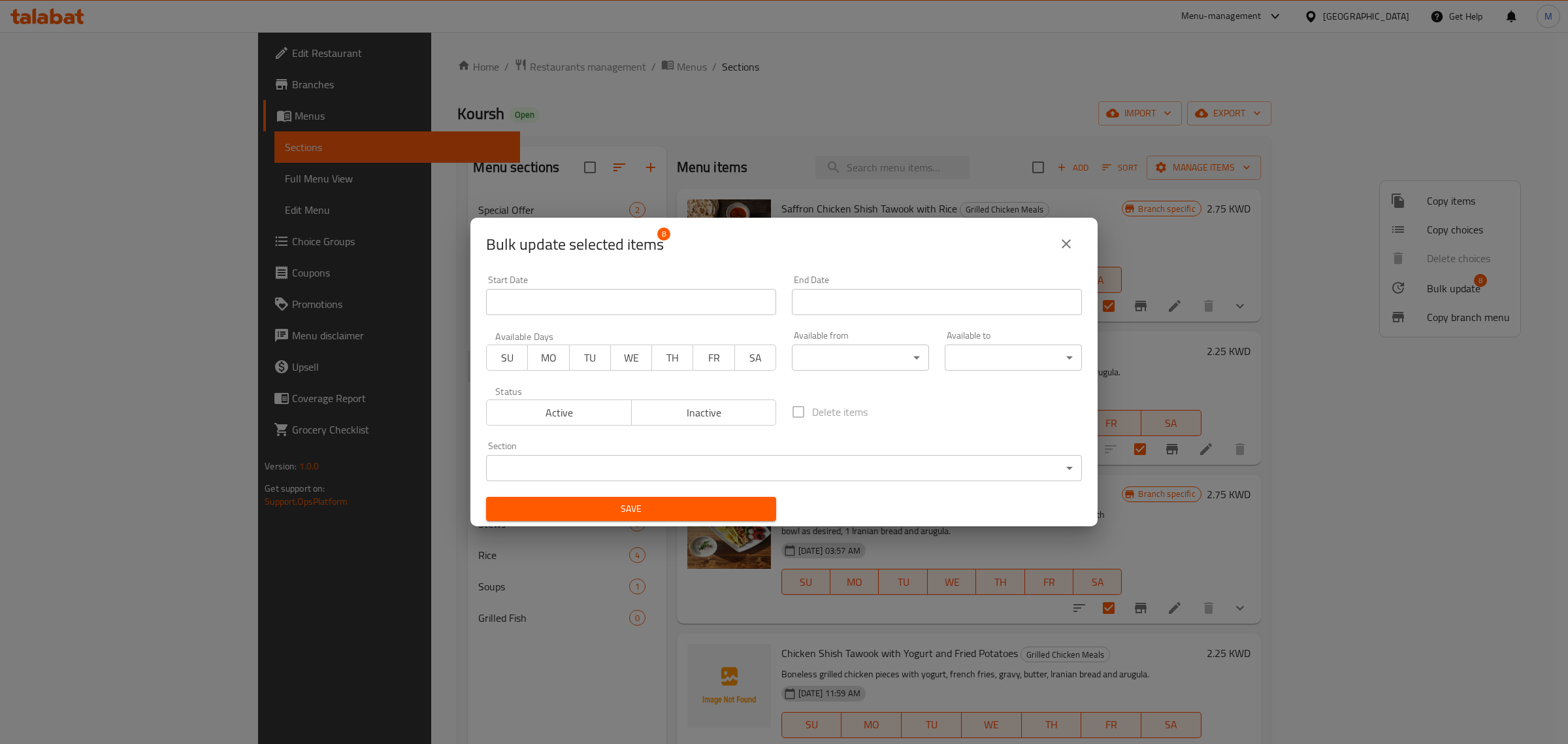
click at [805, 465] on body "​ Menu-management Kuwait Get Help M Edit Restaurant Branches Menus Sections Ful…" at bounding box center [784, 388] width 1568 height 712
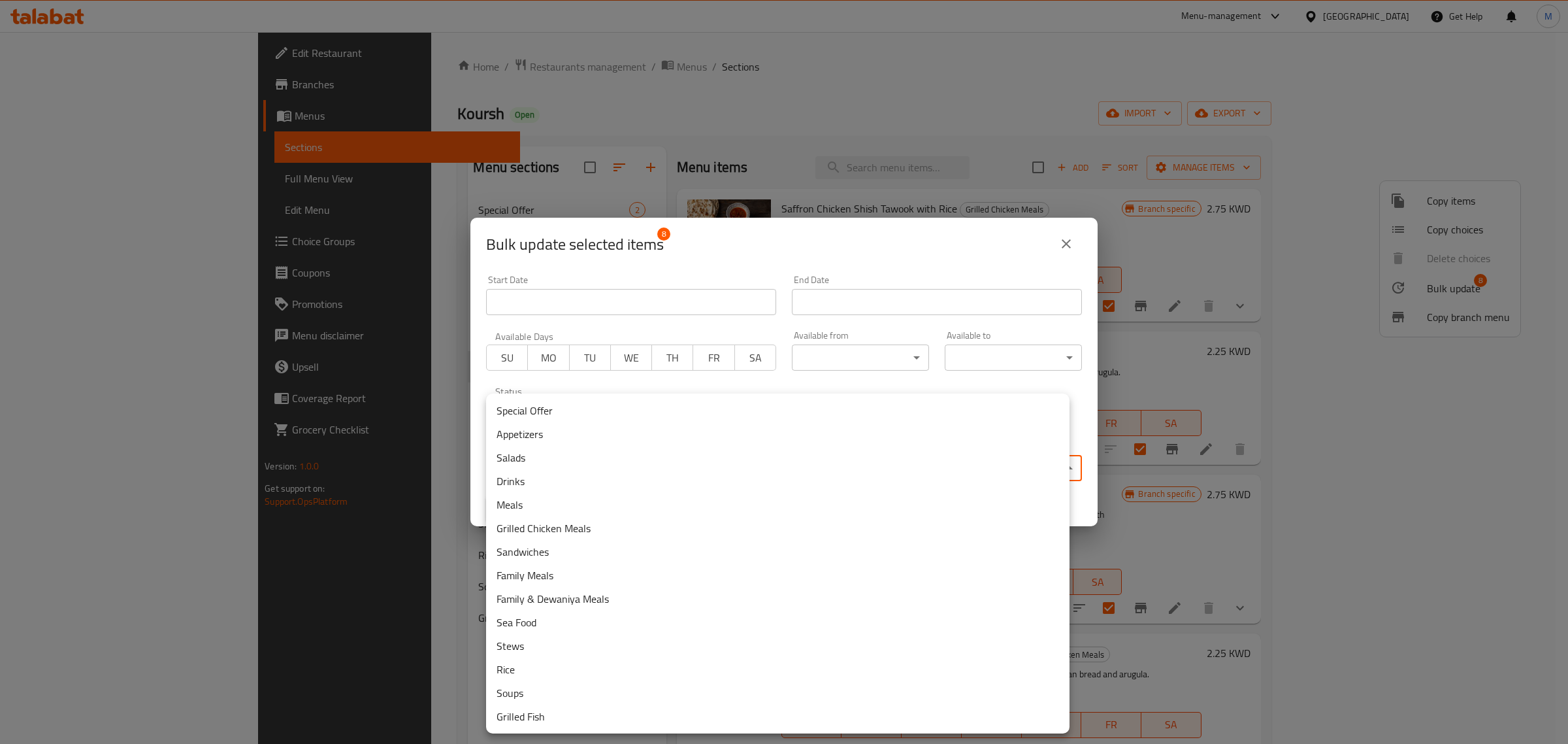
click at [545, 504] on li "Meals" at bounding box center [777, 504] width 583 height 23
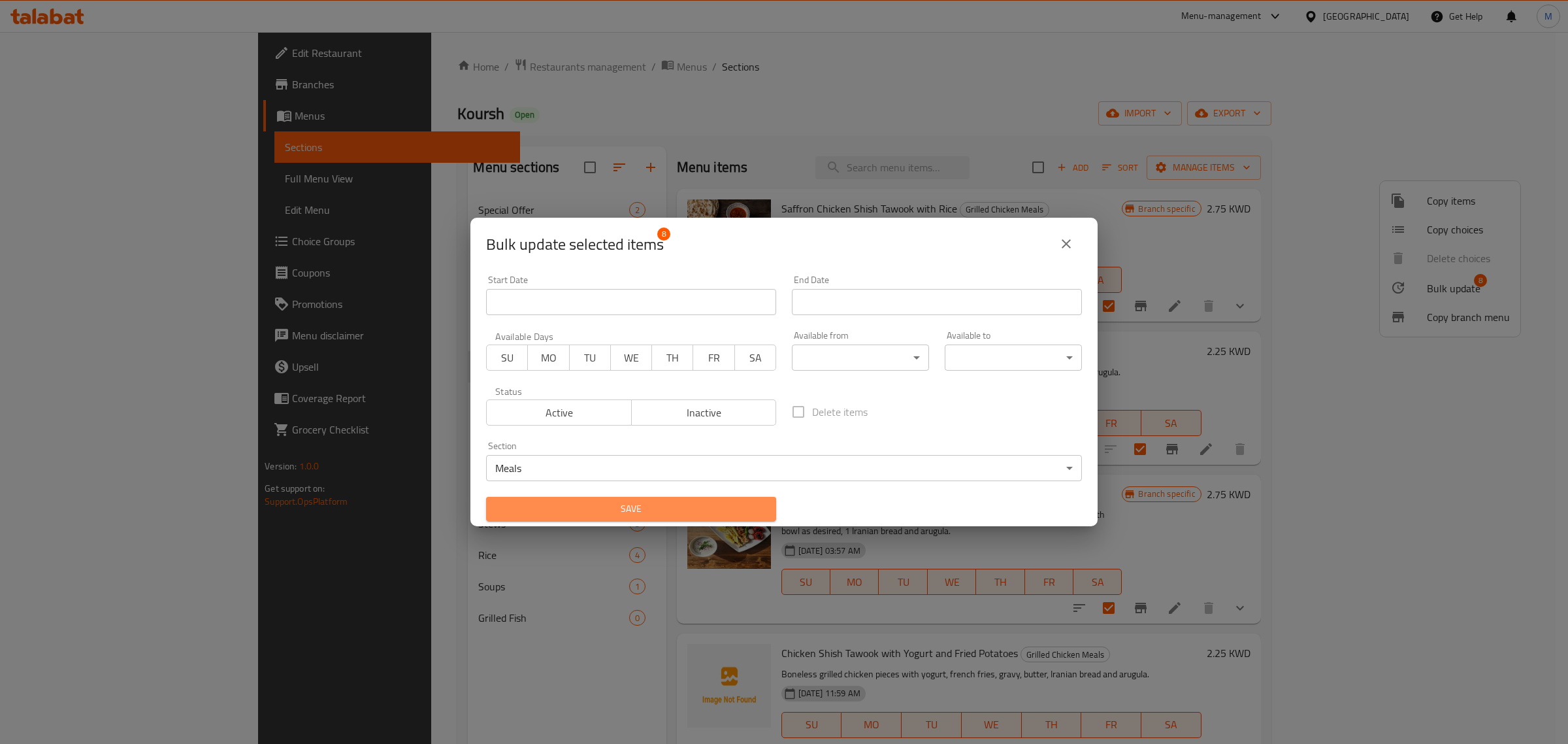
click at [677, 503] on span "Save" at bounding box center [631, 509] width 269 height 17
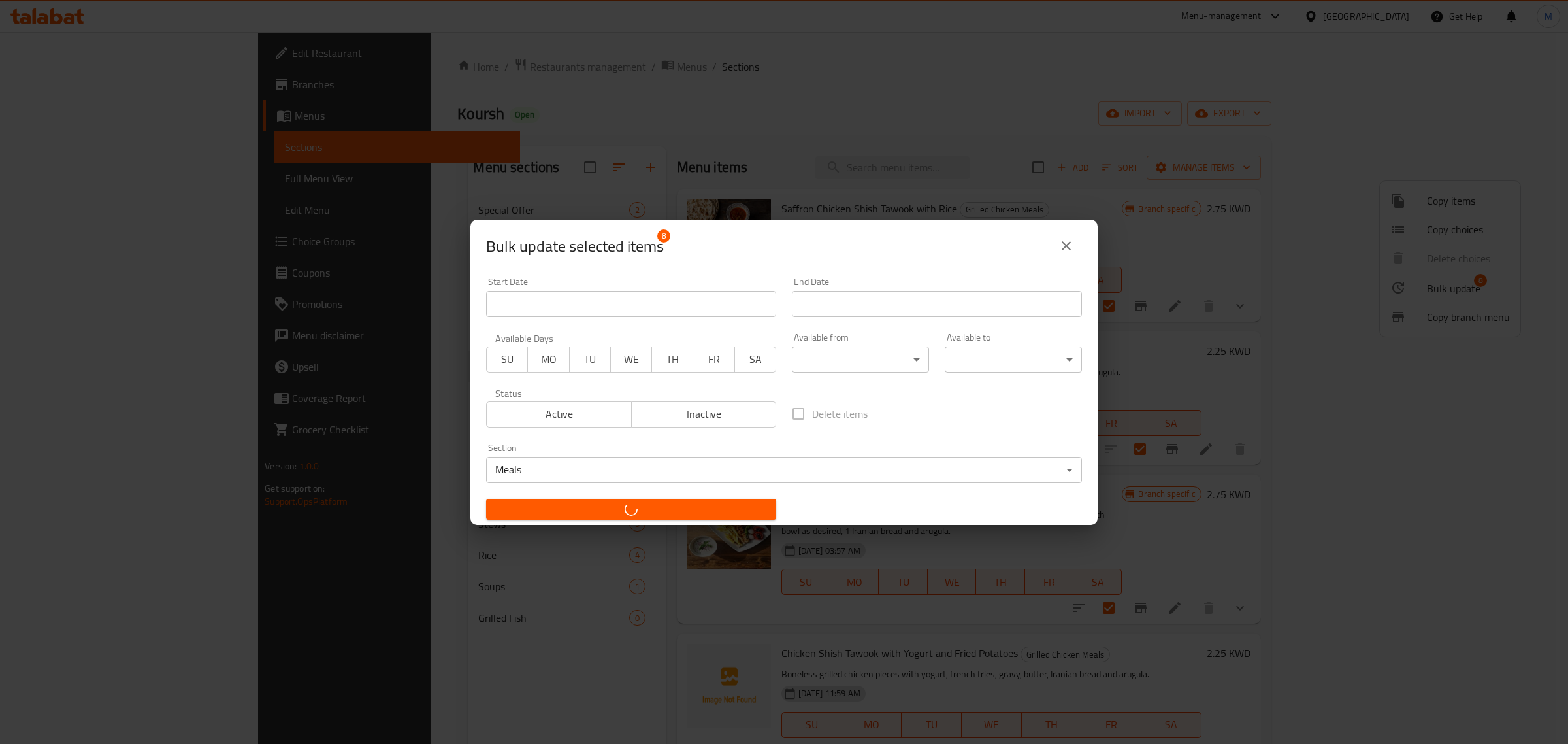
checkbox input "false"
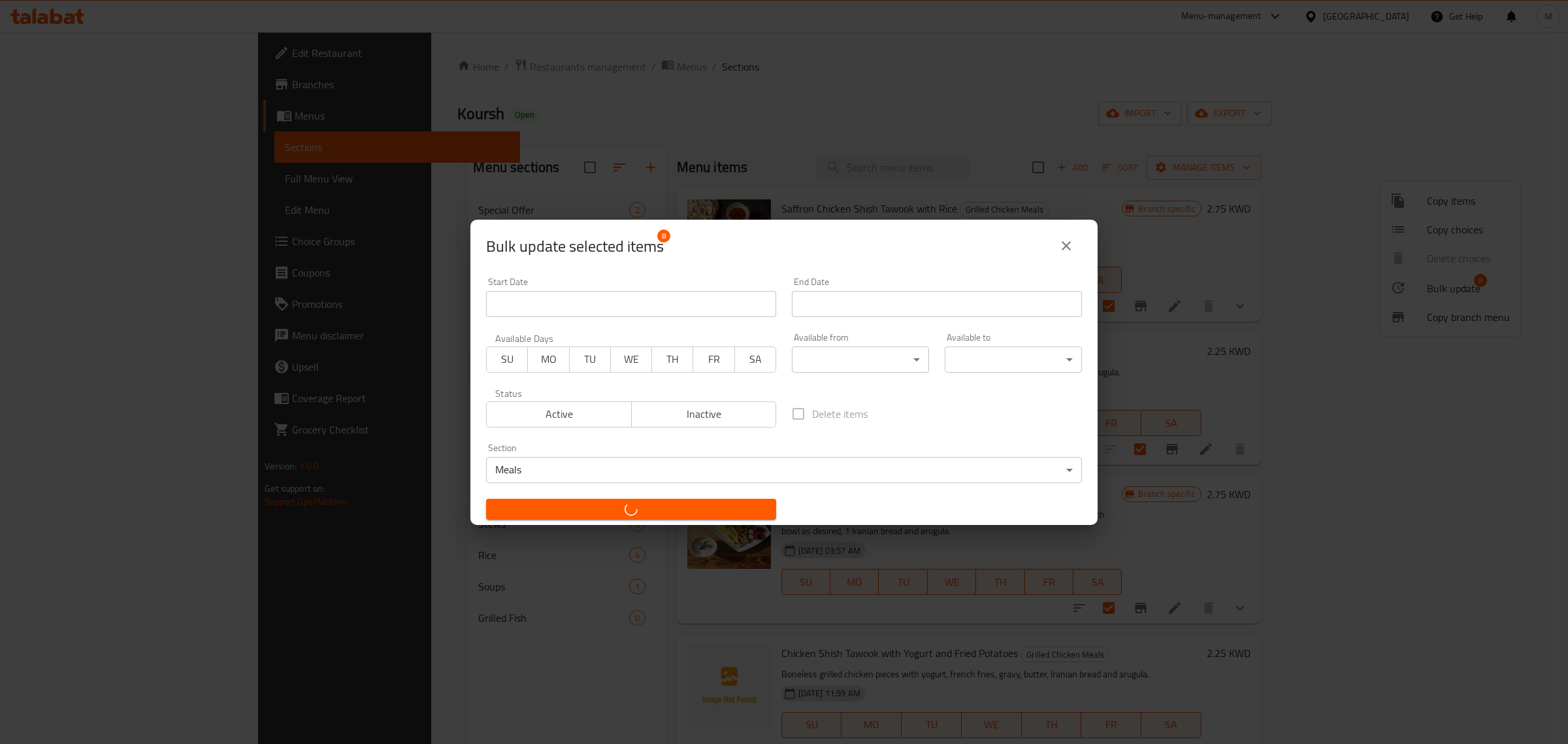
checkbox input "false"
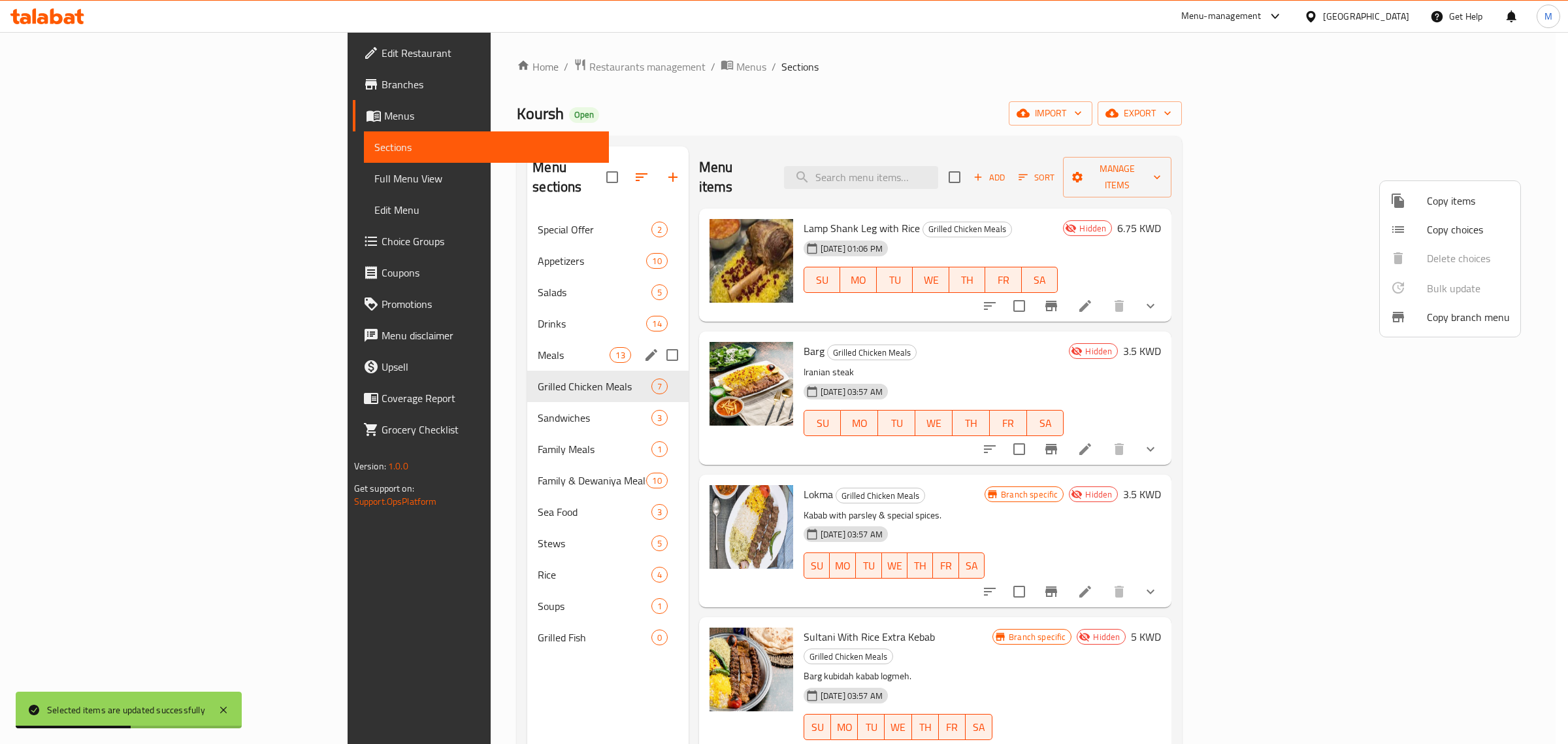
click at [446, 346] on div at bounding box center [784, 372] width 1568 height 744
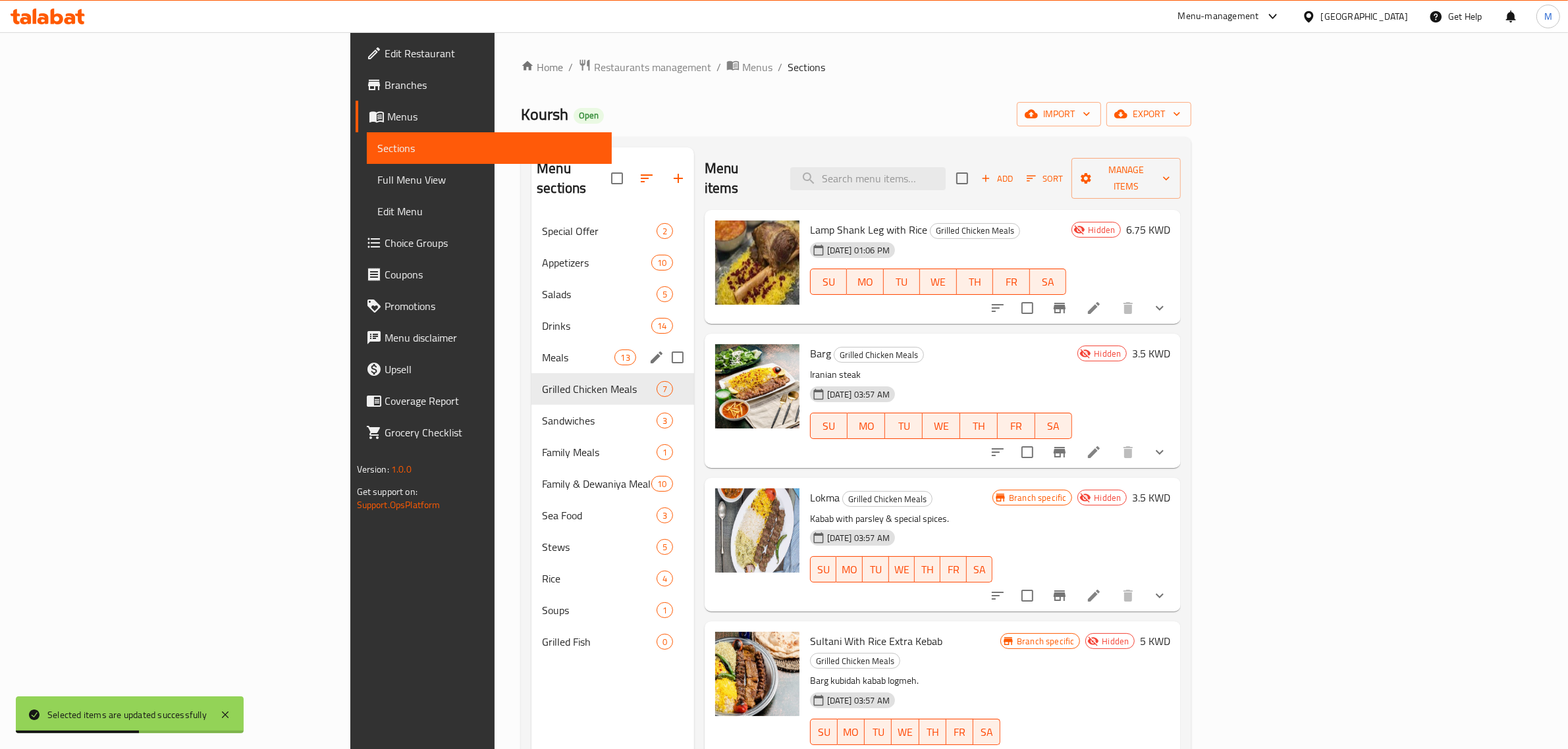
click at [531, 348] on div "Meals 13" at bounding box center [612, 358] width 162 height 32
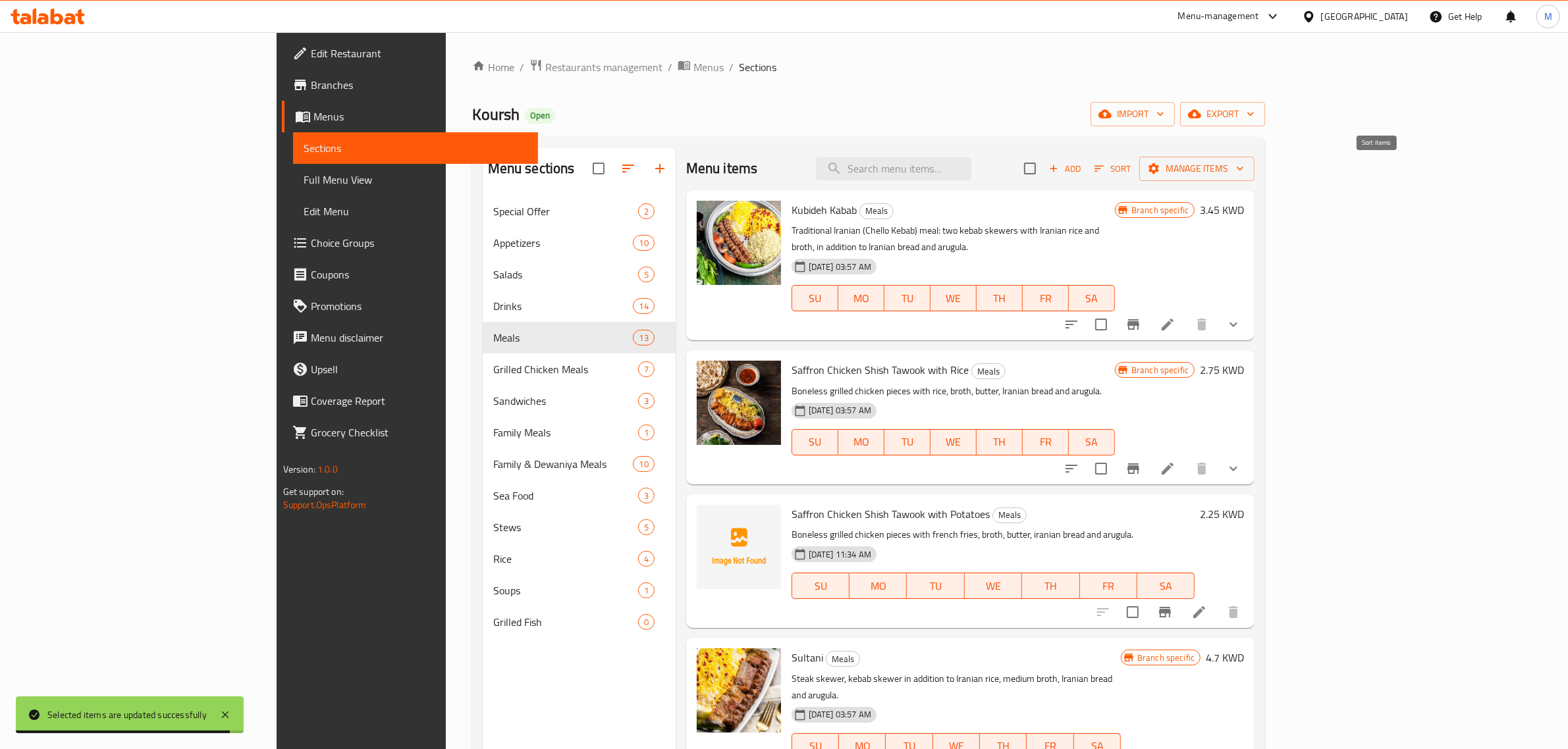
click at [1105, 165] on icon "button" at bounding box center [1099, 168] width 12 height 12
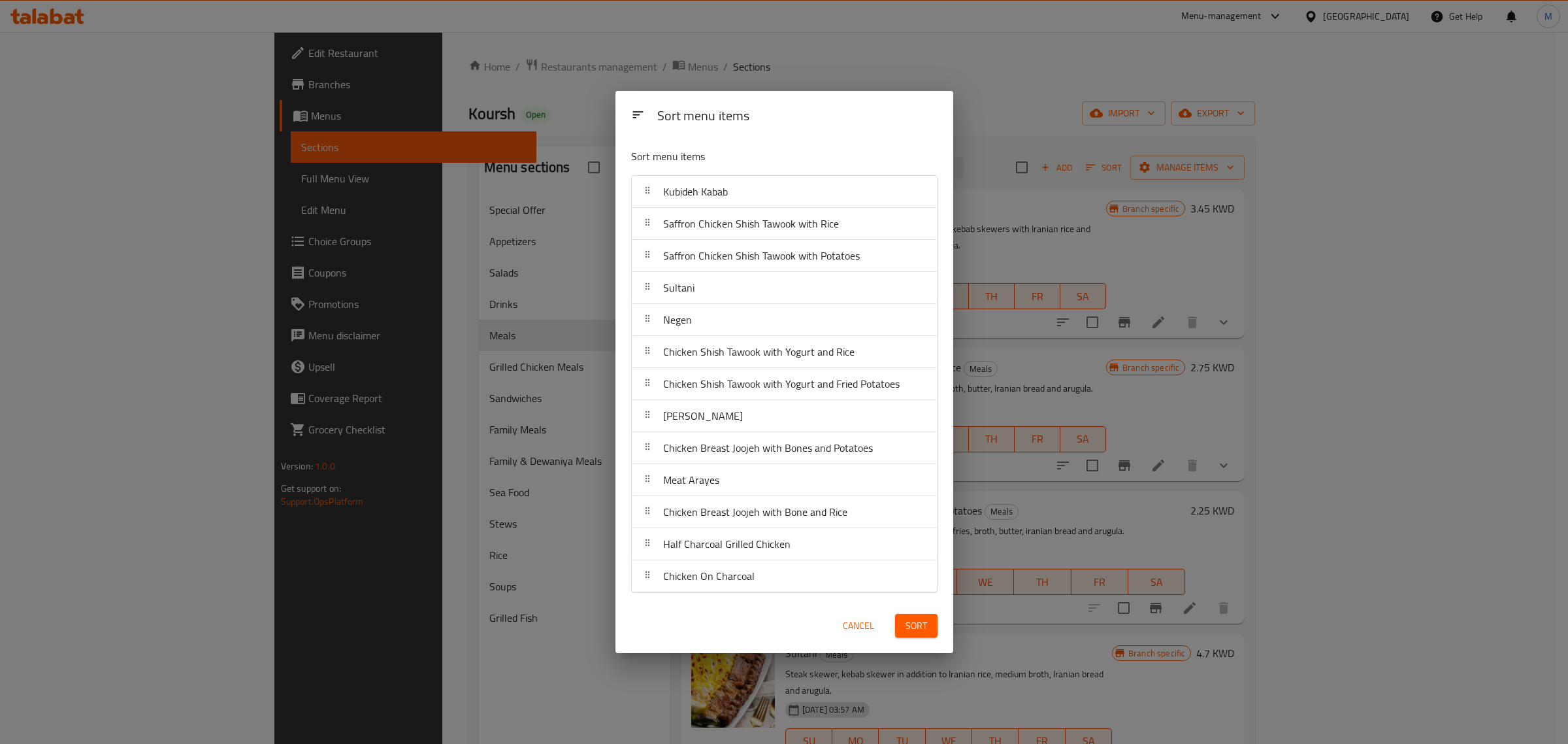
click at [896, 152] on div "Sort menu items" at bounding box center [785, 159] width 317 height 42
click at [839, 172] on div "Sort menu items" at bounding box center [785, 159] width 317 height 42
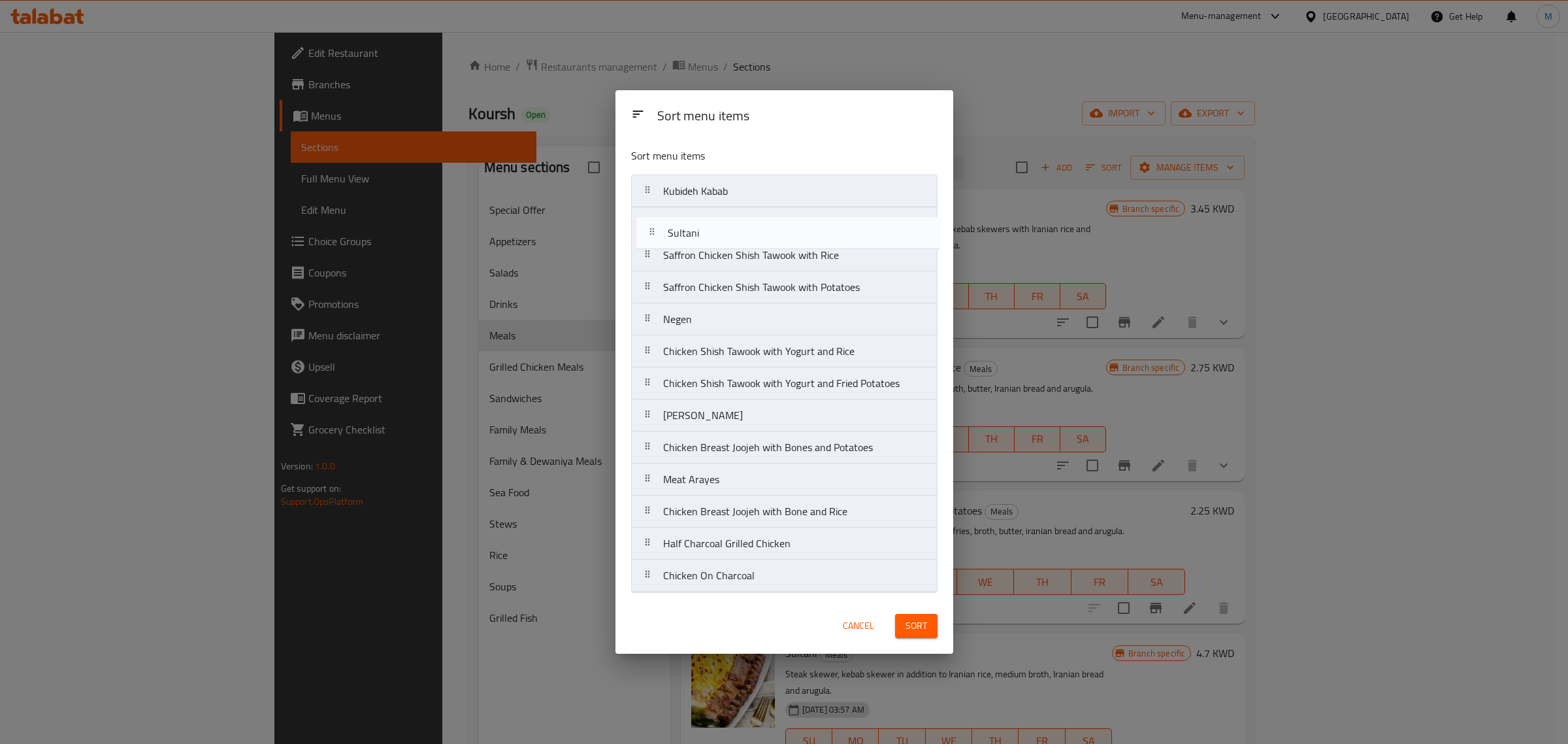
drag, startPoint x: 740, startPoint y: 295, endPoint x: 745, endPoint y: 236, distance: 59.2
click at [745, 236] on nav "Kubideh Kabab Saffron Chicken Shish Tawook with Rice Saffron Chicken Shish Tawo…" at bounding box center [784, 383] width 306 height 417
drag, startPoint x: 749, startPoint y: 327, endPoint x: 753, endPoint y: 265, distance: 62.1
click at [753, 265] on nav "Kubideh Kabab Sultani Saffron Chicken Shish Tawook with Rice Saffron Chicken Sh…" at bounding box center [784, 383] width 306 height 417
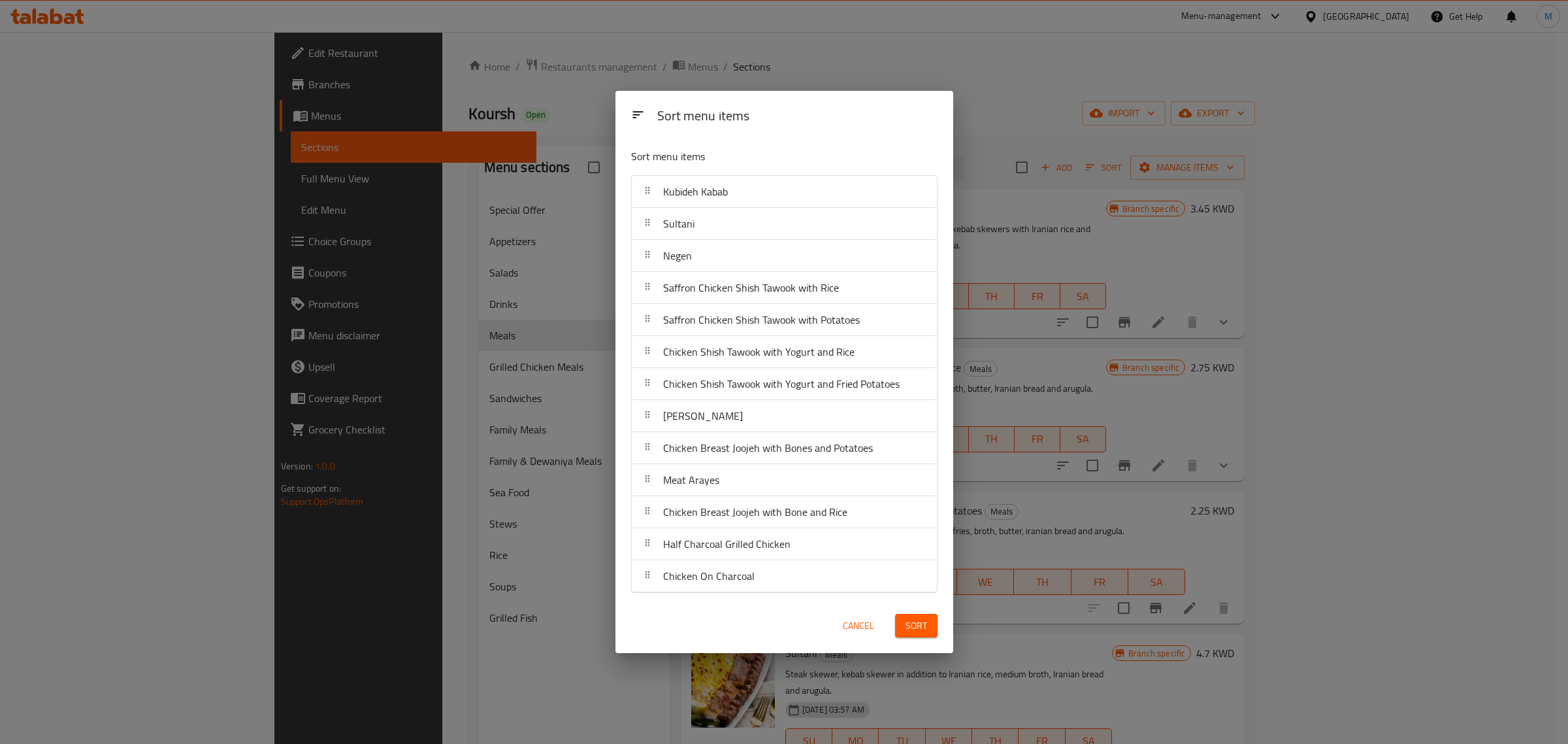
click at [753, 621] on div "Cancel Sort" at bounding box center [785, 626] width 322 height 40
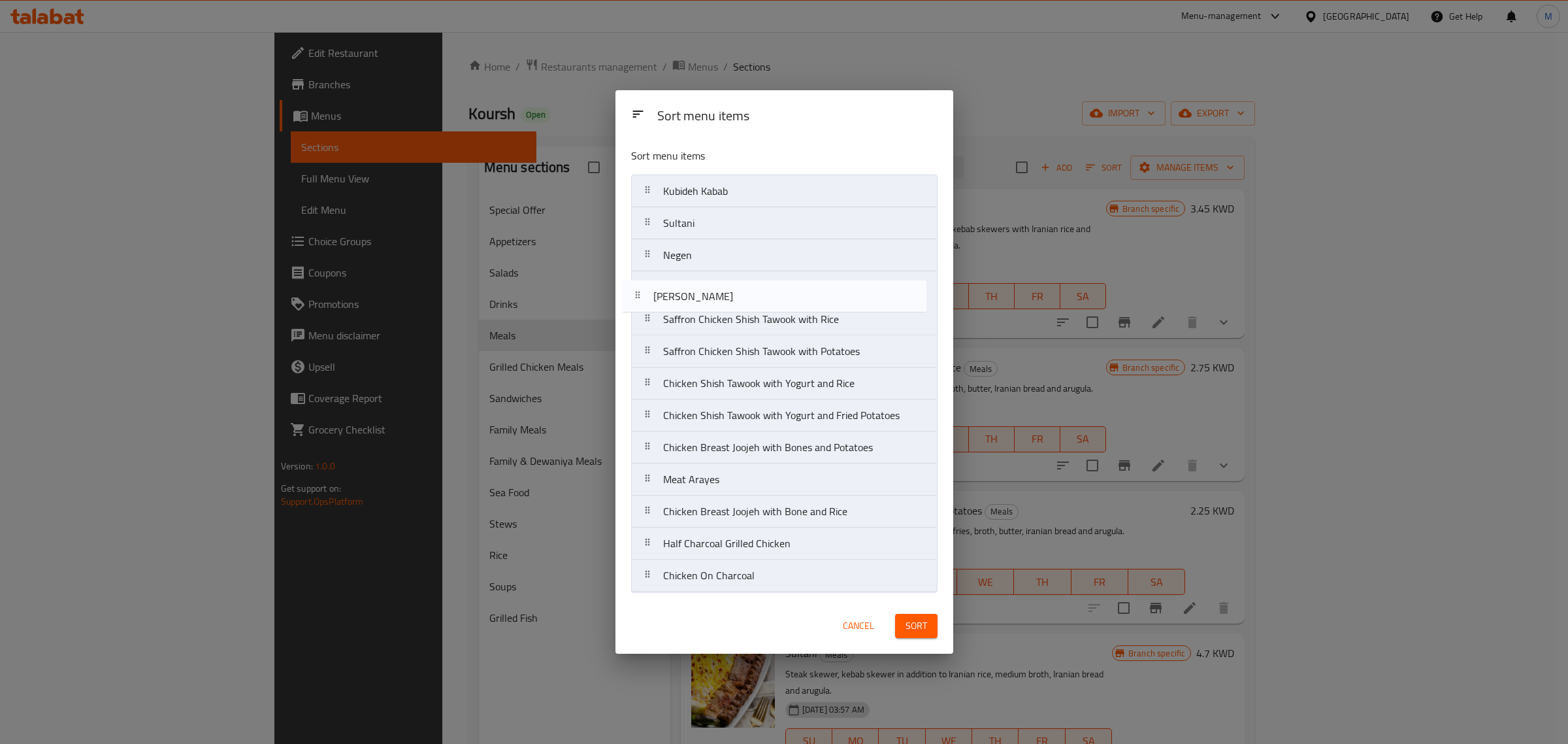
drag, startPoint x: 755, startPoint y: 417, endPoint x: 745, endPoint y: 288, distance: 129.4
click at [745, 288] on nav "Kubideh Kabab Sultani Negen Saffron Chicken Shish Tawook with Rice Saffron Chic…" at bounding box center [784, 383] width 306 height 417
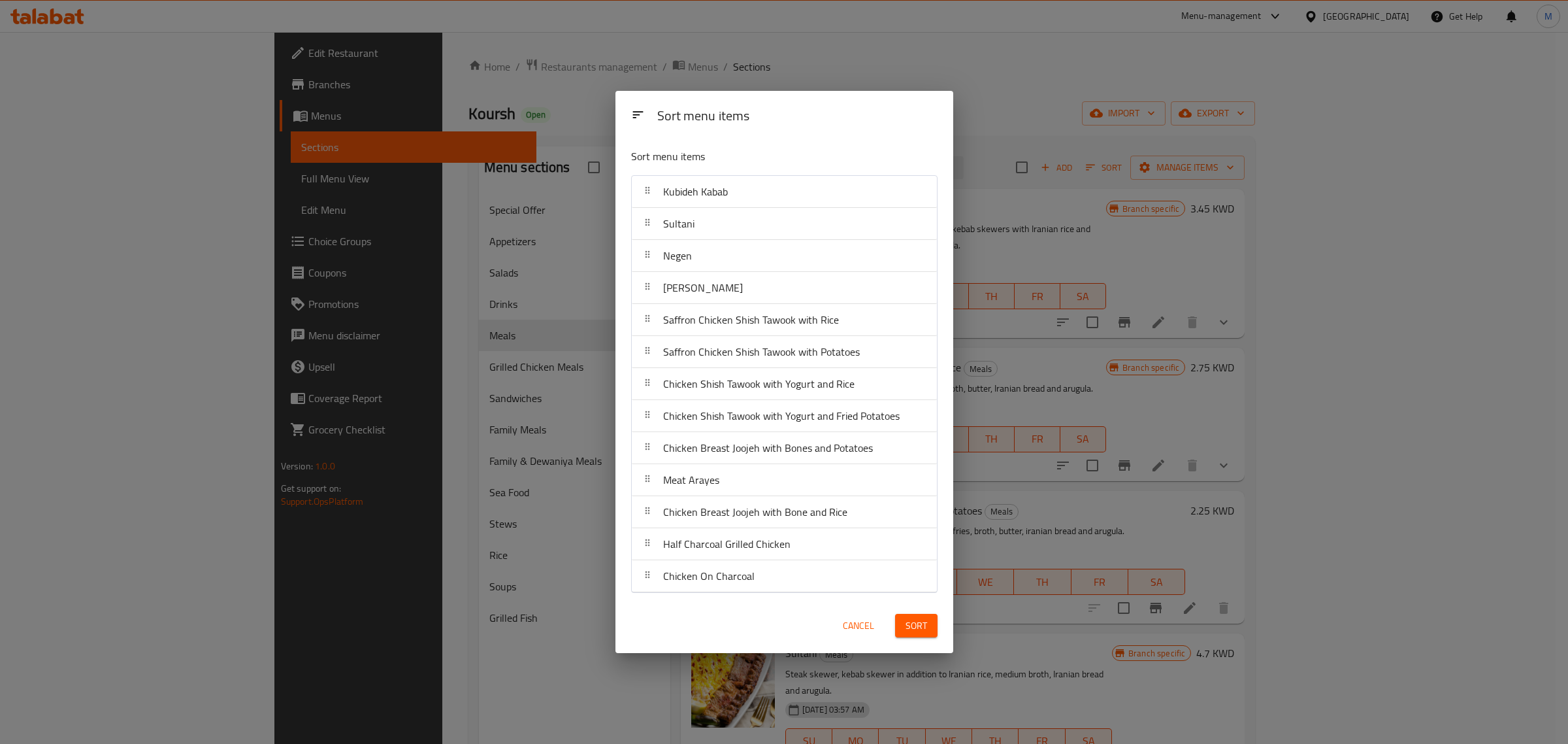
click at [787, 602] on div "Cancel Sort" at bounding box center [784, 626] width 338 height 55
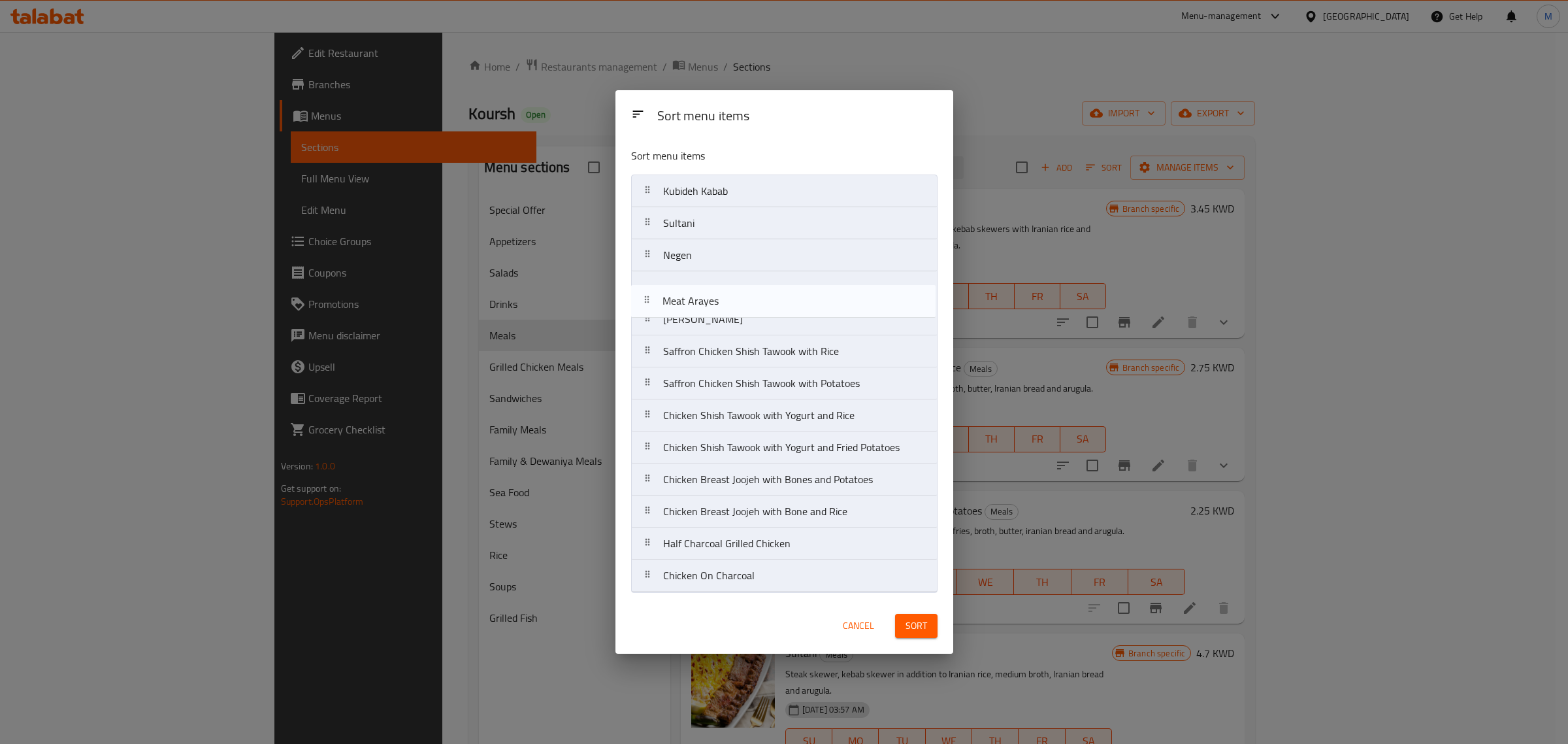
drag, startPoint x: 760, startPoint y: 480, endPoint x: 759, endPoint y: 302, distance: 178.0
click at [759, 302] on nav "Kubideh Kabab Sultani Negen Kubideh Khashkhash Saffron Chicken Shish Tawook wit…" at bounding box center [784, 383] width 306 height 417
drag, startPoint x: 759, startPoint y: 302, endPoint x: 764, endPoint y: 324, distance: 22.6
click at [764, 324] on nav "Kubideh Kabab Sultani Negen Meat Arayes Kubideh Khashkhash Saffron Chicken Shis…" at bounding box center [784, 383] width 306 height 417
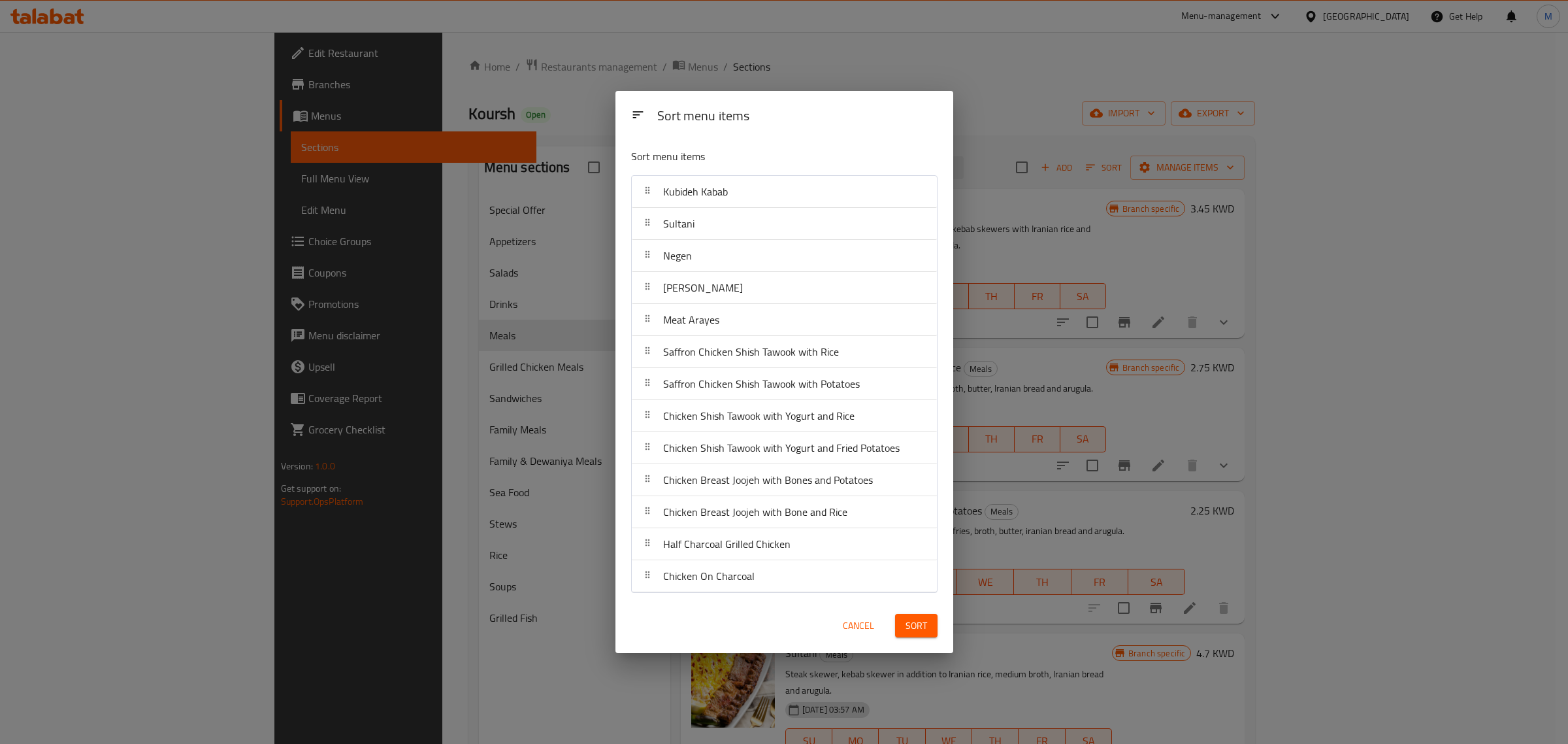
click at [748, 635] on div "Cancel Sort" at bounding box center [785, 626] width 322 height 40
click at [920, 626] on span "Sort" at bounding box center [916, 626] width 21 height 17
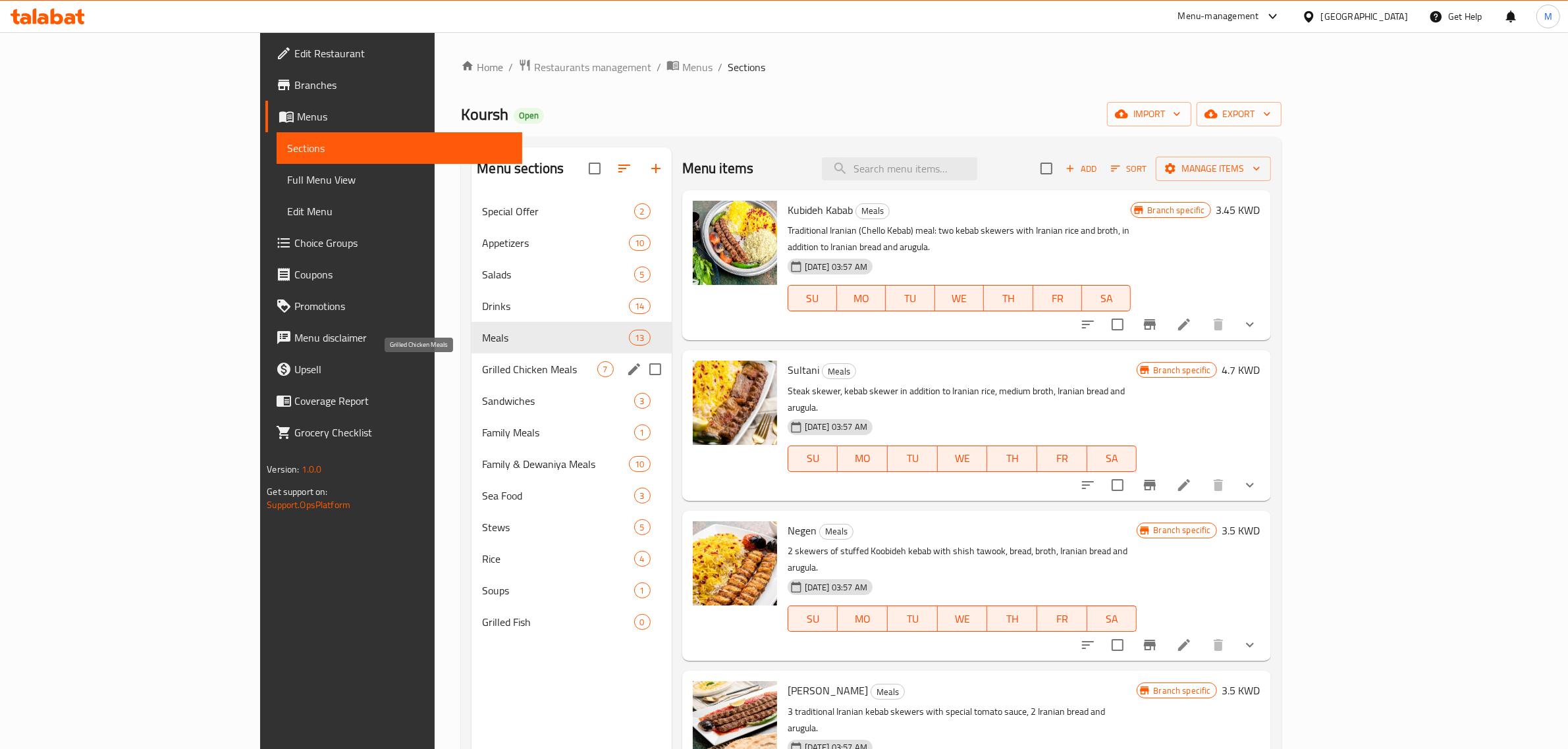
click at [482, 373] on span "Grilled Chicken Meals" at bounding box center [540, 369] width 115 height 16
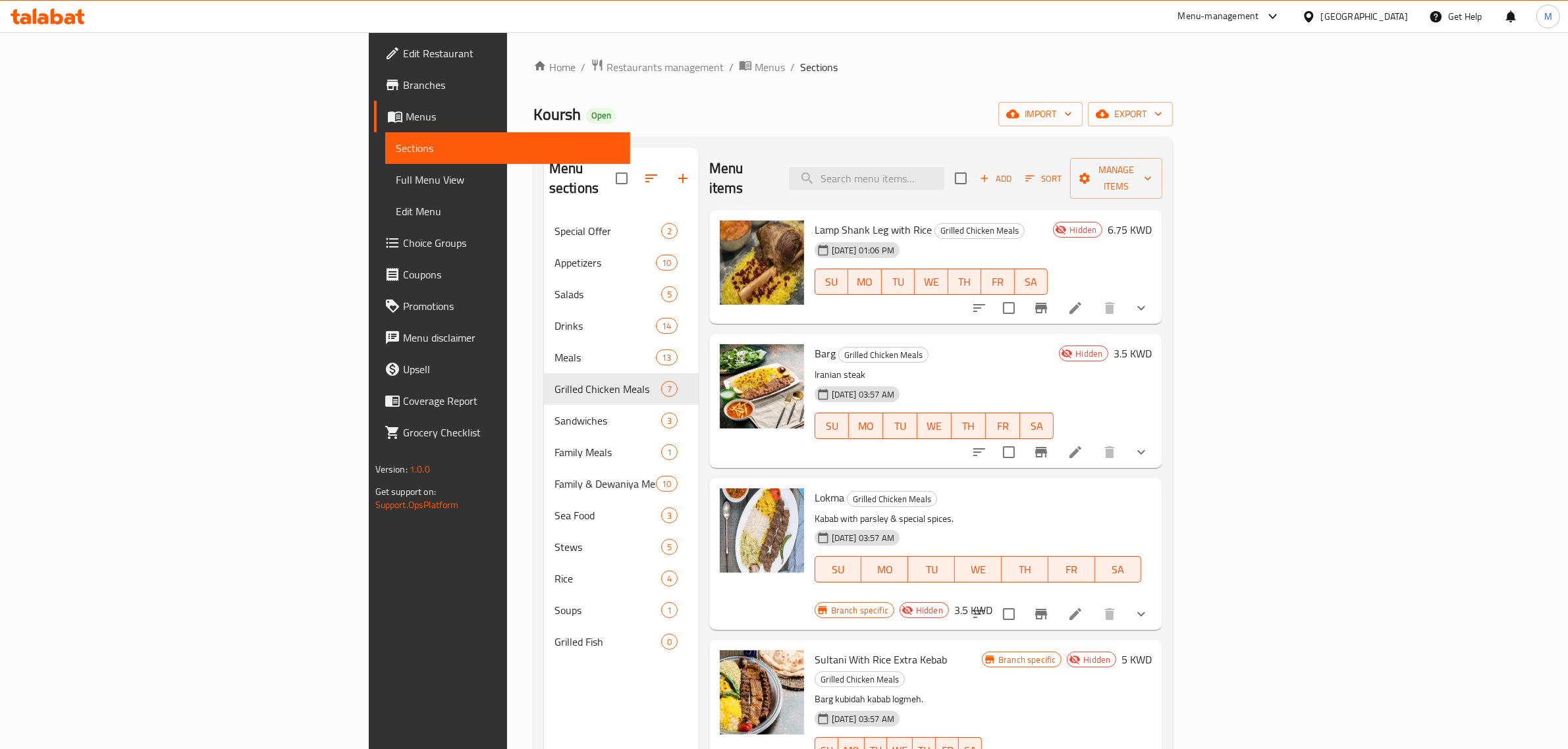
click at [1036, 172] on icon "button" at bounding box center [1030, 178] width 12 height 12
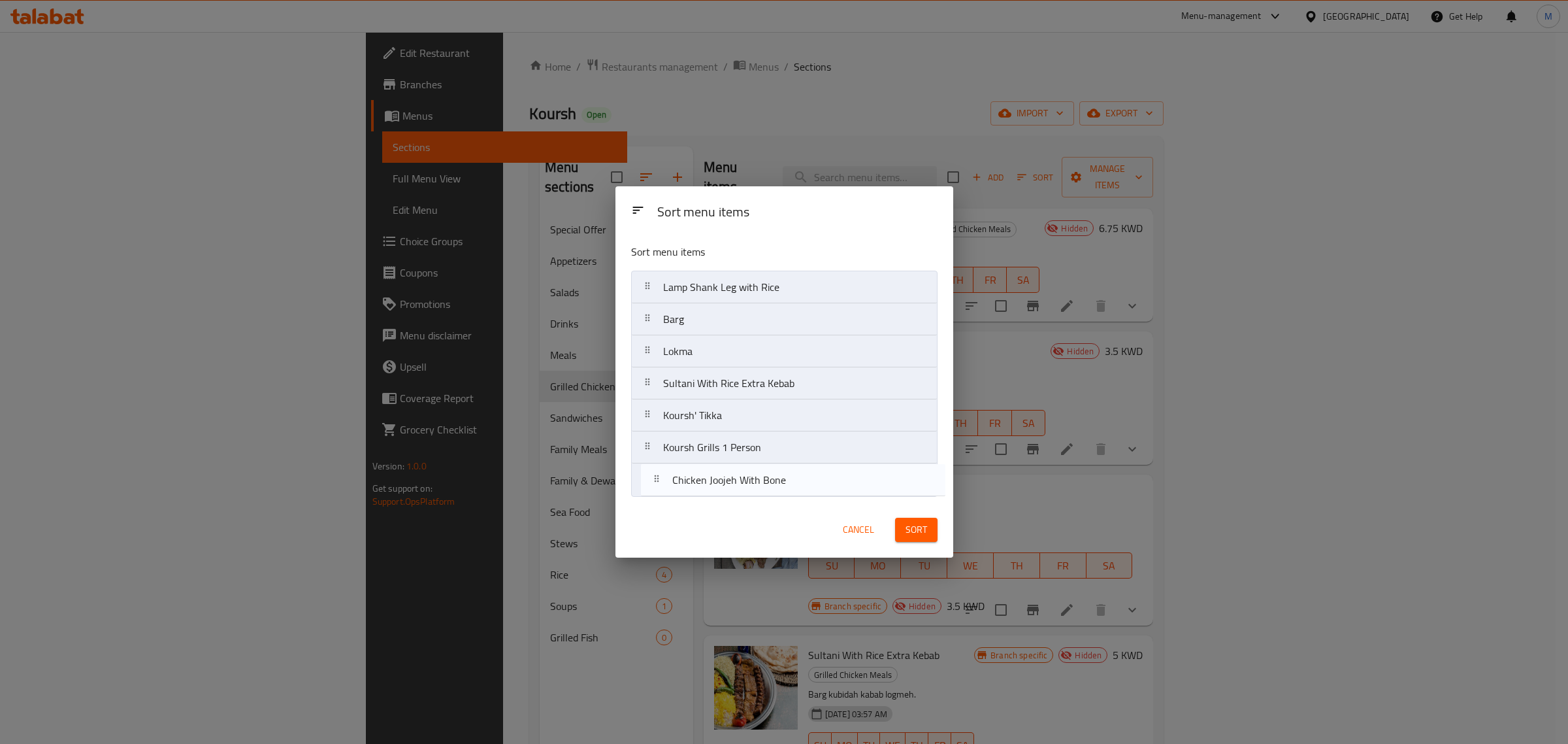
drag, startPoint x: 787, startPoint y: 421, endPoint x: 798, endPoint y: 495, distance: 74.8
click at [798, 495] on nav "Lamp Shank Leg with Rice Barg Lokma Sultani With Rice Extra Kebab Chicken Jooje…" at bounding box center [784, 383] width 306 height 226
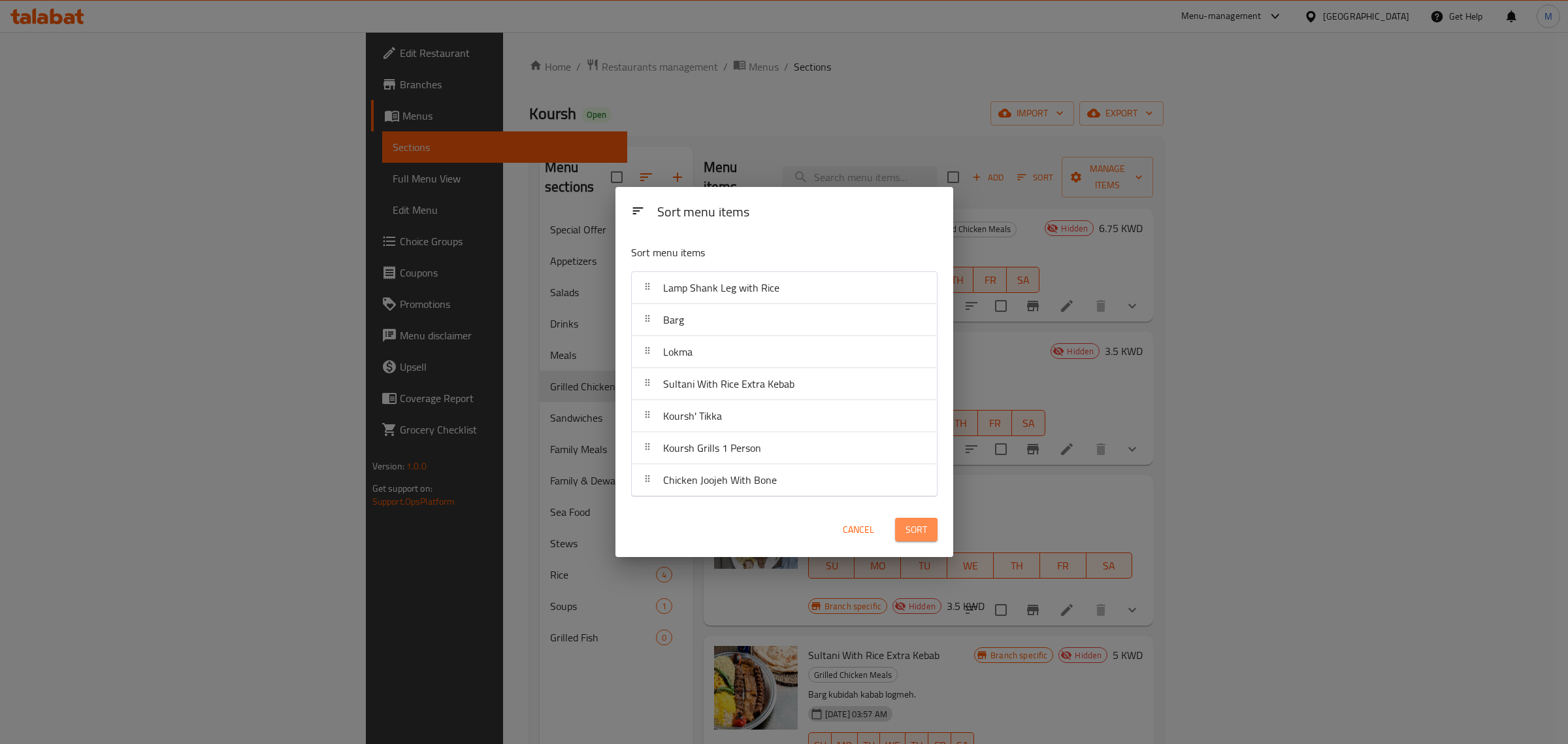
click at [909, 528] on span "Sort" at bounding box center [916, 530] width 21 height 17
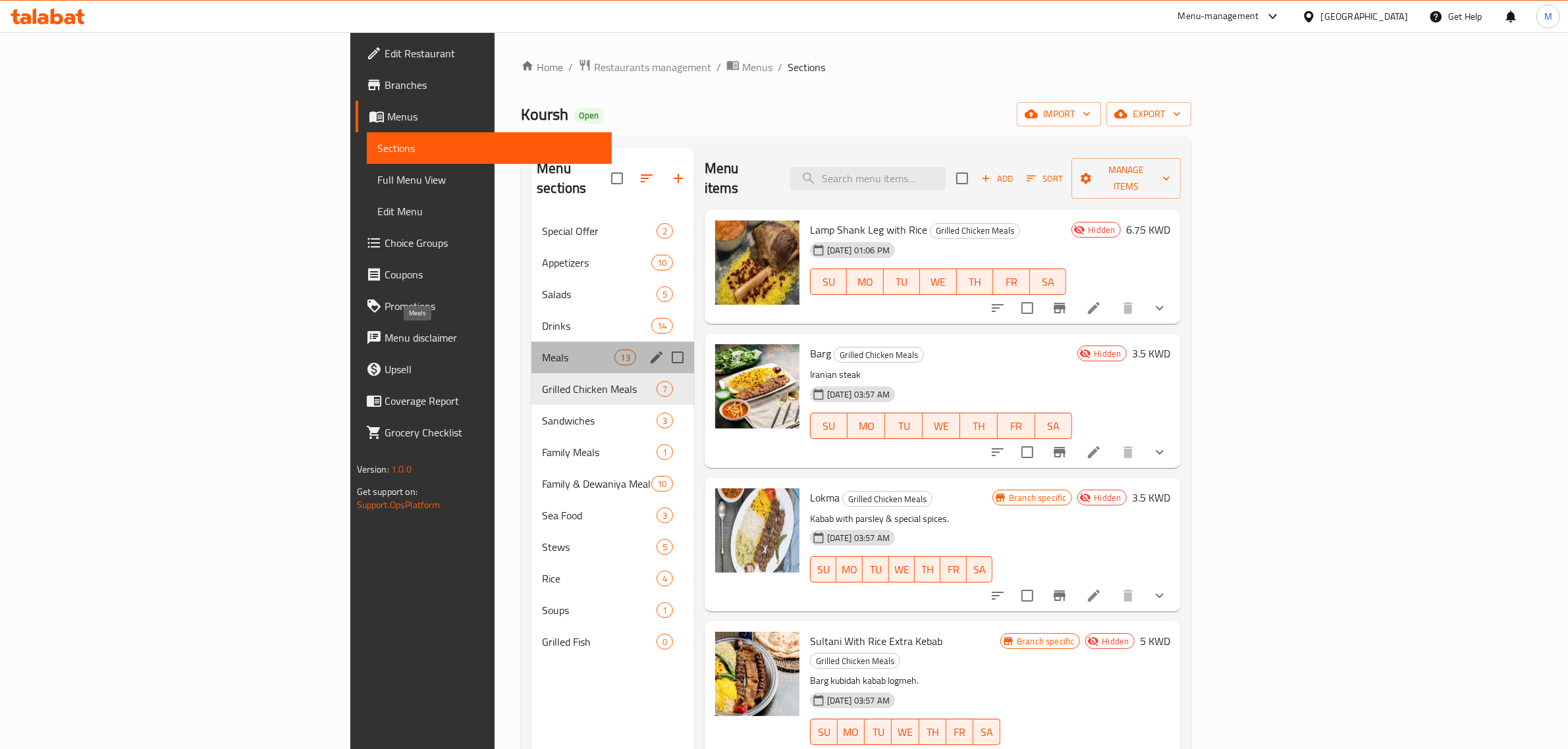
click at [542, 350] on span "Meals" at bounding box center [578, 357] width 72 height 16
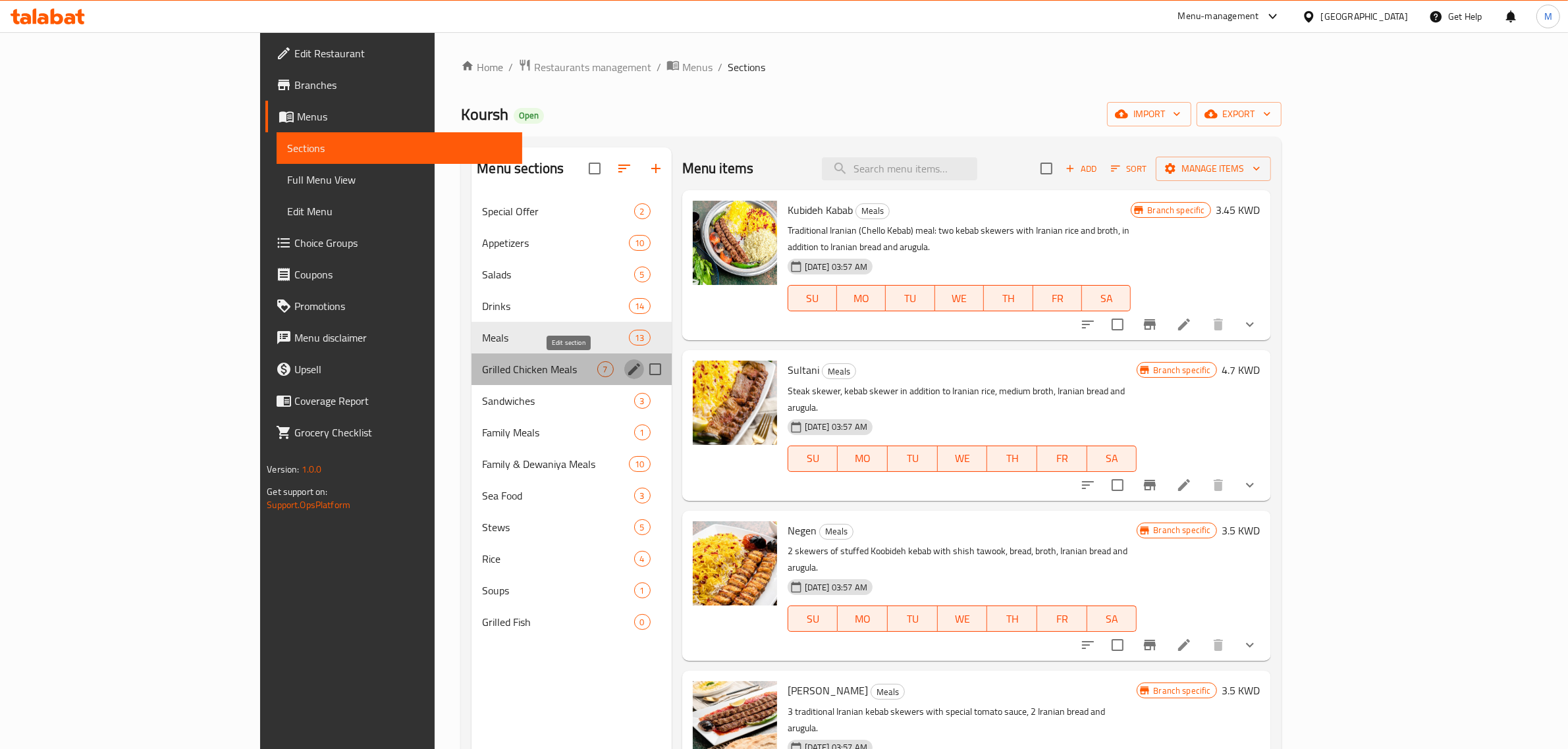
click at [629, 369] on icon "edit" at bounding box center [635, 370] width 12 height 12
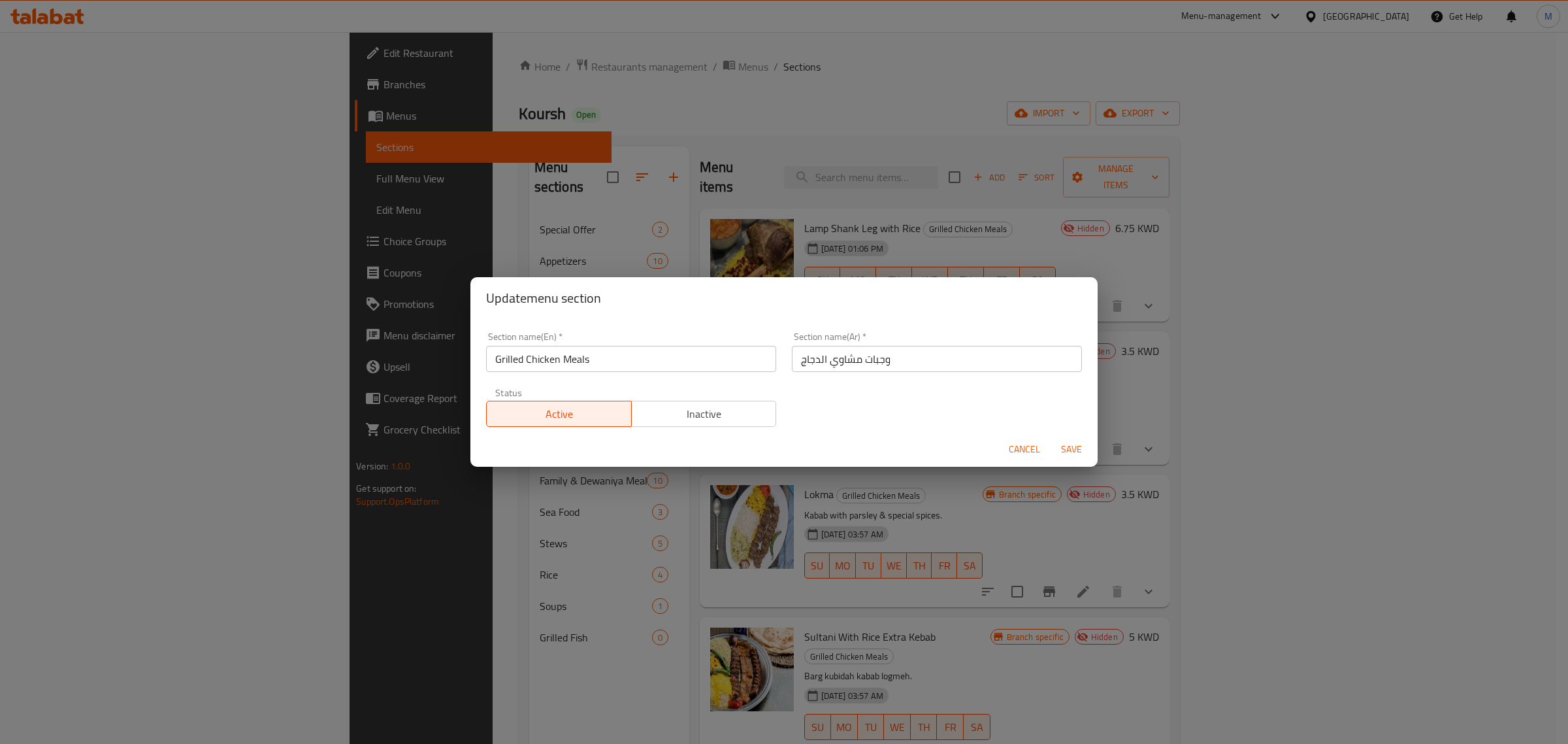
click at [682, 415] on span "Inactive" at bounding box center [704, 414] width 135 height 19
click at [1074, 455] on span "Save" at bounding box center [1071, 450] width 31 height 17
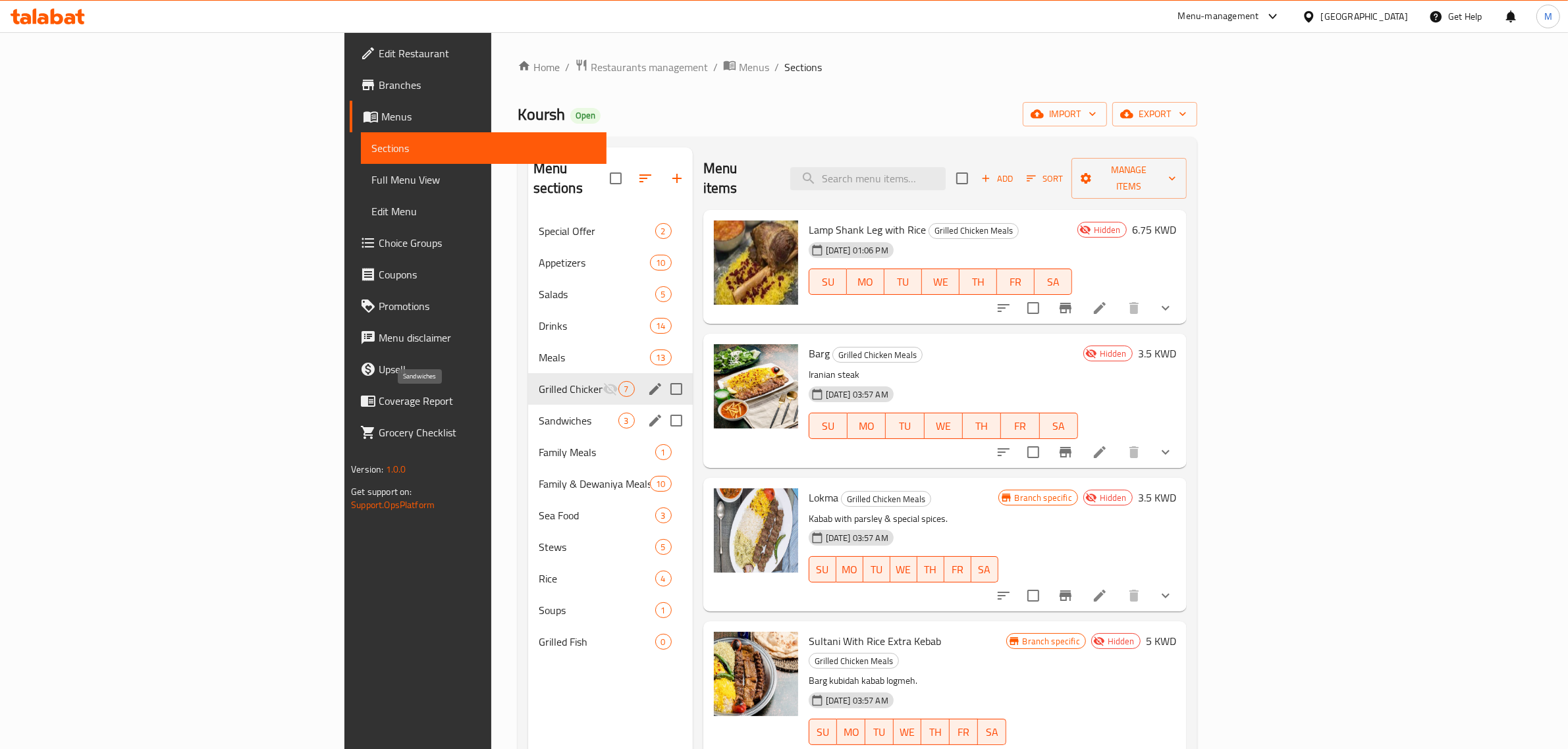
click at [539, 413] on span "Sandwiches" at bounding box center [579, 420] width 80 height 16
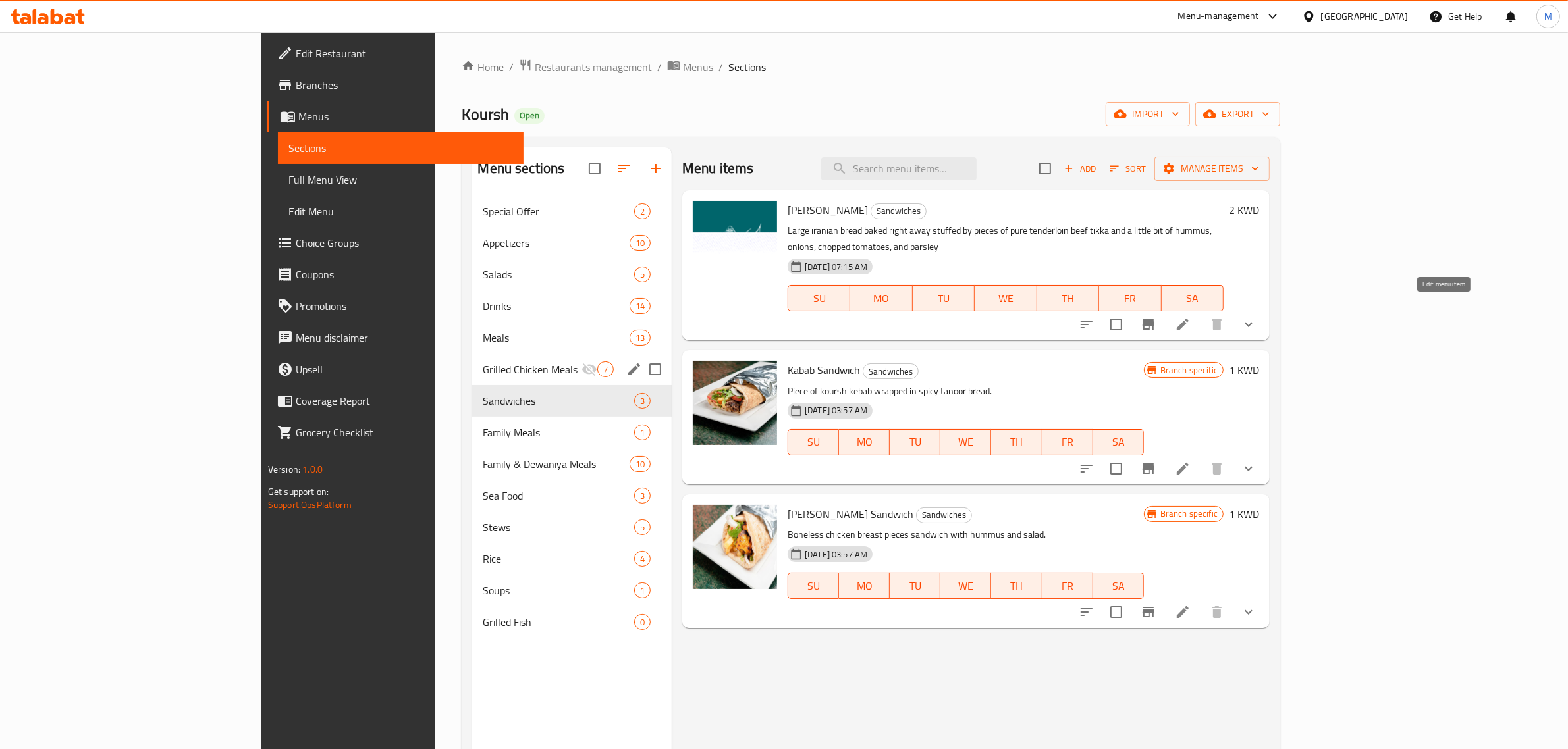
click at [1191, 316] on icon at bounding box center [1182, 324] width 16 height 16
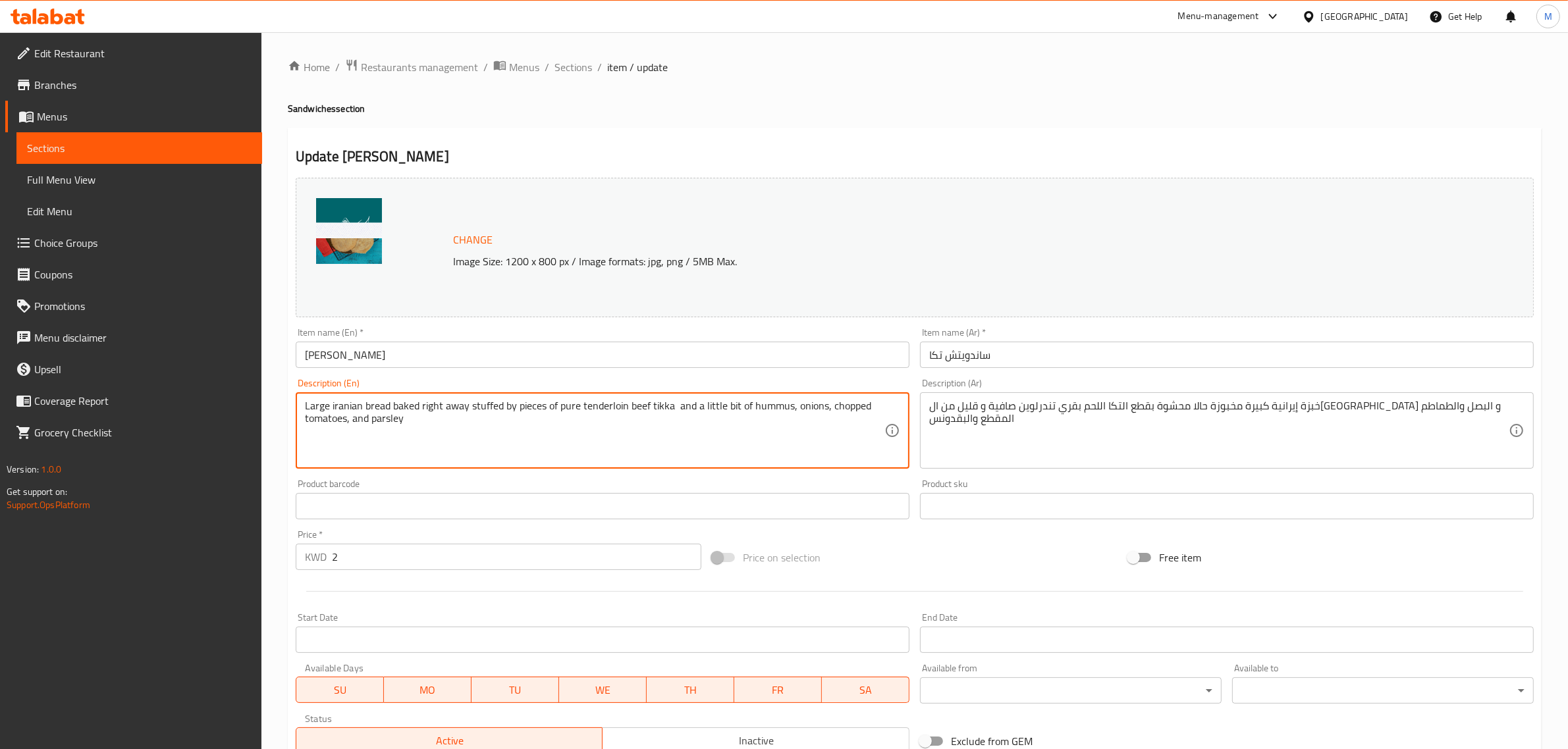
paste textarea
click at [349, 423] on textarea "Large iranian bread baked right away stuffed by pieces of pure tenderloin beef …" at bounding box center [595, 430] width 580 height 62
click at [544, 431] on textarea "Large iranian bread baked right away stuffed by pieces of pure tenderloin beef …" at bounding box center [595, 430] width 580 height 62
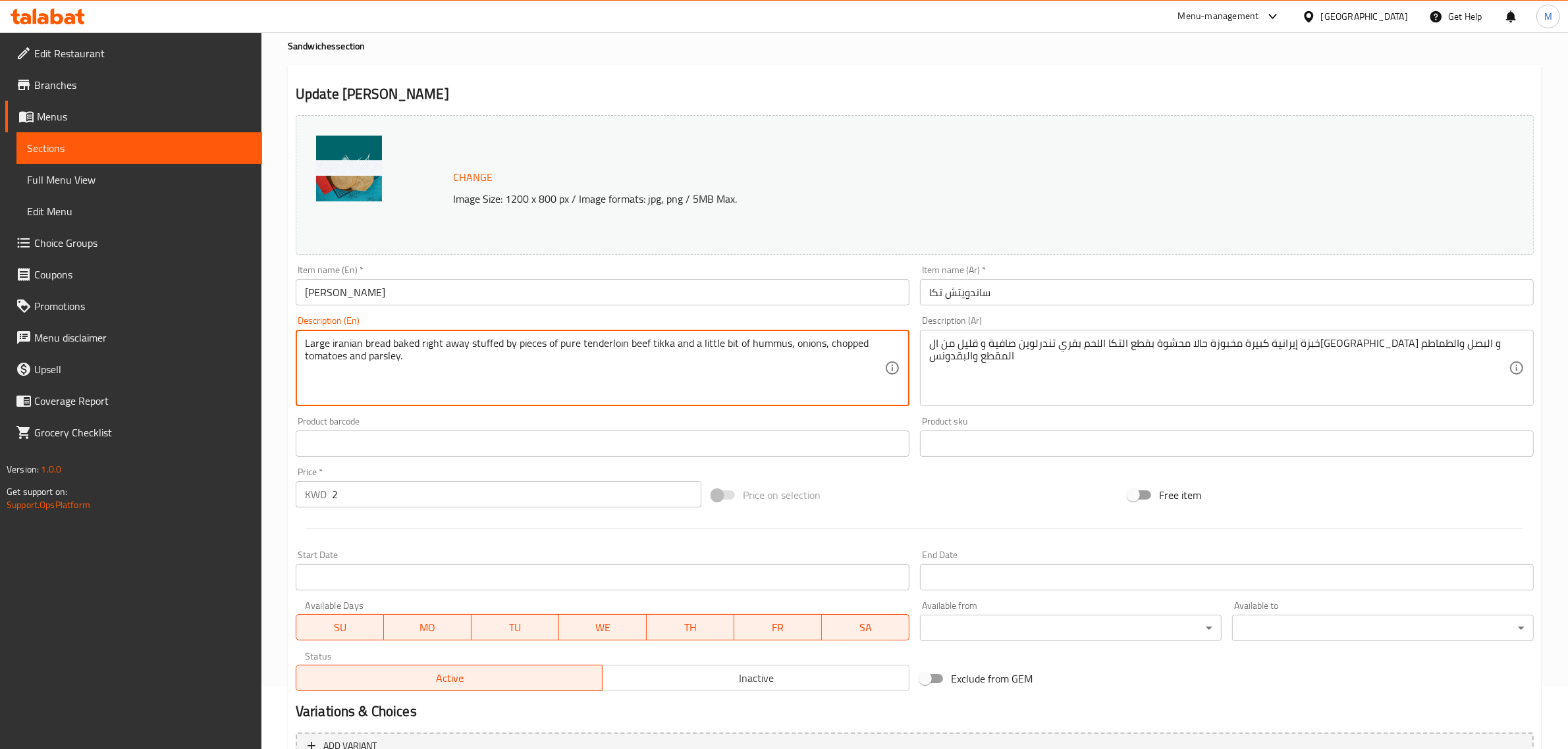
scroll to position [57, 0]
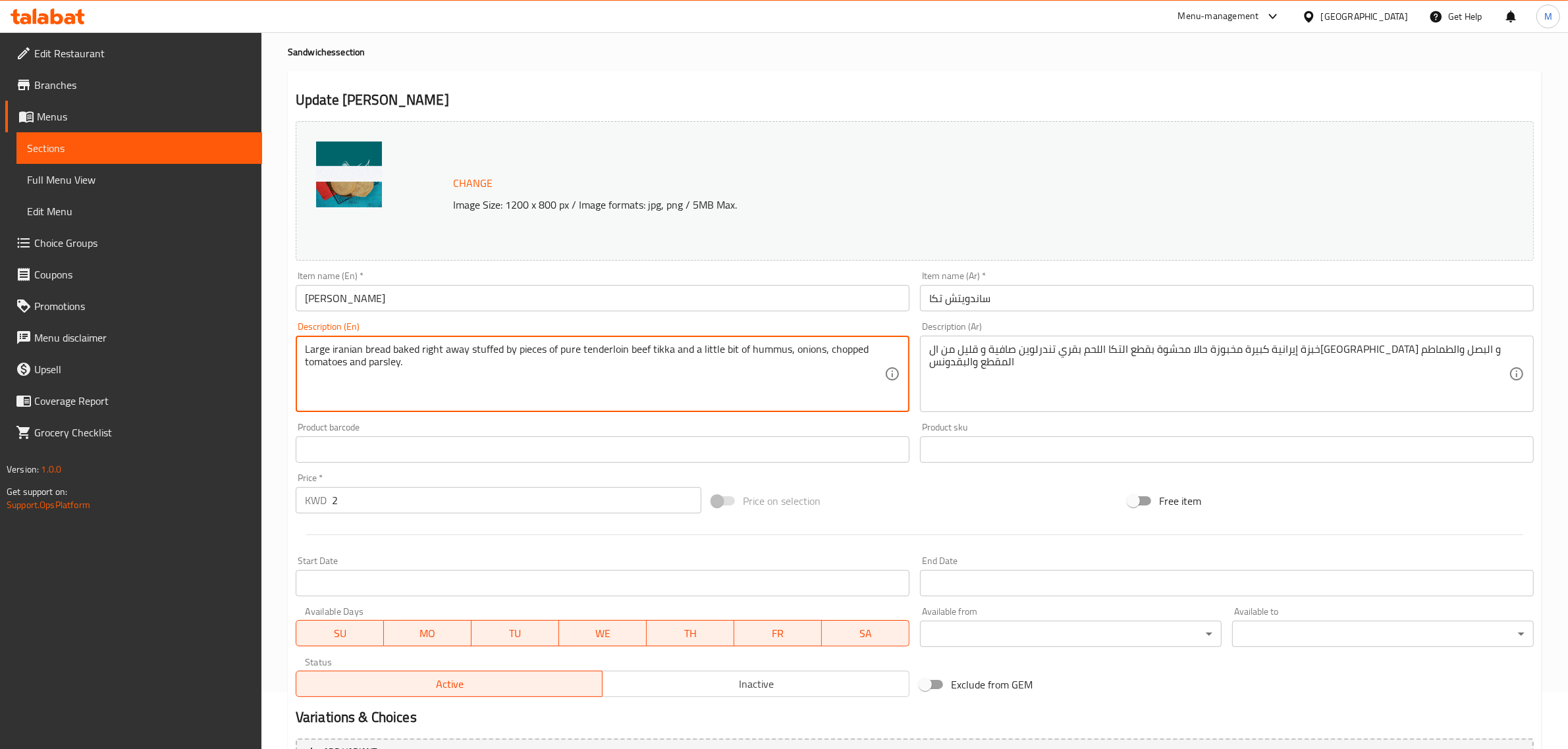
type textarea "Large iranian bread baked right away stuffed by pieces of pure tenderloin beef …"
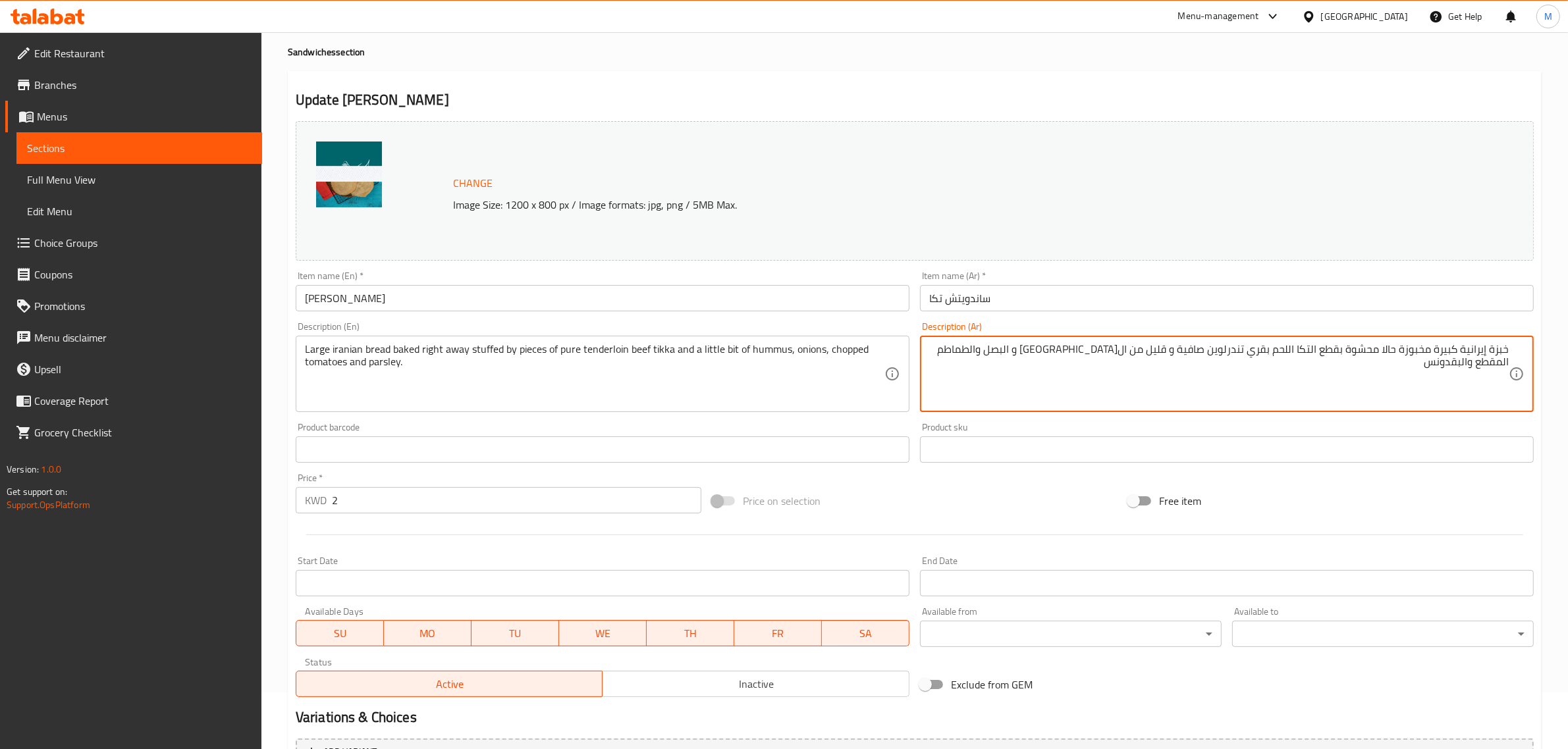
paste textarea "خبزة إيرانية كبيرة مخبوزة طازجة محشوة بقطع التكا اللحم بقري تندرلوين صافية و قل…"
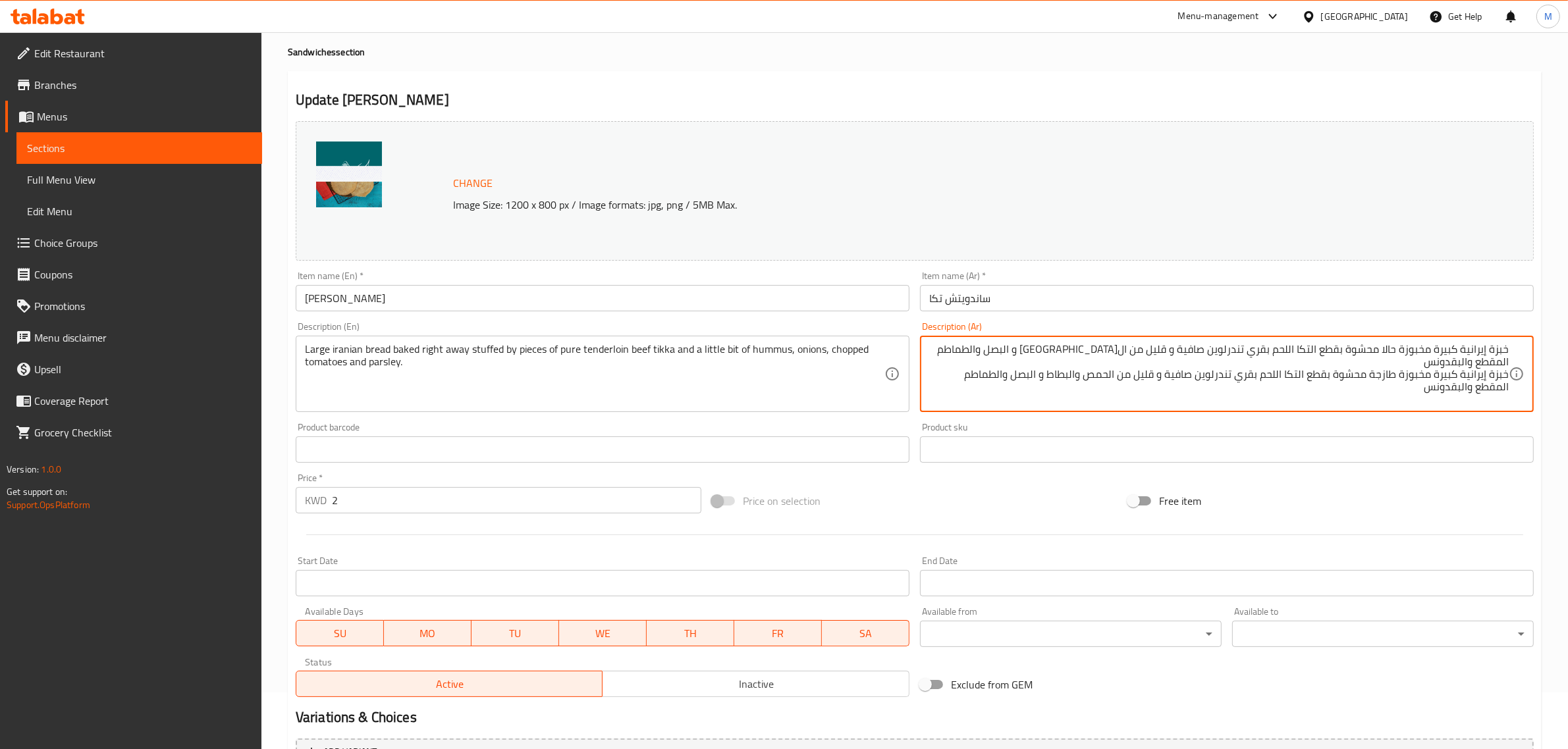
click at [1199, 346] on textarea "خبزة إيرانية كبيرة مخبوزة حالا محشوة بقطع التكا اللحم بقري تندرلوين صافية و قلي…" at bounding box center [1219, 374] width 580 height 62
click at [1189, 349] on textarea "خبزة إيرانية كبيرة مخبوزة حالا محشوة بقطع التكا اللحم بقري تندرلوين صافية و قلي…" at bounding box center [1219, 374] width 580 height 62
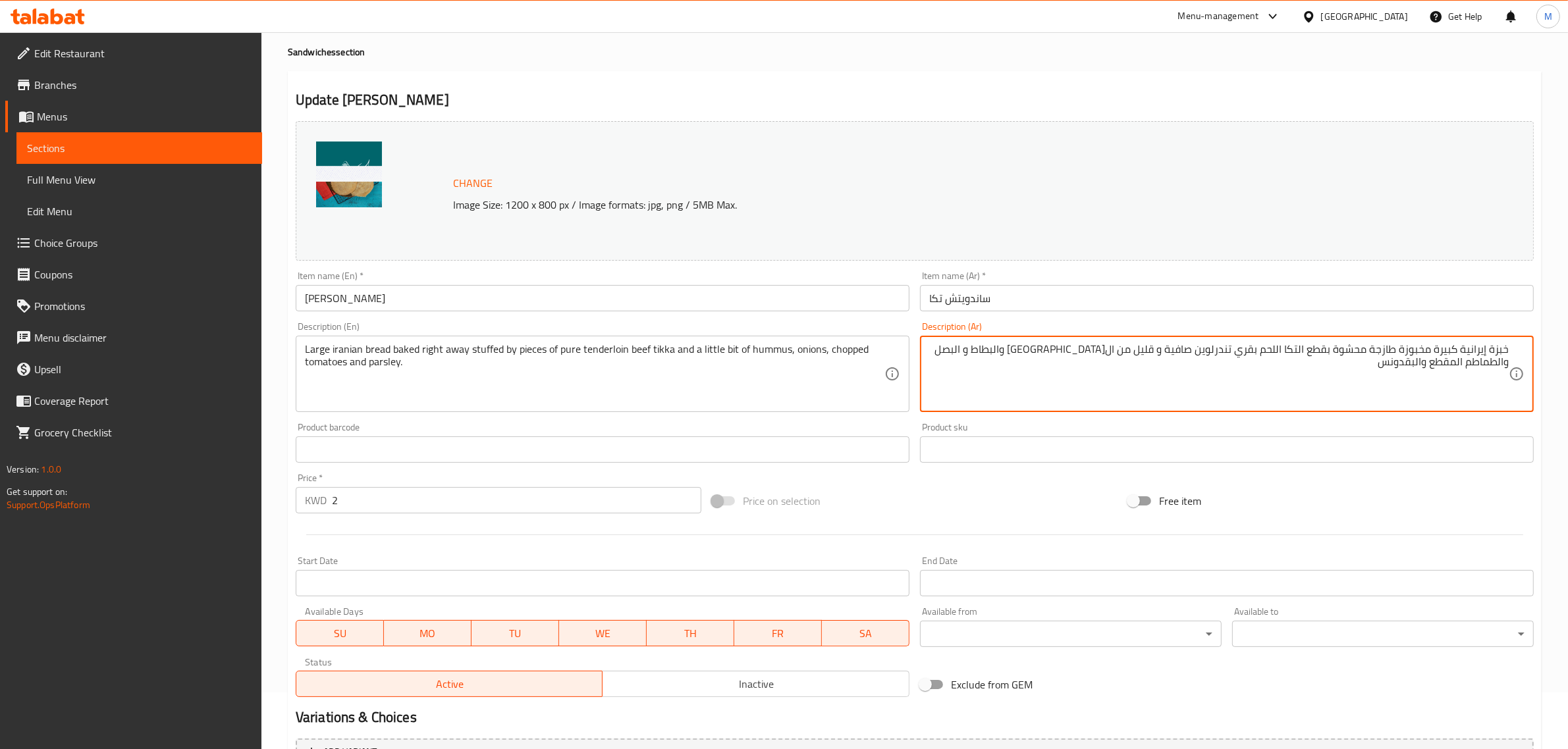
click at [1103, 406] on div "خبزة إيرانية كبيرة مخبوزة طازجة محشوة بقطع التكا اللحم بقري تندرلوين صافية و قل…" at bounding box center [1227, 374] width 614 height 77
click at [1134, 376] on textarea "خبزة إيرانية كبيرة مخبوزة طازجة محشوة بقطع التكا اللحم بقري تندرلوين صافية و قل…" at bounding box center [1219, 374] width 580 height 62
type textarea "خبزة إيرانية كبيرة مخبوزة طازجة محشوة بقطع التكا اللحم بقري تندرلوين صافية و قل…"
click at [937, 513] on div "Price on selection" at bounding box center [915, 501] width 416 height 36
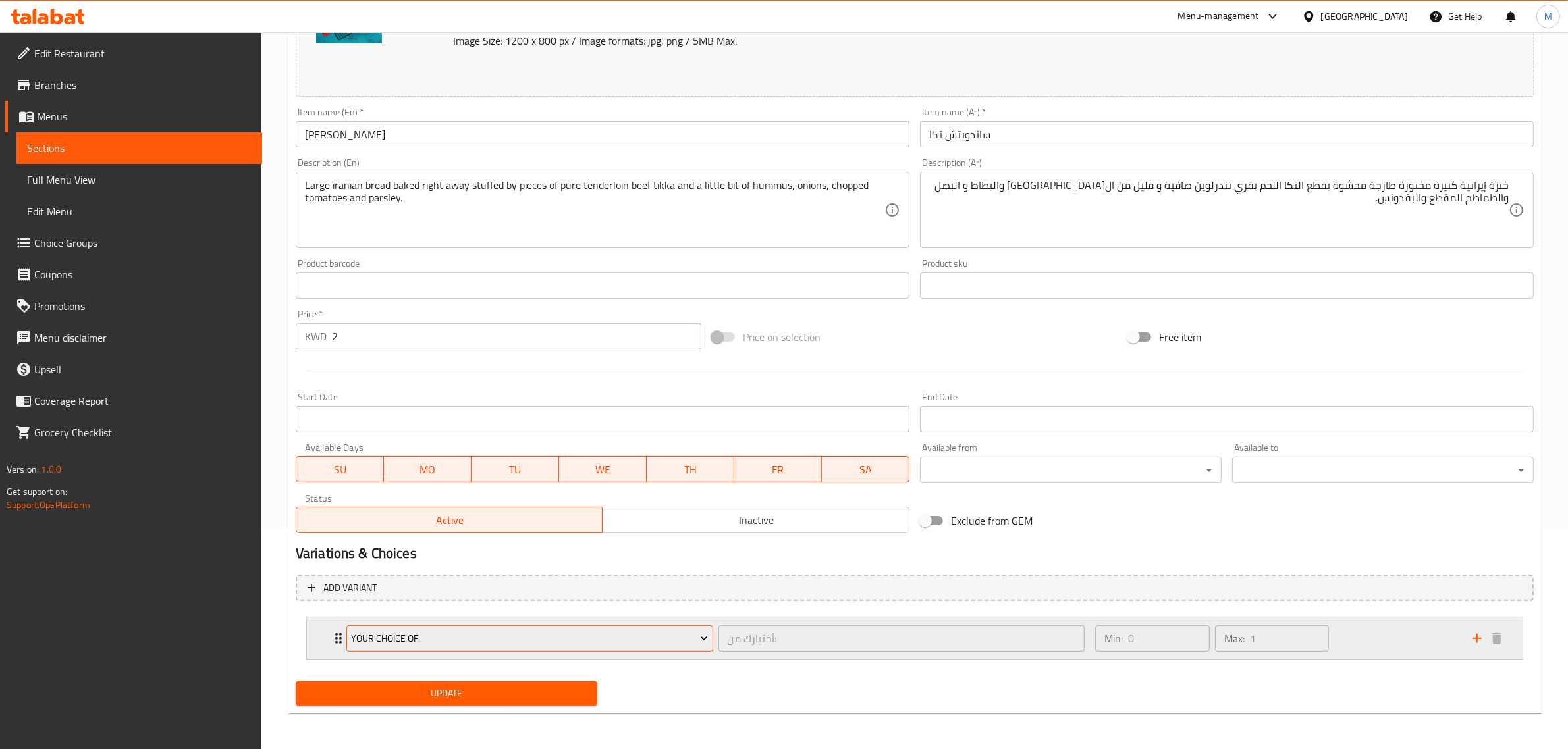
scroll to position [221, 0]
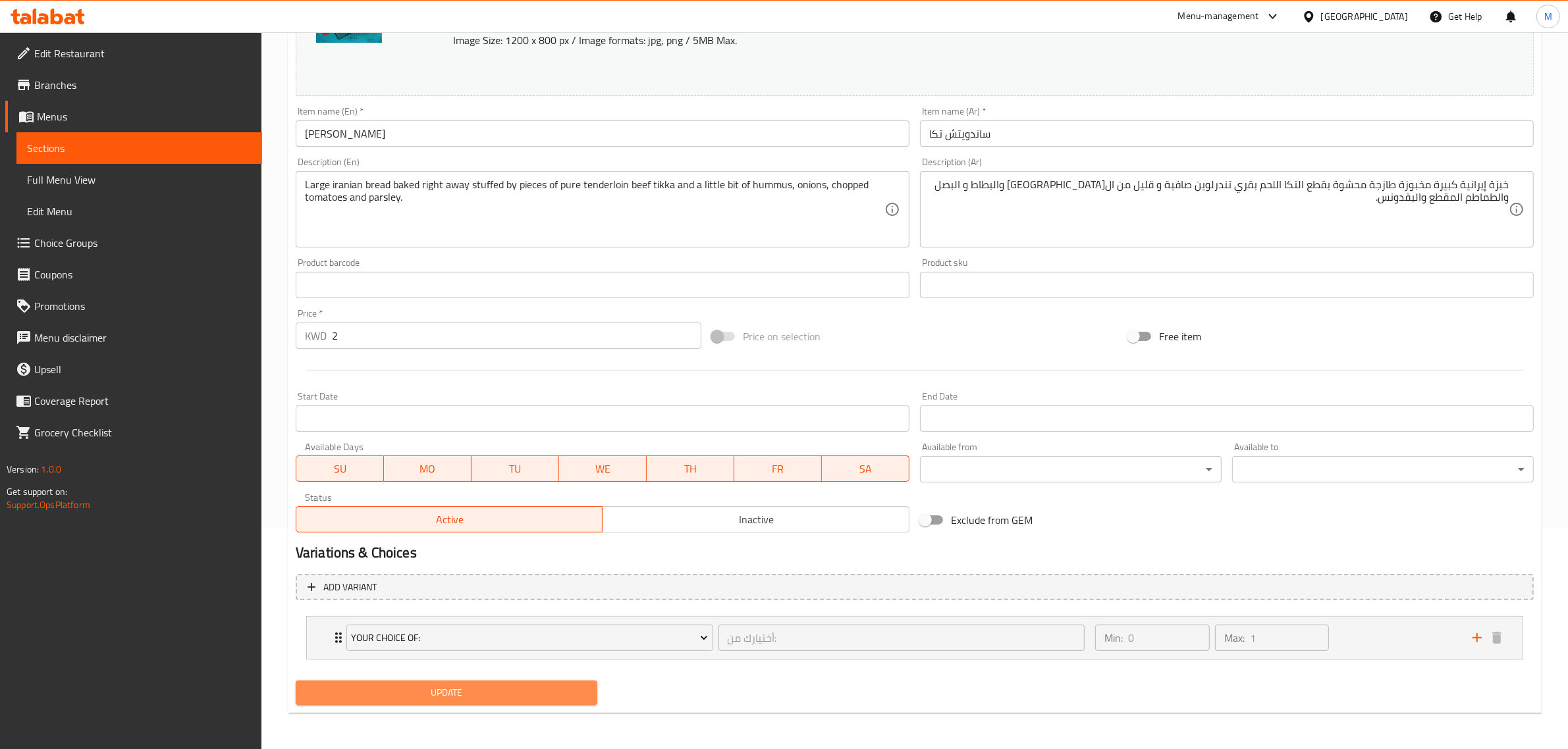
click at [548, 682] on button "Update" at bounding box center [446, 692] width 301 height 24
click at [524, 692] on span "Update" at bounding box center [446, 693] width 281 height 17
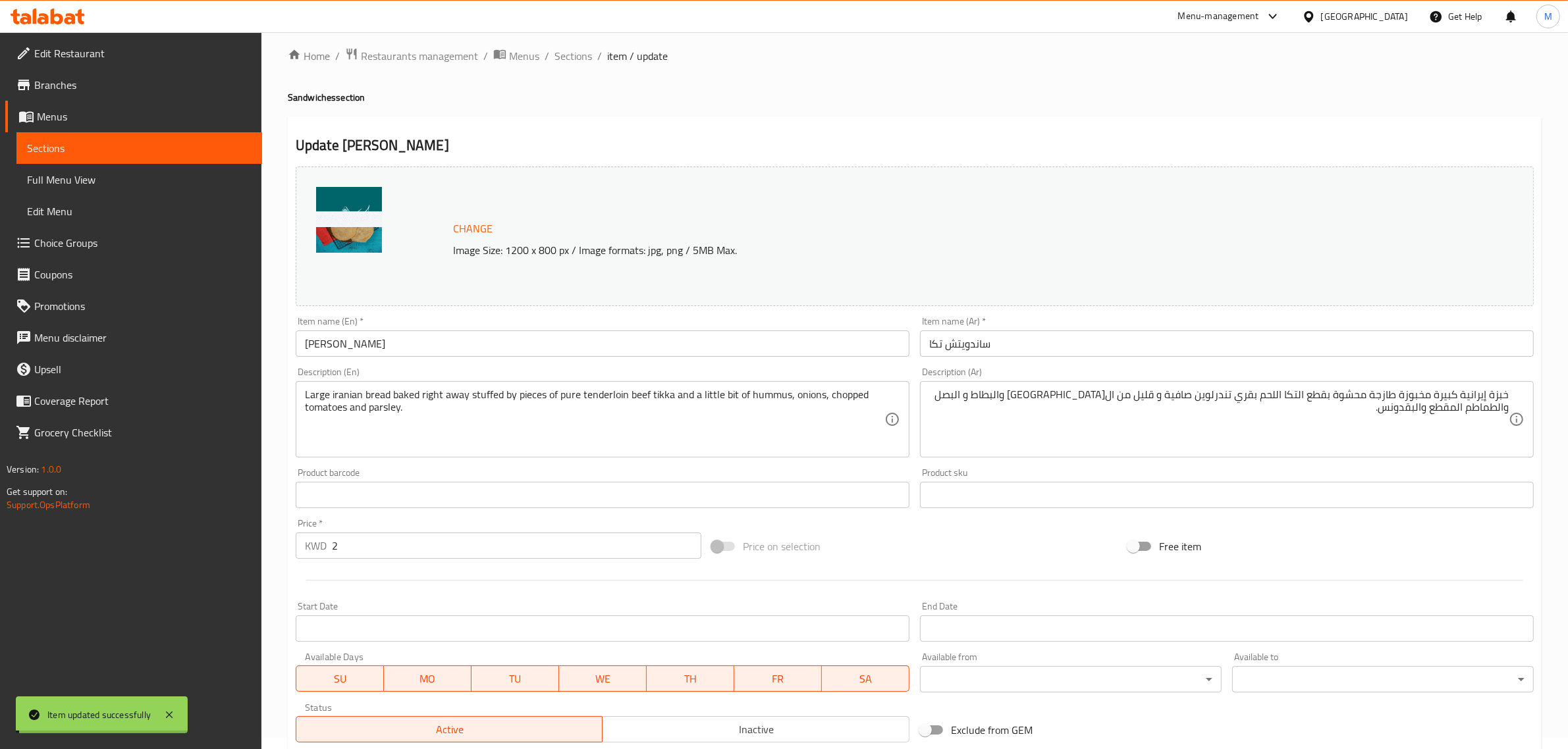
scroll to position [0, 0]
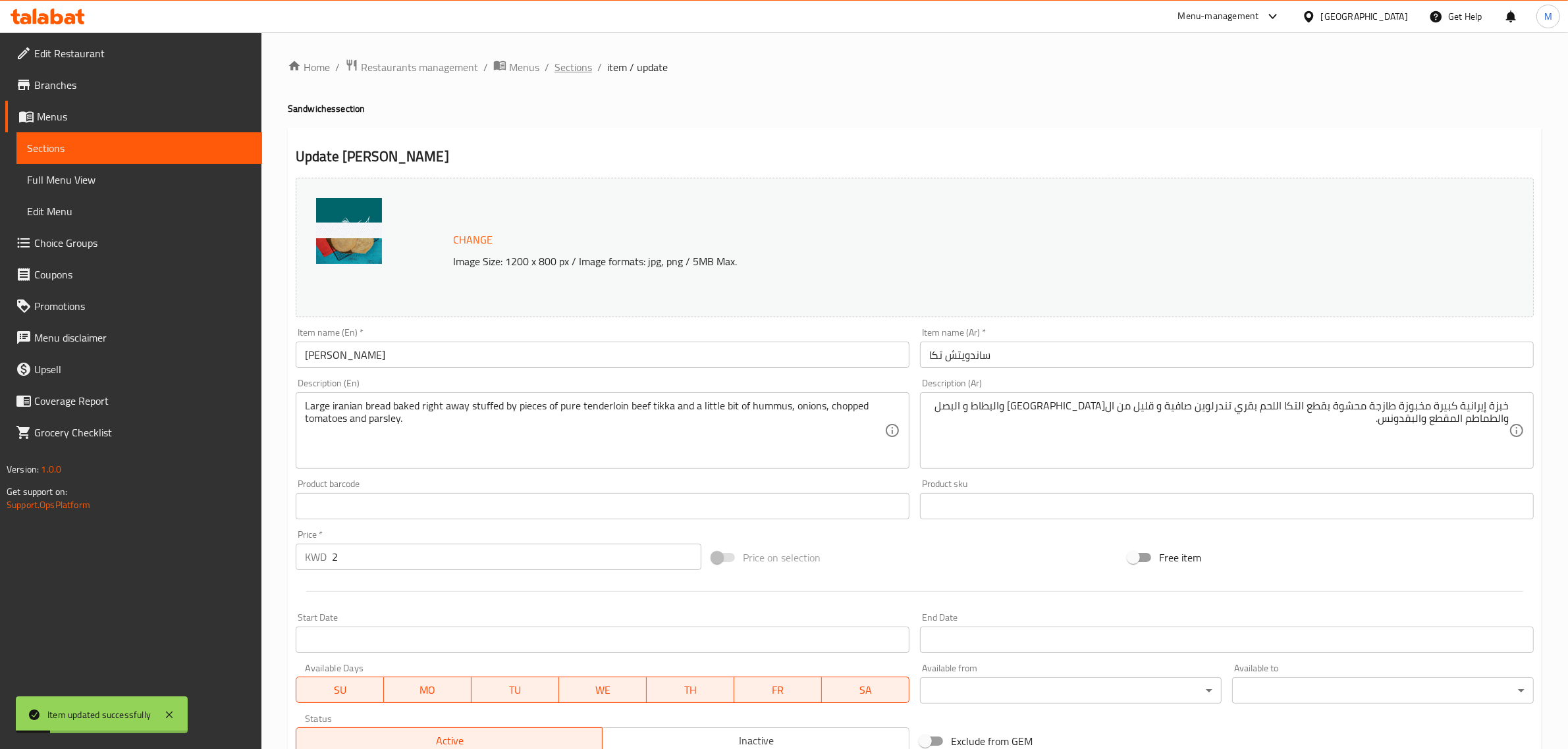
click at [570, 71] on span "Sections" at bounding box center [573, 67] width 37 height 16
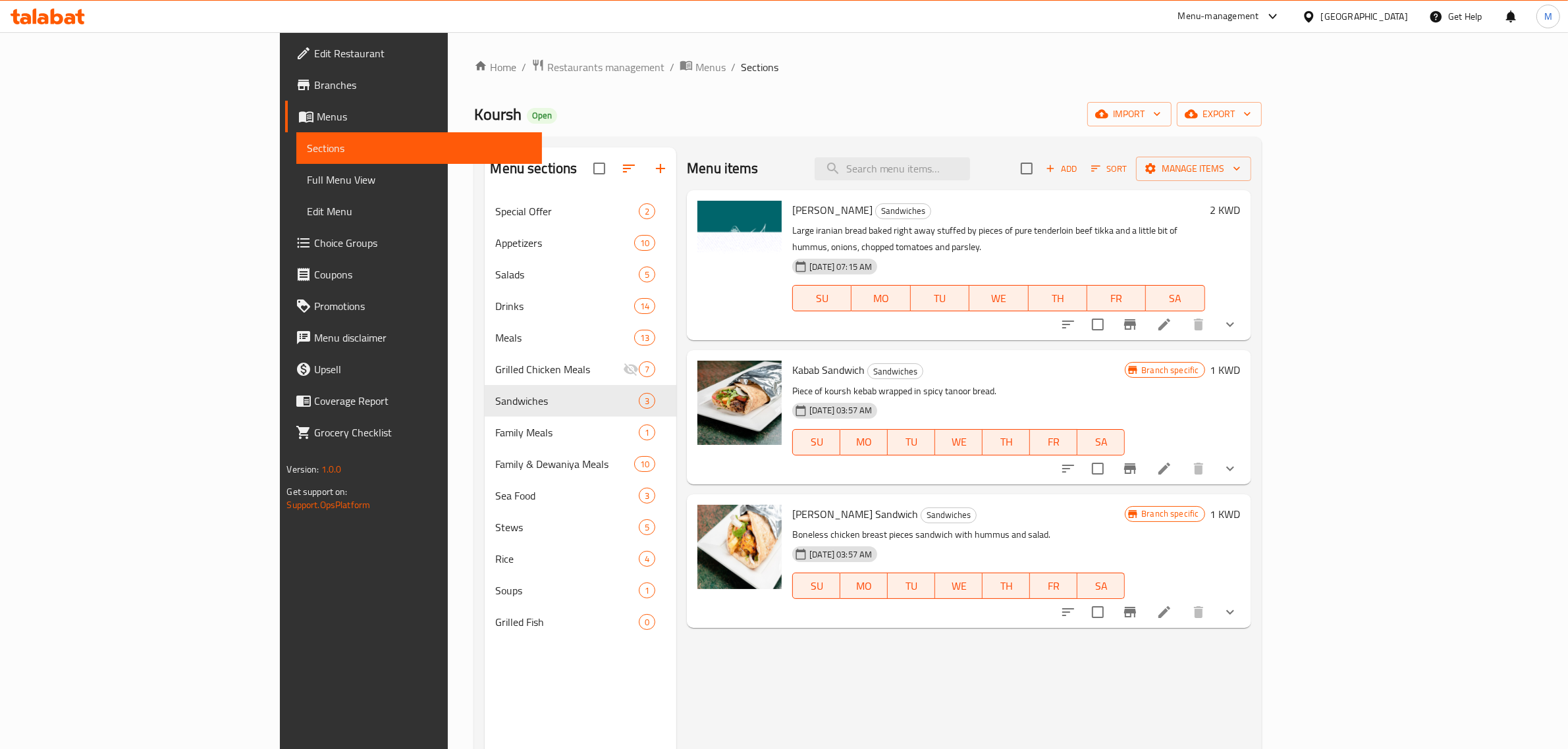
click at [1101, 494] on div "Sheesh Tawook Sandwich Sandwiches Boneless chicken breast pieces sandwich with …" at bounding box center [968, 561] width 564 height 134
click at [952, 613] on div "Menu items Add Sort Manage items Tikka Sandwitch Sandwiches Large iranian bread…" at bounding box center [963, 522] width 575 height 749
click at [1138, 461] on icon "Branch-specific-item" at bounding box center [1130, 469] width 16 height 16
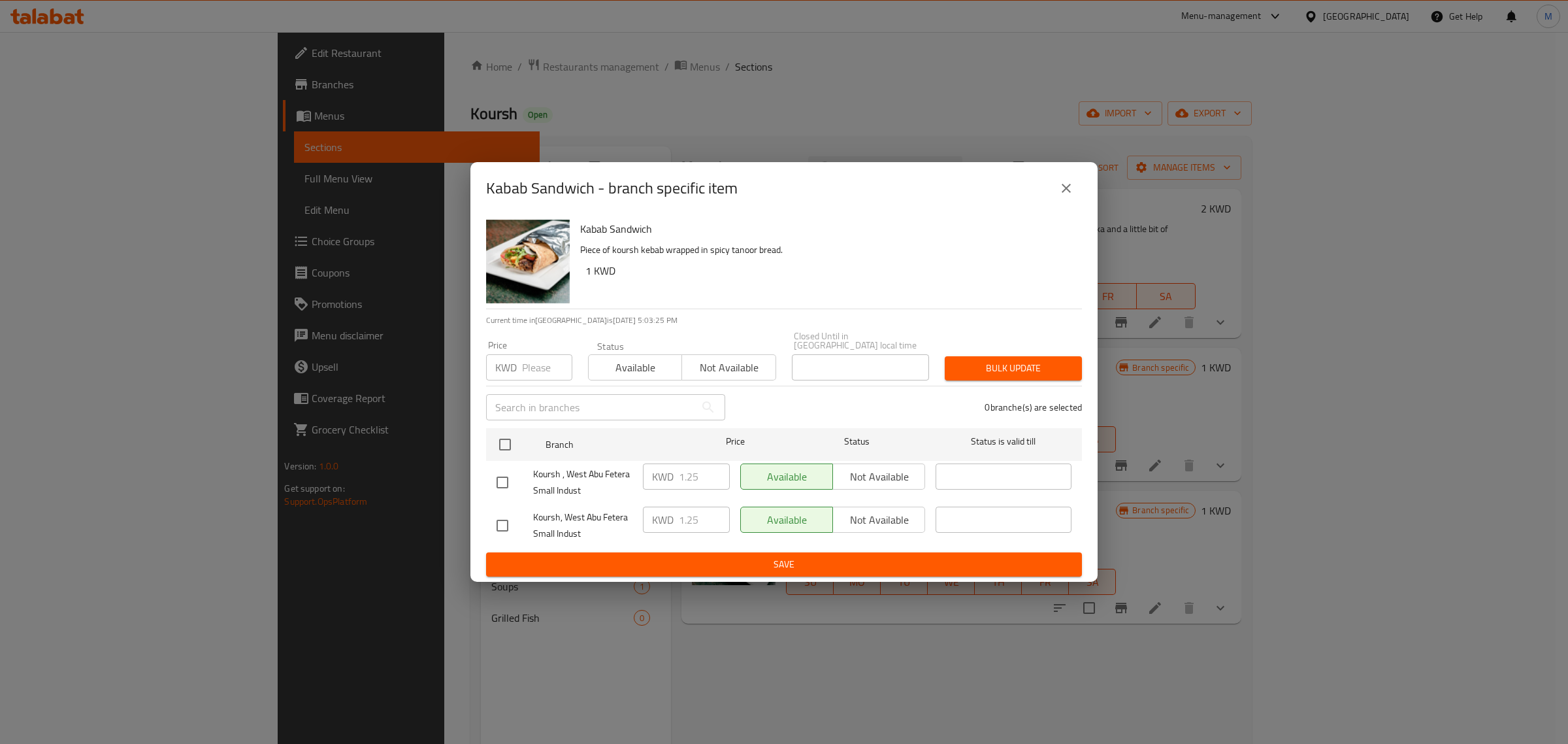
drag, startPoint x: 501, startPoint y: 522, endPoint x: 527, endPoint y: 518, distance: 26.3
click at [501, 522] on input "checkbox" at bounding box center [502, 525] width 27 height 27
checkbox input "true"
click at [708, 517] on input "1.25" at bounding box center [705, 520] width 51 height 26
paste input "0"
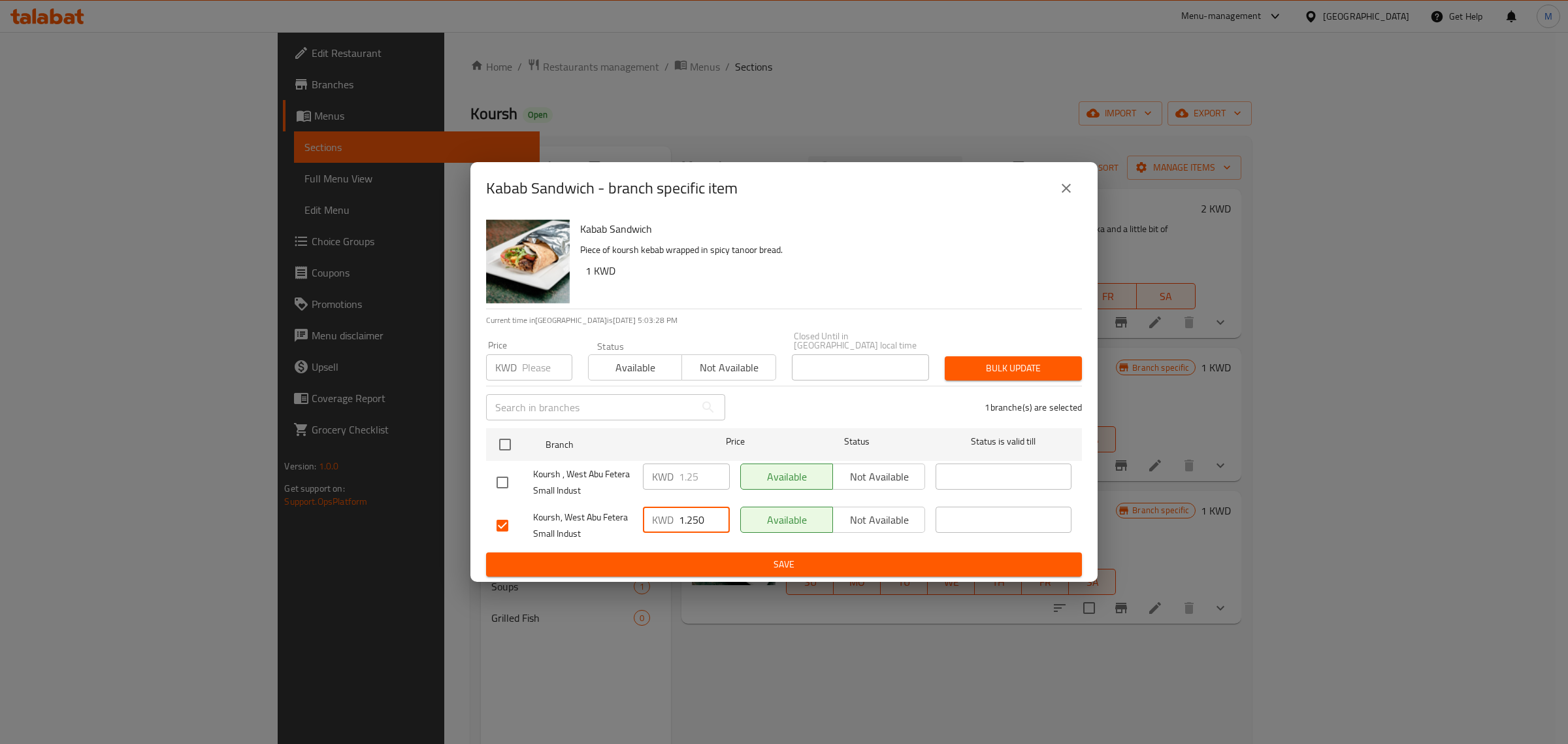
type input "1.250"
click at [506, 483] on input "checkbox" at bounding box center [502, 482] width 27 height 27
checkbox input "true"
click at [694, 475] on input "1.25" at bounding box center [705, 477] width 51 height 26
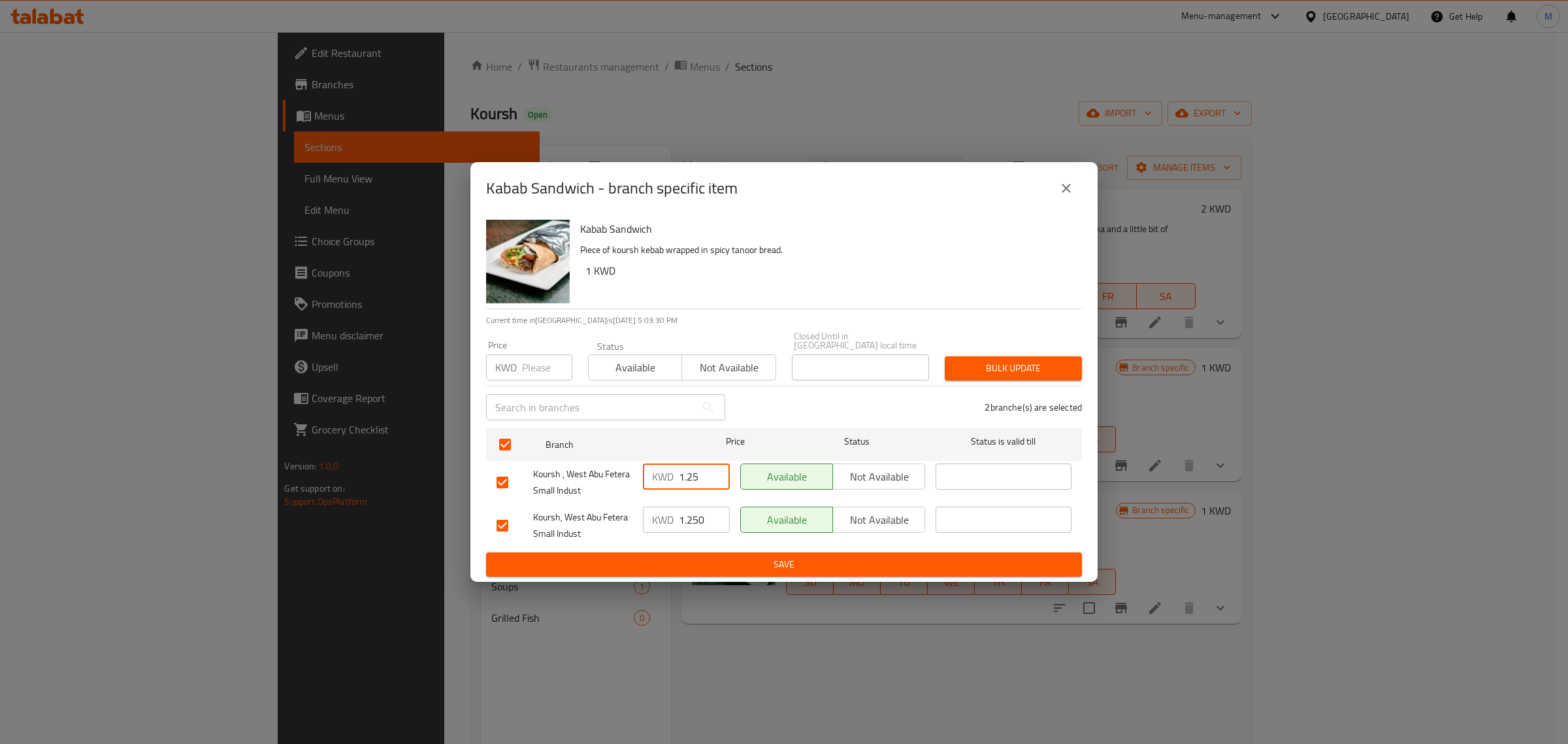
click at [694, 475] on input "1.25" at bounding box center [705, 477] width 51 height 26
paste input "0"
type input "1.250"
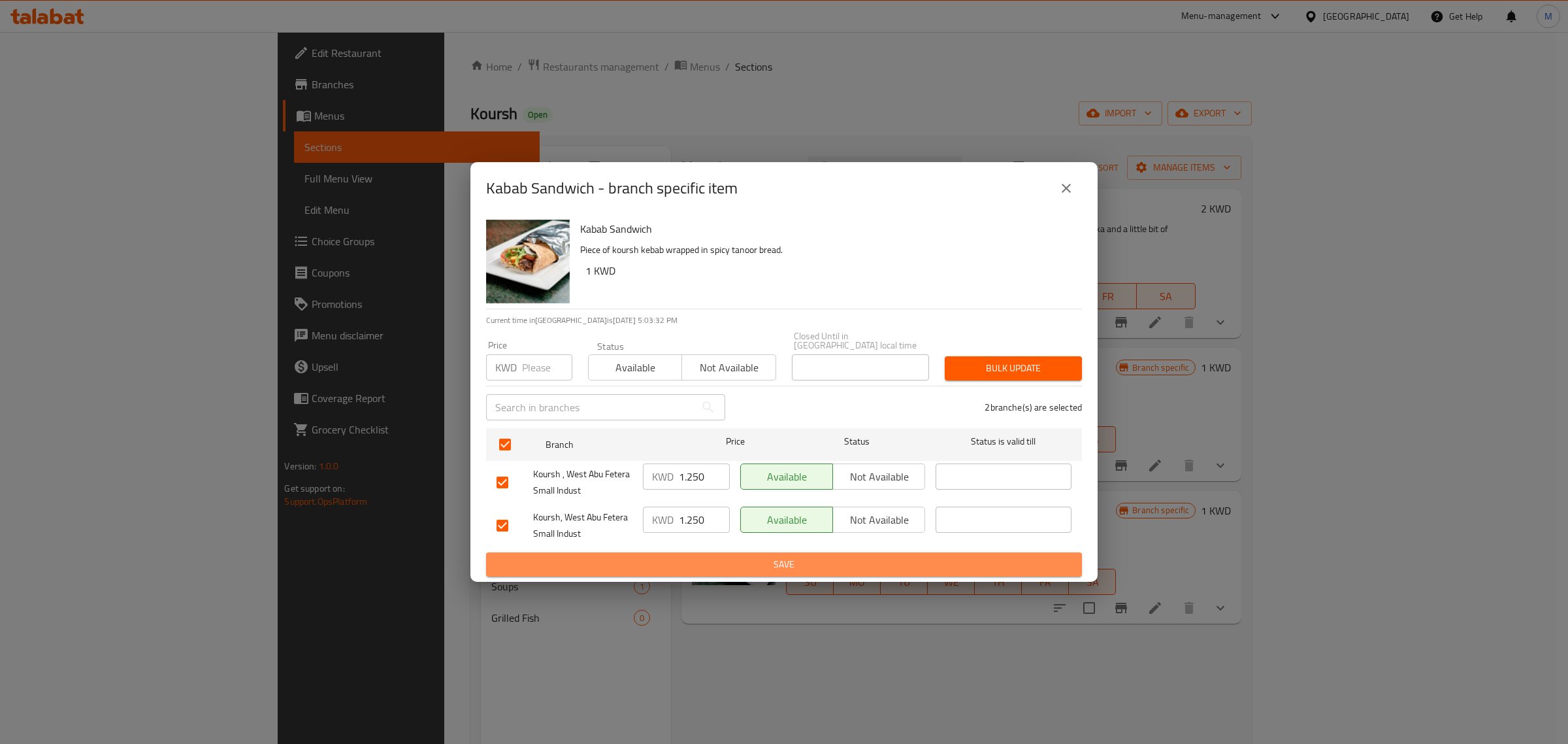
click at [724, 570] on button "Save" at bounding box center [783, 564] width 596 height 24
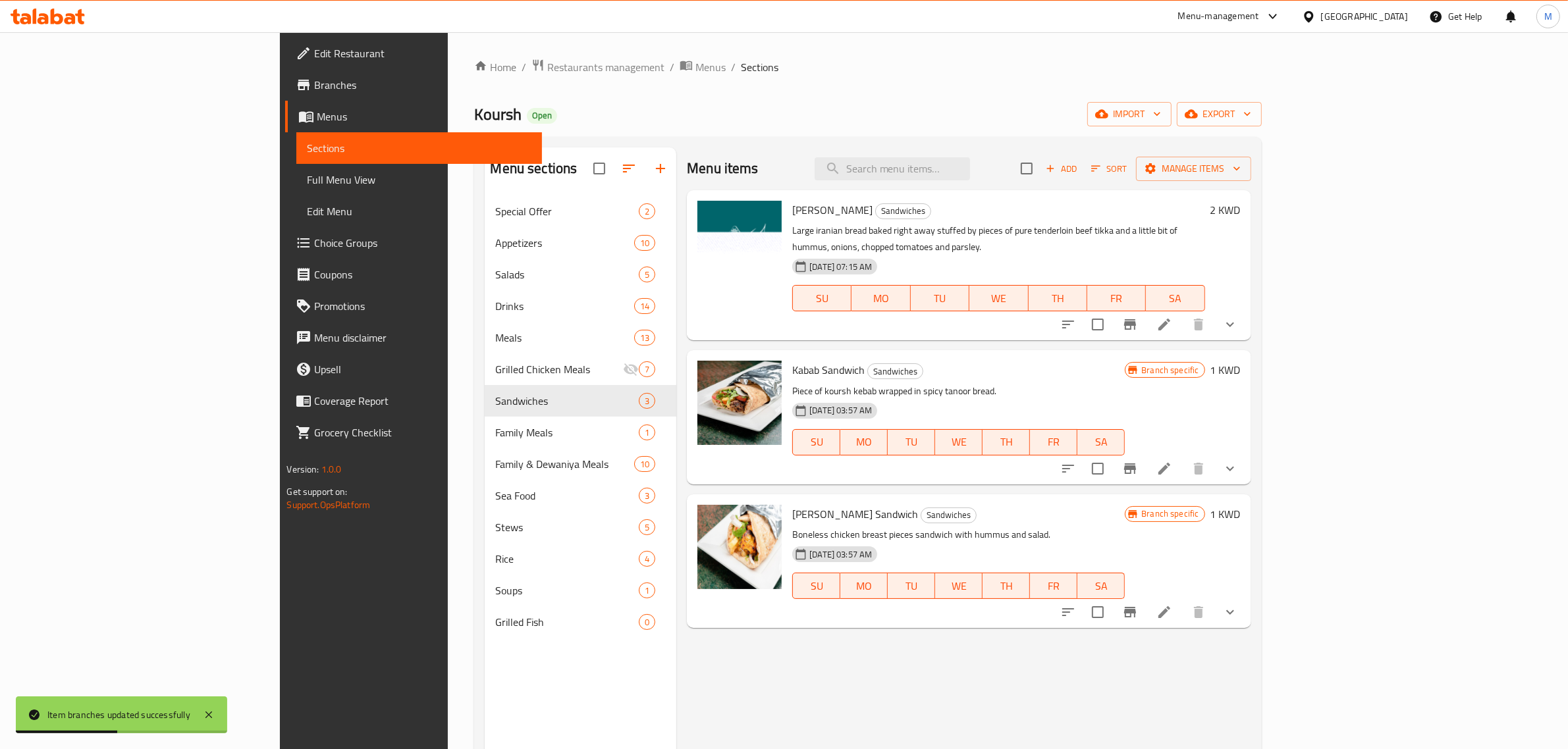
click at [1241, 360] on h6 "1 KWD" at bounding box center [1226, 370] width 30 height 18
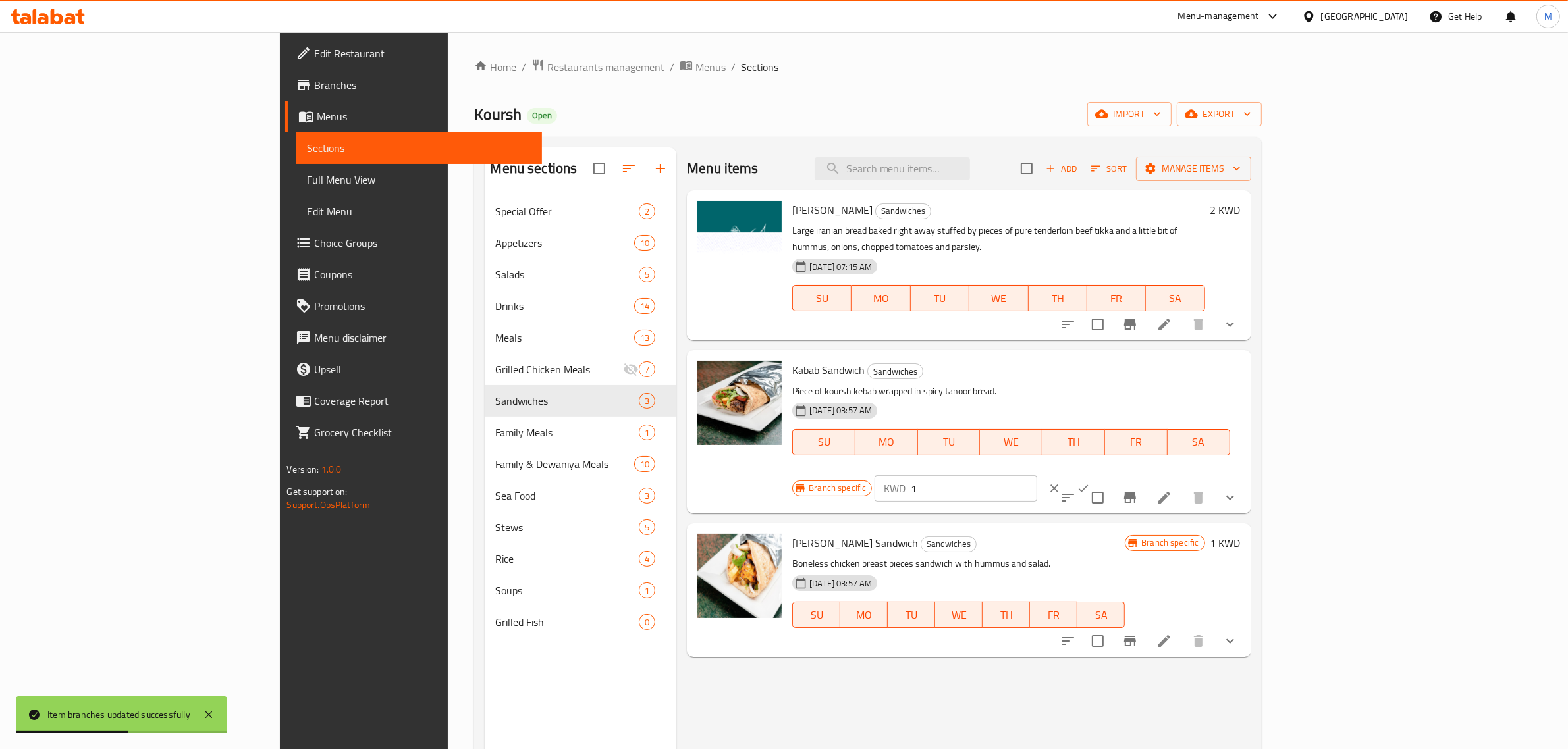
click at [1038, 475] on input "1" at bounding box center [974, 489] width 127 height 27
paste input ".250"
type input "1.250"
click at [1090, 482] on icon "ok" at bounding box center [1083, 489] width 13 height 13
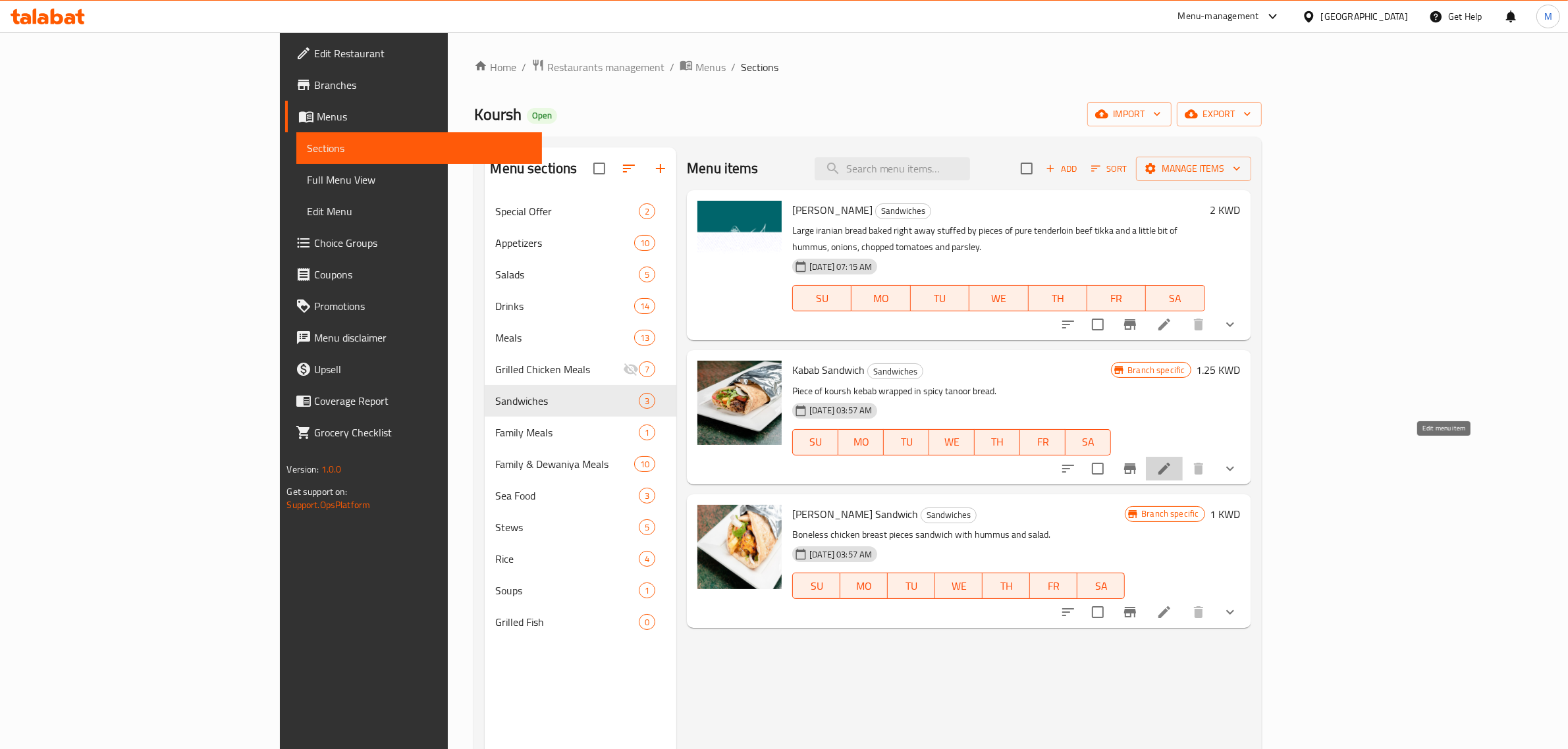
click at [1171, 463] on icon at bounding box center [1164, 469] width 12 height 12
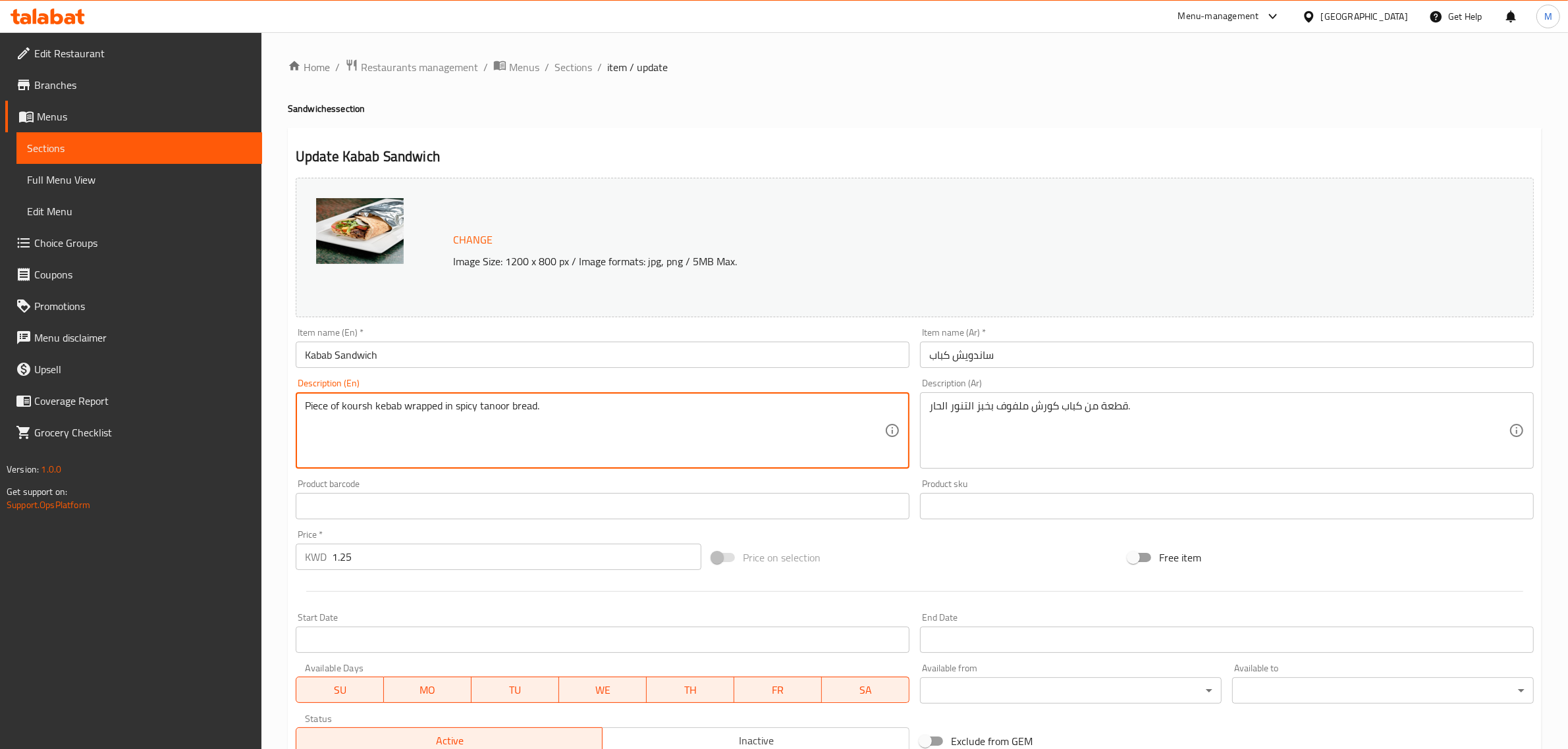
paste textarea "A skewer of korsh kebab wrapped in fresh tandoor bread with potatoes and sal"
type textarea "A skewer of korsh kebab wrapped in fresh tandoor bread with potatoes and salad."
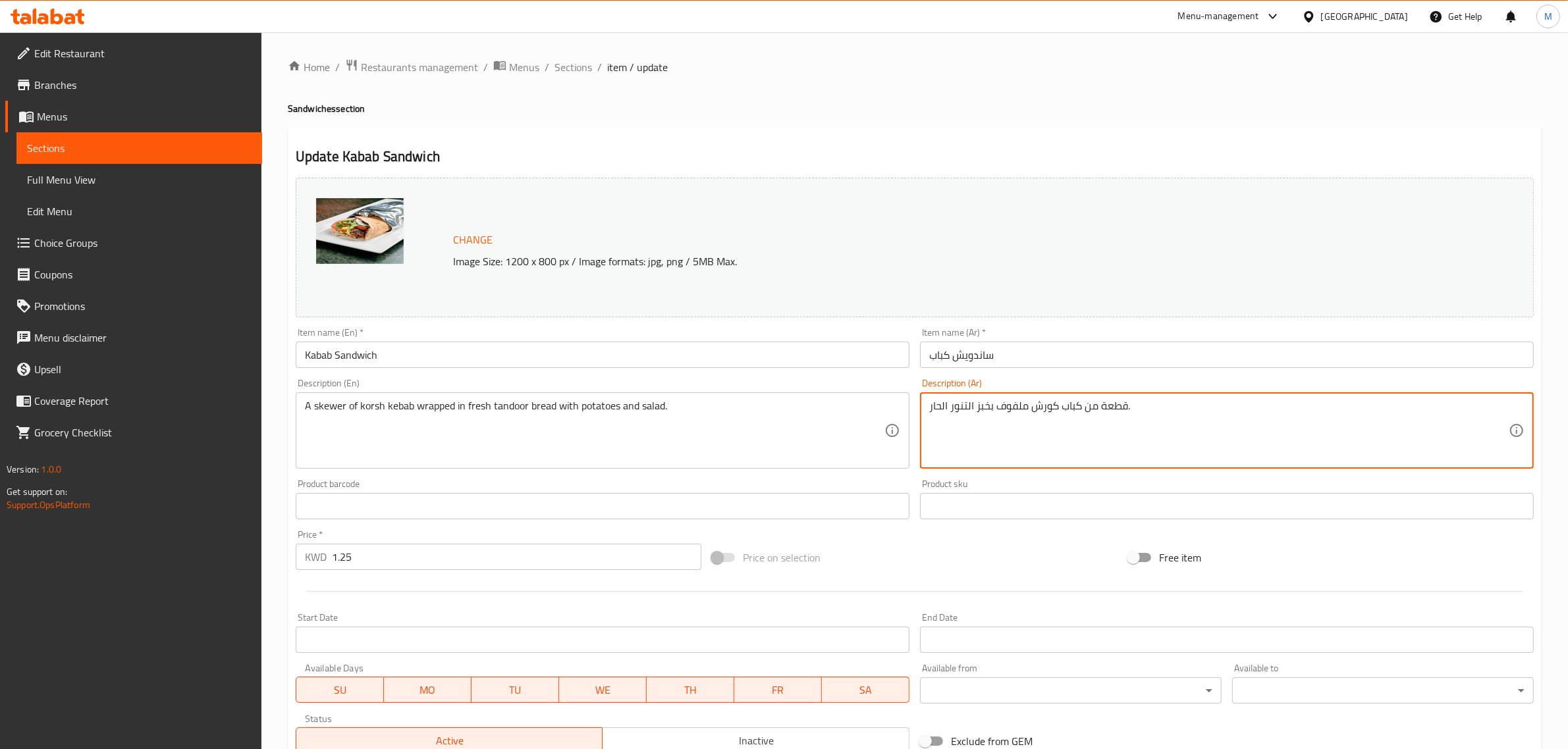
paste textarea "سيخ من كباب كورش ملفوف بخبز التنور الطازج مع البطاط والسلطة"
click at [1054, 407] on textarea "سيخ من كباب كورش ملفوف بخبز التنور الطازج مع البطاط والسلطة ." at bounding box center [1219, 430] width 580 height 62
type textarea "سيخ من كباب كورش ملفوف بخبز التندور الطازج مع البطاط والسلطة ."
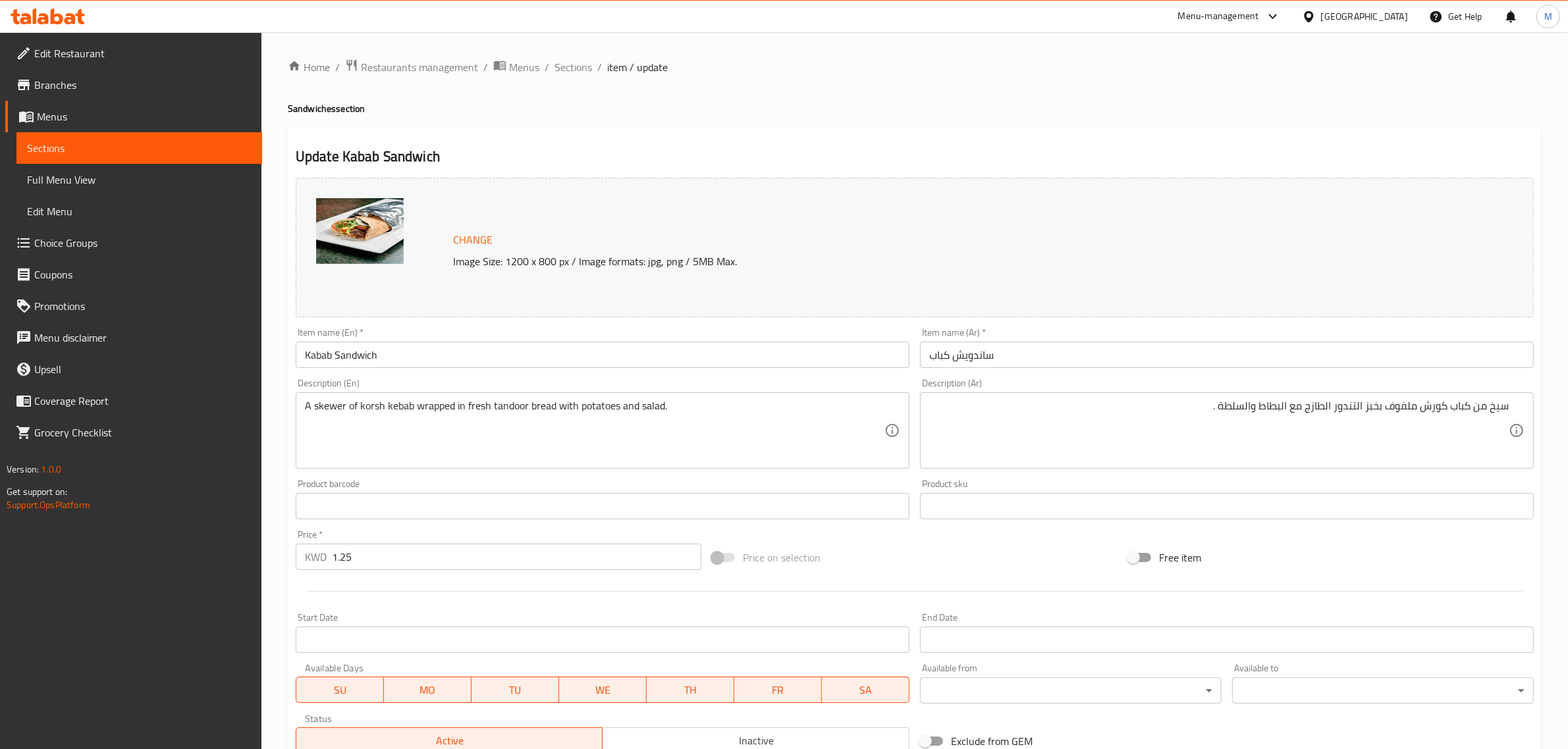
drag, startPoint x: 1064, startPoint y: 533, endPoint x: 1029, endPoint y: 547, distance: 37.7
drag, startPoint x: 1029, startPoint y: 547, endPoint x: 988, endPoint y: 554, distance: 41.6
click at [988, 554] on div "Price on selection" at bounding box center [915, 558] width 416 height 36
click at [950, 550] on div "Price on selection" at bounding box center [915, 558] width 416 height 36
click at [894, 560] on div "Price on selection" at bounding box center [915, 558] width 416 height 36
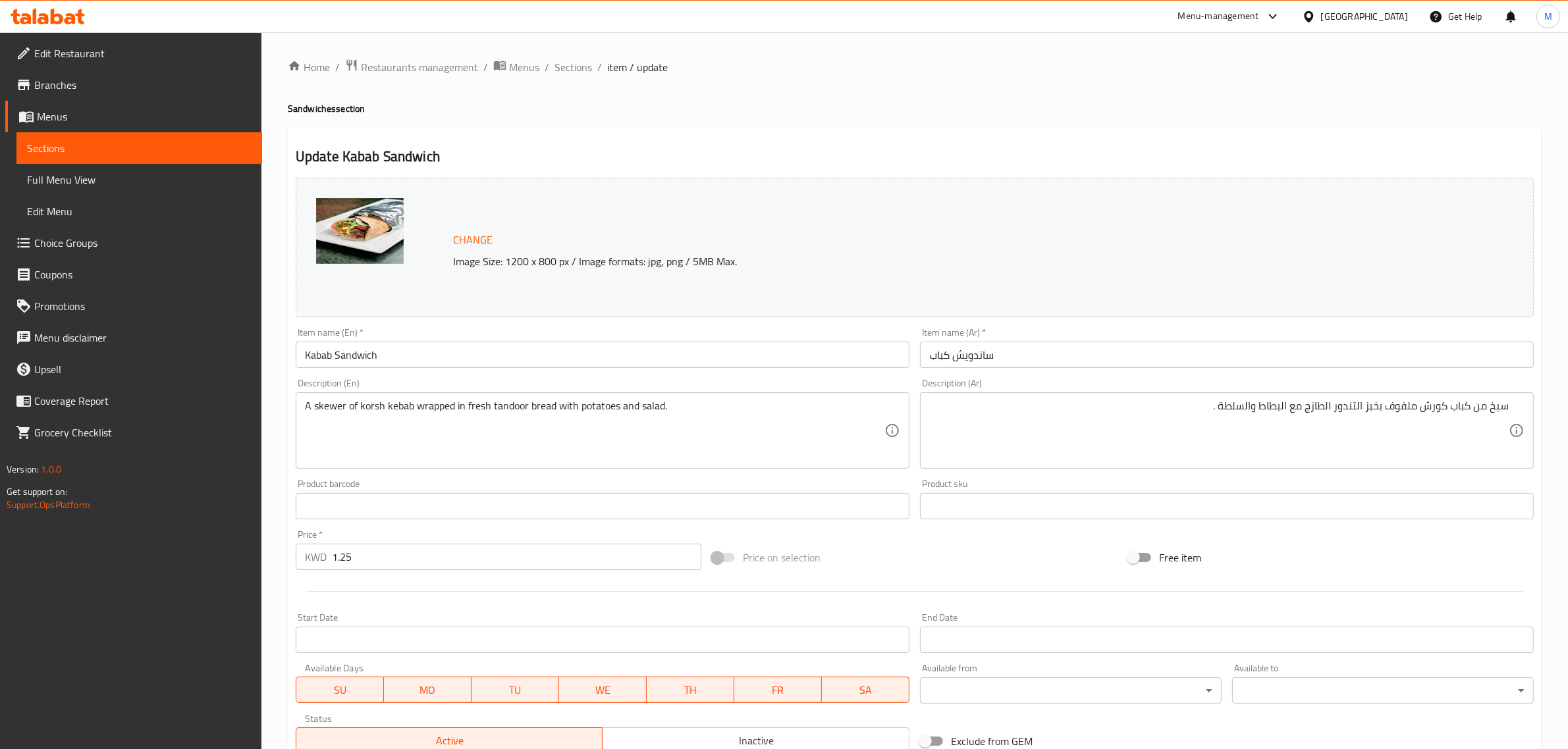
click at [963, 560] on div "Price on selection" at bounding box center [915, 558] width 416 height 36
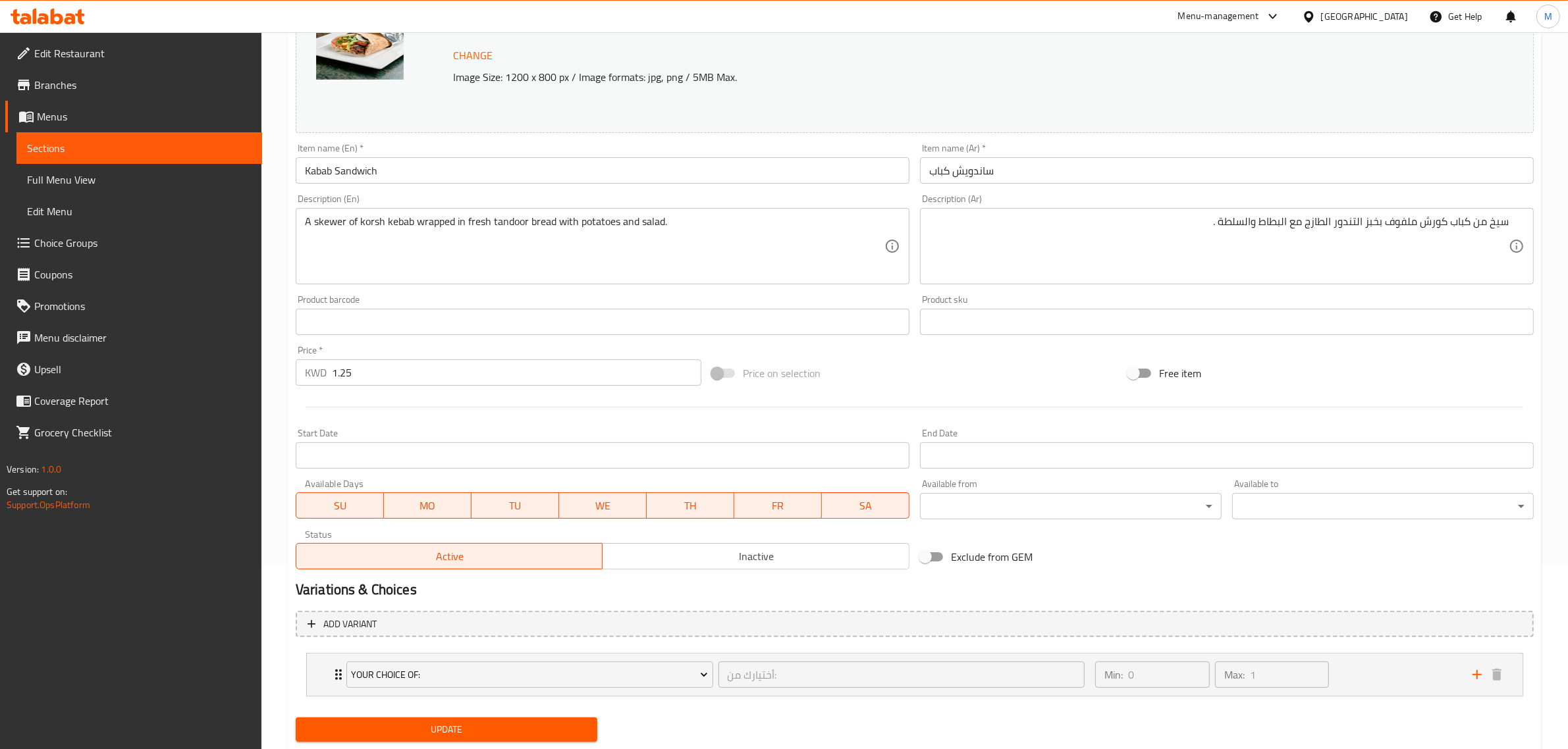
scroll to position [221, 0]
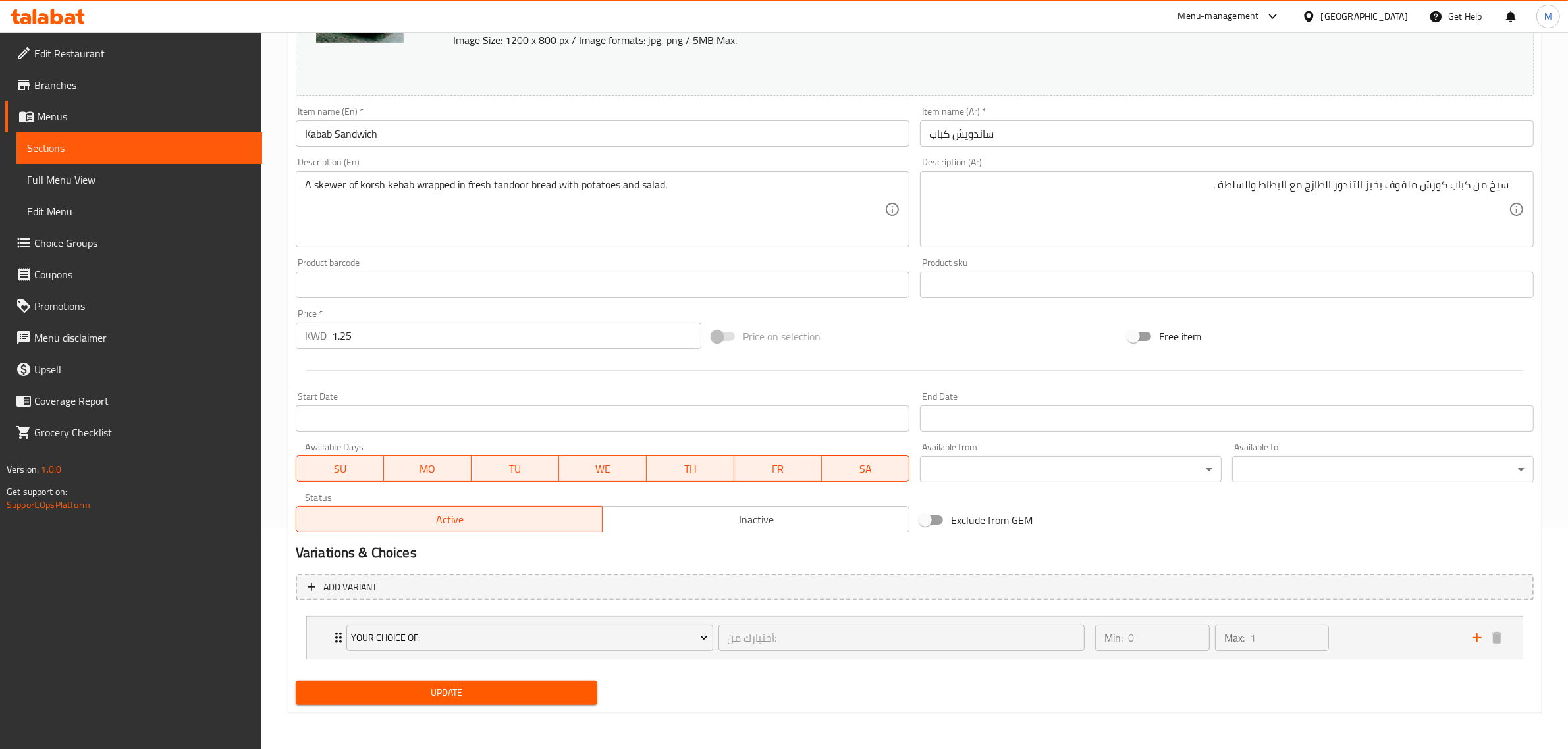
click at [502, 685] on span "Update" at bounding box center [446, 693] width 281 height 17
click at [511, 697] on span "Update" at bounding box center [446, 693] width 281 height 17
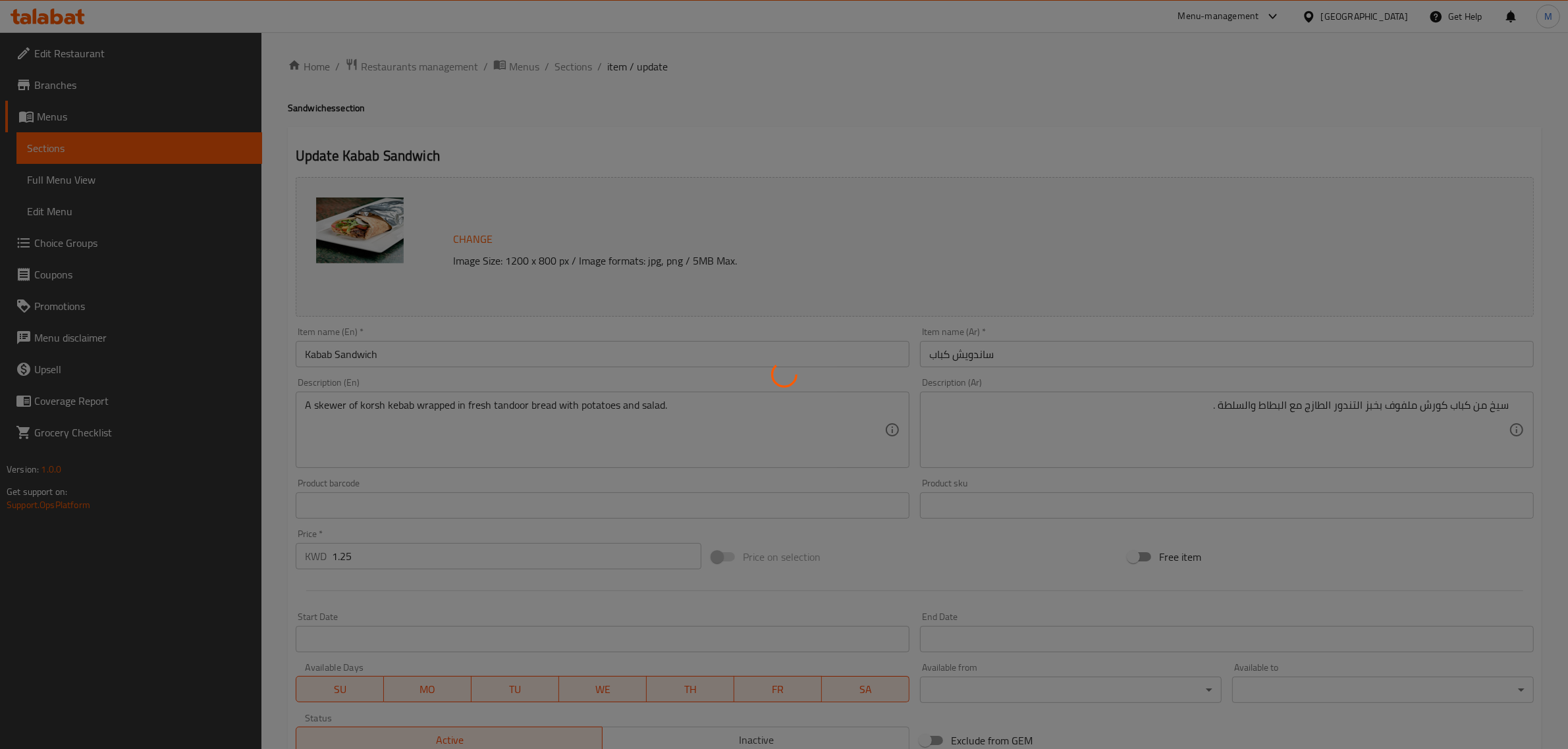
scroll to position [0, 0]
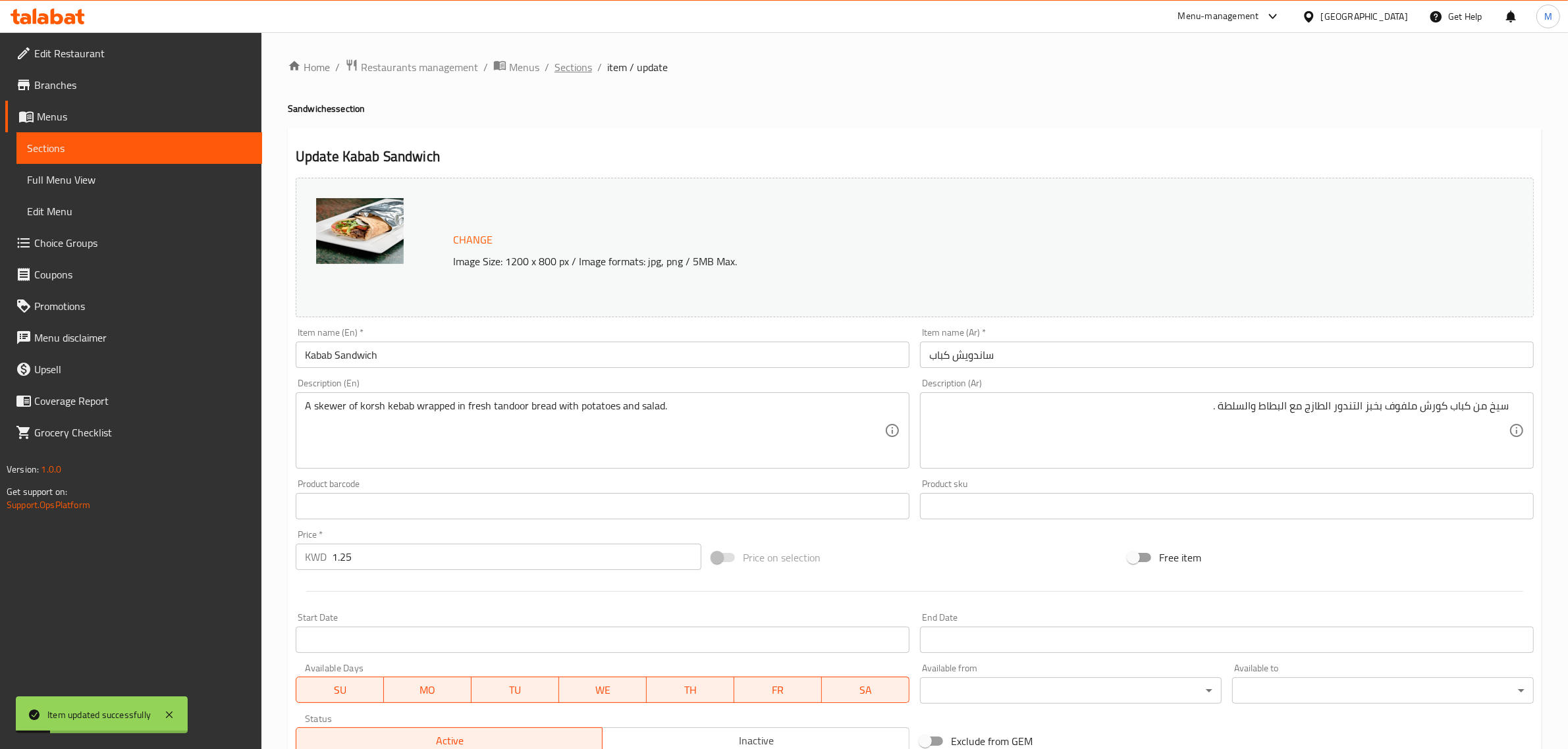
click at [580, 69] on span "Sections" at bounding box center [573, 67] width 37 height 16
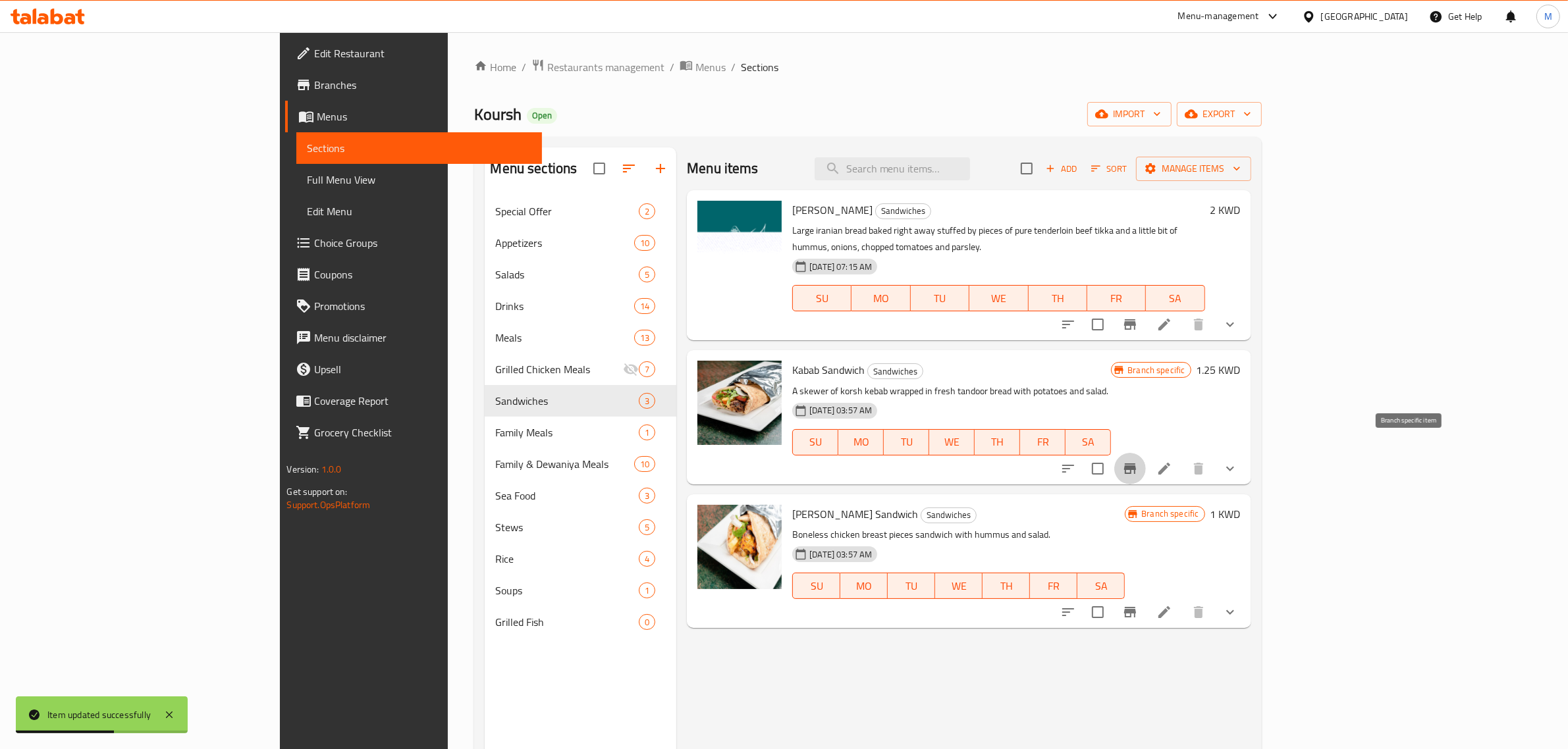
click at [1136, 464] on icon "Branch-specific-item" at bounding box center [1130, 469] width 12 height 11
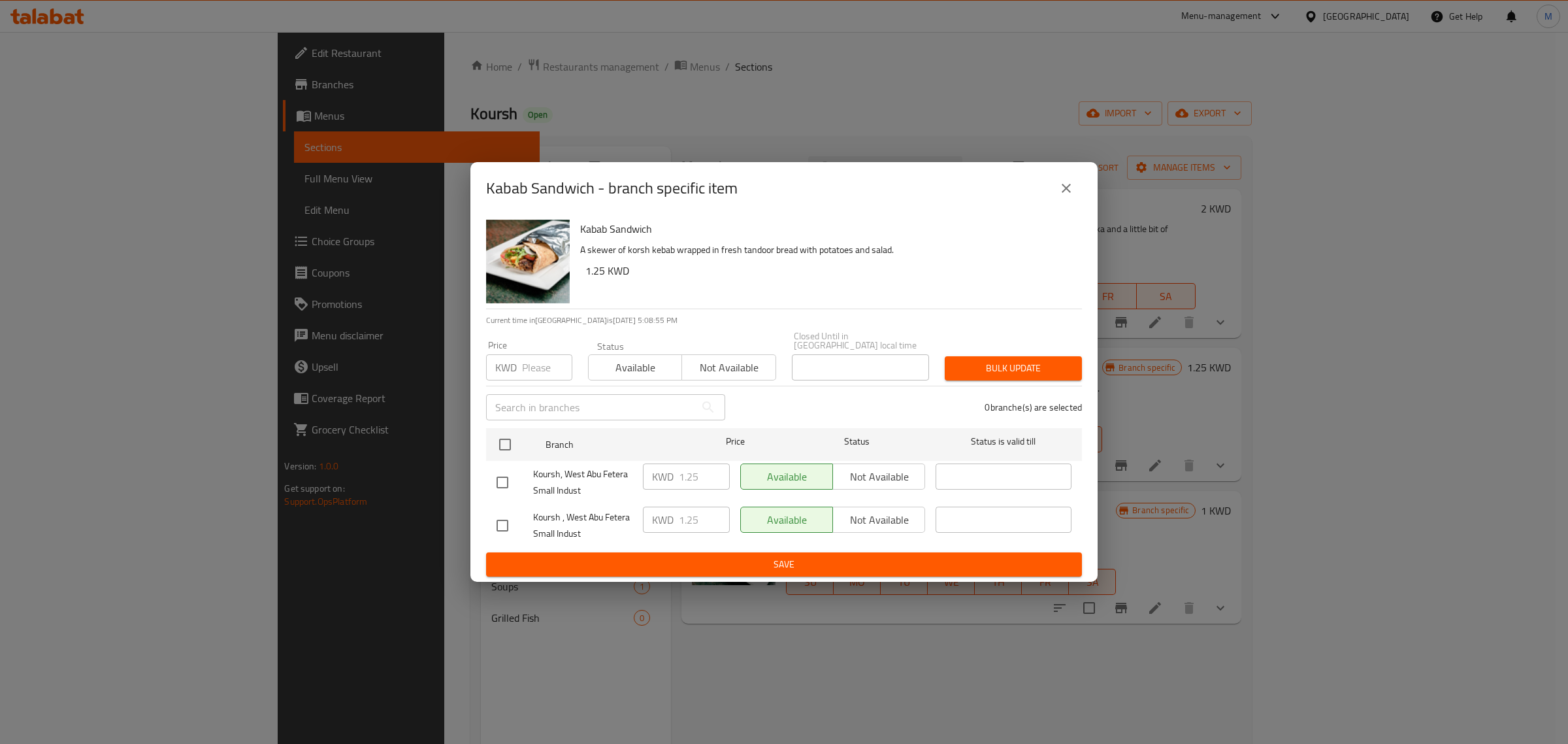
click at [1071, 193] on icon "close" at bounding box center [1066, 188] width 16 height 16
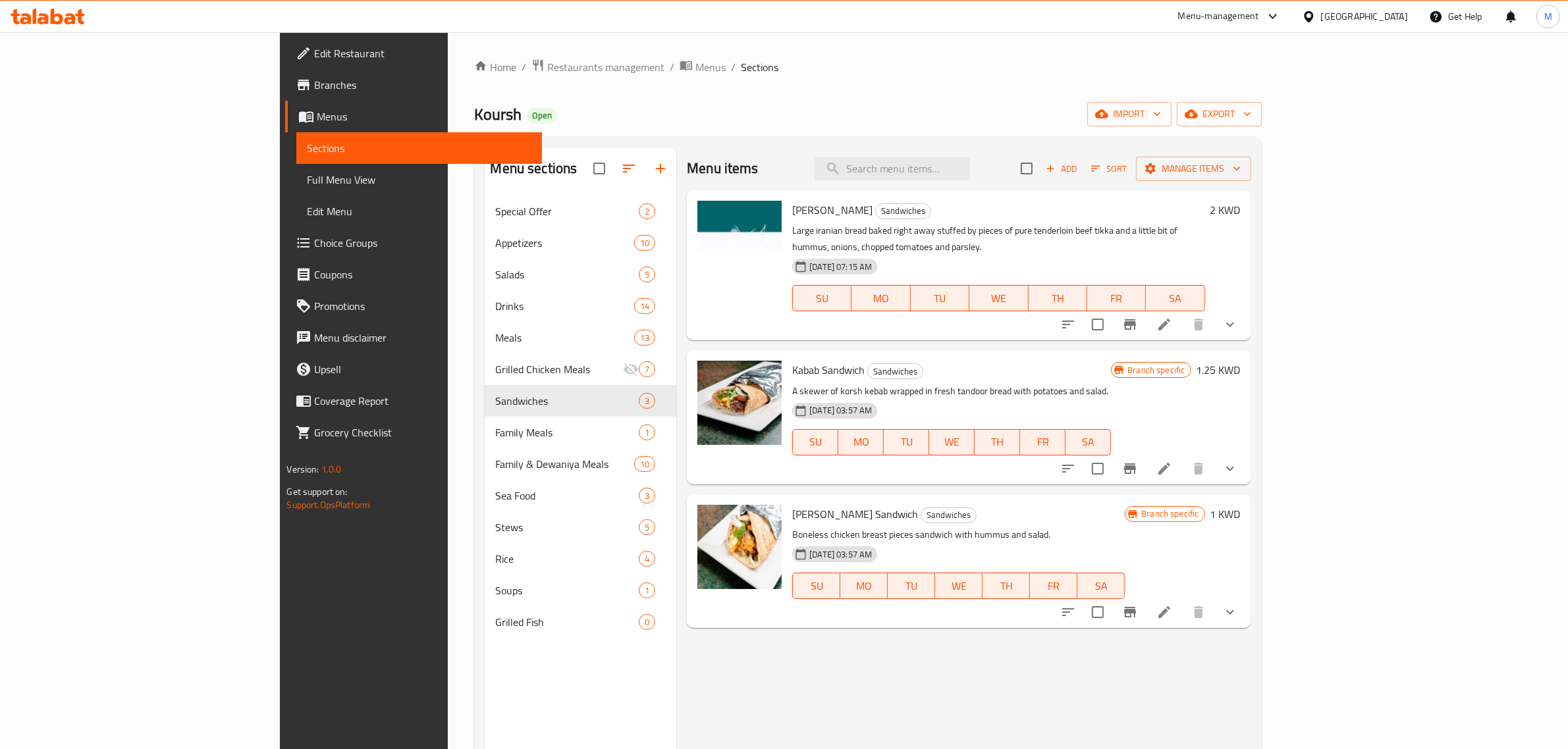
click at [1241, 505] on h6 "1 KWD" at bounding box center [1226, 514] width 30 height 18
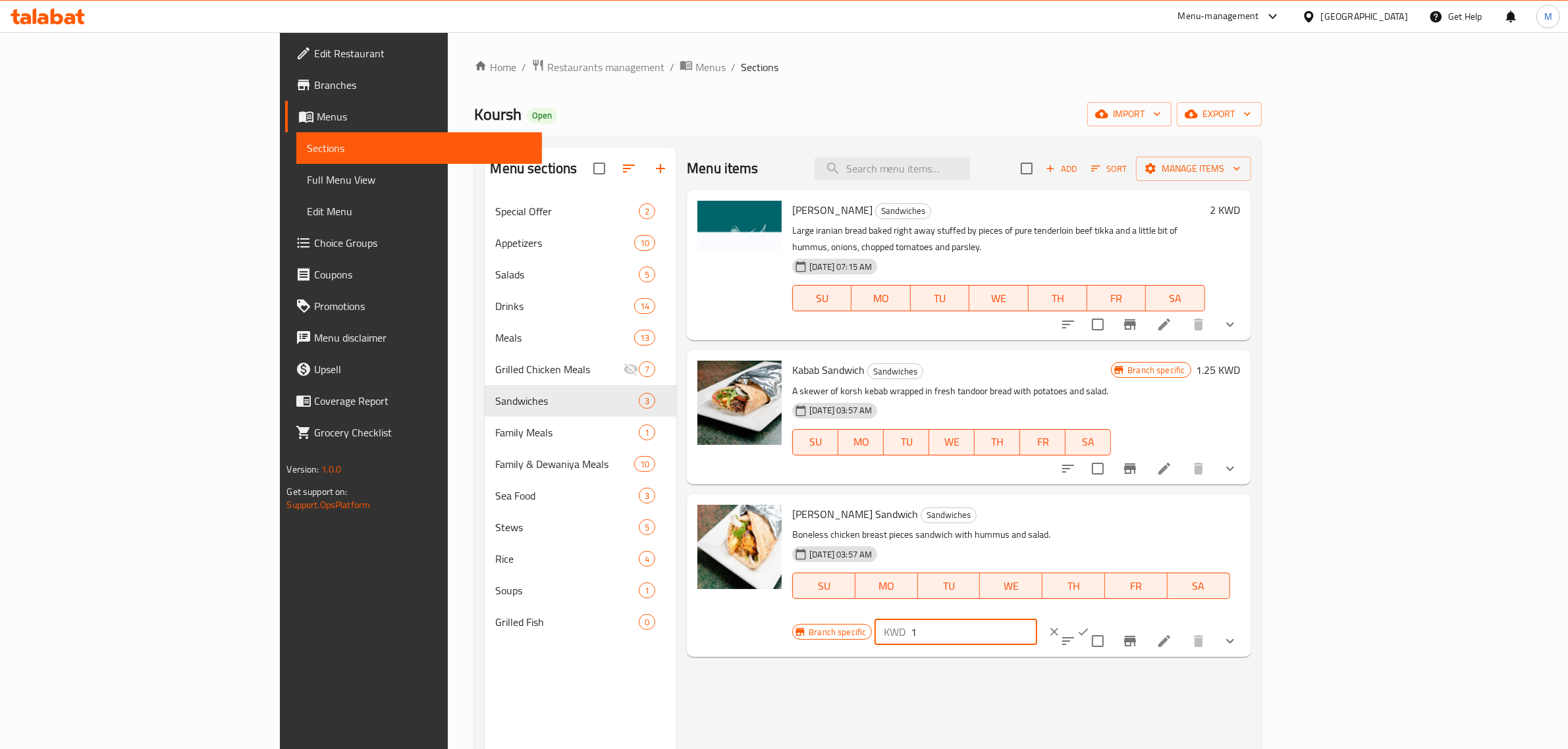
click at [1038, 619] on input "1" at bounding box center [974, 632] width 127 height 27
paste input ".250"
type input "1.250"
click at [1098, 618] on button "ok" at bounding box center [1083, 632] width 29 height 29
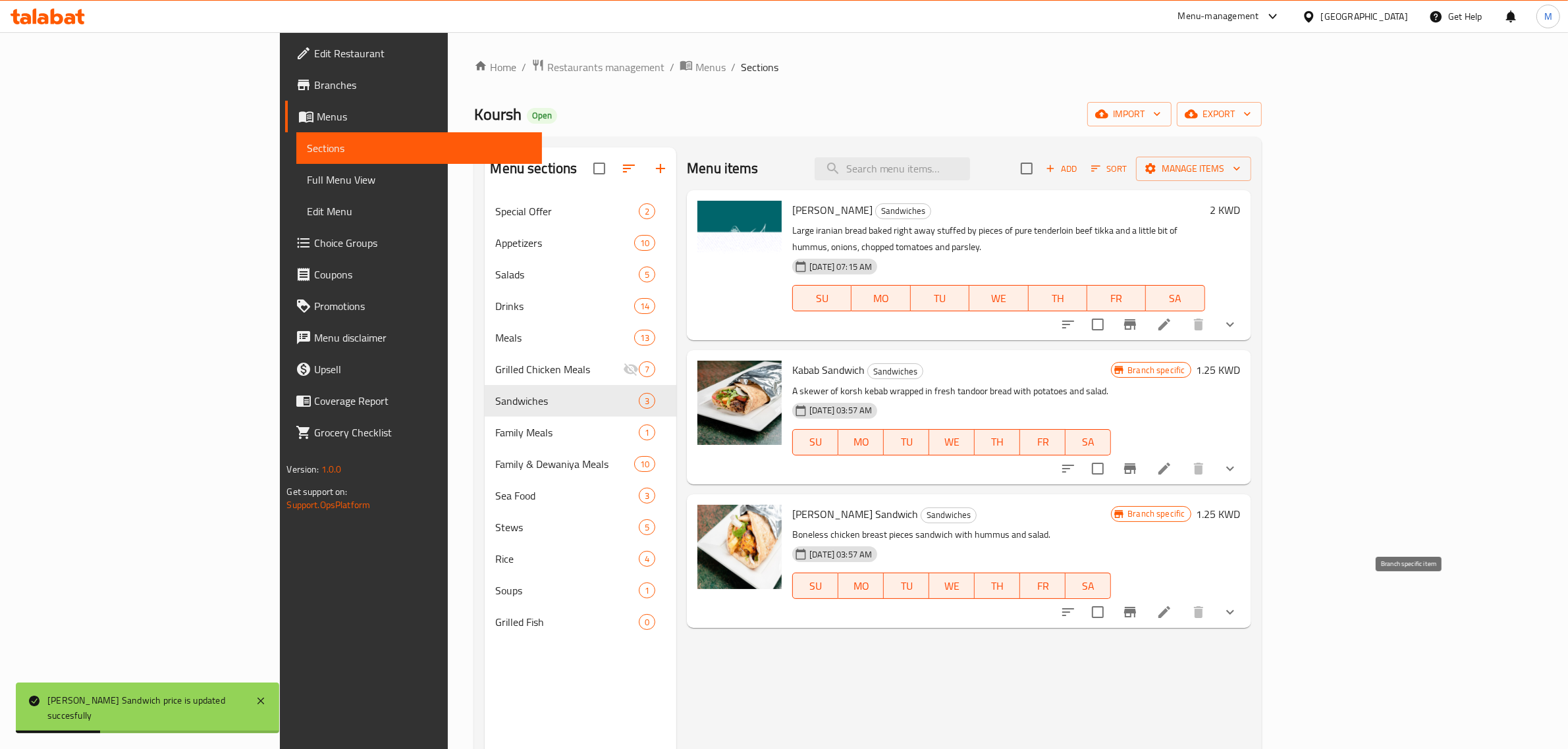
click at [1138, 604] on icon "Branch-specific-item" at bounding box center [1130, 612] width 16 height 16
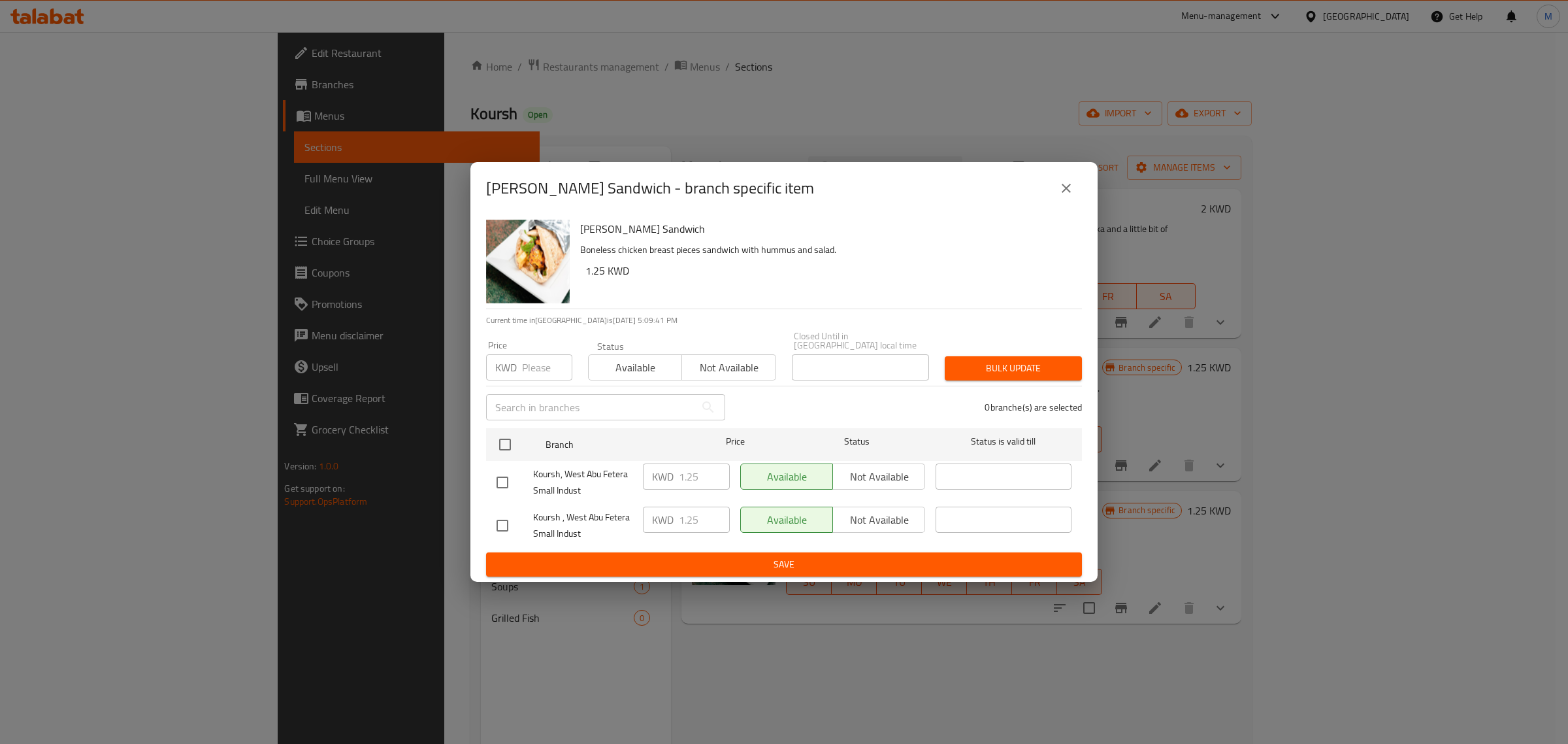
click at [1072, 186] on icon "close" at bounding box center [1066, 188] width 16 height 16
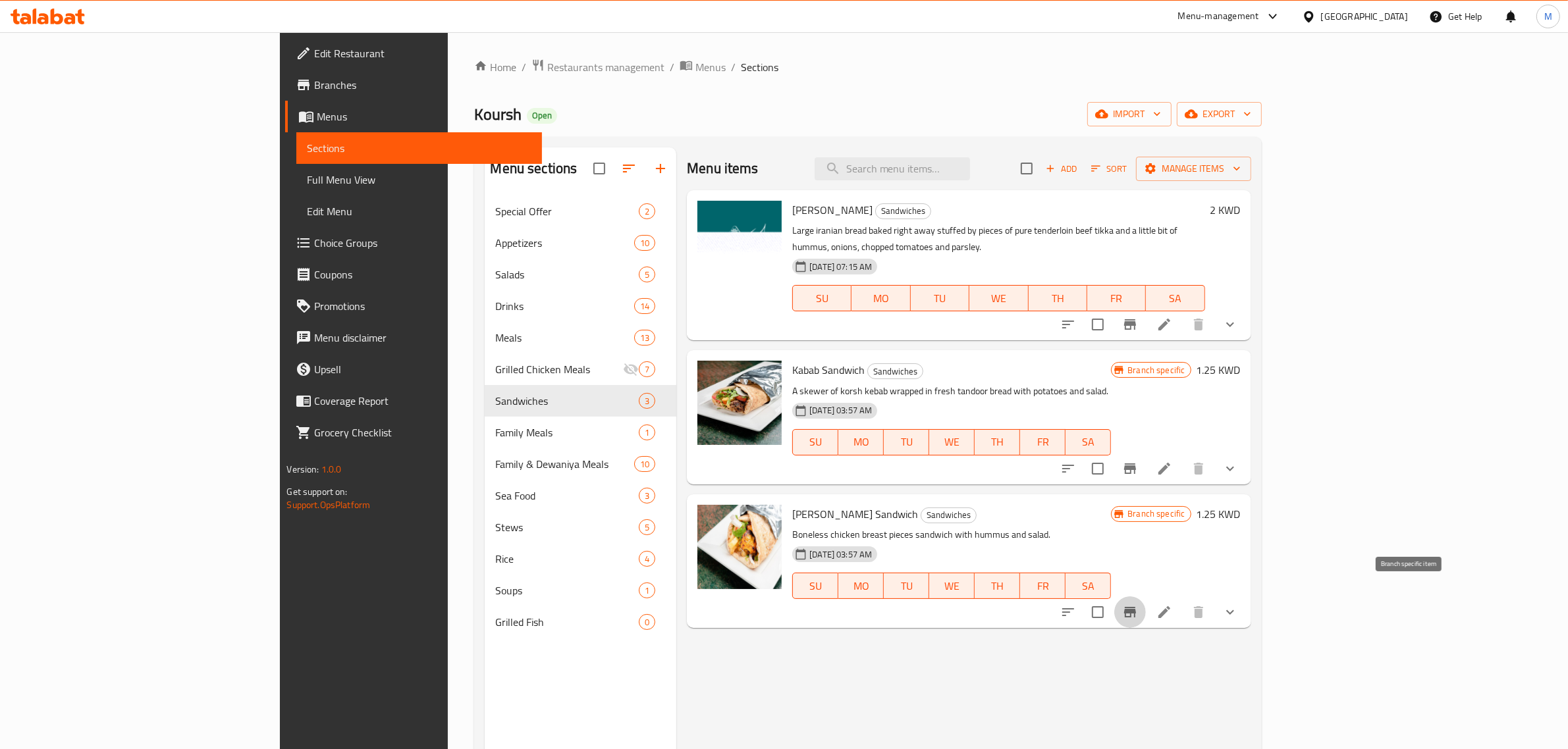
click at [1136, 607] on icon "Branch-specific-item" at bounding box center [1130, 612] width 12 height 11
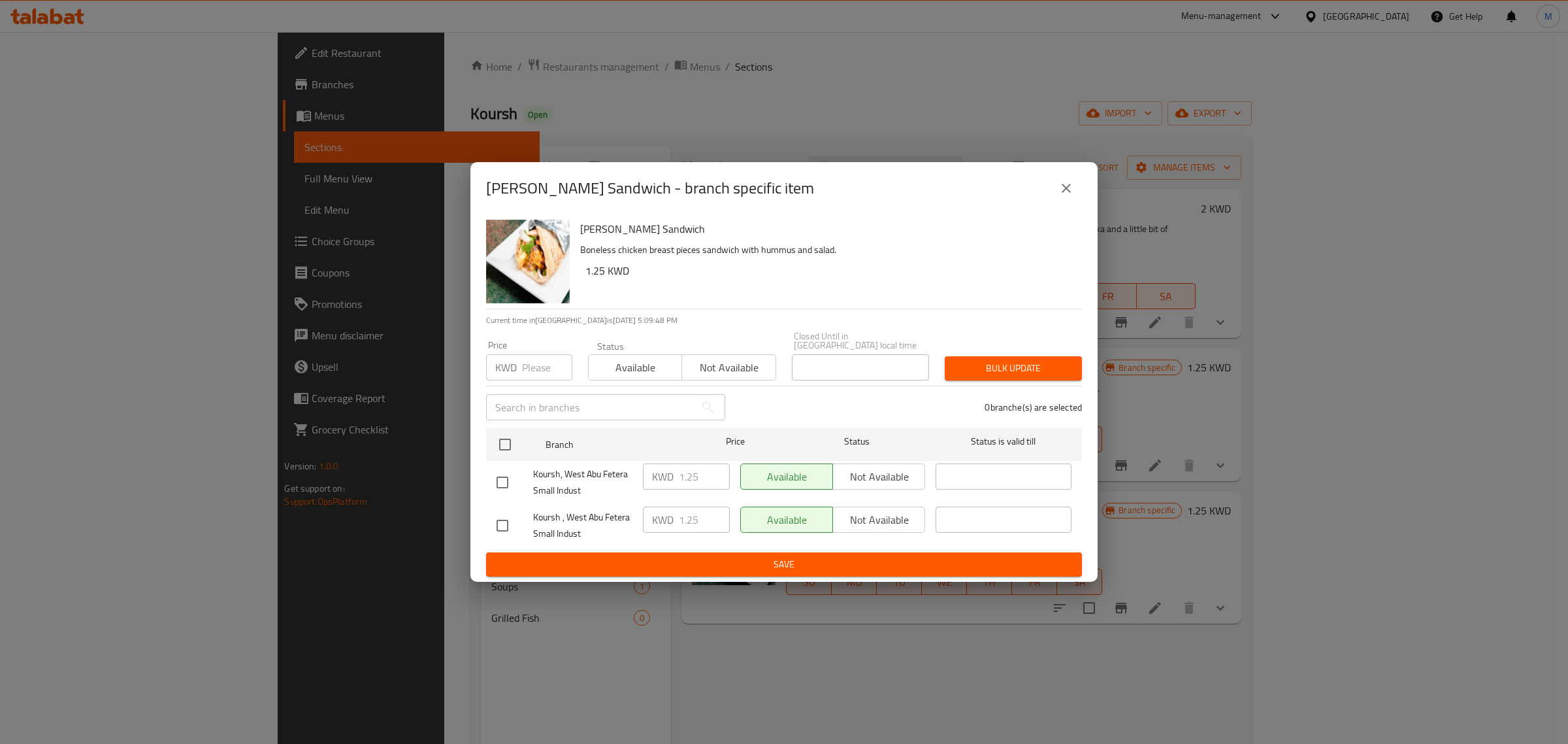
click at [1058, 194] on icon "close" at bounding box center [1066, 188] width 16 height 16
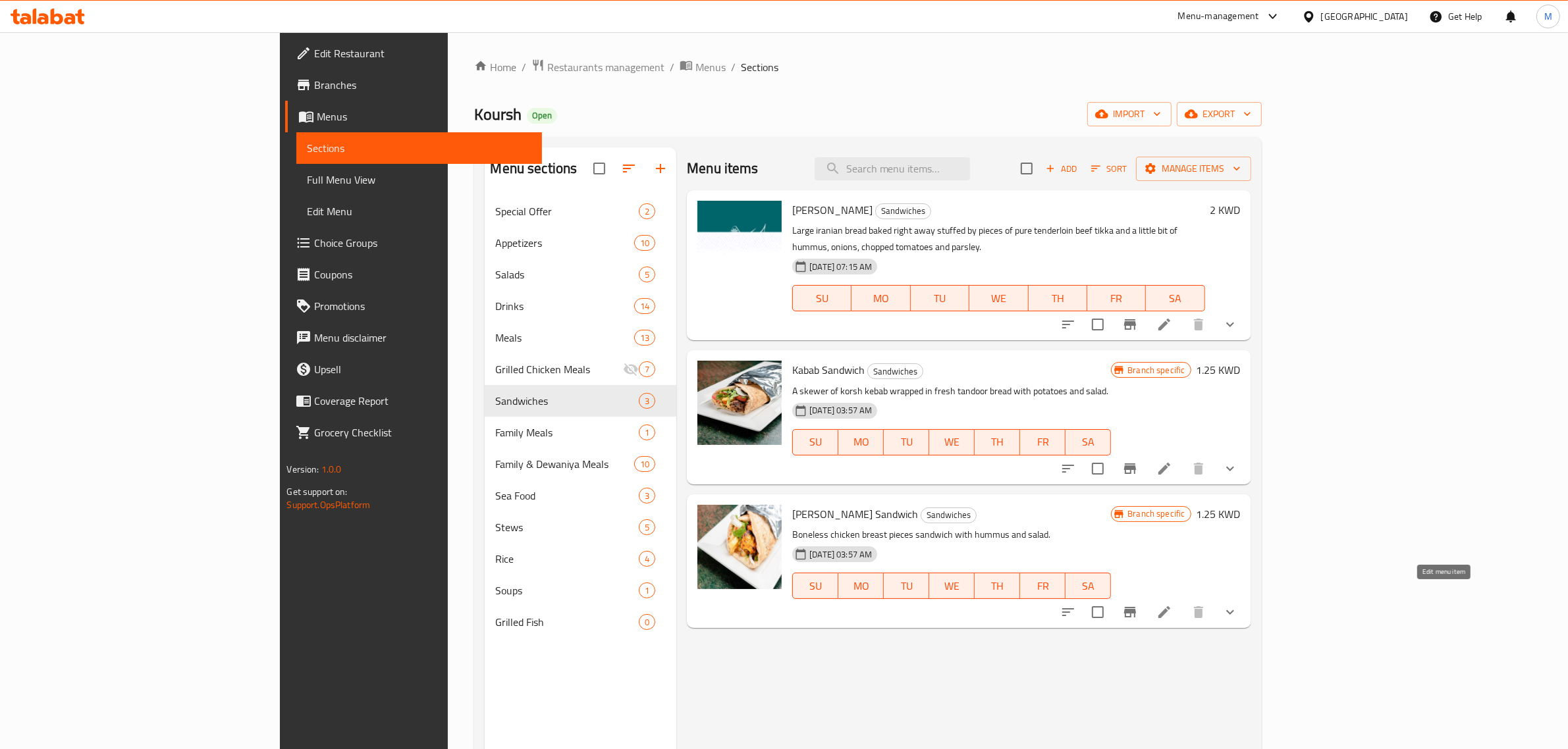
click at [1171, 606] on icon at bounding box center [1164, 612] width 12 height 12
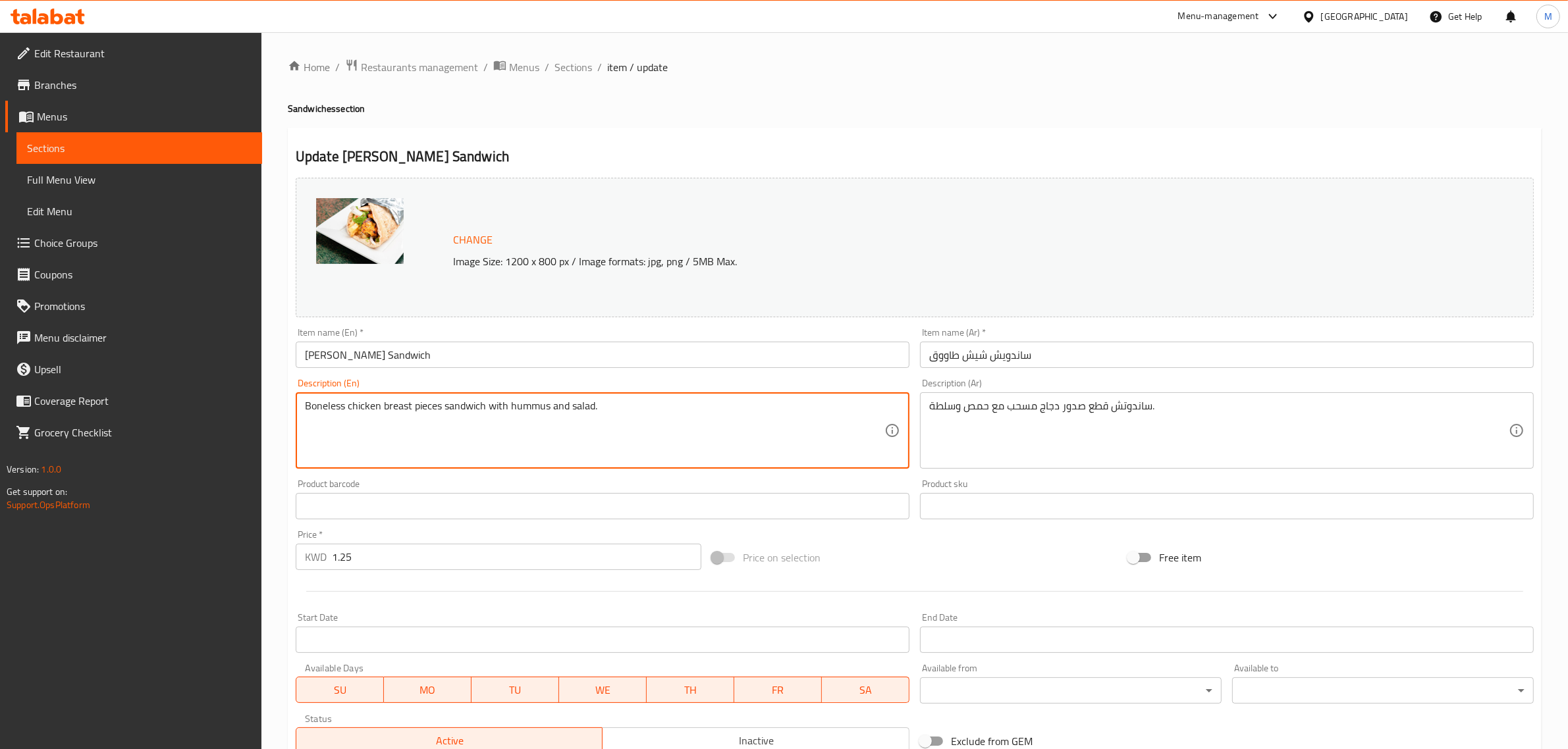
paste textarea "Medium skewer of pulled chicken breast pieces wrapped in fresh Iranian bread wi…"
type textarea "Medium skewer of pulled chicken breast pieces wrapped in fresh Iranian bread wi…"
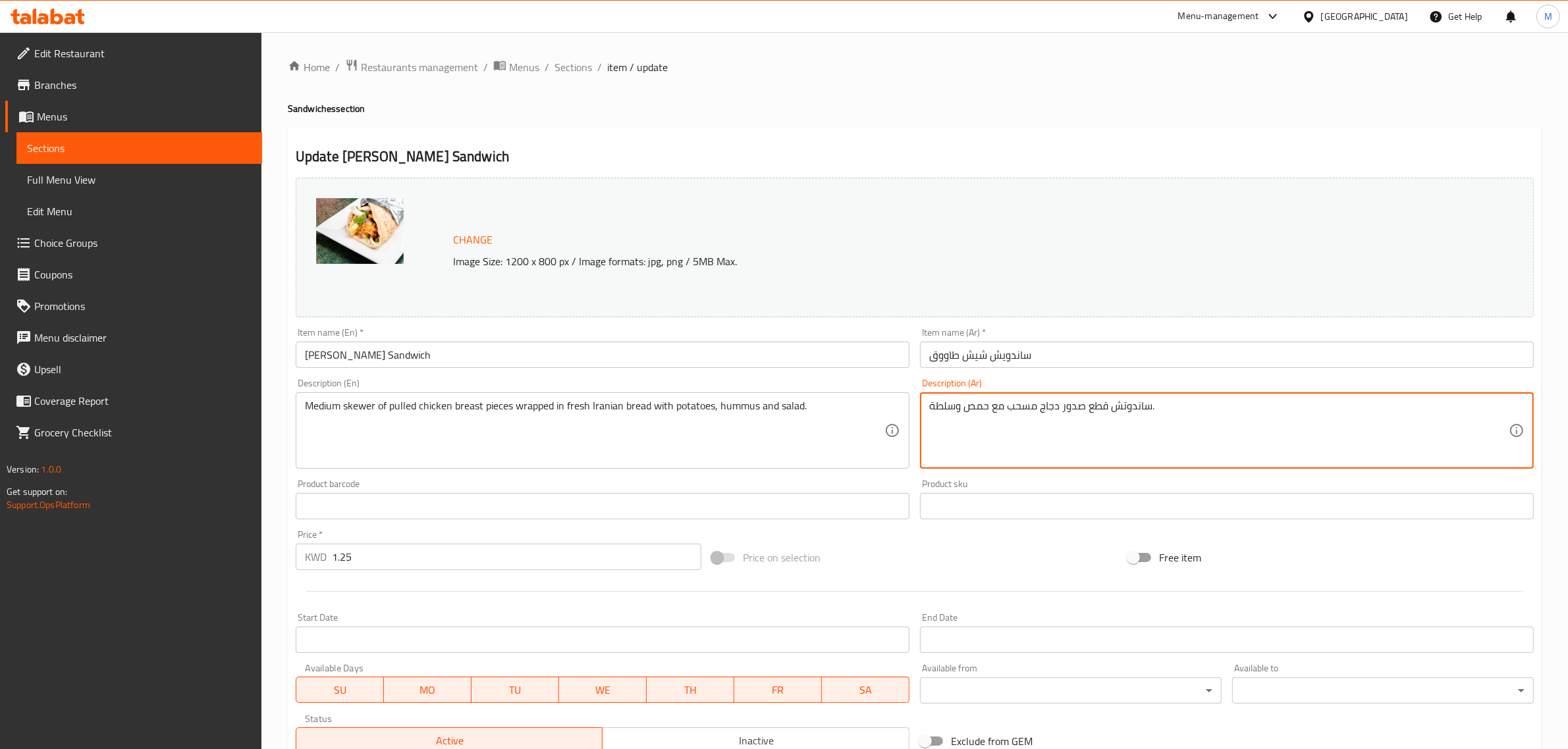
paste textarea "يخ وسط من قطع صدور دجاج مسحب ملفوف بالخبز الايراني الطازج مع بطاط و"
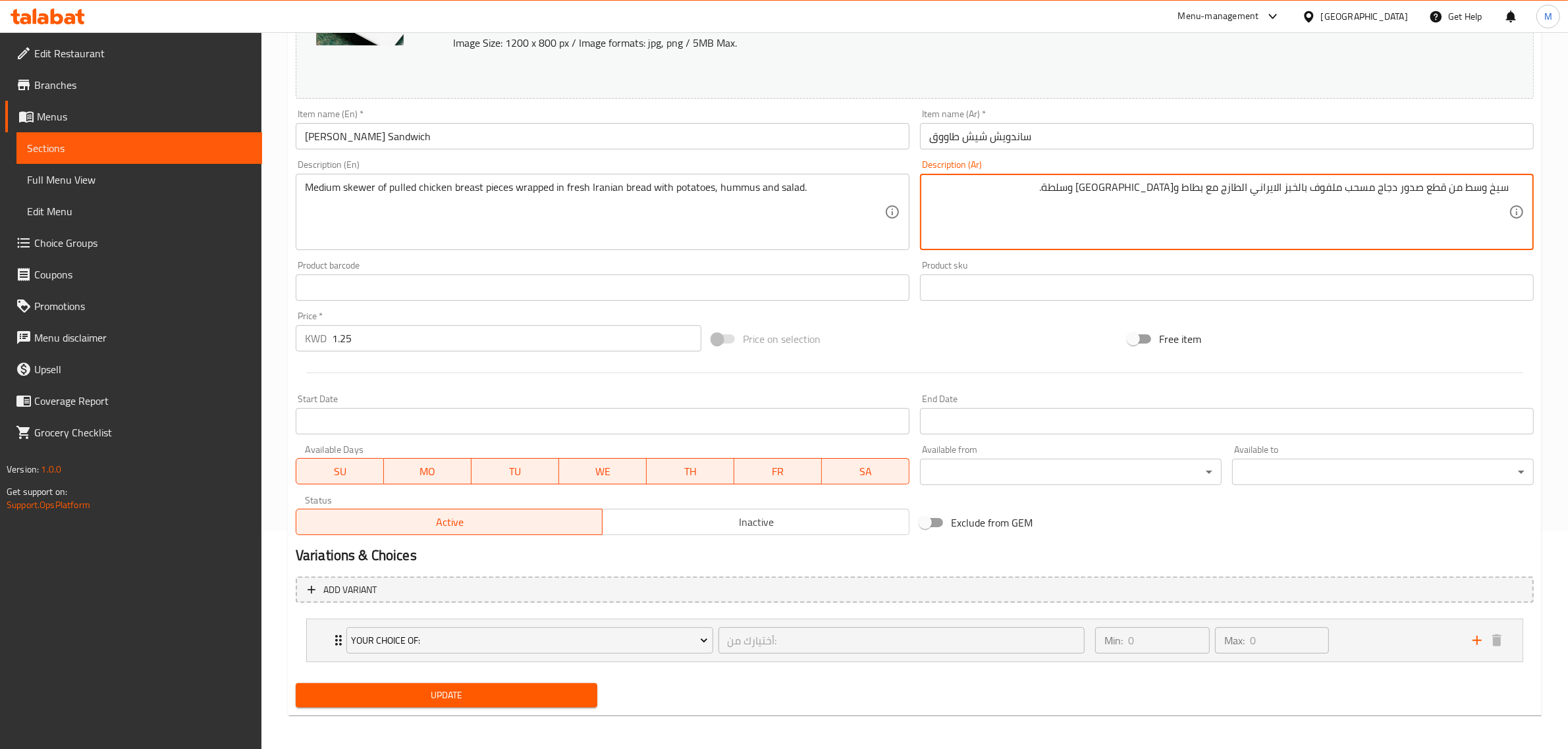
scroll to position [221, 0]
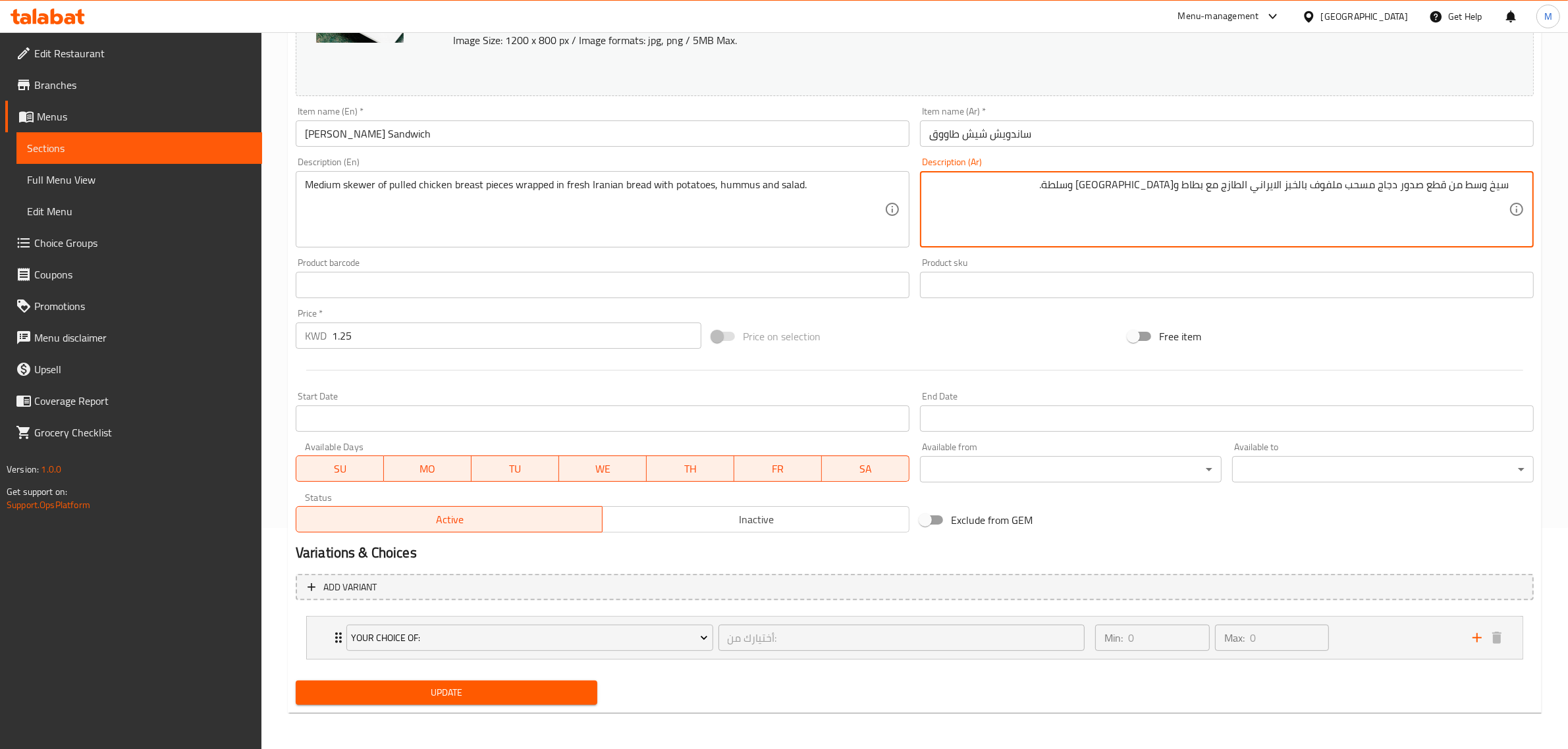
type textarea "سيخ وسط من قطع صدور دجاج مسحب ملفوف بالخبز الايراني الطازج مع بطاط و[GEOGRAPHIC…"
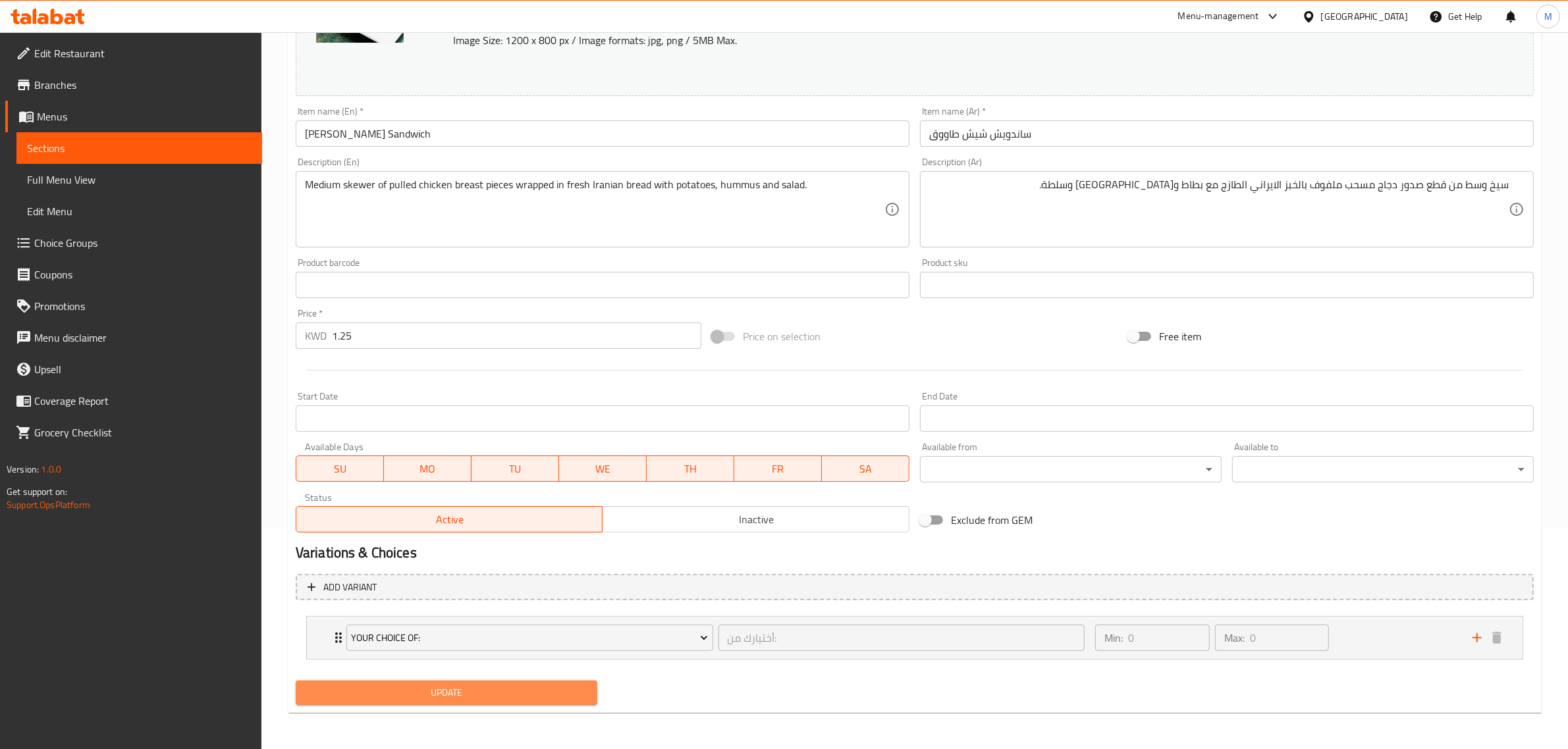
click at [485, 692] on span "Update" at bounding box center [446, 693] width 281 height 17
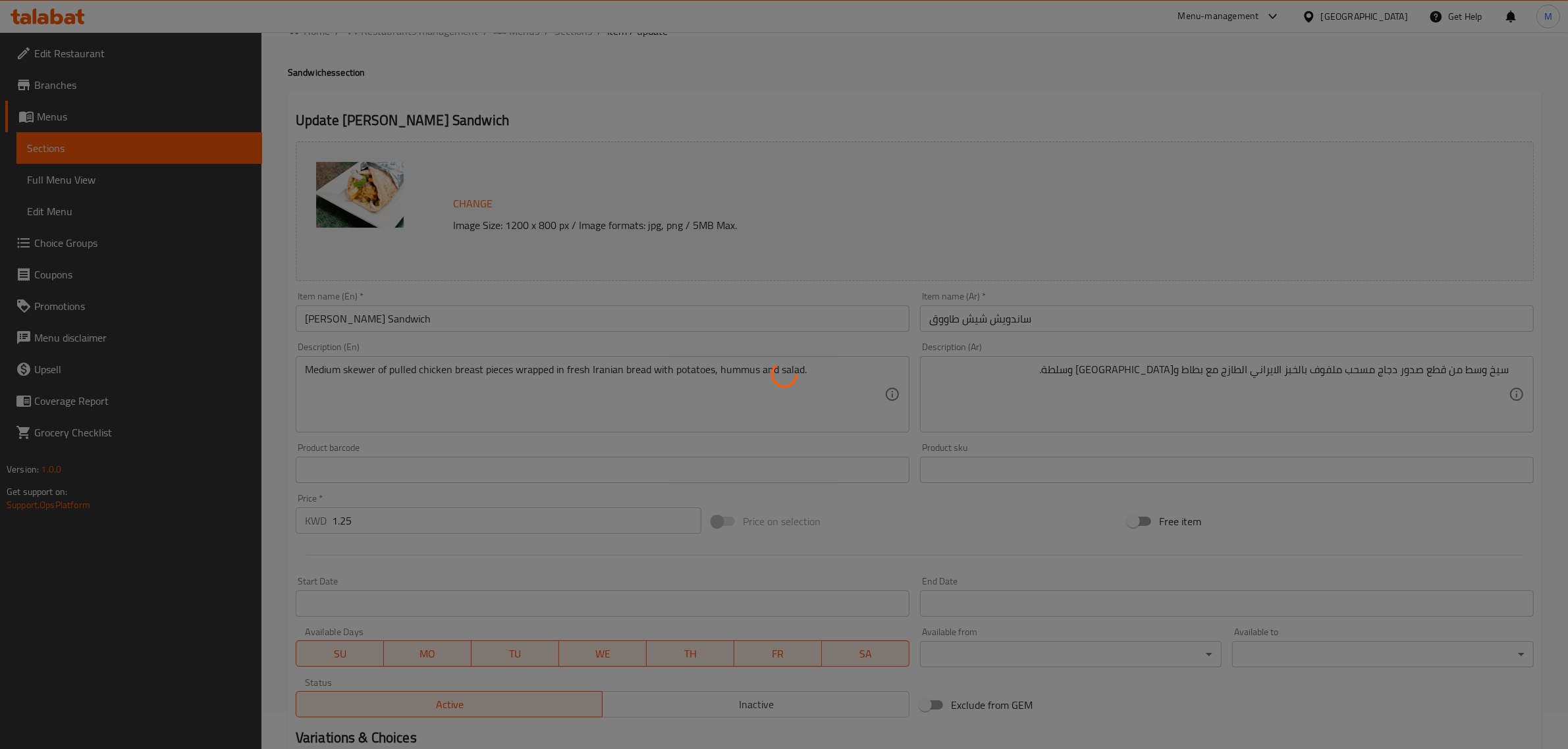
scroll to position [0, 0]
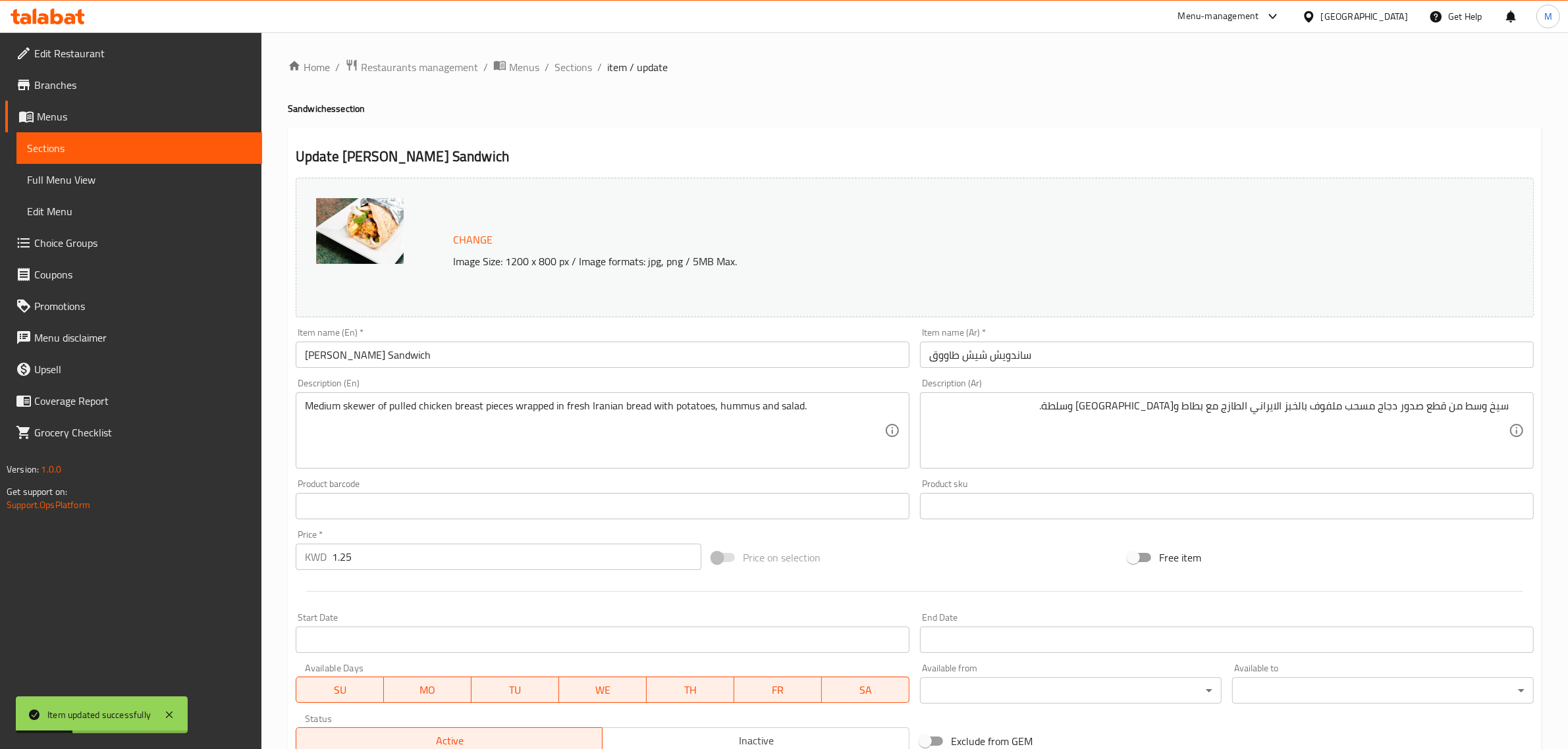
drag, startPoint x: 583, startPoint y: 537, endPoint x: 832, endPoint y: 538, distance: 249.0
drag, startPoint x: 832, startPoint y: 538, endPoint x: 871, endPoint y: 553, distance: 41.8
click at [871, 553] on div "Price on selection" at bounding box center [915, 558] width 416 height 36
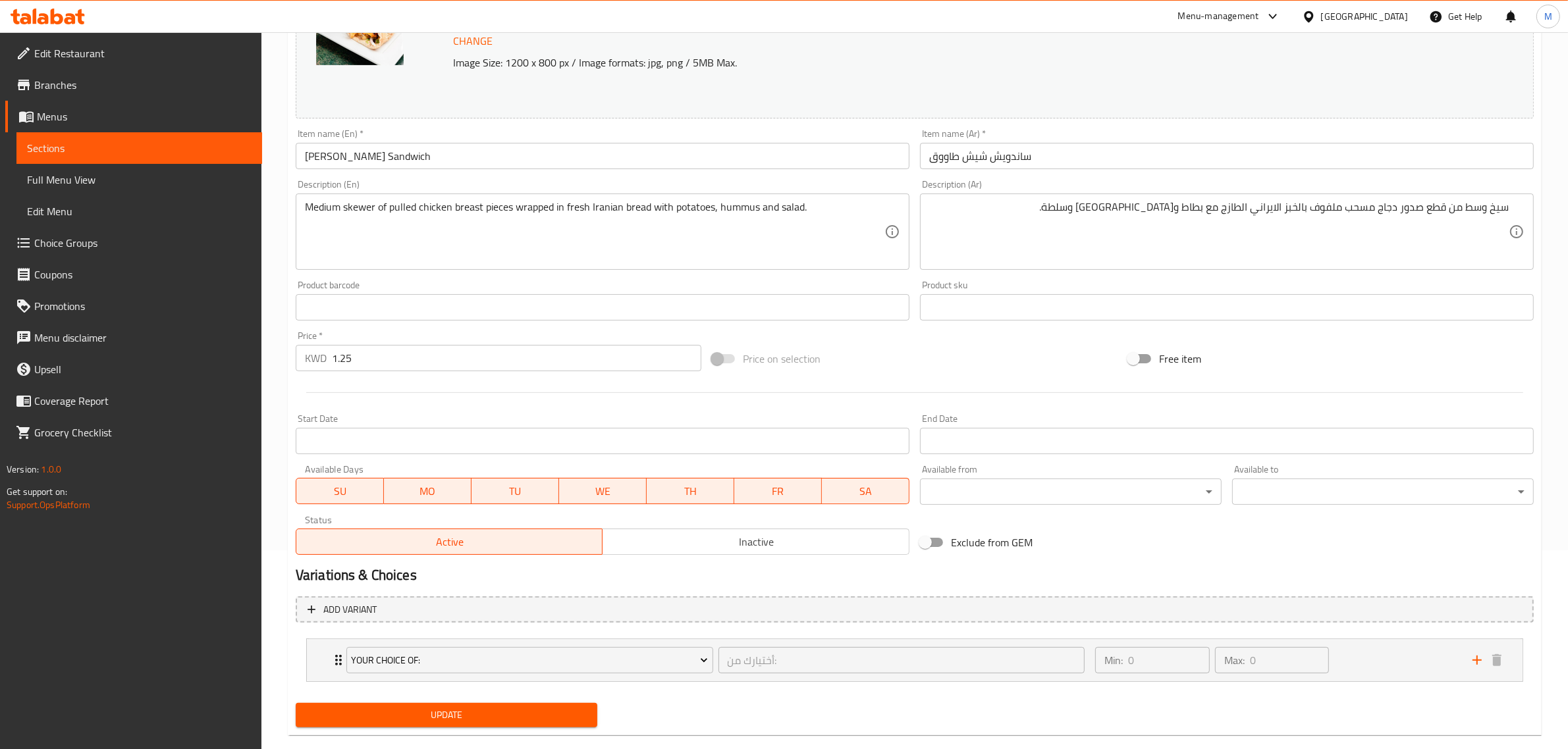
scroll to position [221, 0]
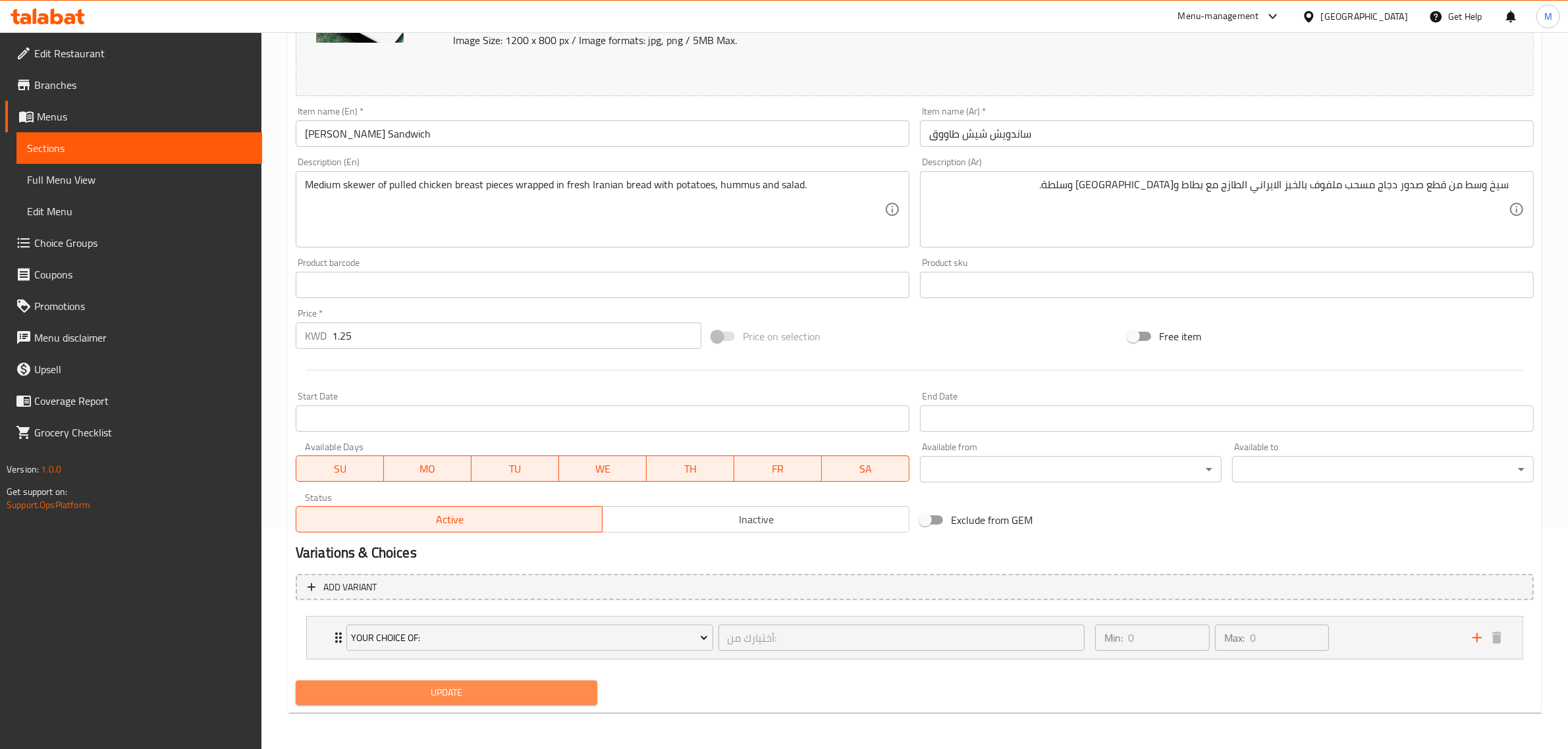
click at [460, 686] on span "Update" at bounding box center [446, 693] width 281 height 17
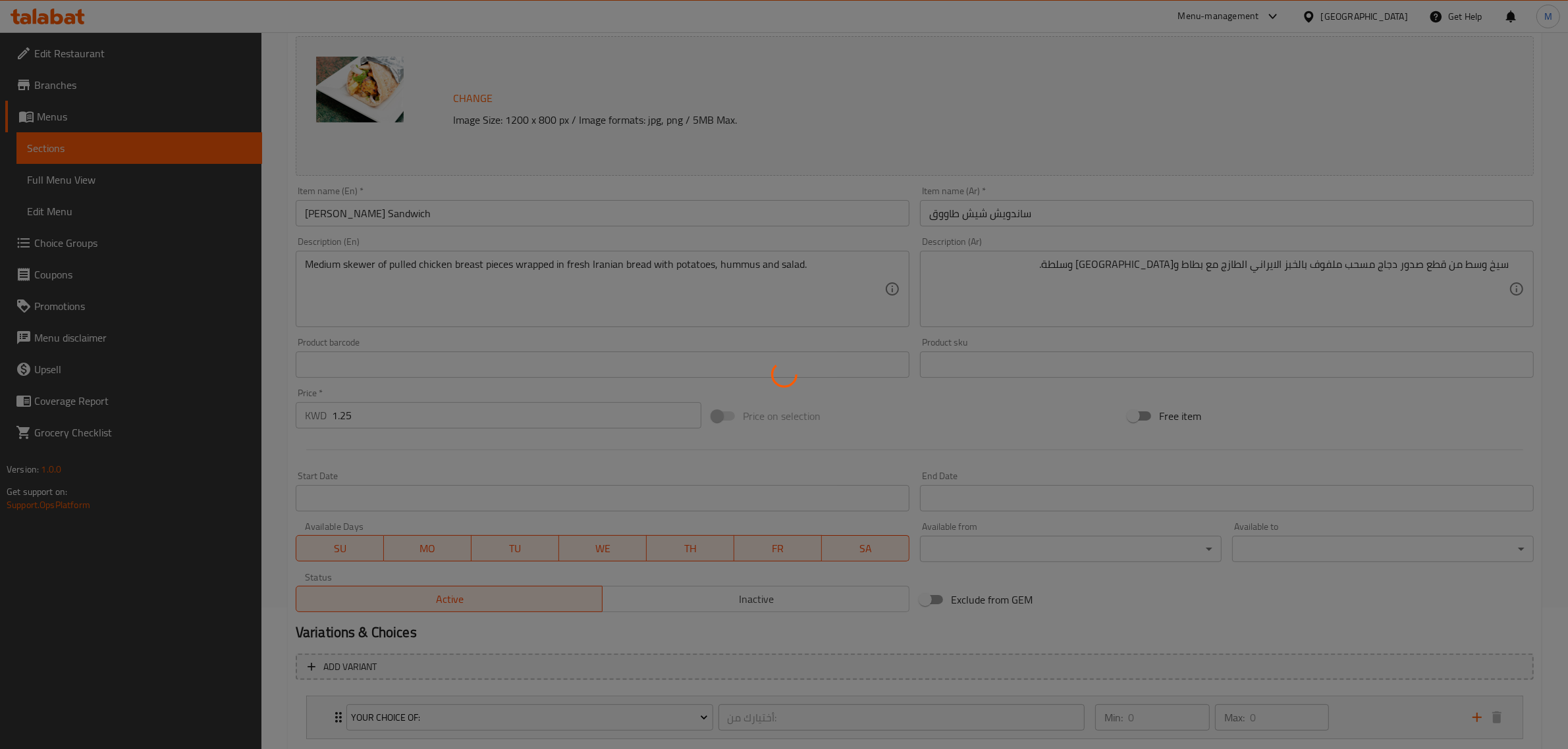
scroll to position [0, 0]
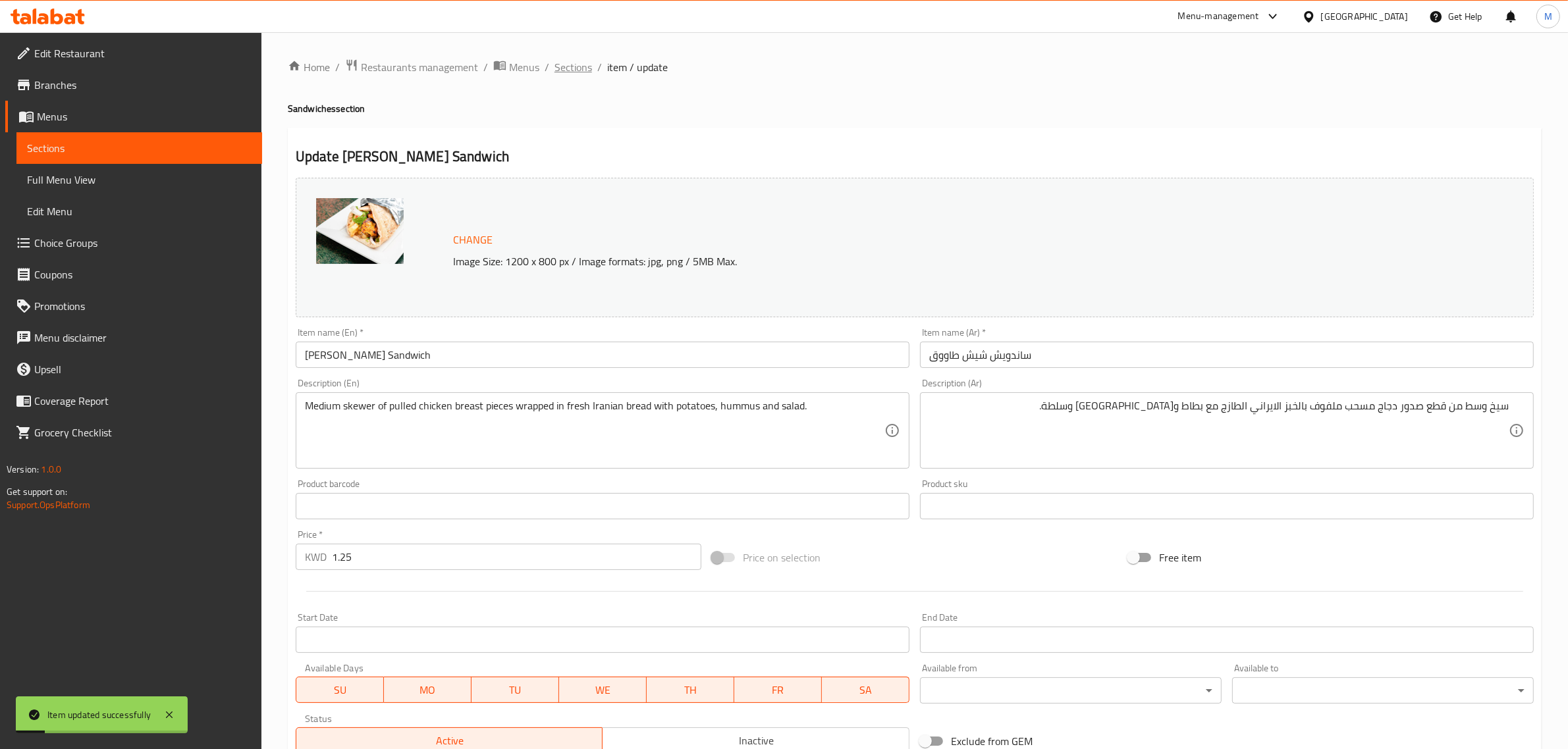
click at [580, 65] on span "Sections" at bounding box center [573, 67] width 37 height 16
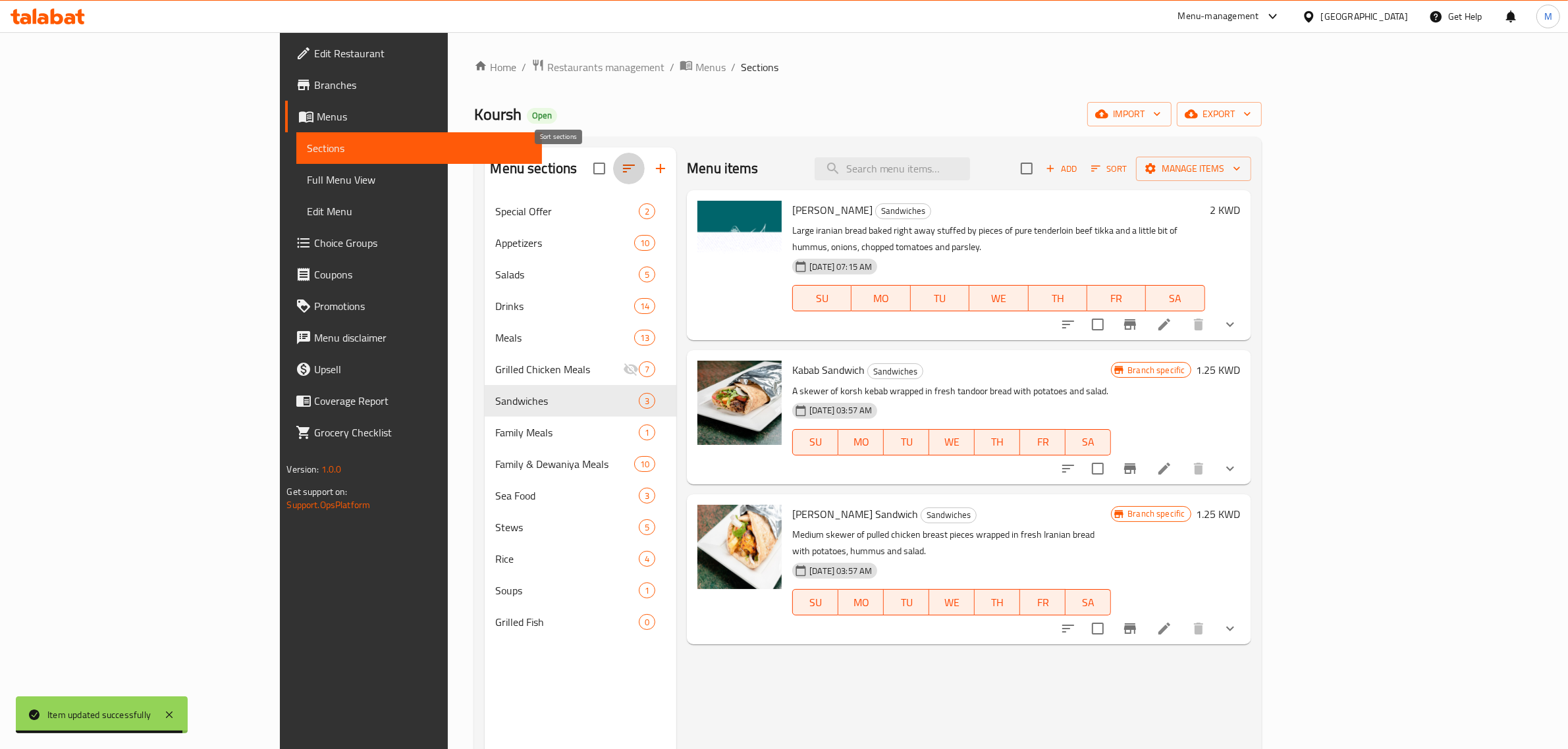
click at [621, 168] on icon "button" at bounding box center [629, 168] width 16 height 16
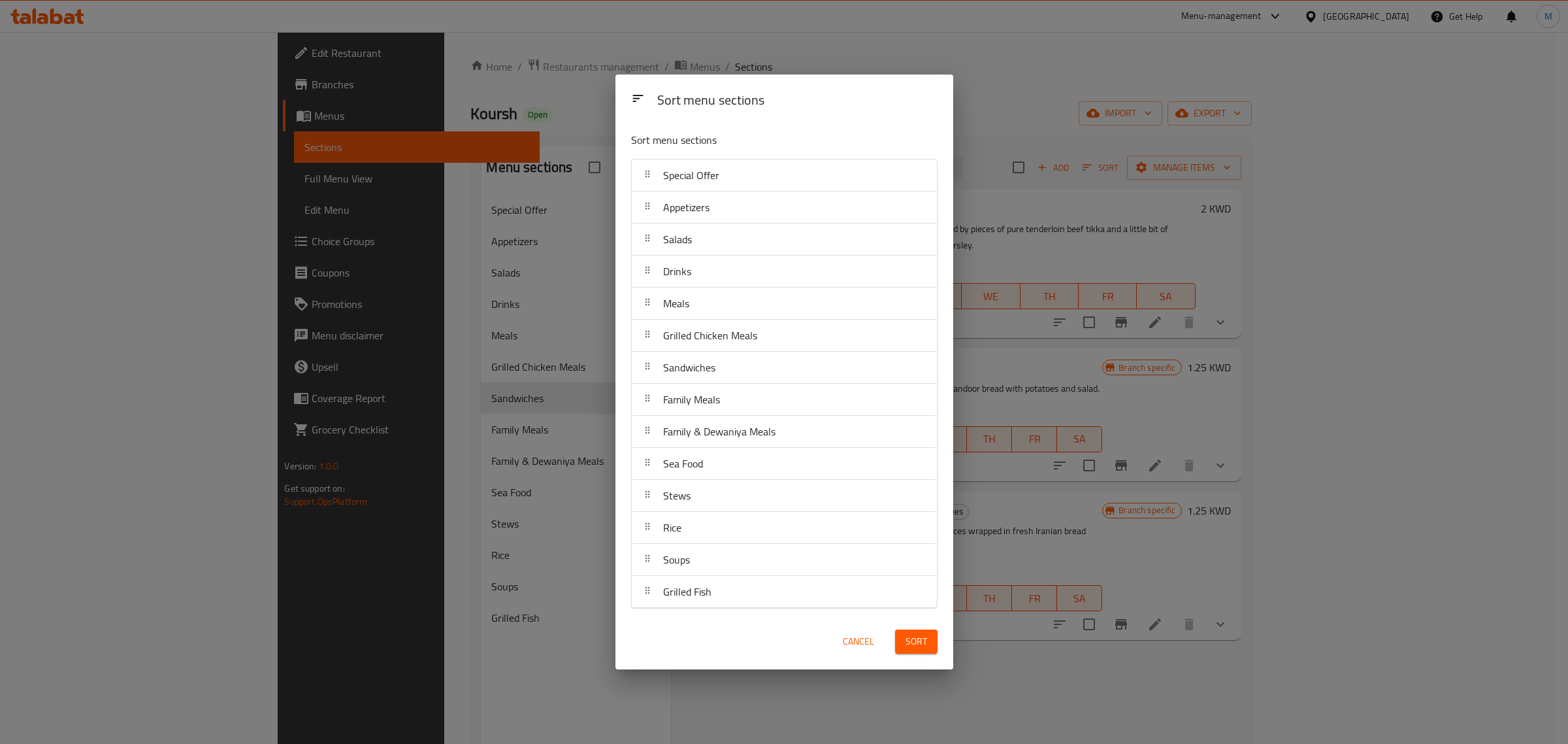
click at [849, 646] on span "Cancel" at bounding box center [858, 641] width 31 height 17
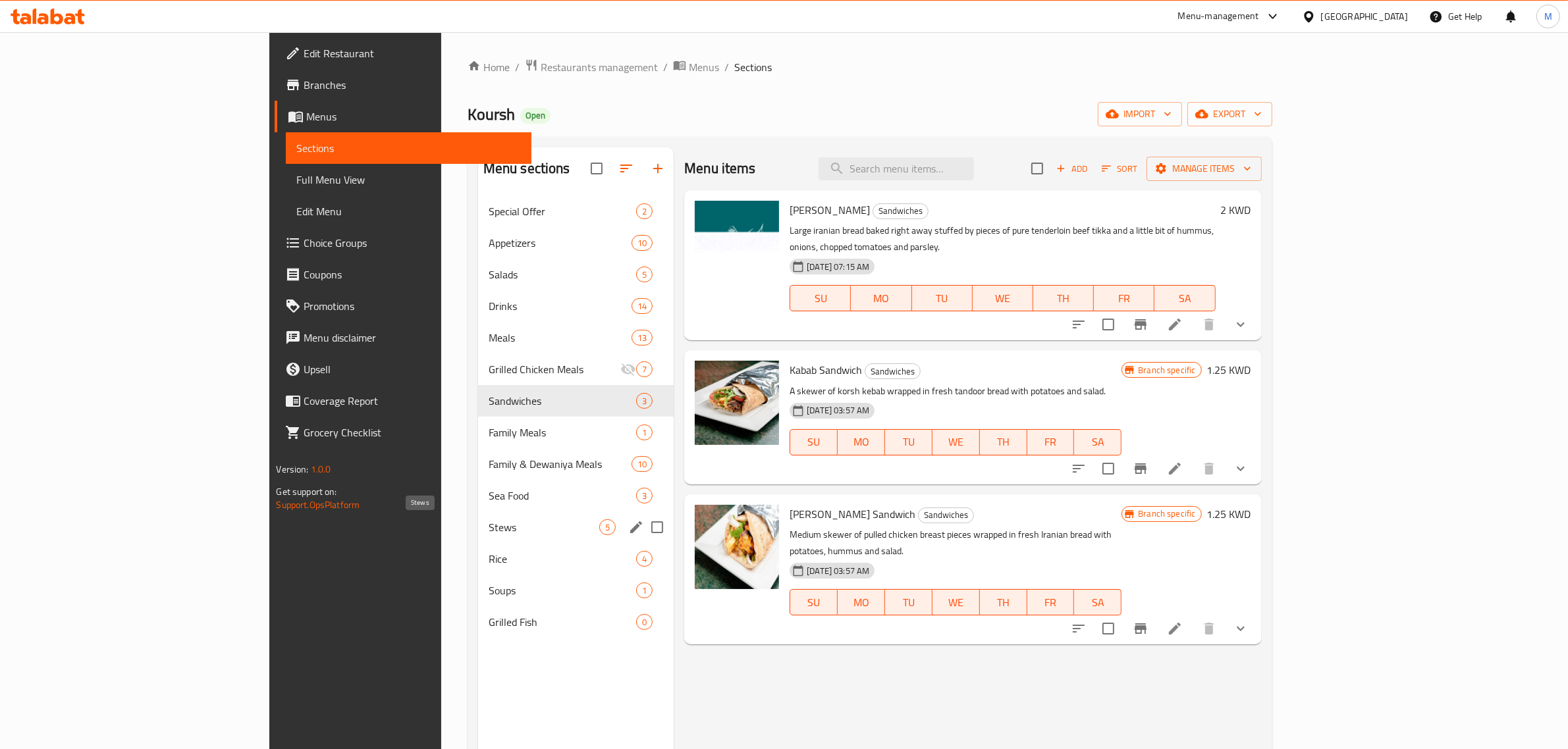
click at [489, 531] on span "Stews" at bounding box center [544, 527] width 111 height 16
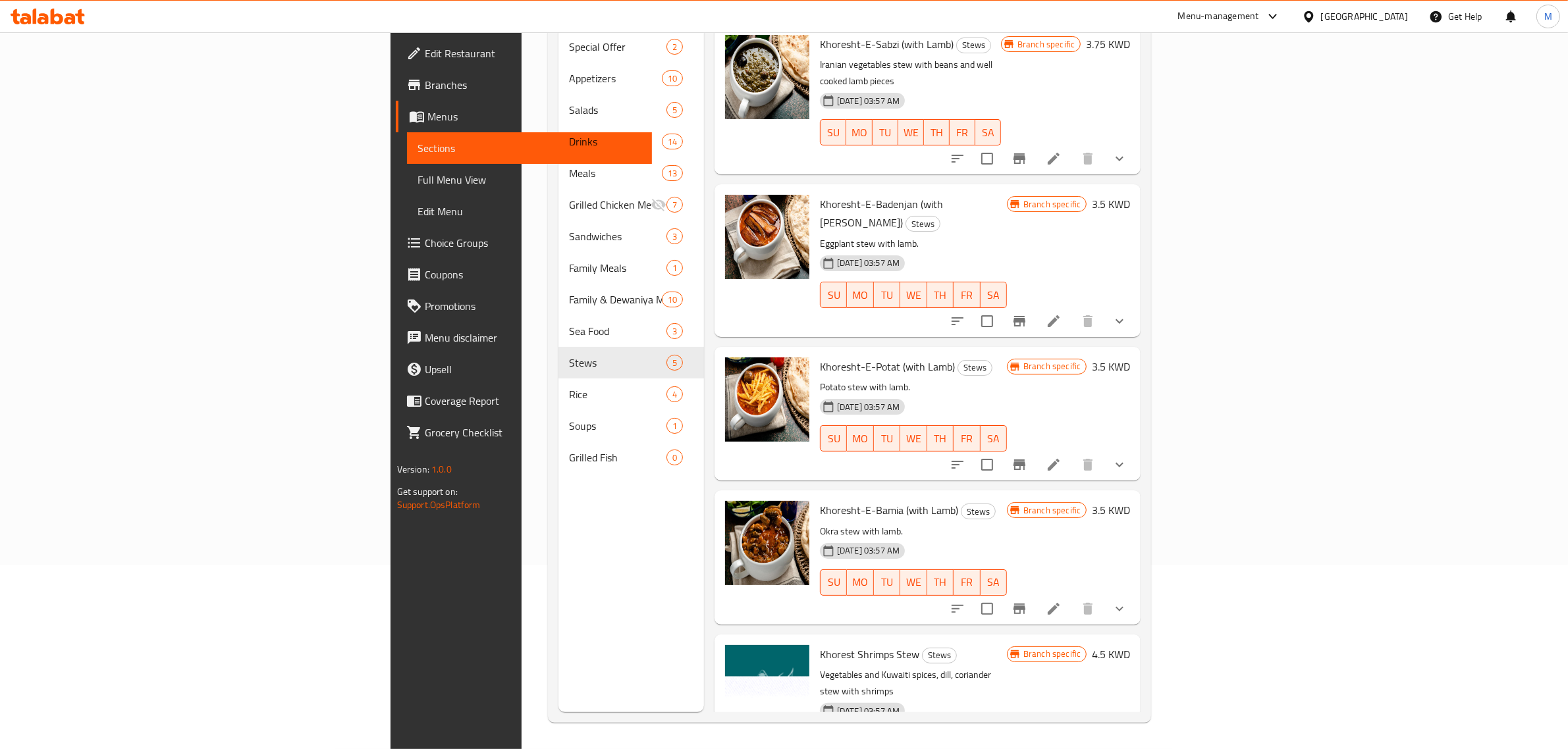
scroll to position [102, 0]
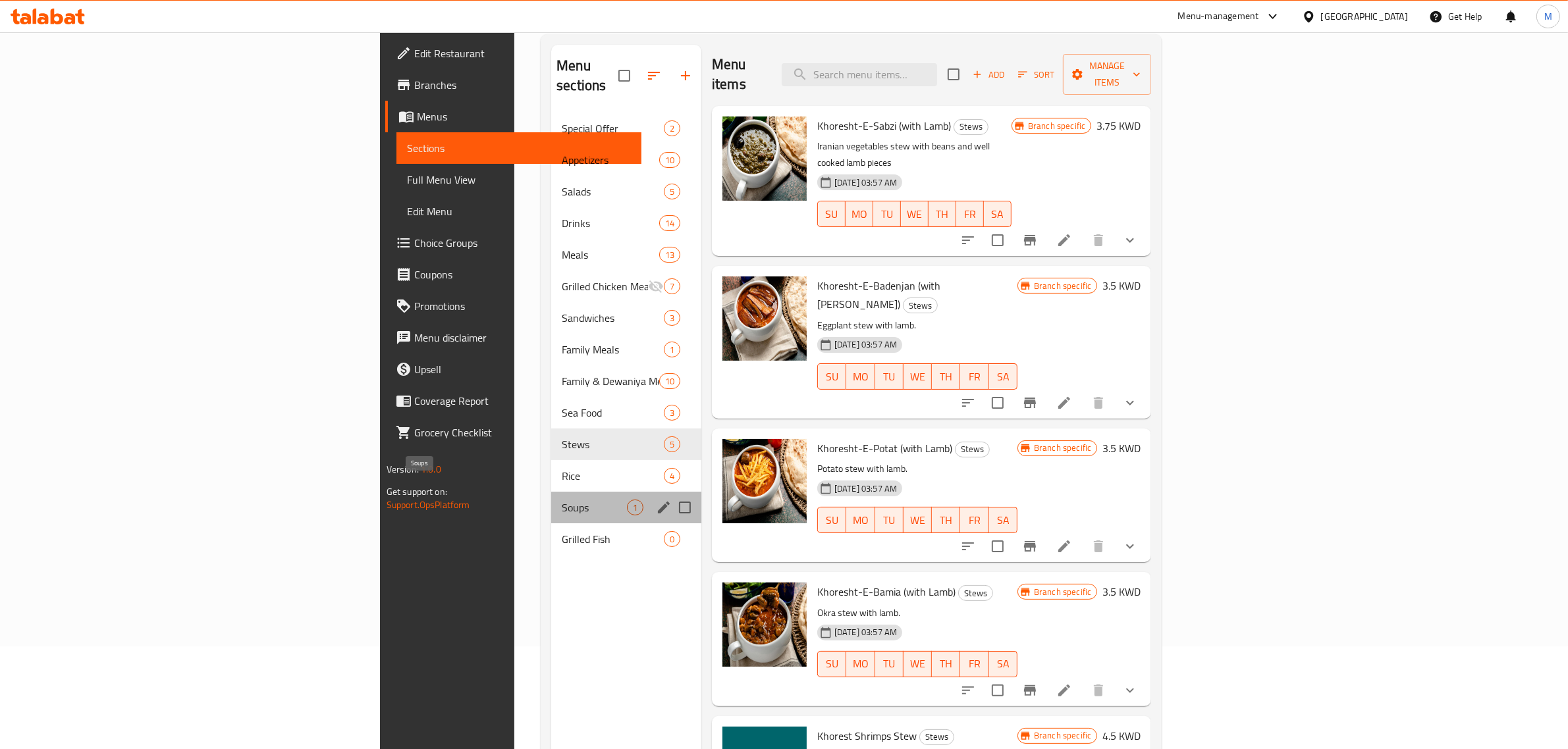
click at [562, 499] on span "Soups" at bounding box center [595, 507] width 65 height 16
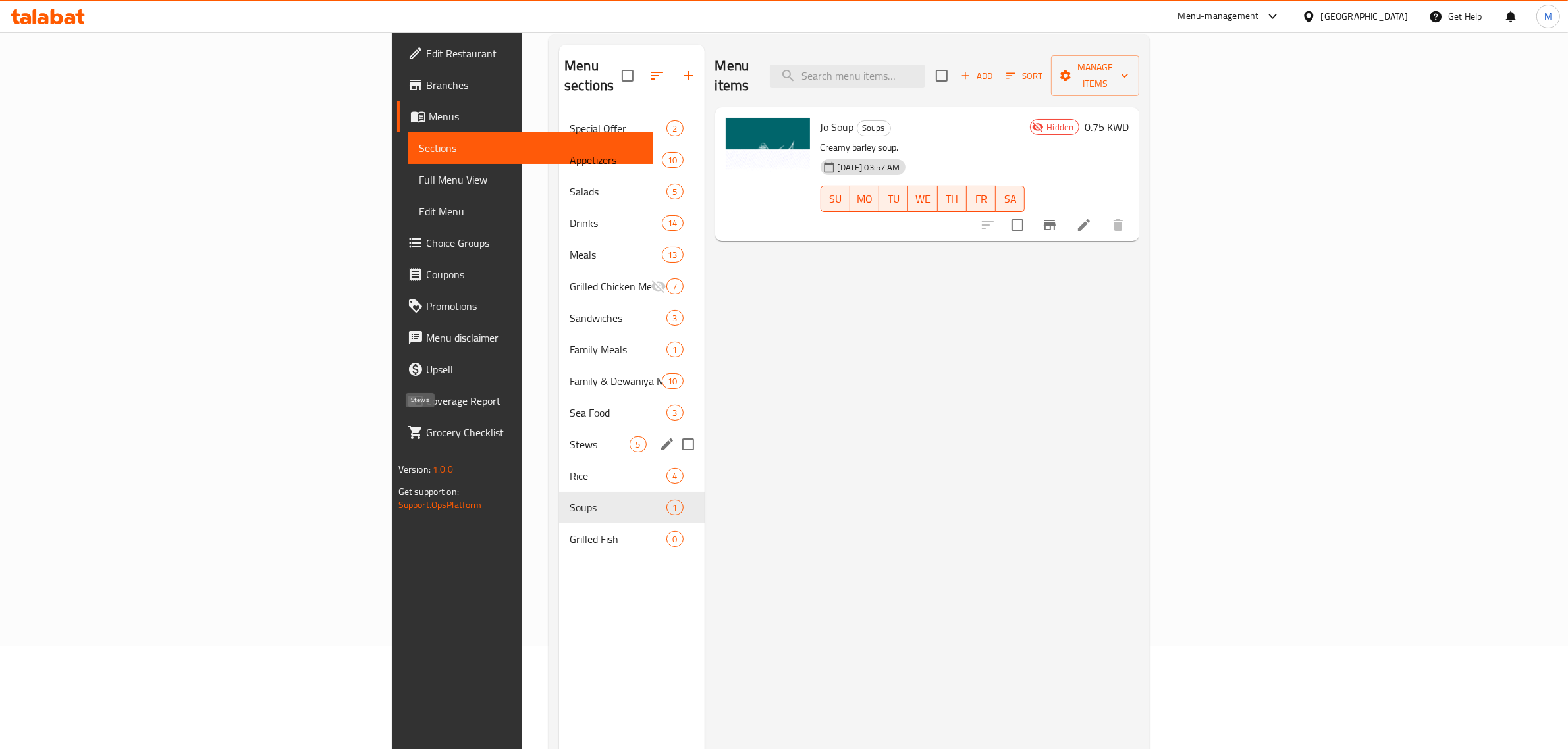
click at [570, 436] on span "Stews" at bounding box center [600, 444] width 60 height 16
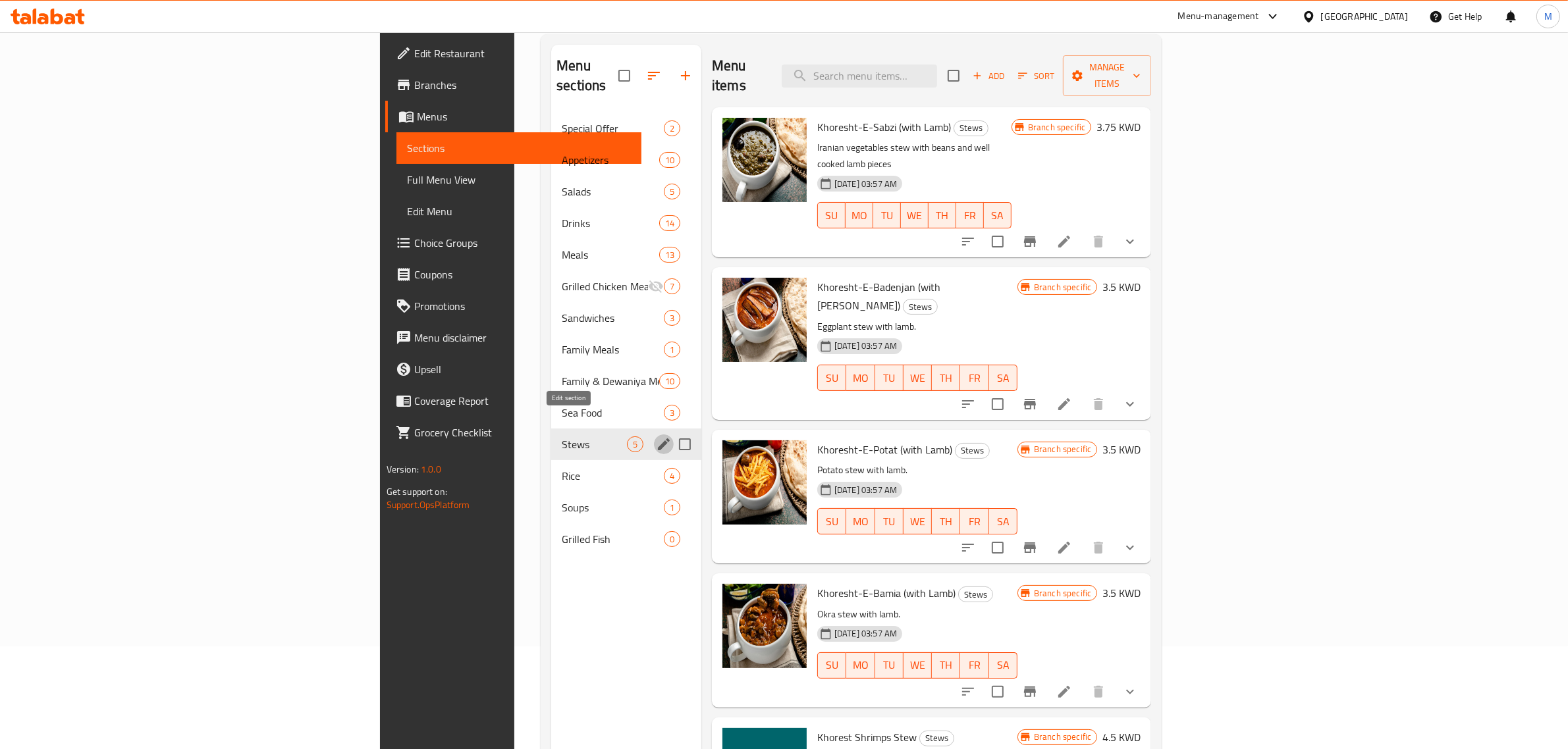
click at [656, 436] on icon "edit" at bounding box center [664, 444] width 16 height 16
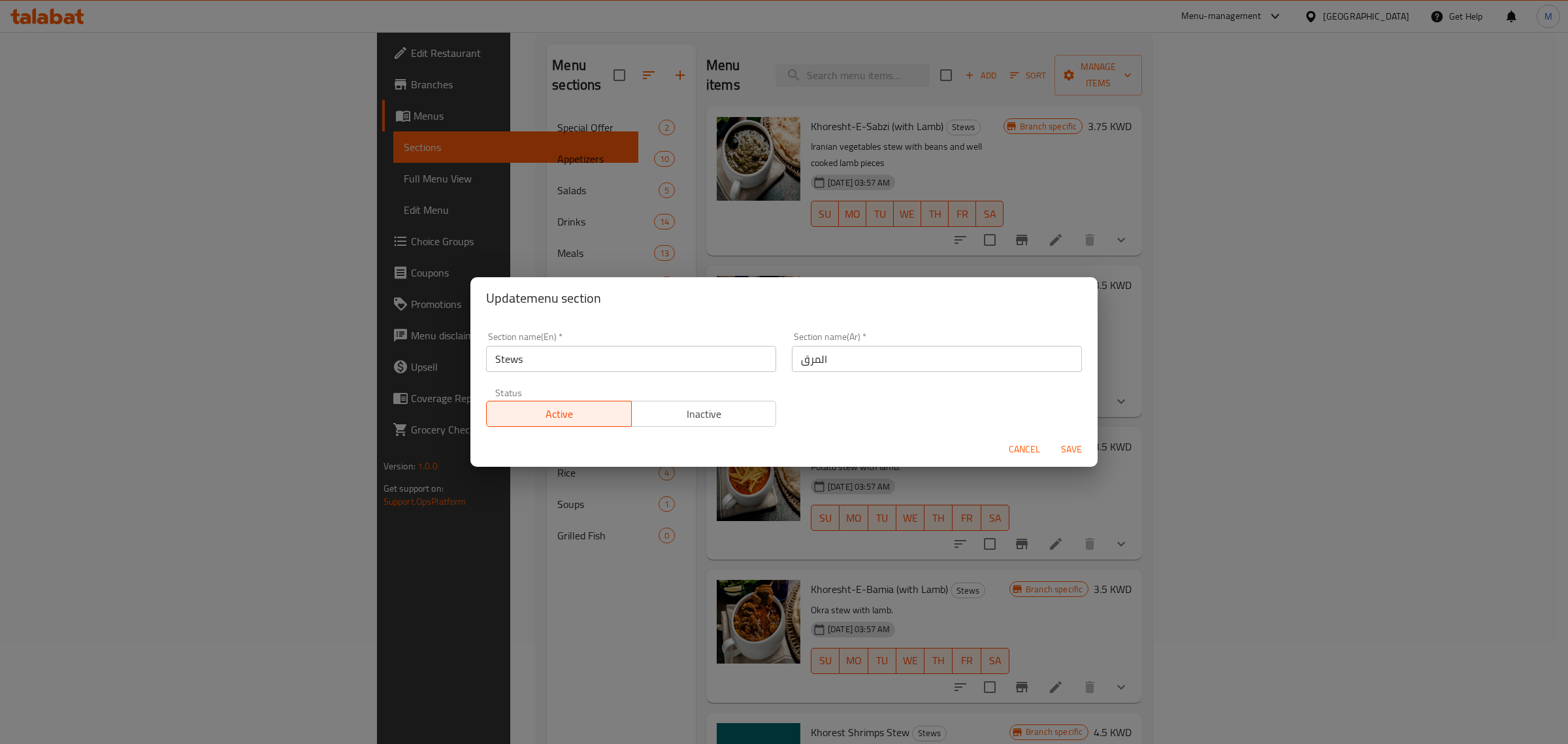
click at [573, 361] on input "Stews" at bounding box center [630, 359] width 290 height 26
paste input "Broth"
type input "Broth"
click at [1072, 451] on span "Save" at bounding box center [1071, 450] width 31 height 17
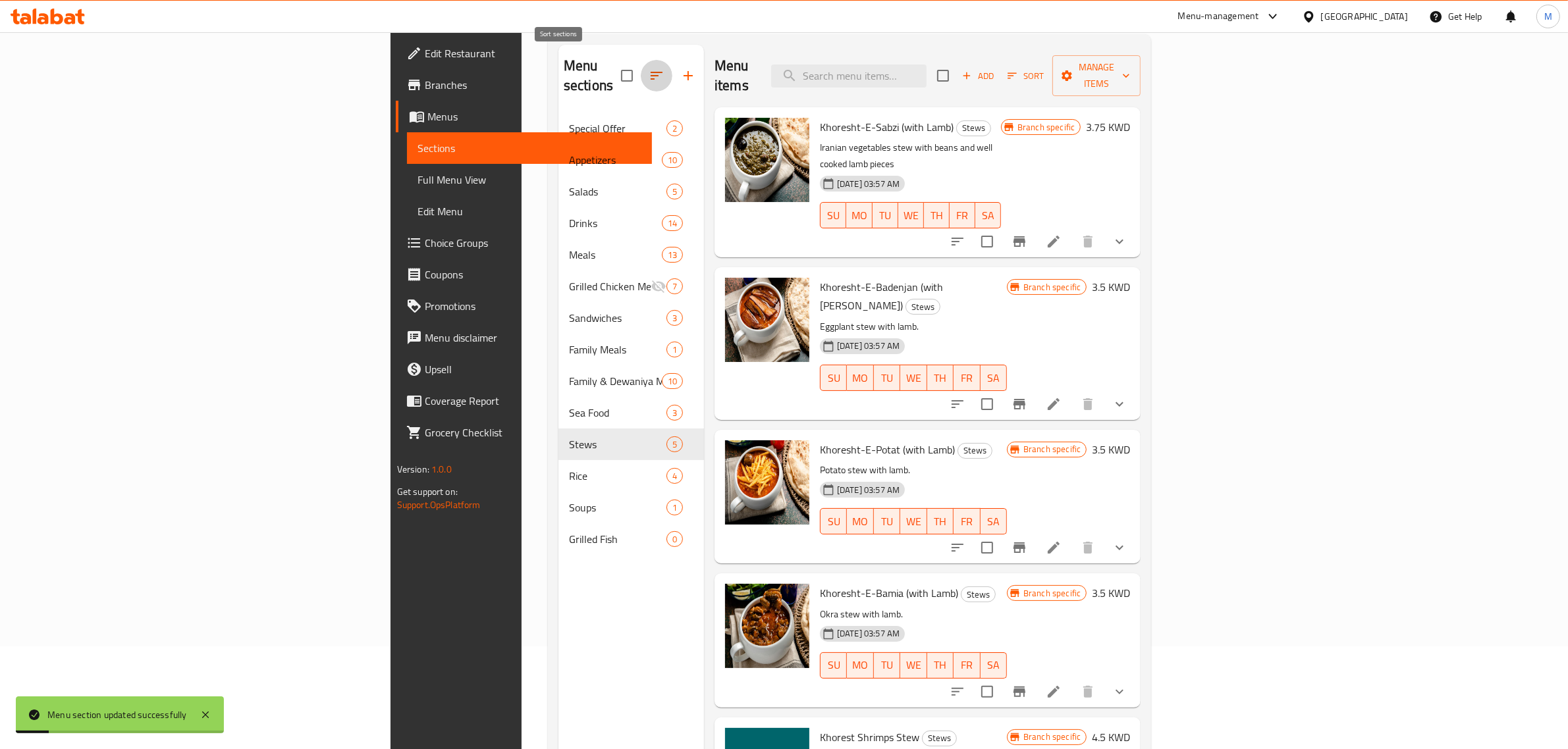
click at [649, 67] on icon "button" at bounding box center [656, 75] width 16 height 16
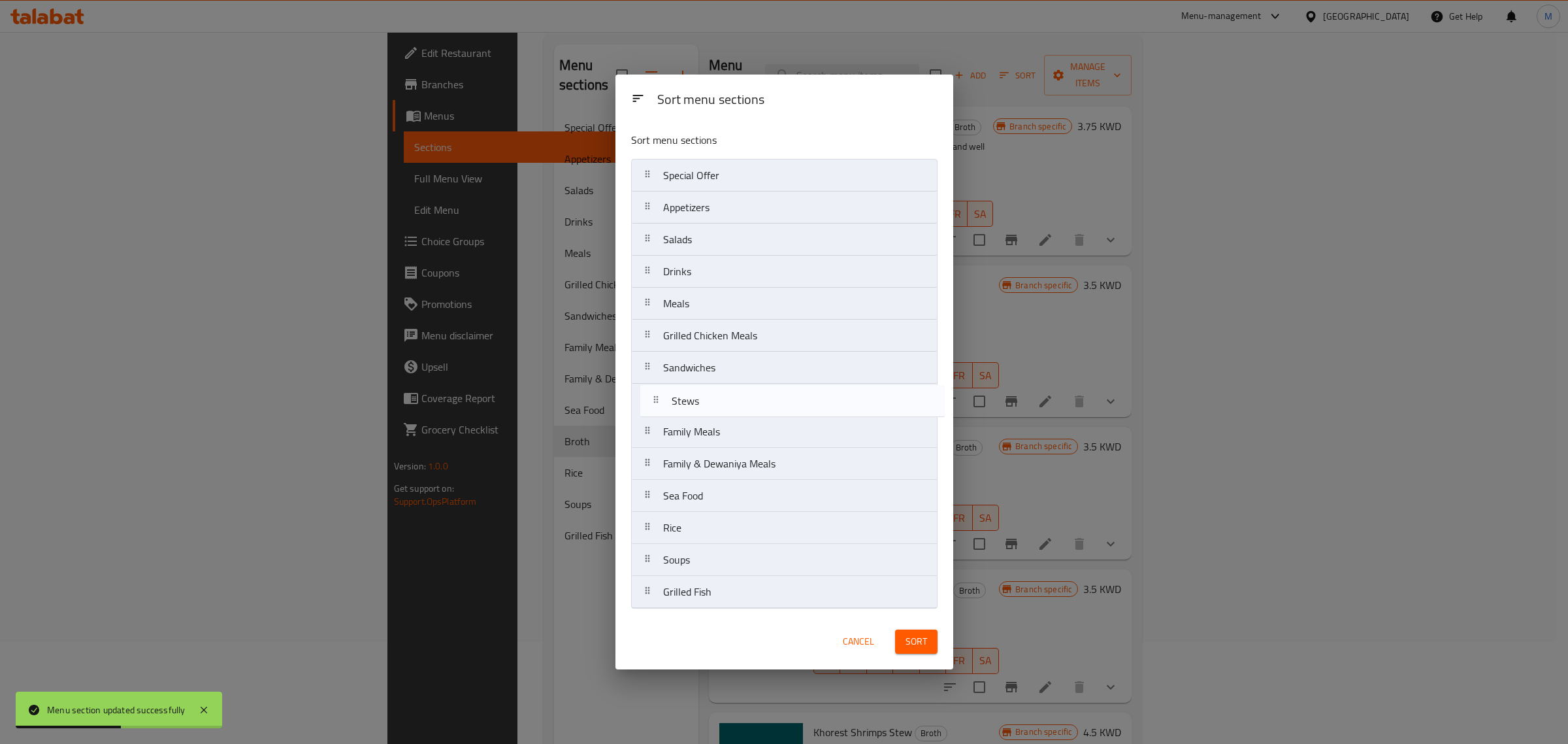
drag, startPoint x: 684, startPoint y: 502, endPoint x: 693, endPoint y: 402, distance: 100.4
click at [693, 402] on nav "Special Offer Appetizers Salads Drinks Meals Grilled Chicken Meals Sandwiches F…" at bounding box center [784, 384] width 306 height 450
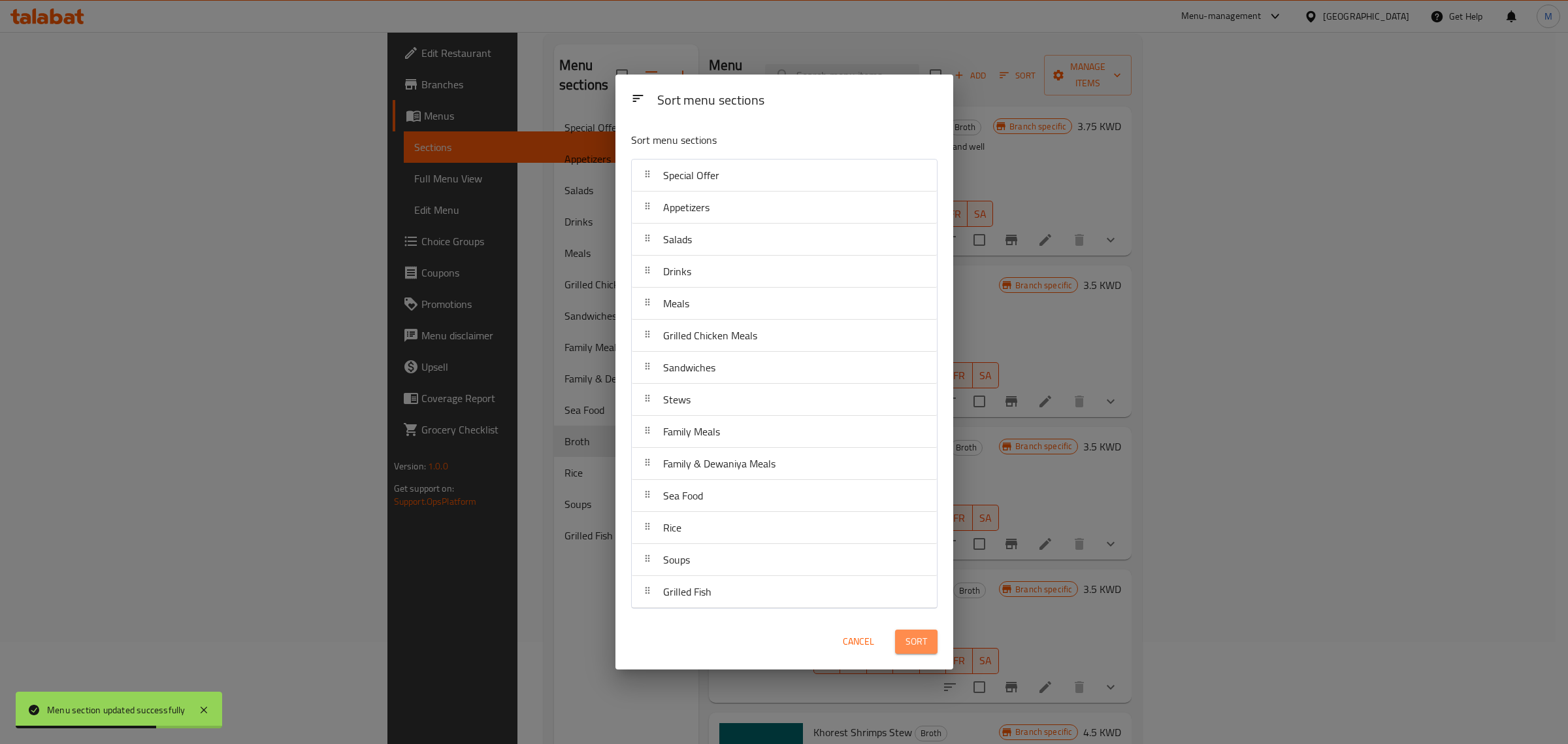
click at [924, 647] on span "Sort" at bounding box center [916, 641] width 21 height 17
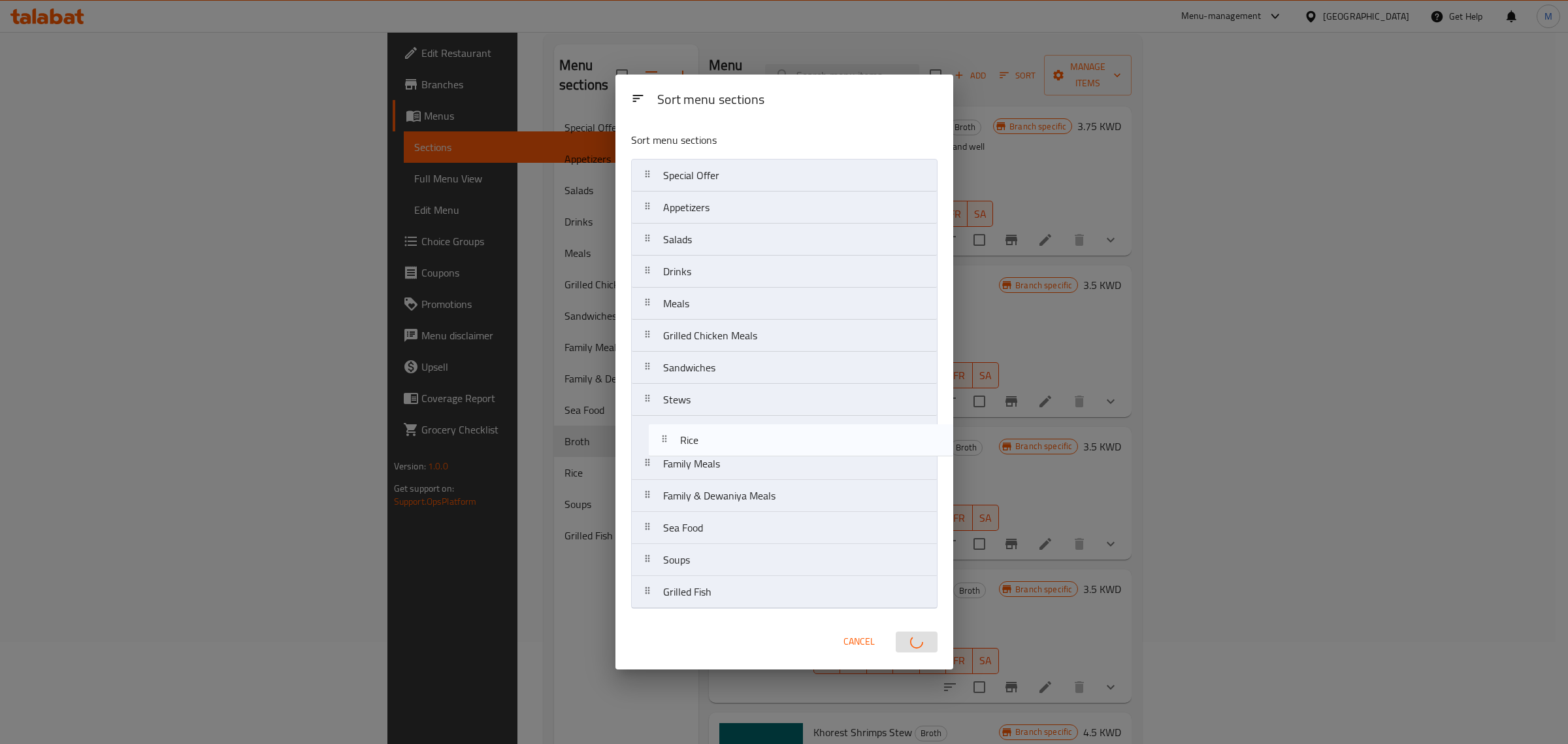
drag, startPoint x: 739, startPoint y: 527, endPoint x: 757, endPoint y: 436, distance: 92.8
click at [757, 436] on nav "Special Offer Appetizers Salads Drinks Meals Grilled Chicken Meals Sandwiches S…" at bounding box center [784, 384] width 306 height 450
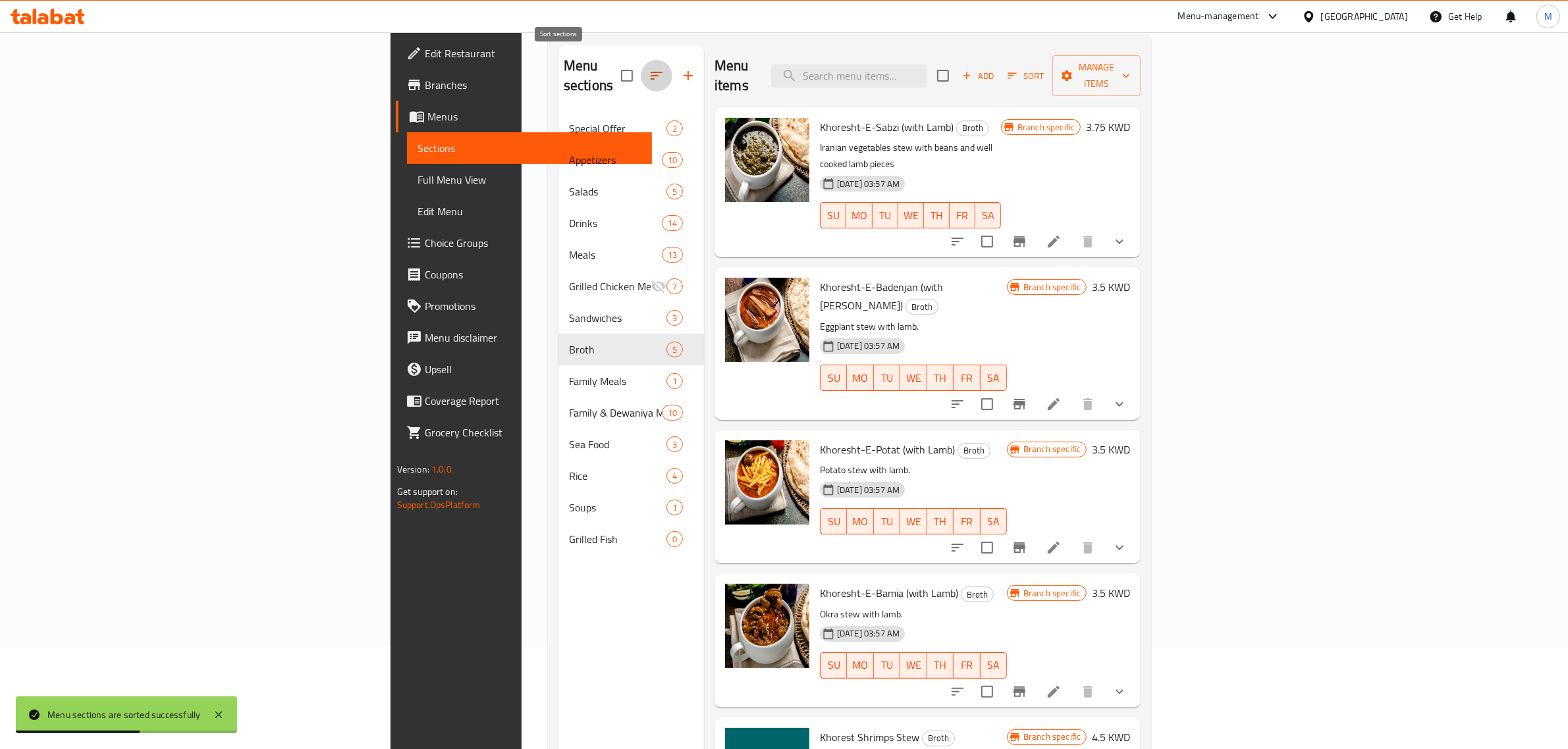
click at [649, 69] on icon "button" at bounding box center [656, 75] width 16 height 16
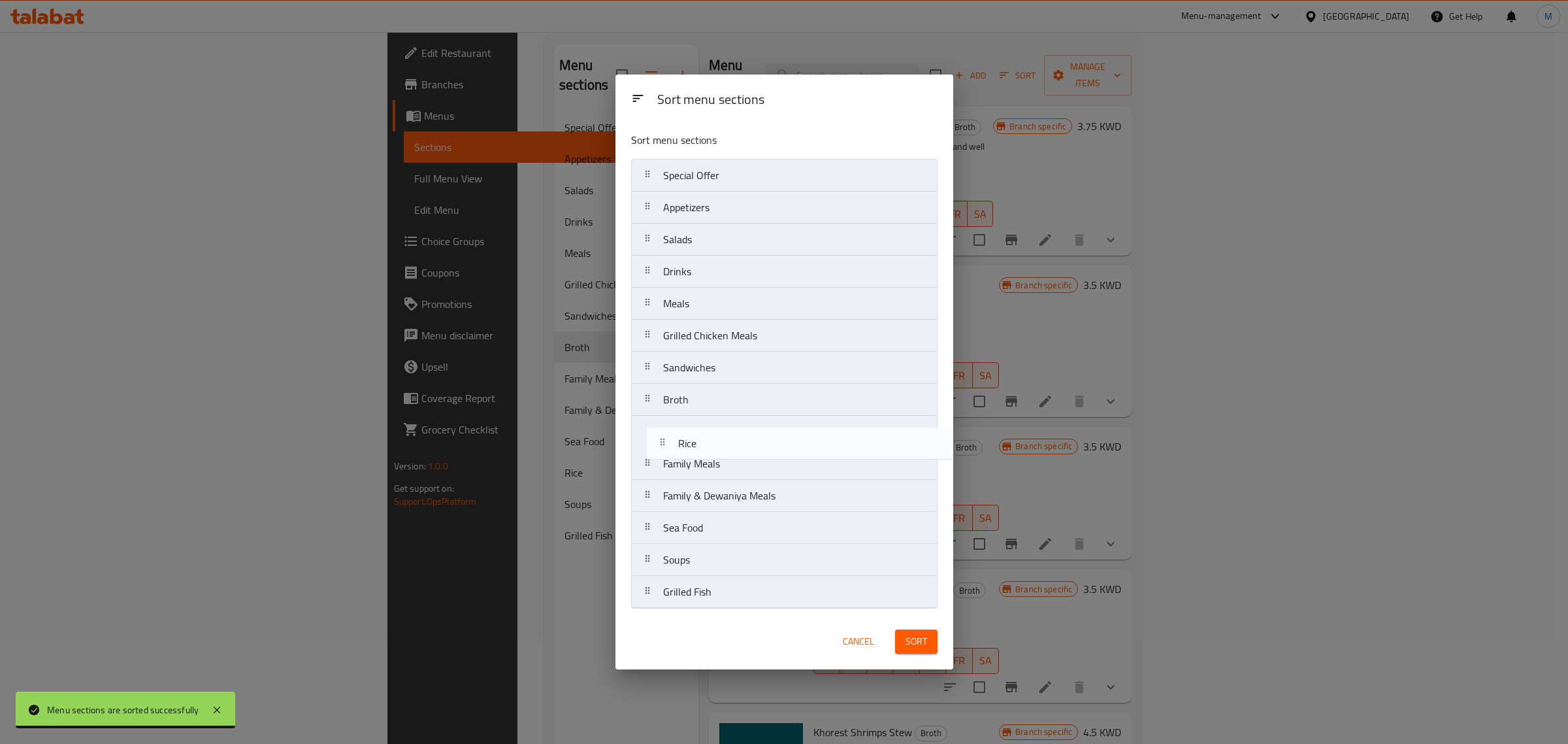
drag, startPoint x: 695, startPoint y: 533, endPoint x: 710, endPoint y: 445, distance: 89.3
click at [710, 445] on nav "Special Offer Appetizers Salads Drinks Meals Grilled Chicken Meals Sandwiches B…" at bounding box center [784, 384] width 306 height 450
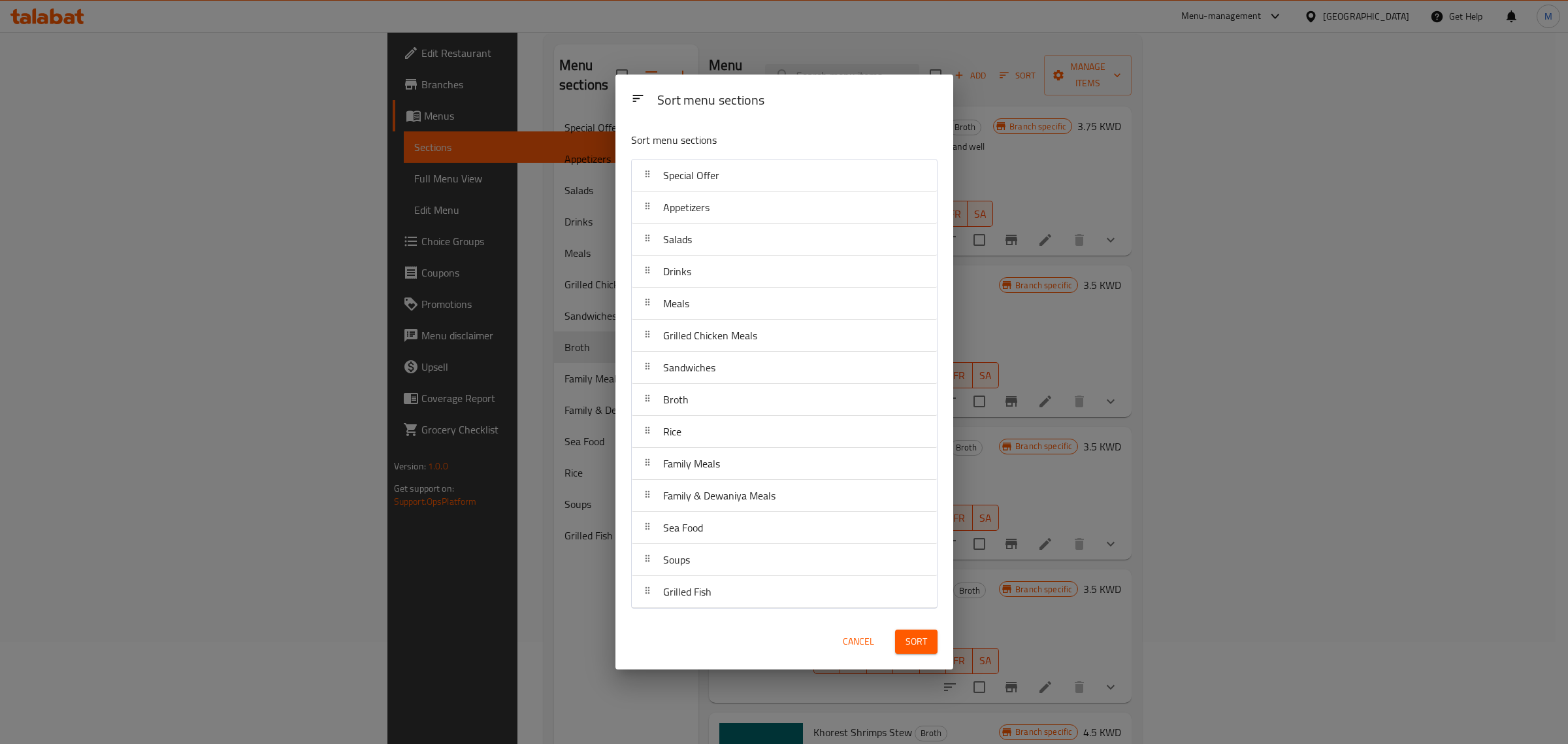
click at [696, 659] on div "Cancel Sort" at bounding box center [785, 641] width 322 height 40
click at [918, 651] on button "Sort" at bounding box center [916, 641] width 42 height 24
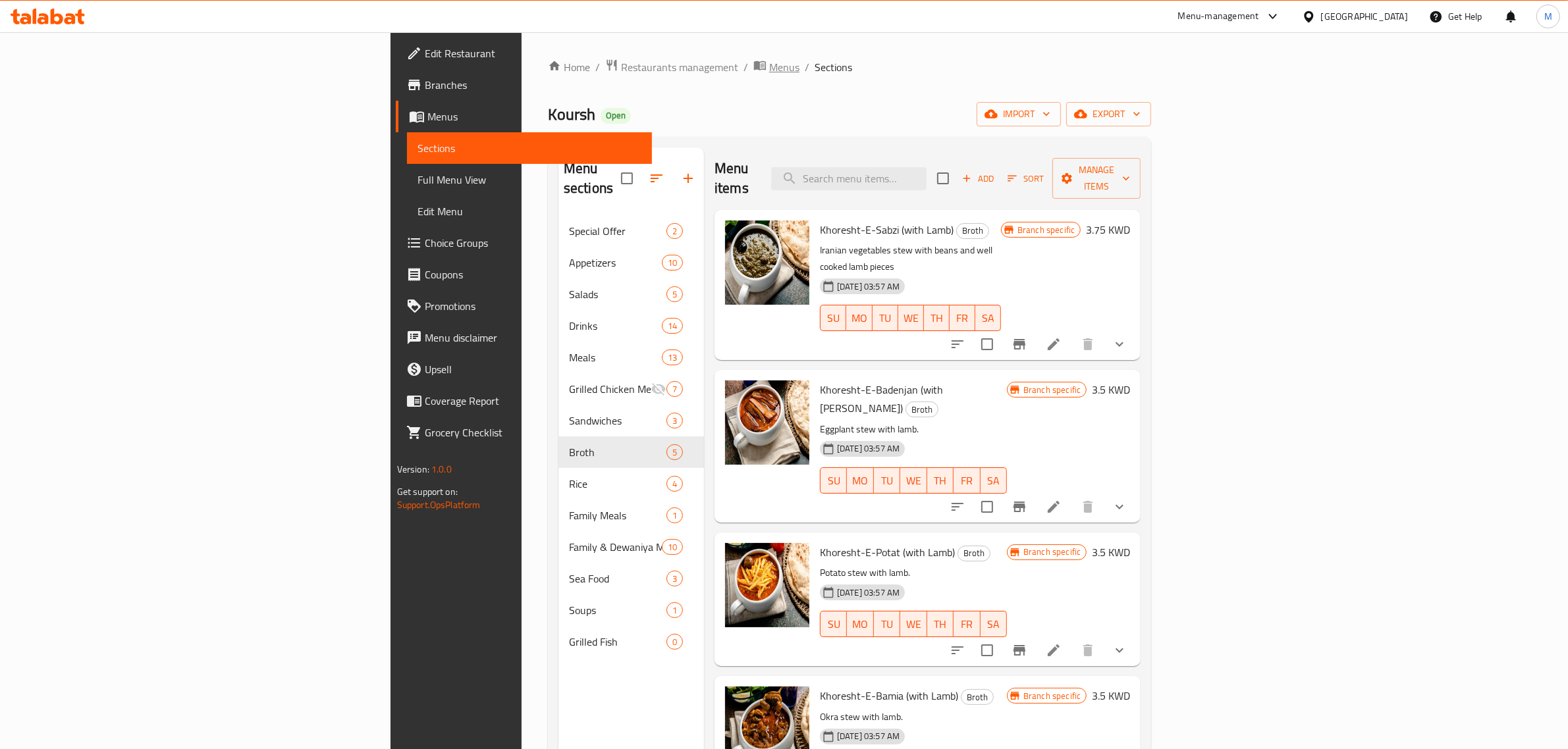
click at [769, 66] on span "Menus" at bounding box center [784, 67] width 30 height 16
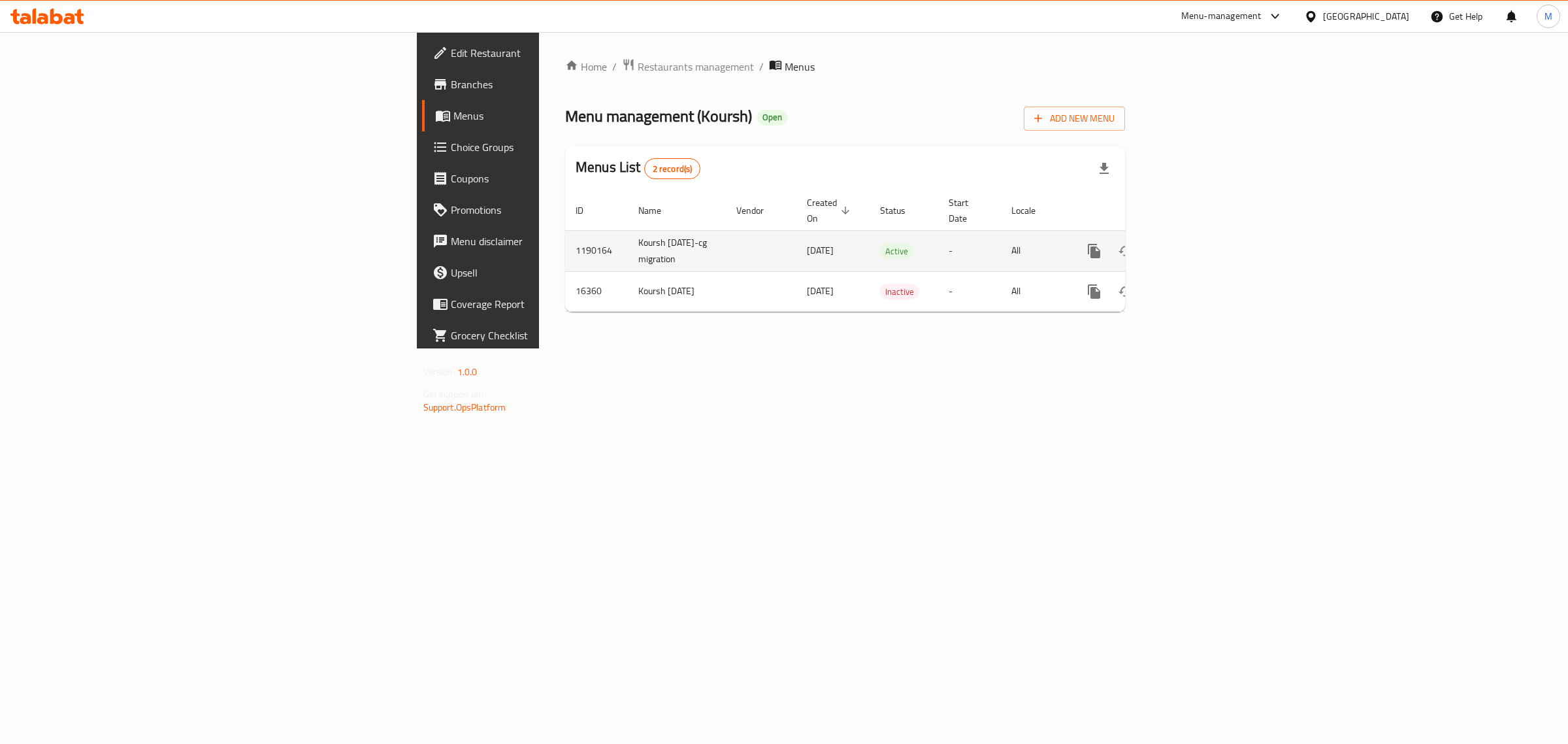
click at [628, 243] on td "Koursh [DATE]-cg migration" at bounding box center [677, 250] width 98 height 41
copy td "Koursh [DATE]-cg migration"
click at [565, 246] on td "1190164" at bounding box center [596, 250] width 63 height 41
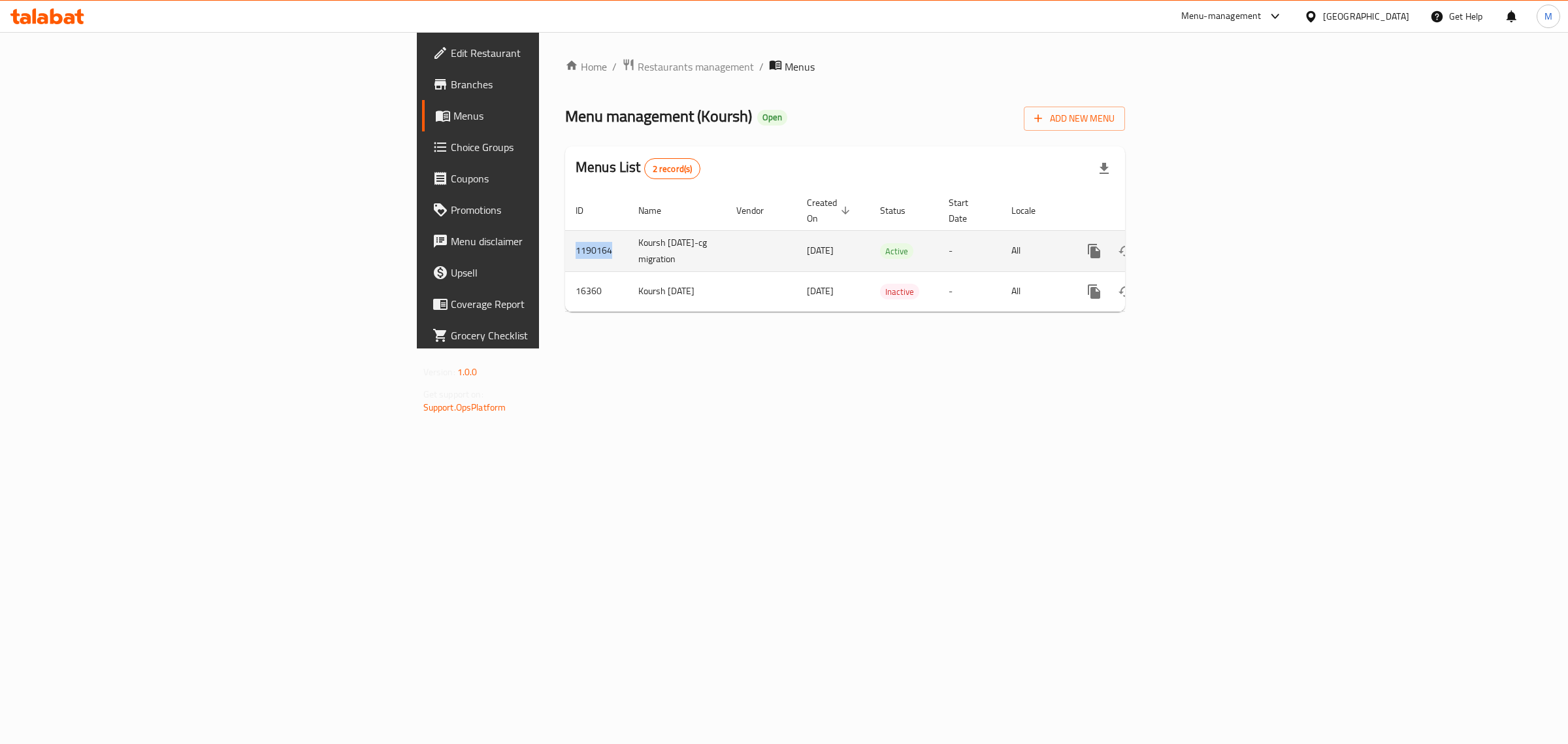
click at [565, 246] on td "1190164" at bounding box center [596, 250] width 63 height 41
copy td "1190164"
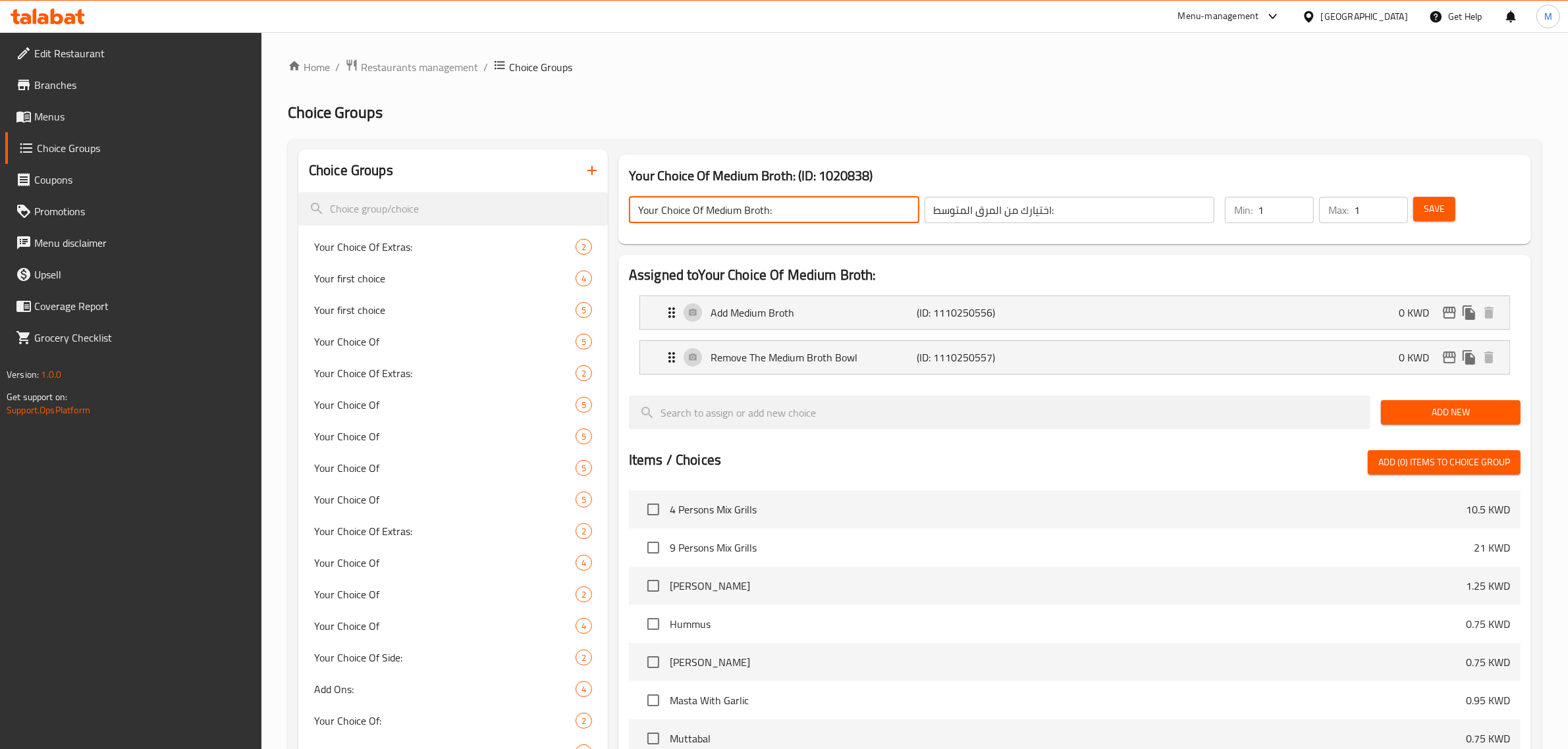
click at [916, 52] on div "Home / Restaurants management / Choice Groups Choice Groups Choice Groups Your …" at bounding box center [914, 706] width 1307 height 1347
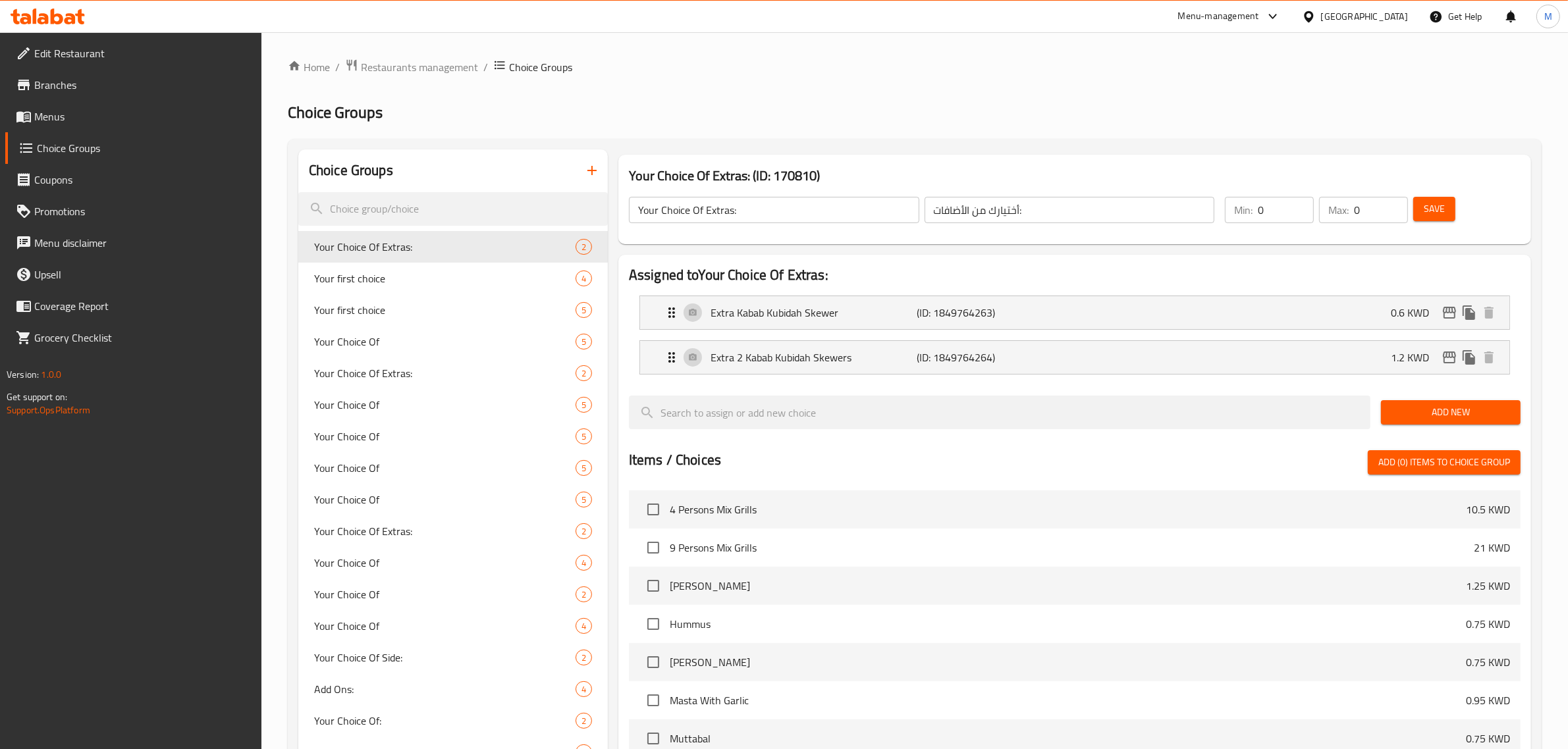
click at [1372, 27] on div "[GEOGRAPHIC_DATA]" at bounding box center [1355, 17] width 127 height 32
click at [1384, 14] on div "[GEOGRAPHIC_DATA]" at bounding box center [1365, 16] width 87 height 14
click at [1240, 251] on div "[GEOGRAPHIC_DATA]" at bounding box center [1266, 253] width 108 height 30
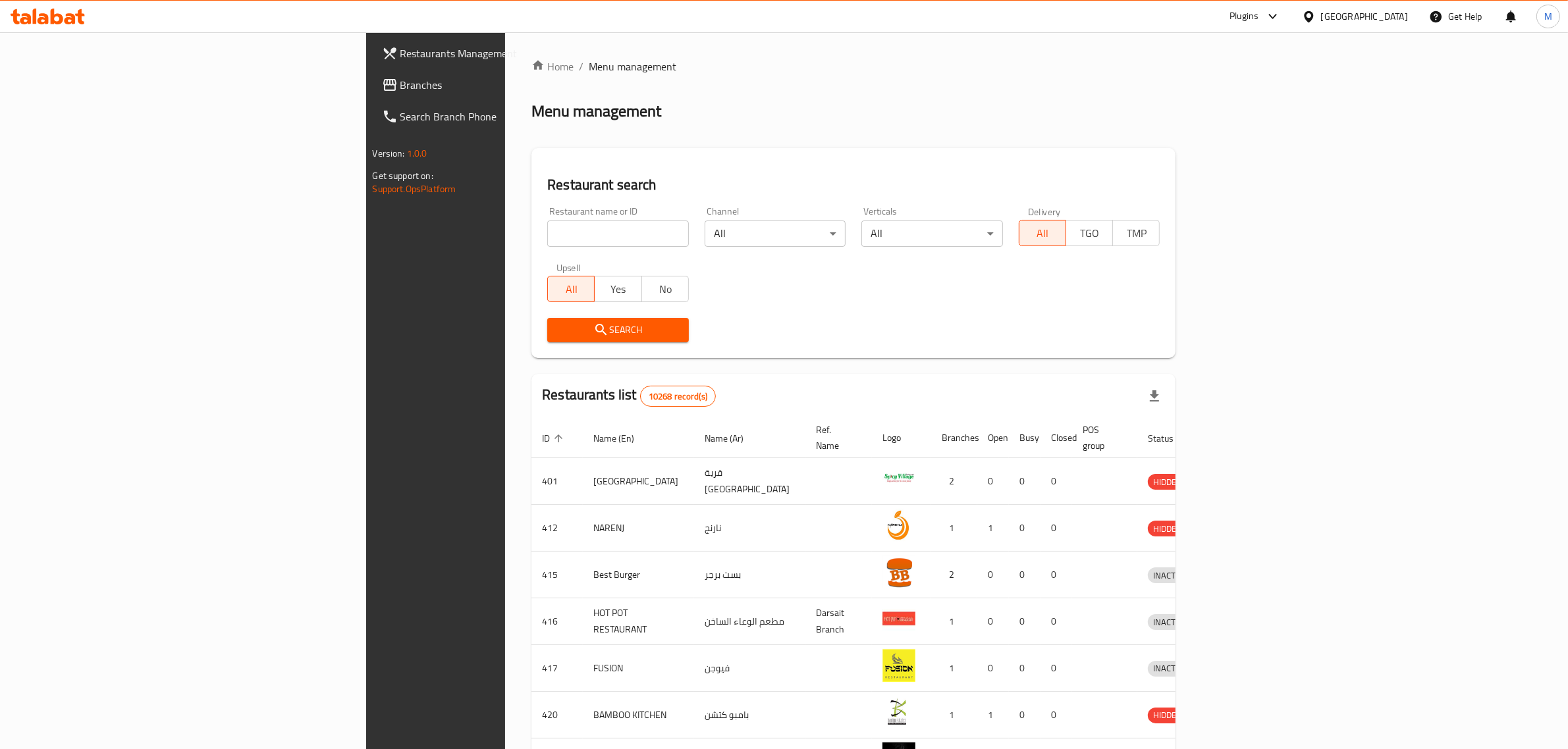
click at [401, 83] on span "Branches" at bounding box center [509, 85] width 217 height 16
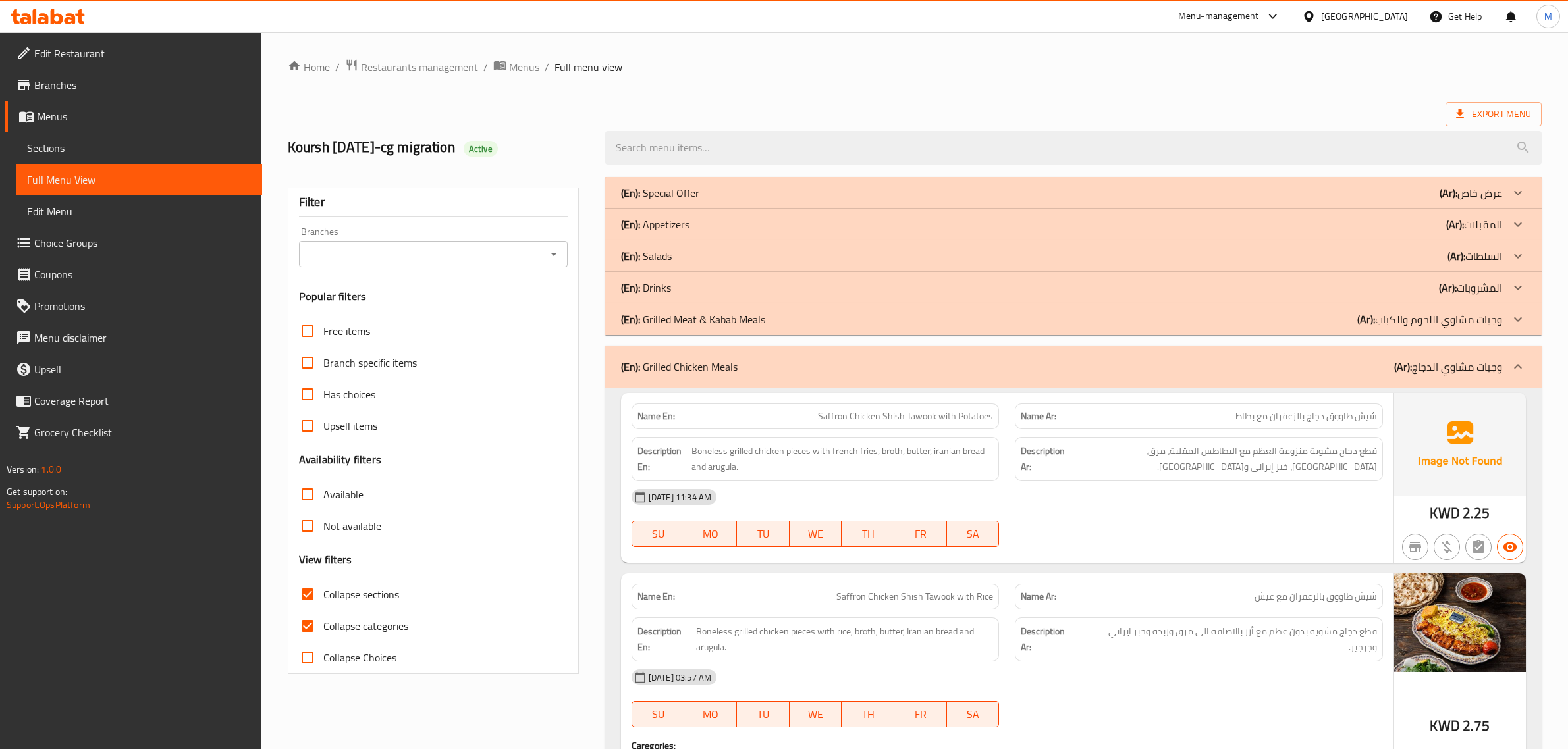
scroll to position [576, 0]
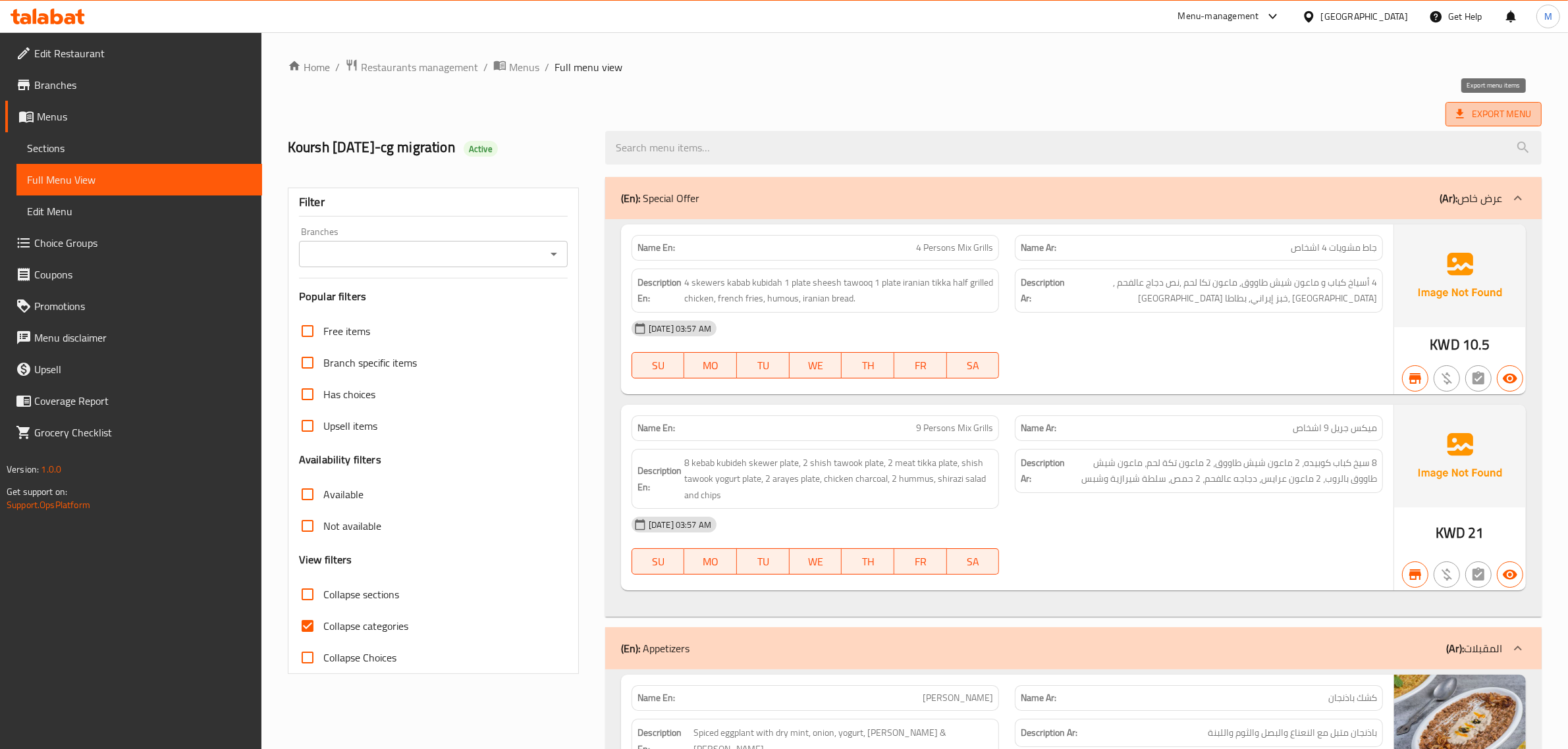
click at [1505, 111] on span "Export Menu" at bounding box center [1494, 114] width 75 height 17
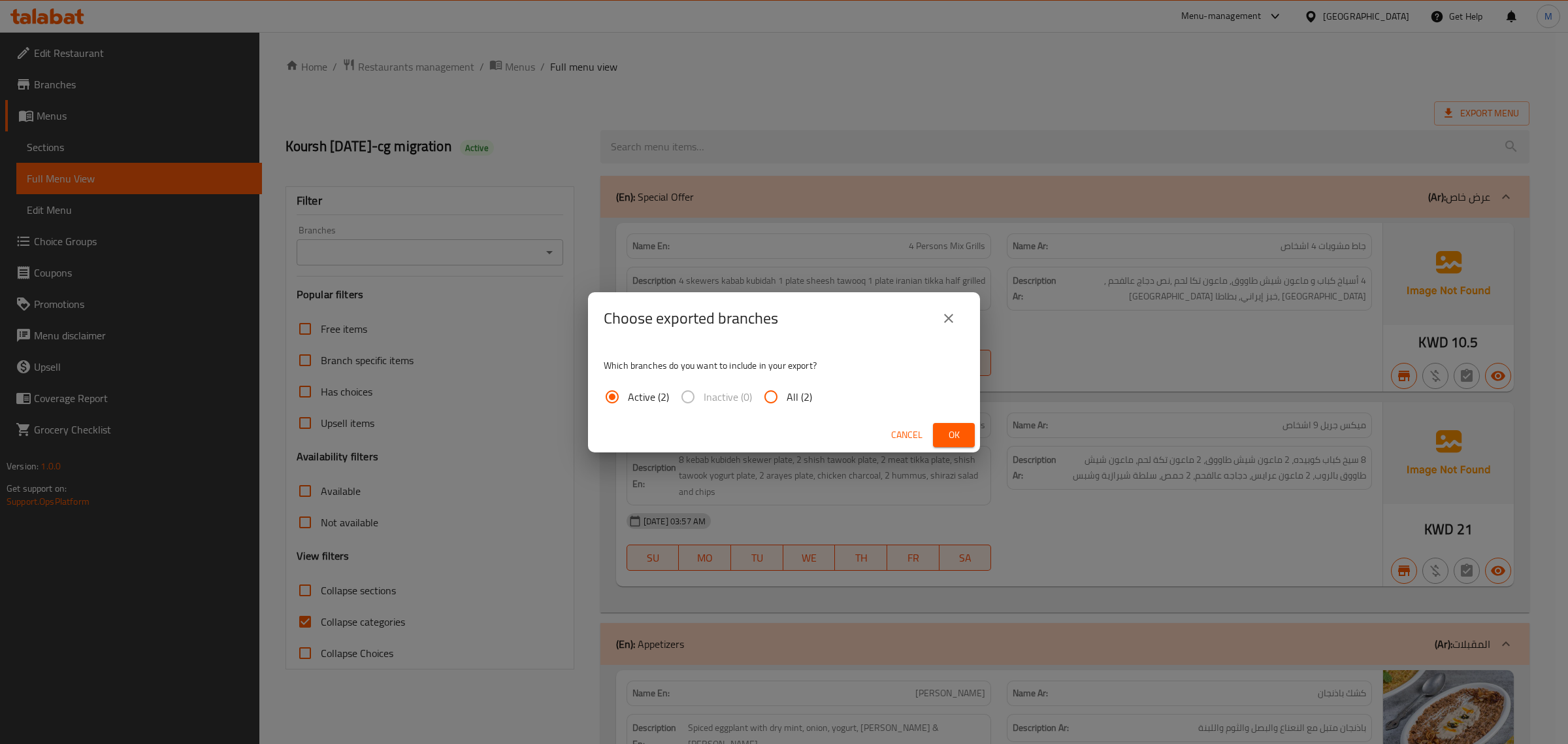
click at [967, 430] on button "Ok" at bounding box center [953, 435] width 42 height 24
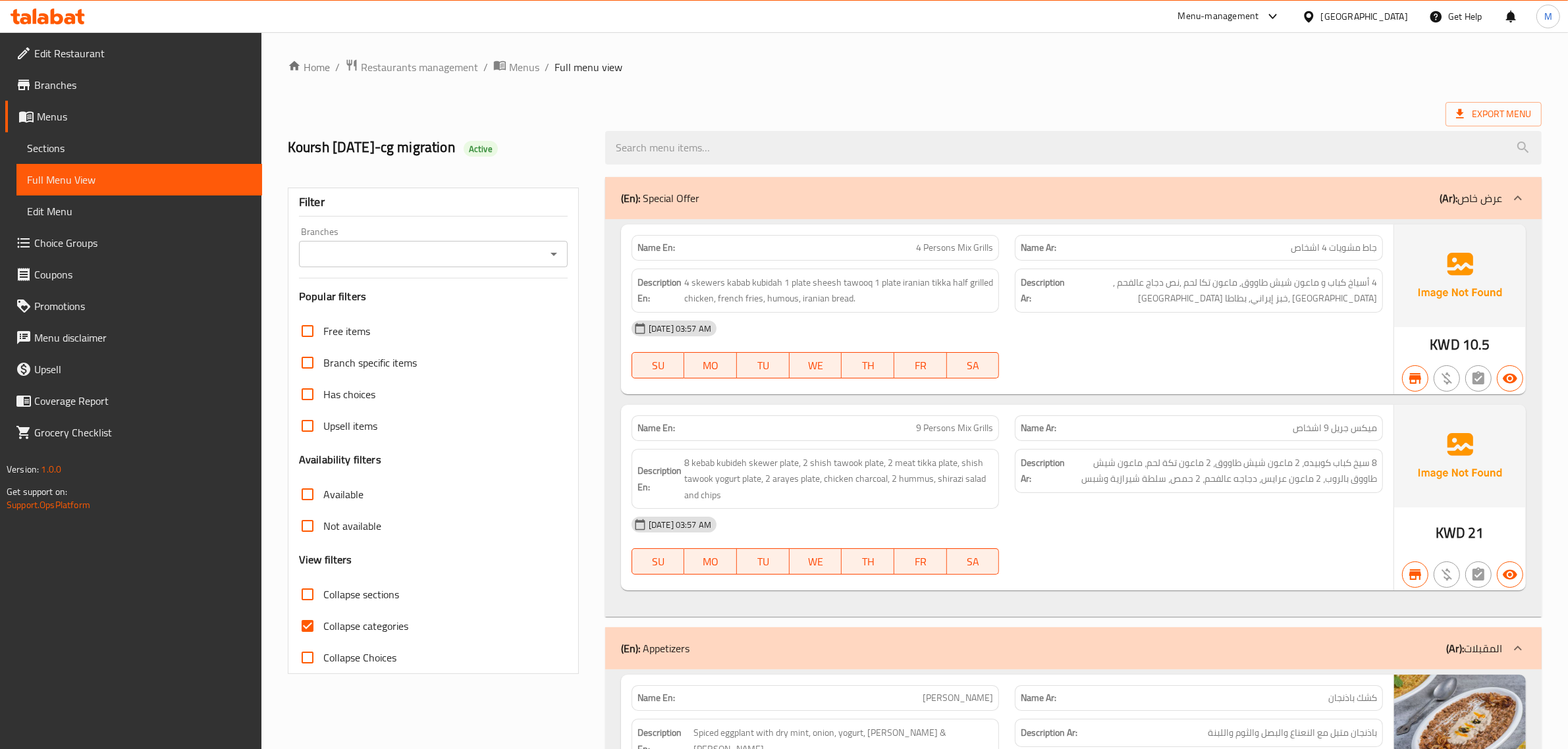
click at [874, 102] on div "Export Menu" at bounding box center [915, 114] width 1254 height 24
